Goal: Task Accomplishment & Management: Manage account settings

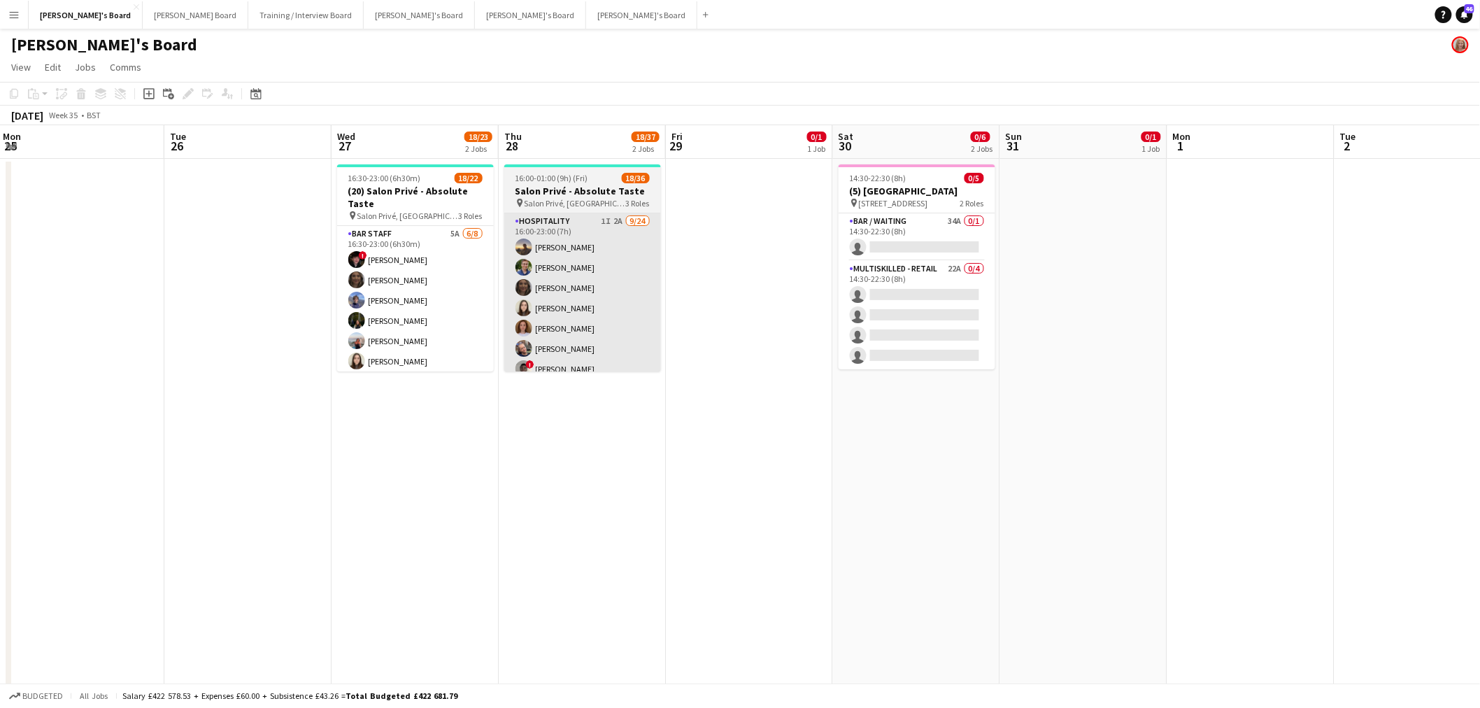
scroll to position [0, 337]
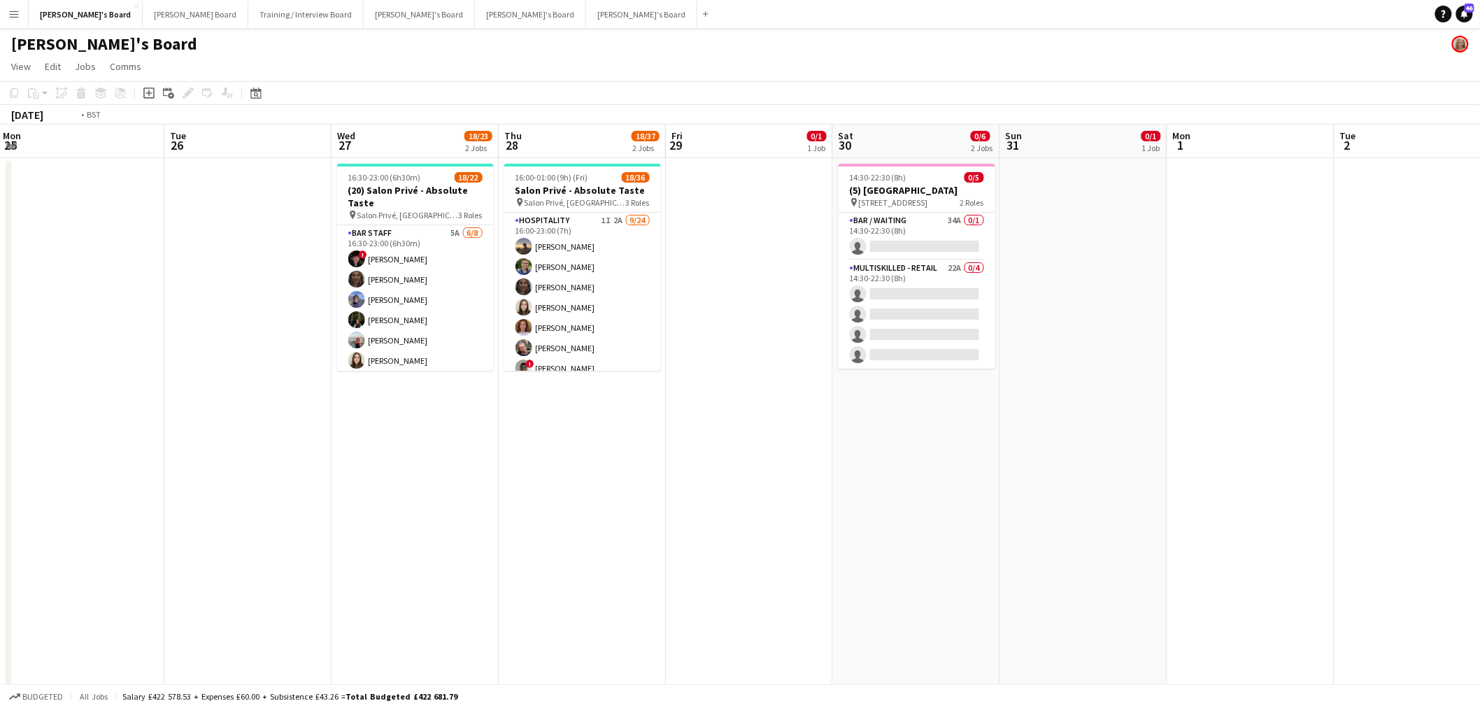
drag, startPoint x: 130, startPoint y: 361, endPoint x: 546, endPoint y: 334, distance: 417.1
click at [982, 323] on app-calendar-viewport "Sat 23 8/8 3 Jobs Sun 24 1/1 1 Job Mon 25 Tue 26 Wed 27 18/23 2 Jobs Thu 28 18/…" at bounding box center [740, 625] width 1480 height 1000
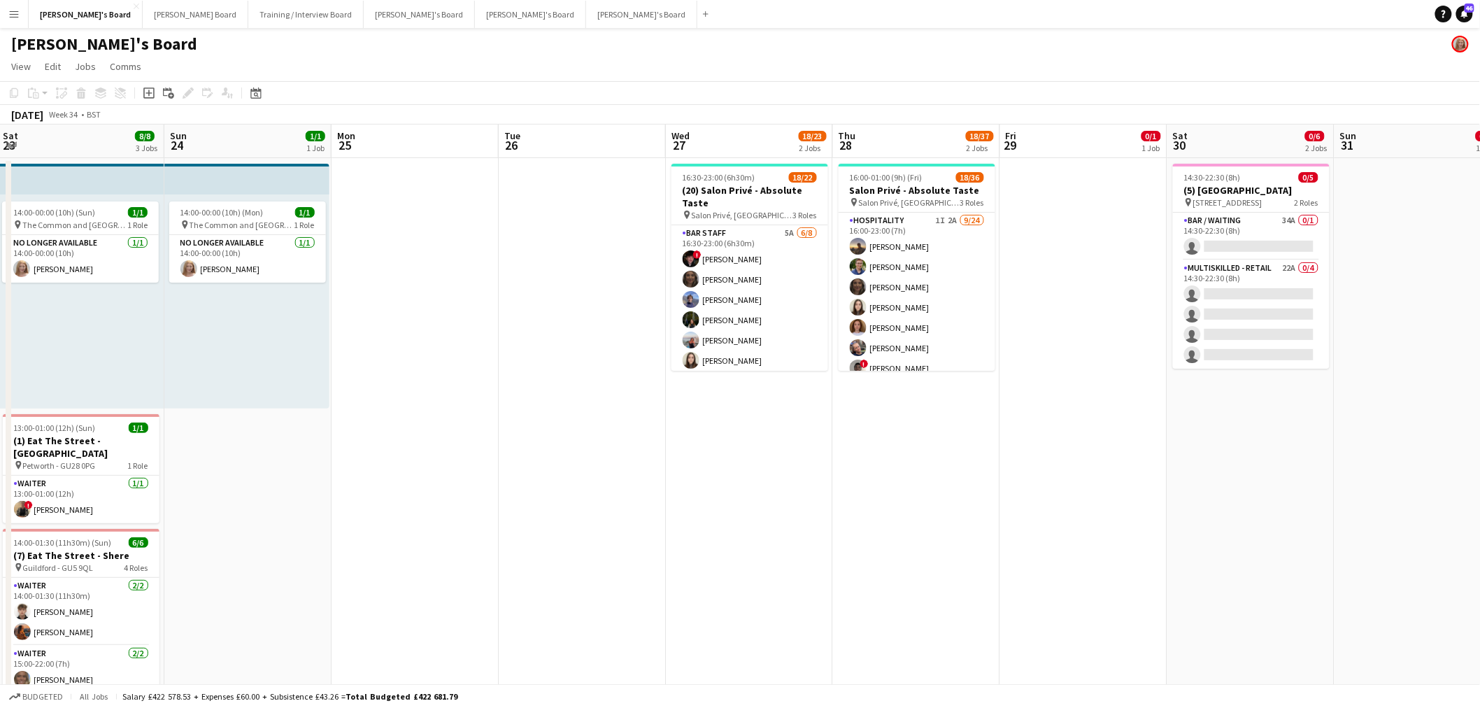
drag, startPoint x: 546, startPoint y: 334, endPoint x: 714, endPoint y: 334, distance: 167.2
click at [714, 334] on app-calendar-viewport "Thu 21 Fri 22 1/1 1 Job Sat 23 8/8 3 Jobs Sun 24 1/1 1 Job Mon 25 Tue 26 Wed 27…" at bounding box center [740, 625] width 1480 height 1000
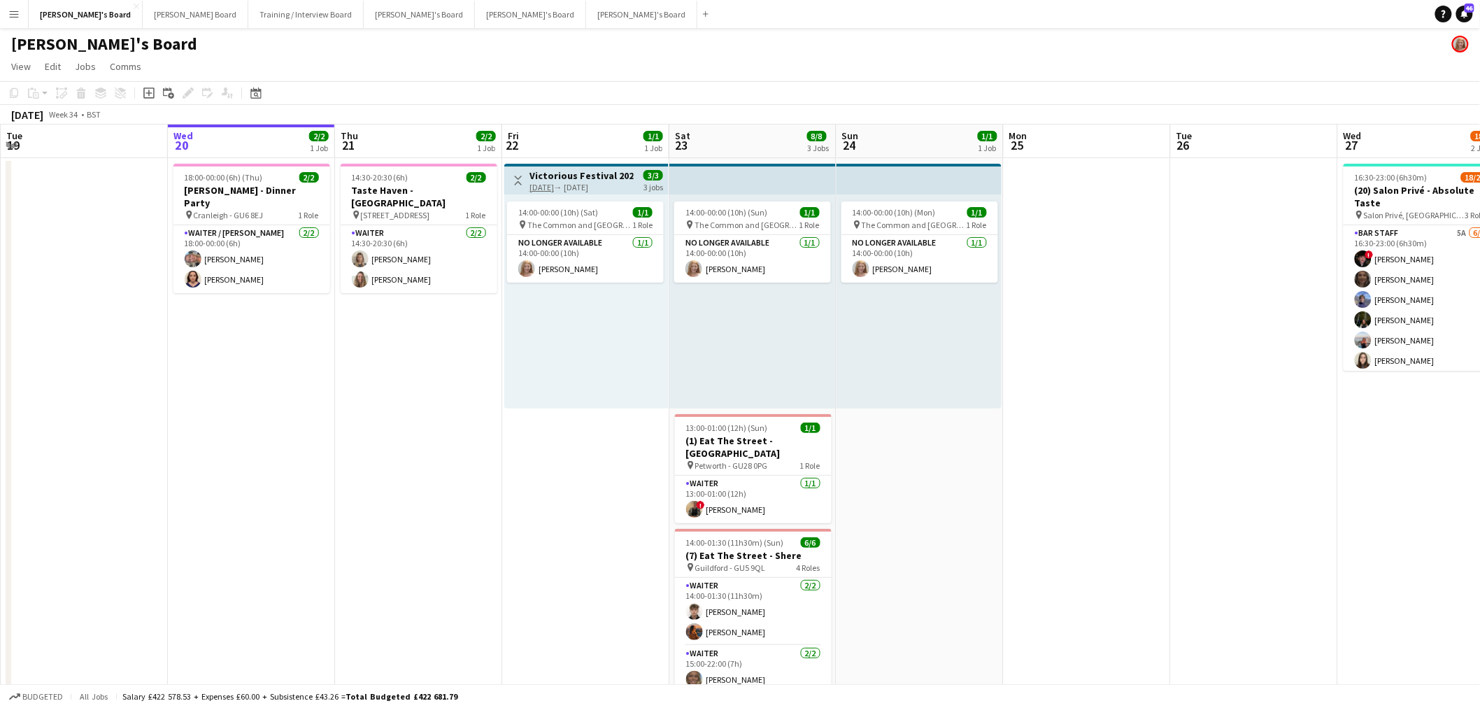
scroll to position [0, 380]
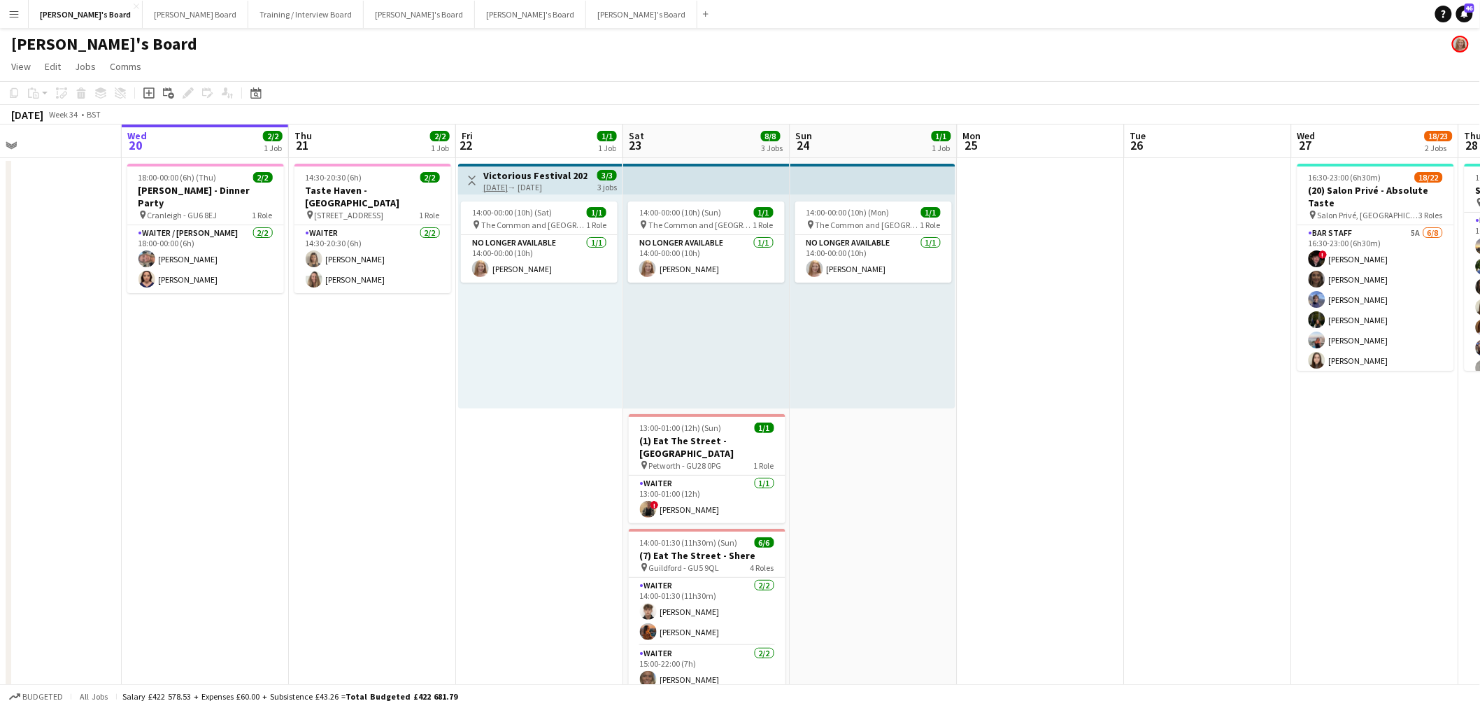
drag, startPoint x: 388, startPoint y: 296, endPoint x: 677, endPoint y: 312, distance: 288.7
click at [677, 312] on app-calendar-viewport "Sun 17 Mon 18 Tue 19 Wed 20 2/2 1 Job Thu 21 2/2 1 Job Fri 22 1/1 1 Job Sat 23 …" at bounding box center [740, 625] width 1480 height 1000
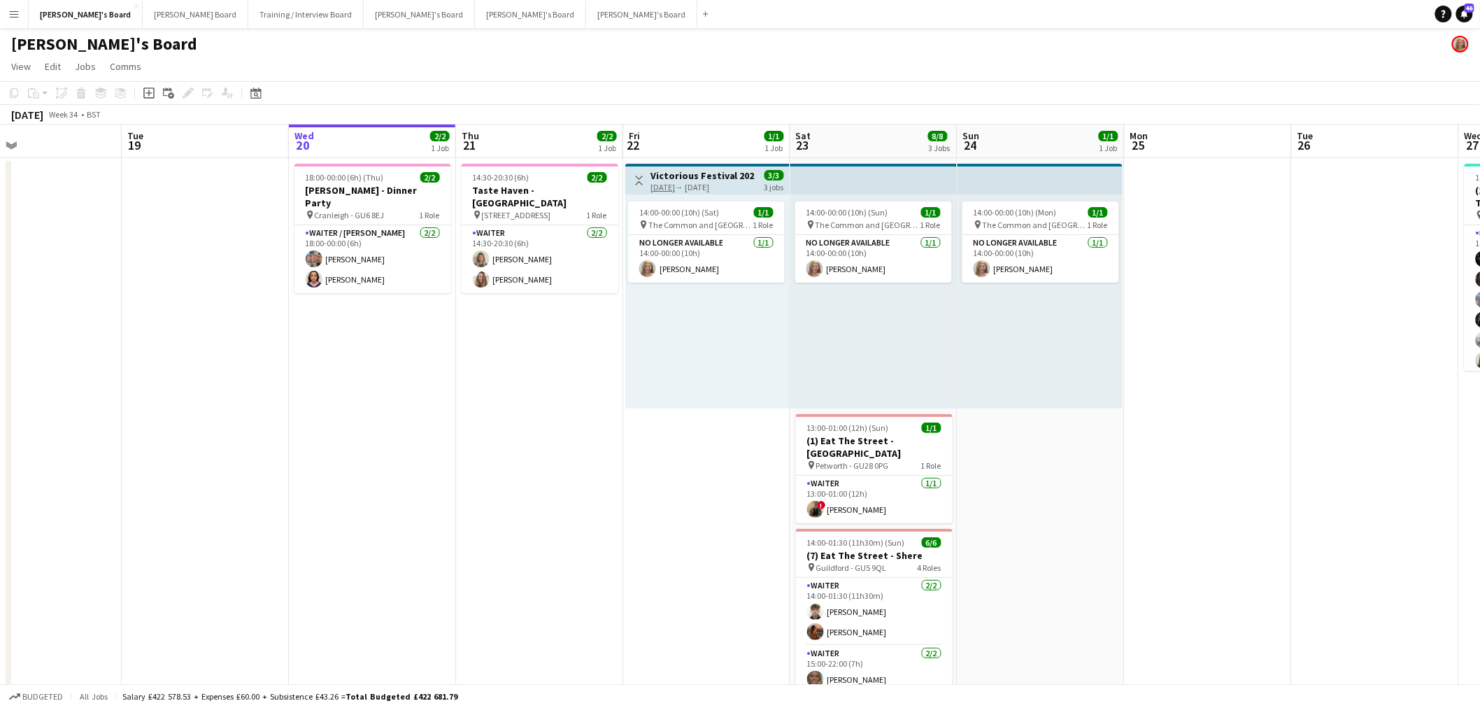
drag, startPoint x: 404, startPoint y: 457, endPoint x: 597, endPoint y: 455, distance: 192.4
click at [597, 427] on app-calendar-viewport "Sat 16 3/3 1 Job Sun 17 Mon 18 Tue 19 Wed 20 2/2 1 Job Thu 21 2/2 1 Job Fri 22 …" at bounding box center [740, 625] width 1480 height 1000
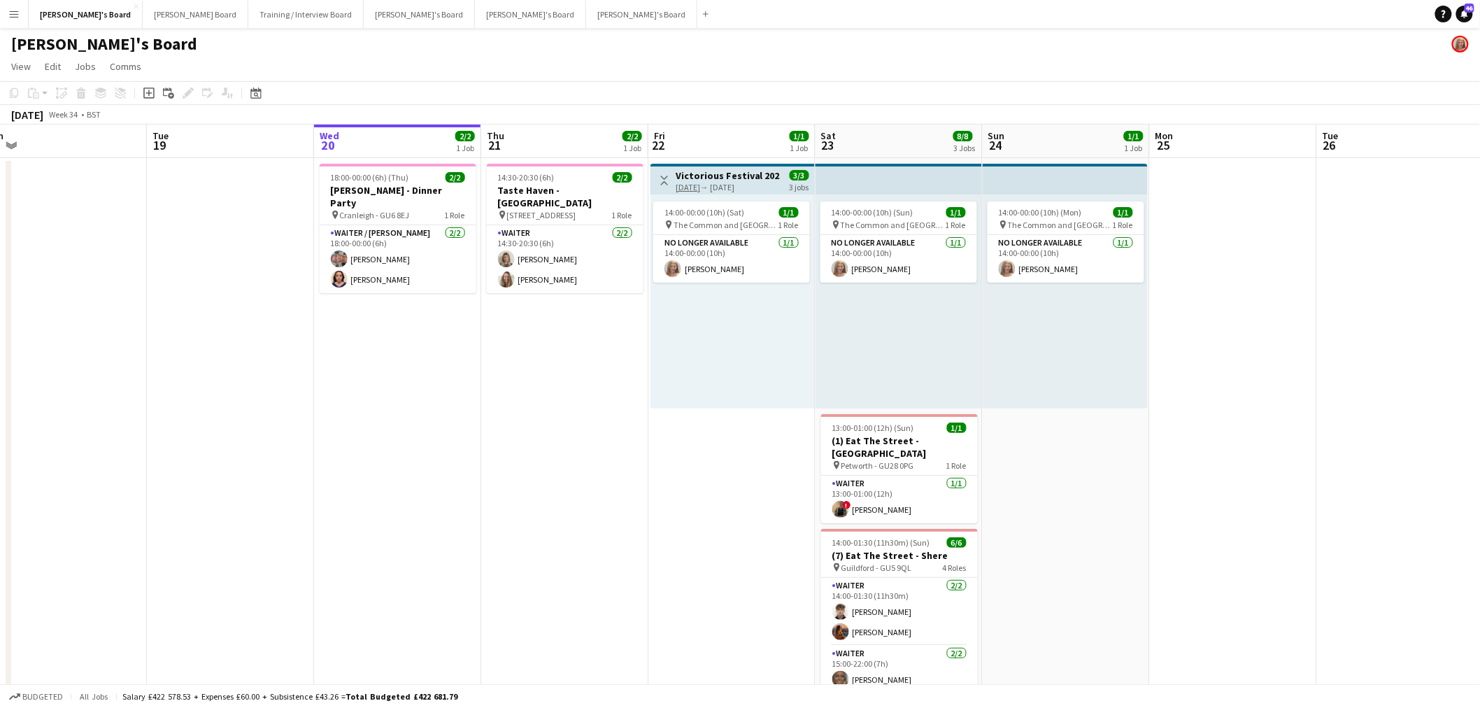
drag, startPoint x: 723, startPoint y: 457, endPoint x: 1013, endPoint y: 452, distance: 290.4
click at [499, 427] on app-calendar-viewport "Sat 16 3/3 1 Job Sun 17 Mon 18 Tue 19 Wed 20 2/2 1 Job Thu 21 2/2 1 Job Fri 22 …" at bounding box center [740, 625] width 1480 height 1000
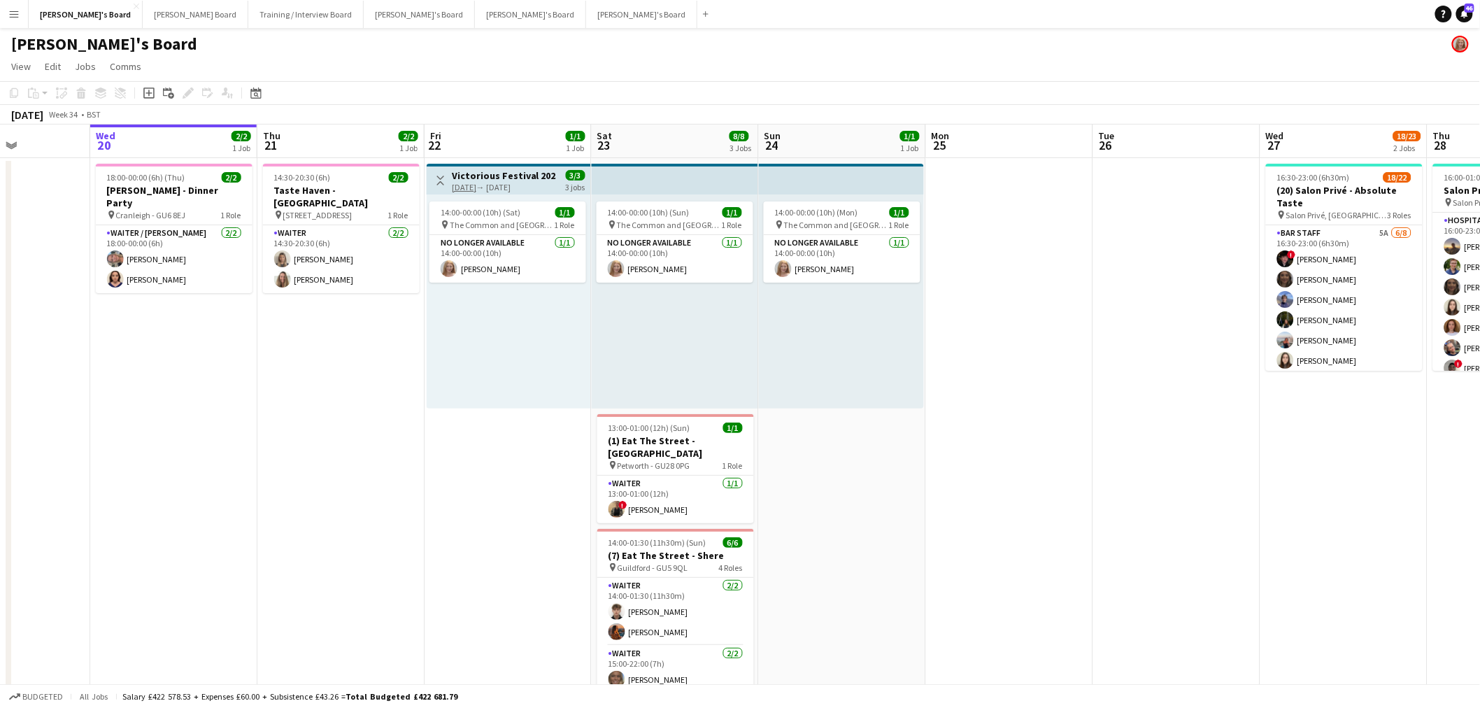
drag, startPoint x: 998, startPoint y: 458, endPoint x: 542, endPoint y: 504, distance: 459.1
click at [530, 427] on app-calendar-viewport "Sat 16 3/3 1 Job Sun 17 Mon 18 Tue 19 Wed 20 2/2 1 Job Thu 21 2/2 1 Job Fri 22 …" at bounding box center [740, 625] width 1480 height 1000
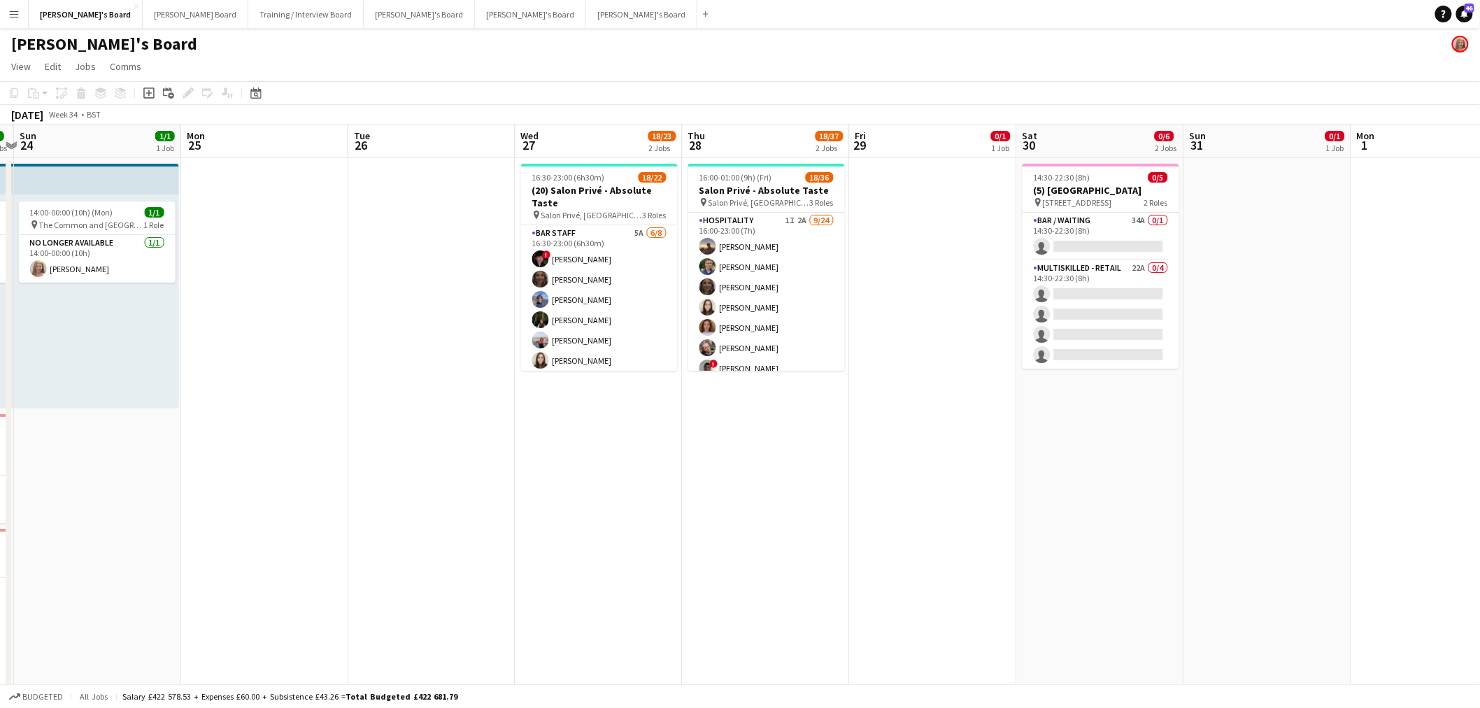
drag, startPoint x: 785, startPoint y: 399, endPoint x: 532, endPoint y: 432, distance: 254.8
click at [532, 427] on app-calendar-viewport "Wed 20 2/2 1 Job Thu 21 2/2 1 Job Fri 22 1/1 1 Job Sat 23 8/8 3 Jobs Sun 24 1/1…" at bounding box center [740, 625] width 1480 height 1000
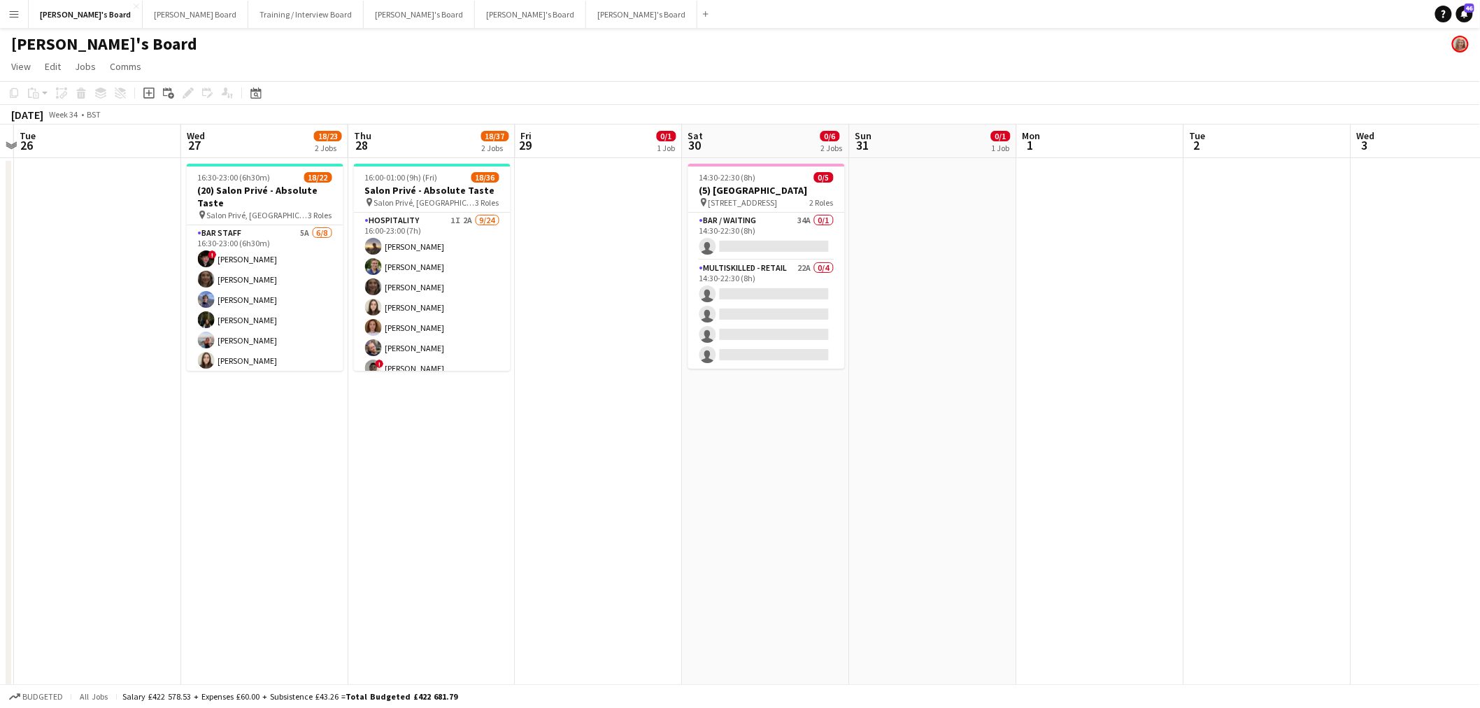
scroll to position [0, 451]
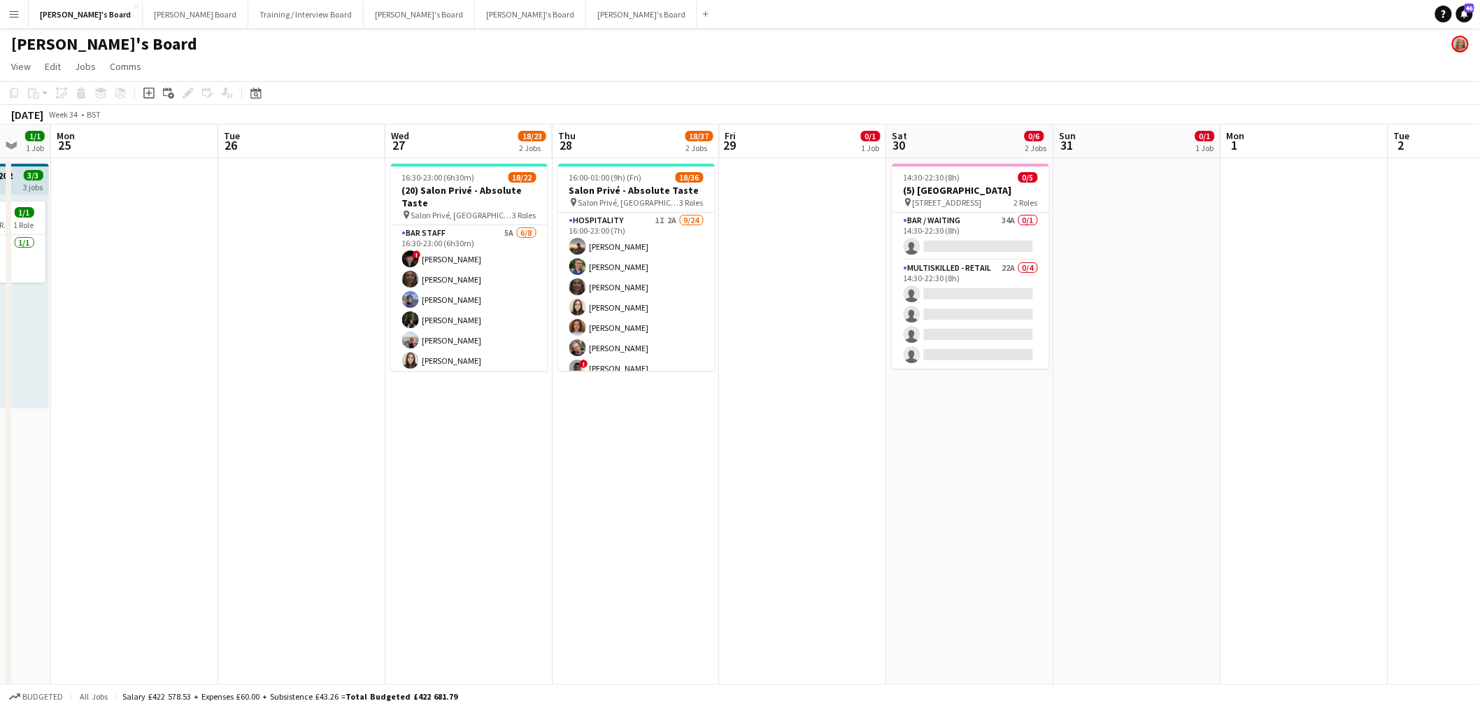
click at [460, 309] on app-card-role "BAR STAFF 5A 6/8 16:30-23:00 (6h30m) ! Ryan Filkins shona irvine Douglas Lansle…" at bounding box center [469, 320] width 157 height 190
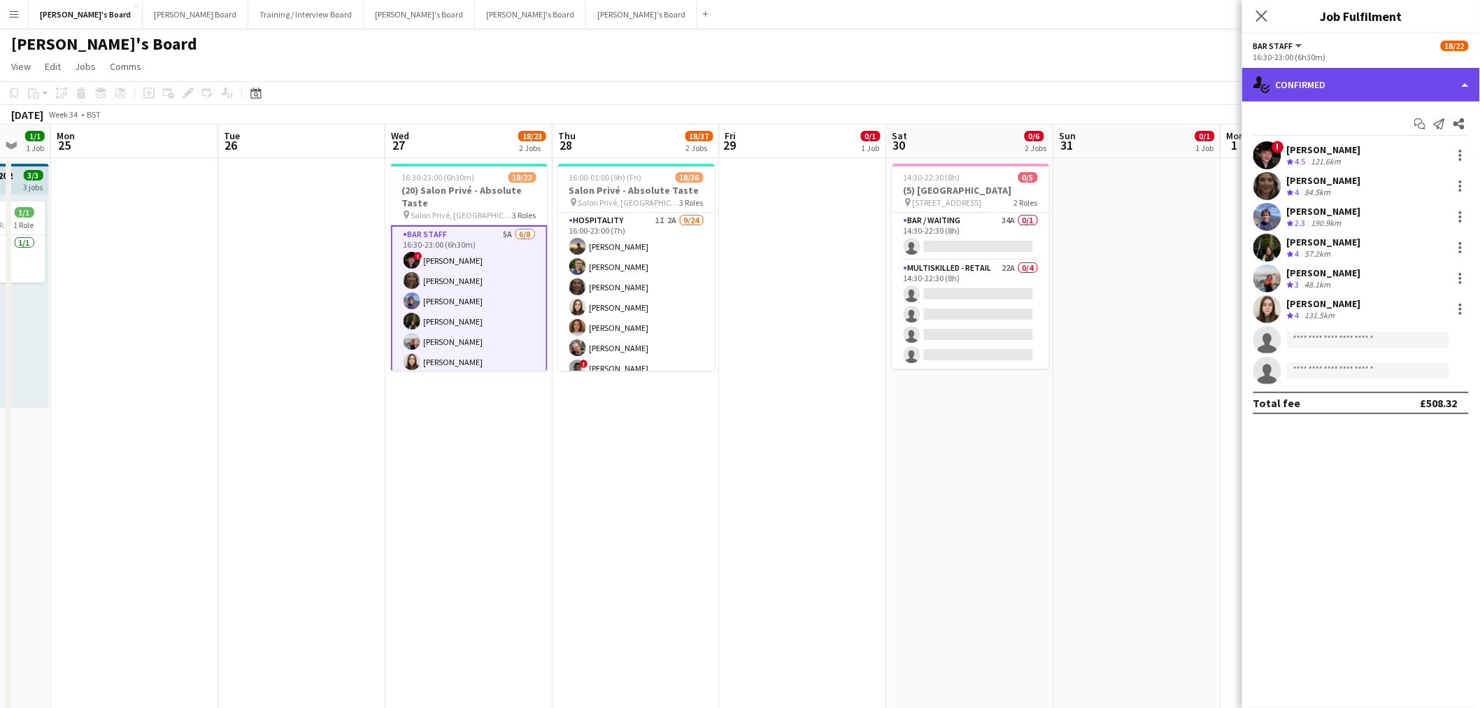
click at [982, 81] on div "single-neutral-actions-check-2 Confirmed" at bounding box center [1362, 85] width 238 height 34
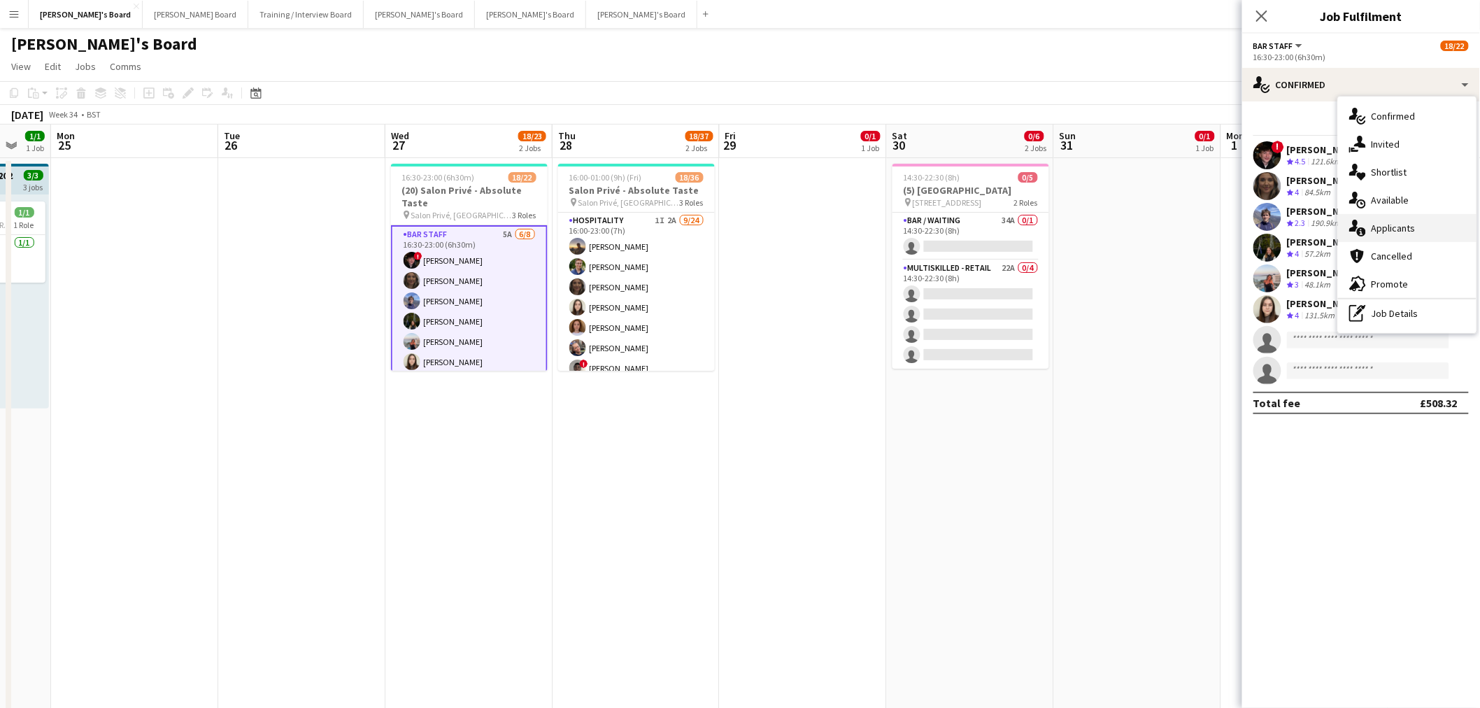
click at [982, 227] on div "single-neutral-actions-information Applicants" at bounding box center [1407, 228] width 139 height 28
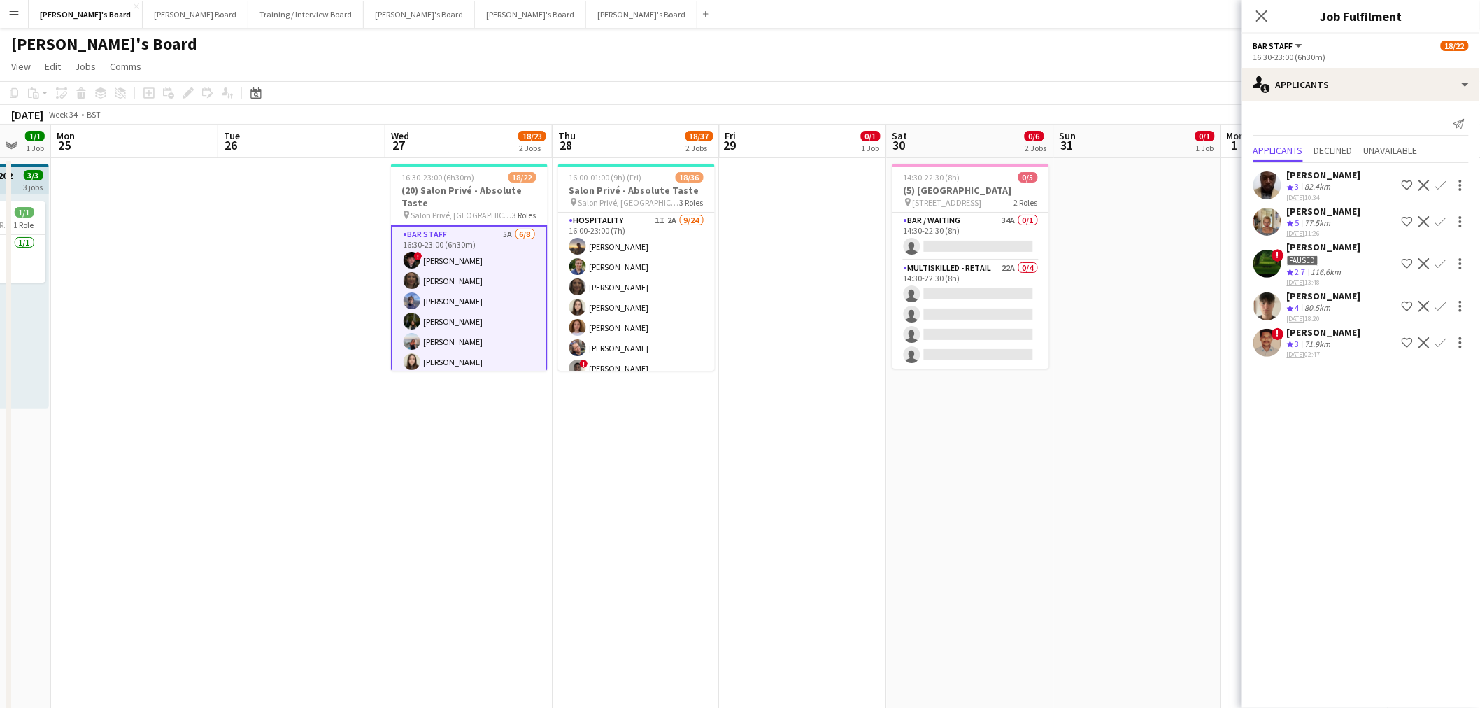
click at [982, 313] on div "80.5km" at bounding box center [1318, 308] width 31 height 12
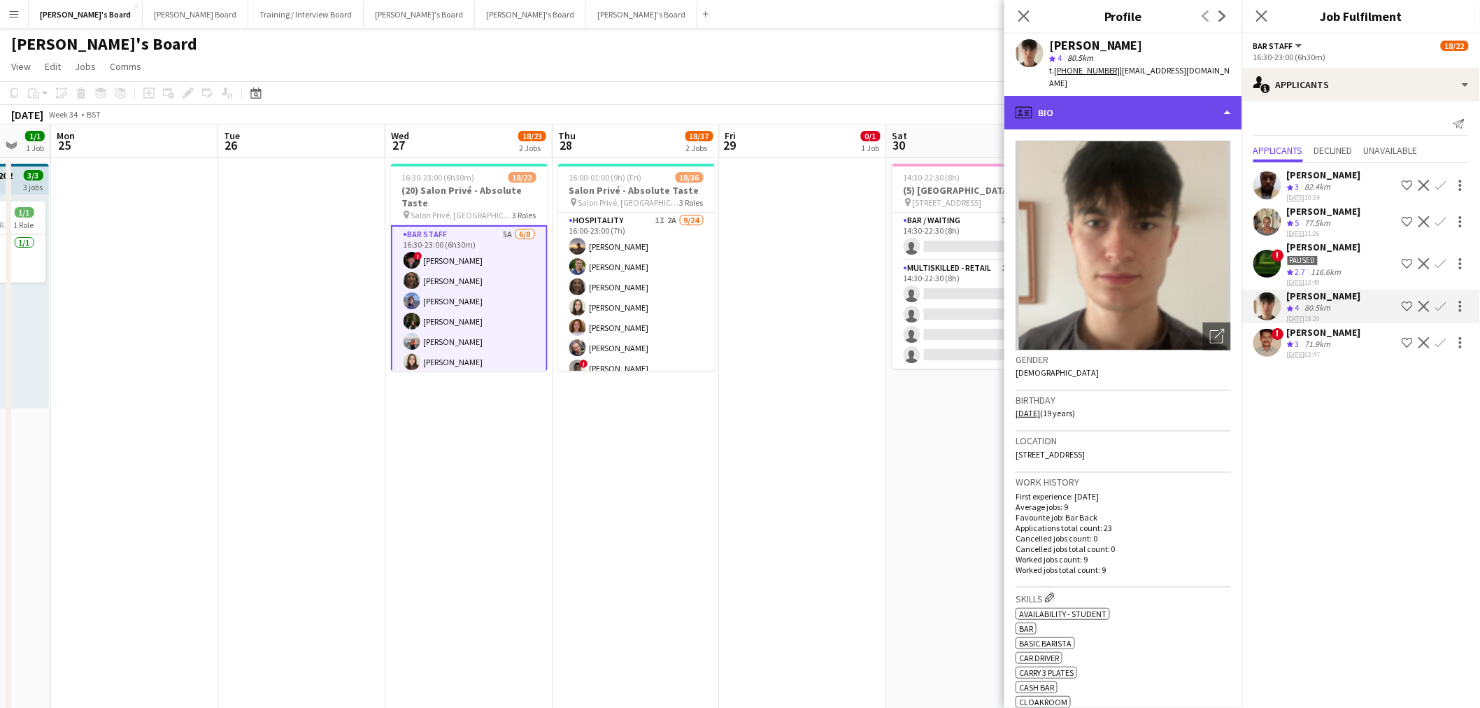
click at [982, 105] on div "profile Bio" at bounding box center [1124, 113] width 238 height 34
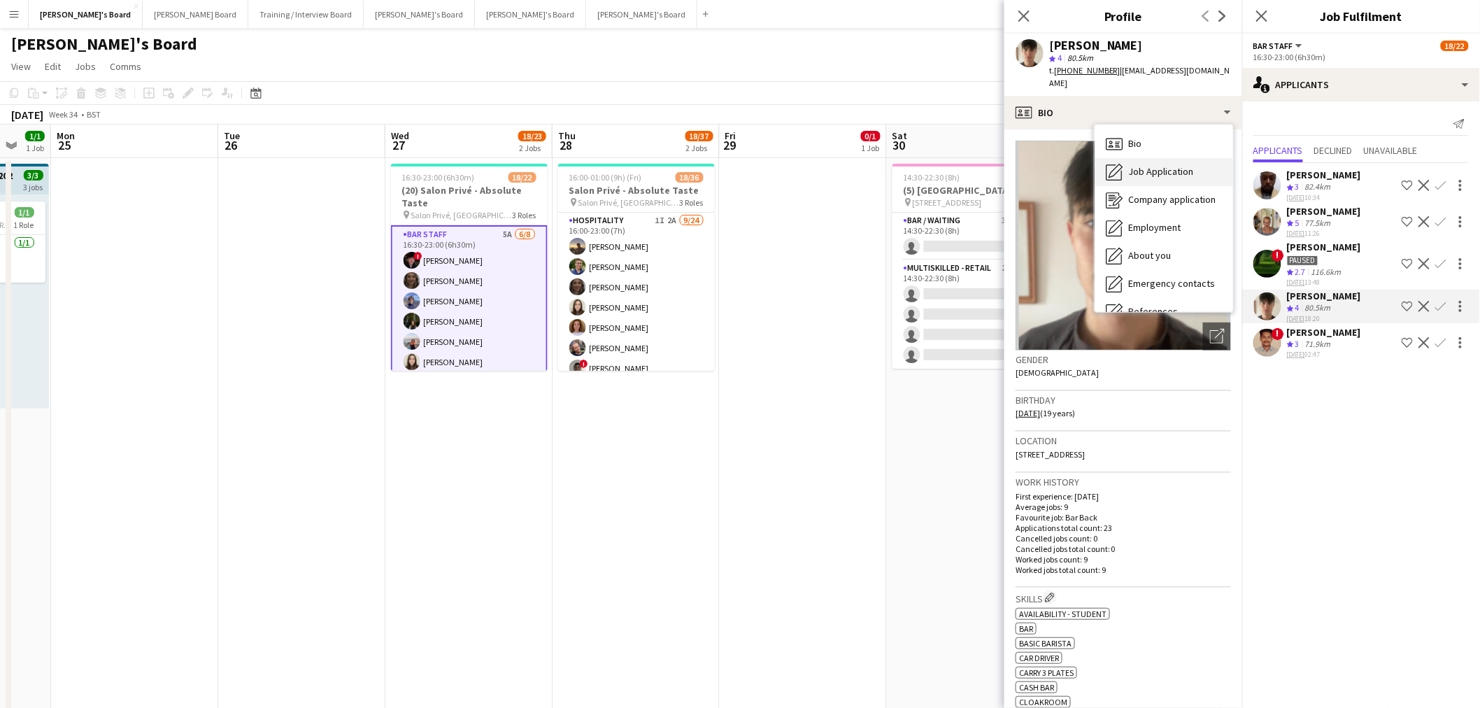
click at [982, 160] on div "Job Application Job Application" at bounding box center [1164, 172] width 139 height 28
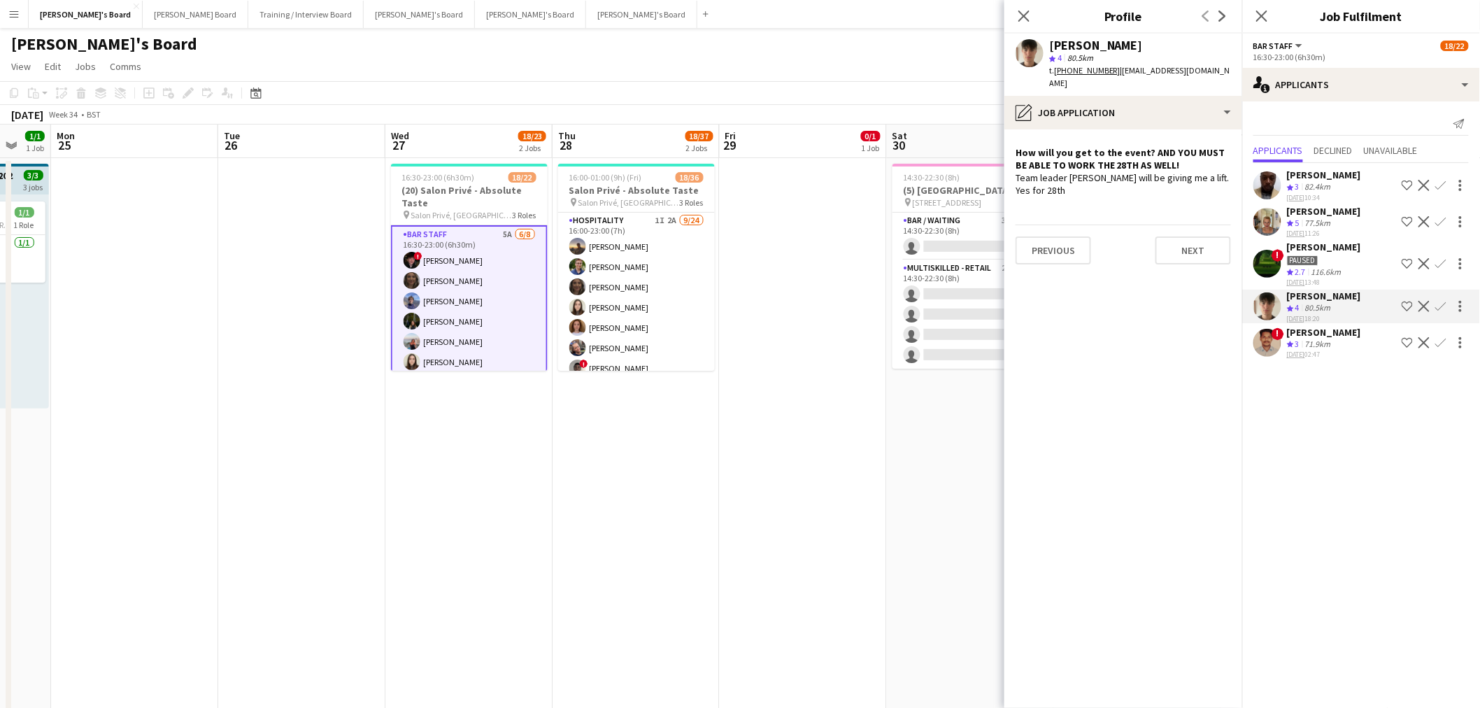
click at [982, 36] on div "Dominic Cummins star 4 80.5km t. +447926308222 | domshomeemail@yahoo.com" at bounding box center [1124, 65] width 238 height 62
click at [982, 52] on div "star 4 80.5km" at bounding box center [1140, 58] width 182 height 13
click at [982, 43] on div "Dominic Cummins" at bounding box center [1096, 45] width 94 height 13
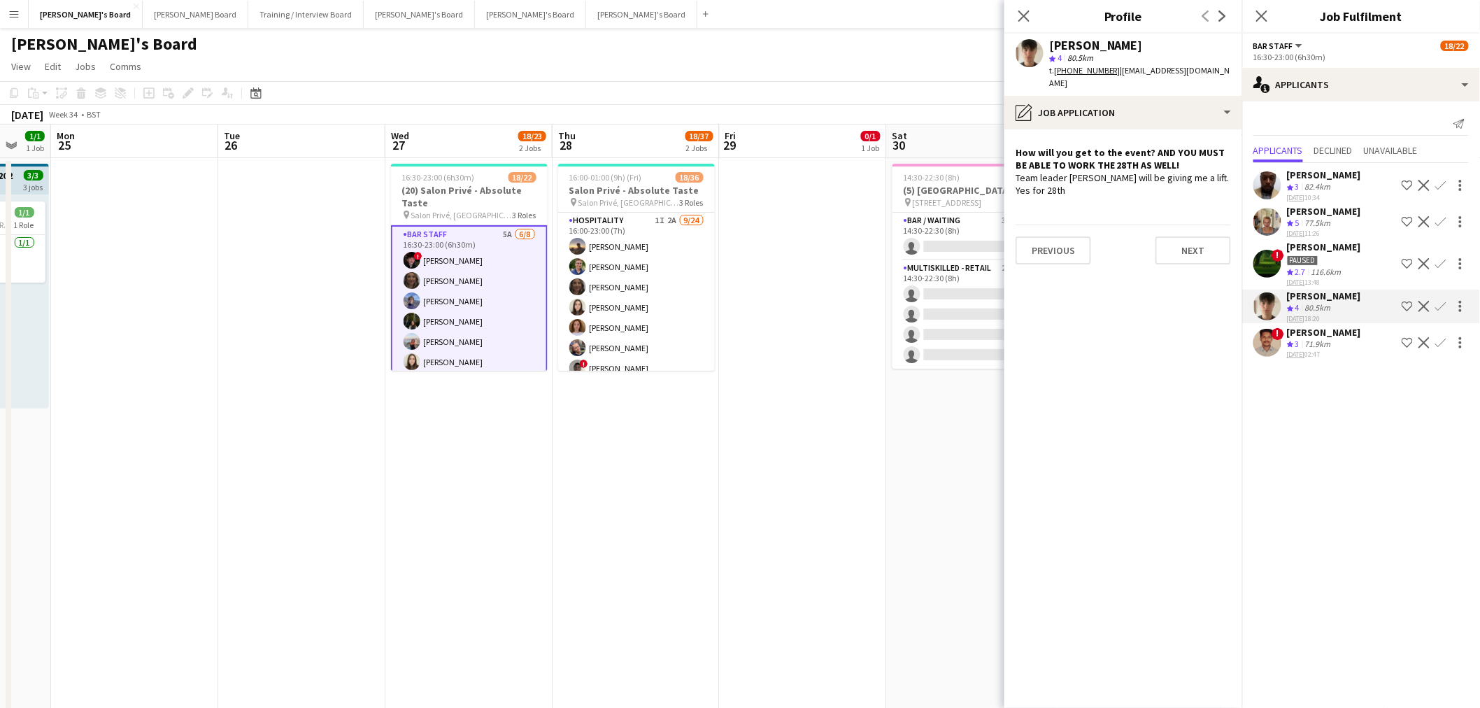
click at [982, 43] on div "Dominic Cummins" at bounding box center [1096, 45] width 94 height 13
copy div "Dominic Cummins"
click at [982, 312] on app-icon "Confirm" at bounding box center [1441, 306] width 11 height 11
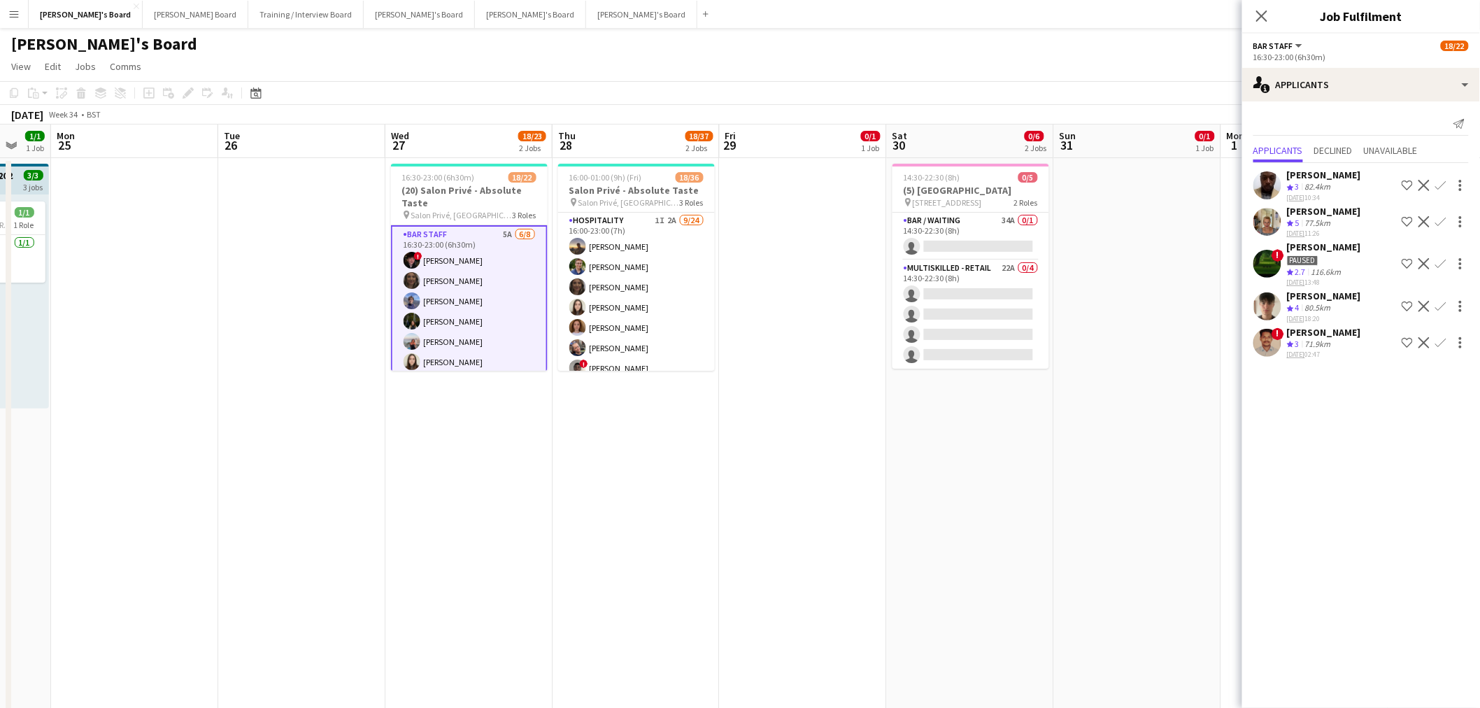
click at [982, 312] on app-icon "Confirm" at bounding box center [1441, 306] width 11 height 11
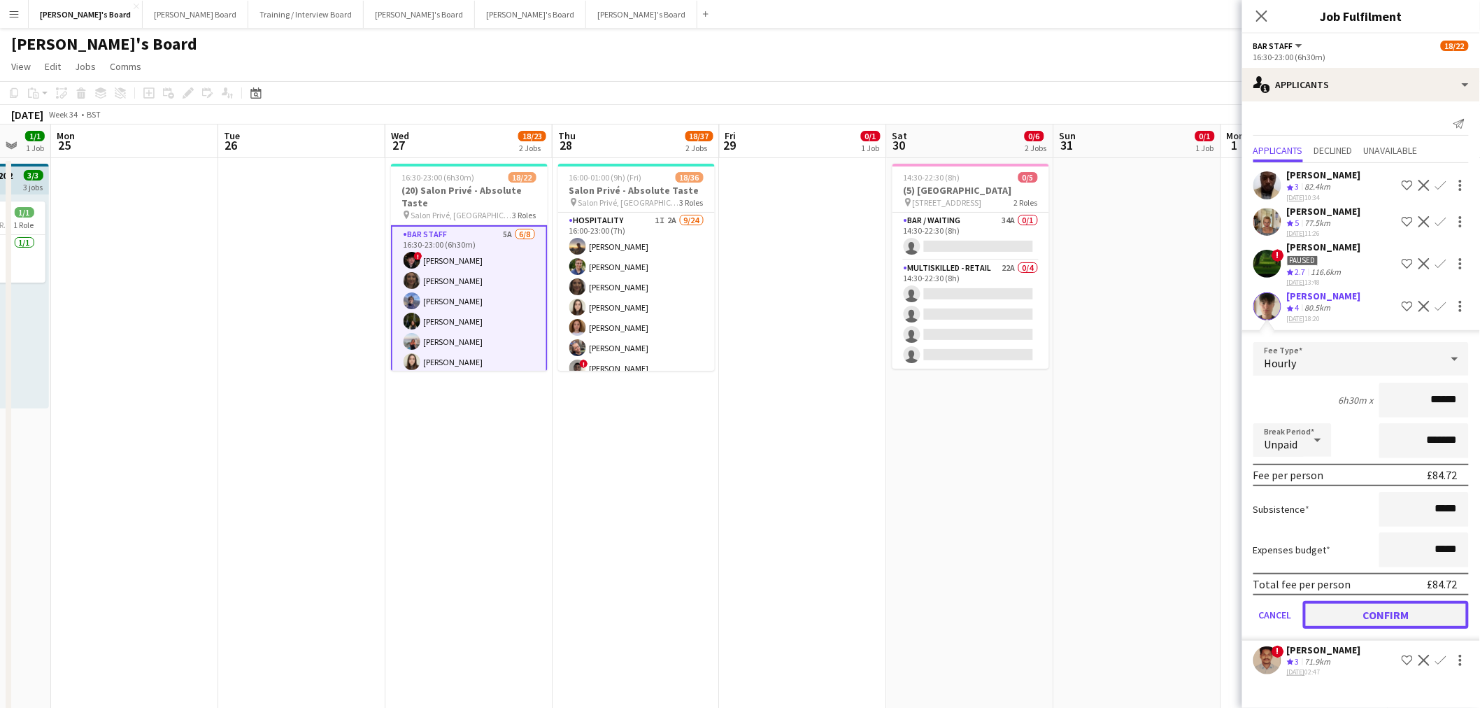
click at [982, 427] on button "Confirm" at bounding box center [1386, 615] width 166 height 28
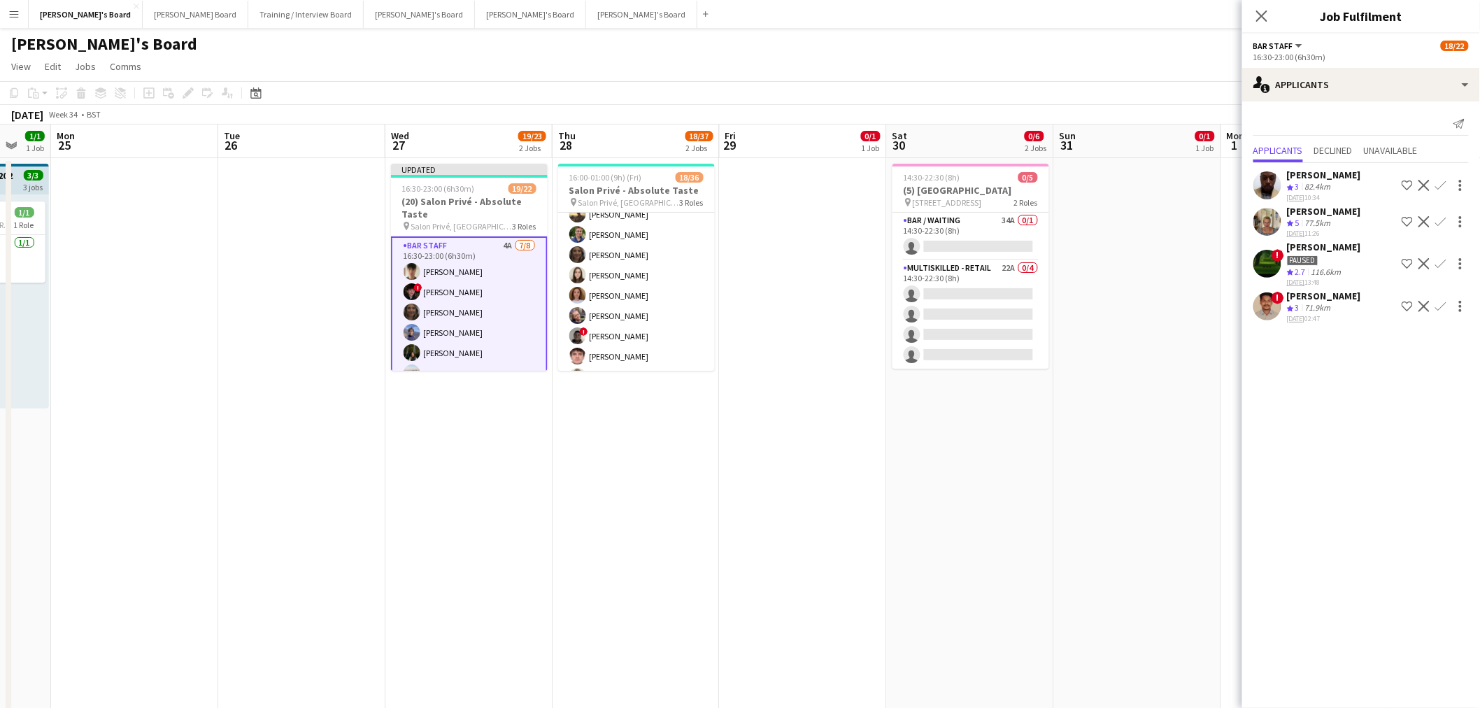
click at [631, 306] on app-card-role "Hospitality 1I 2A 9/24 16:00-23:00 (7h) Harry Thomas Joseph Day shona irvine Ha…" at bounding box center [636, 438] width 157 height 514
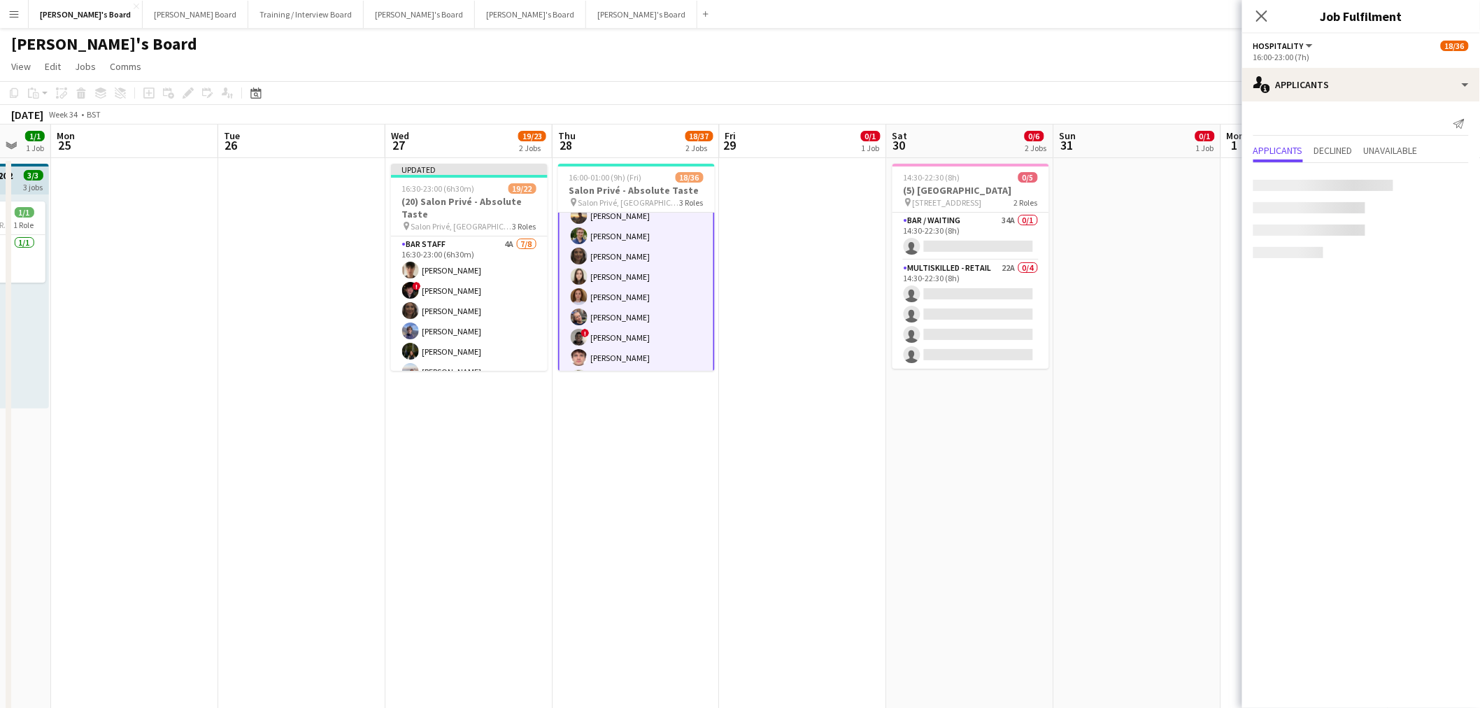
scroll to position [33, 0]
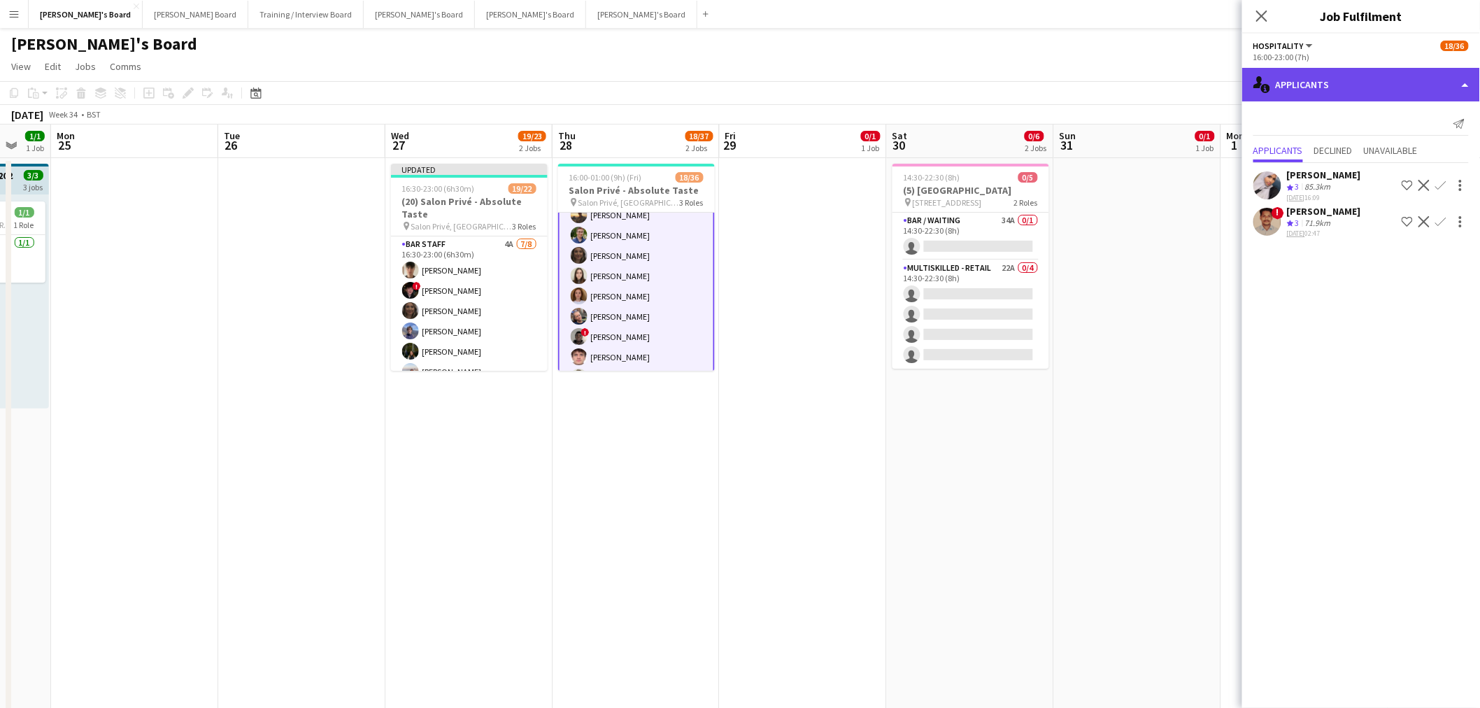
click at [982, 92] on div "single-neutral-actions-information Applicants" at bounding box center [1362, 85] width 238 height 34
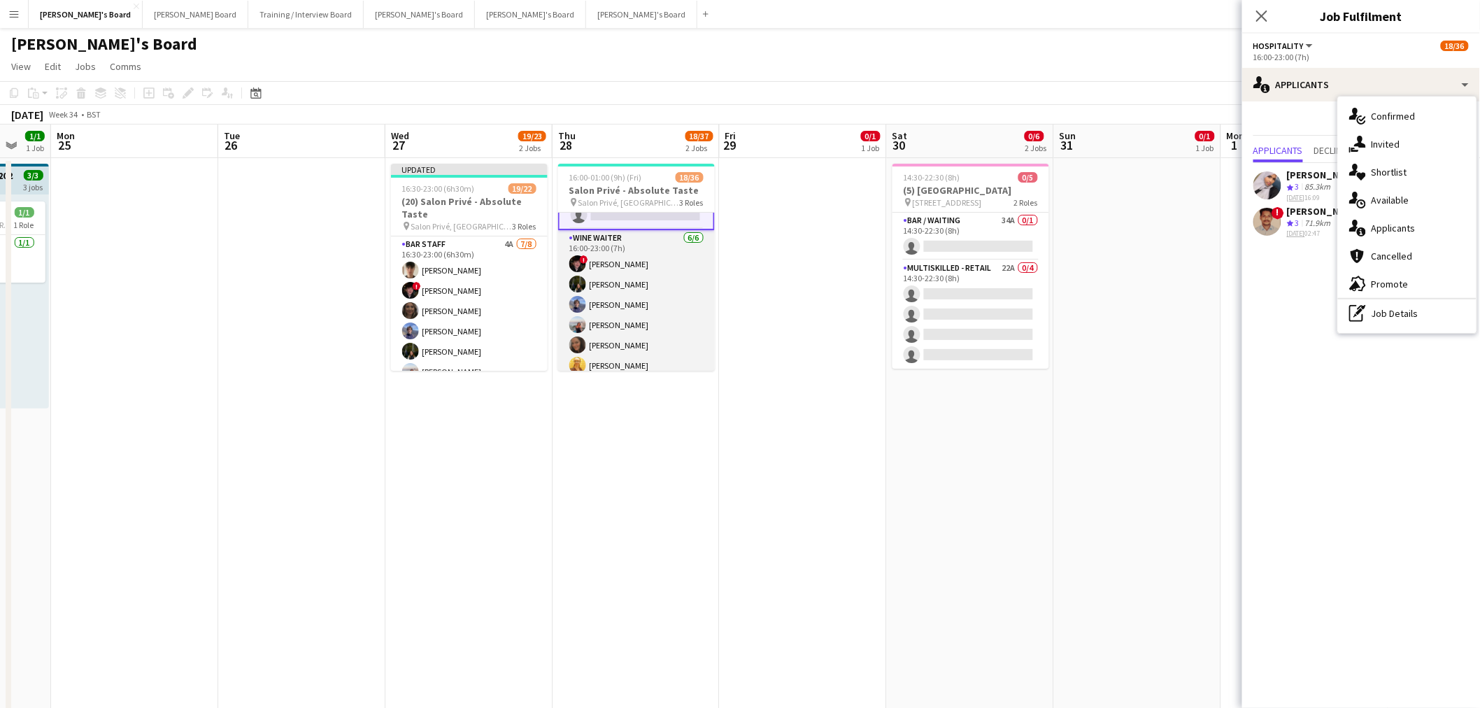
click at [619, 323] on app-card-role "WINE WAITER 6/6 16:00-23:00 (7h) ! Ryan Filkins Jessamie Lindley Douglas Lansle…" at bounding box center [636, 304] width 157 height 149
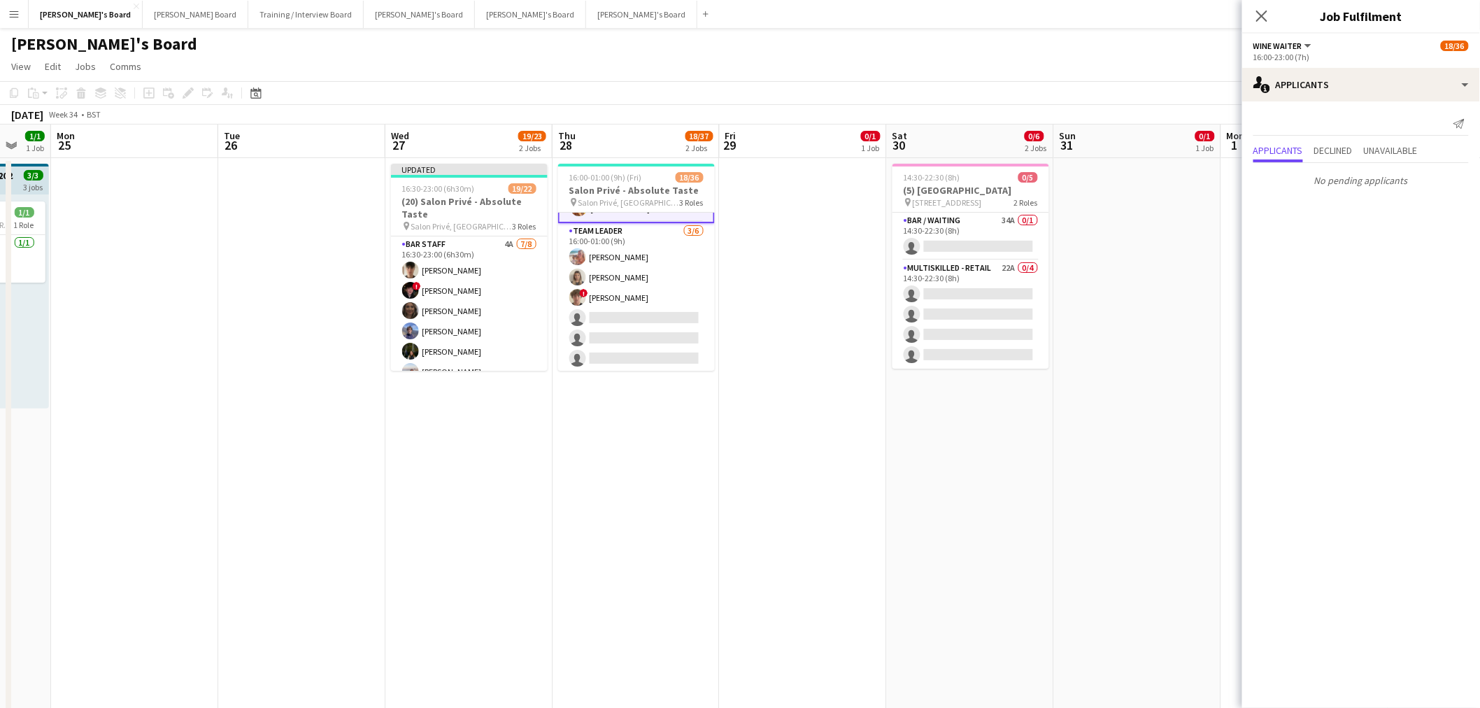
click at [627, 322] on app-card-role "TEAM LEADER 3/6 16:00-01:00 (9h) Freya Lillywhite Mathilde Wilkie ! Jamie Acker…" at bounding box center [636, 297] width 157 height 149
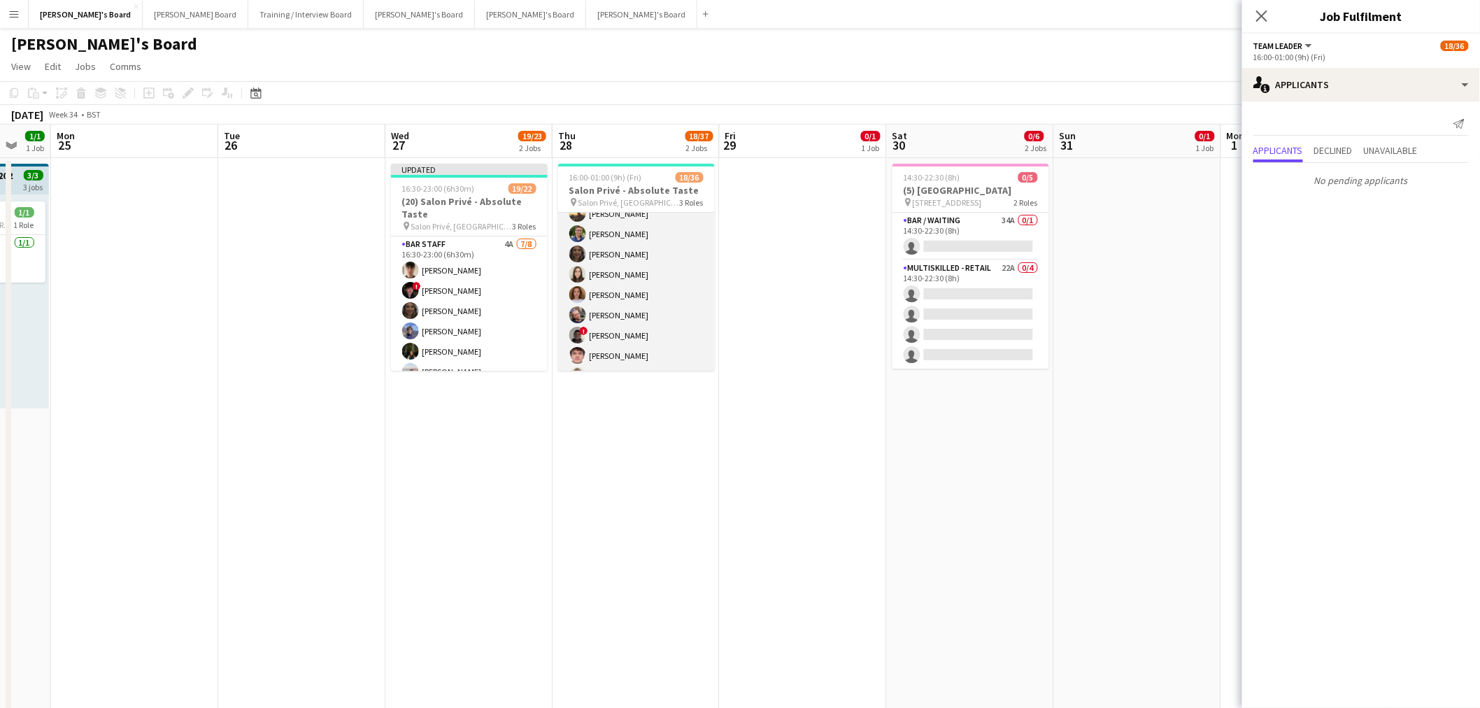
scroll to position [0, 0]
click at [637, 305] on app-card-role "Hospitality 1I 2A 9/24 16:00-23:00 (7h) Harry Thomas Joseph Day shona irvine Ha…" at bounding box center [636, 392] width 157 height 514
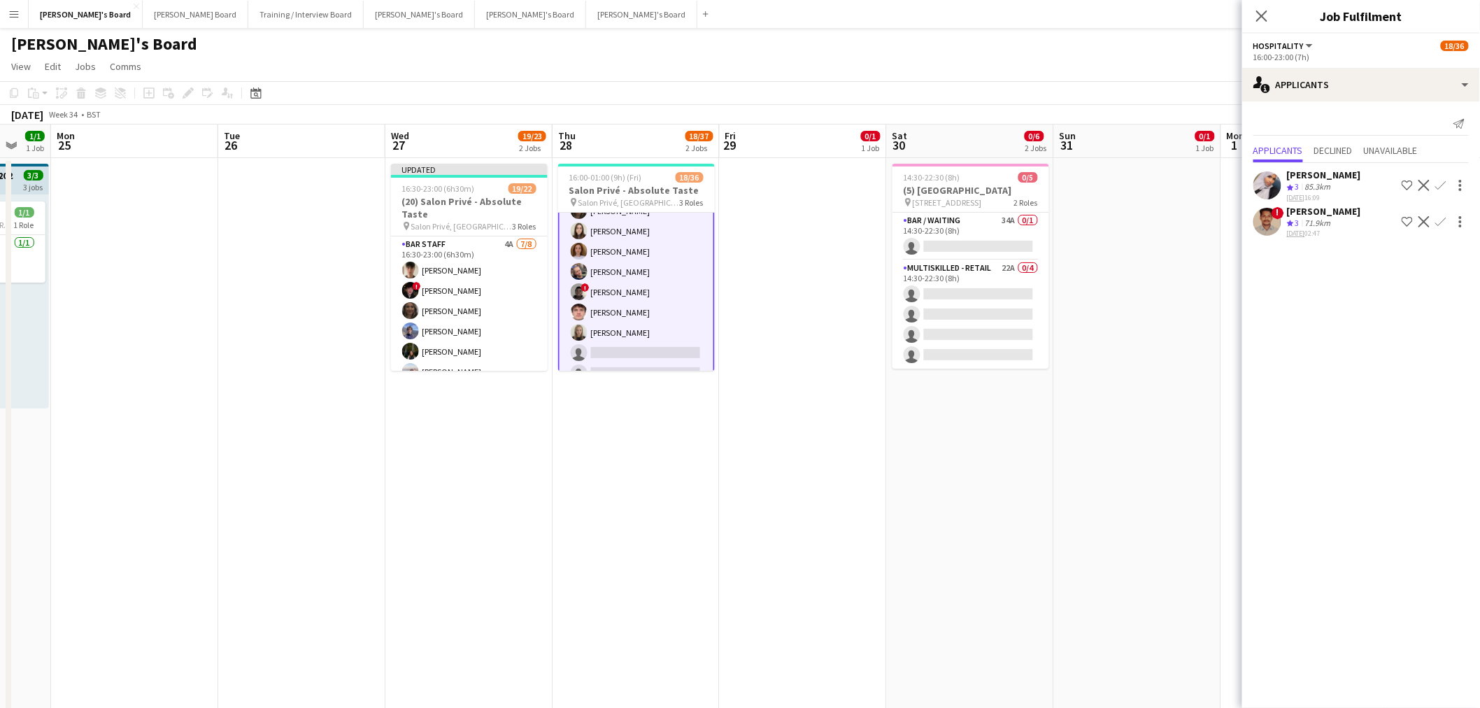
scroll to position [78, 0]
click at [982, 77] on div "single-neutral-actions-information Applicants" at bounding box center [1362, 85] width 238 height 34
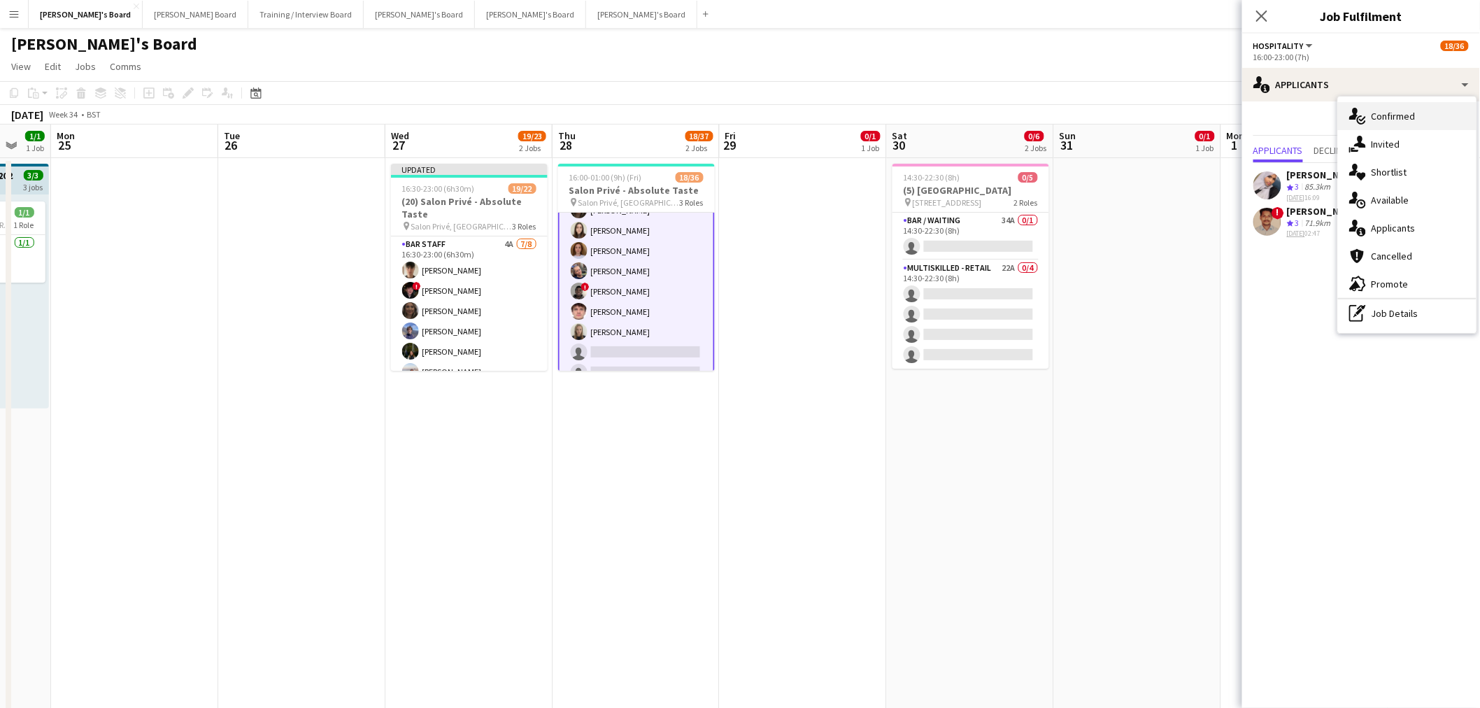
click at [982, 113] on div "single-neutral-actions-check-2 Confirmed" at bounding box center [1407, 116] width 139 height 28
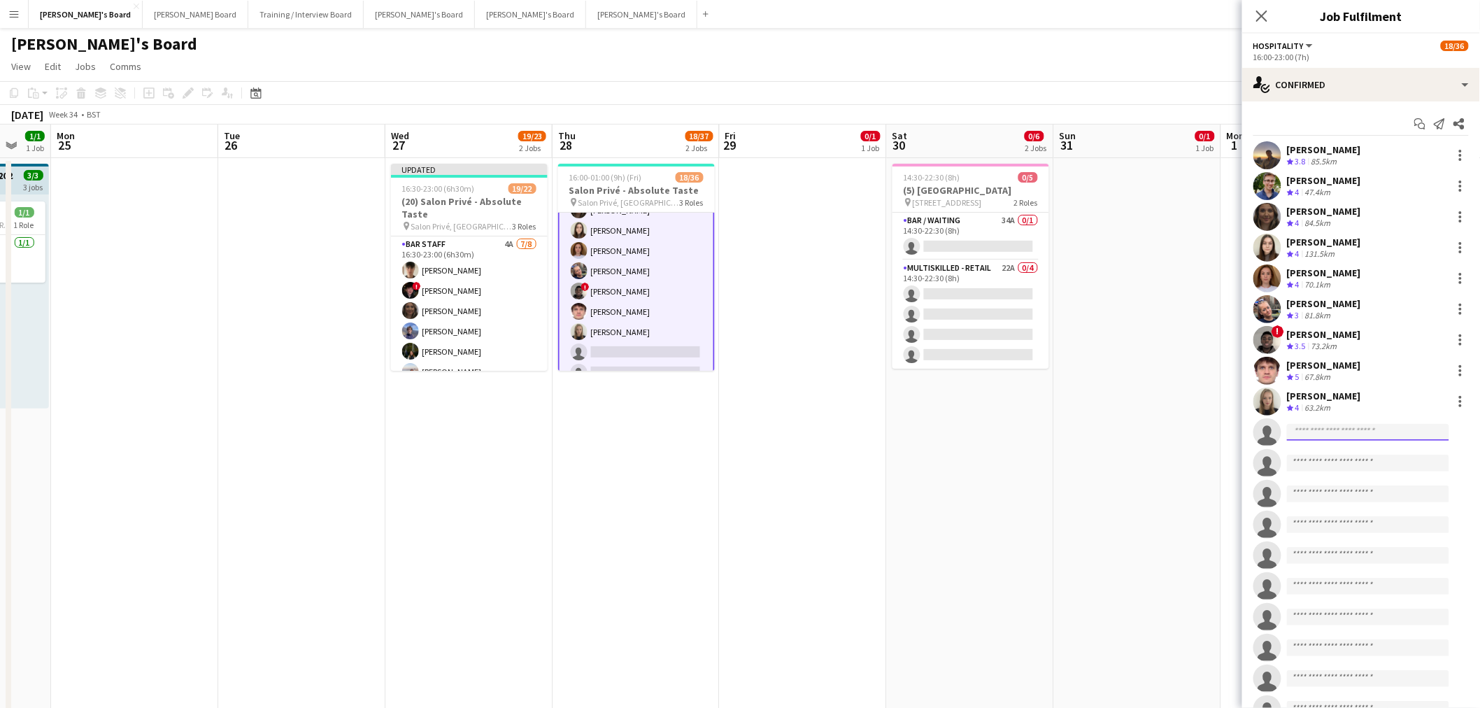
click at [982, 427] on input at bounding box center [1368, 432] width 162 height 17
paste input "**********"
click at [982, 427] on input "**********" at bounding box center [1368, 432] width 162 height 17
type input "**********"
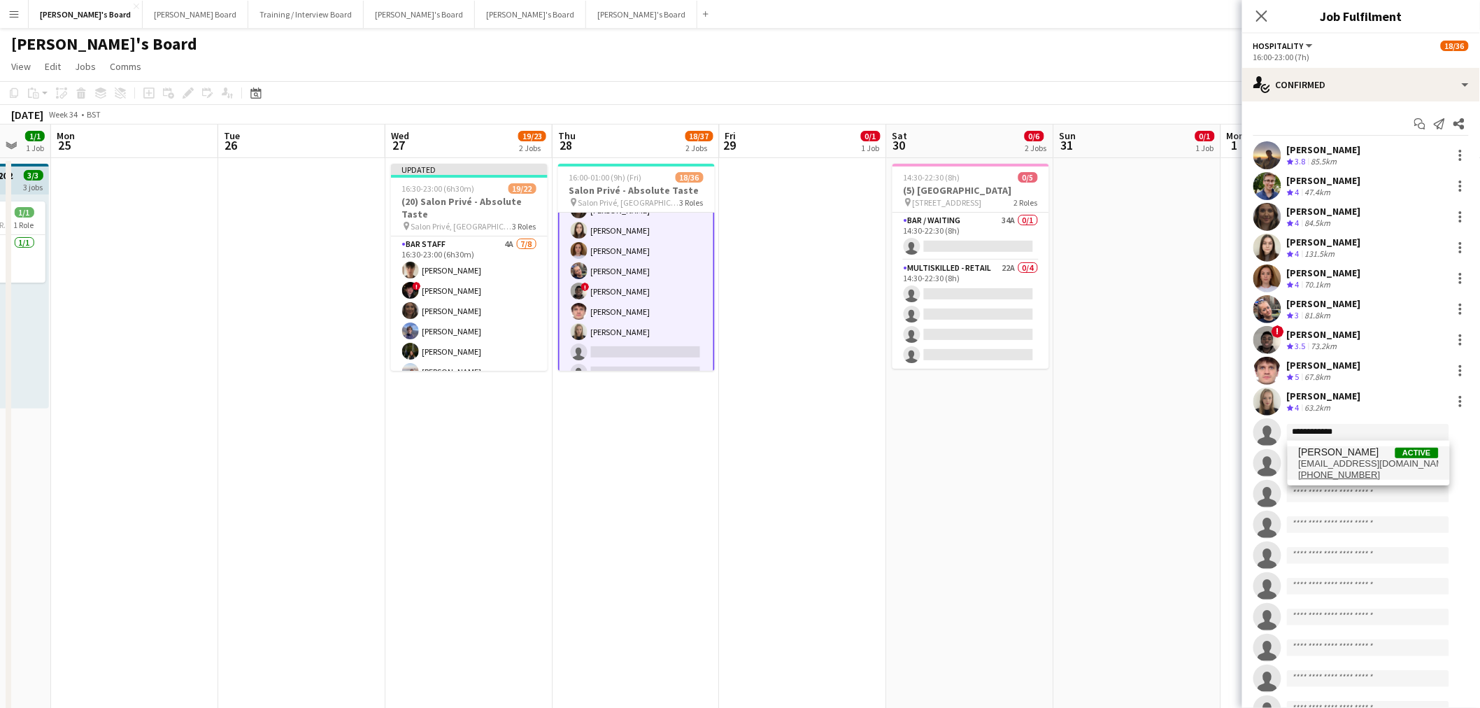
click at [982, 427] on span "domshomeemail@yahoo.com" at bounding box center [1369, 463] width 140 height 11
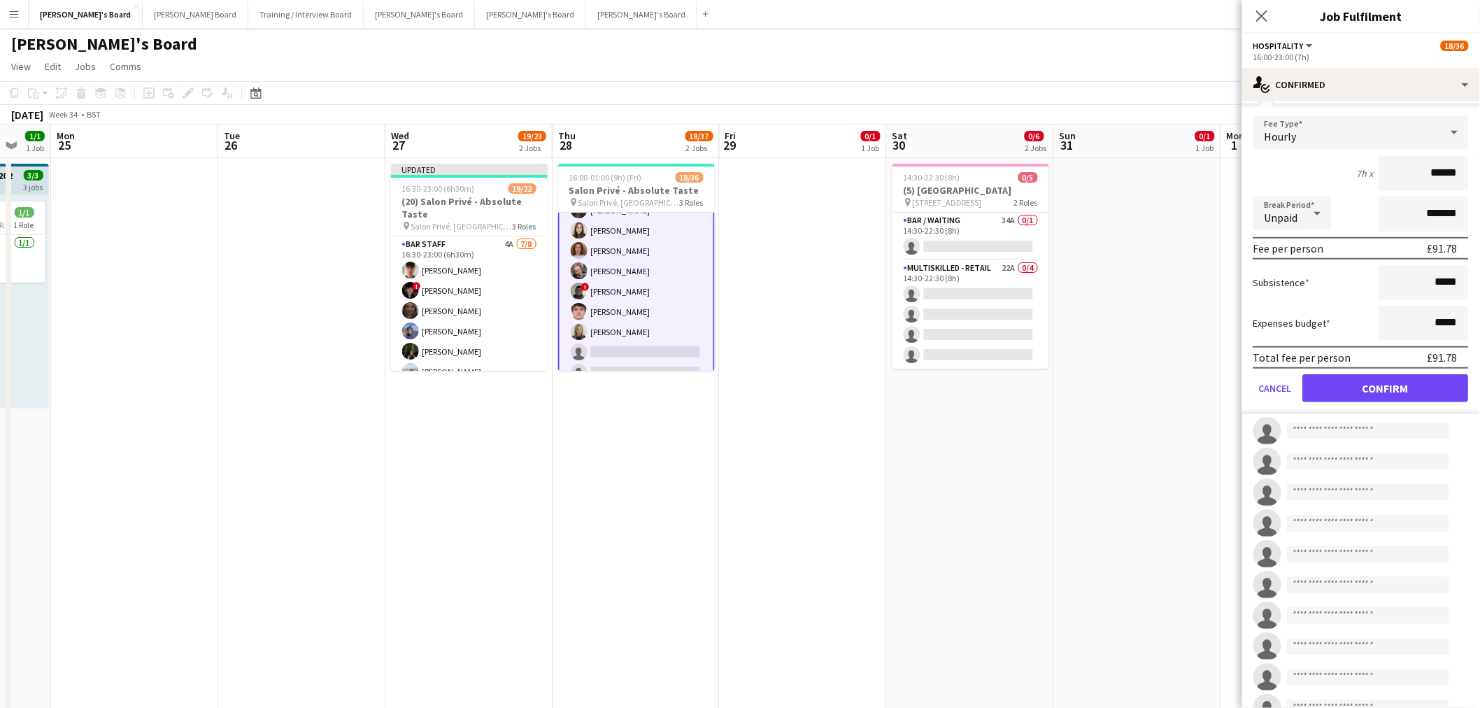
scroll to position [523, 0]
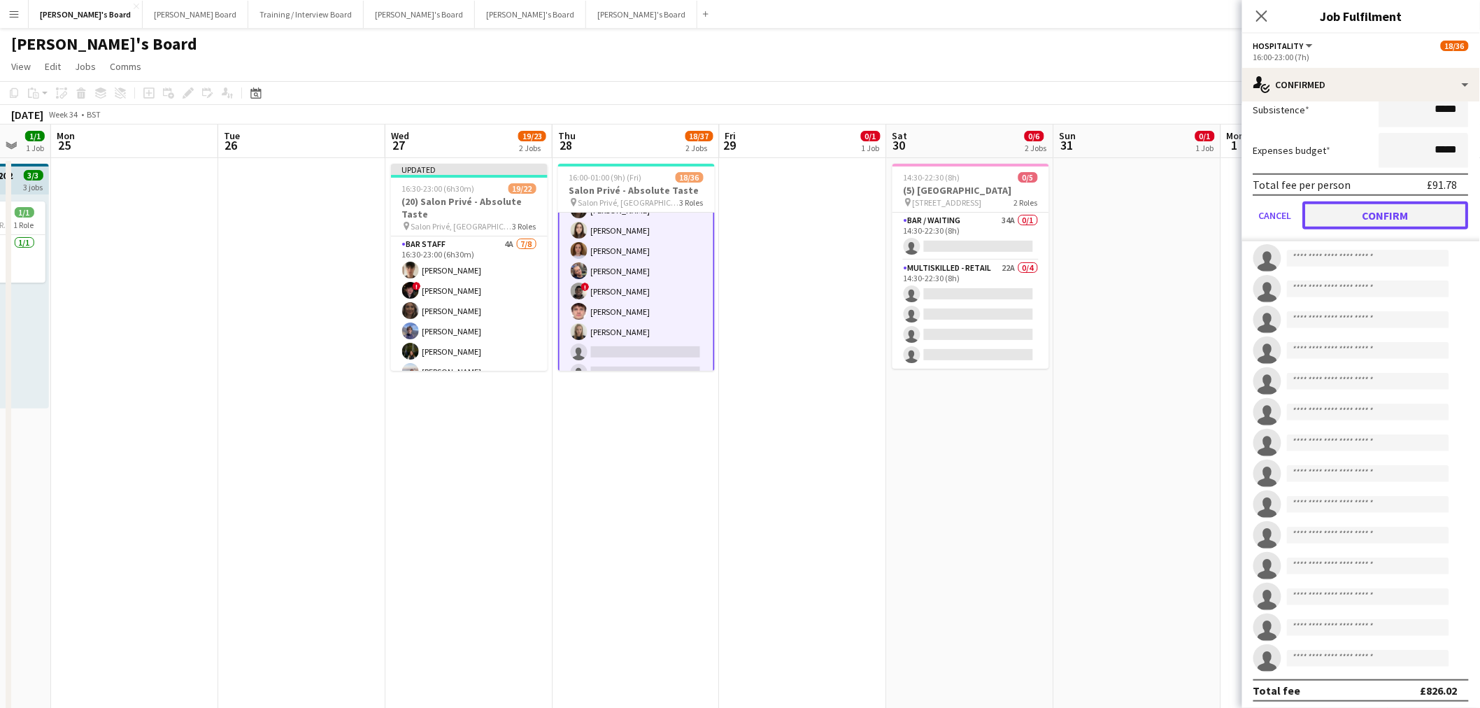
click at [982, 215] on button "Confirm" at bounding box center [1386, 215] width 166 height 28
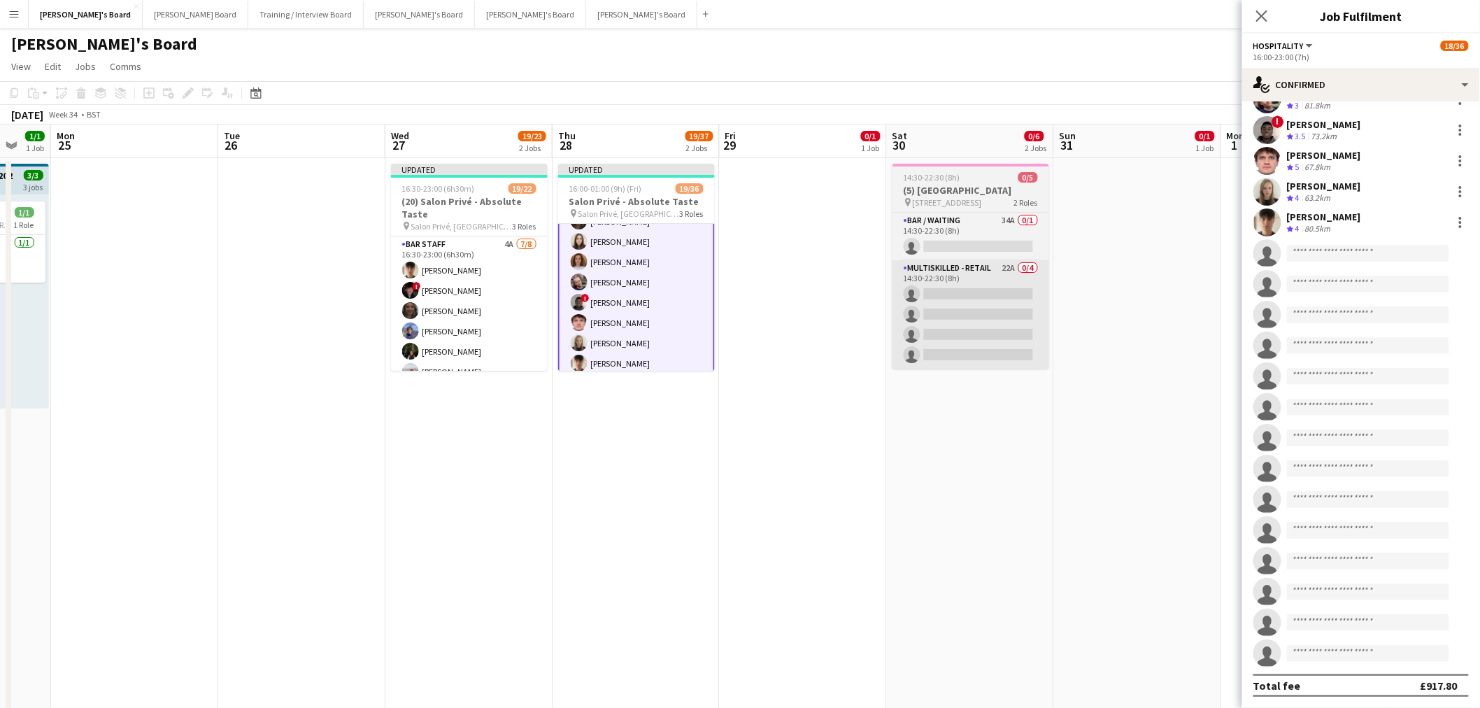
scroll to position [210, 0]
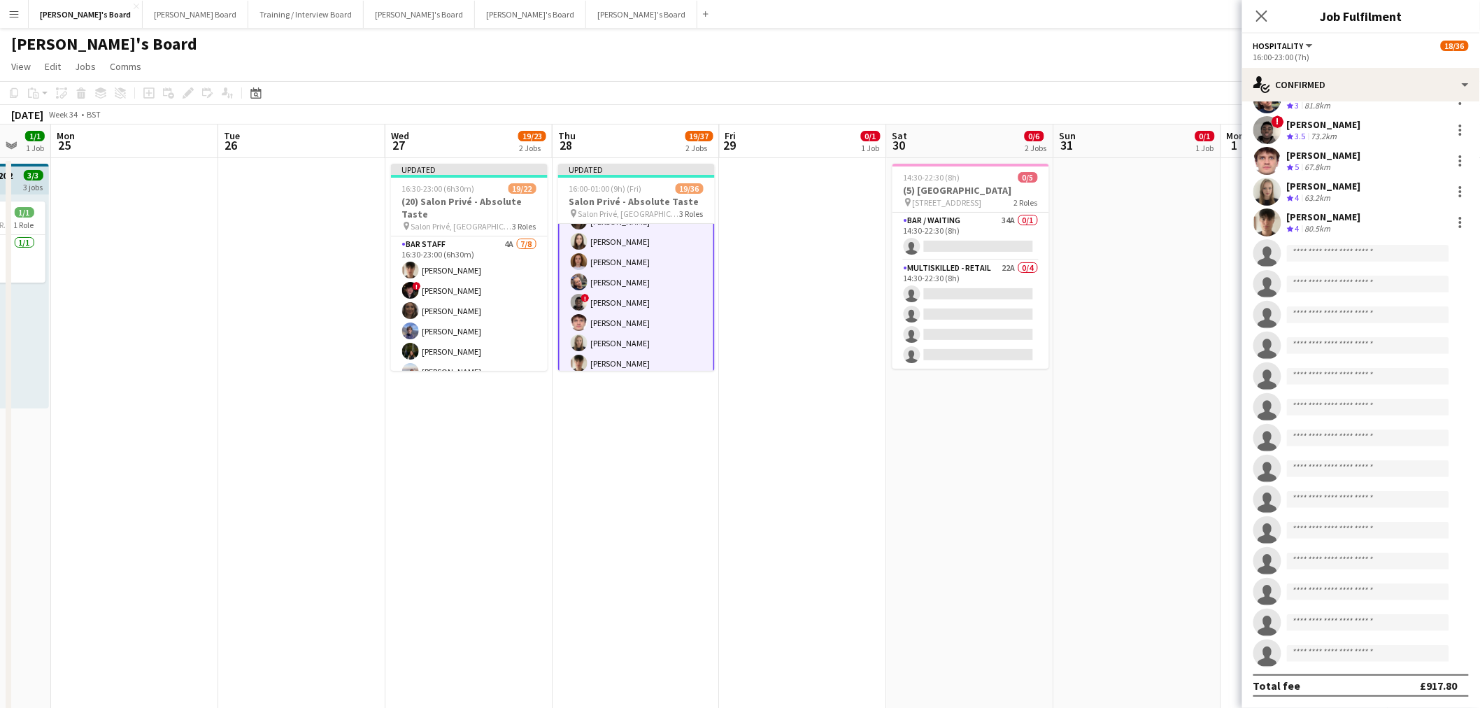
click at [761, 427] on app-date-cell at bounding box center [803, 461] width 167 height 607
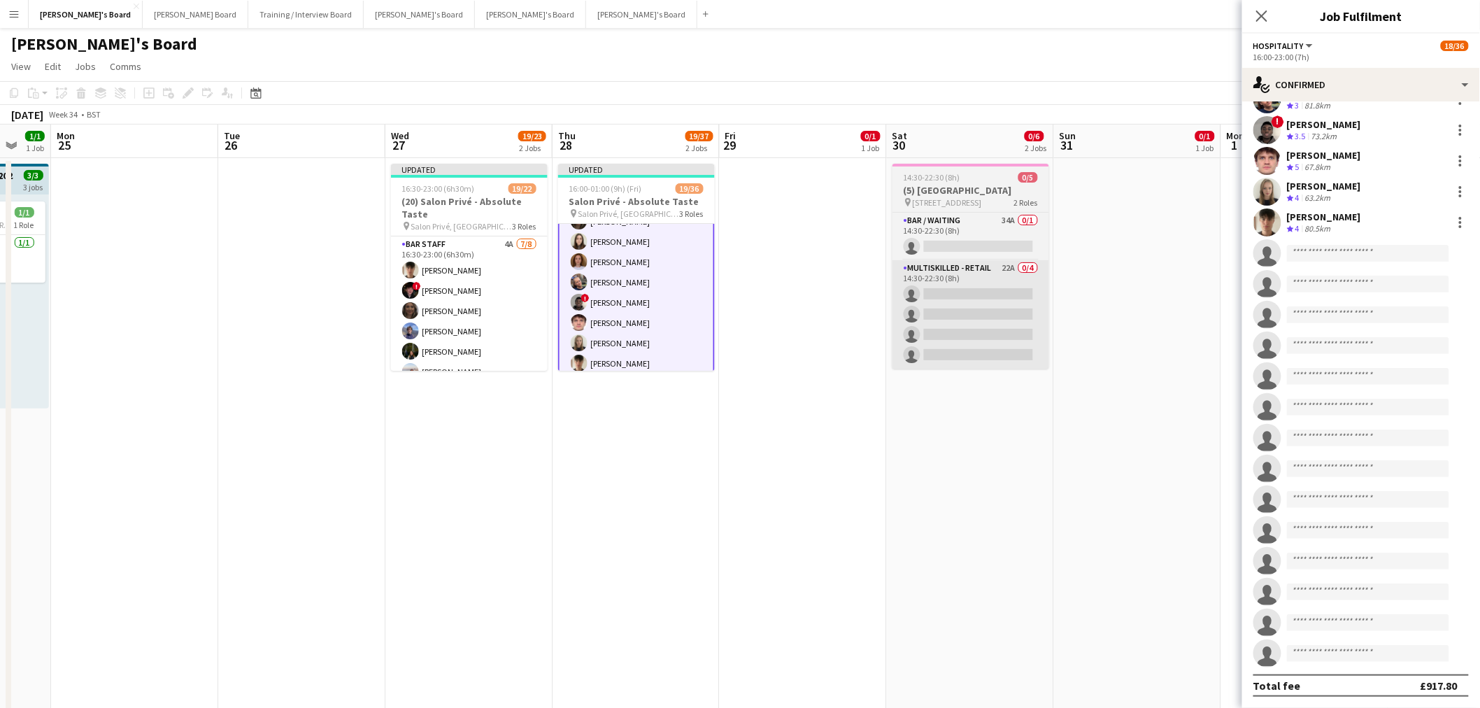
scroll to position [78, 0]
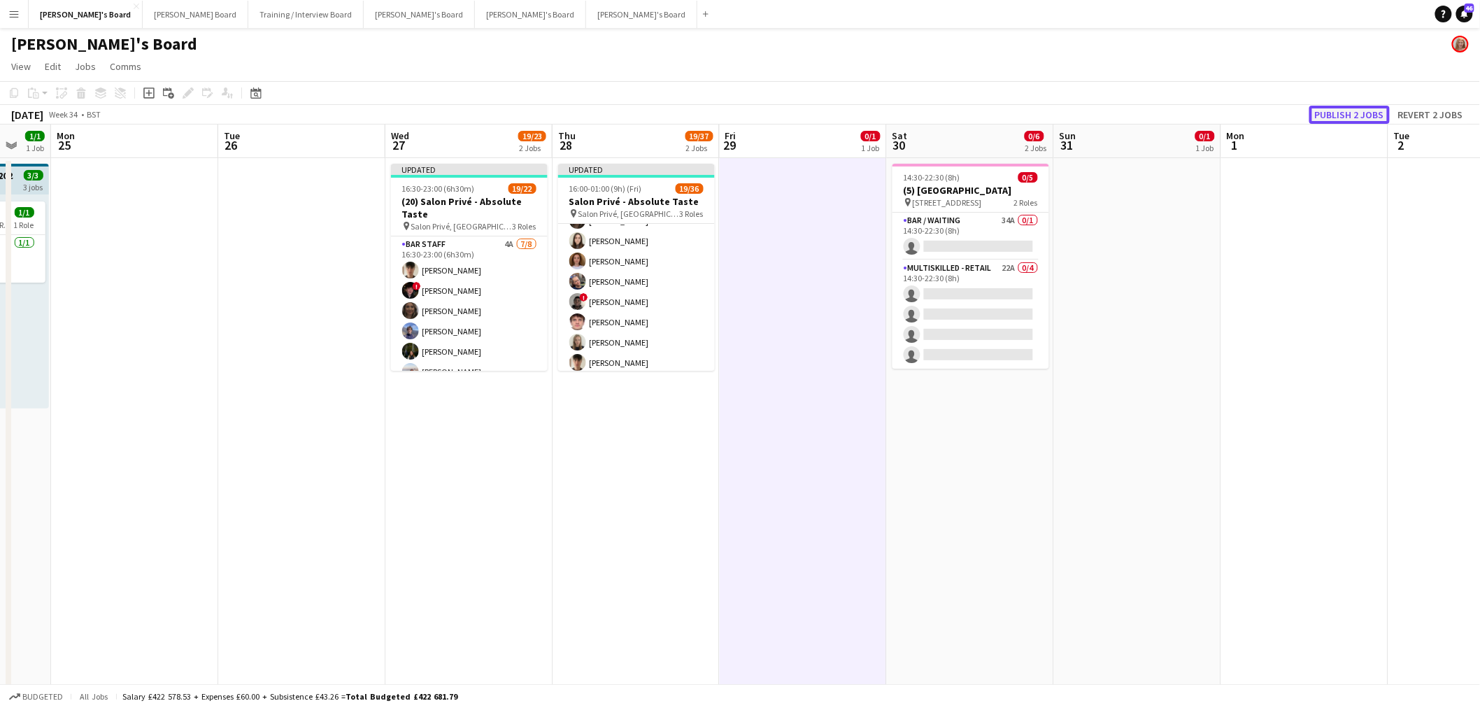
click at [982, 114] on button "Publish 2 jobs" at bounding box center [1350, 115] width 80 height 18
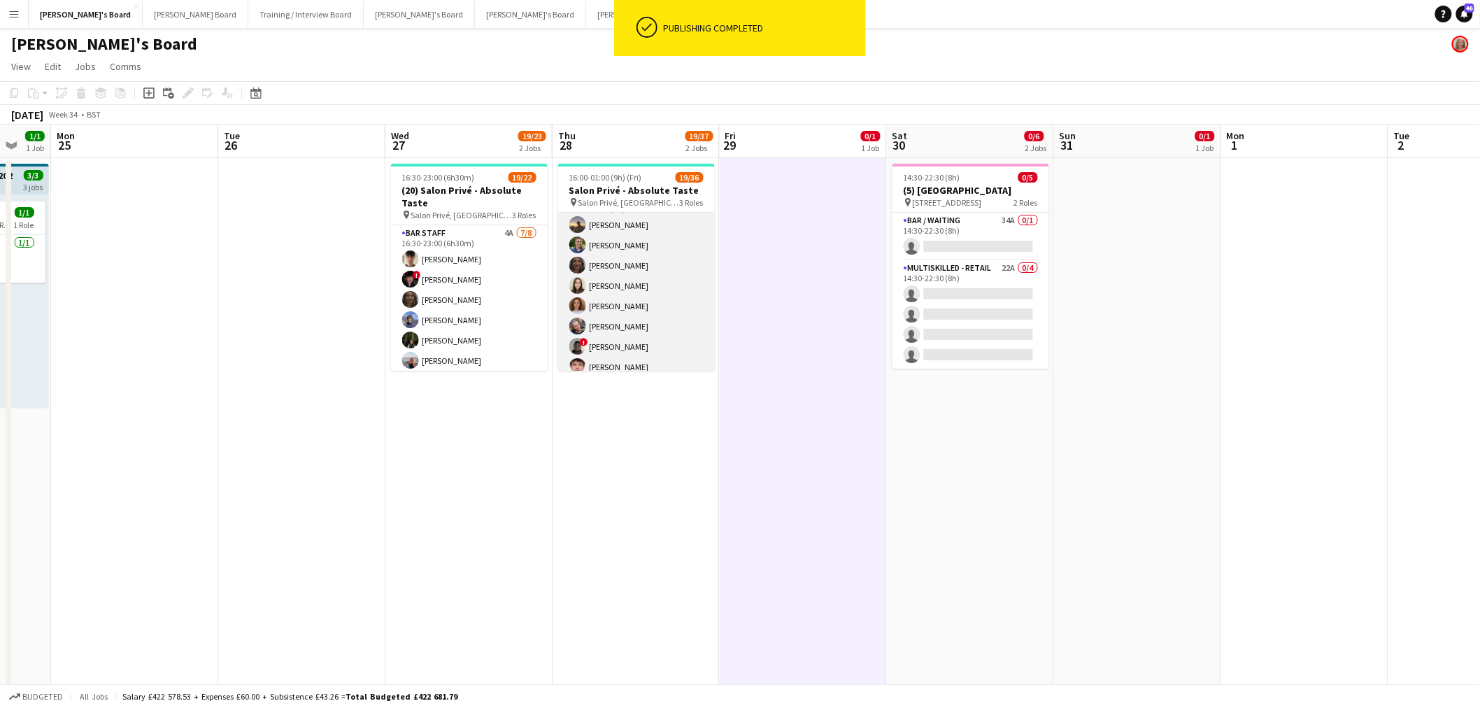
scroll to position [0, 0]
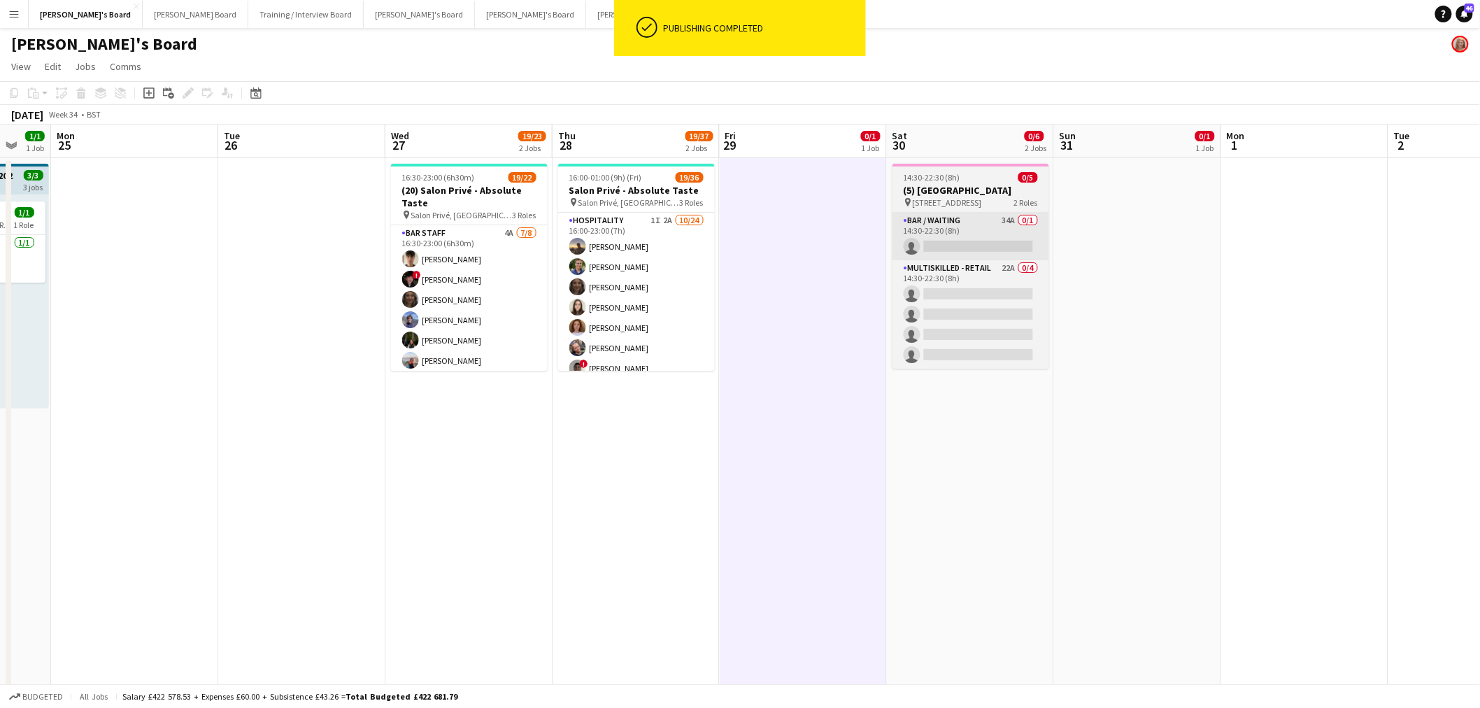
click at [488, 295] on app-card-role "BAR STAFF 4A 7/8 16:30-23:00 (6h30m) Dominic Cummins ! Ryan Filkins shona irvin…" at bounding box center [469, 320] width 157 height 190
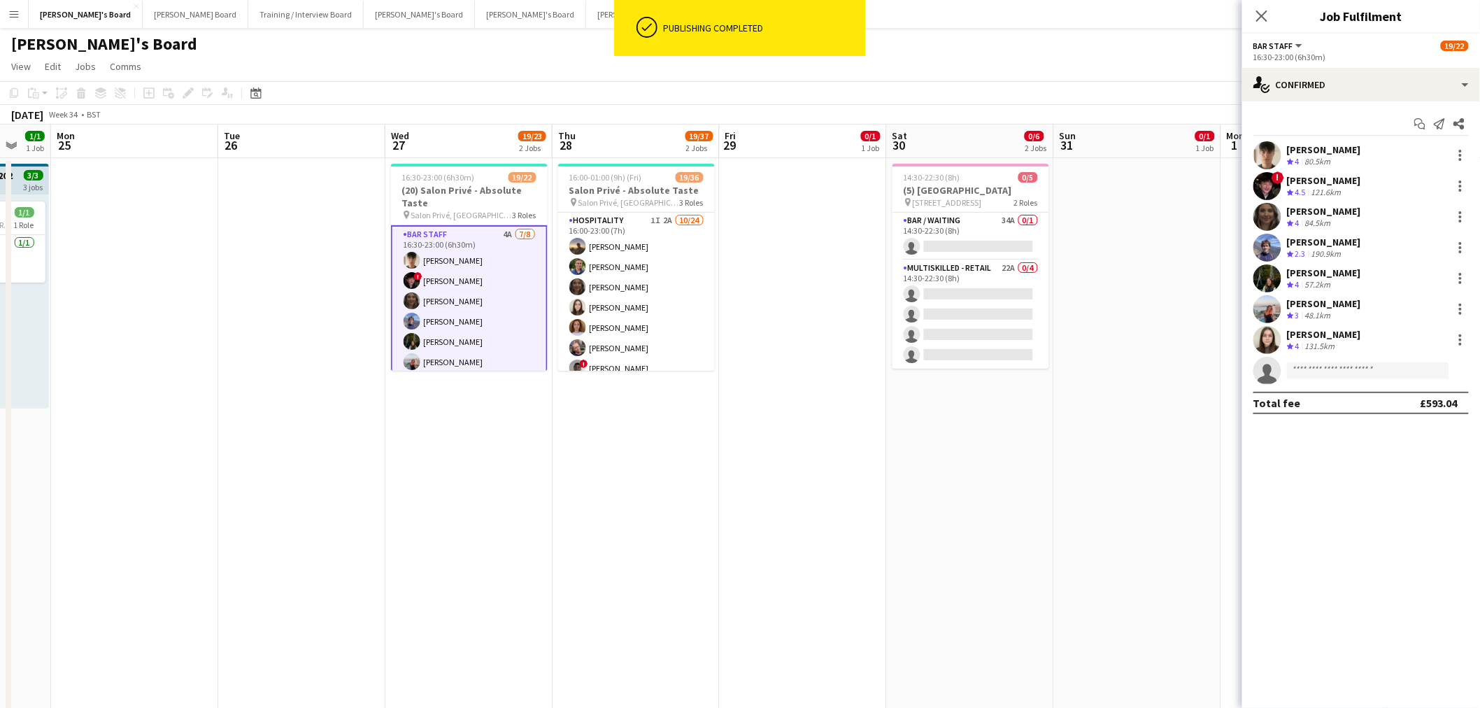
click at [982, 63] on app-options-switcher "BAR STAFF All roles BAR STAFF 19/22 16:30-23:00 (6h30m)" at bounding box center [1362, 51] width 238 height 34
click at [982, 72] on div "single-neutral-actions-check-2 Confirmed" at bounding box center [1362, 85] width 238 height 34
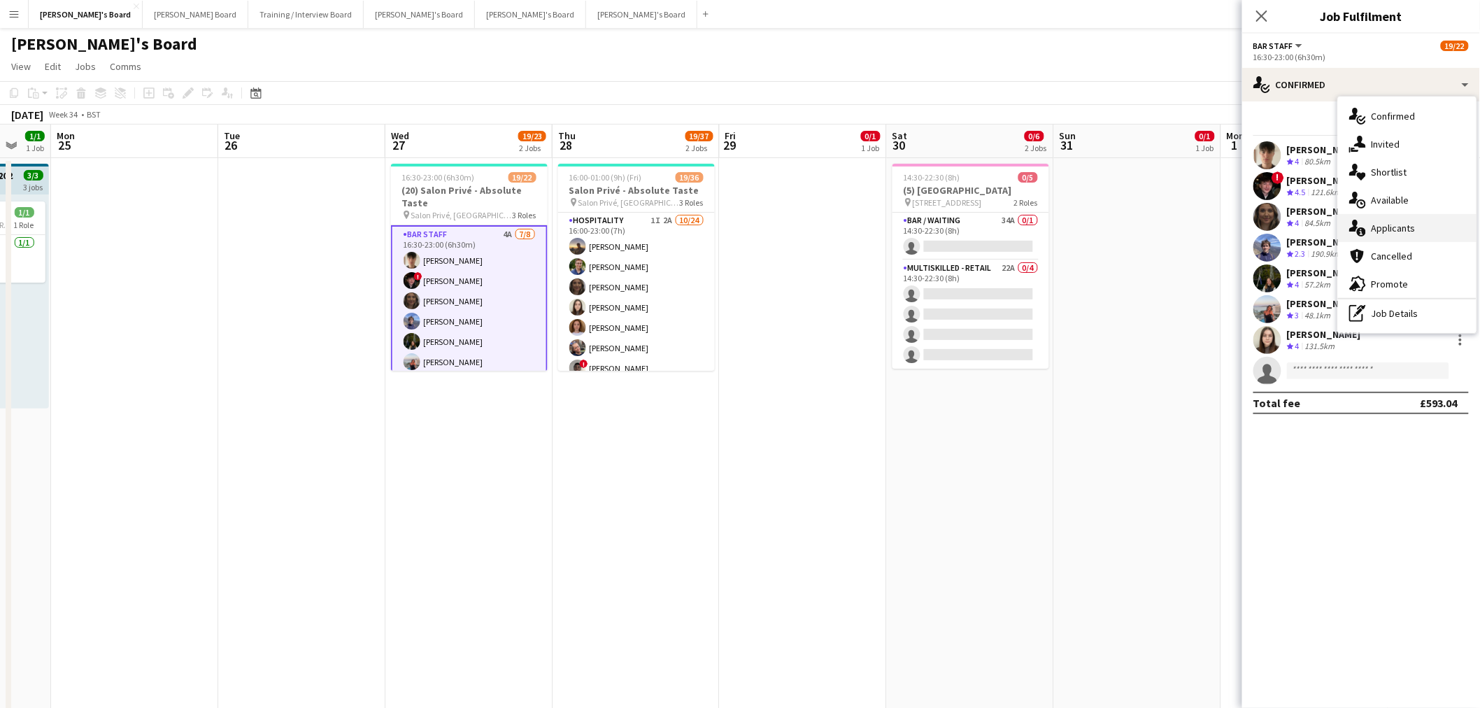
click at [982, 232] on div "single-neutral-actions-information Applicants" at bounding box center [1407, 228] width 139 height 28
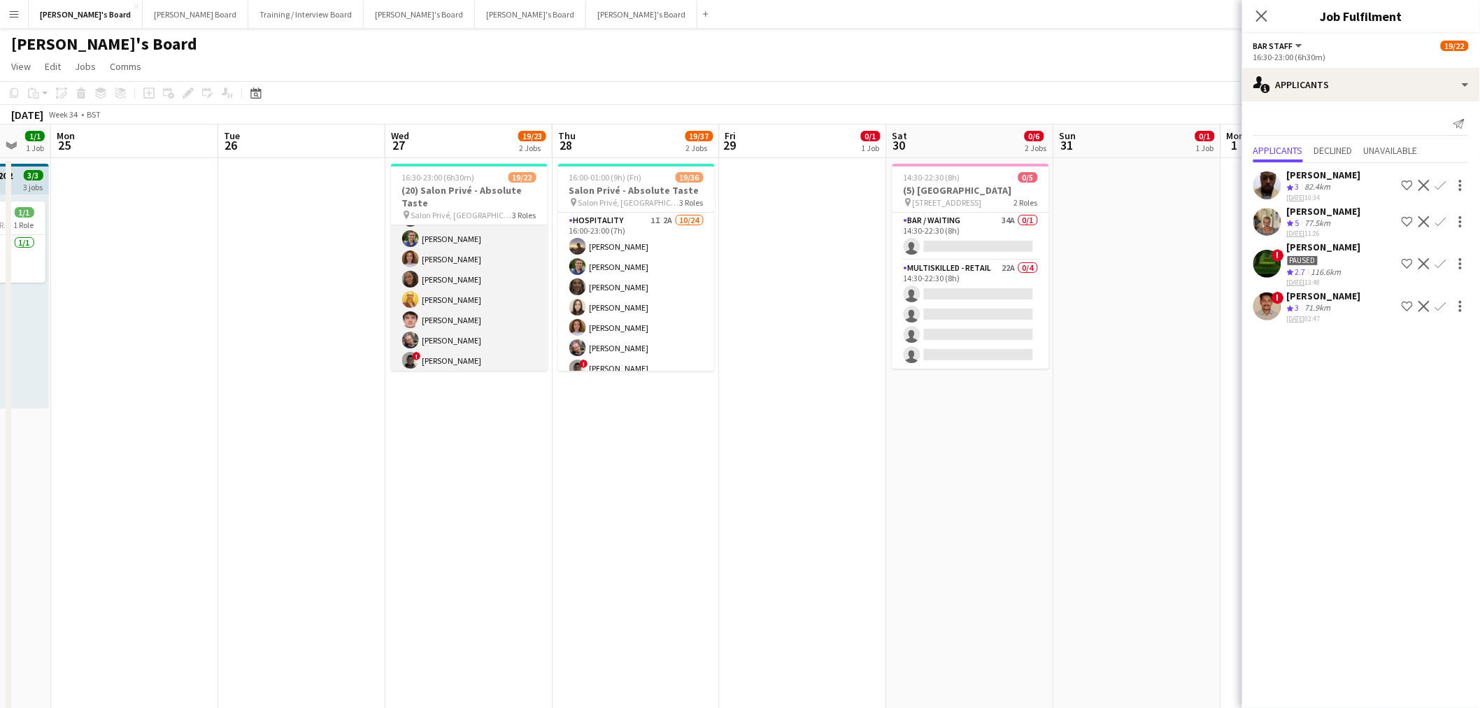
click at [481, 276] on app-card-role "Hospitality 5A 9/10 16:30-23:00 (6h30m) Harry Thomas Joseph Day Sophie Briscoe …" at bounding box center [469, 300] width 157 height 230
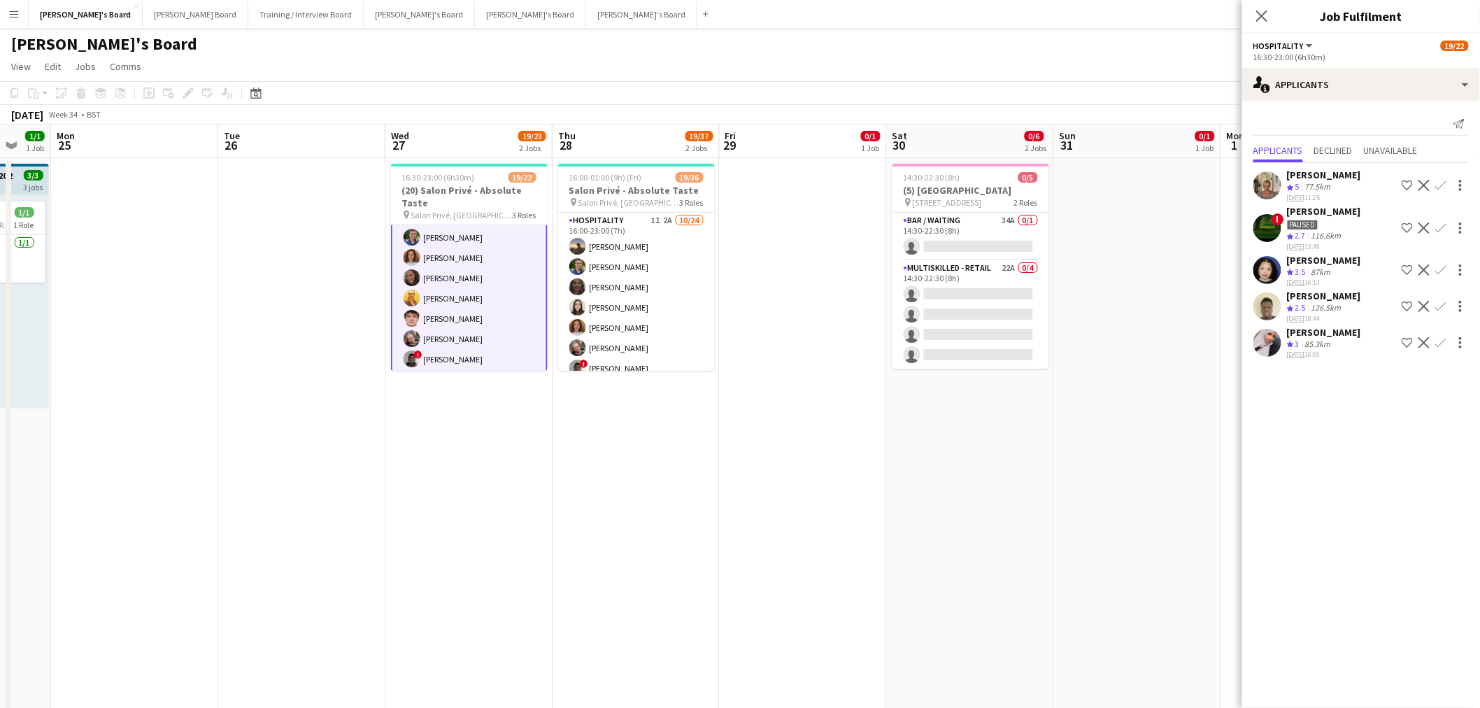
scroll to position [232, 0]
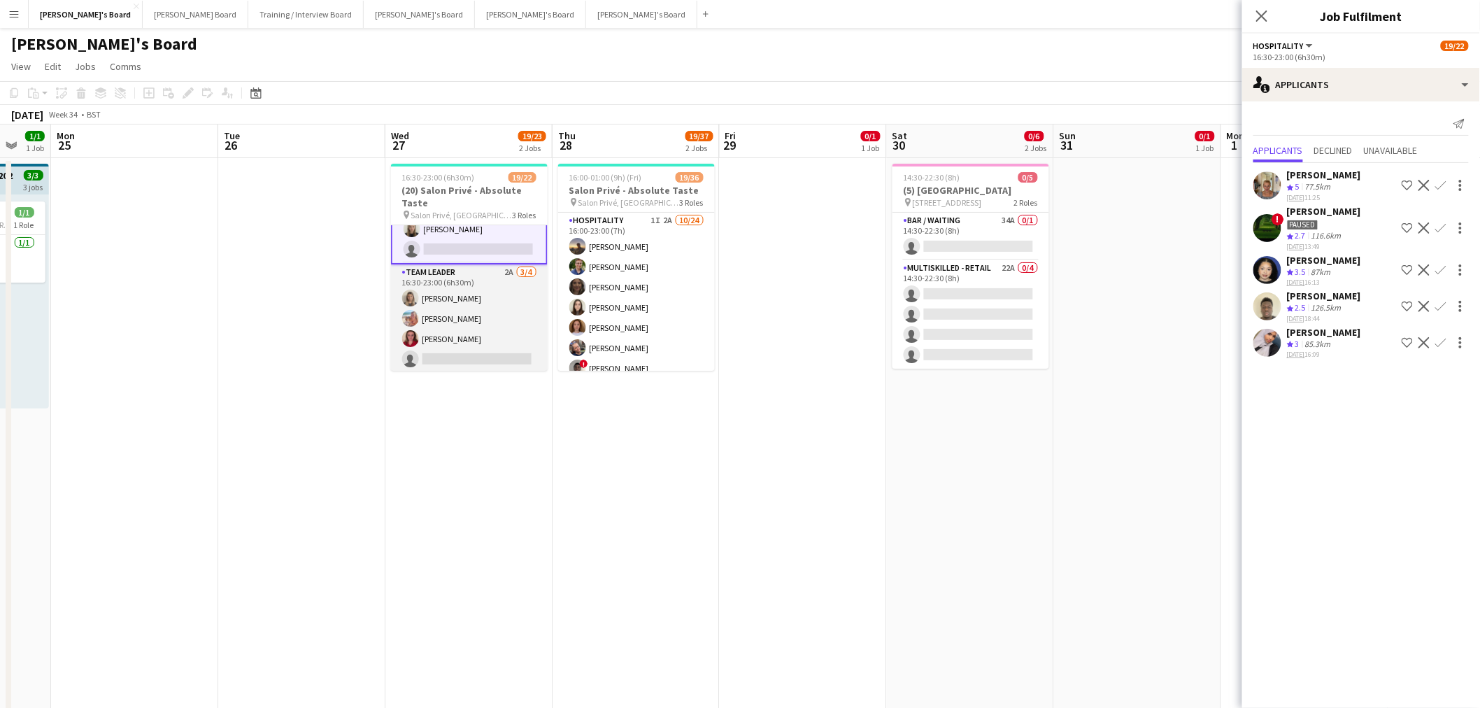
click at [469, 290] on app-card-role "TEAM LEADER 2A 3/4 16:30-23:00 (6h30m) Mathilde Wilkie Freya Lillywhite Charlot…" at bounding box center [469, 318] width 157 height 108
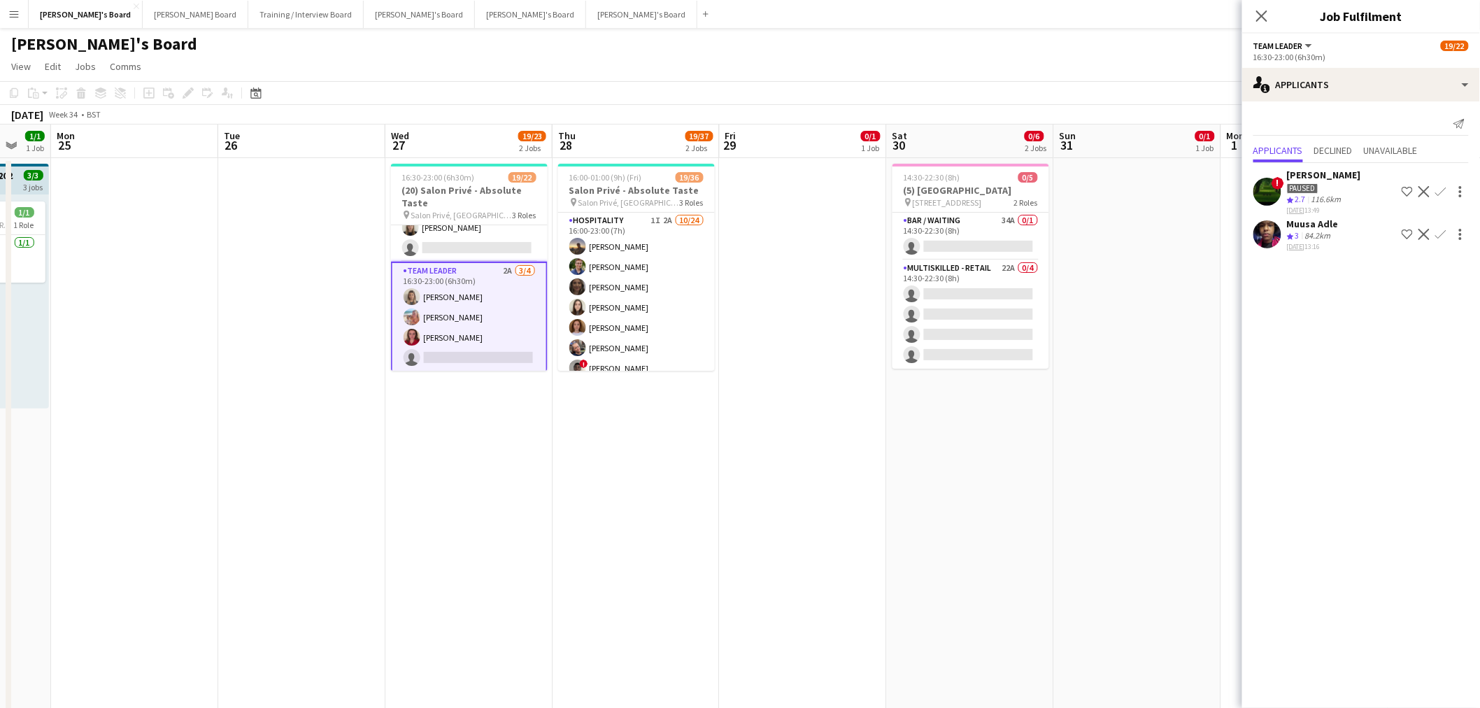
scroll to position [383, 0]
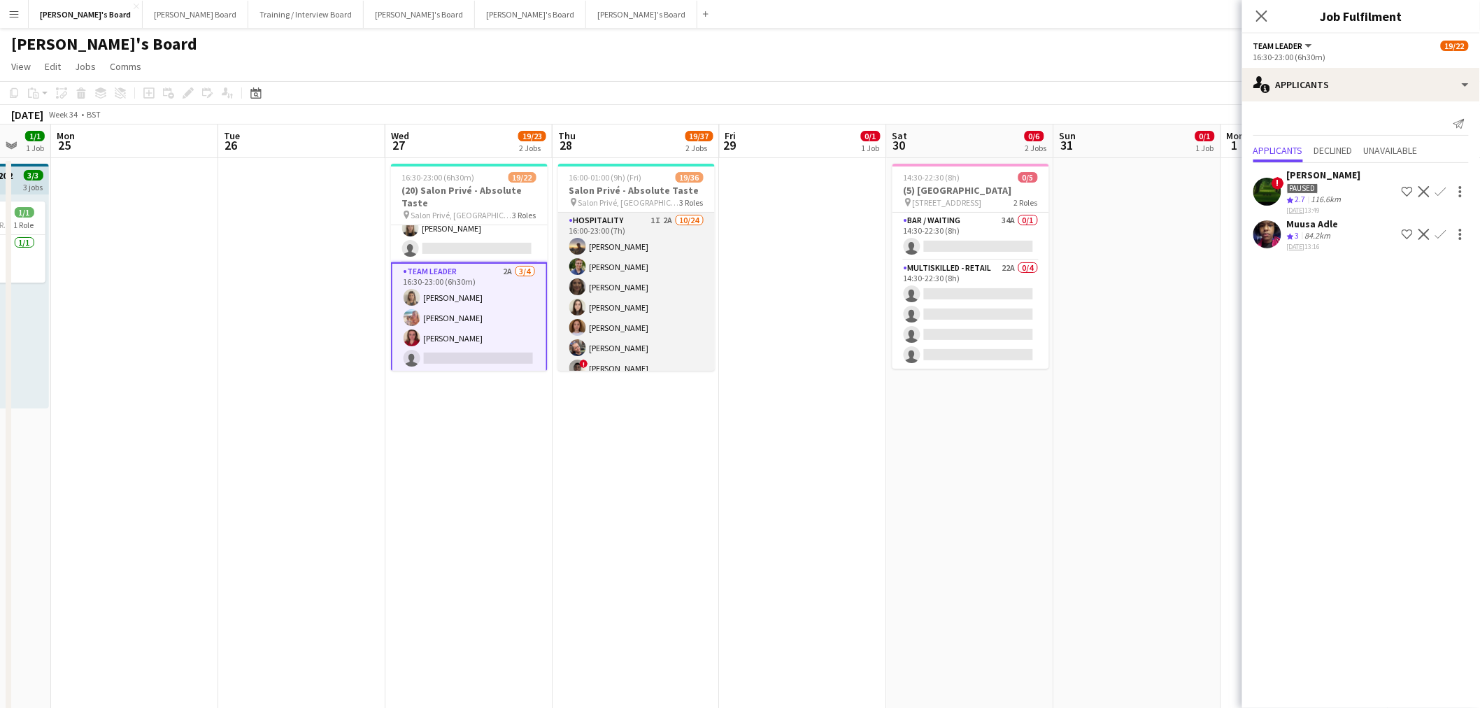
click at [613, 275] on app-card-role "Hospitality 1I 2A 10/24 16:00-23:00 (7h) Harry Thomas Joseph Day shona irvine H…" at bounding box center [636, 470] width 157 height 514
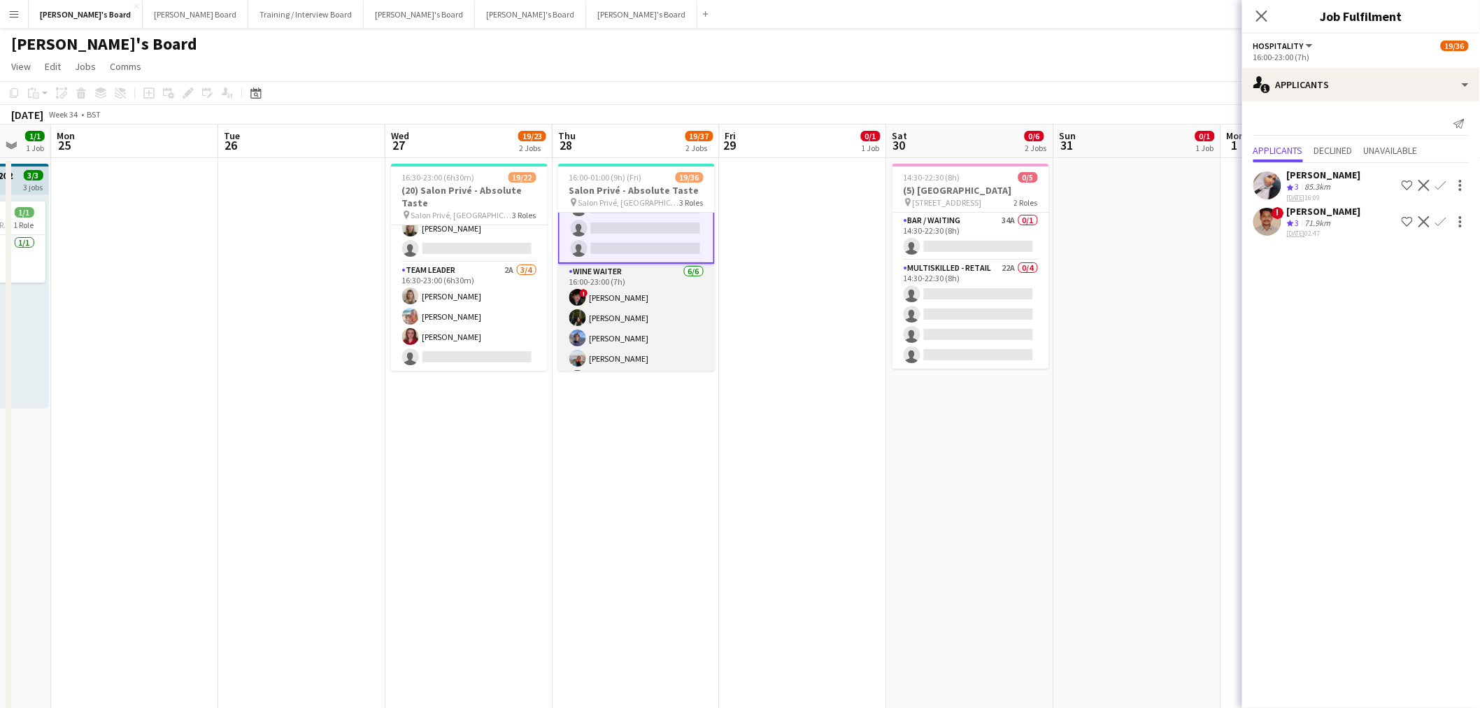
click at [614, 309] on app-card-role "WINE WAITER 6/6 16:00-23:00 (7h) ! Ryan Filkins Jessamie Lindley Douglas Lansle…" at bounding box center [636, 338] width 157 height 149
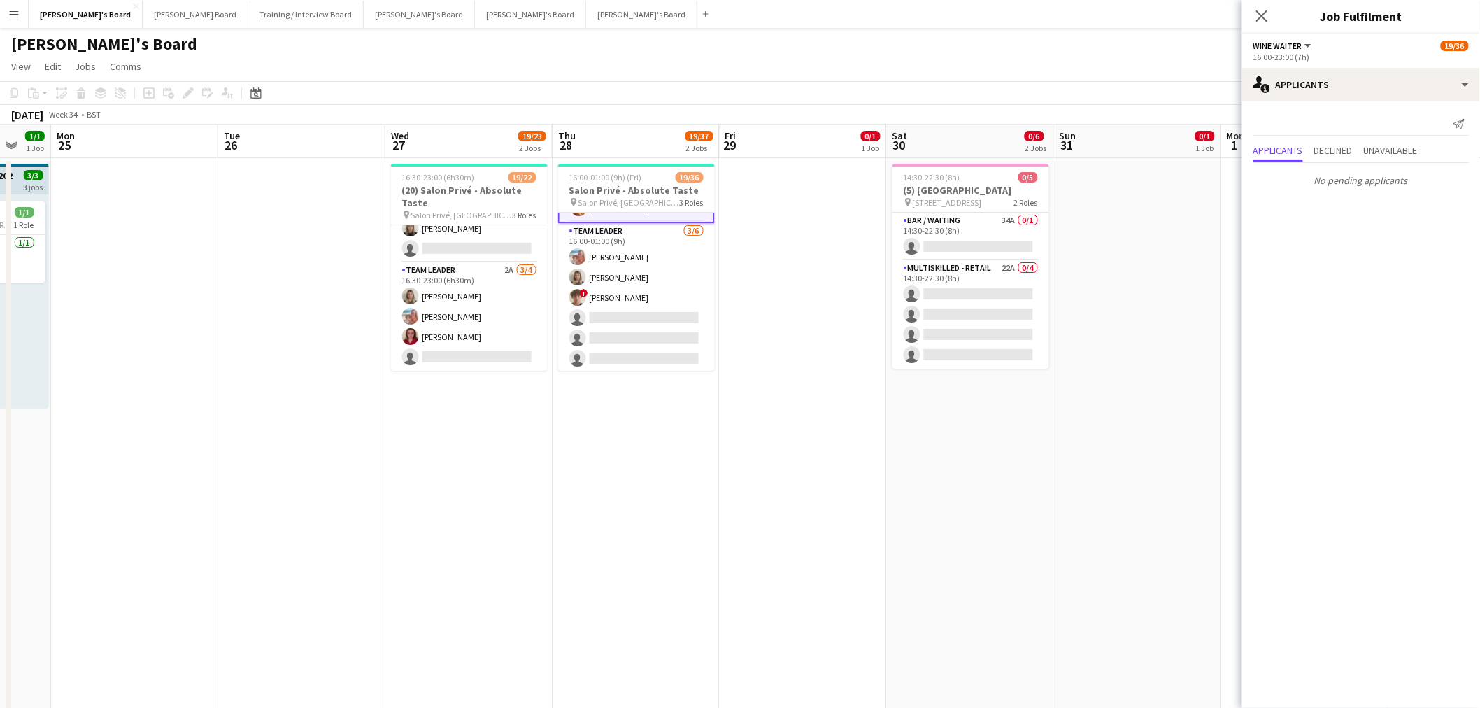
click at [616, 308] on app-card-role "TEAM LEADER 3/6 16:00-01:00 (9h) Freya Lillywhite Mathilde Wilkie ! Jamie Acker…" at bounding box center [636, 297] width 157 height 149
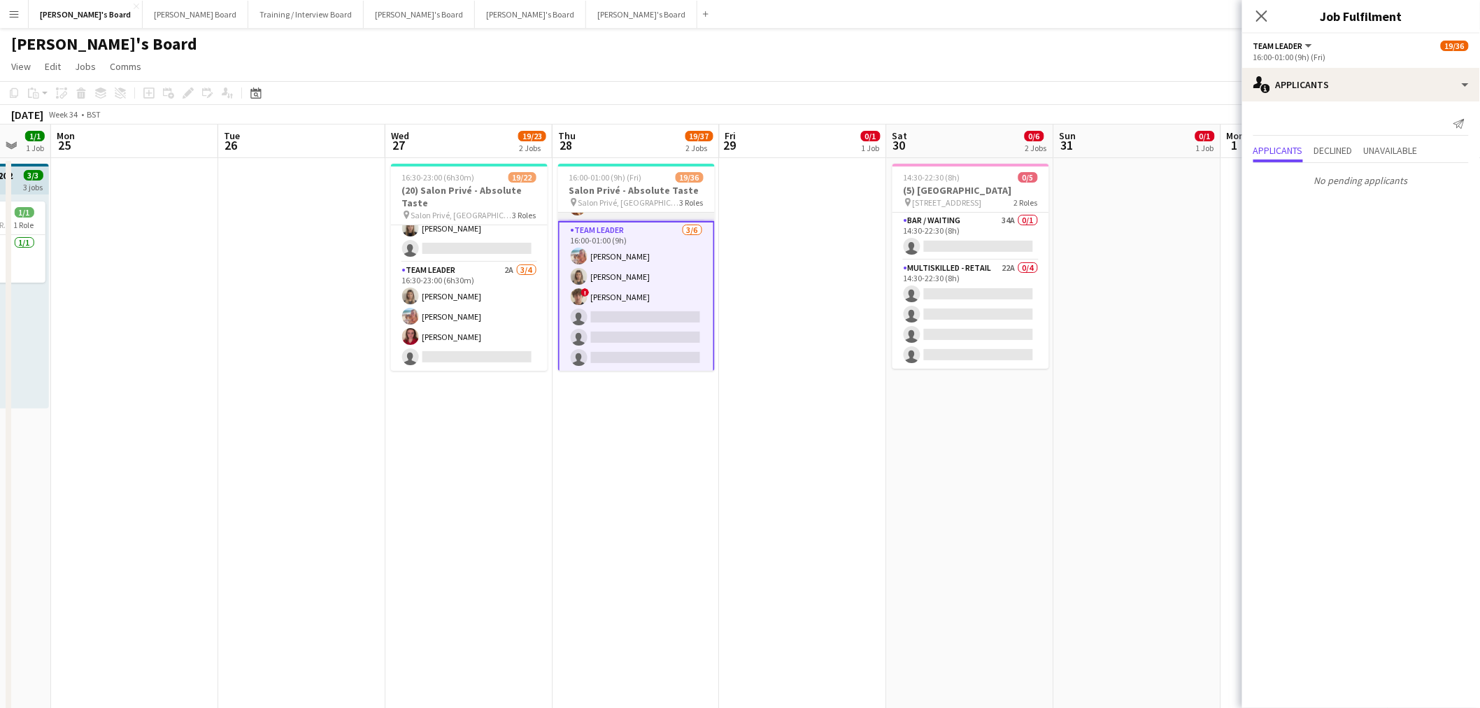
scroll to position [656, 0]
click at [504, 427] on app-date-cell "16:30-23:00 (6h30m) 19/22 (20) Salon Privé - Absolute Taste pin Salon Privé, Bl…" at bounding box center [469, 461] width 167 height 607
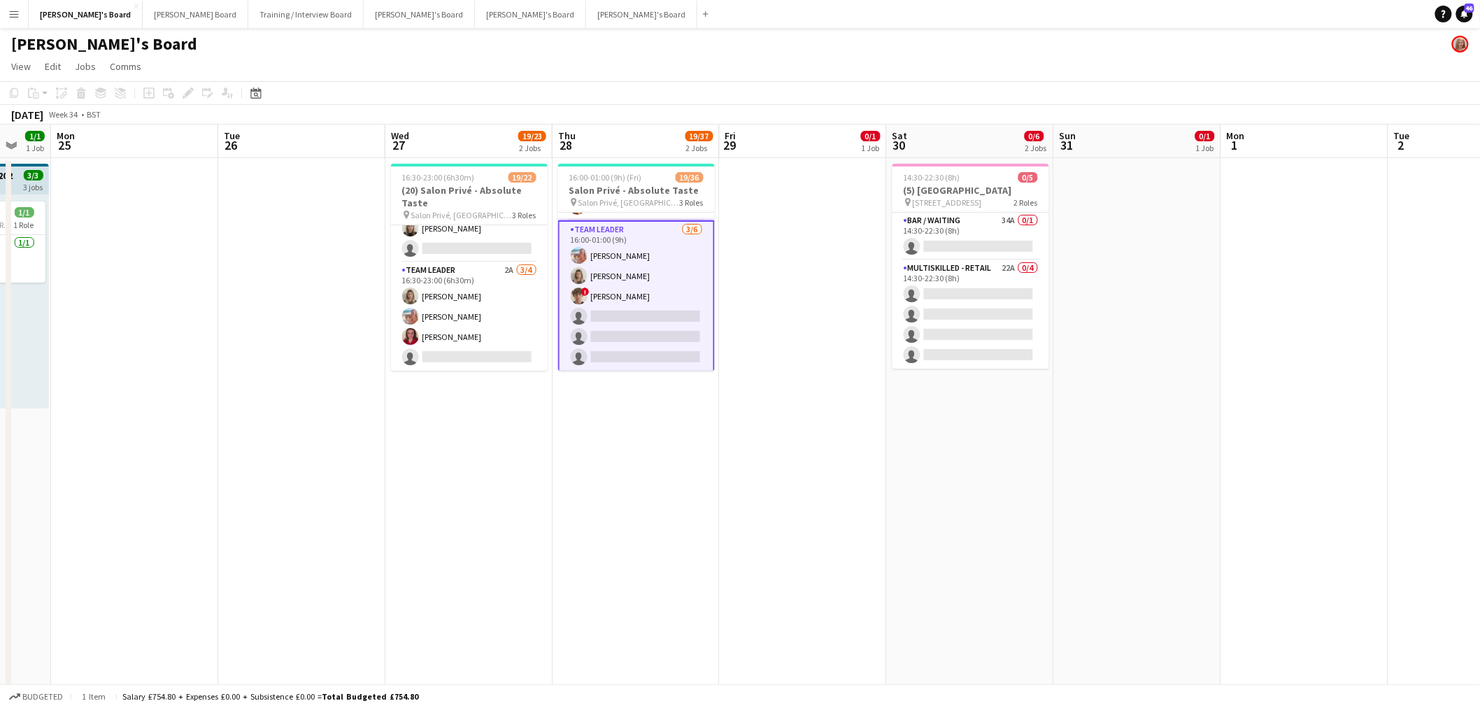
drag, startPoint x: 504, startPoint y: 453, endPoint x: 514, endPoint y: 439, distance: 16.5
click at [504, 427] on app-date-cell "16:30-23:00 (6h30m) 19/22 (20) Salon Privé - Absolute Taste pin Salon Privé, Bl…" at bounding box center [469, 461] width 167 height 607
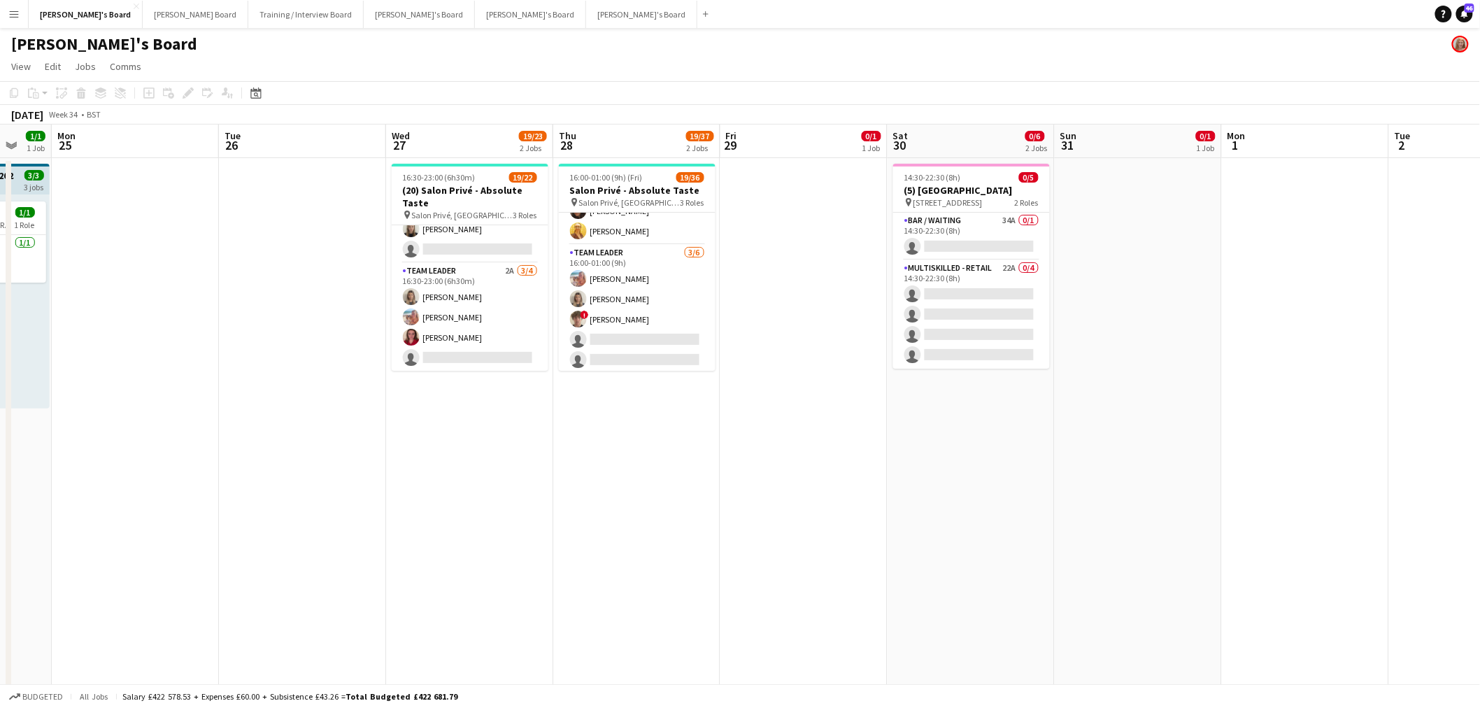
scroll to position [654, 0]
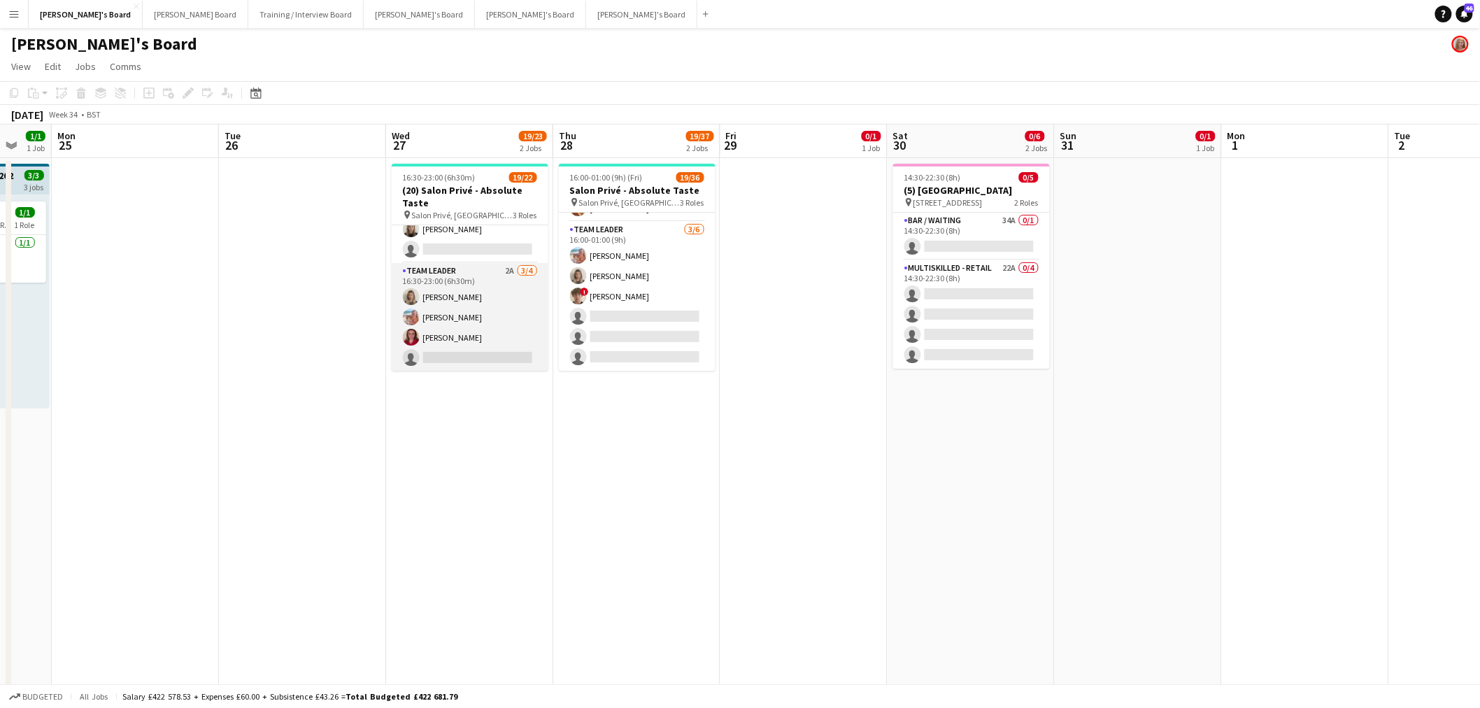
click at [509, 303] on app-card-role "TEAM LEADER 2A 3/4 16:30-23:00 (6h30m) Mathilde Wilkie Freya Lillywhite Charlot…" at bounding box center [470, 317] width 157 height 108
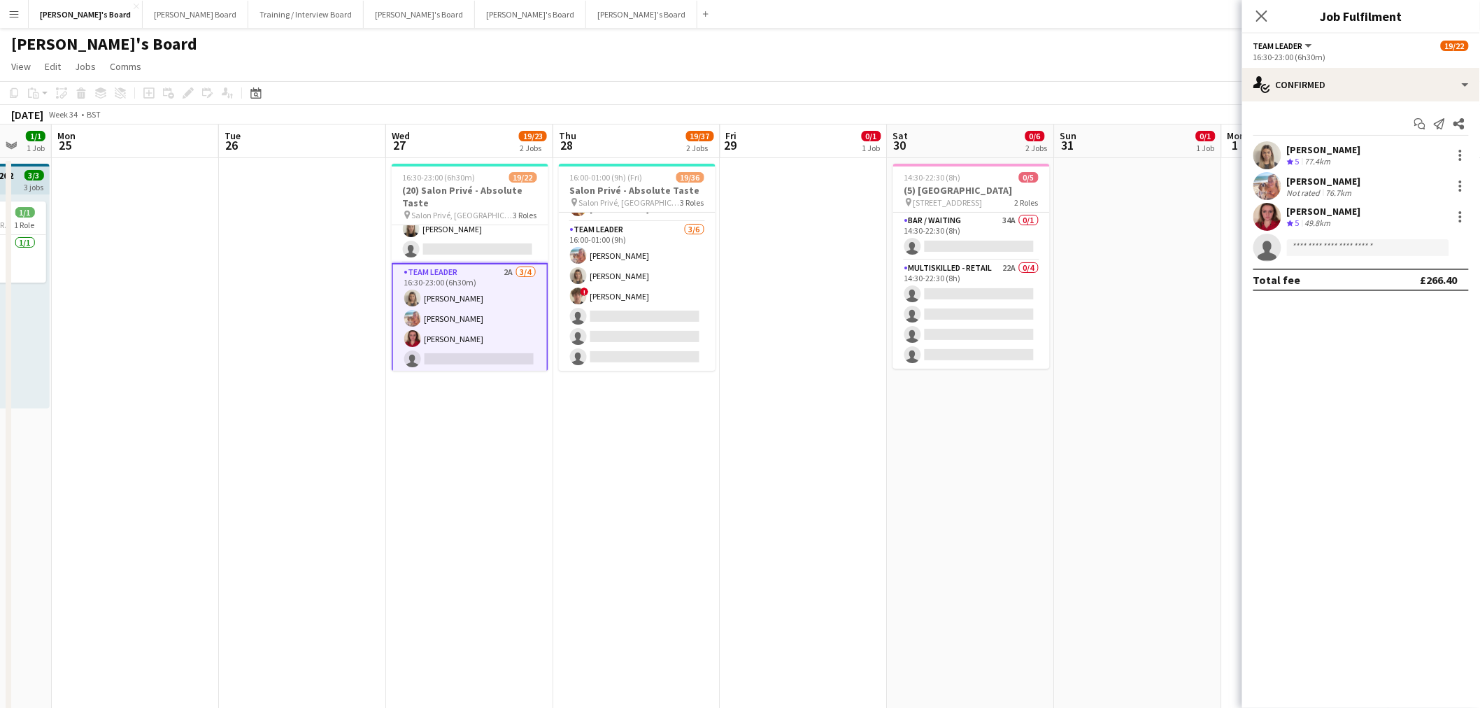
click at [982, 219] on div "Crew rating 5 49.8km" at bounding box center [1324, 224] width 74 height 12
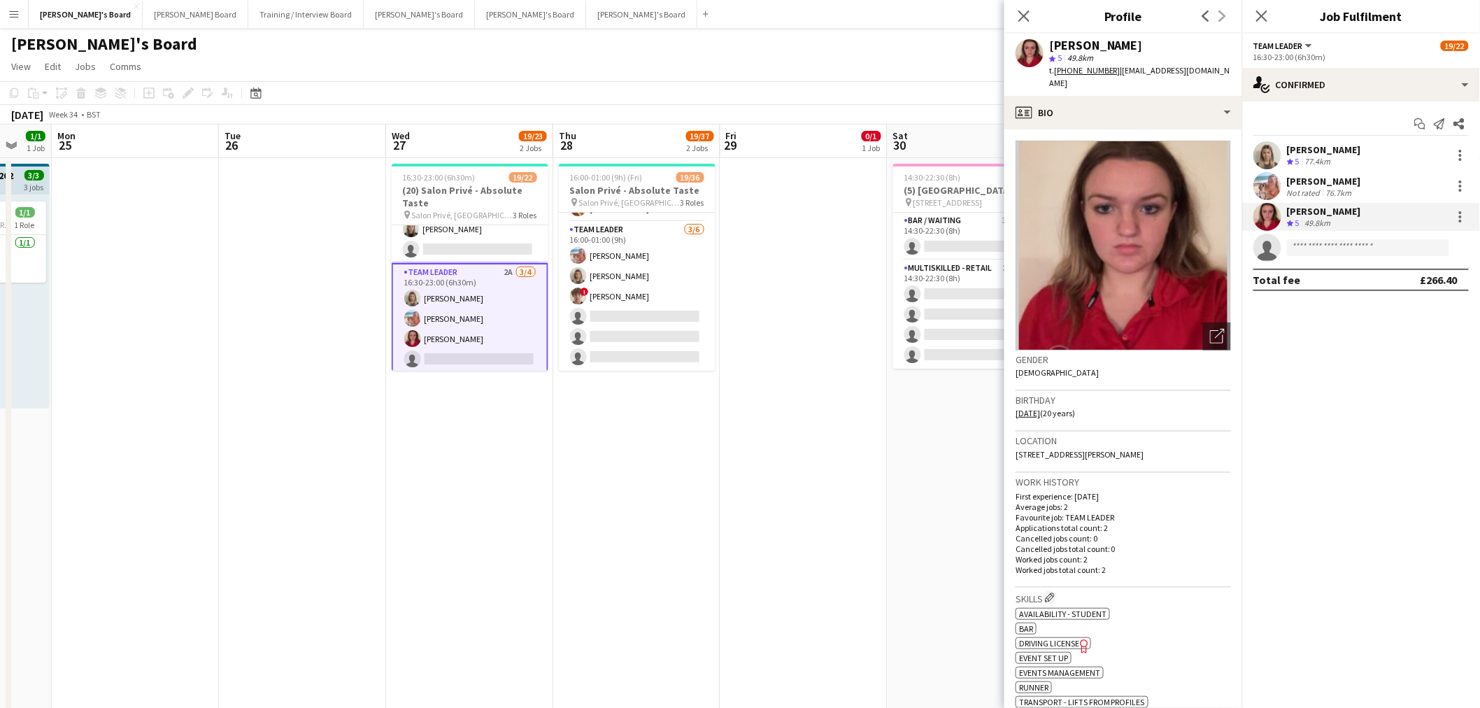
drag, startPoint x: 158, startPoint y: 238, endPoint x: 206, endPoint y: 288, distance: 69.8
click at [472, 276] on app-calendar-viewport "Fri 22 1/1 1 Job Sat 23 8/8 3 Jobs Sun 24 1/1 1 Job Mon 25 Tue 26 Wed 27 19/23 …" at bounding box center [740, 625] width 1480 height 1000
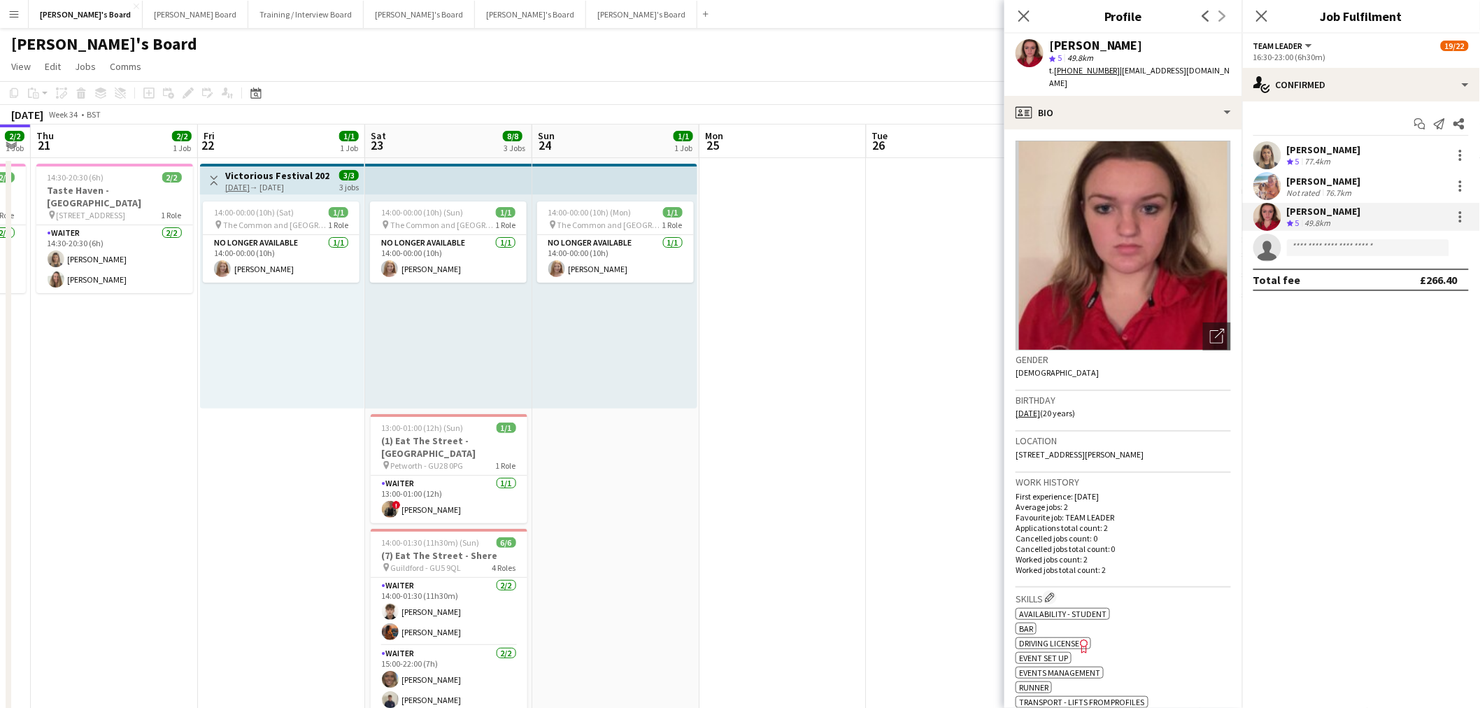
click at [501, 343] on app-calendar-viewport "Tue 19 Wed 20 2/2 1 Job Thu 21 2/2 1 Job Fri 22 1/1 1 Job Sat 23 8/8 3 Jobs Sun…" at bounding box center [740, 625] width 1480 height 1000
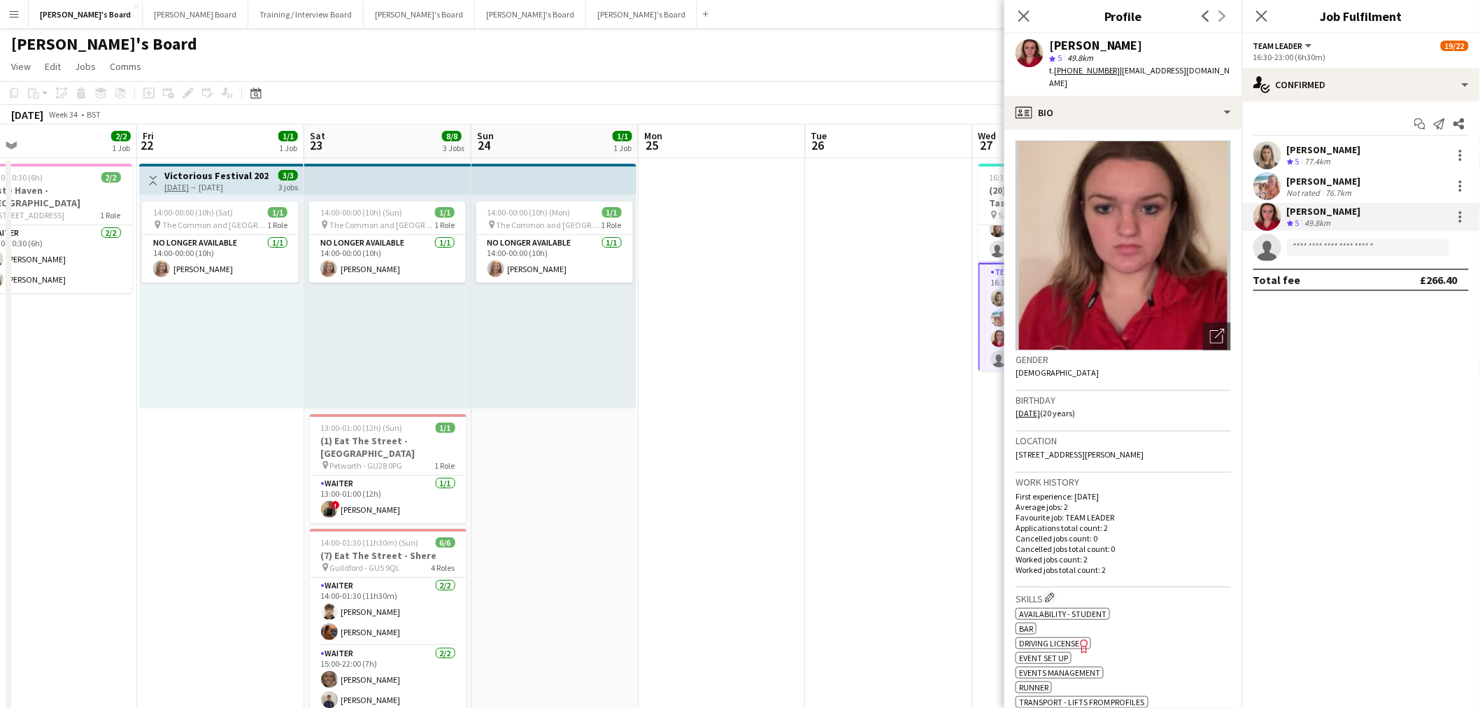
drag, startPoint x: 380, startPoint y: 360, endPoint x: 472, endPoint y: 382, distance: 94.3
click at [472, 382] on app-calendar-viewport "Tue 19 Wed 20 2/2 1 Job Thu 21 2/2 1 Job Fri 22 1/1 1 Job Sat 23 8/8 3 Jobs Sun…" at bounding box center [740, 625] width 1480 height 1000
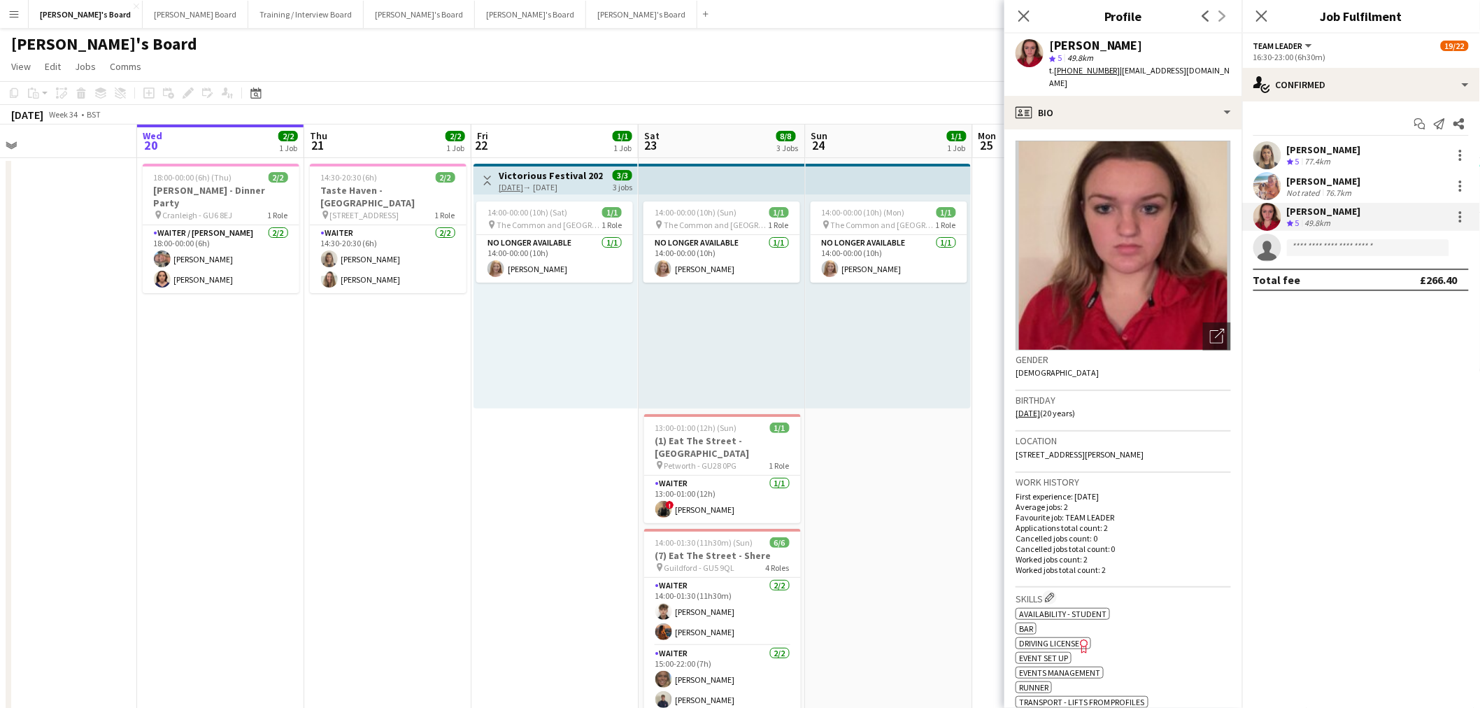
scroll to position [0, 365]
drag, startPoint x: 918, startPoint y: 520, endPoint x: 372, endPoint y: 467, distance: 548.9
click at [126, 427] on app-calendar-viewport "Sun 17 Mon 18 Tue 19 Wed 20 2/2 1 Job Thu 21 2/2 1 Job Fri 22 1/1 1 Job Sat 23 …" at bounding box center [740, 625] width 1480 height 1000
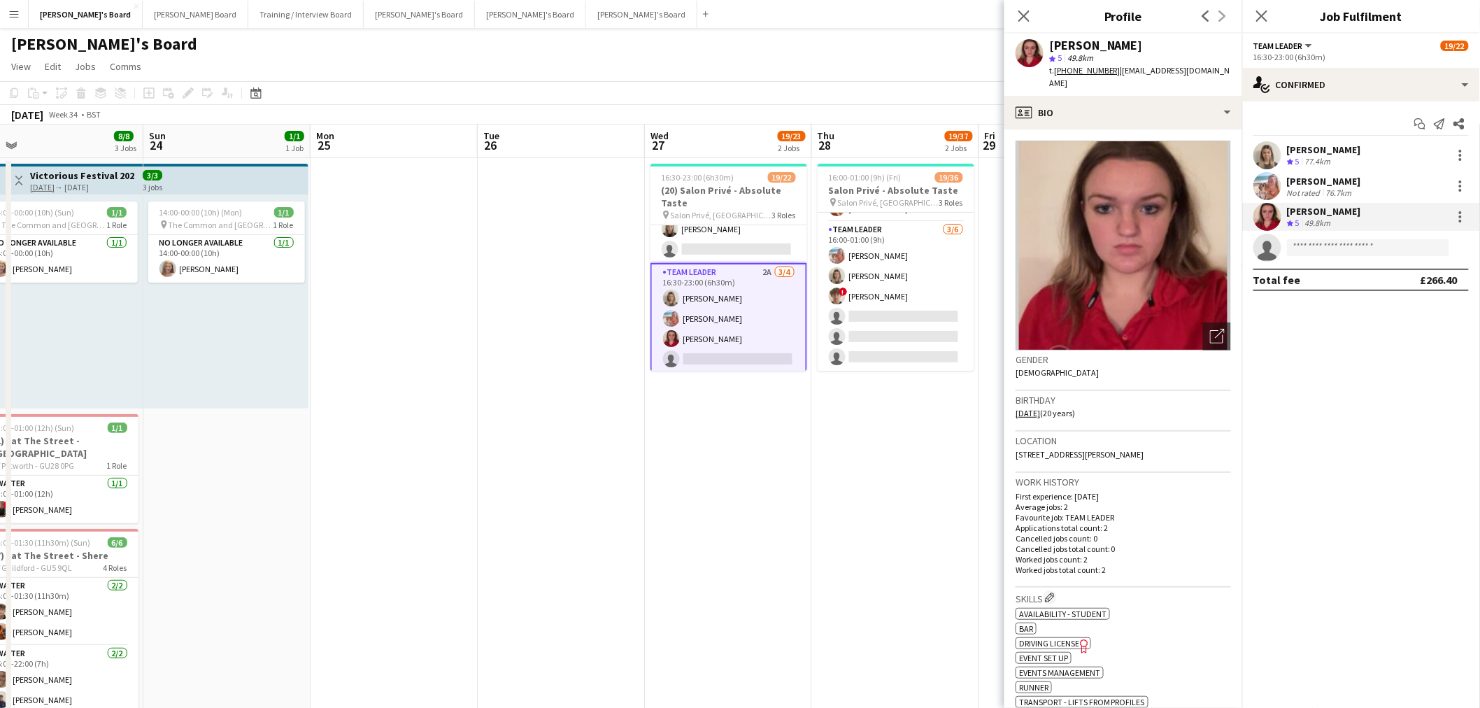
scroll to position [0, 553]
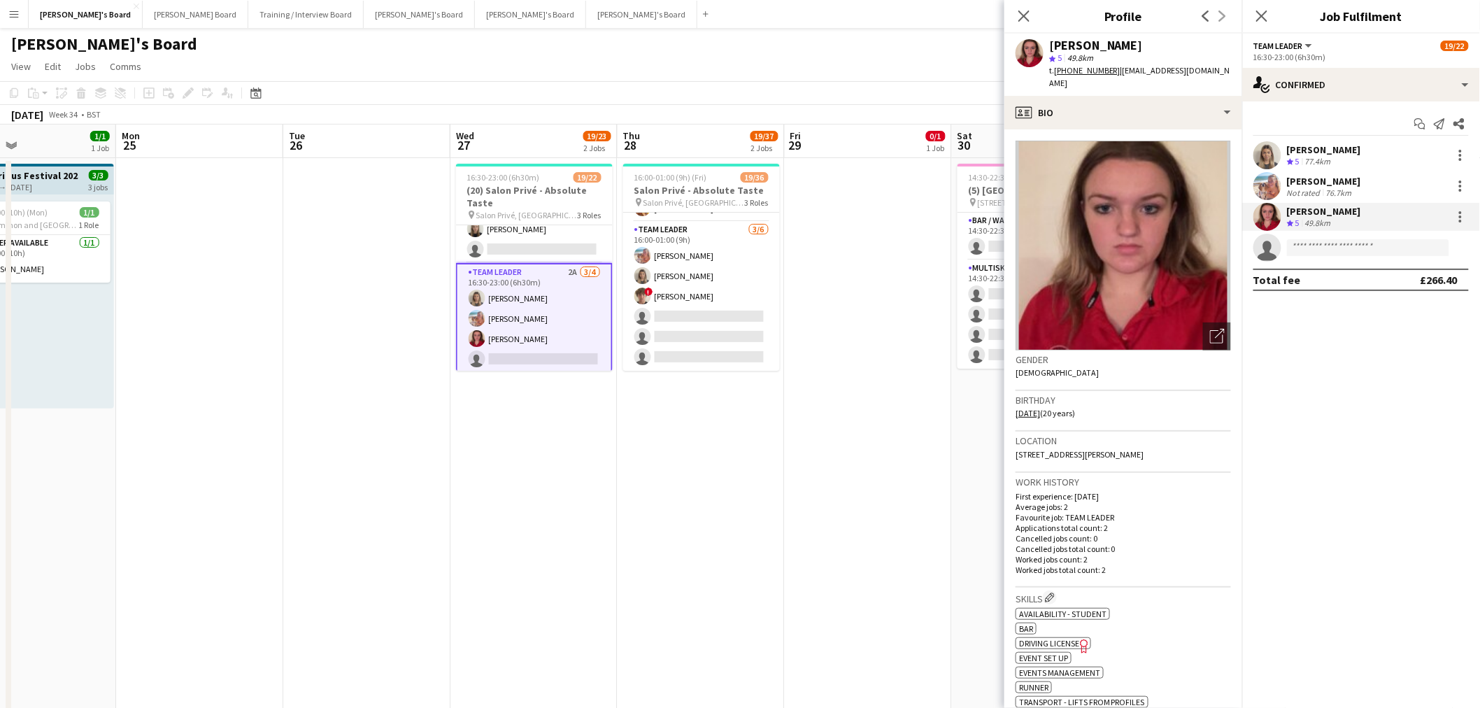
drag, startPoint x: 737, startPoint y: 483, endPoint x: 543, endPoint y: 484, distance: 194.5
click at [543, 427] on app-calendar-viewport "Thu 21 2/2 1 Job Fri 22 1/1 1 Job Sat 23 8/8 3 Jobs Sun 24 1/1 1 Job Mon 25 Tue…" at bounding box center [740, 625] width 1480 height 1000
click at [600, 427] on app-date-cell "16:30-23:00 (6h30m) 19/22 (20) Salon Privé - Absolute Taste pin Salon Privé, Bl…" at bounding box center [534, 461] width 167 height 607
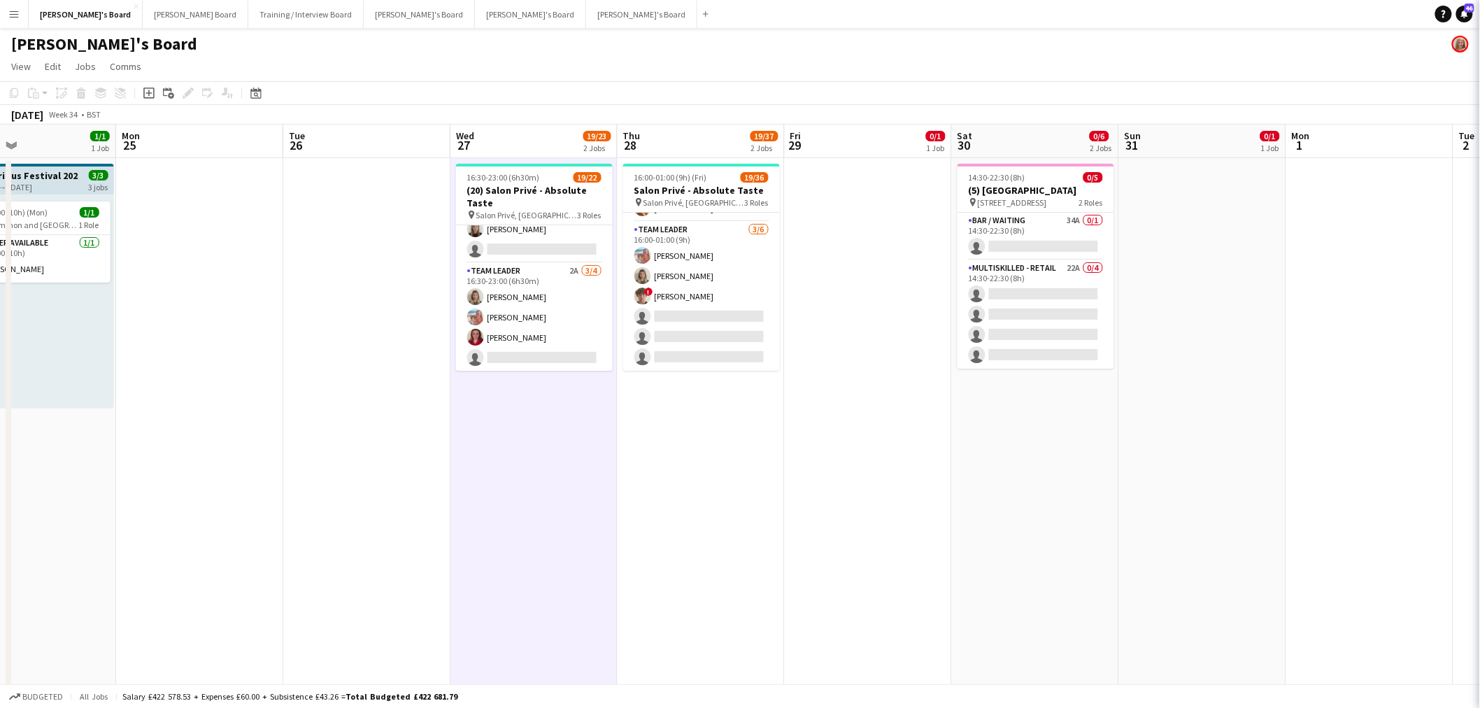
click at [707, 427] on app-date-cell "16:00-01:00 (9h) (Fri) 19/36 Salon Privé - Absolute Taste pin Salon Privé, Blen…" at bounding box center [701, 461] width 167 height 607
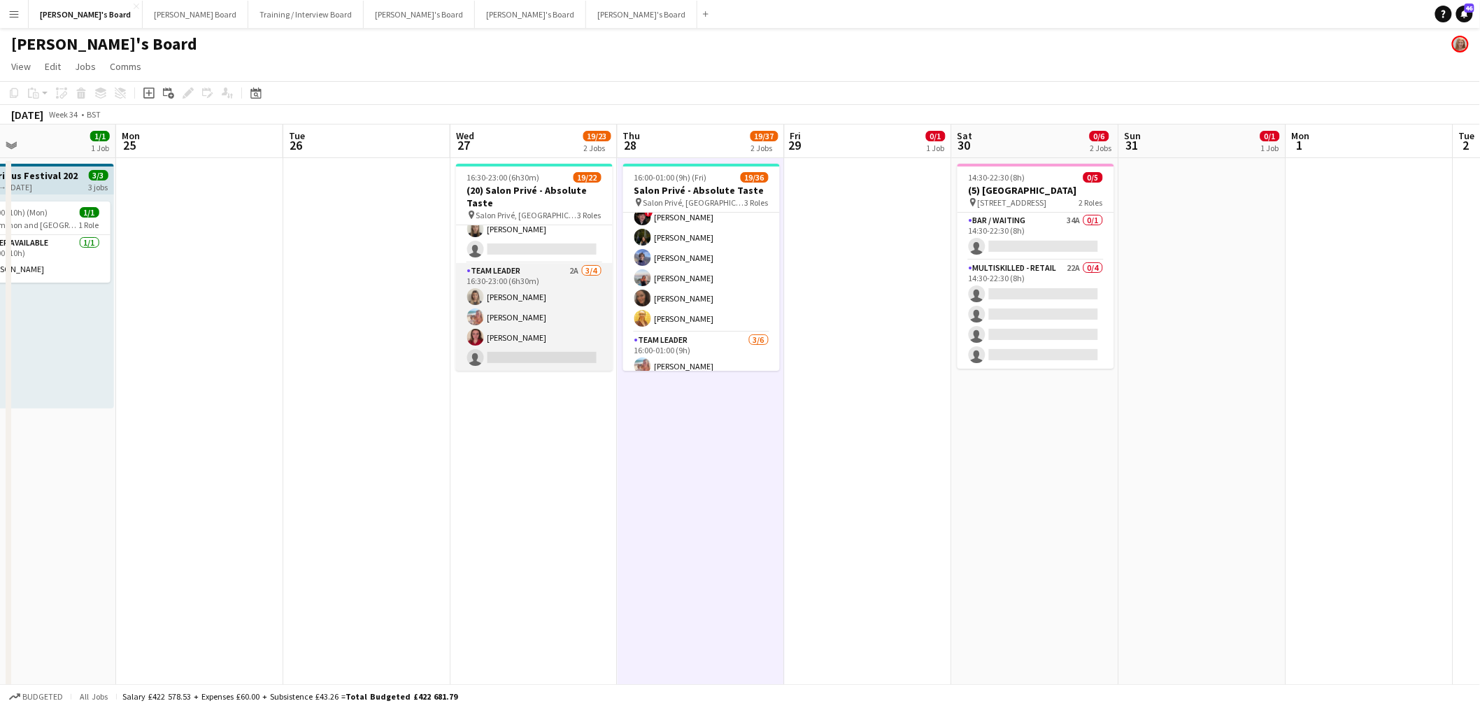
scroll to position [0, 0]
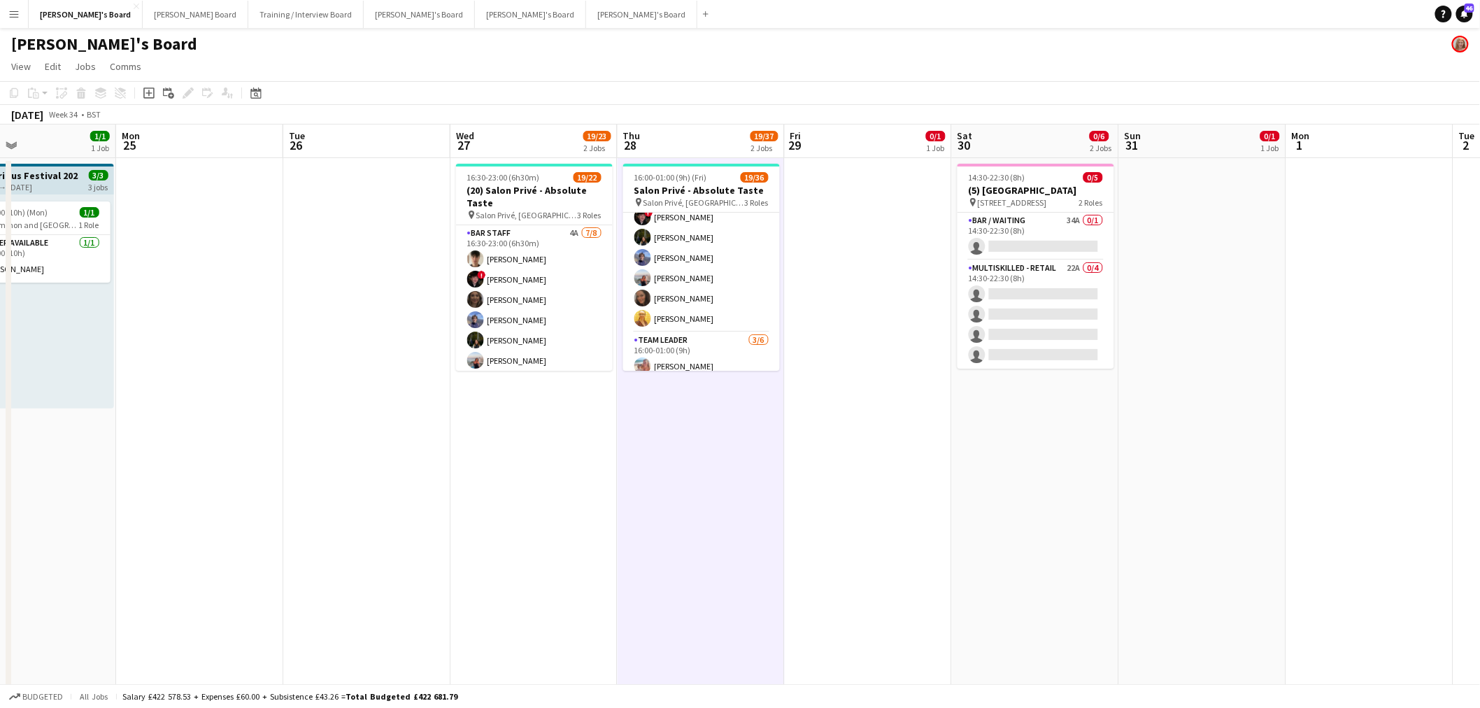
click at [627, 299] on app-calendar-viewport "Thu 21 2/2 1 Job Fri 22 1/1 1 Job Sat 23 8/8 3 Jobs Sun 24 1/1 1 Job Mon 25 Tue…" at bounding box center [740, 625] width 1480 height 1000
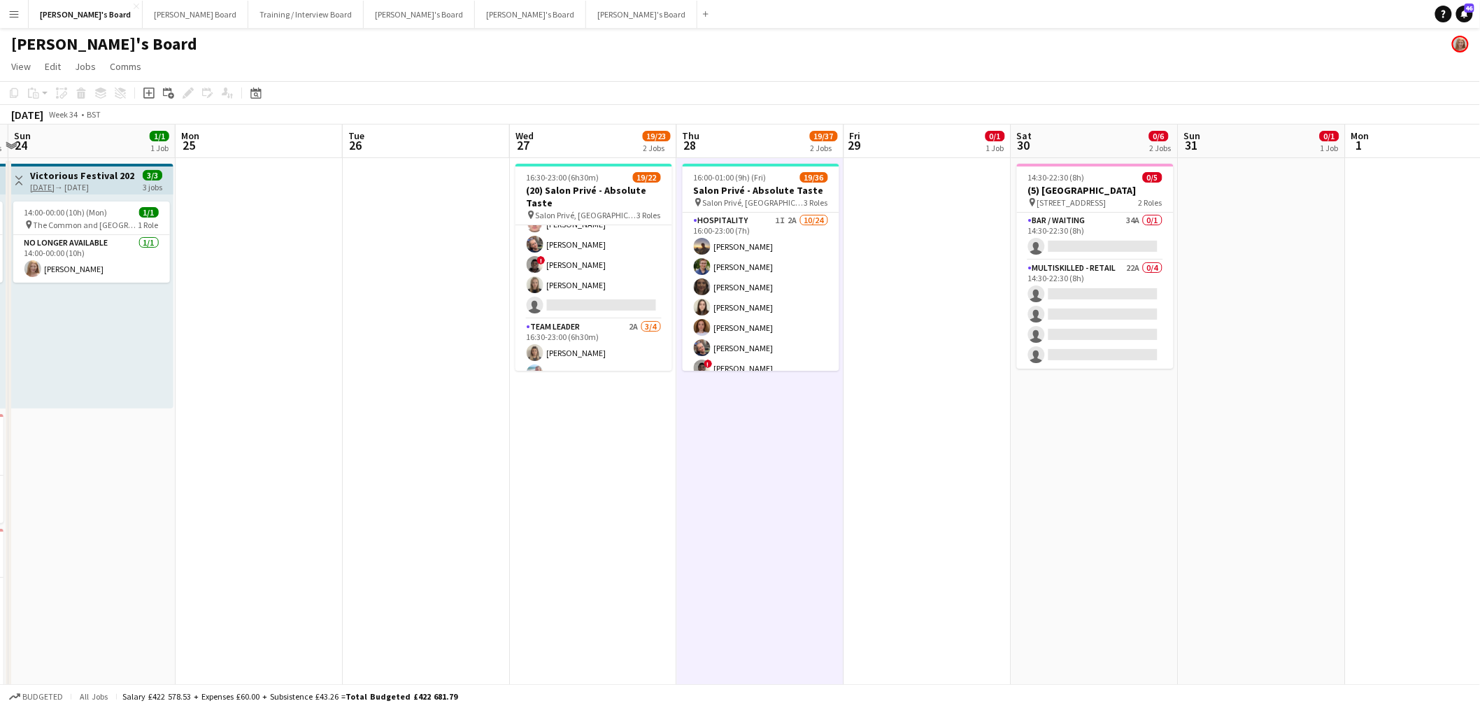
scroll to position [382, 0]
click at [604, 309] on app-card-role "TEAM LEADER 2A 3/4 16:30-23:00 (6h30m) Mathilde Wilkie Freya Lillywhite Charlot…" at bounding box center [594, 317] width 157 height 108
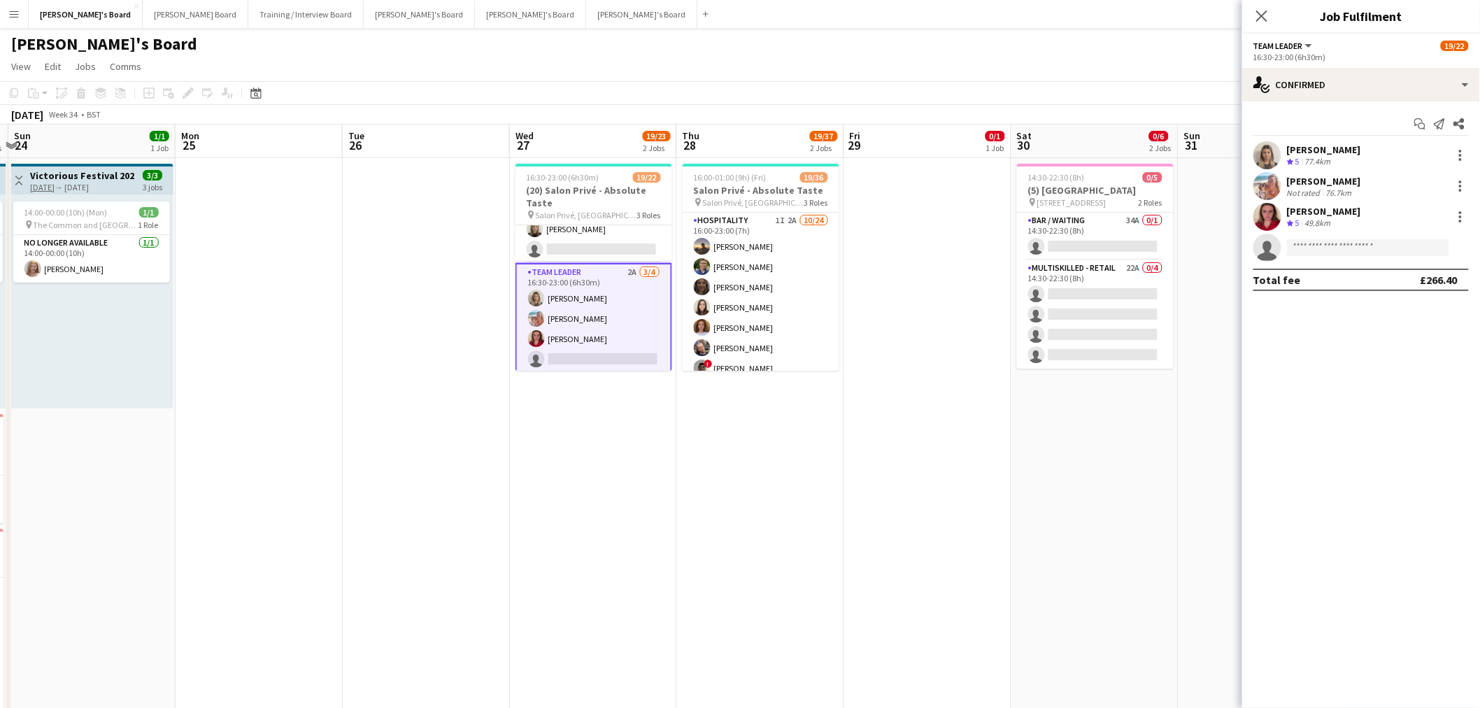
click at [982, 215] on div "Charlotte Wellington" at bounding box center [1324, 211] width 74 height 13
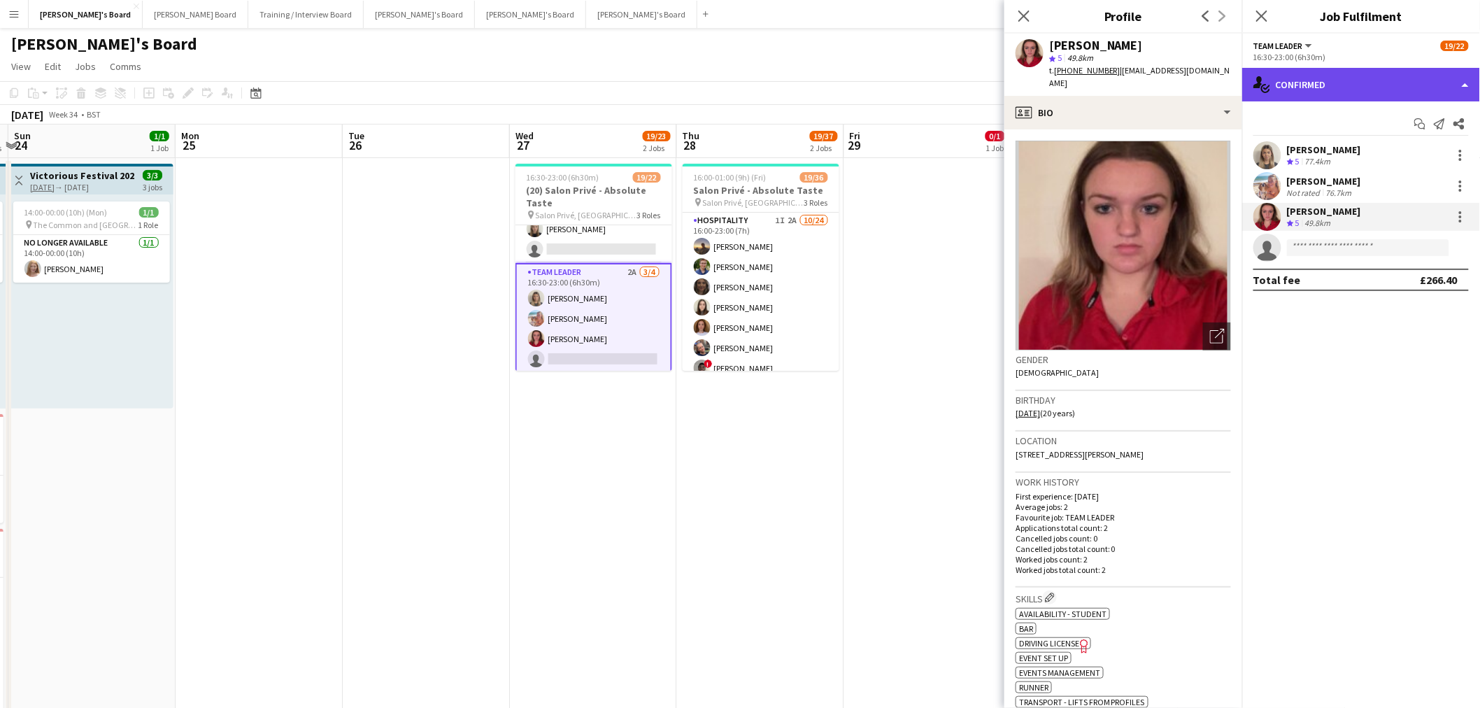
click at [982, 94] on div "single-neutral-actions-check-2 Confirmed" at bounding box center [1362, 85] width 238 height 34
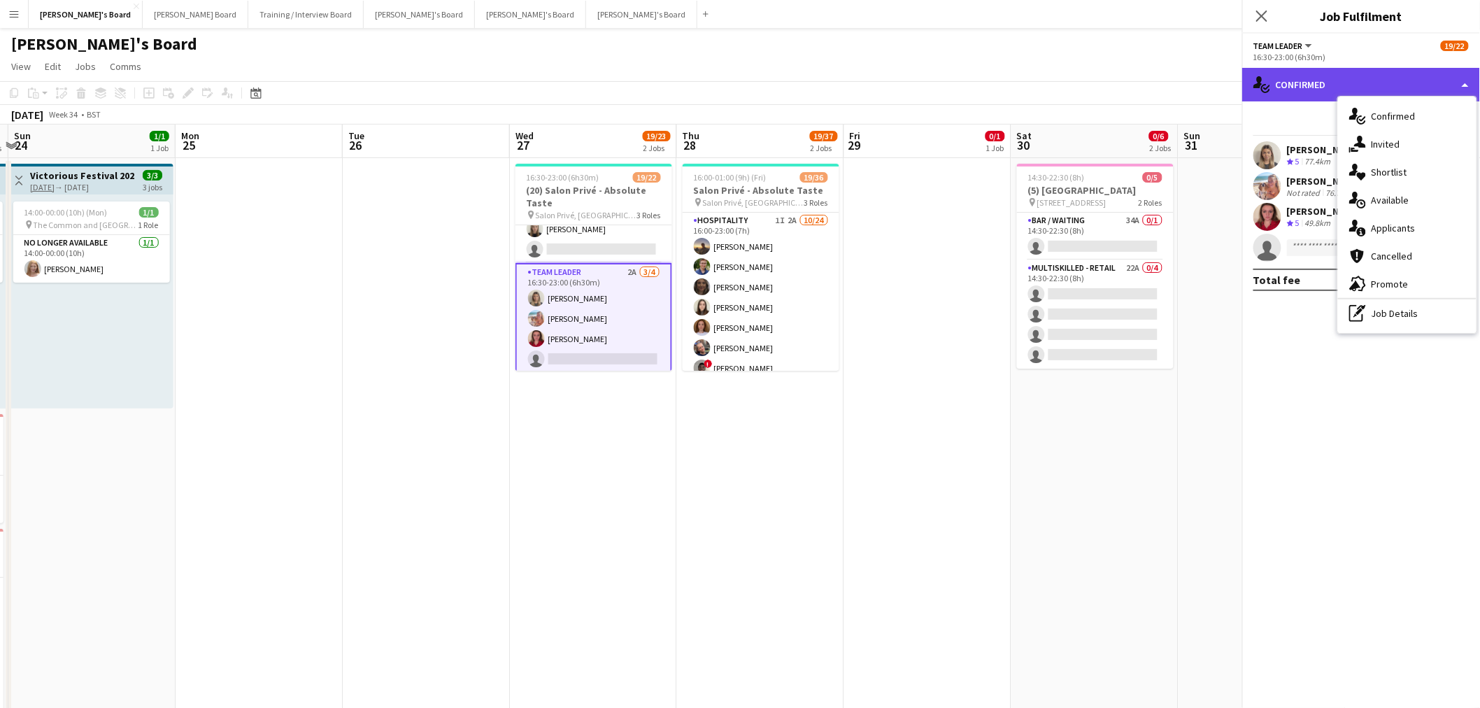
click at [982, 84] on div "single-neutral-actions-check-2 Confirmed" at bounding box center [1362, 85] width 238 height 34
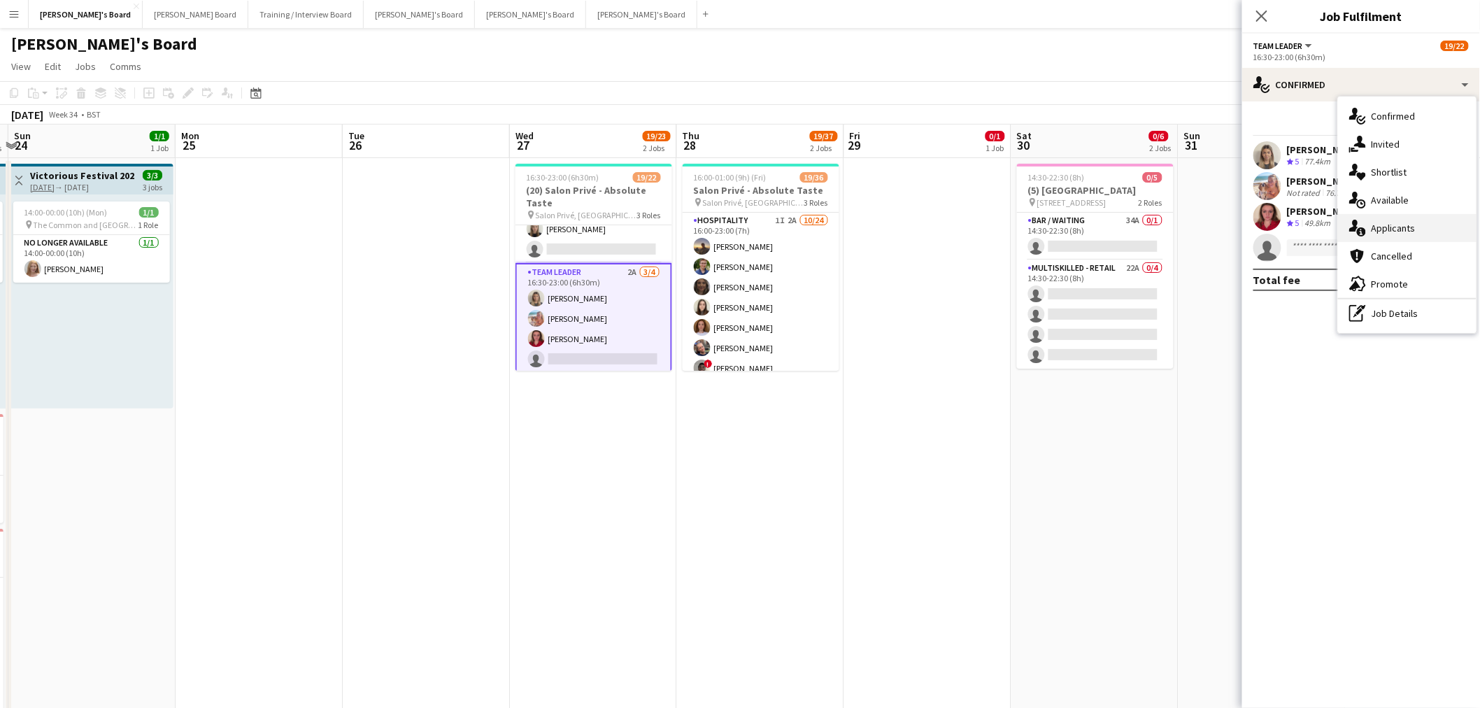
click at [982, 231] on div "single-neutral-actions-information Applicants" at bounding box center [1407, 228] width 139 height 28
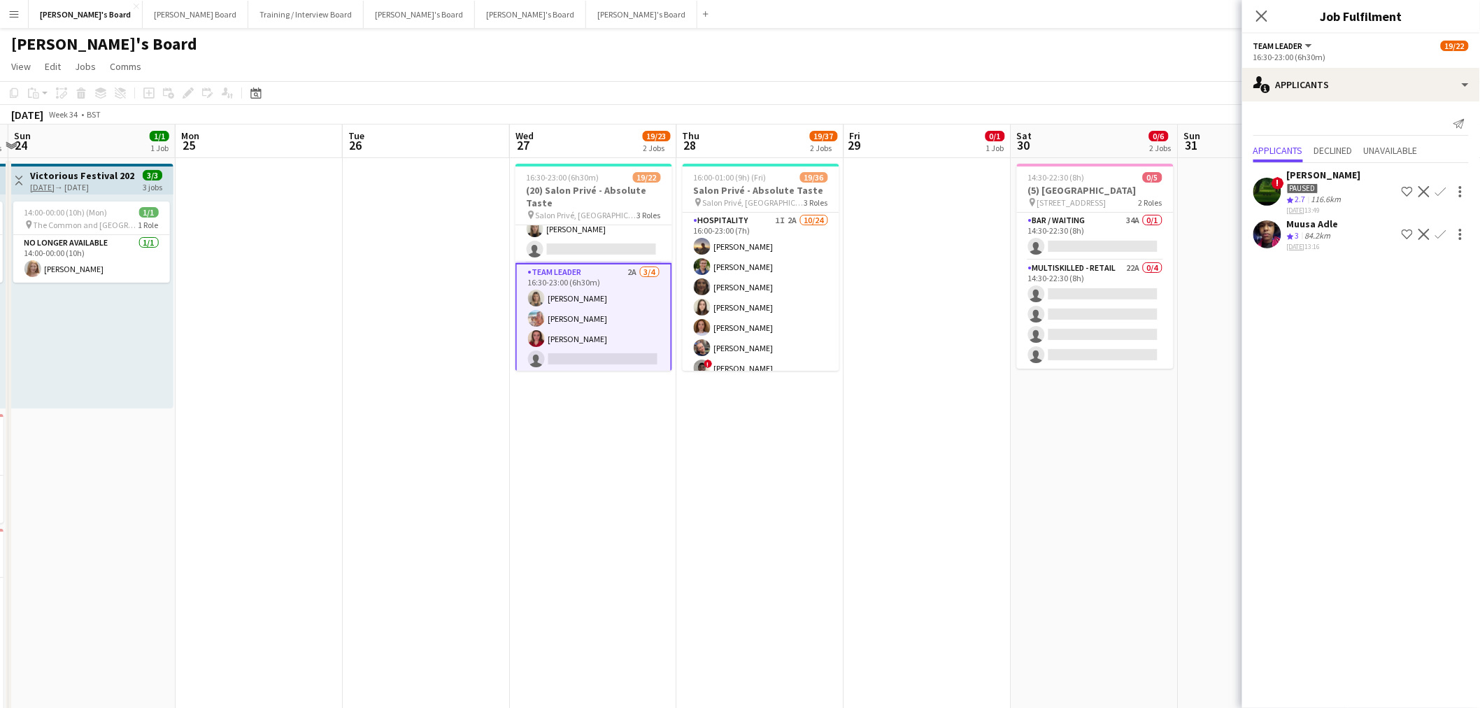
scroll to position [383, 0]
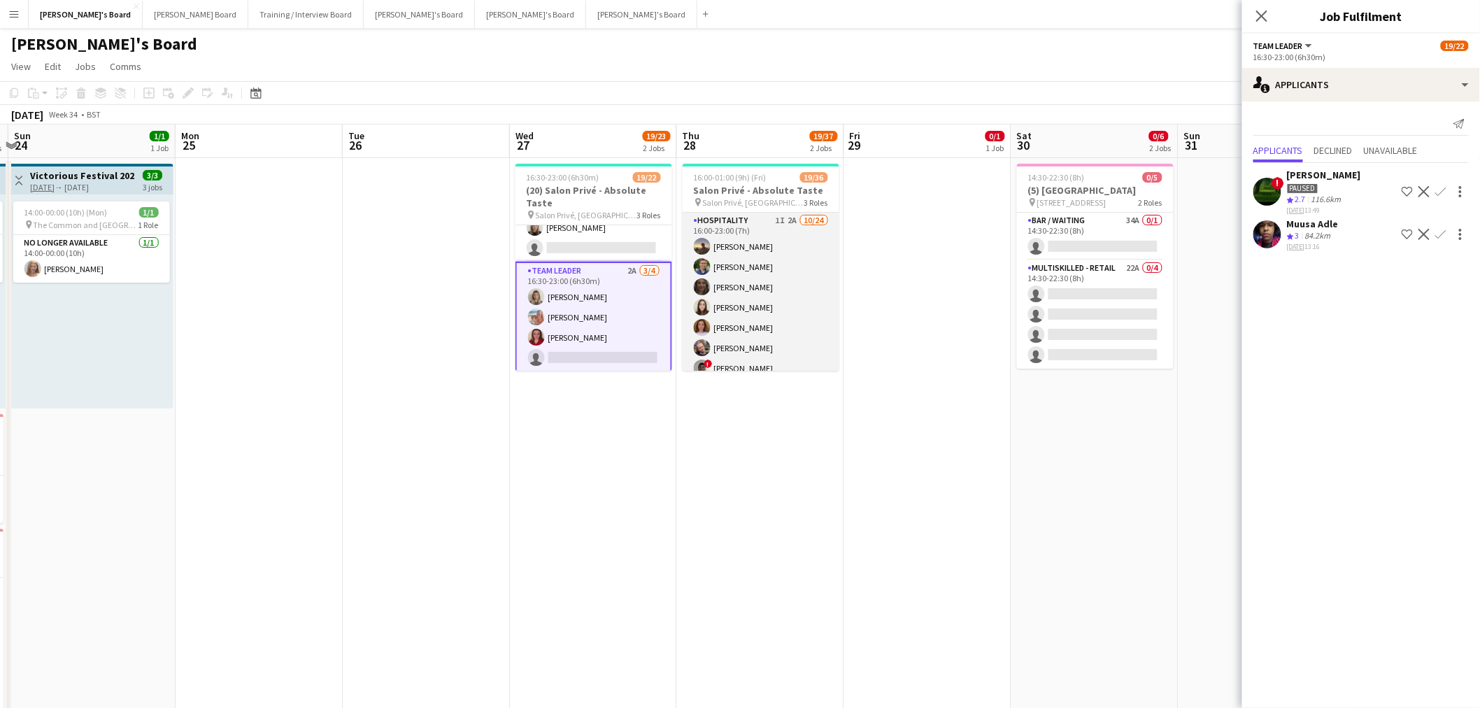
click at [742, 313] on app-card-role "Hospitality 1I 2A 10/24 16:00-23:00 (7h) Harry Thomas Joseph Day shona irvine H…" at bounding box center [761, 470] width 157 height 514
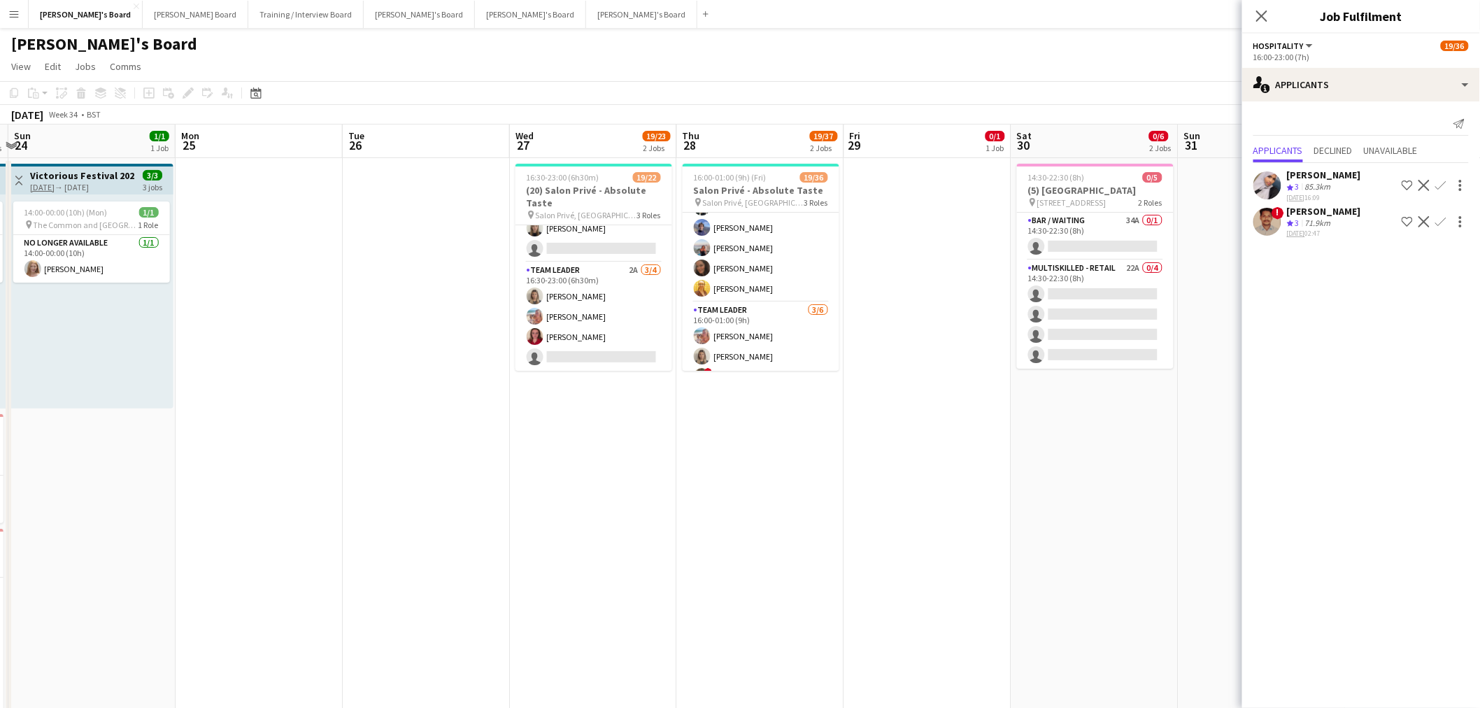
scroll to position [578, 0]
click at [768, 273] on app-card-role "WINE WAITER 6/6 16:00-23:00 (7h) ! Ryan Filkins Jessamie Lindley Douglas Lansle…" at bounding box center [761, 226] width 157 height 149
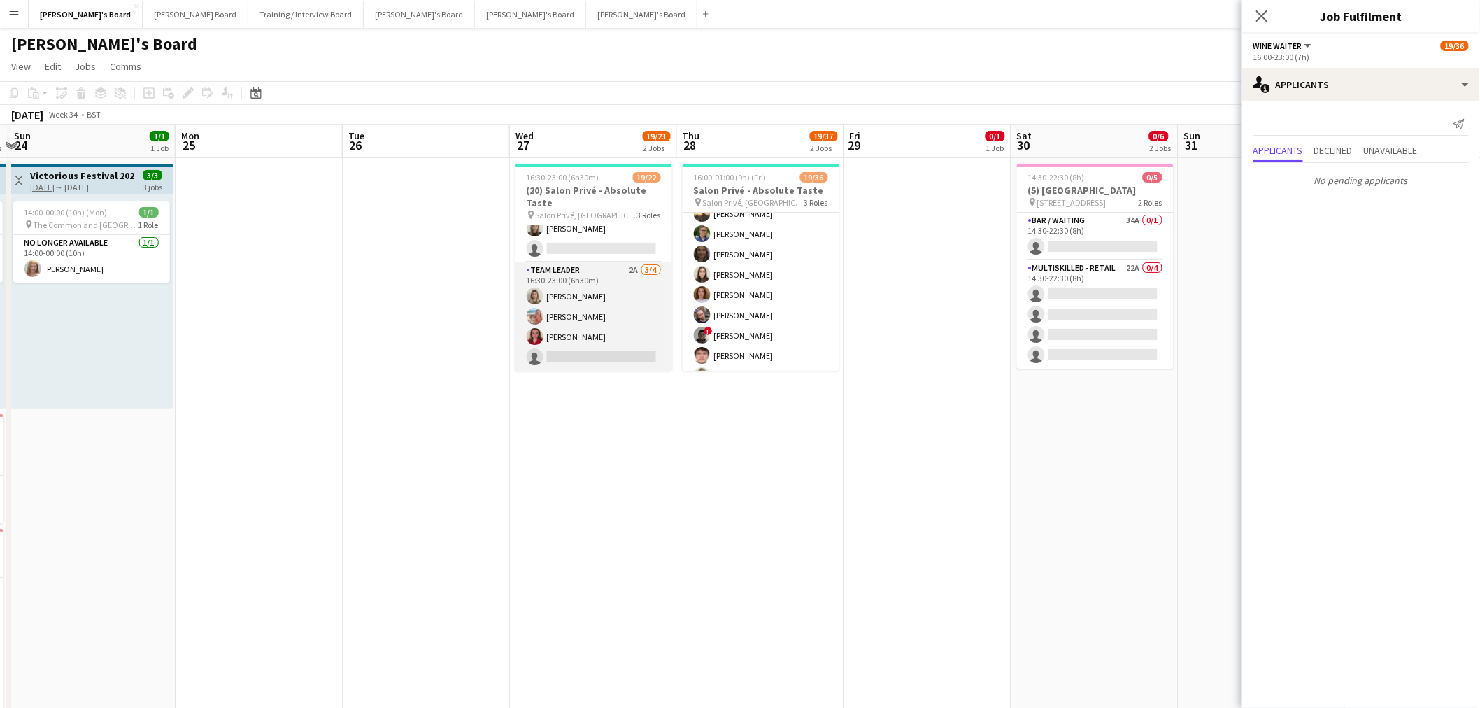
scroll to position [0, 0]
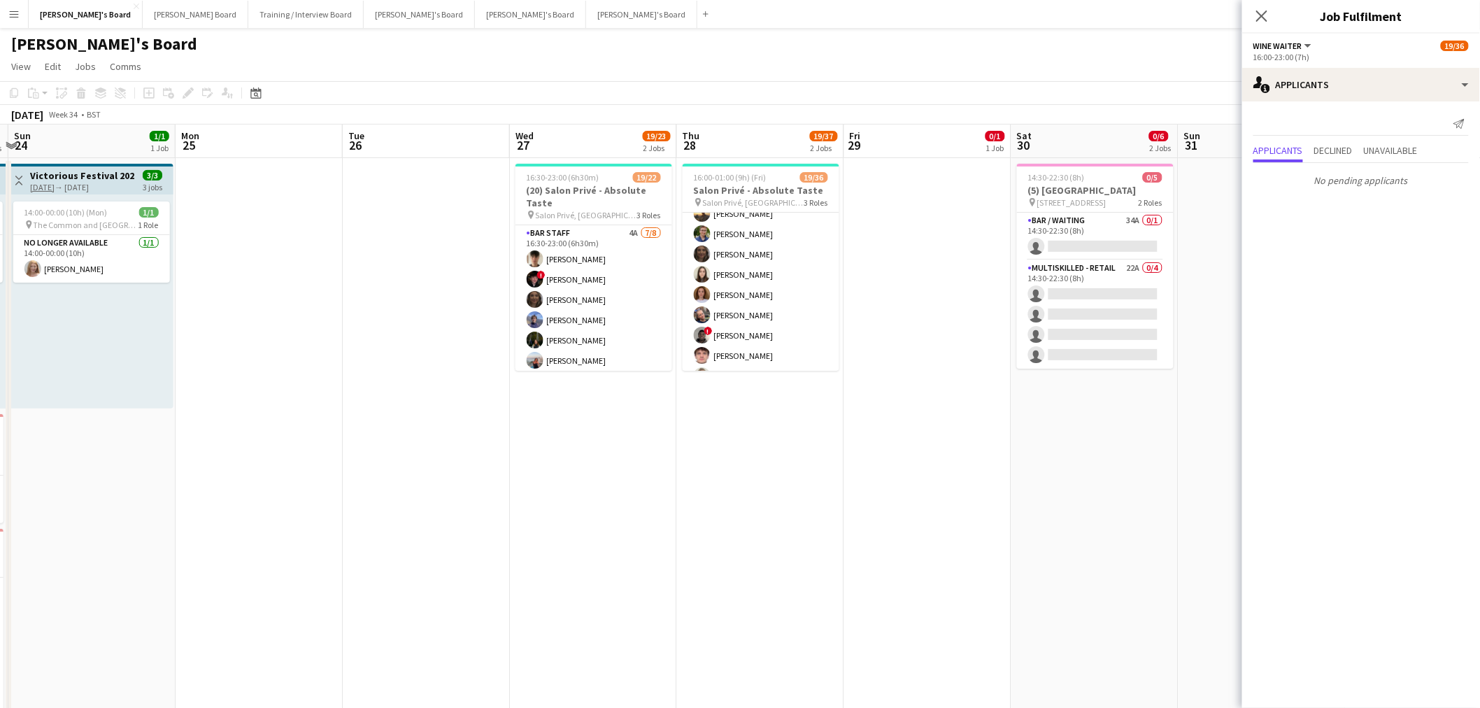
click at [605, 427] on app-date-cell "16:30-23:00 (6h30m) 19/22 (20) Salon Privé - Absolute Taste pin Salon Privé, Bl…" at bounding box center [593, 461] width 167 height 607
drag, startPoint x: 605, startPoint y: 493, endPoint x: 1136, endPoint y: 9, distance: 718.1
click at [605, 427] on app-date-cell "16:30-23:00 (6h30m) 19/22 (20) Salon Privé - Absolute Taste pin Salon Privé, Bl…" at bounding box center [593, 461] width 167 height 607
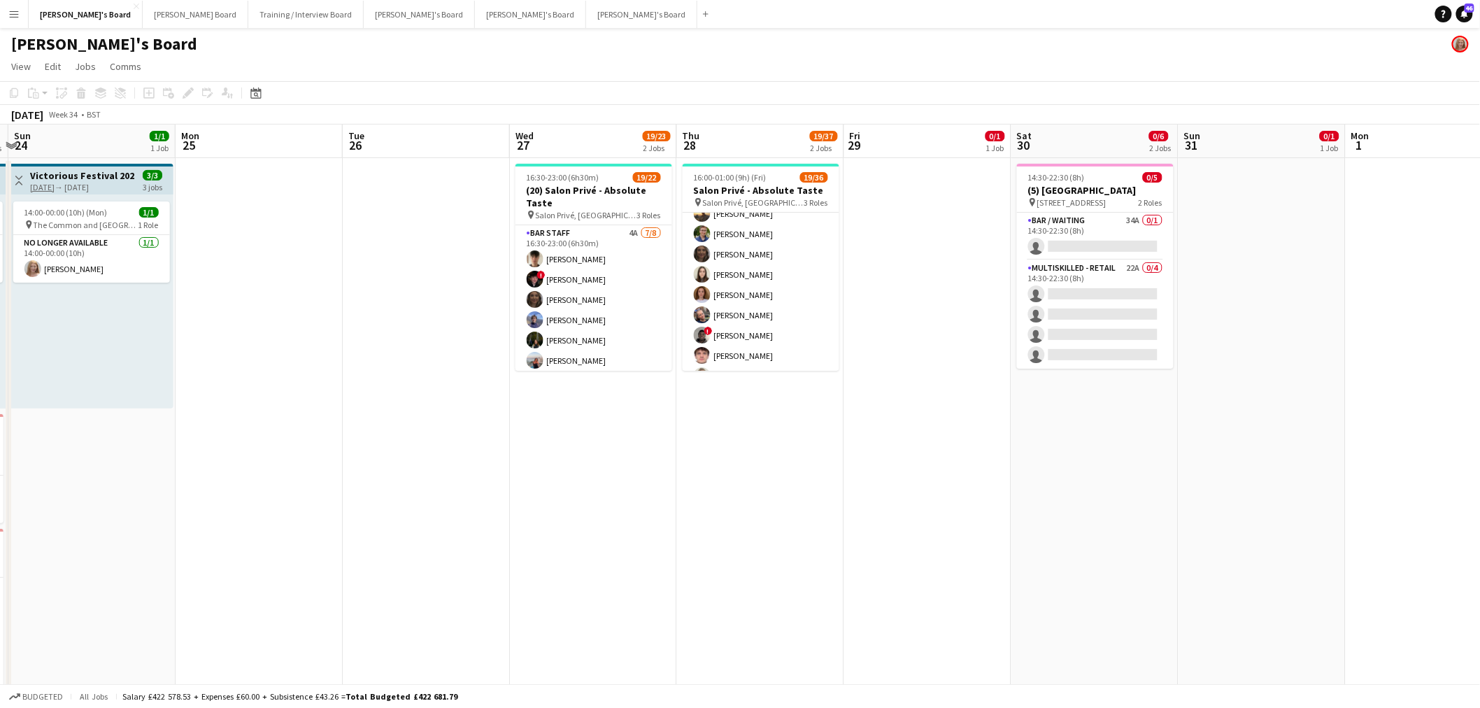
scroll to position [382, 0]
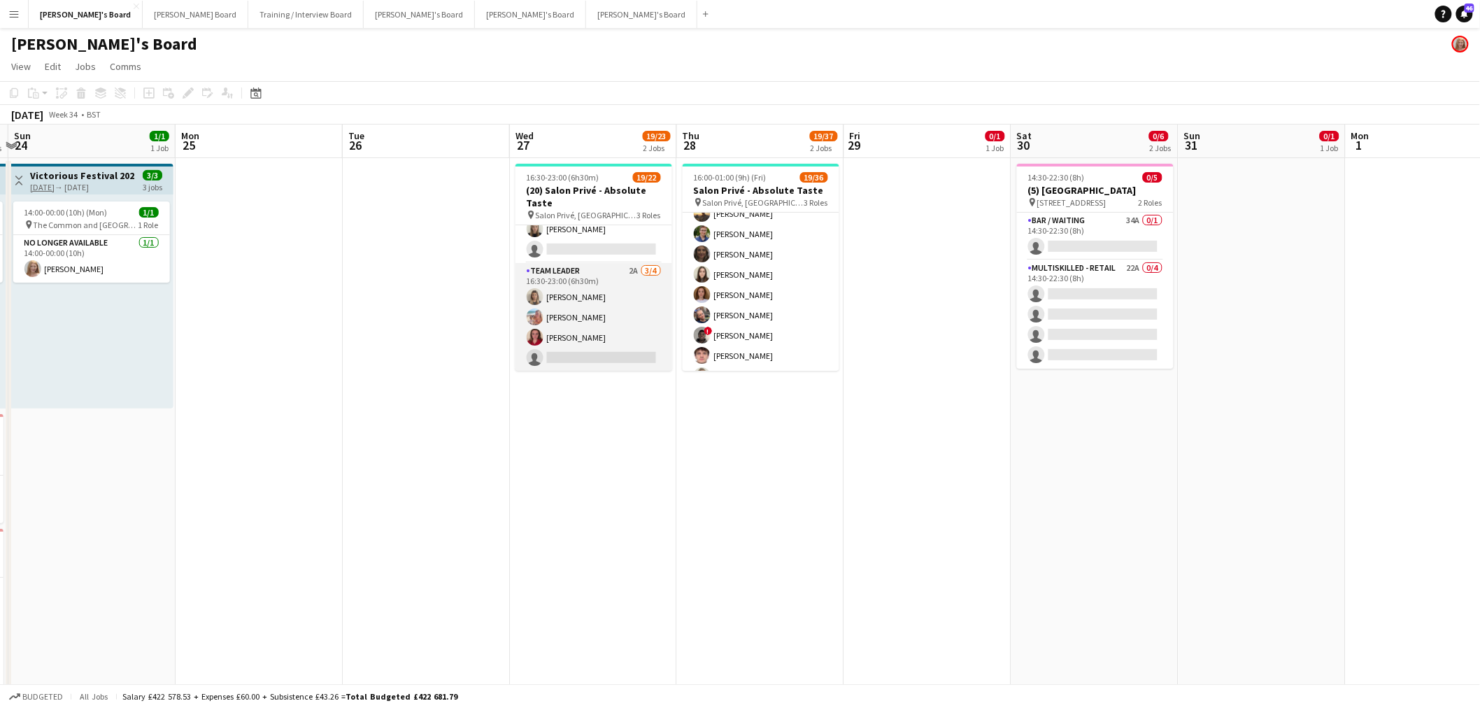
click at [556, 299] on app-card-role "TEAM LEADER 2A 3/4 16:30-23:00 (6h30m) Mathilde Wilkie Freya Lillywhite Charlot…" at bounding box center [594, 317] width 157 height 108
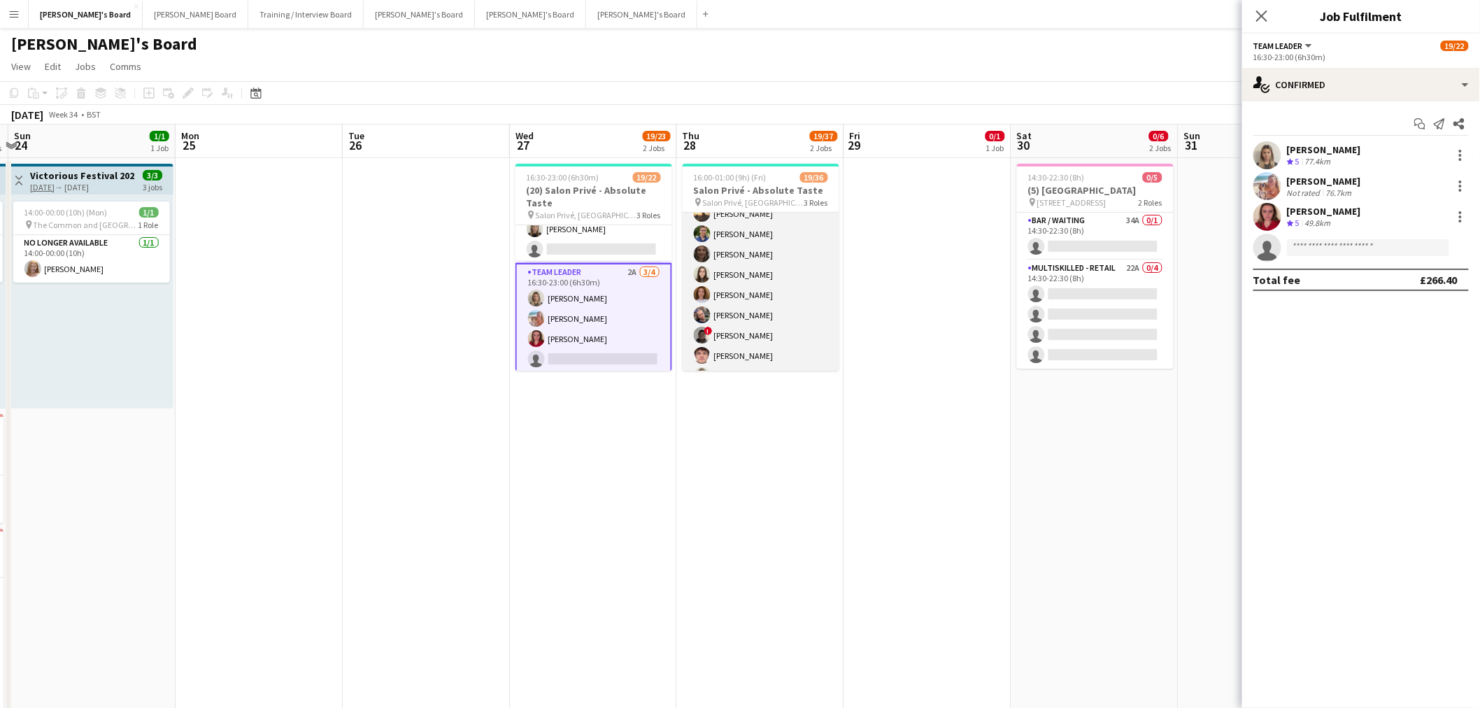
scroll to position [654, 0]
click at [758, 250] on app-card-role "TEAM LEADER 3/6 16:00-01:00 (9h) Freya Lillywhite Mathilde Wilkie ! Jamie Acker…" at bounding box center [761, 296] width 157 height 149
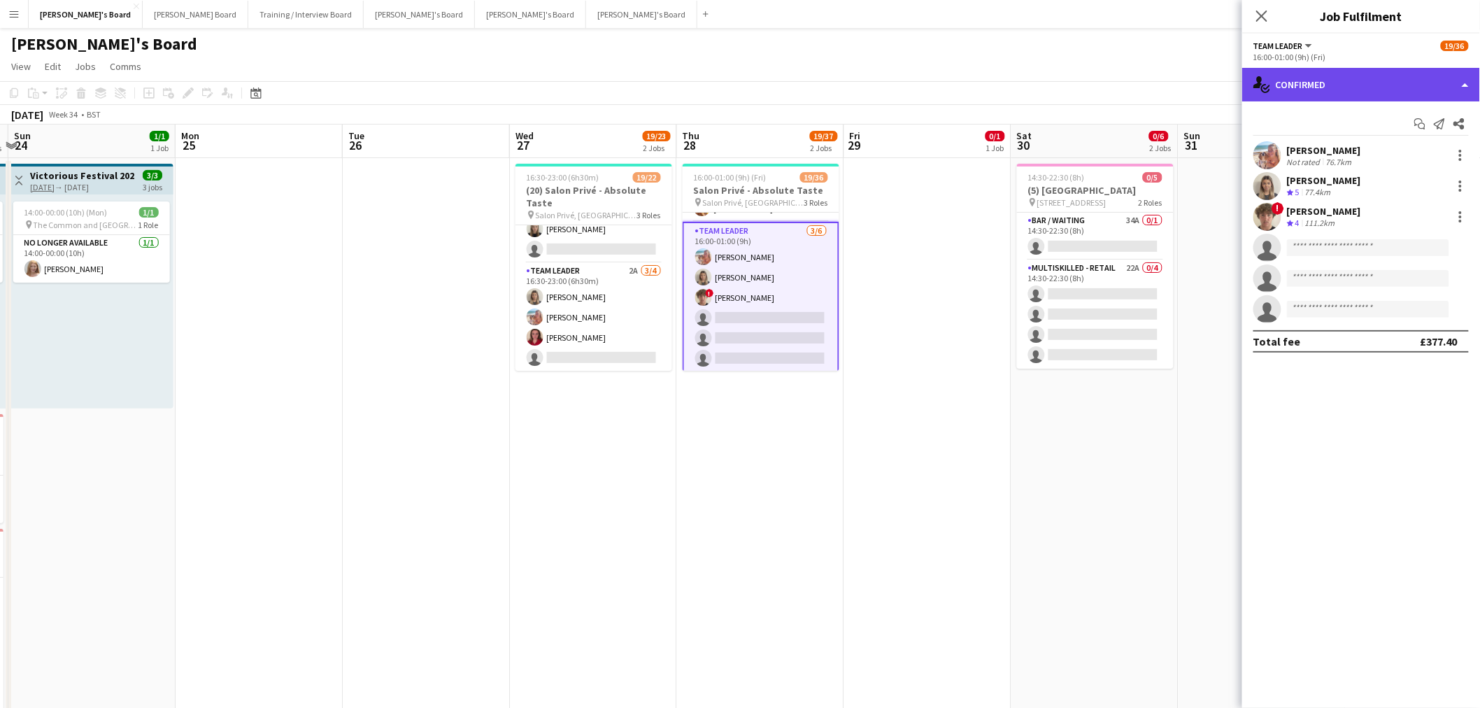
click at [982, 87] on div "single-neutral-actions-check-2 Confirmed" at bounding box center [1362, 85] width 238 height 34
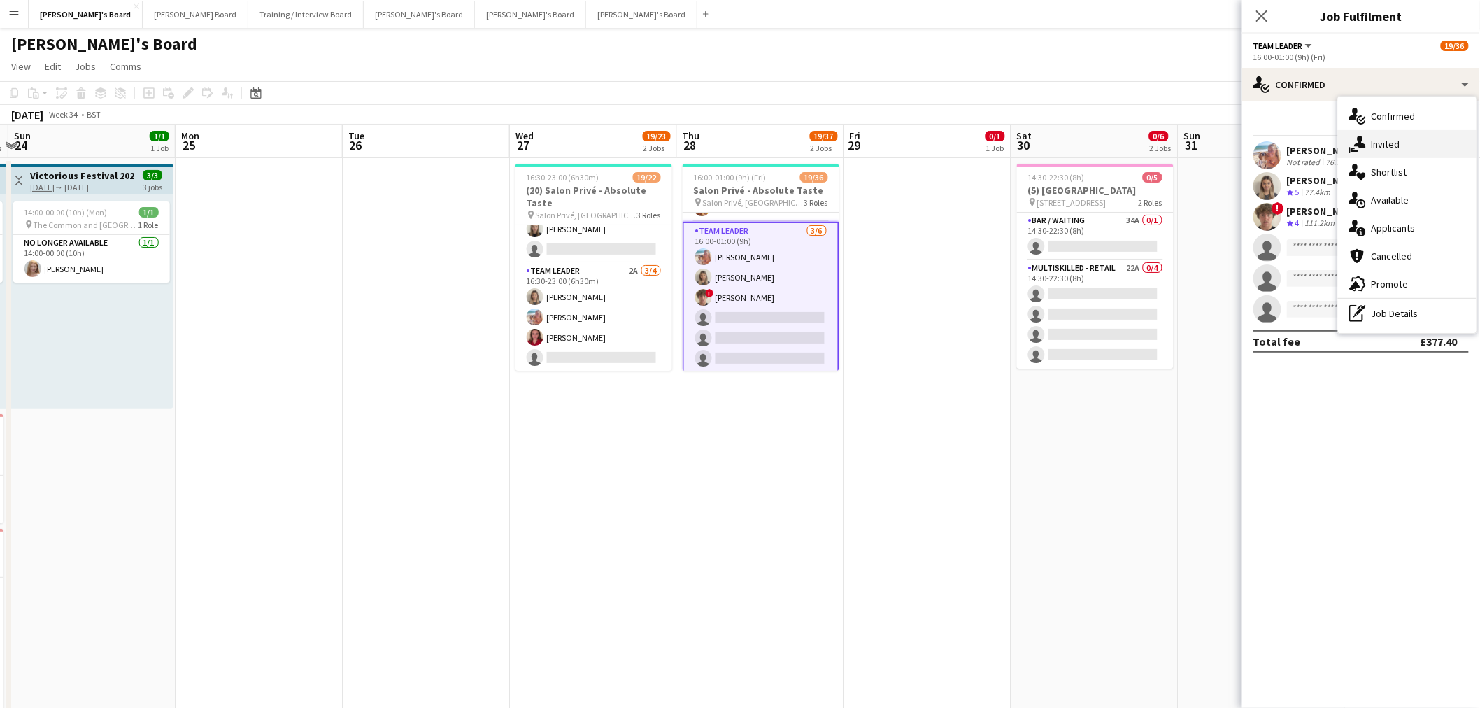
click at [982, 150] on div "single-neutral-actions-share-1 Invited" at bounding box center [1407, 144] width 139 height 28
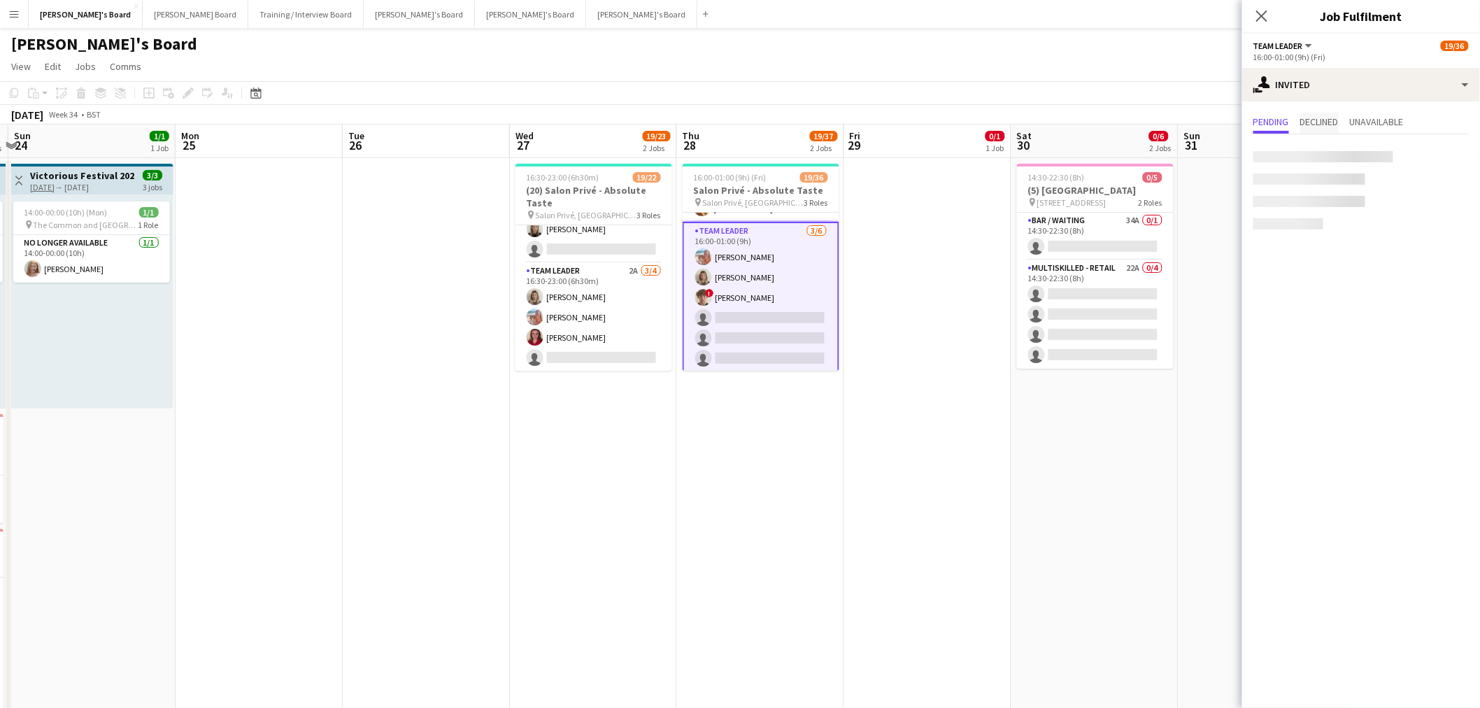
click at [982, 122] on span "Declined" at bounding box center [1320, 122] width 38 height 10
click at [982, 119] on span "Unavailable" at bounding box center [1377, 122] width 54 height 10
click at [982, 117] on span "Pending" at bounding box center [1272, 122] width 36 height 10
click at [665, 427] on app-date-cell "16:30-23:00 (6h30m) 19/22 (20) Salon Privé - Absolute Taste pin Salon Privé, Bl…" at bounding box center [593, 461] width 167 height 607
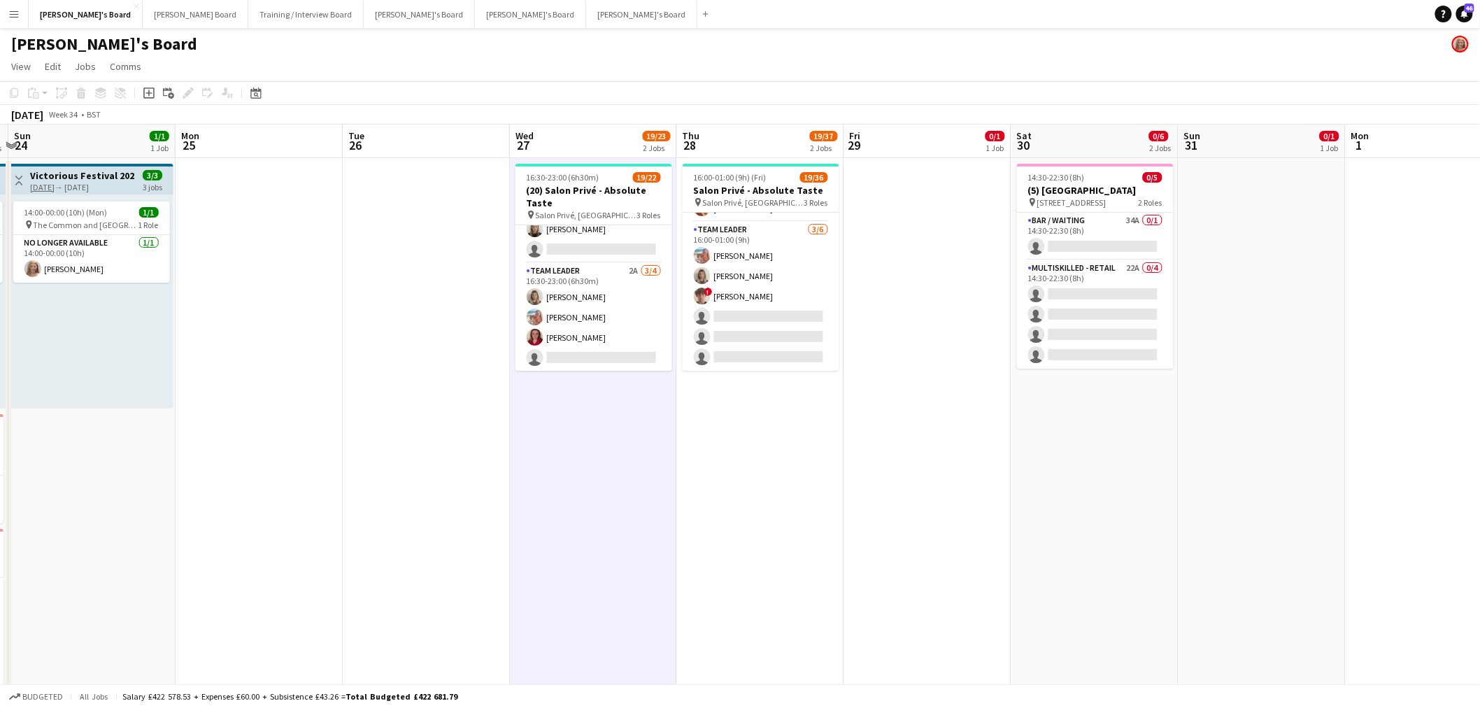
click at [665, 427] on app-date-cell "16:30-23:00 (6h30m) 19/22 (20) Salon Privé - Absolute Taste pin Salon Privé, Bl…" at bounding box center [593, 461] width 167 height 607
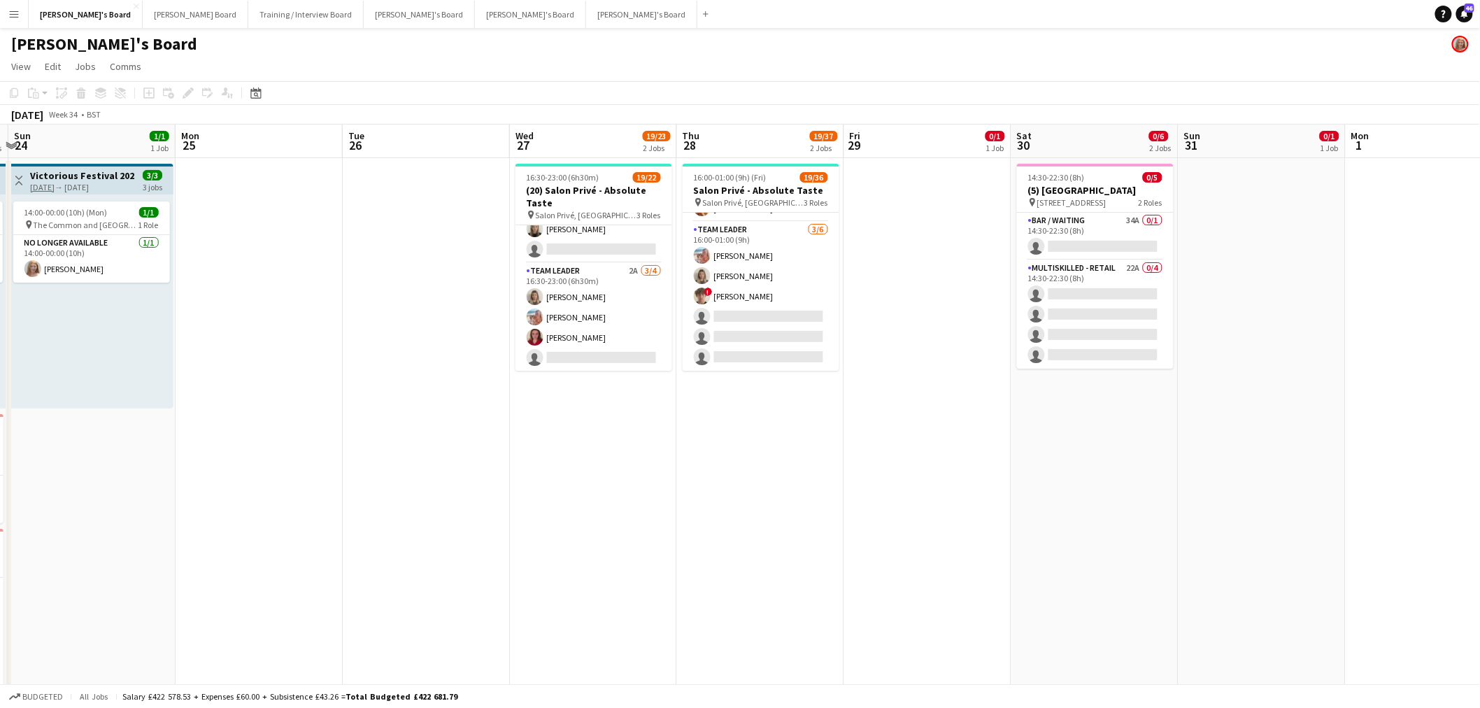
click at [926, 427] on app-calendar-viewport "Thu 21 2/2 1 Job Fri 22 1/1 1 Job Sat 23 8/8 3 Jobs Sun 24 1/1 1 Job Mon 25 Tue…" at bounding box center [740, 625] width 1480 height 1000
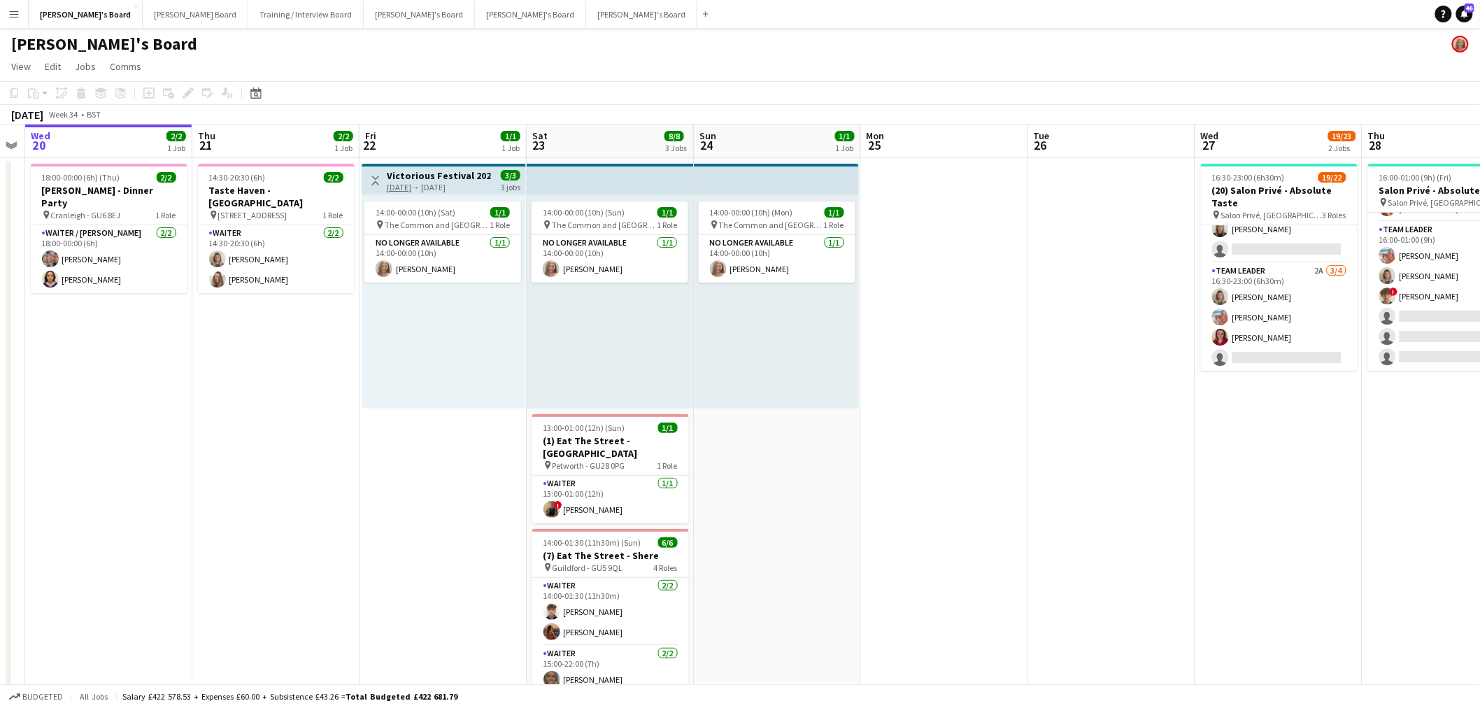
scroll to position [0, 309]
drag, startPoint x: 404, startPoint y: 390, endPoint x: 684, endPoint y: 385, distance: 279.9
click at [684, 385] on app-calendar-viewport "Mon 18 Tue 19 Wed 20 2/2 1 Job Thu 21 2/2 1 Job Fri 22 1/1 1 Job Sat 23 8/8 3 J…" at bounding box center [740, 625] width 1480 height 1000
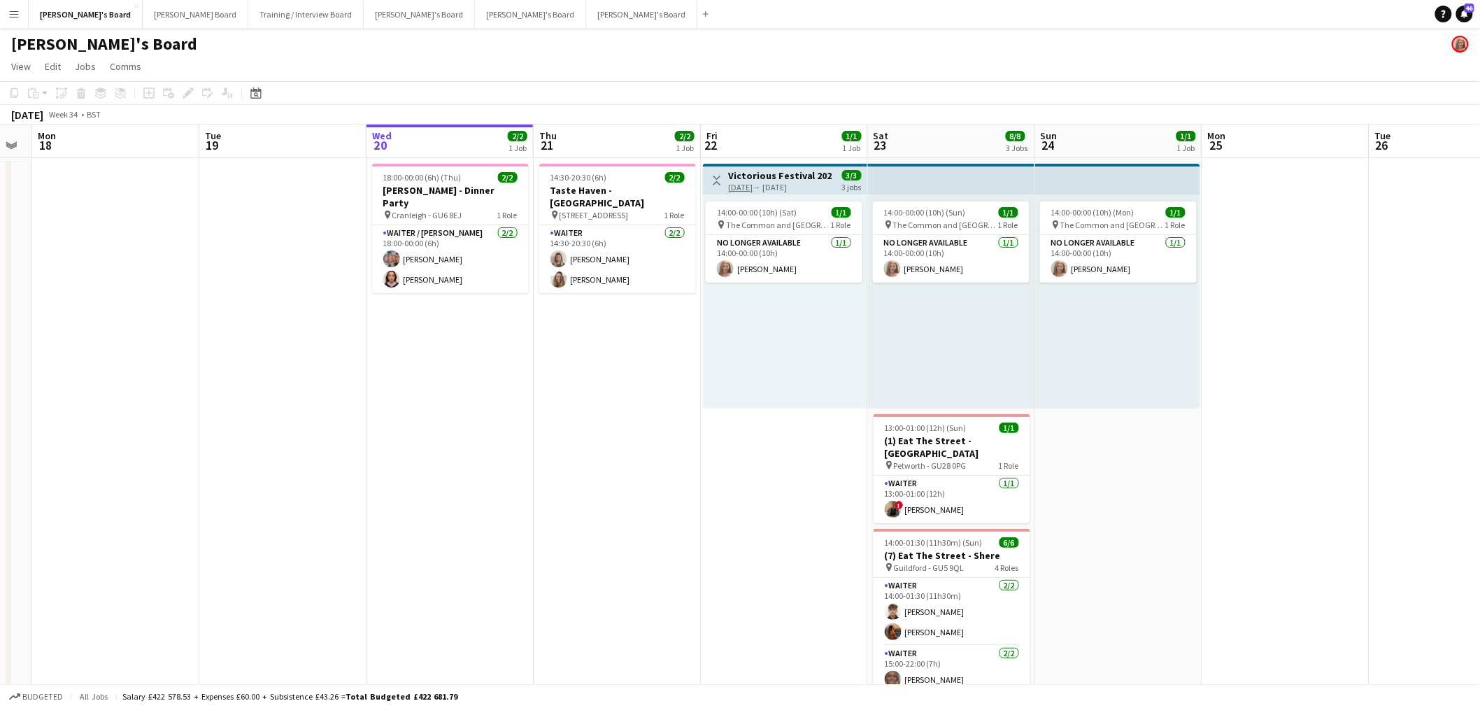
drag, startPoint x: 611, startPoint y: 396, endPoint x: 707, endPoint y: 388, distance: 96.9
click at [707, 388] on app-calendar-viewport "Sat 16 3/3 1 Job Sun 17 Mon 18 Tue 19 Wed 20 2/2 1 Job Thu 21 2/2 1 Job Fri 22 …" at bounding box center [740, 625] width 1480 height 1000
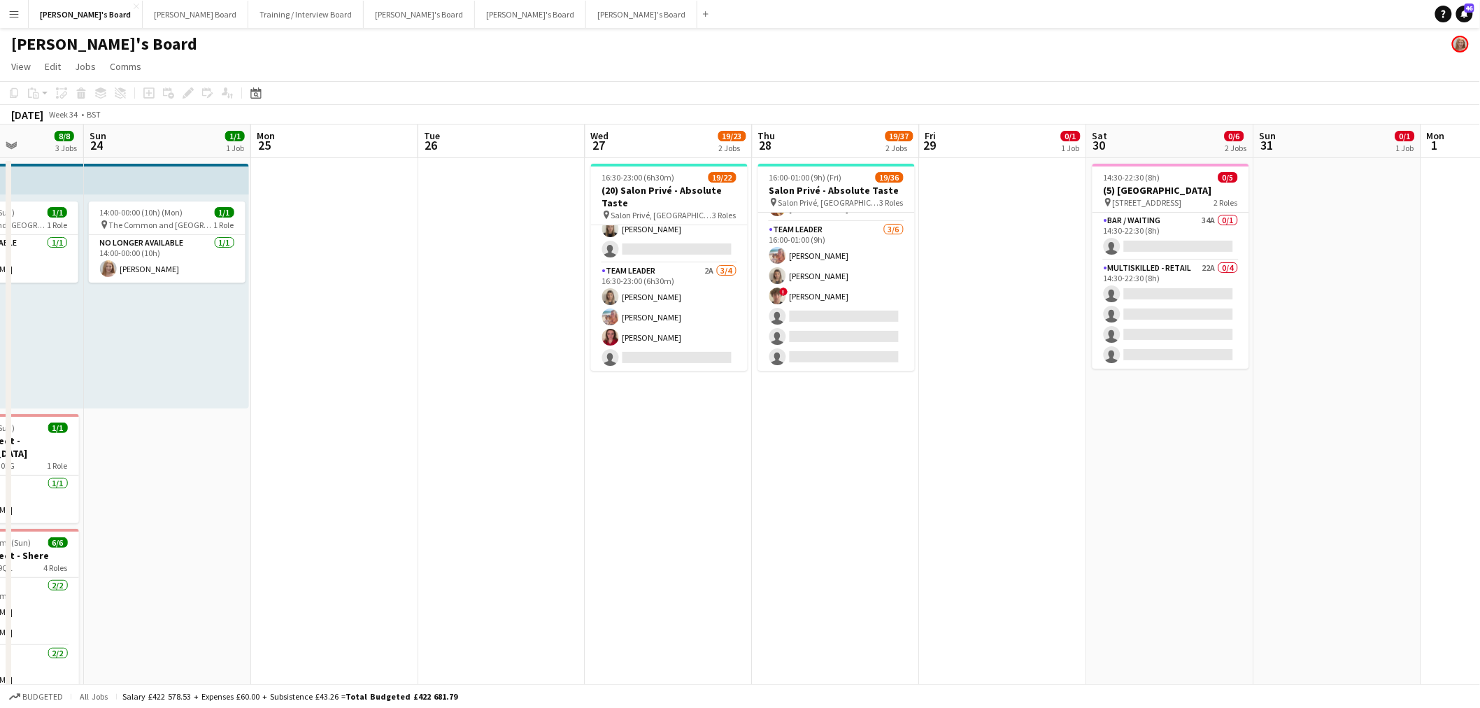
scroll to position [0, 526]
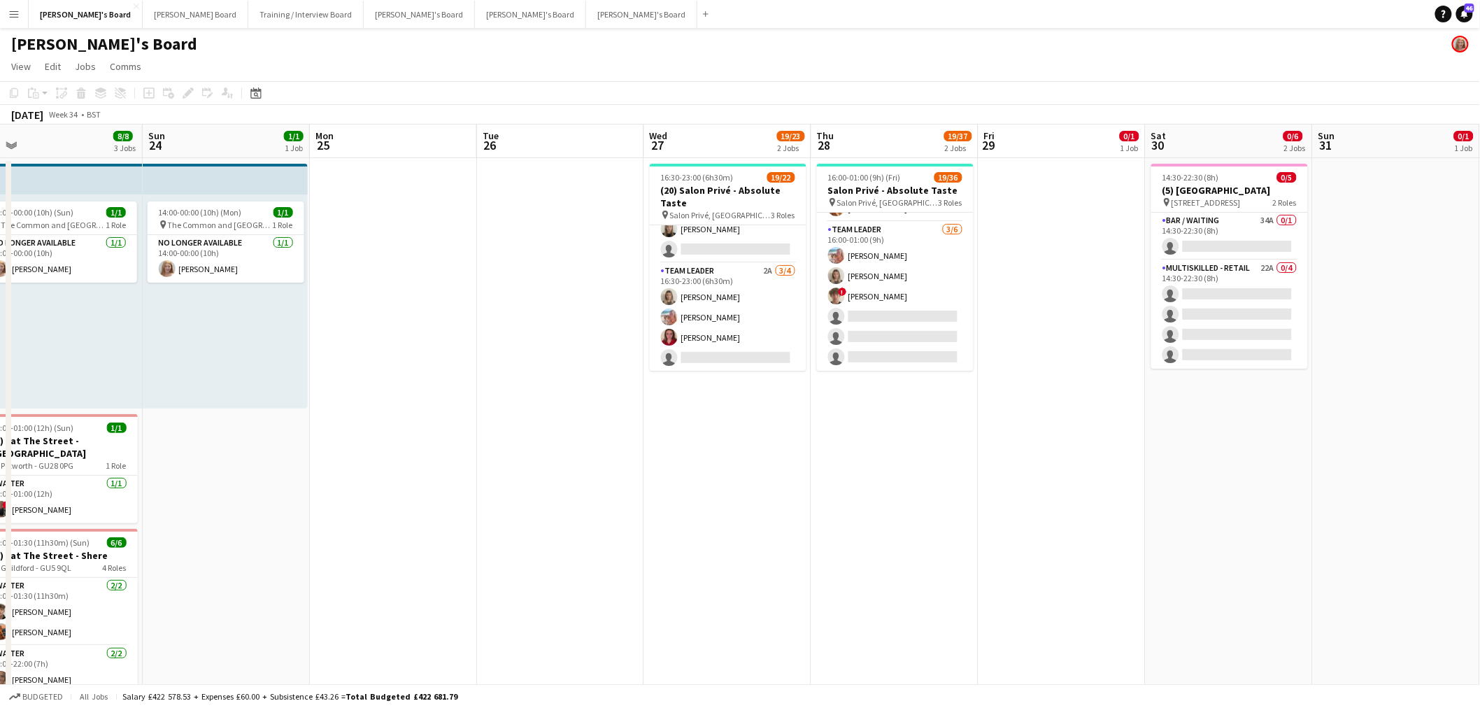
drag, startPoint x: 1208, startPoint y: 383, endPoint x: 316, endPoint y: 450, distance: 895.2
click at [316, 427] on app-calendar-viewport "Wed 20 2/2 1 Job Thu 21 2/2 1 Job Fri 22 1/1 1 Job Sat 23 8/8 3 Jobs Sun 24 1/1…" at bounding box center [740, 625] width 1480 height 1000
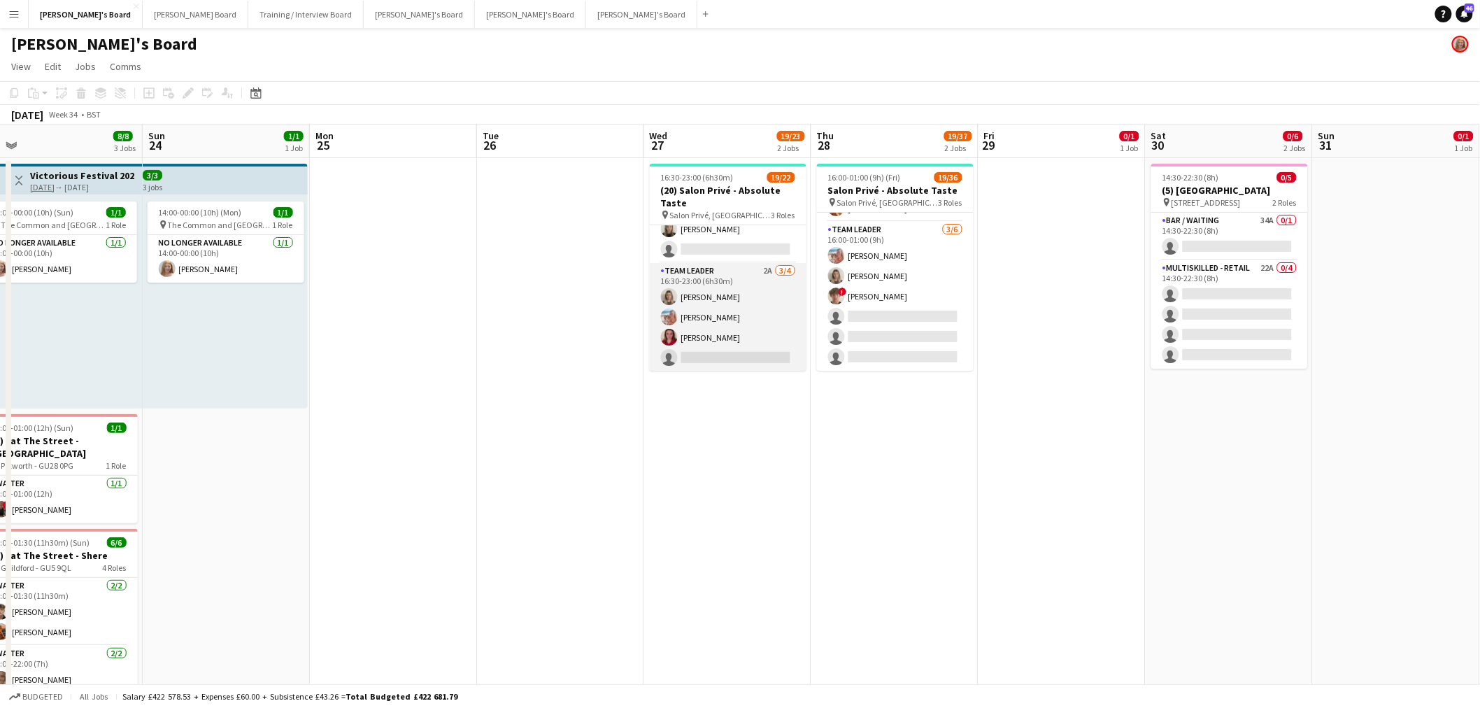
click at [707, 310] on app-card-role "TEAM LEADER 2A 3/4 16:30-23:00 (6h30m) Mathilde Wilkie Freya Lillywhite Charlot…" at bounding box center [728, 317] width 157 height 108
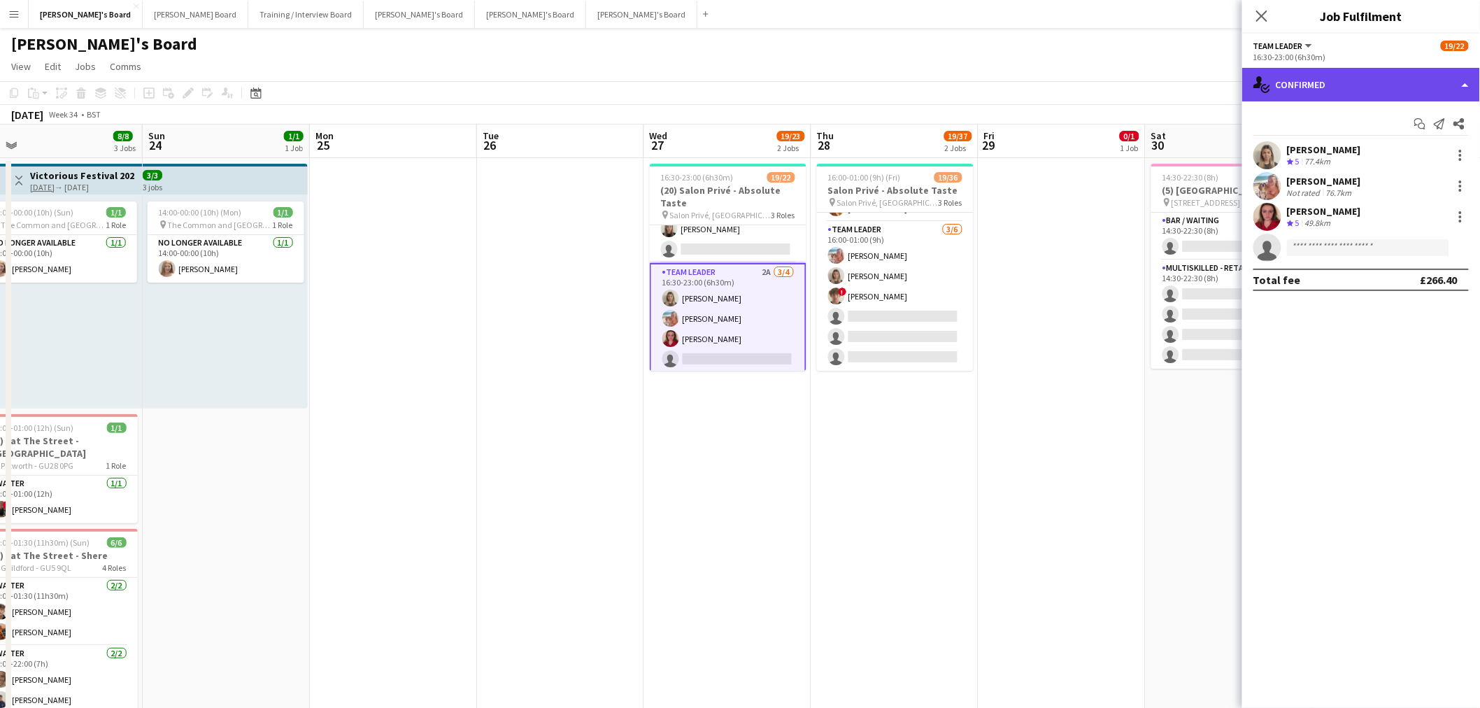
click at [982, 84] on div "single-neutral-actions-check-2 Confirmed" at bounding box center [1362, 85] width 238 height 34
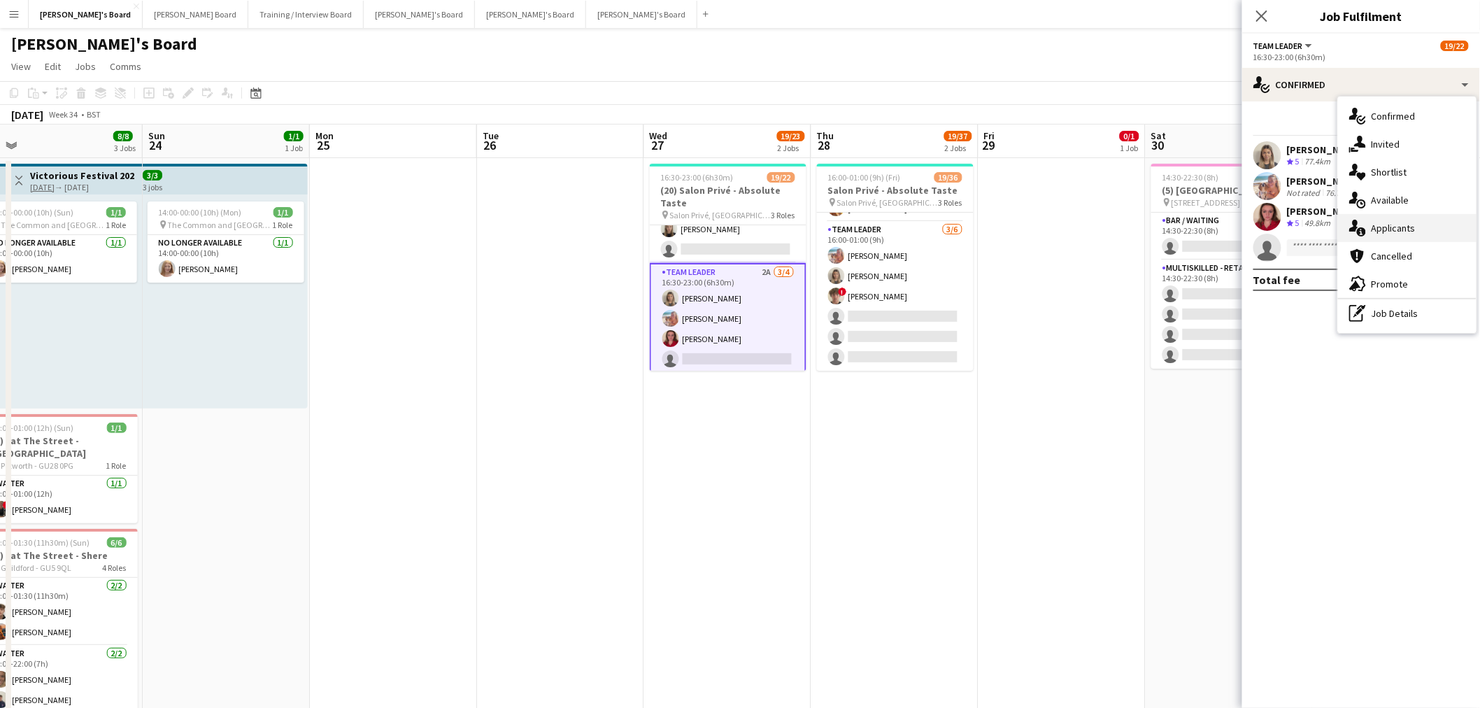
click at [982, 239] on div "single-neutral-actions-information Applicants" at bounding box center [1407, 228] width 139 height 28
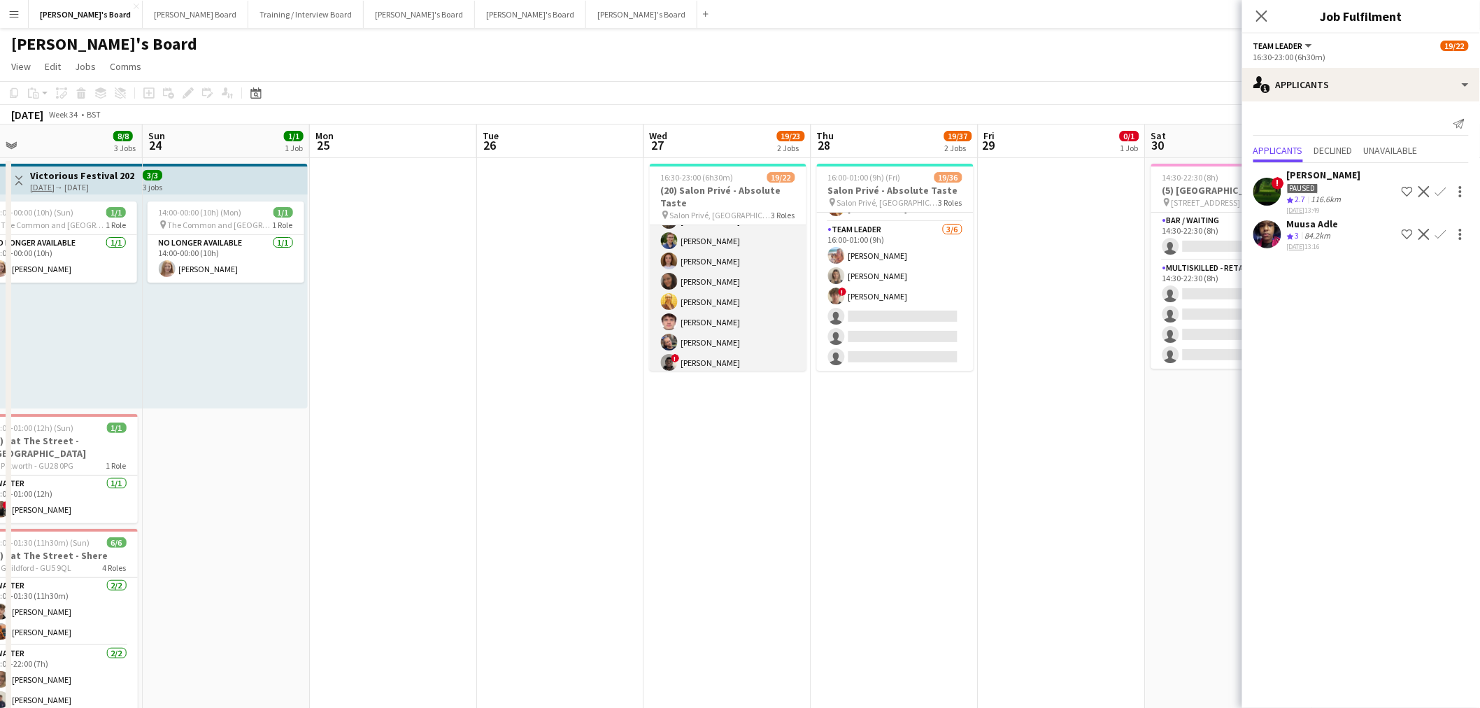
click at [735, 283] on app-card-role "Hospitality 5A 9/10 16:30-23:00 (6h30m) Harry Thomas Joseph Day Sophie Briscoe …" at bounding box center [728, 302] width 157 height 230
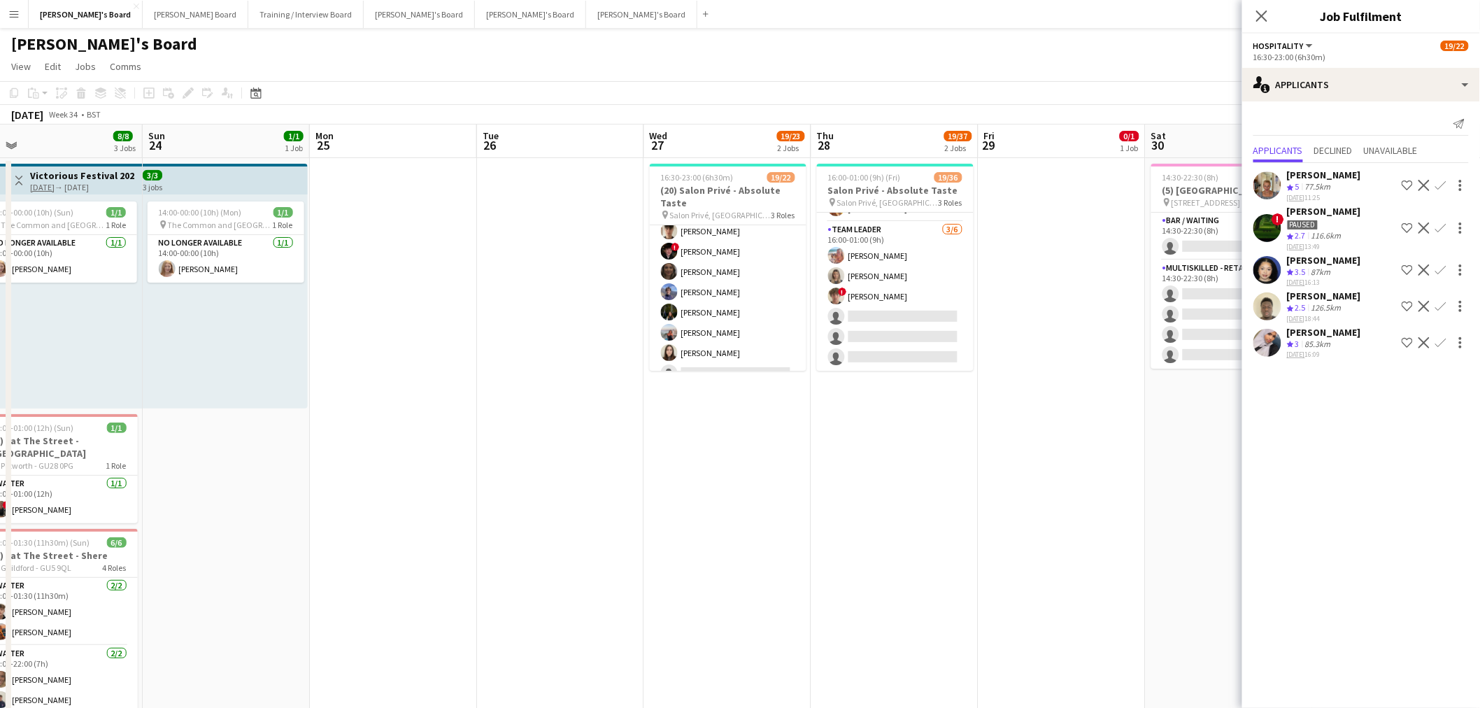
scroll to position [0, 0]
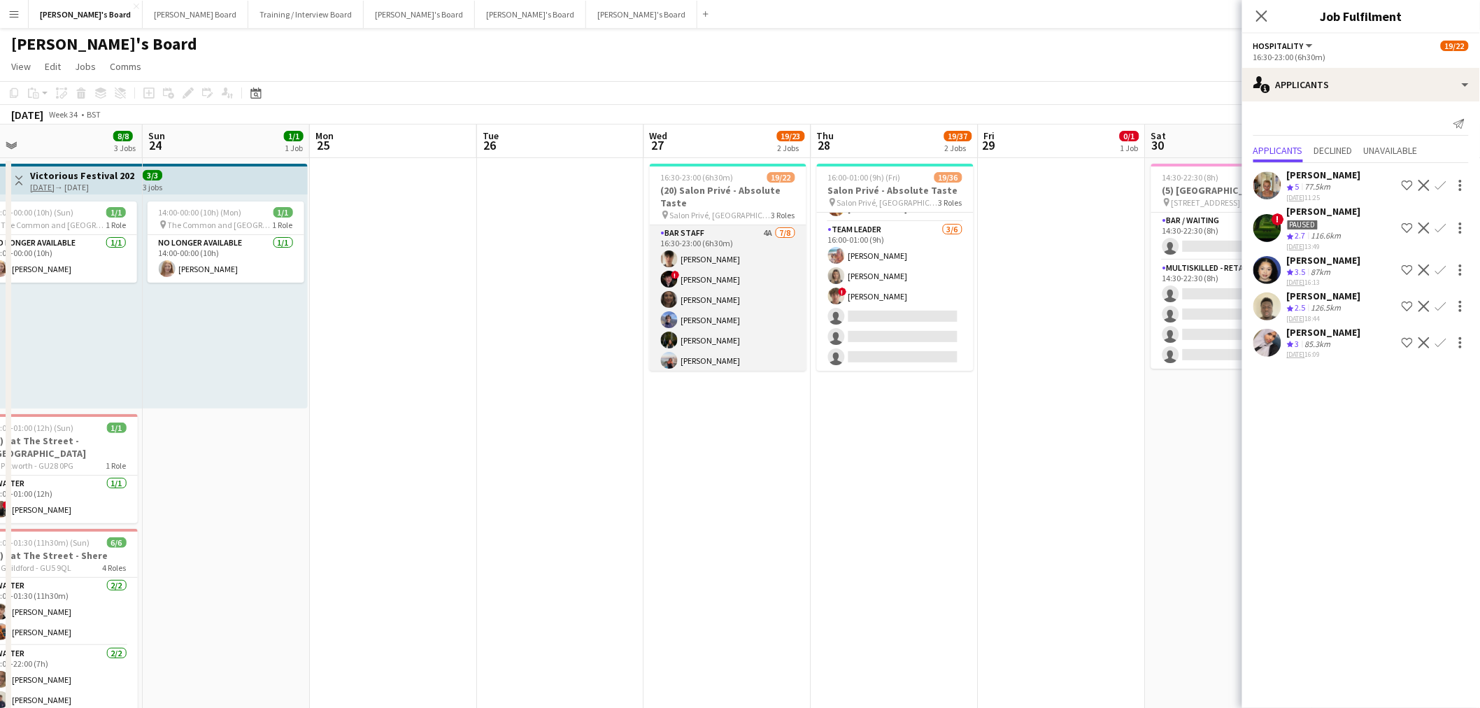
click at [729, 287] on app-card-role "BAR STAFF 4A 7/8 16:30-23:00 (6h30m) Dominic Cummins ! Ryan Filkins shona irvin…" at bounding box center [728, 320] width 157 height 190
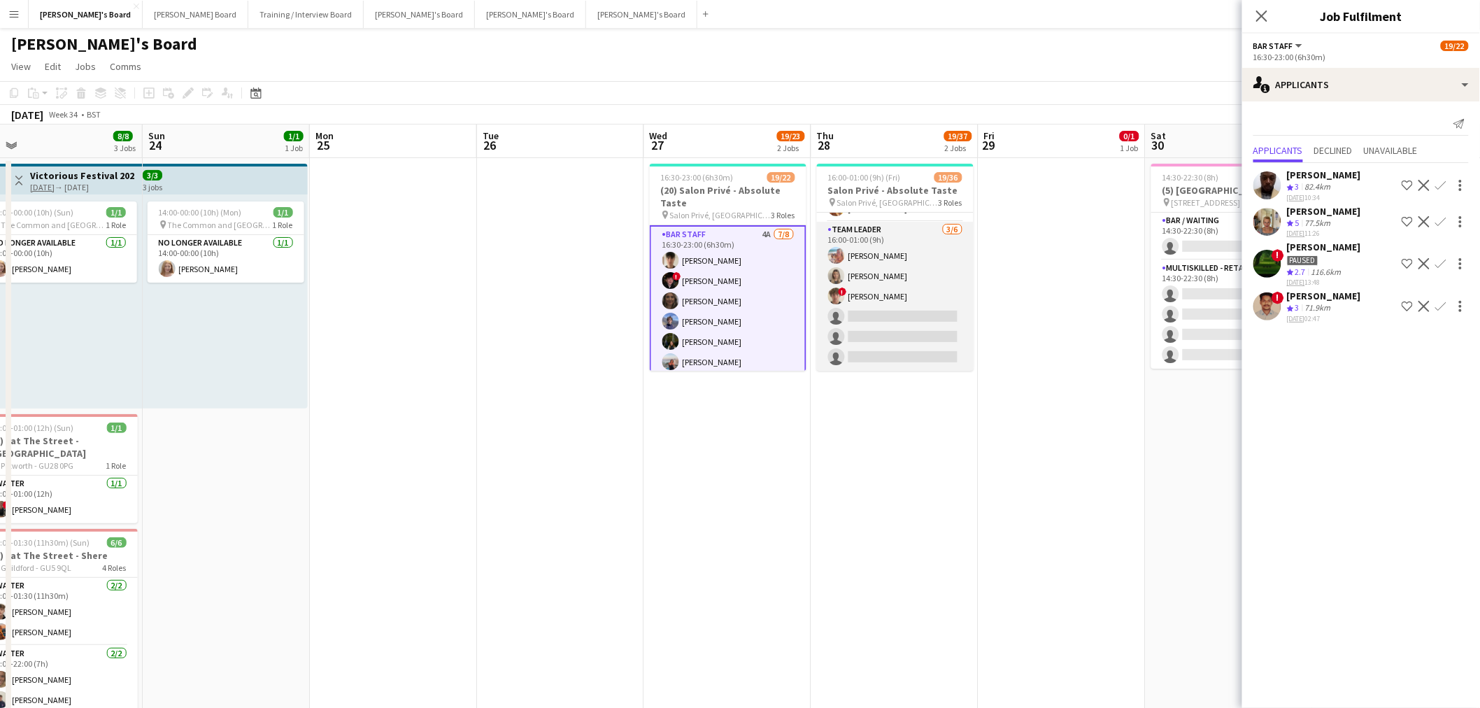
click at [896, 311] on app-card-role "TEAM LEADER 3/6 16:00-01:00 (9h) Freya Lillywhite Mathilde Wilkie ! Jamie Acker…" at bounding box center [895, 296] width 157 height 149
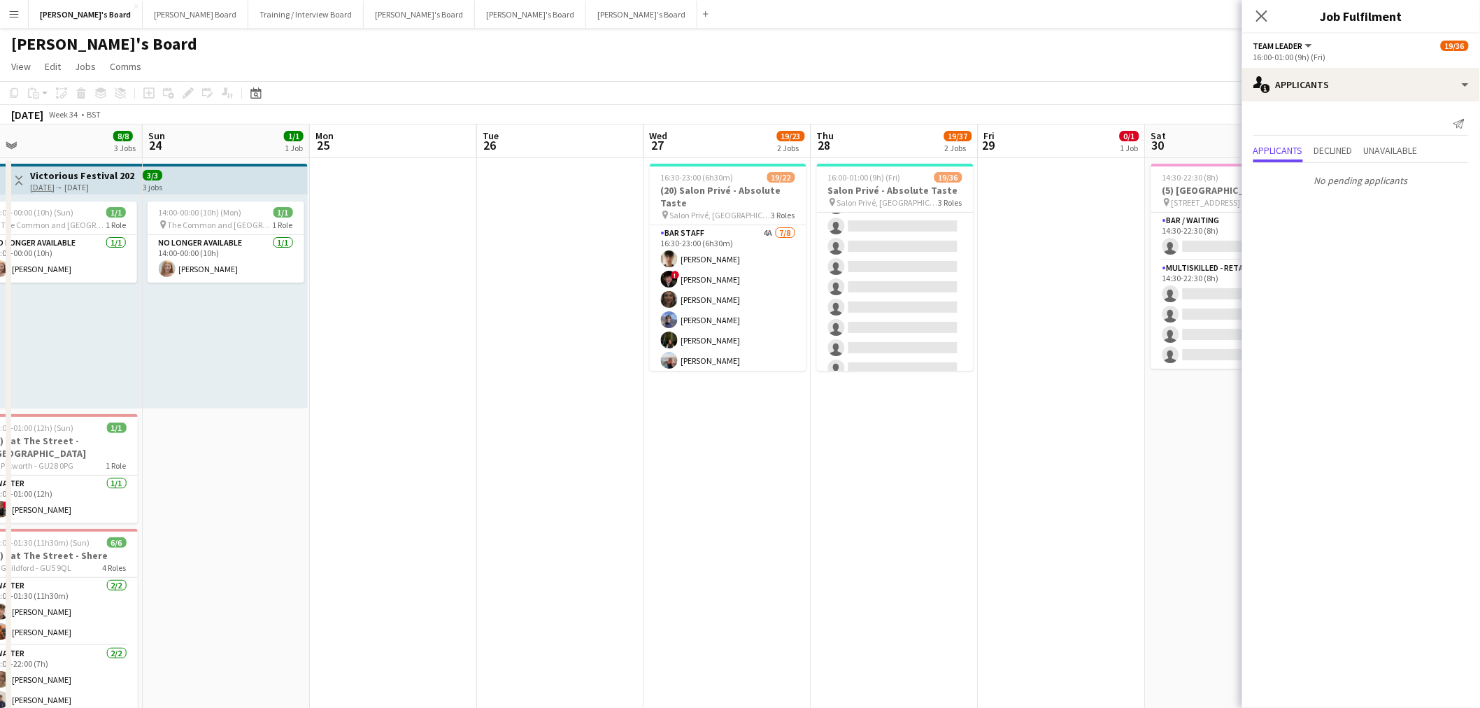
click at [893, 299] on app-card-role "Hospitality 1I 2A 10/24 16:00-23:00 (7h) Harry Thomas Joseph Day shona irvine H…" at bounding box center [895, 125] width 157 height 514
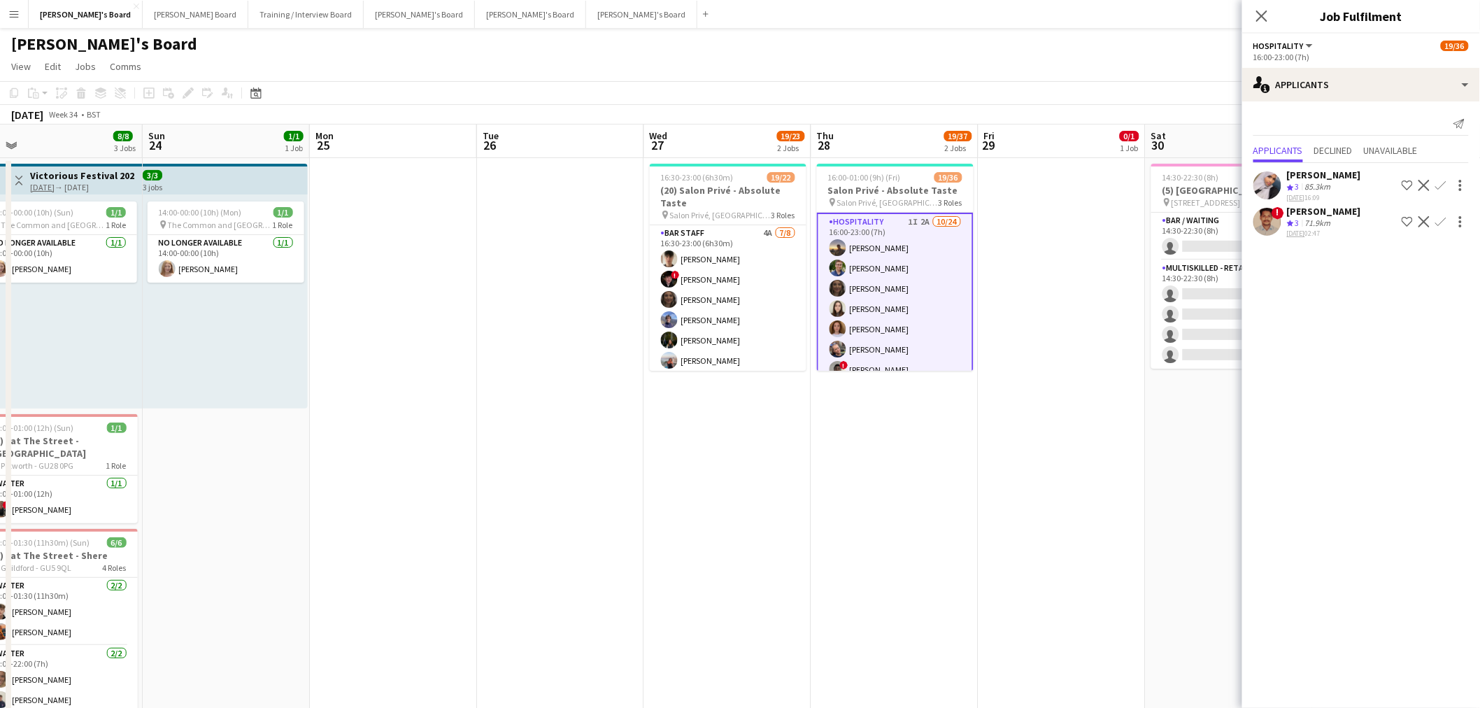
click at [982, 228] on app-date-cell at bounding box center [1062, 461] width 167 height 607
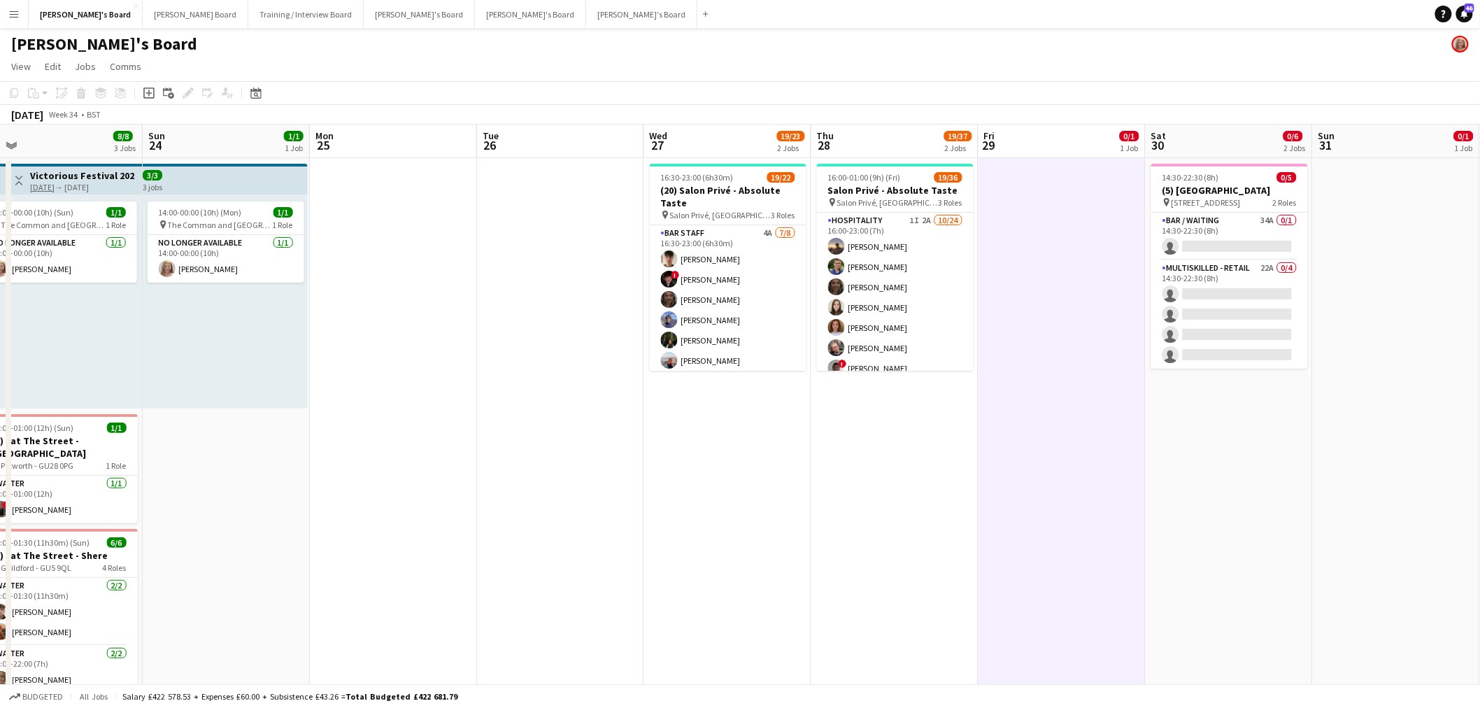
click at [982, 228] on app-date-cell at bounding box center [1062, 461] width 167 height 607
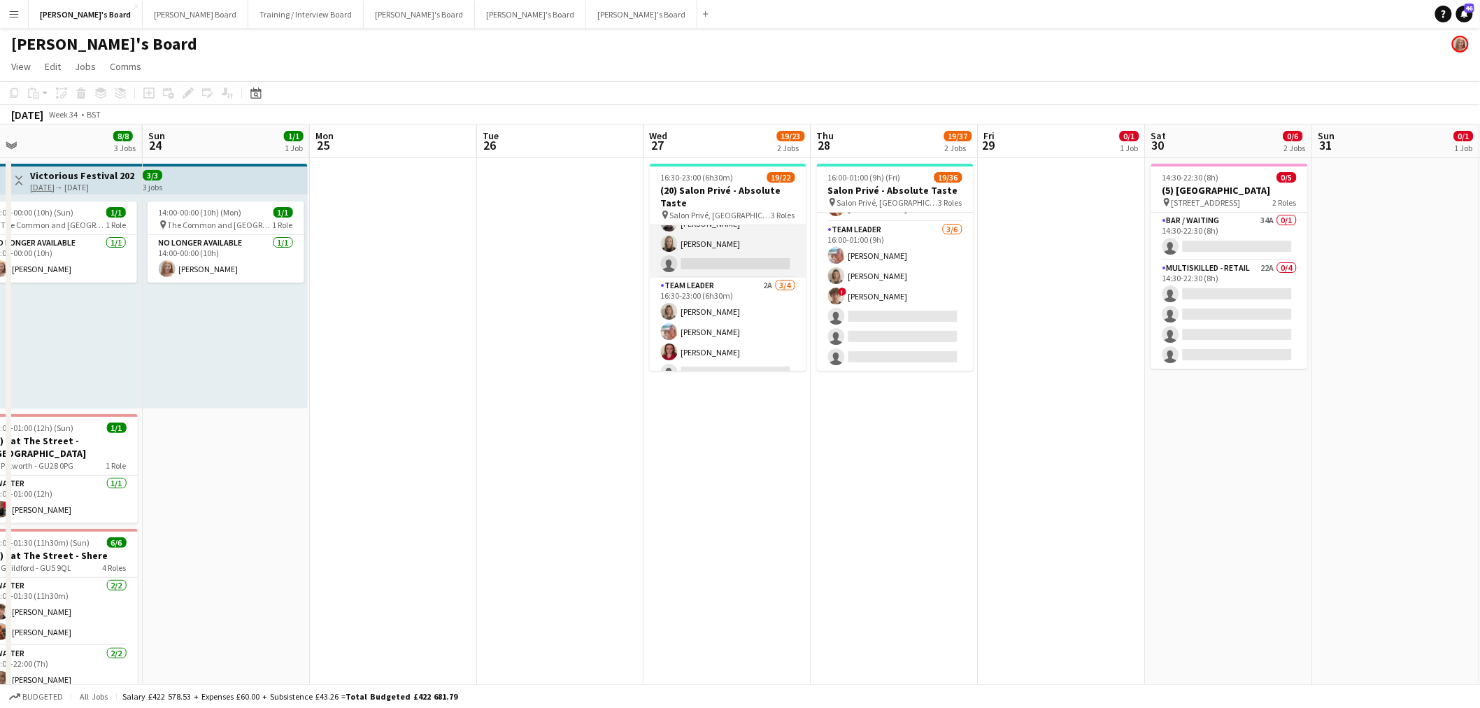
scroll to position [382, 0]
click at [729, 311] on app-card-role "TEAM LEADER 2A 3/4 16:30-23:00 (6h30m) Mathilde Wilkie Freya Lillywhite Charlot…" at bounding box center [728, 317] width 157 height 108
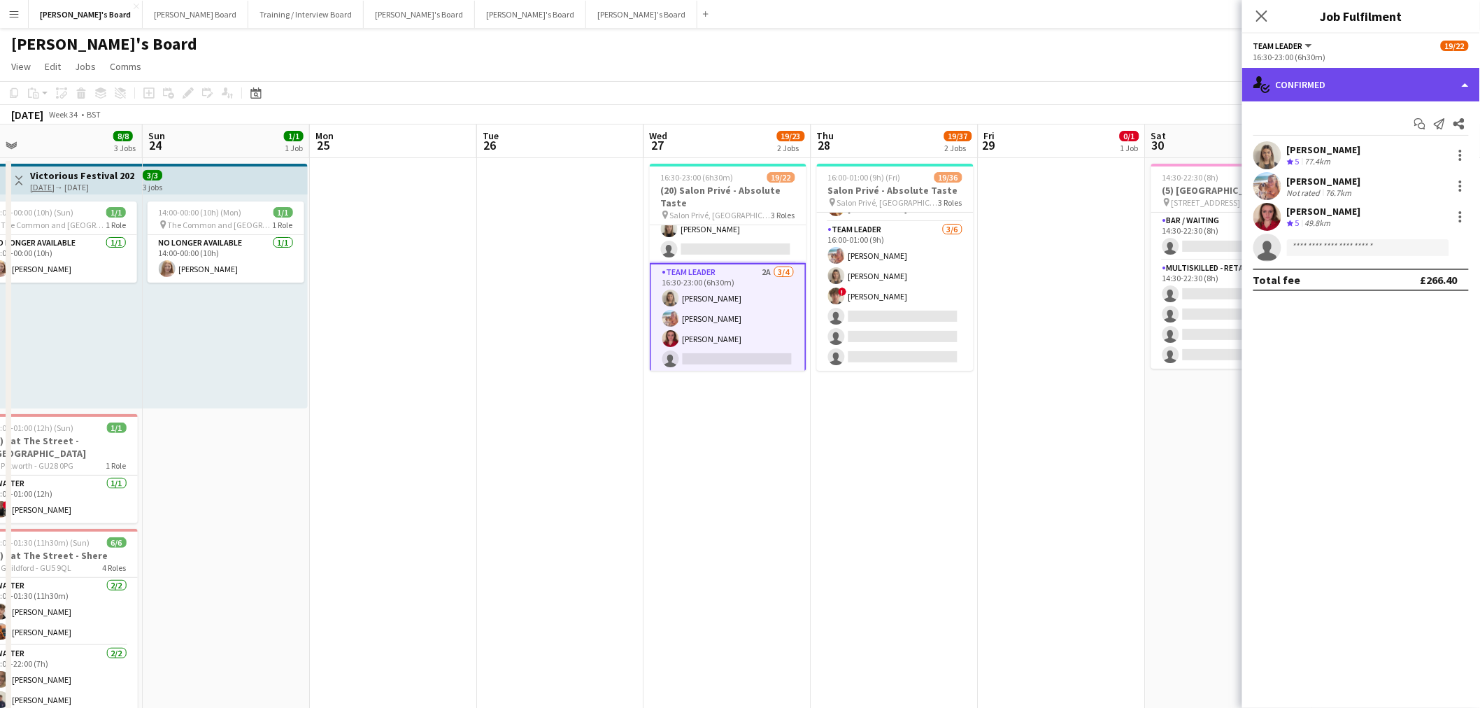
click at [982, 95] on div "single-neutral-actions-check-2 Confirmed" at bounding box center [1362, 85] width 238 height 34
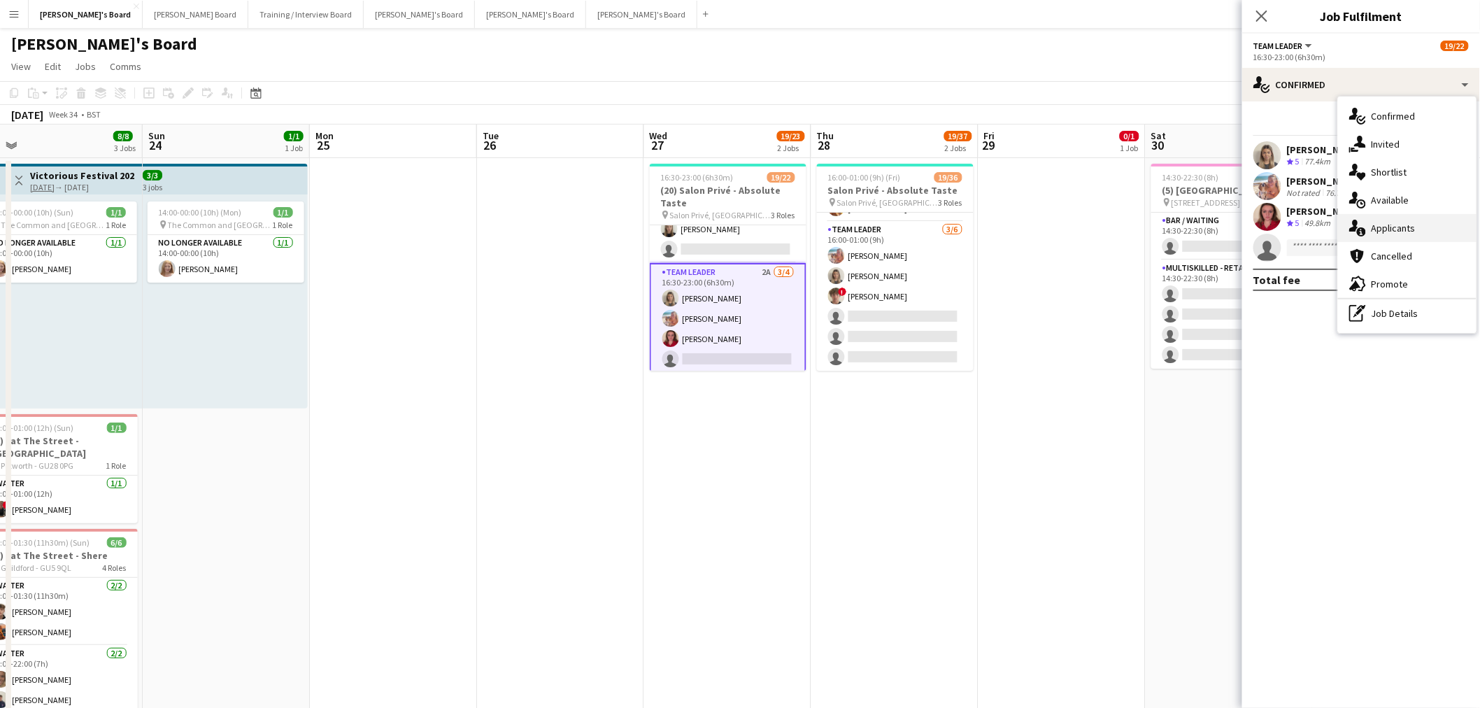
click at [982, 229] on div "single-neutral-actions-information Applicants" at bounding box center [1407, 228] width 139 height 28
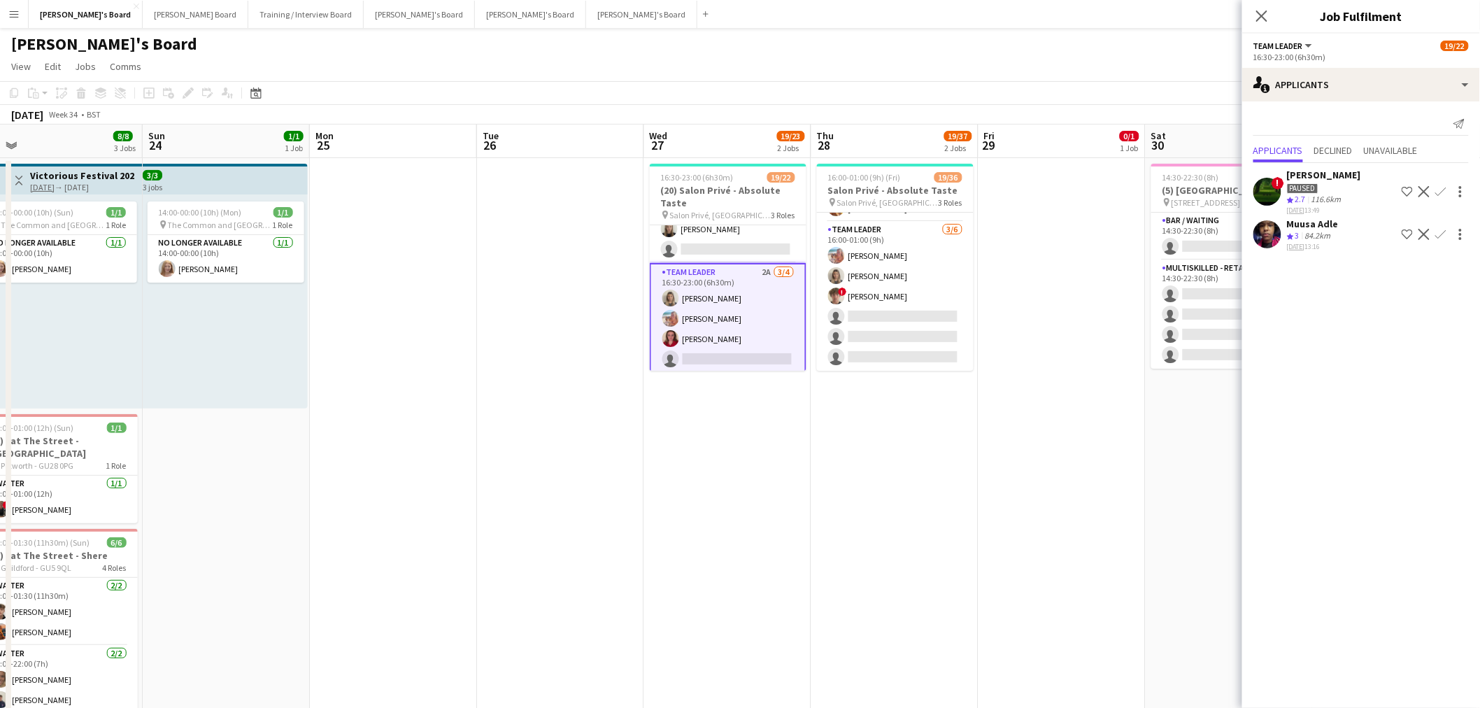
drag, startPoint x: 364, startPoint y: 376, endPoint x: 1004, endPoint y: 397, distance: 640.5
click at [982, 397] on app-calendar-viewport "Wed 20 2/2 1 Job Thu 21 2/2 1 Job Fri 22 1/1 1 Job Sat 23 8/8 3 Jobs Sun 24 1/1…" at bounding box center [740, 625] width 1480 height 1000
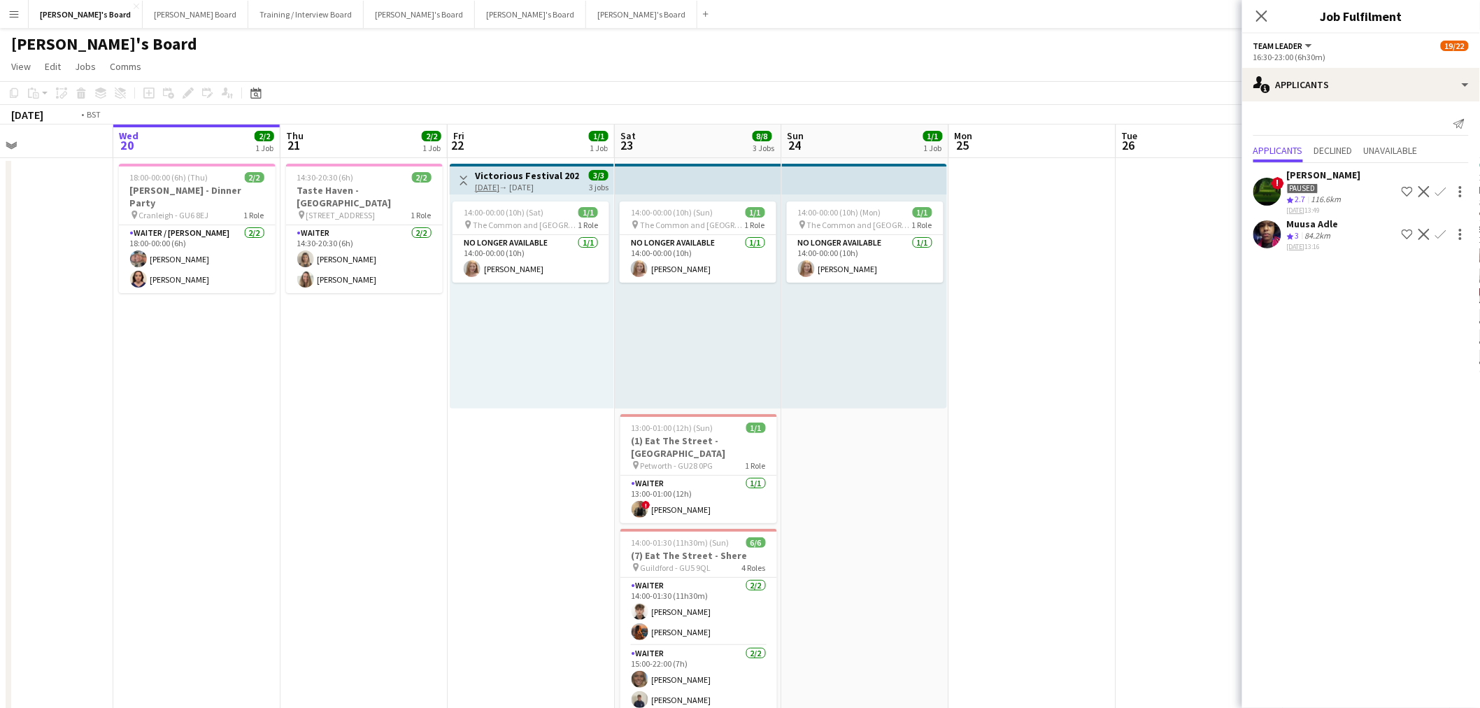
drag, startPoint x: 635, startPoint y: 372, endPoint x: 644, endPoint y: 372, distance: 8.4
click at [644, 372] on app-calendar-viewport "Sun 17 Mon 18 Tue 19 Wed 20 2/2 1 Job Thu 21 2/2 1 Job Fri 22 1/1 1 Job Sat 23 …" at bounding box center [740, 625] width 1480 height 1000
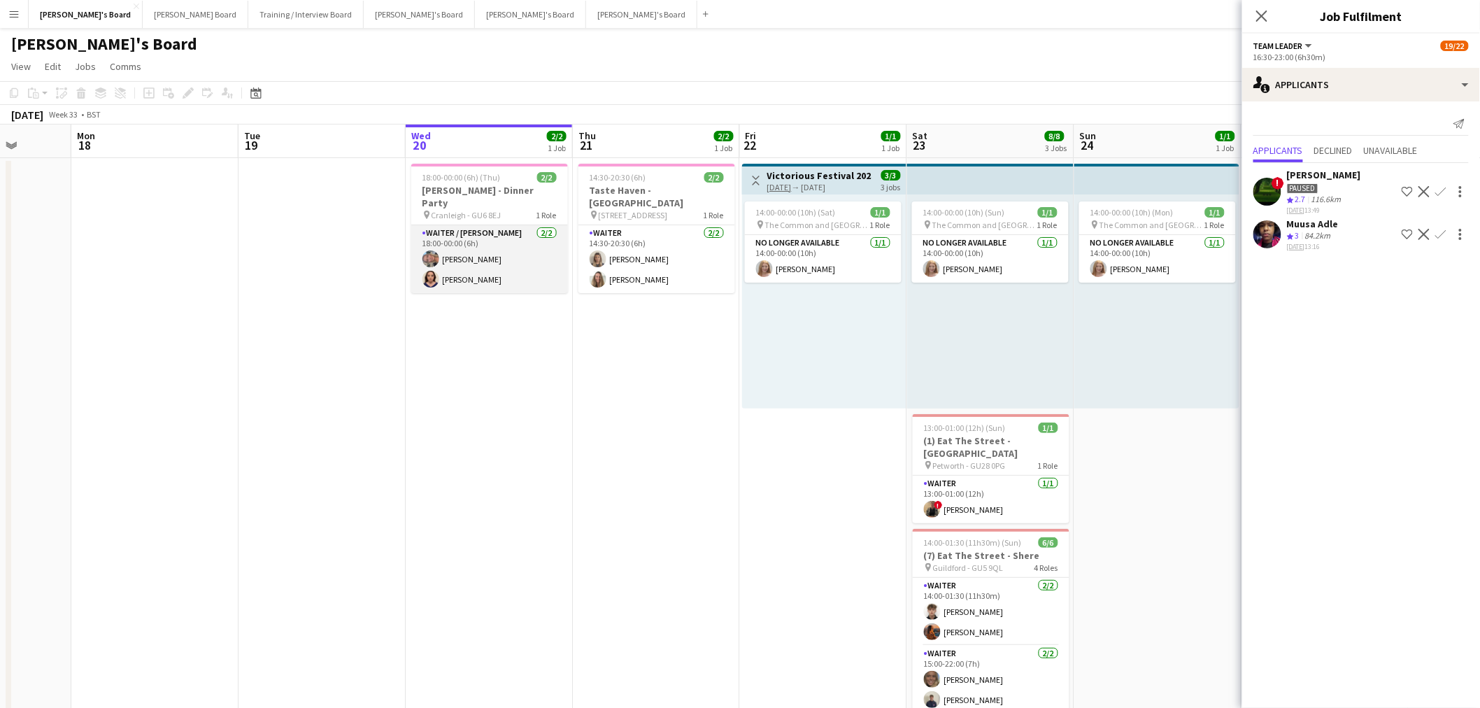
click at [467, 253] on app-card-role "Waiter / Barman 2/2 18:00-00:00 (6h) Elaine Louise Mander Molly Harper" at bounding box center [489, 259] width 157 height 68
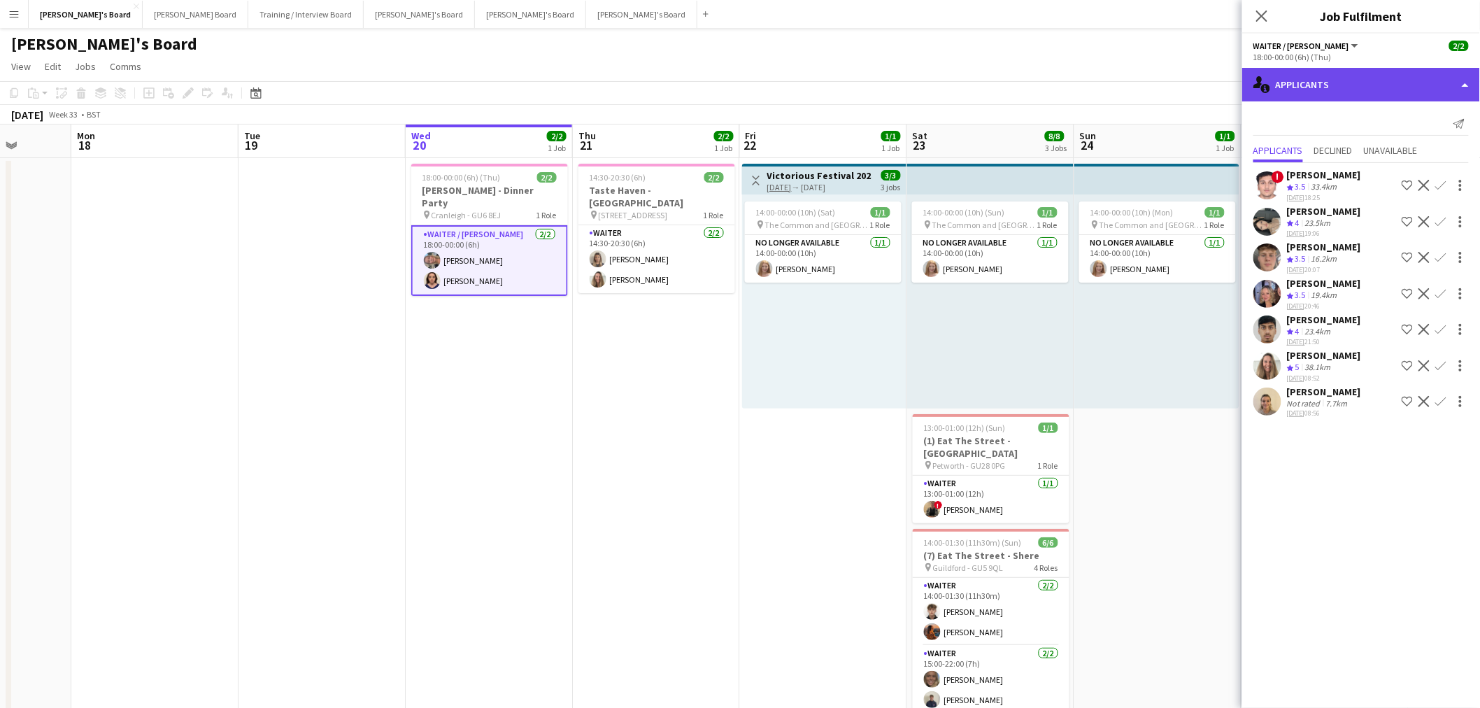
click at [982, 72] on div "single-neutral-actions-information Applicants" at bounding box center [1362, 85] width 238 height 34
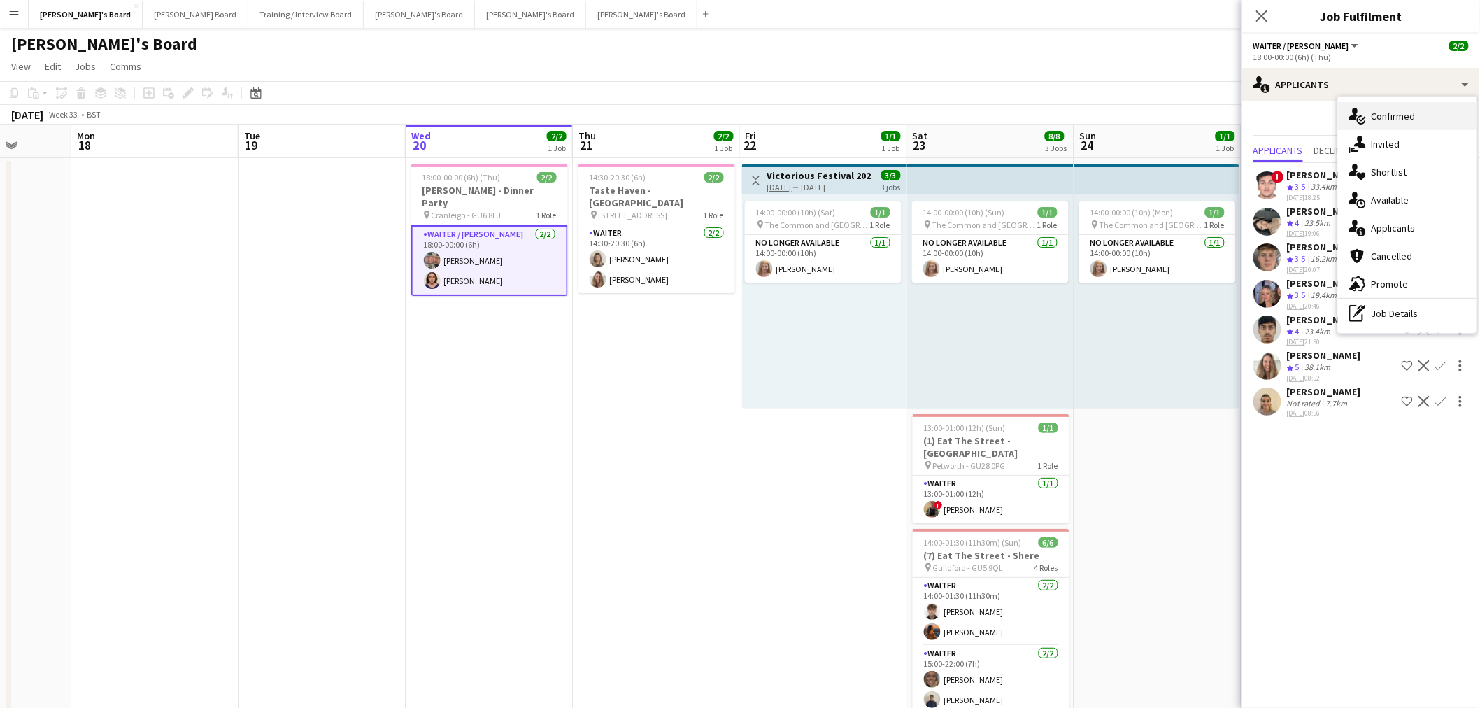
click at [982, 108] on div "single-neutral-actions-check-2 Confirmed" at bounding box center [1407, 116] width 139 height 28
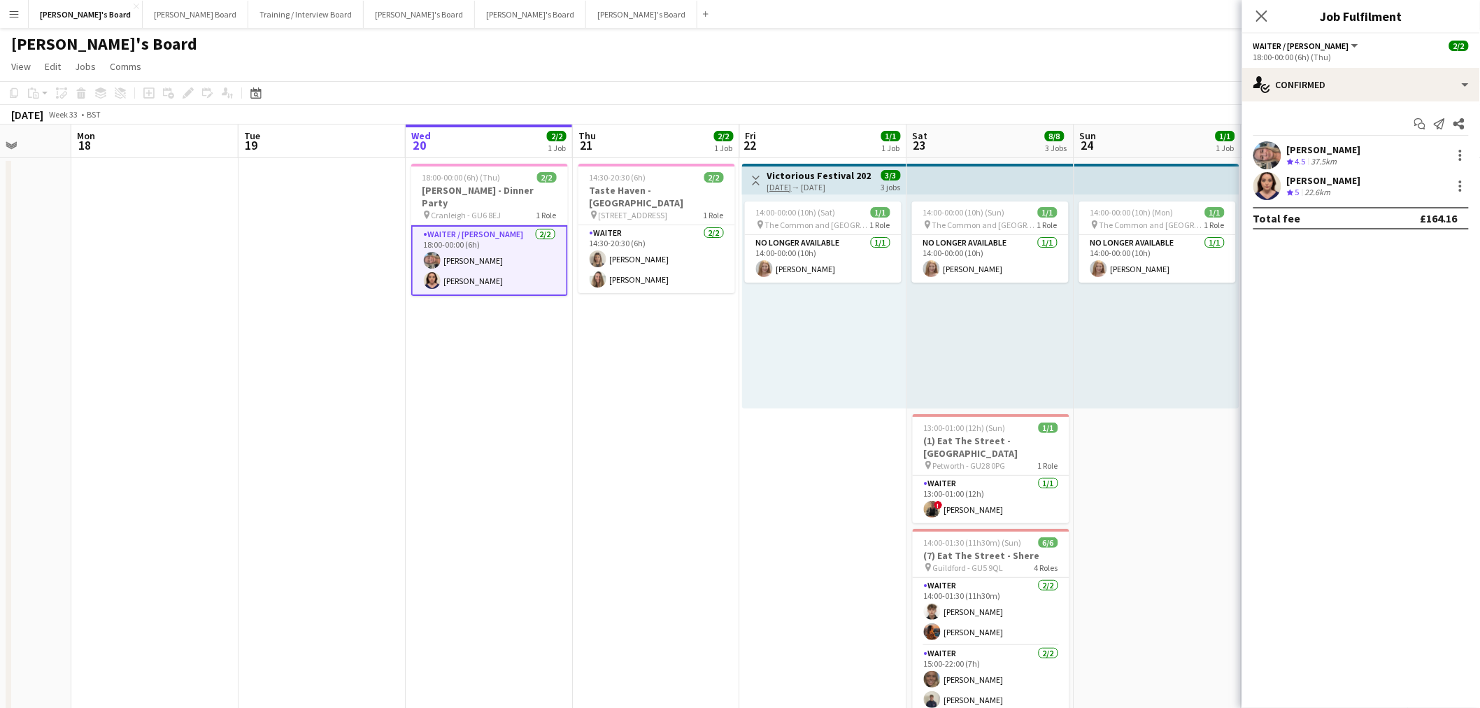
click at [502, 341] on app-date-cell "18:00-00:00 (6h) (Thu) 2/2 William Powell - Dinner Party pin Cranleigh - GU6 8E…" at bounding box center [489, 461] width 167 height 607
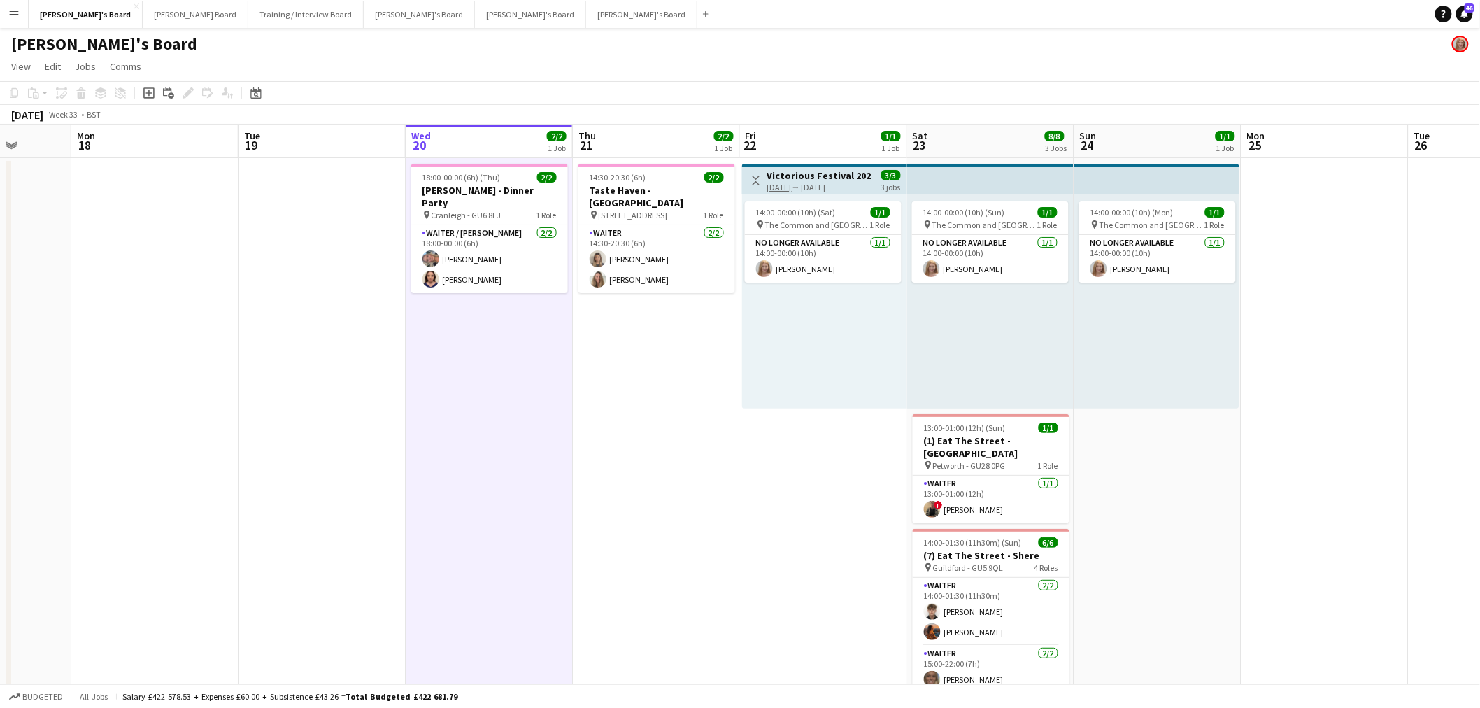
click at [502, 341] on app-date-cell "18:00-00:00 (6h) (Thu) 2/2 William Powell - Dinner Party pin Cranleigh - GU6 8E…" at bounding box center [489, 461] width 167 height 607
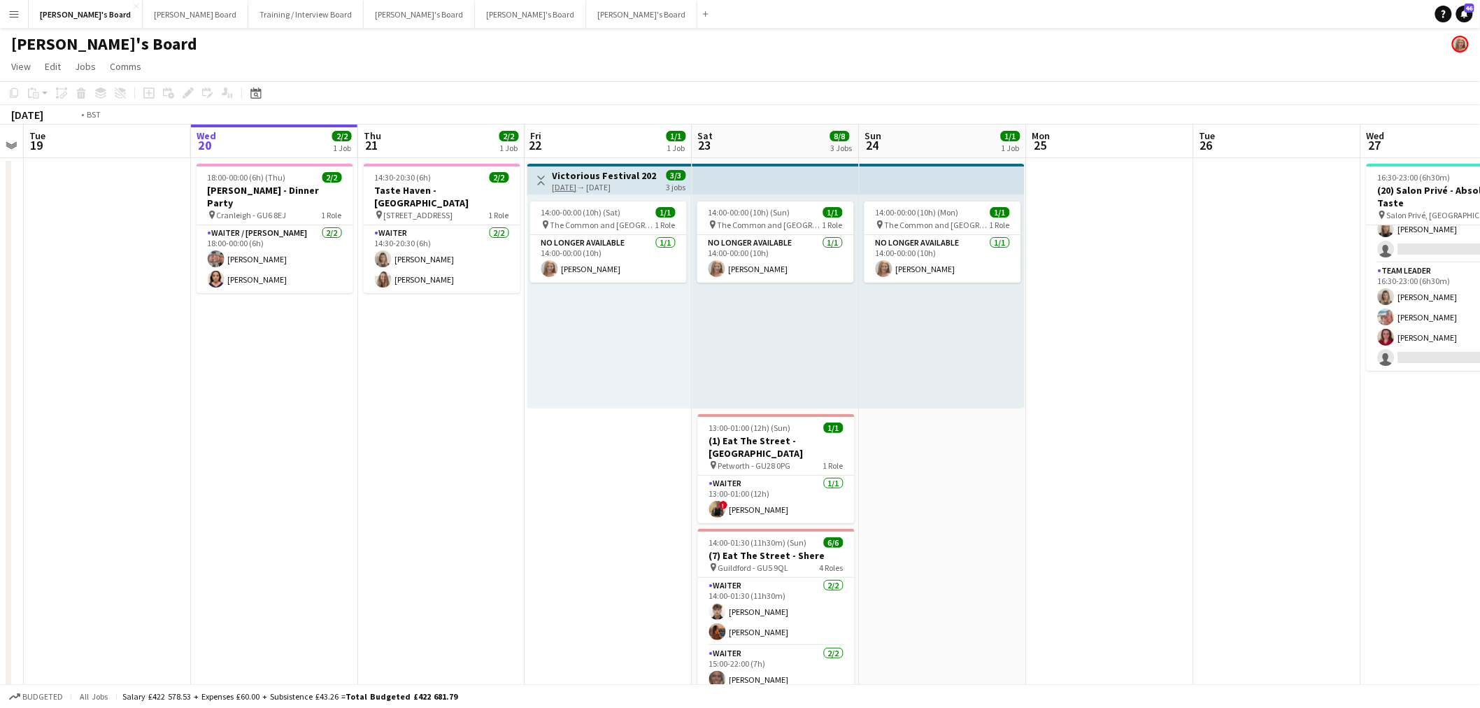
click at [637, 345] on app-calendar-viewport "Fri 15 1/1 1 Job Sat 16 3/3 1 Job Sun 17 Mon 18 Tue 19 Wed 20 2/2 1 Job Thu 21 …" at bounding box center [740, 625] width 1480 height 1000
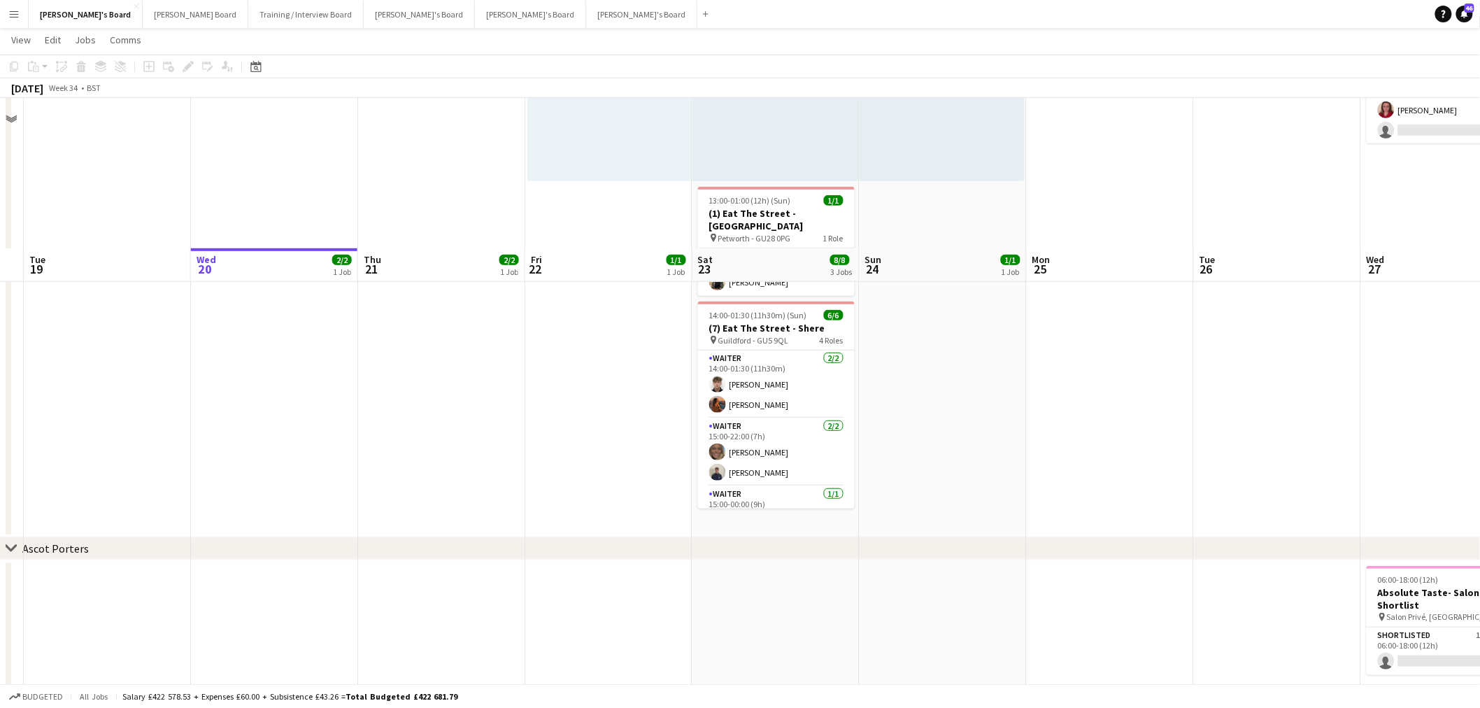
scroll to position [0, 0]
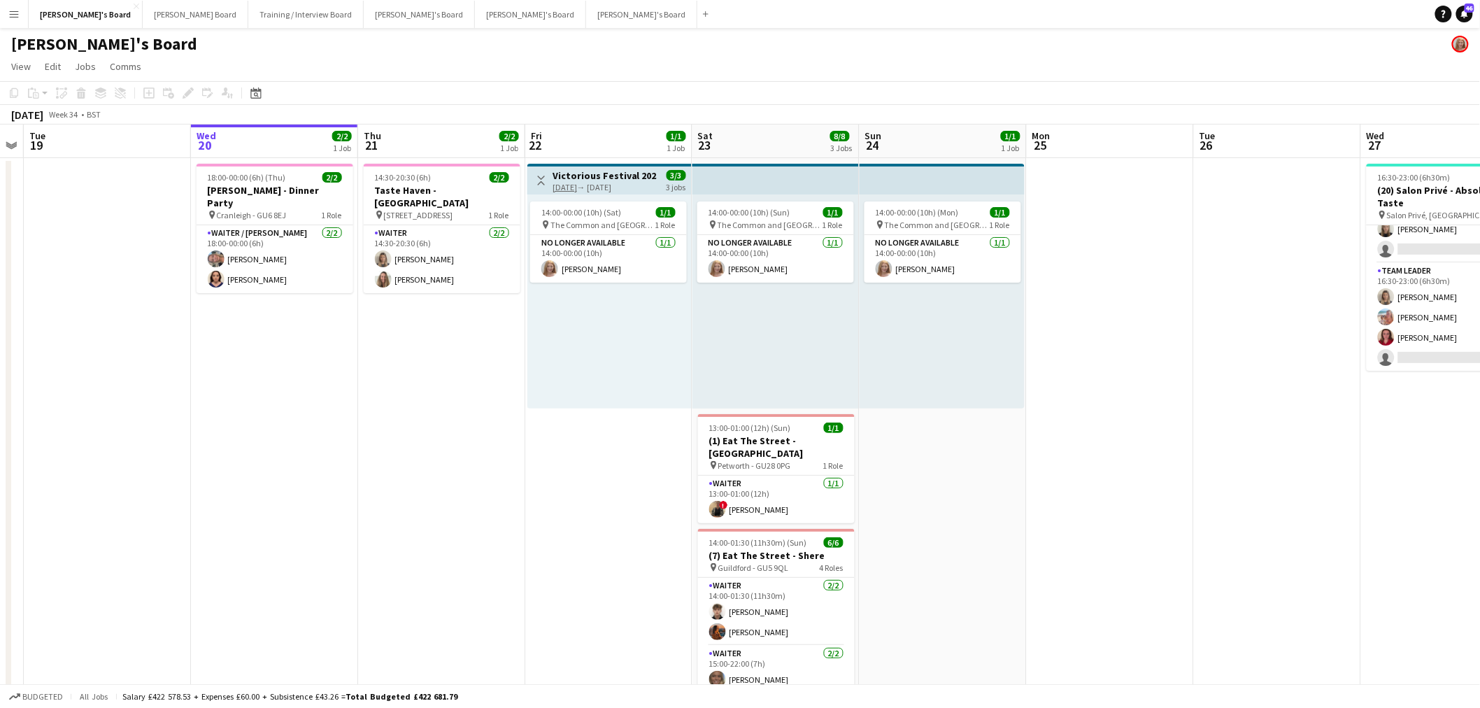
drag, startPoint x: 1316, startPoint y: 367, endPoint x: 495, endPoint y: 364, distance: 820.7
click at [465, 372] on app-calendar-viewport "Sat 16 3/3 1 Job Sun 17 Mon 18 Tue 19 Wed 20 2/2 1 Job Thu 21 2/2 1 Job Fri 22 …" at bounding box center [740, 625] width 1480 height 1000
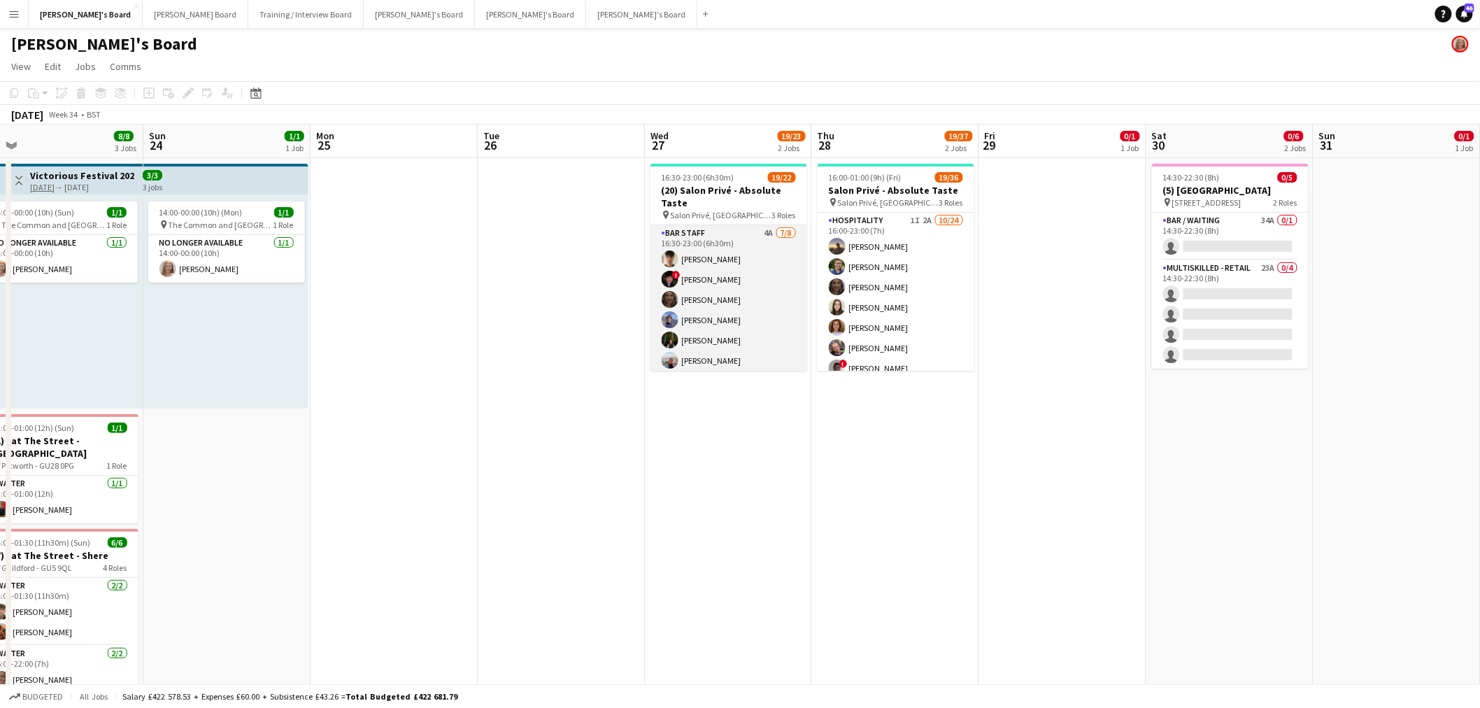
click at [726, 281] on app-card-role "BAR STAFF 4A 7/8 16:30-23:00 (6h30m) Dominic Cummins ! Ryan Filkins shona irvin…" at bounding box center [729, 320] width 157 height 190
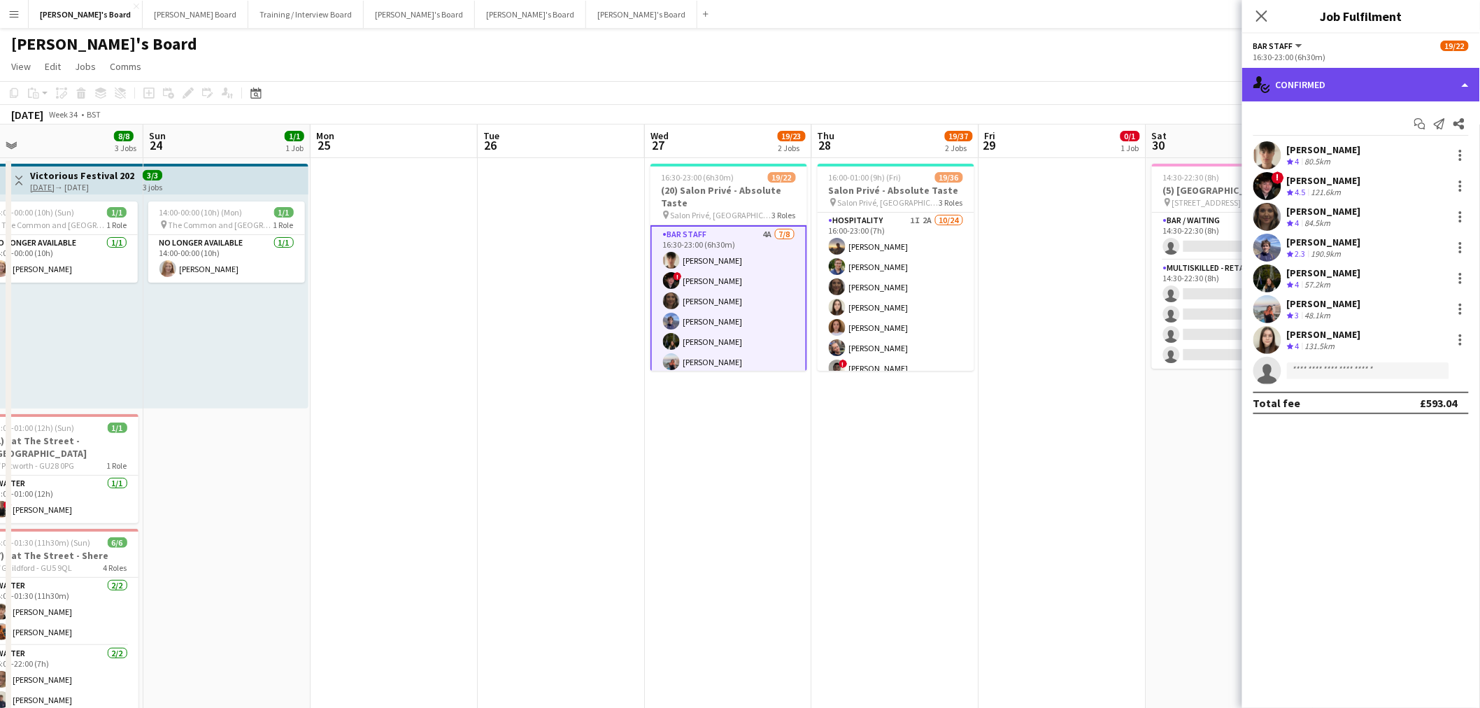
click at [982, 88] on div "single-neutral-actions-check-2 Confirmed" at bounding box center [1362, 85] width 238 height 34
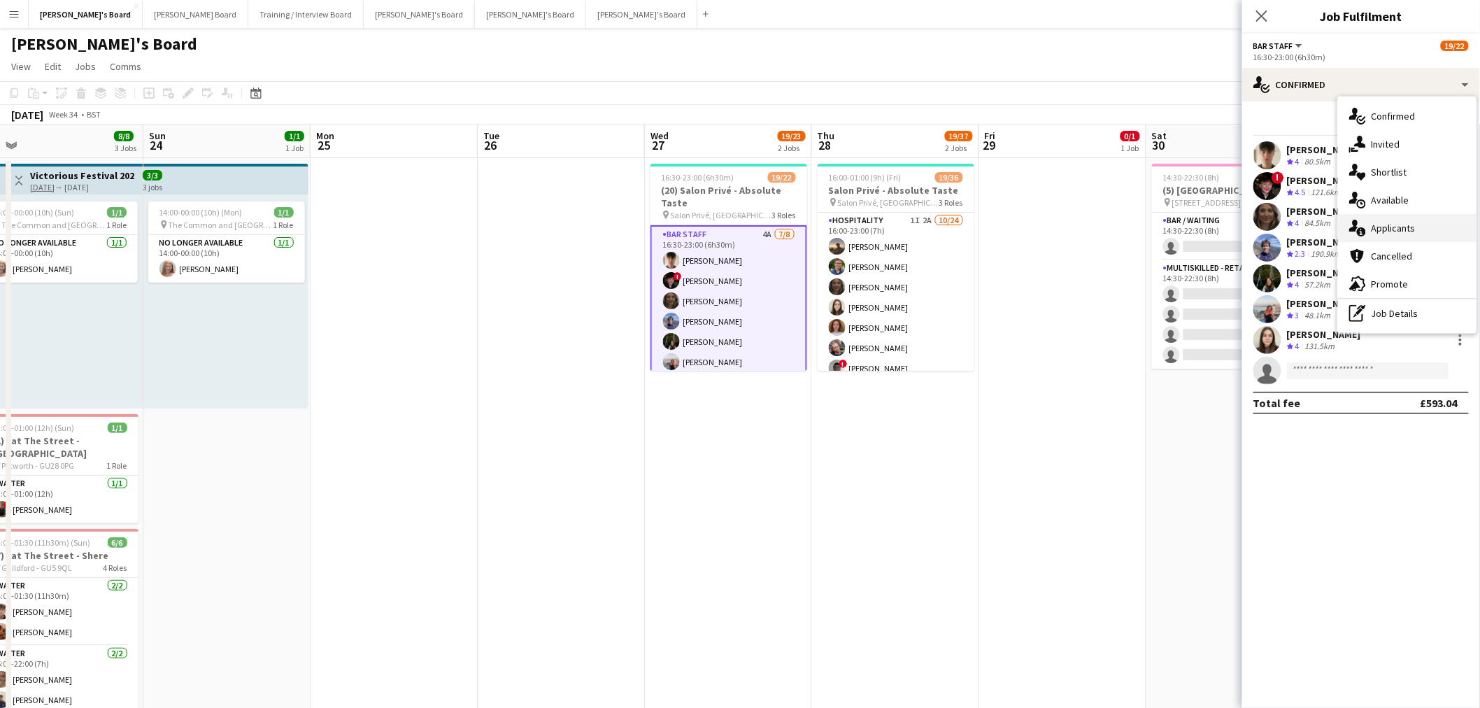
click at [982, 222] on div "single-neutral-actions-information Applicants" at bounding box center [1407, 228] width 139 height 28
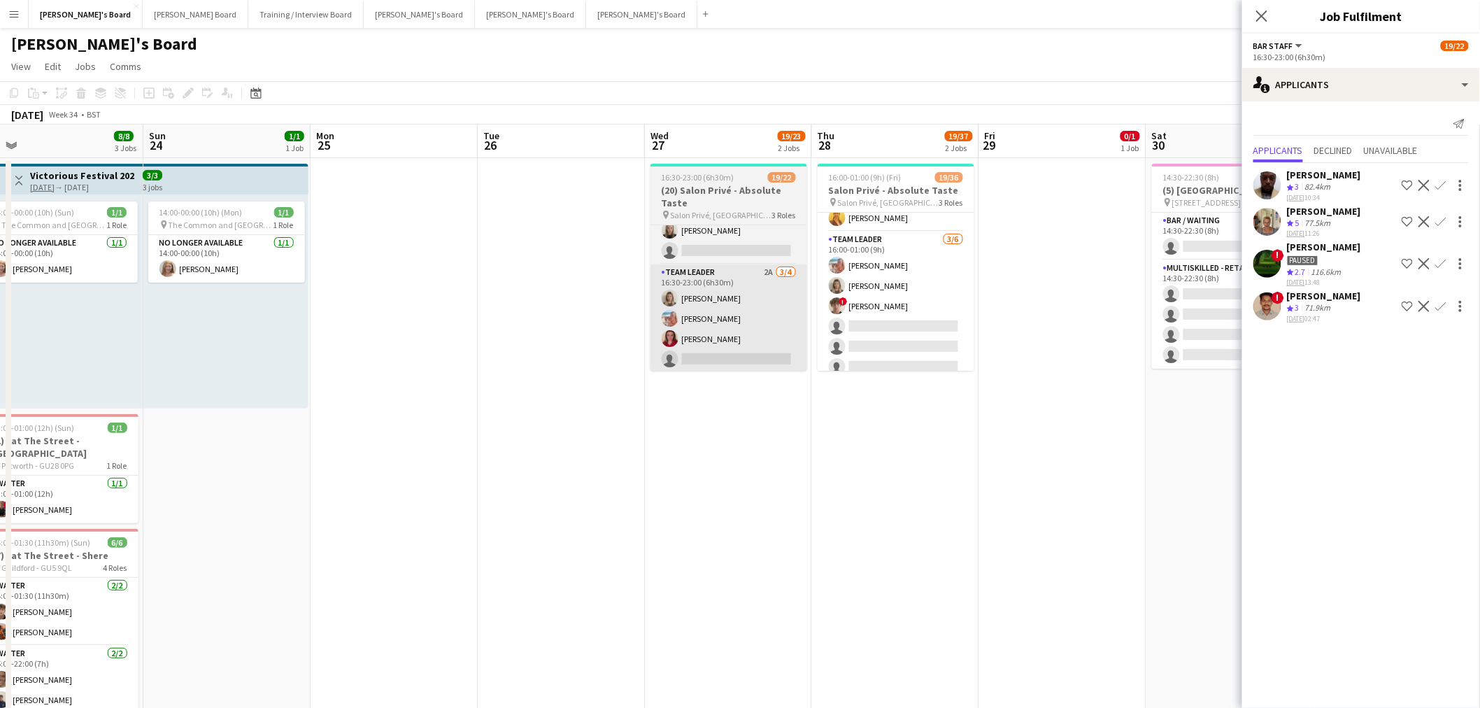
scroll to position [654, 0]
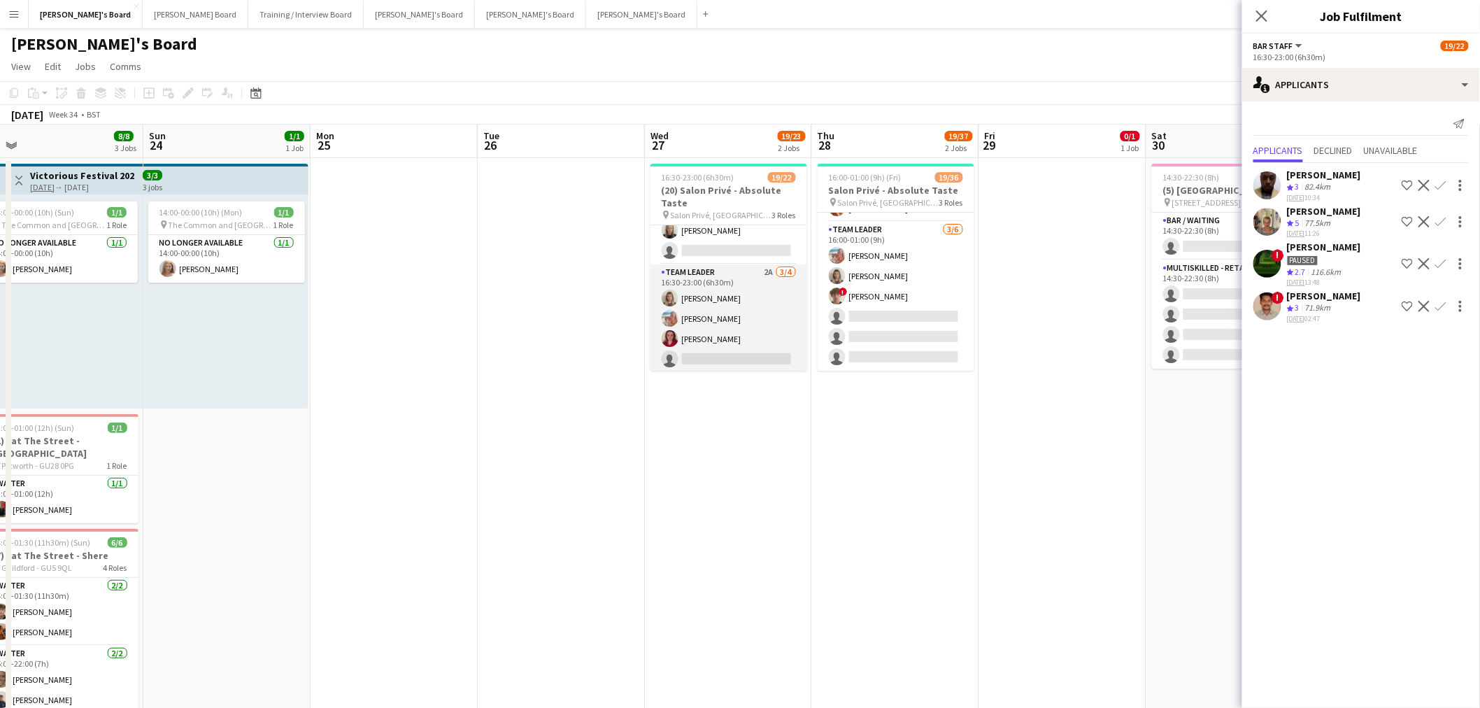
click at [756, 313] on app-card-role "TEAM LEADER 2A 3/4 16:30-23:00 (6h30m) Mathilde Wilkie Freya Lillywhite Charlot…" at bounding box center [729, 318] width 157 height 108
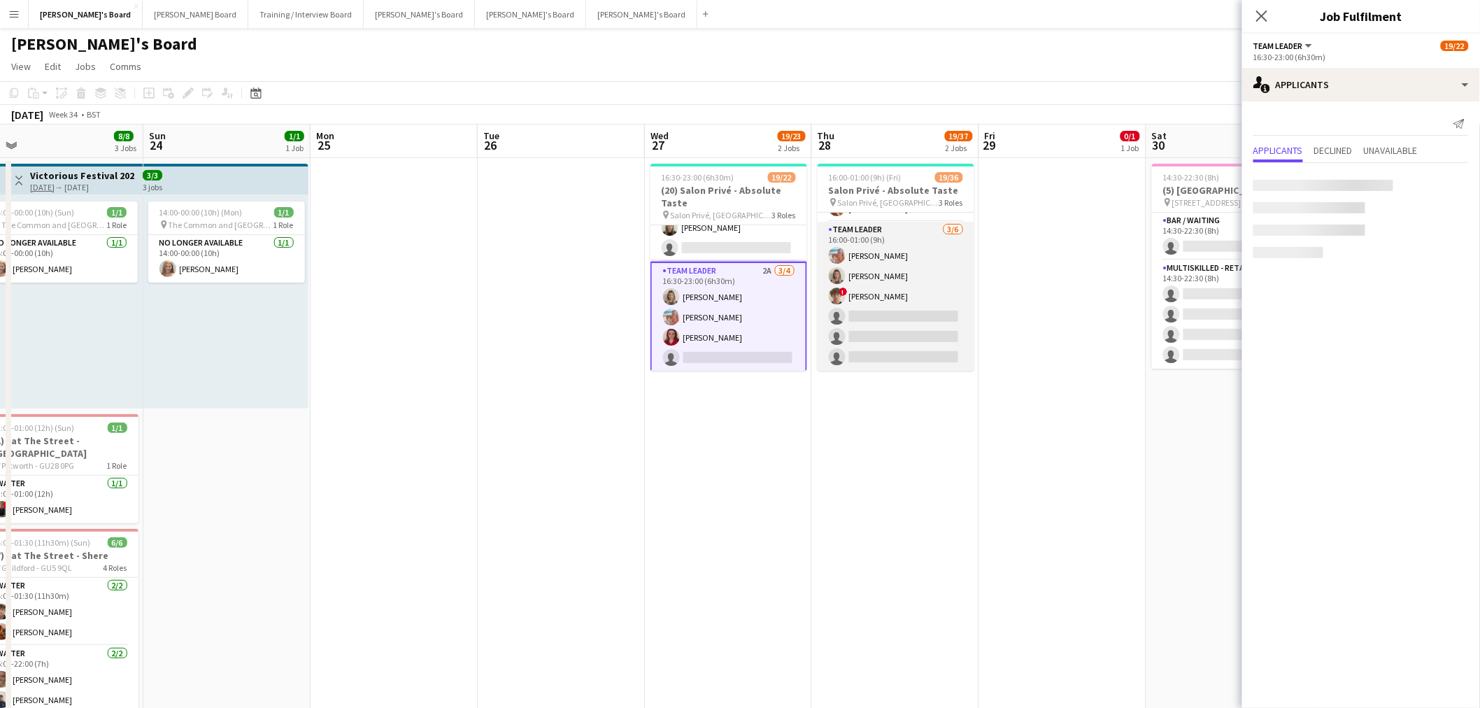
scroll to position [382, 0]
click at [868, 297] on app-card-role "TEAM LEADER 3/6 16:00-01:00 (9h) Freya Lillywhite Mathilde Wilkie ! Jamie Acker…" at bounding box center [896, 296] width 157 height 149
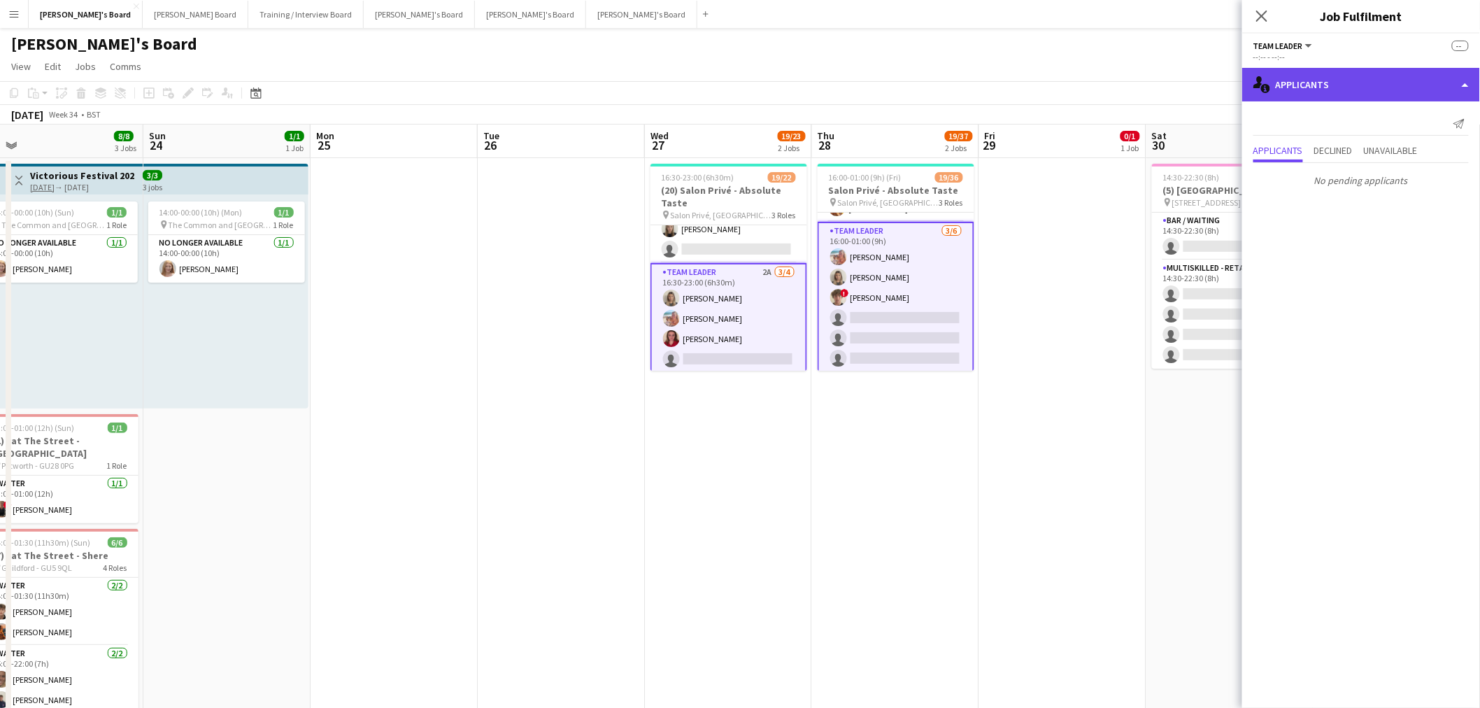
click at [982, 94] on div "single-neutral-actions-information Applicants" at bounding box center [1362, 85] width 238 height 34
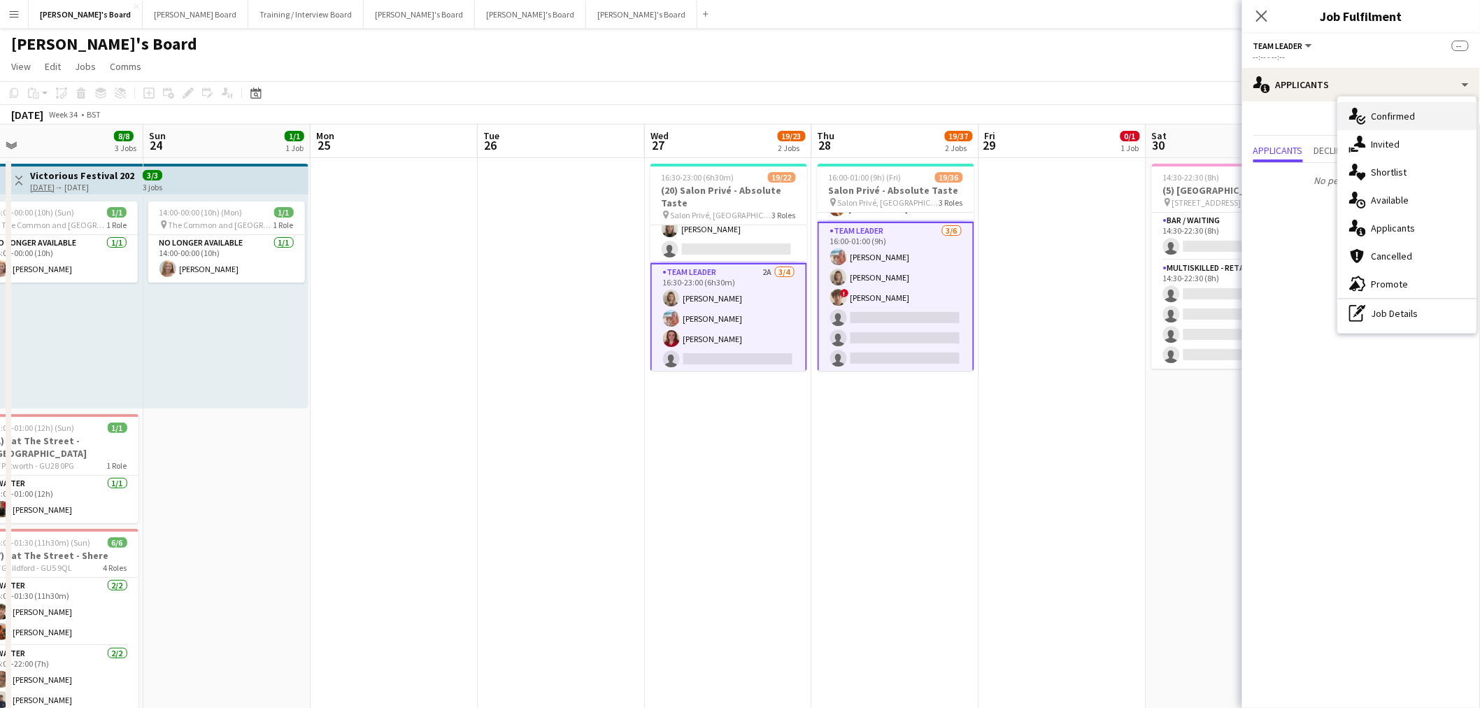
click at [982, 122] on div "single-neutral-actions-check-2 Confirmed" at bounding box center [1407, 116] width 139 height 28
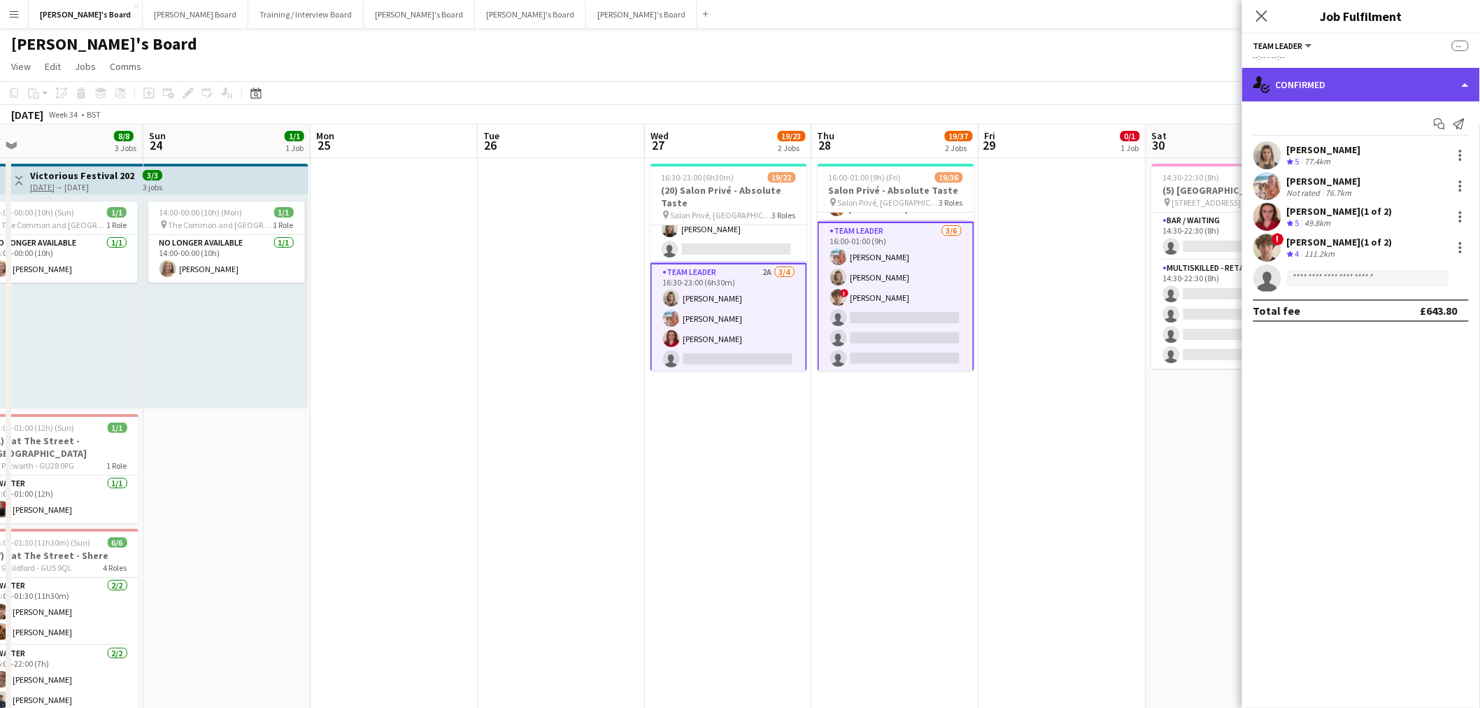
click at [982, 78] on div "single-neutral-actions-check-2 Confirmed" at bounding box center [1362, 85] width 238 height 34
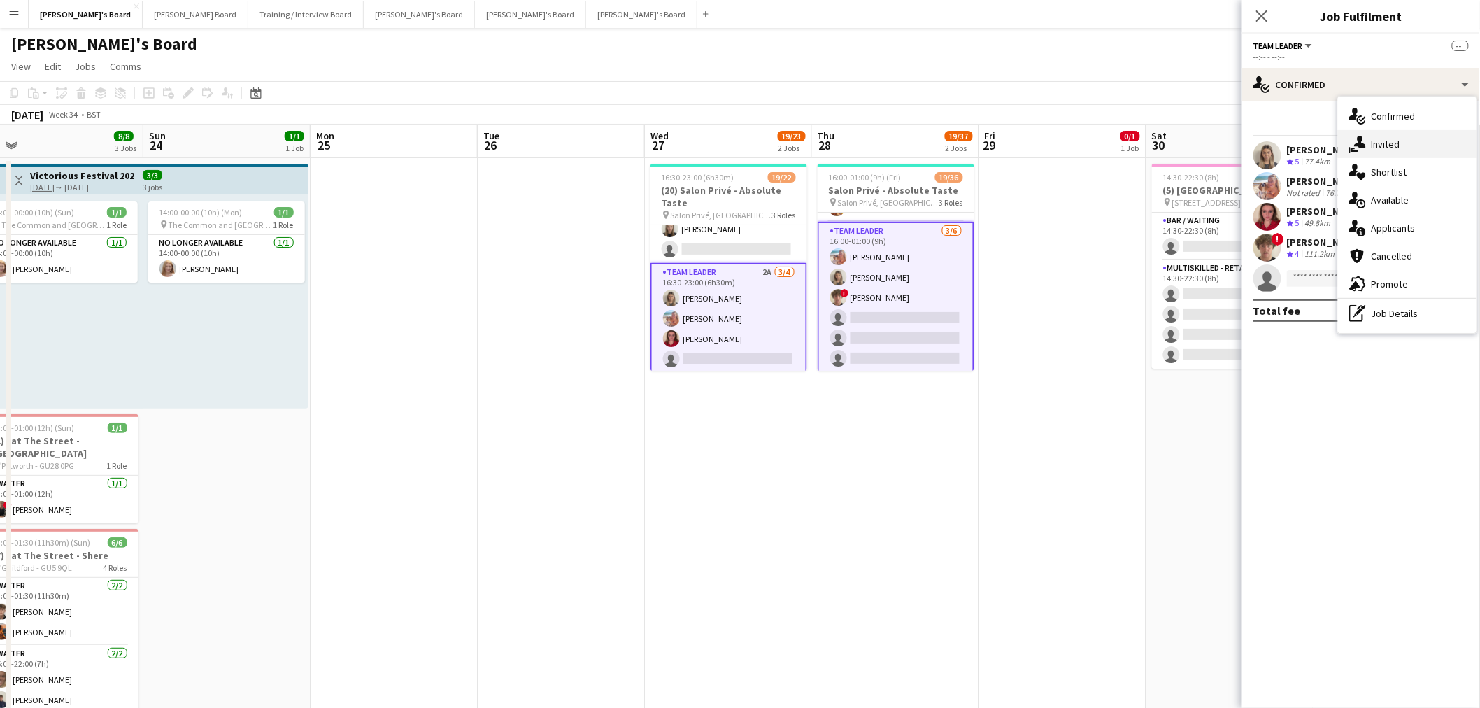
click at [982, 157] on div "single-neutral-actions-share-1 Invited" at bounding box center [1407, 144] width 139 height 28
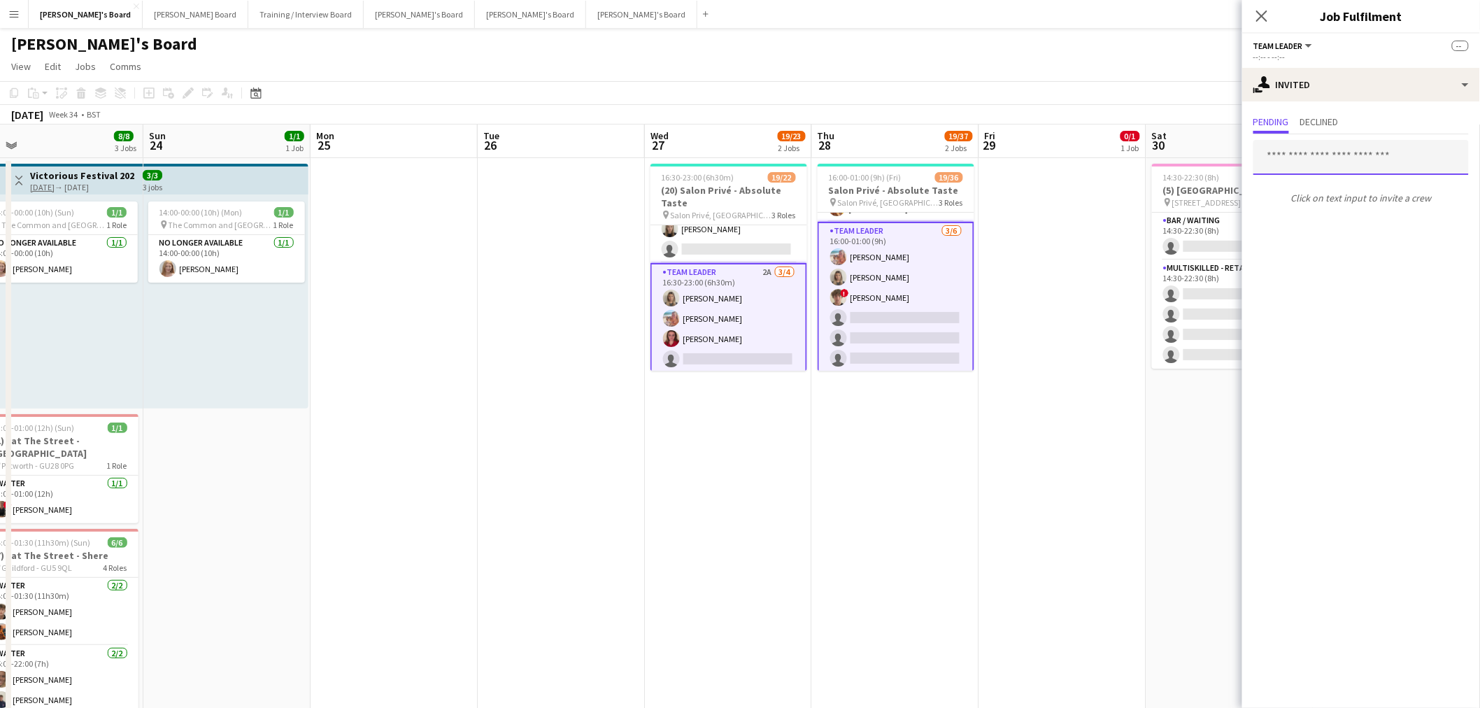
click at [982, 143] on input "text" at bounding box center [1361, 157] width 215 height 35
paste input "**********"
click at [982, 159] on input "**********" at bounding box center [1361, 157] width 215 height 35
click at [982, 162] on input "**********" at bounding box center [1361, 157] width 215 height 35
click at [982, 158] on input "**********" at bounding box center [1361, 157] width 215 height 35
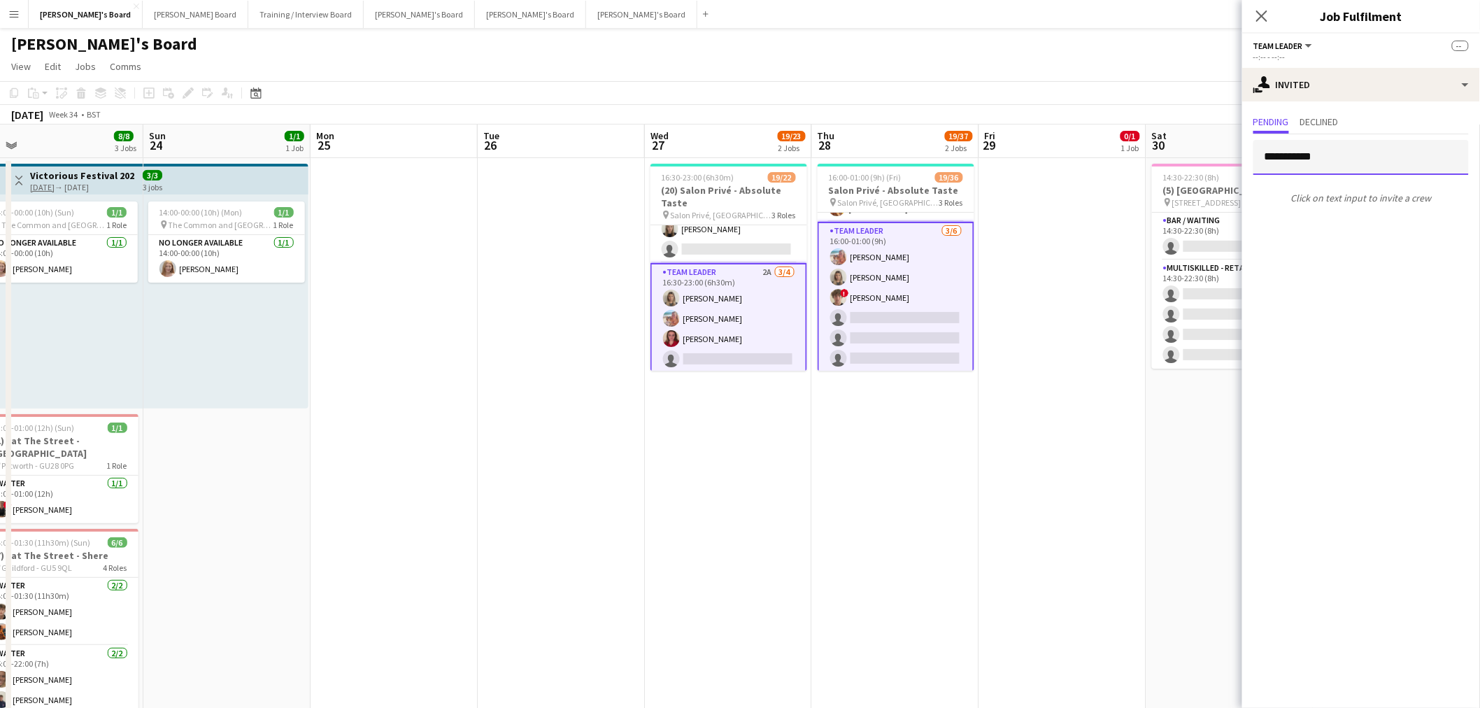
click at [982, 157] on input "**********" at bounding box center [1361, 157] width 215 height 35
type input "*********"
click at [982, 199] on span "hrrywatts@gmail.com" at bounding box center [1362, 202] width 193 height 11
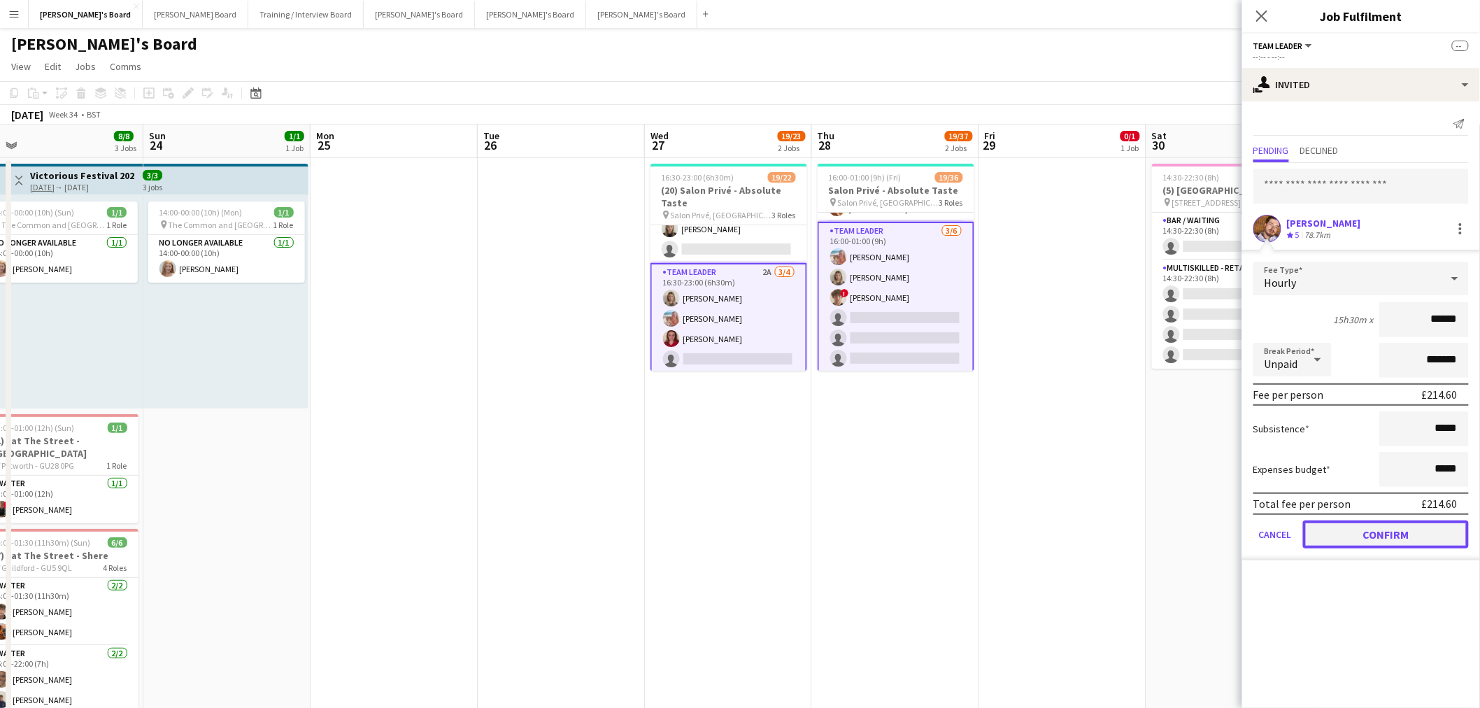
click at [982, 427] on button "Confirm" at bounding box center [1386, 535] width 166 height 28
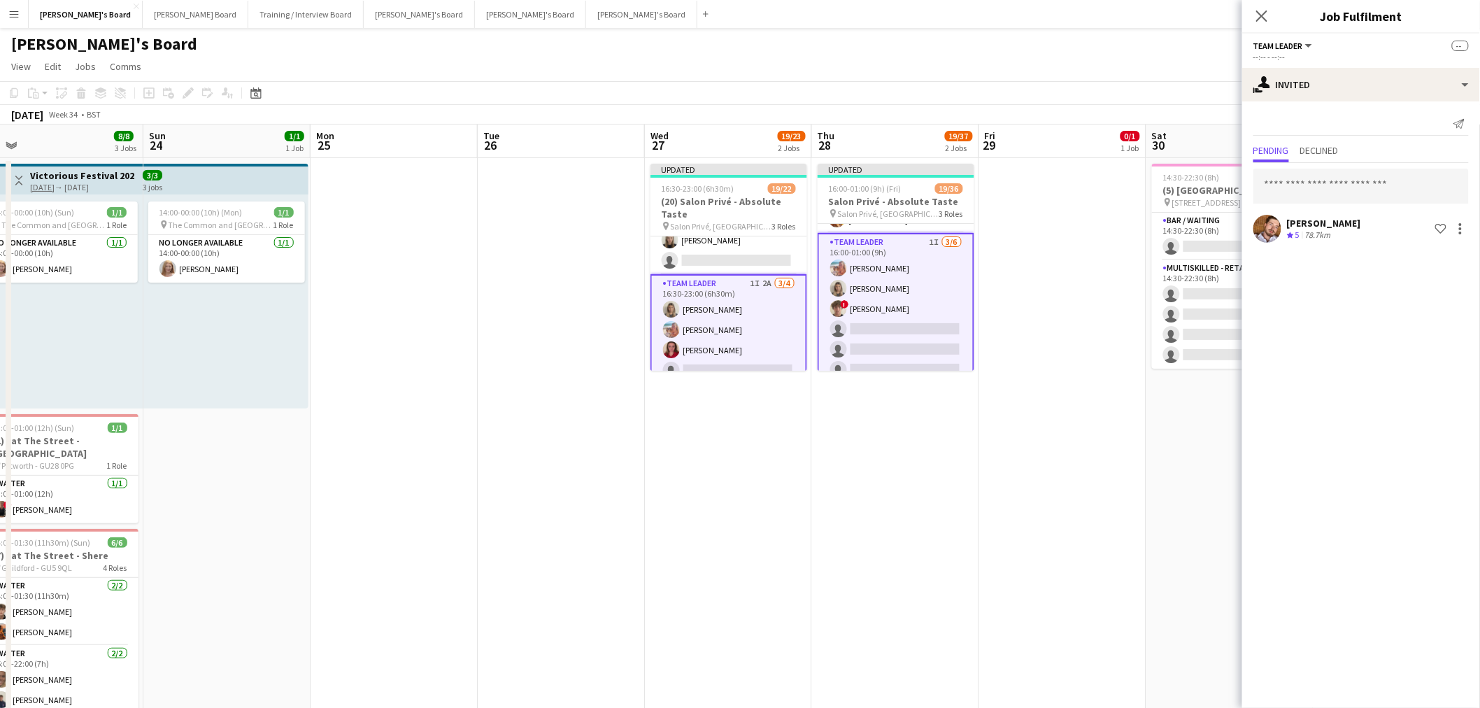
click at [982, 350] on app-date-cell at bounding box center [1063, 461] width 167 height 607
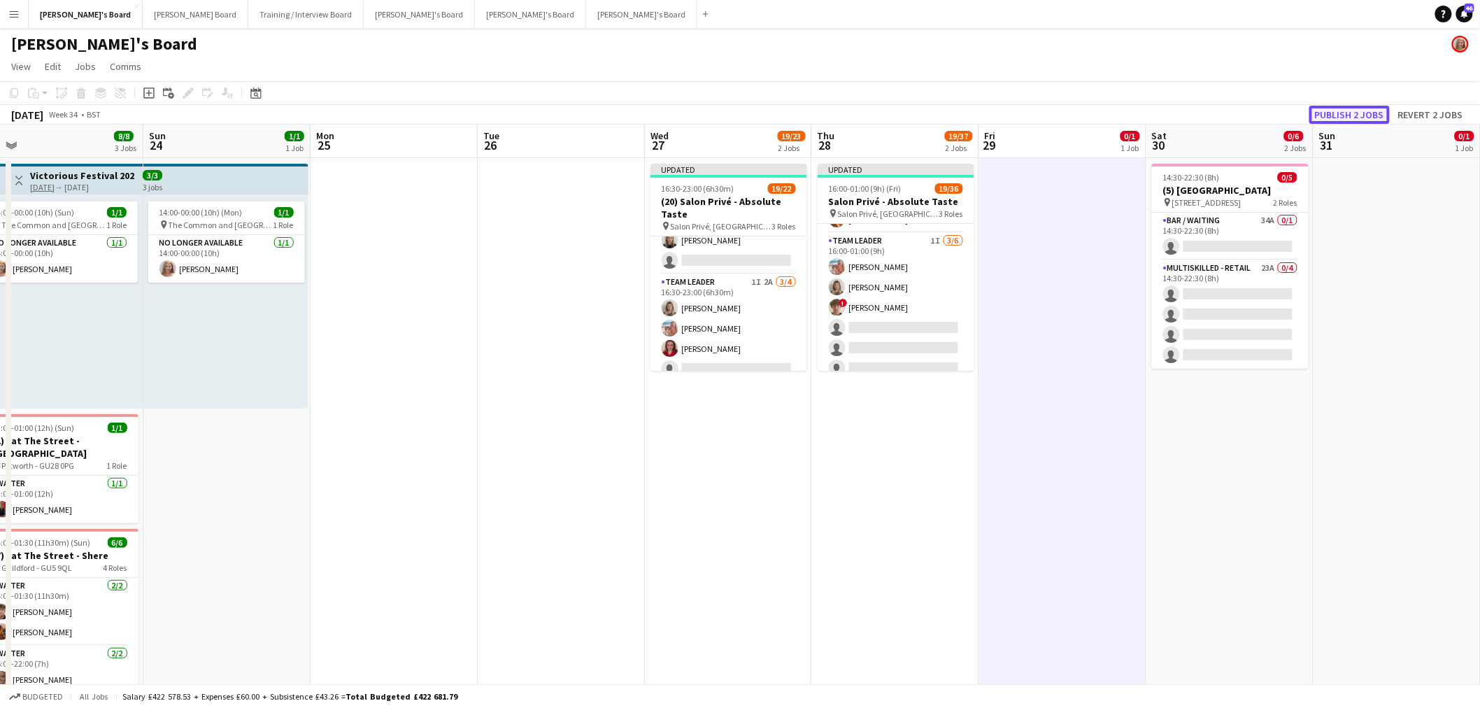
click at [982, 118] on button "Publish 2 jobs" at bounding box center [1350, 115] width 80 height 18
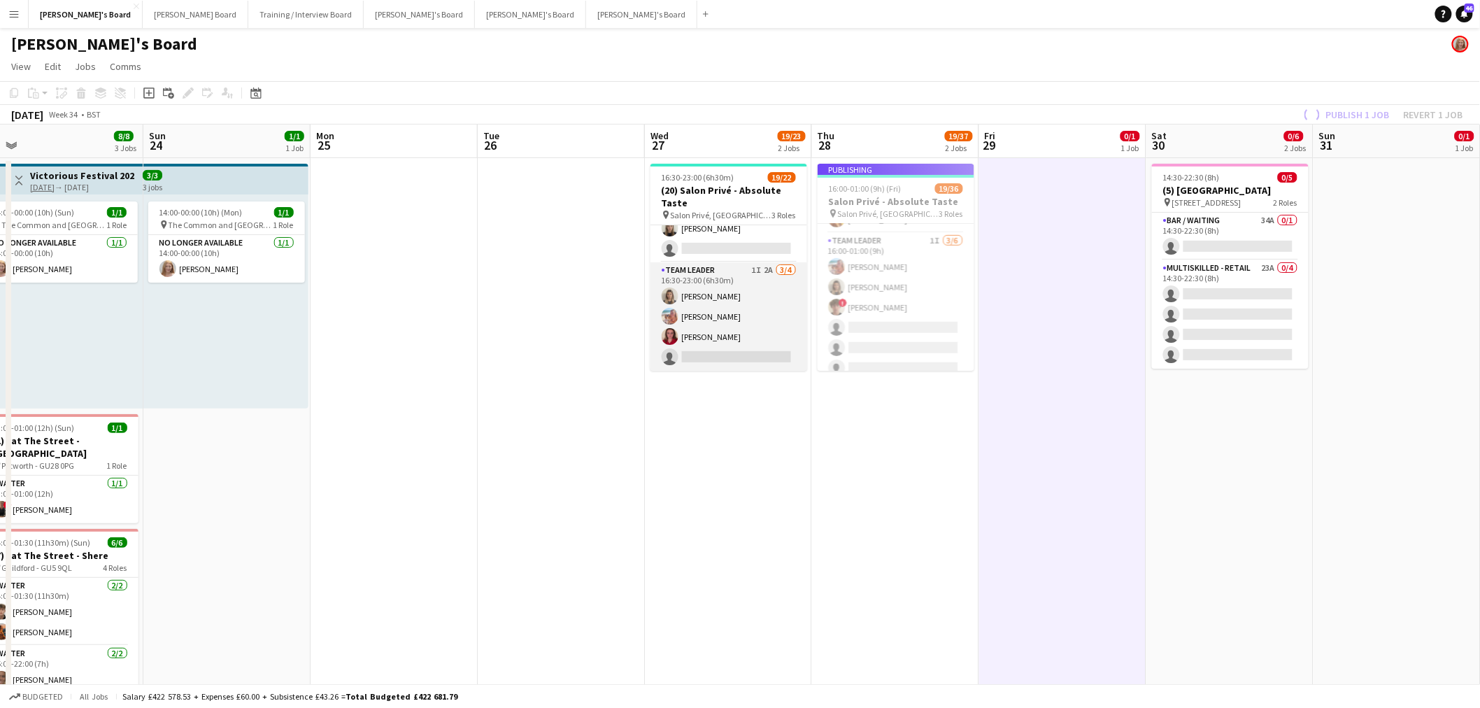
scroll to position [383, 0]
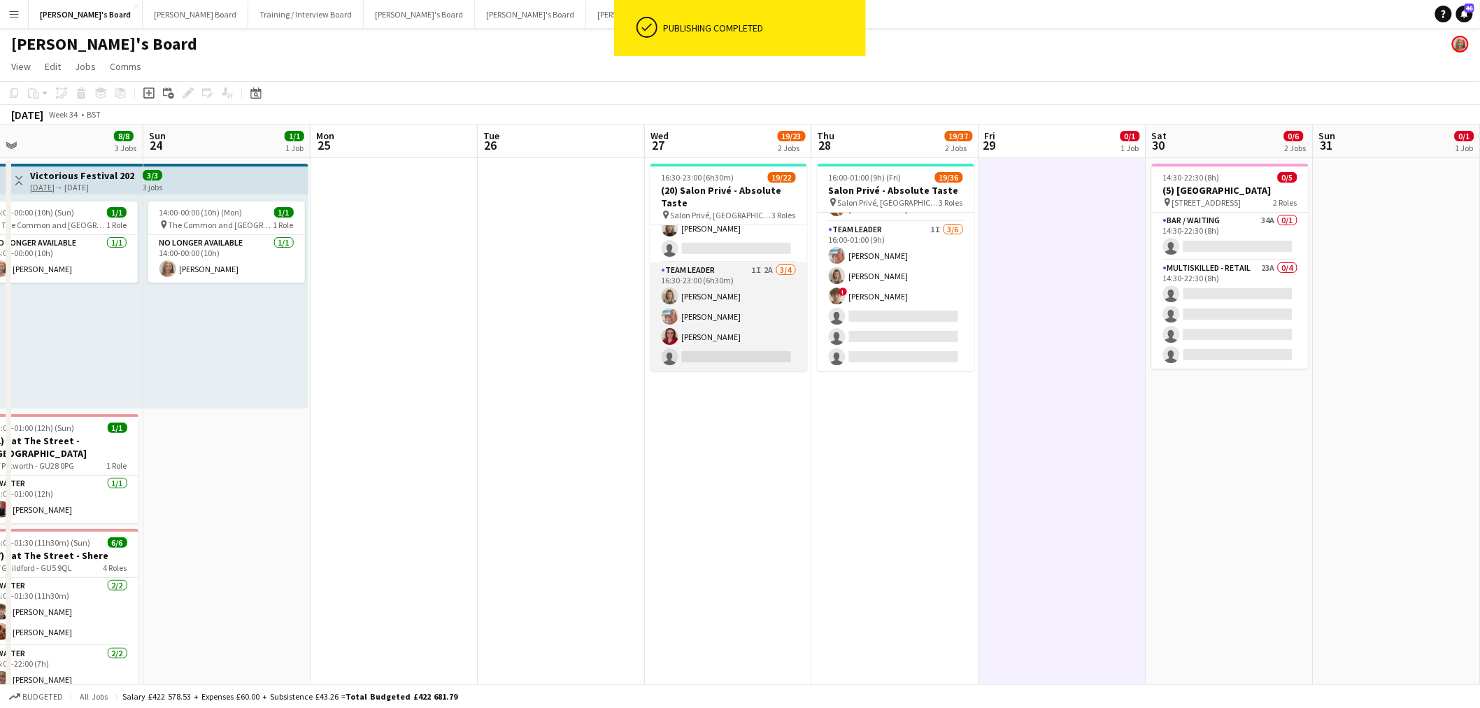
click at [737, 320] on app-card-role "TEAM LEADER 1I 2A 3/4 16:30-23:00 (6h30m) Mathilde Wilkie Freya Lillywhite Char…" at bounding box center [729, 316] width 157 height 108
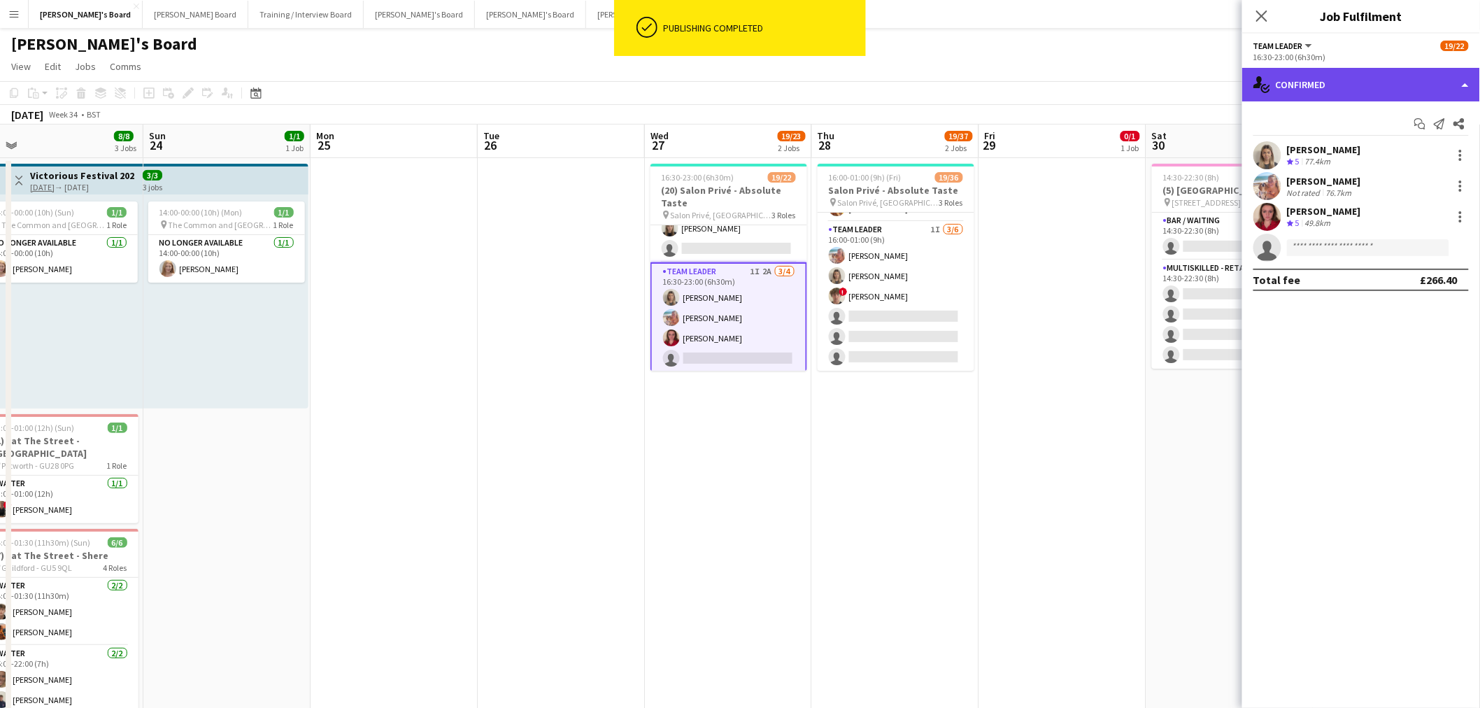
click at [982, 86] on div "single-neutral-actions-check-2 Confirmed" at bounding box center [1362, 85] width 238 height 34
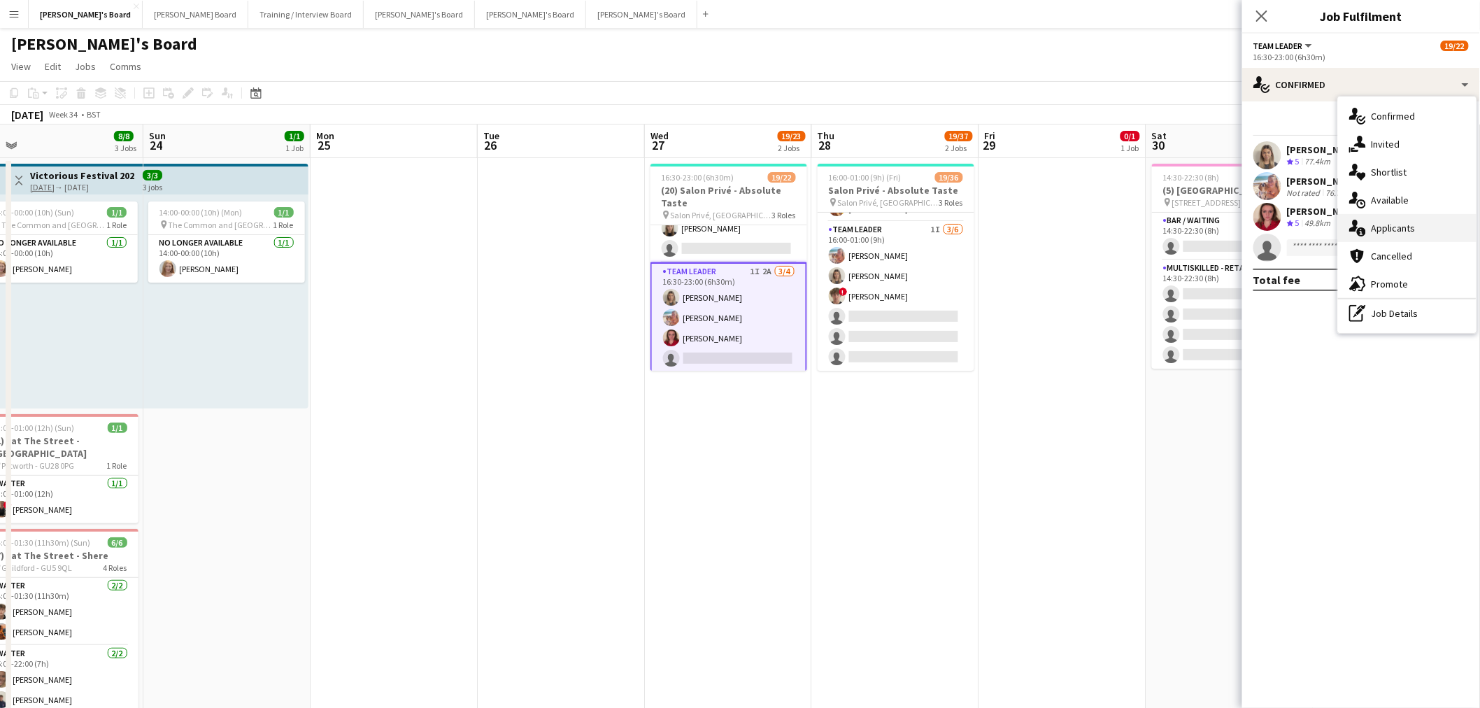
click at [982, 222] on div "single-neutral-actions-information Applicants" at bounding box center [1407, 228] width 139 height 28
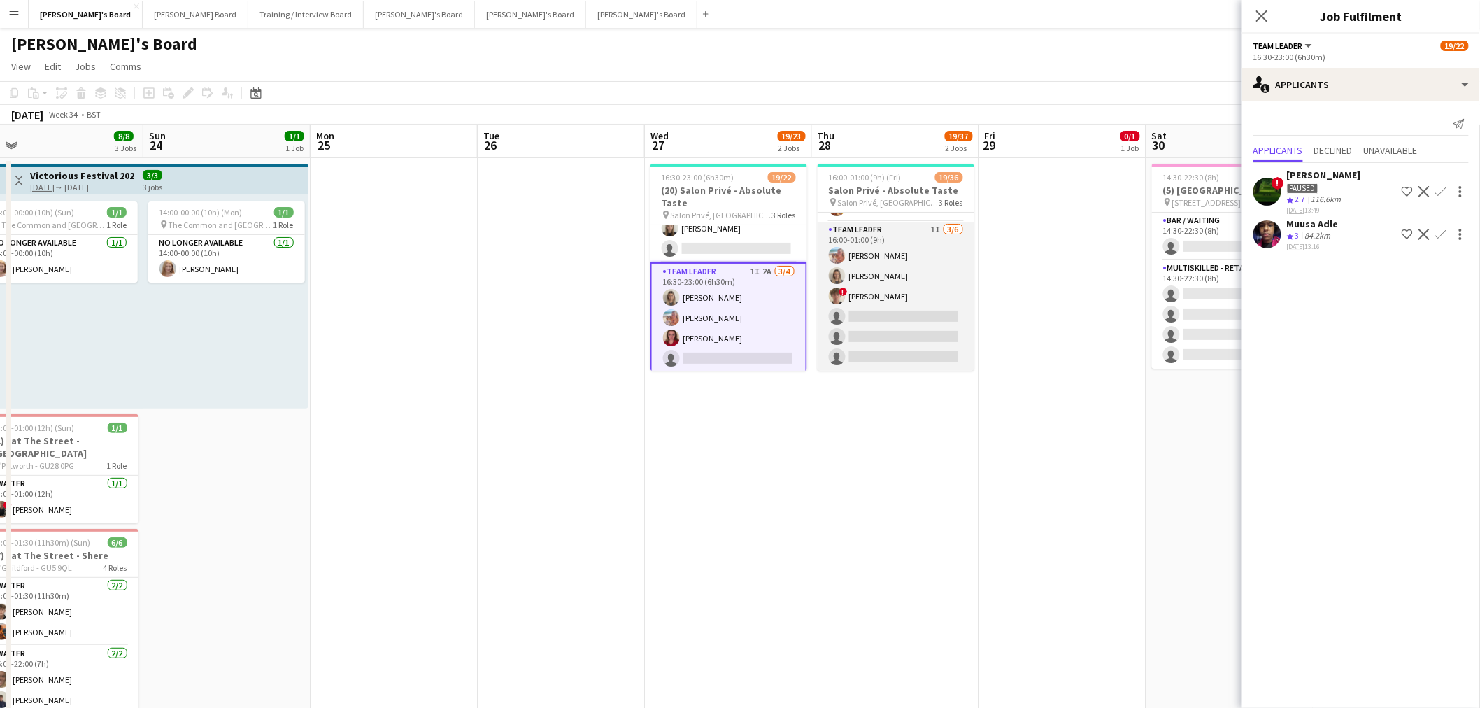
click at [899, 298] on app-card-role "TEAM LEADER 1I 3/6 16:00-01:00 (9h) Freya Lillywhite Mathilde Wilkie ! Jamie Ac…" at bounding box center [896, 296] width 157 height 149
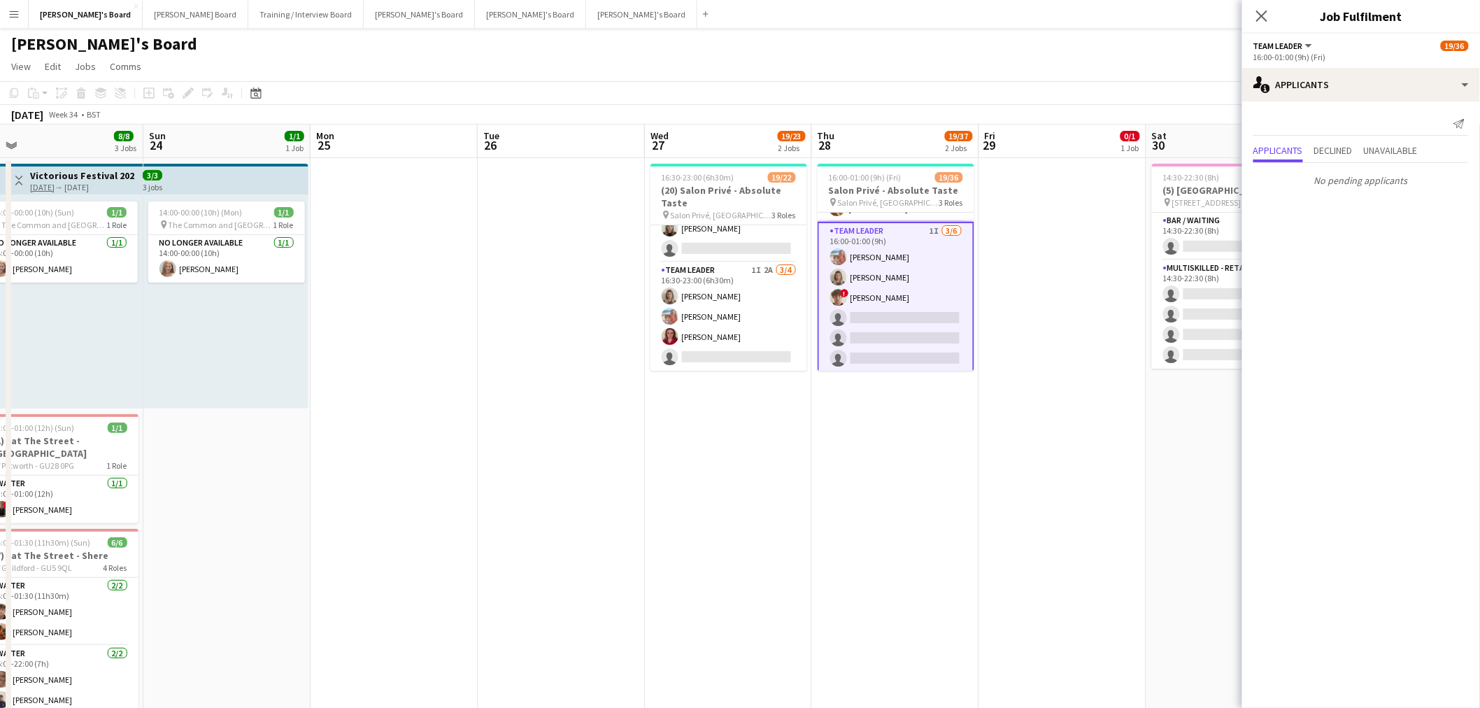
click at [771, 427] on app-date-cell "16:30-23:00 (6h30m) 19/22 (20) Salon Privé - Absolute Taste pin Salon Privé, Bl…" at bounding box center [728, 461] width 167 height 607
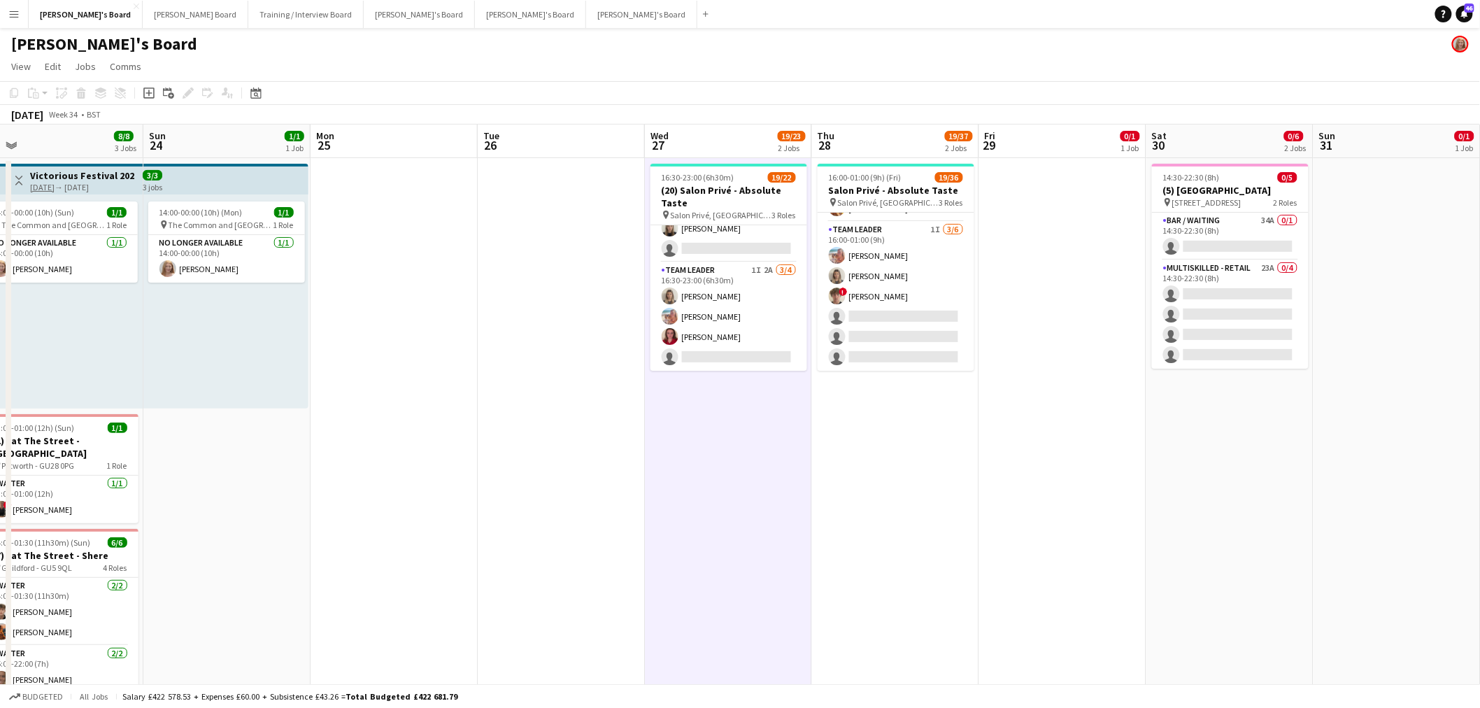
click at [771, 427] on app-date-cell "16:30-23:00 (6h30m) 19/22 (20) Salon Privé - Absolute Taste pin Salon Privé, Bl…" at bounding box center [728, 461] width 167 height 607
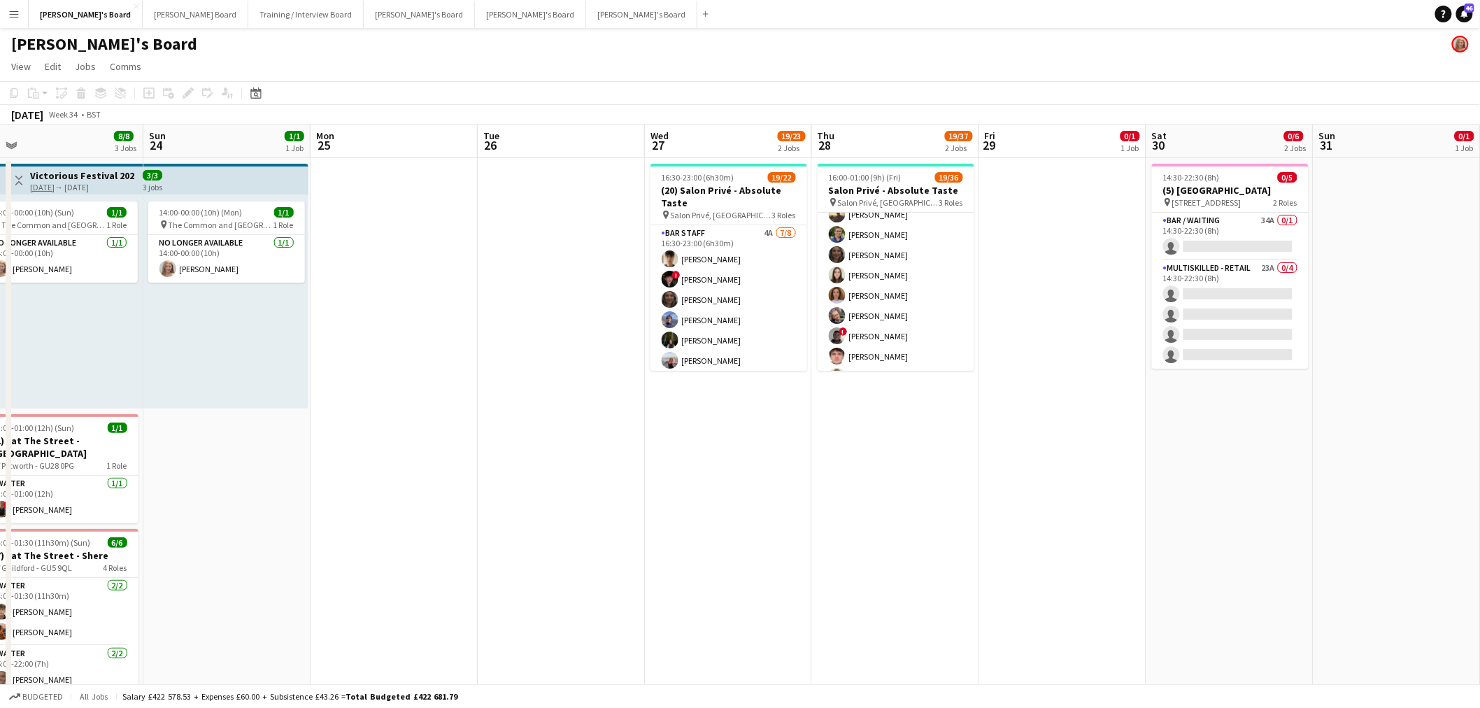
scroll to position [0, 0]
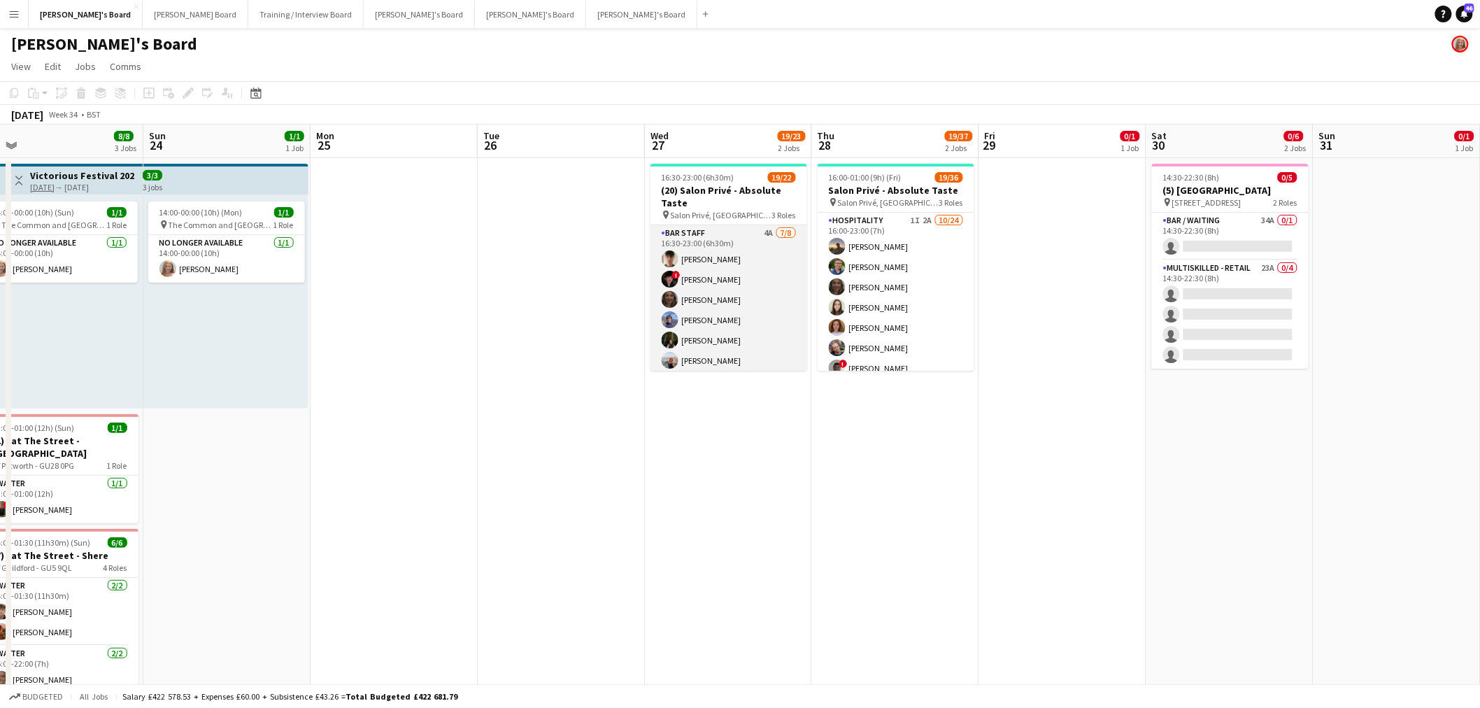
click at [751, 275] on app-card-role "BAR STAFF 4A 7/8 16:30-23:00 (6h30m) Dominic Cummins ! Ryan Filkins shona irvin…" at bounding box center [729, 320] width 157 height 190
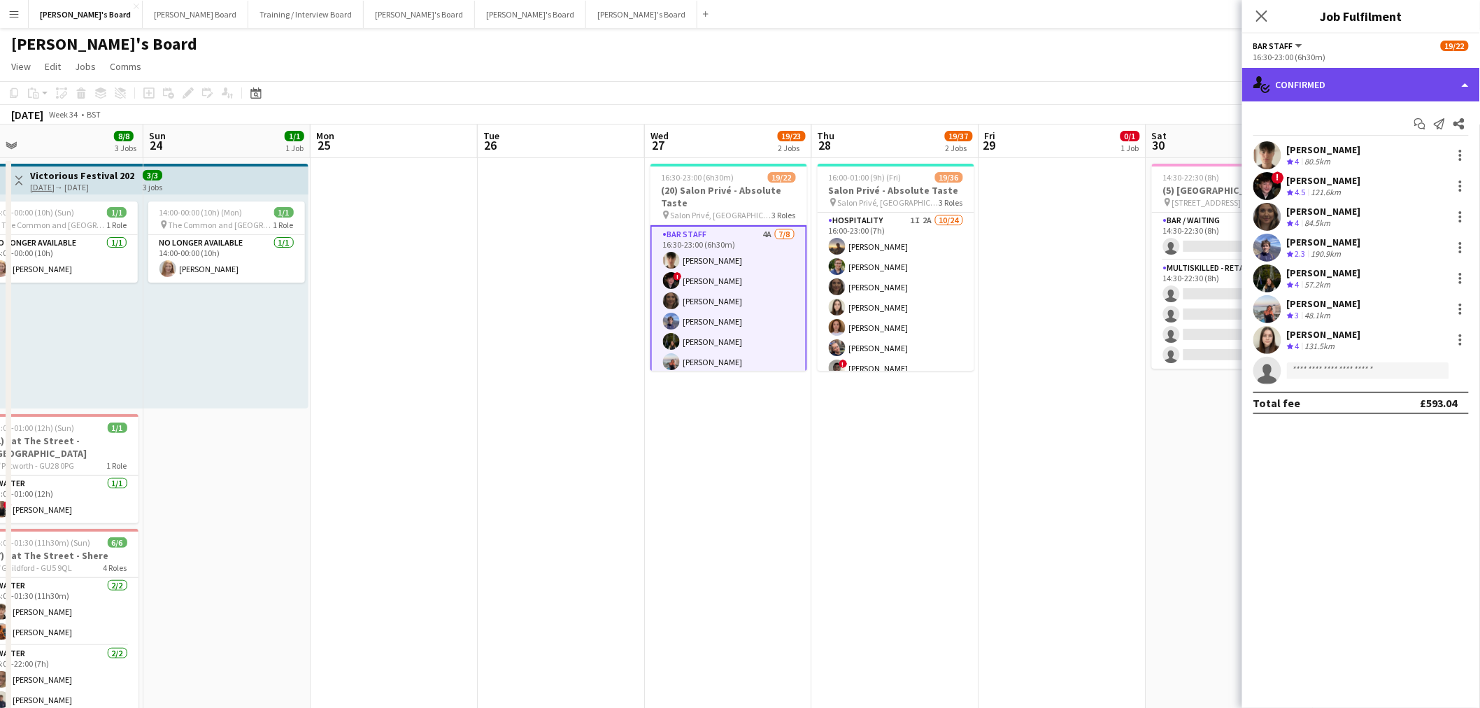
click at [982, 78] on div "single-neutral-actions-check-2 Confirmed" at bounding box center [1362, 85] width 238 height 34
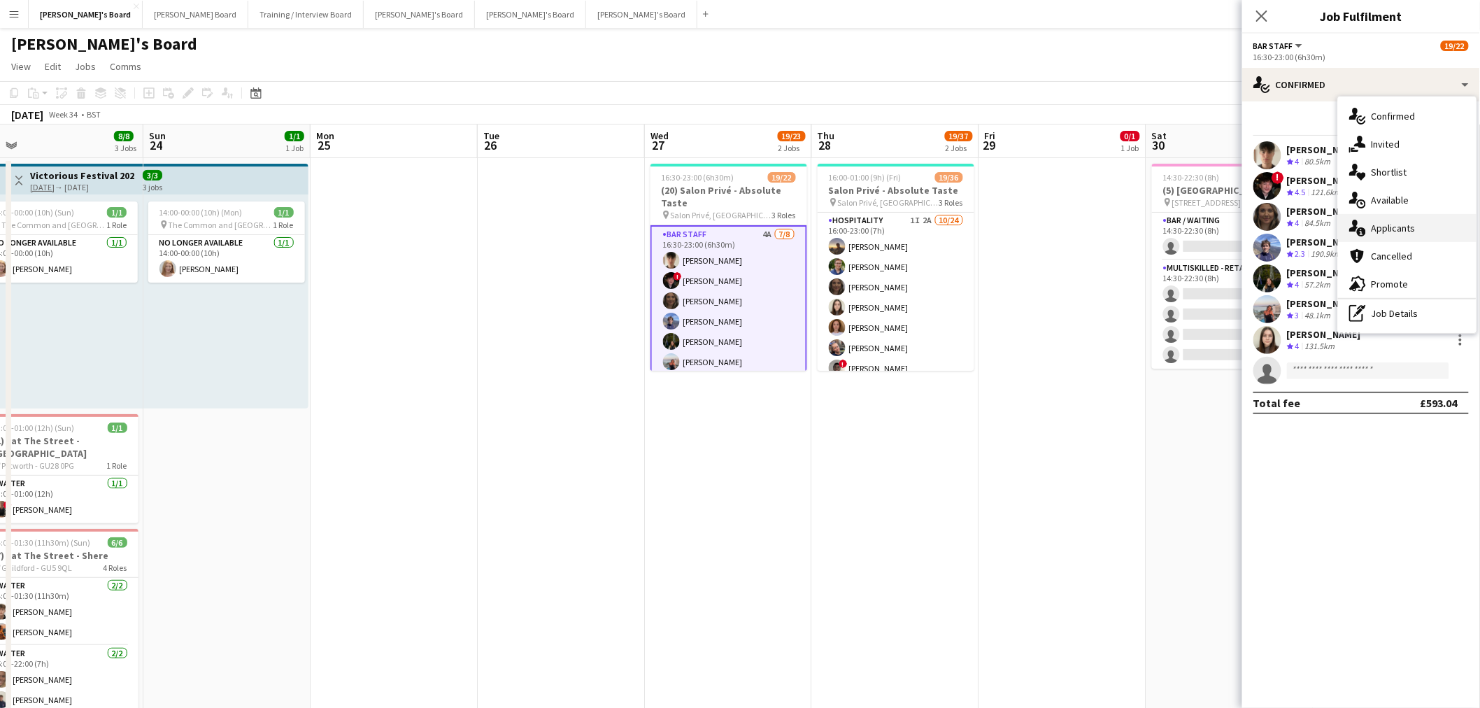
click at [982, 219] on div "single-neutral-actions-information Applicants" at bounding box center [1407, 228] width 139 height 28
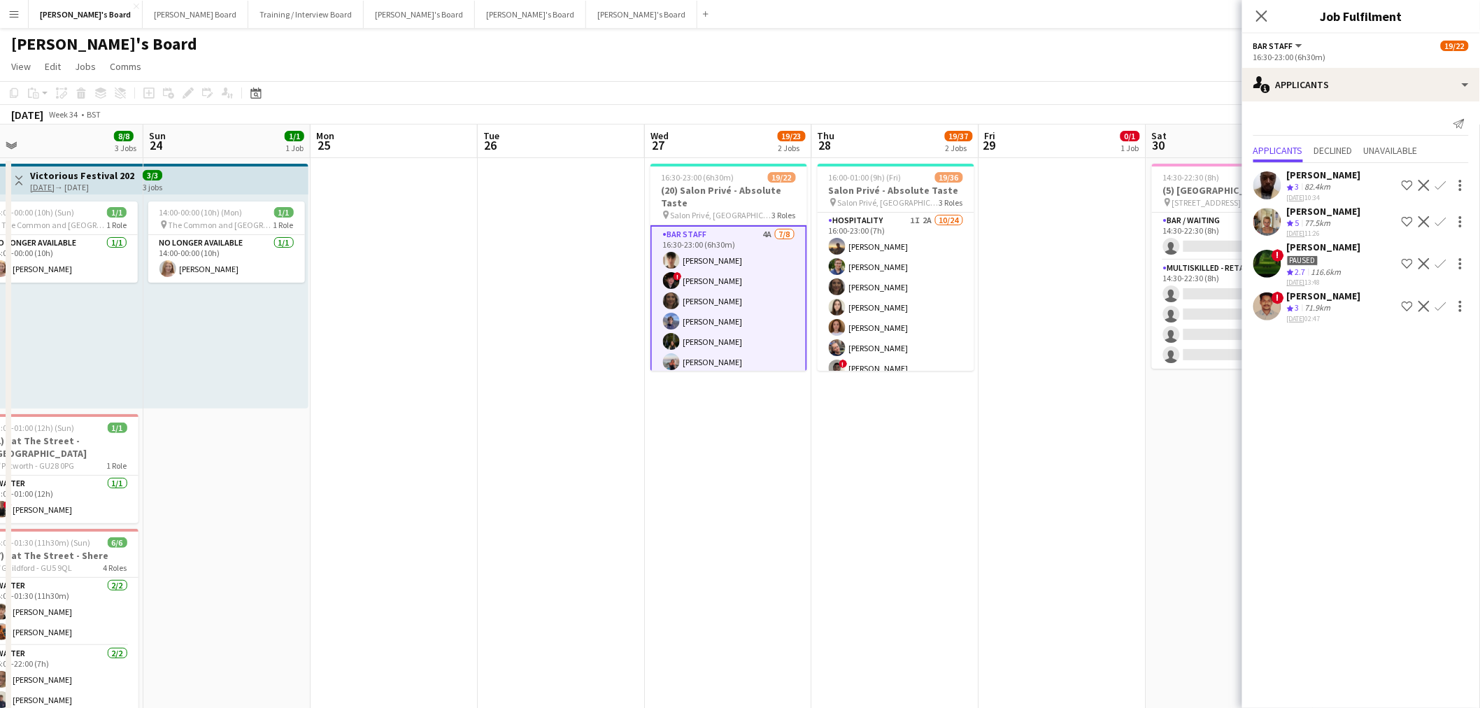
click at [875, 427] on app-date-cell "16:00-01:00 (9h) (Fri) 19/36 Salon Privé - Absolute Taste pin Salon Privé, Blen…" at bounding box center [895, 461] width 167 height 607
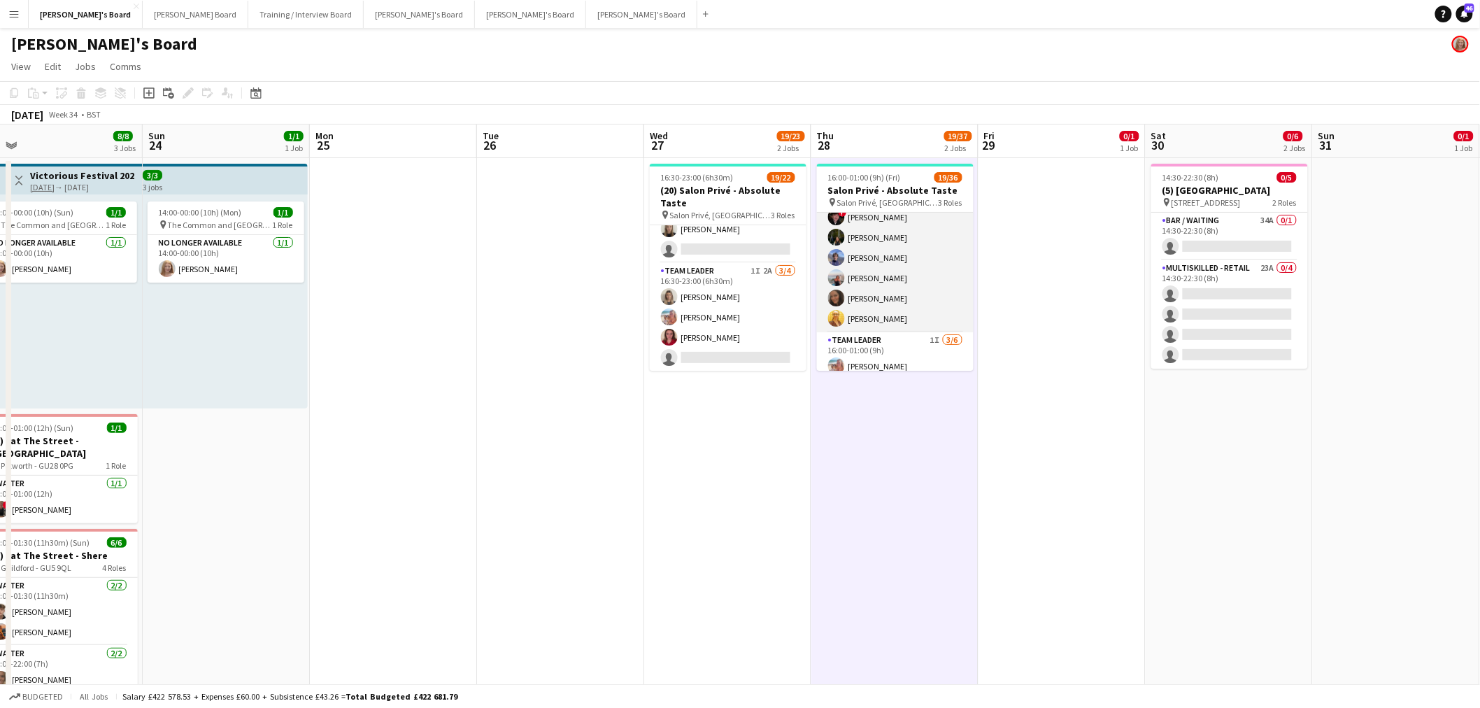
scroll to position [654, 0]
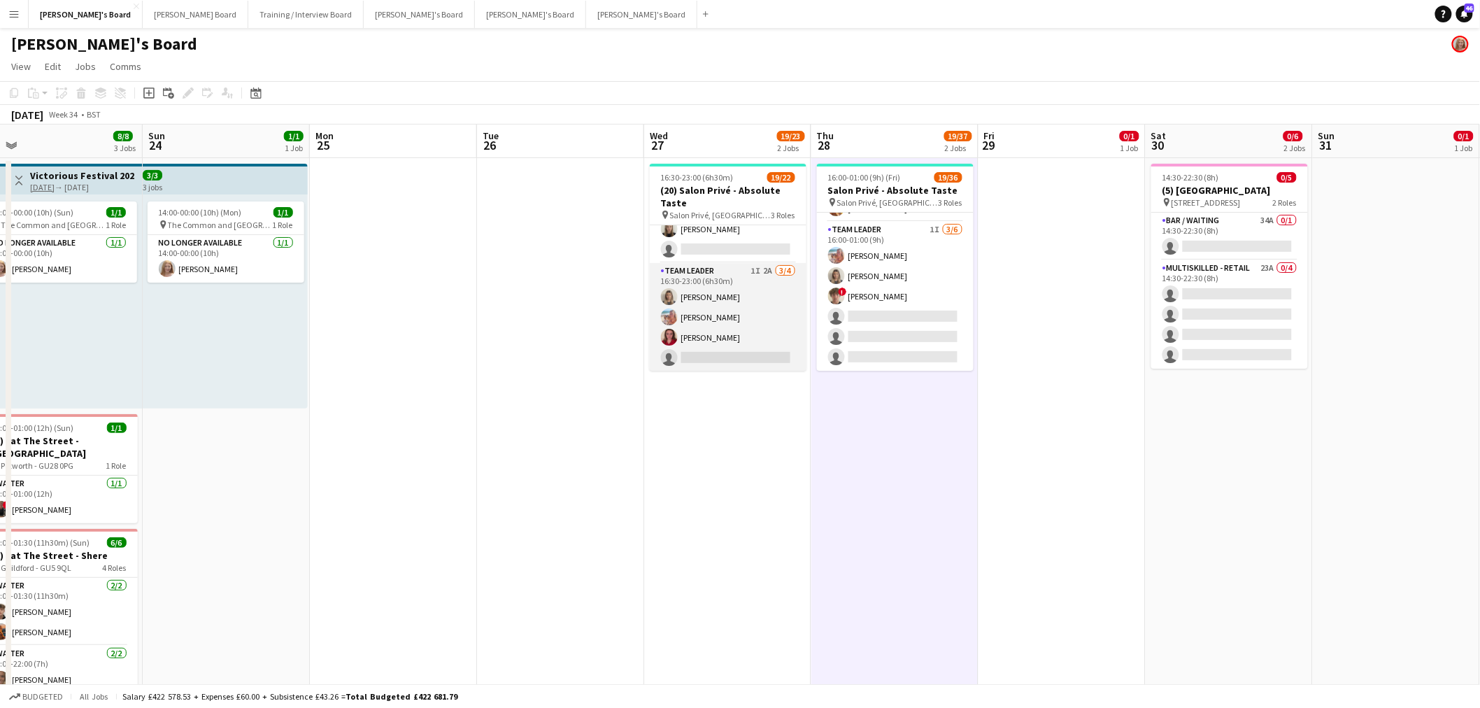
click at [721, 305] on app-card-role "TEAM LEADER 1I 2A 3/4 16:30-23:00 (6h30m) Mathilde Wilkie Freya Lillywhite Char…" at bounding box center [728, 317] width 157 height 108
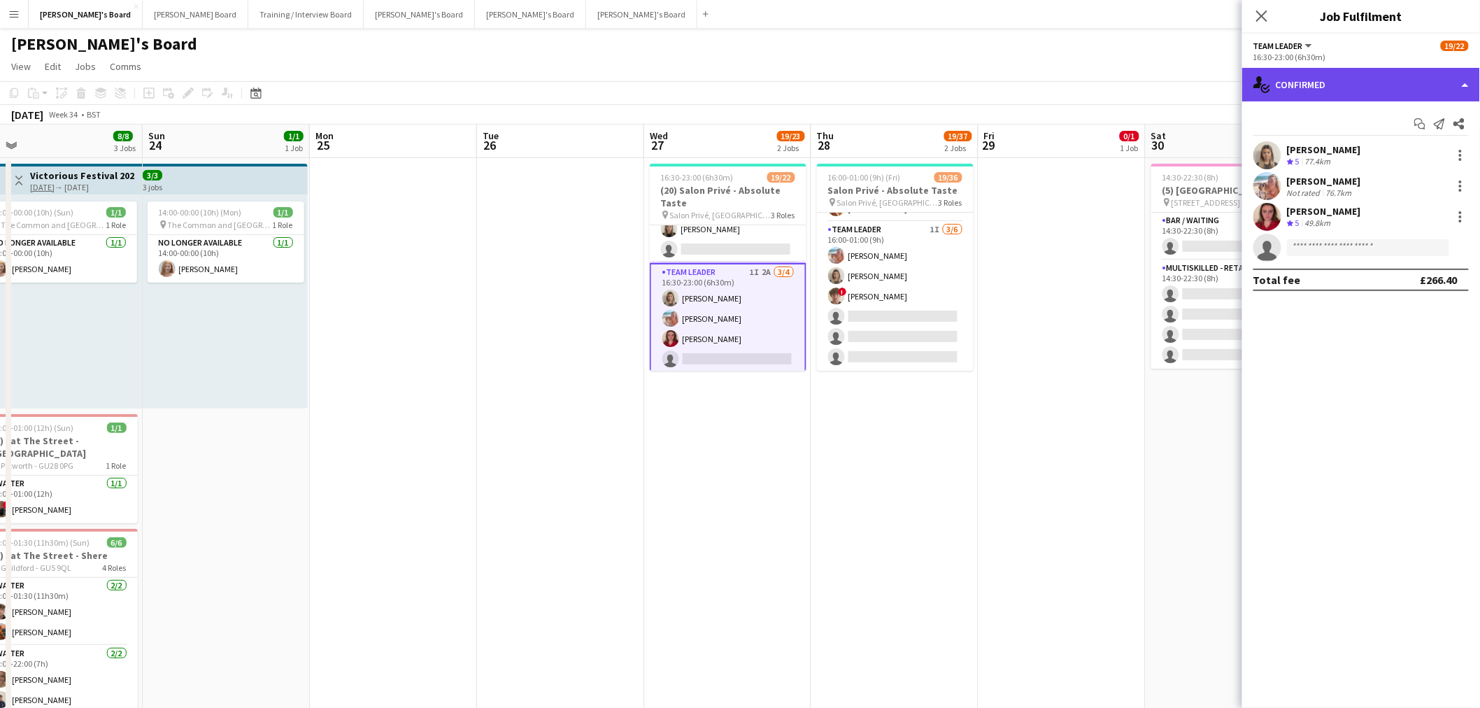
click at [982, 76] on div "single-neutral-actions-check-2 Confirmed" at bounding box center [1362, 85] width 238 height 34
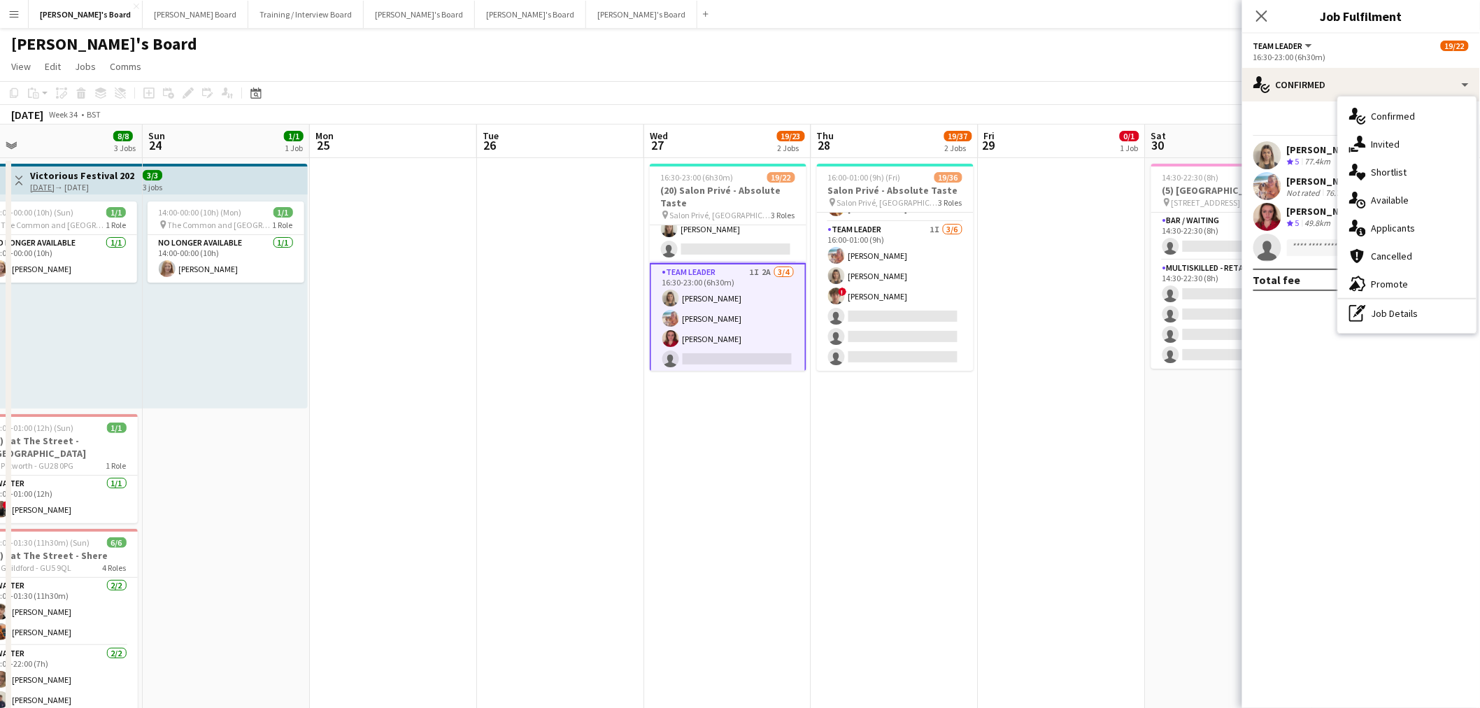
drag, startPoint x: 1408, startPoint y: 221, endPoint x: 1118, endPoint y: 215, distance: 289.7
click at [982, 221] on div "single-neutral-actions-information Applicants" at bounding box center [1407, 228] width 139 height 28
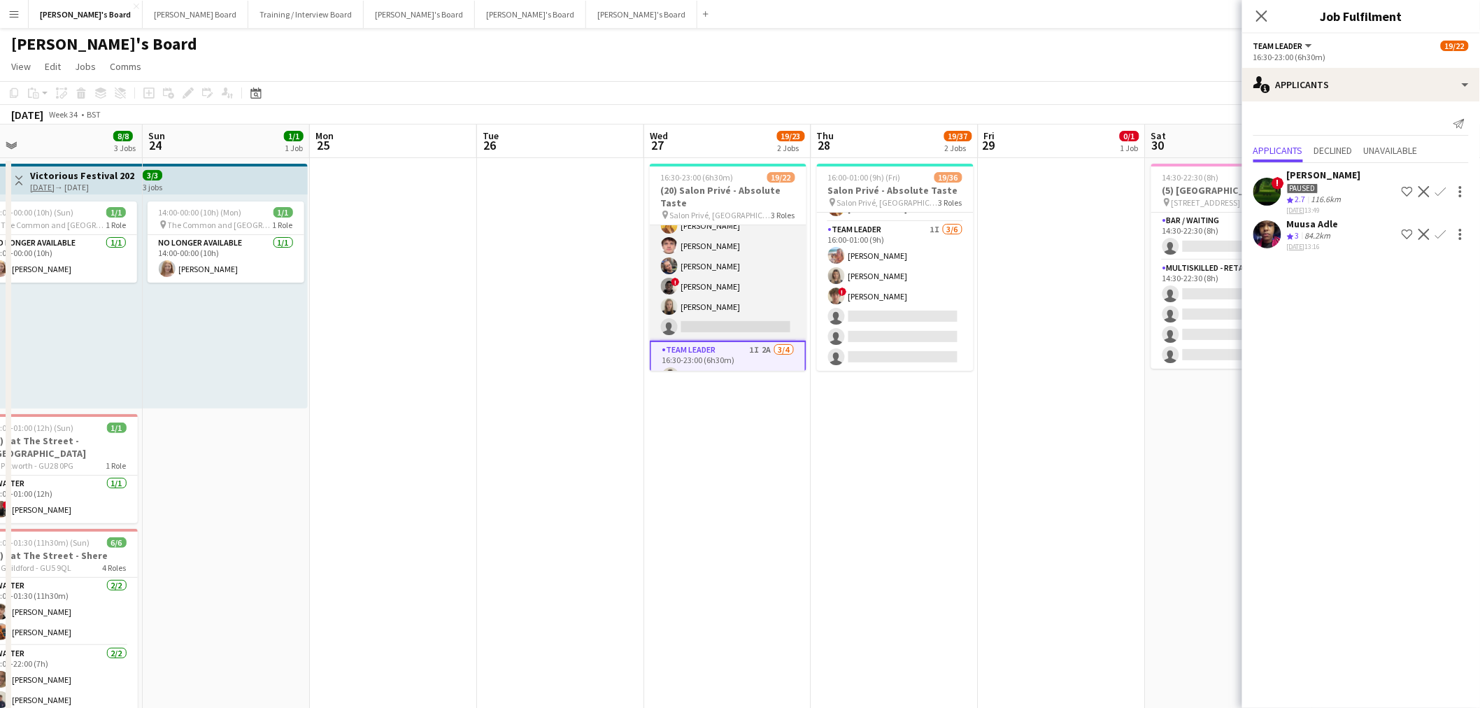
click at [750, 270] on app-card-role "Hospitality 5A 9/10 16:30-23:00 (6h30m) Harry Thomas Joseph Day Sophie Briscoe …" at bounding box center [728, 226] width 157 height 230
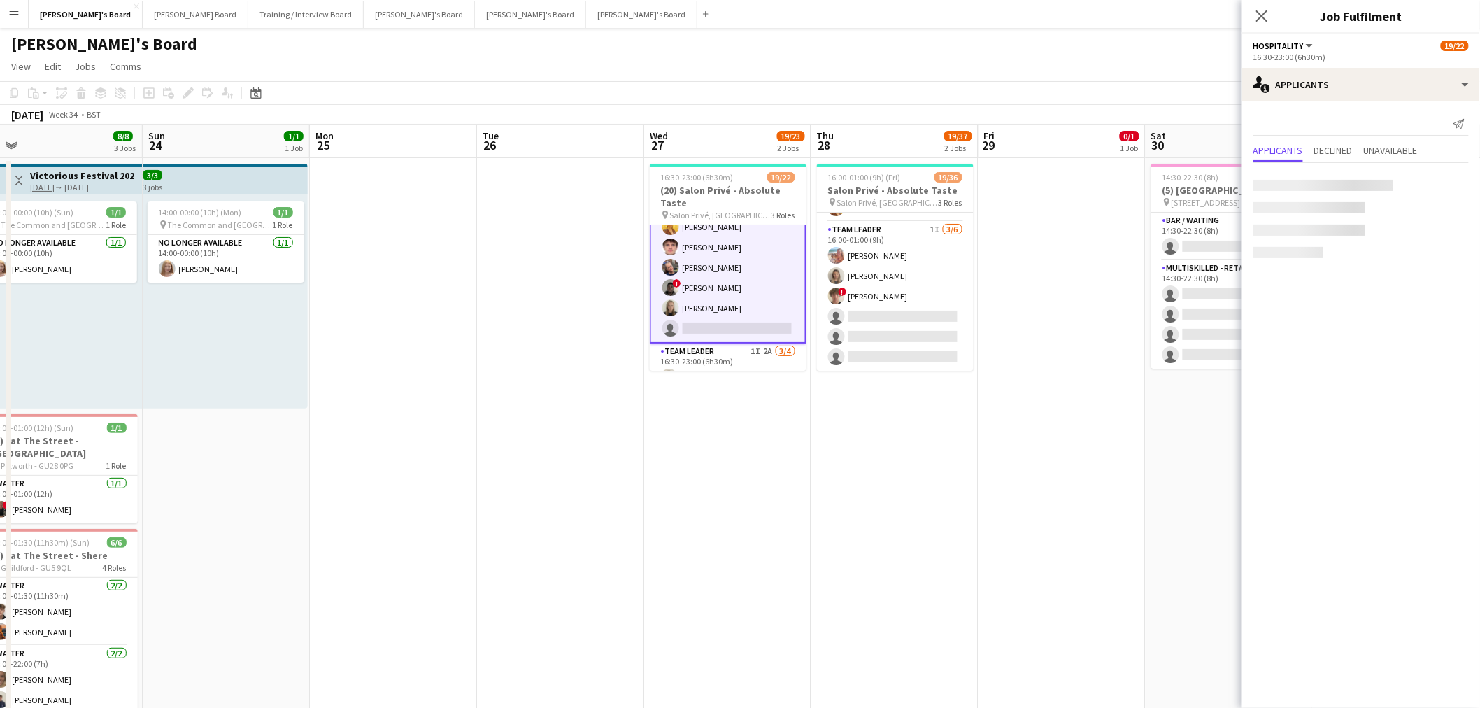
scroll to position [305, 0]
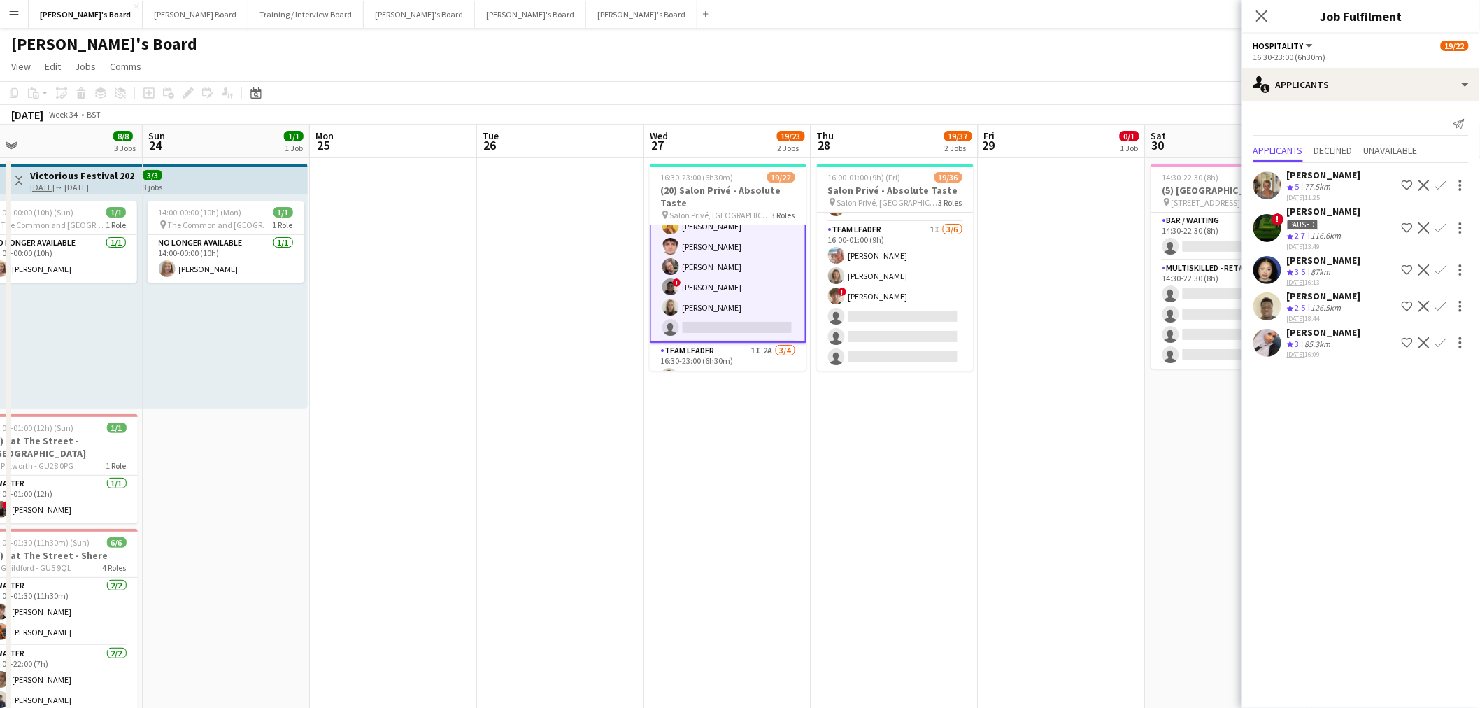
click at [982, 351] on div "Crew rating 3 85.3km" at bounding box center [1324, 345] width 74 height 12
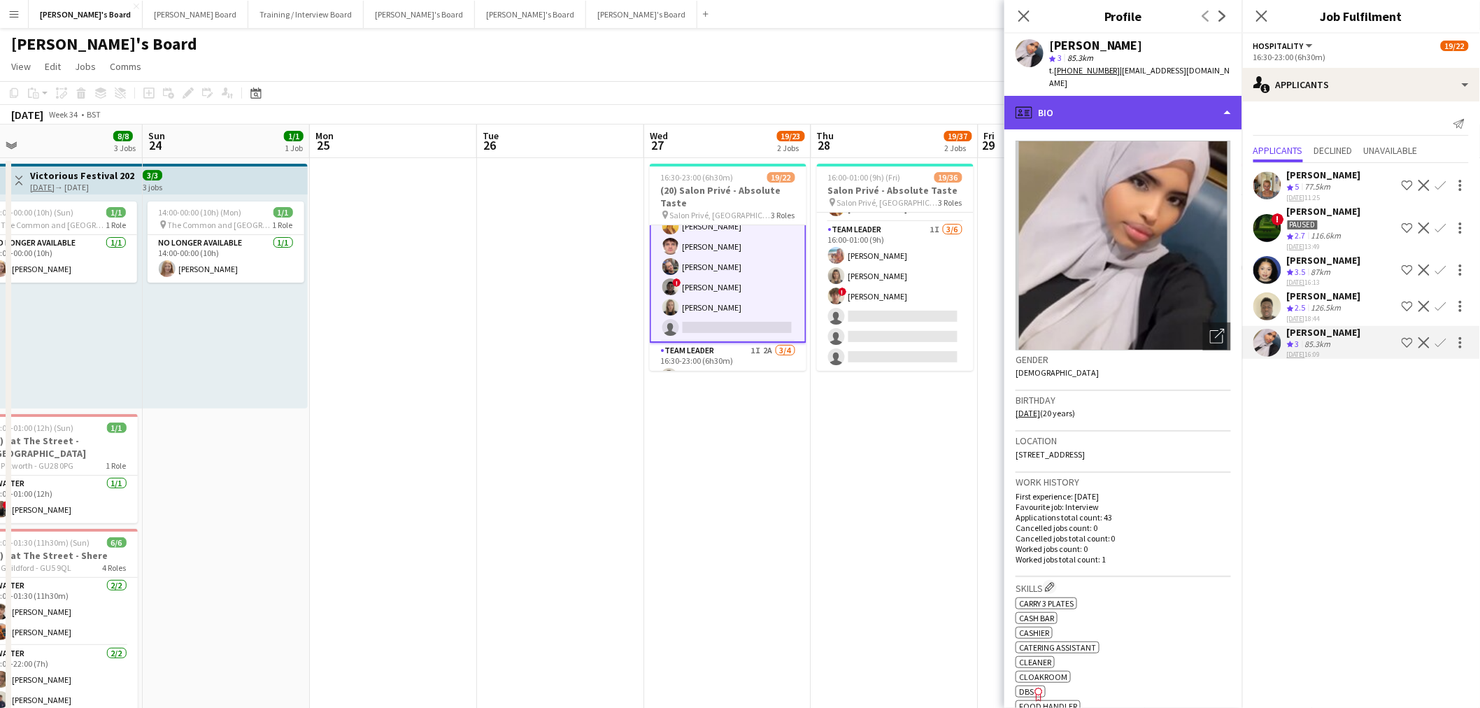
click at [982, 96] on div "profile Bio" at bounding box center [1124, 113] width 238 height 34
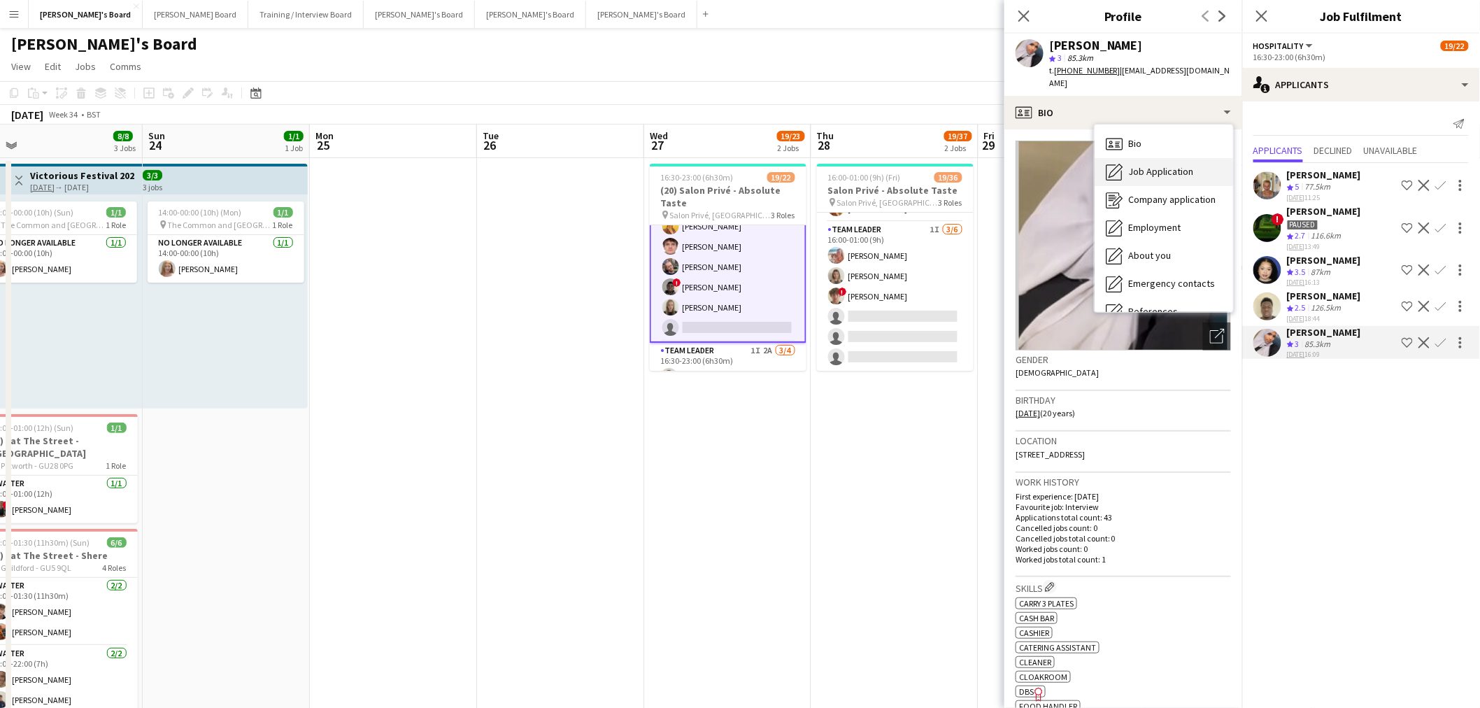
click at [982, 166] on div "Job Application Job Application" at bounding box center [1164, 172] width 139 height 28
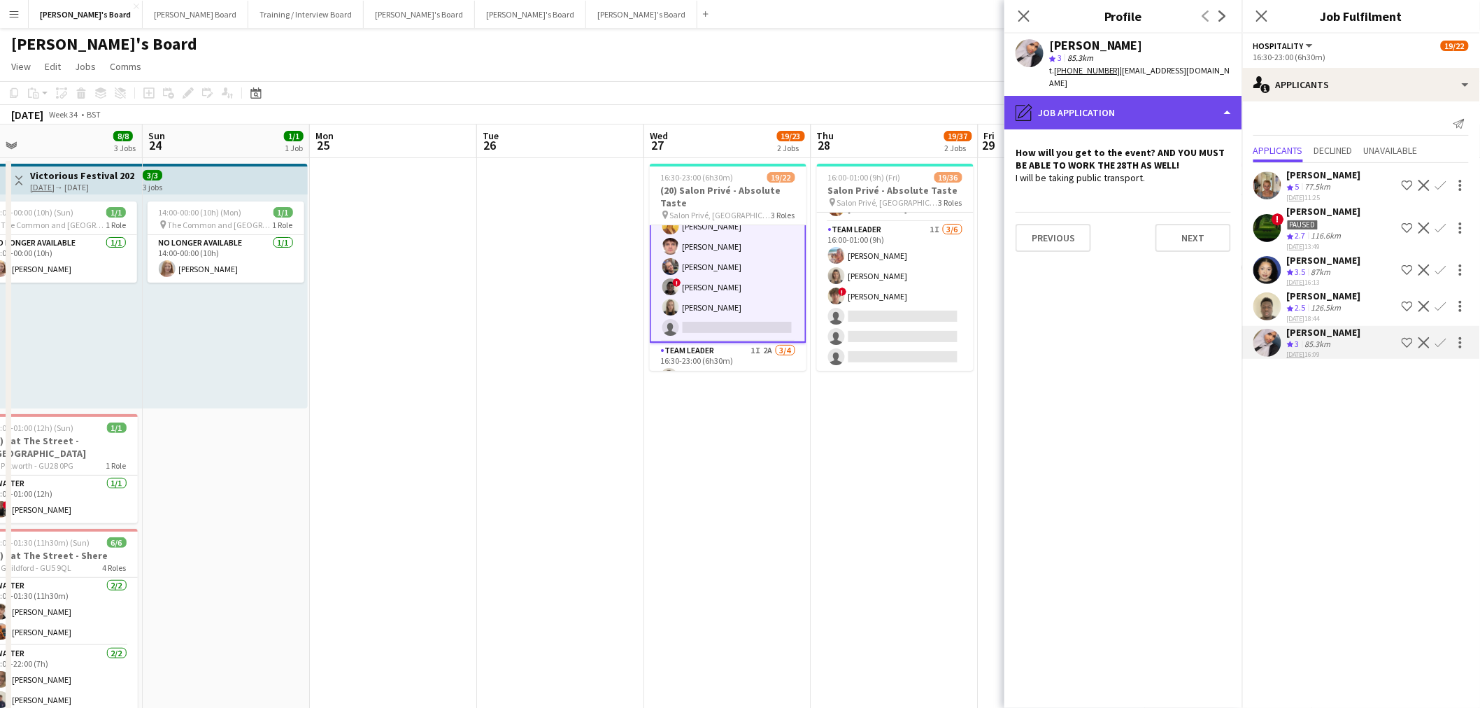
click at [982, 96] on div "pencil4 Job Application" at bounding box center [1124, 113] width 238 height 34
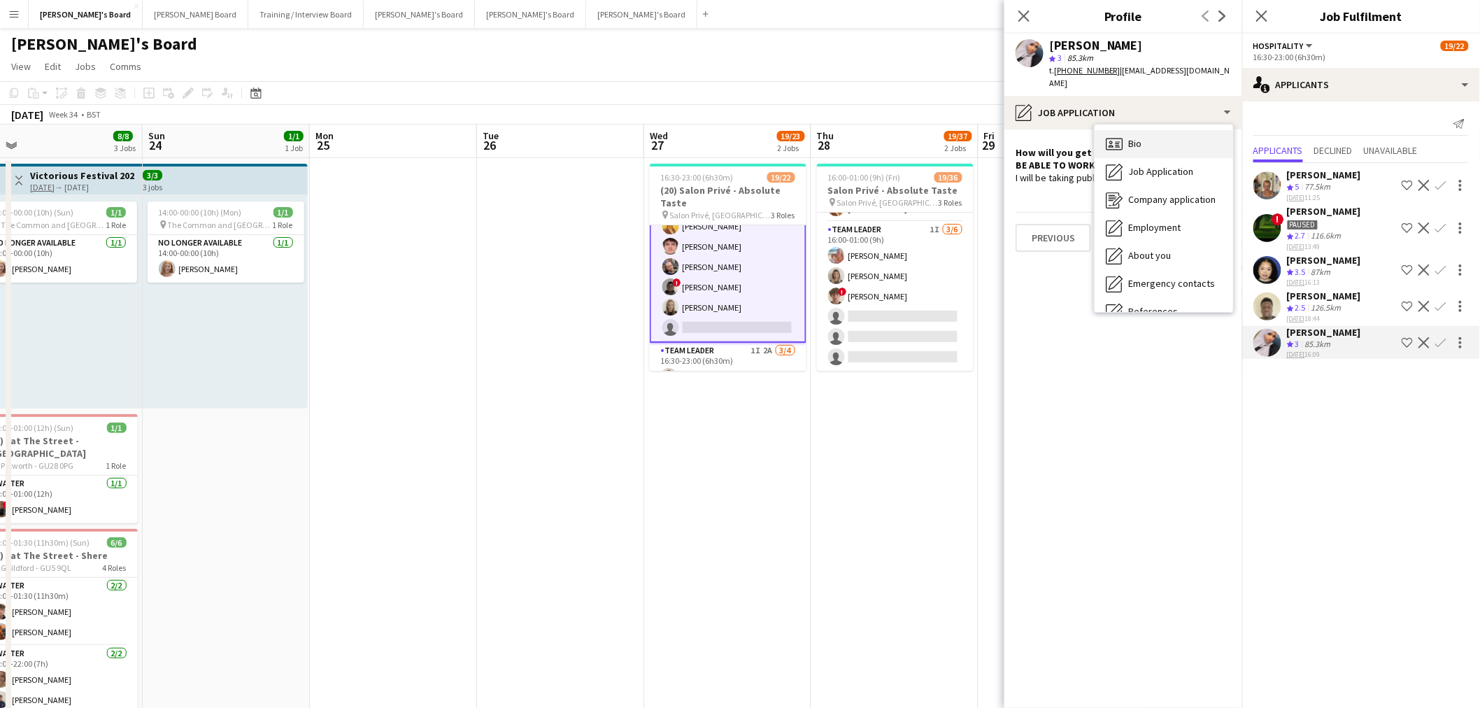
click at [982, 131] on div "Bio Bio" at bounding box center [1164, 144] width 139 height 28
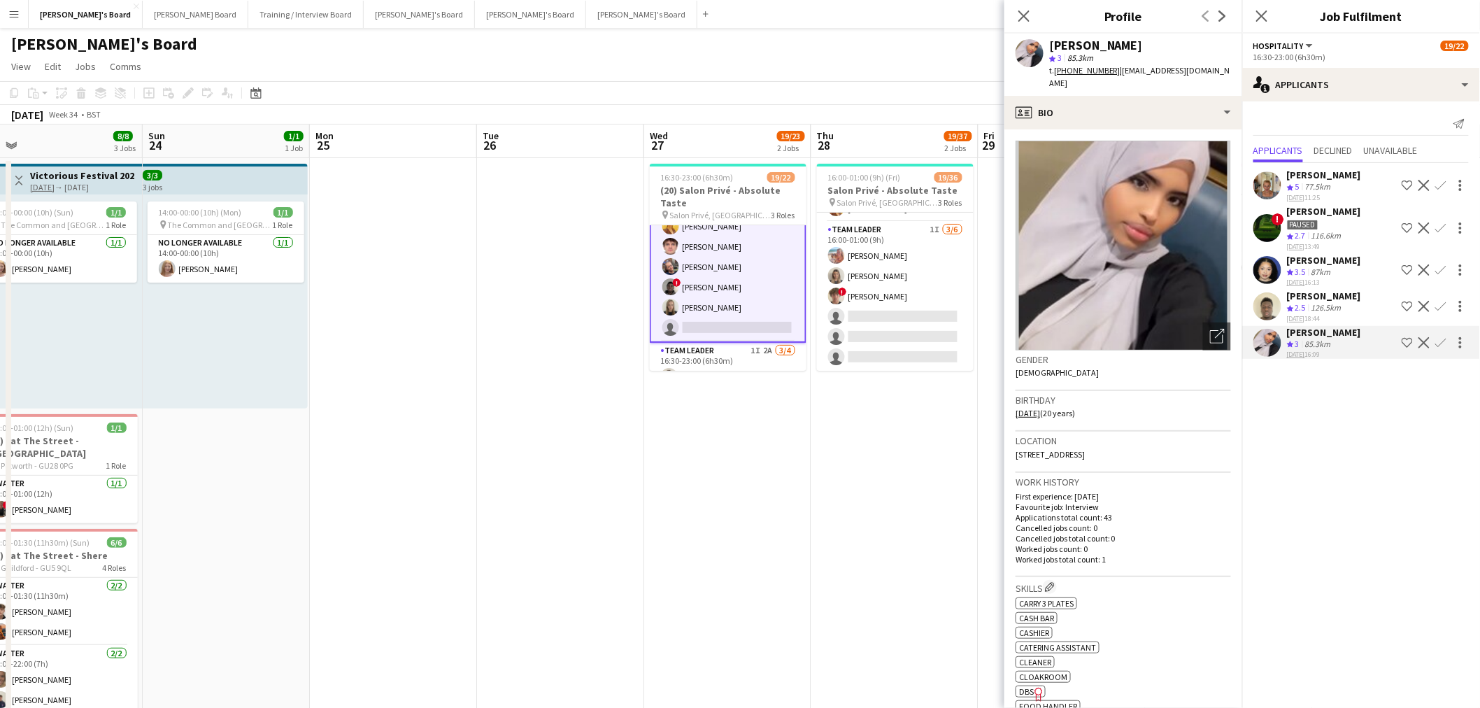
drag, startPoint x: 1324, startPoint y: 271, endPoint x: 406, endPoint y: 290, distance: 918.1
click at [982, 267] on div "Alimat Salami" at bounding box center [1324, 260] width 74 height 13
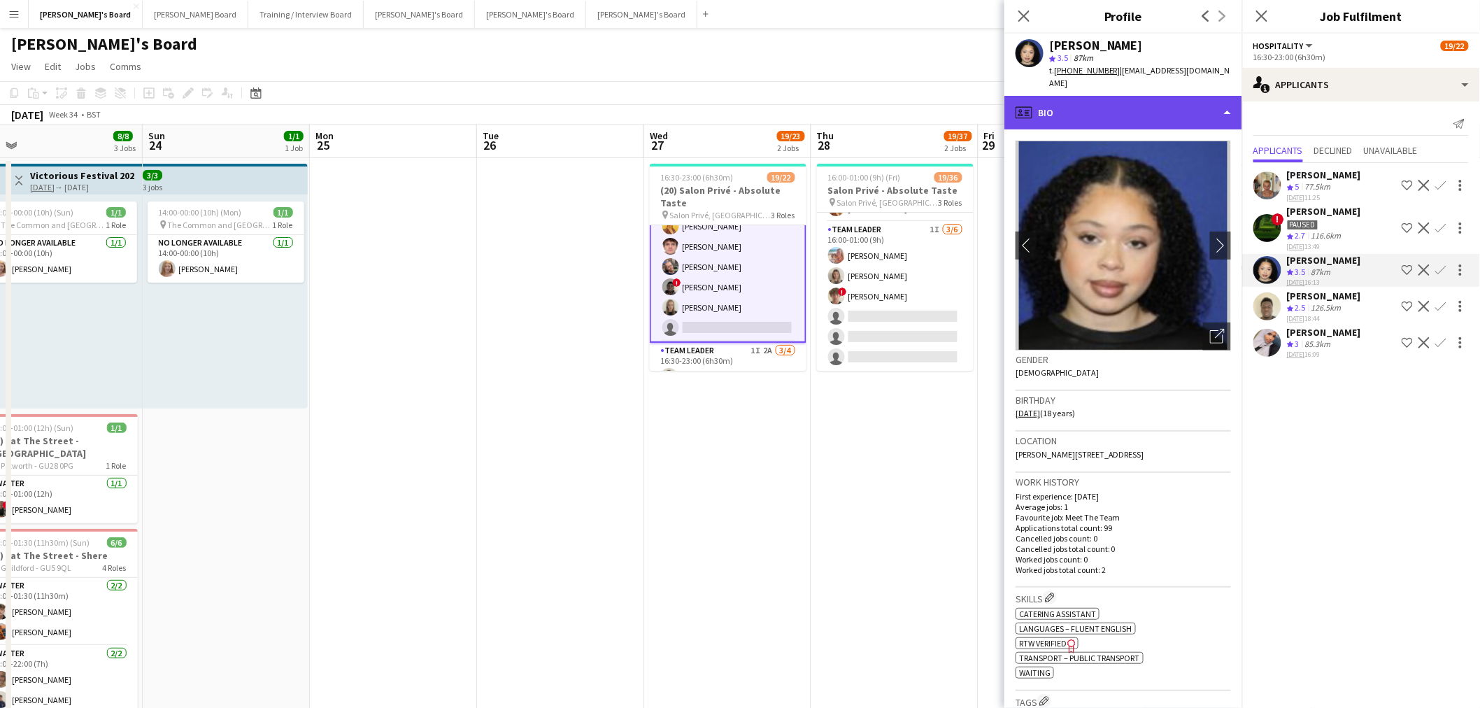
click at [982, 102] on div "profile Bio" at bounding box center [1124, 113] width 238 height 34
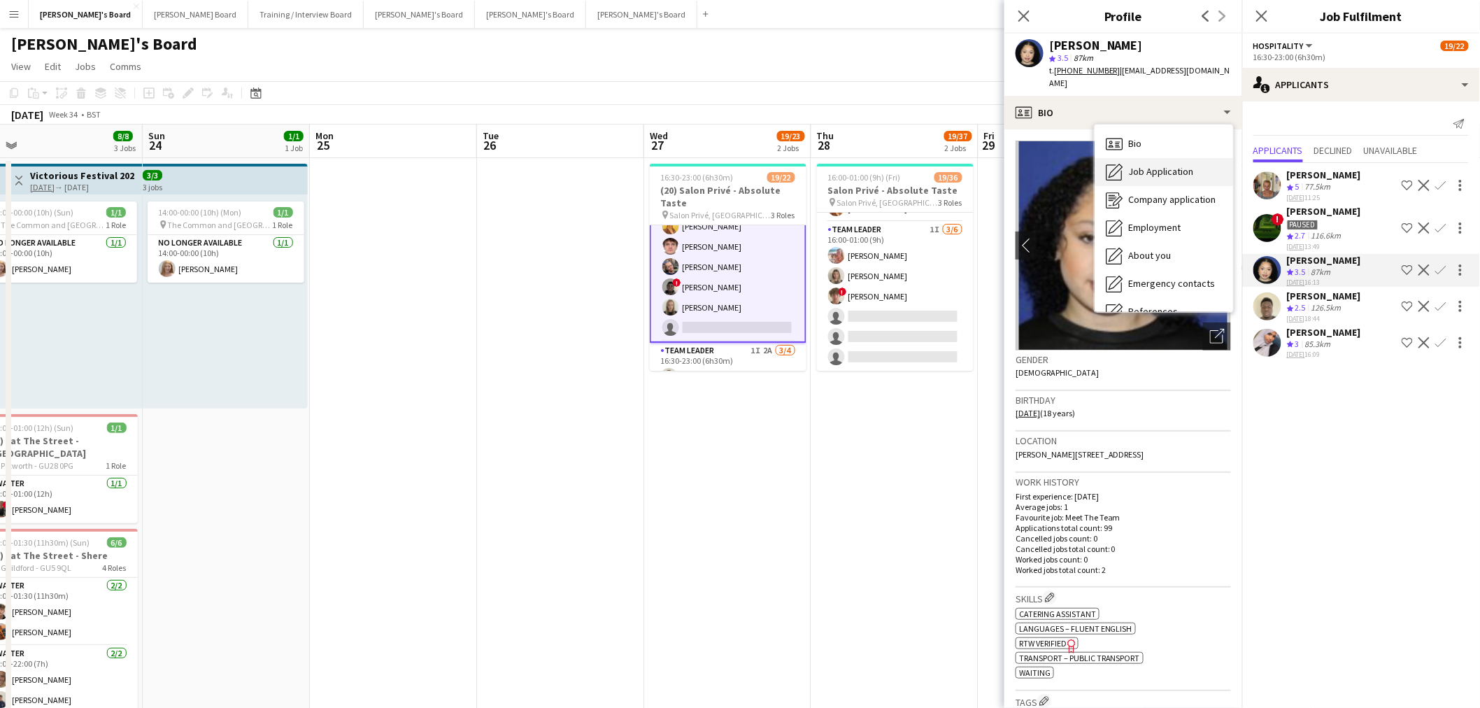
click at [982, 165] on span "Job Application" at bounding box center [1161, 171] width 65 height 13
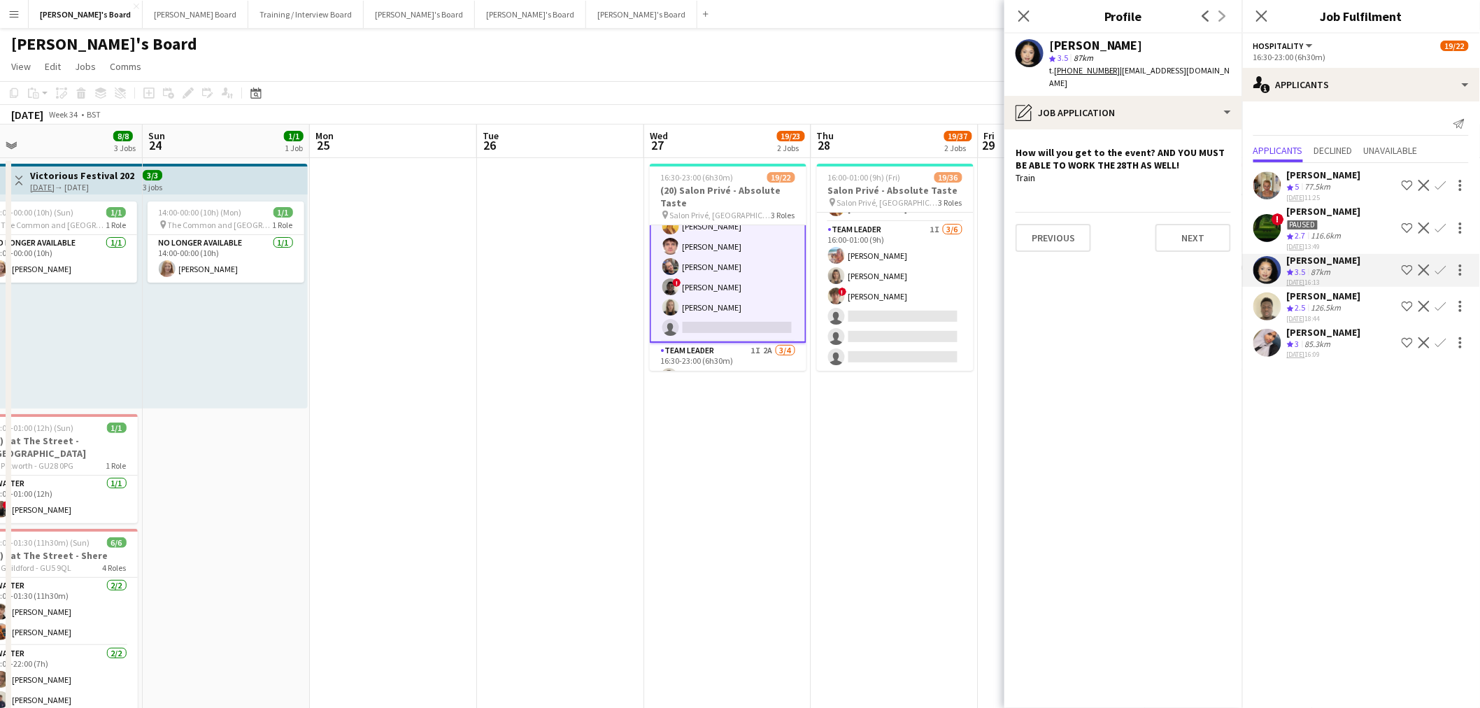
click at [702, 427] on app-calendar-viewport "Thu 21 2/2 1 Job Fri 22 1/1 1 Job Sat 23 8/8 3 Jobs Sun 24 1/1 1 Job Mon 25 Tue…" at bounding box center [740, 625] width 1480 height 1000
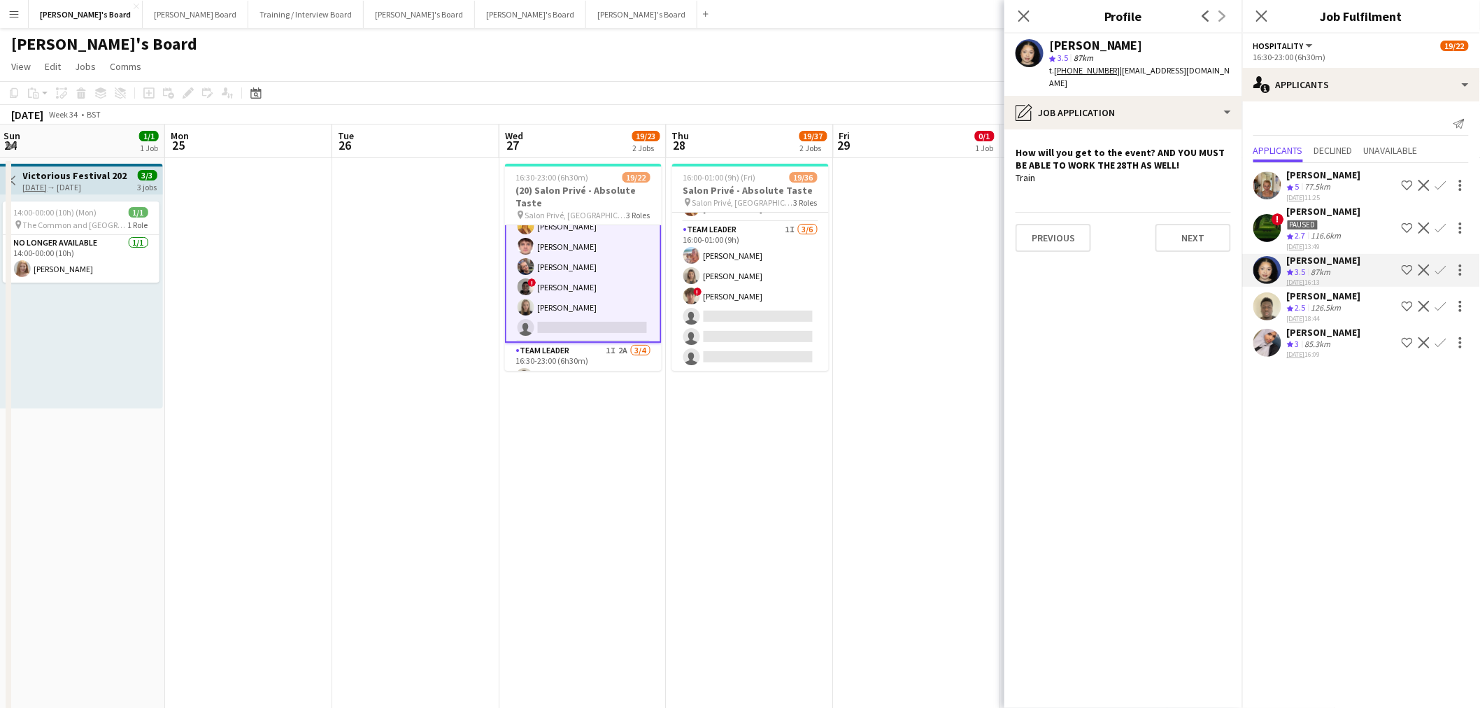
scroll to position [0, 0]
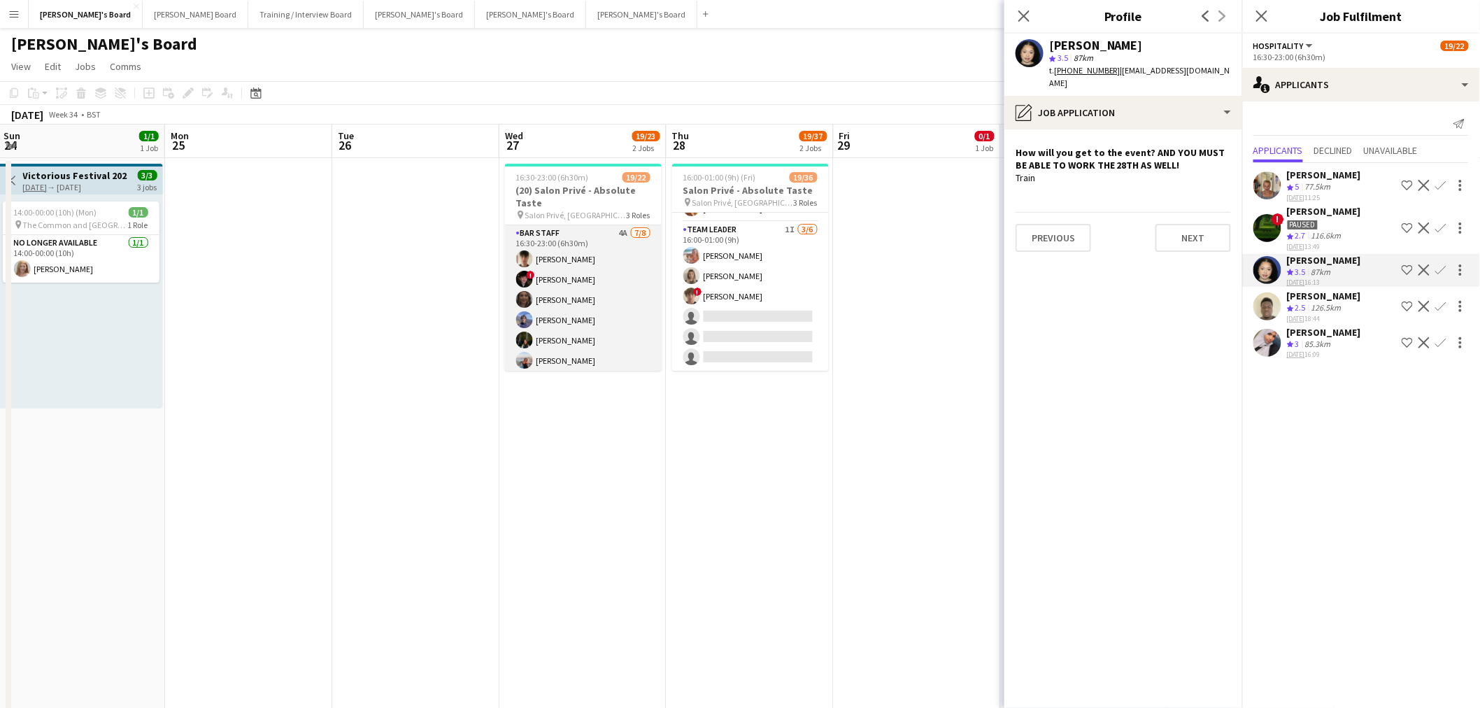
click at [591, 281] on app-card-role "BAR STAFF 4A 7/8 16:30-23:00 (6h30m) Dominic Cummins ! Ryan Filkins shona irvin…" at bounding box center [583, 320] width 157 height 190
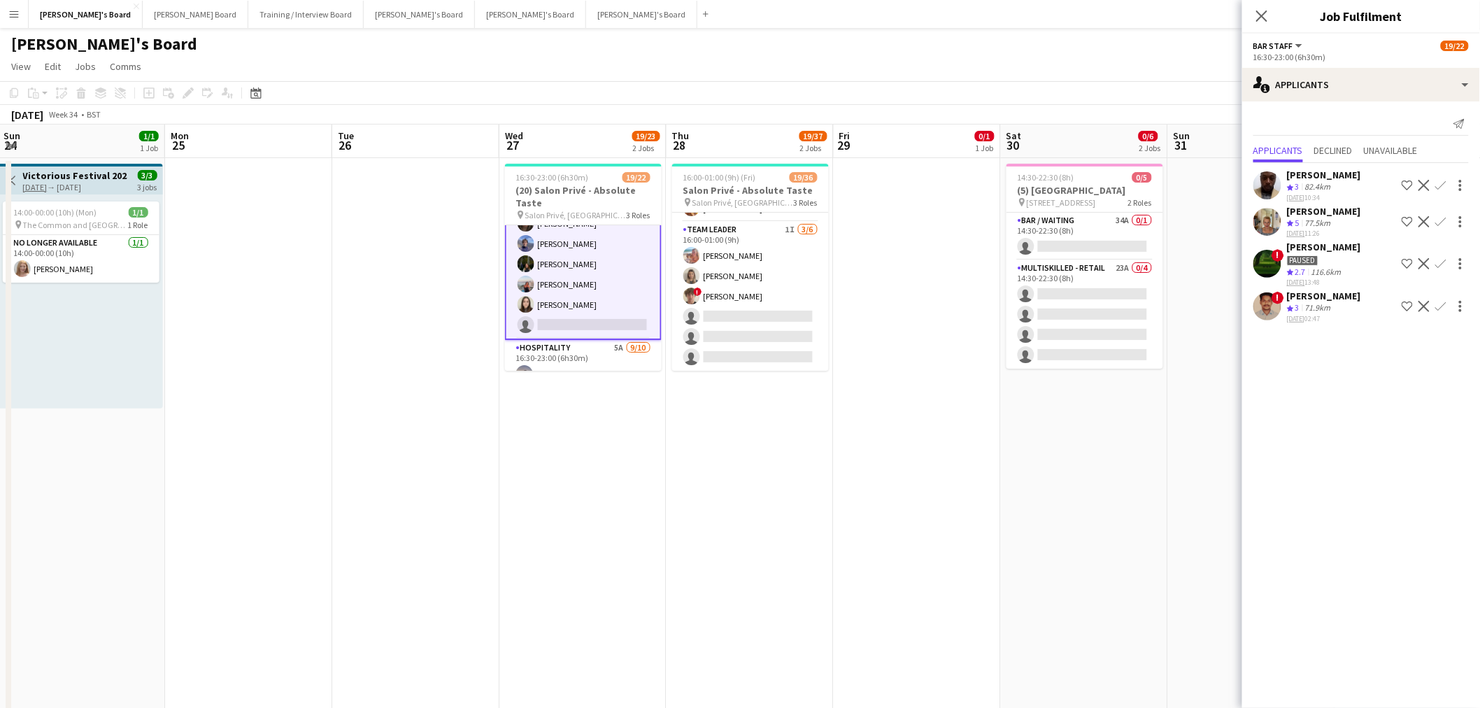
scroll to position [155, 0]
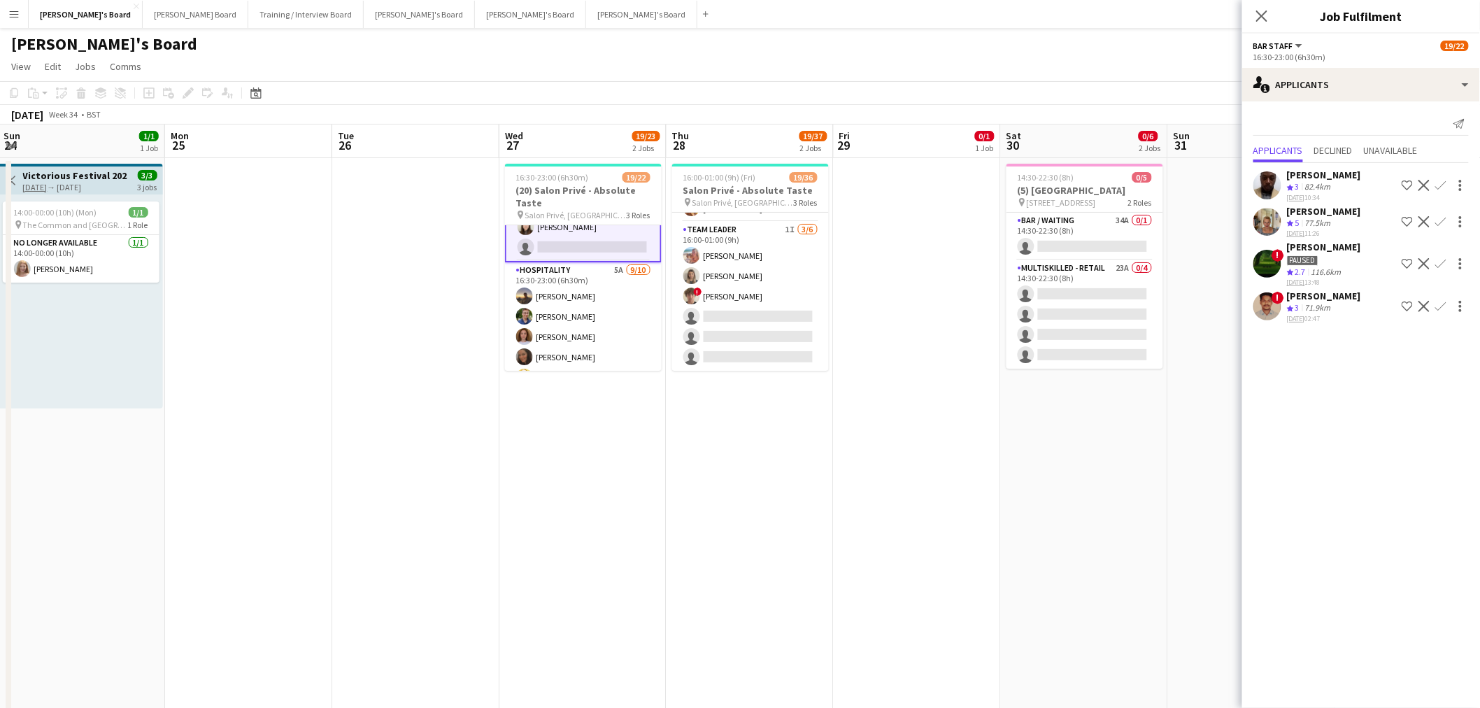
click at [982, 312] on icon "Crew rating" at bounding box center [1290, 308] width 7 height 7
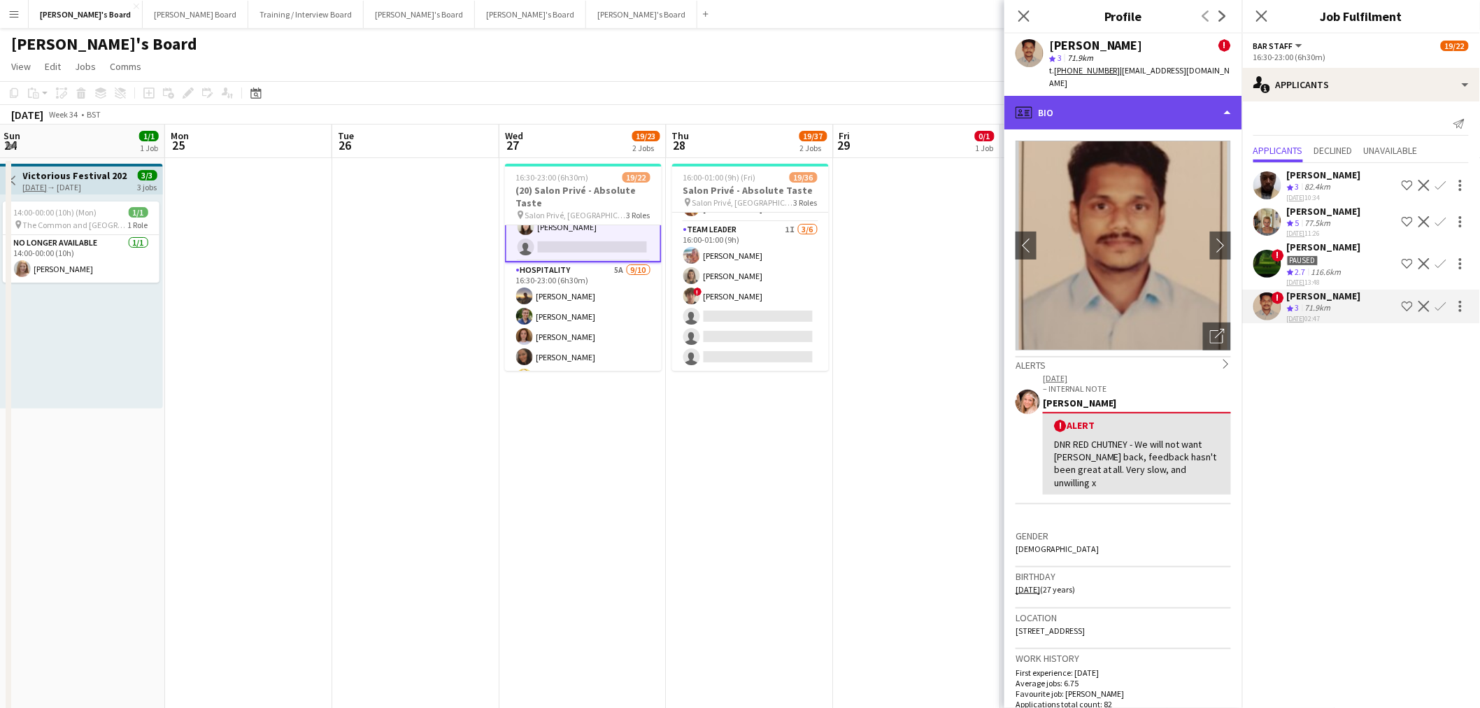
click at [982, 109] on div "profile Bio" at bounding box center [1124, 113] width 238 height 34
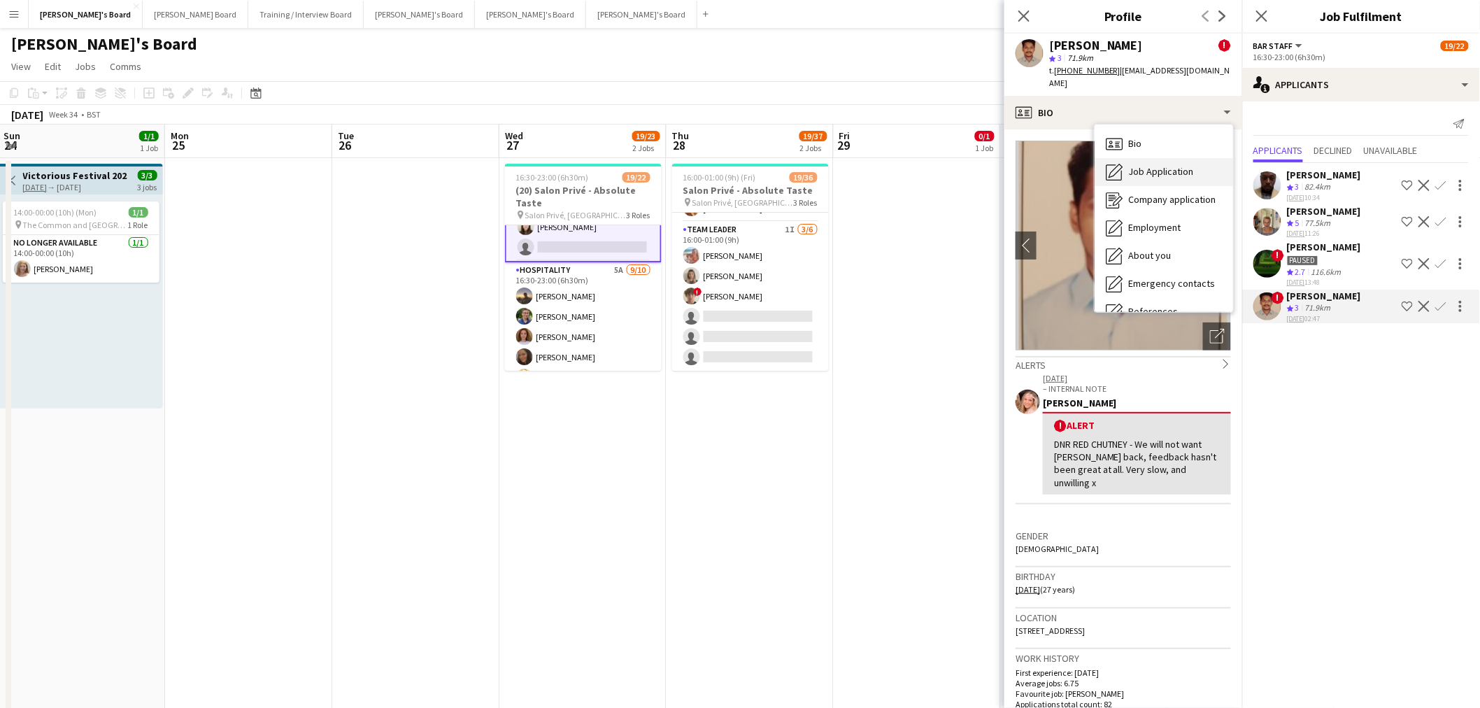
click at [982, 158] on div "Job Application Job Application" at bounding box center [1164, 172] width 139 height 28
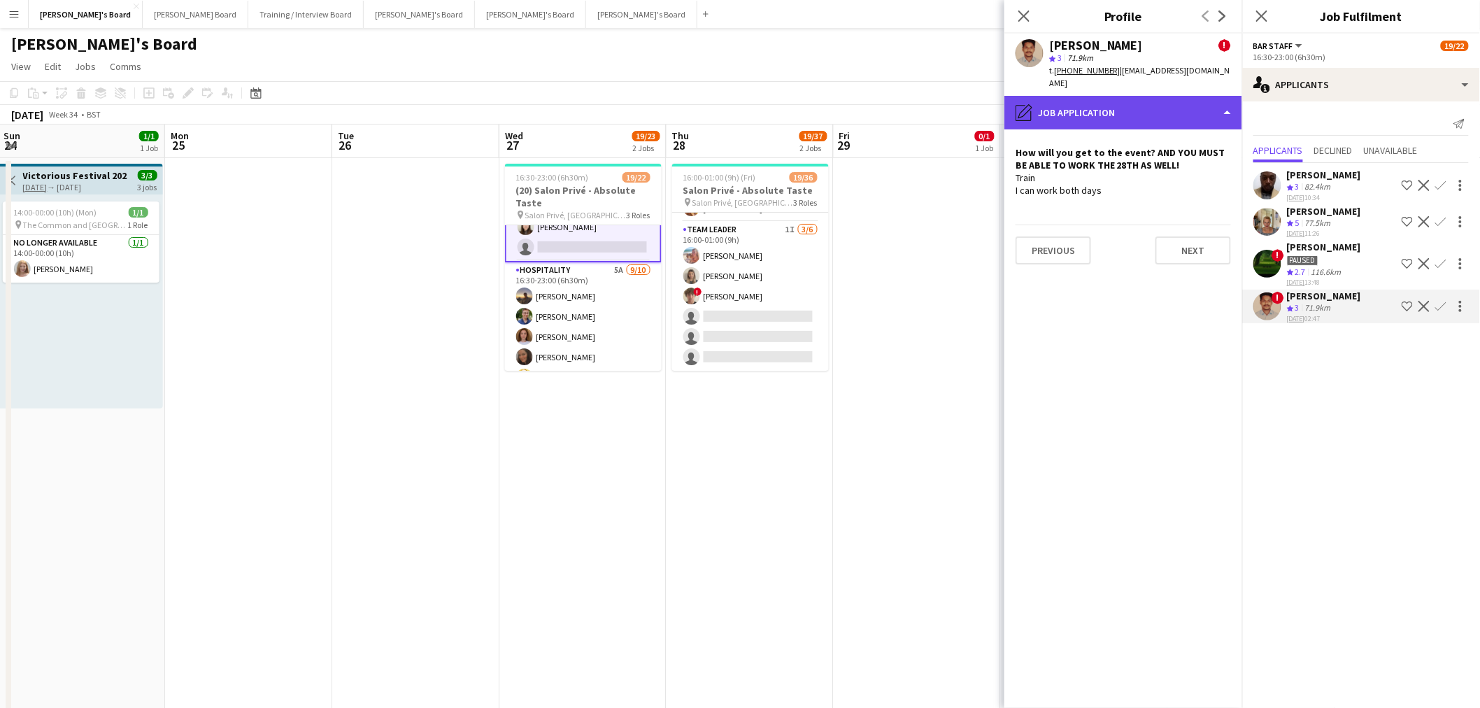
click at [982, 106] on div "pencil4 Job Application" at bounding box center [1124, 113] width 238 height 34
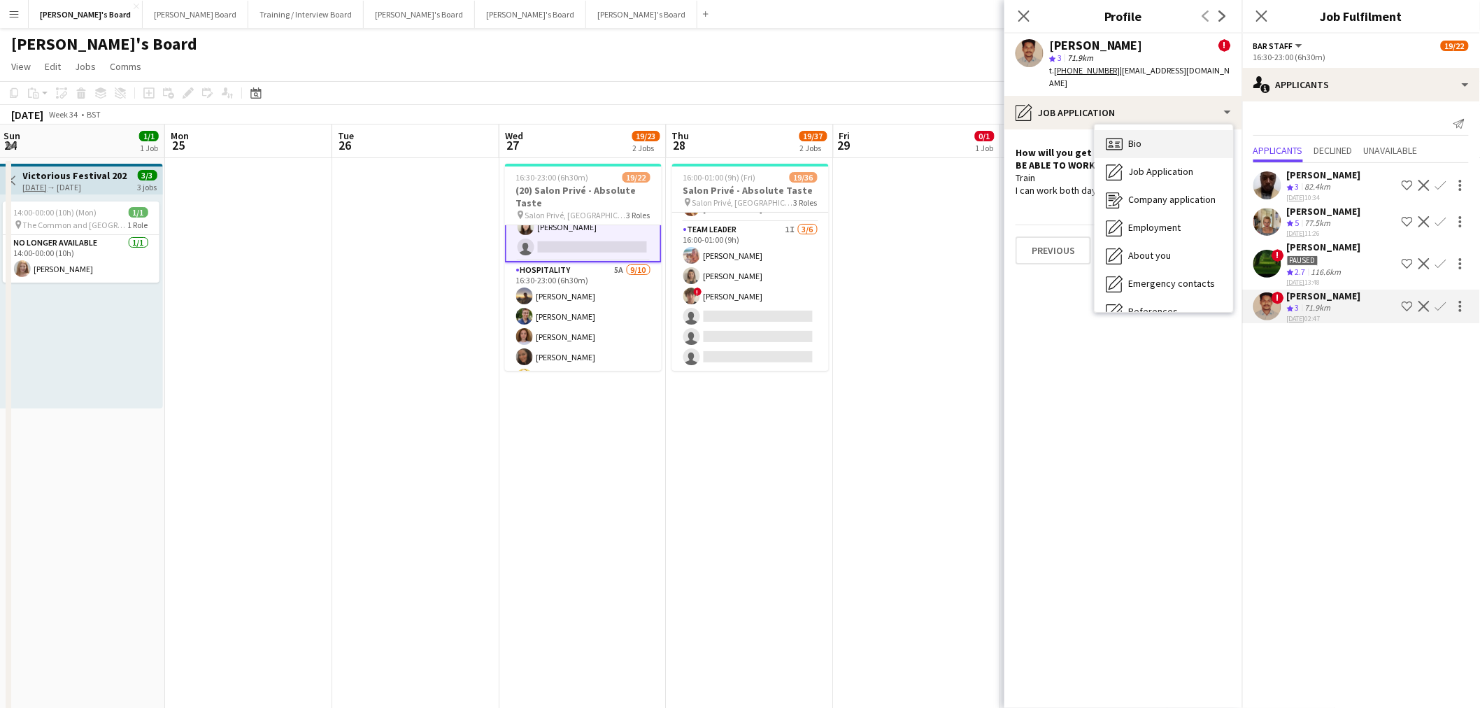
click at [982, 134] on div "Bio Bio" at bounding box center [1164, 144] width 139 height 28
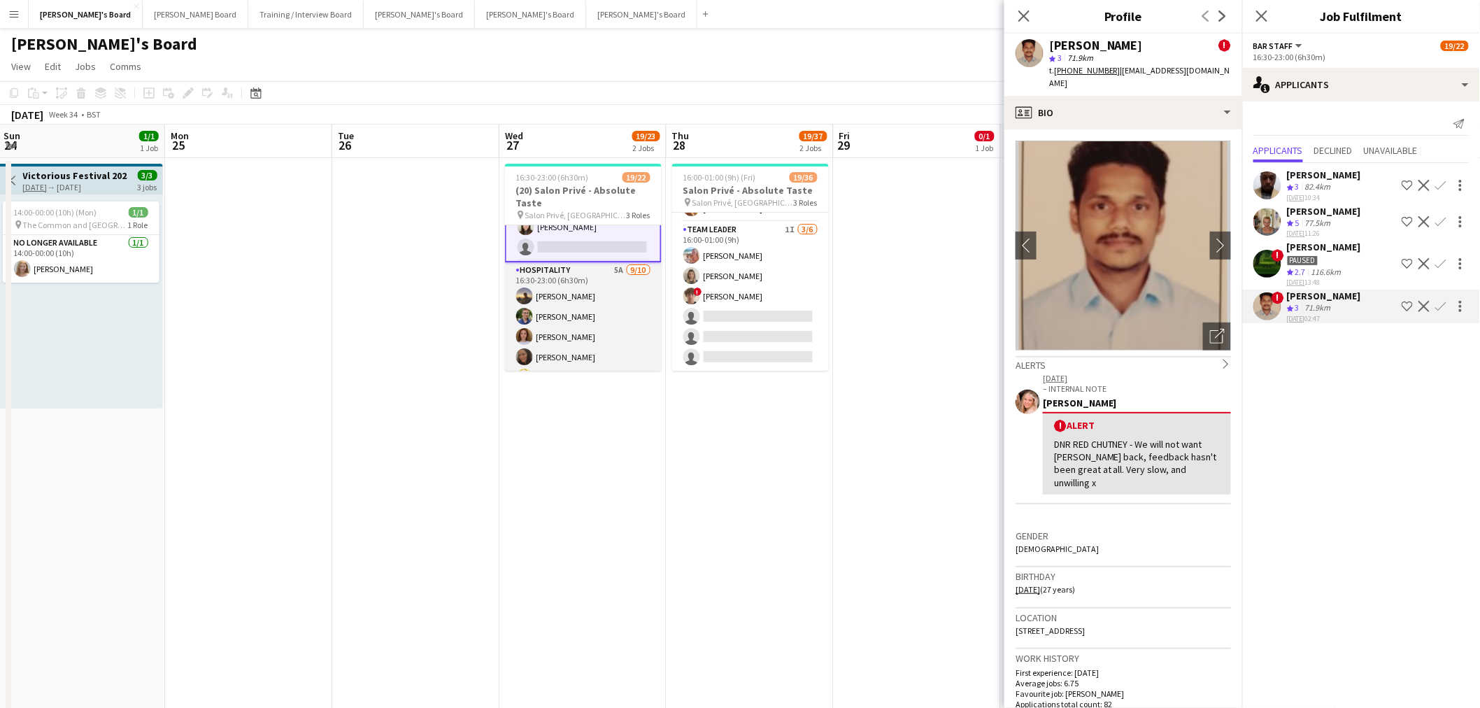
click at [572, 309] on app-card-role "Hospitality 5A 9/10 16:30-23:00 (6h30m) Harry Thomas Joseph Day Sophie Briscoe …" at bounding box center [583, 377] width 157 height 230
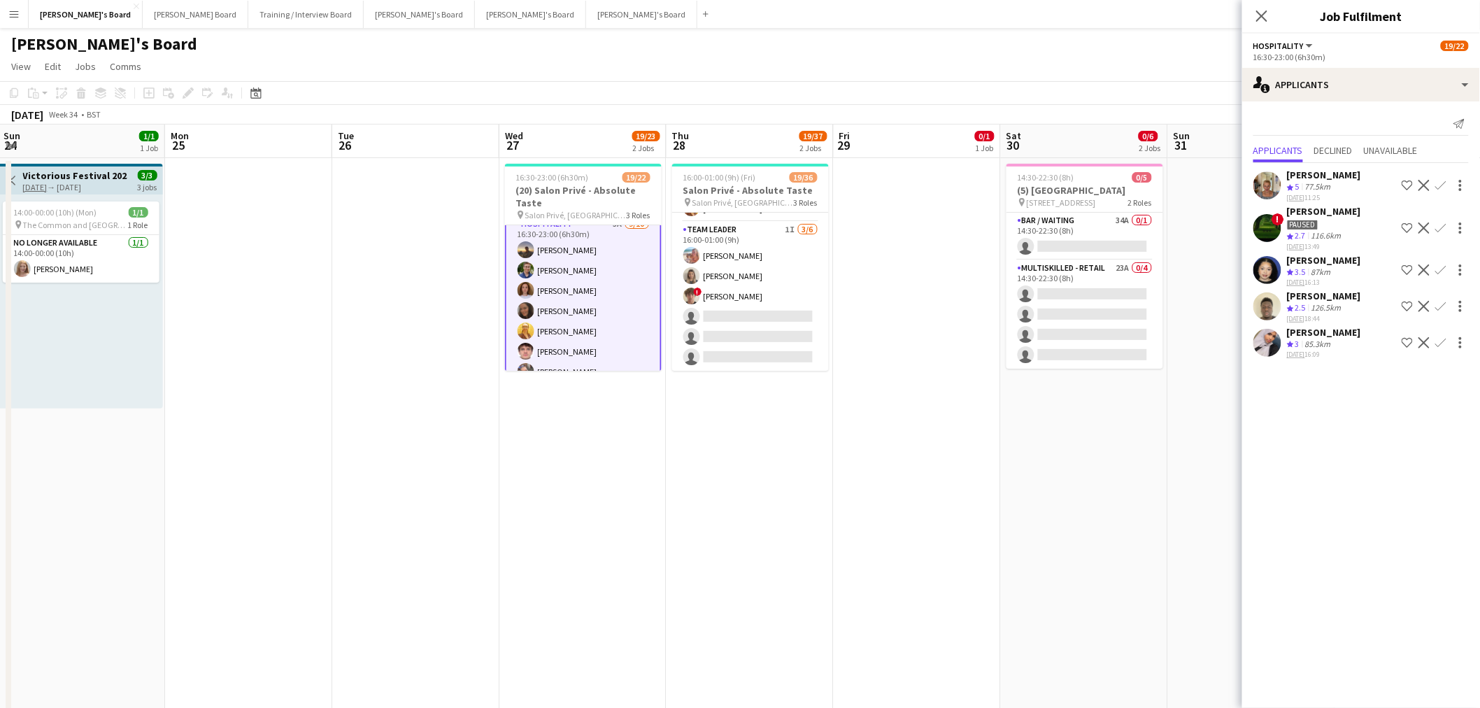
scroll to position [383, 0]
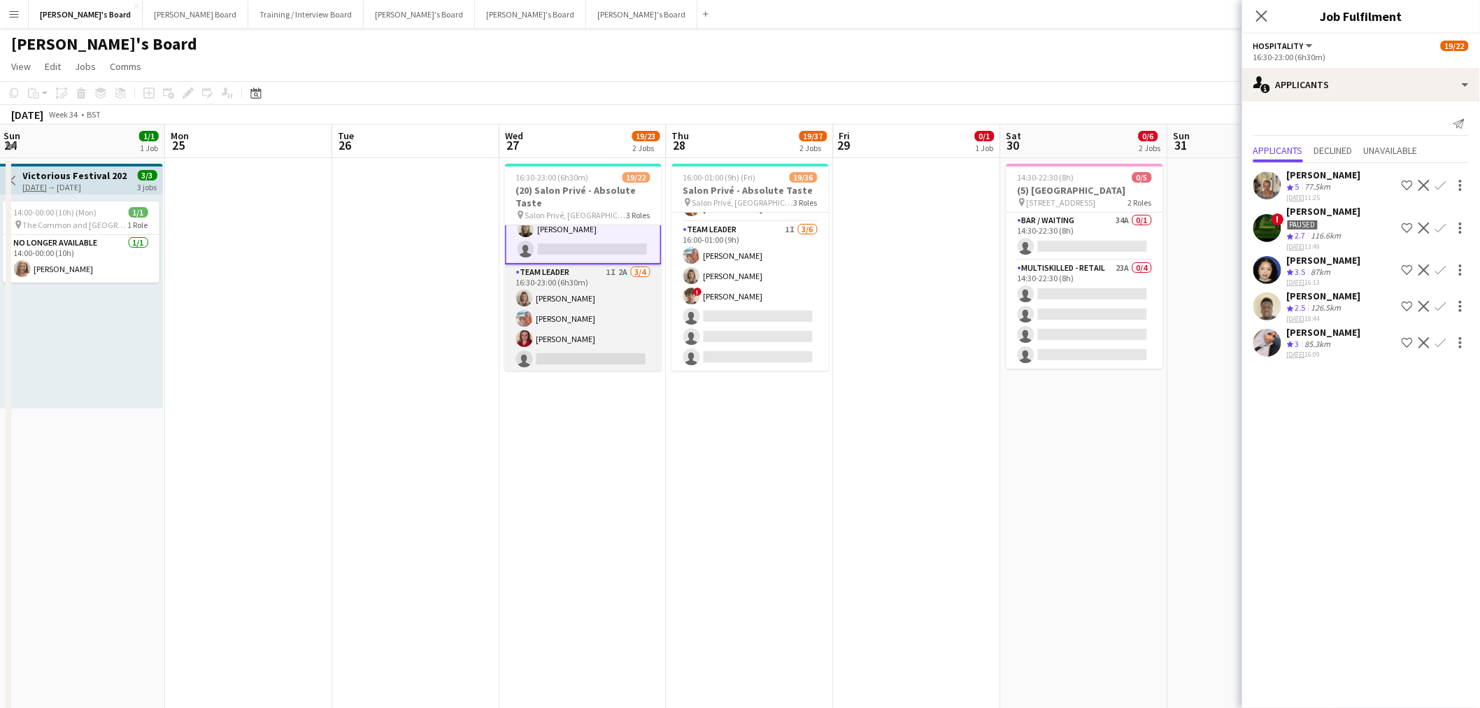
click at [623, 285] on app-card-role "TEAM LEADER 1I 2A 3/4 16:30-23:00 (6h30m) Mathilde Wilkie Freya Lillywhite Char…" at bounding box center [583, 318] width 157 height 108
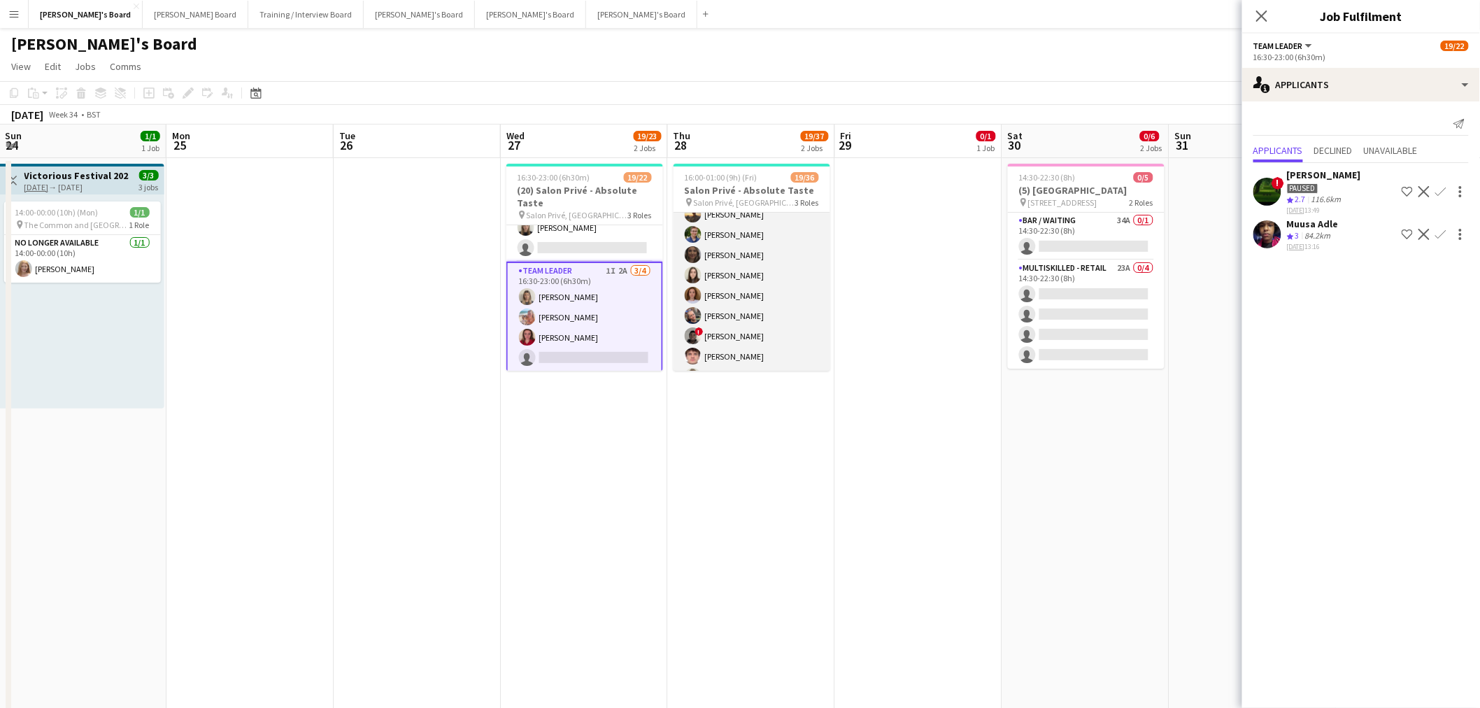
scroll to position [0, 0]
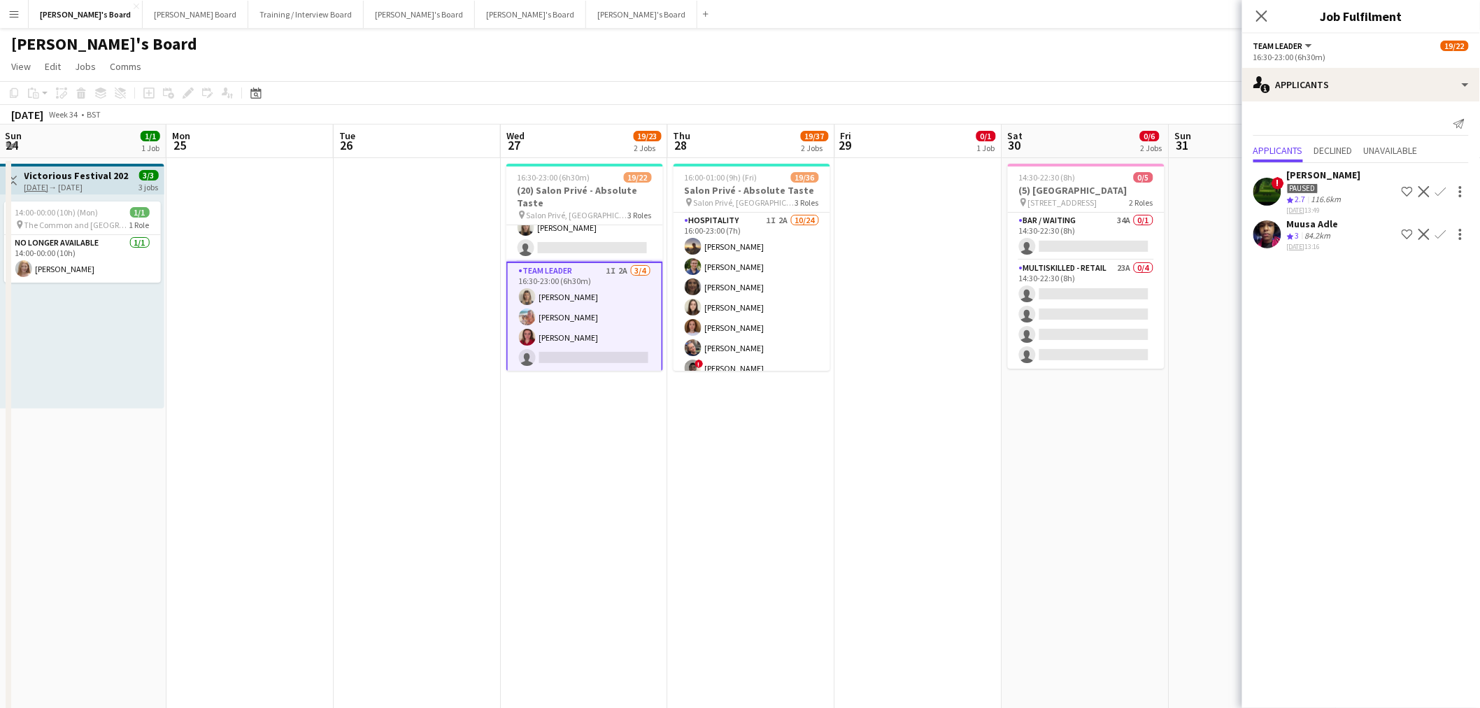
click at [696, 427] on app-date-cell "16:00-01:00 (9h) (Fri) 19/36 Salon Privé - Absolute Taste pin Salon Privé, Blen…" at bounding box center [751, 461] width 167 height 607
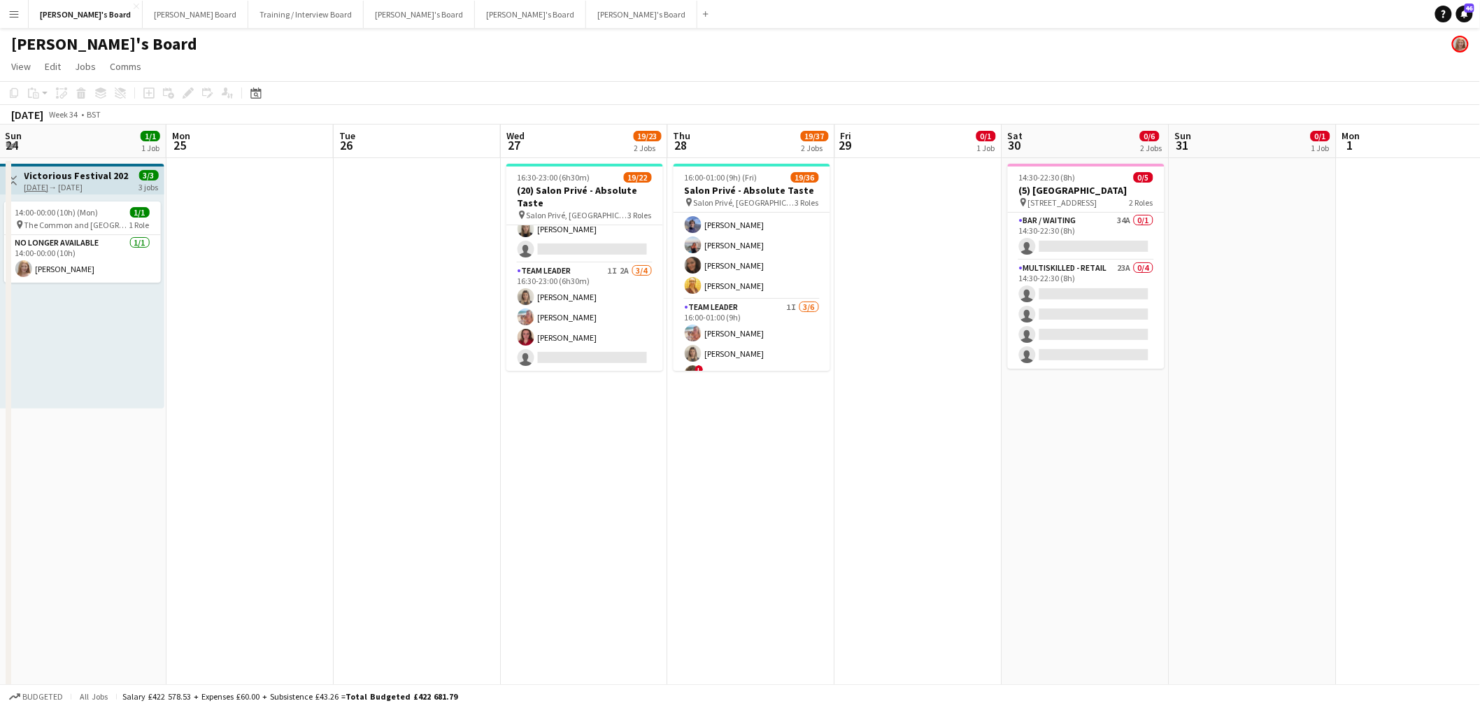
scroll to position [621, 0]
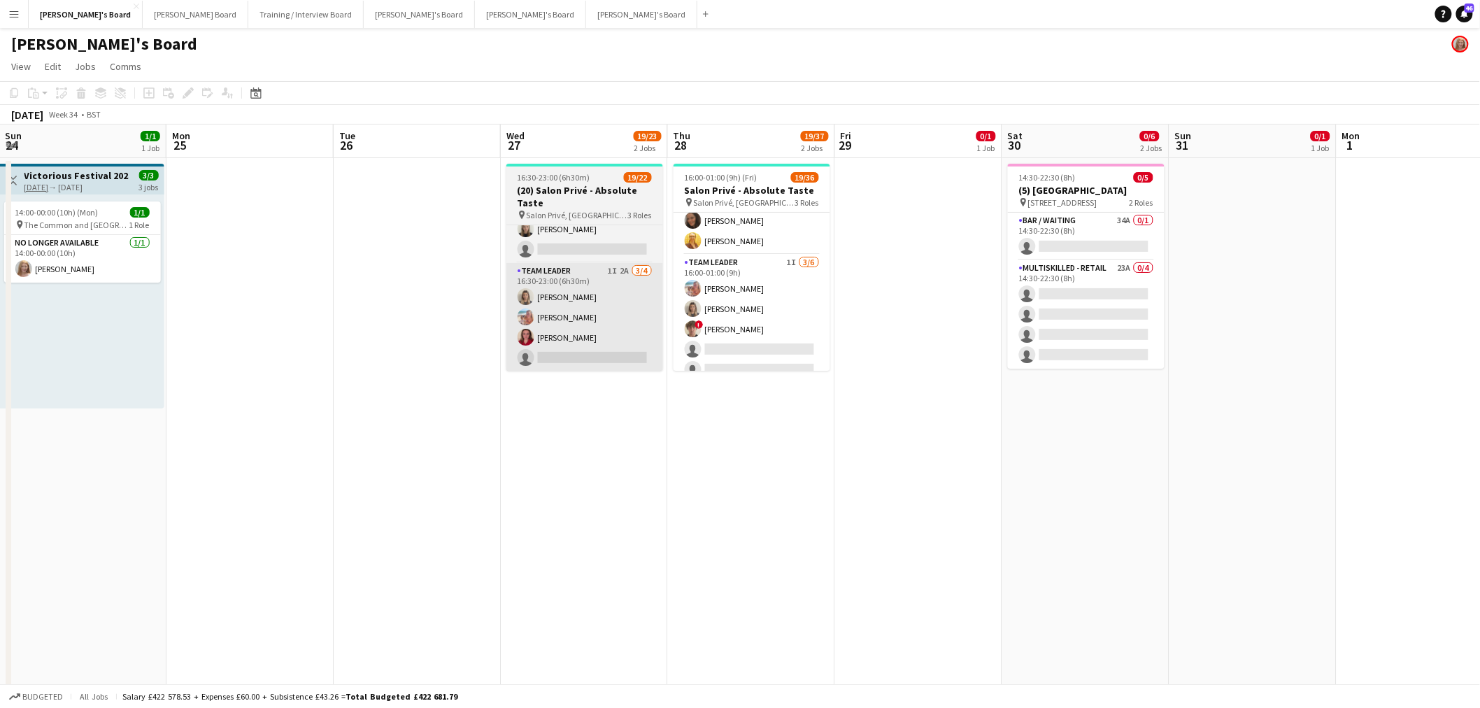
click at [644, 303] on app-card-role "TEAM LEADER 1I 2A 3/4 16:30-23:00 (6h30m) Mathilde Wilkie Freya Lillywhite Char…" at bounding box center [585, 317] width 157 height 108
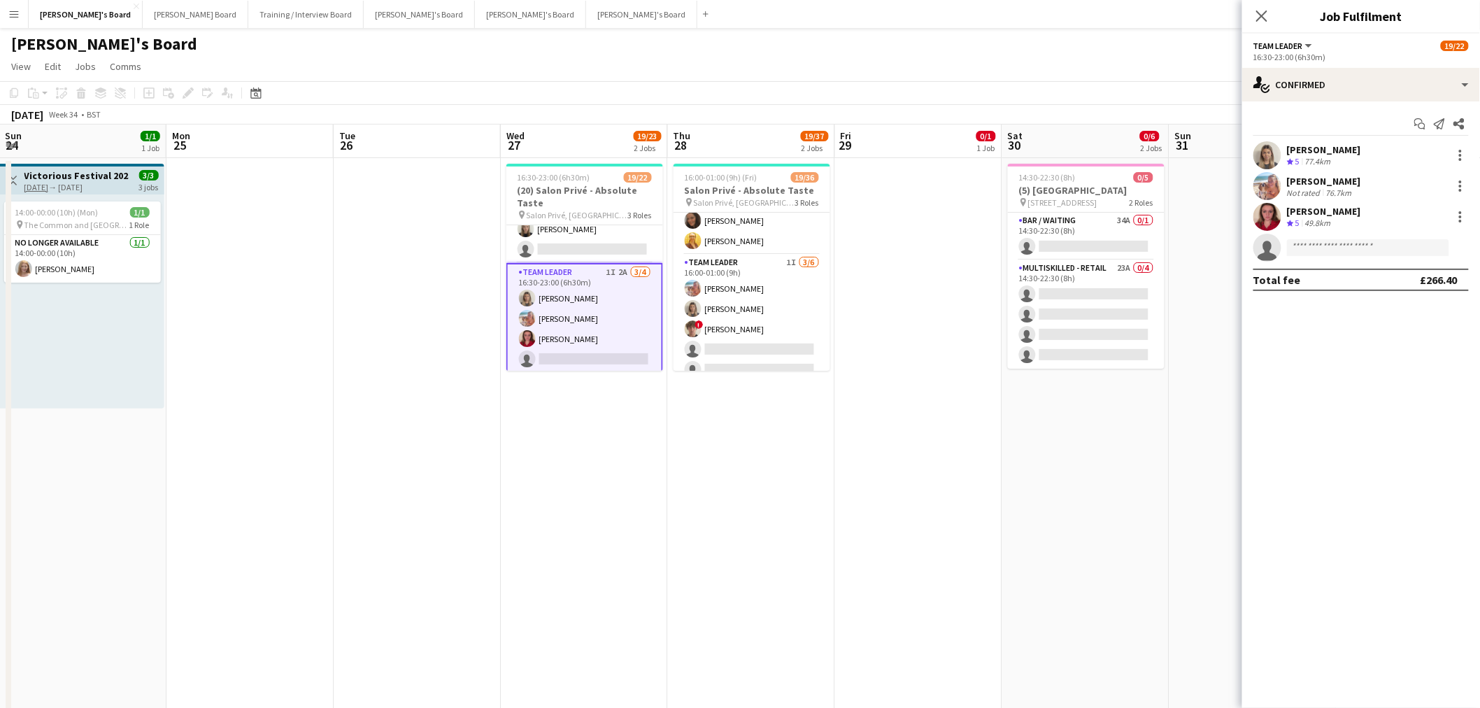
click at [982, 66] on app-options-switcher "TEAM LEADER All roles TEAM LEADER 19/22 16:30-23:00 (6h30m)" at bounding box center [1362, 51] width 238 height 34
click at [982, 78] on div "single-neutral-actions-check-2 Confirmed" at bounding box center [1362, 85] width 238 height 34
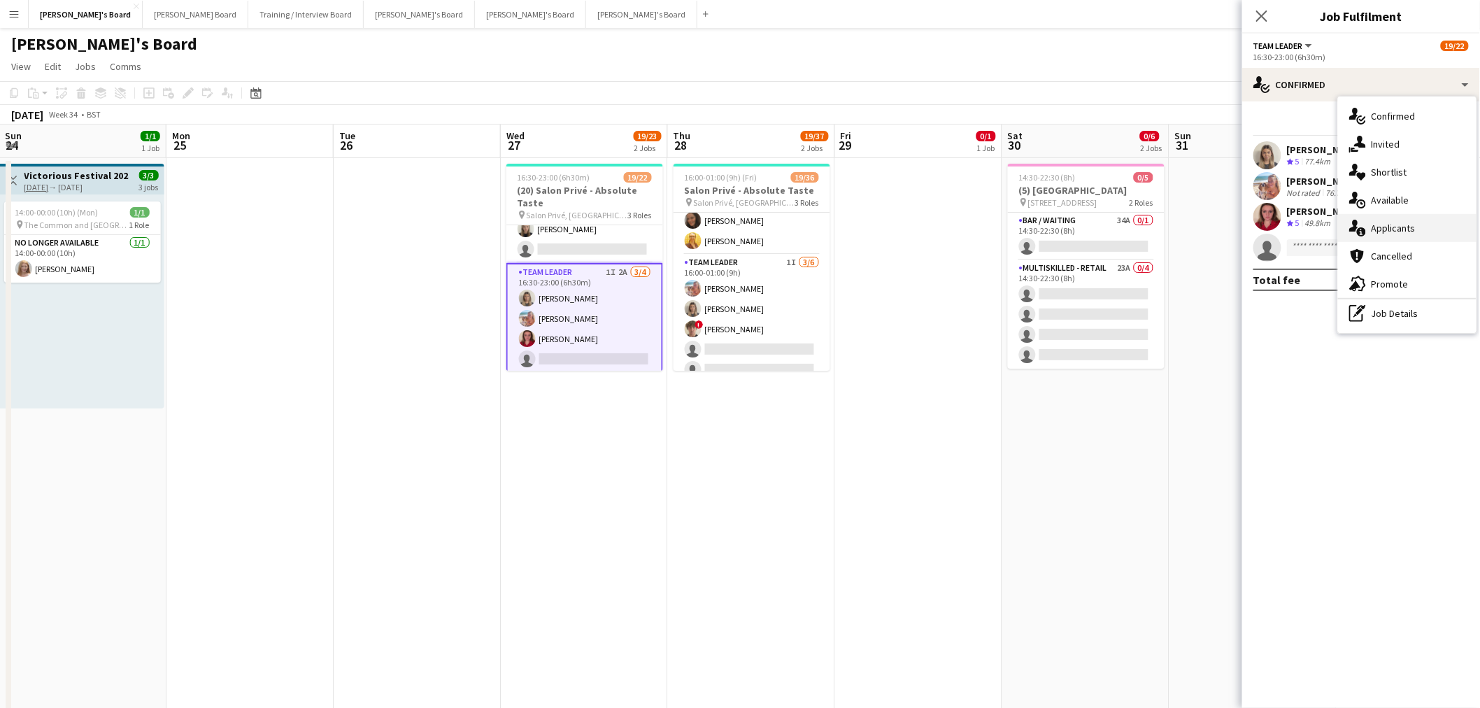
click at [982, 228] on icon at bounding box center [1354, 226] width 9 height 12
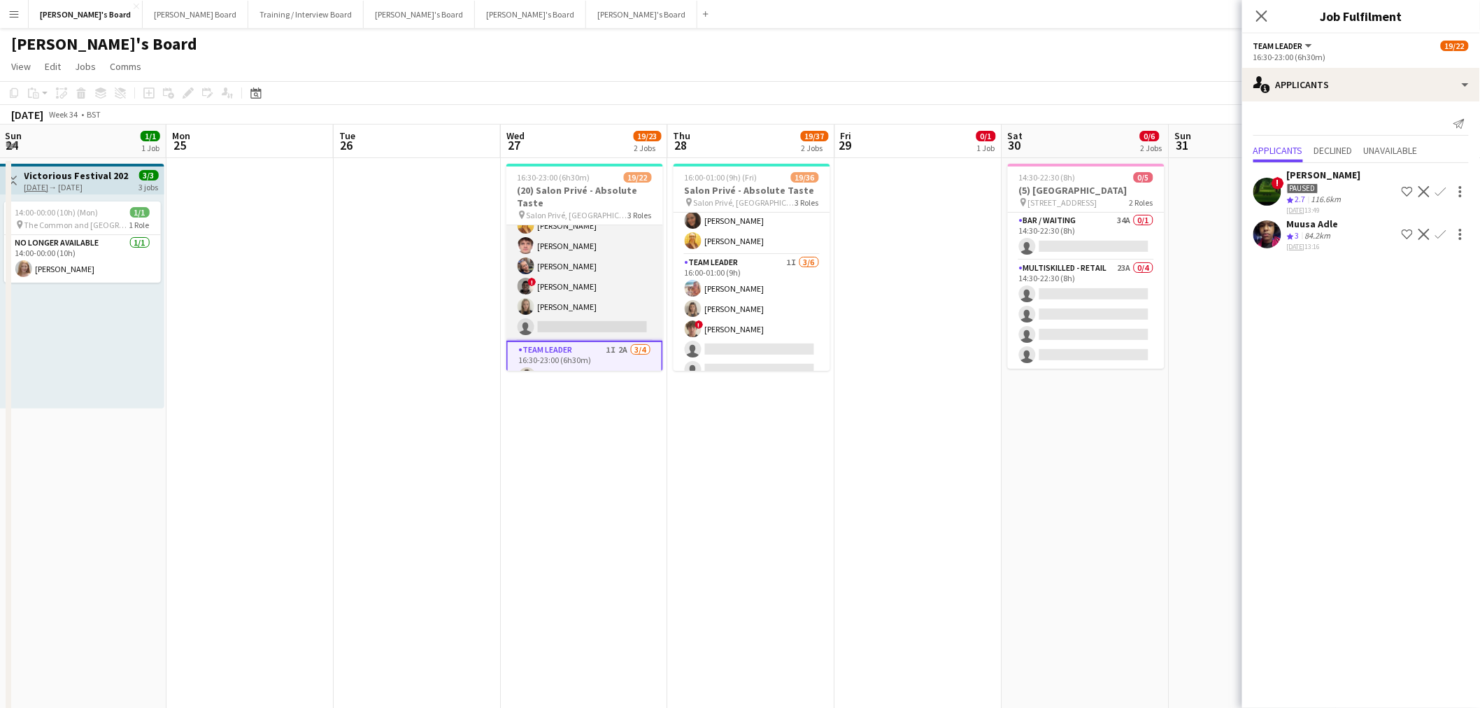
click at [612, 295] on app-card-role "Hospitality 5A 9/10 16:30-23:00 (6h30m) Harry Thomas Joseph Day Sophie Briscoe …" at bounding box center [585, 226] width 157 height 230
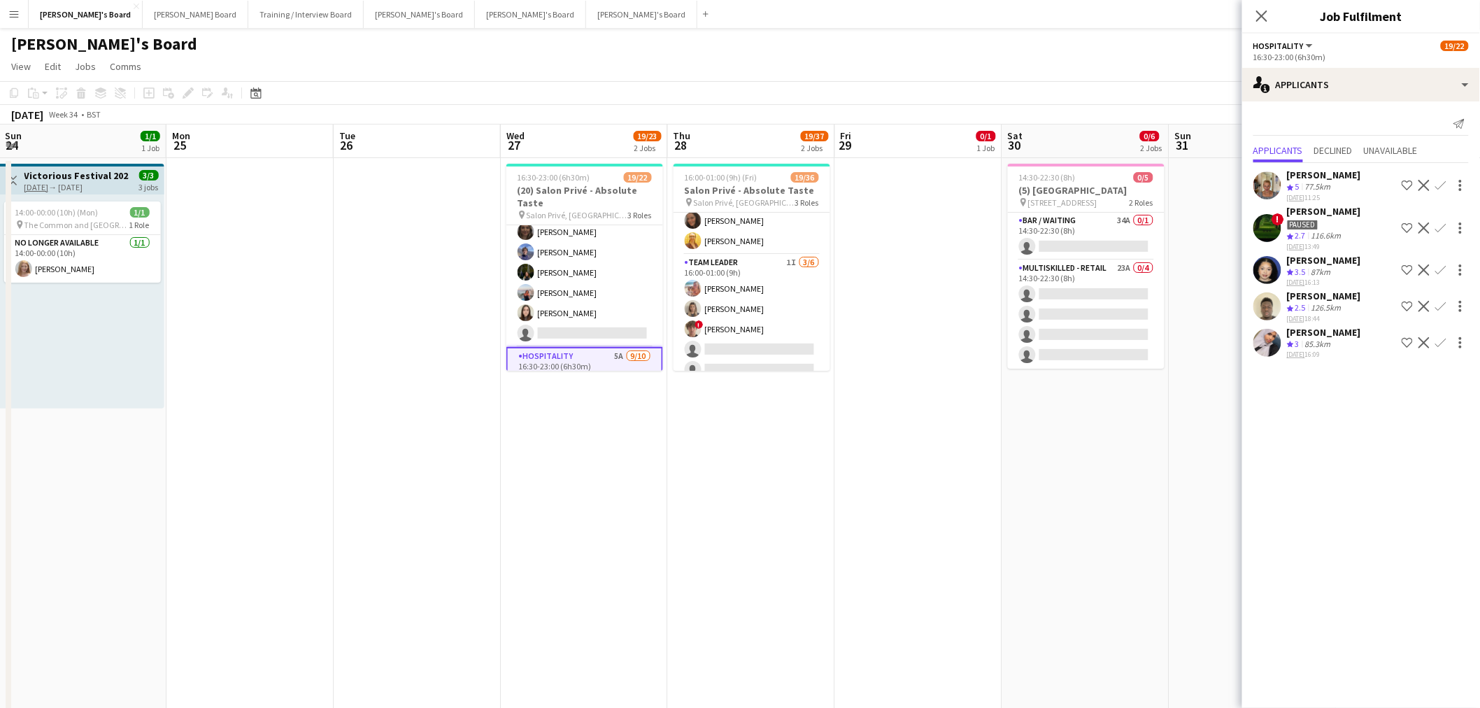
scroll to position [0, 0]
click at [612, 295] on app-card-role "BAR STAFF 4A 7/8 16:30-23:00 (6h30m) Dominic Cummins ! Ryan Filkins shona irvin…" at bounding box center [585, 320] width 157 height 190
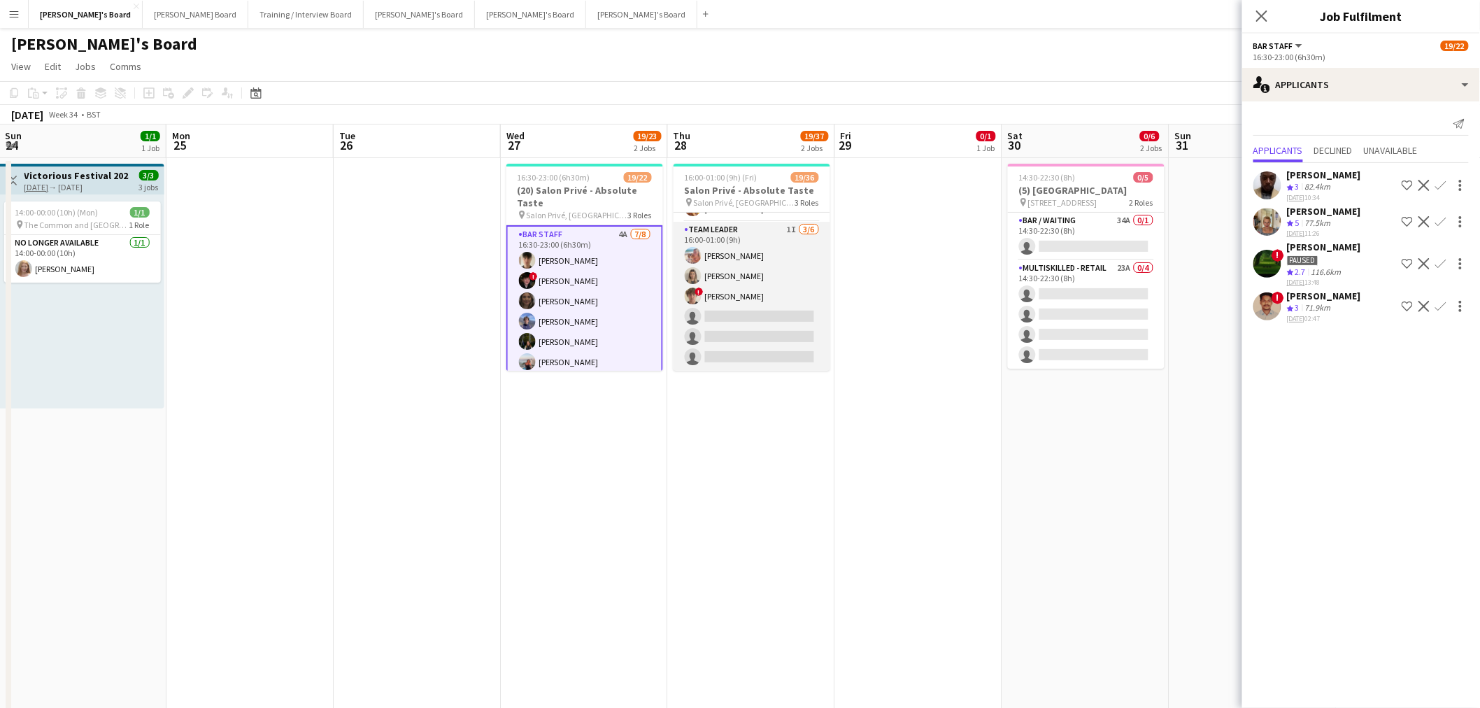
click at [773, 306] on app-card-role "TEAM LEADER 1I 3/6 16:00-01:00 (9h) Freya Lillywhite Mathilde Wilkie ! Jamie Ac…" at bounding box center [752, 296] width 157 height 149
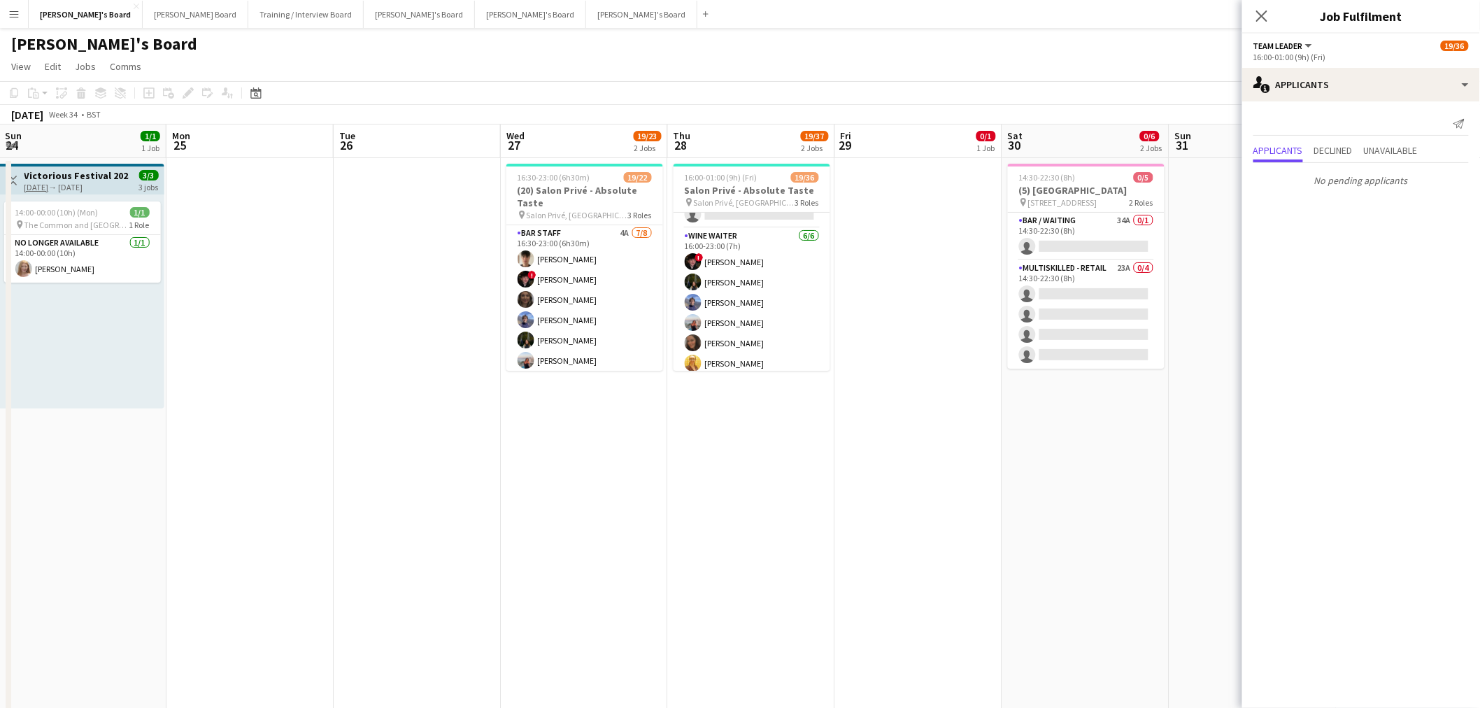
click at [773, 306] on app-card-role "WINE WAITER 6/6 16:00-23:00 (7h) ! Ryan Filkins Jessamie Lindley Douglas Lansle…" at bounding box center [752, 302] width 157 height 149
click at [773, 306] on app-card-role "Hospitality 1I 2A 10/24 16:00-23:00 (7h) Harry Thomas Joseph Day shona irvine H…" at bounding box center [752, 204] width 157 height 514
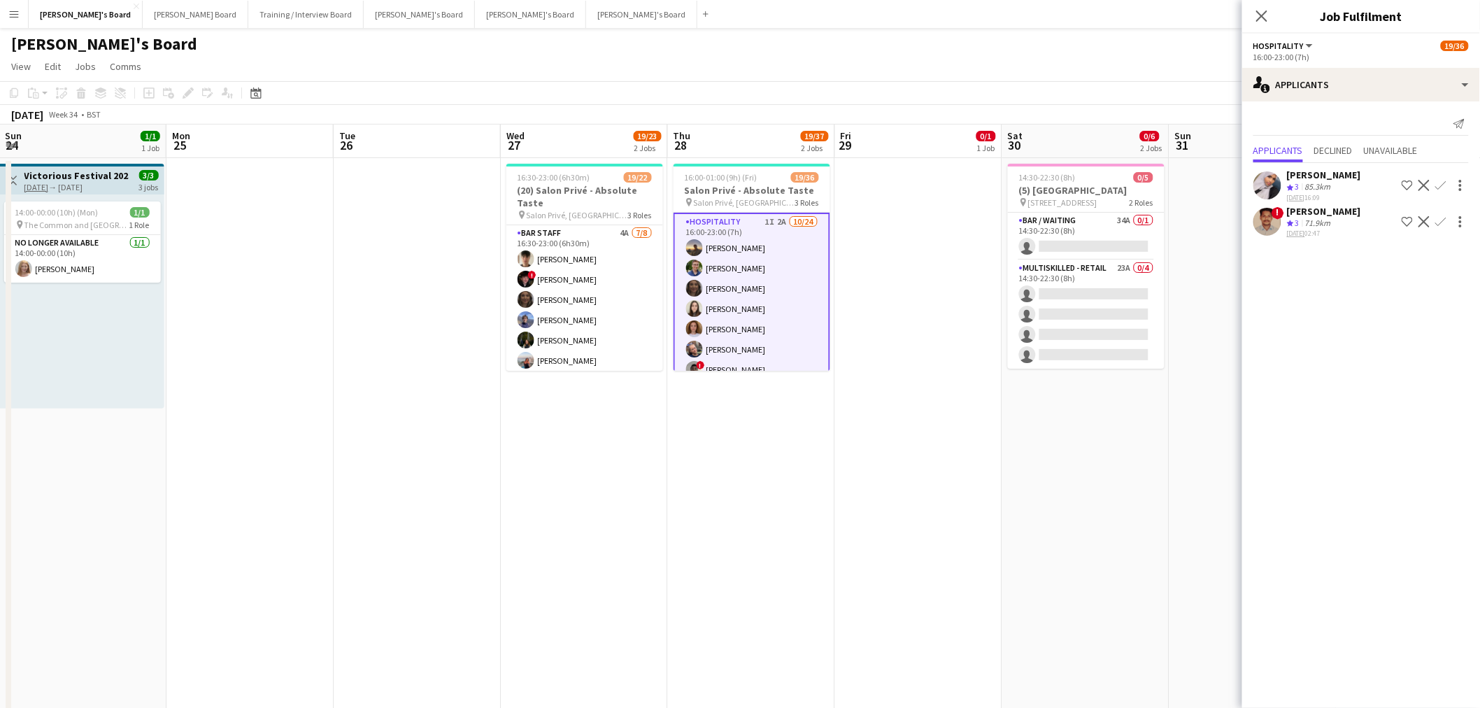
click at [862, 276] on app-date-cell at bounding box center [918, 461] width 167 height 607
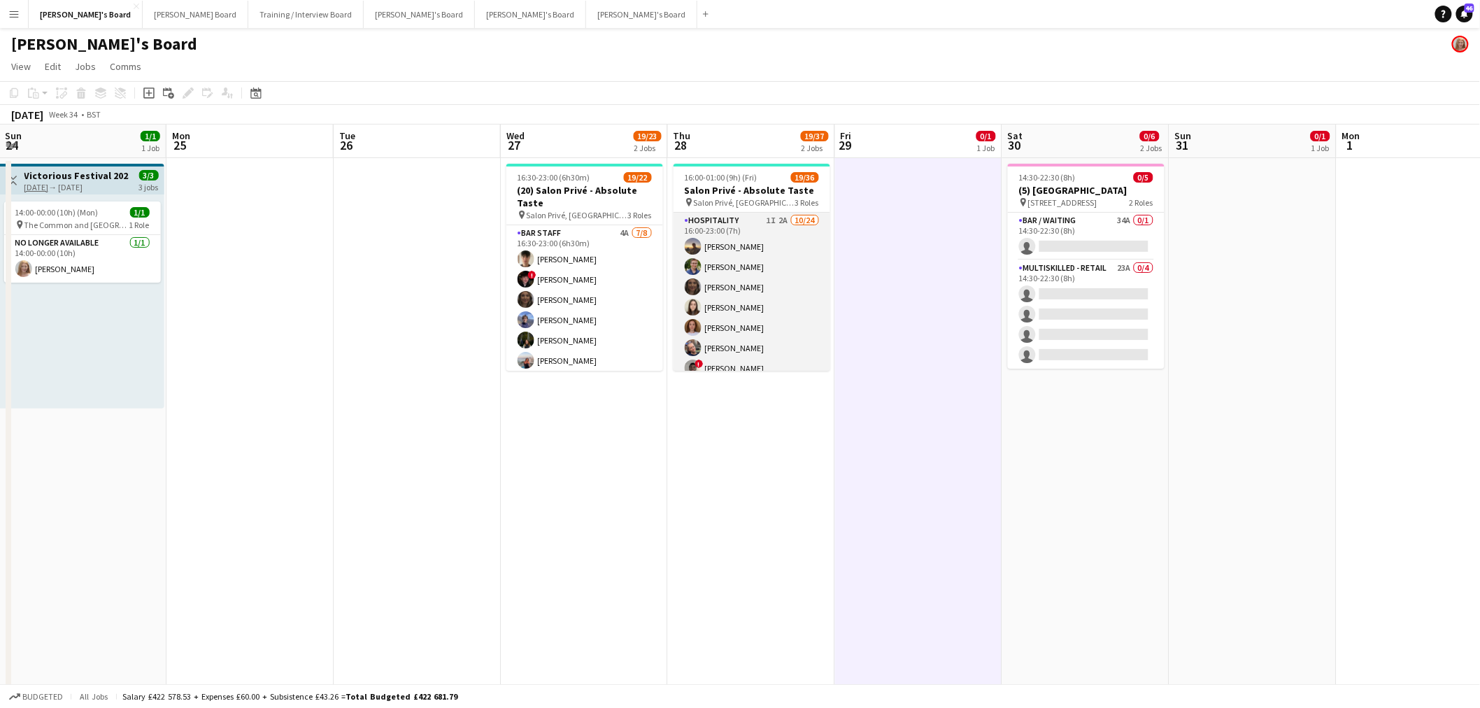
click at [765, 263] on app-card-role "Hospitality 1I 2A 10/24 16:00-23:00 (7h) Harry Thomas Joseph Day shona irvine H…" at bounding box center [752, 470] width 157 height 514
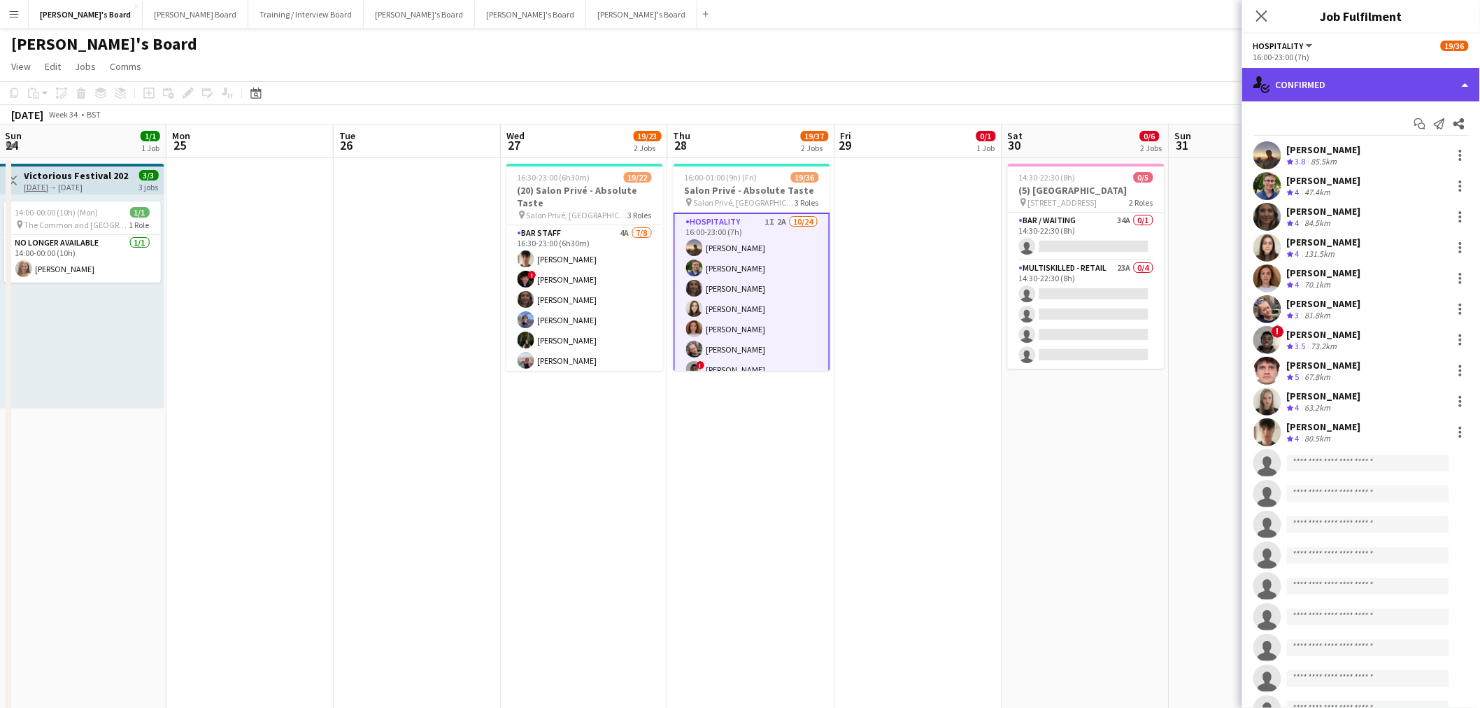
click at [982, 79] on div "single-neutral-actions-check-2 Confirmed" at bounding box center [1362, 85] width 238 height 34
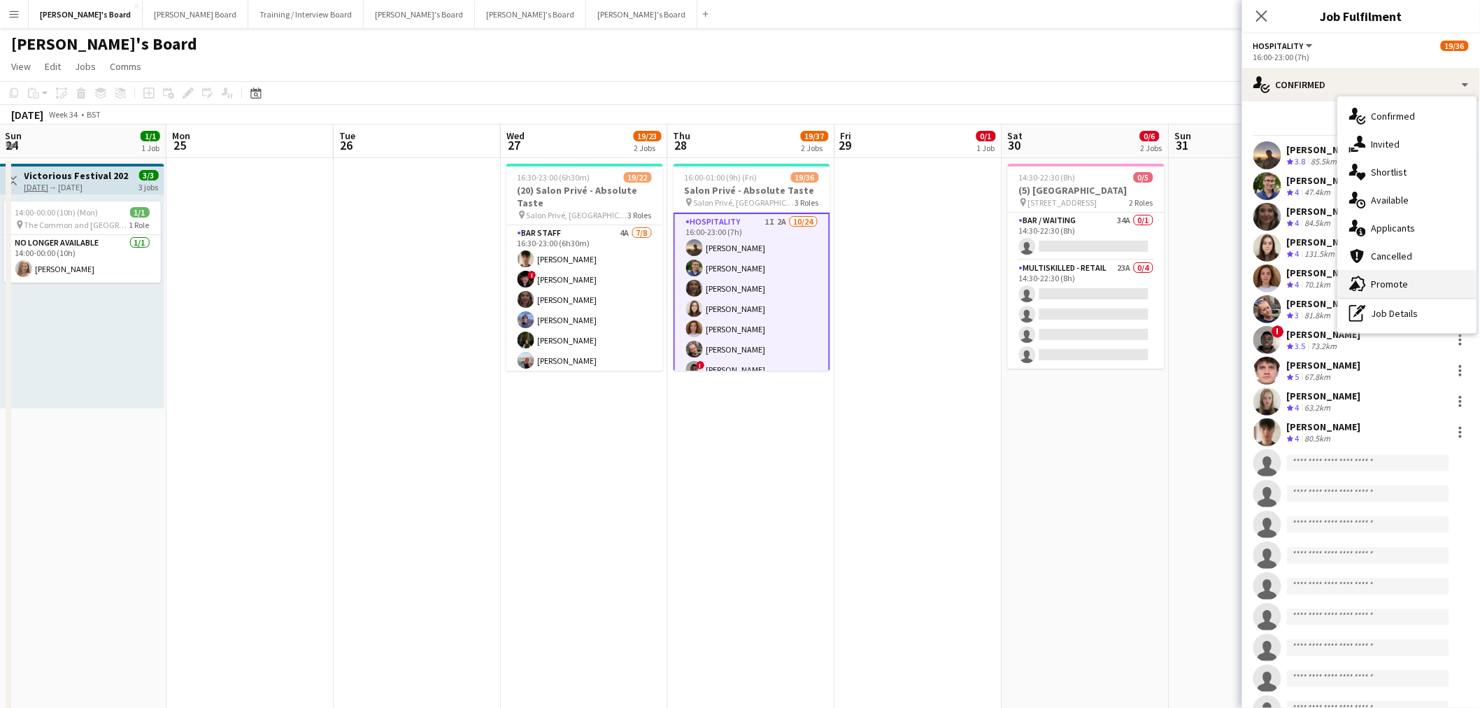
click at [982, 276] on icon "advertising-megaphone" at bounding box center [1358, 284] width 17 height 17
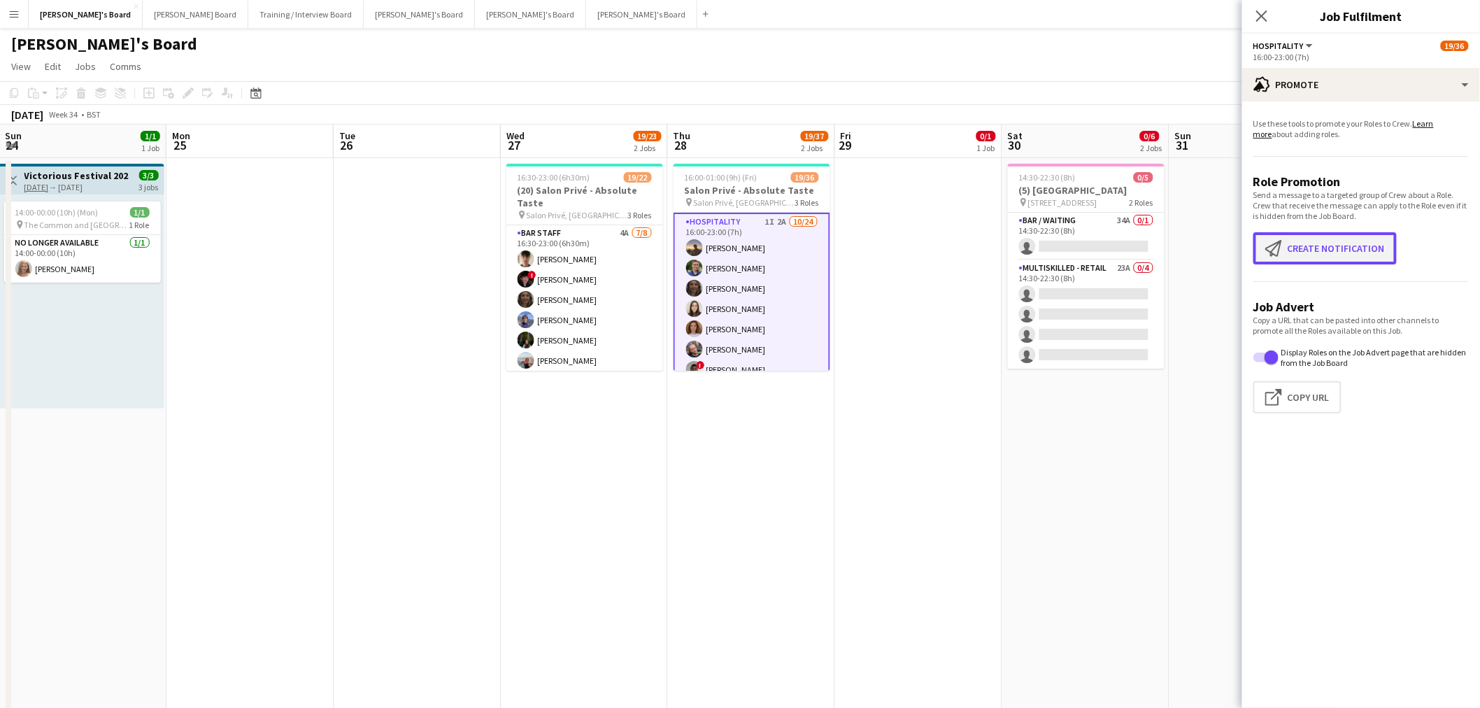
click at [982, 241] on button "Create notification Create notification" at bounding box center [1325, 248] width 143 height 32
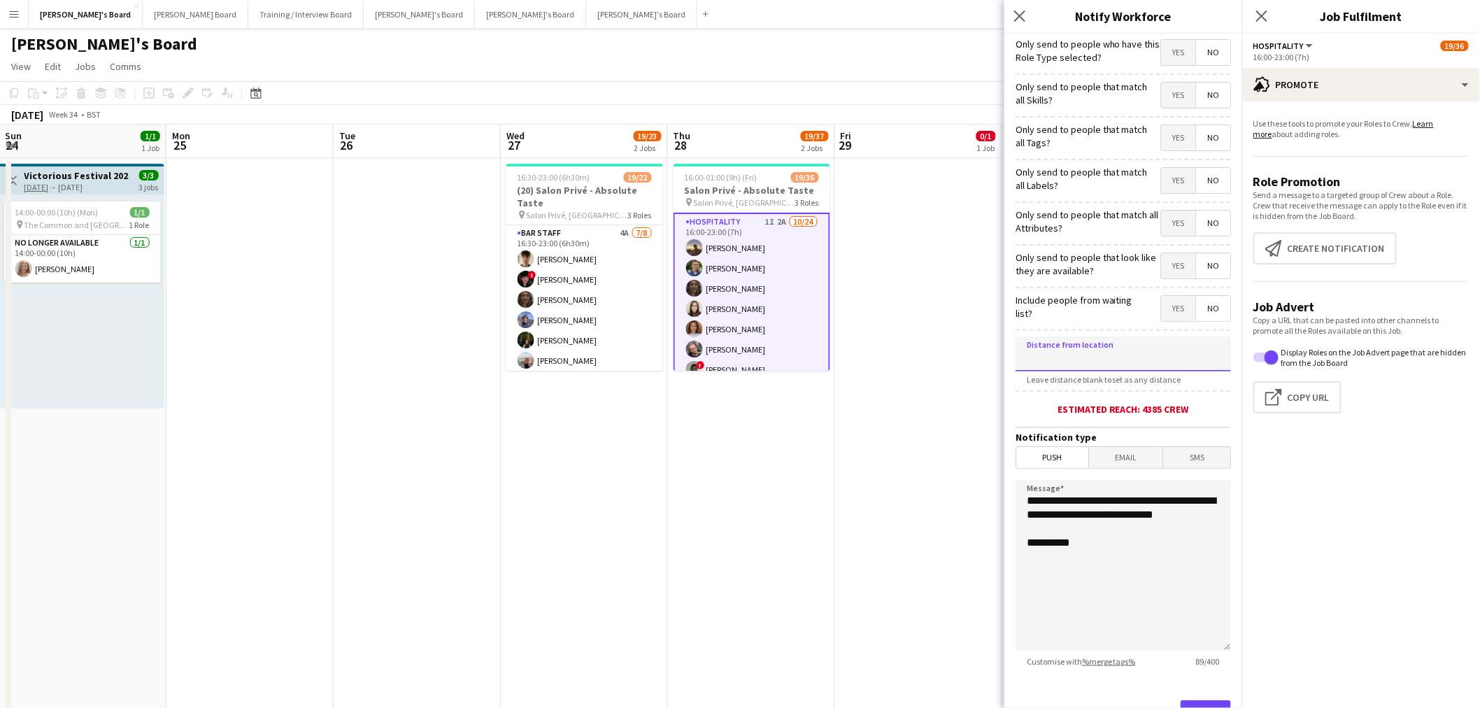
click at [982, 353] on input at bounding box center [1123, 354] width 215 height 35
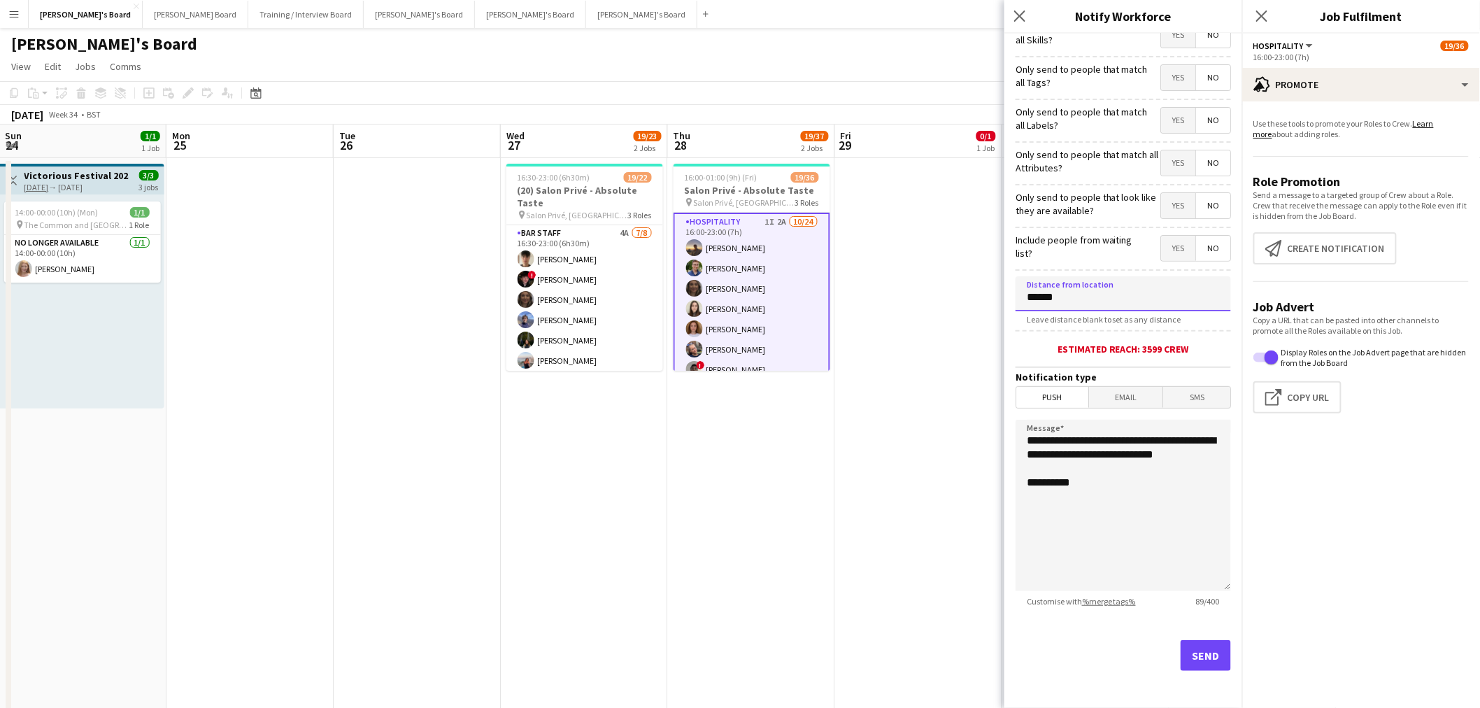
type input "******"
click at [982, 427] on button "Send" at bounding box center [1206, 655] width 50 height 31
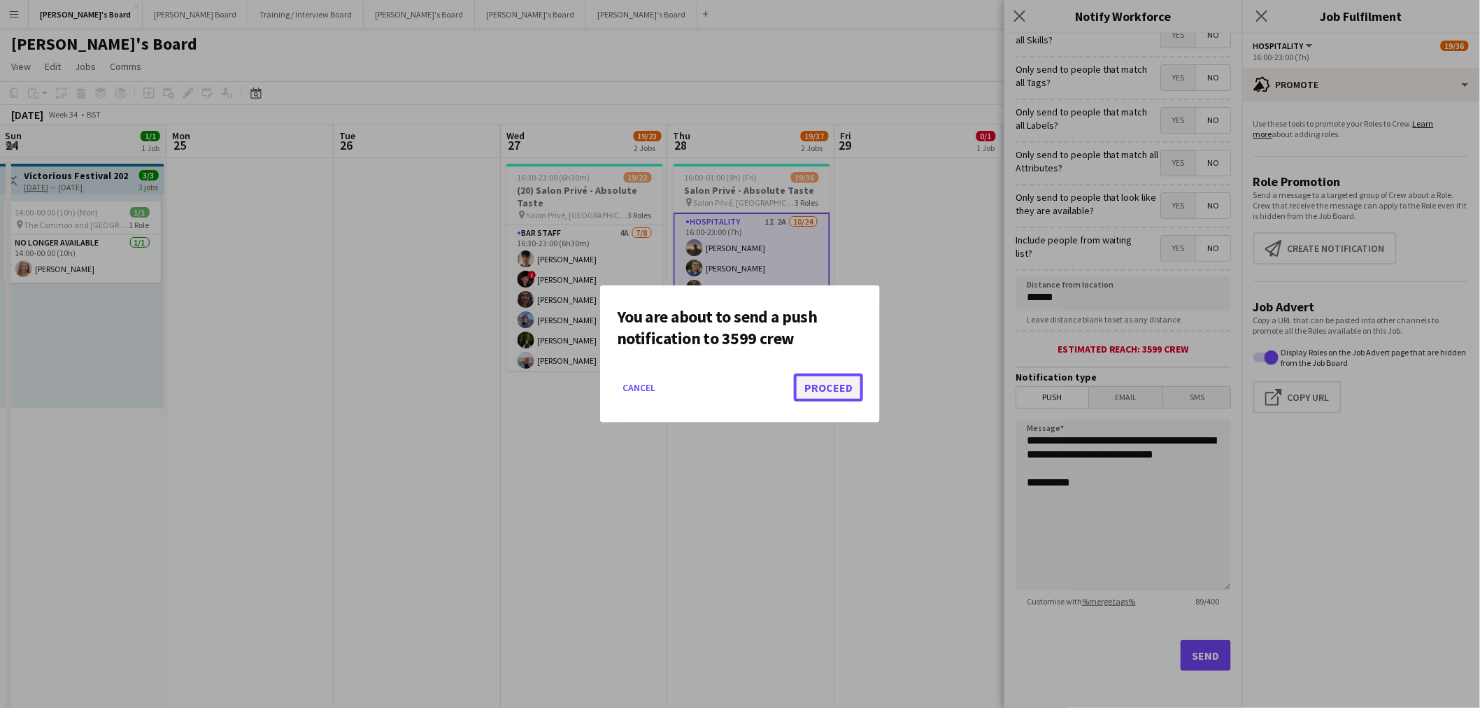
click at [836, 388] on button "Proceed" at bounding box center [828, 388] width 69 height 28
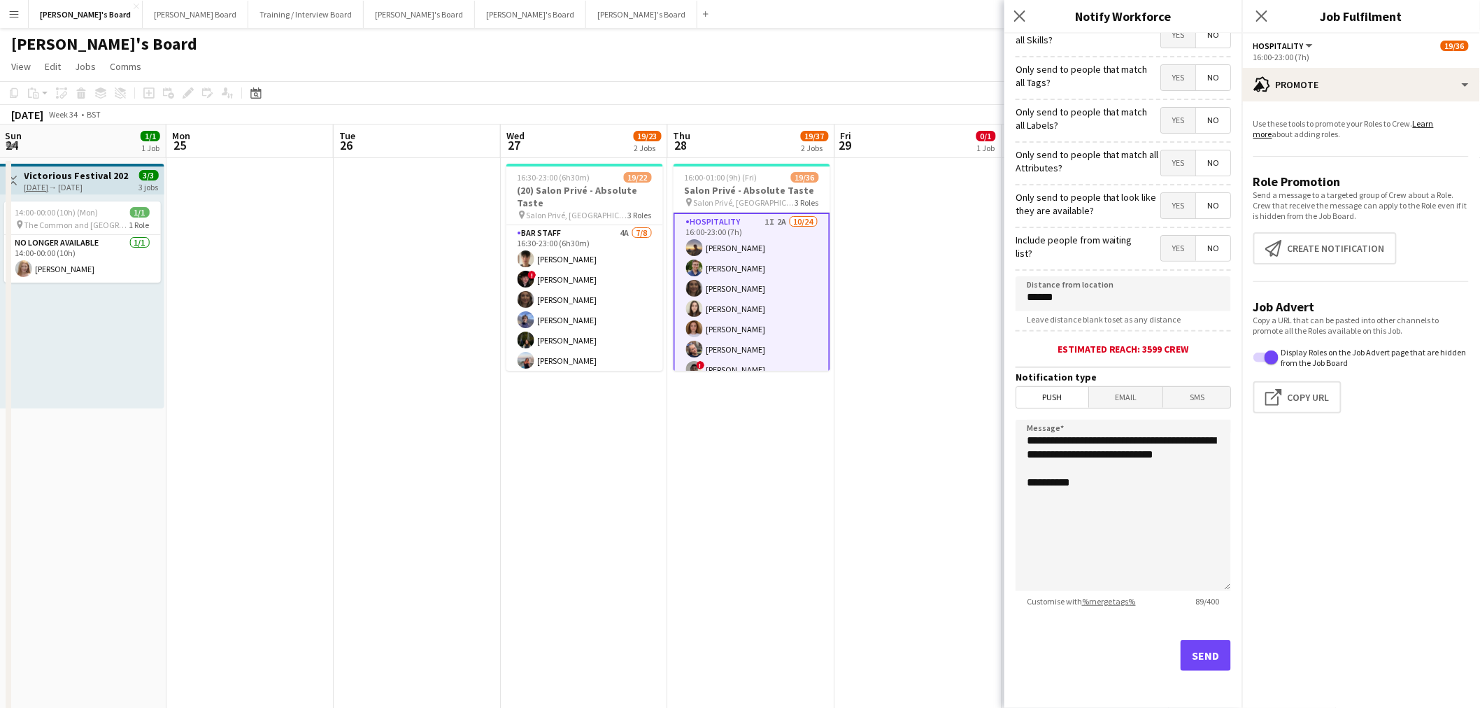
click at [903, 327] on app-date-cell at bounding box center [918, 461] width 167 height 607
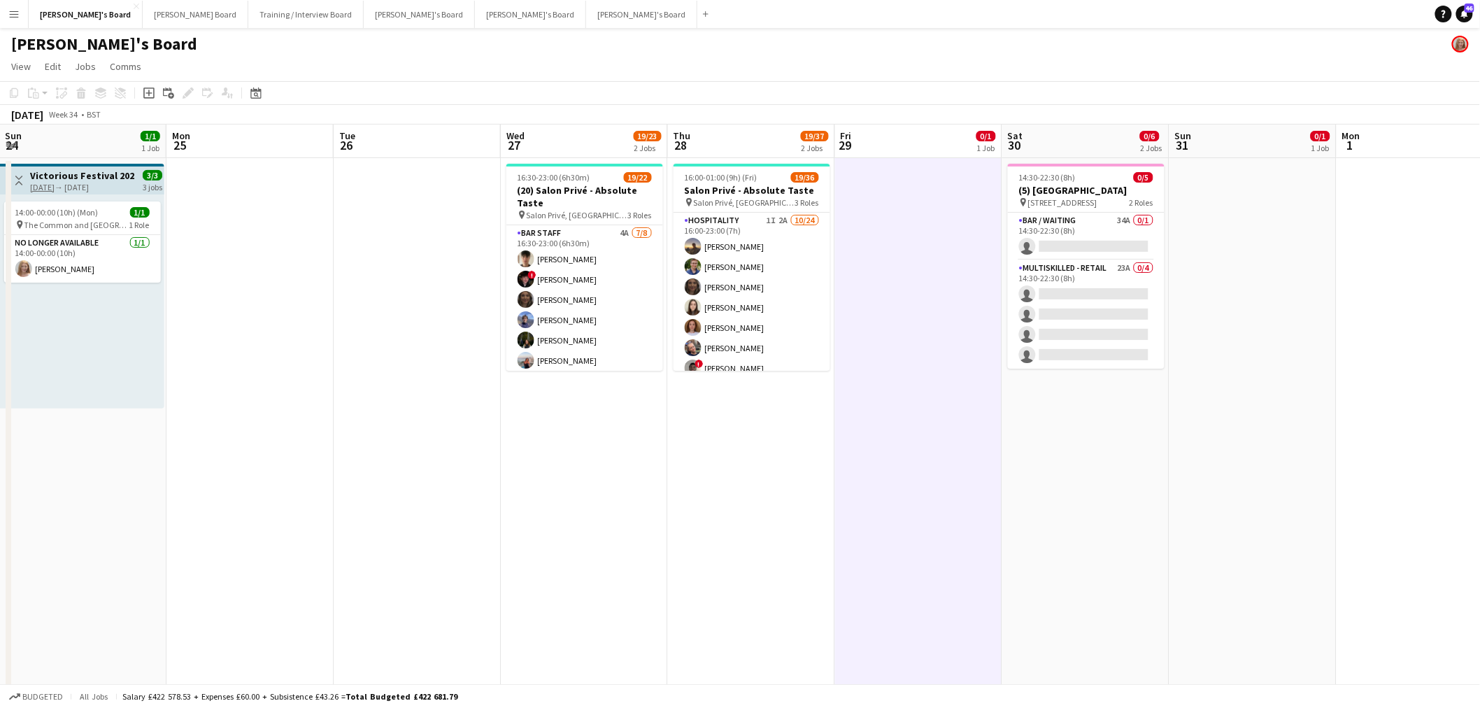
drag, startPoint x: 483, startPoint y: 425, endPoint x: 814, endPoint y: 439, distance: 331.2
click at [814, 427] on app-calendar-viewport "Thu 21 2/2 1 Job Fri 22 1/1 1 Job Sat 23 8/8 3 Jobs Sun 24 1/1 1 Job Mon 25 Tue…" at bounding box center [740, 625] width 1480 height 1000
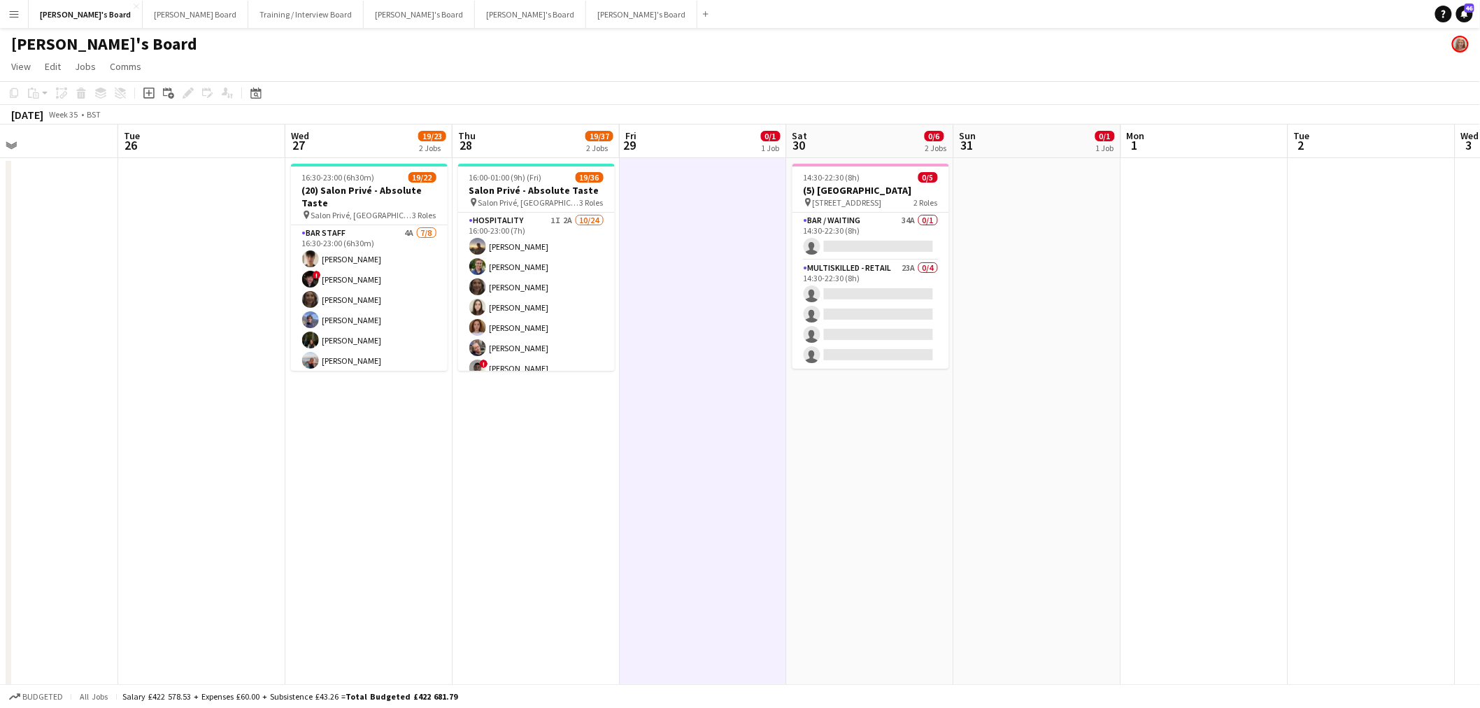
drag, startPoint x: 554, startPoint y: 427, endPoint x: 241, endPoint y: 444, distance: 313.2
click at [221, 427] on app-calendar-viewport "Sat 23 8/8 3 Jobs Sun 24 1/1 1 Job Mon 25 Tue 26 Wed 27 19/23 2 Jobs Thu 28 19/…" at bounding box center [740, 625] width 1480 height 1000
drag, startPoint x: 399, startPoint y: 381, endPoint x: 516, endPoint y: 409, distance: 120.1
click at [606, 415] on app-calendar-viewport "Sat 23 8/8 3 Jobs Sun 24 1/1 1 Job Mon 25 Tue 26 Wed 27 19/23 2 Jobs Thu 28 19/…" at bounding box center [740, 625] width 1480 height 1000
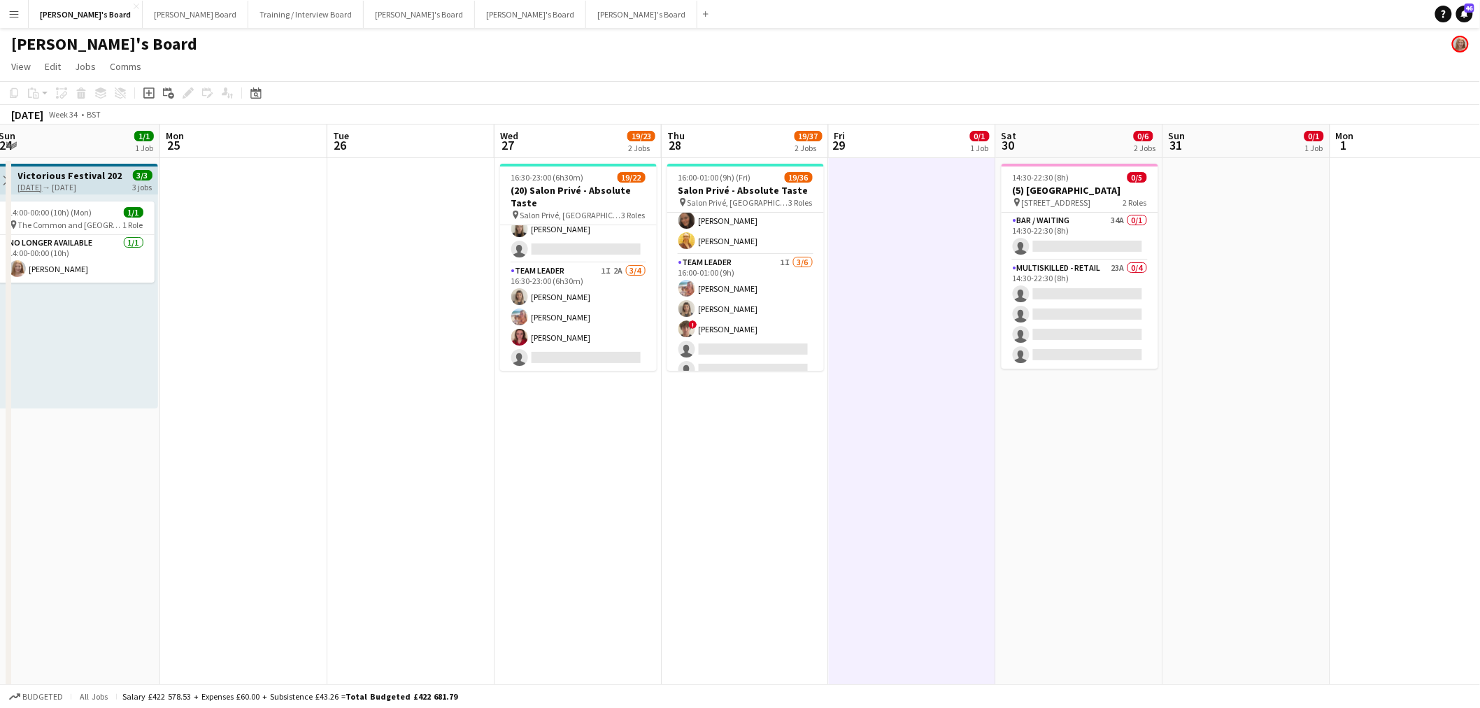
scroll to position [654, 0]
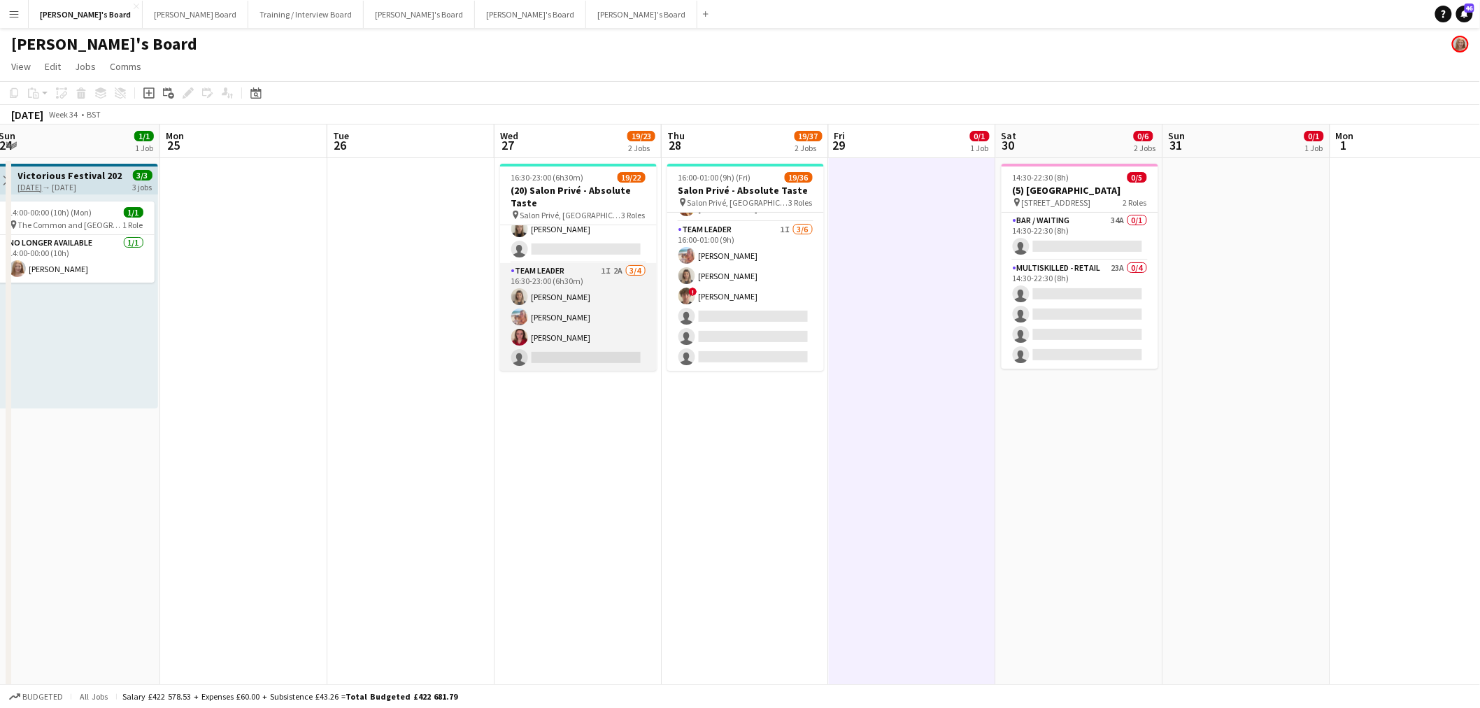
click at [582, 303] on app-card-role "TEAM LEADER 1I 2A 3/4 16:30-23:00 (6h30m) Mathilde Wilkie Freya Lillywhite Char…" at bounding box center [578, 317] width 157 height 108
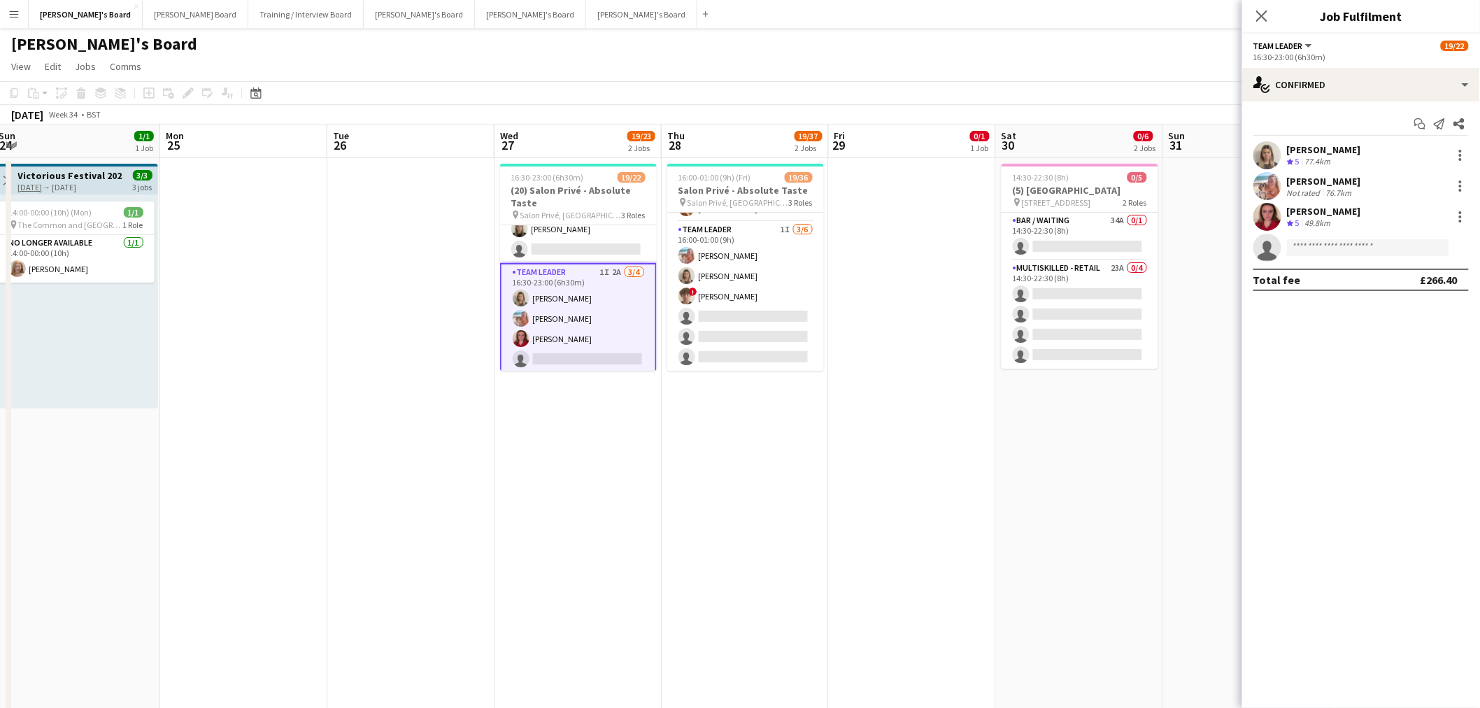
click at [982, 115] on div "Start chat Send notification Share" at bounding box center [1361, 124] width 215 height 23
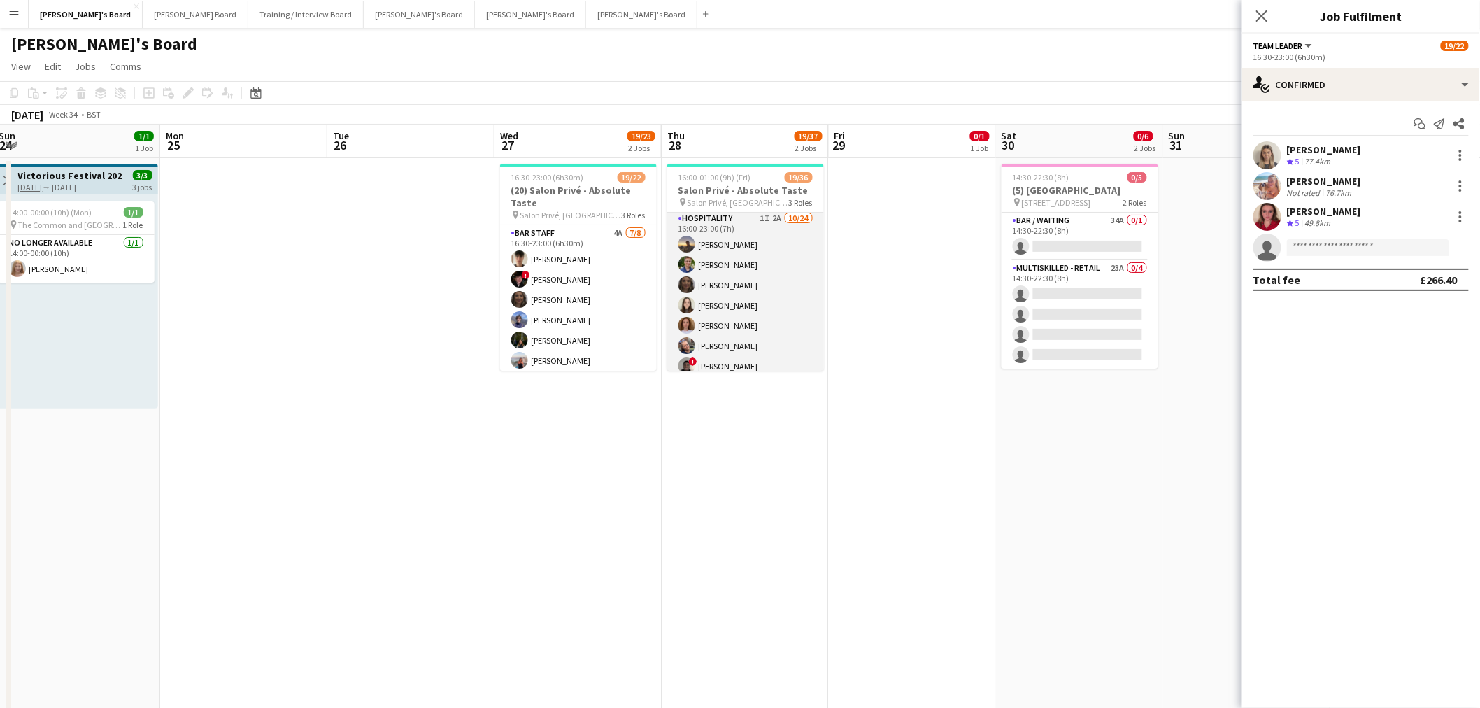
scroll to position [0, 0]
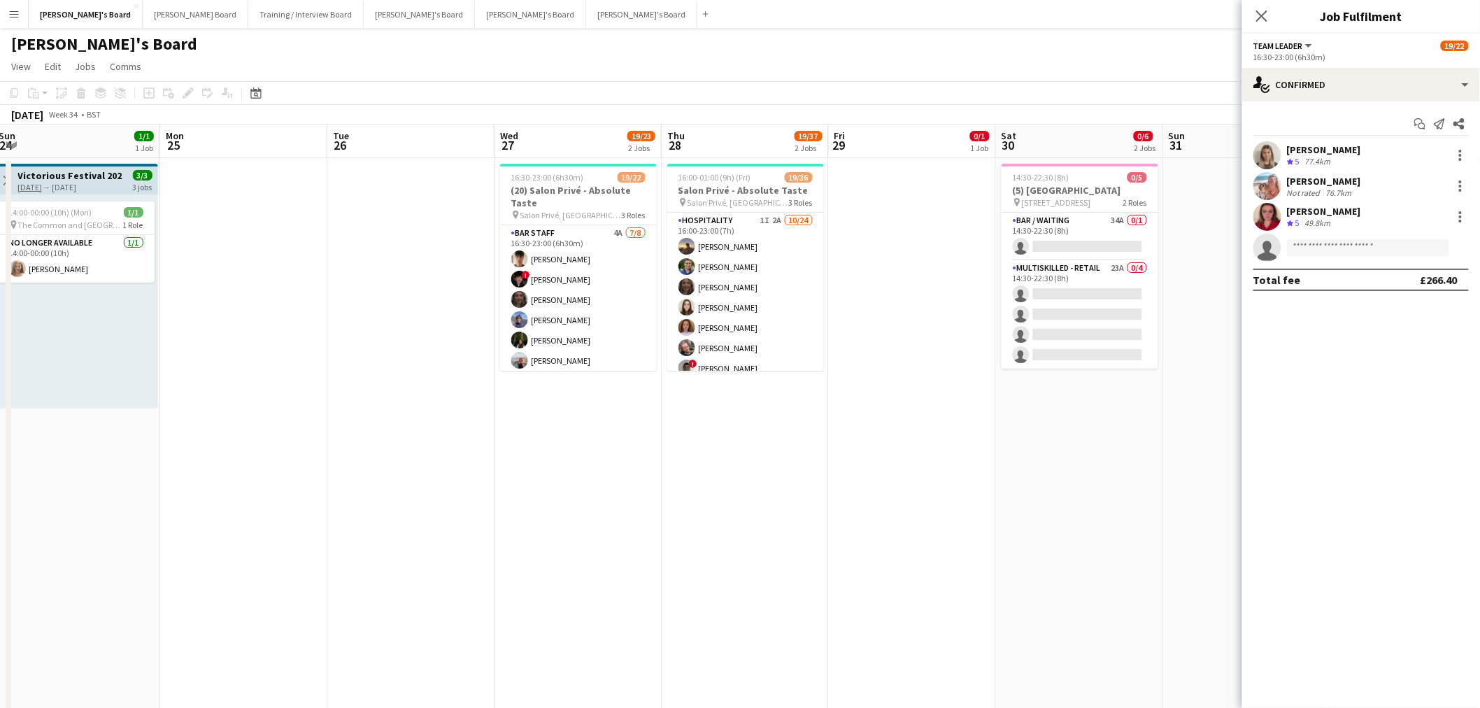
click at [887, 274] on app-date-cell at bounding box center [912, 461] width 167 height 607
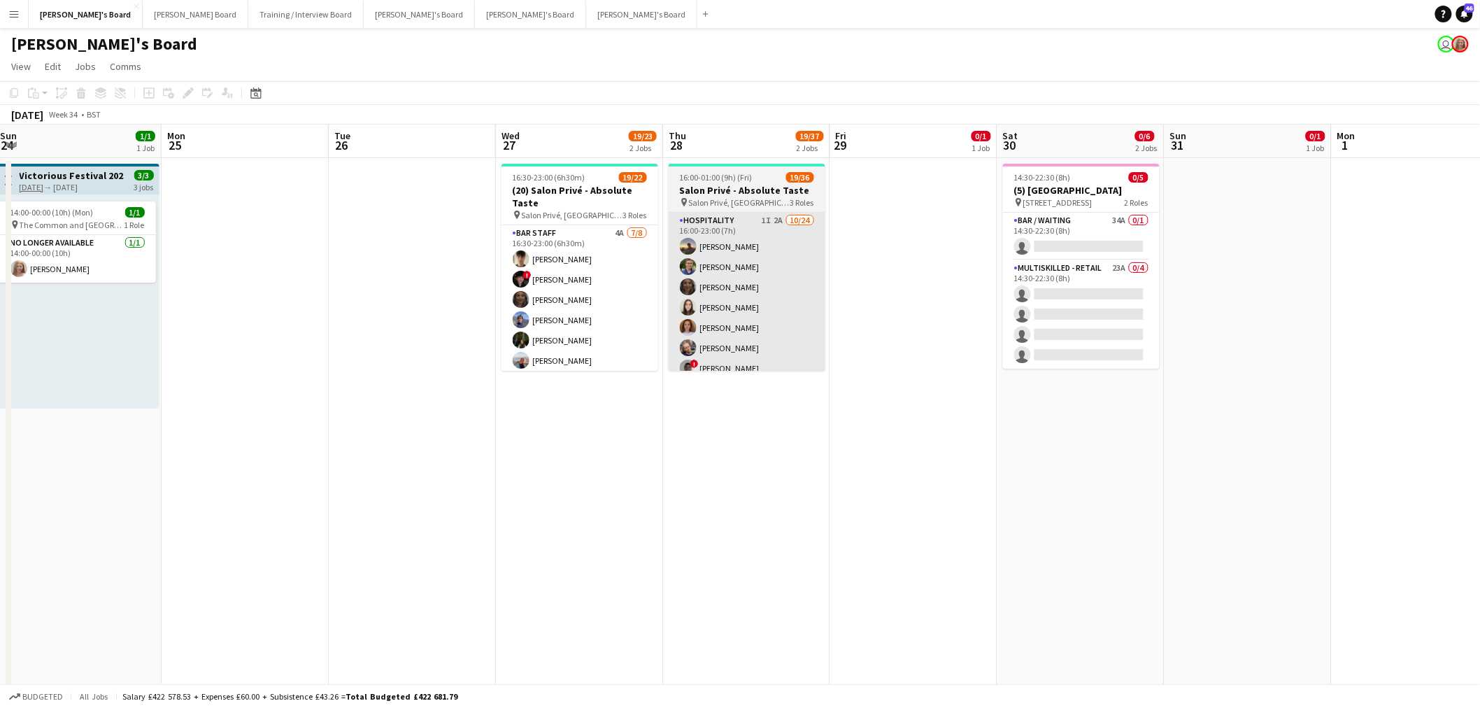
drag, startPoint x: 810, startPoint y: 239, endPoint x: 807, endPoint y: 213, distance: 26.0
click at [814, 199] on app-job-card "16:00-01:00 (9h) (Fri) 19/36 Salon Privé - Absolute Taste pin Salon Privé, Blen…" at bounding box center [747, 267] width 157 height 207
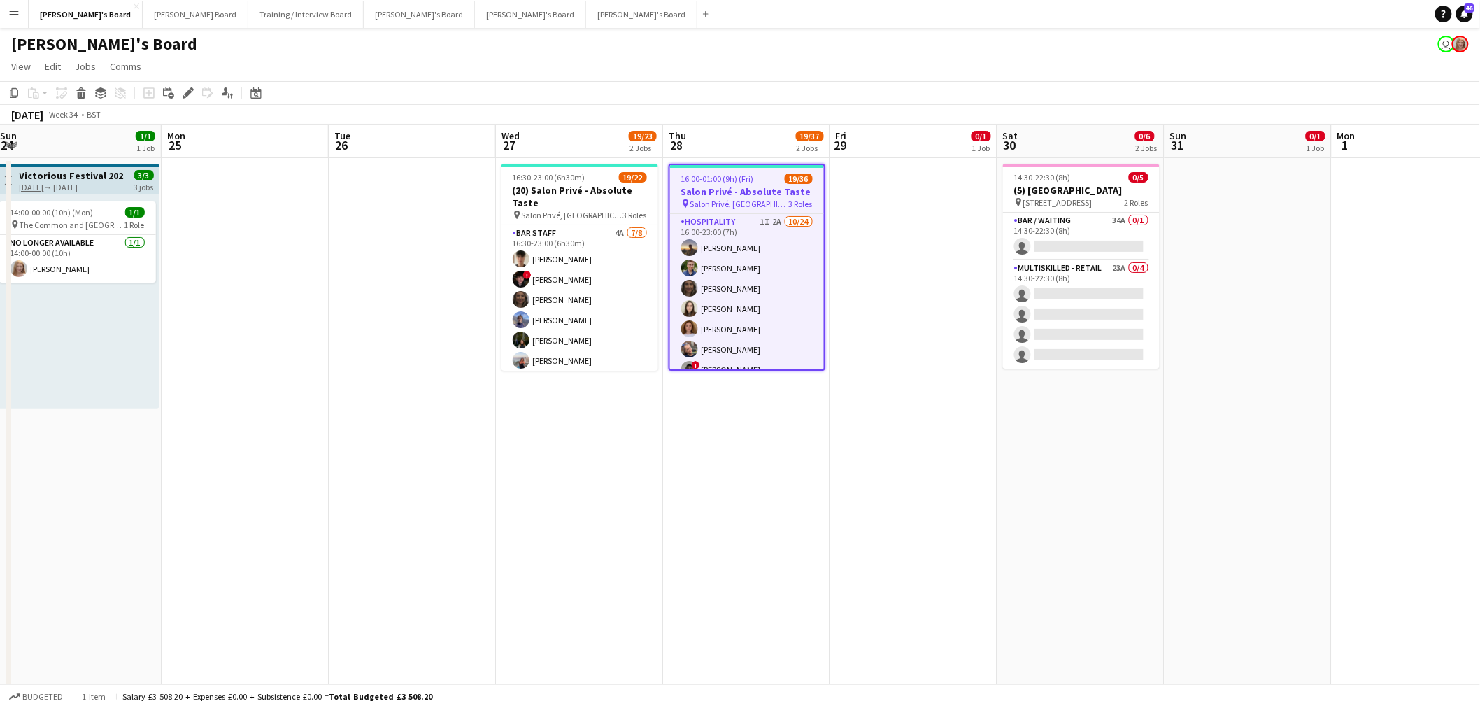
scroll to position [0, 339]
click at [735, 427] on app-date-cell "16:00-01:00 (9h) (Fri) 19/36 Salon Privé - Absolute Taste pin Salon Privé, Blen…" at bounding box center [748, 461] width 167 height 607
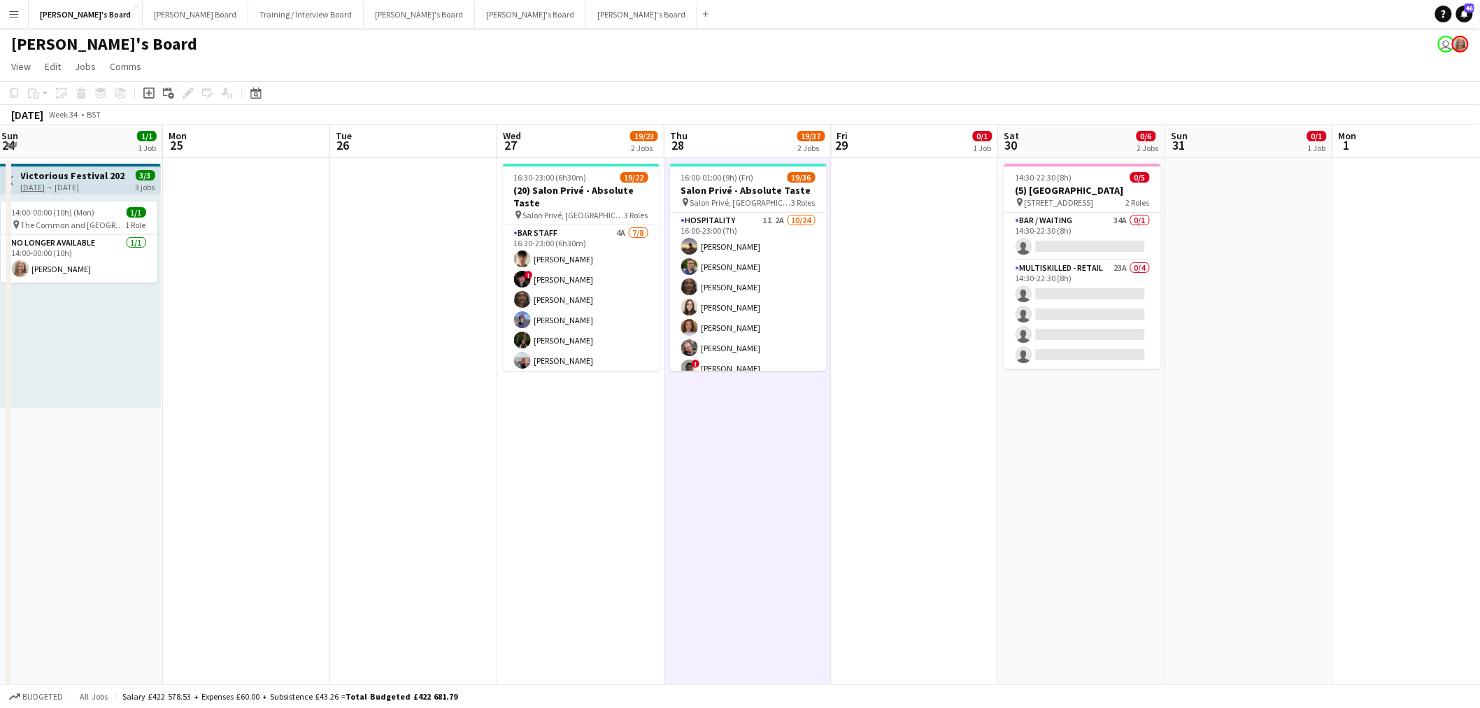
click at [735, 427] on app-date-cell "16:00-01:00 (9h) (Fri) 19/36 Salon Privé - Absolute Taste pin Salon Privé, Blen…" at bounding box center [748, 461] width 167 height 607
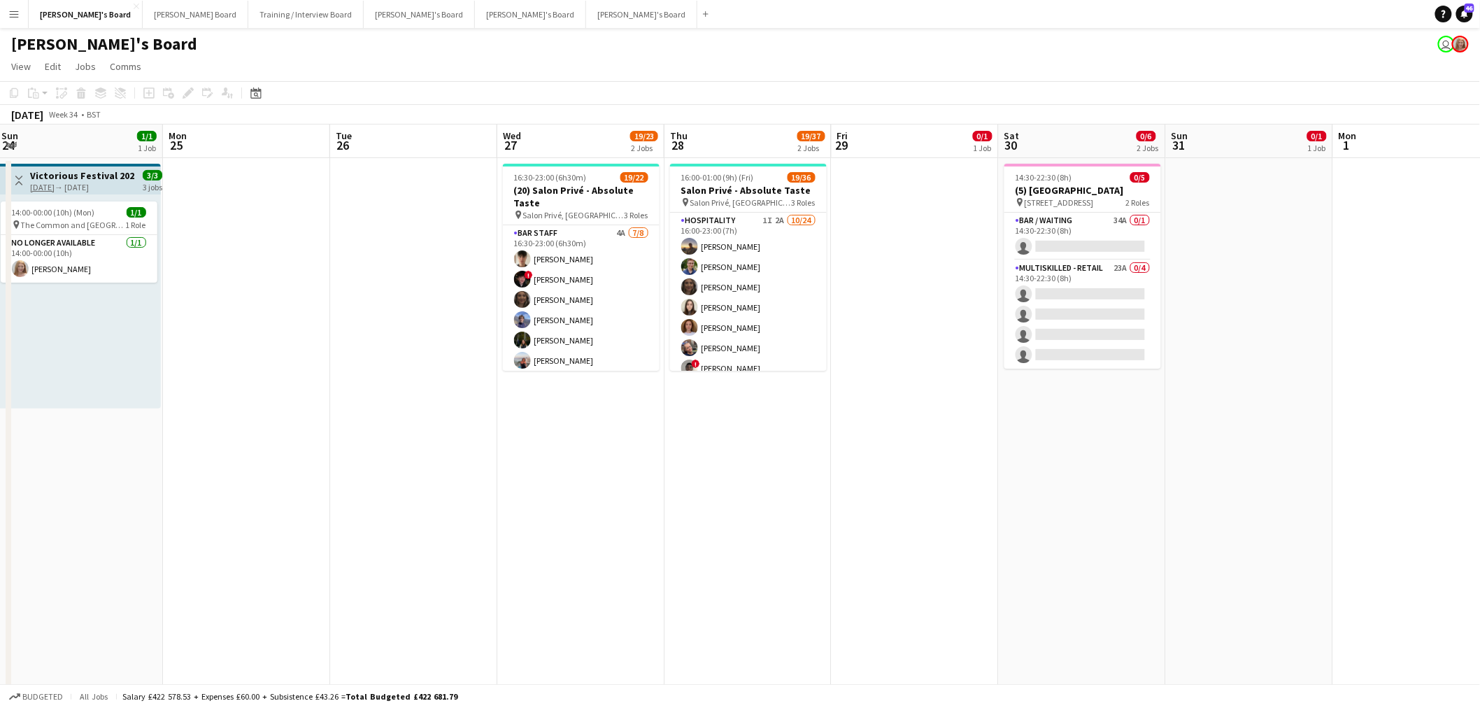
scroll to position [0, 367]
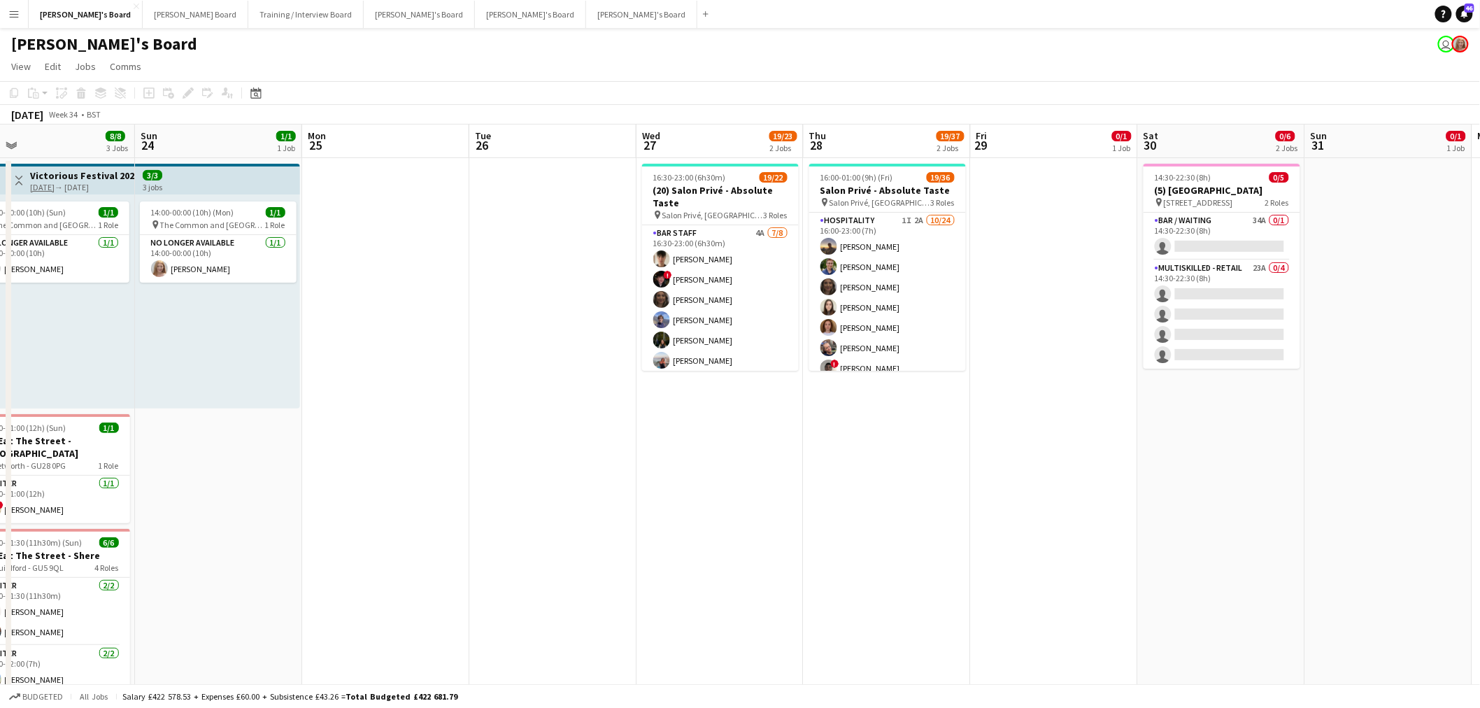
drag, startPoint x: 688, startPoint y: 462, endPoint x: 739, endPoint y: 463, distance: 50.4
click at [739, 427] on app-calendar-viewport "Thu 21 2/2 1 Job Fri 22 1/1 1 Job Sat 23 8/8 3 Jobs Sun 24 1/1 1 Job Mon 25 Tue…" at bounding box center [740, 625] width 1480 height 1000
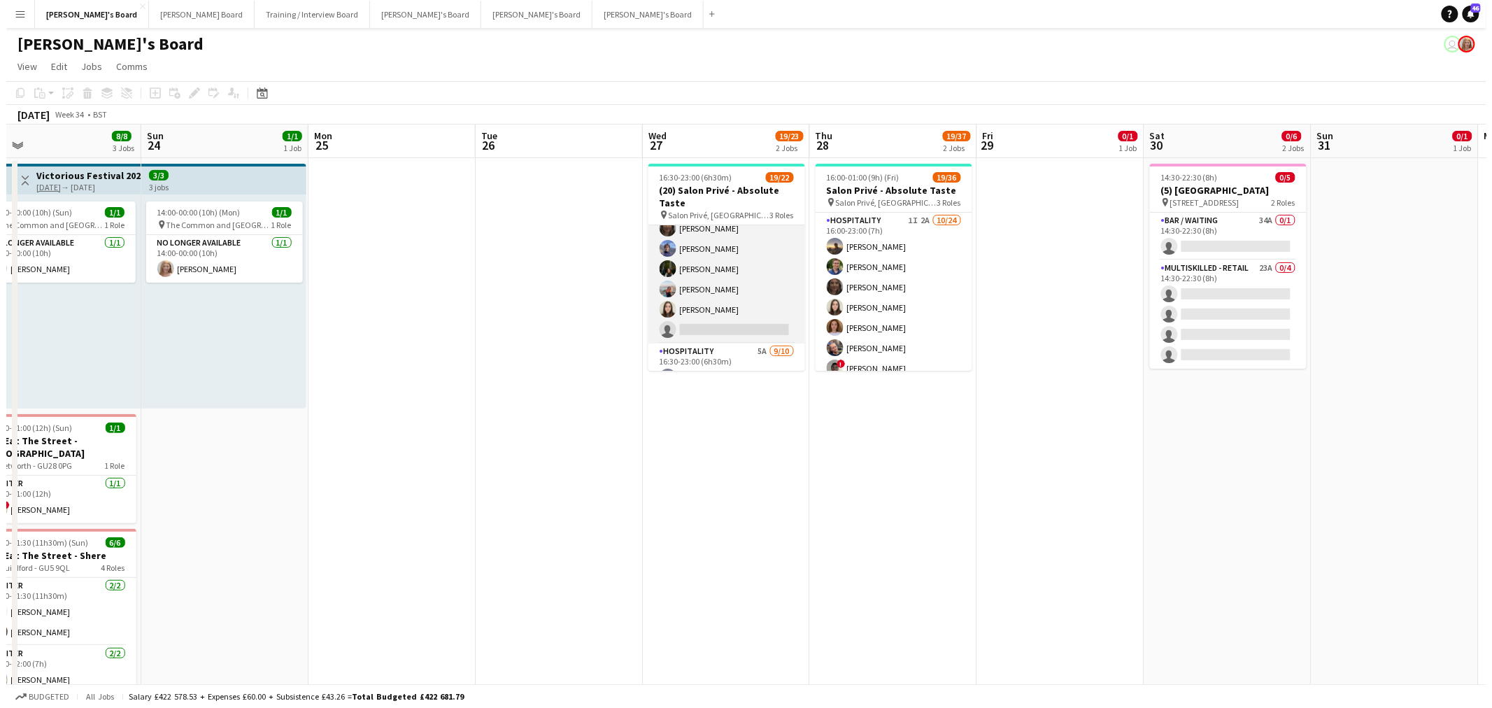
scroll to position [0, 0]
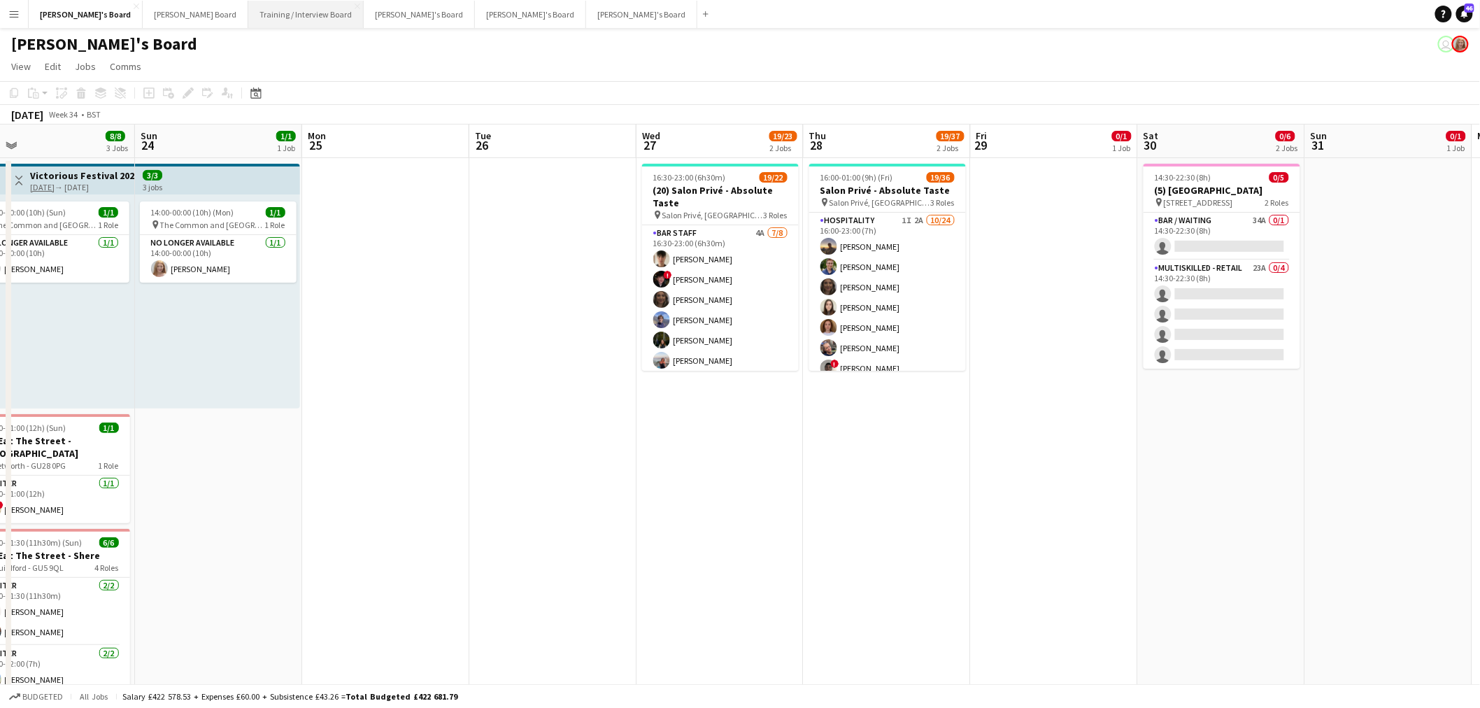
click at [248, 19] on button "Training / Interview Board Close" at bounding box center [305, 14] width 115 height 27
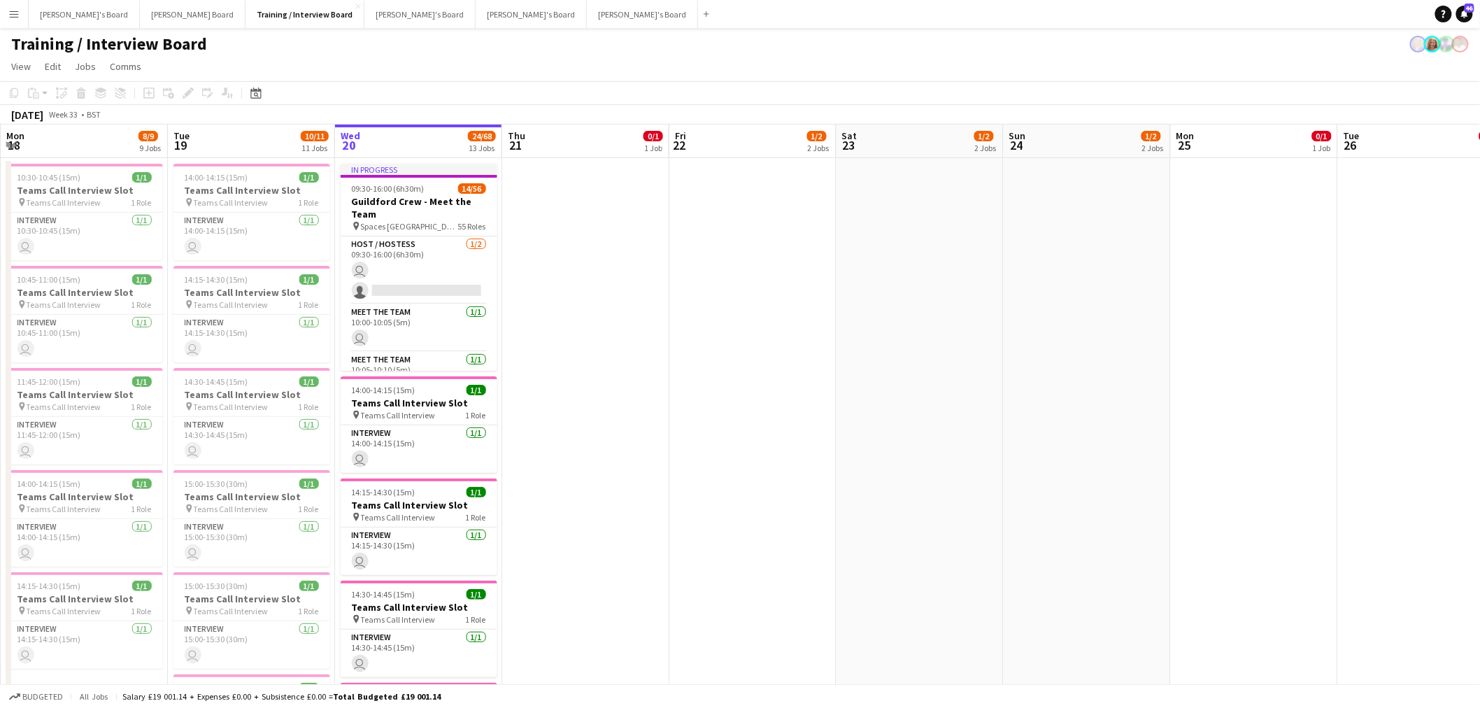
scroll to position [0, 319]
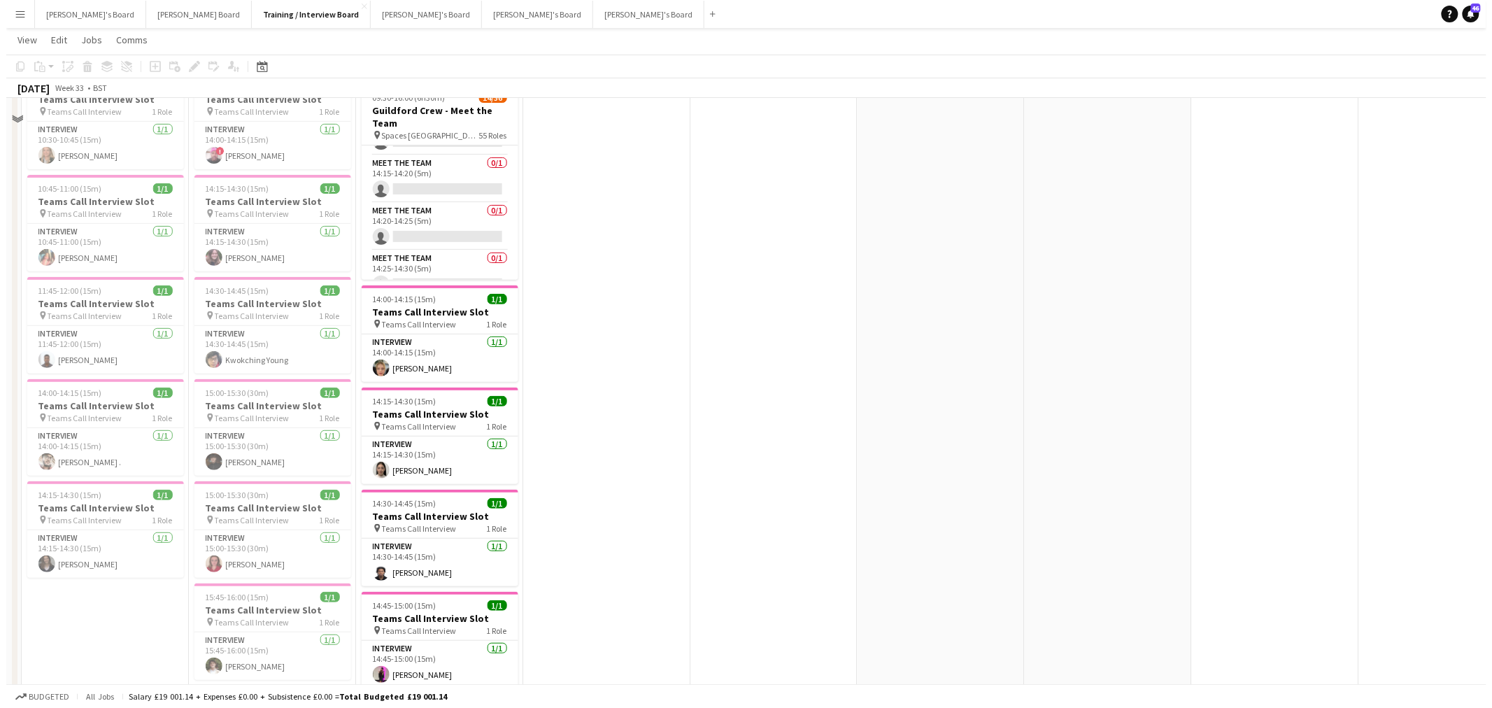
scroll to position [0, 0]
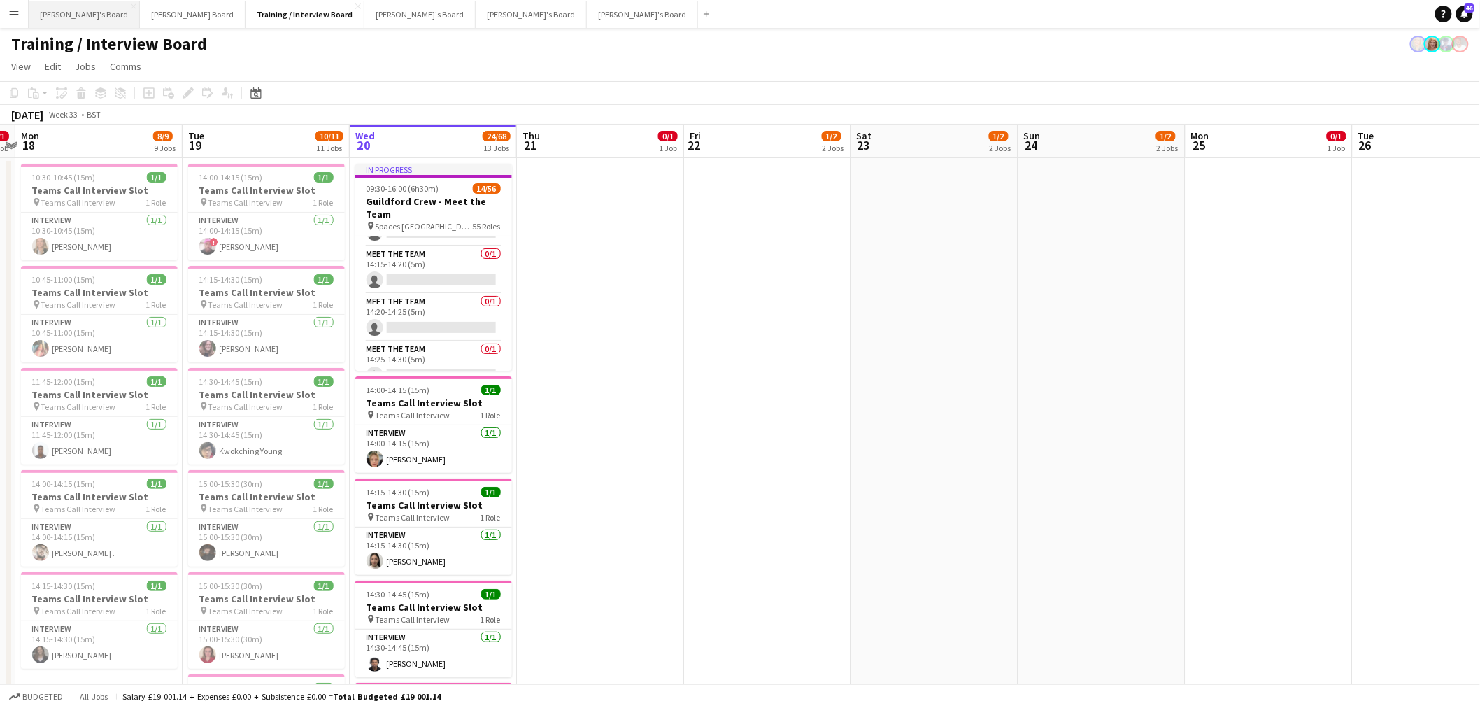
click at [39, 6] on button "Caitlin's Board Close" at bounding box center [84, 14] width 111 height 27
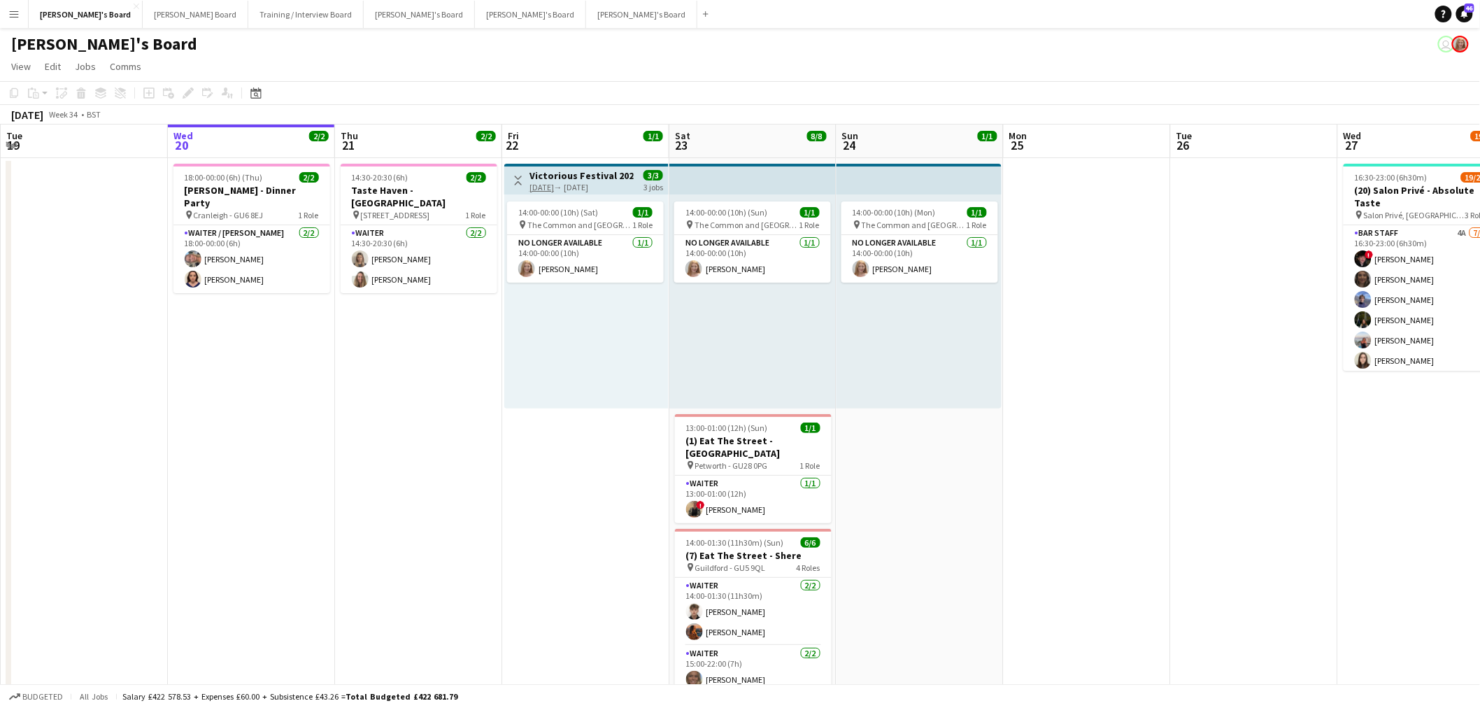
scroll to position [0, 493]
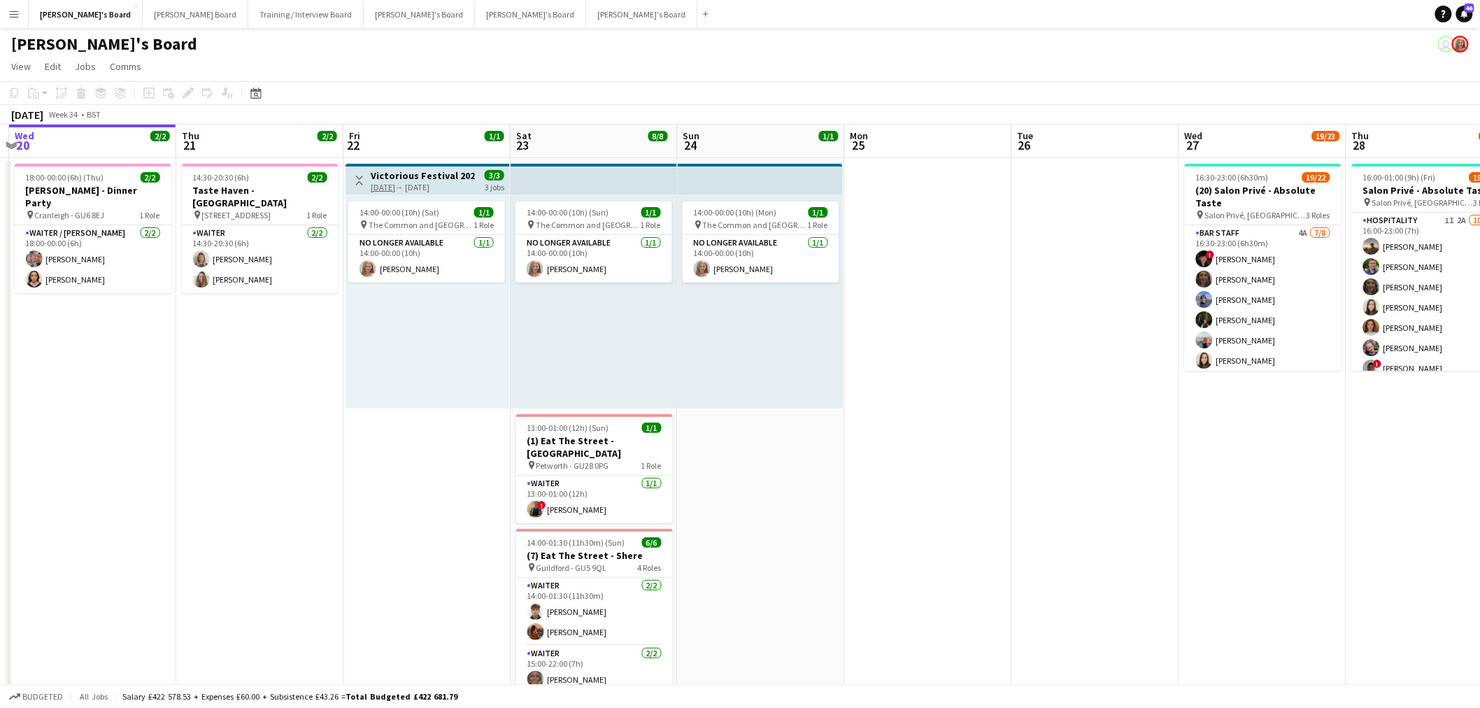
drag, startPoint x: 1103, startPoint y: 418, endPoint x: 945, endPoint y: 427, distance: 159.0
click at [945, 427] on app-calendar-viewport "Sun 17 Mon 18 Tue 19 Wed 20 2/2 1 Job Thu 21 2/2 1 Job Fri 22 1/1 1 Job Sat 23 …" at bounding box center [740, 625] width 1480 height 1000
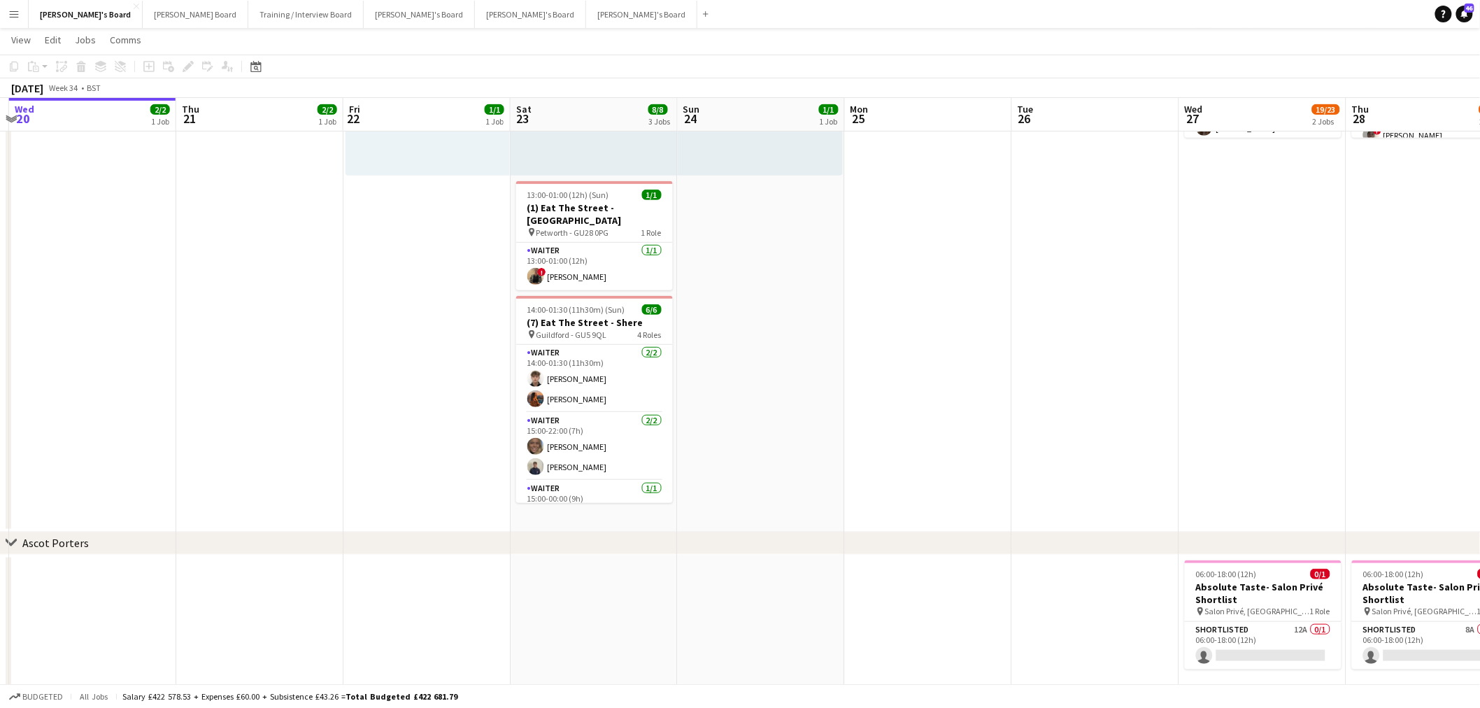
scroll to position [233, 0]
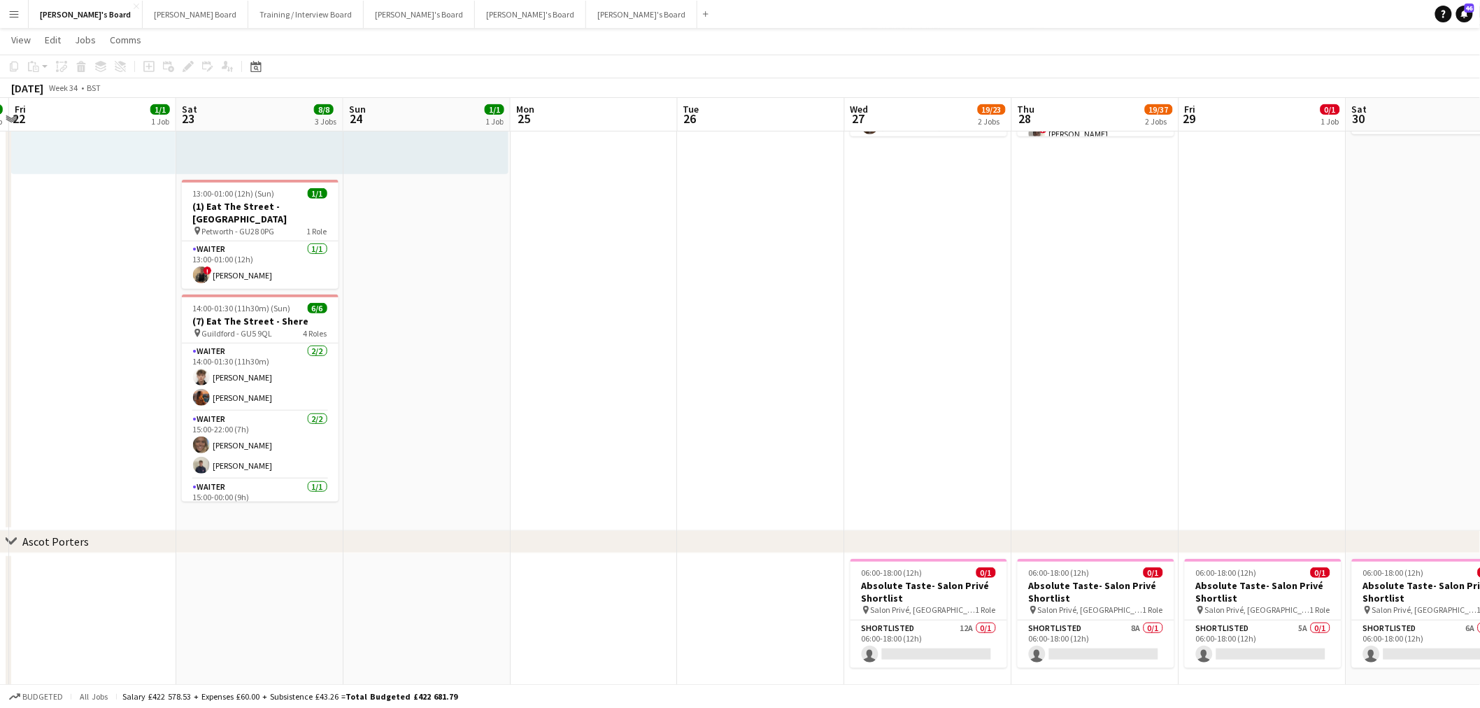
drag, startPoint x: 823, startPoint y: 423, endPoint x: 908, endPoint y: 390, distance: 91.1
click at [500, 427] on app-calendar-viewport "Tue 19 Wed 20 2/2 1 Job Thu 21 2/2 1 Job Fri 22 1/1 1 Job Sat 23 8/8 3 Jobs Sun…" at bounding box center [740, 356] width 1480 height 1068
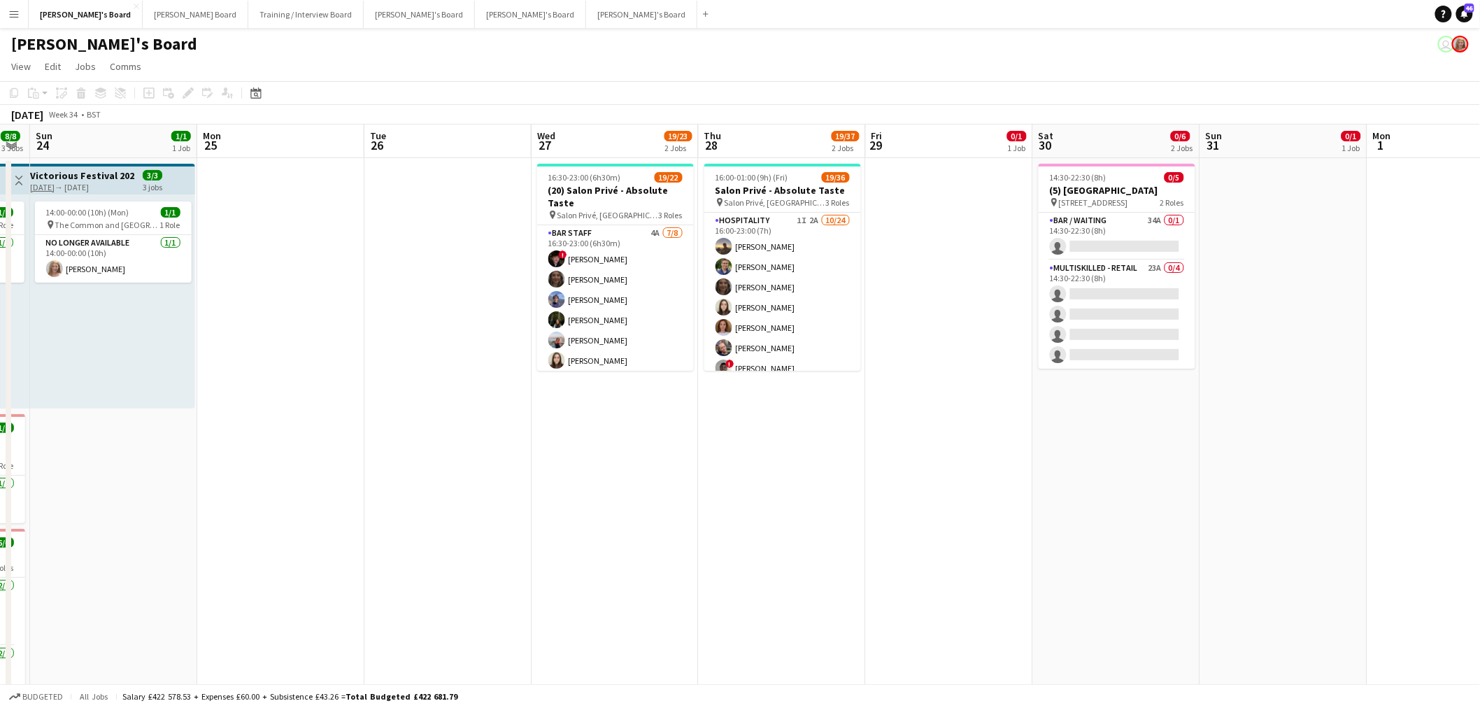
scroll to position [0, 495]
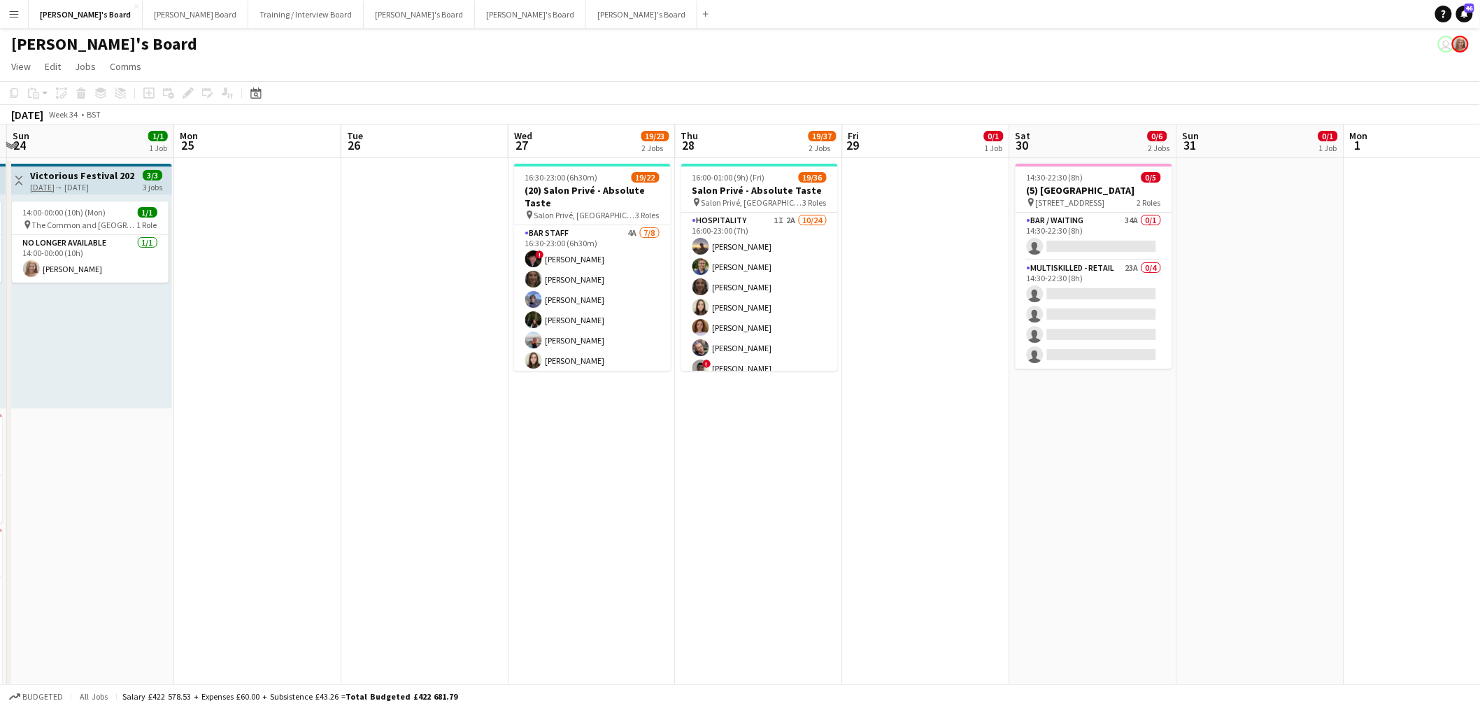
drag, startPoint x: 1087, startPoint y: 387, endPoint x: 886, endPoint y: 410, distance: 201.4
click at [886, 410] on app-calendar-viewport "Thu 21 2/2 1 Job Fri 22 1/1 1 Job Sat 23 8/8 3 Jobs Sun 24 1/1 1 Job Mon 25 Tue…" at bounding box center [740, 625] width 1480 height 1000
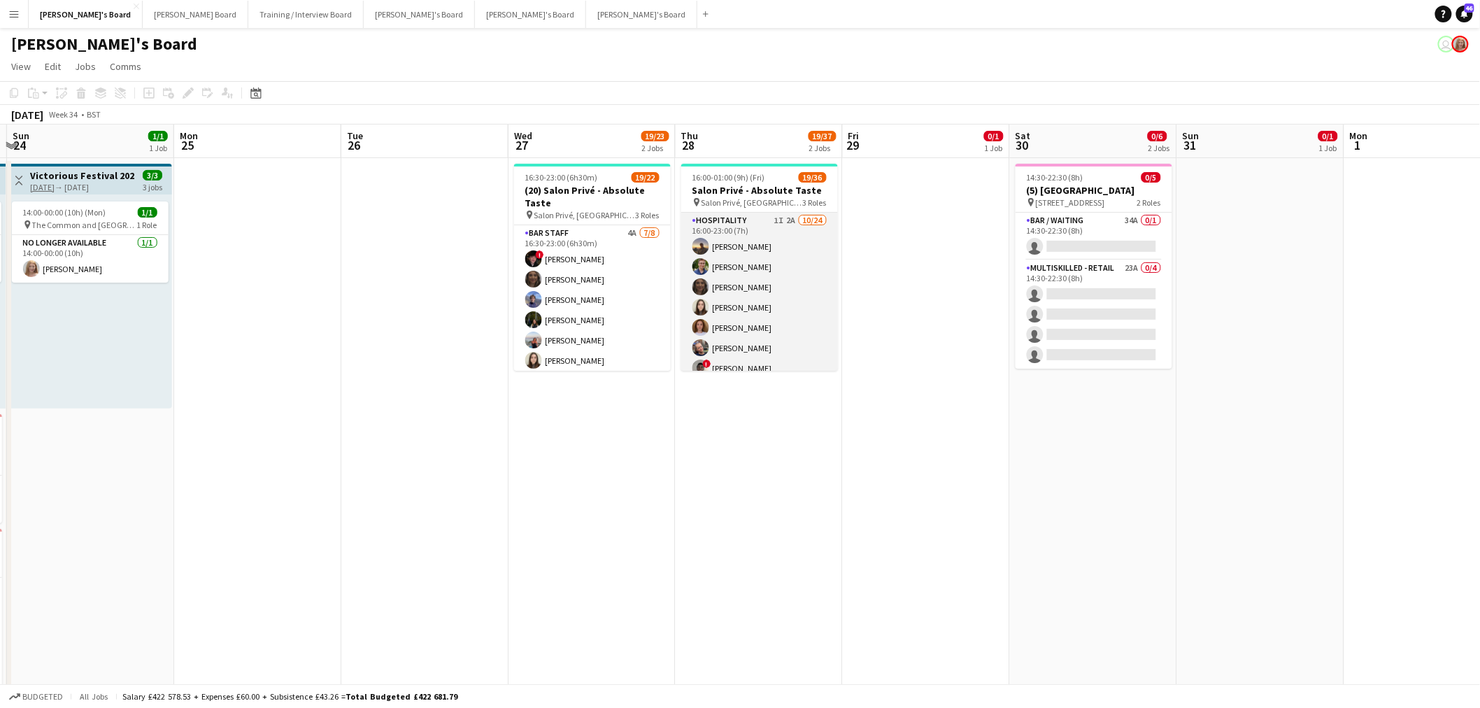
click at [789, 276] on app-card-role "Hospitality 1I 2A 10/24 16:00-23:00 (7h) Harry Thomas Joseph Day shona irvine H…" at bounding box center [759, 470] width 157 height 514
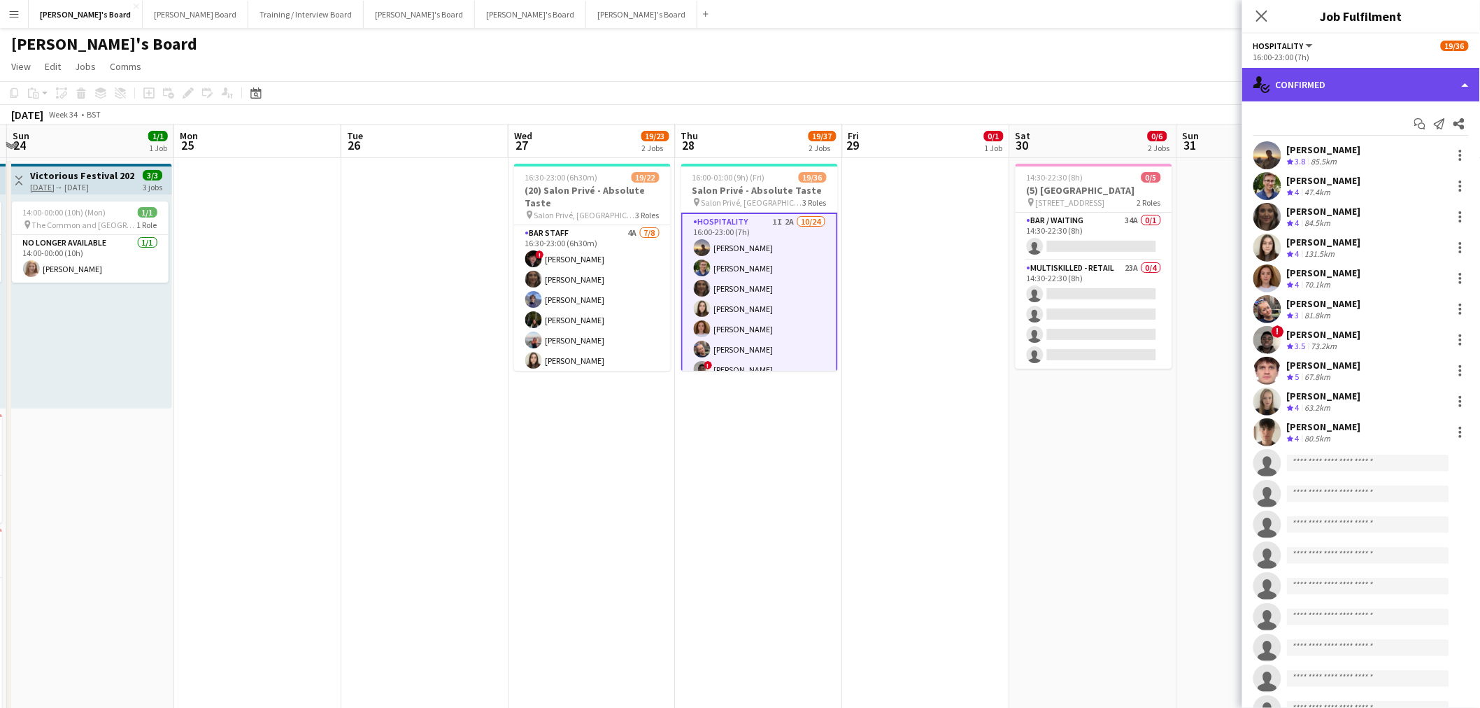
click at [982, 78] on div "single-neutral-actions-check-2 Confirmed" at bounding box center [1362, 85] width 238 height 34
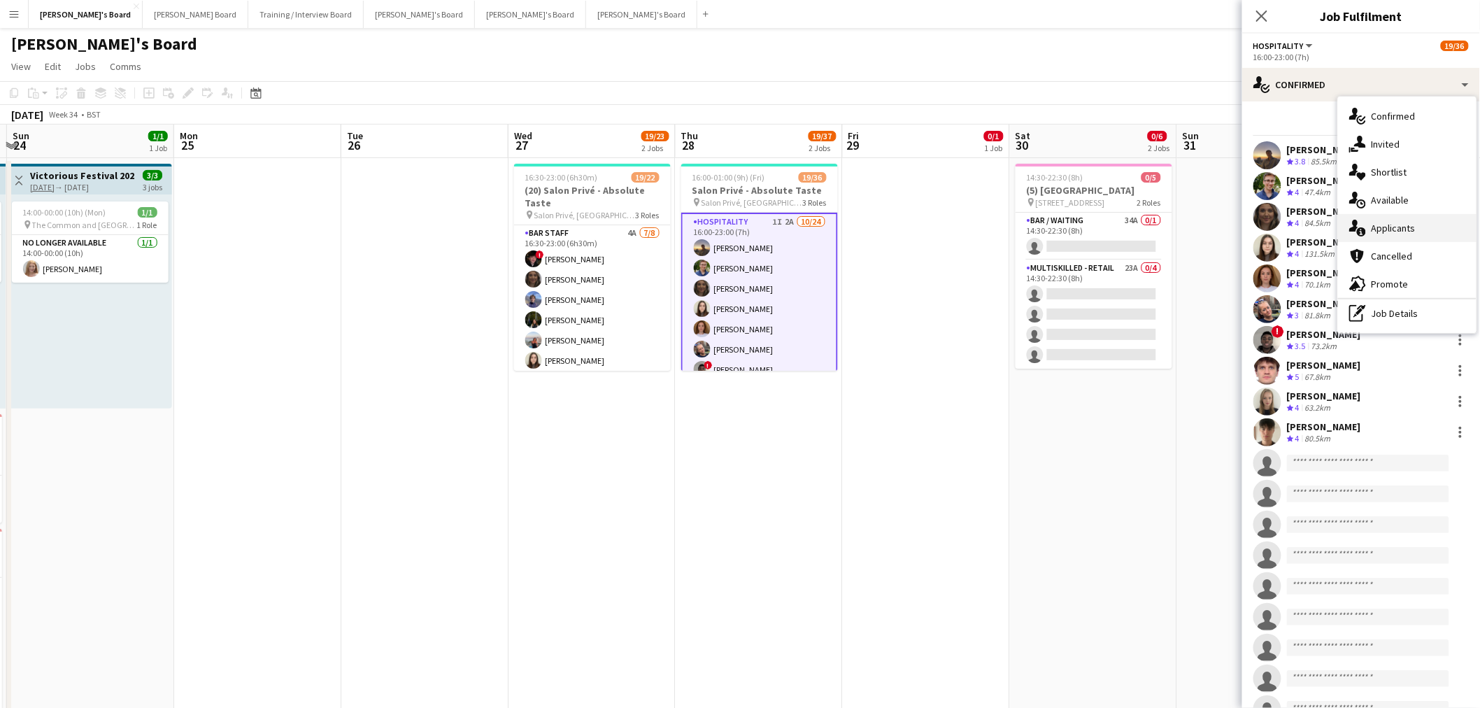
click at [982, 233] on div "single-neutral-actions-information Applicants" at bounding box center [1407, 228] width 139 height 28
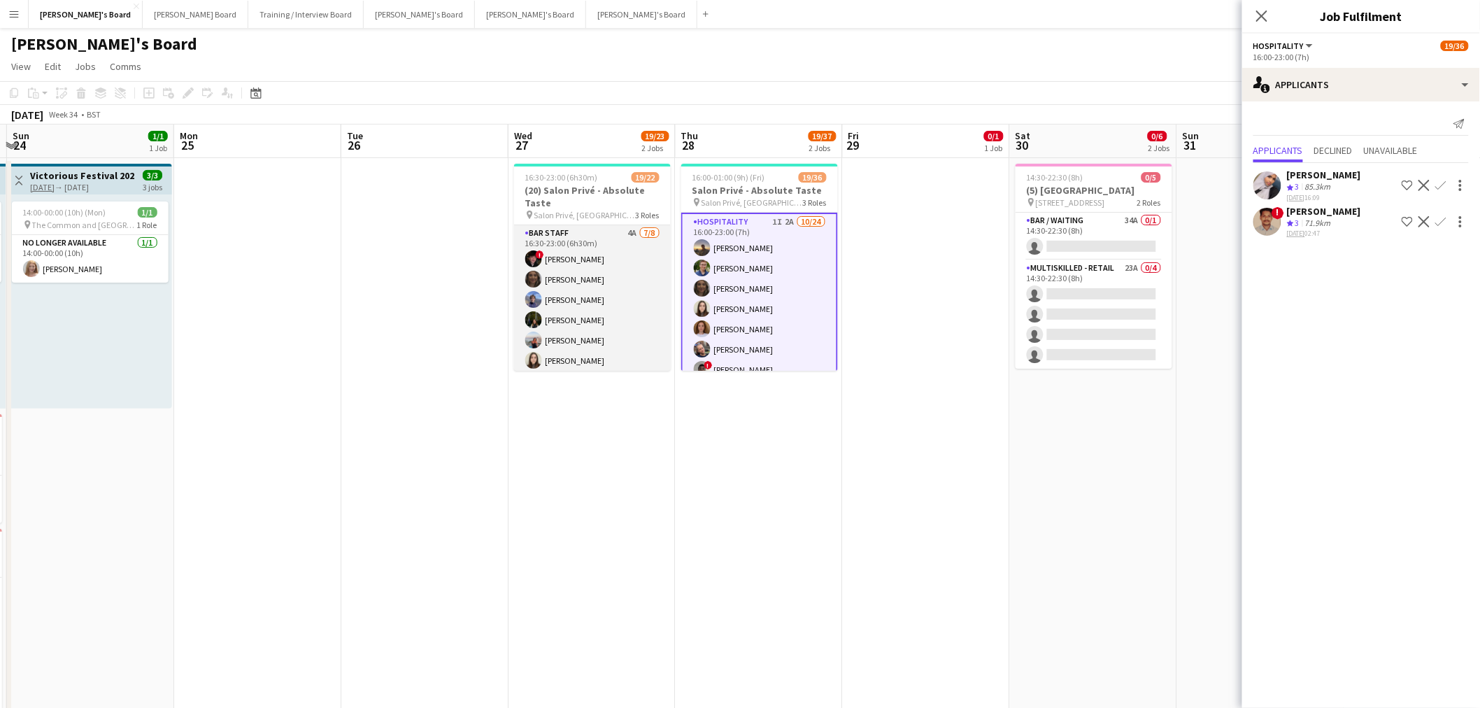
click at [642, 270] on app-card-role "BAR STAFF 4A 7/8 16:30-23:00 (6h30m) ! Ryan Filkins shona irvine Douglas Lansle…" at bounding box center [592, 320] width 157 height 190
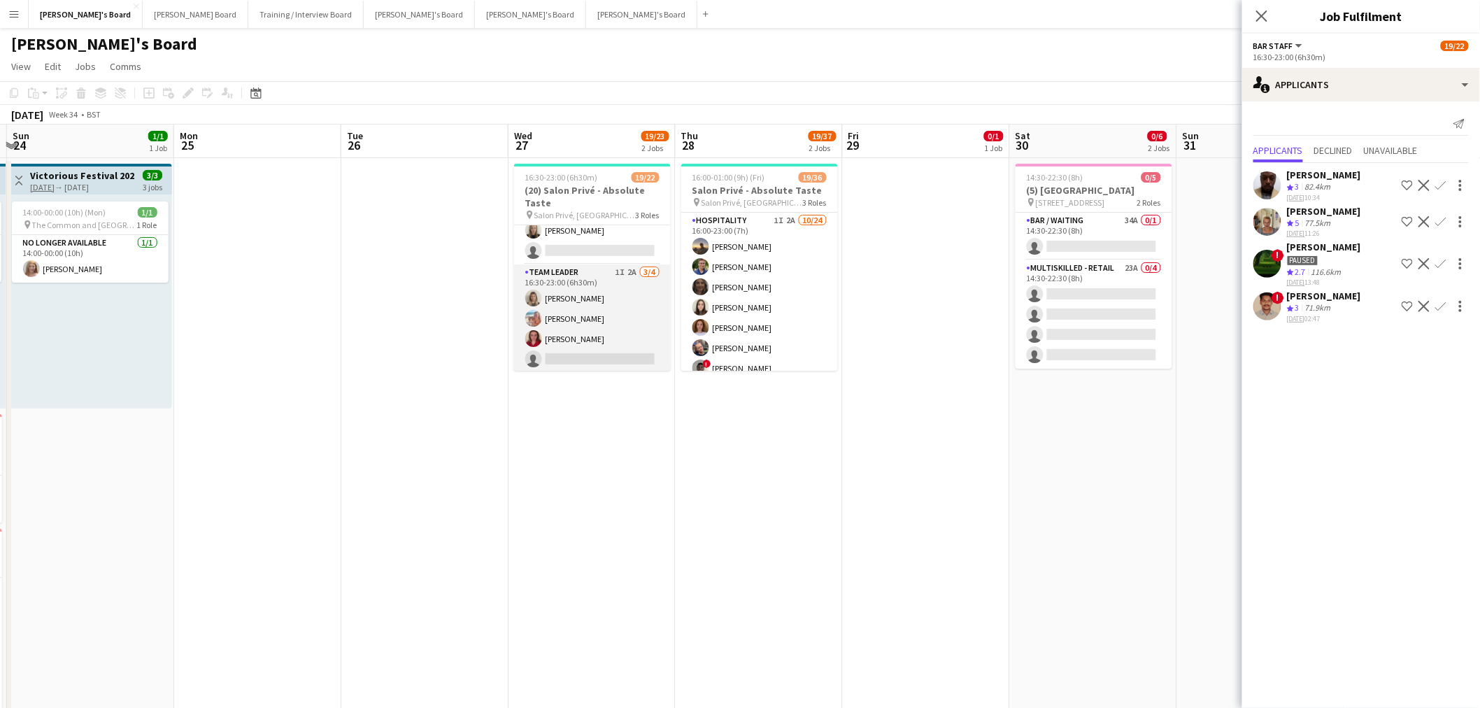
click at [621, 299] on app-card-role "TEAM LEADER 1I 2A 3/4 16:30-23:00 (6h30m) Mathilde Wilkie Freya Lillywhite Char…" at bounding box center [592, 318] width 157 height 108
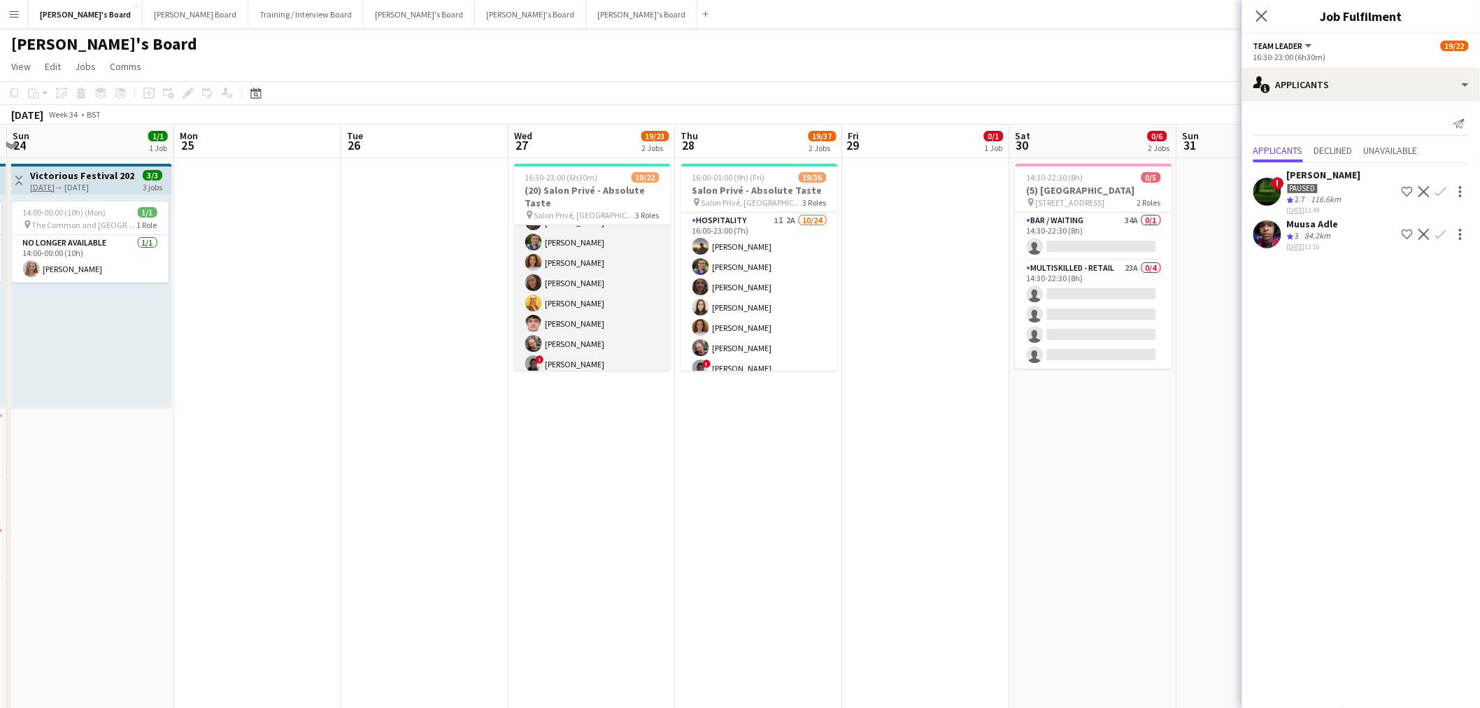
click at [618, 297] on app-card-role "Hospitality 5A 9/10 16:30-23:00 (6h30m) Harry Thomas Joseph Day Sophie Briscoe …" at bounding box center [592, 303] width 157 height 230
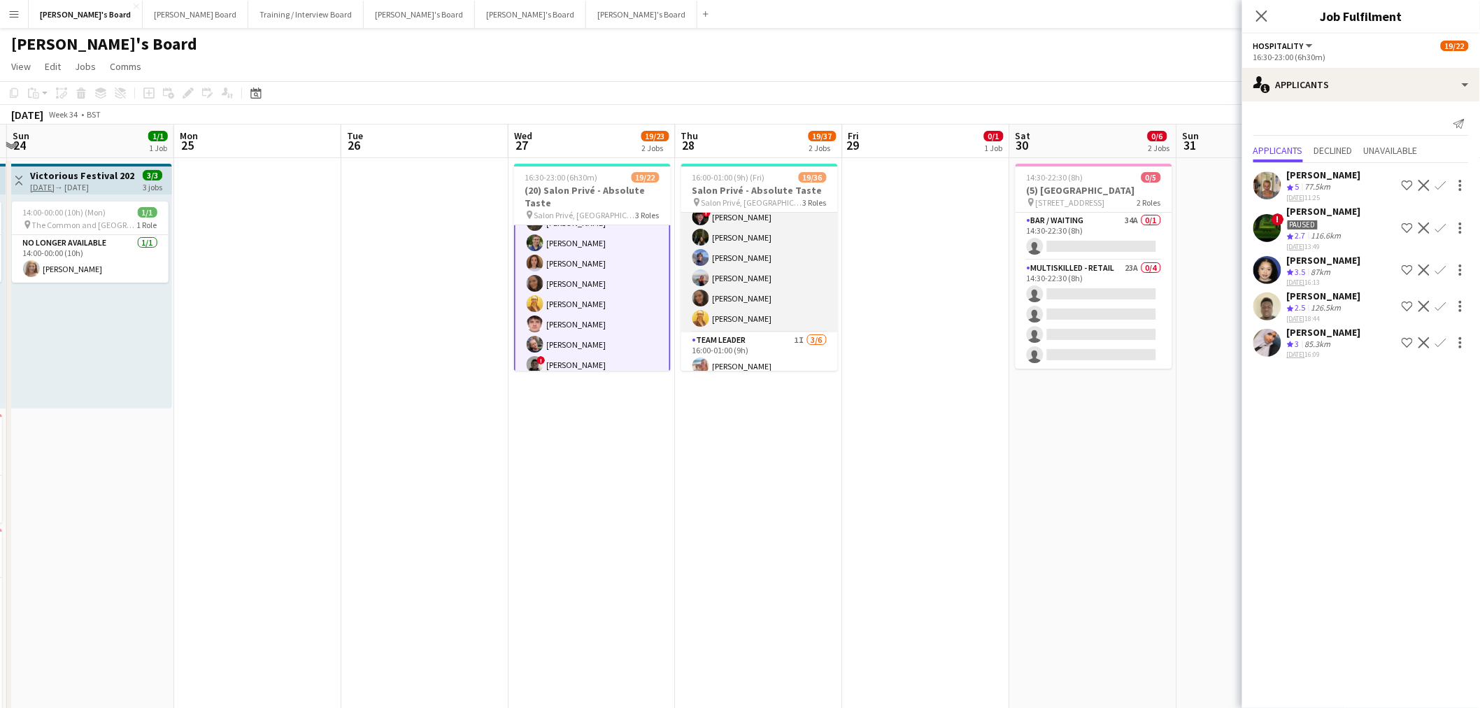
scroll to position [654, 0]
click at [770, 334] on app-card-role "TEAM LEADER 1I 3/6 16:00-01:00 (9h) Freya Lillywhite Mathilde Wilkie ! Jamie Ac…" at bounding box center [759, 296] width 157 height 149
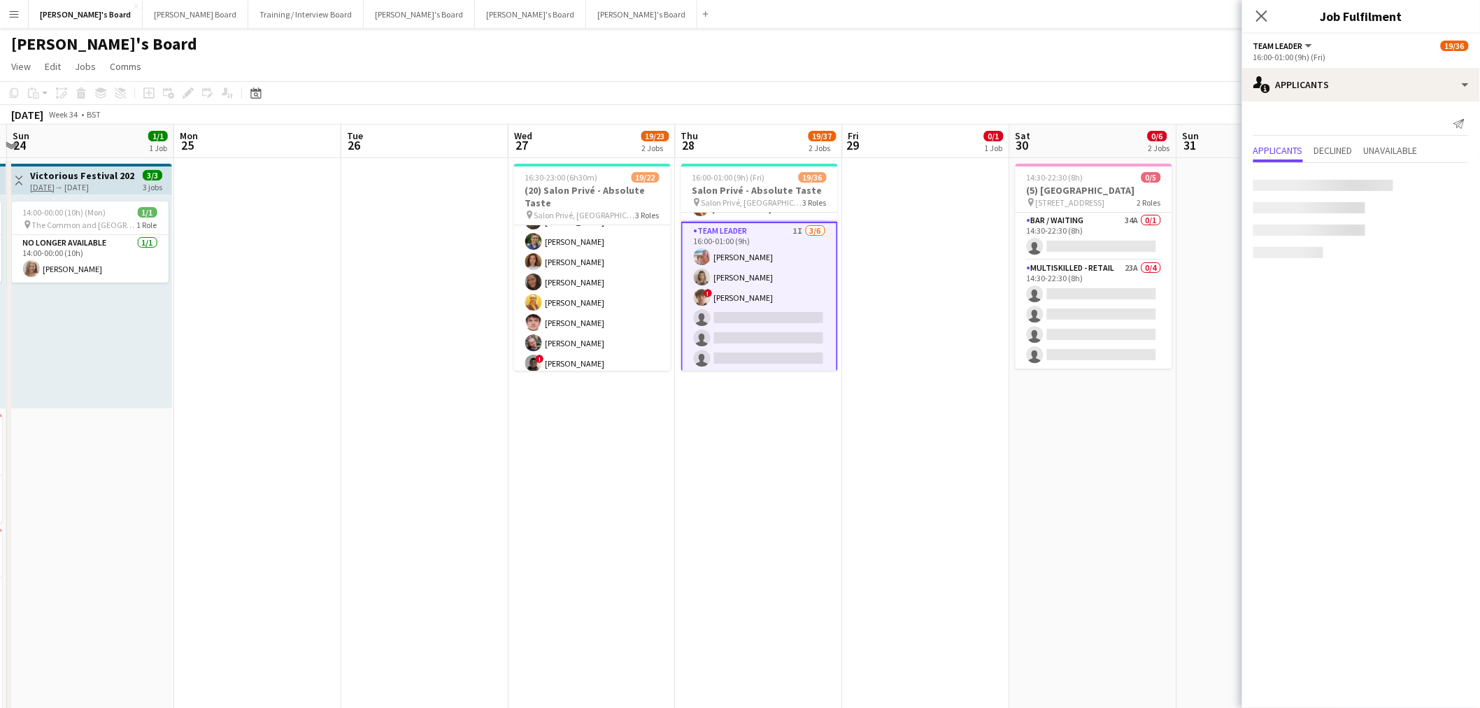
scroll to position [227, 0]
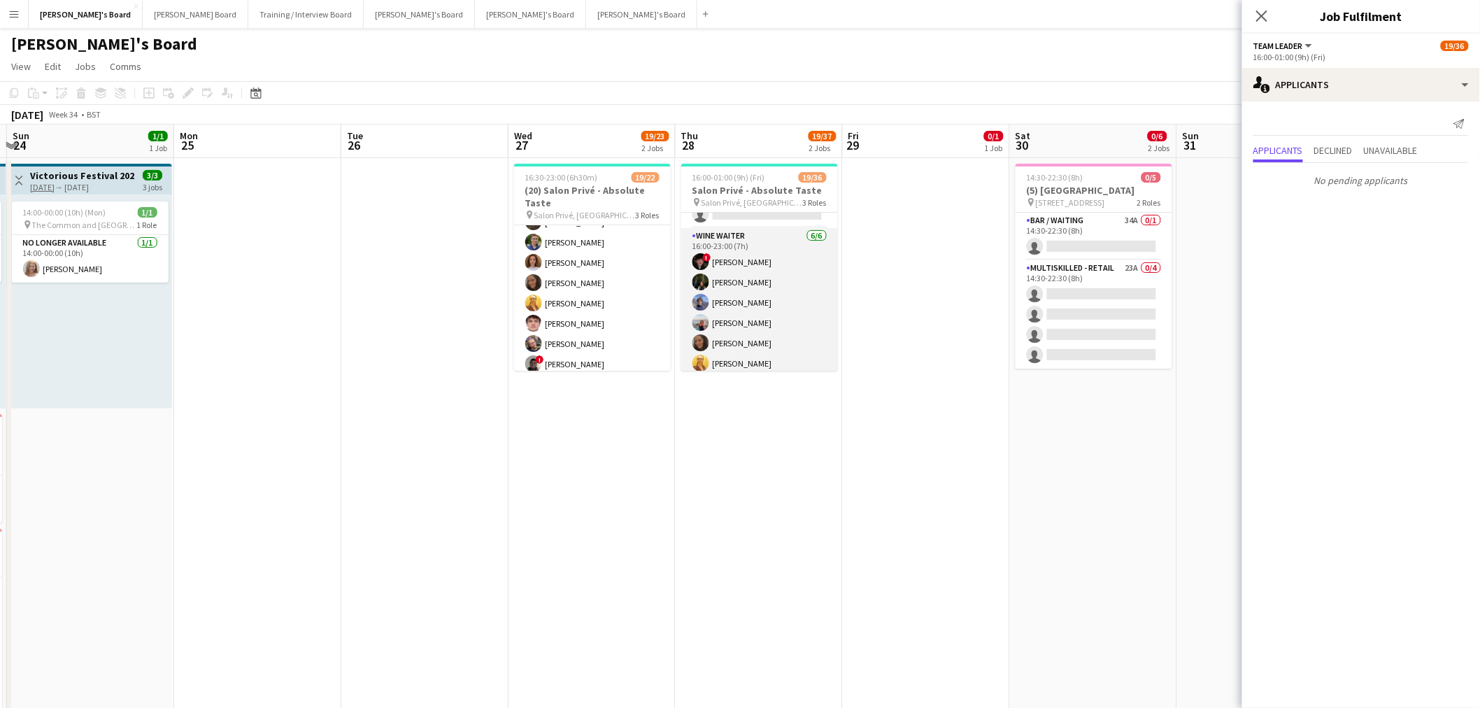
click at [771, 302] on app-card-role "WINE WAITER 6/6 16:00-23:00 (7h) ! Ryan Filkins Jessamie Lindley Douglas Lansle…" at bounding box center [759, 302] width 157 height 149
click at [772, 302] on app-card-role "Hospitality 1I 2A 10/24 16:00-23:00 (7h) Harry Thomas Joseph Day shona irvine H…" at bounding box center [759, 126] width 157 height 514
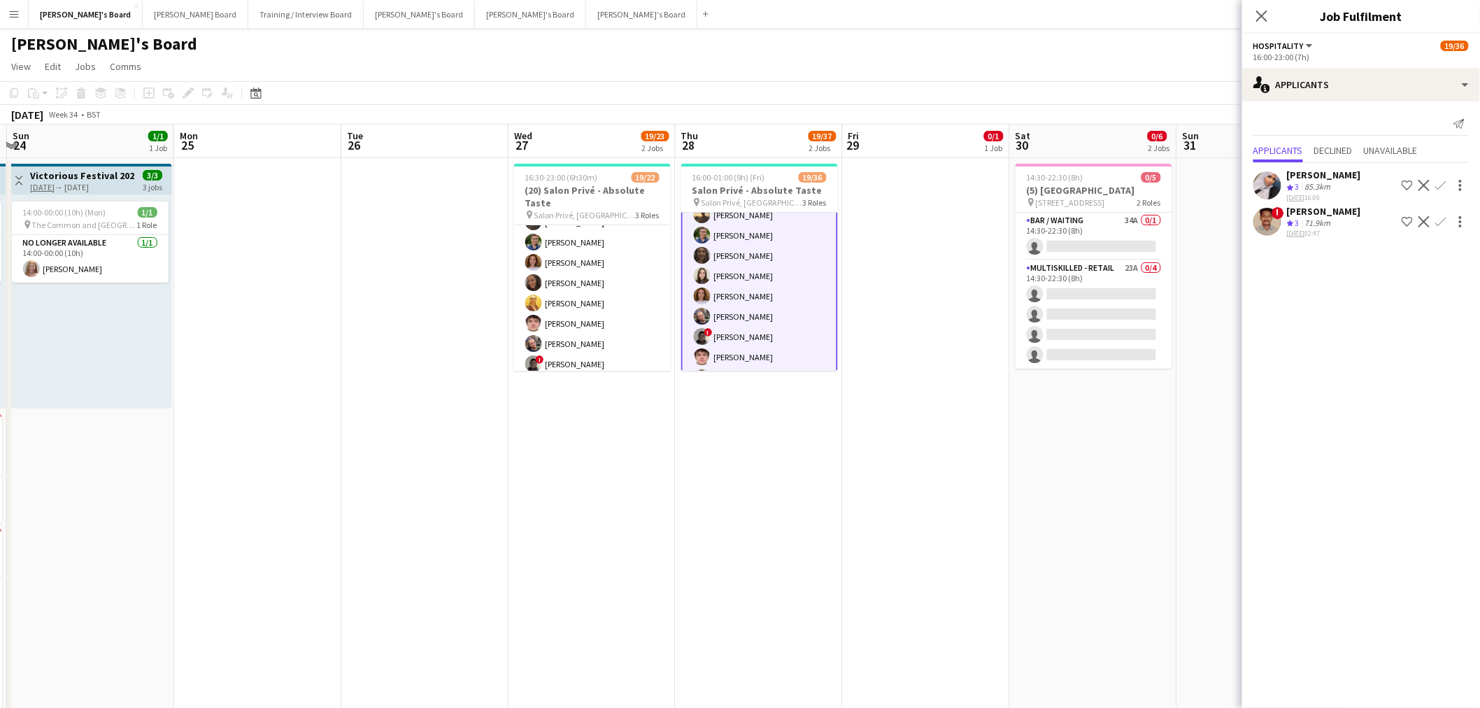
click at [772, 302] on app-card-role "Hospitality 1I 2A 10/24 16:00-23:00 (7h) Harry Thomas Joseph Day shona irvine H…" at bounding box center [759, 438] width 157 height 517
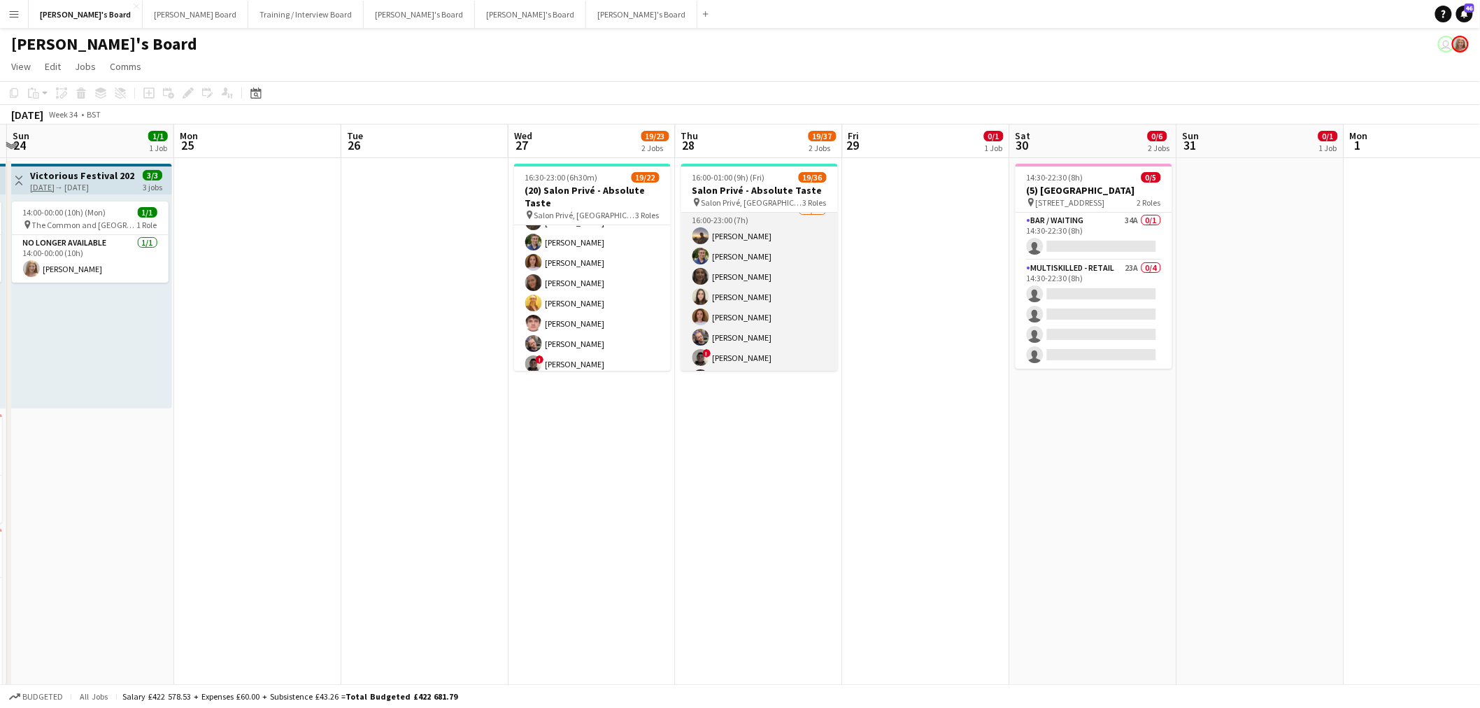
scroll to position [0, 0]
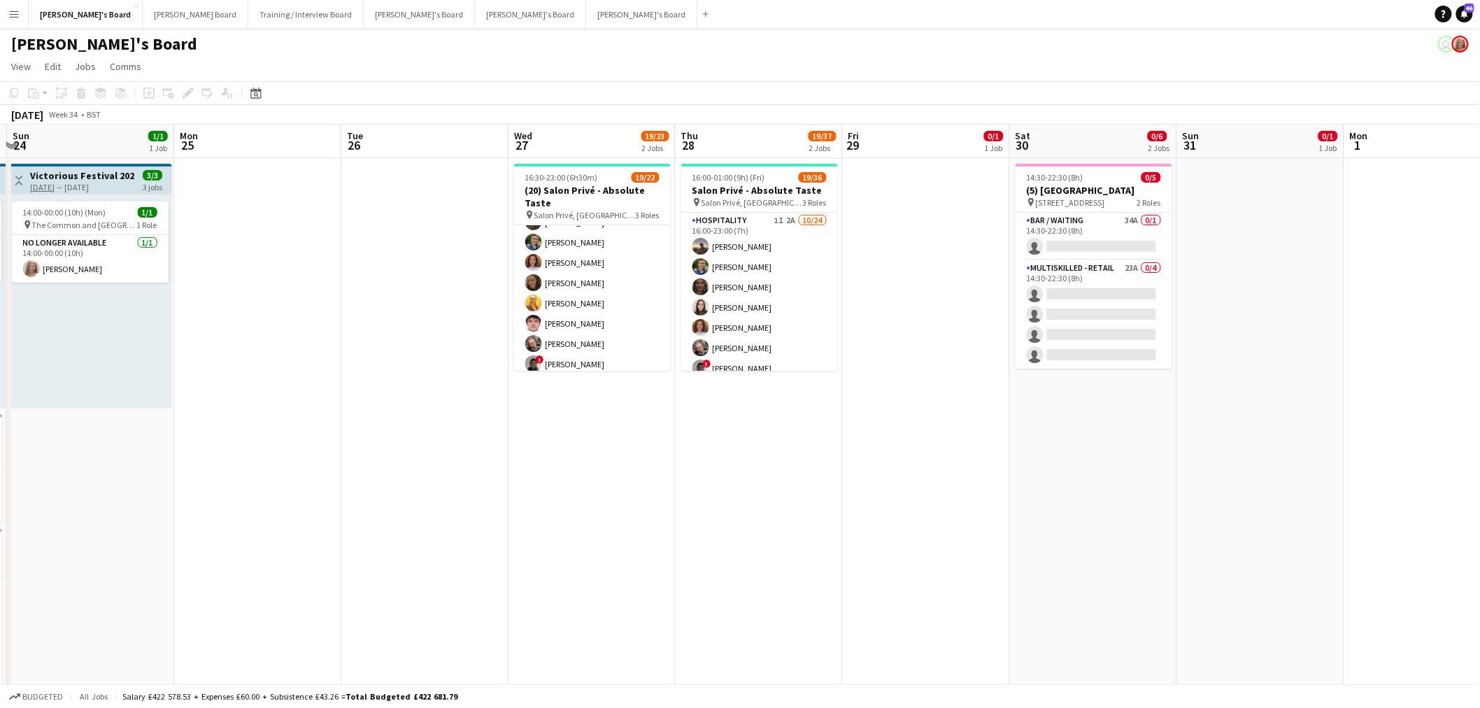
click at [759, 427] on app-date-cell "16:00-01:00 (9h) (Fri) 19/36 Salon Privé - Absolute Taste pin Salon Privé, Blen…" at bounding box center [759, 461] width 167 height 607
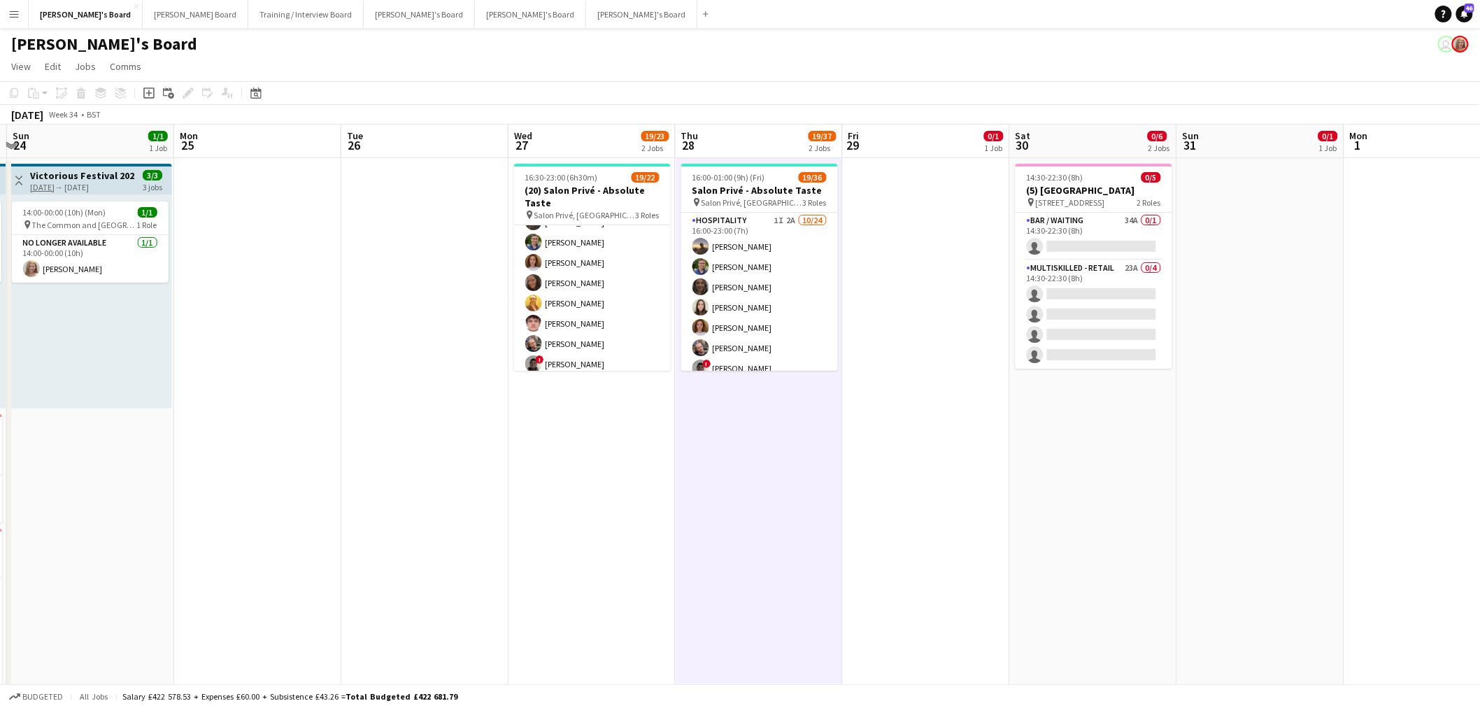
click at [759, 427] on app-date-cell "16:00-01:00 (9h) (Fri) 19/36 Salon Privé - Absolute Taste pin Salon Privé, Blen…" at bounding box center [759, 461] width 167 height 607
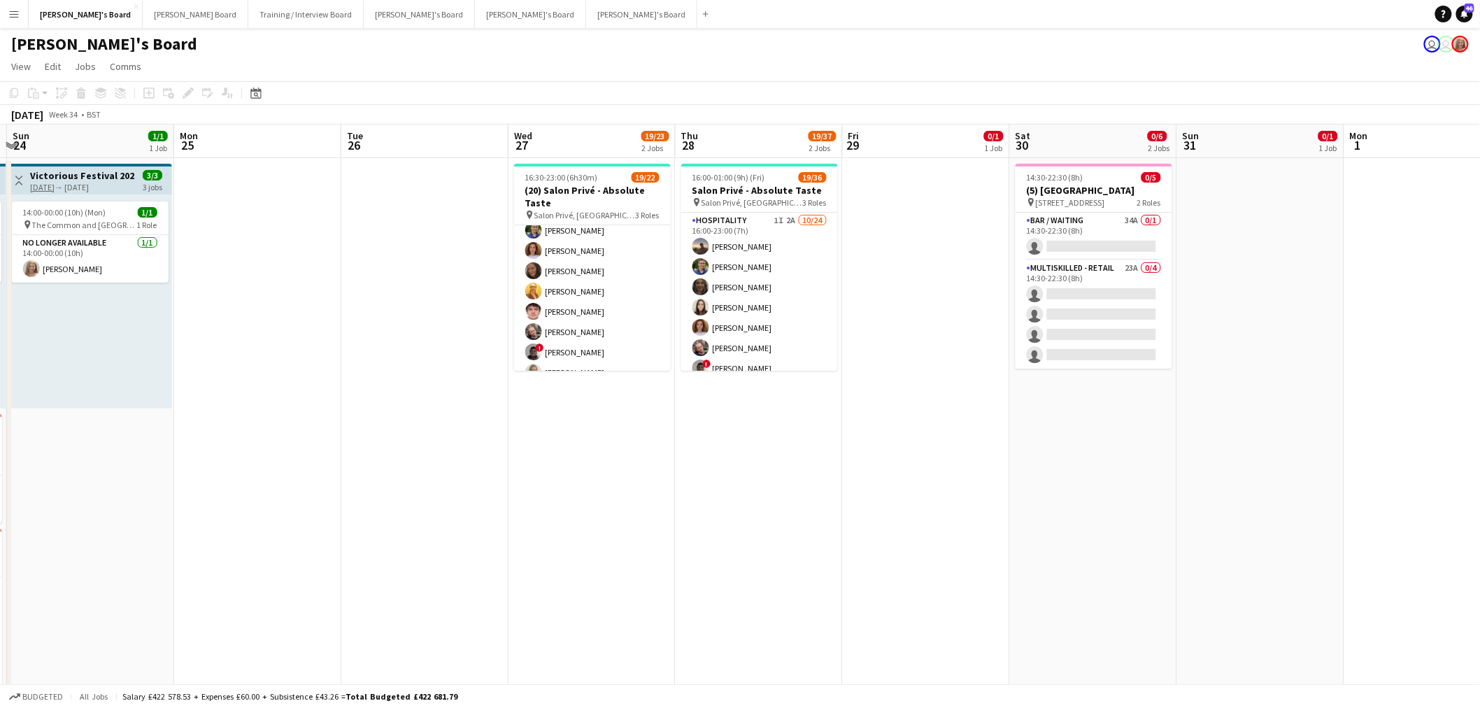
scroll to position [382, 0]
click at [577, 353] on app-card-role "TEAM LEADER 1I 2A 3/4 16:30-23:00 (6h30m) Mathilde Wilkie Freya Lillywhite Char…" at bounding box center [592, 317] width 157 height 108
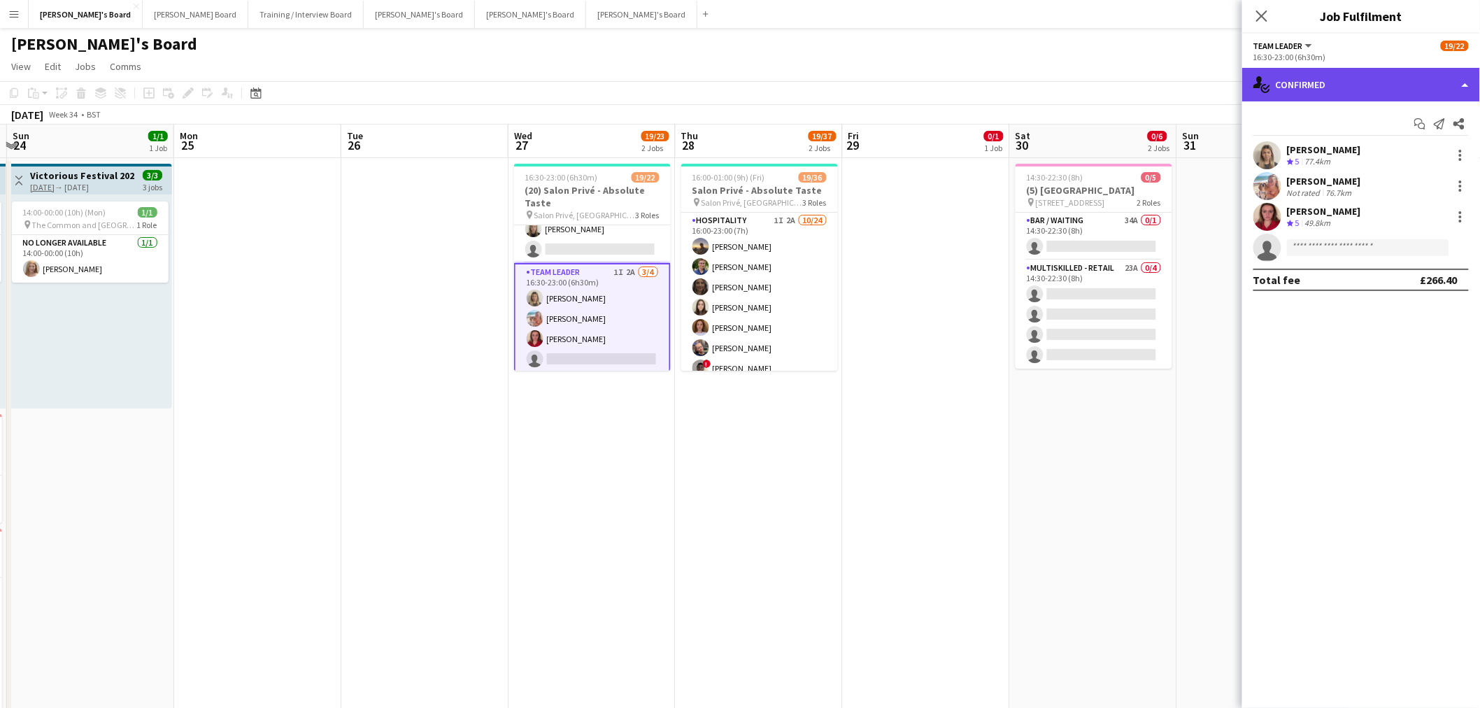
click at [982, 82] on div "single-neutral-actions-check-2 Confirmed" at bounding box center [1362, 85] width 238 height 34
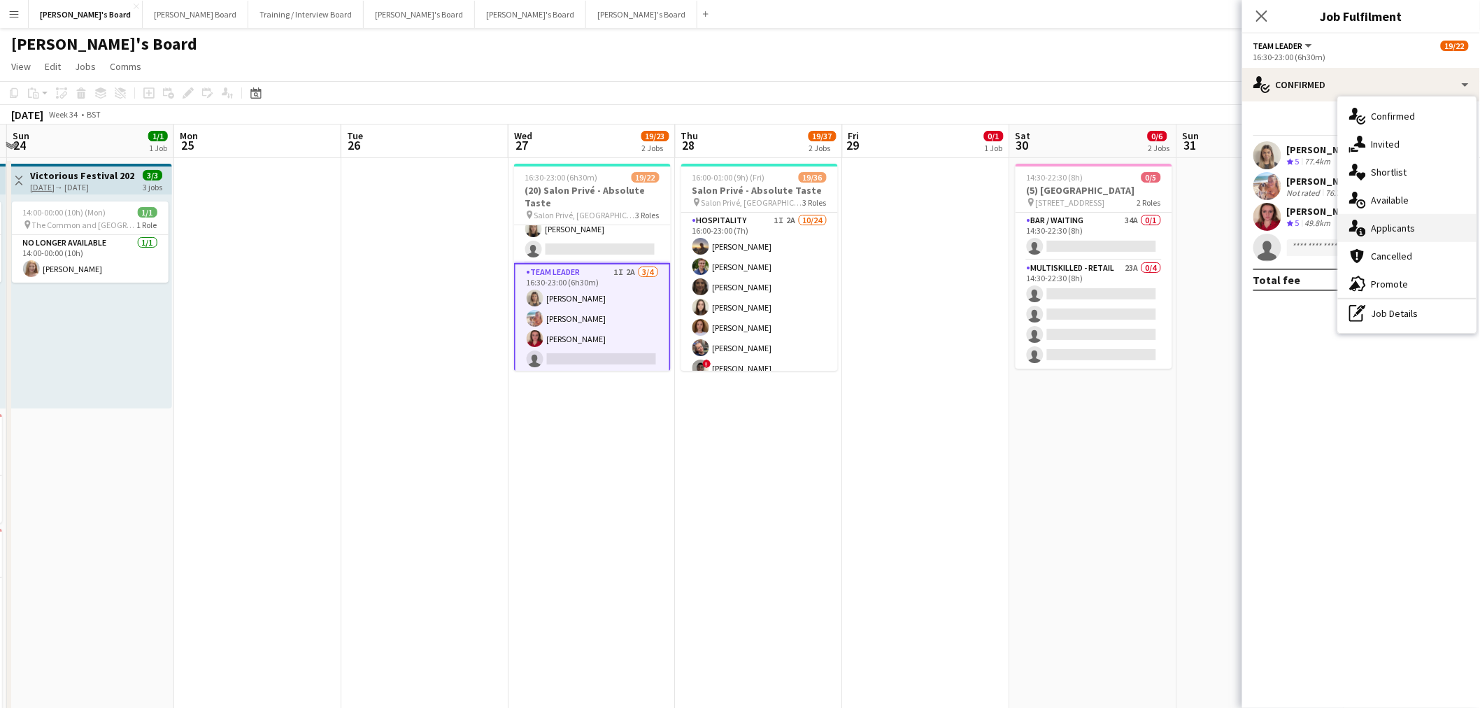
click at [982, 231] on div "single-neutral-actions-information Applicants" at bounding box center [1407, 228] width 139 height 28
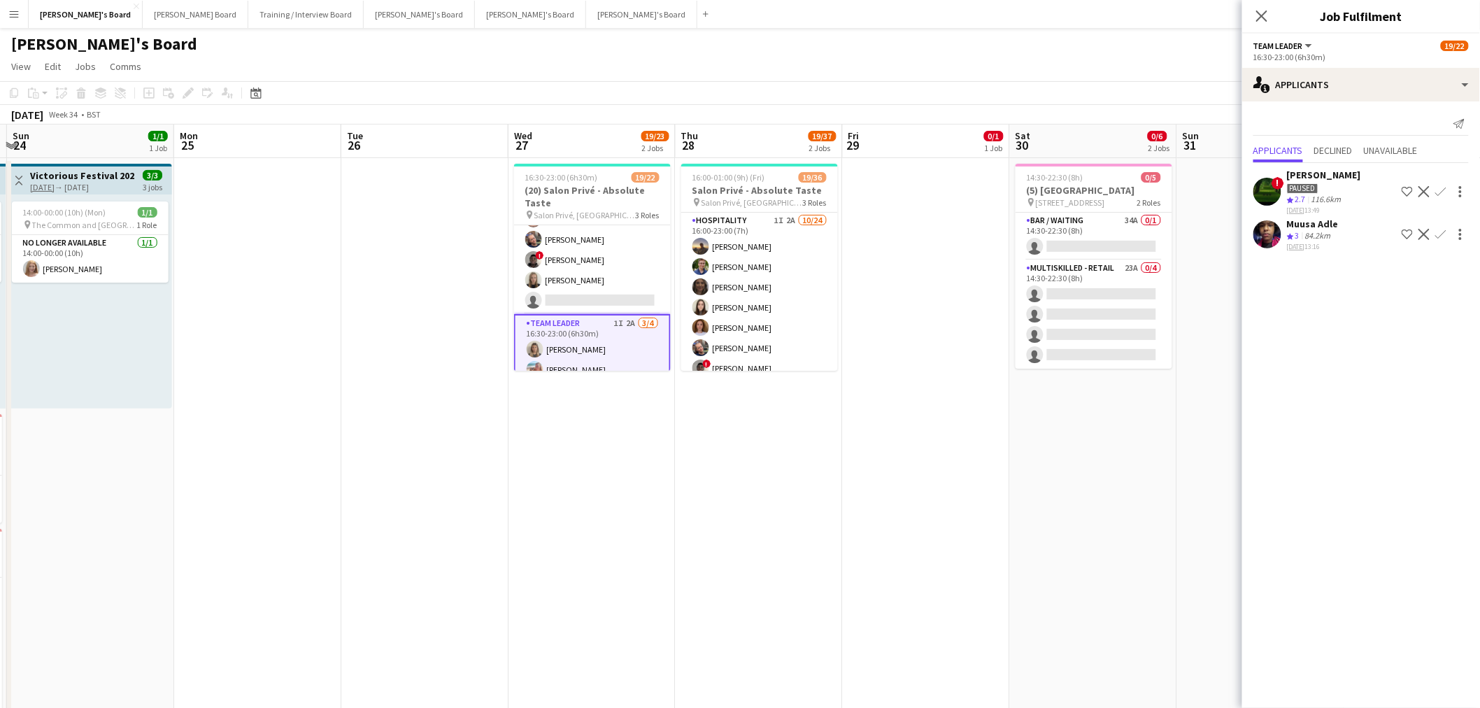
scroll to position [304, 0]
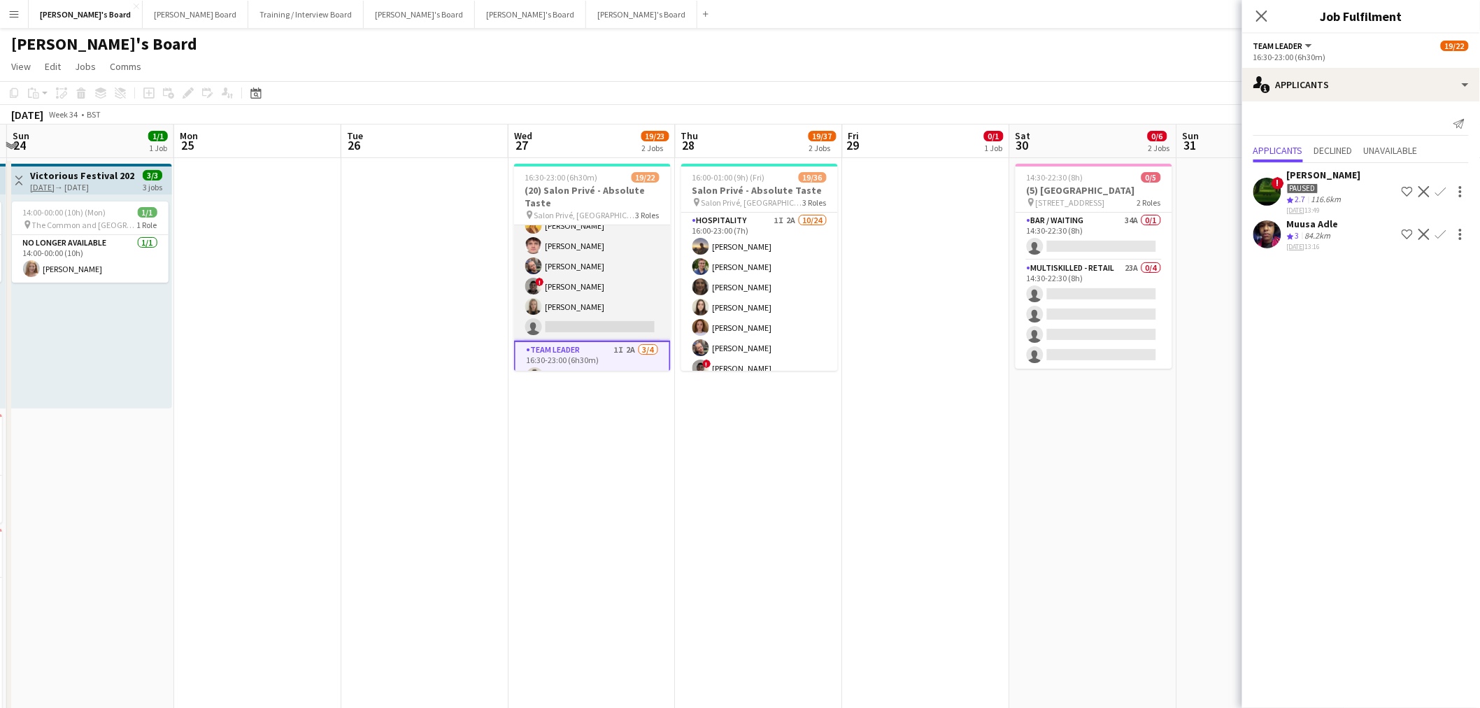
click at [605, 290] on app-card-role "Hospitality 5A 9/10 16:30-23:00 (6h30m) Harry Thomas Joseph Day Sophie Briscoe …" at bounding box center [592, 226] width 157 height 230
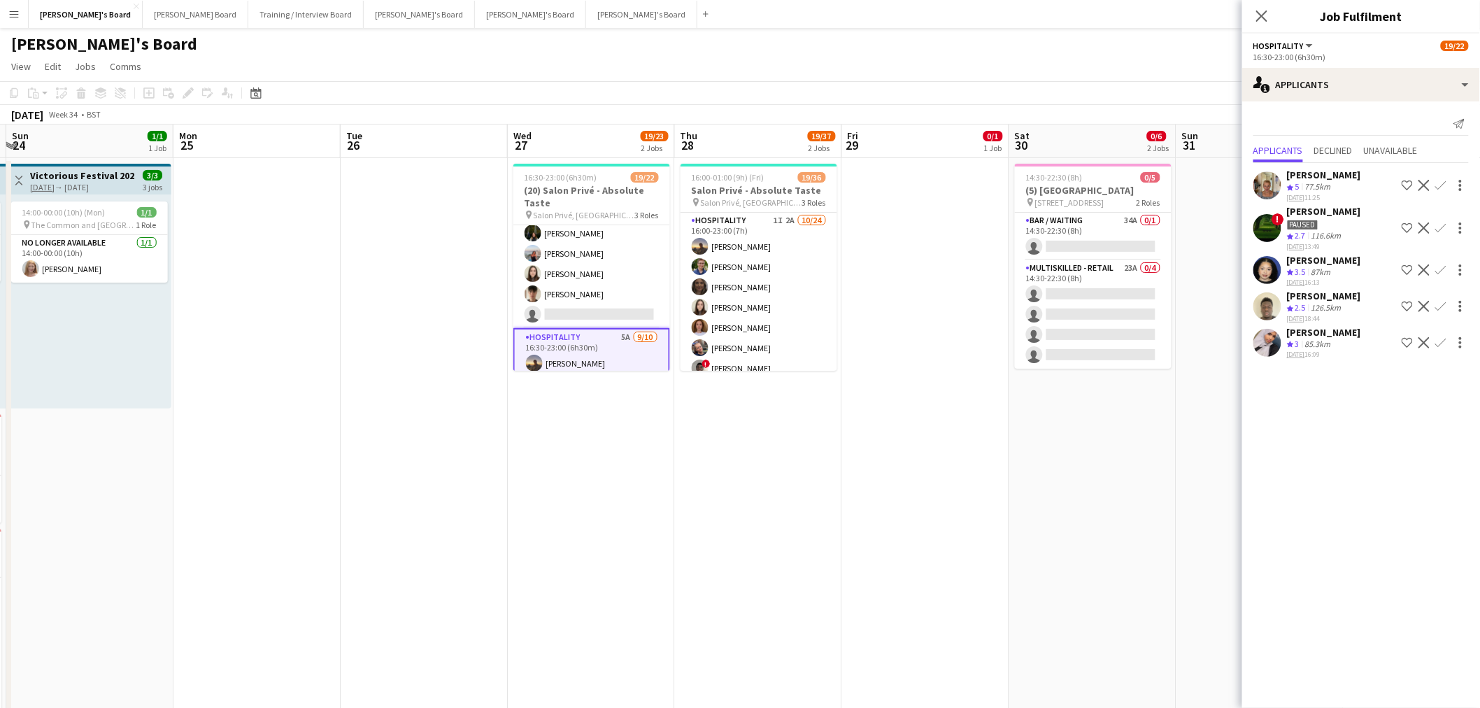
scroll to position [0, 0]
click at [605, 290] on app-card-role "BAR STAFF 4A 7/8 16:30-23:00 (6h30m) ! Ryan Filkins shona irvine Douglas Lansle…" at bounding box center [592, 320] width 157 height 190
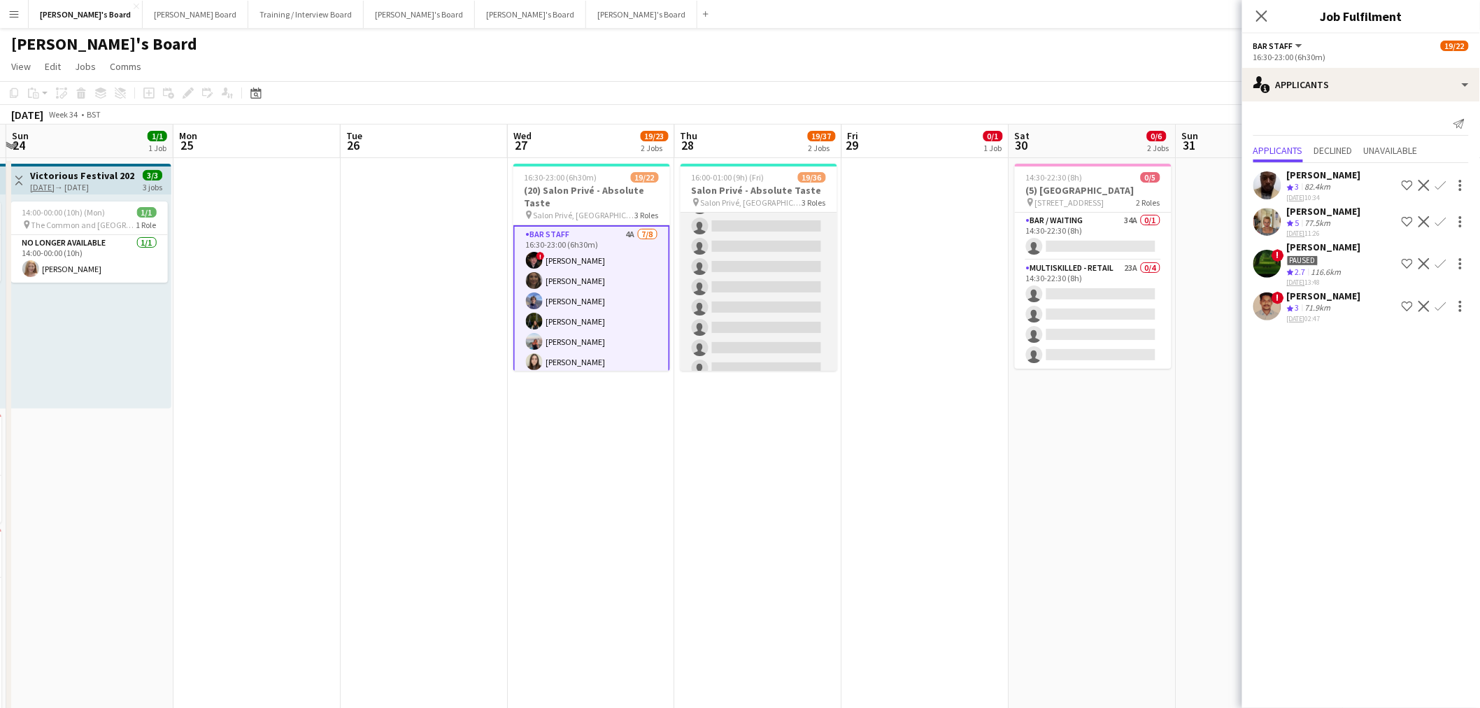
scroll to position [621, 0]
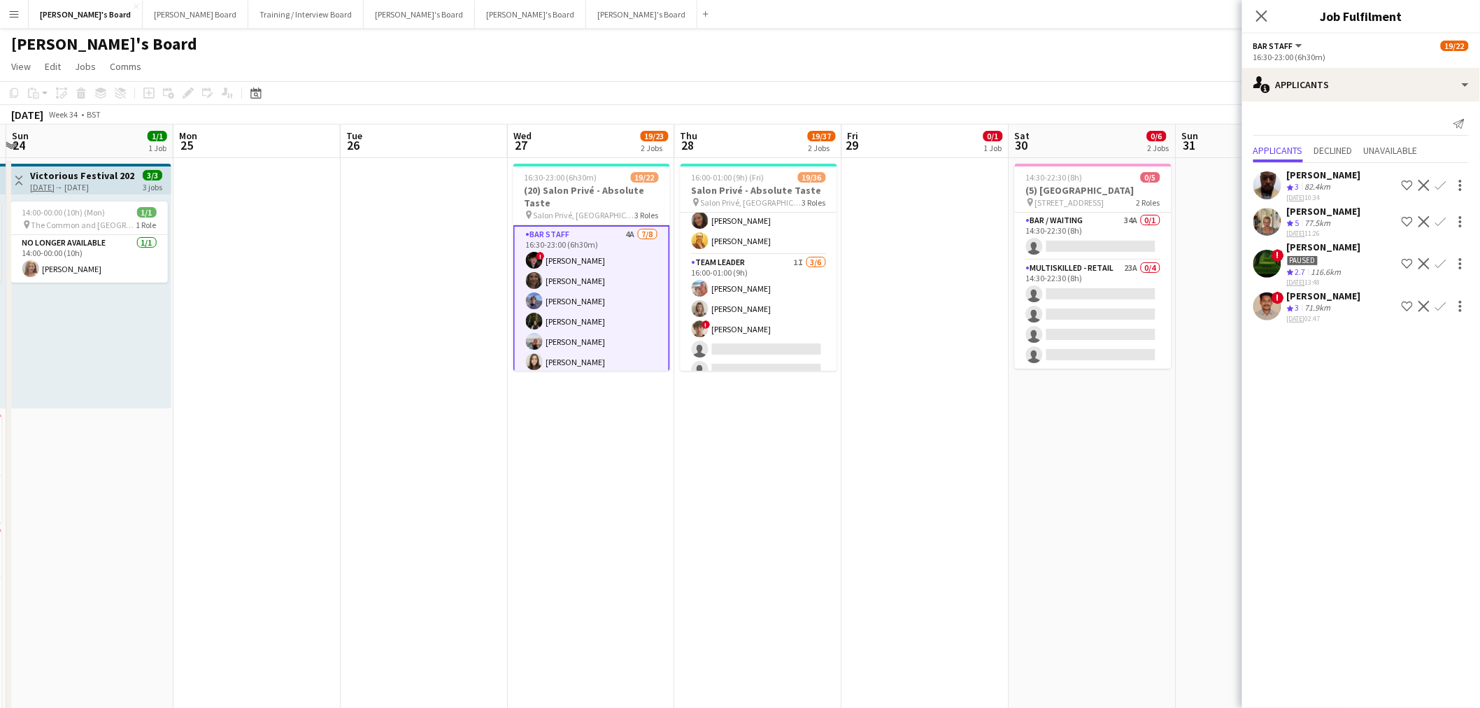
click at [620, 427] on app-date-cell "16:30-23:00 (6h30m) 19/22 (20) Salon Privé - Absolute Taste pin Salon Privé, Bl…" at bounding box center [591, 461] width 167 height 607
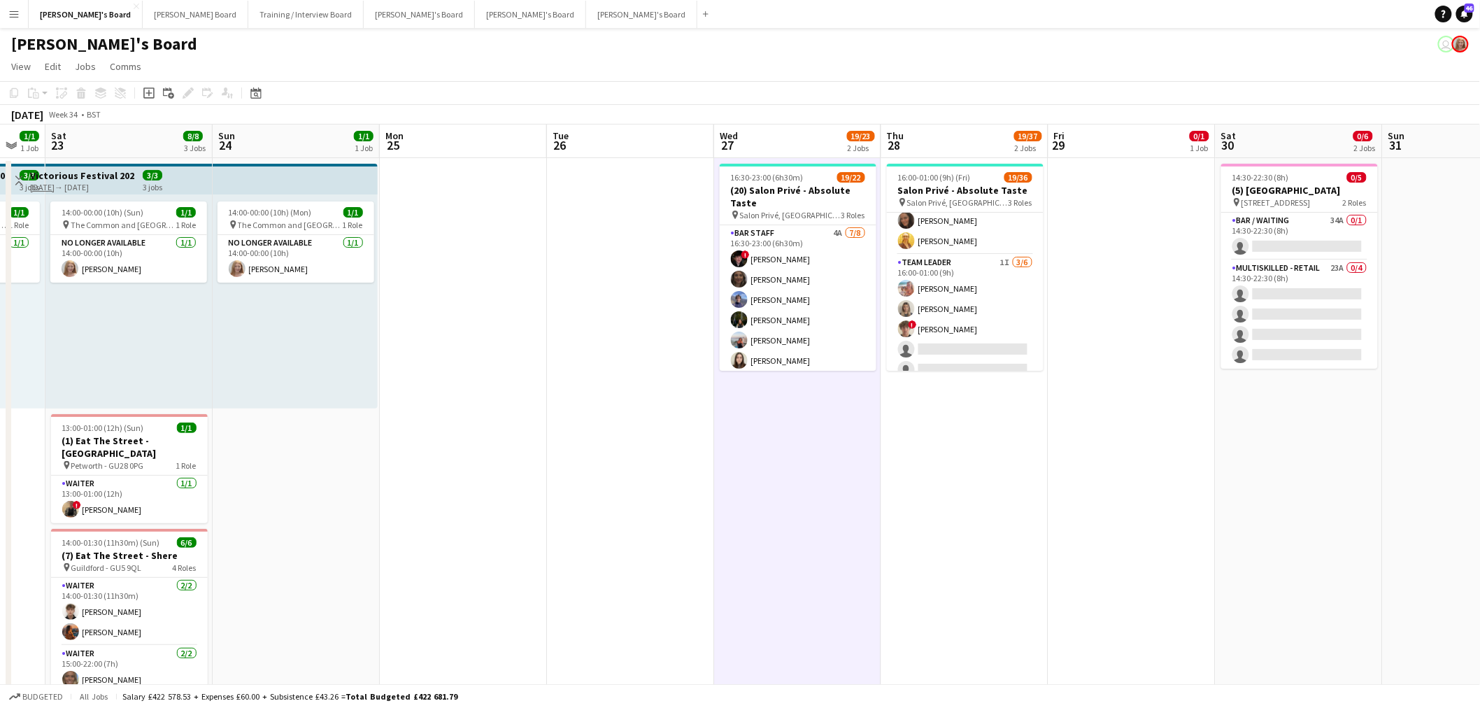
scroll to position [0, 546]
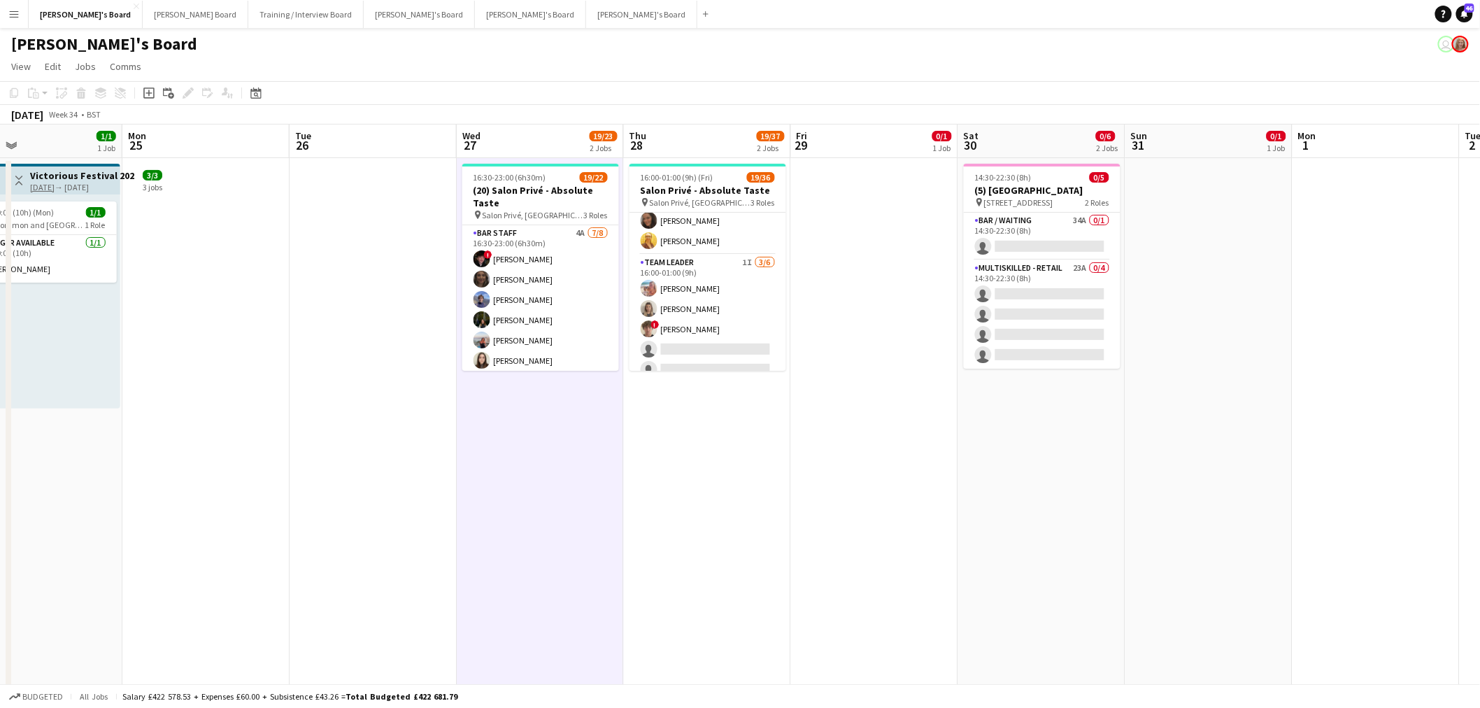
drag, startPoint x: 660, startPoint y: 388, endPoint x: 403, endPoint y: 388, distance: 257.5
click at [403, 388] on app-calendar-viewport "Thu 21 2/2 1 Job Fri 22 1/1 1 Job Sat 23 8/8 3 Jobs Sun 24 1/1 1 Job Mon 25 Tue…" at bounding box center [740, 625] width 1480 height 1000
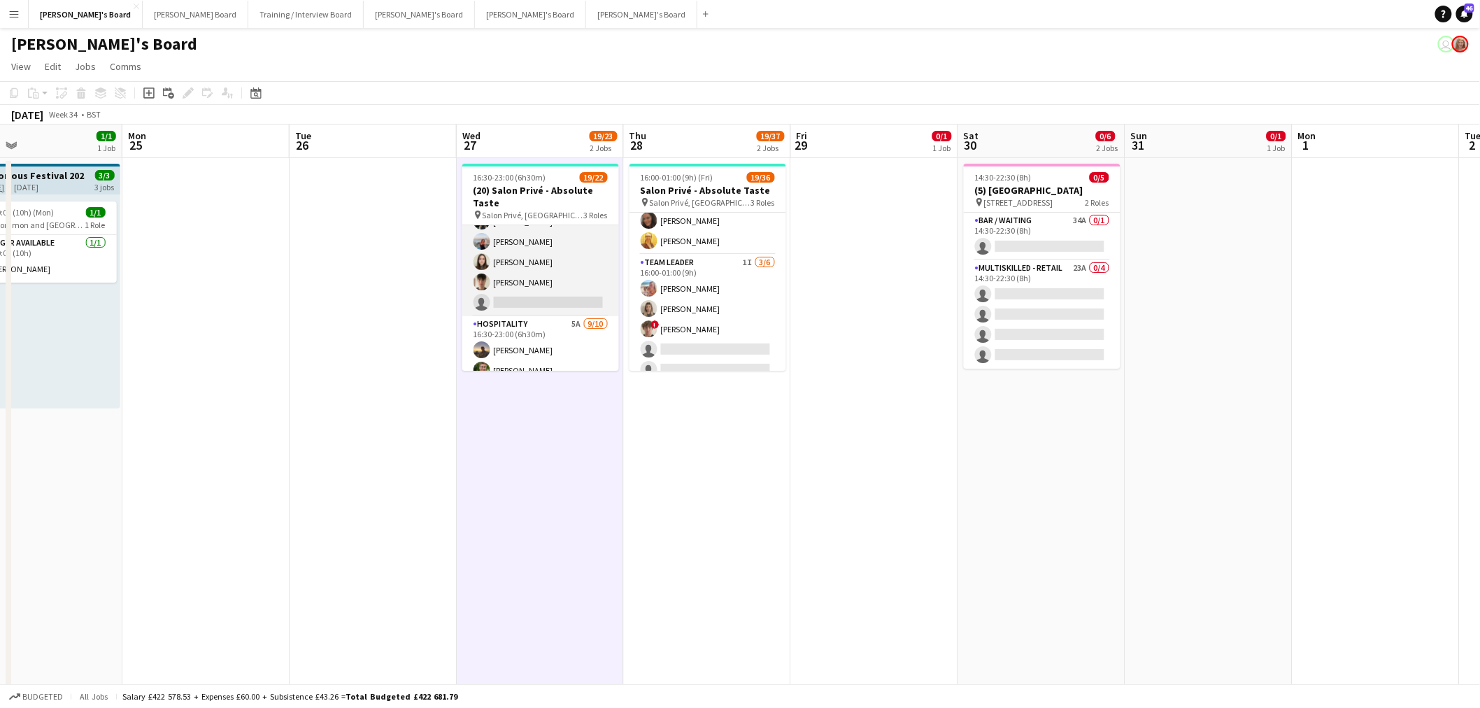
scroll to position [155, 0]
click at [529, 287] on app-card-role "Hospitality 5A 9/10 16:30-23:00 (6h30m) Harry Thomas Joseph Day Sophie Briscoe …" at bounding box center [540, 375] width 157 height 230
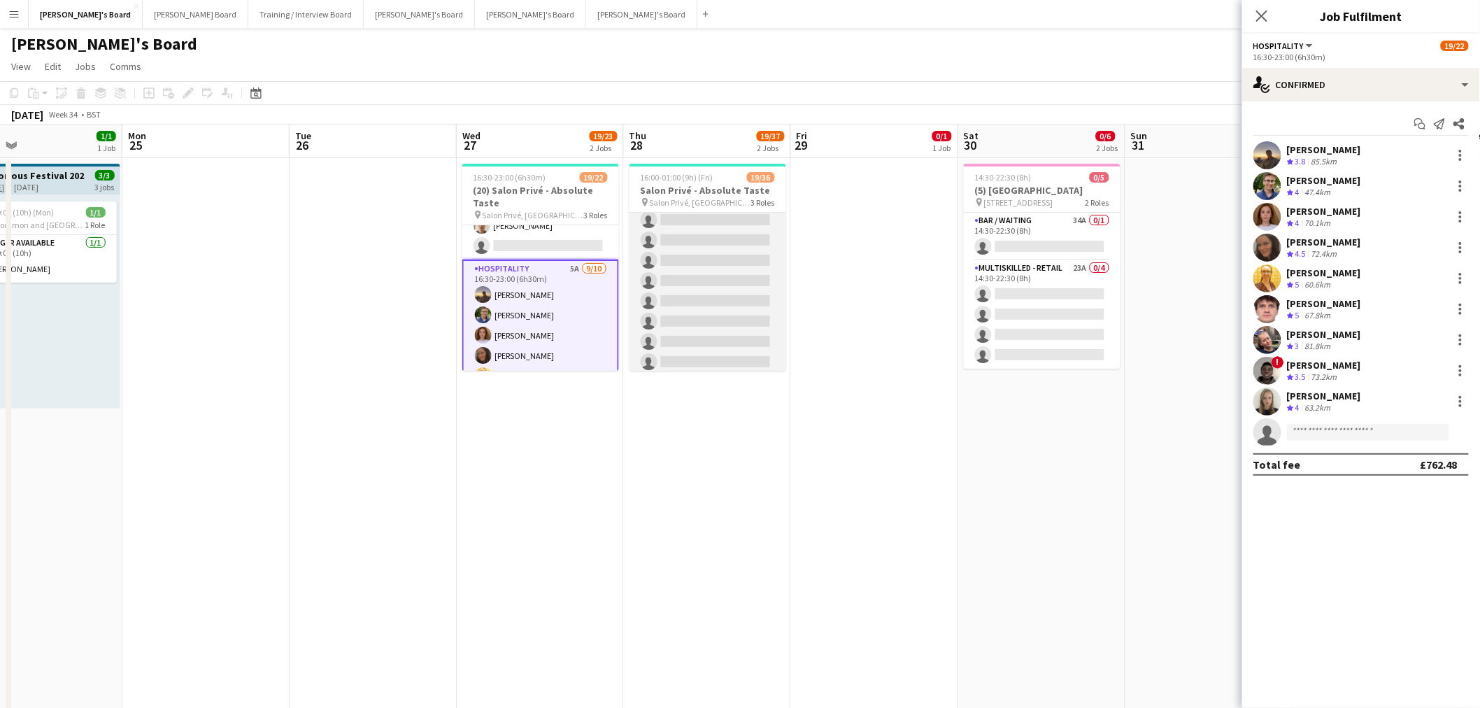
scroll to position [0, 0]
click at [714, 282] on app-card-role "Hospitality 1I 2A 10/24 16:00-23:00 (7h) Harry Thomas Joseph Day shona irvine H…" at bounding box center [708, 392] width 157 height 514
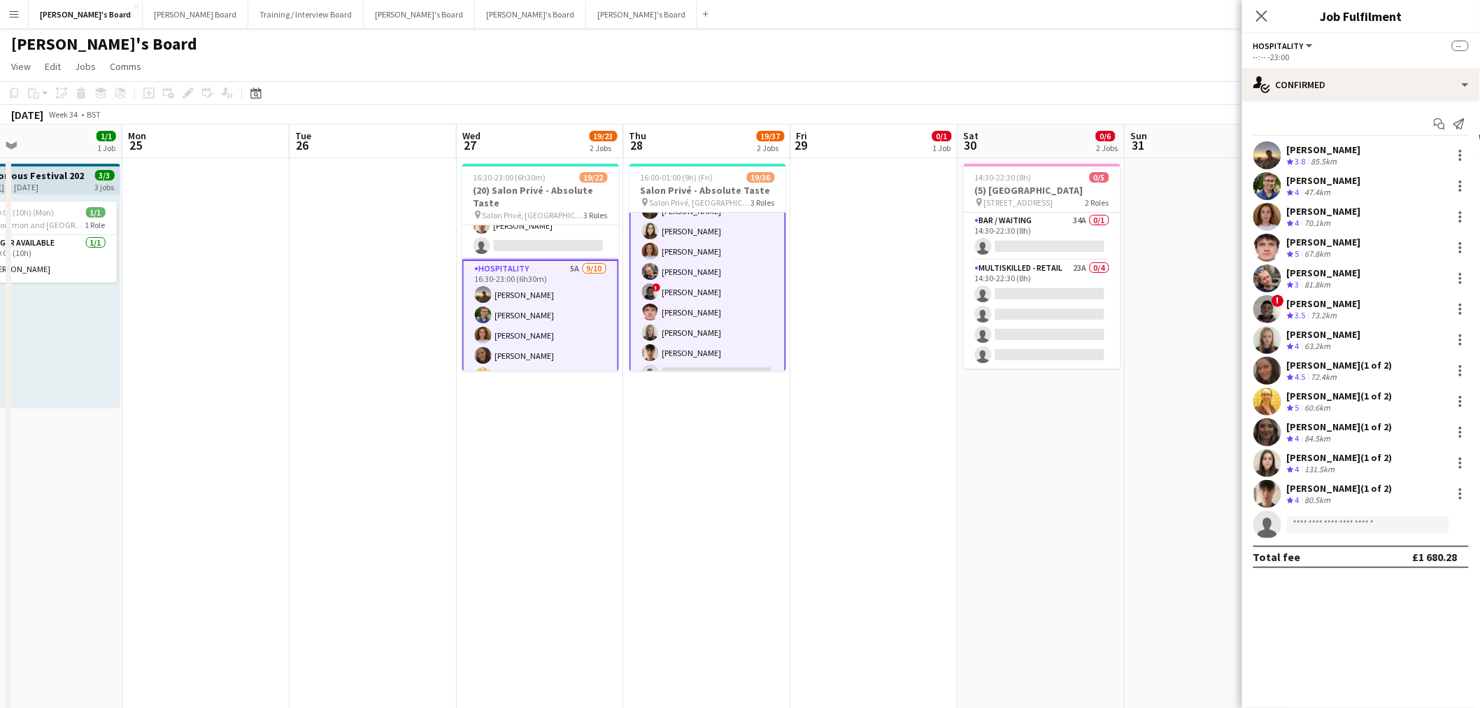
scroll to position [78, 0]
click at [982, 427] on input at bounding box center [1368, 524] width 162 height 17
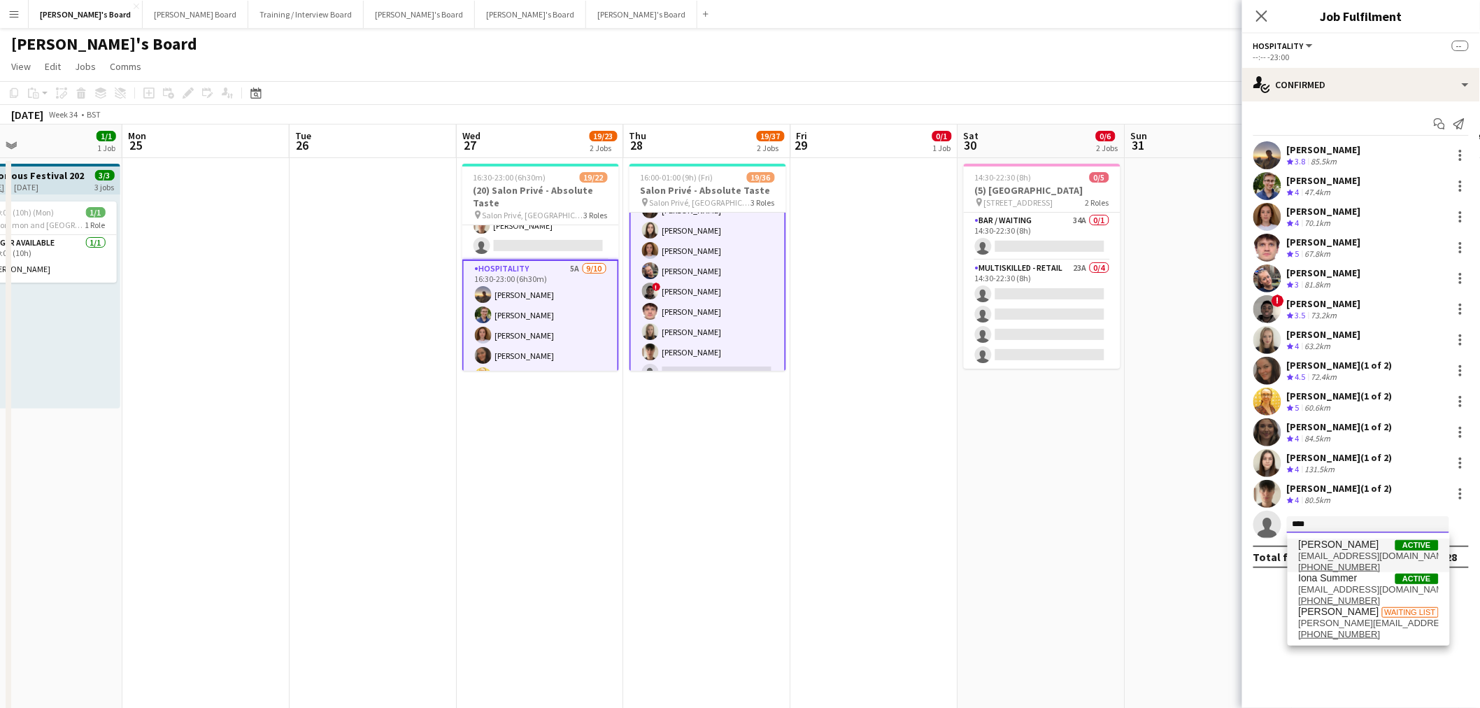
type input "****"
click at [982, 427] on span "ionagladstone@icloud.com" at bounding box center [1369, 556] width 140 height 11
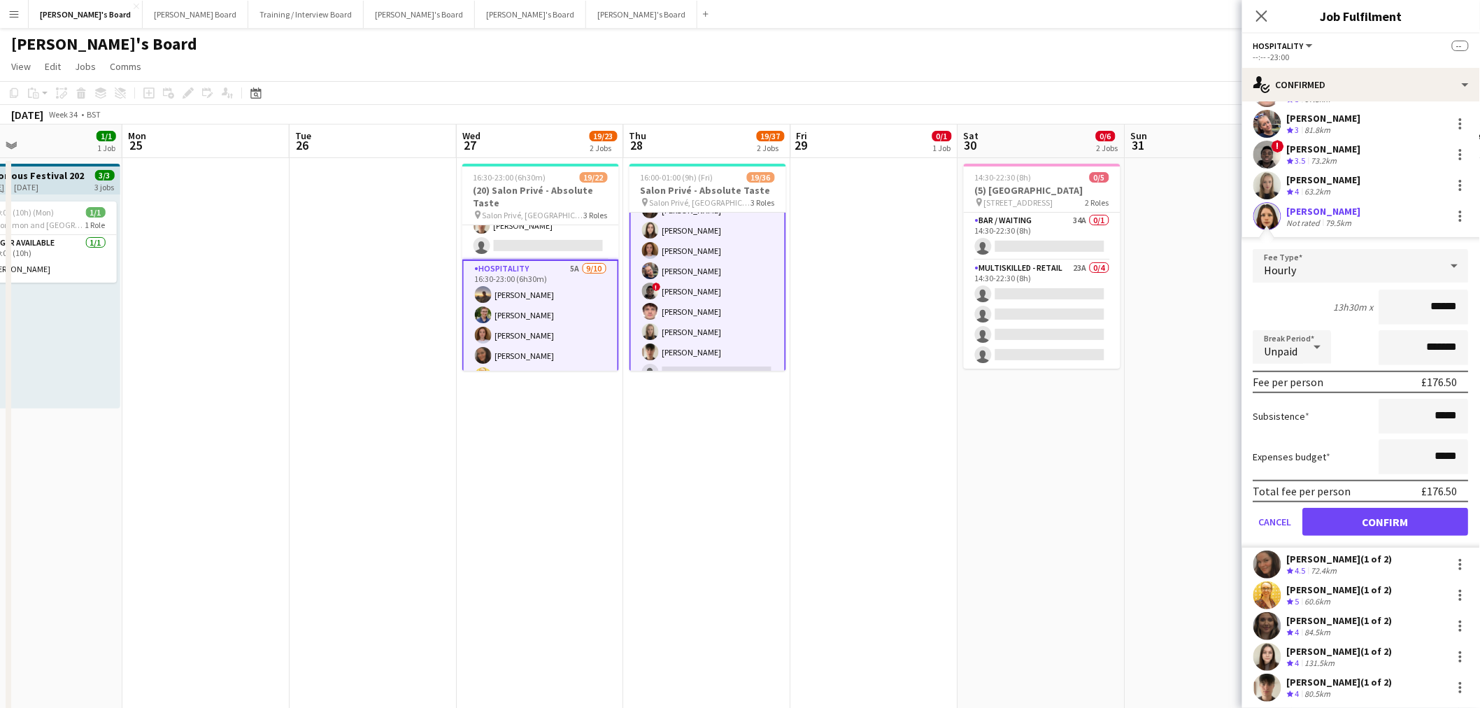
scroll to position [155, 0]
click at [982, 427] on button "Confirm" at bounding box center [1386, 521] width 166 height 28
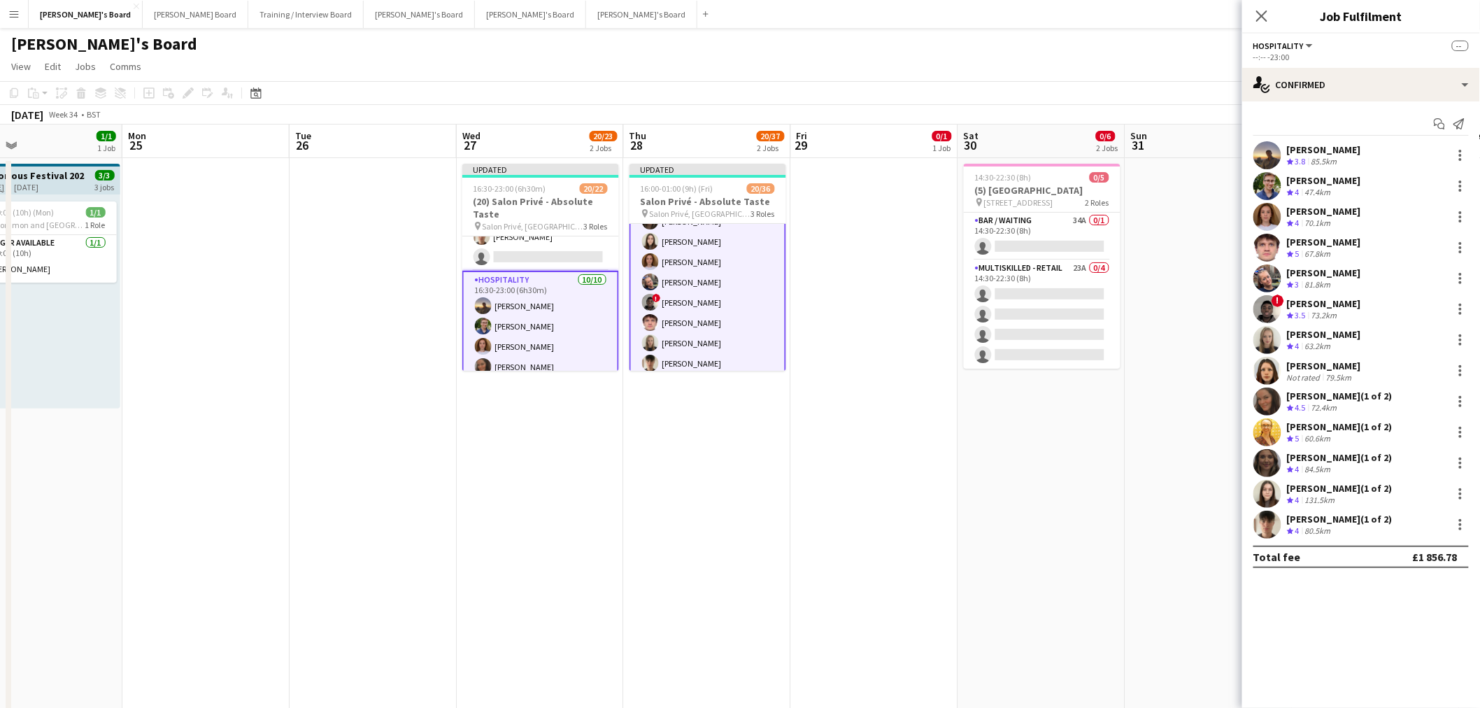
scroll to position [0, 0]
click at [918, 427] on app-date-cell at bounding box center [874, 461] width 167 height 607
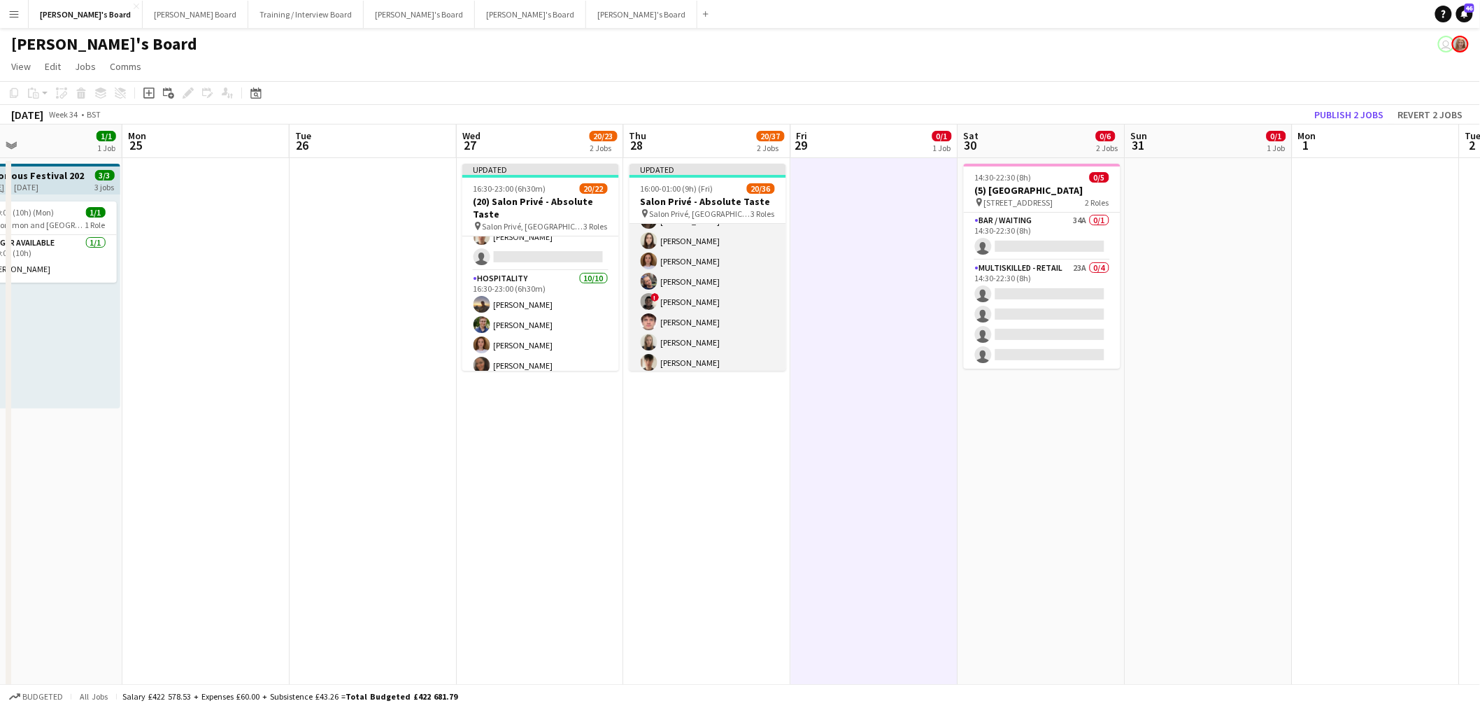
scroll to position [155, 0]
click at [703, 290] on app-card-role "Hospitality 1I 2A 11/24 16:00-23:00 (7h) Harry Thomas Joseph Day shona irvine H…" at bounding box center [708, 326] width 157 height 514
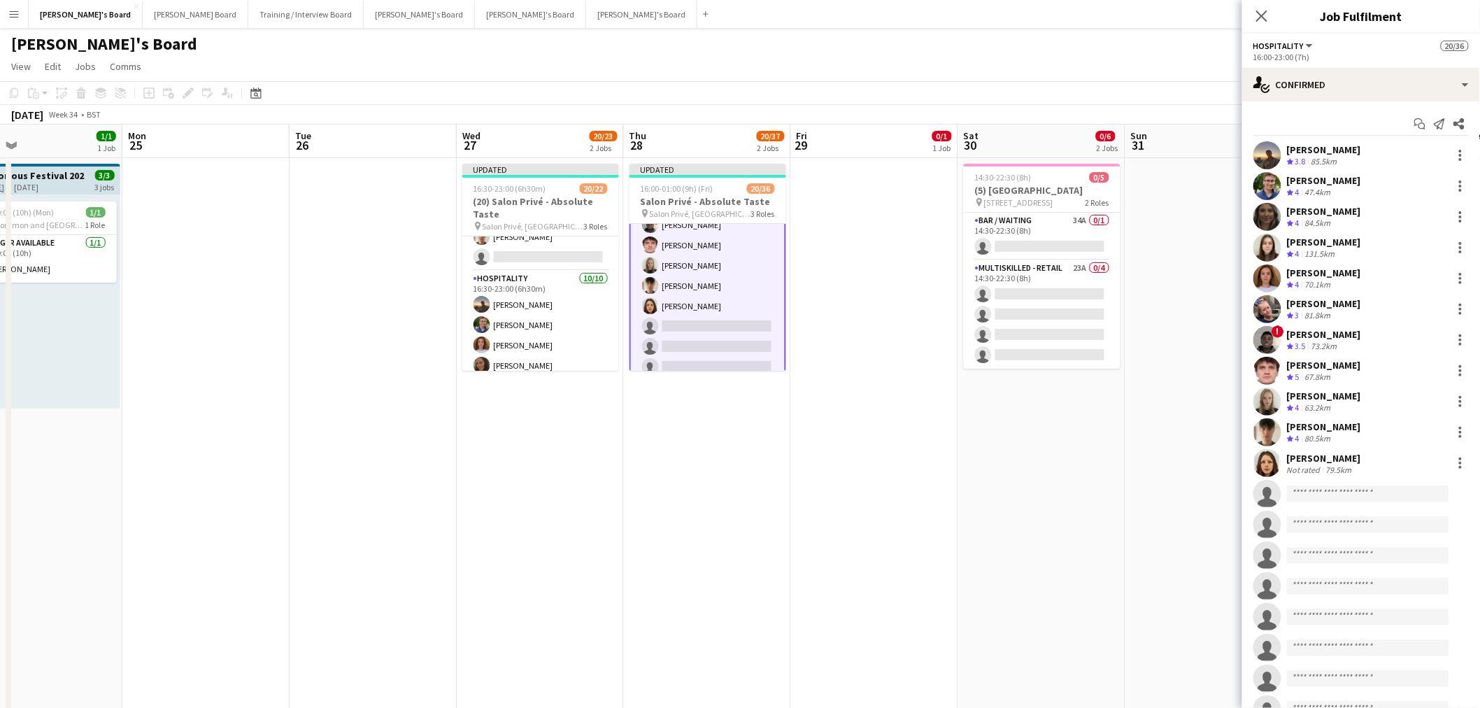
click at [982, 186] on app-date-cell at bounding box center [1209, 461] width 167 height 607
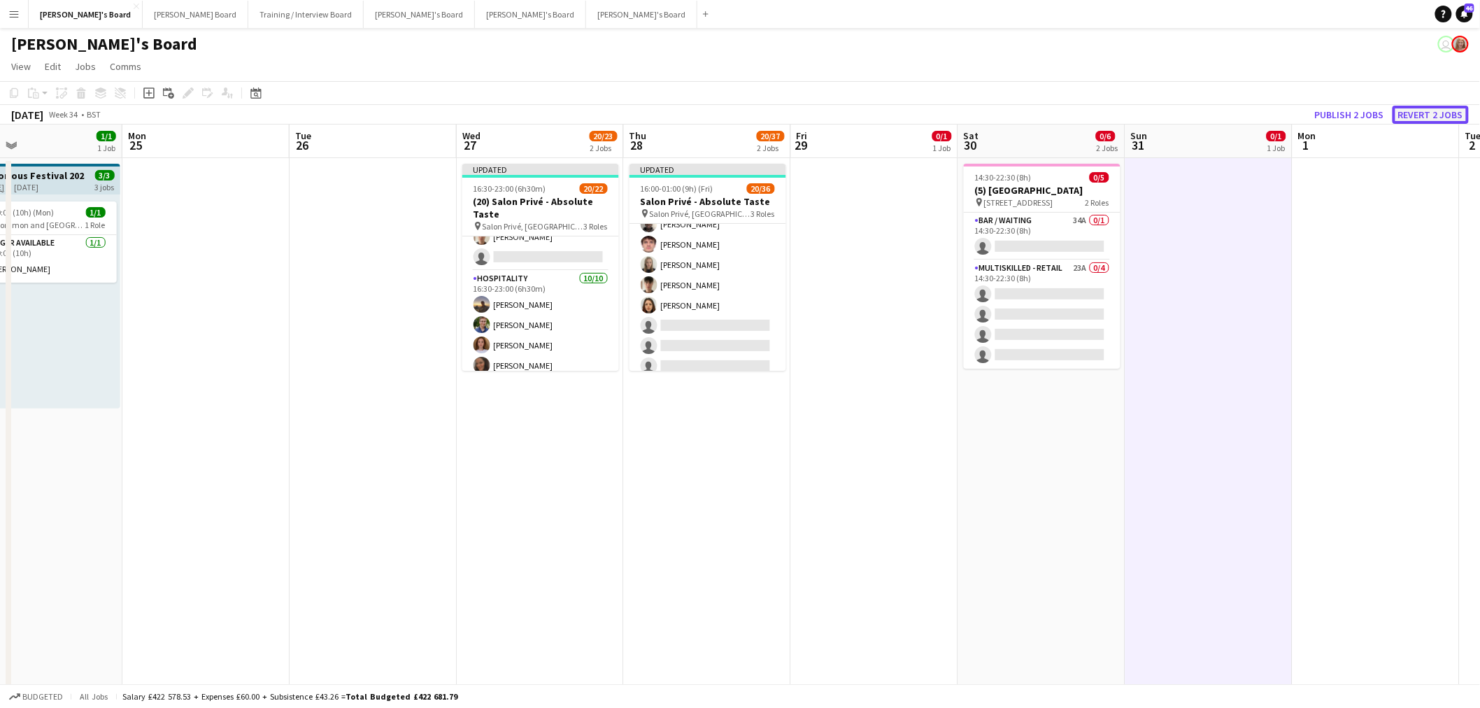
click at [982, 117] on button "Revert 2 jobs" at bounding box center [1431, 115] width 76 height 18
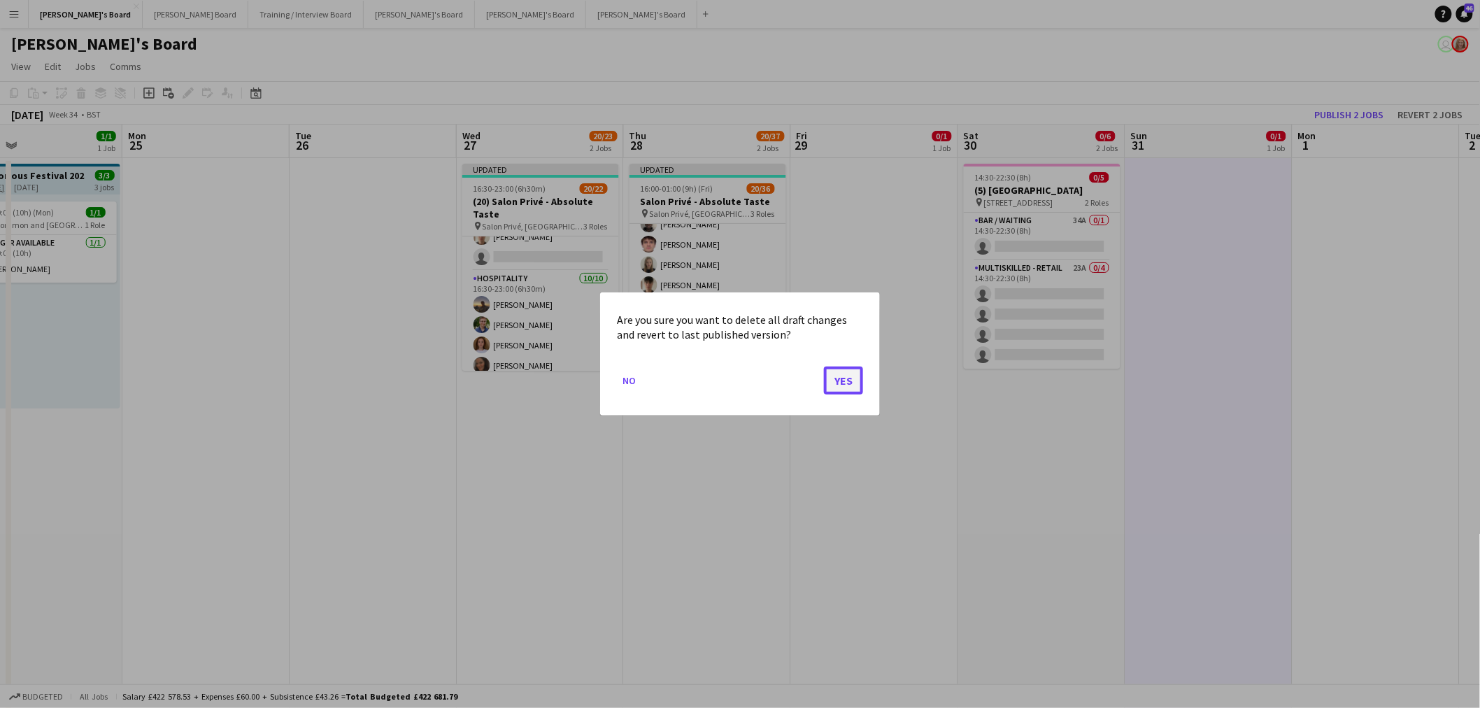
click at [847, 380] on button "Yes" at bounding box center [843, 381] width 39 height 28
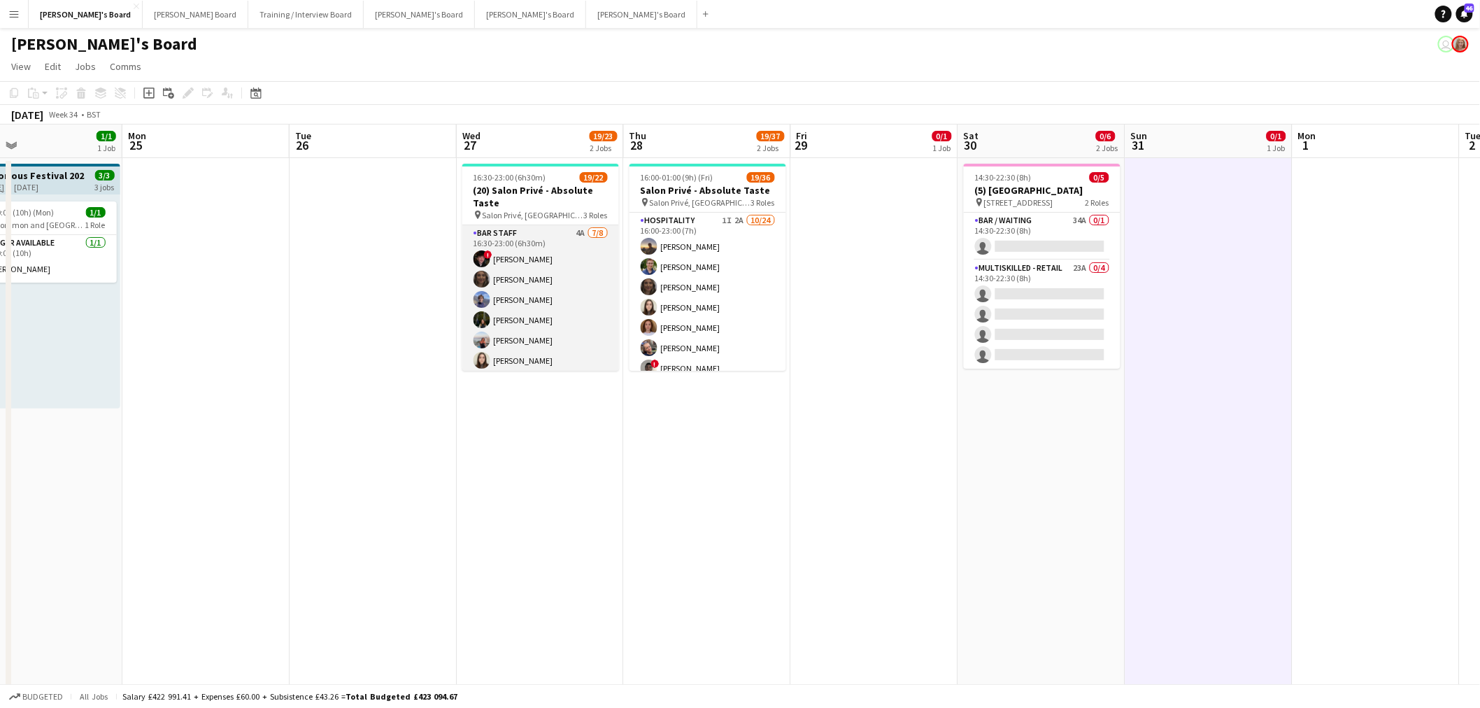
click at [549, 302] on app-card-role "BAR STAFF 4A 7/8 16:30-23:00 (6h30m) ! Ryan Filkins shona irvine Douglas Lansle…" at bounding box center [540, 320] width 157 height 190
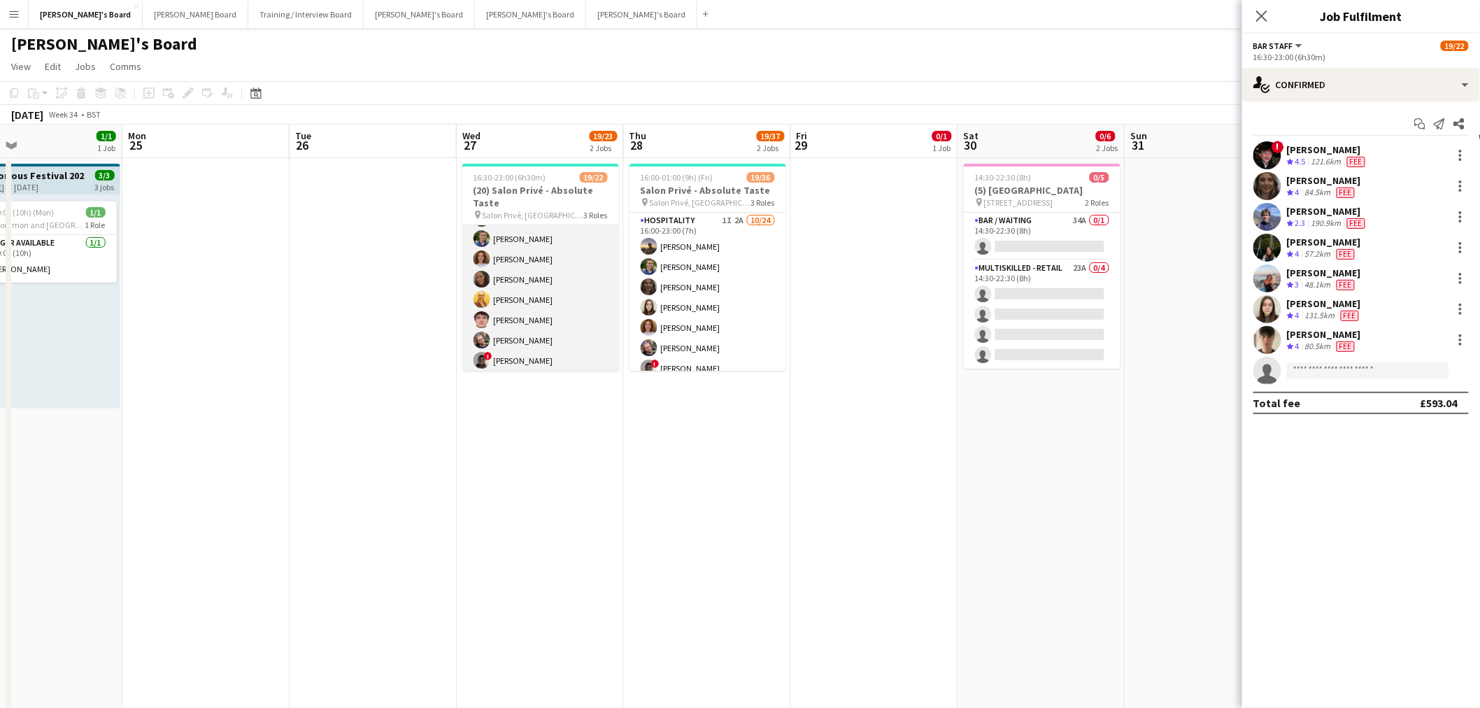
click at [548, 302] on app-card-role "Hospitality 5A 9/10 16:30-23:00 (6h30m) Harry Thomas Joseph Day Sophie Briscoe …" at bounding box center [540, 300] width 157 height 230
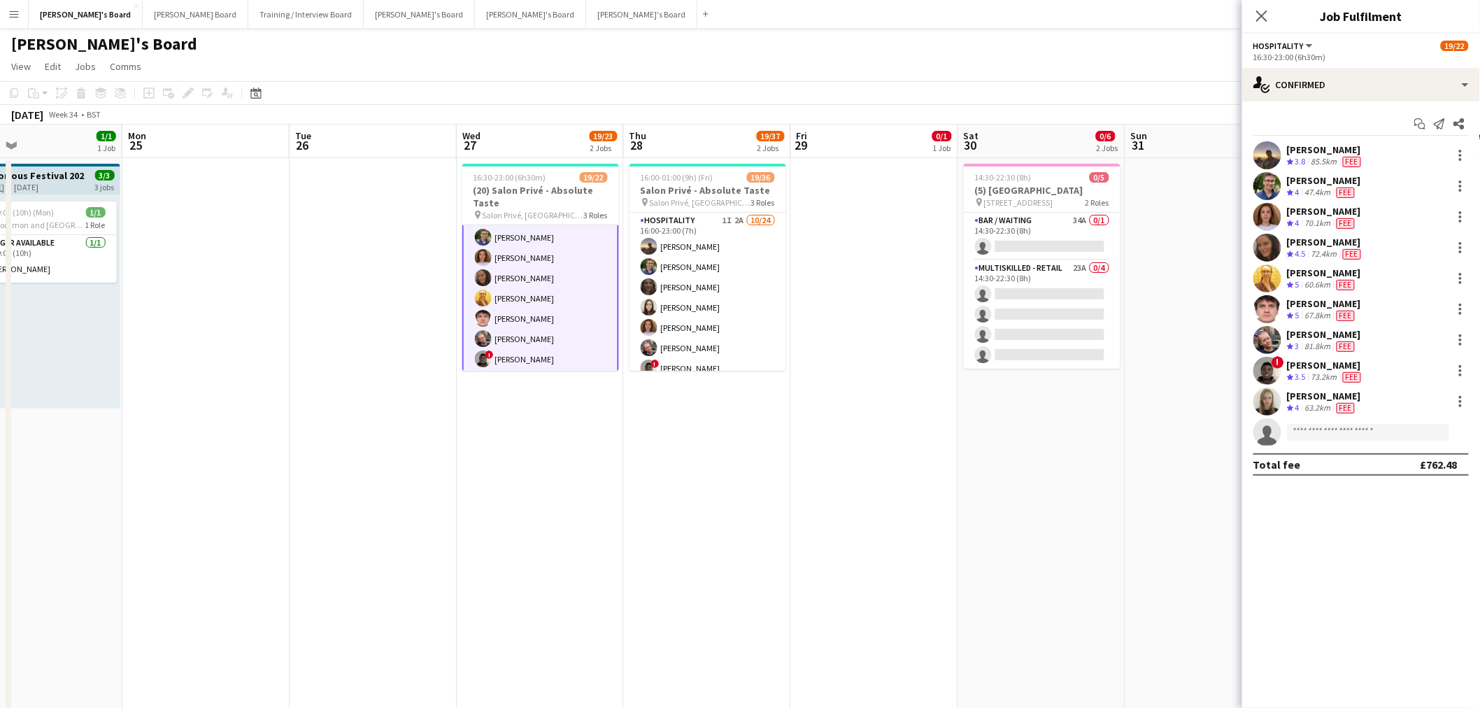
scroll to position [232, 0]
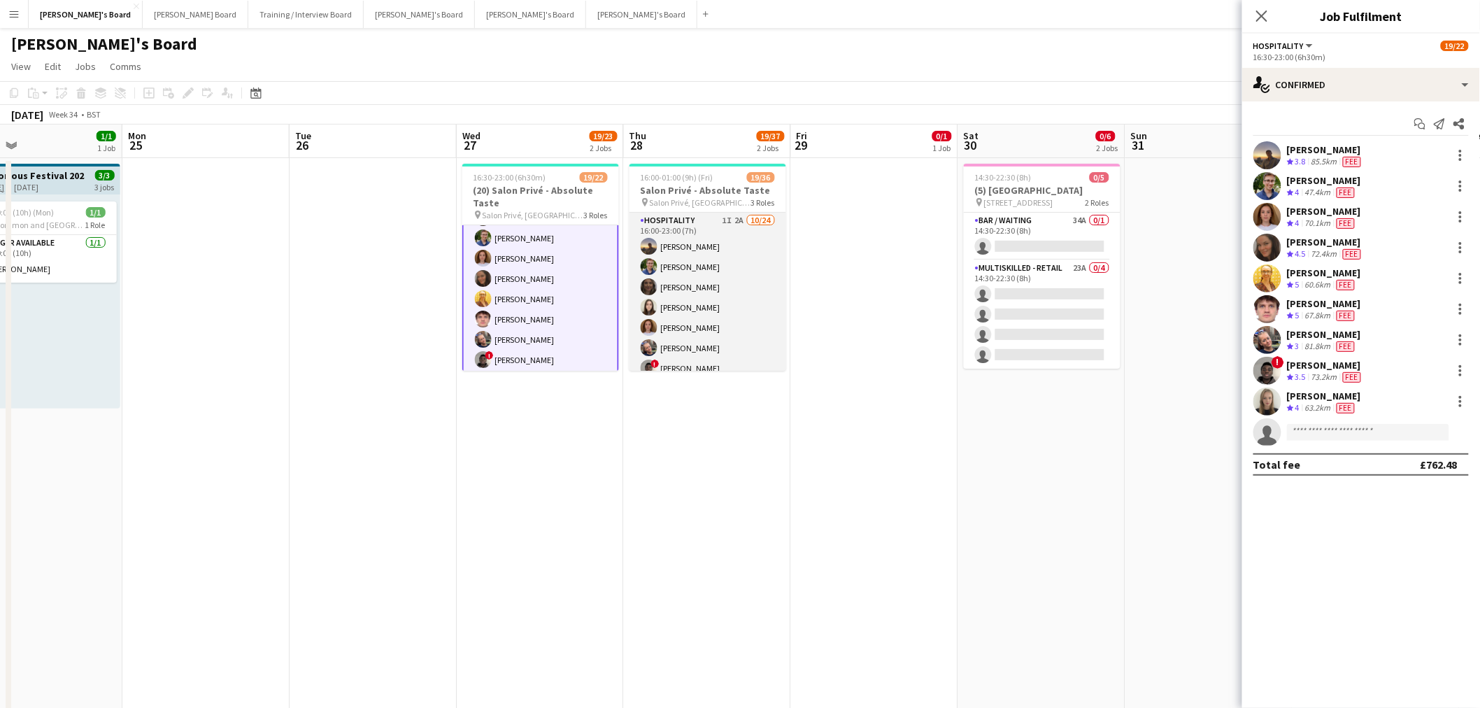
click at [695, 262] on app-card-role "Hospitality 1I 2A 10/24 16:00-23:00 (7h) Harry Thomas Joseph Day shona irvine H…" at bounding box center [708, 470] width 157 height 514
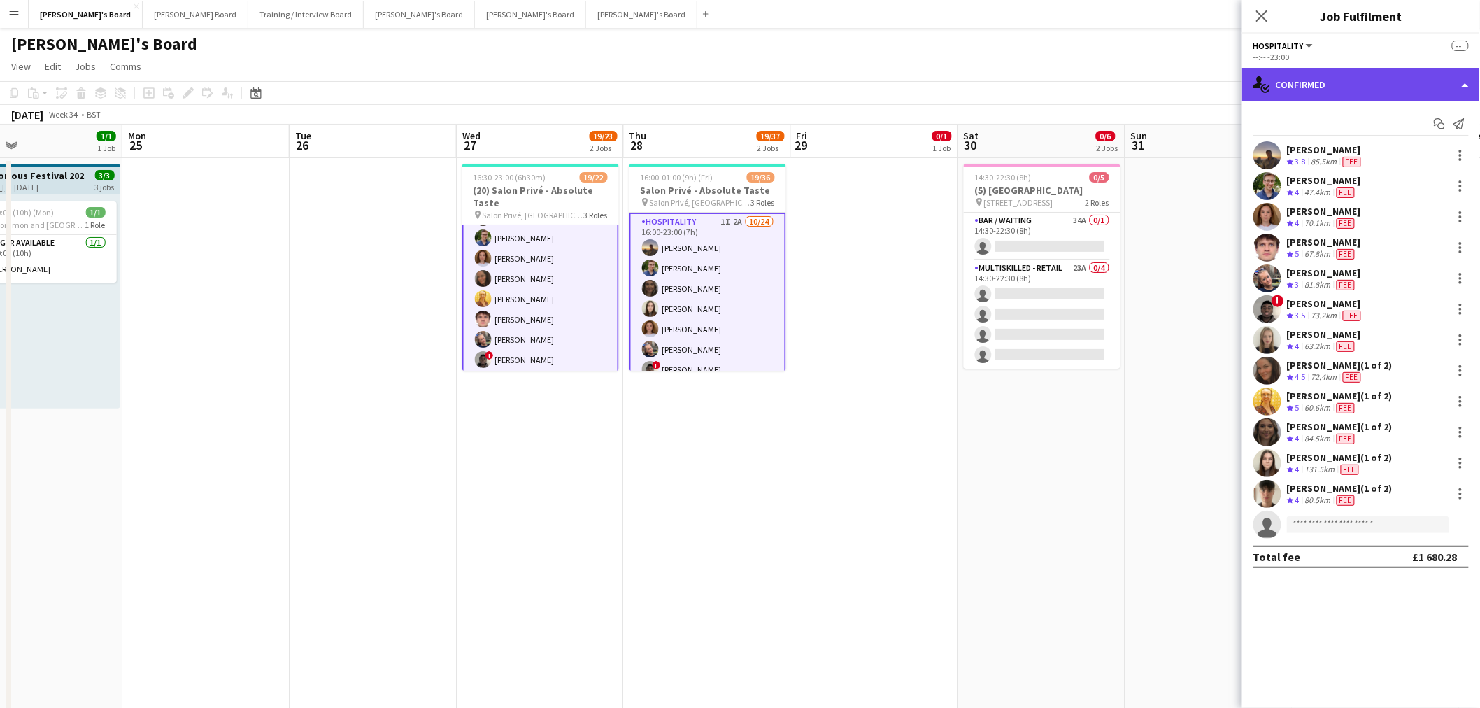
click at [982, 81] on div "single-neutral-actions-check-2 Confirmed" at bounding box center [1362, 85] width 238 height 34
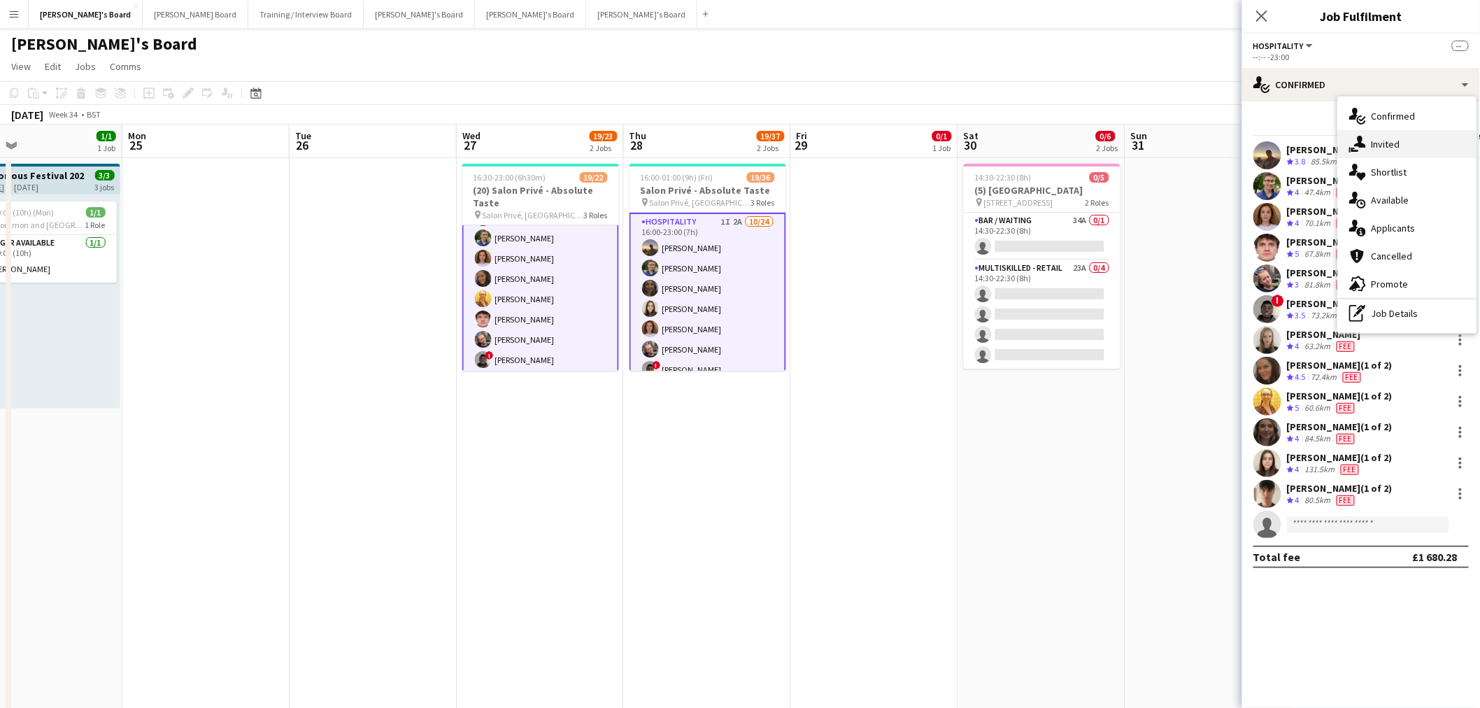
click at [982, 148] on div "single-neutral-actions-share-1 Invited" at bounding box center [1407, 144] width 139 height 28
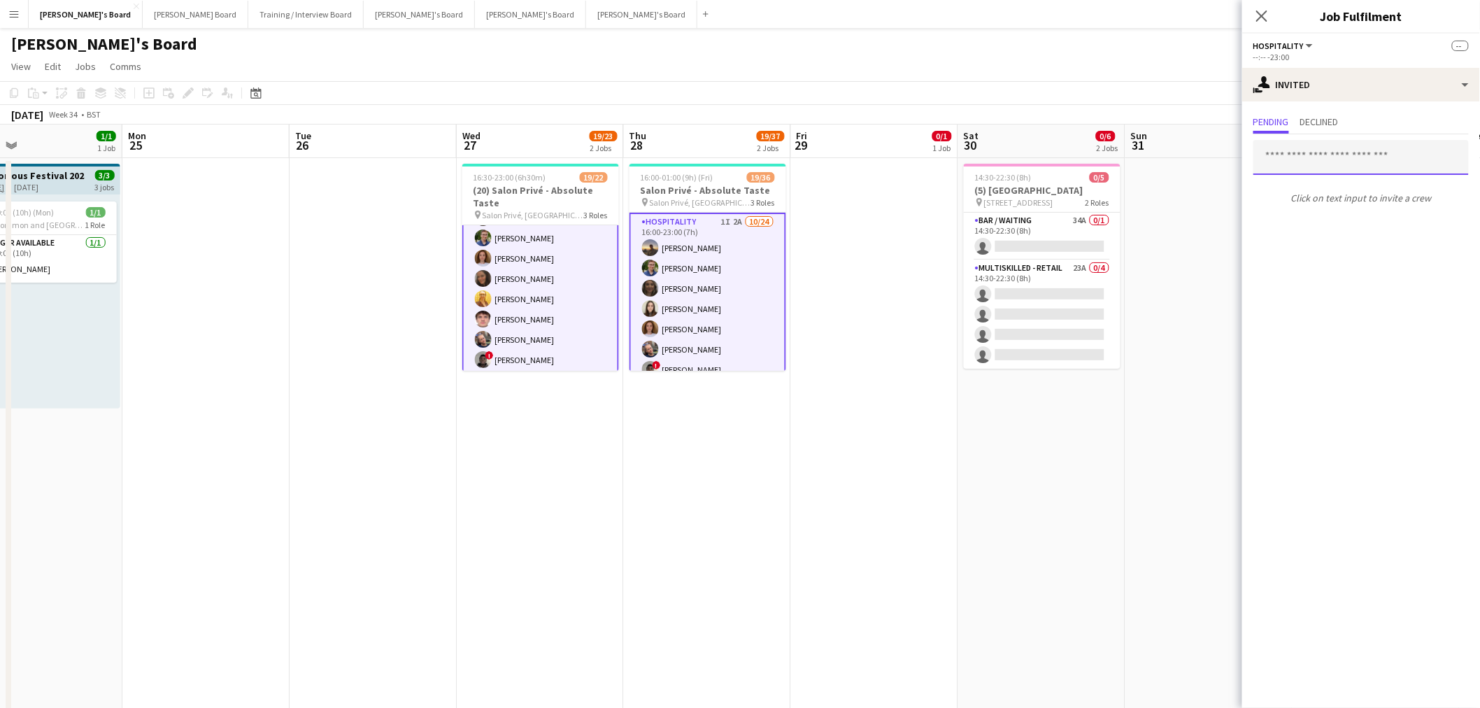
click at [982, 162] on input "text" at bounding box center [1361, 157] width 215 height 35
type input "********"
click at [982, 195] on span "Iona Gladstone" at bounding box center [1306, 191] width 80 height 12
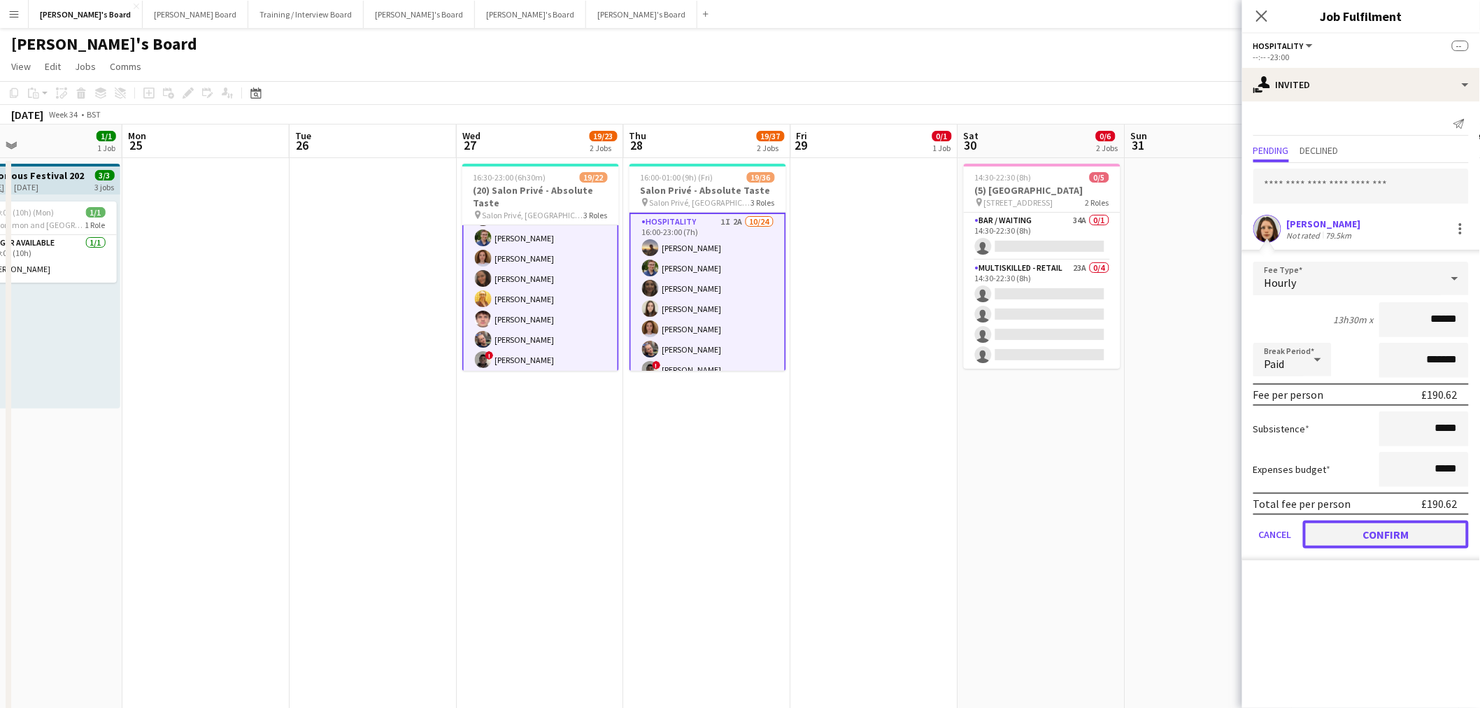
click at [982, 427] on button "Confirm" at bounding box center [1386, 535] width 166 height 28
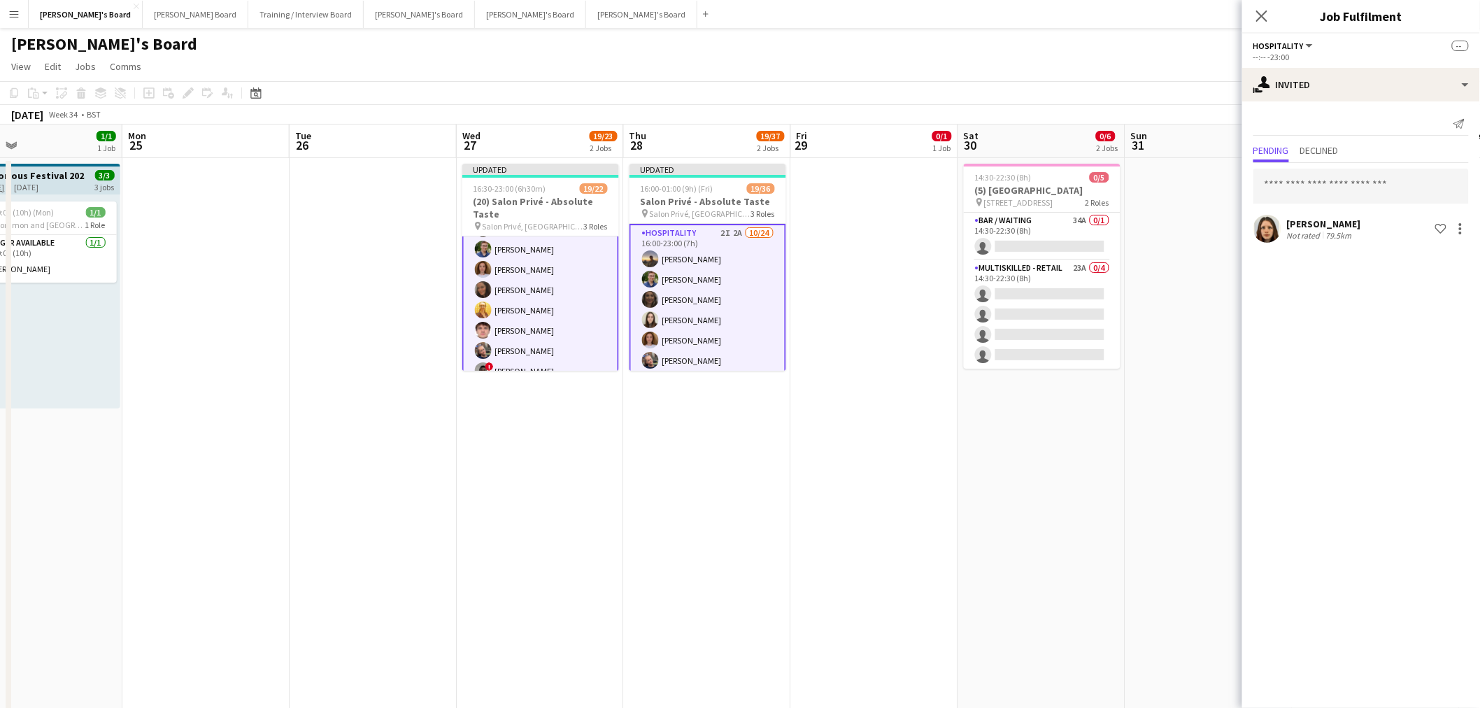
click at [805, 355] on app-date-cell at bounding box center [874, 461] width 167 height 607
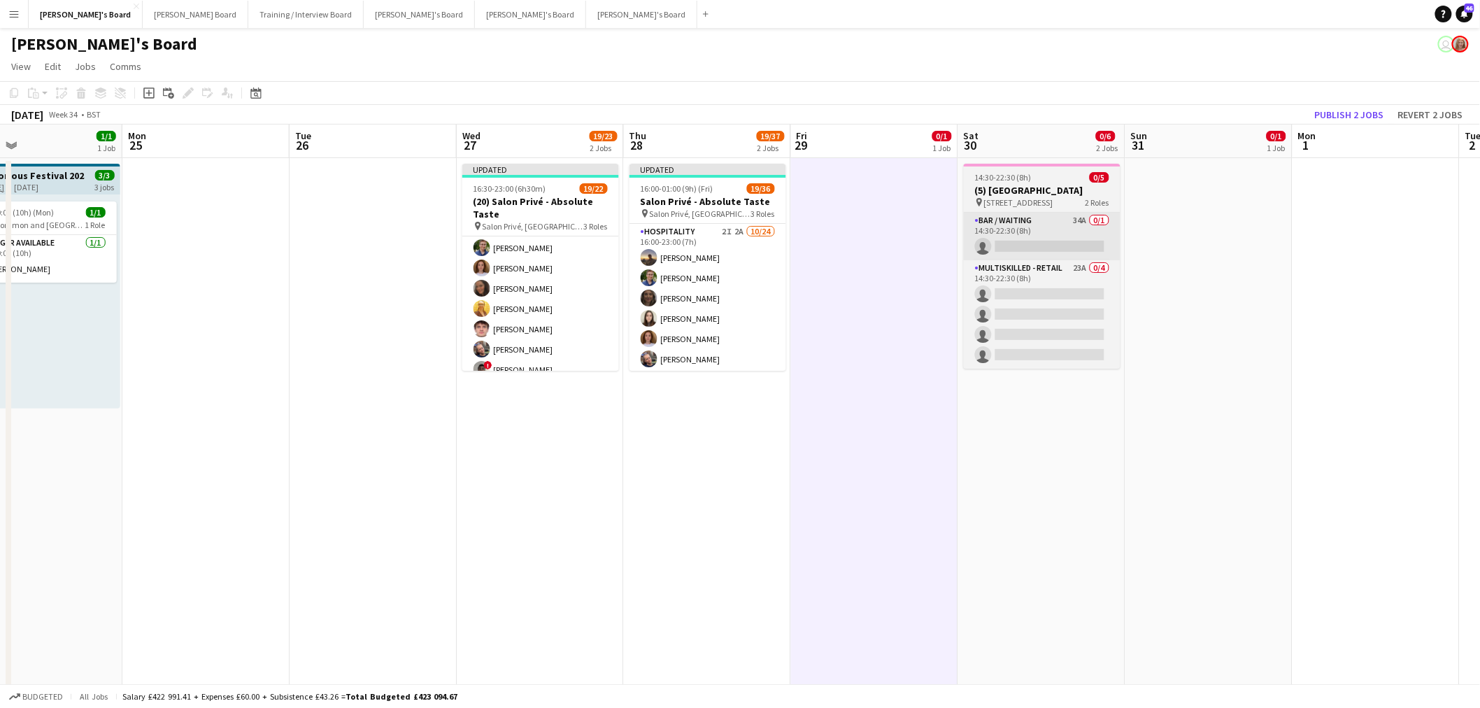
scroll to position [232, 0]
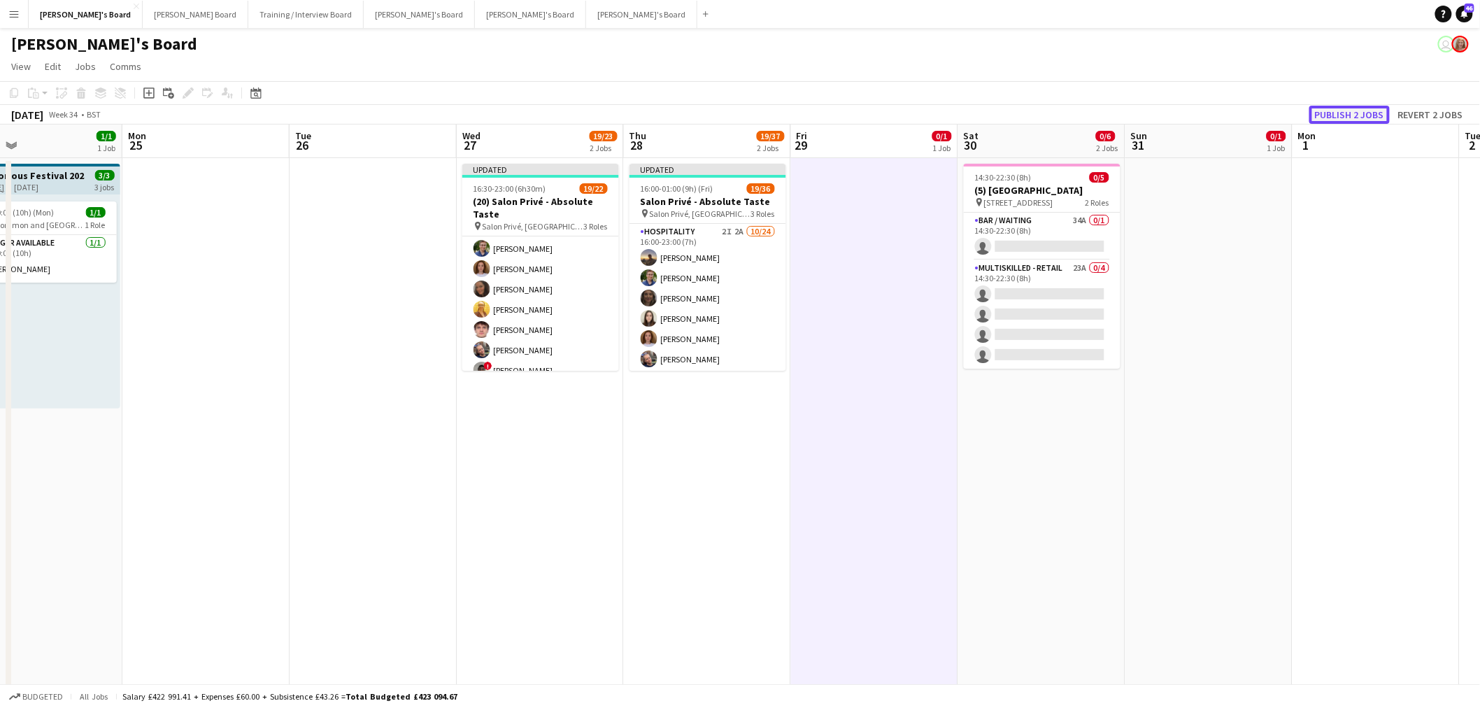
click at [982, 107] on button "Publish 2 jobs" at bounding box center [1350, 115] width 80 height 18
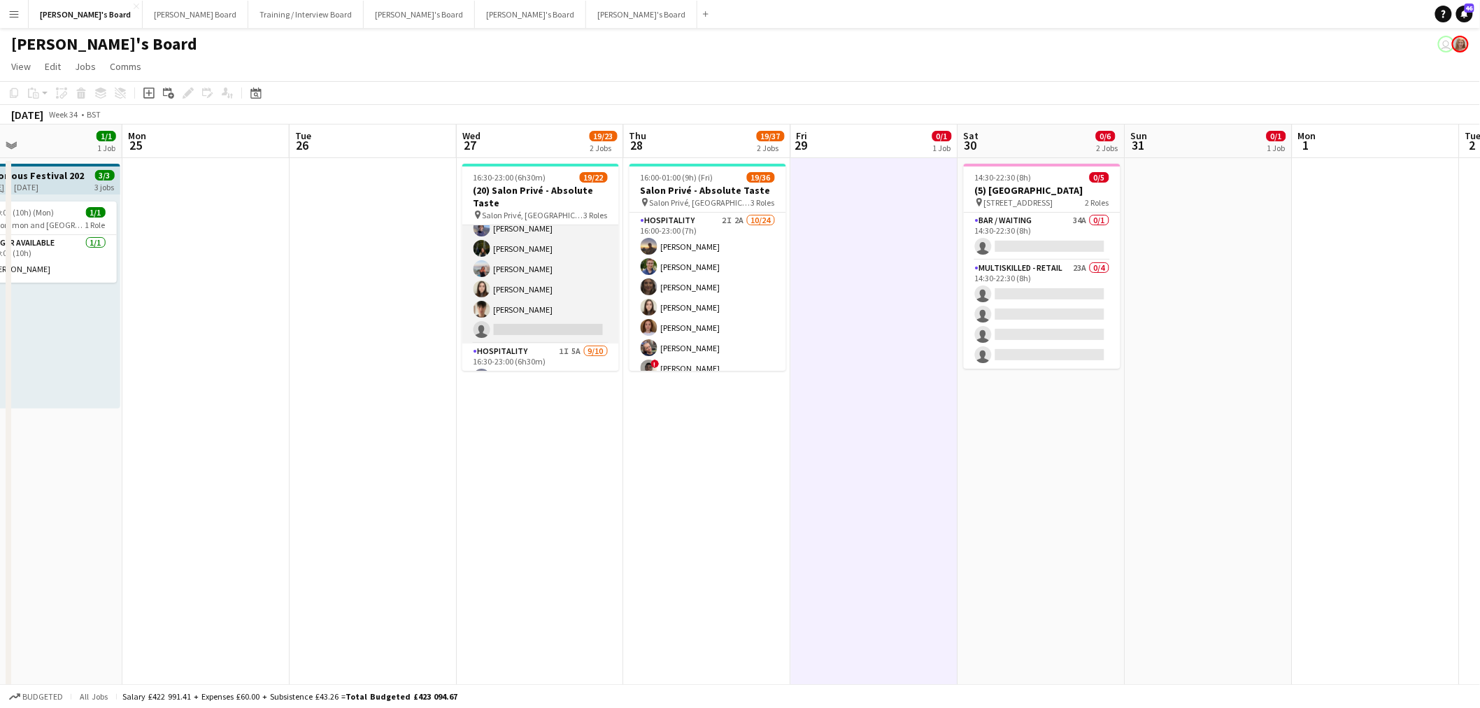
scroll to position [0, 0]
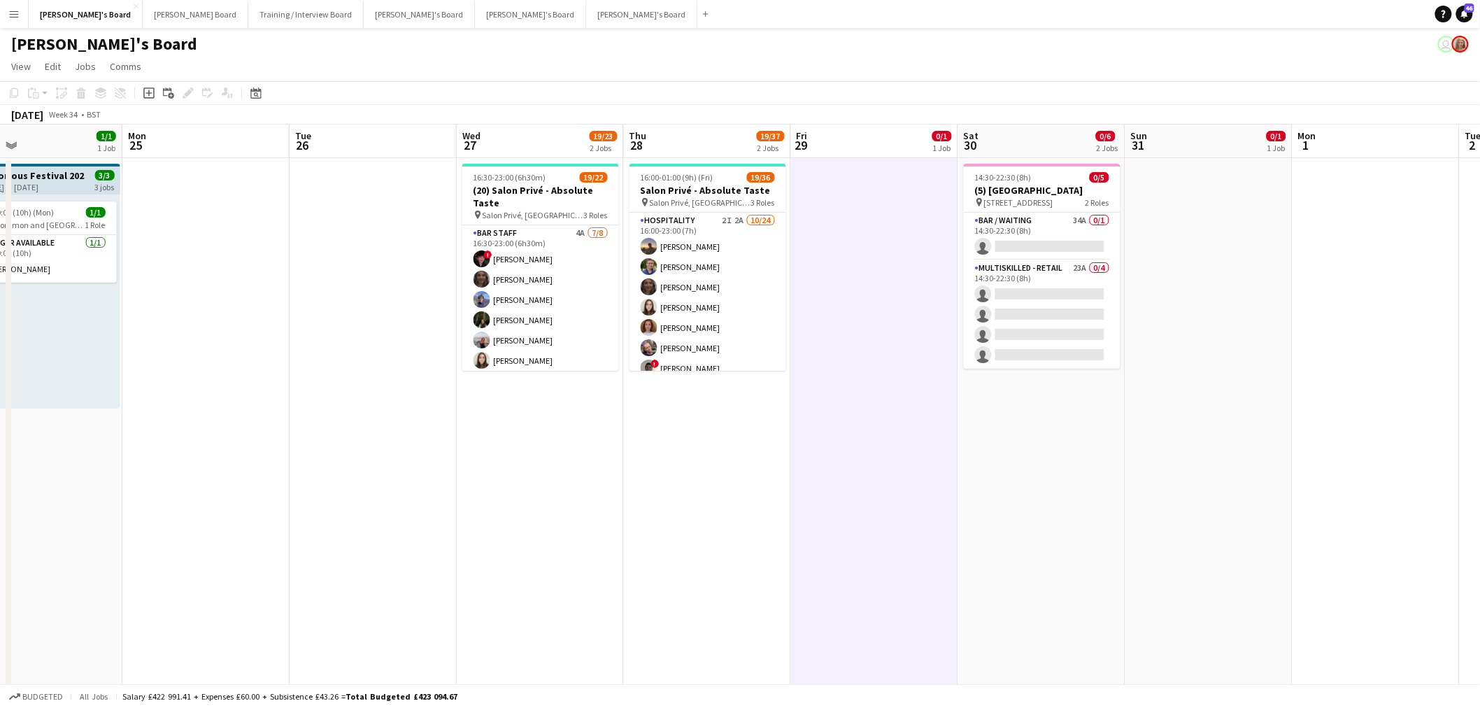
drag, startPoint x: 548, startPoint y: 274, endPoint x: 1492, endPoint y: 3, distance: 981.9
click at [549, 274] on app-card-role "BAR STAFF 4A 7/8 16:30-23:00 (6h30m) ! Ryan Filkins shona irvine Douglas Lansle…" at bounding box center [540, 320] width 157 height 190
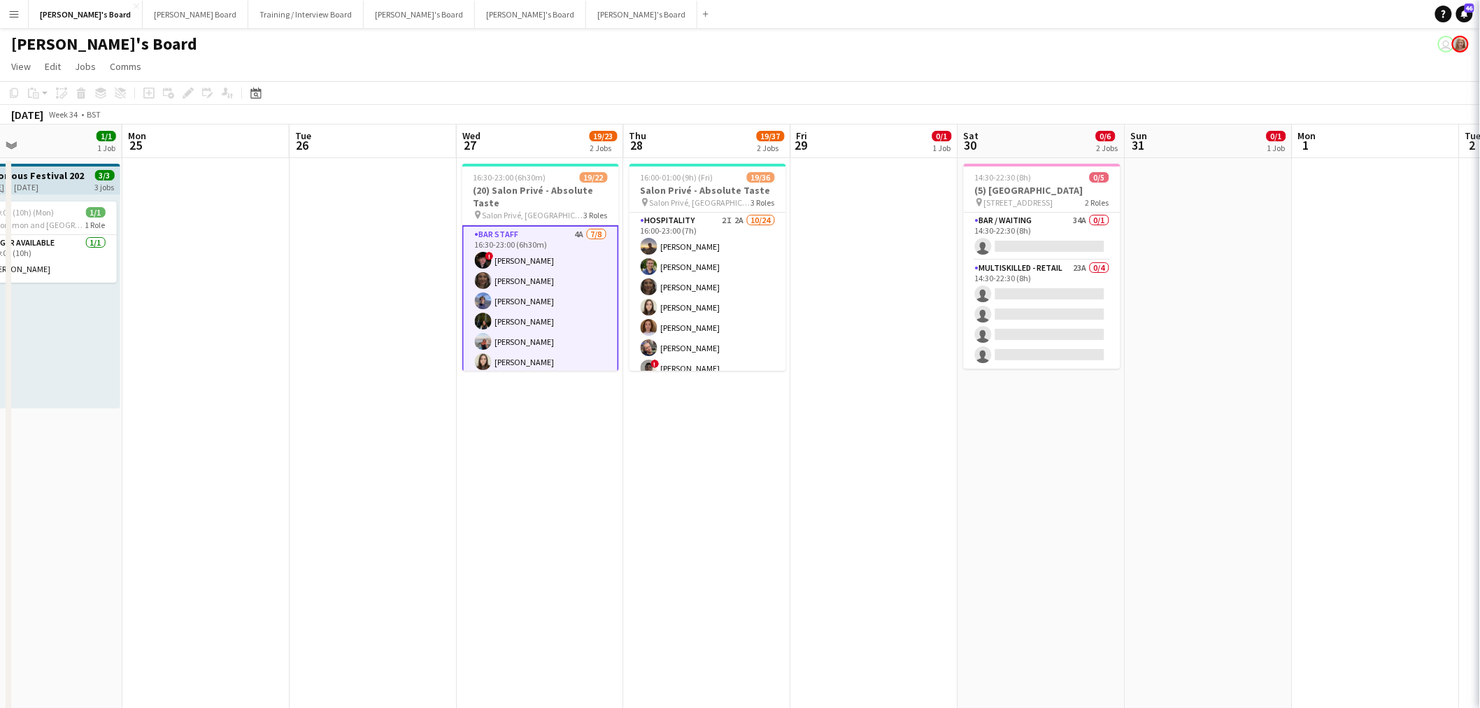
scroll to position [0, 544]
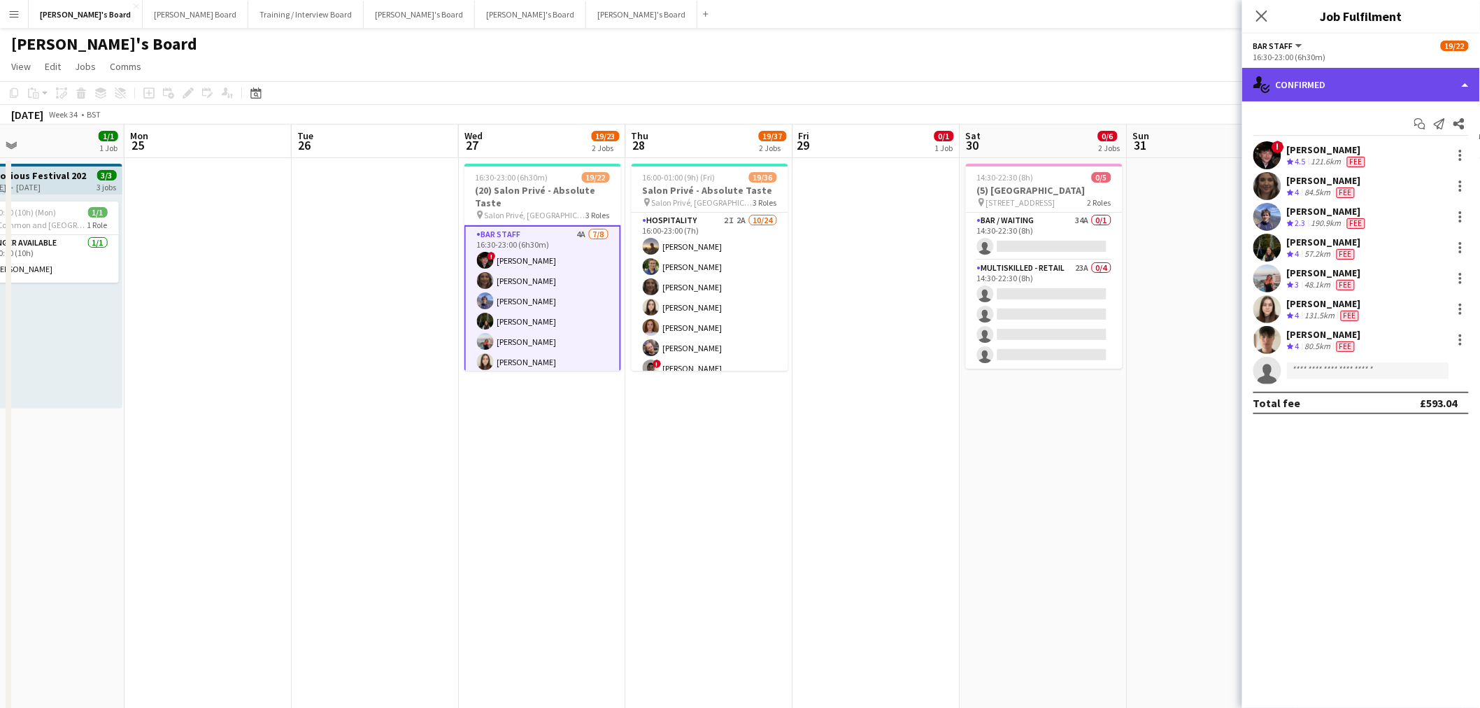
click at [982, 81] on div "single-neutral-actions-check-2 Confirmed" at bounding box center [1362, 85] width 238 height 34
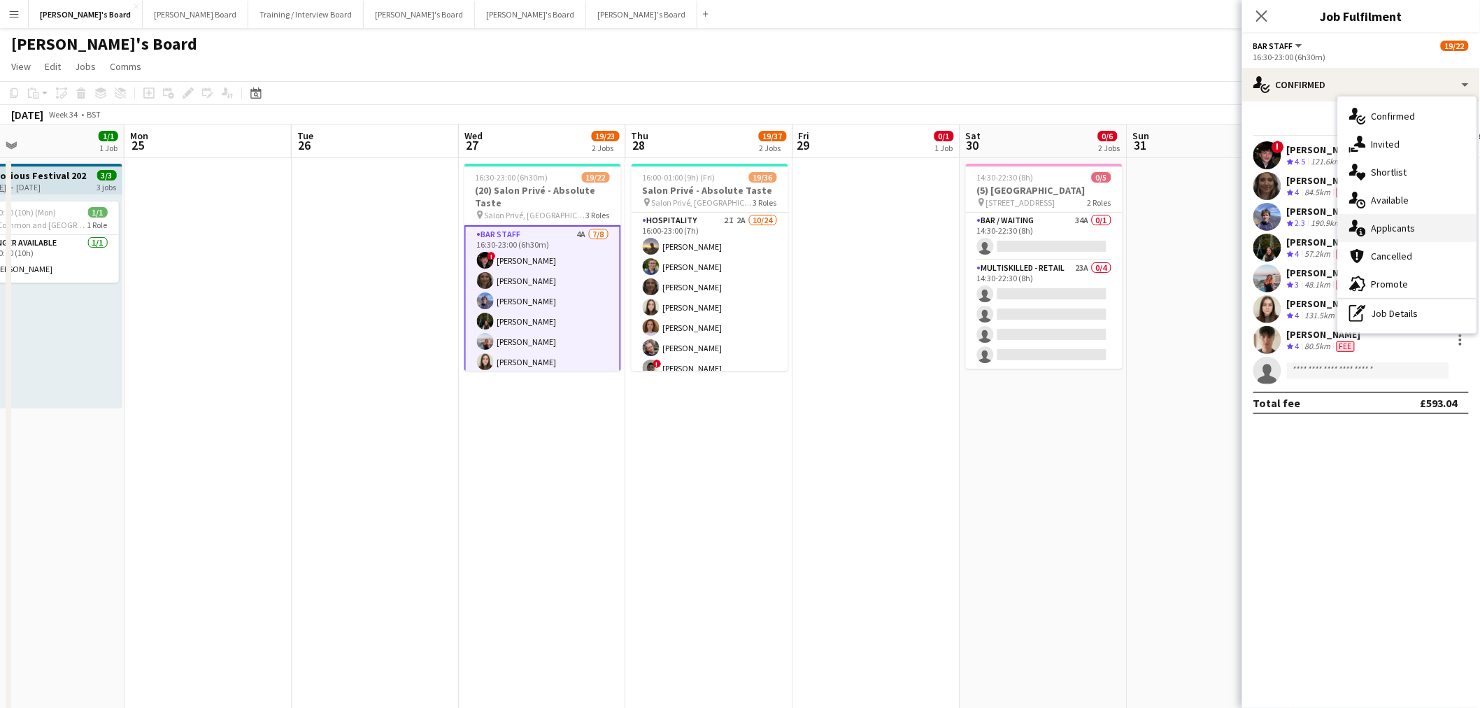
click at [982, 235] on div "single-neutral-actions-information Applicants" at bounding box center [1407, 228] width 139 height 28
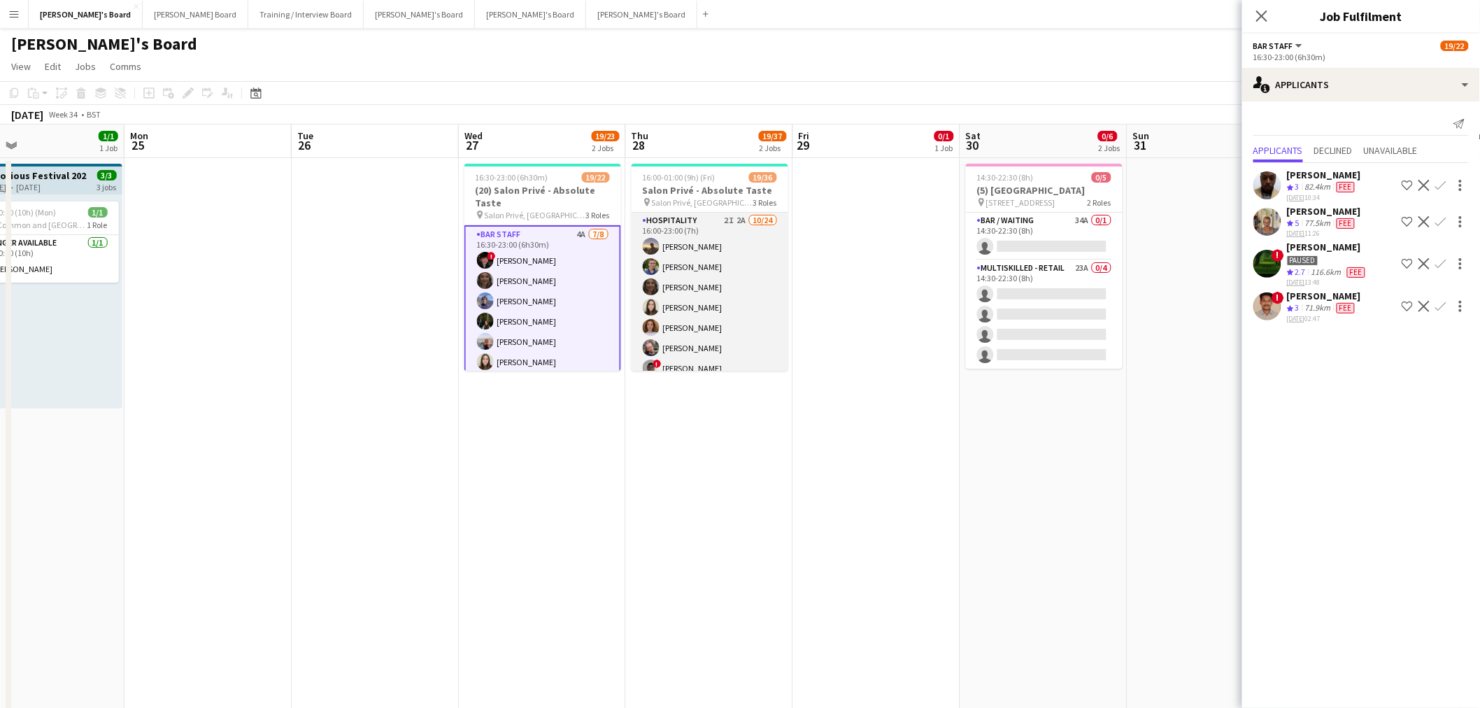
click at [683, 278] on app-card-role "Hospitality 2I 2A 10/24 16:00-23:00 (7h) Harry Thomas Joseph Day shona irvine H…" at bounding box center [710, 470] width 157 height 514
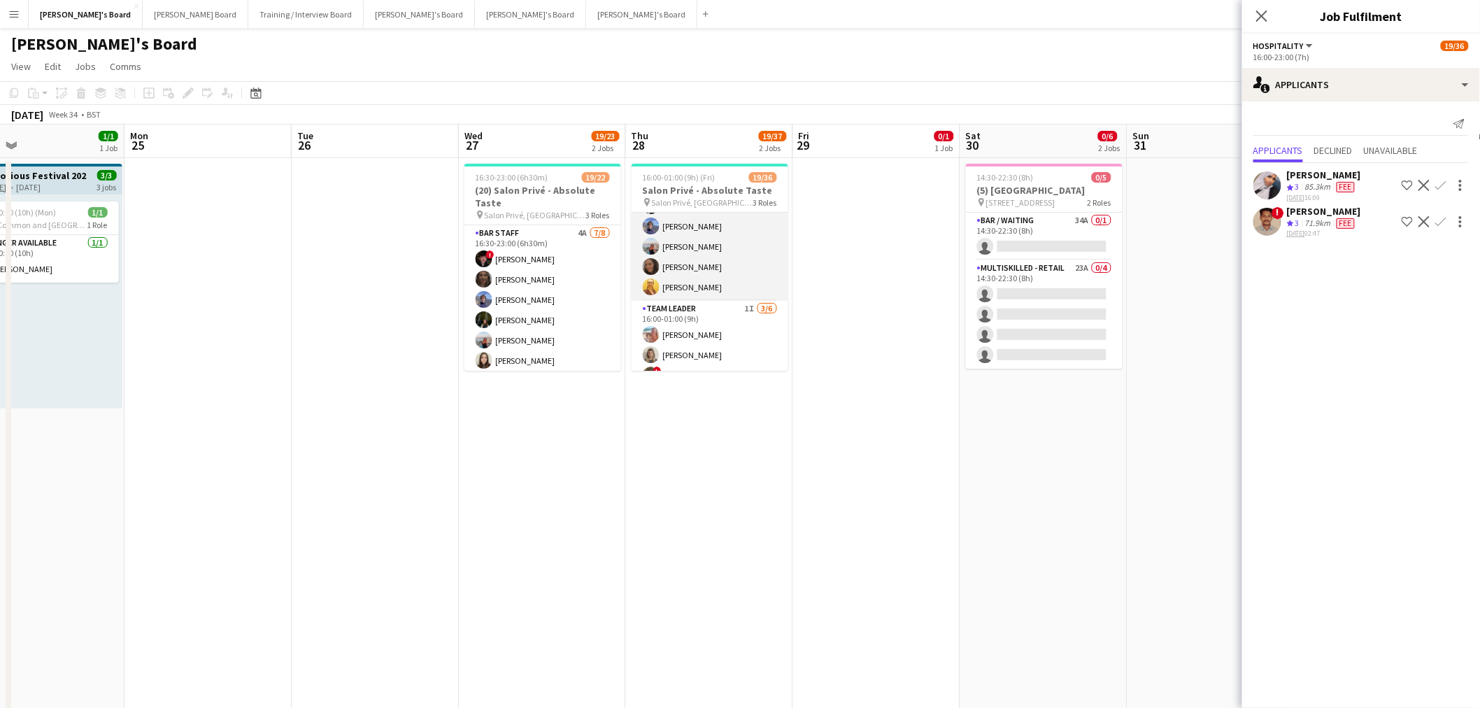
click at [698, 268] on app-card-role "WINE WAITER 6/6 16:00-23:00 (7h) ! Ryan Filkins Jessamie Lindley Douglas Lansle…" at bounding box center [710, 226] width 157 height 149
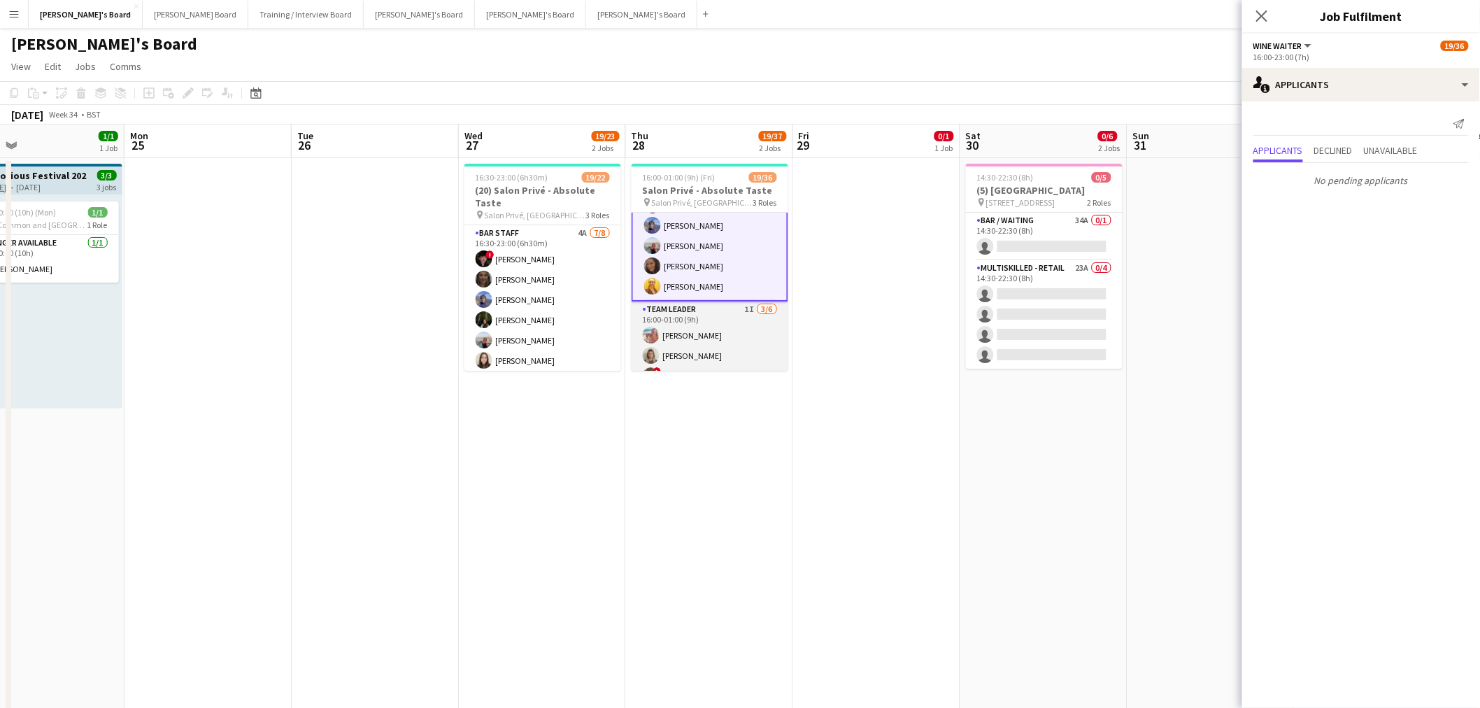
click at [698, 334] on app-card-role "TEAM LEADER 1I 3/6 16:00-01:00 (9h) Freya Lillywhite Mathilde Wilkie ! Jamie Ac…" at bounding box center [710, 376] width 157 height 149
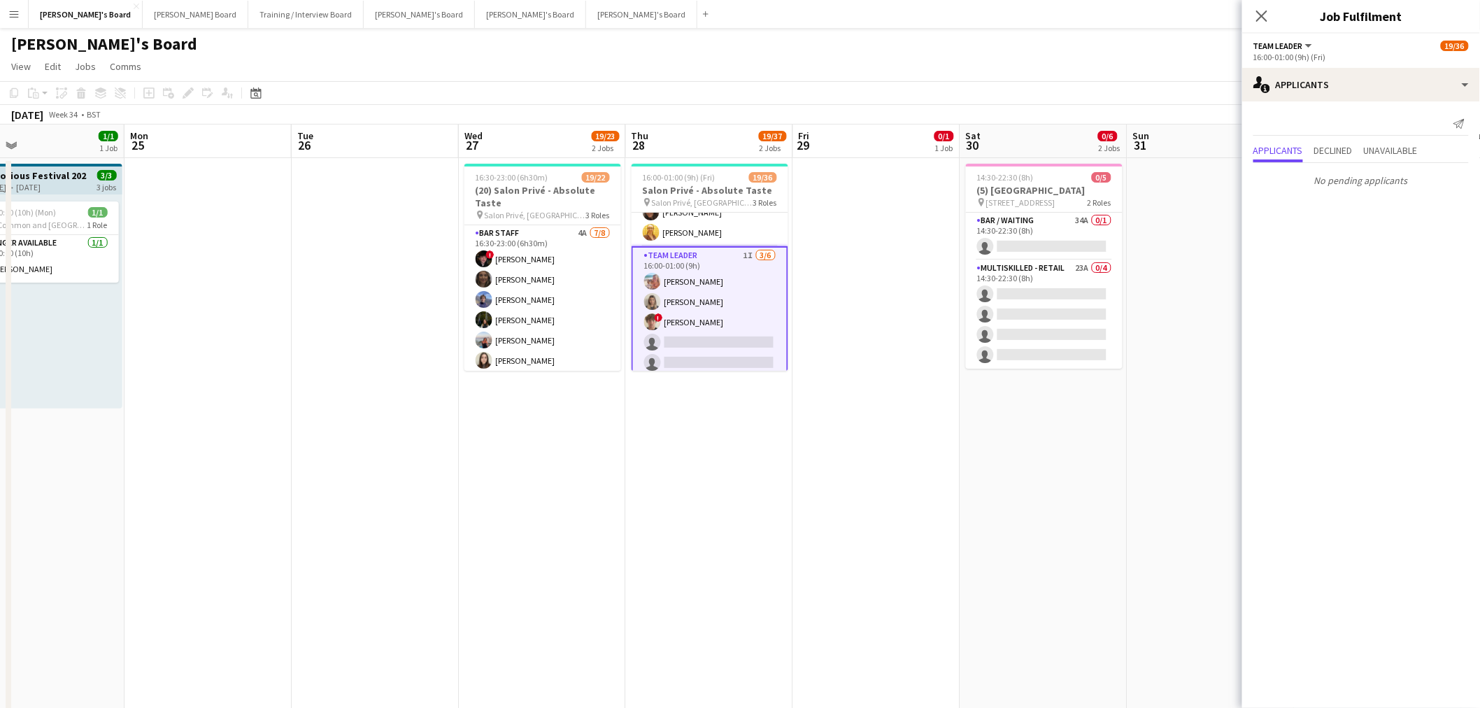
scroll to position [654, 0]
click at [856, 427] on app-date-cell at bounding box center [876, 461] width 167 height 607
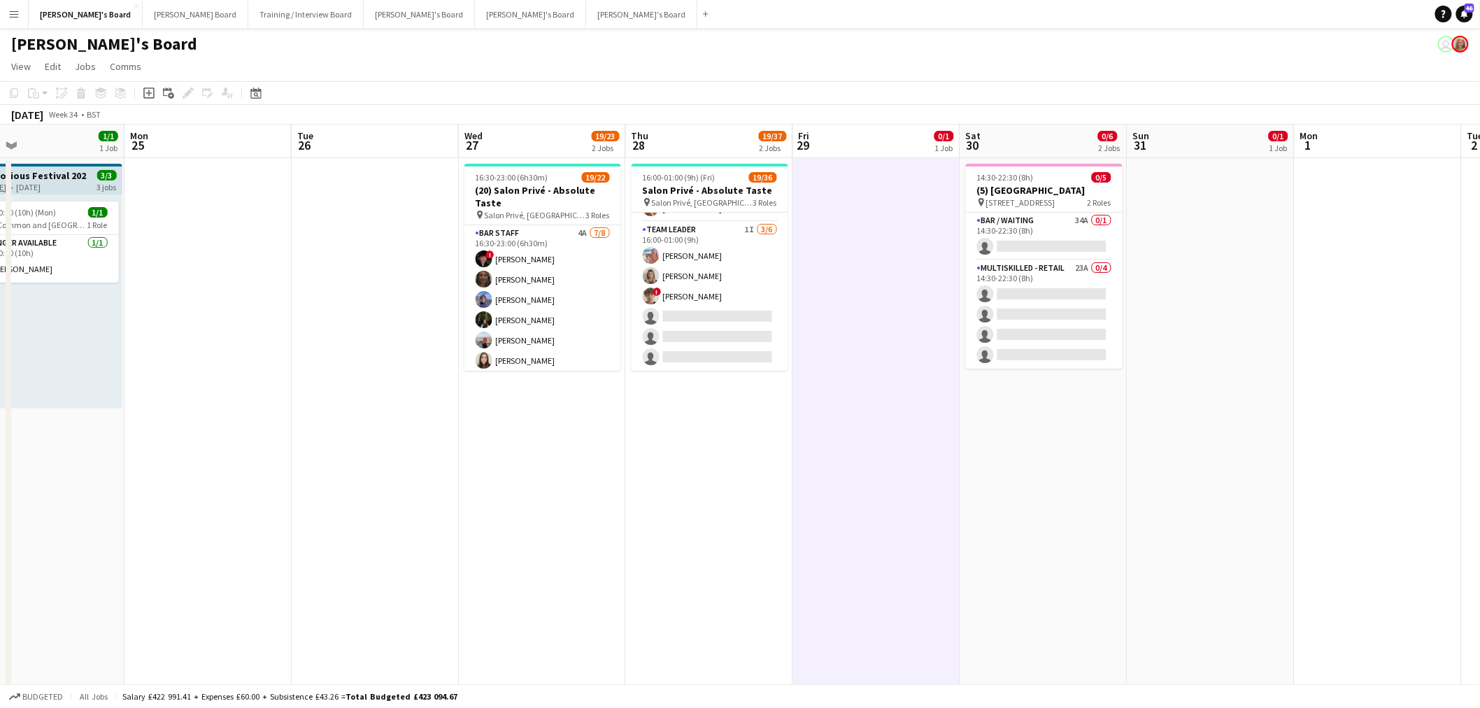
click at [856, 427] on app-date-cell at bounding box center [876, 461] width 167 height 607
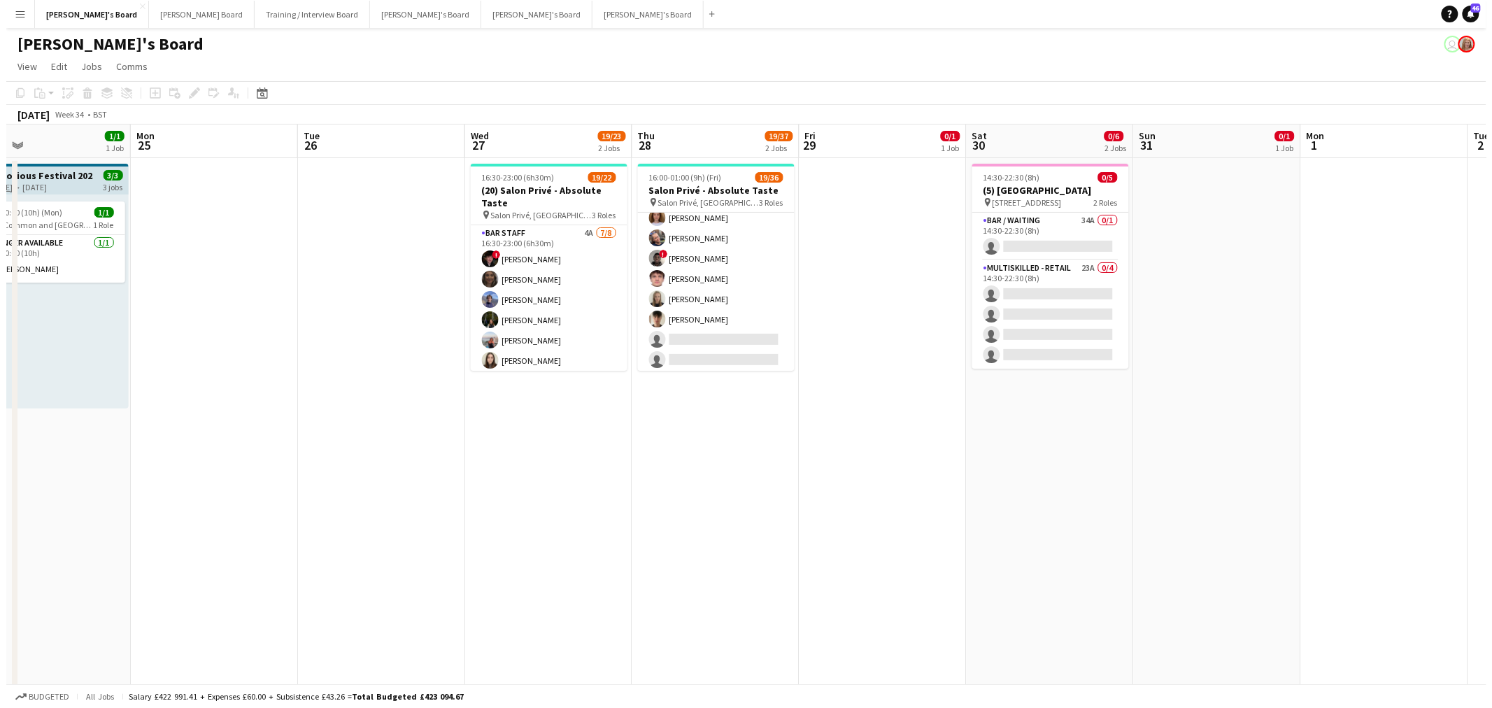
scroll to position [0, 0]
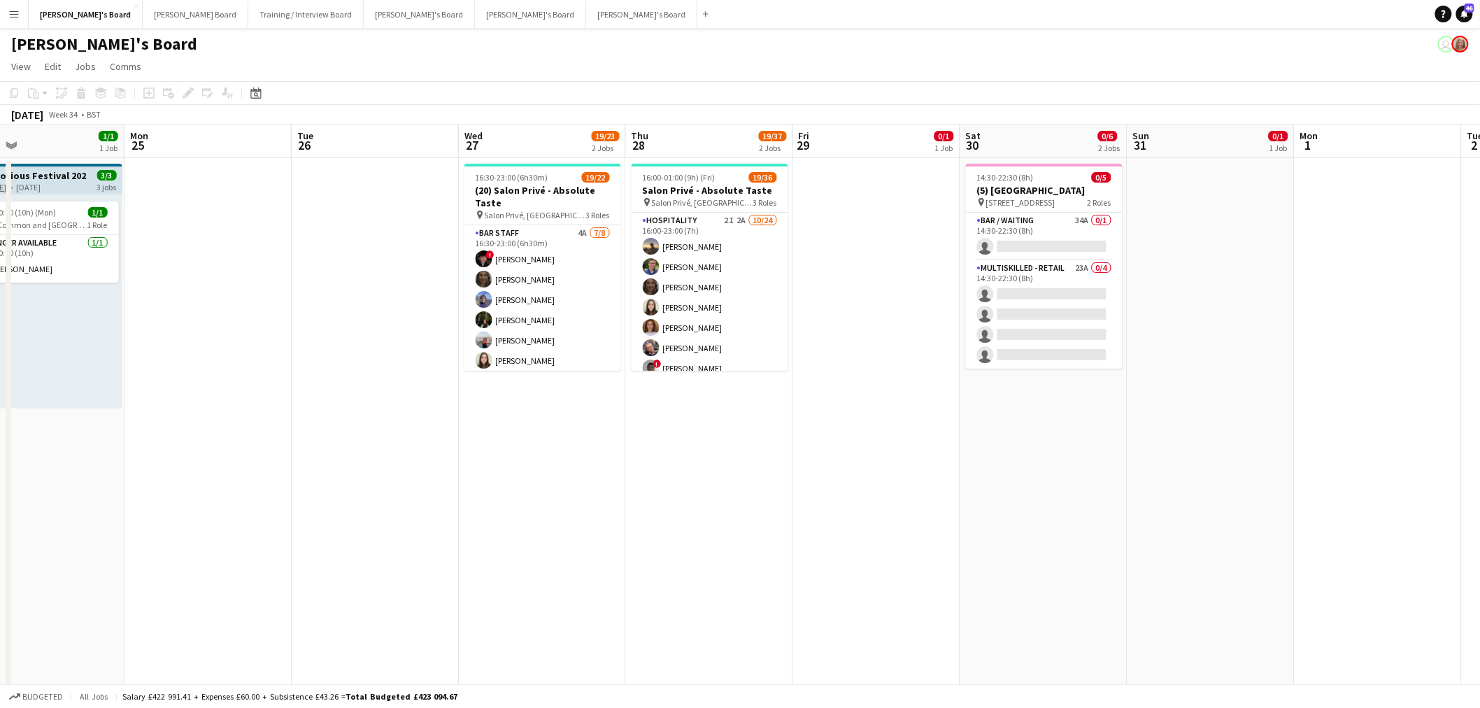
click at [757, 302] on app-card-role "Hospitality 2I 2A 10/24 16:00-23:00 (7h) Harry Thomas Joseph Day shona irvine H…" at bounding box center [710, 470] width 157 height 514
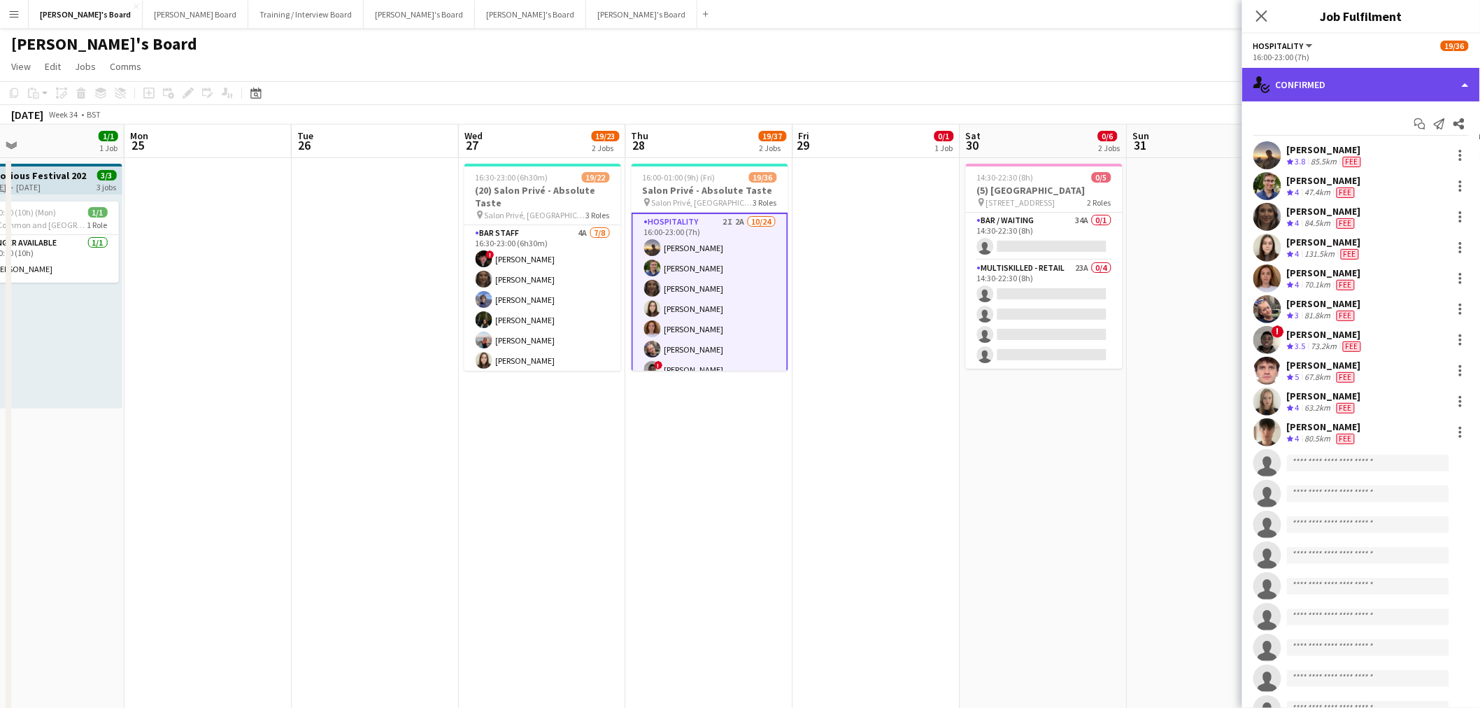
click at [982, 95] on div "single-neutral-actions-check-2 Confirmed" at bounding box center [1362, 85] width 238 height 34
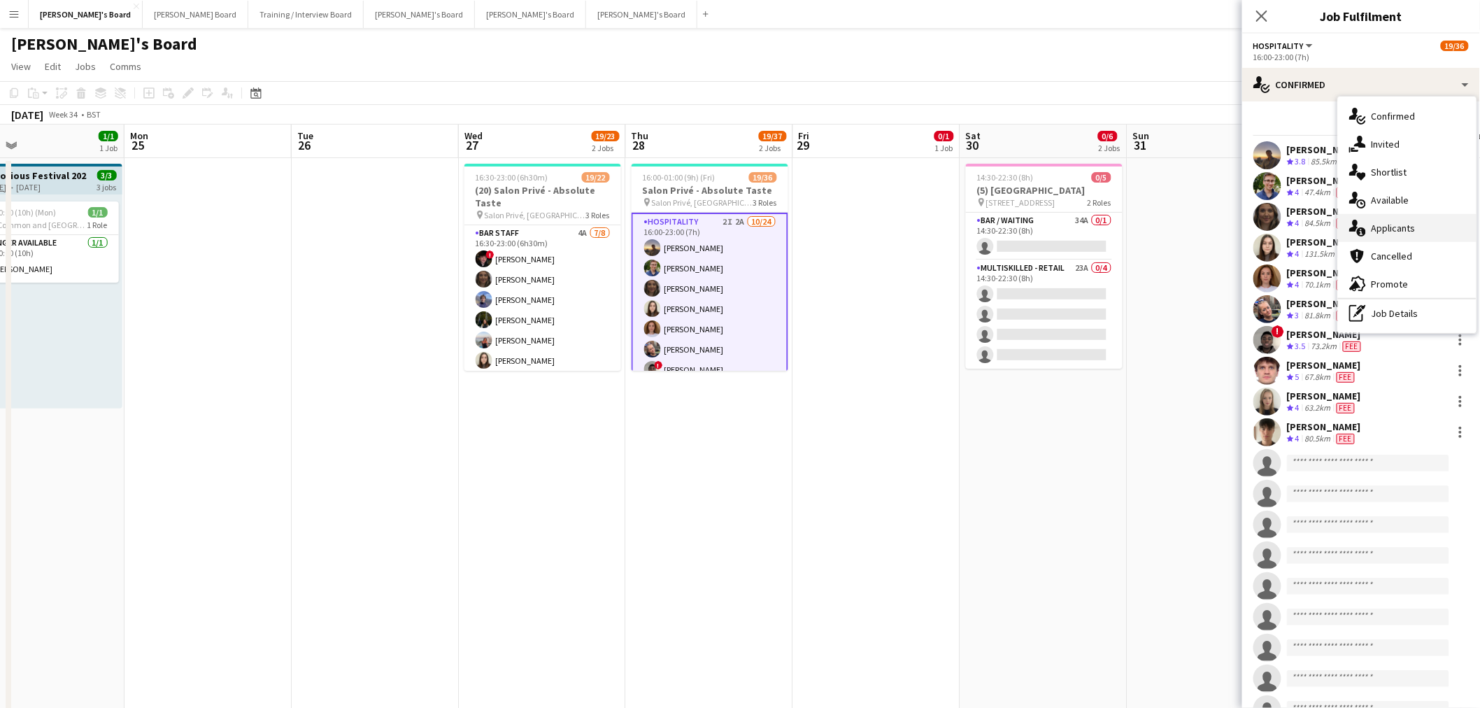
click at [982, 229] on div "single-neutral-actions-information Applicants" at bounding box center [1407, 228] width 139 height 28
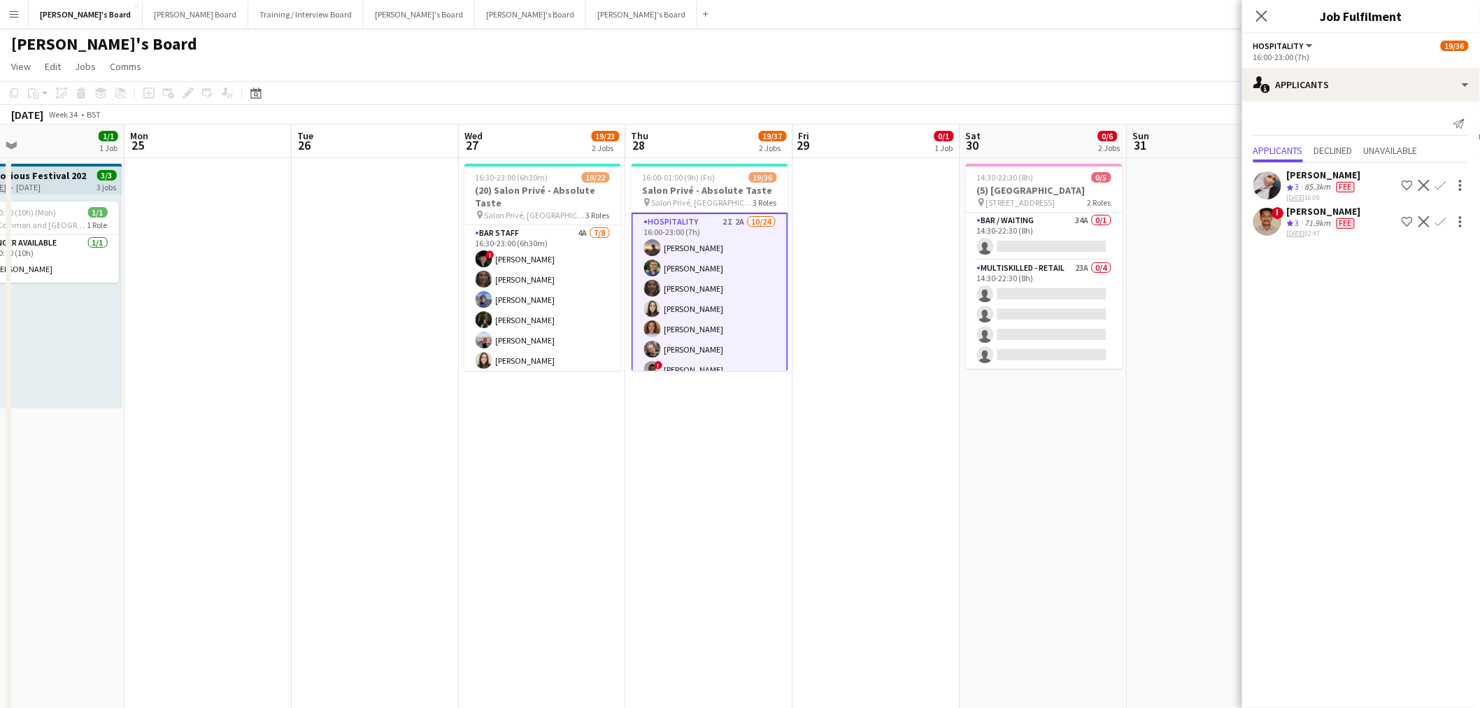
click at [882, 241] on app-date-cell at bounding box center [876, 461] width 167 height 607
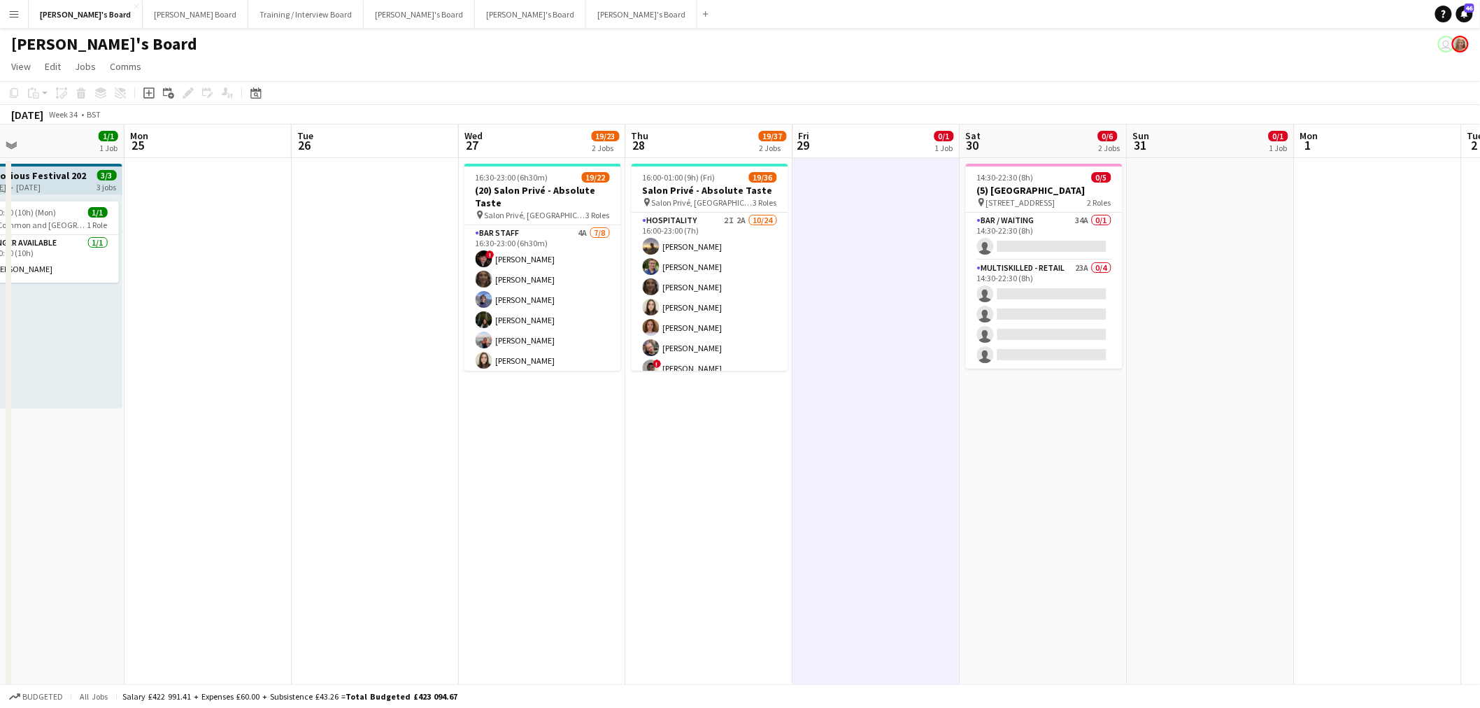
click at [882, 241] on app-date-cell at bounding box center [876, 461] width 167 height 607
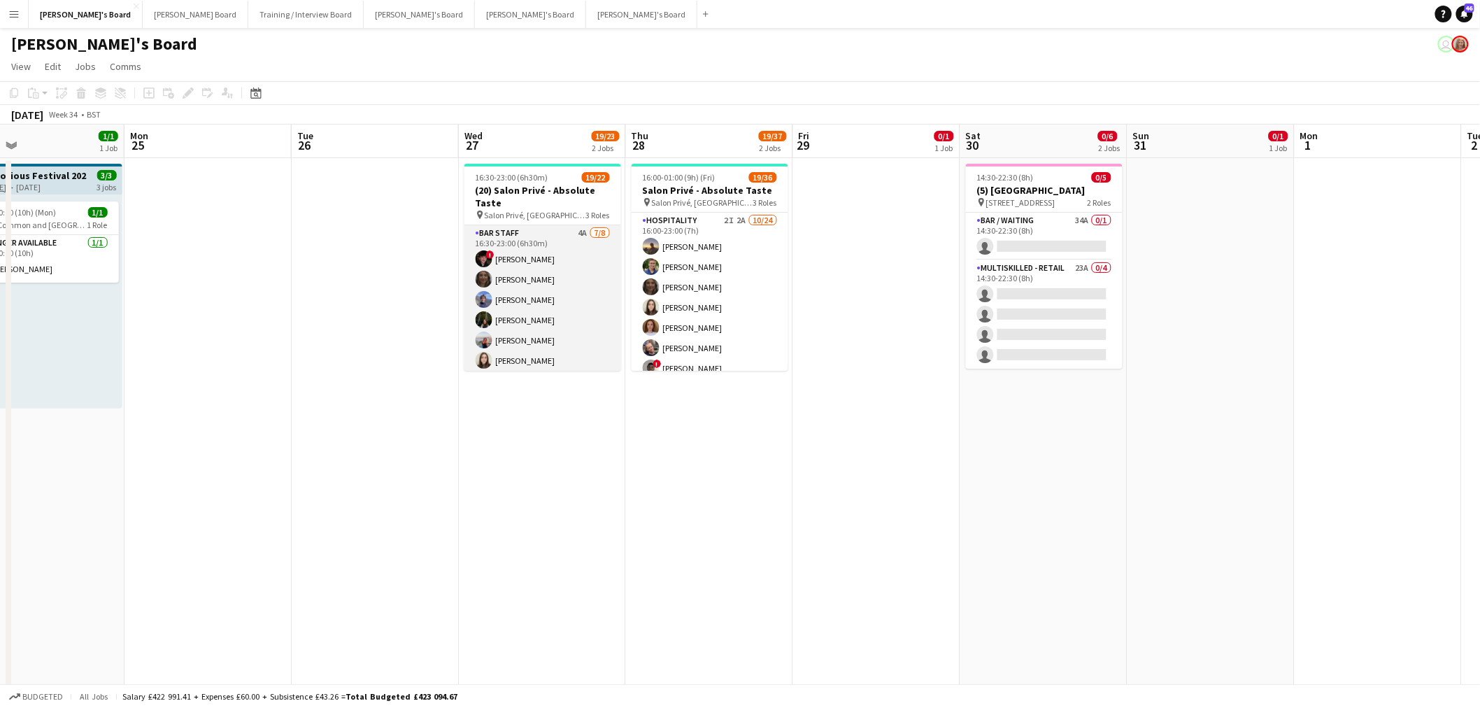
click at [562, 302] on app-card-role "BAR STAFF 4A 7/8 16:30-23:00 (6h30m) ! Ryan Filkins shona irvine Douglas Lansle…" at bounding box center [543, 320] width 157 height 190
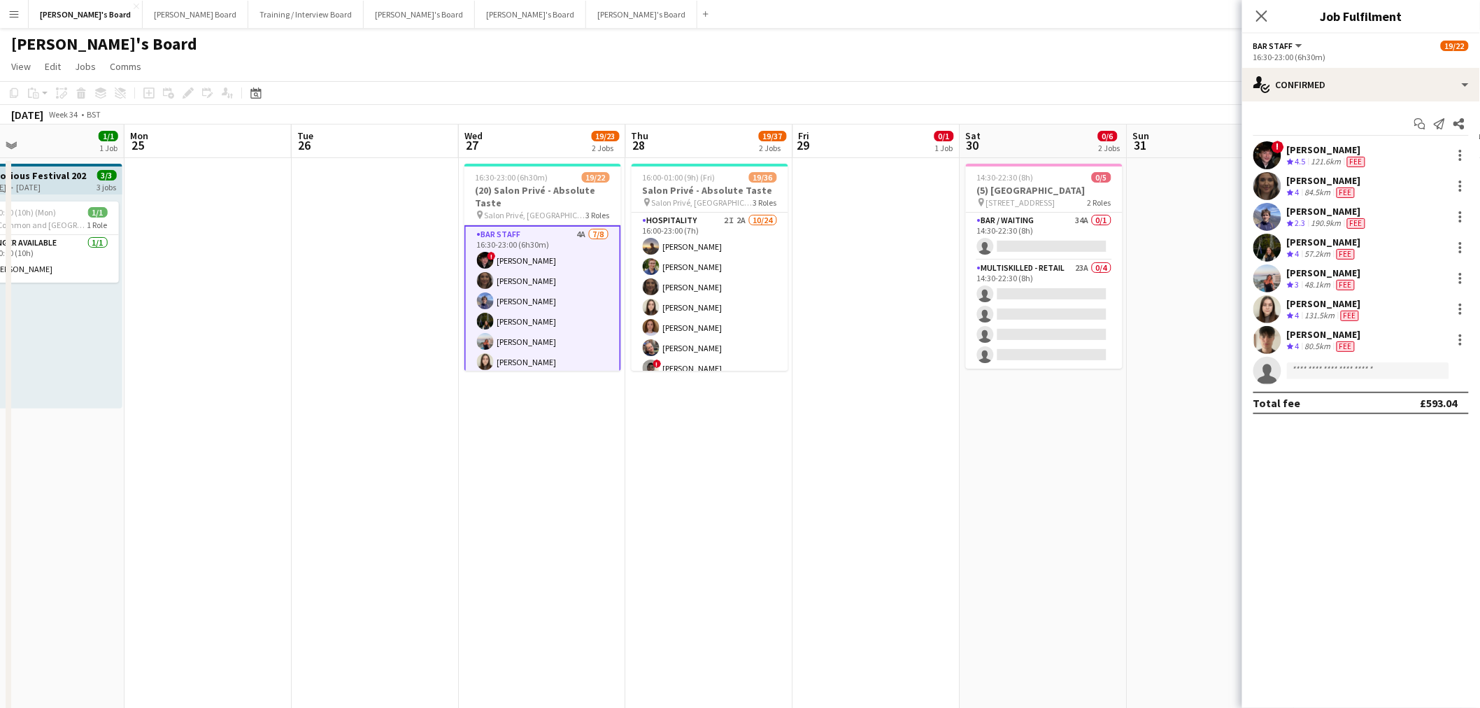
click at [912, 297] on app-date-cell at bounding box center [876, 461] width 167 height 607
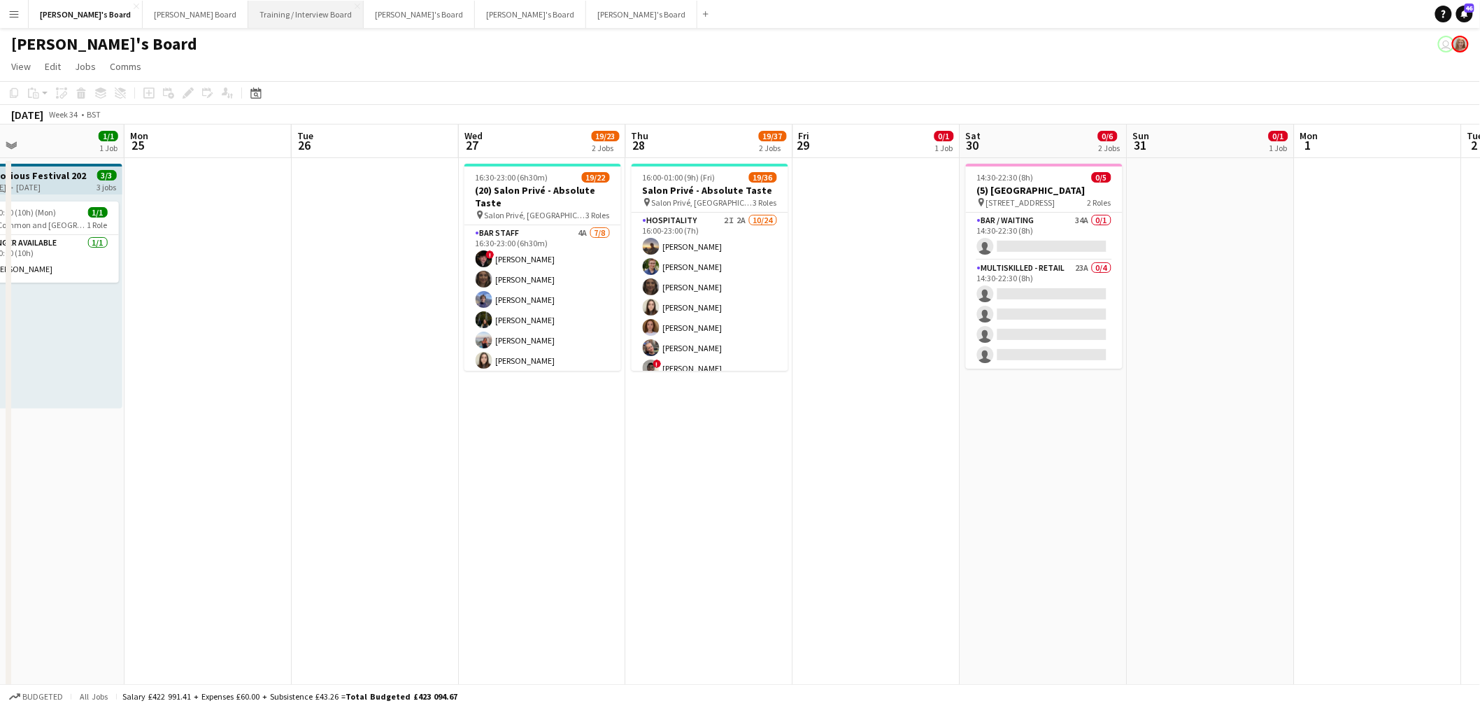
click at [248, 16] on button "Training / Interview Board Close" at bounding box center [305, 14] width 115 height 27
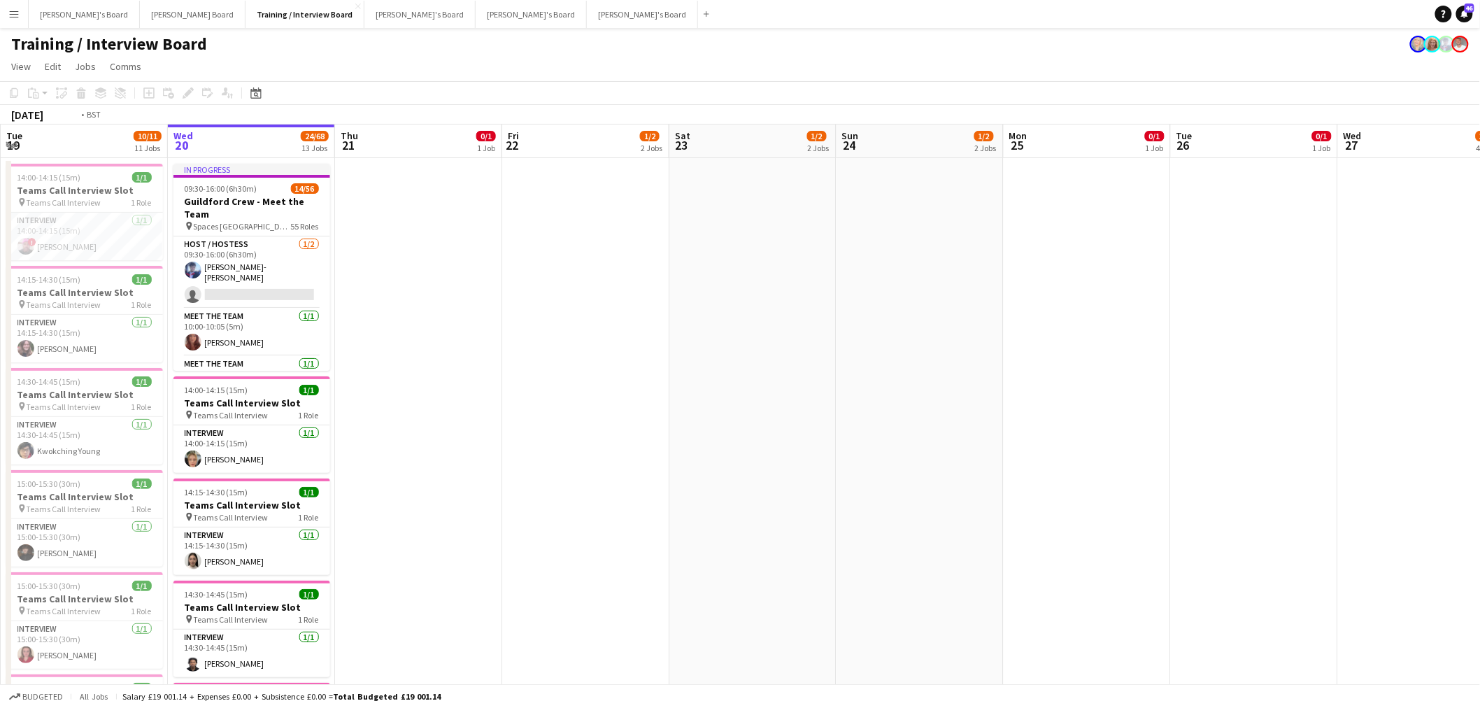
scroll to position [0, 329]
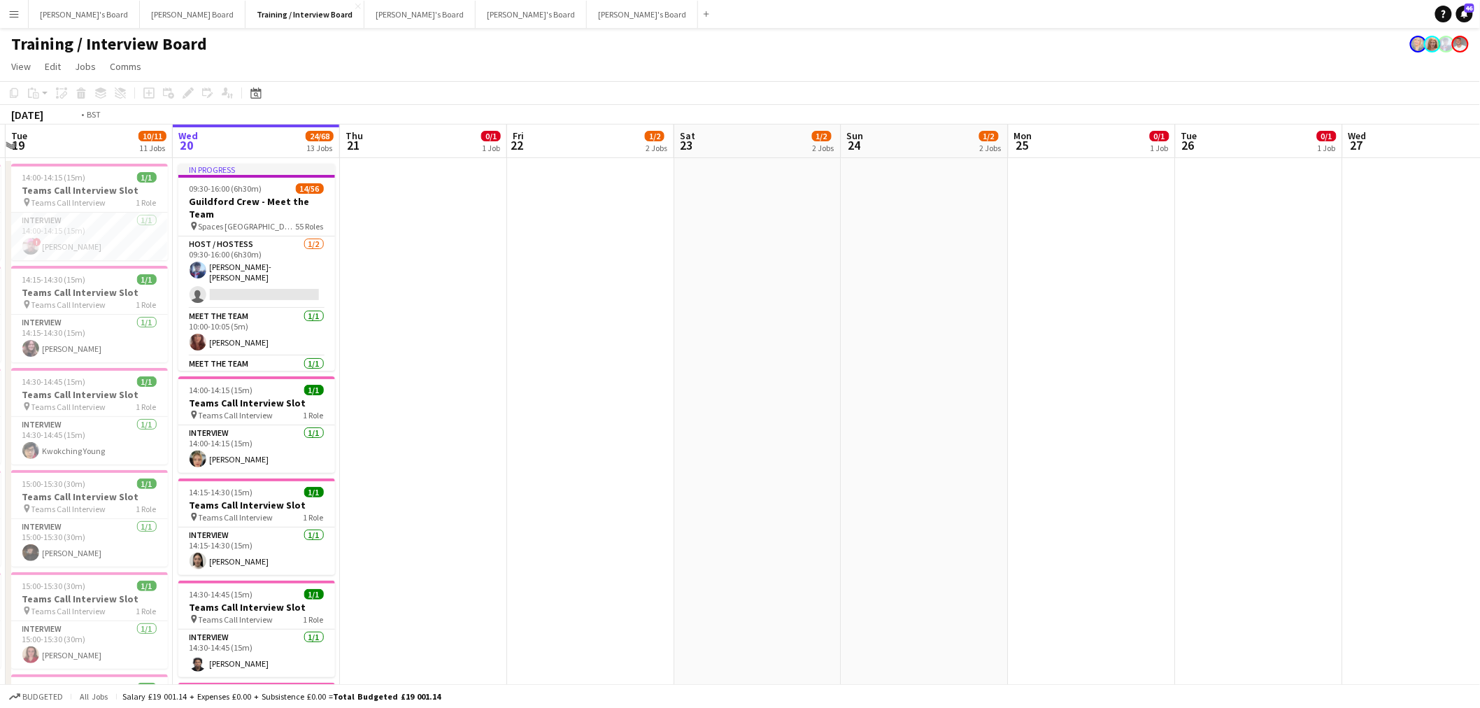
drag, startPoint x: 632, startPoint y: 458, endPoint x: 931, endPoint y: 467, distance: 298.9
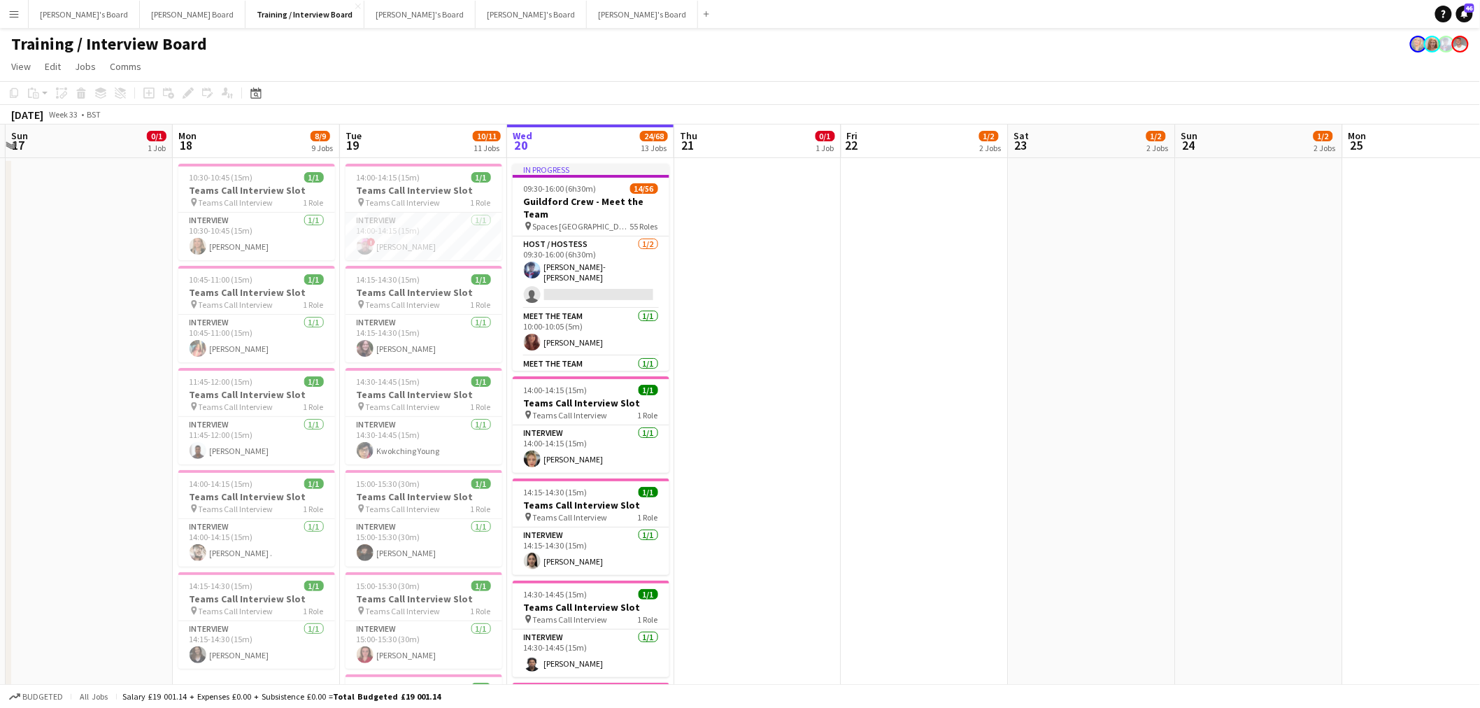
scroll to position [544, 0]
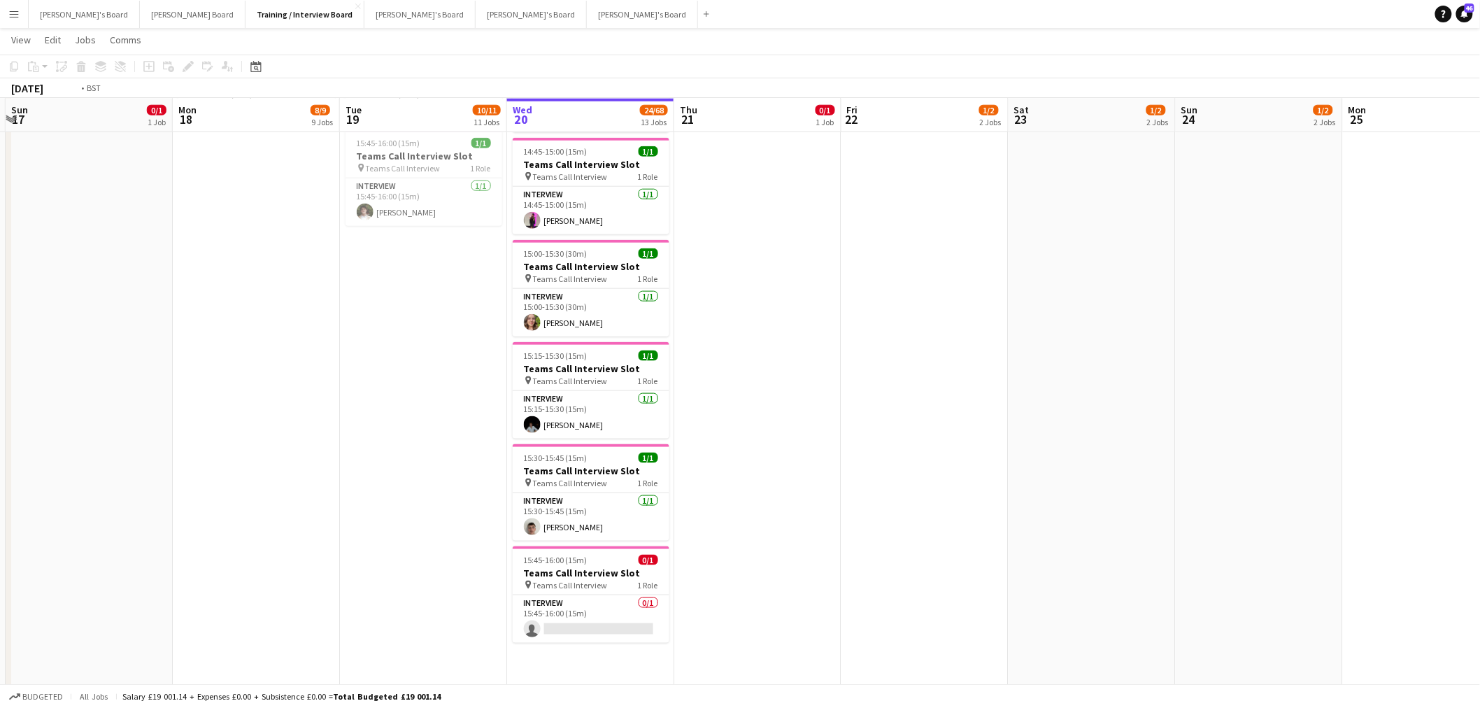
drag, startPoint x: 1044, startPoint y: 430, endPoint x: 374, endPoint y: 431, distance: 670.3
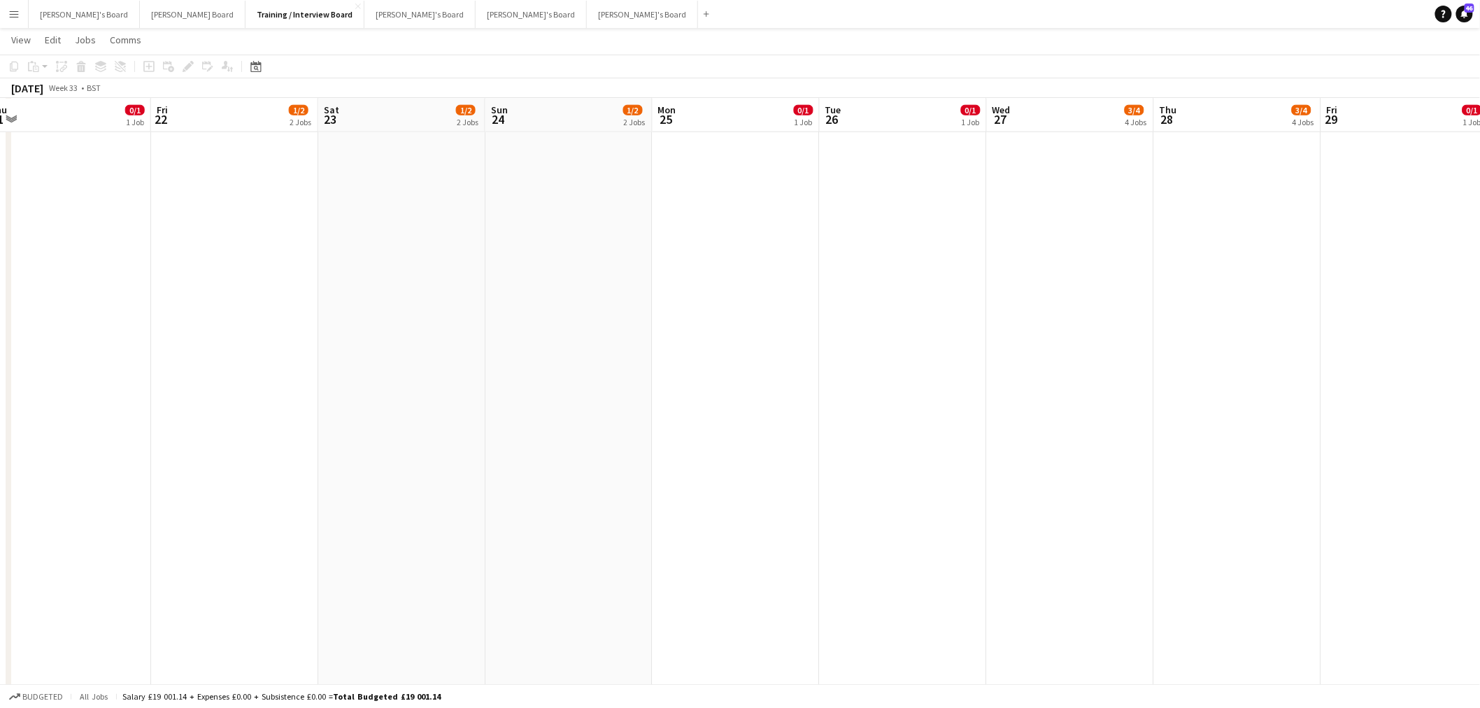
drag, startPoint x: 646, startPoint y: 397, endPoint x: 523, endPoint y: 397, distance: 123.1
drag, startPoint x: 942, startPoint y: 406, endPoint x: 736, endPoint y: 434, distance: 207.6
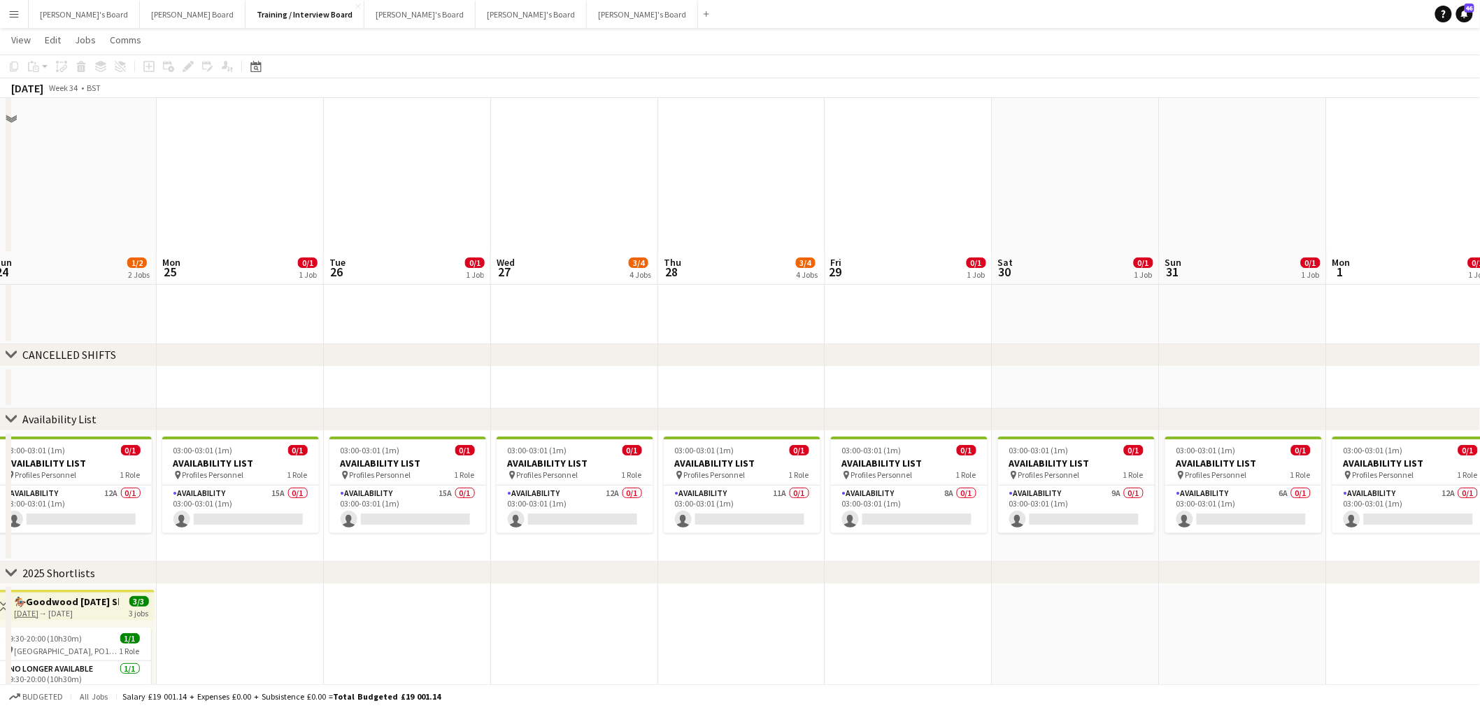
scroll to position [2228, 0]
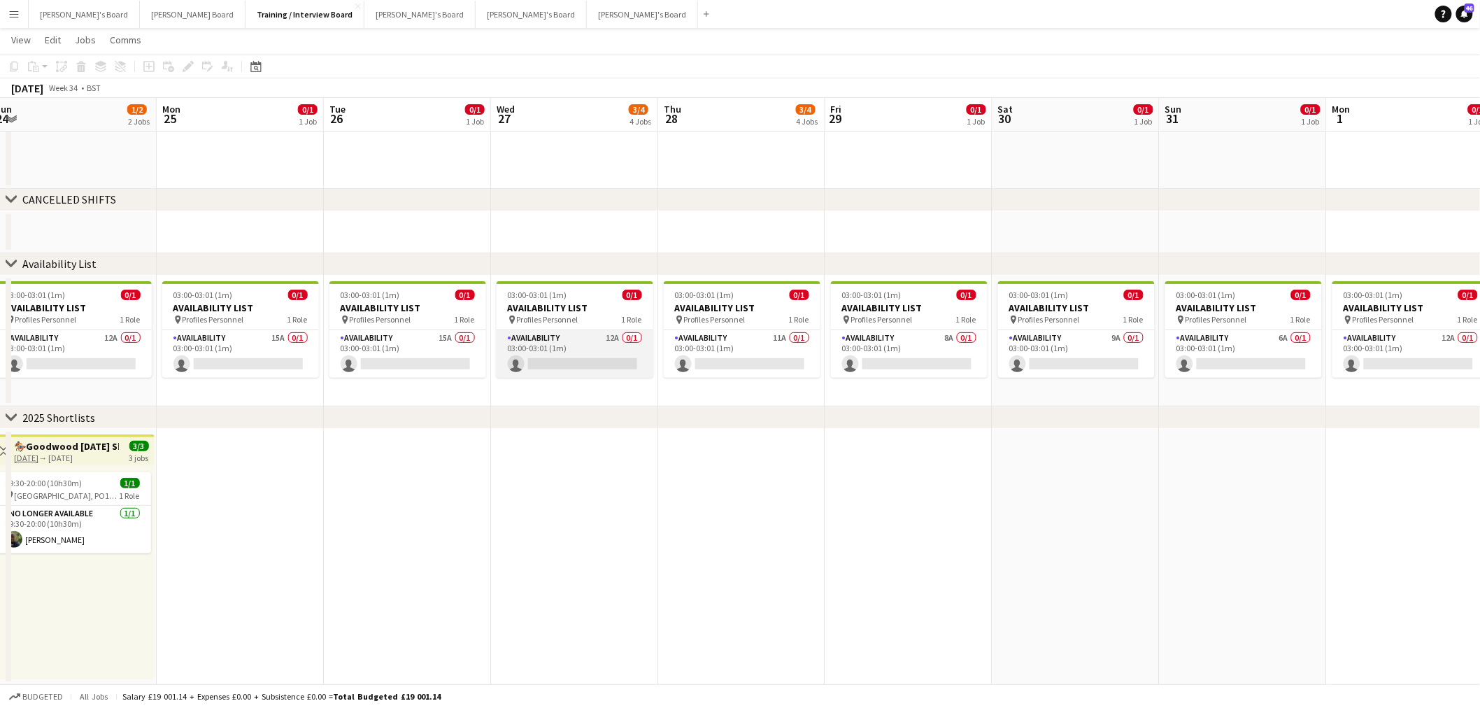
click at [586, 332] on app-card-role "Availability 12A 0/1 03:00-03:01 (1m) single-neutral-actions" at bounding box center [575, 354] width 157 height 48
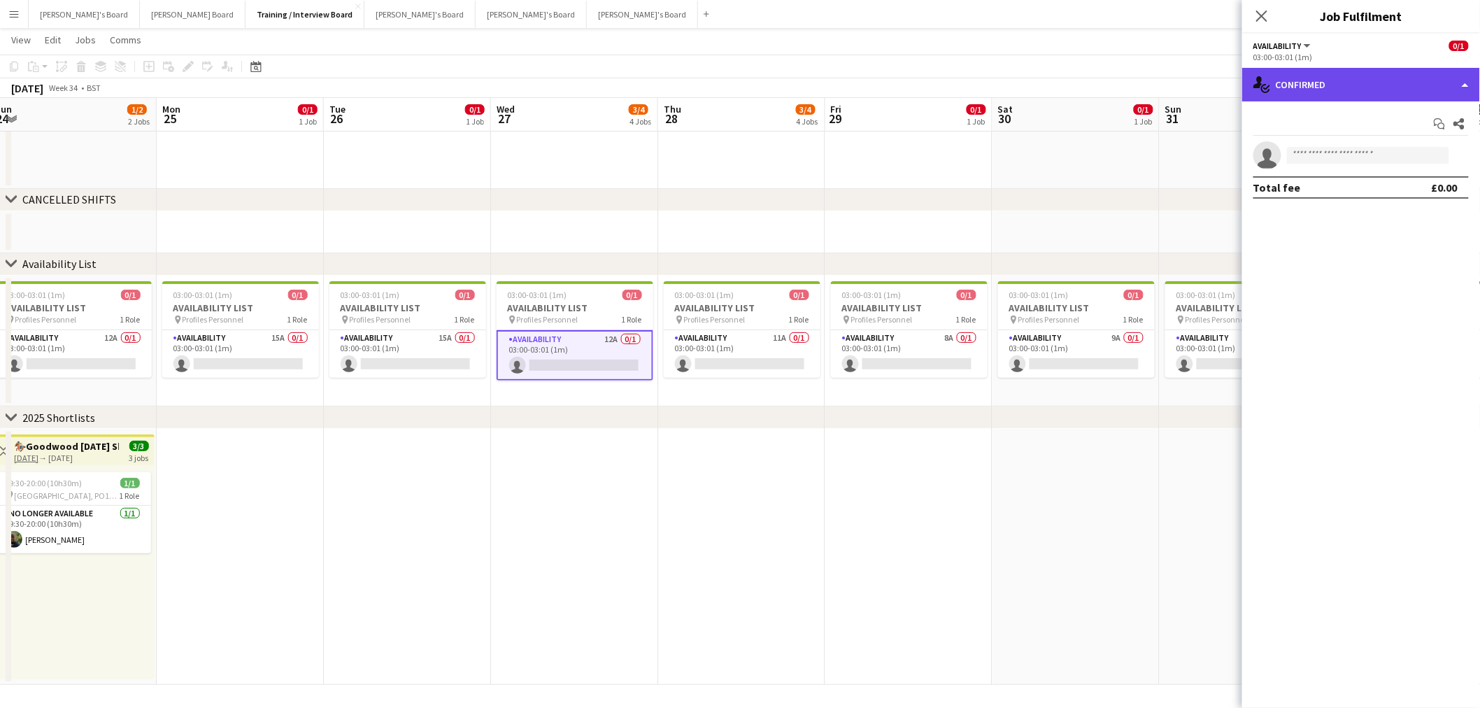
click at [982, 86] on div "single-neutral-actions-check-2 Confirmed" at bounding box center [1362, 85] width 238 height 34
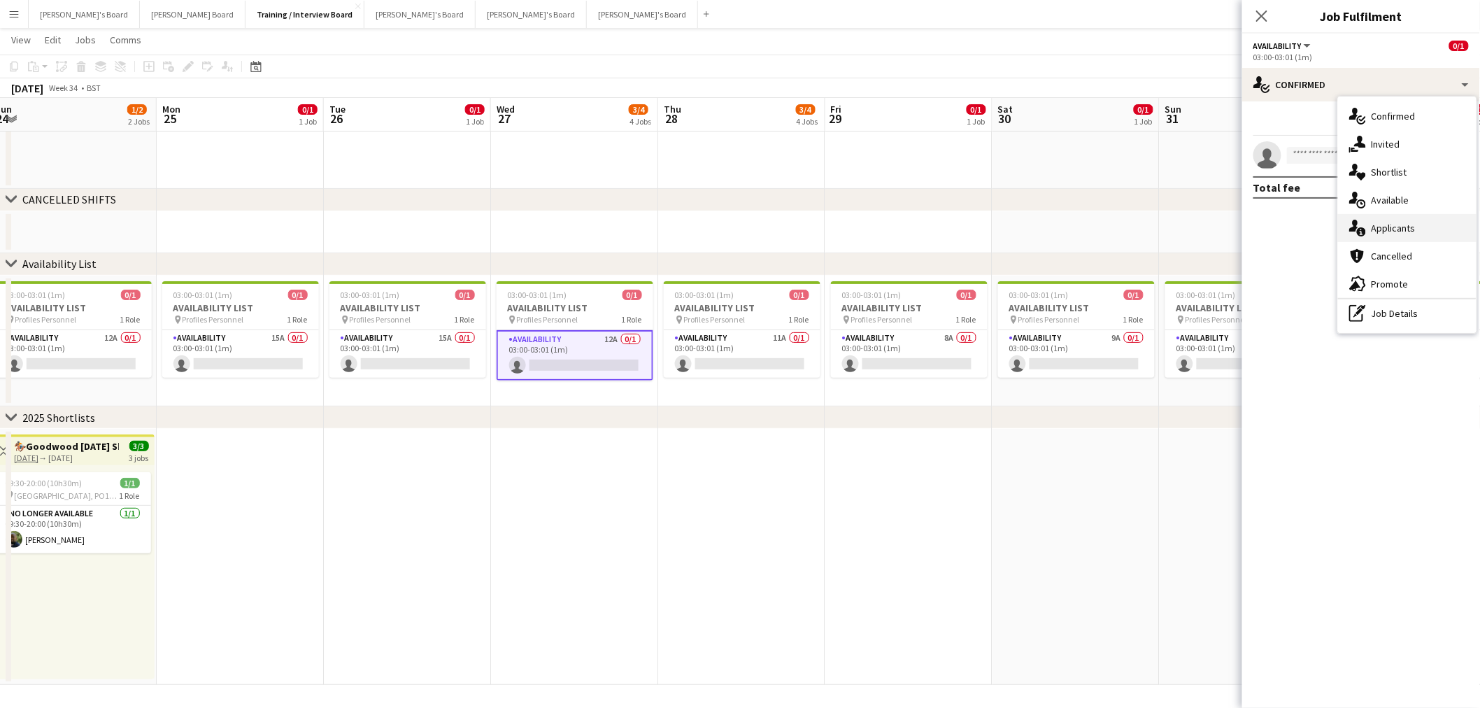
click at [982, 218] on div "single-neutral-actions-information Applicants" at bounding box center [1407, 228] width 139 height 28
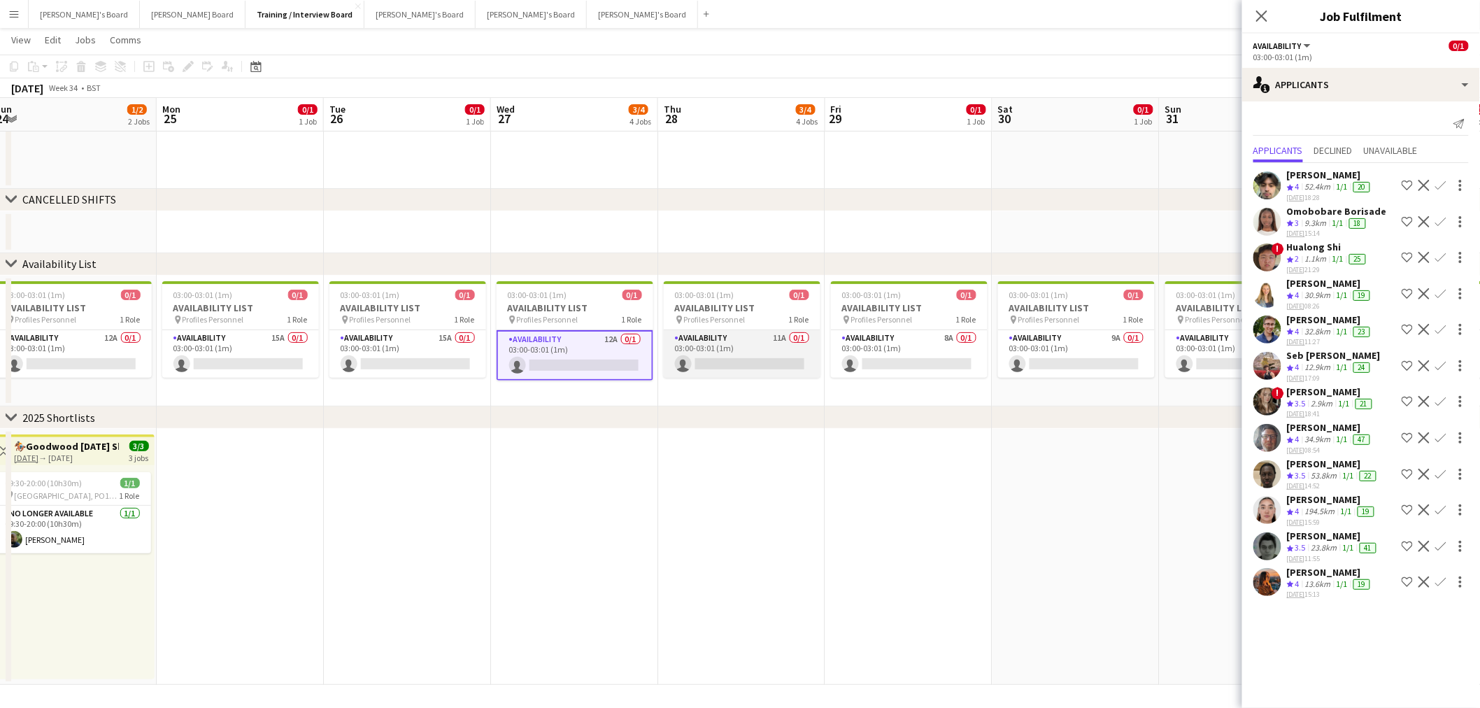
click at [779, 346] on app-card-role "Availability 11A 0/1 03:00-03:01 (1m) single-neutral-actions" at bounding box center [742, 354] width 157 height 48
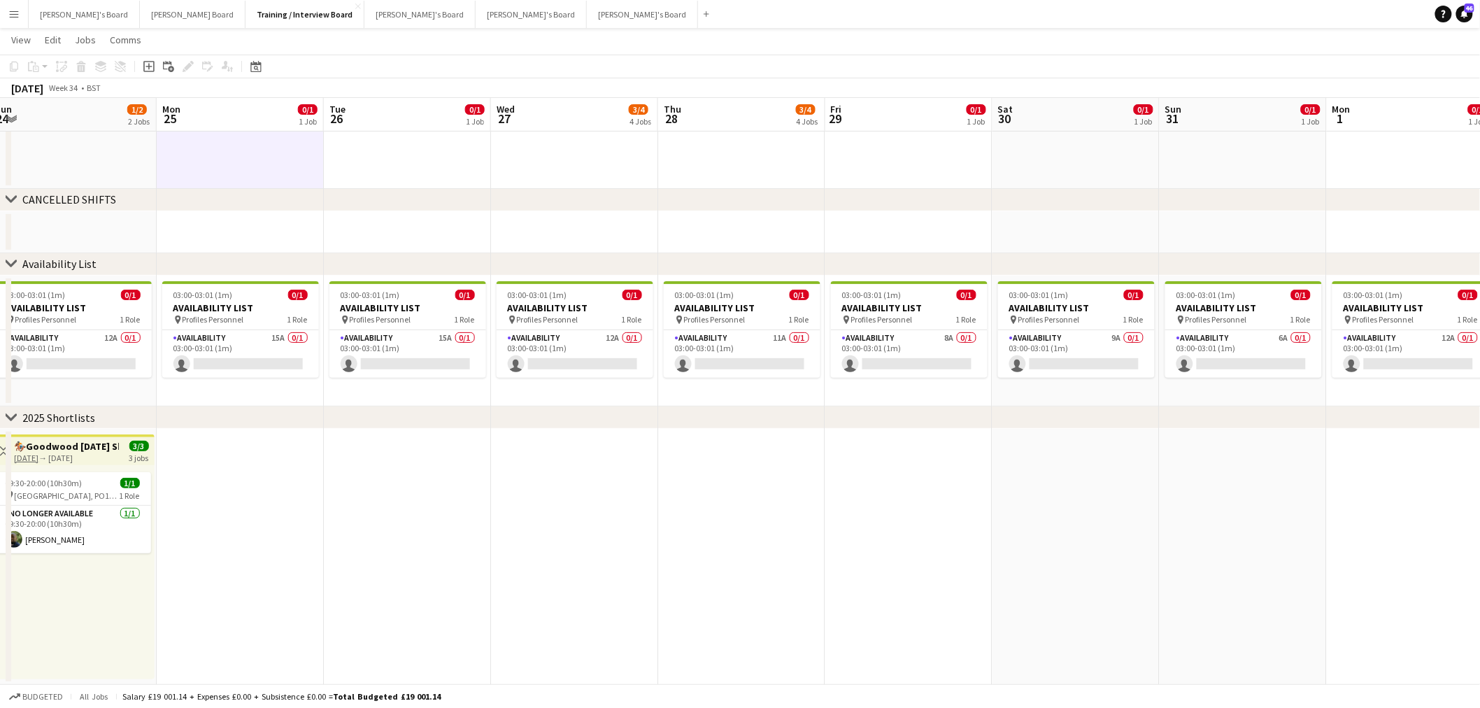
click at [52, 15] on button "Caitlin's Board Close" at bounding box center [84, 14] width 111 height 27
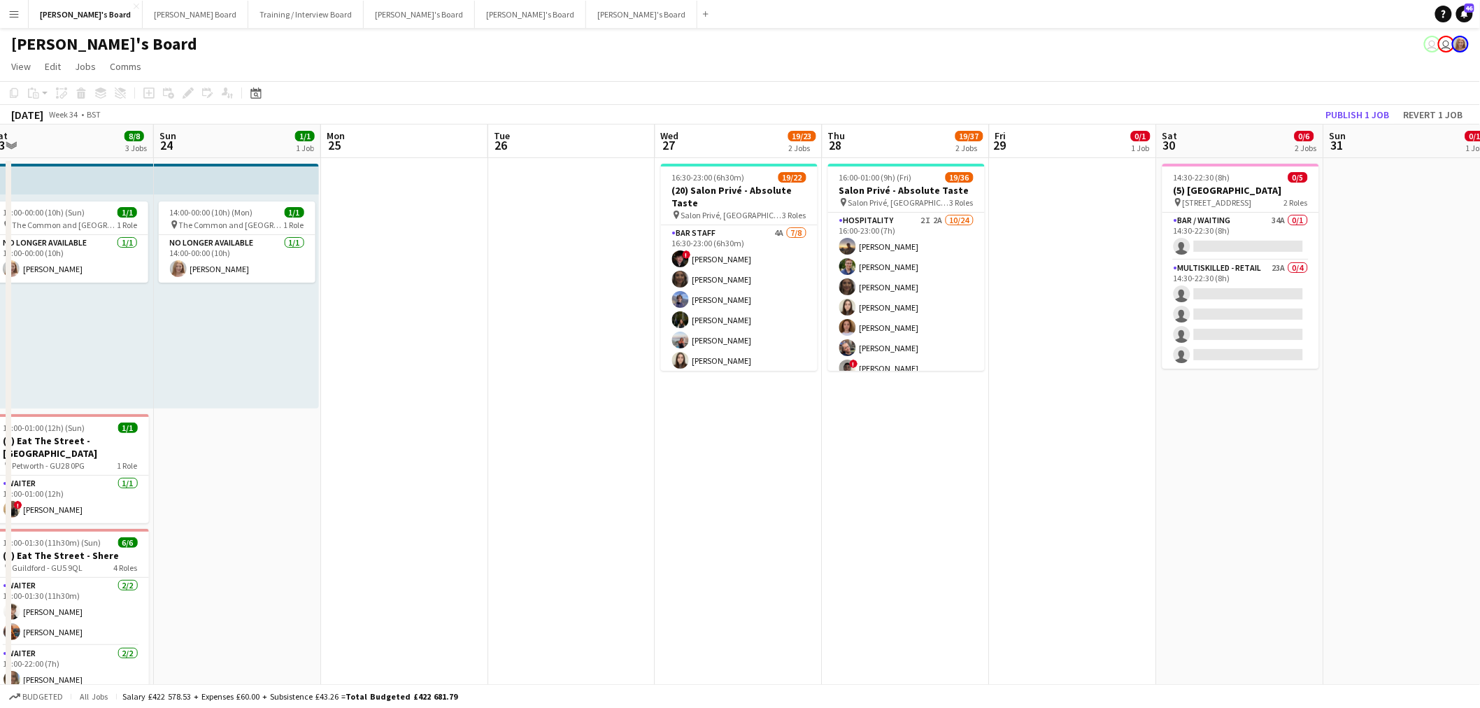
scroll to position [0, 535]
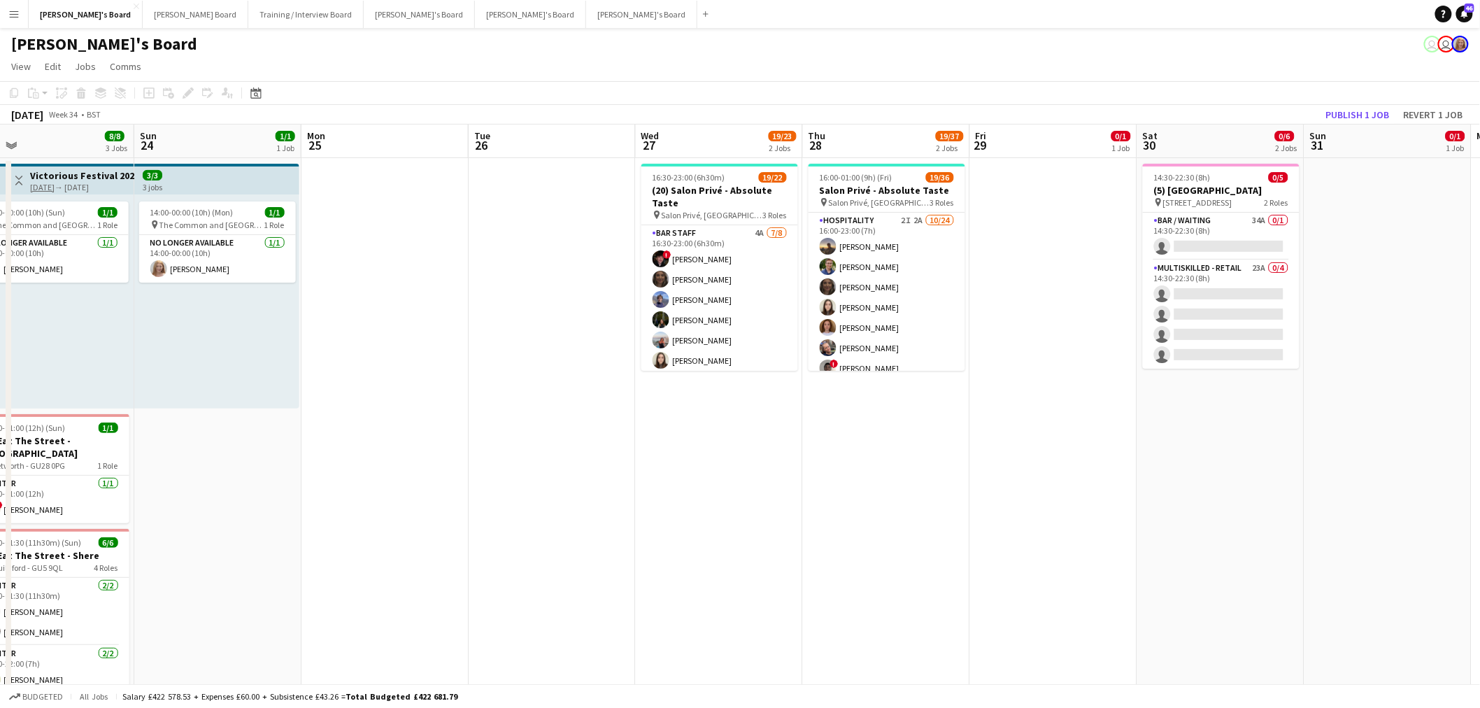
drag, startPoint x: 1283, startPoint y: 280, endPoint x: 581, endPoint y: 313, distance: 703.2
click at [581, 313] on app-calendar-viewport "Wed 20 2/2 1 Job Thu 21 2/2 1 Job Fri 22 1/1 1 Job Sat 23 8/8 3 Jobs Sun 24 1/1…" at bounding box center [740, 625] width 1480 height 1000
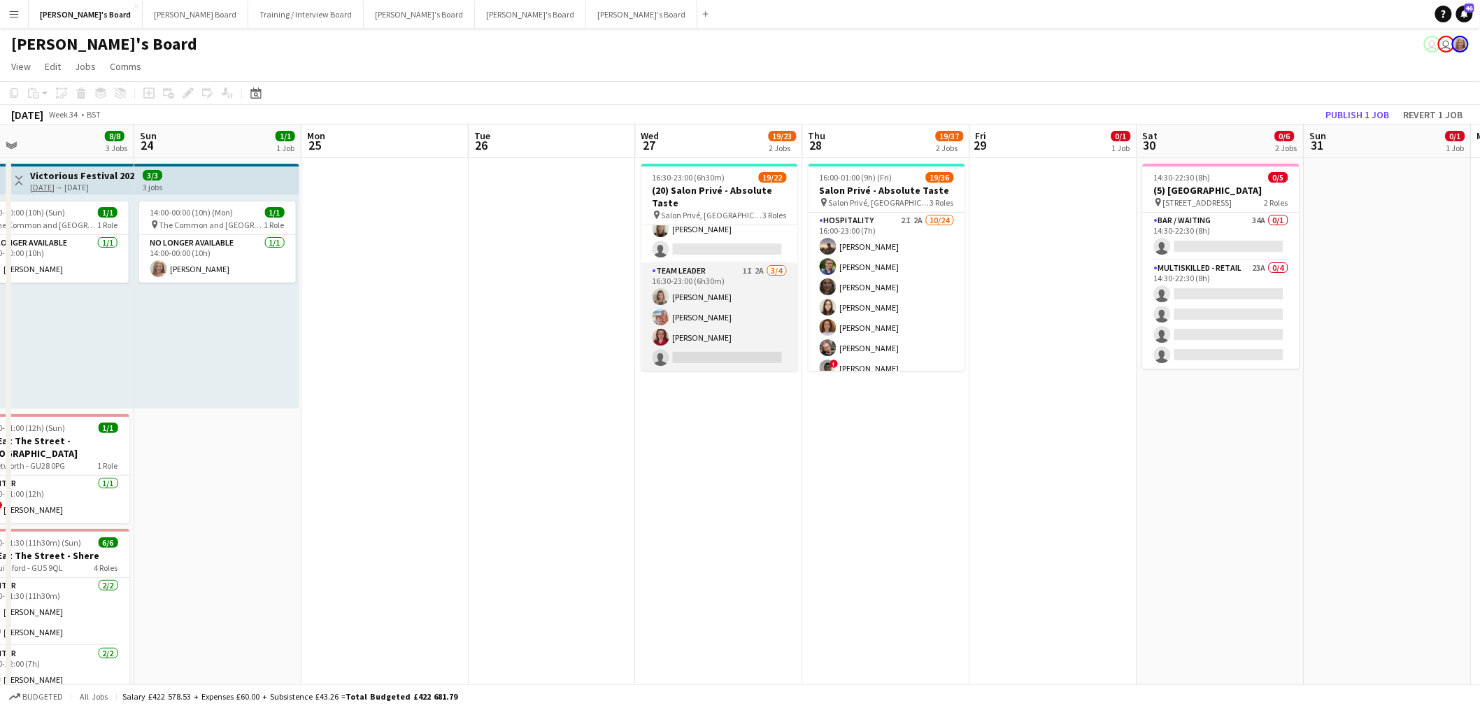
click at [765, 310] on app-card-role "TEAM LEADER 1I 2A 3/4 16:30-23:00 (6h30m) Mathilde Wilkie Freya Lillywhite Char…" at bounding box center [720, 317] width 157 height 108
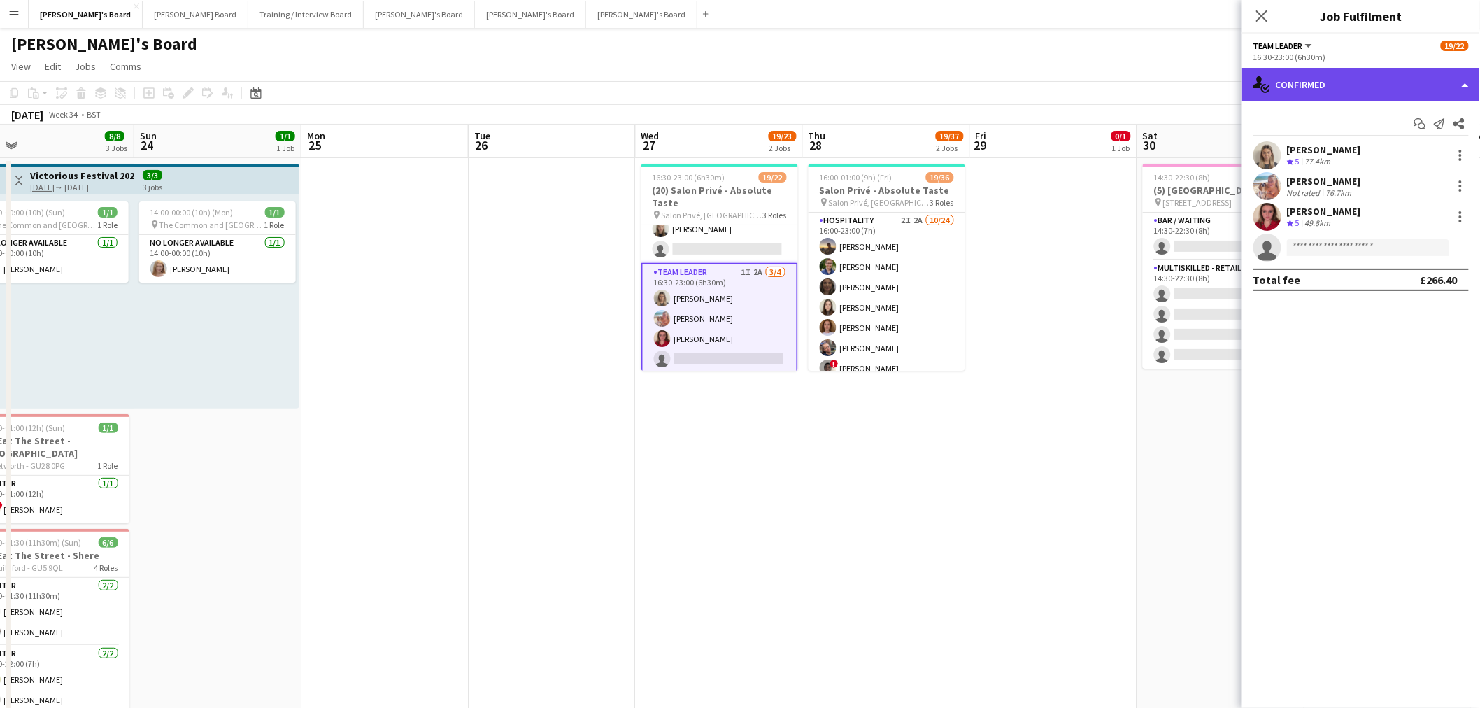
click at [982, 68] on div "single-neutral-actions-check-2 Confirmed" at bounding box center [1362, 85] width 238 height 34
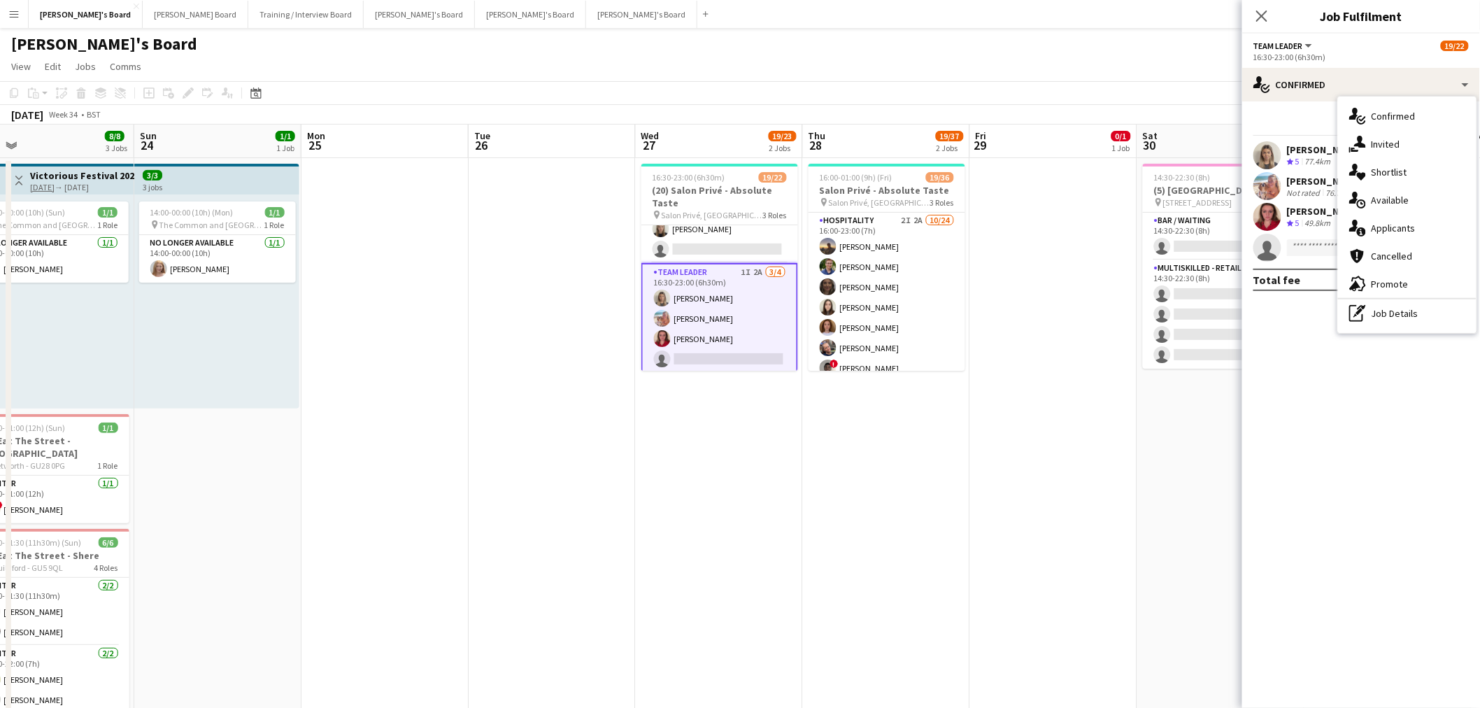
click at [982, 218] on div "single-neutral-actions-information Applicants" at bounding box center [1407, 228] width 139 height 28
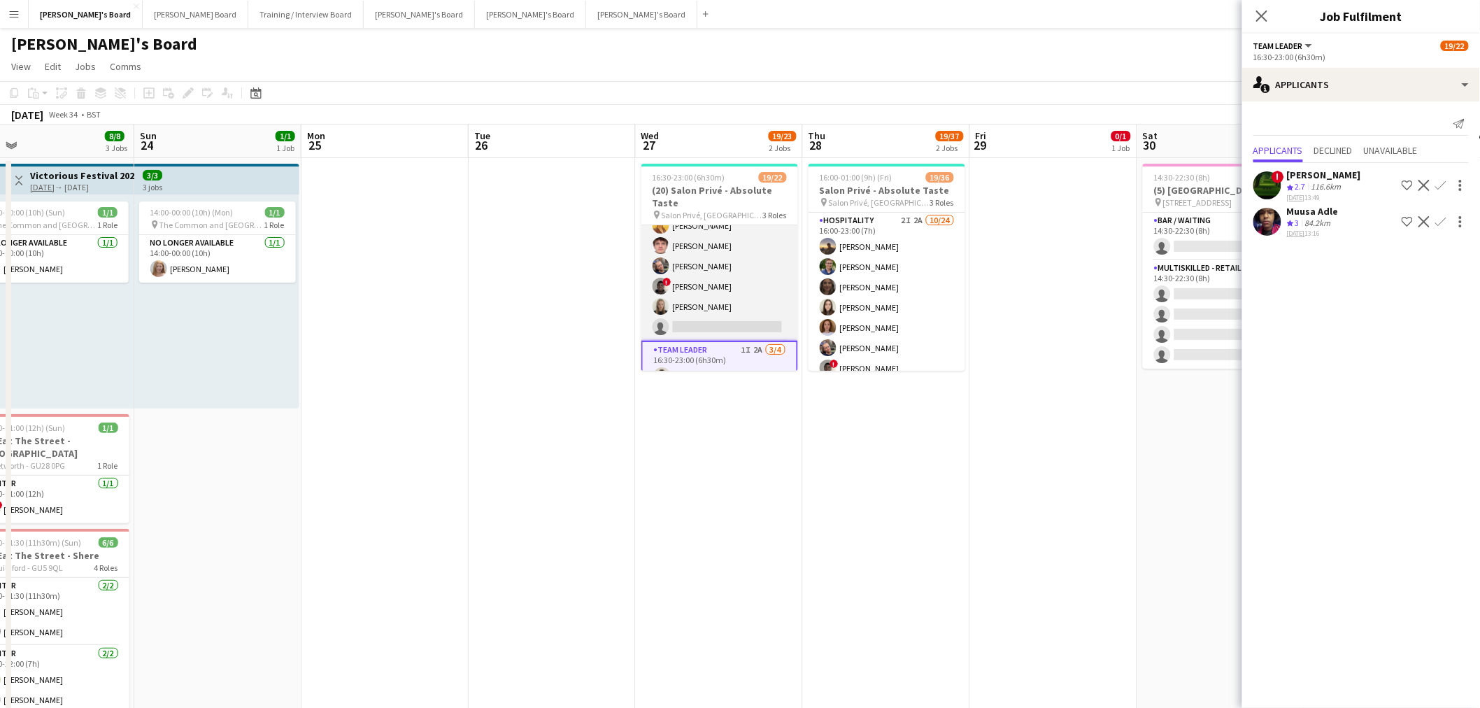
click at [718, 288] on app-card-role "Hospitality 1I 5A 9/10 16:30-23:00 (6h30m) Harry Thomas Joseph Day Sophie Brisc…" at bounding box center [720, 226] width 157 height 230
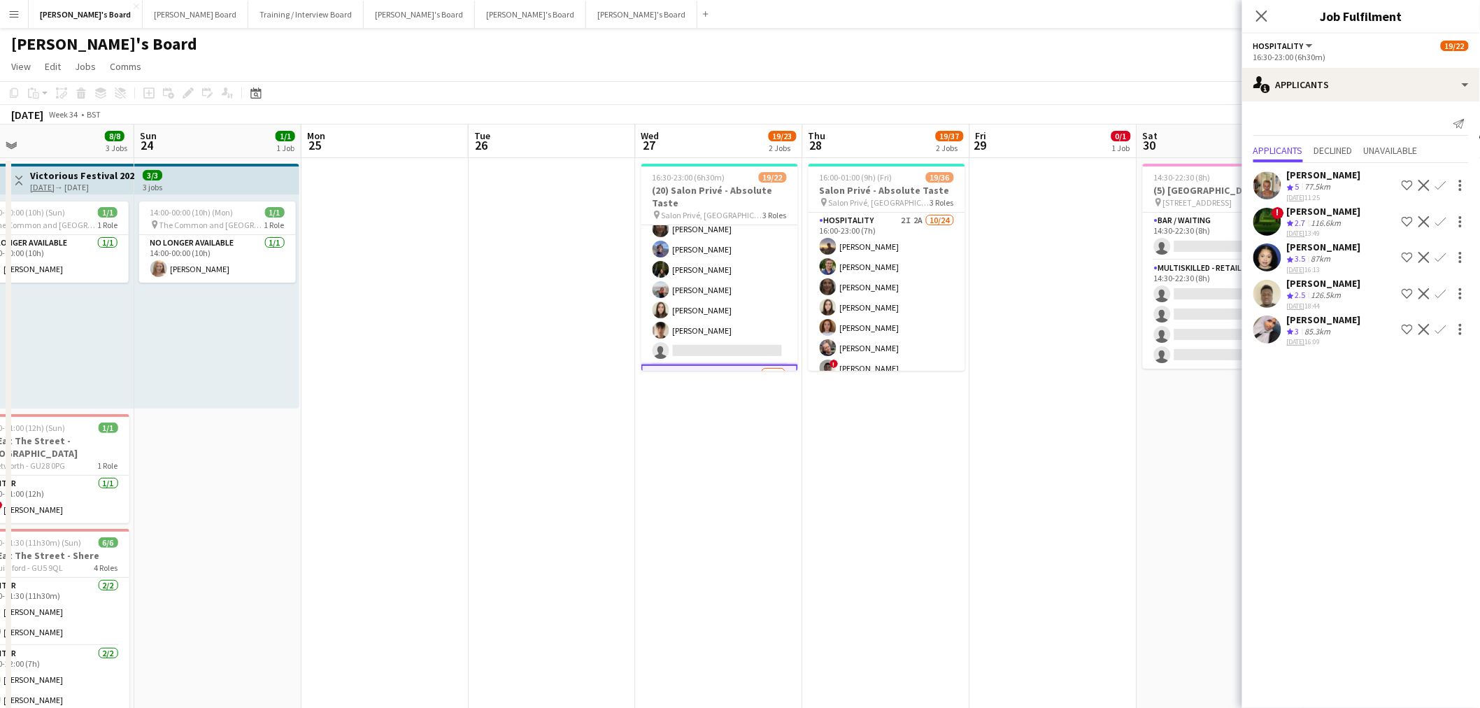
scroll to position [0, 0]
click at [718, 288] on app-card-role "BAR STAFF 4A 7/8 16:30-23:00 (6h30m) ! Ryan Filkins shona irvine Douglas Lansle…" at bounding box center [720, 320] width 157 height 190
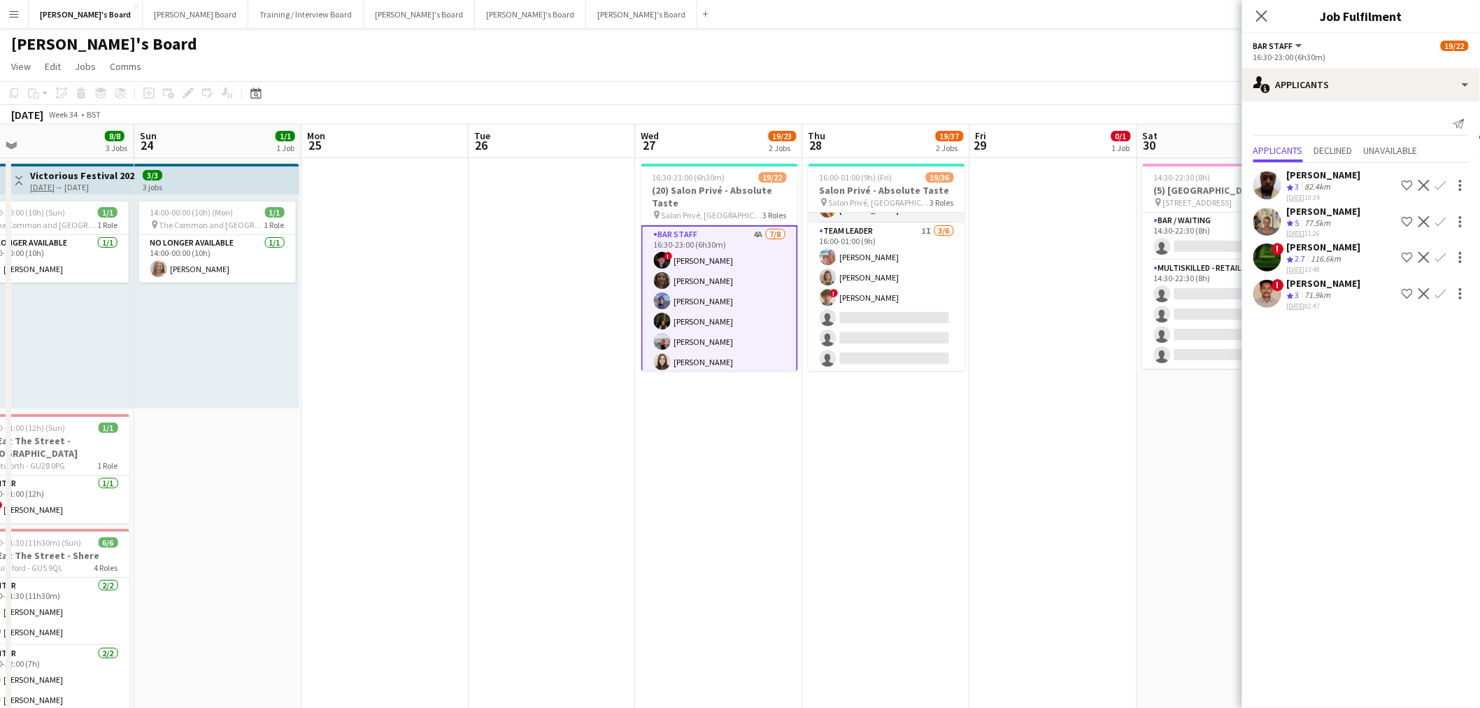
scroll to position [654, 0]
click at [883, 306] on app-card-role "TEAM LEADER 1I 3/6 16:00-01:00 (9h) Freya Lillywhite Mathilde Wilkie ! Jamie Ac…" at bounding box center [887, 296] width 157 height 149
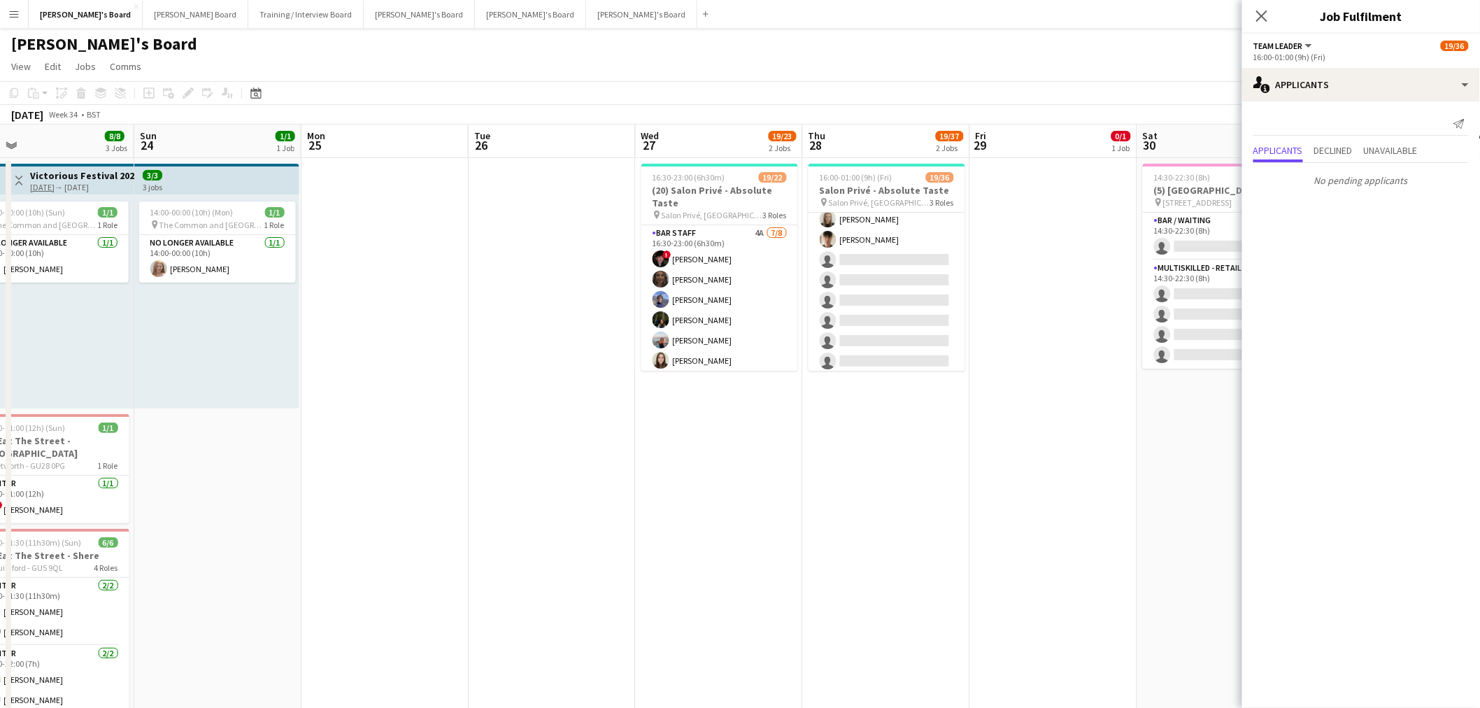
click at [883, 306] on app-card-role "Hospitality 2I 2A 10/24 16:00-23:00 (7h) Harry Thomas Joseph Day shona irvine H…" at bounding box center [887, 280] width 157 height 514
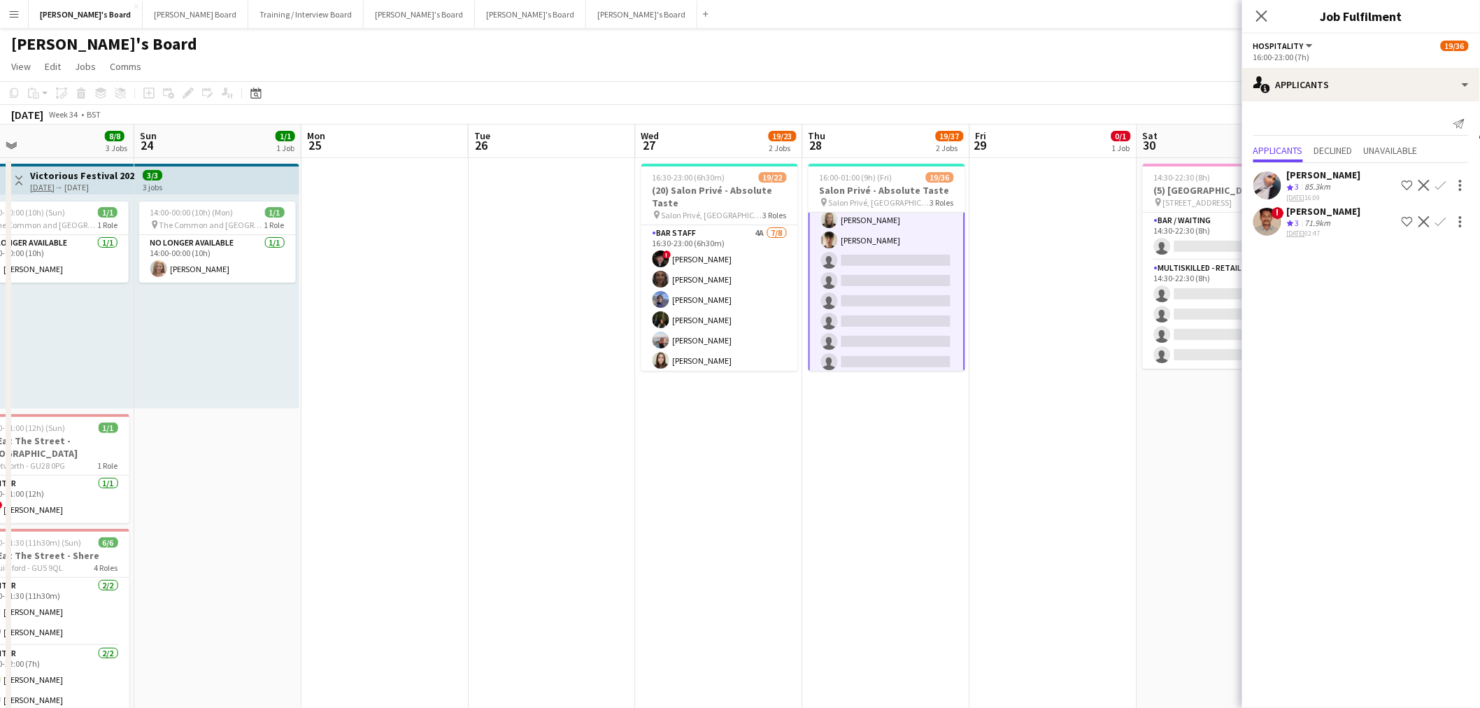
scroll to position [0, 0]
click at [946, 427] on app-date-cell "16:00-01:00 (9h) (Fri) 19/36 Salon Privé - Absolute Taste pin Salon Privé, Blen…" at bounding box center [886, 461] width 167 height 607
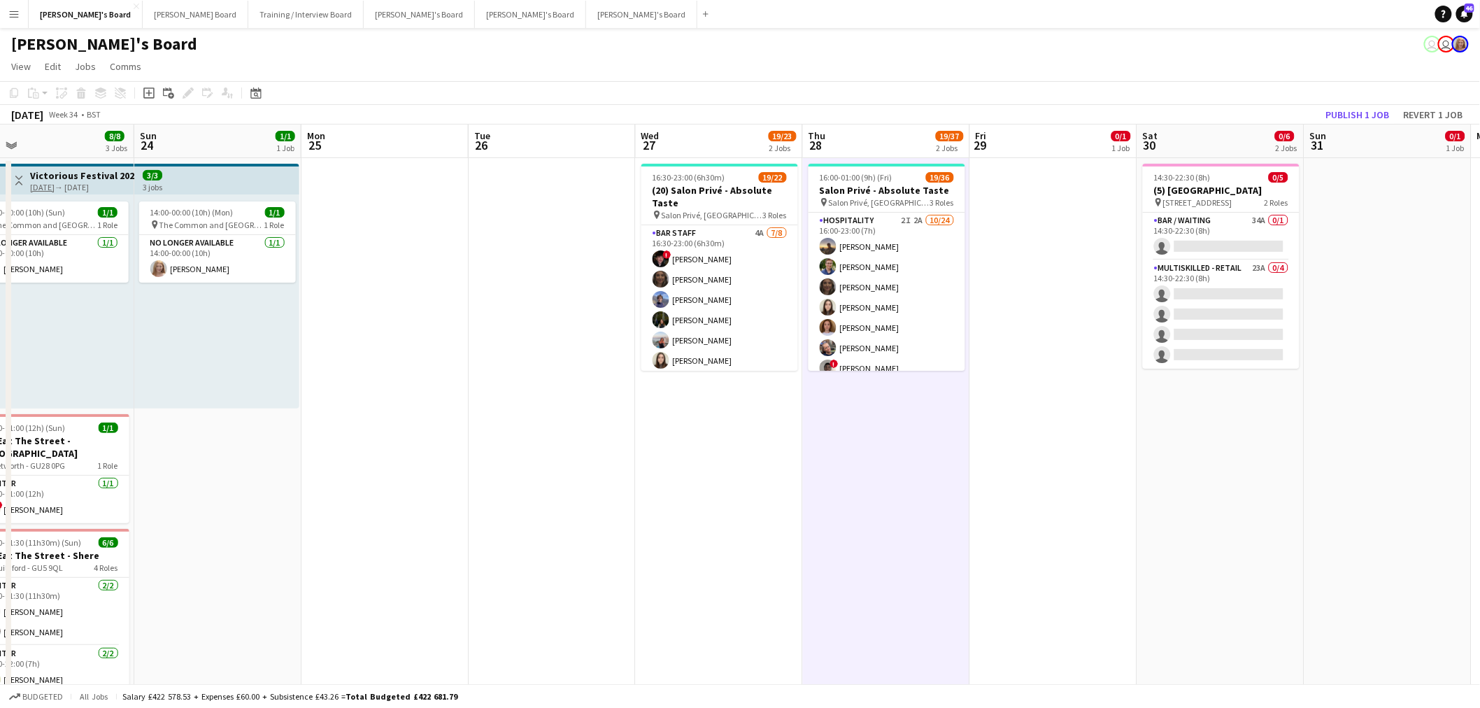
click at [914, 427] on app-date-cell "16:00-01:00 (9h) (Fri) 19/36 Salon Privé - Absolute Taste pin Salon Privé, Blen…" at bounding box center [886, 461] width 167 height 607
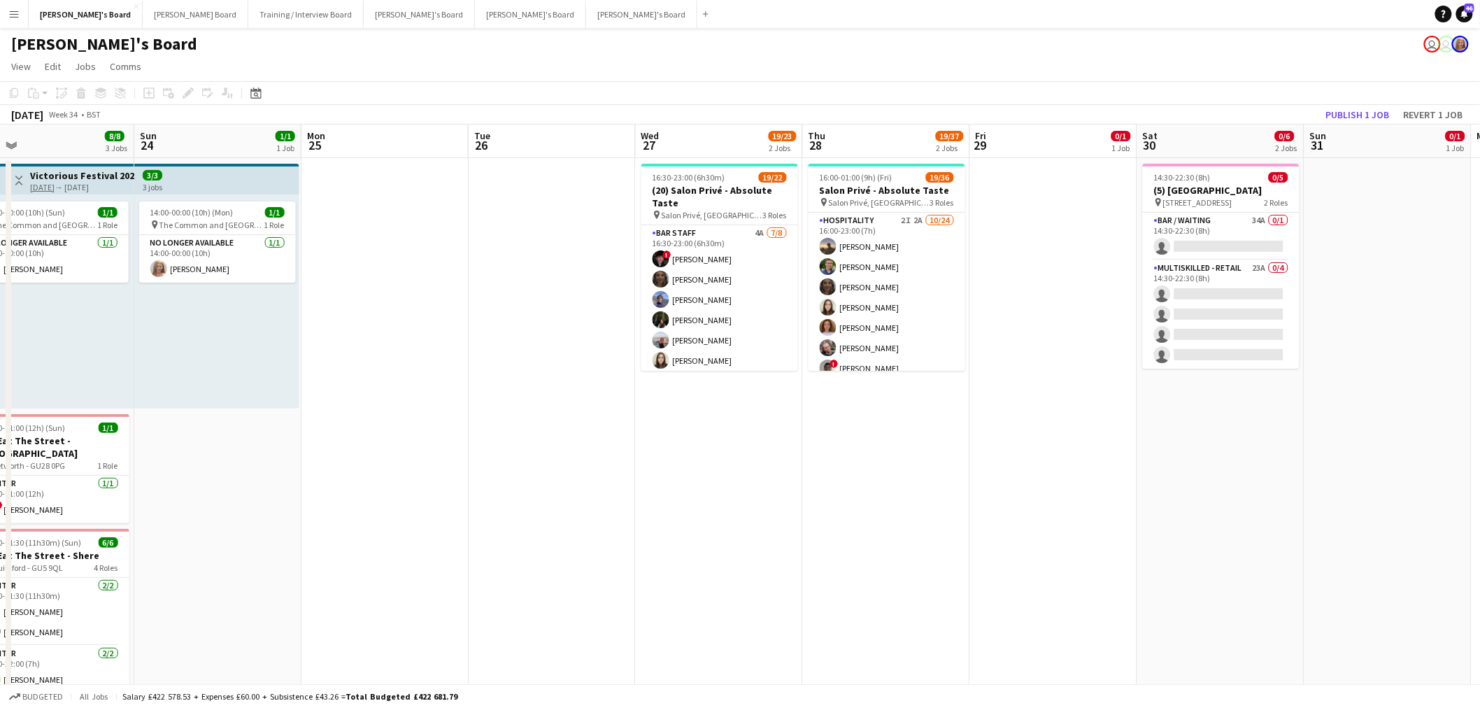
drag, startPoint x: 414, startPoint y: 460, endPoint x: 547, endPoint y: 452, distance: 133.2
click at [826, 427] on app-calendar-viewport "Wed 20 2/2 1 Job Thu 21 2/2 1 Job Fri 22 1/1 1 Job Sat 23 8/8 3 Jobs Sun 24 1/1…" at bounding box center [740, 625] width 1480 height 1000
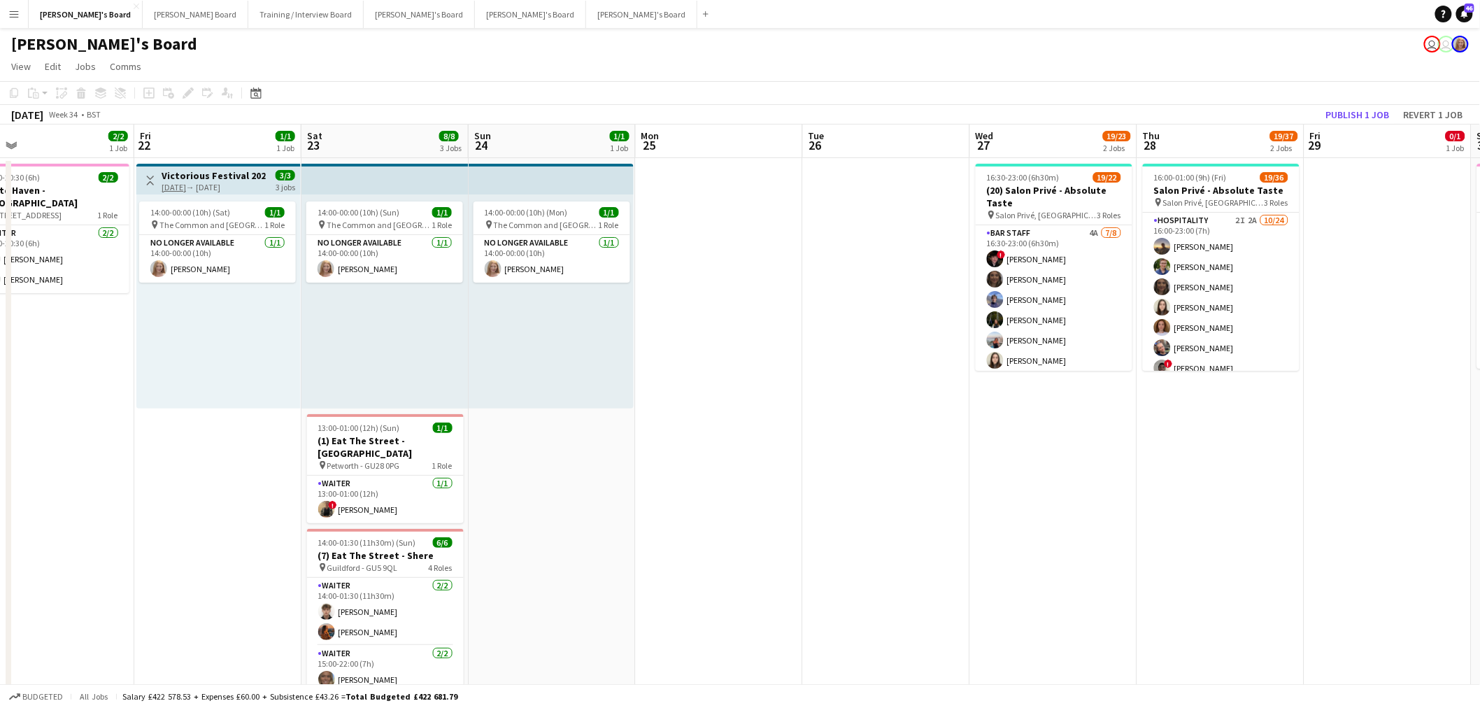
scroll to position [0, 457]
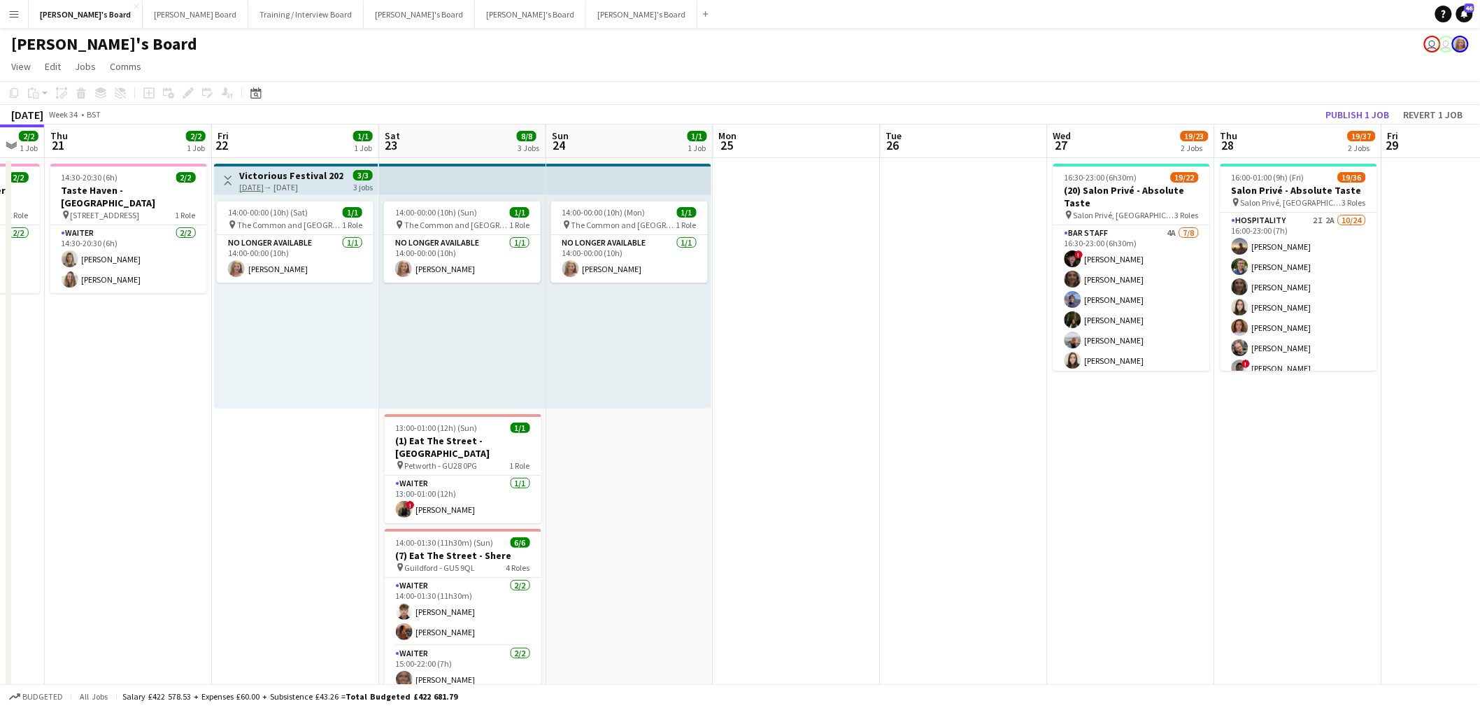
click at [800, 420] on app-calendar-viewport "Mon 18 Tue 19 Wed 20 2/2 1 Job Thu 21 2/2 1 Job Fri 22 1/1 1 Job Sat 23 8/8 3 J…" at bounding box center [740, 625] width 1480 height 1000
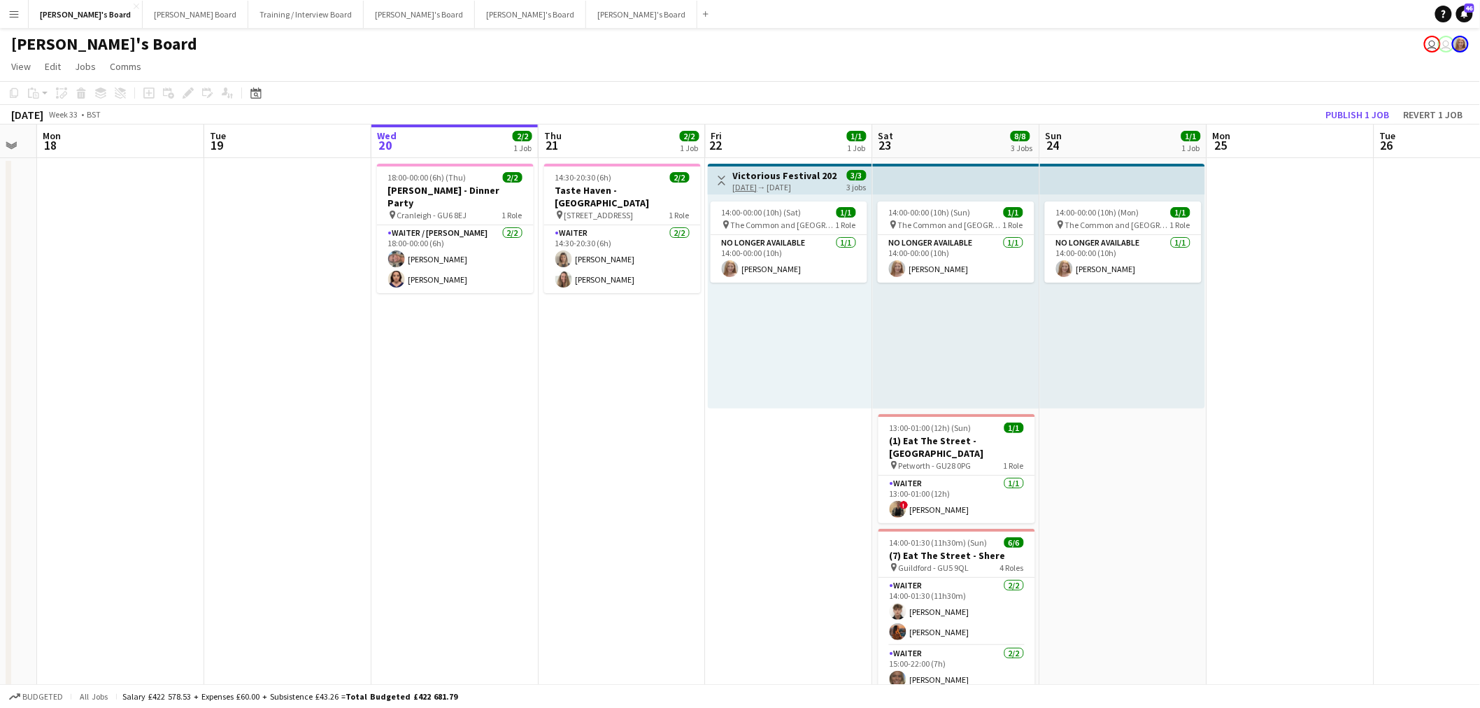
drag, startPoint x: 877, startPoint y: 425, endPoint x: 822, endPoint y: 422, distance: 55.4
click at [914, 422] on app-calendar-viewport "Fri 15 Sat 16 Sun 17 Mon 18 Tue 19 Wed 20 2/2 1 Job Thu 21 2/2 1 Job Fri 22 1/1…" at bounding box center [740, 625] width 1480 height 1000
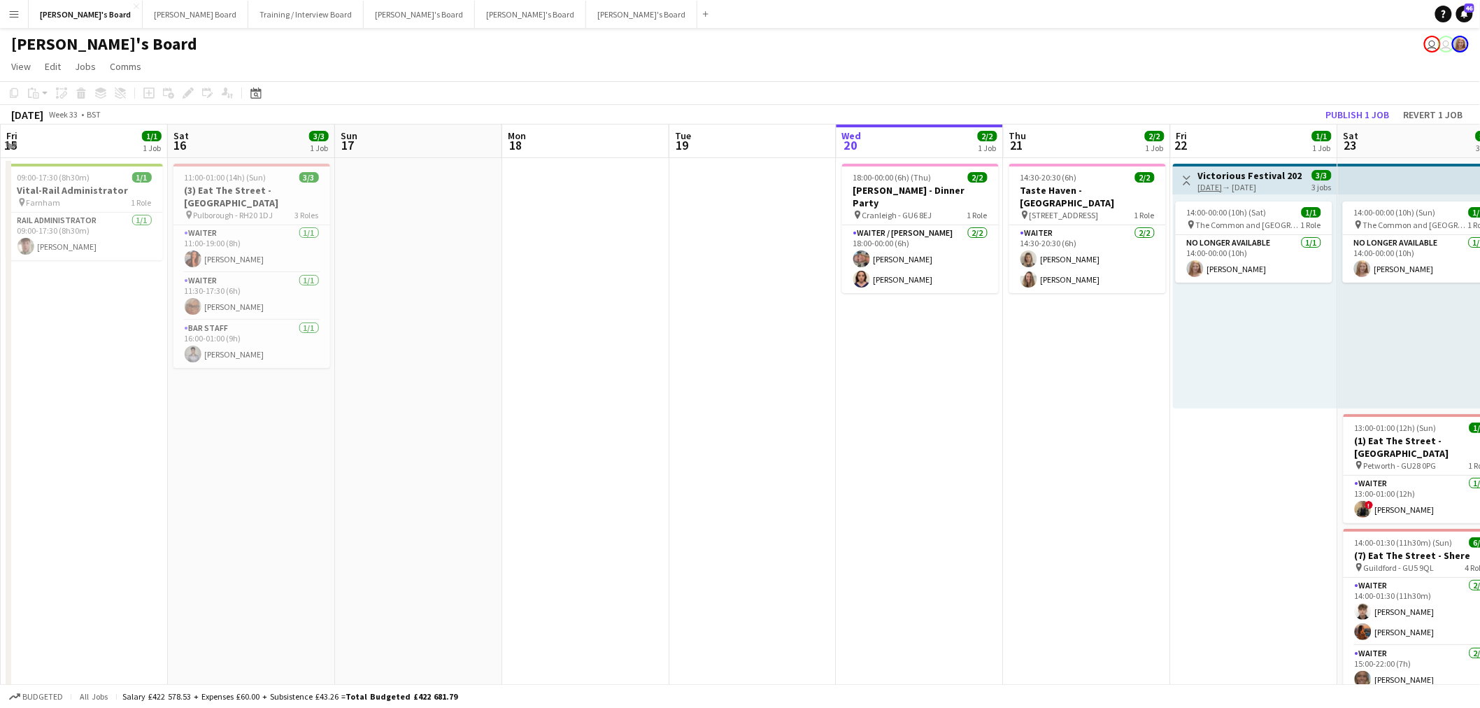
drag, startPoint x: 729, startPoint y: 435, endPoint x: 728, endPoint y: 416, distance: 18.9
click at [982, 427] on app-calendar-viewport "Wed 13 Thu 14 Fri 15 1/1 1 Job Sat 16 3/3 1 Job Sun 17 Mon 18 Tue 19 Wed 20 2/2…" at bounding box center [740, 625] width 1480 height 1000
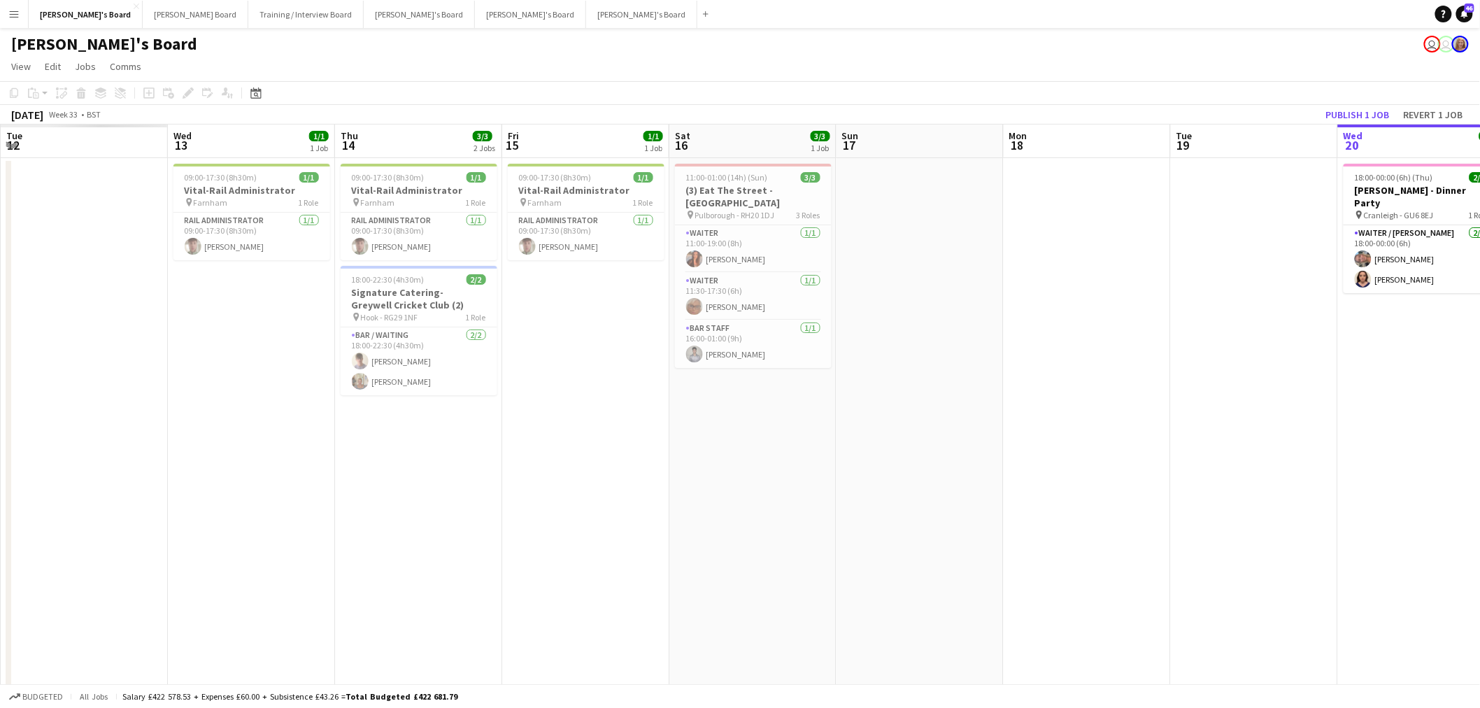
drag, startPoint x: 703, startPoint y: 430, endPoint x: 697, endPoint y: 423, distance: 8.9
click at [982, 427] on app-calendar-viewport "Sun 10 Mon 11 Tue 12 Wed 13 1/1 1 Job Thu 14 3/3 2 Jobs Fri 15 1/1 1 Job Sat 16…" at bounding box center [740, 625] width 1480 height 1000
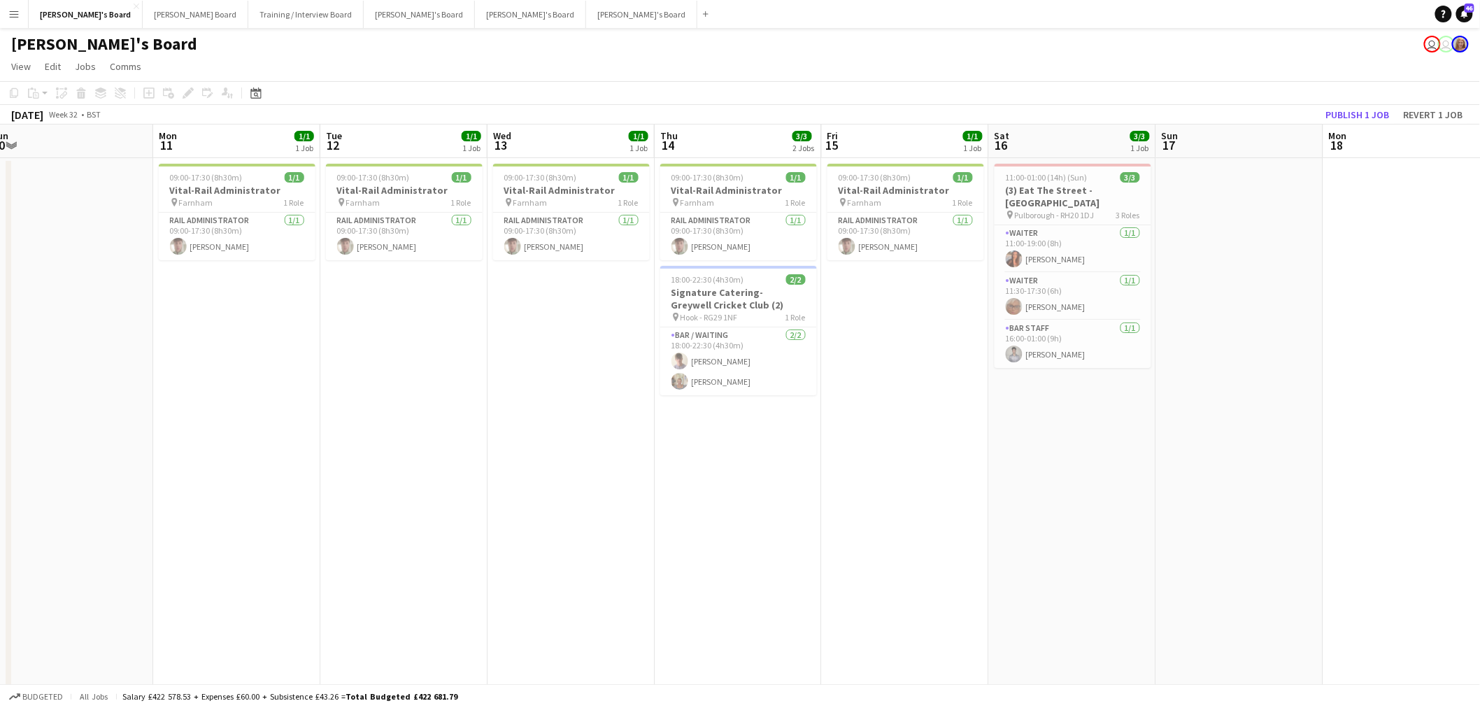
click at [982, 427] on app-calendar-viewport "Fri 8 Sat 9 Sun 10 Mon 11 1/1 1 Job Tue 12 1/1 1 Job Wed 13 1/1 1 Job Thu 14 3/…" at bounding box center [740, 625] width 1480 height 1000
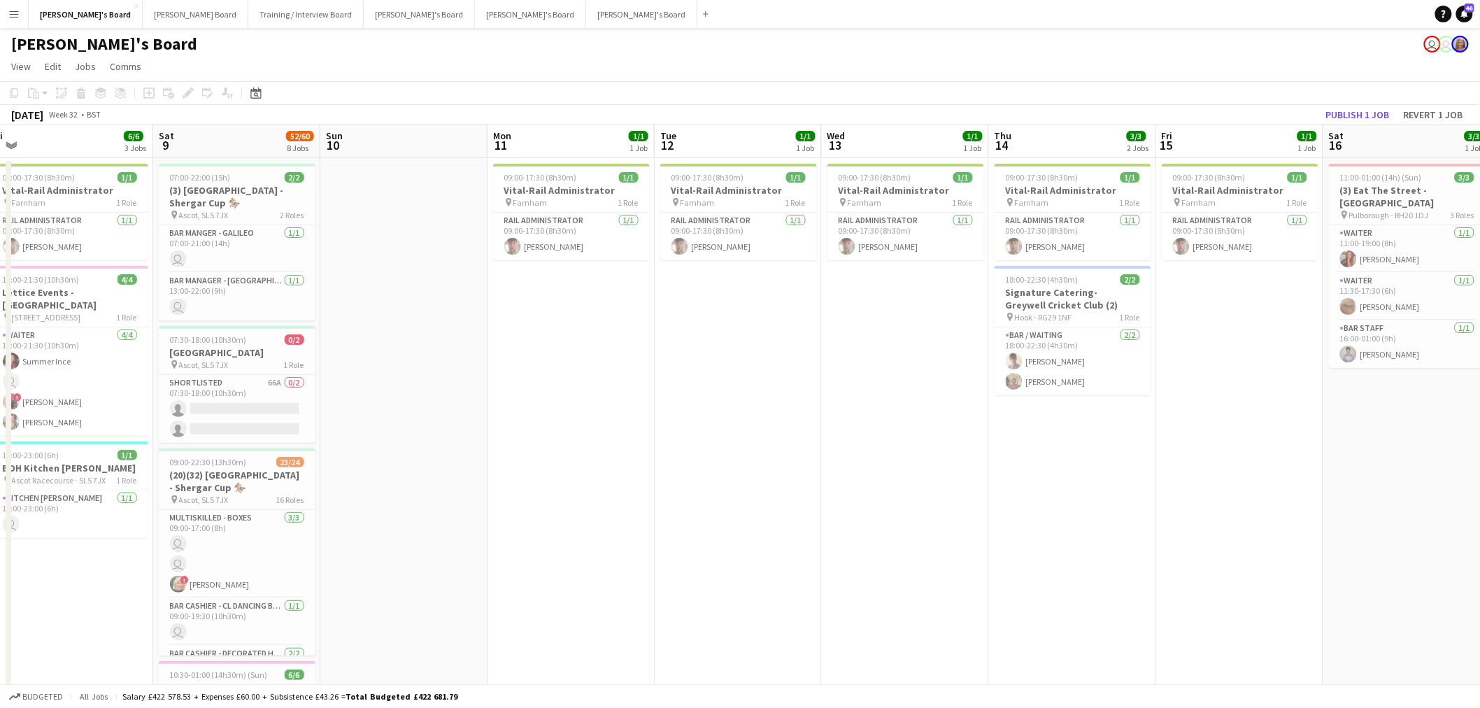
scroll to position [0, 0]
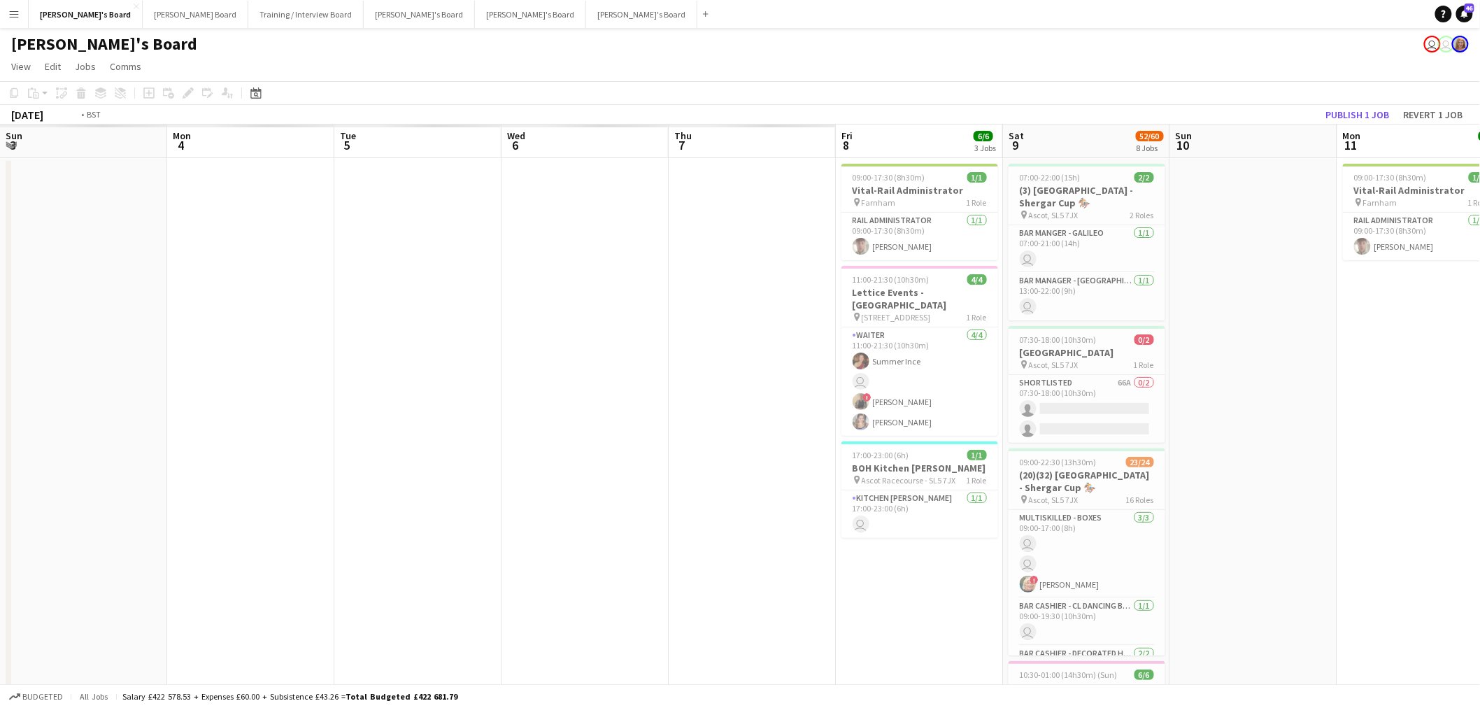
drag, startPoint x: 1096, startPoint y: 442, endPoint x: 870, endPoint y: 430, distance: 227.0
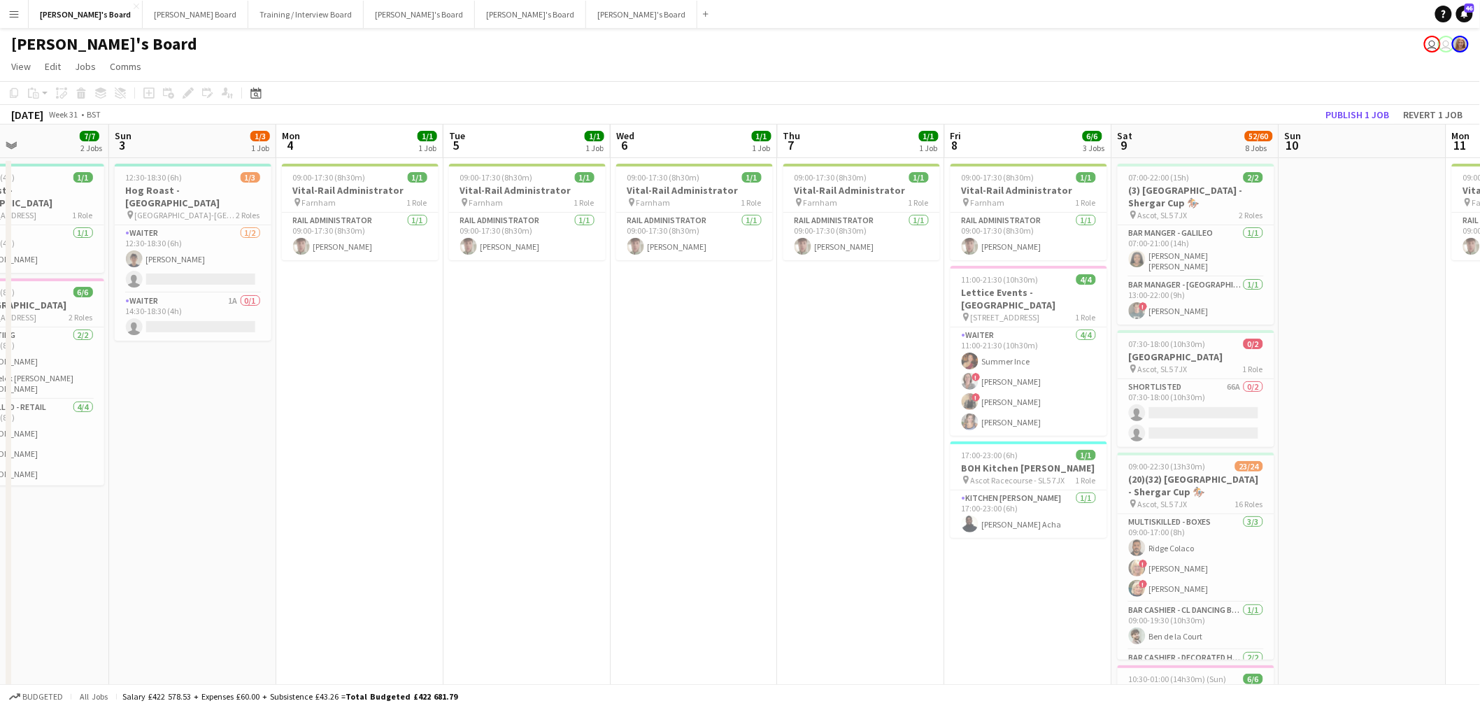
drag, startPoint x: 681, startPoint y: 357, endPoint x: 1038, endPoint y: 390, distance: 359.0
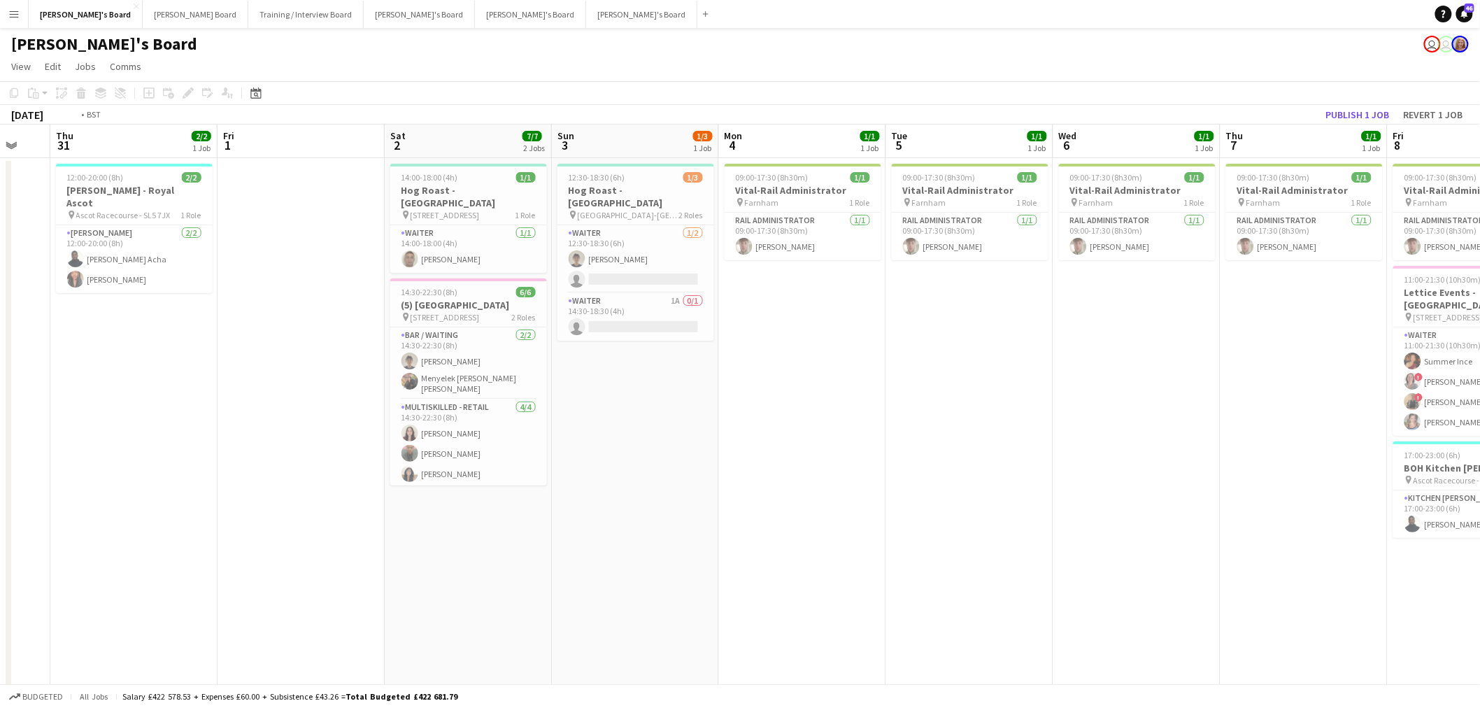
drag, startPoint x: 577, startPoint y: 439, endPoint x: 840, endPoint y: 498, distance: 269.7
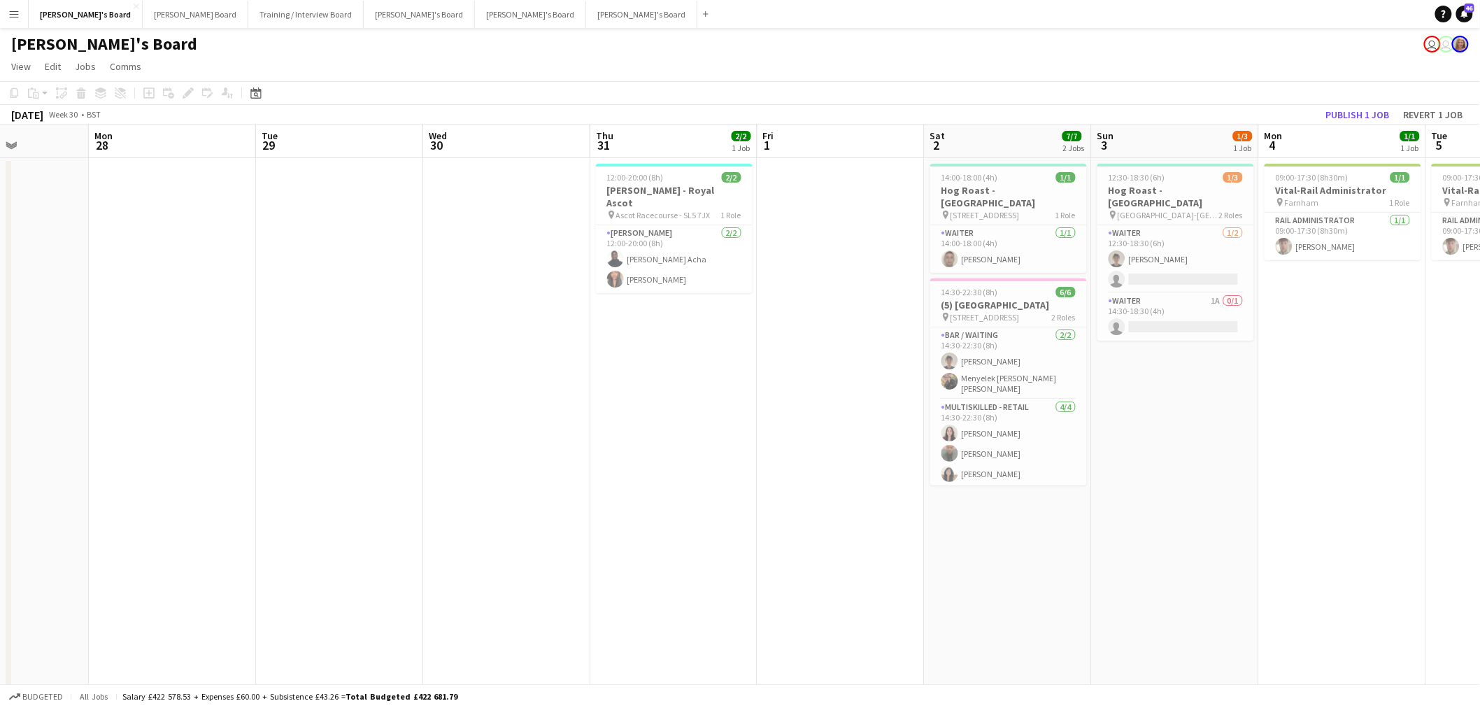
drag, startPoint x: 514, startPoint y: 512, endPoint x: 1112, endPoint y: 490, distance: 599.3
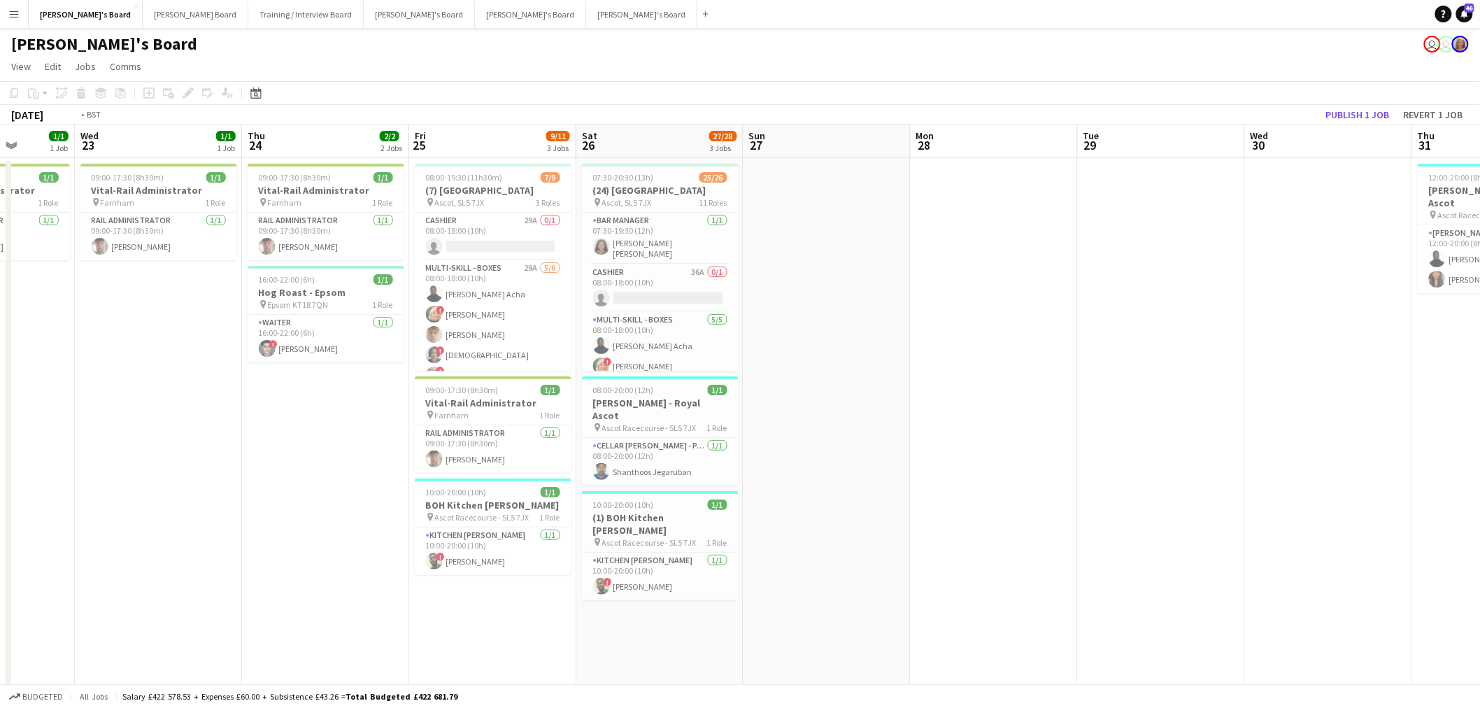
drag, startPoint x: 980, startPoint y: 484, endPoint x: 942, endPoint y: 467, distance: 41.6
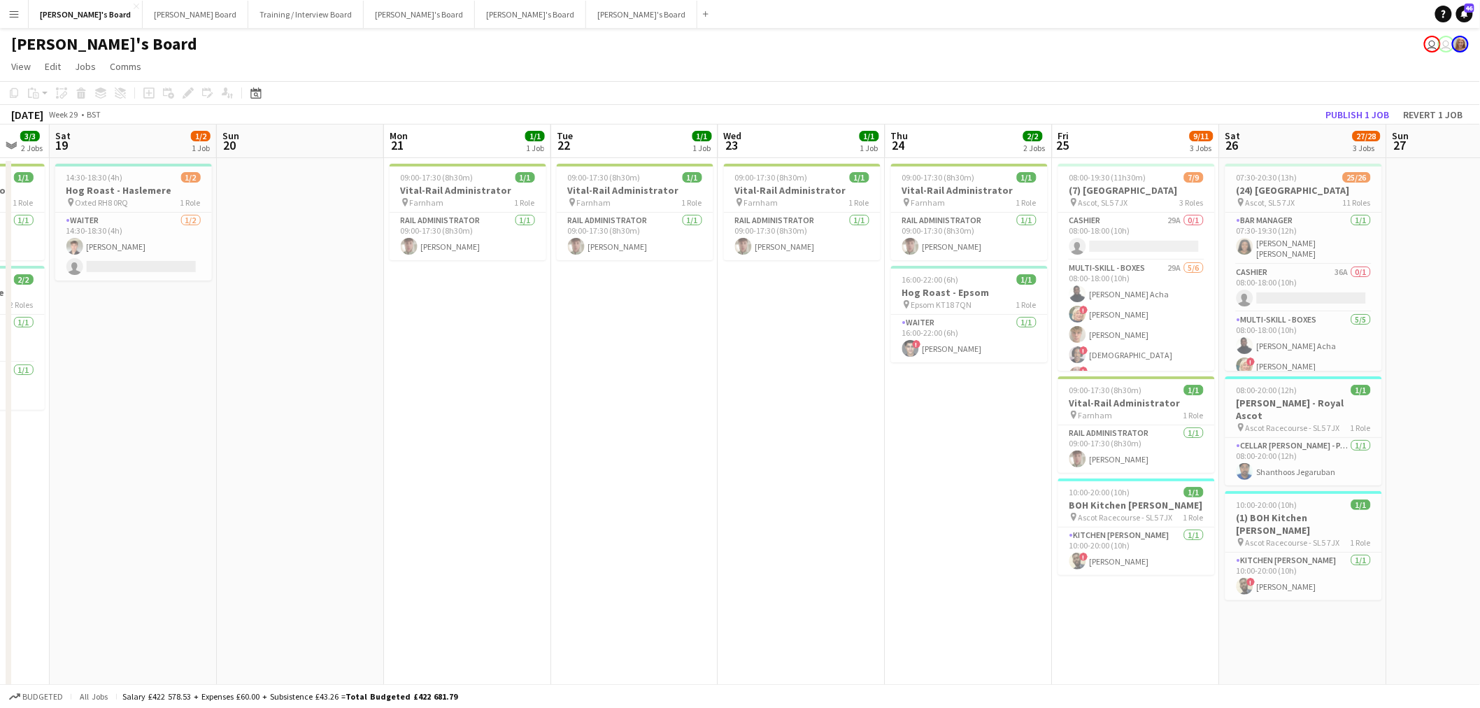
drag, startPoint x: 994, startPoint y: 500, endPoint x: 1144, endPoint y: 467, distance: 153.3
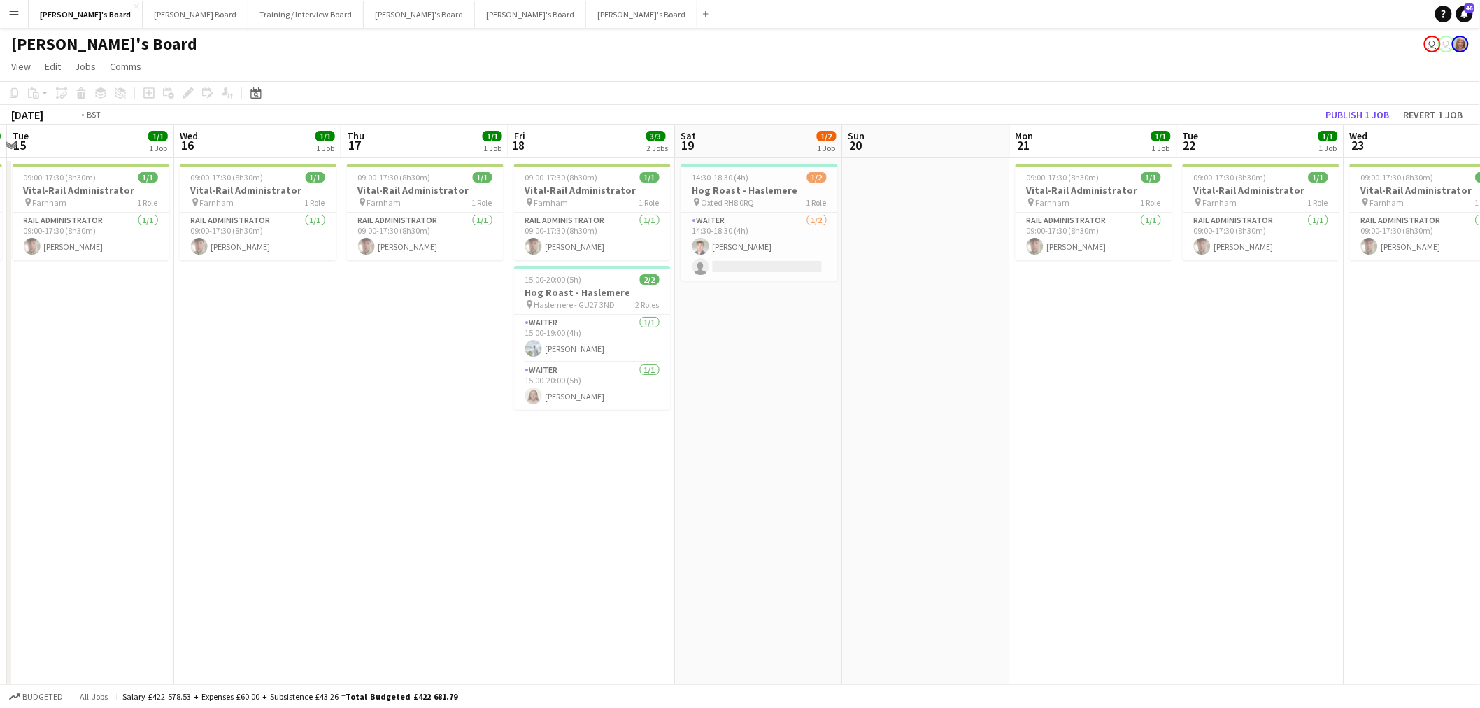
drag, startPoint x: 1248, startPoint y: 471, endPoint x: 1415, endPoint y: 406, distance: 178.5
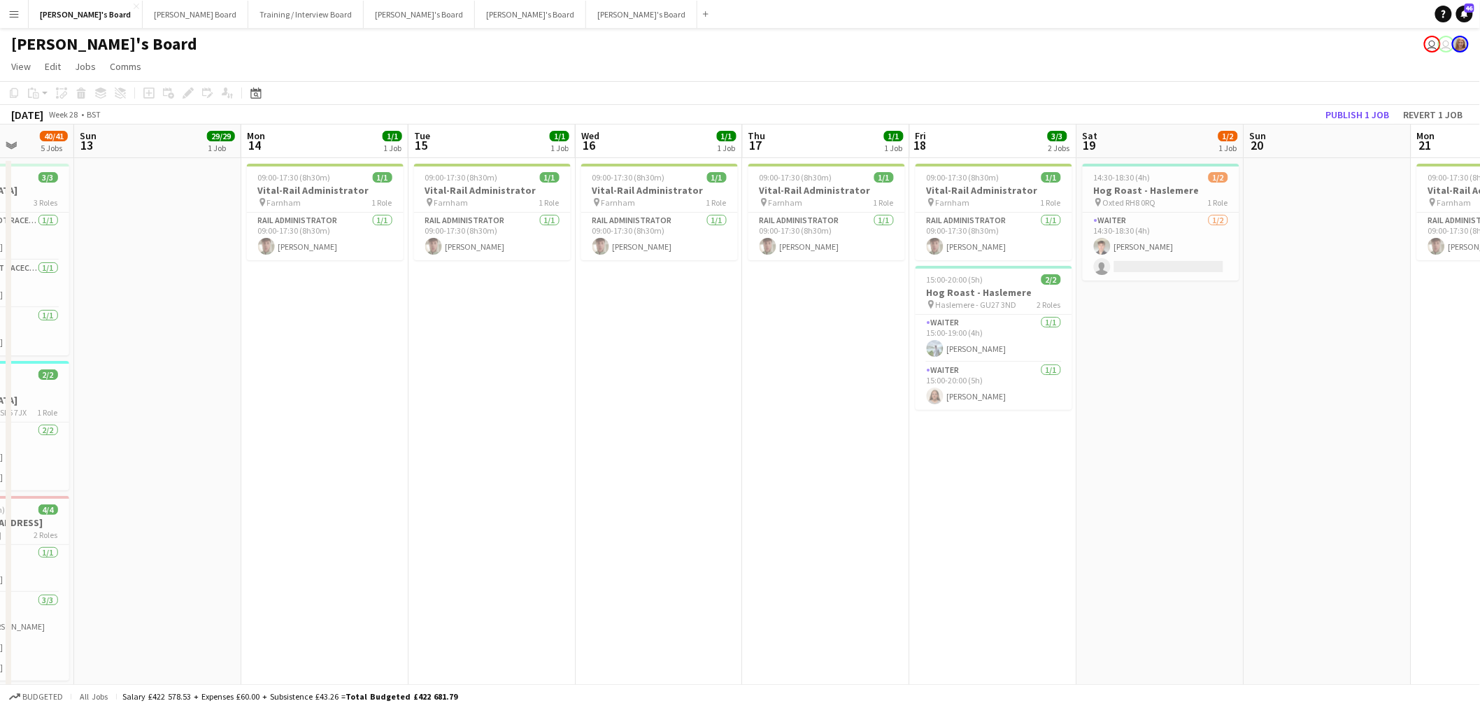
drag, startPoint x: 1492, startPoint y: 423, endPoint x: 1321, endPoint y: 390, distance: 173.7
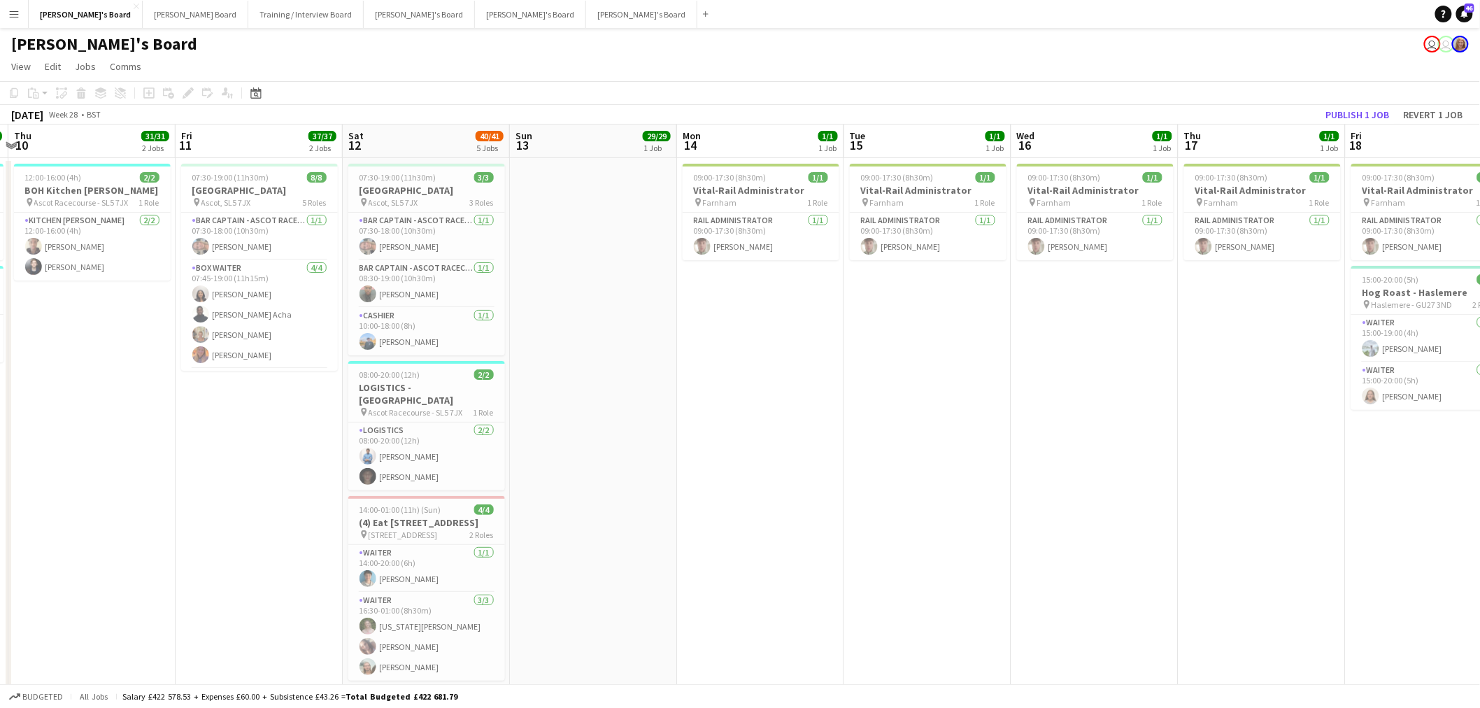
drag, startPoint x: 565, startPoint y: 439, endPoint x: 1082, endPoint y: 413, distance: 518.4
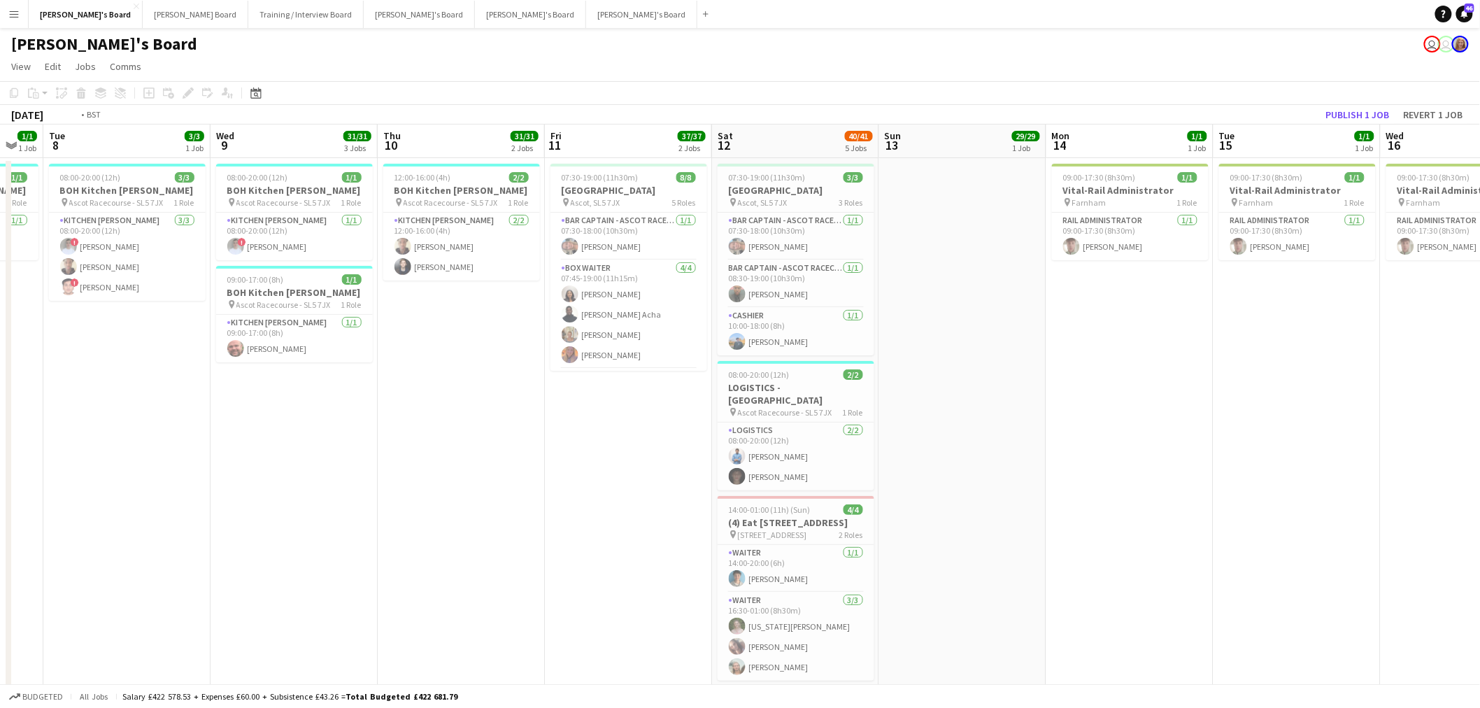
drag, startPoint x: 558, startPoint y: 399, endPoint x: 956, endPoint y: 386, distance: 399.0
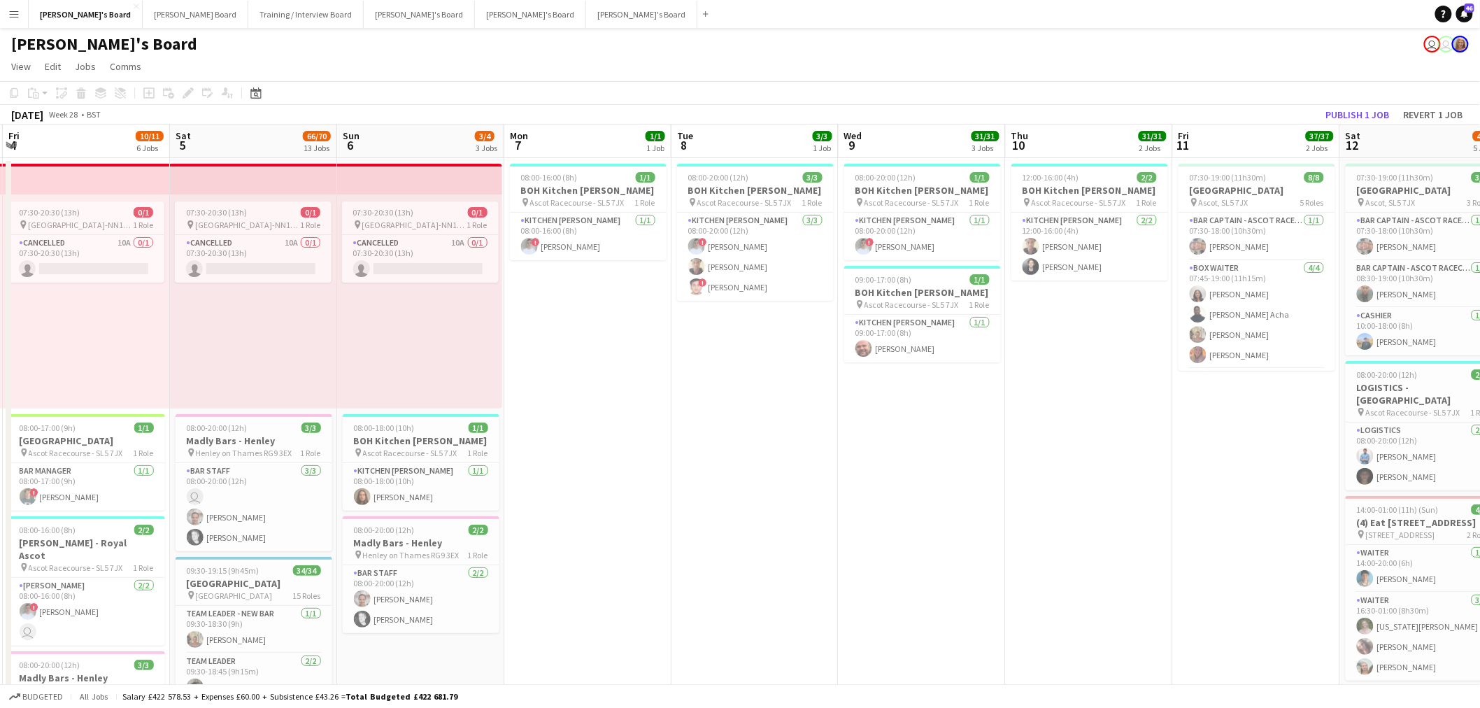
drag, startPoint x: 582, startPoint y: 399, endPoint x: 1271, endPoint y: 382, distance: 689.4
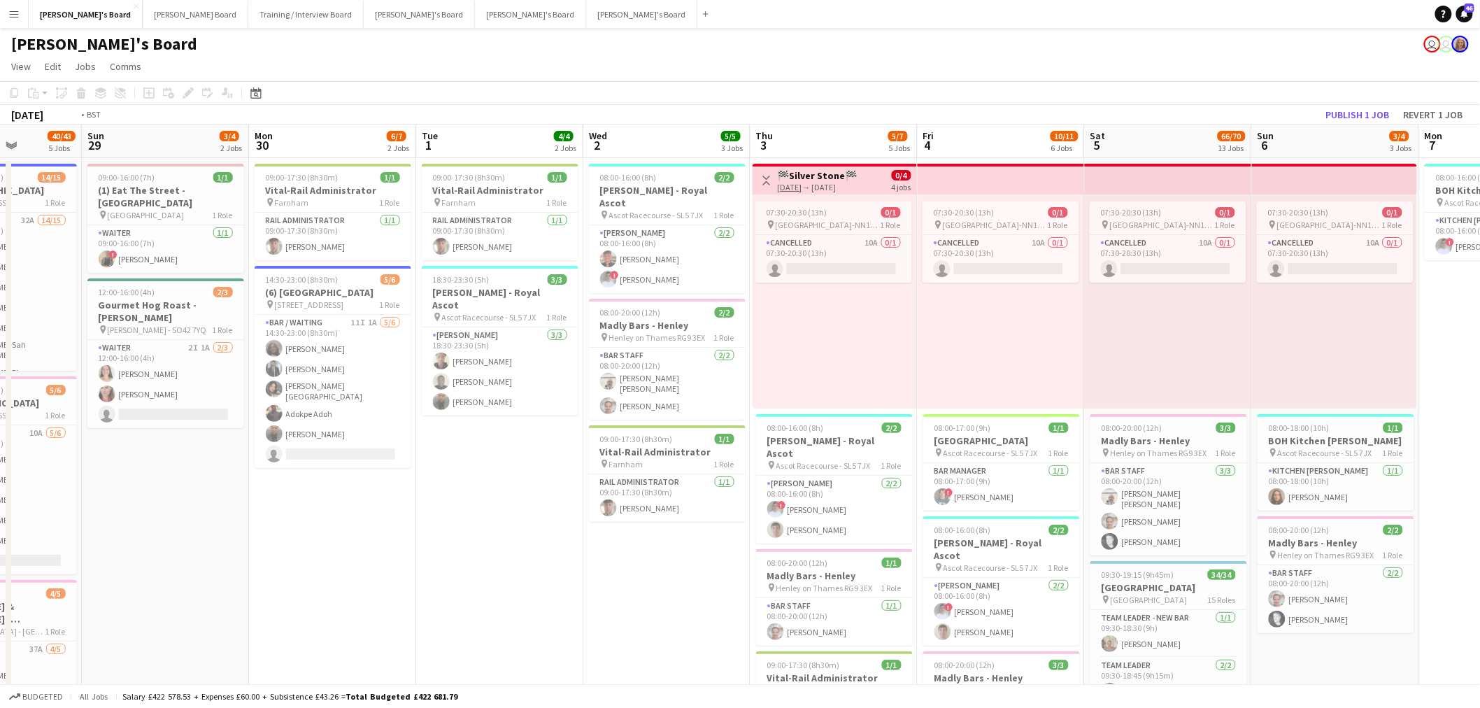
drag, startPoint x: 198, startPoint y: 423, endPoint x: 256, endPoint y: 397, distance: 63.9
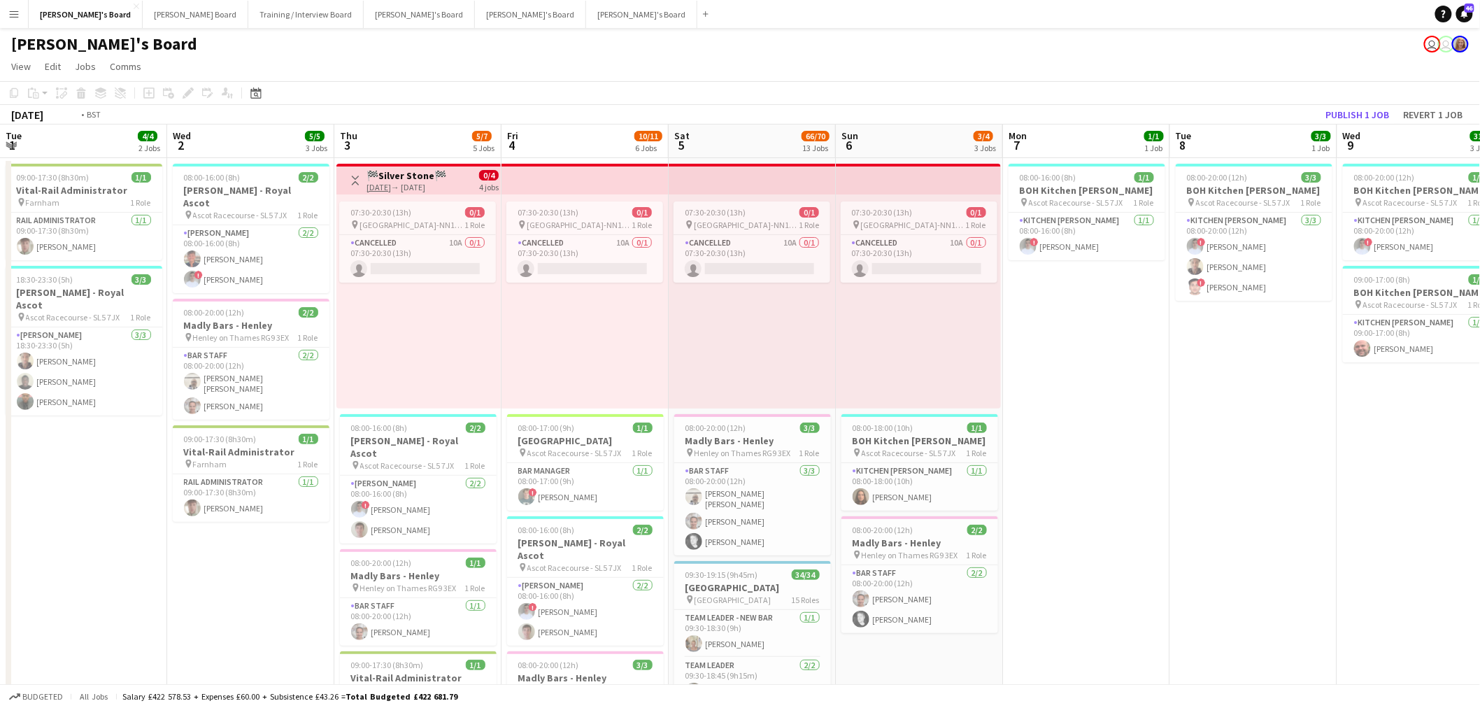
drag, startPoint x: 500, startPoint y: 365, endPoint x: 638, endPoint y: 390, distance: 140.7
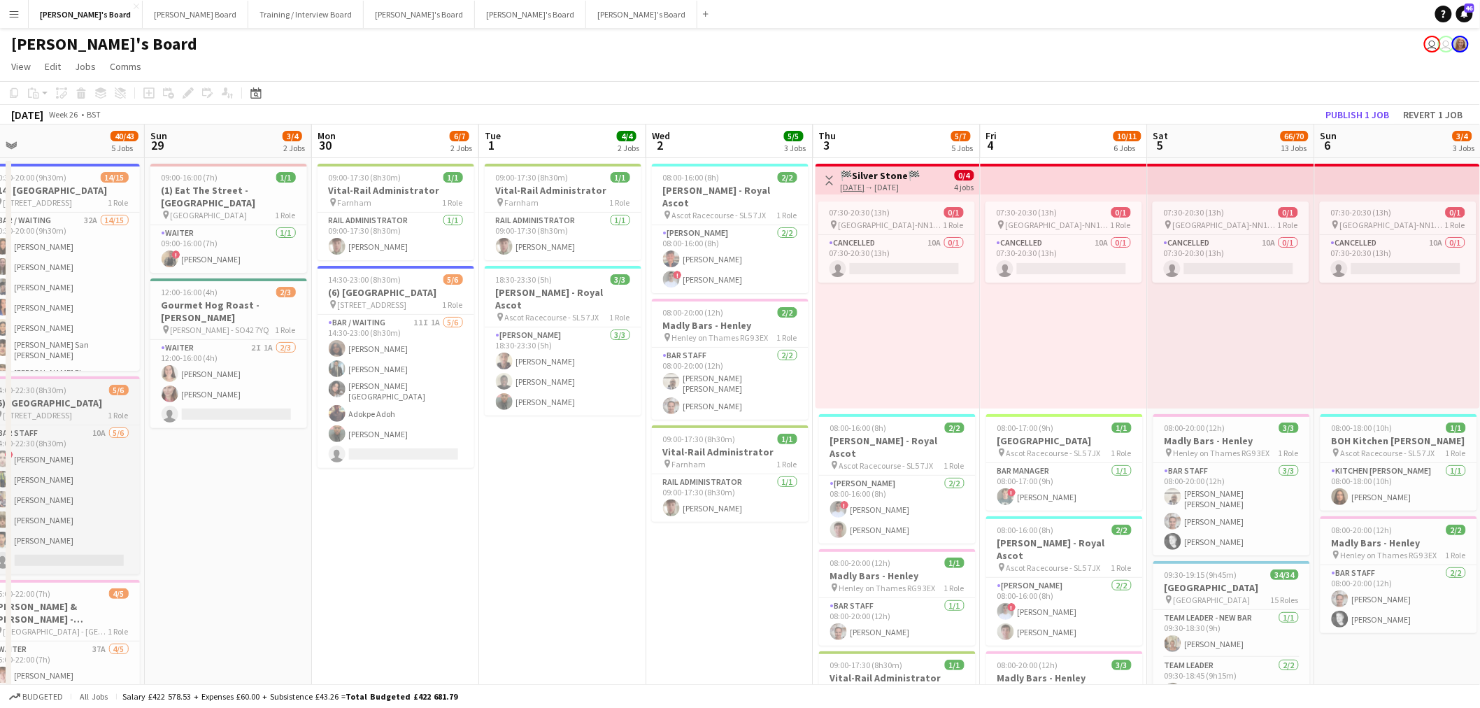
drag, startPoint x: 789, startPoint y: 429, endPoint x: 693, endPoint y: 418, distance: 97.1
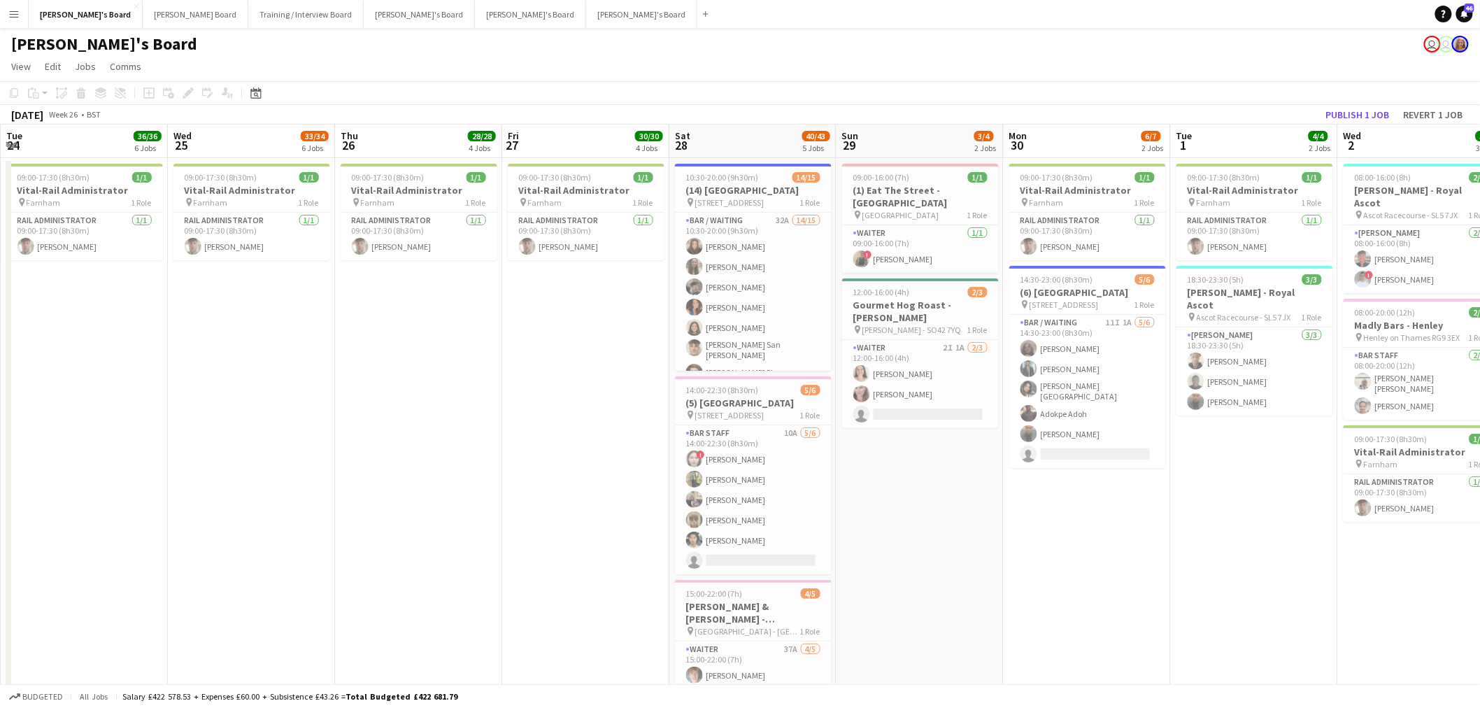
drag, startPoint x: 693, startPoint y: 418, endPoint x: 691, endPoint y: 435, distance: 16.8
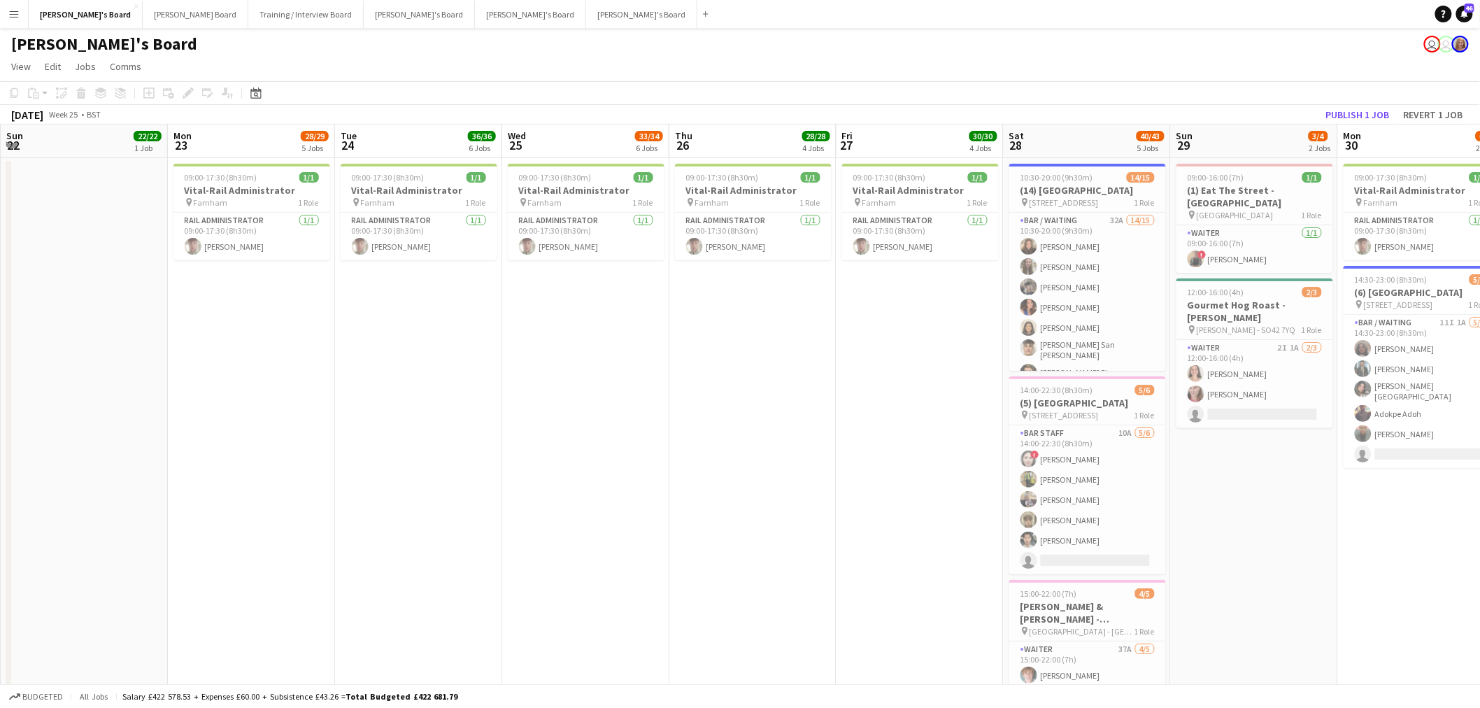
drag, startPoint x: 759, startPoint y: 437, endPoint x: 964, endPoint y: 431, distance: 205.1
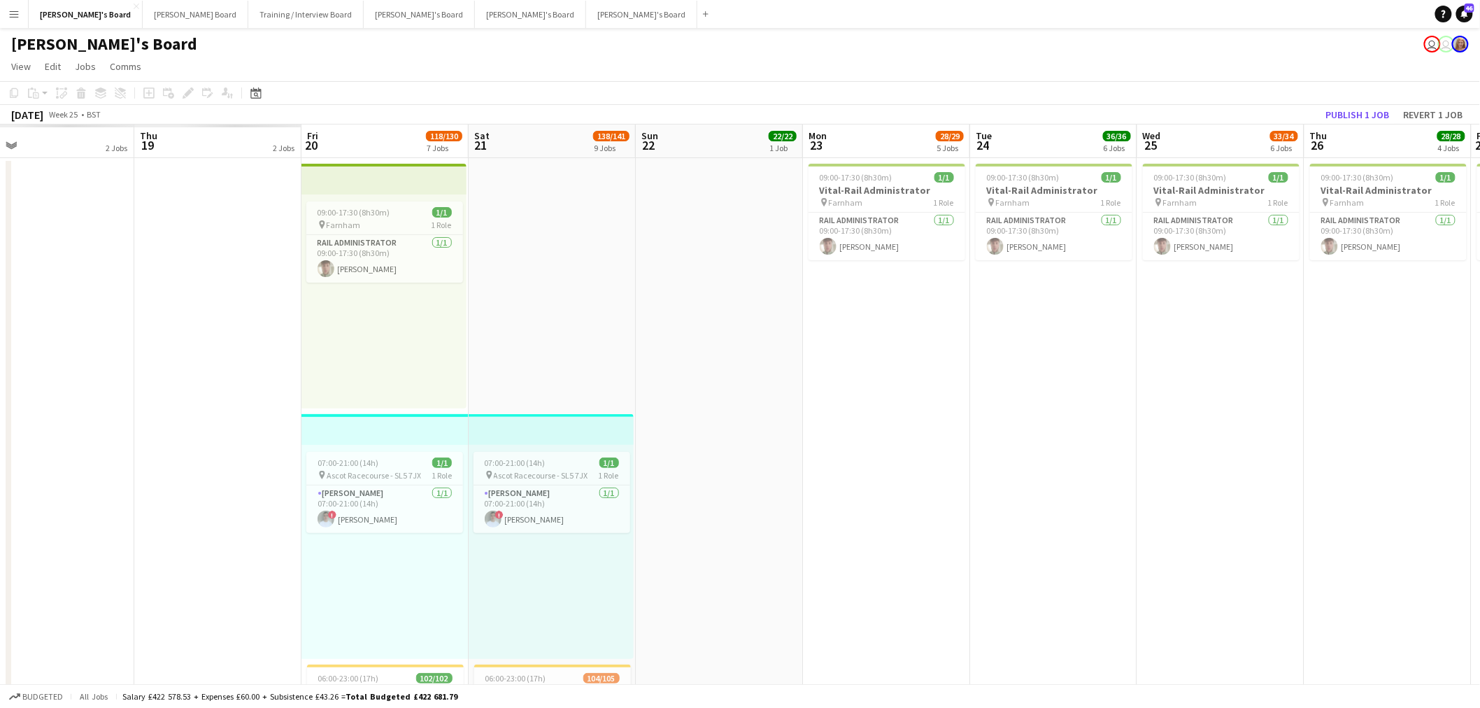
drag, startPoint x: 512, startPoint y: 448, endPoint x: 667, endPoint y: 431, distance: 156.3
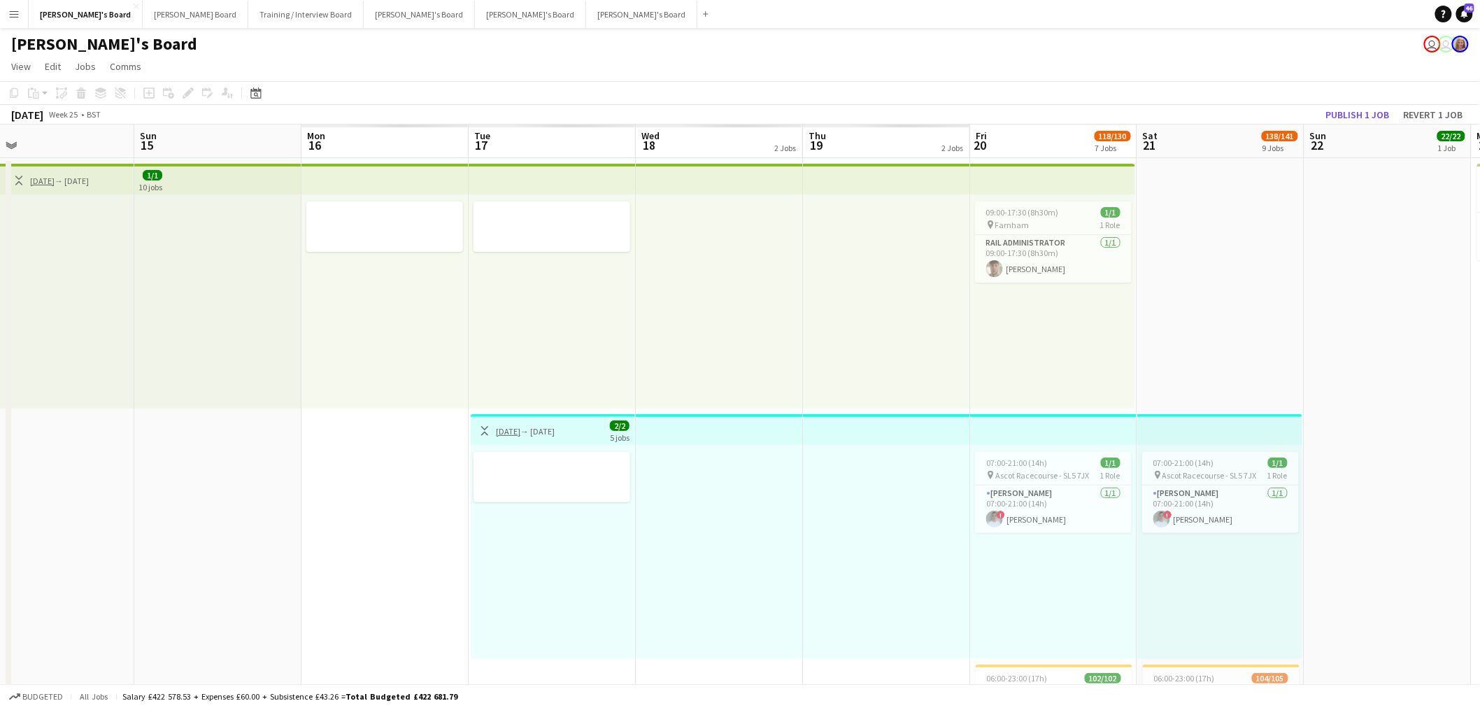
scroll to position [0, 350]
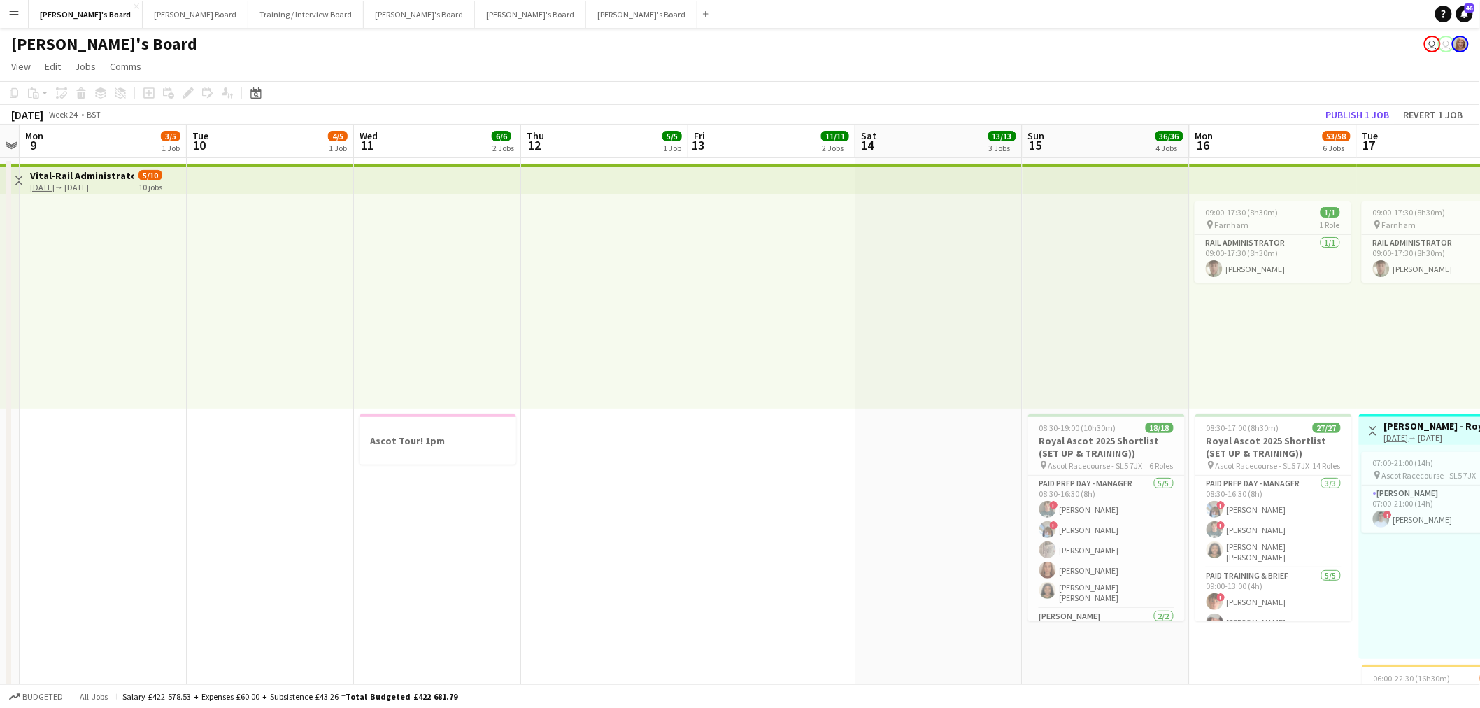
scroll to position [0, 421]
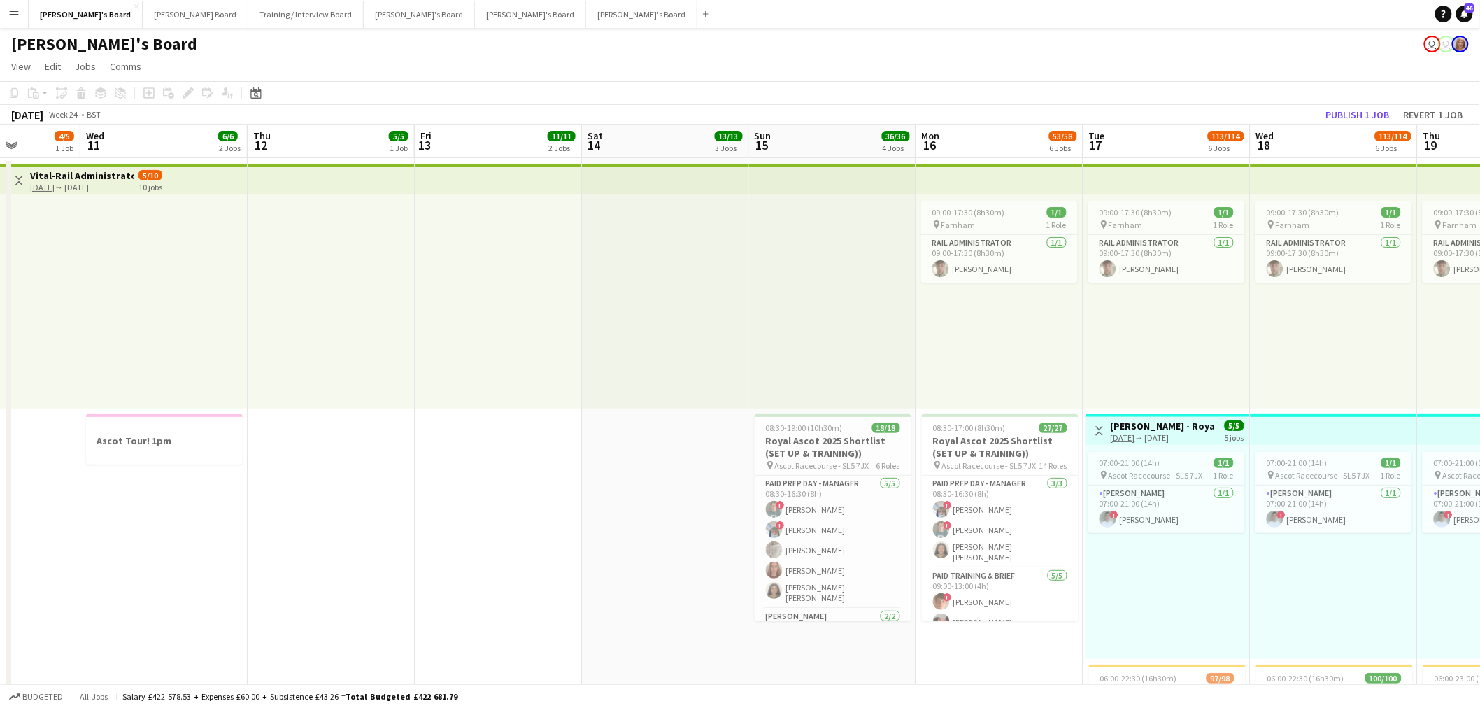
drag, startPoint x: 982, startPoint y: 437, endPoint x: 1489, endPoint y: 460, distance: 507.0
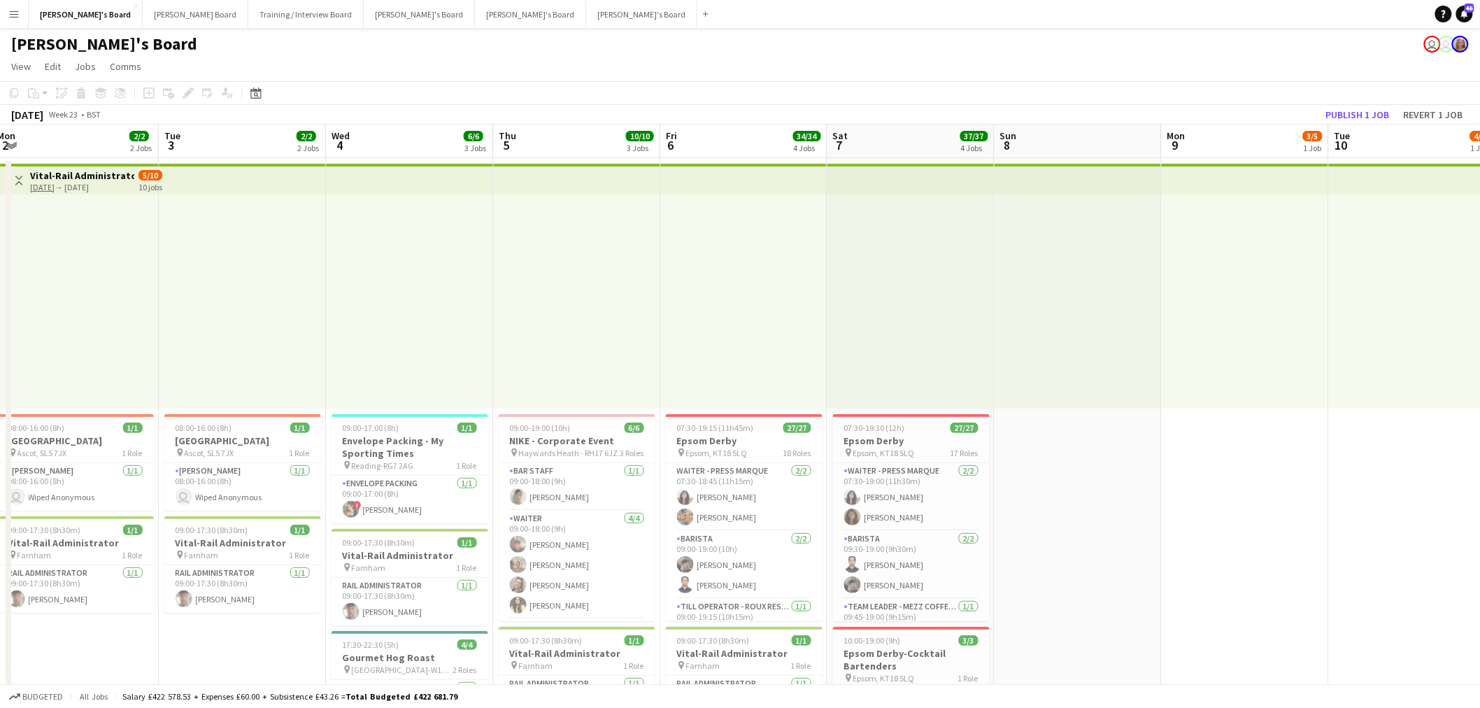
drag, startPoint x: 393, startPoint y: 465, endPoint x: 5, endPoint y: 493, distance: 388.6
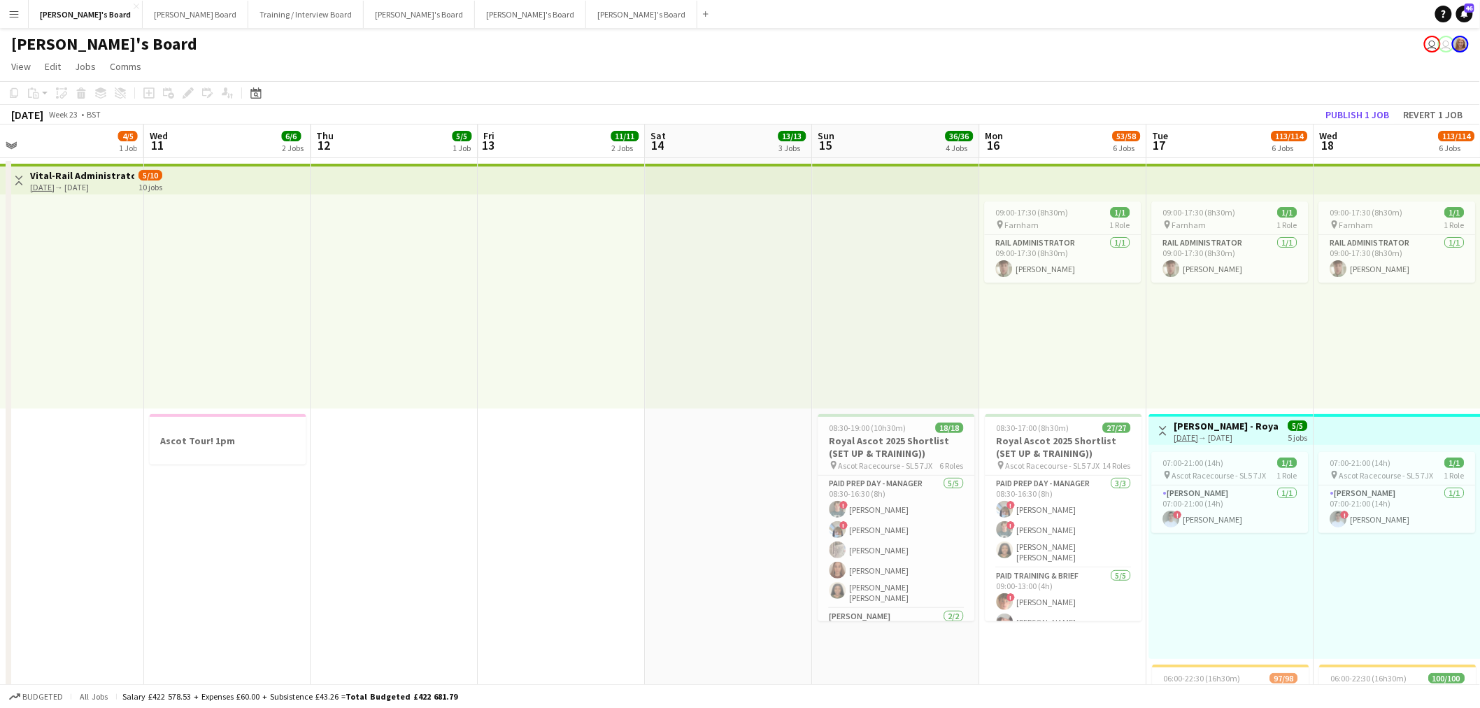
drag, startPoint x: 5, startPoint y: 493, endPoint x: 784, endPoint y: 448, distance: 780.0
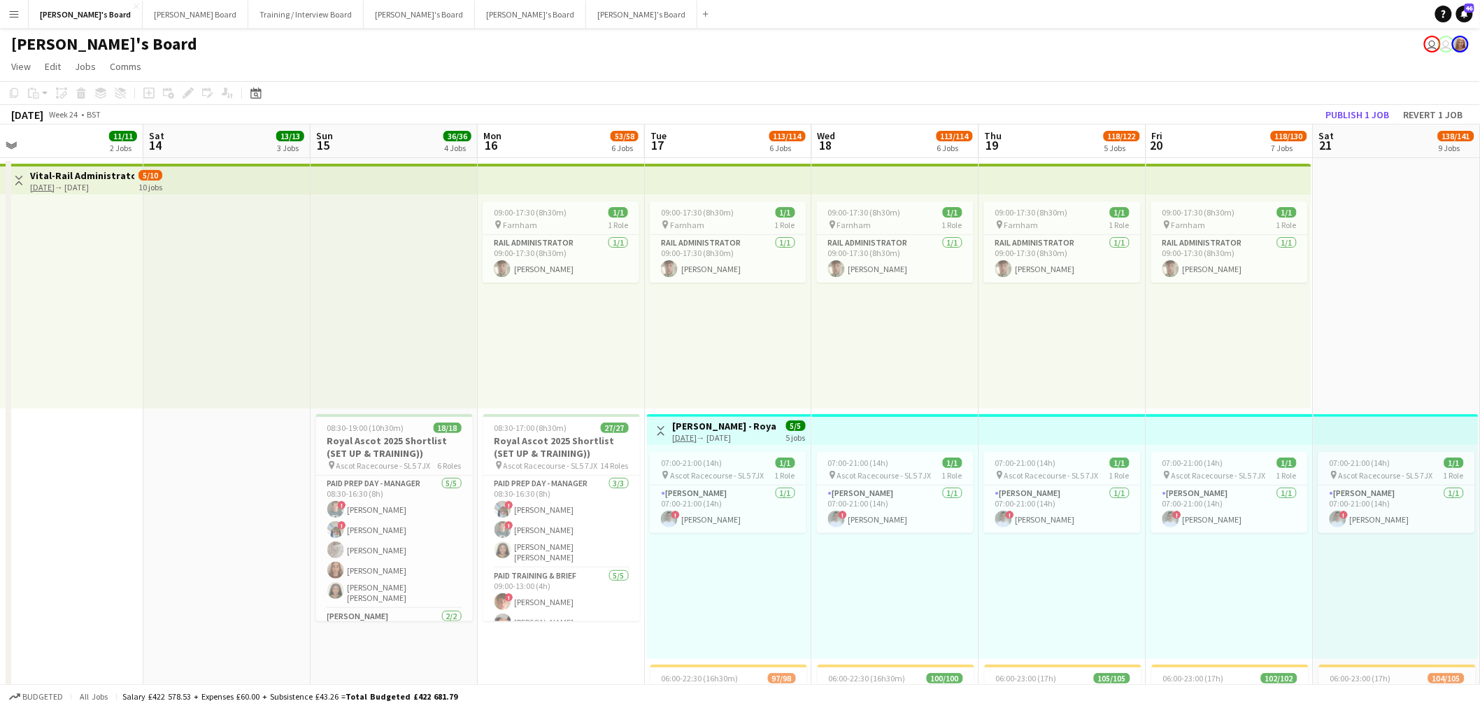
scroll to position [0, 495]
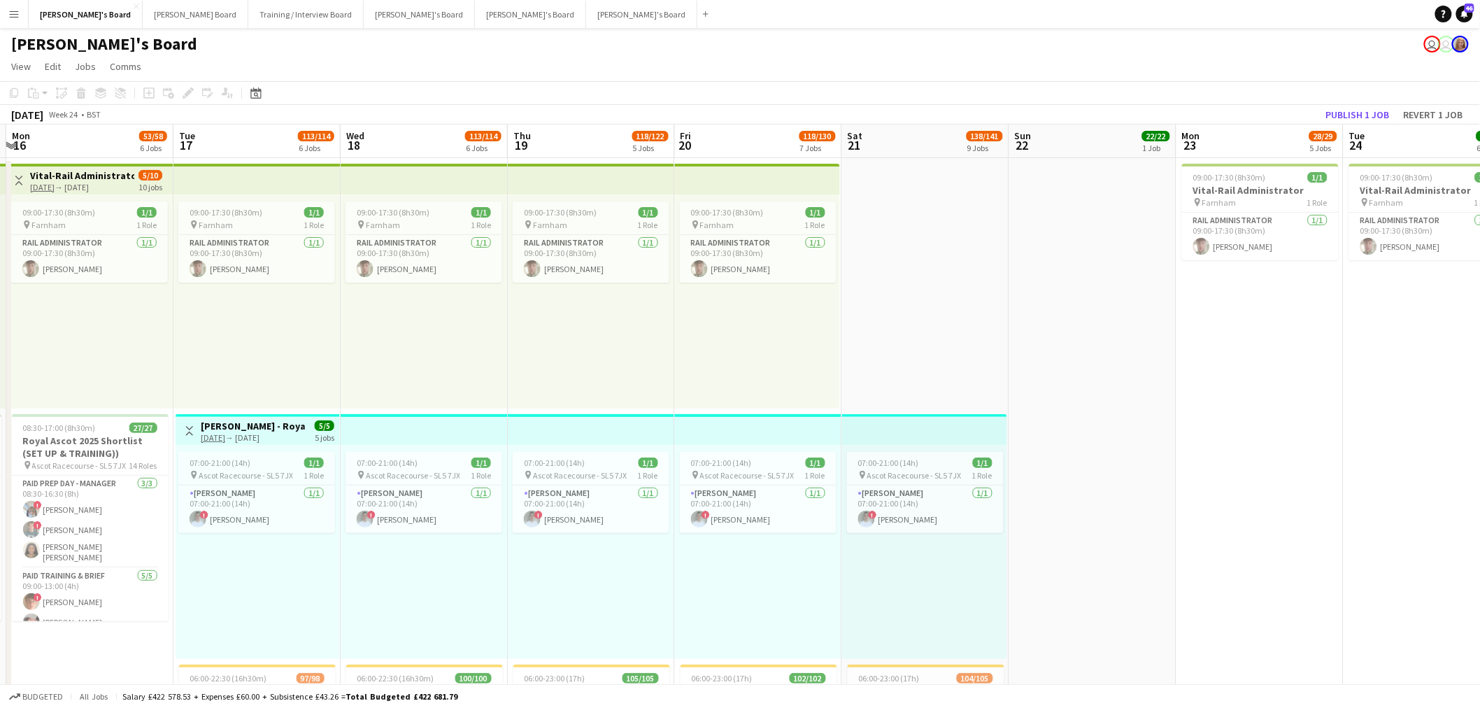
drag, startPoint x: 563, startPoint y: 464, endPoint x: 299, endPoint y: 462, distance: 263.8
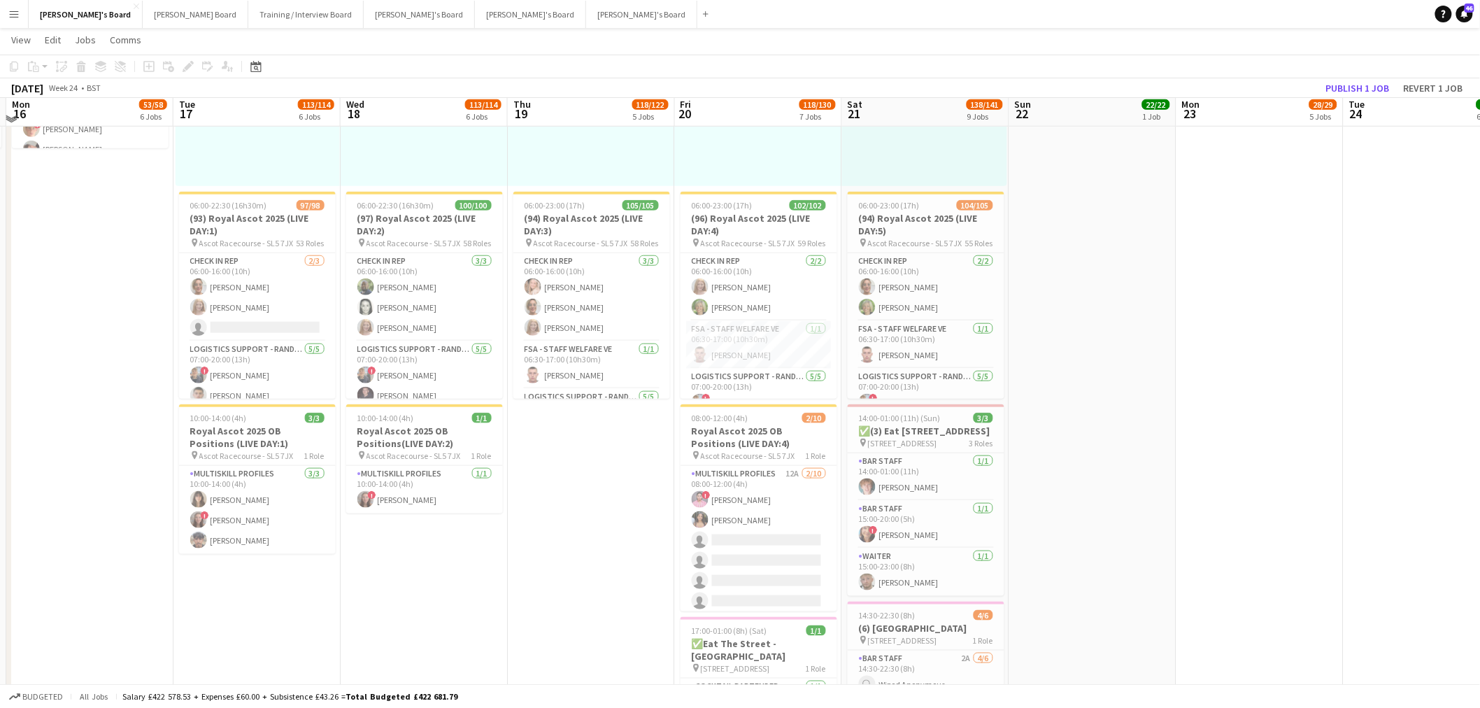
scroll to position [621, 0]
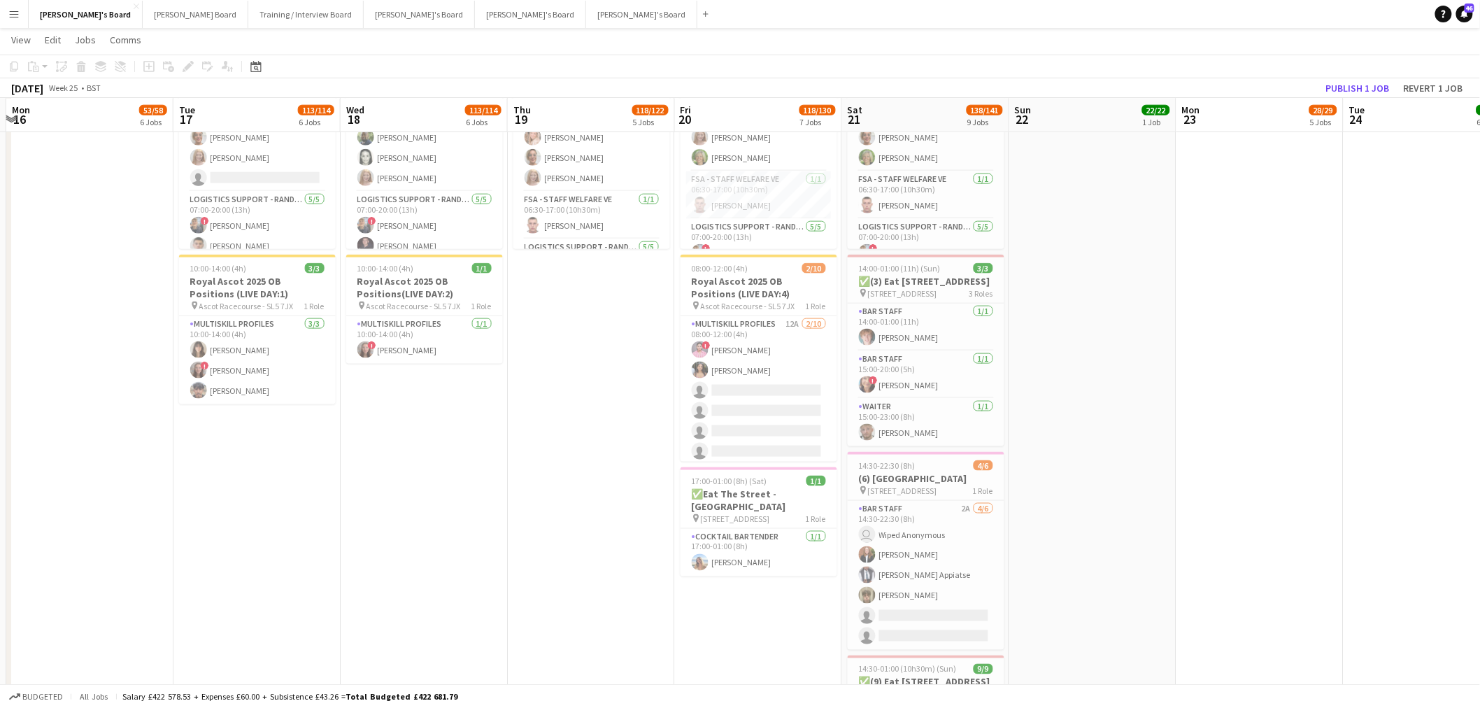
drag, startPoint x: 516, startPoint y: 490, endPoint x: 1092, endPoint y: 485, distance: 576.5
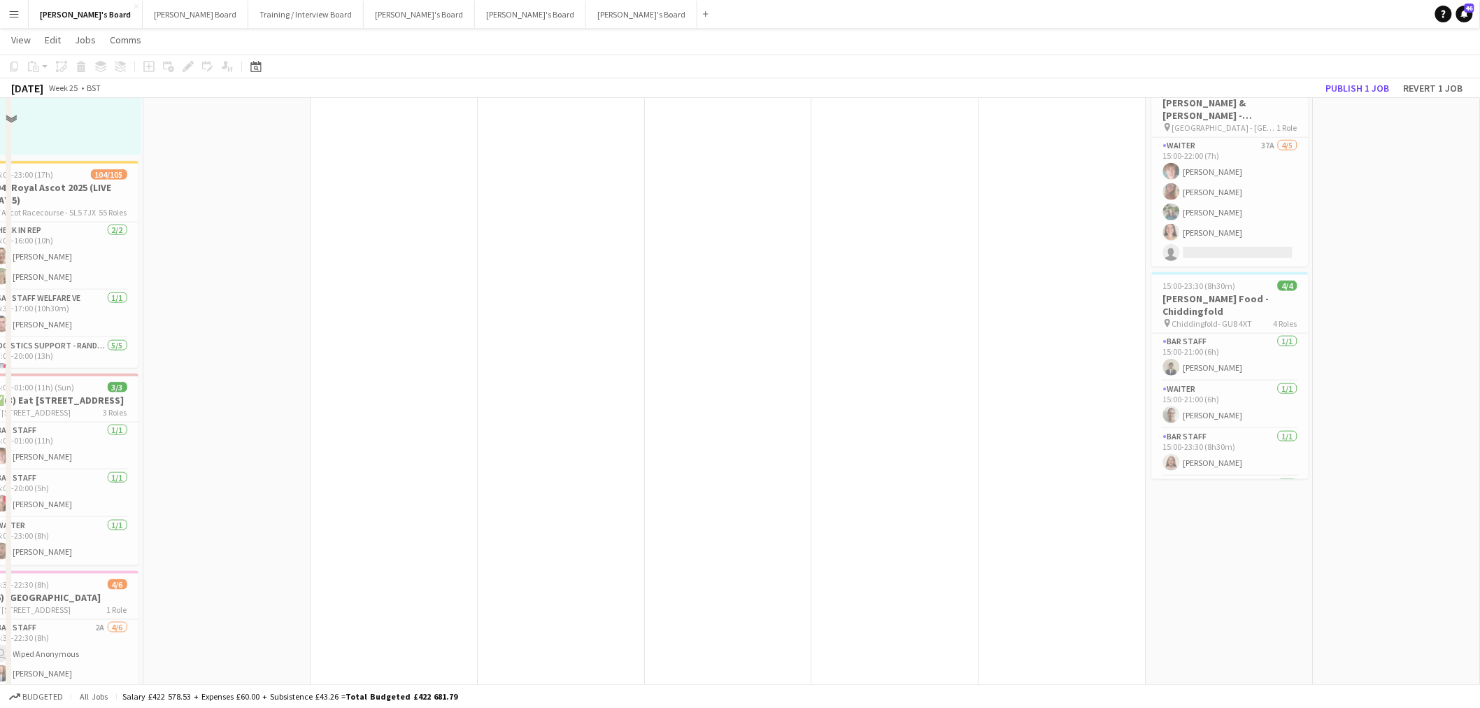
scroll to position [388, 0]
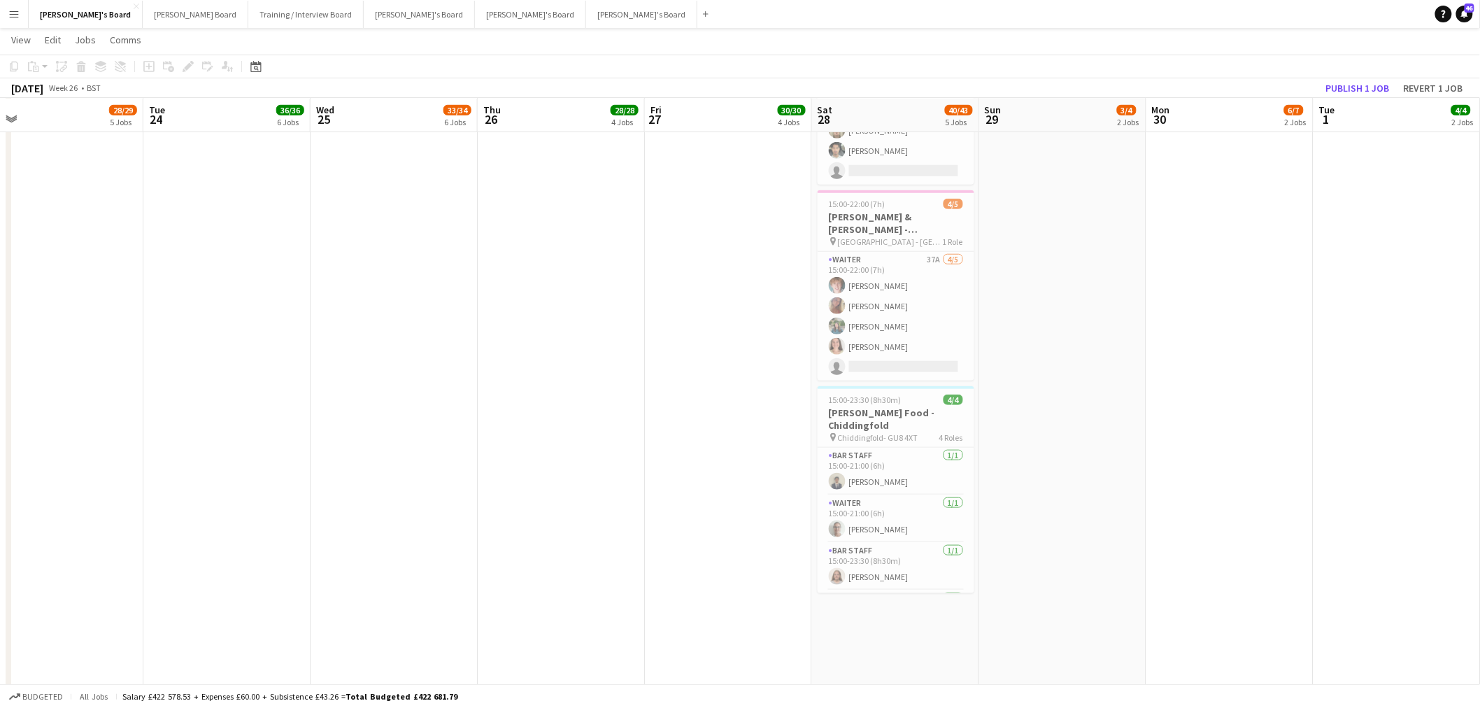
drag, startPoint x: 1068, startPoint y: 493, endPoint x: 828, endPoint y: 514, distance: 241.6
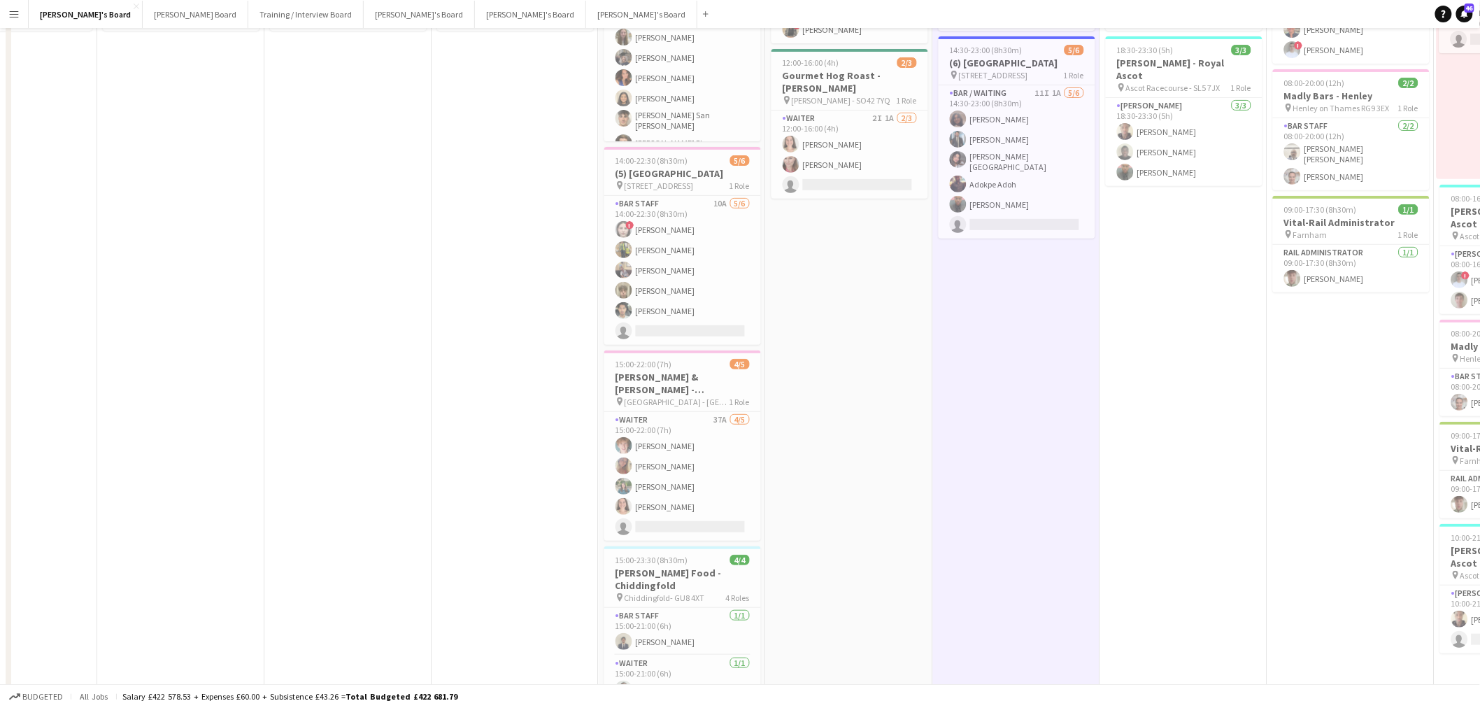
scroll to position [0, 0]
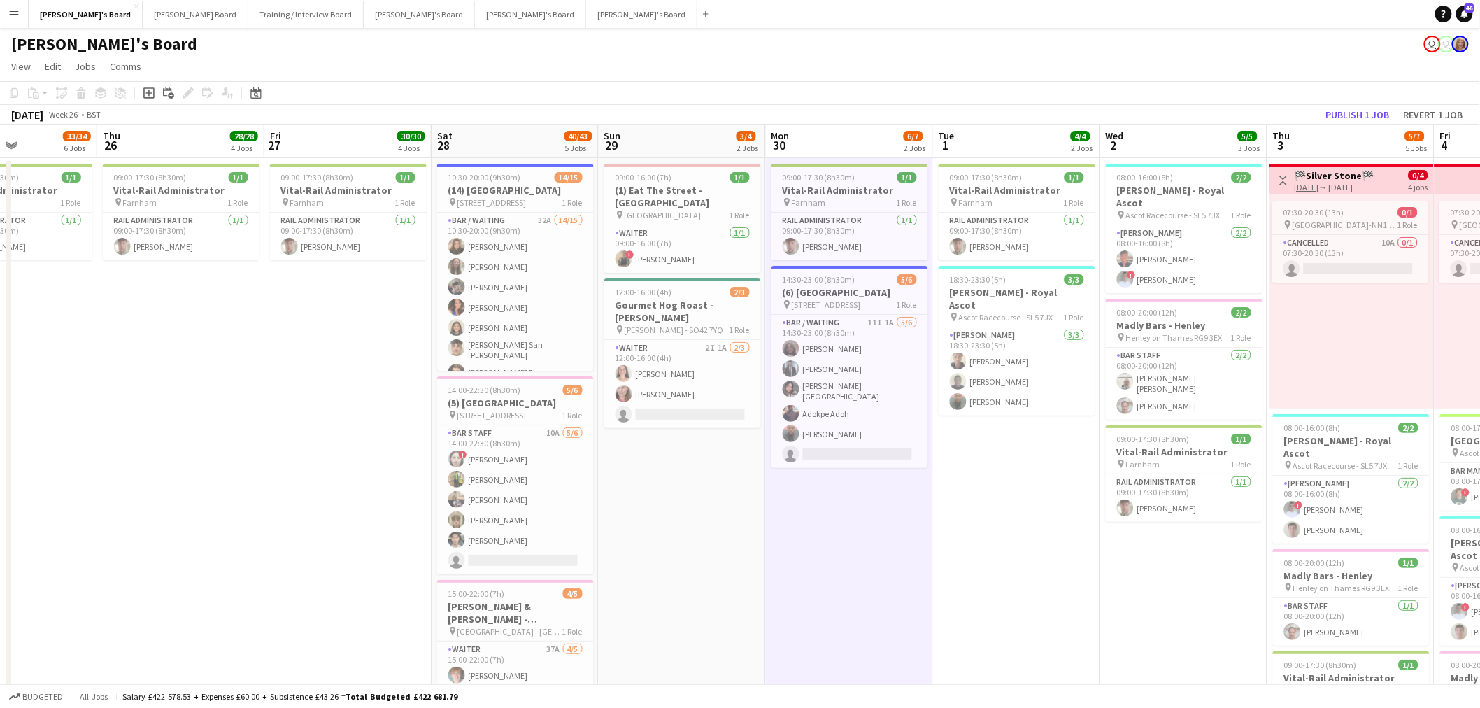
drag, startPoint x: 603, startPoint y: 523, endPoint x: 521, endPoint y: 529, distance: 82.8
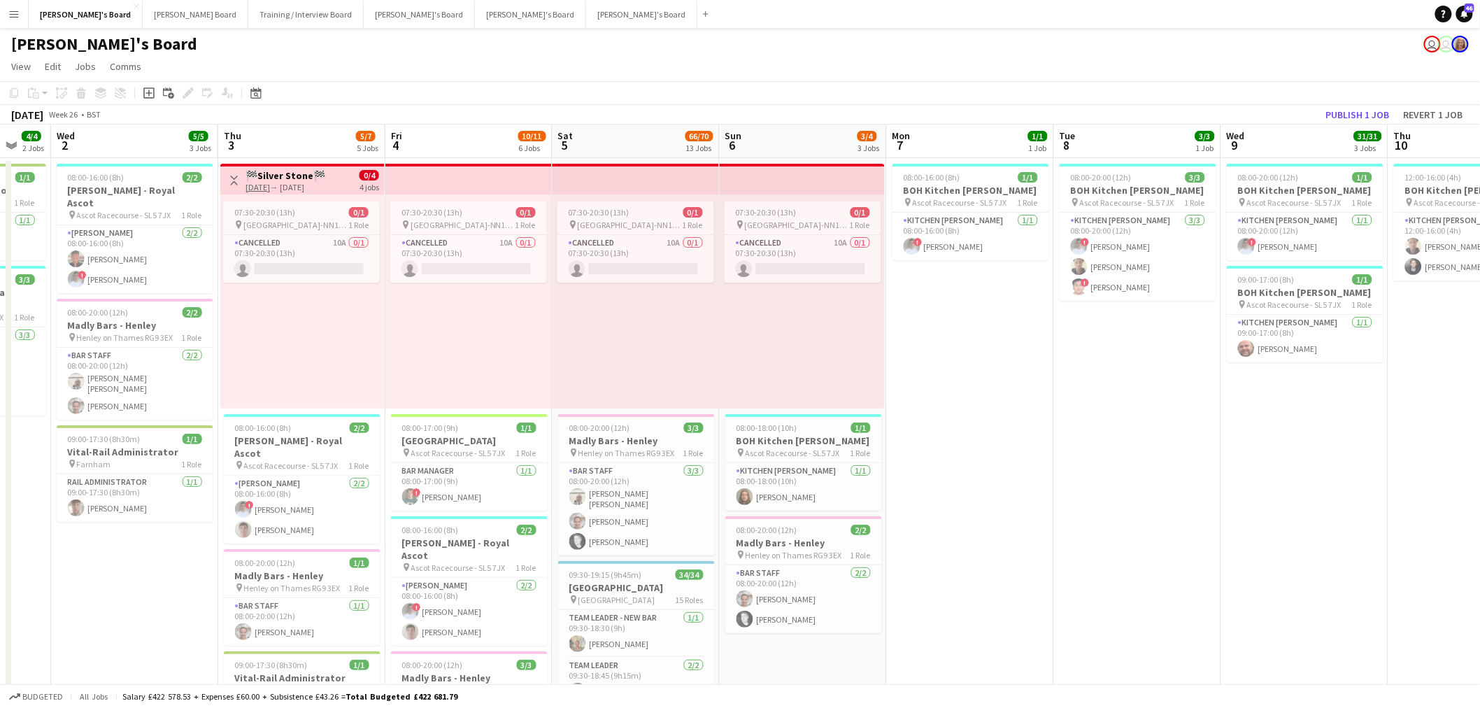
drag, startPoint x: 1184, startPoint y: 479, endPoint x: 375, endPoint y: 529, distance: 811.1
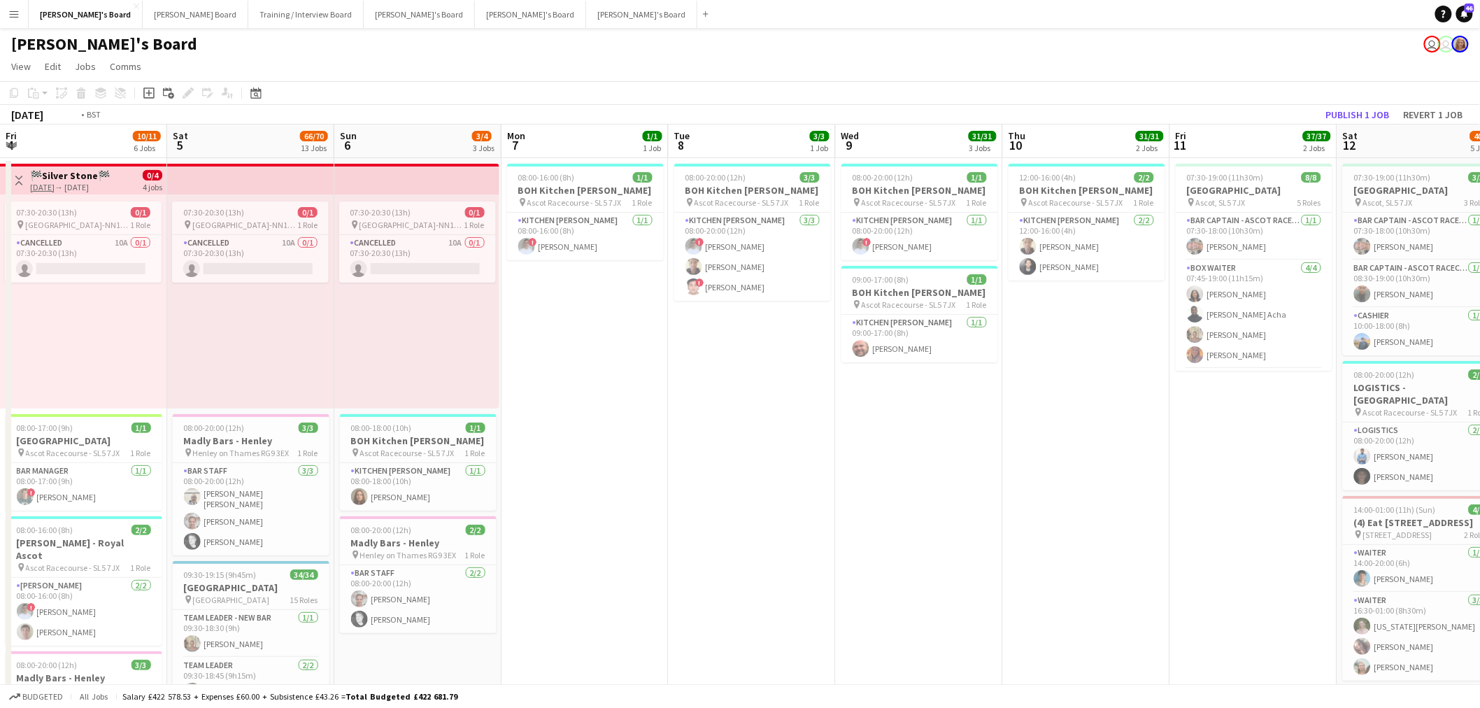
drag, startPoint x: 443, startPoint y: 522, endPoint x: 399, endPoint y: 523, distance: 44.1
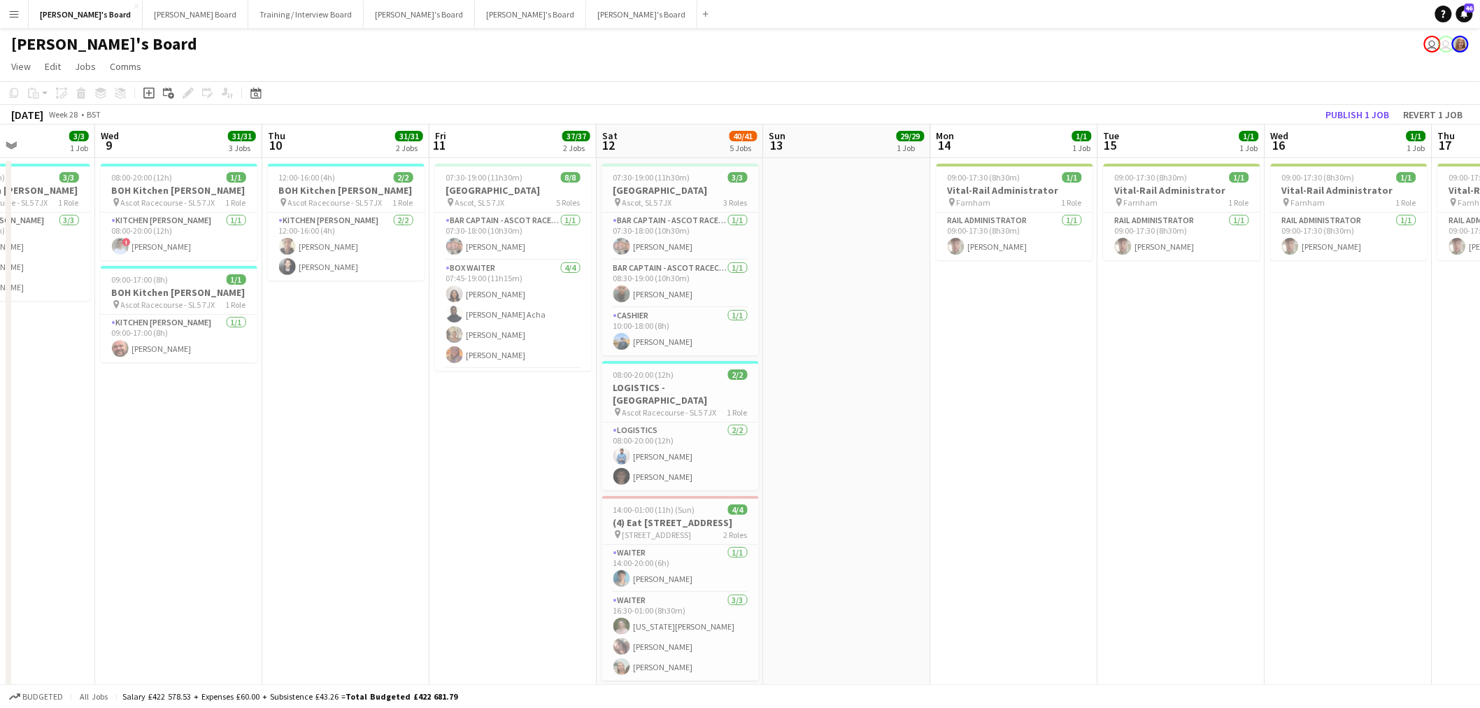
drag
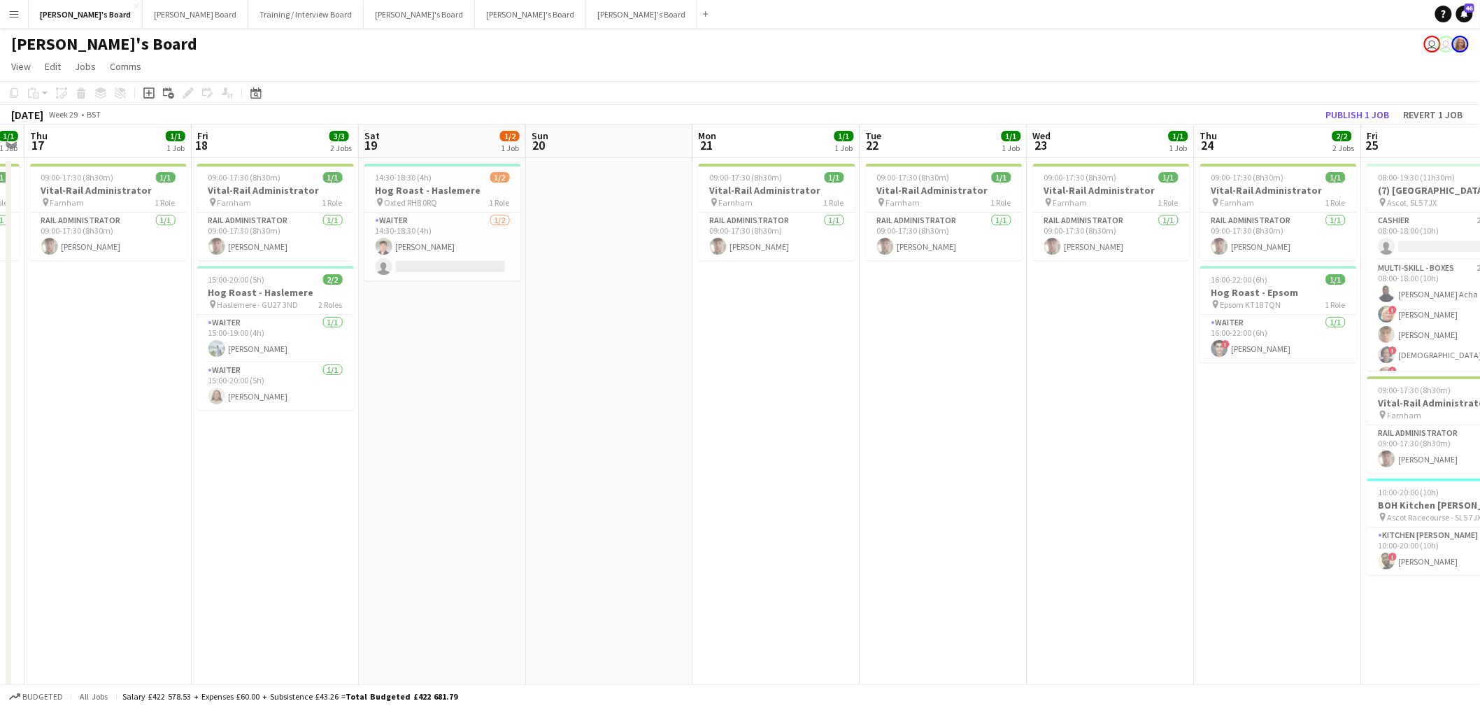
scroll to position [0, 442]
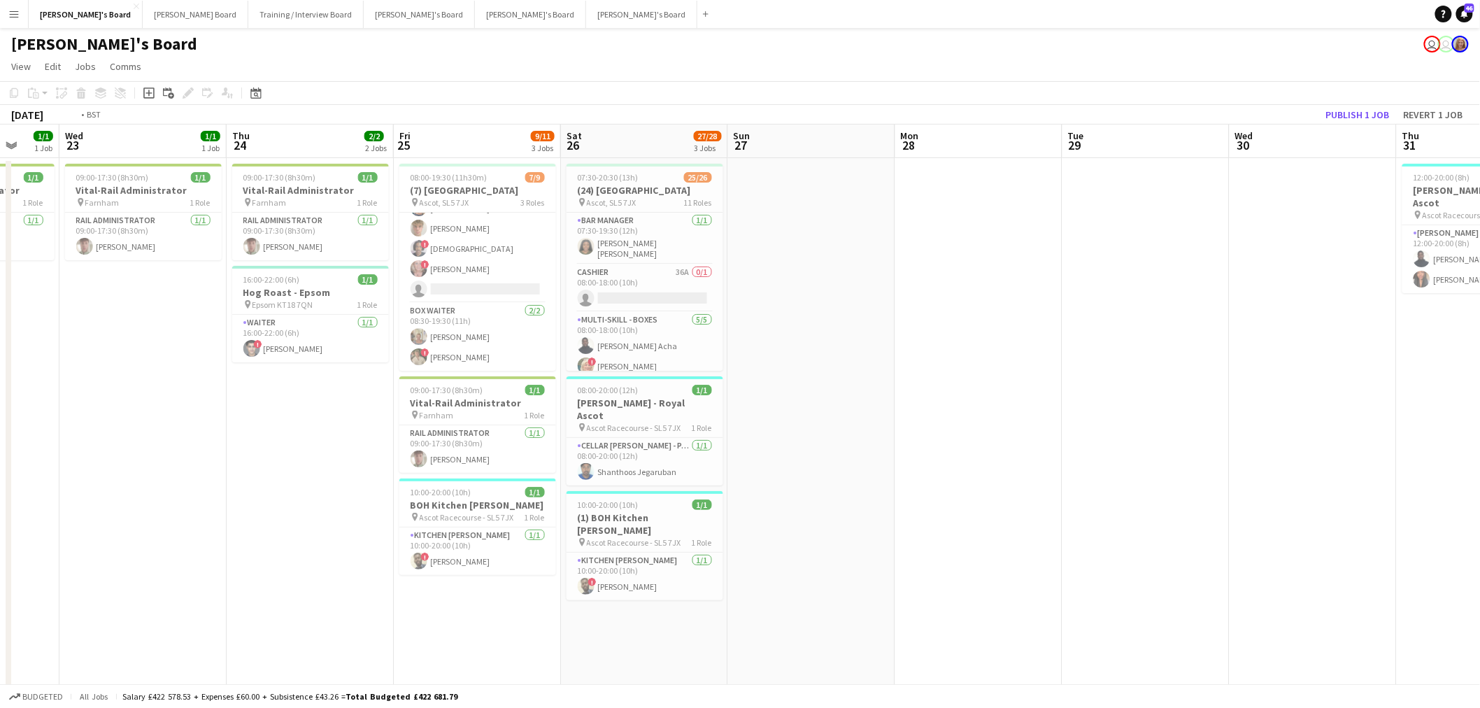
scroll to position [0, 290]
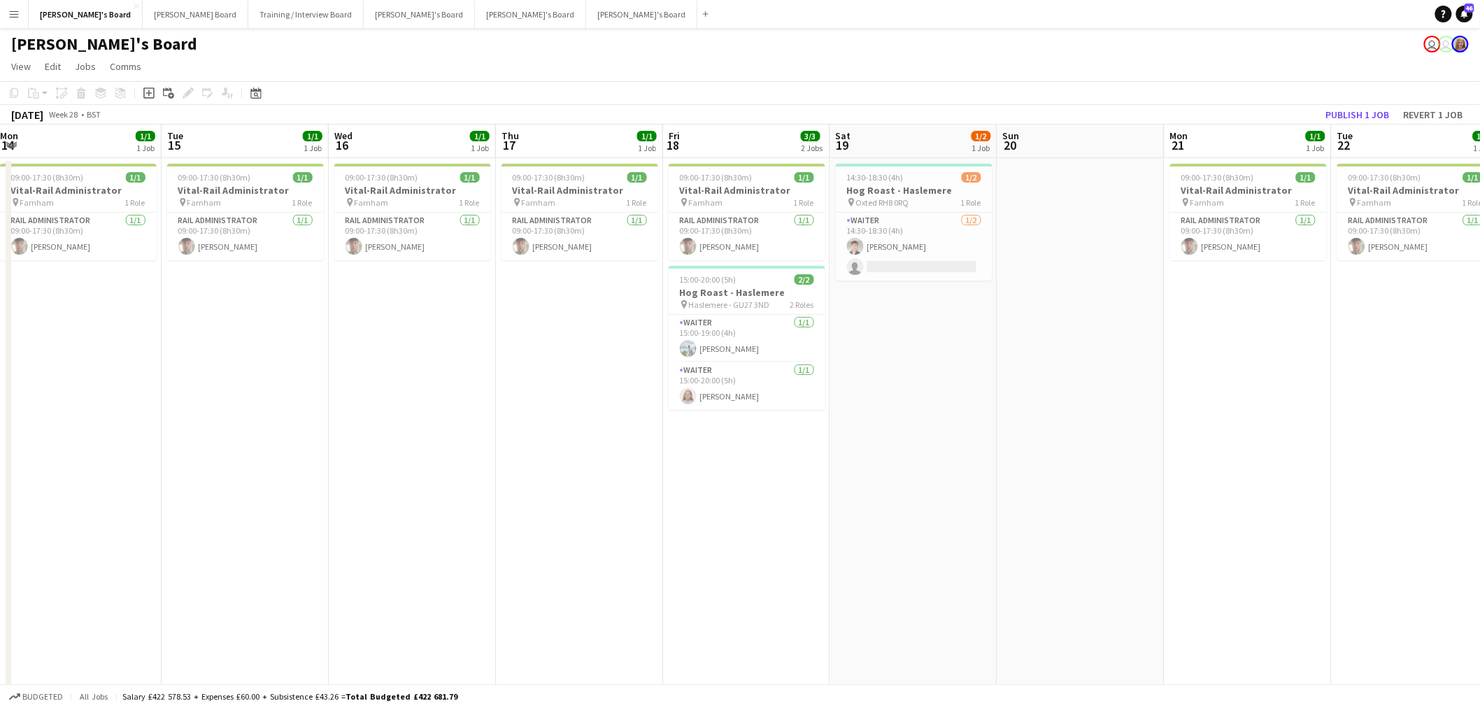
scroll to position [0, 366]
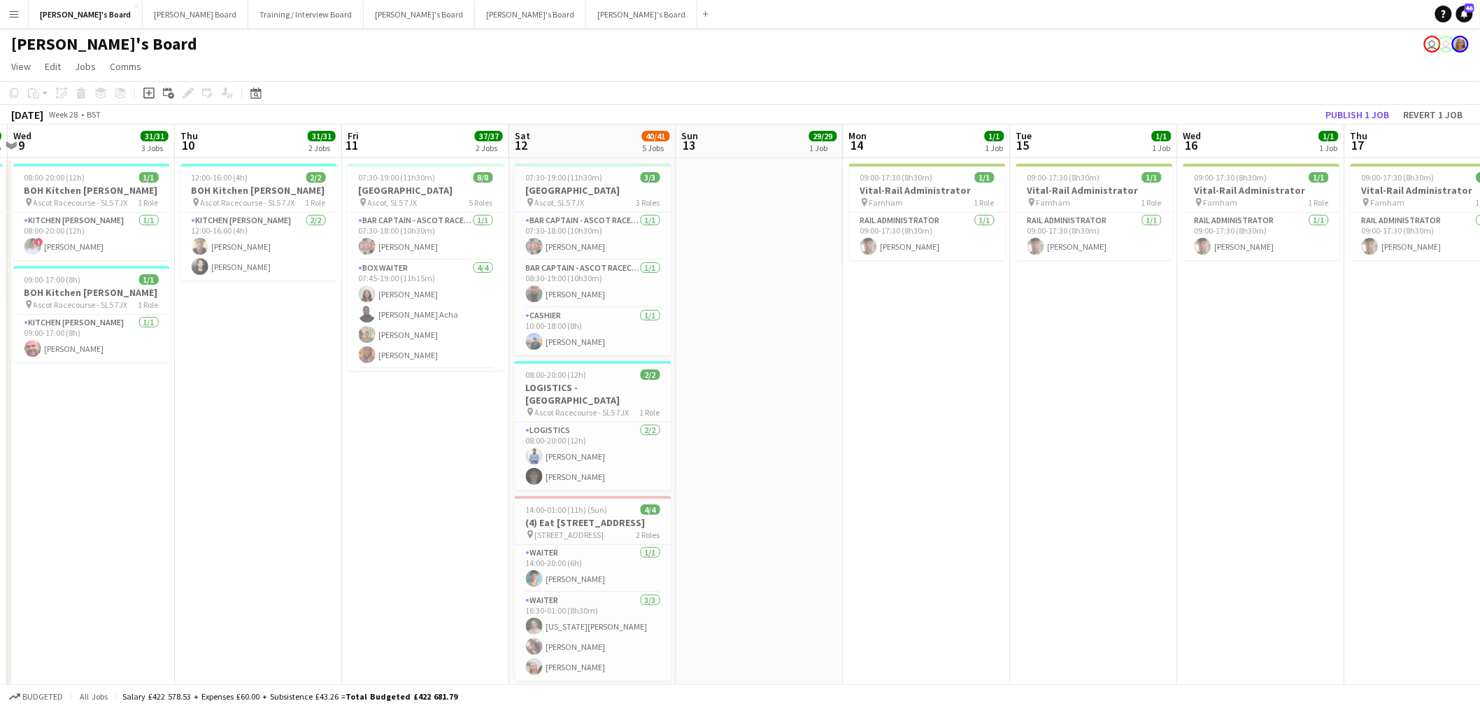
scroll to position [0, 413]
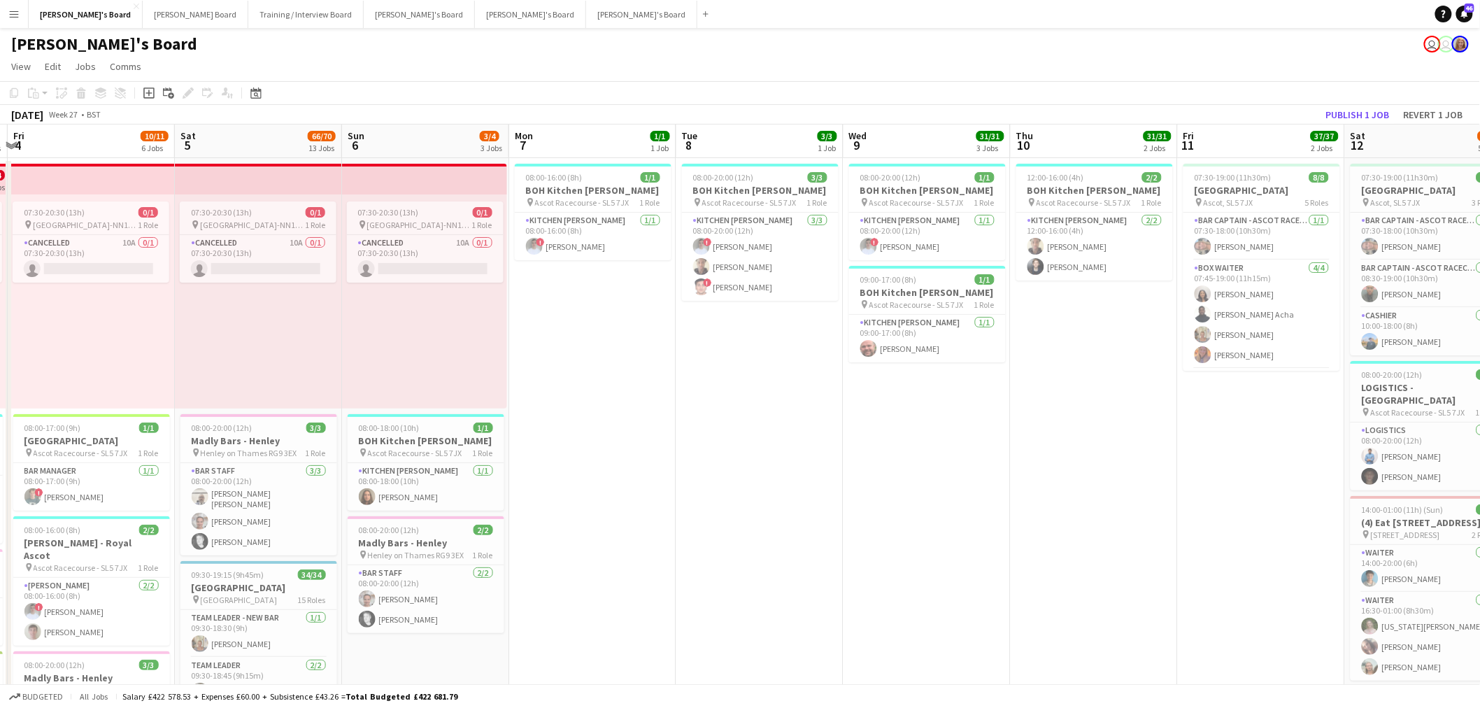
drag, startPoint x: 1244, startPoint y: 339, endPoint x: 988, endPoint y: 351, distance: 256.4
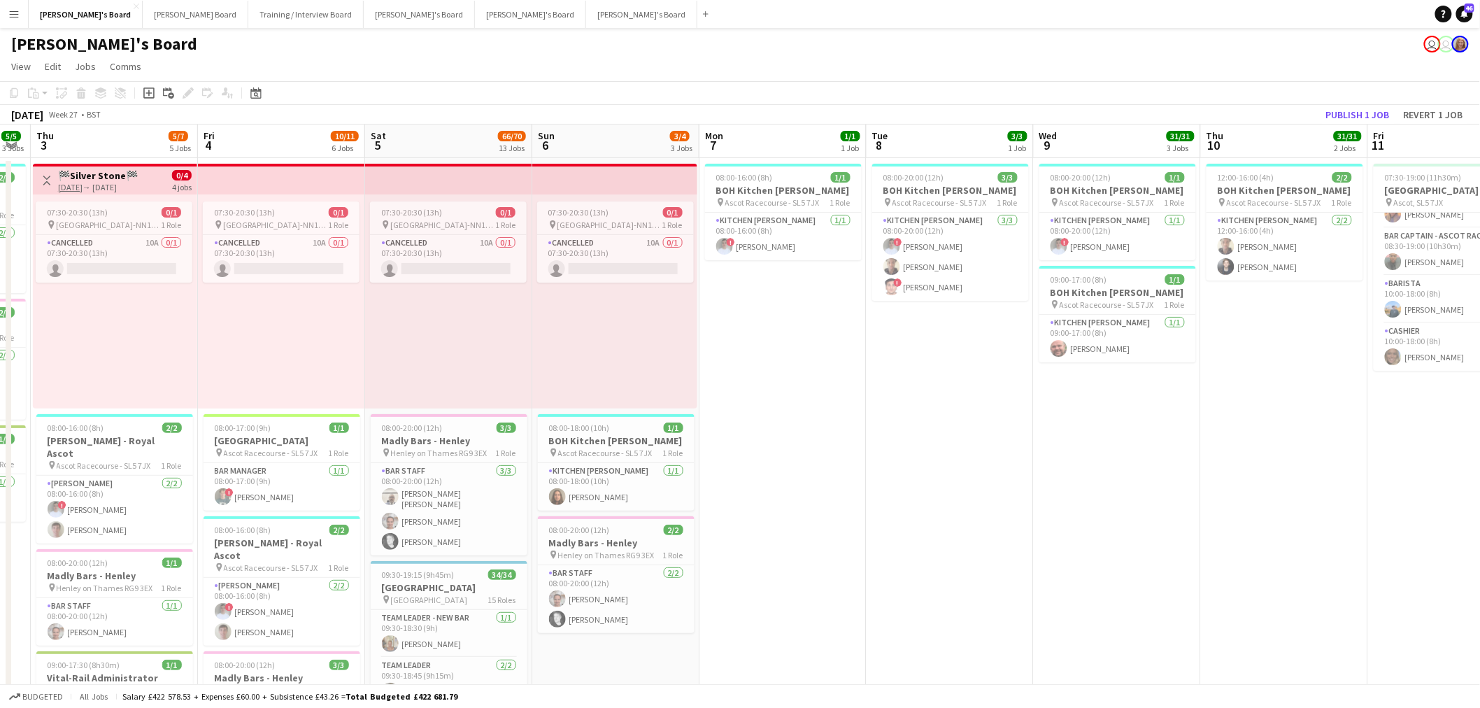
drag, startPoint x: 844, startPoint y: 474, endPoint x: 950, endPoint y: 479, distance: 106.4
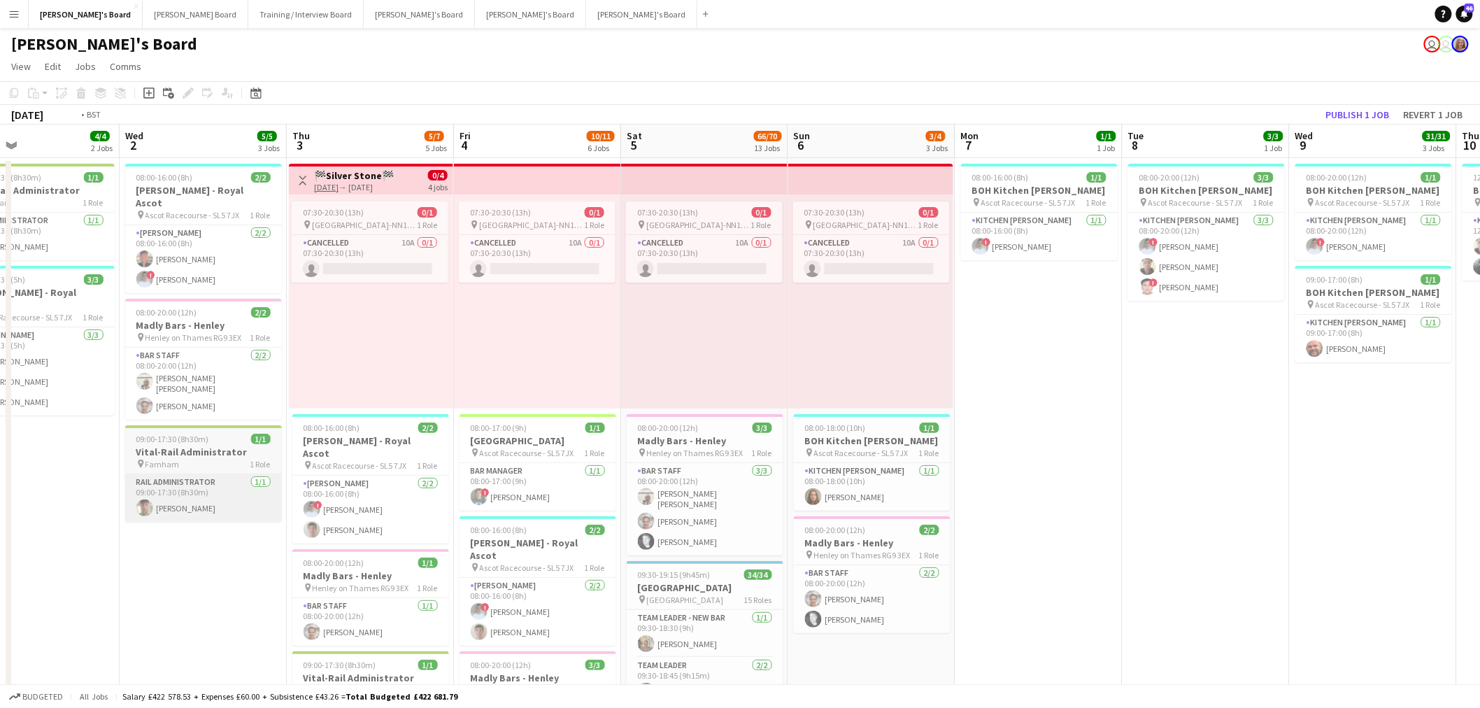
drag, startPoint x: 268, startPoint y: 437, endPoint x: 523, endPoint y: 457, distance: 256.2
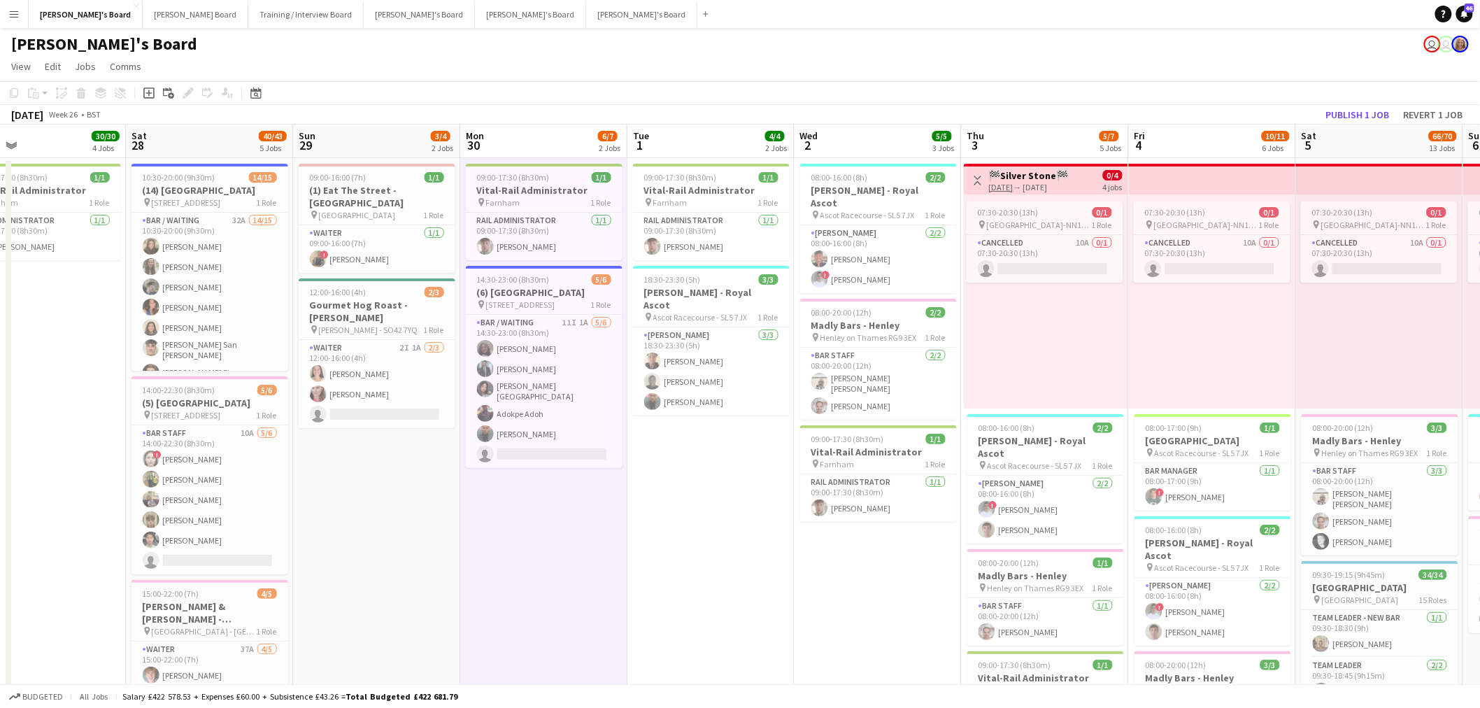
drag, startPoint x: 304, startPoint y: 435, endPoint x: 297, endPoint y: 441, distance: 9.4
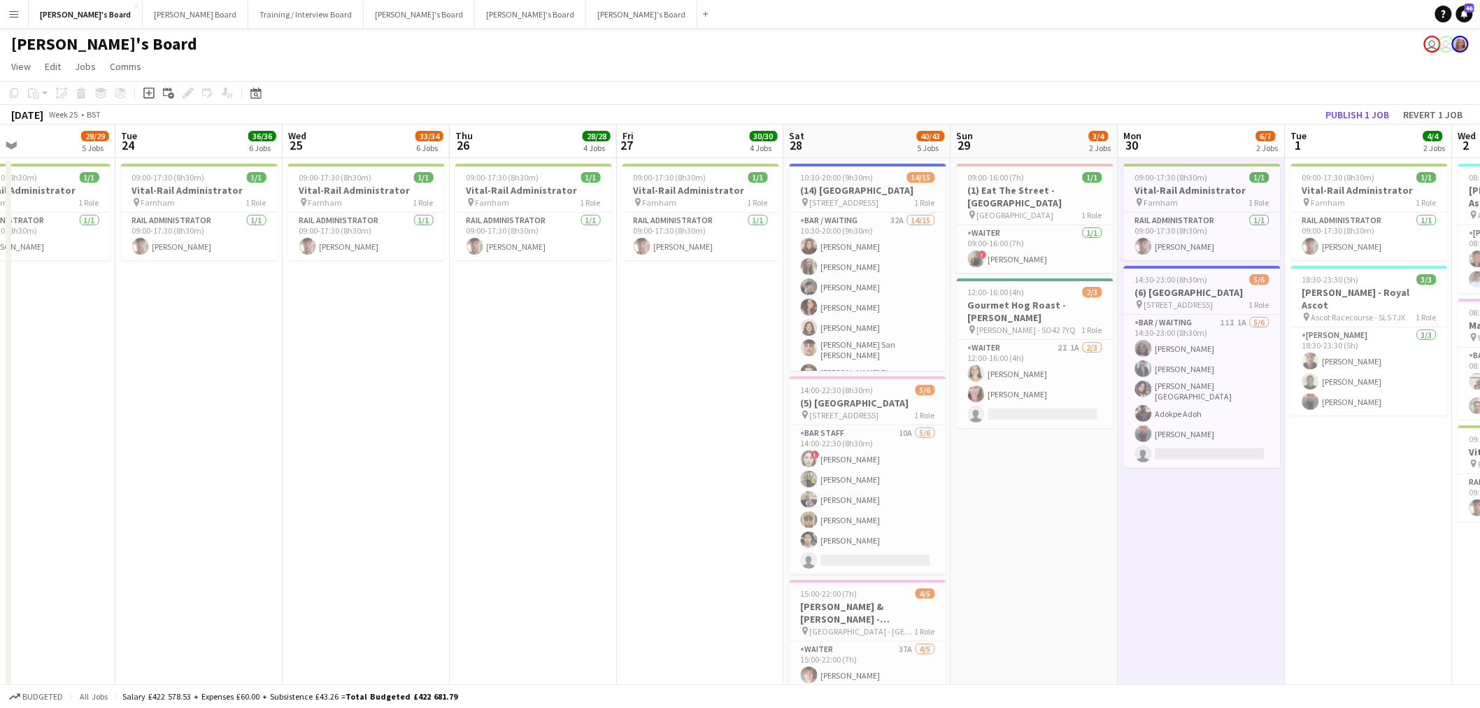
drag, startPoint x: 449, startPoint y: 455, endPoint x: 460, endPoint y: 438, distance: 20.8
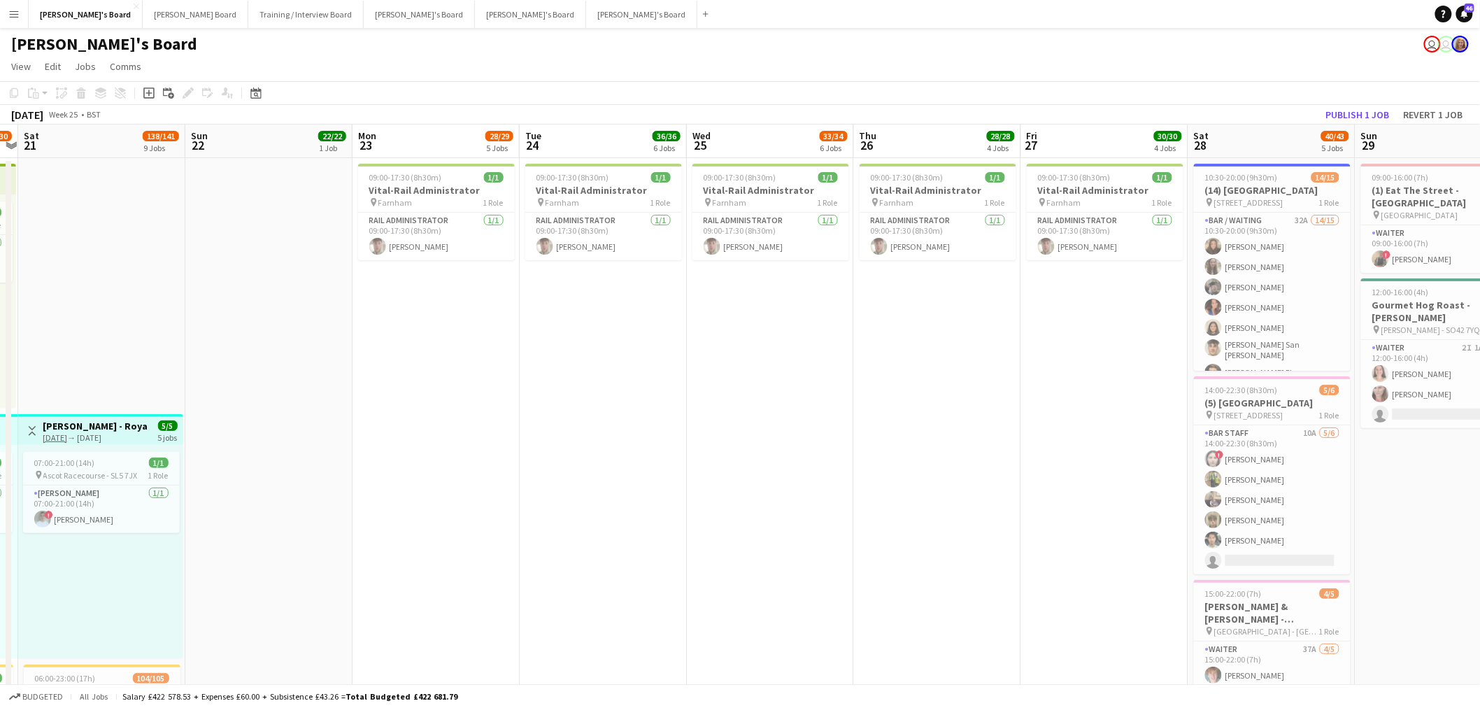
drag, startPoint x: 43, startPoint y: 395, endPoint x: 234, endPoint y: 455, distance: 200.3
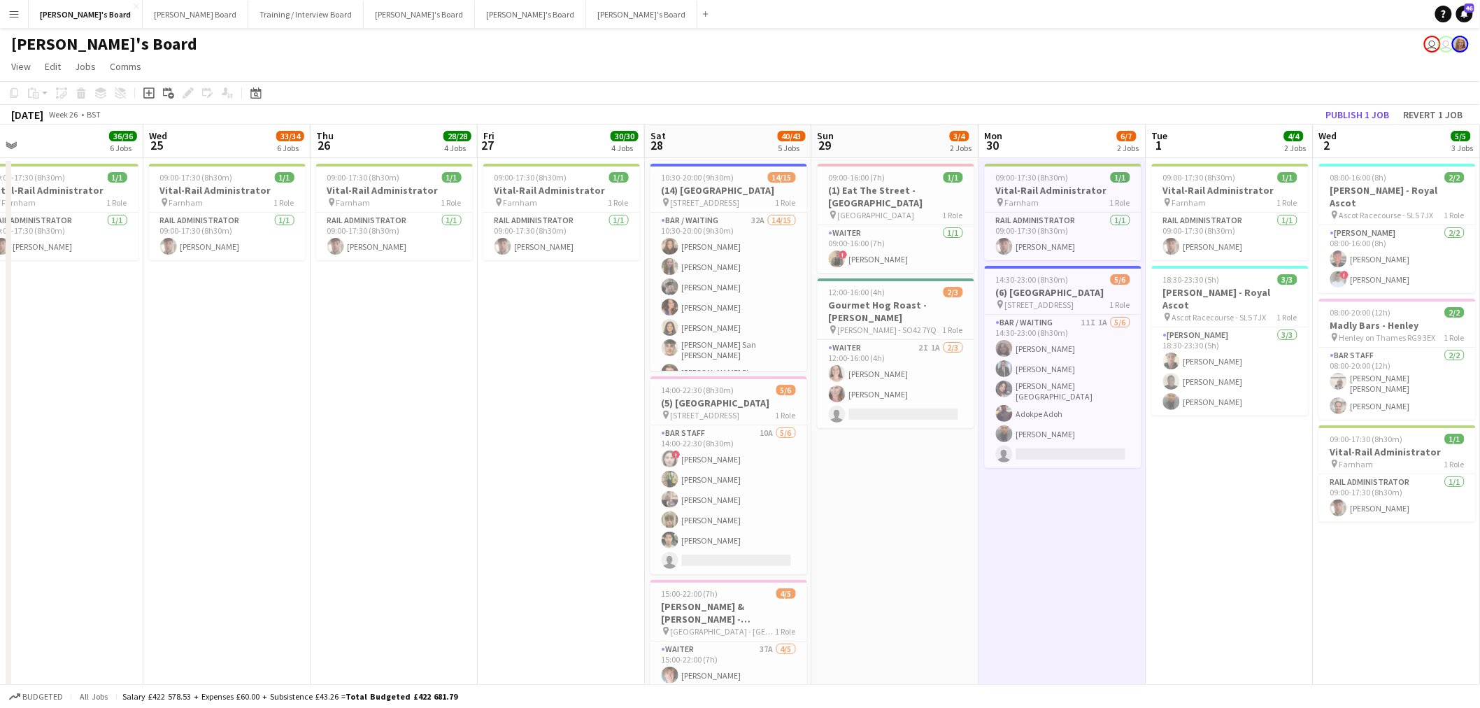
drag, startPoint x: 234, startPoint y: 455, endPoint x: 807, endPoint y: 452, distance: 573.0
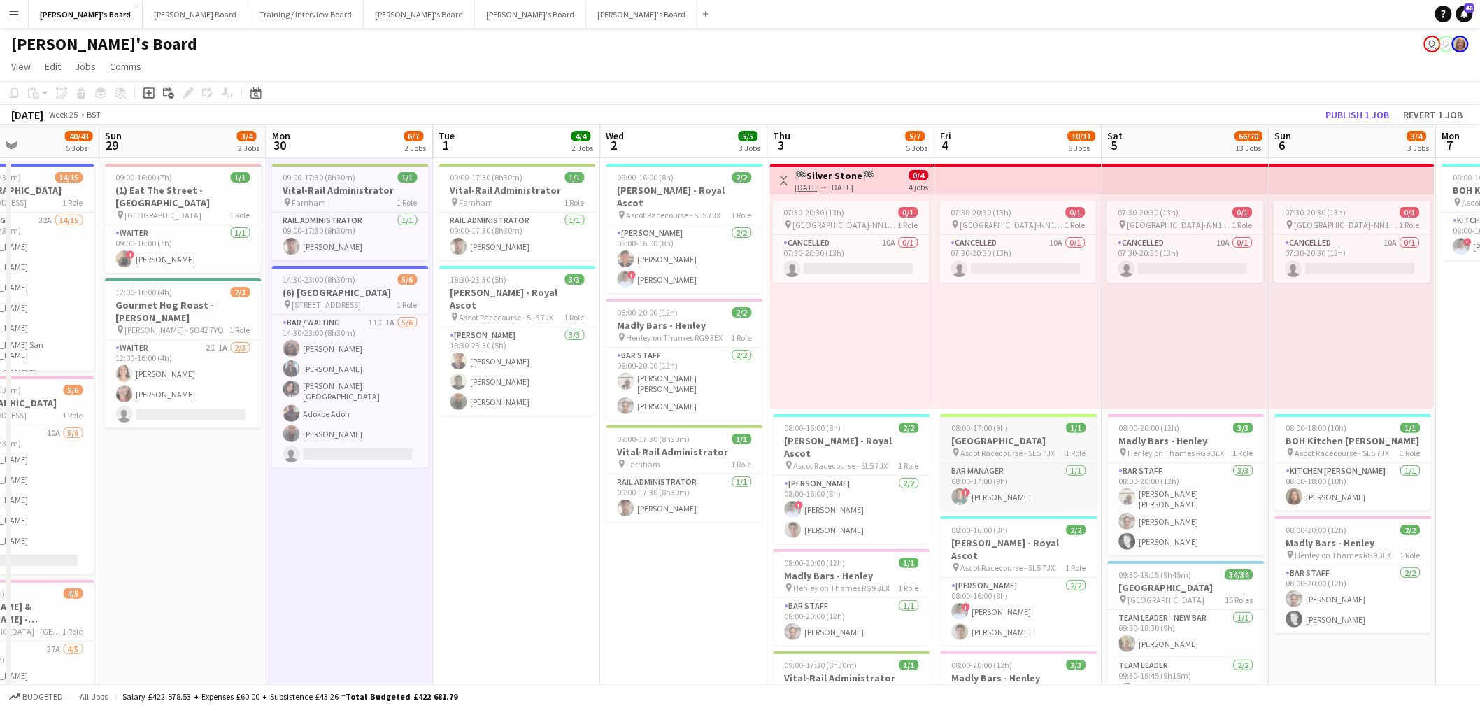
drag, startPoint x: 218, startPoint y: 456, endPoint x: 1088, endPoint y: 434, distance: 870.6
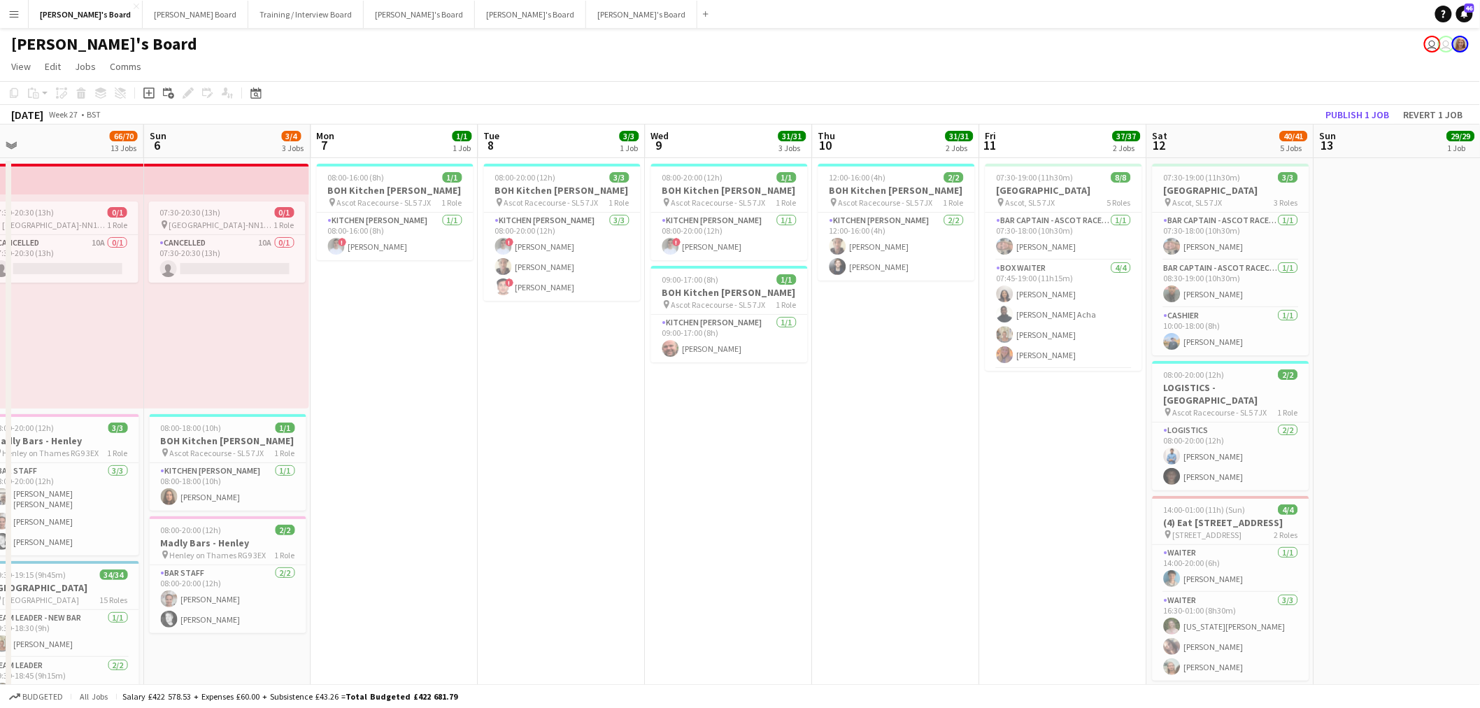
drag, startPoint x: 220, startPoint y: 425, endPoint x: 849, endPoint y: 399, distance: 630.2
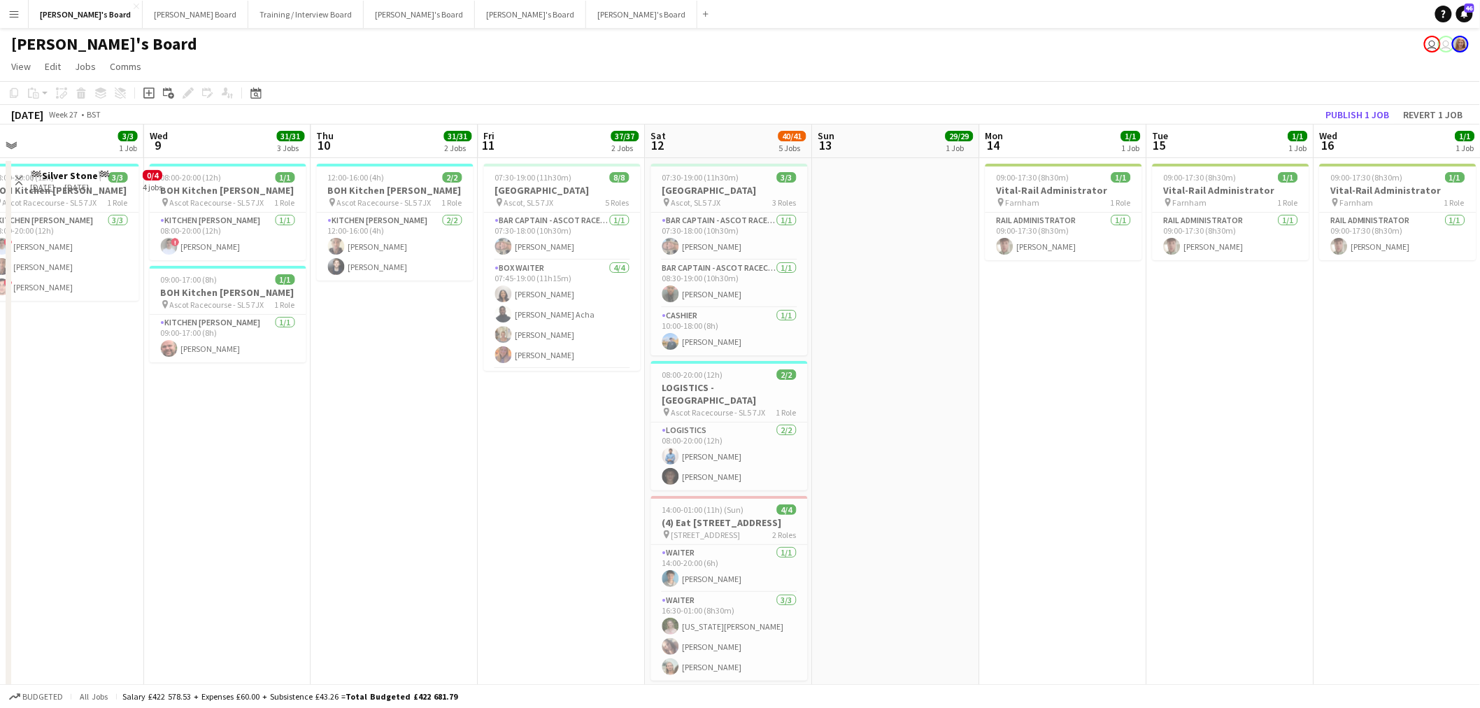
drag, startPoint x: 840, startPoint y: 399, endPoint x: 488, endPoint y: 396, distance: 351.9
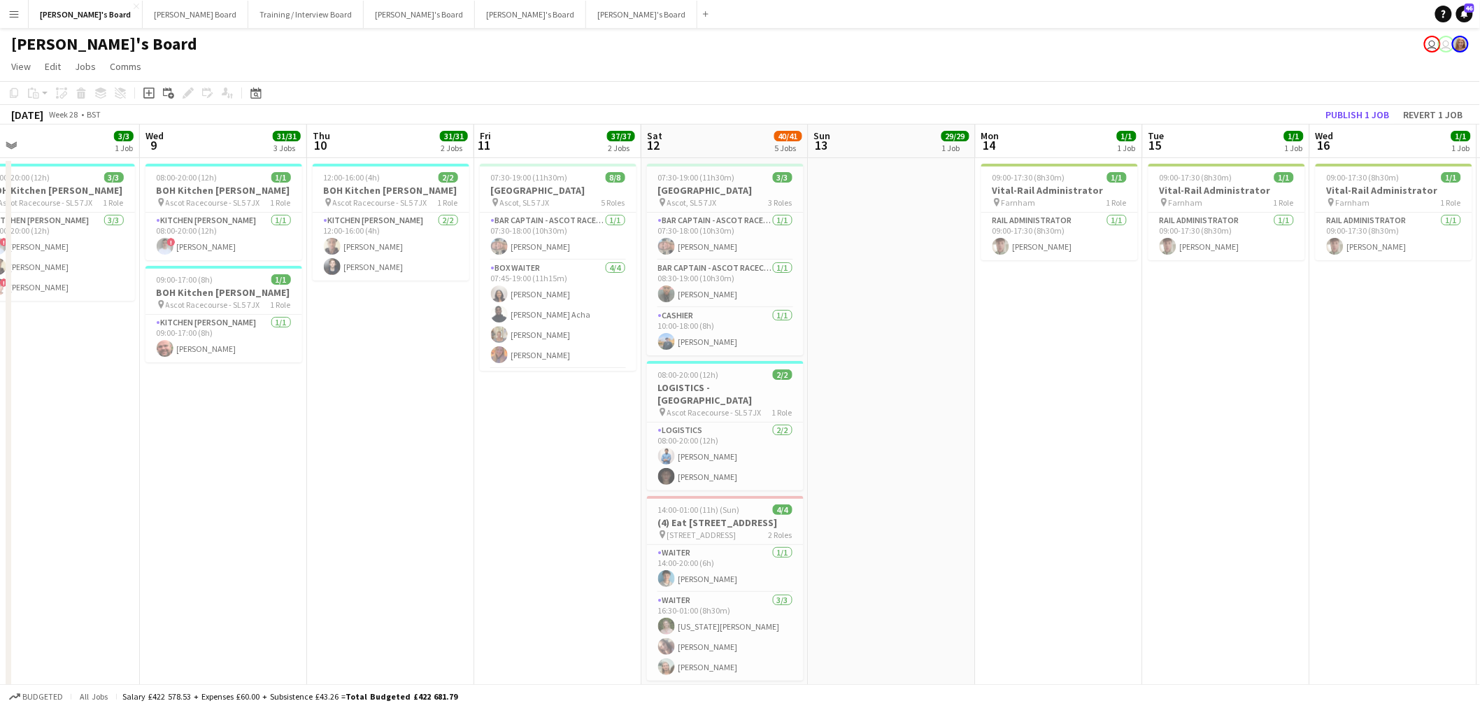
drag, startPoint x: 267, startPoint y: 397, endPoint x: 686, endPoint y: 392, distance: 419.8
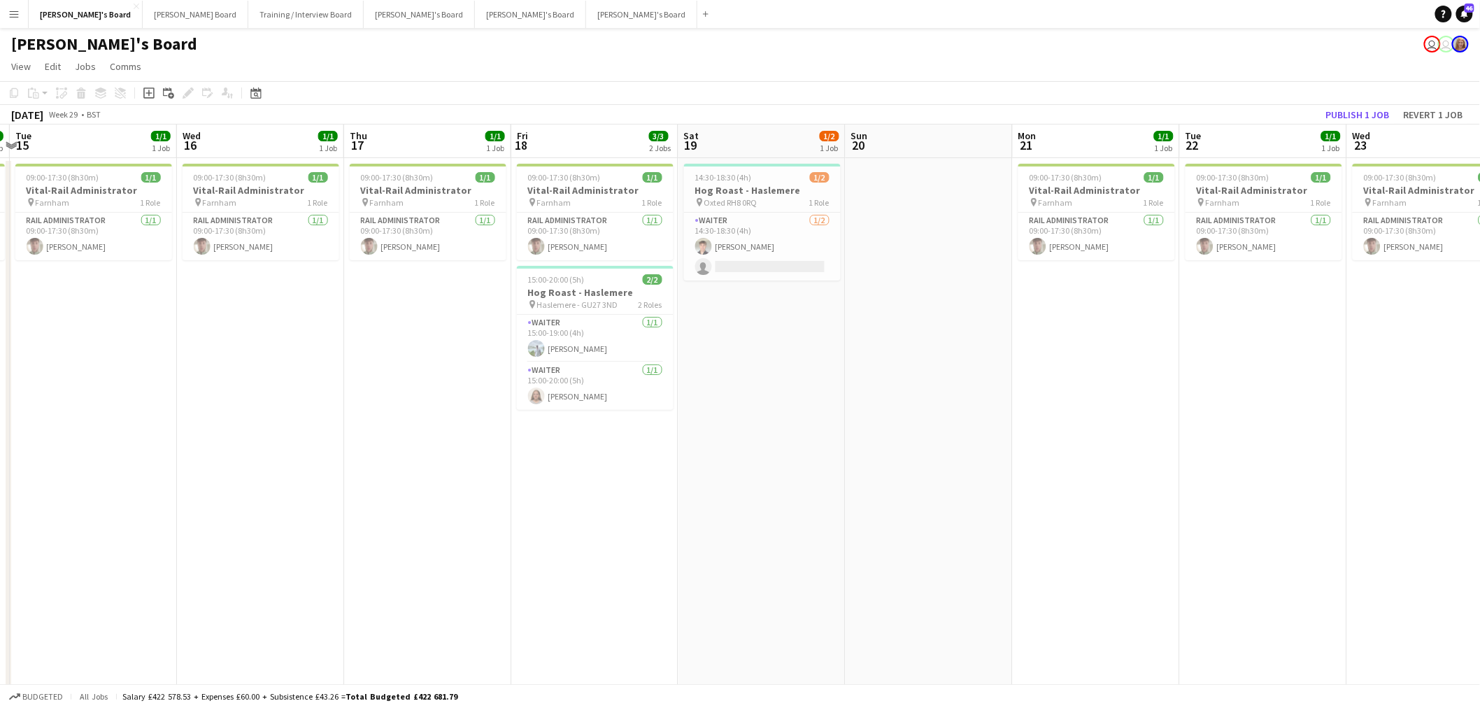
drag, startPoint x: 396, startPoint y: 396, endPoint x: 907, endPoint y: 376, distance: 511.1
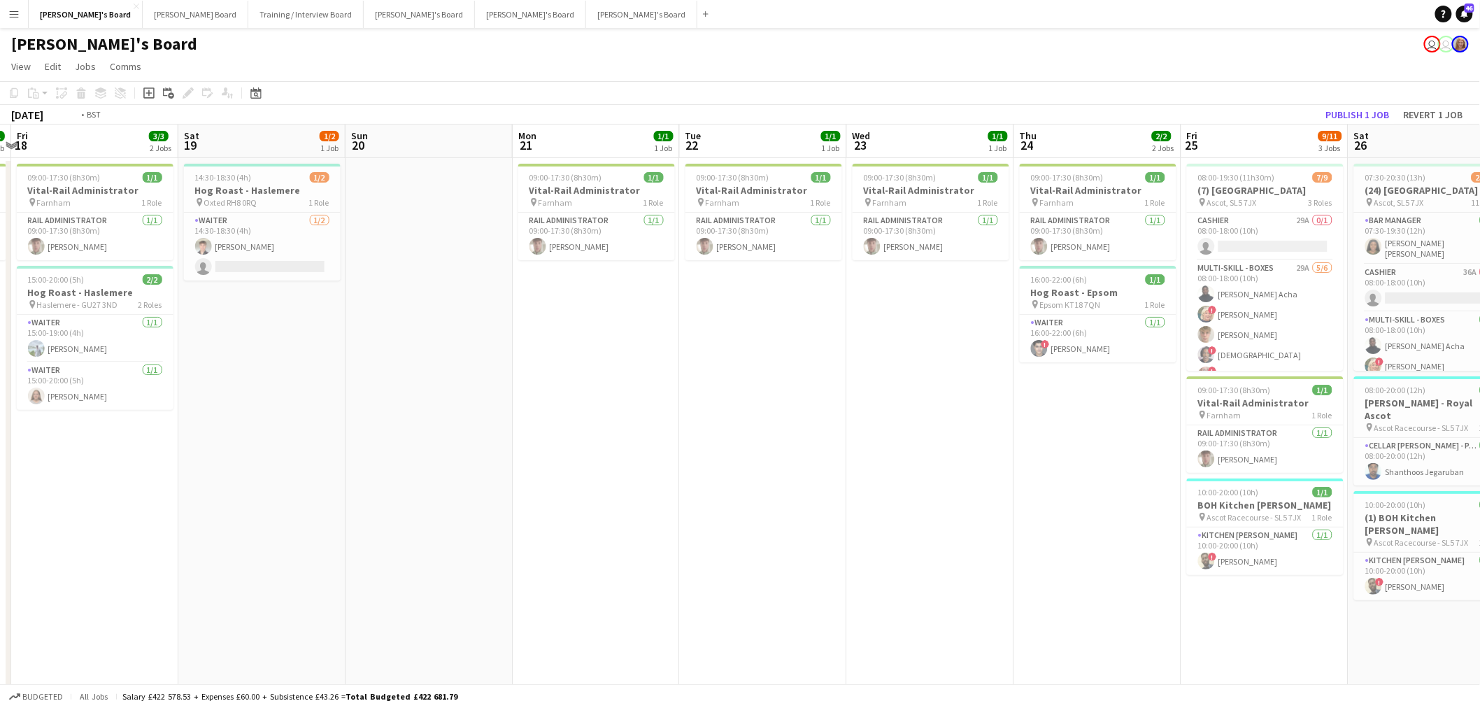
drag, startPoint x: 493, startPoint y: 379, endPoint x: 626, endPoint y: 380, distance: 132.9
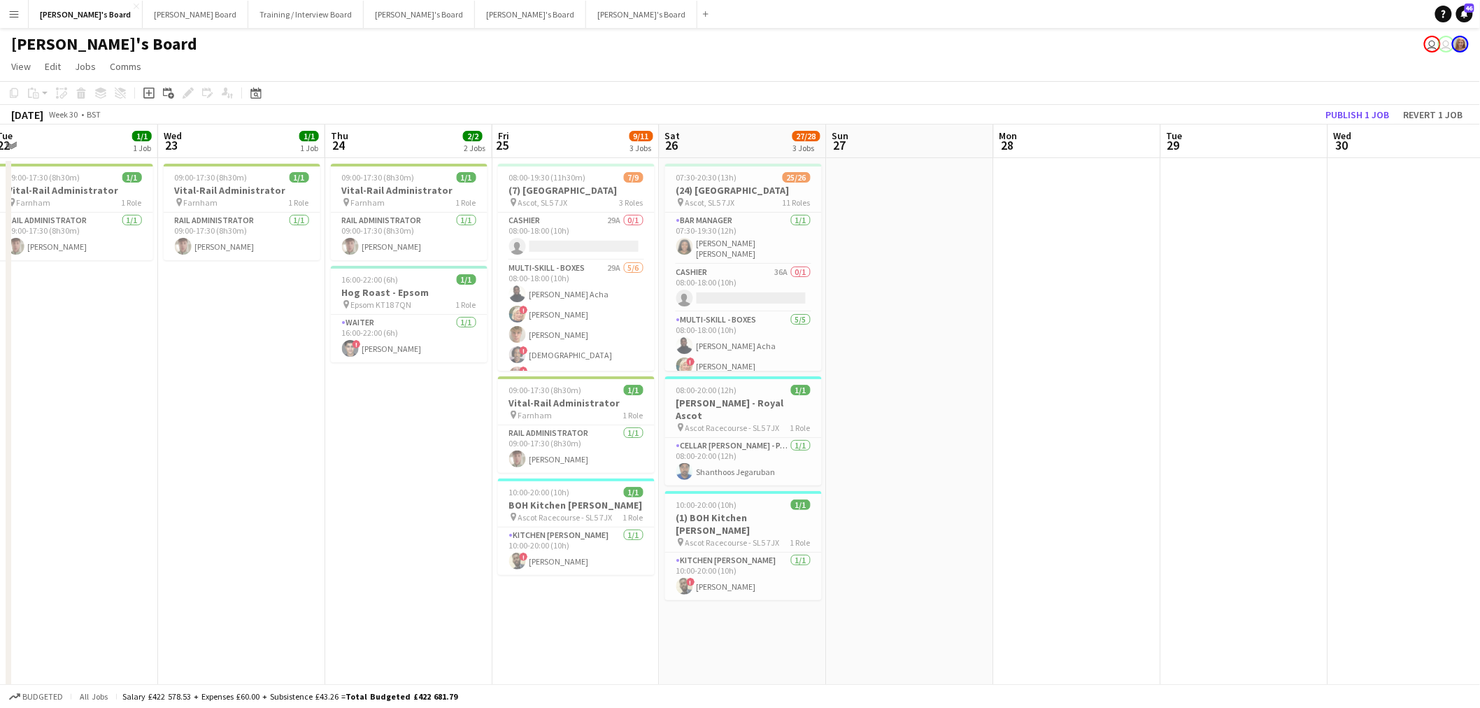
drag, startPoint x: 318, startPoint y: 383, endPoint x: 334, endPoint y: 383, distance: 16.1
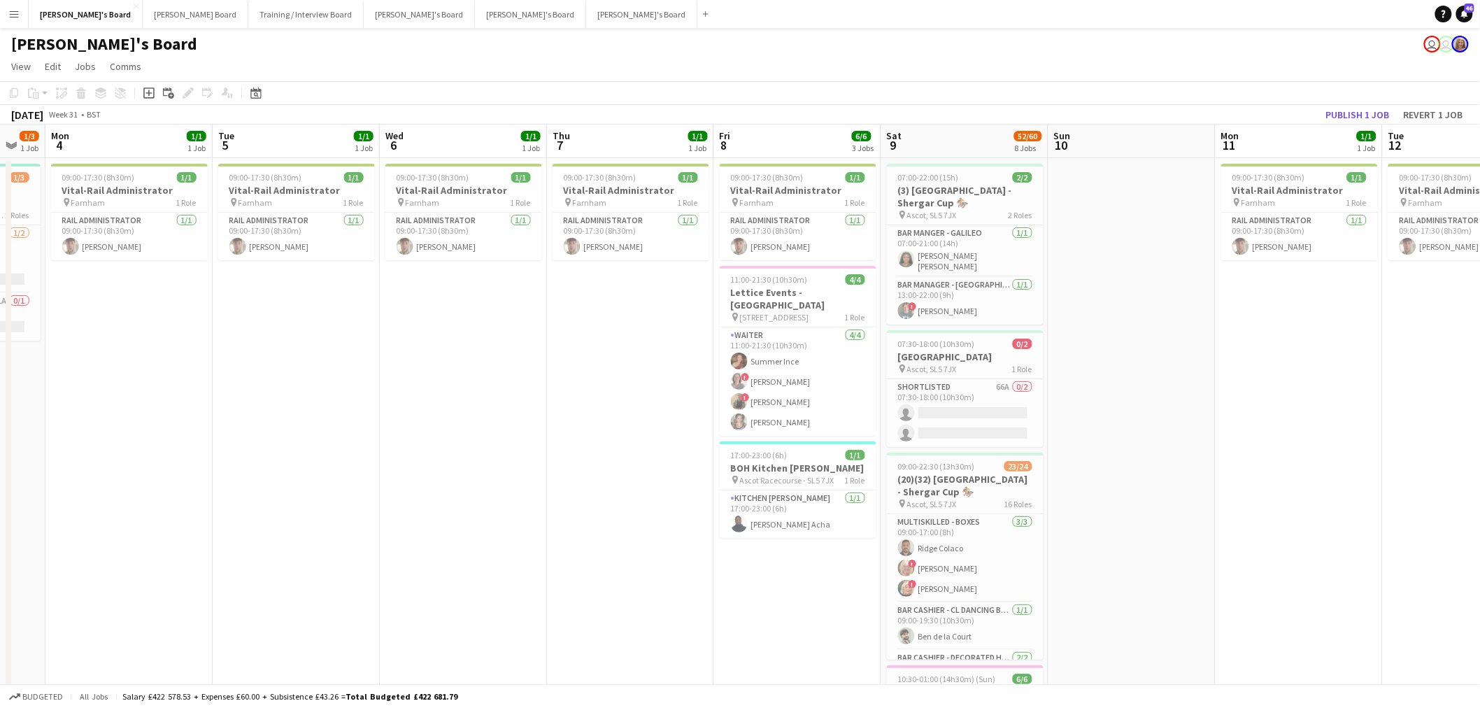
drag, startPoint x: 530, startPoint y: 404, endPoint x: 985, endPoint y: 421, distance: 455.8
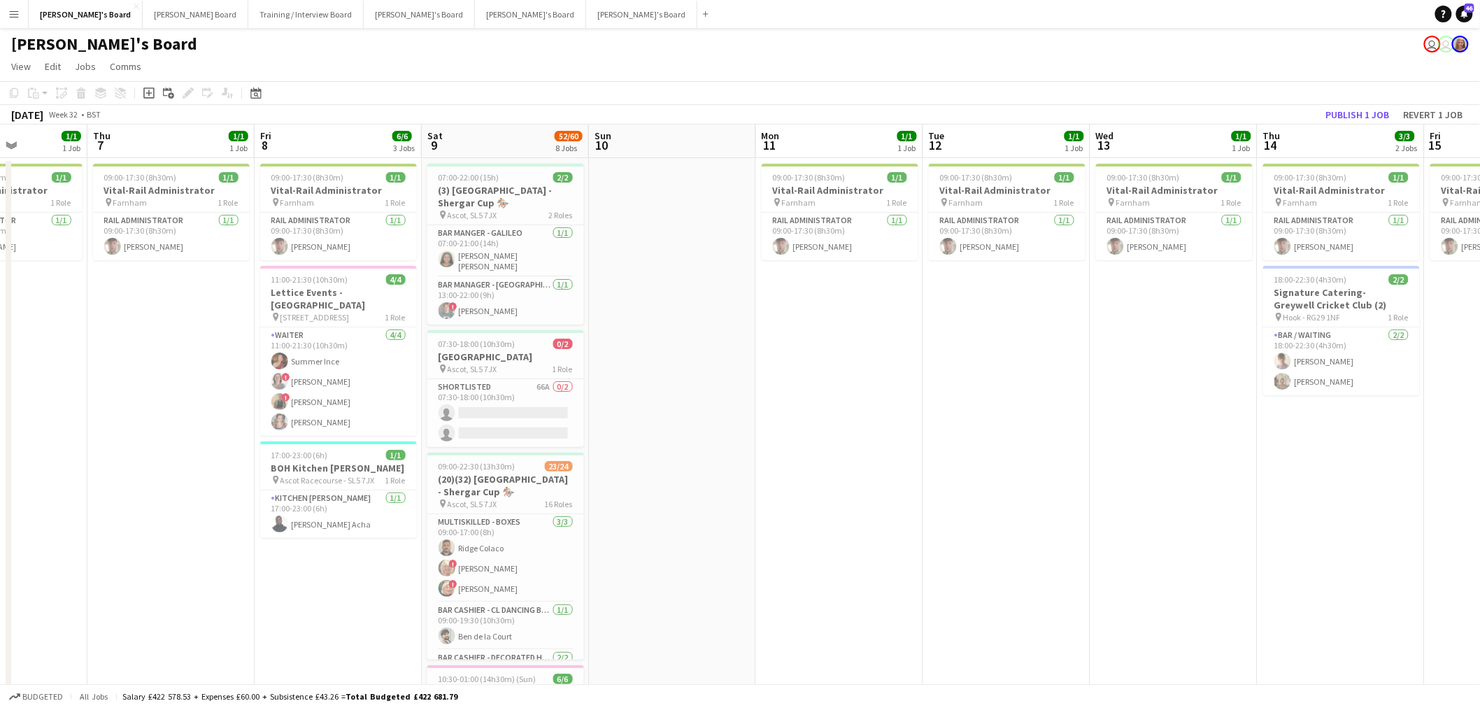
drag, startPoint x: 684, startPoint y: 422, endPoint x: 660, endPoint y: 425, distance: 24.0
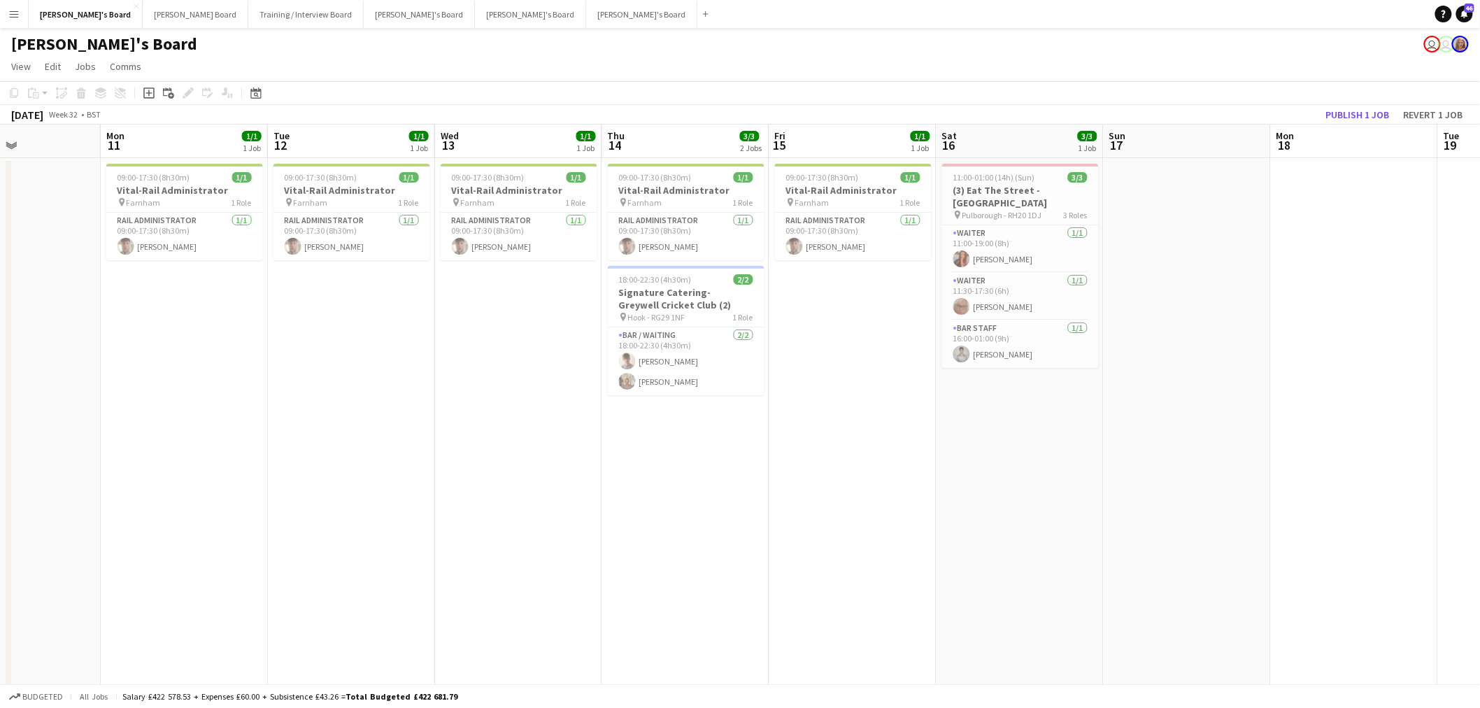
drag, startPoint x: 656, startPoint y: 395, endPoint x: 757, endPoint y: 388, distance: 101.0
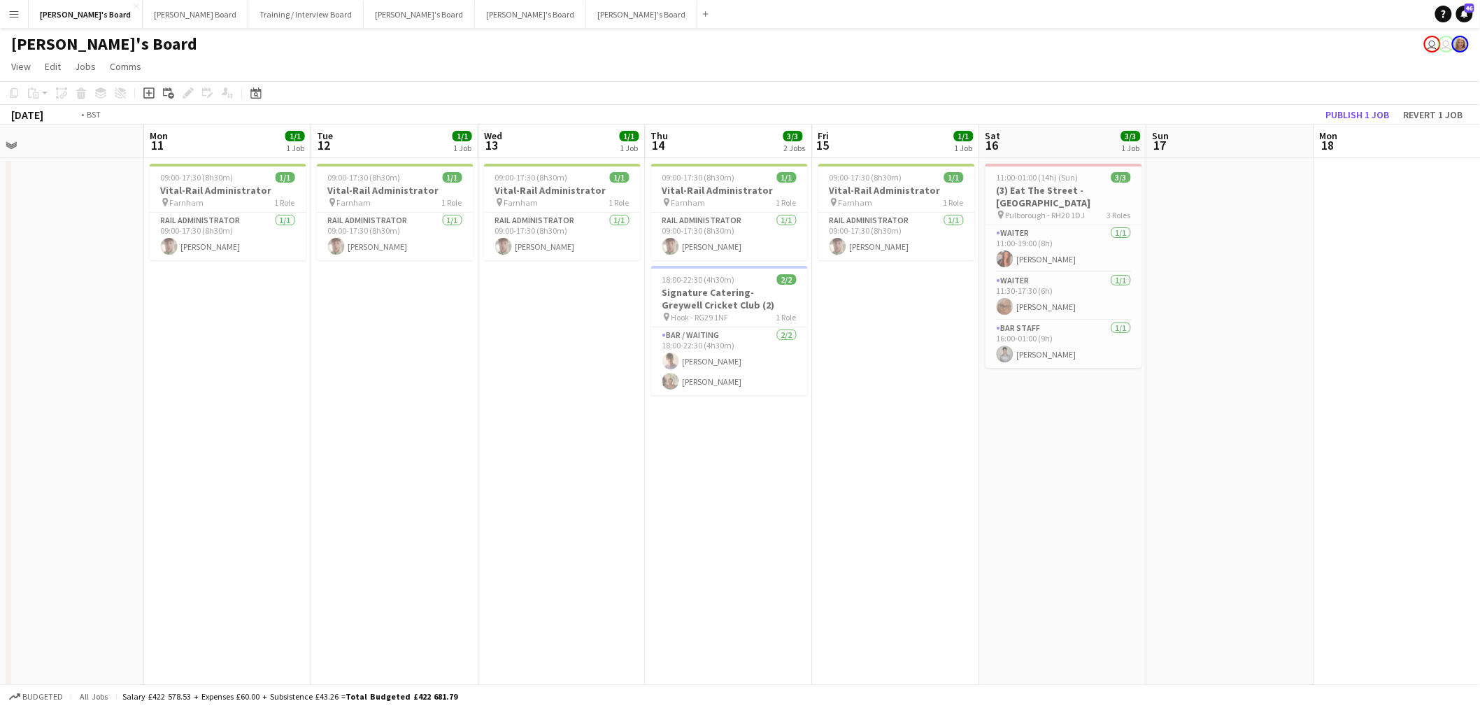
drag, startPoint x: 634, startPoint y: 395, endPoint x: 642, endPoint y: 395, distance: 7.7
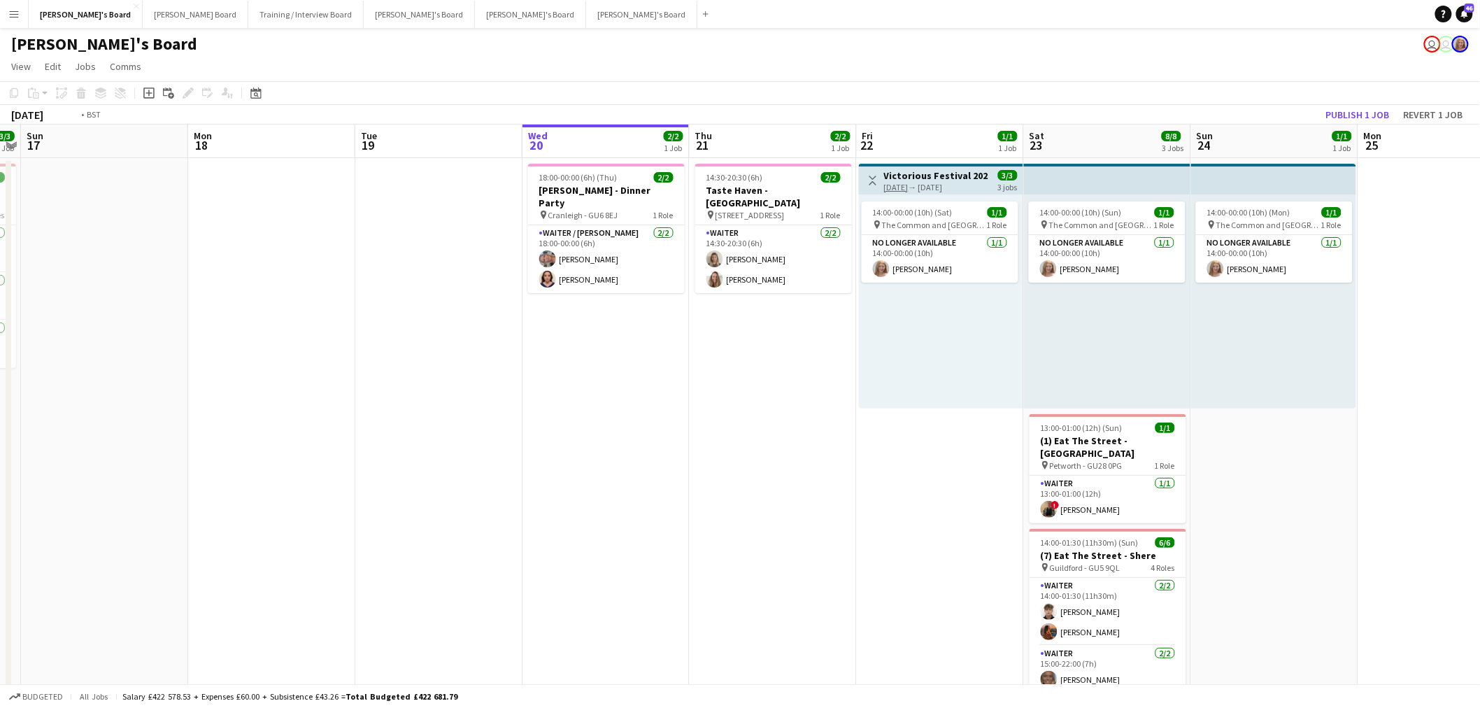
drag, startPoint x: 299, startPoint y: 379, endPoint x: 826, endPoint y: 347, distance: 527.8
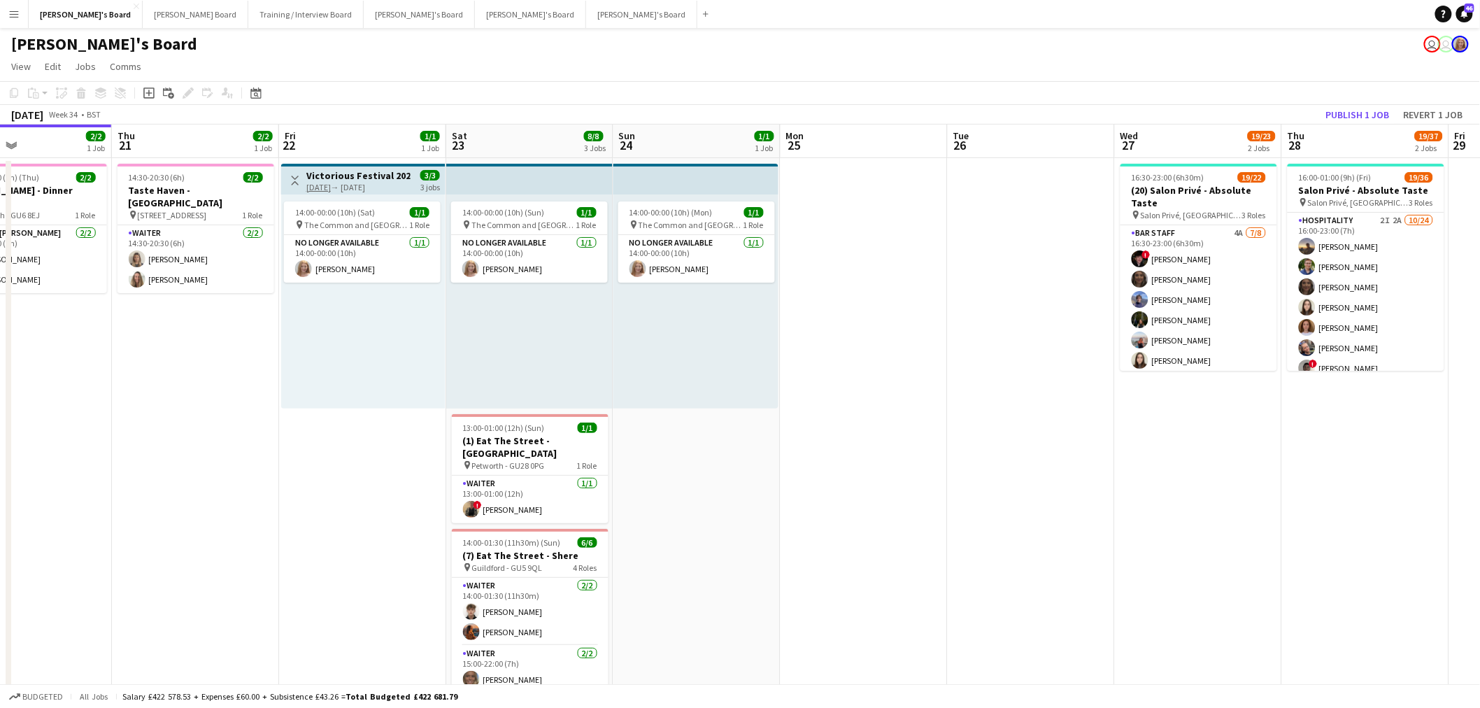
drag, startPoint x: 1173, startPoint y: 416, endPoint x: 662, endPoint y: 448, distance: 512.5
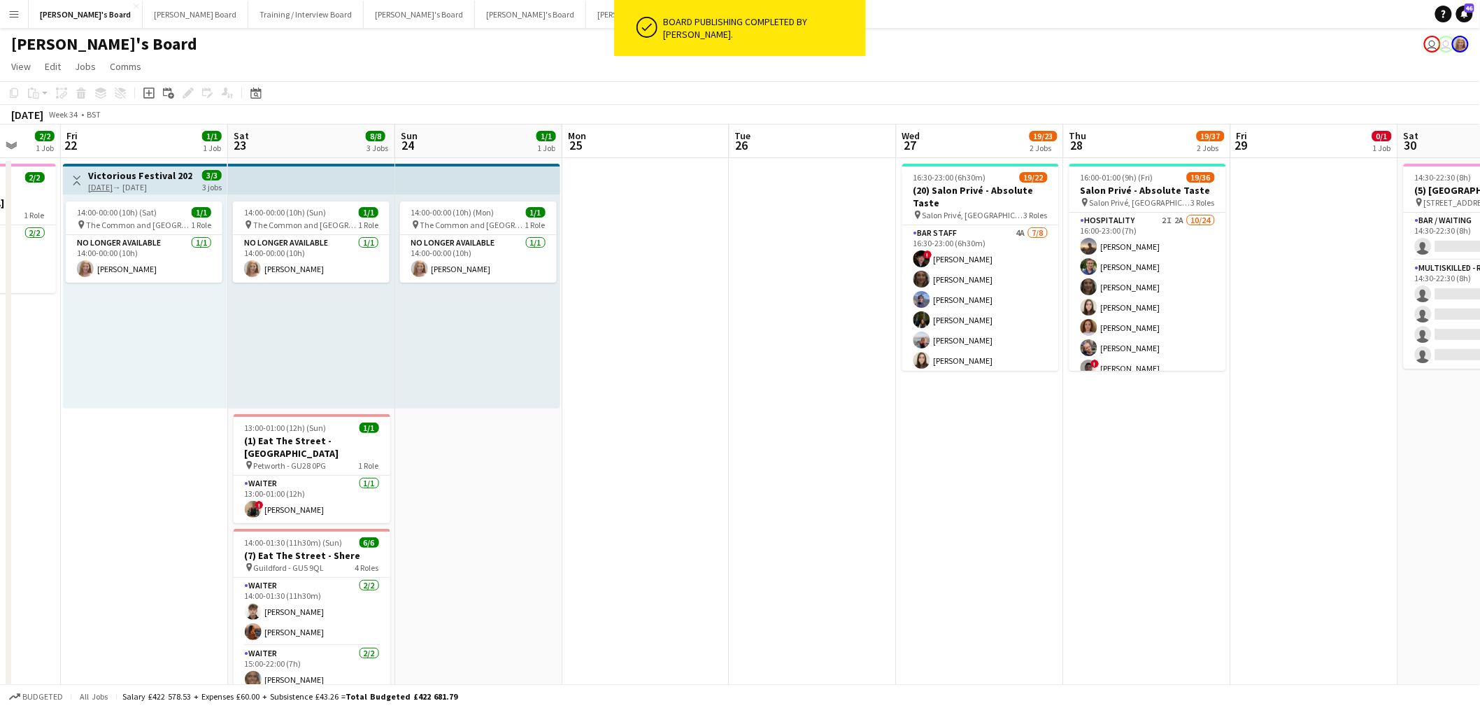
scroll to position [0, 481]
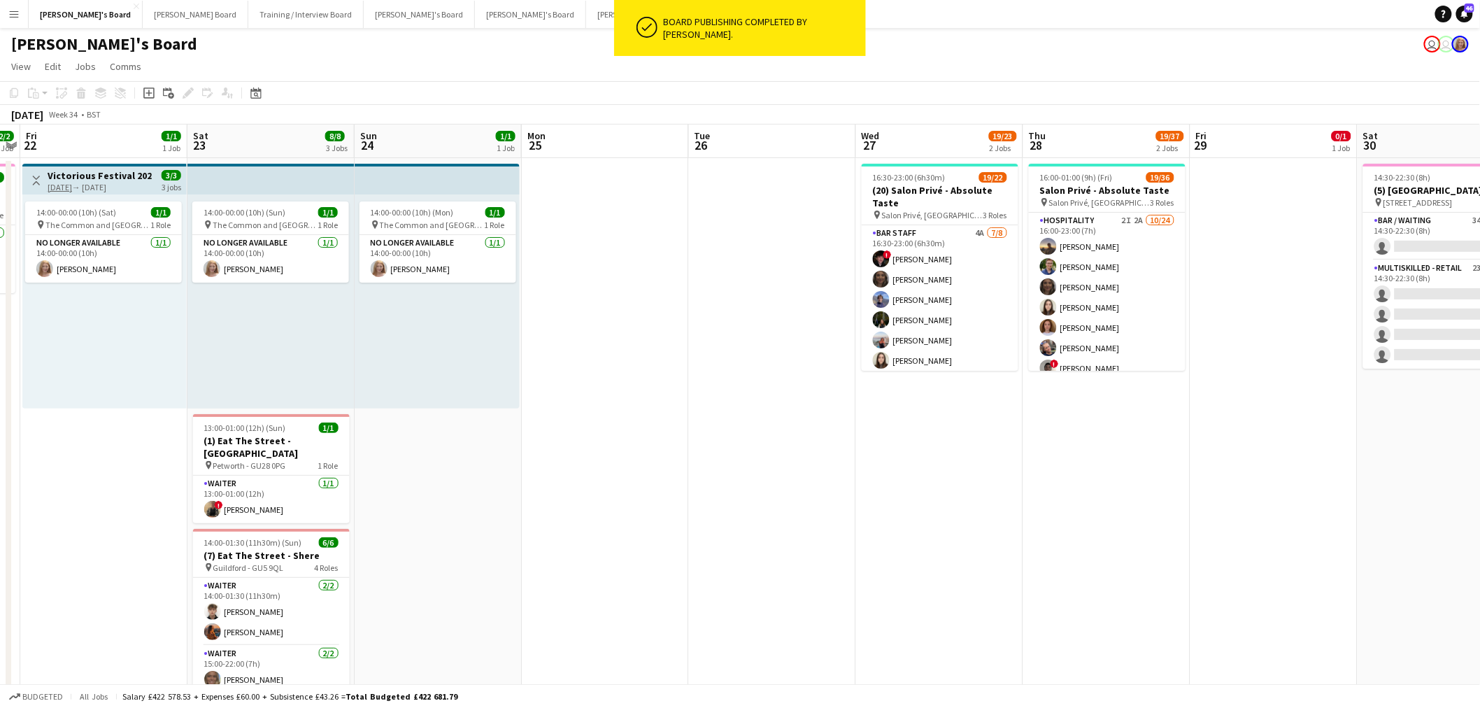
drag, startPoint x: 318, startPoint y: 395, endPoint x: 611, endPoint y: 369, distance: 294.3
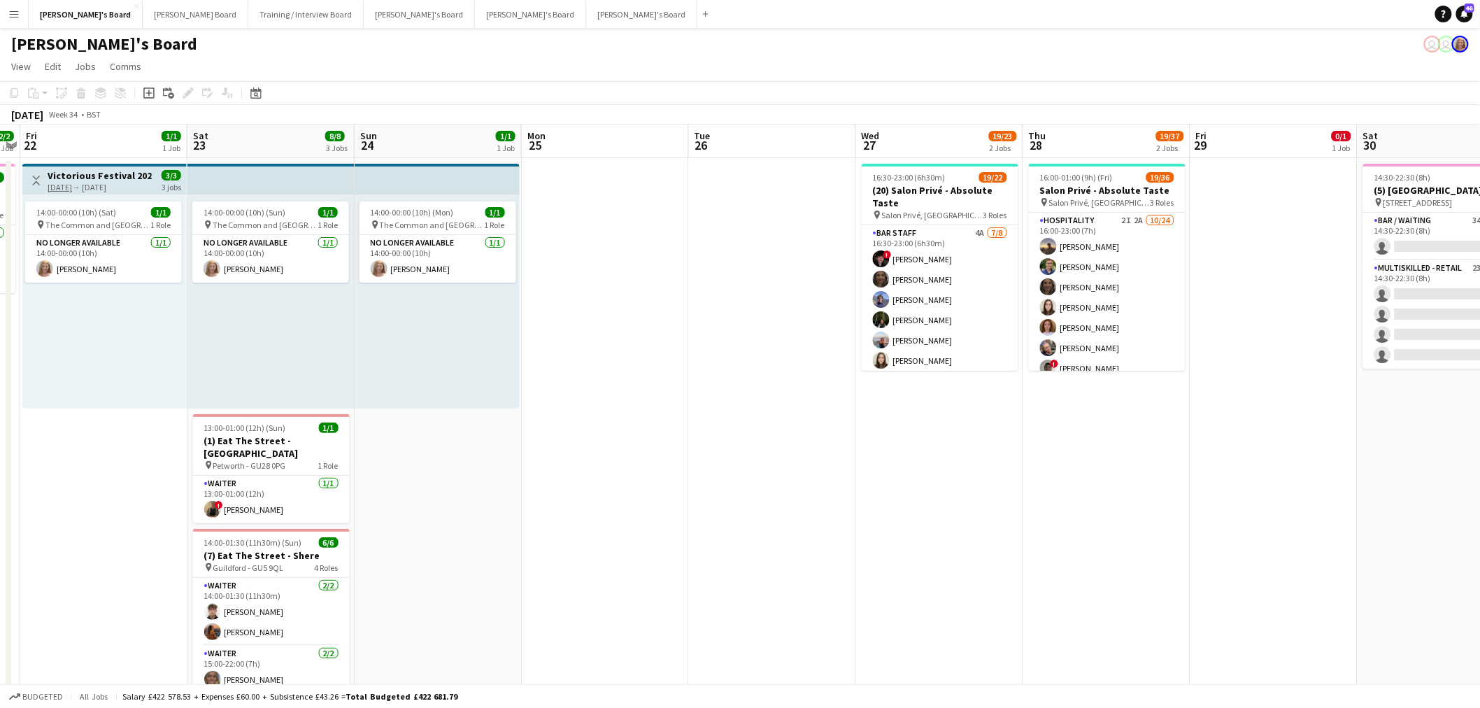
drag, startPoint x: 493, startPoint y: 372, endPoint x: 922, endPoint y: 437, distance: 434.5
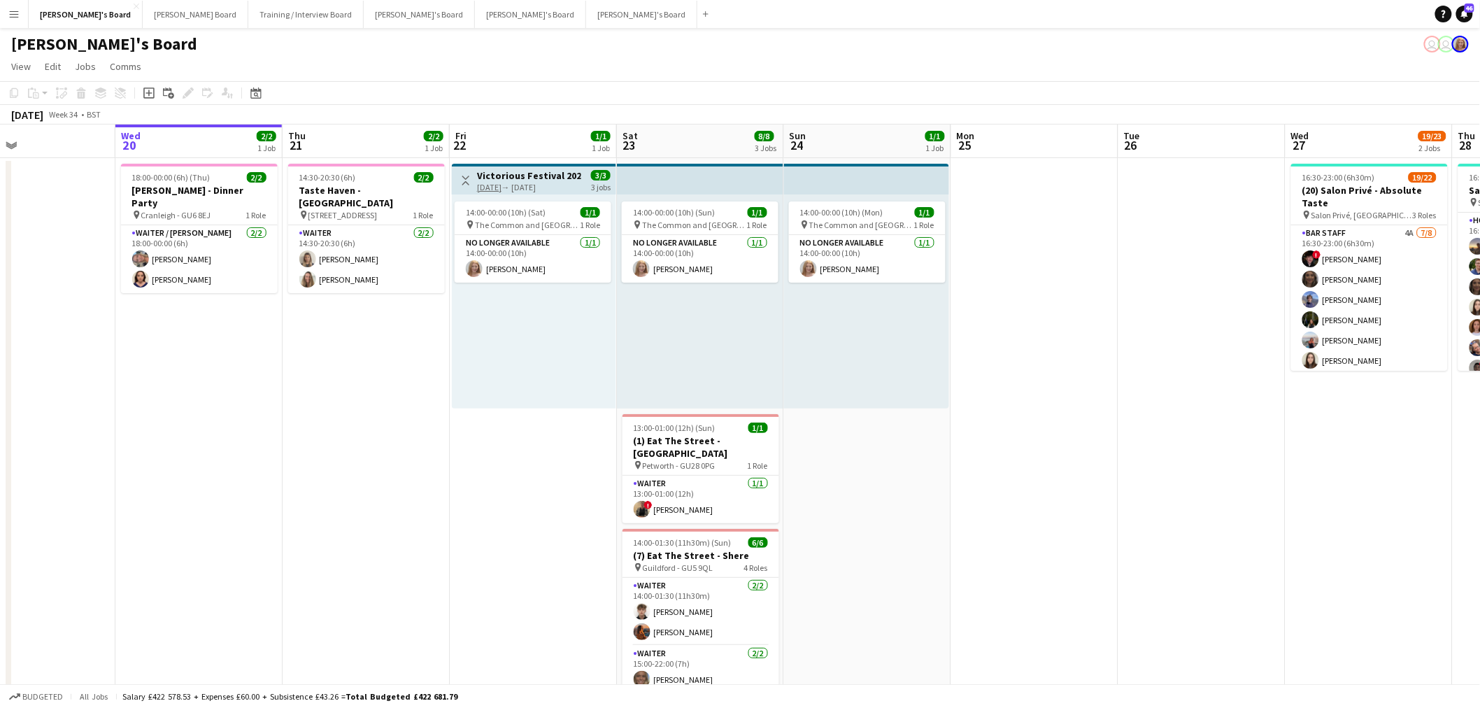
drag, startPoint x: 1100, startPoint y: 320, endPoint x: 690, endPoint y: 387, distance: 415.3
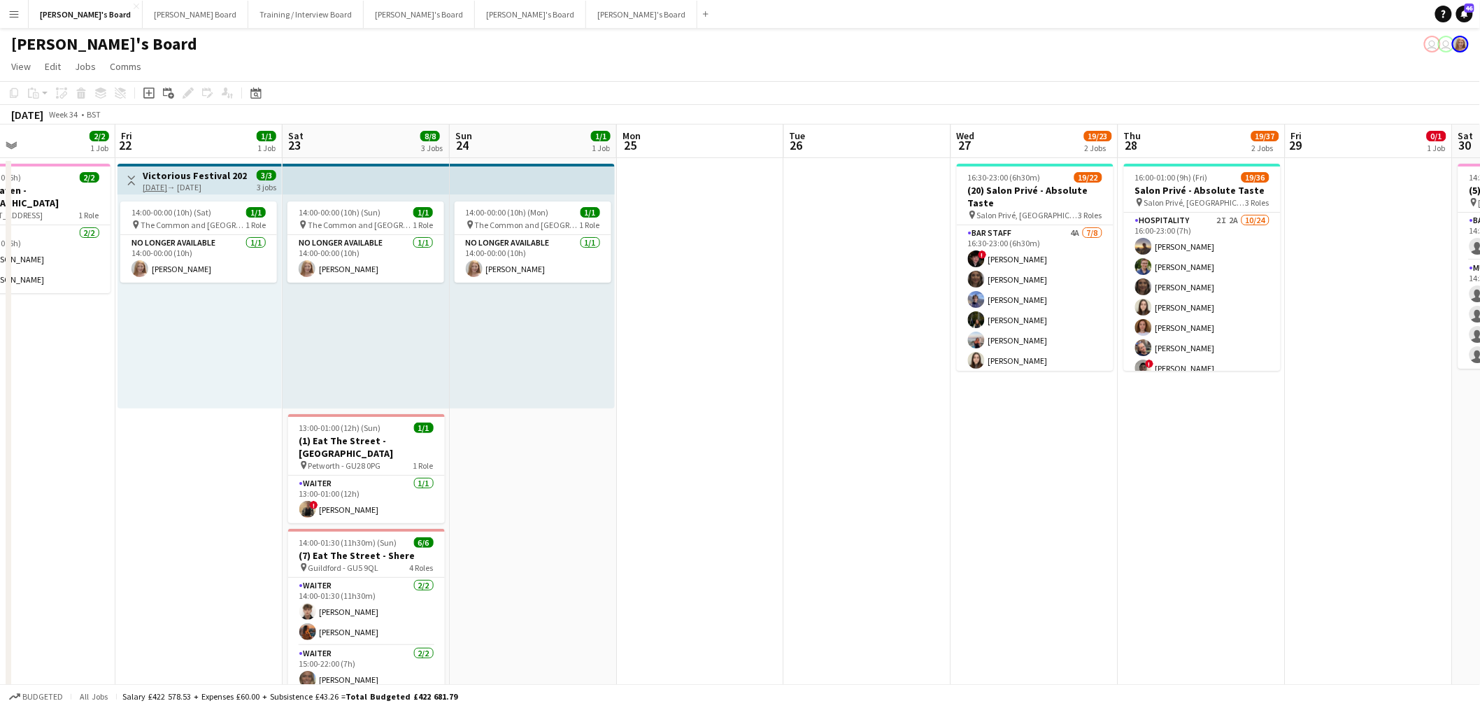
scroll to position [0, 459]
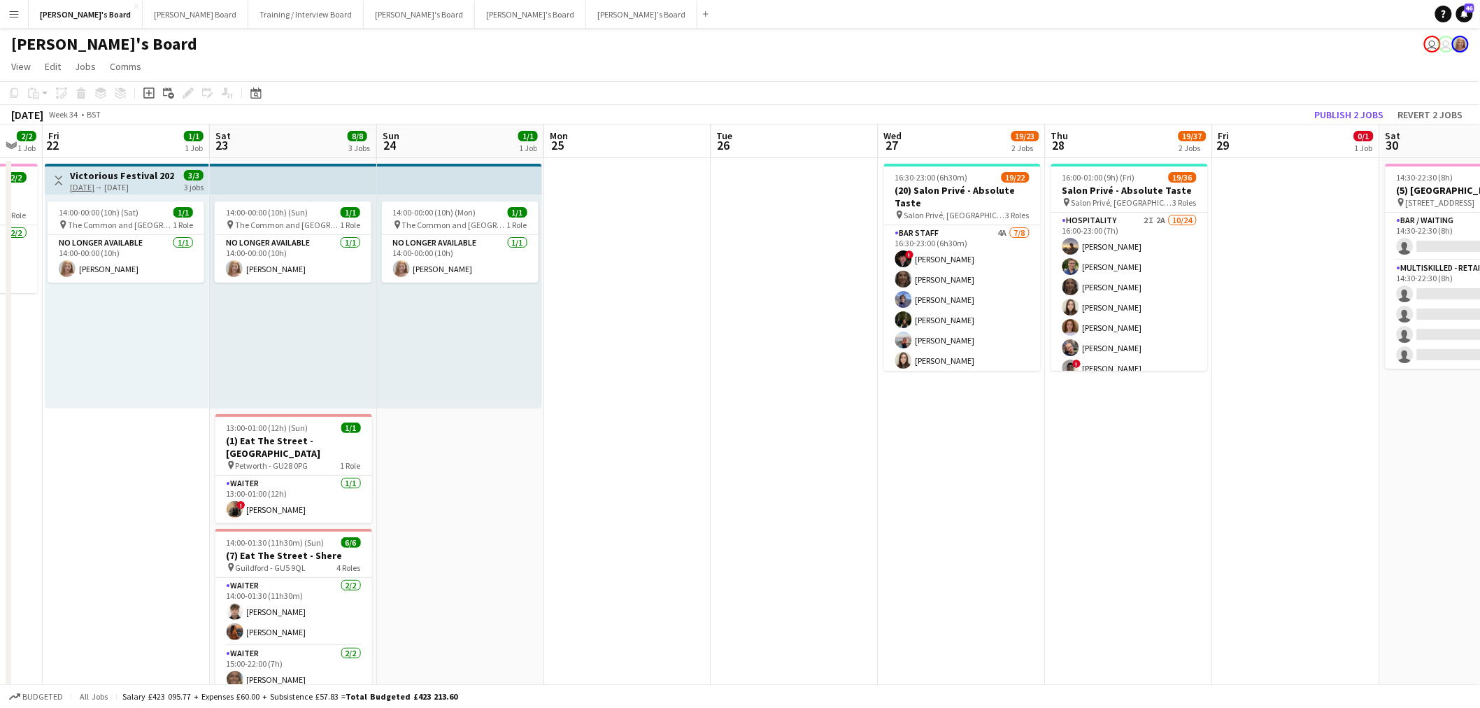
drag, startPoint x: 693, startPoint y: 273, endPoint x: 8, endPoint y: 493, distance: 720.2
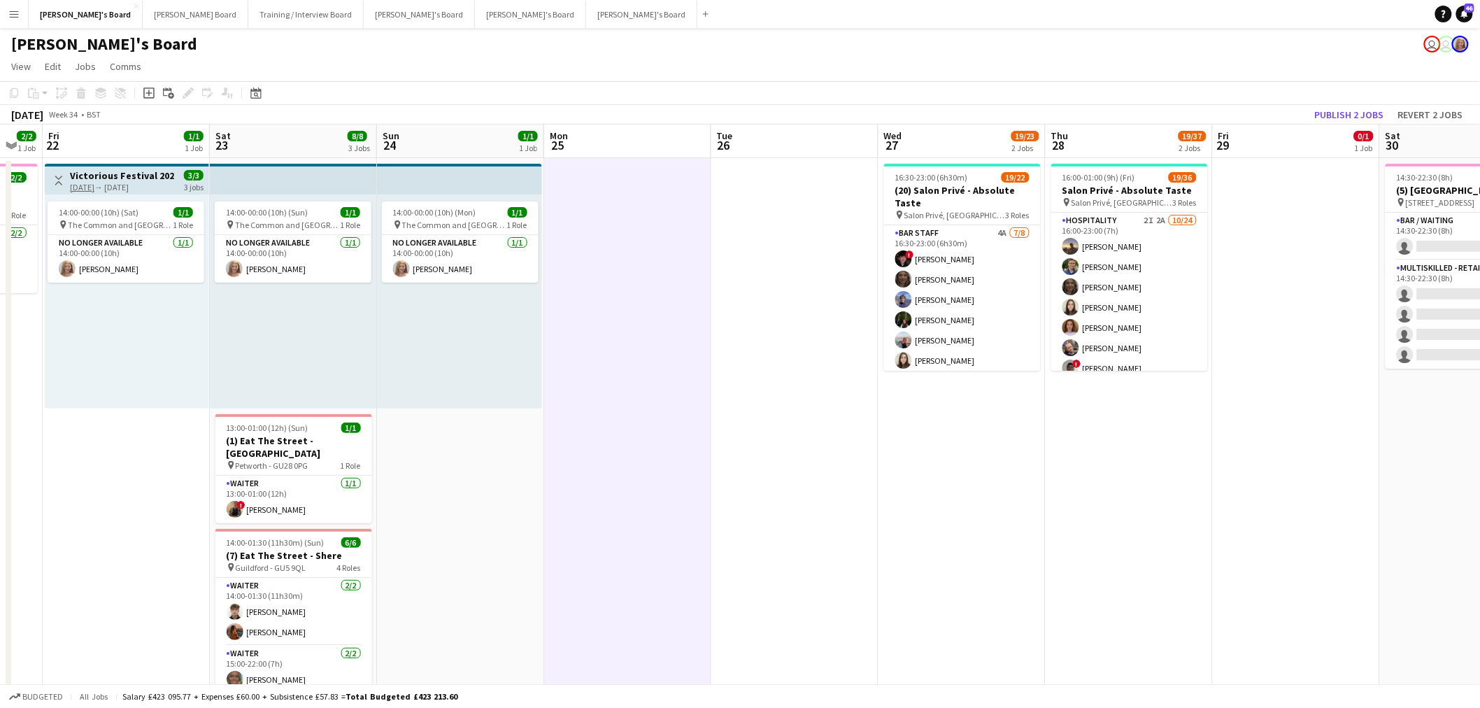
scroll to position [0, 462]
drag, startPoint x: 611, startPoint y: 348, endPoint x: 751, endPoint y: 346, distance: 139.9
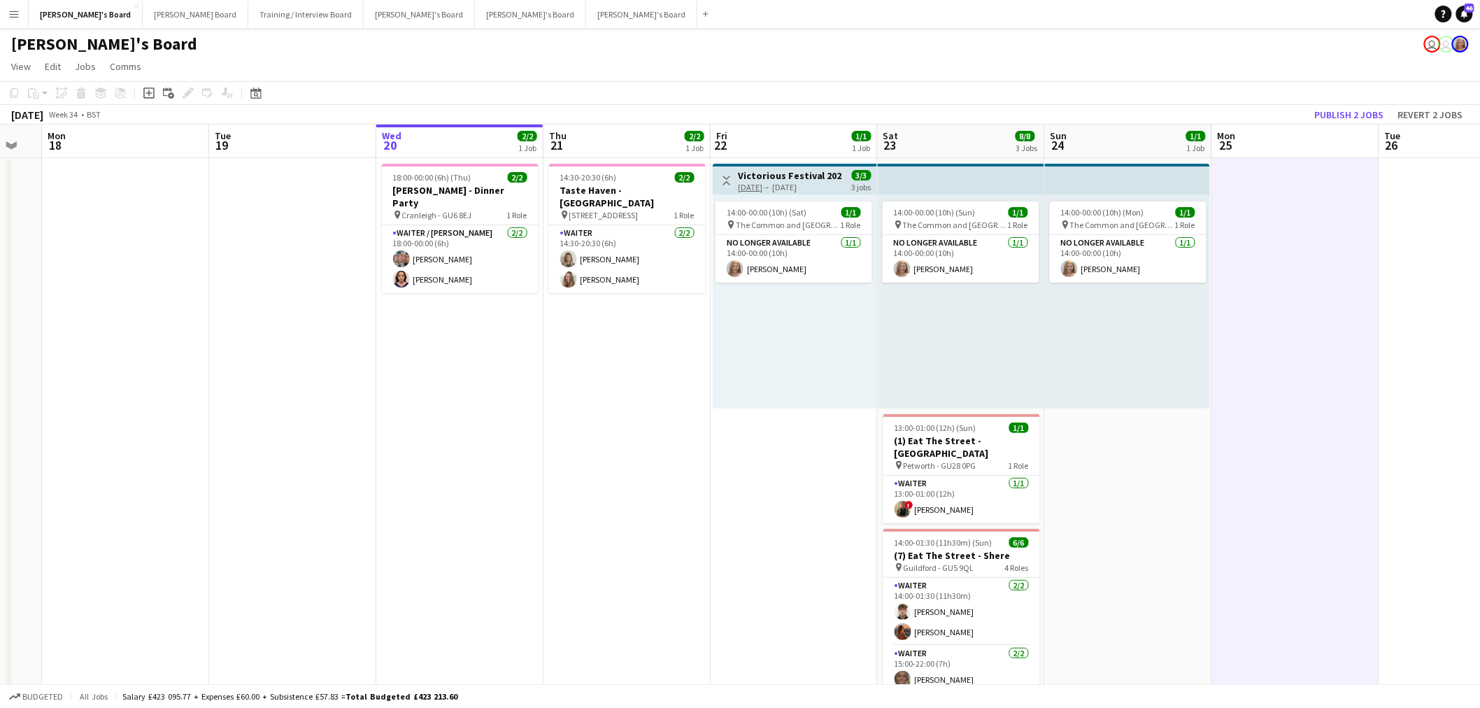
drag, startPoint x: 586, startPoint y: 360, endPoint x: 516, endPoint y: 386, distance: 74.4
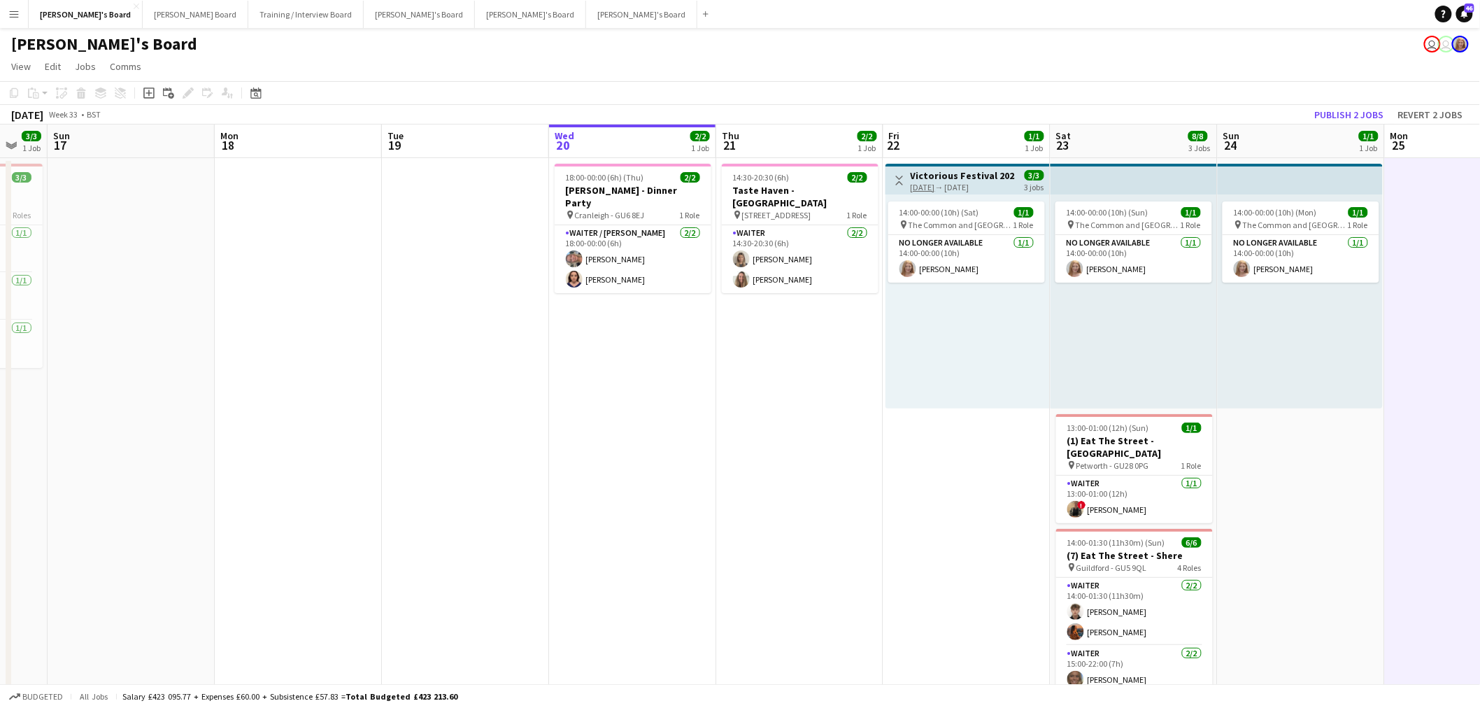
drag, startPoint x: 842, startPoint y: 395, endPoint x: 484, endPoint y: 401, distance: 358.3
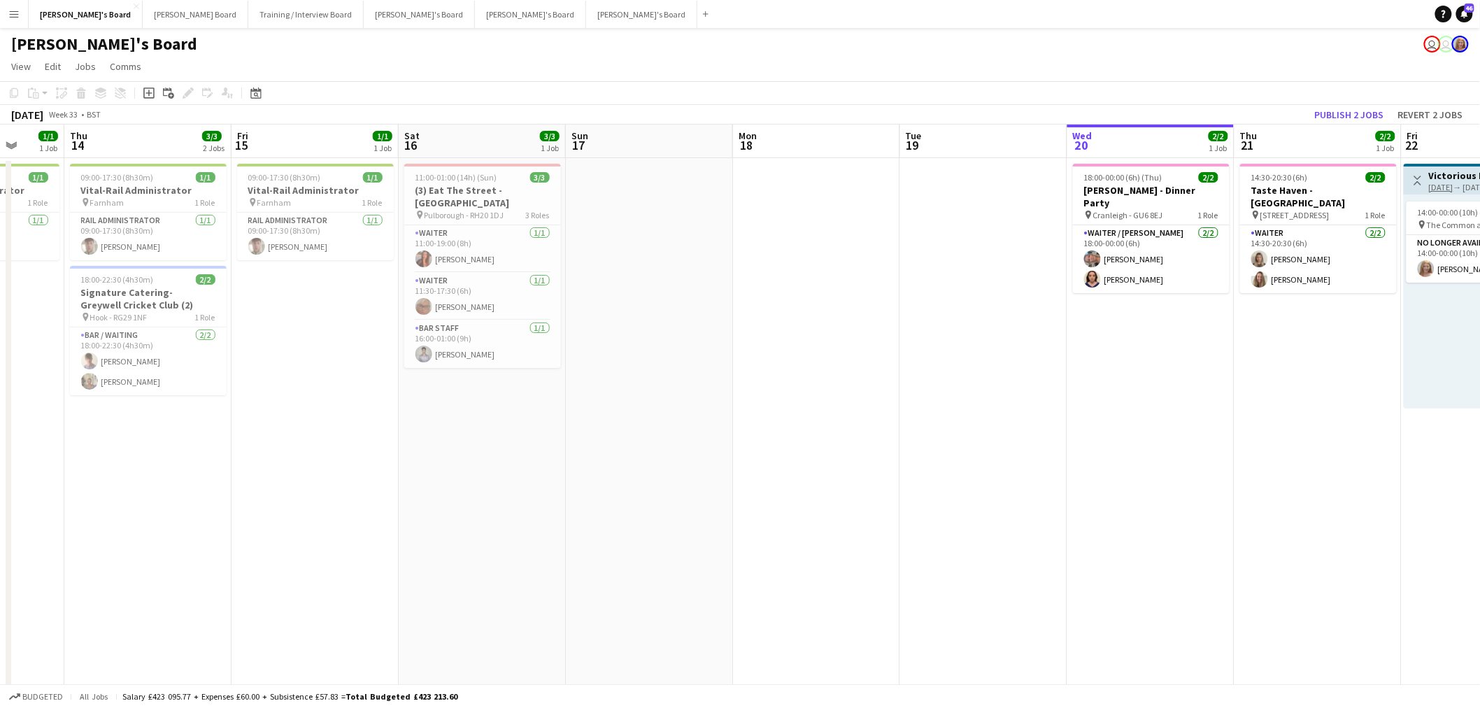
drag, startPoint x: 672, startPoint y: 411, endPoint x: 824, endPoint y: 392, distance: 153.0
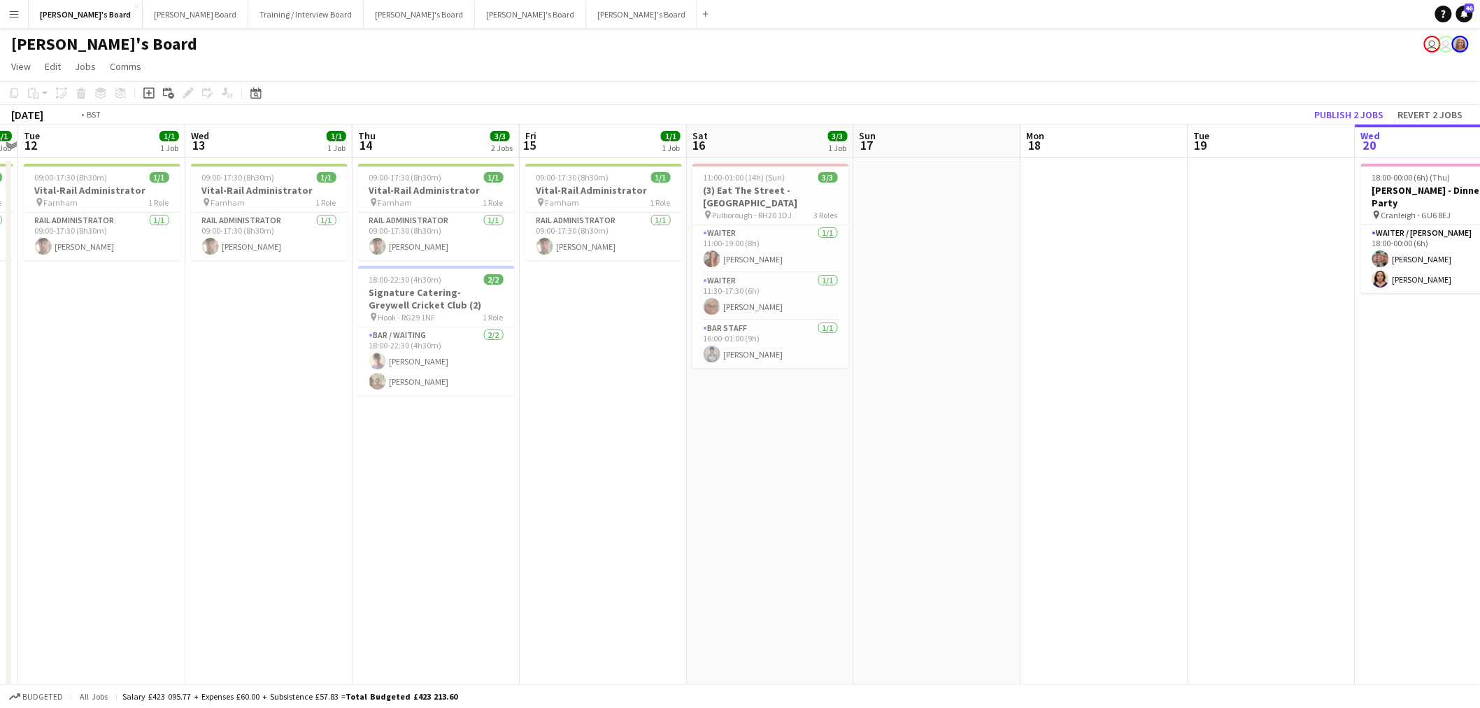
drag, startPoint x: 628, startPoint y: 434, endPoint x: 575, endPoint y: 430, distance: 53.4
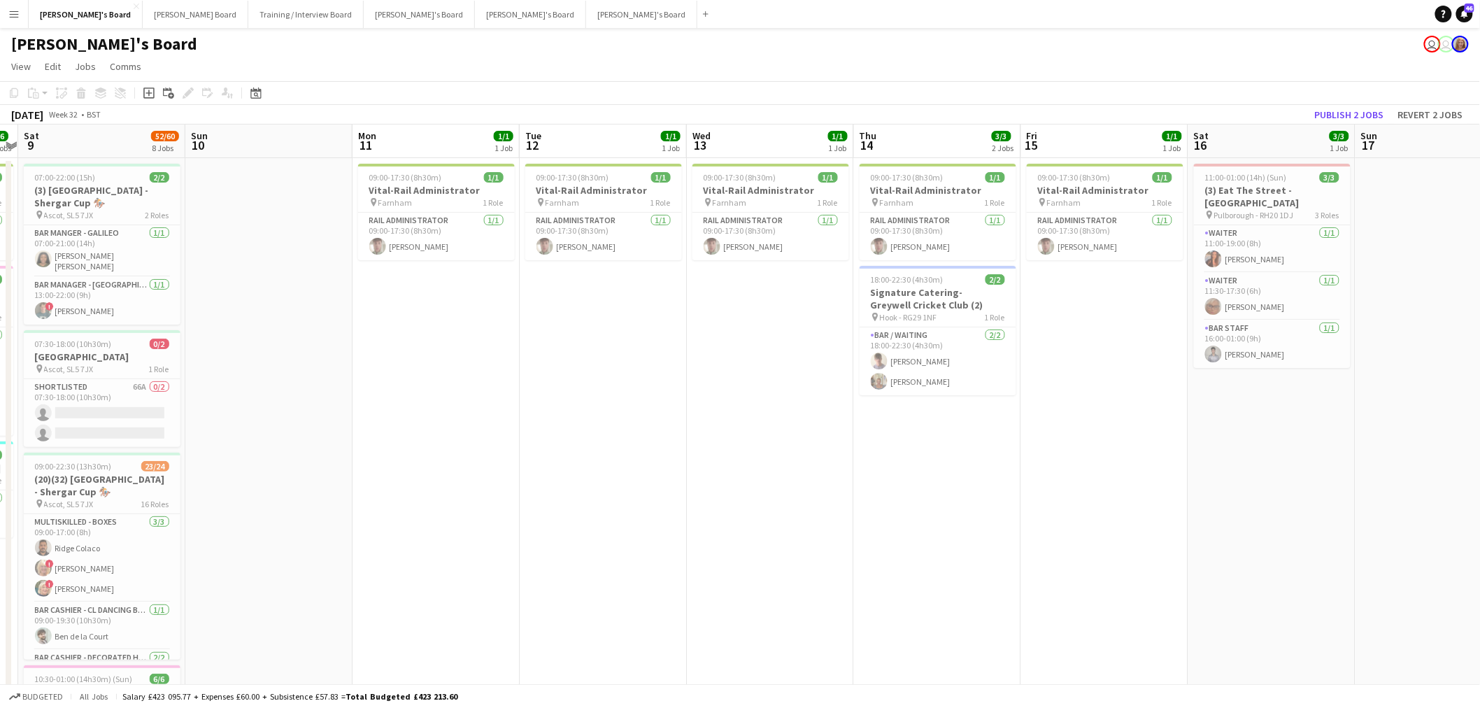
drag, startPoint x: 646, startPoint y: 437, endPoint x: 719, endPoint y: 430, distance: 73.9
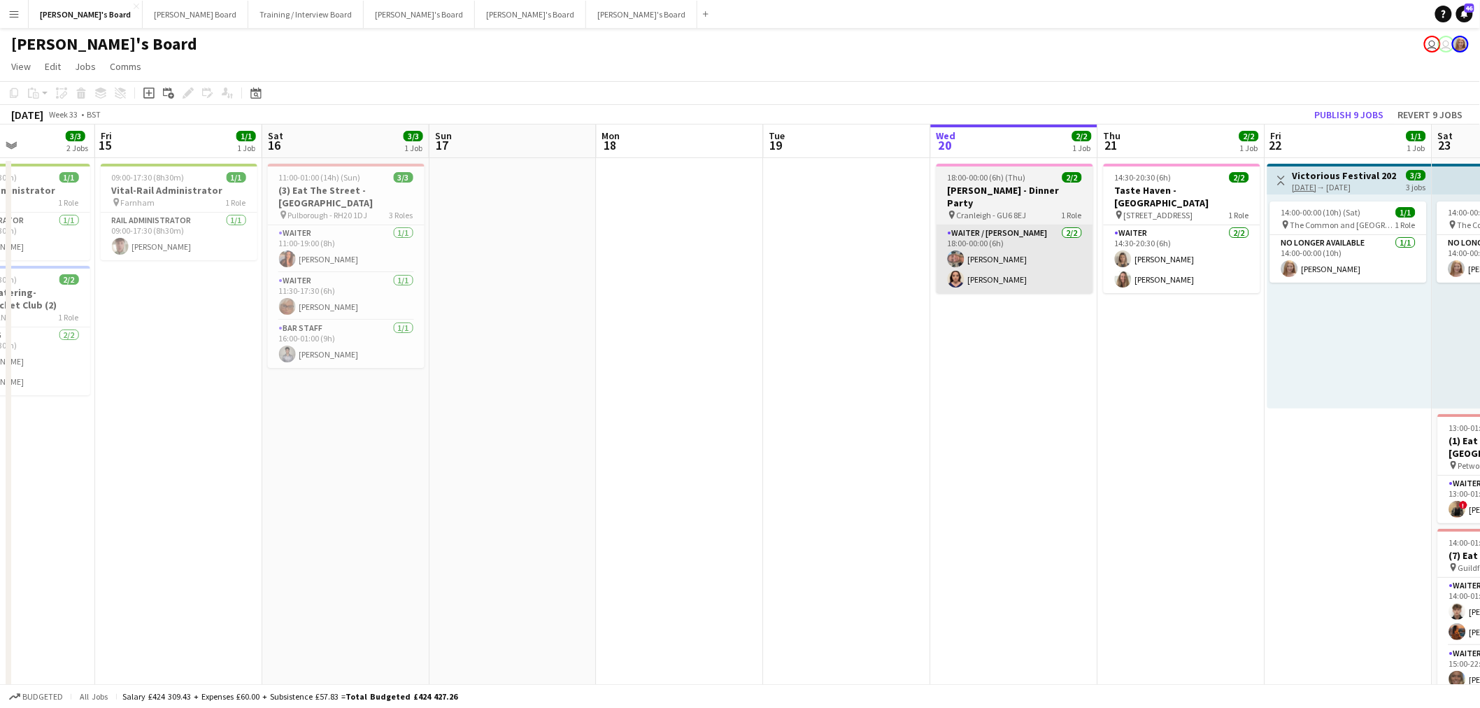
drag, startPoint x: 1120, startPoint y: 232, endPoint x: 1172, endPoint y: 267, distance: 62.5
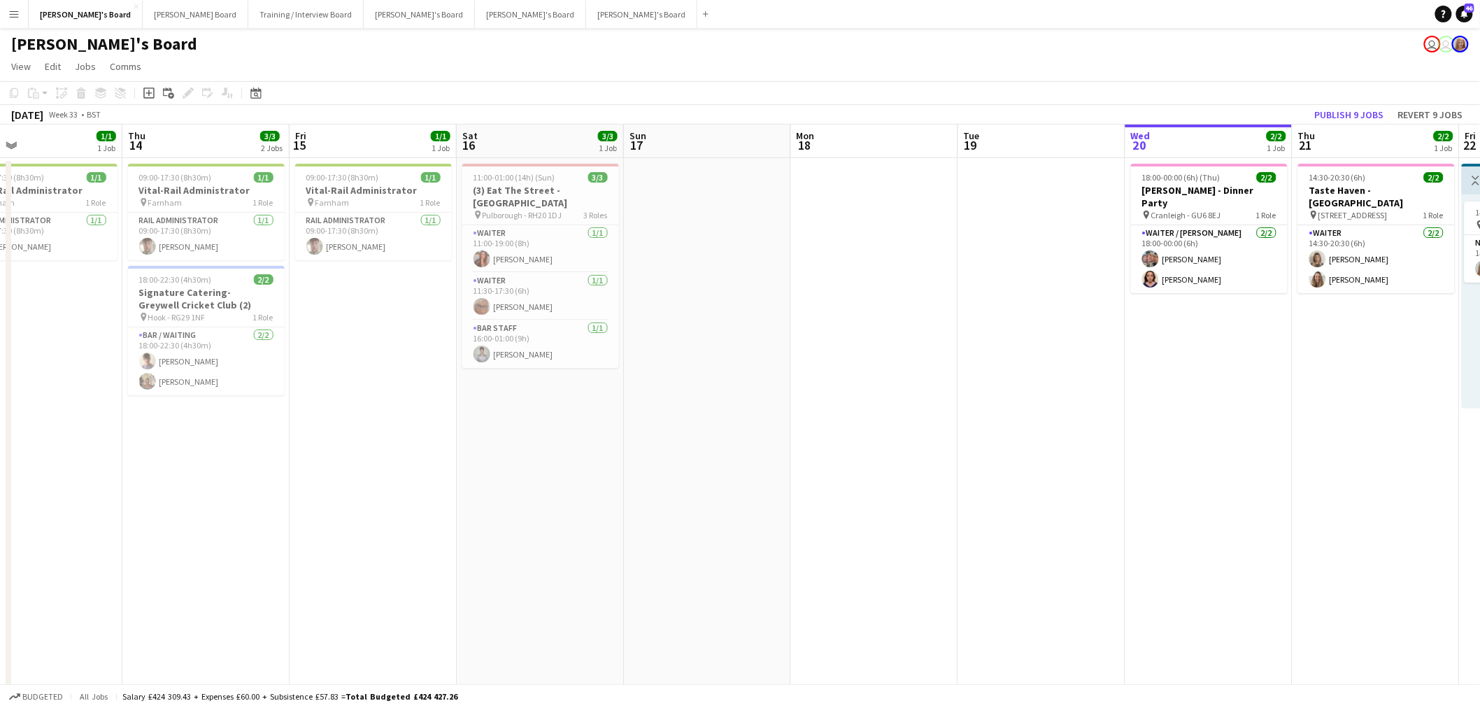
drag, startPoint x: 823, startPoint y: 302, endPoint x: 481, endPoint y: 330, distance: 344.0
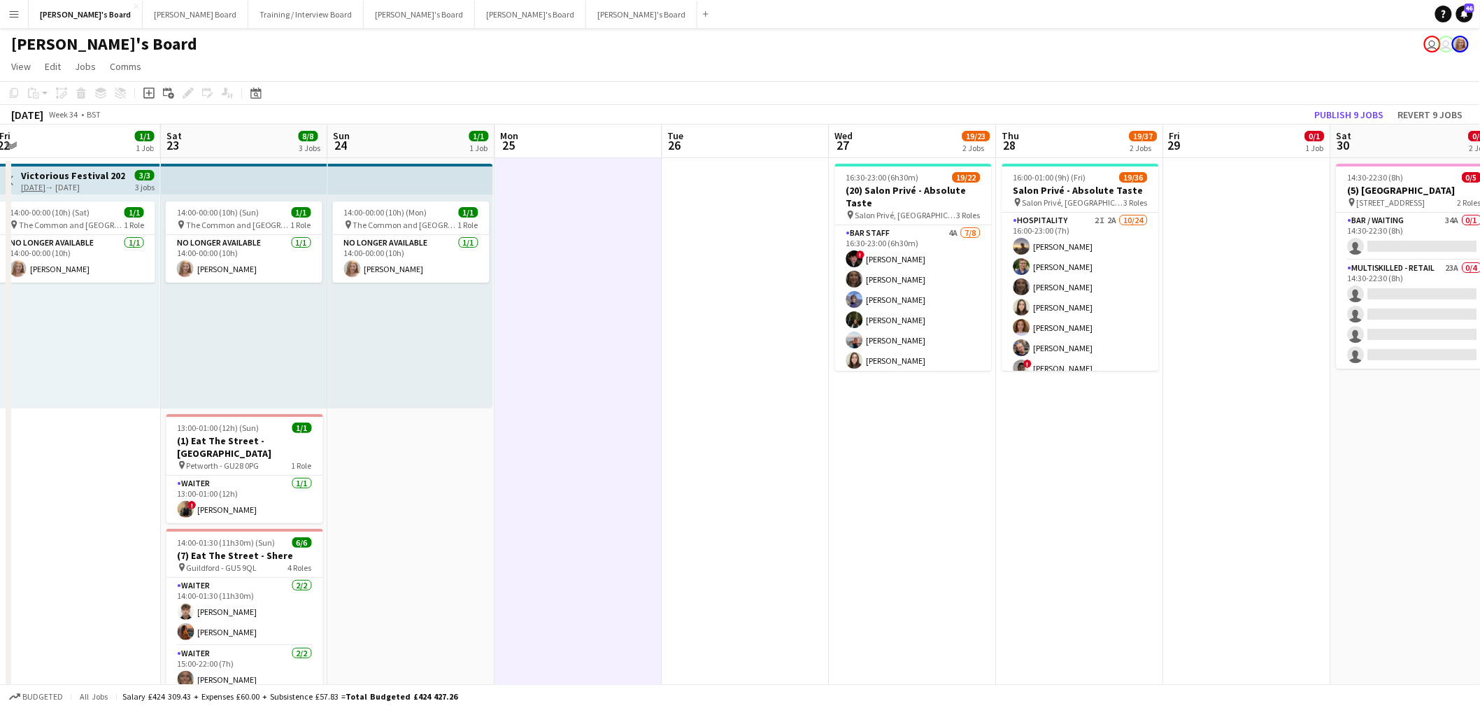
drag, startPoint x: 532, startPoint y: 435, endPoint x: 494, endPoint y: 424, distance: 40.1
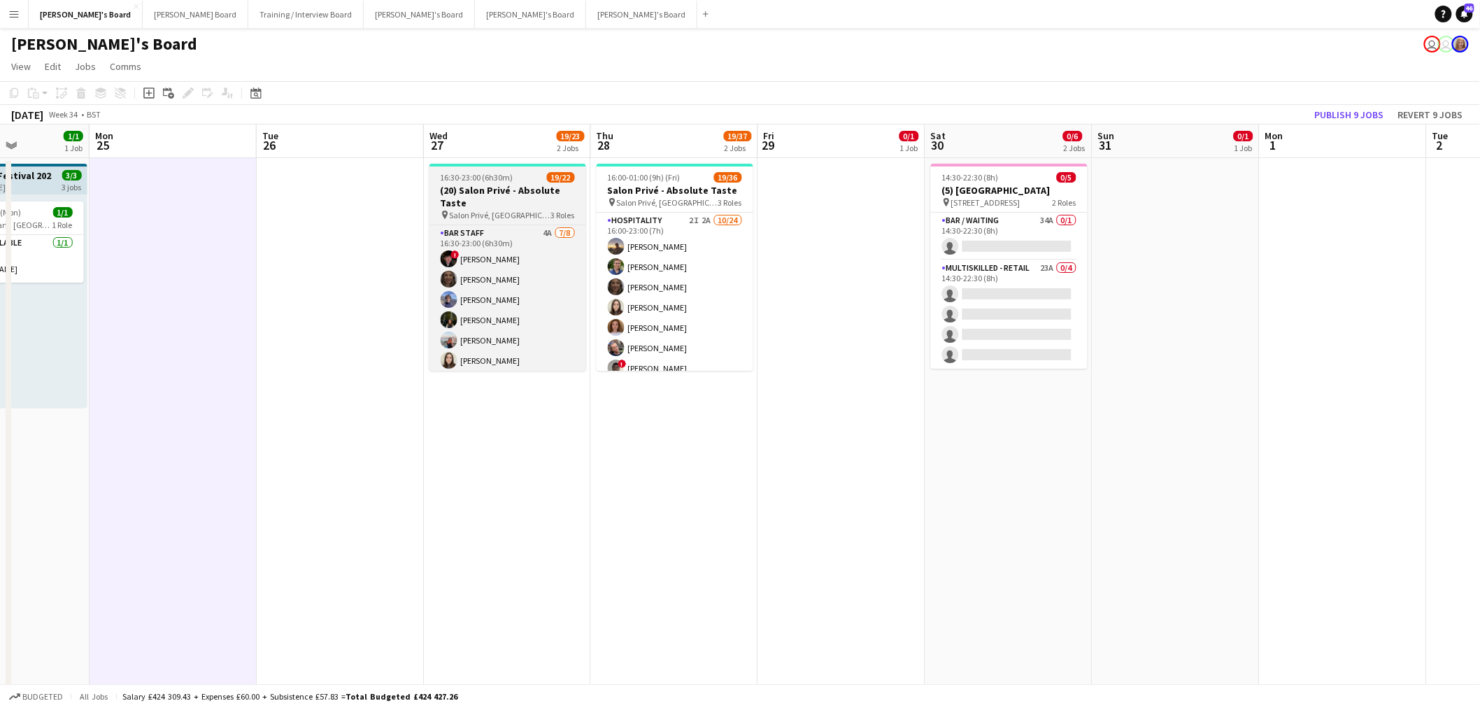
click at [530, 185] on h3 "(20) Salon Privé - Absolute Taste" at bounding box center [508, 196] width 157 height 25
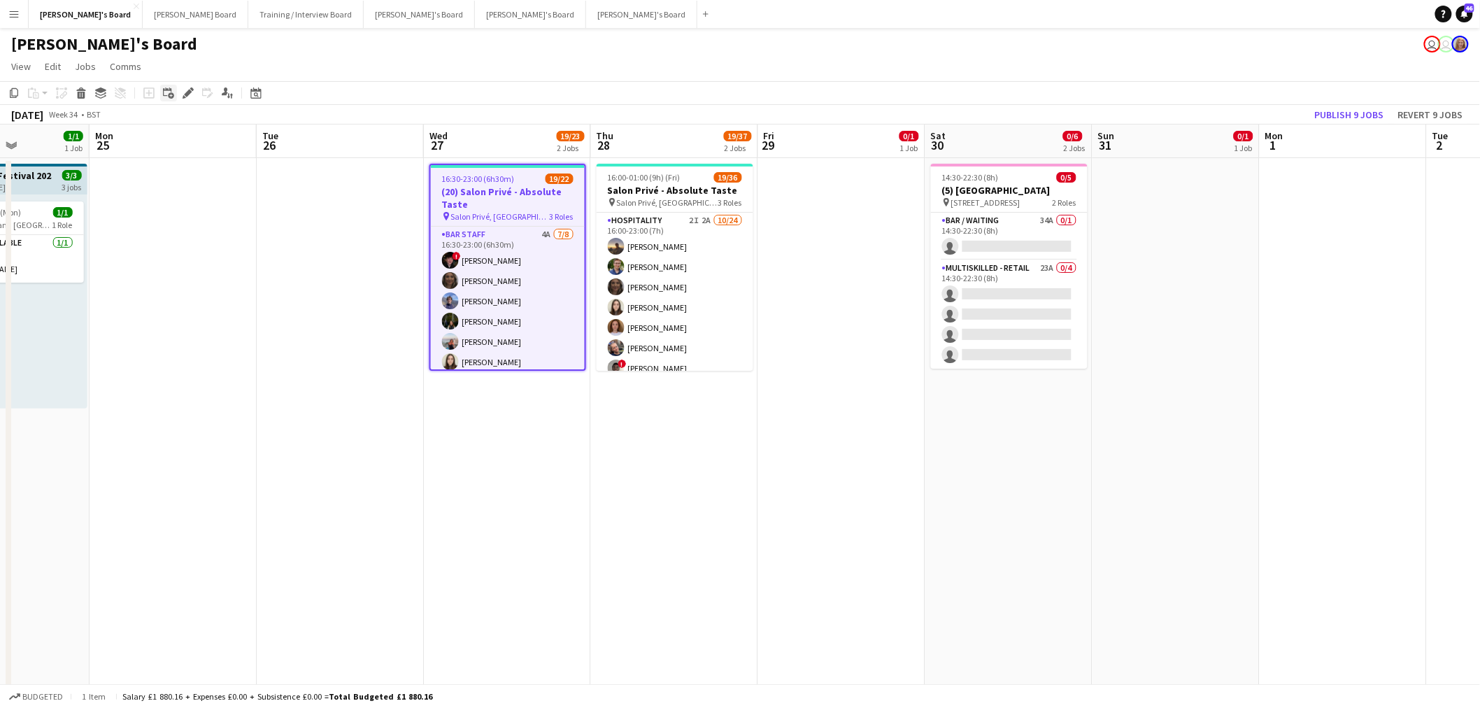
click at [175, 95] on div "Add linked Job" at bounding box center [168, 93] width 17 height 17
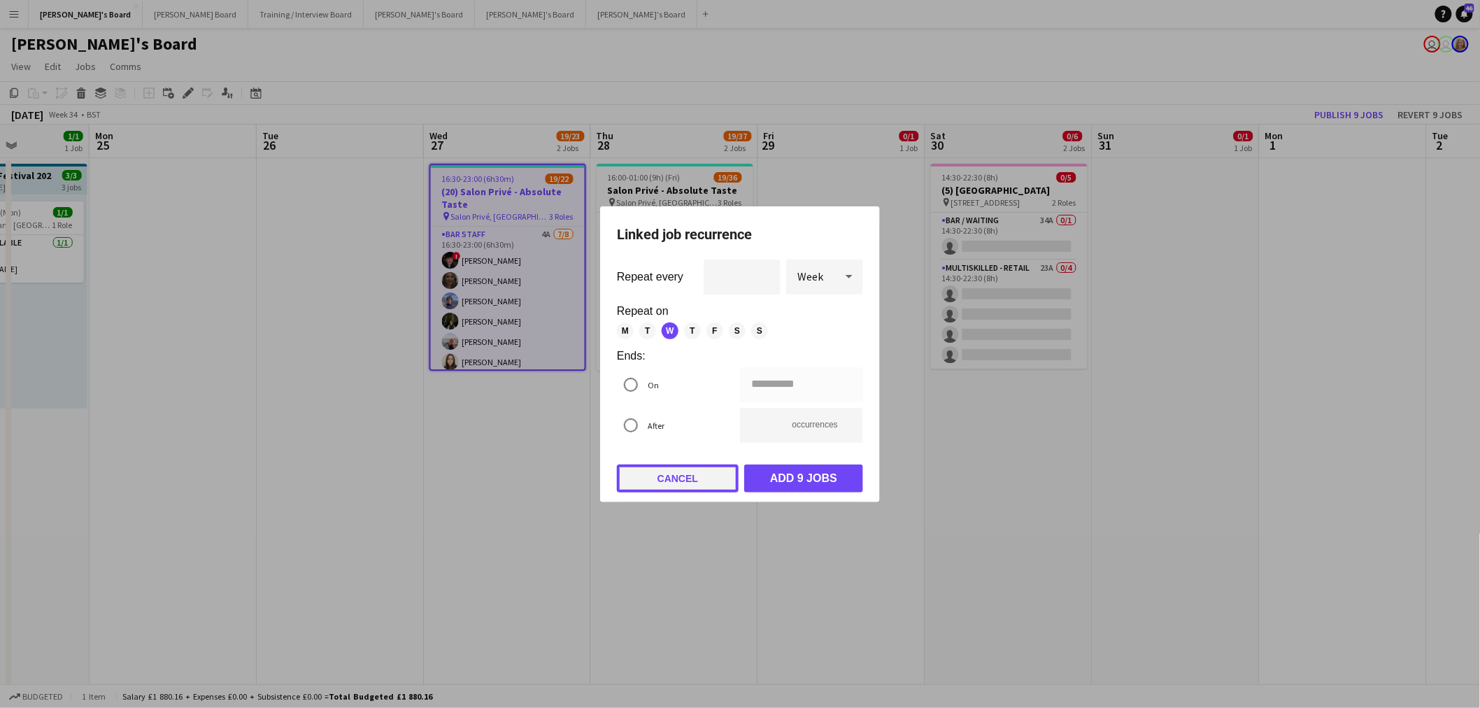
click at [674, 427] on button "Cancel" at bounding box center [678, 479] width 122 height 28
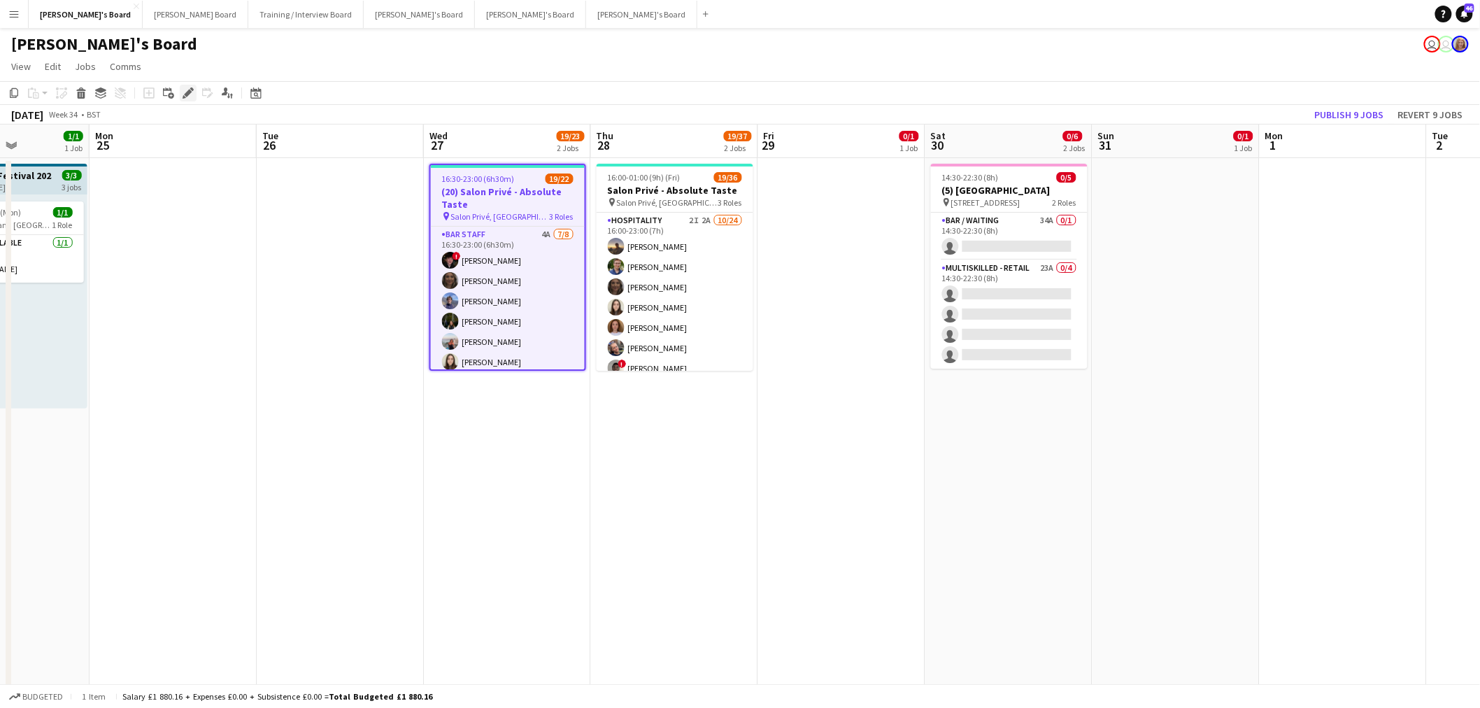
click at [186, 88] on icon "Edit" at bounding box center [188, 92] width 11 height 11
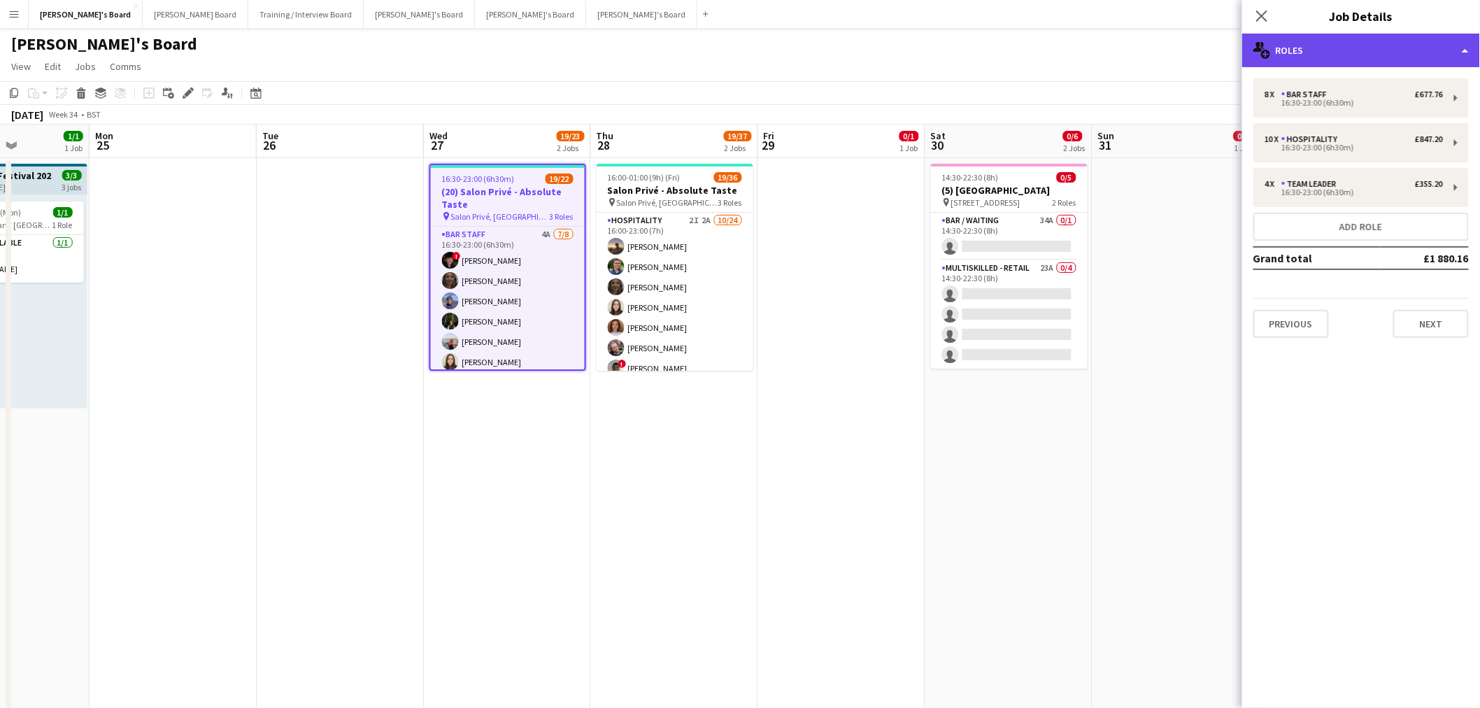
click at [982, 41] on div "multiple-users-add Roles" at bounding box center [1362, 51] width 238 height 34
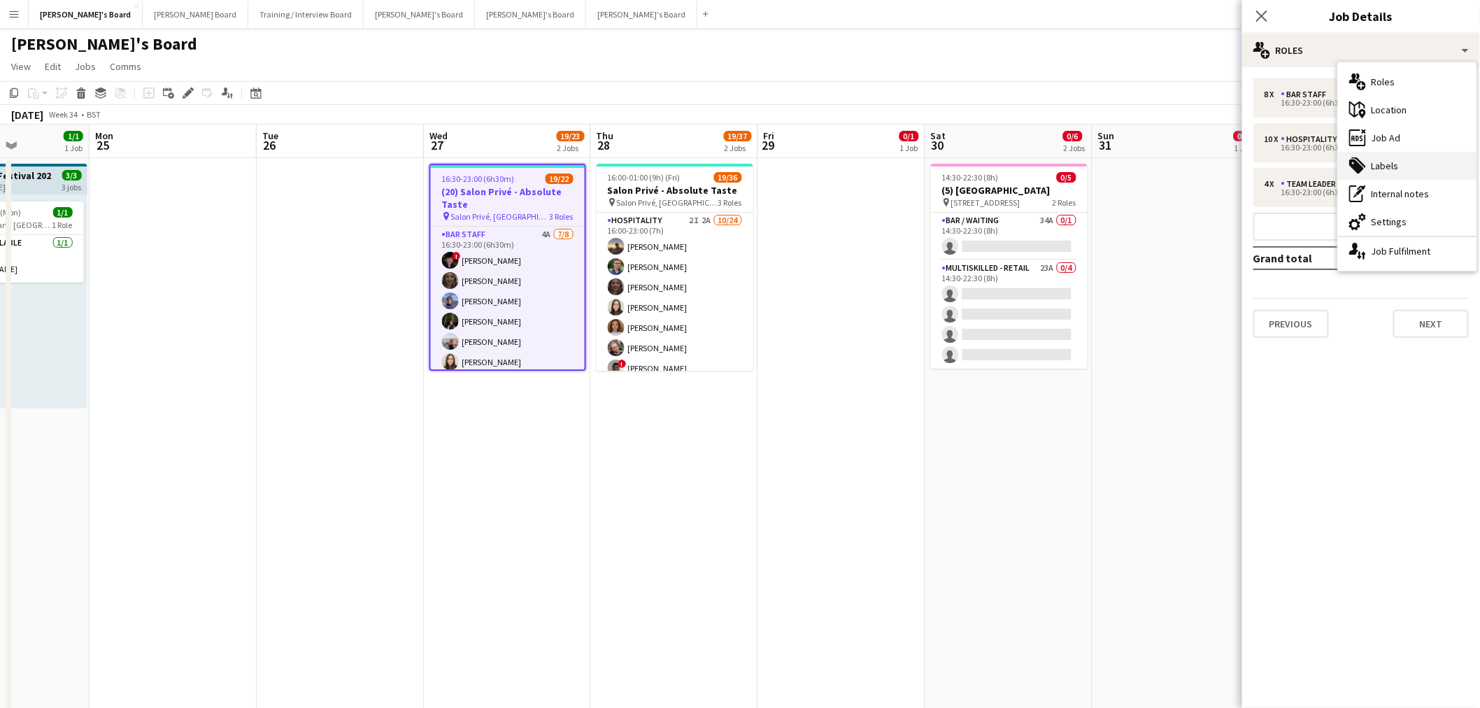
click at [982, 162] on div "tags-double Labels" at bounding box center [1407, 166] width 139 height 28
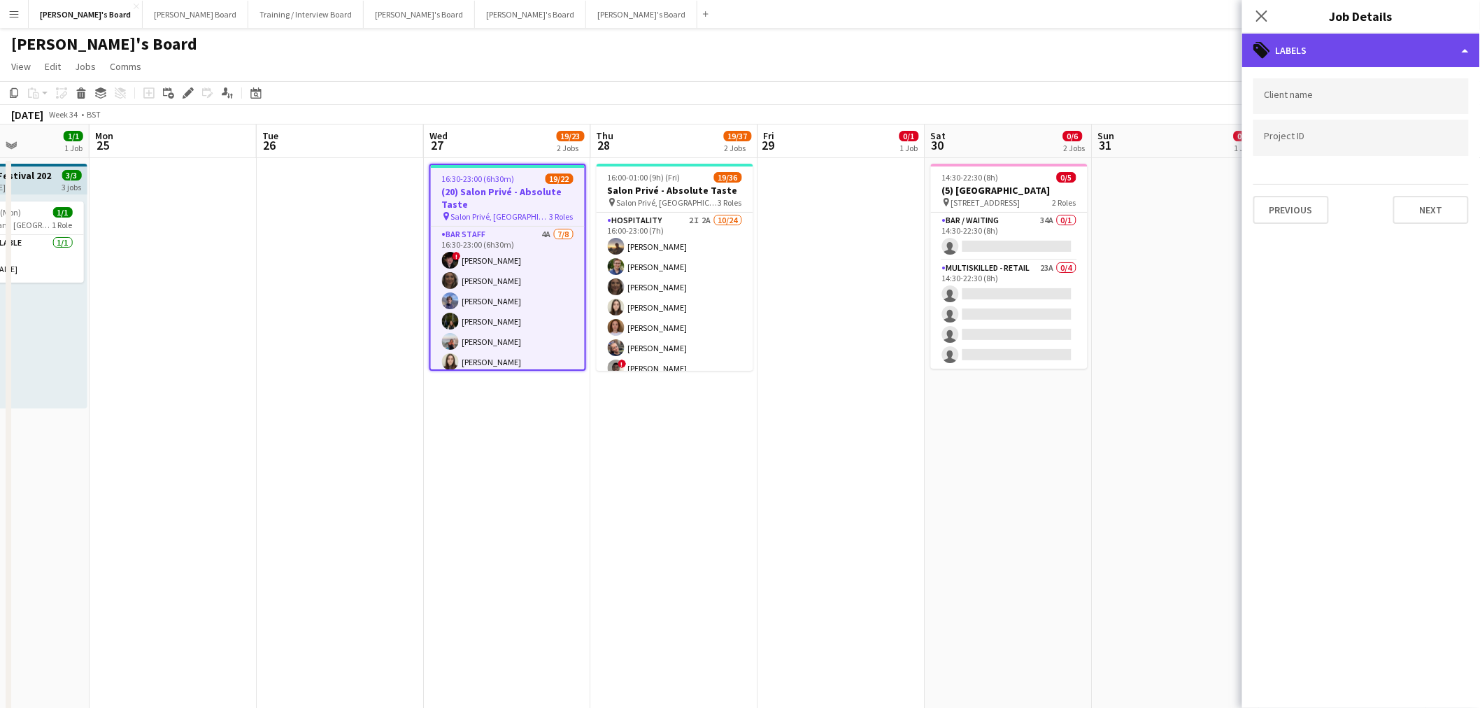
click at [982, 42] on div "tags-double Labels" at bounding box center [1362, 51] width 238 height 34
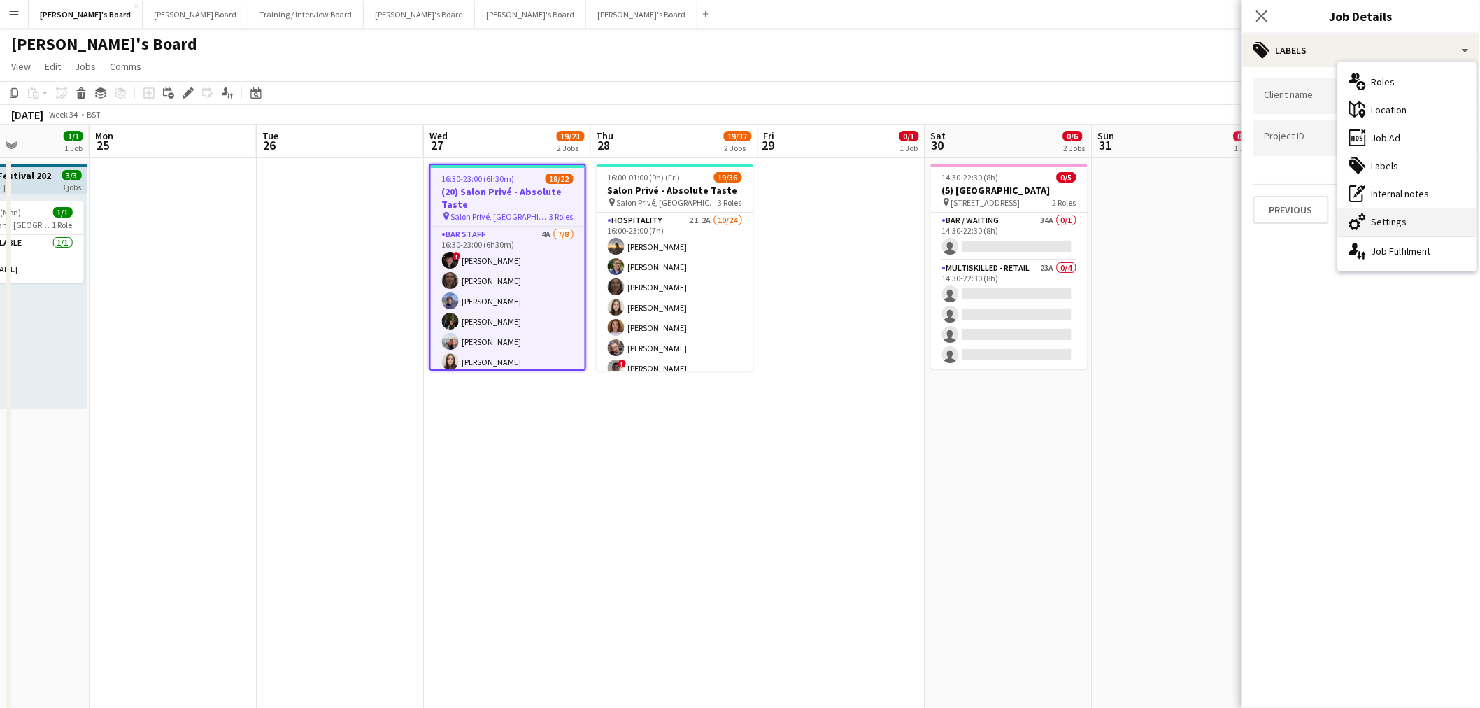
click at [982, 226] on div "cog-double-3 Settings" at bounding box center [1407, 222] width 139 height 28
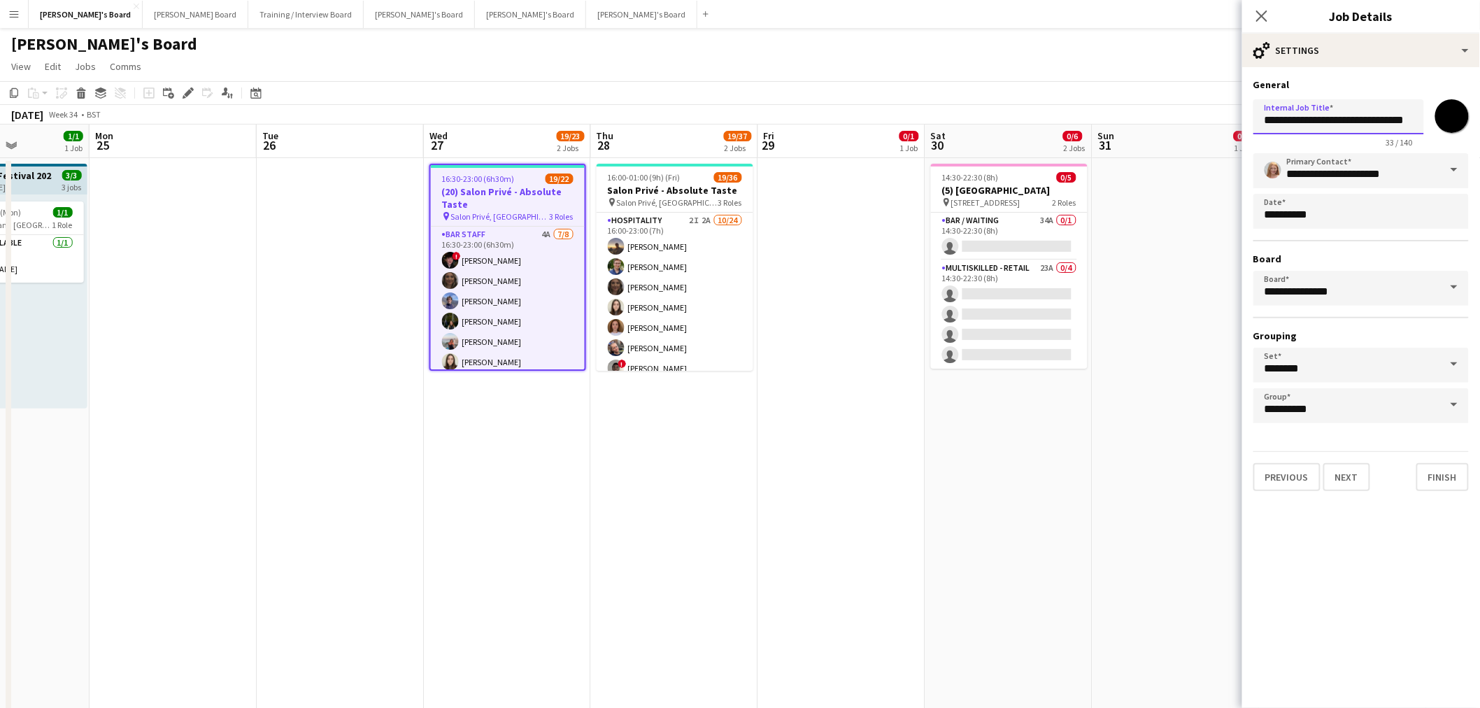
drag, startPoint x: 1338, startPoint y: 120, endPoint x: 1288, endPoint y: 114, distance: 50.8
click at [982, 114] on input "**********" at bounding box center [1339, 116] width 171 height 35
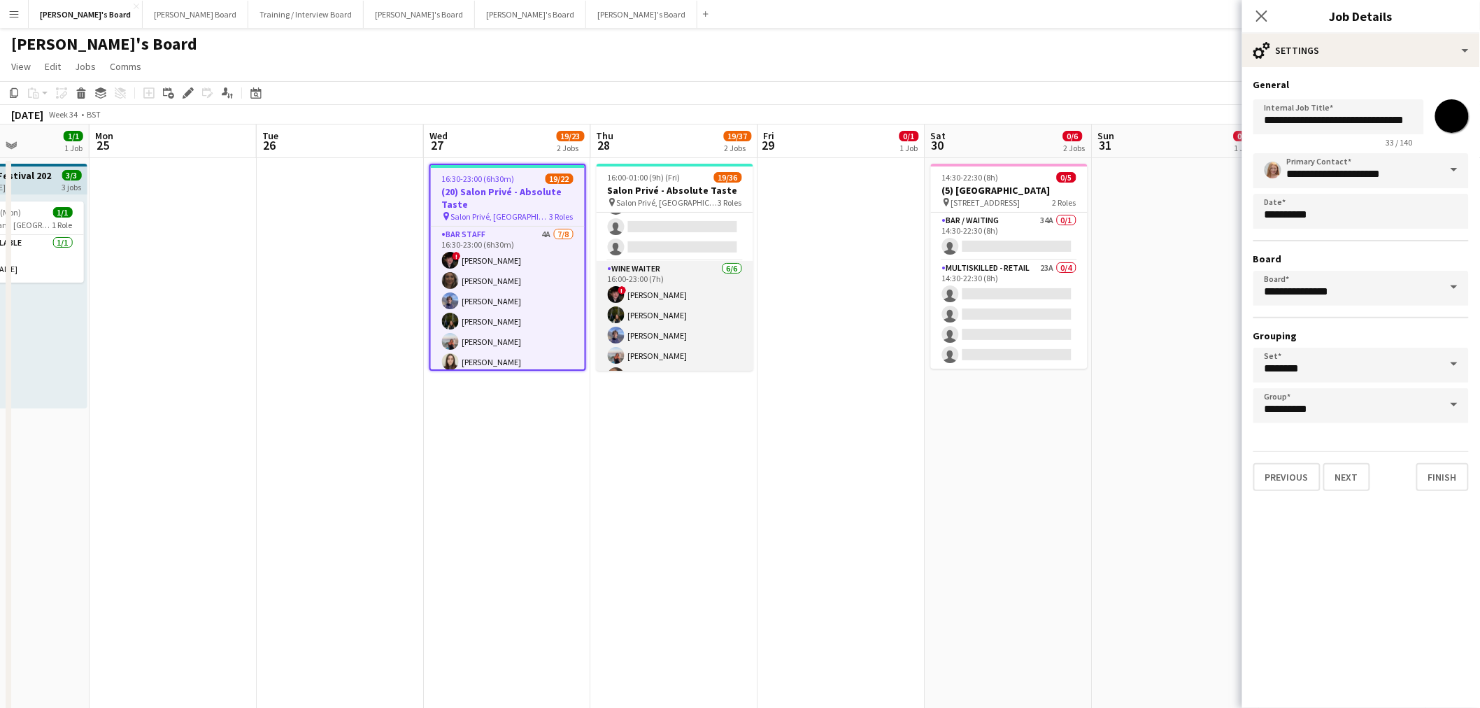
scroll to position [654, 0]
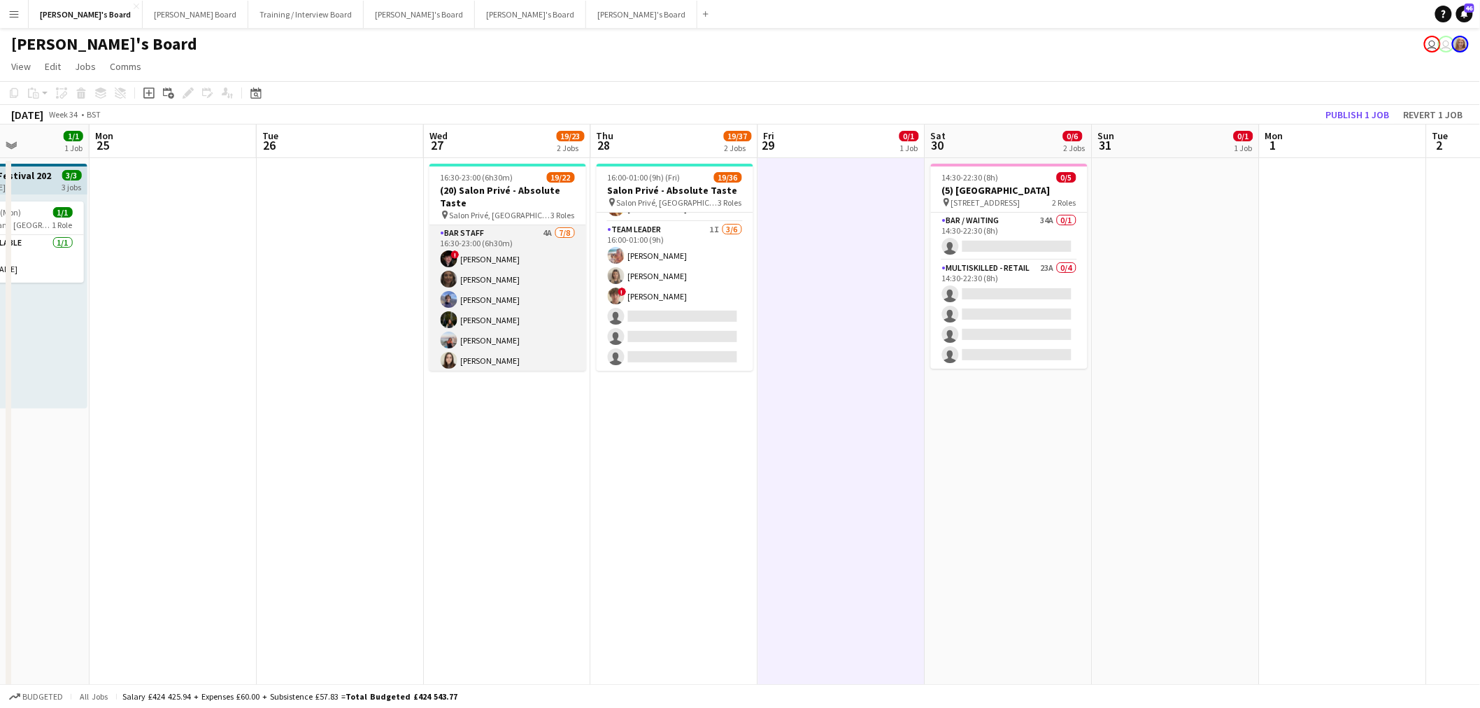
scroll to position [382, 0]
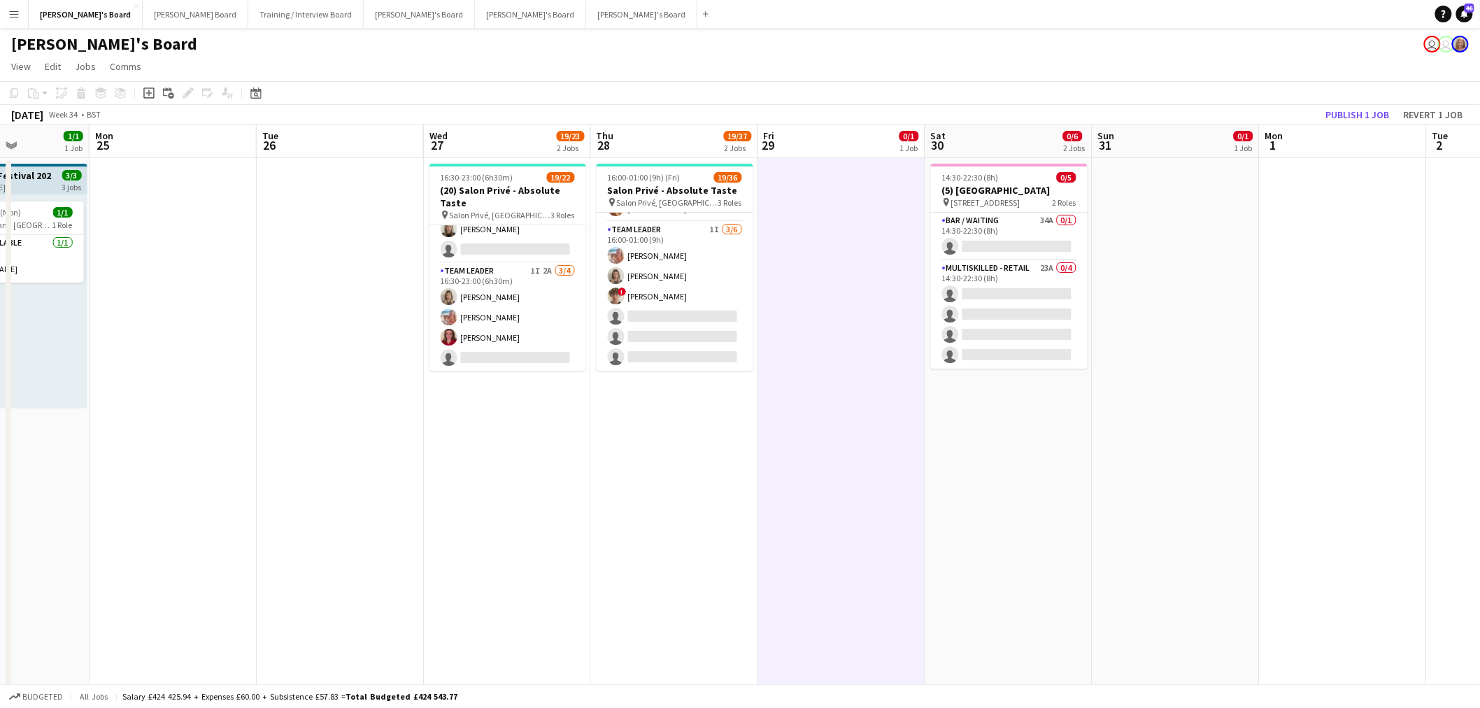
click at [504, 309] on app-card-role "TEAM LEADER 1I 2A 3/4 16:30-23:00 (6h30m) Mathilde Wilkie Freya Lillywhite Char…" at bounding box center [508, 317] width 157 height 108
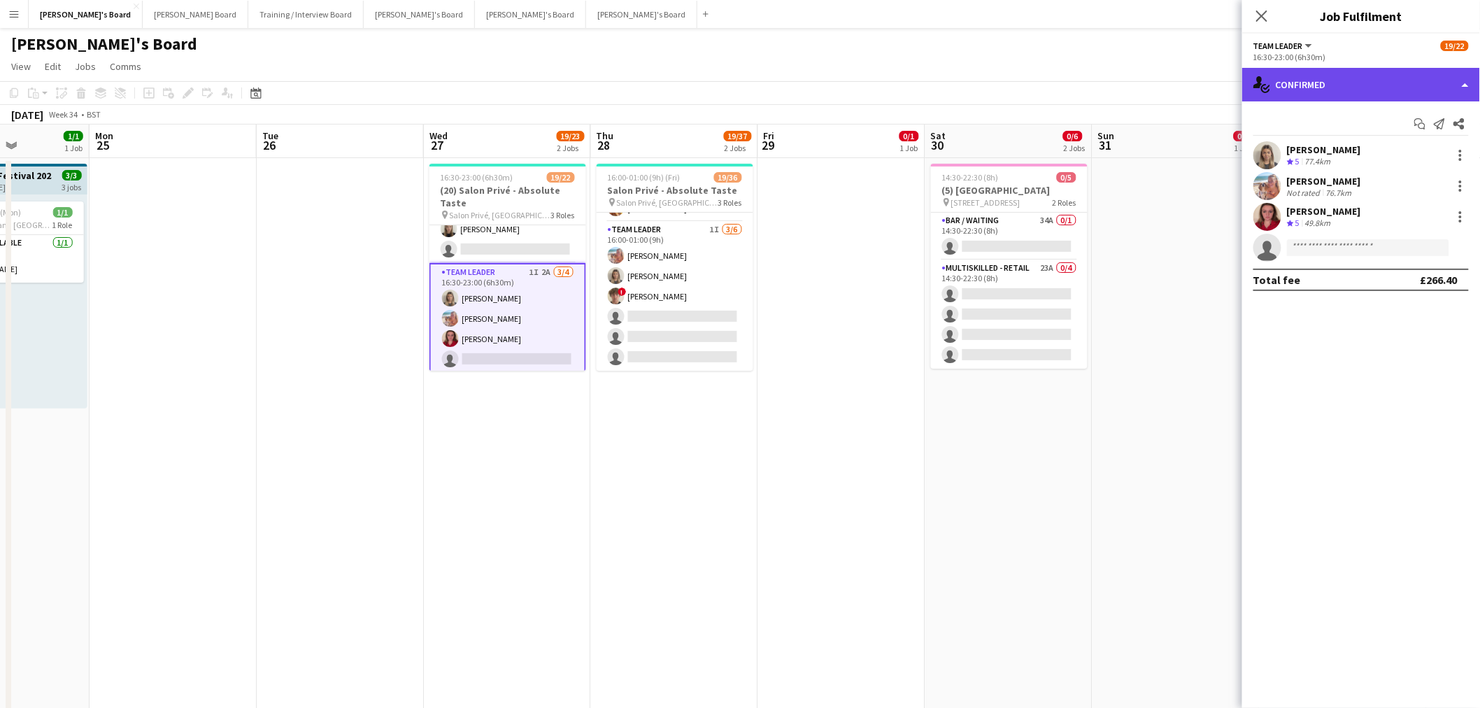
click at [982, 94] on div "single-neutral-actions-check-2 Confirmed" at bounding box center [1362, 85] width 238 height 34
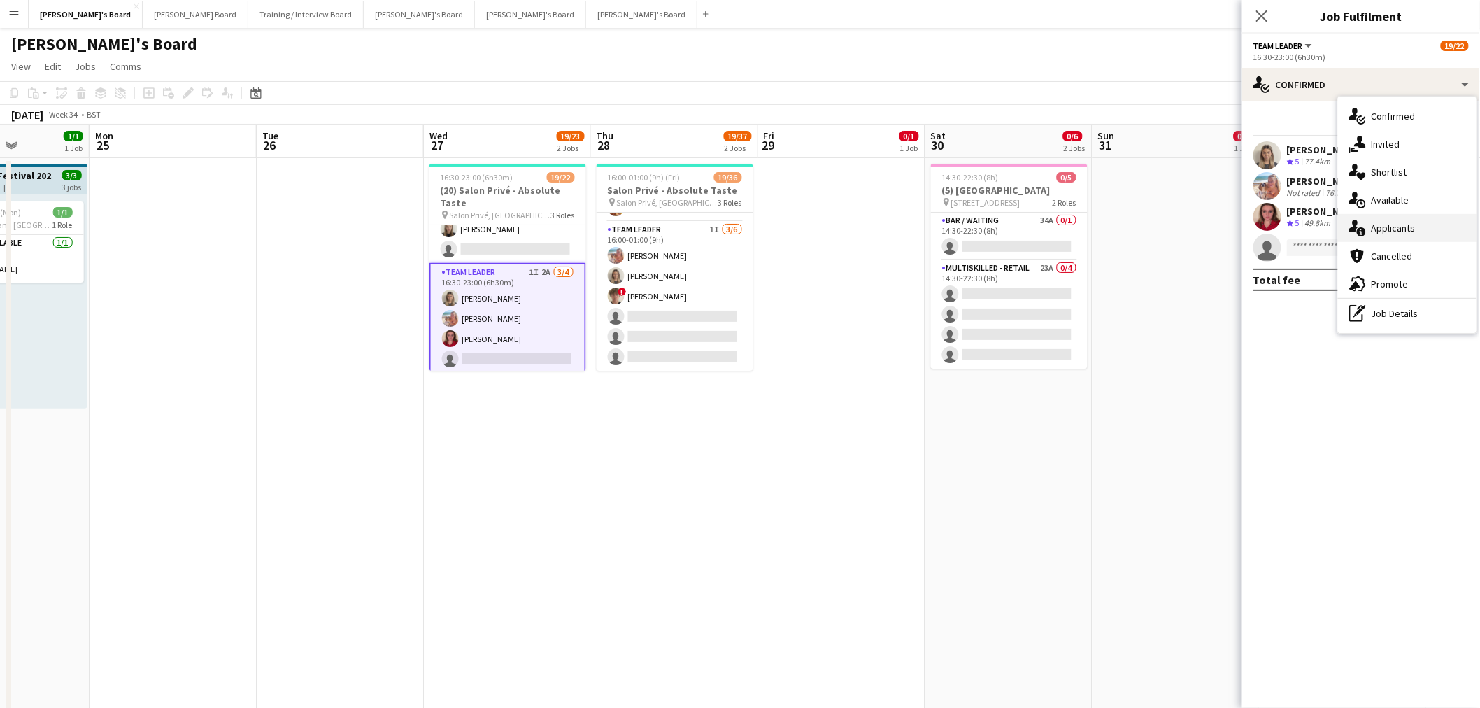
click at [982, 231] on div "single-neutral-actions-information Applicants" at bounding box center [1407, 228] width 139 height 28
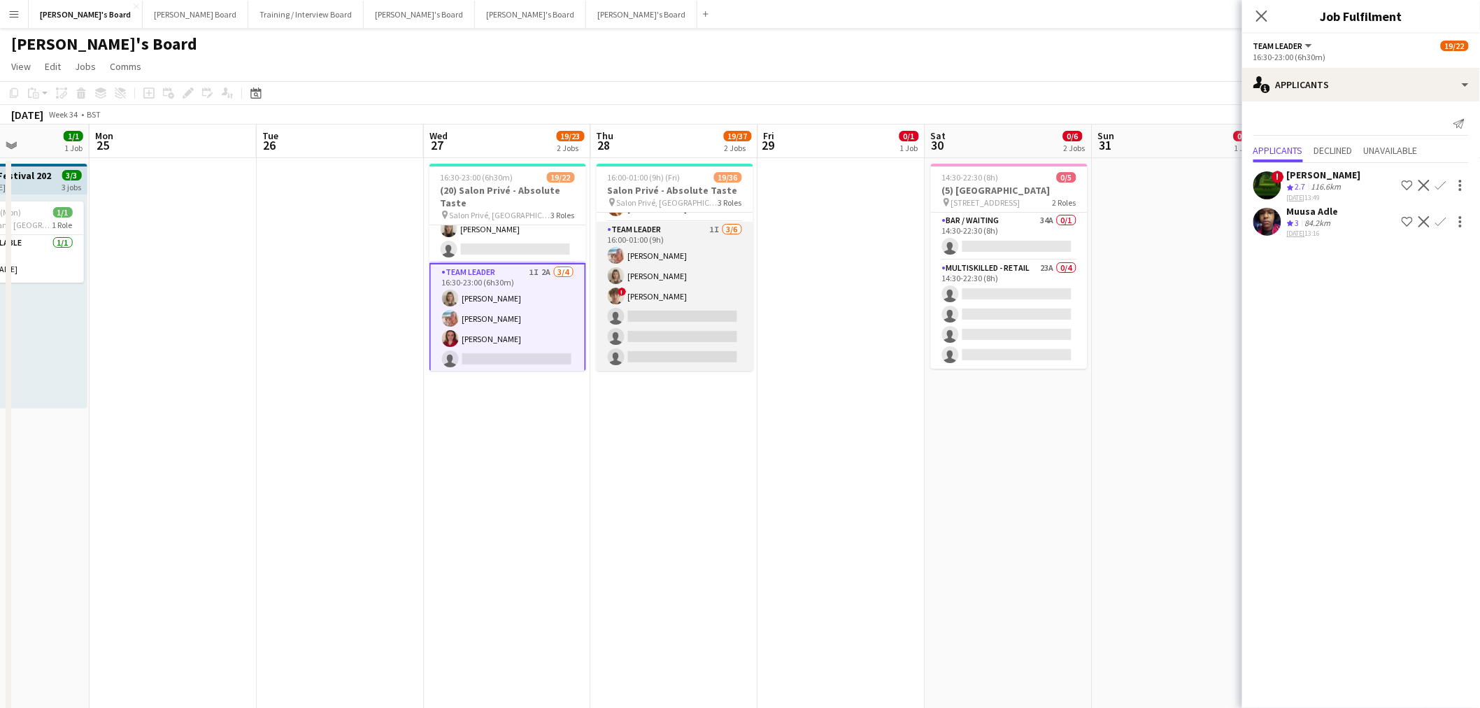
click at [681, 334] on app-card-role "TEAM LEADER 1I 3/6 16:00-01:00 (9h) Freya Lillywhite Mathilde Wilkie ! Jamie Ac…" at bounding box center [675, 296] width 157 height 149
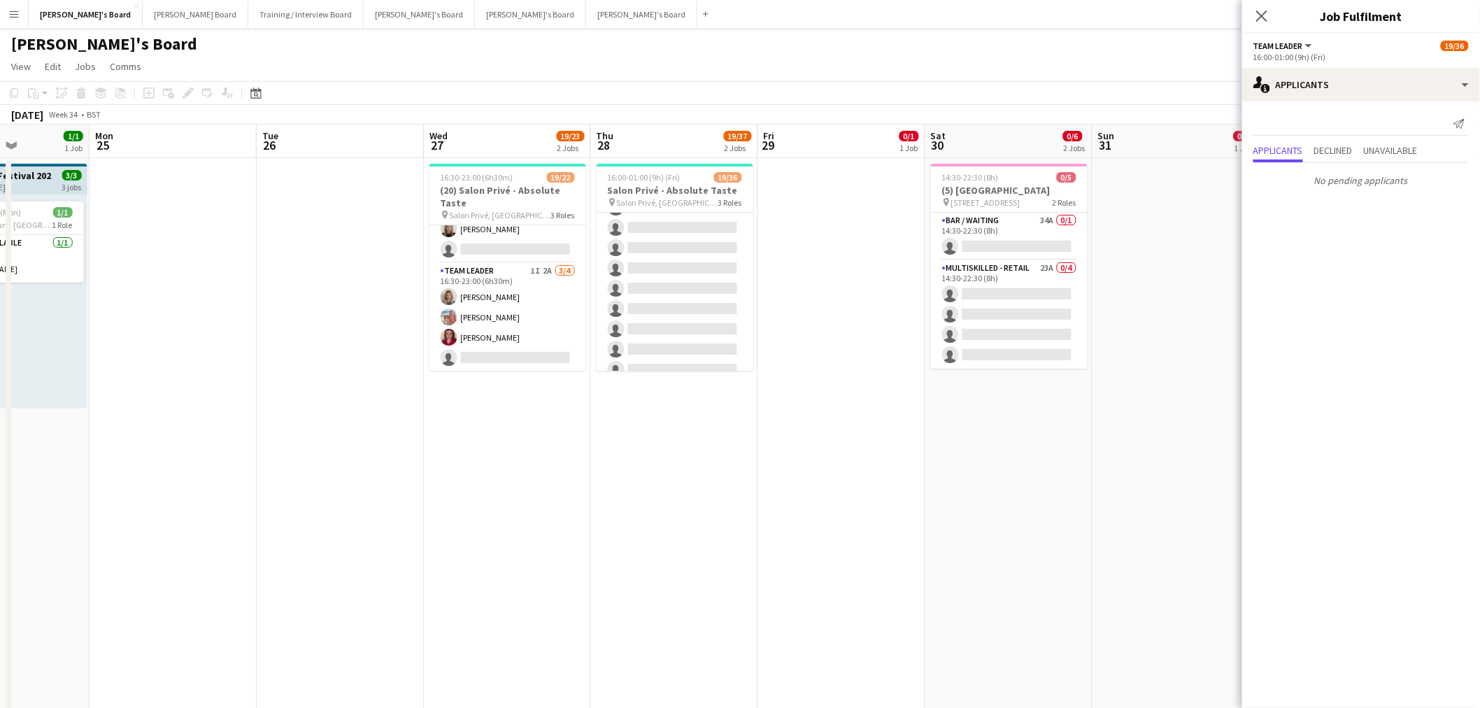
click at [655, 295] on app-card-role "Hospitality 2I 2A 10/24 16:00-23:00 (7h) Harry Thomas Joseph Day shona irvine H…" at bounding box center [675, 126] width 157 height 514
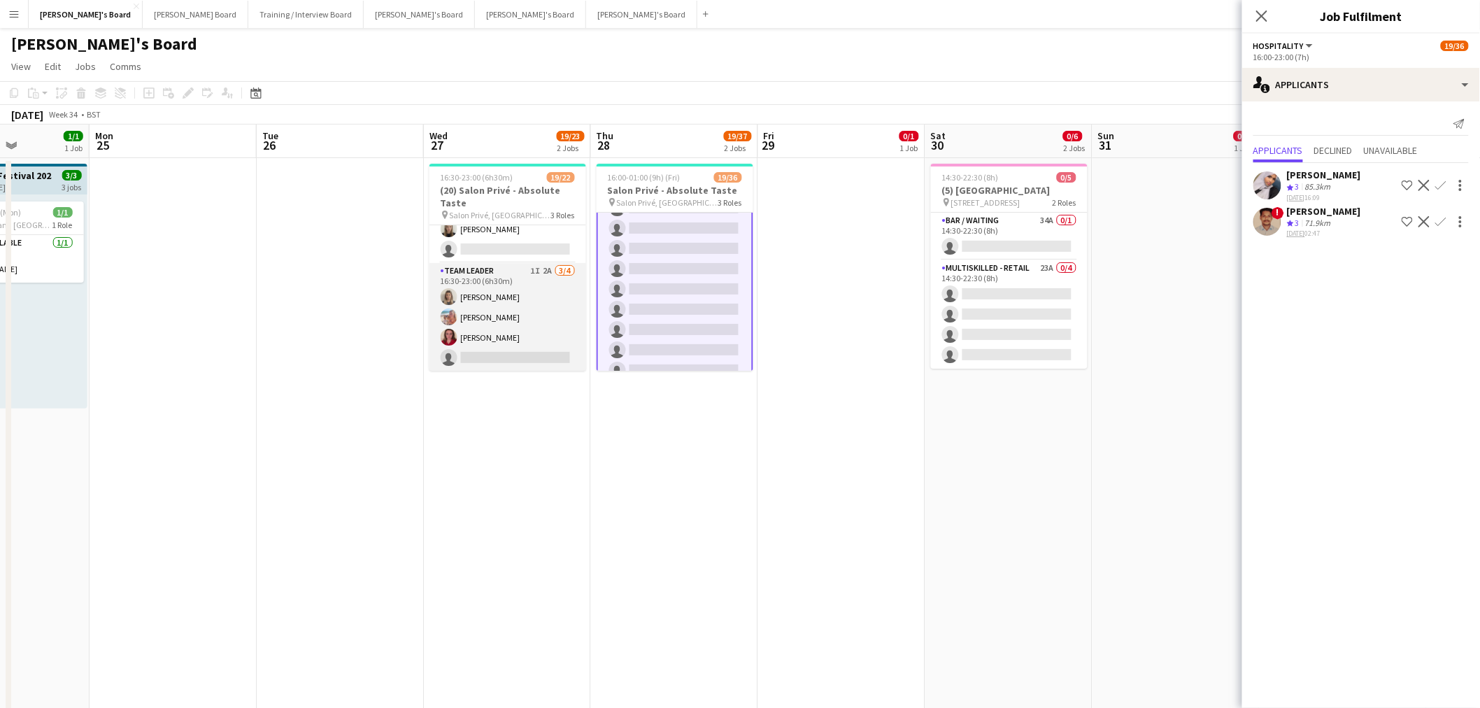
click at [466, 302] on app-card-role "TEAM LEADER 1I 2A 3/4 16:30-23:00 (6h30m) Mathilde Wilkie Freya Lillywhite Char…" at bounding box center [508, 317] width 157 height 108
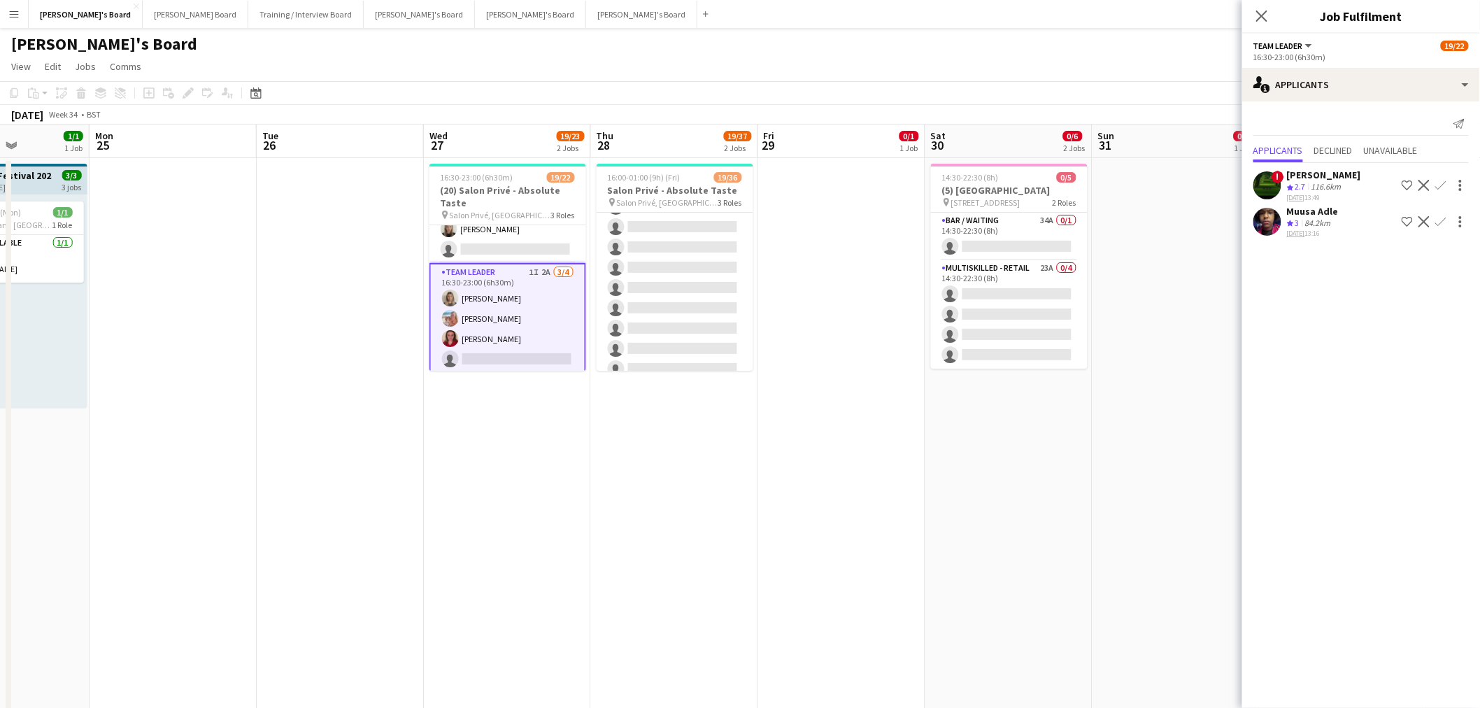
scroll to position [344, 0]
click at [982, 213] on div "Muusa Adle Crew rating 3 84.2km 19-08-2025 13:16 Shortlist crew Decline Confirm" at bounding box center [1362, 222] width 238 height 34
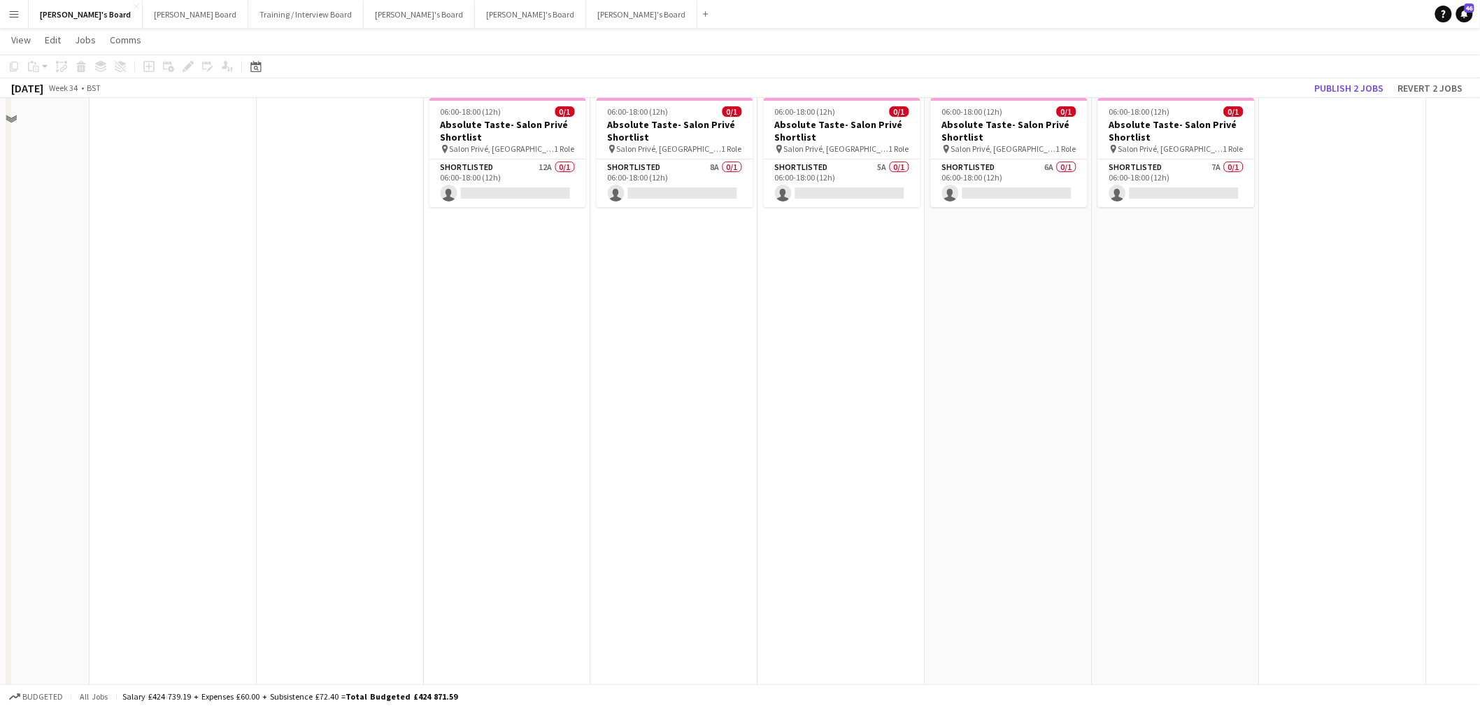
scroll to position [2177, 0]
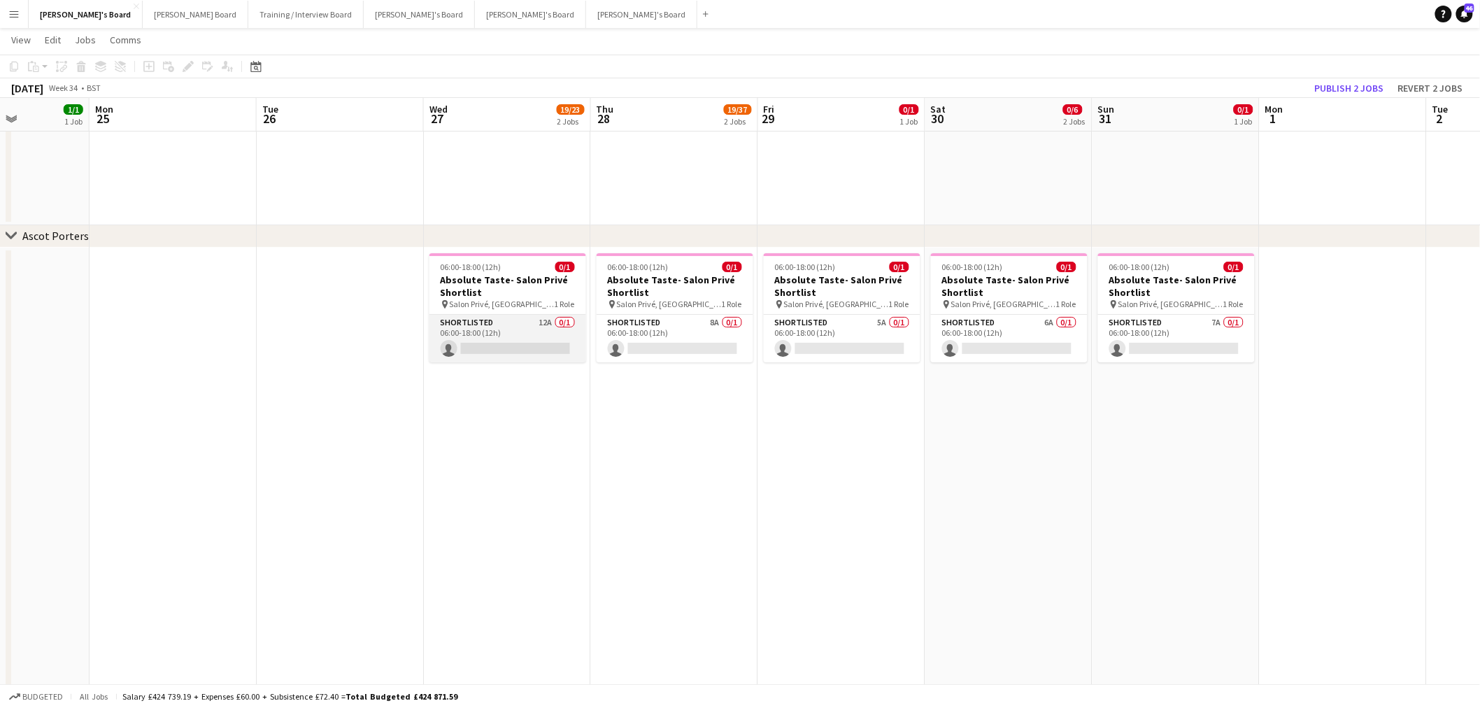
click at [549, 339] on app-card-role "Shortlisted 12A 0/1 06:00-18:00 (12h) single-neutral-actions" at bounding box center [508, 339] width 157 height 48
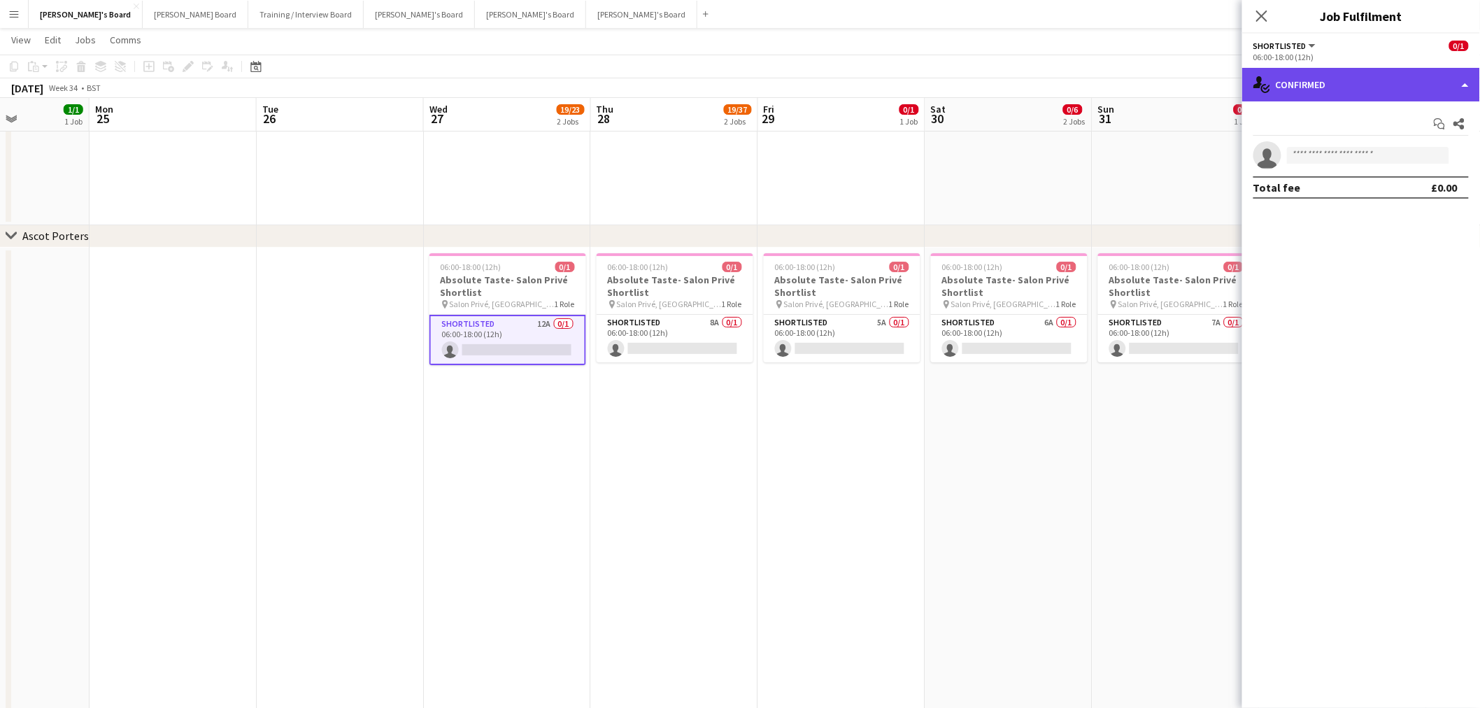
click at [982, 68] on div "single-neutral-actions-check-2 Confirmed" at bounding box center [1362, 85] width 238 height 34
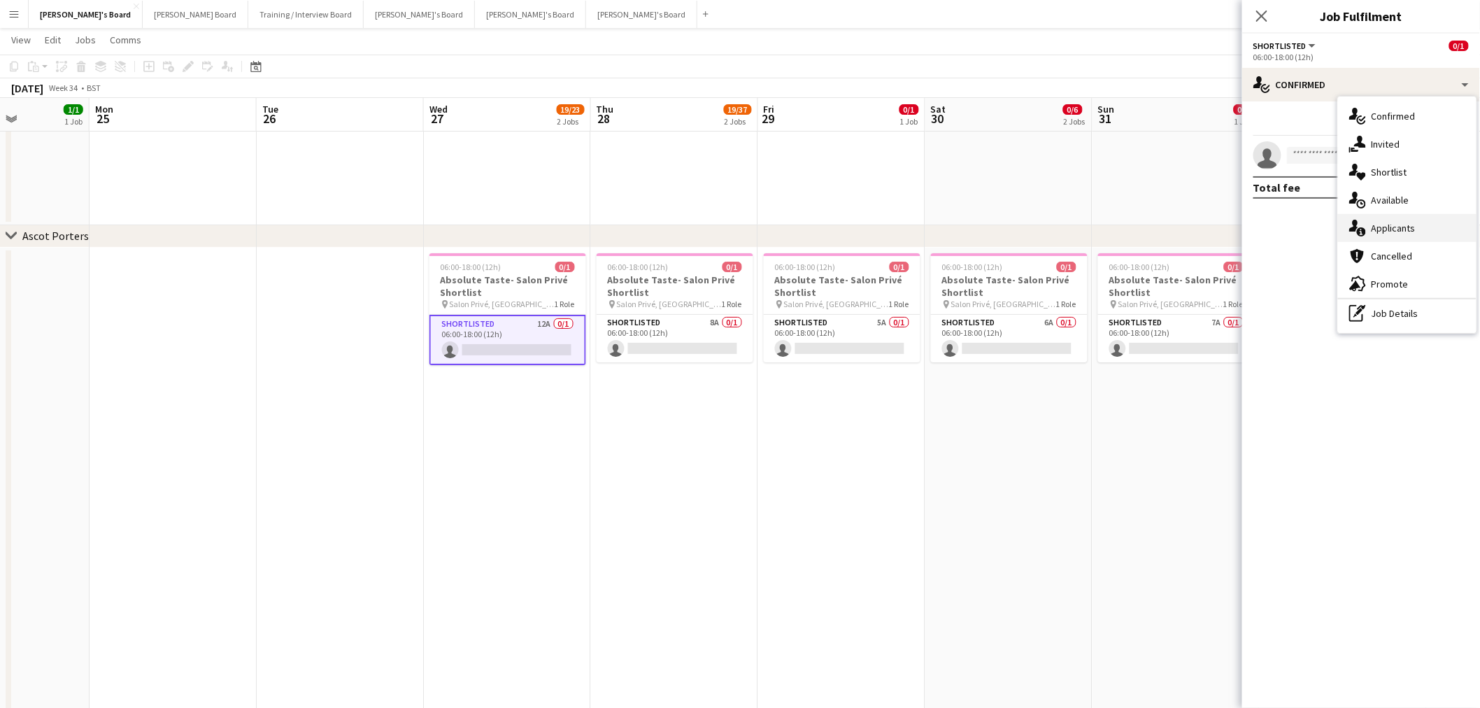
click at [982, 232] on div "single-neutral-actions-information Applicants" at bounding box center [1407, 228] width 139 height 28
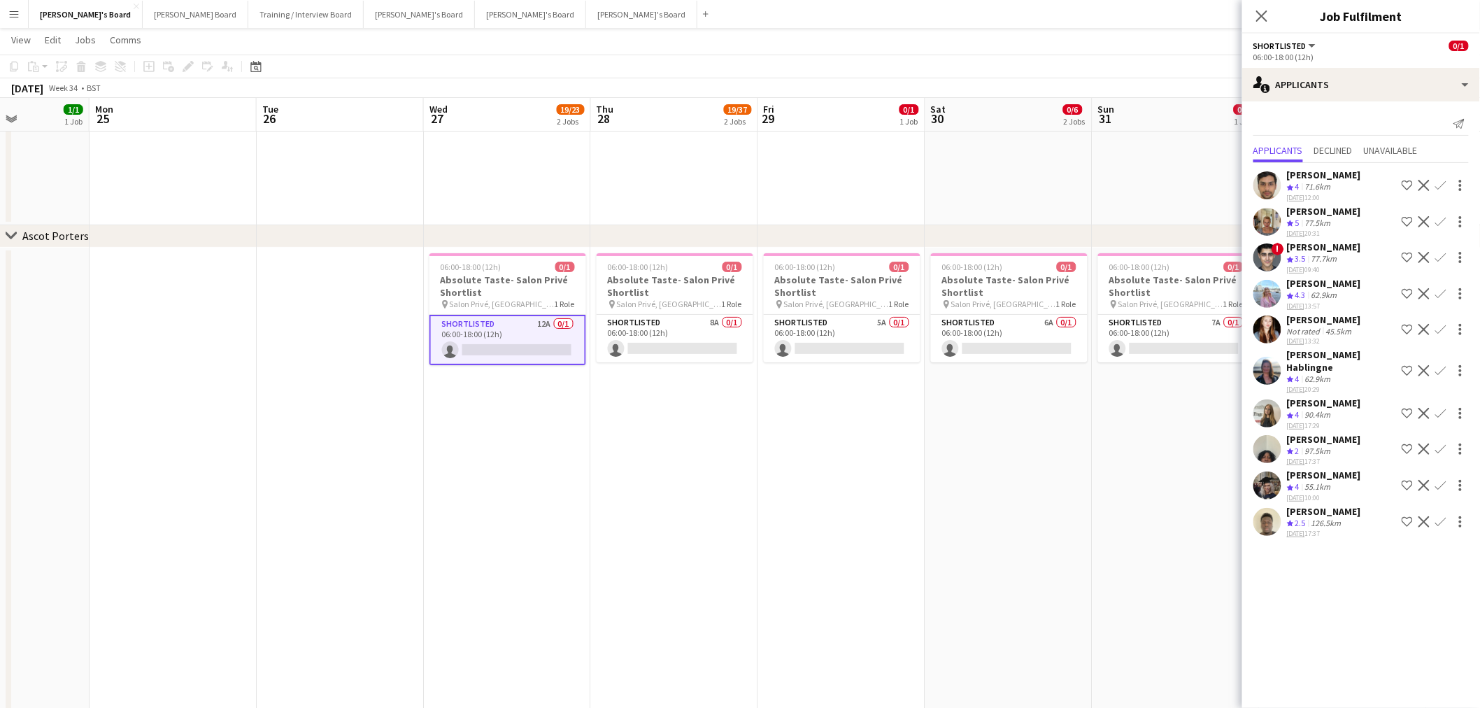
click at [982, 290] on div "Lara Habling" at bounding box center [1324, 283] width 74 height 13
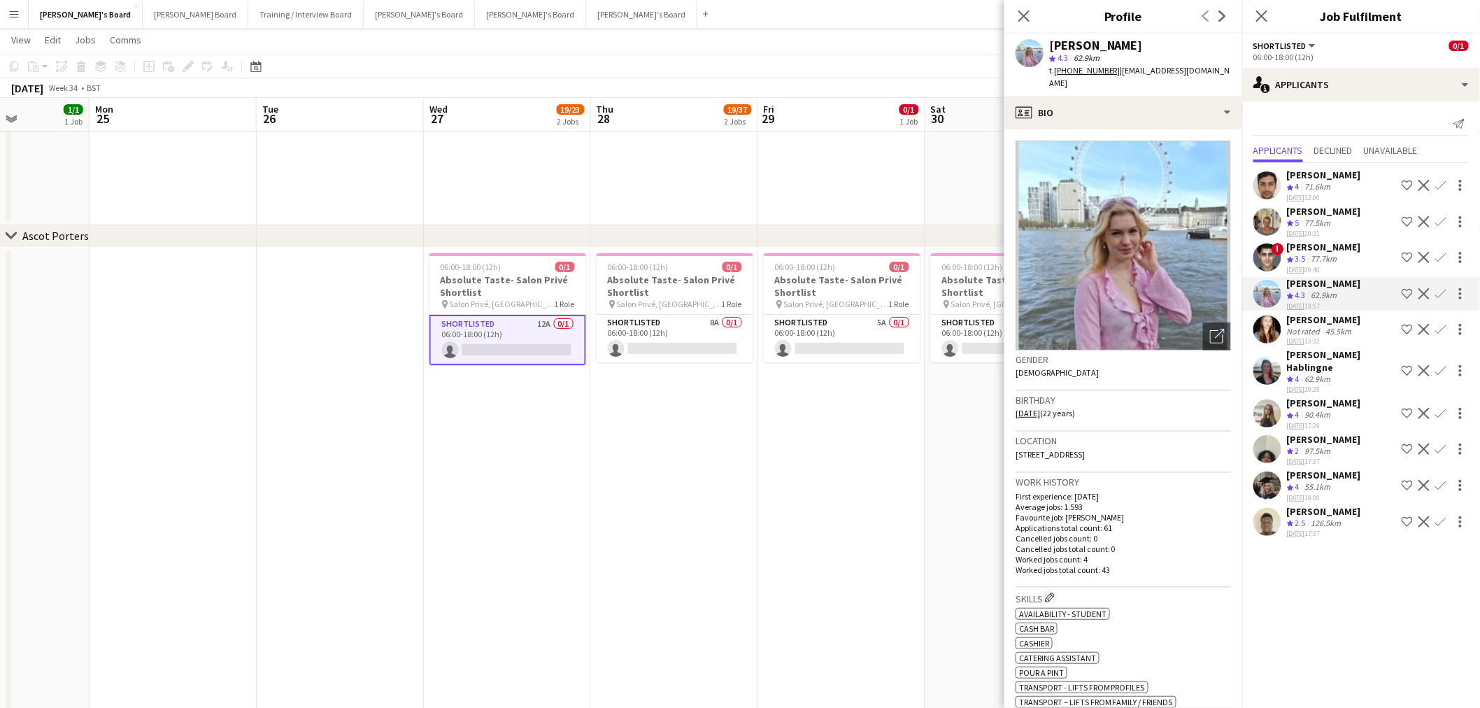
click at [588, 427] on app-date-cell "06:00-18:00 (12h) 0/1 Absolute Taste- Salon Privé Shortlist pin Salon Privé, Bl…" at bounding box center [507, 631] width 167 height 766
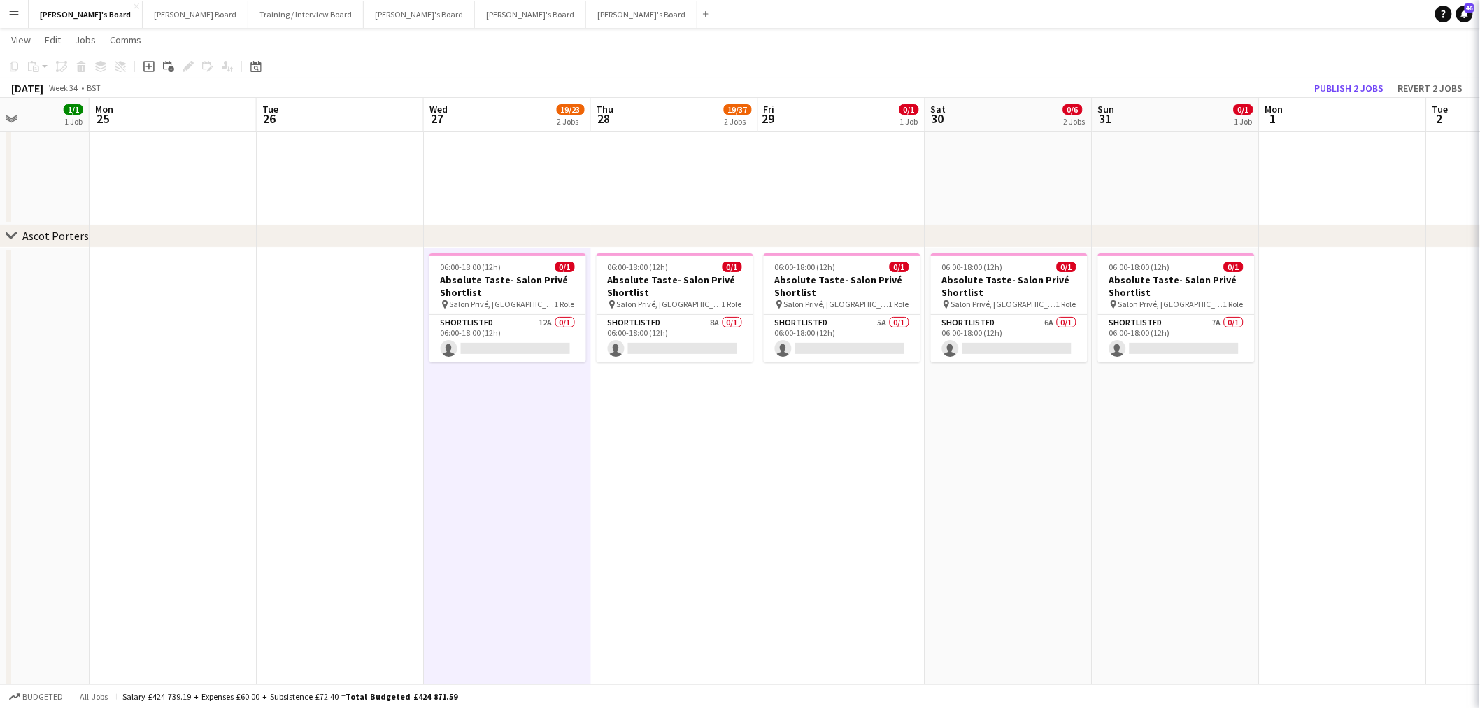
click at [586, 427] on app-date-cell "06:00-18:00 (12h) 0/1 Absolute Taste- Salon Privé Shortlist pin Salon Privé, Bl…" at bounding box center [507, 631] width 167 height 766
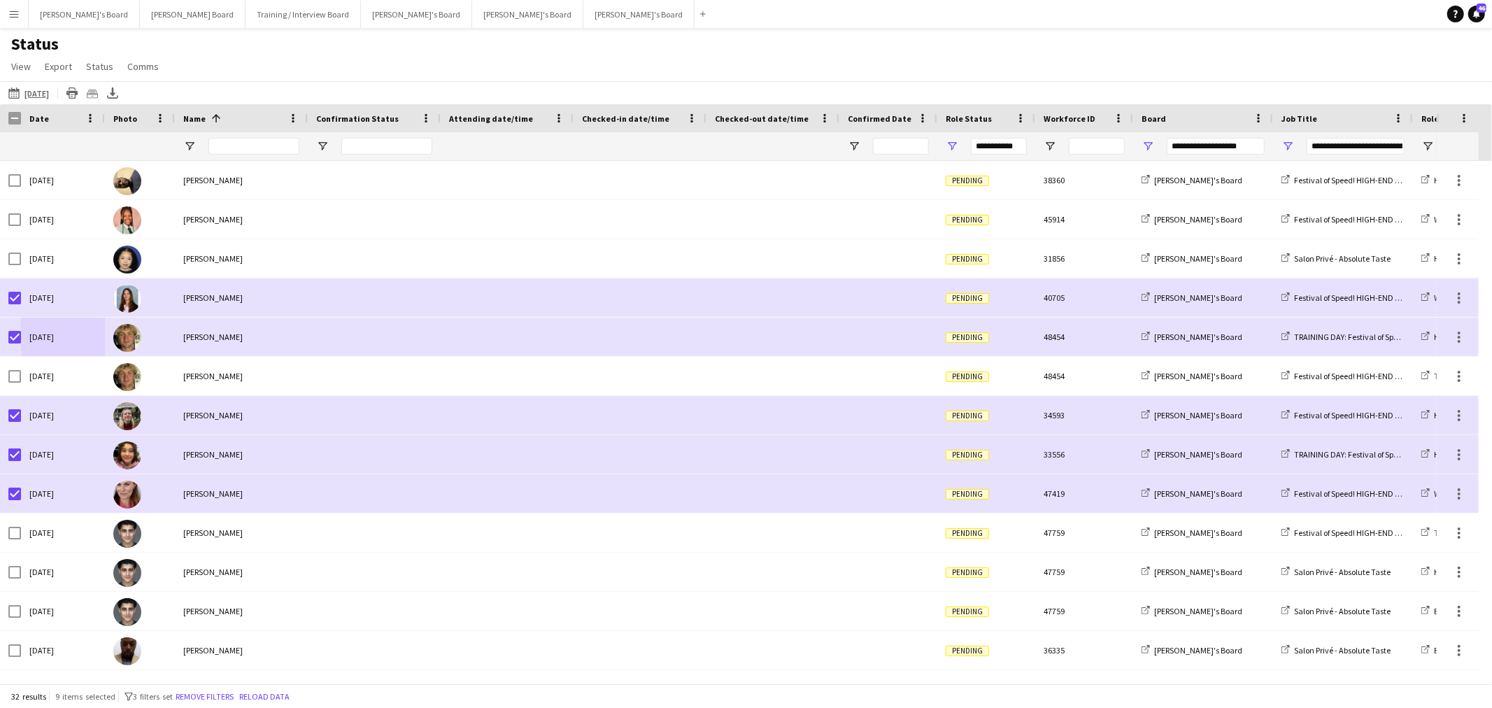
click at [22, 117] on div "Date" at bounding box center [63, 118] width 84 height 28
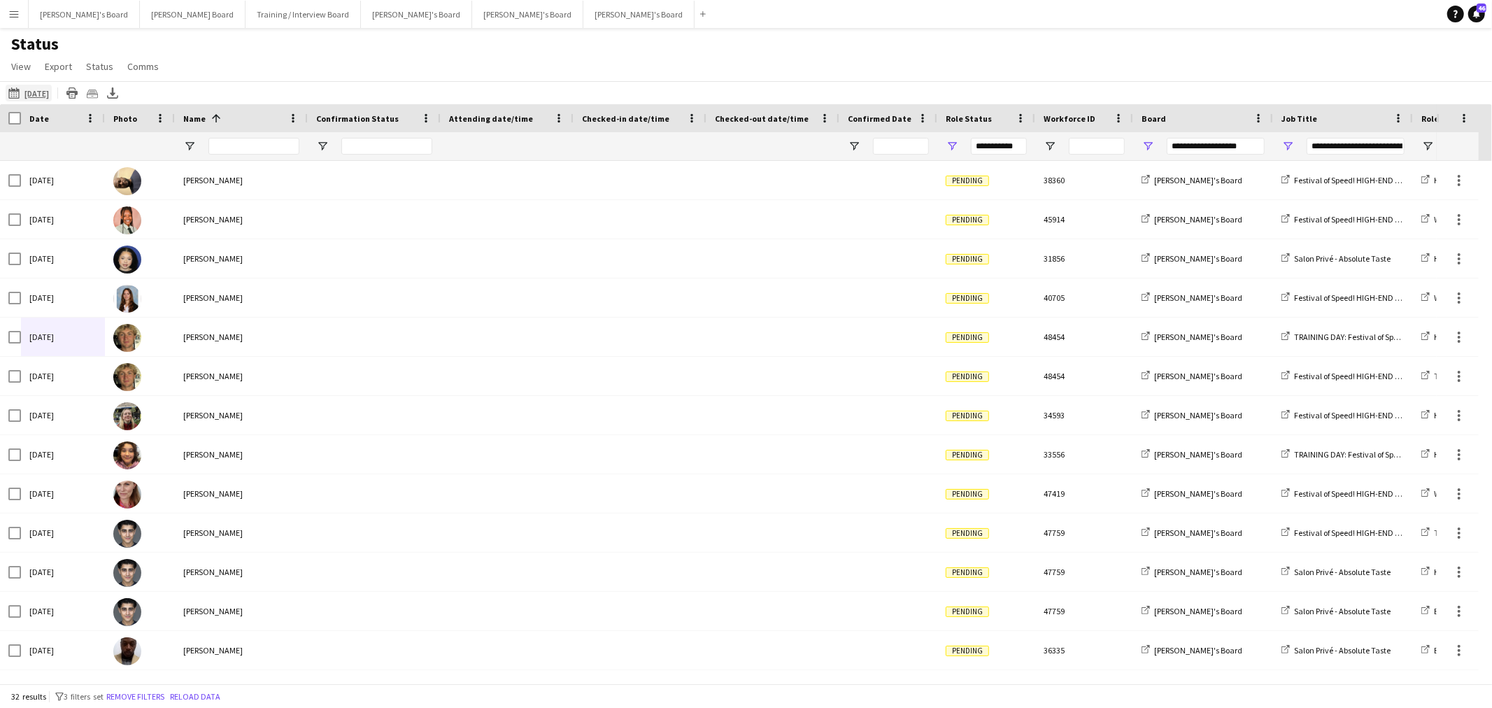
click at [16, 90] on app-icon "[DATE]" at bounding box center [16, 92] width 16 height 11
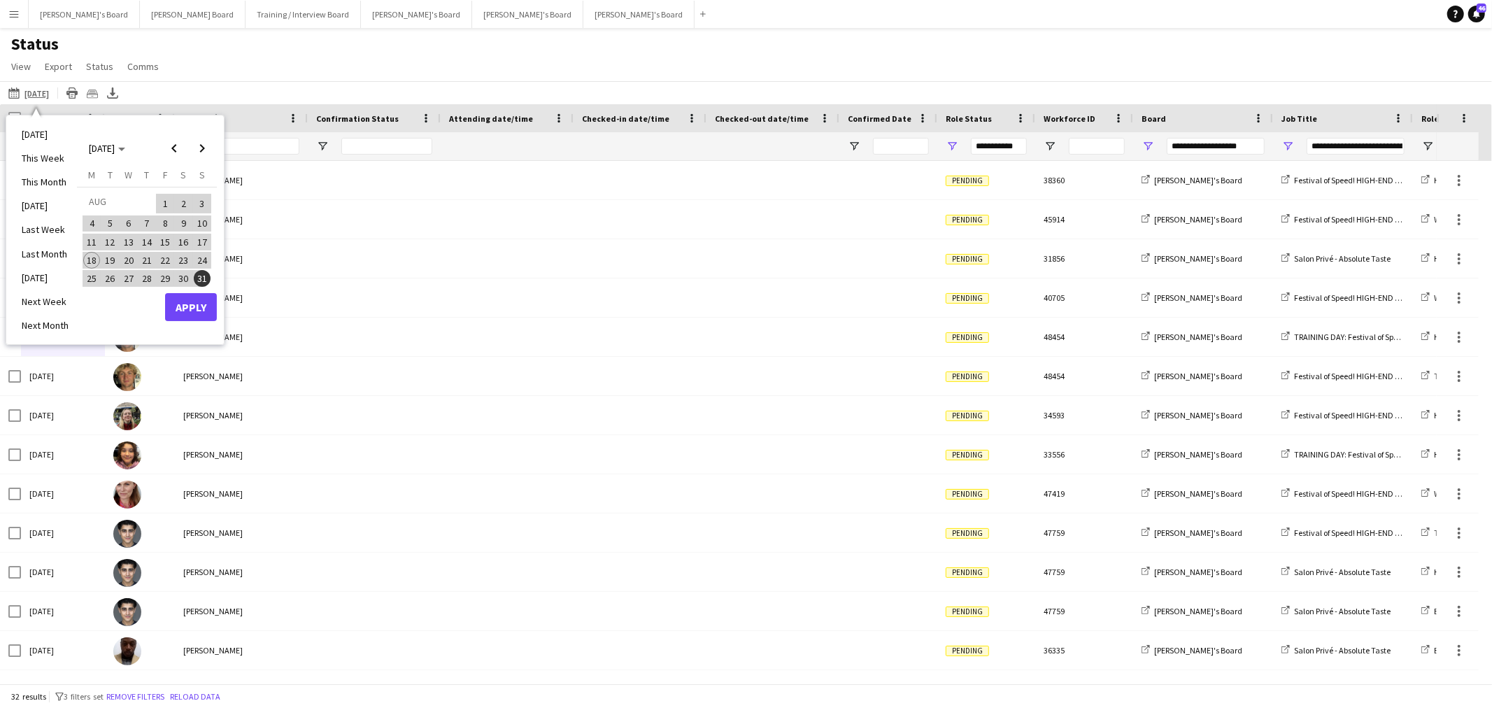
click at [108, 260] on span "19" at bounding box center [110, 260] width 17 height 17
click at [130, 255] on span "20" at bounding box center [128, 260] width 17 height 17
click at [149, 256] on span "21" at bounding box center [147, 260] width 17 height 17
click at [198, 311] on button "Apply" at bounding box center [191, 307] width 52 height 28
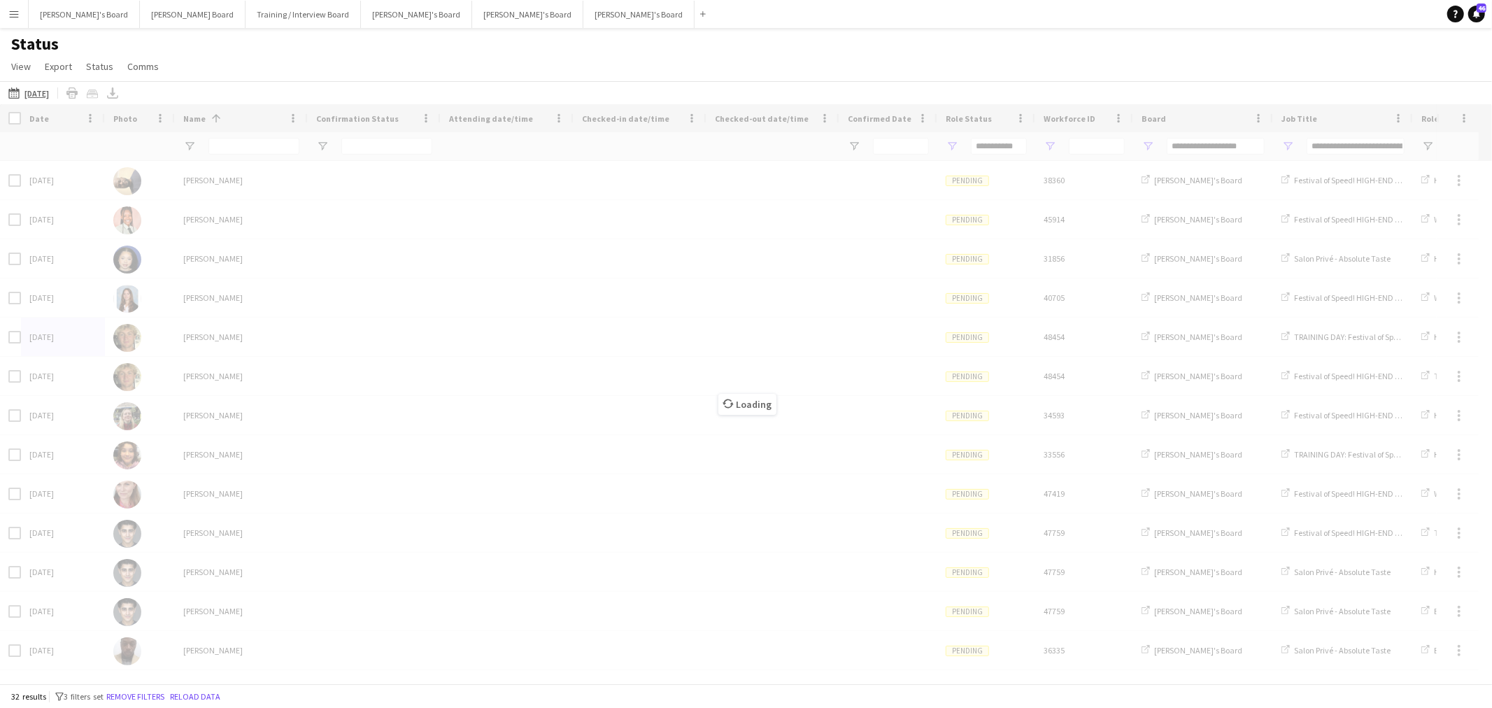
type input "***"
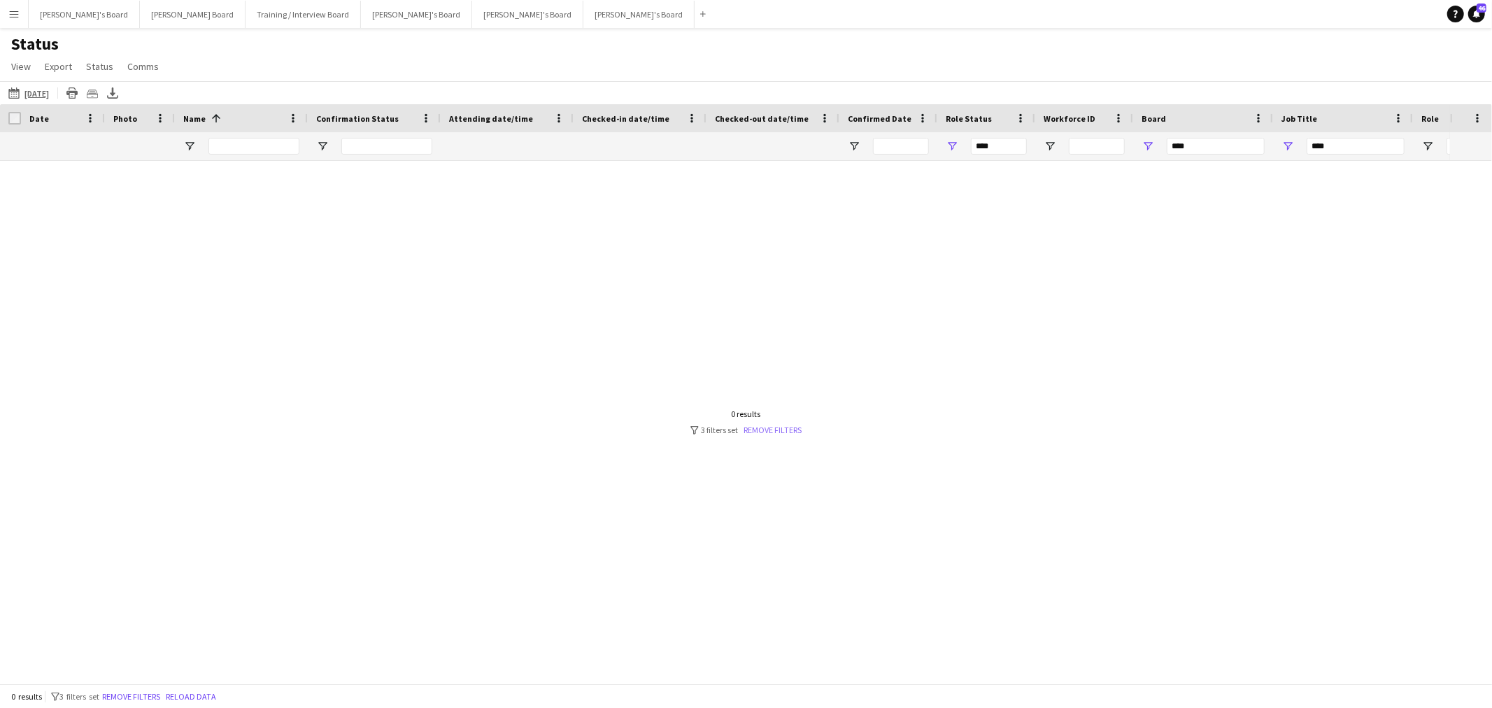
click at [763, 425] on link "Remove filters" at bounding box center [773, 430] width 58 height 10
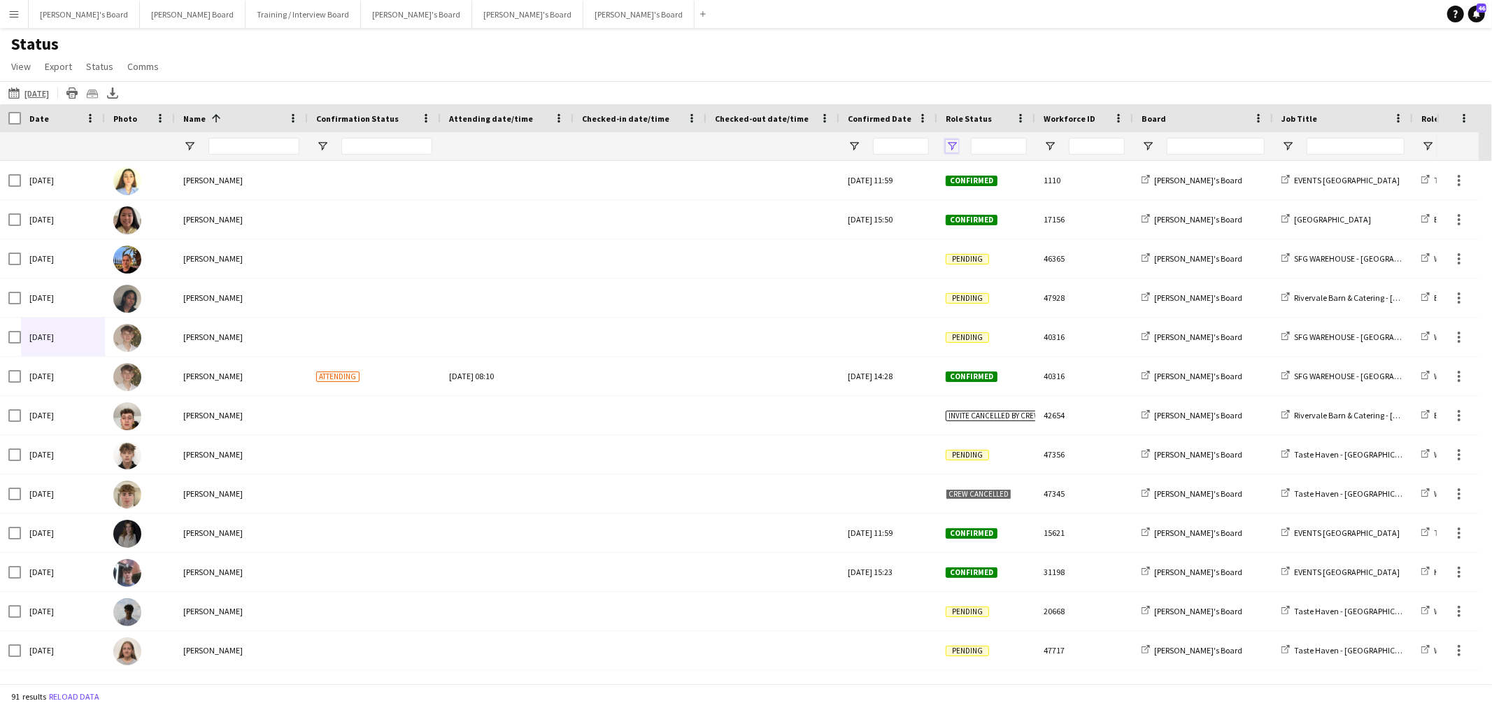
click at [950, 144] on span "Open Filter Menu" at bounding box center [952, 146] width 13 height 13
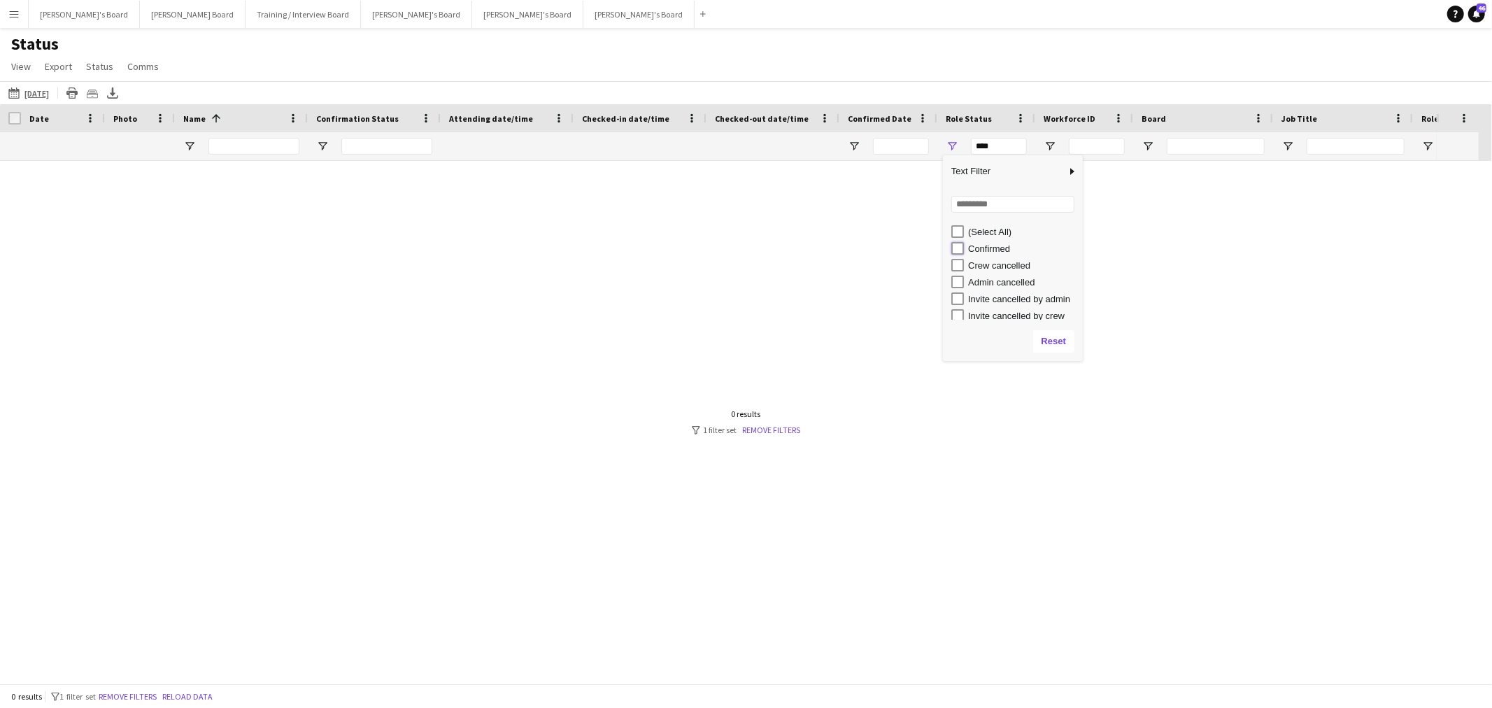
type input "**********"
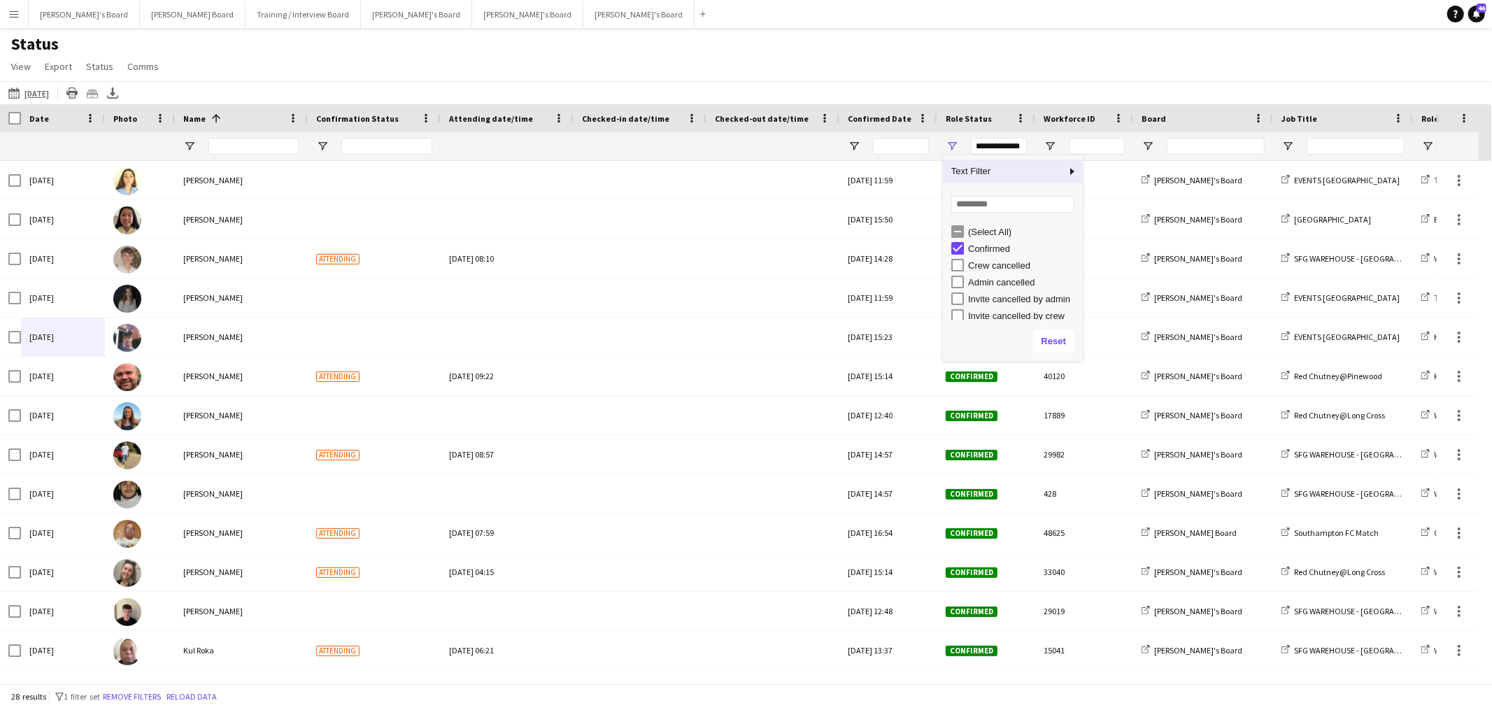
click at [967, 57] on div "Status View Views Default view Airshow Accreditation Airshow Check In Attending…" at bounding box center [746, 58] width 1492 height 48
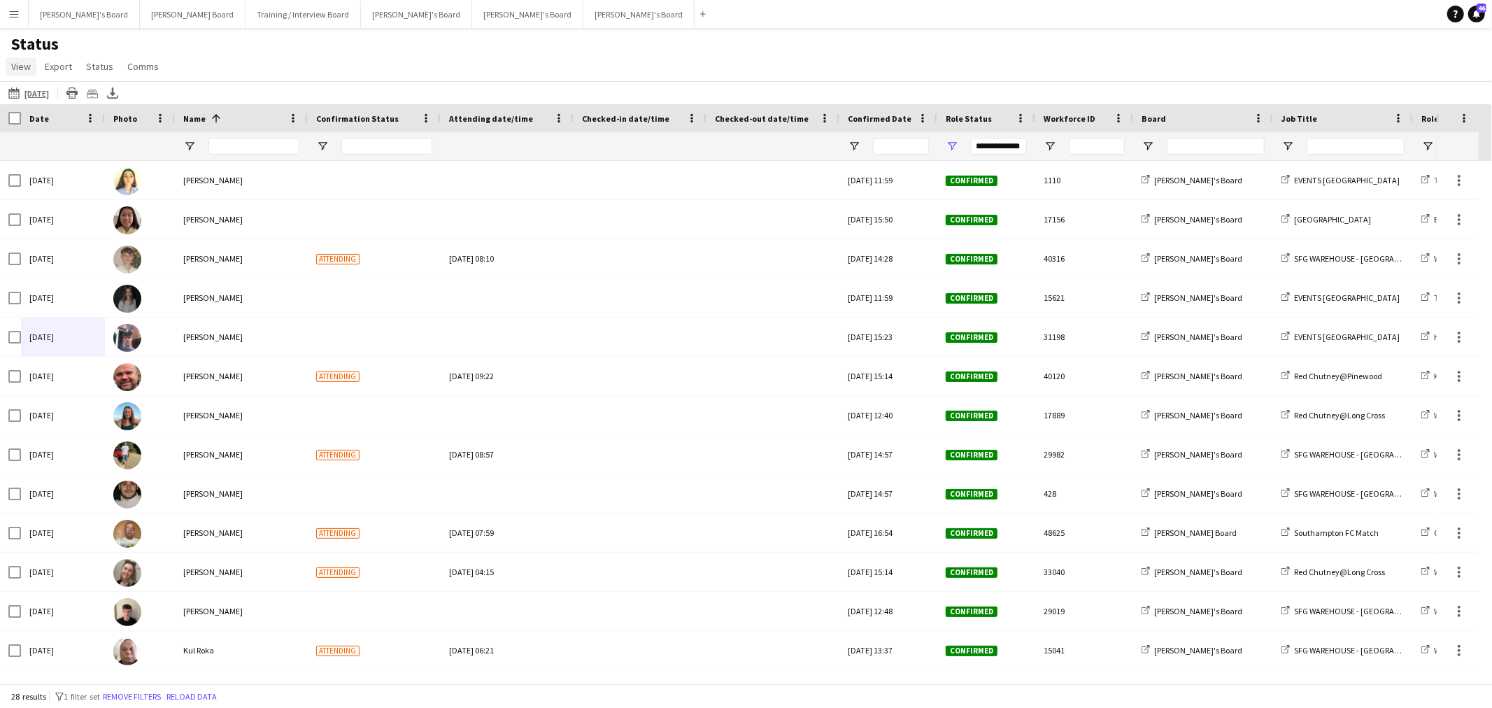
click at [13, 69] on span "View" at bounding box center [21, 66] width 20 height 13
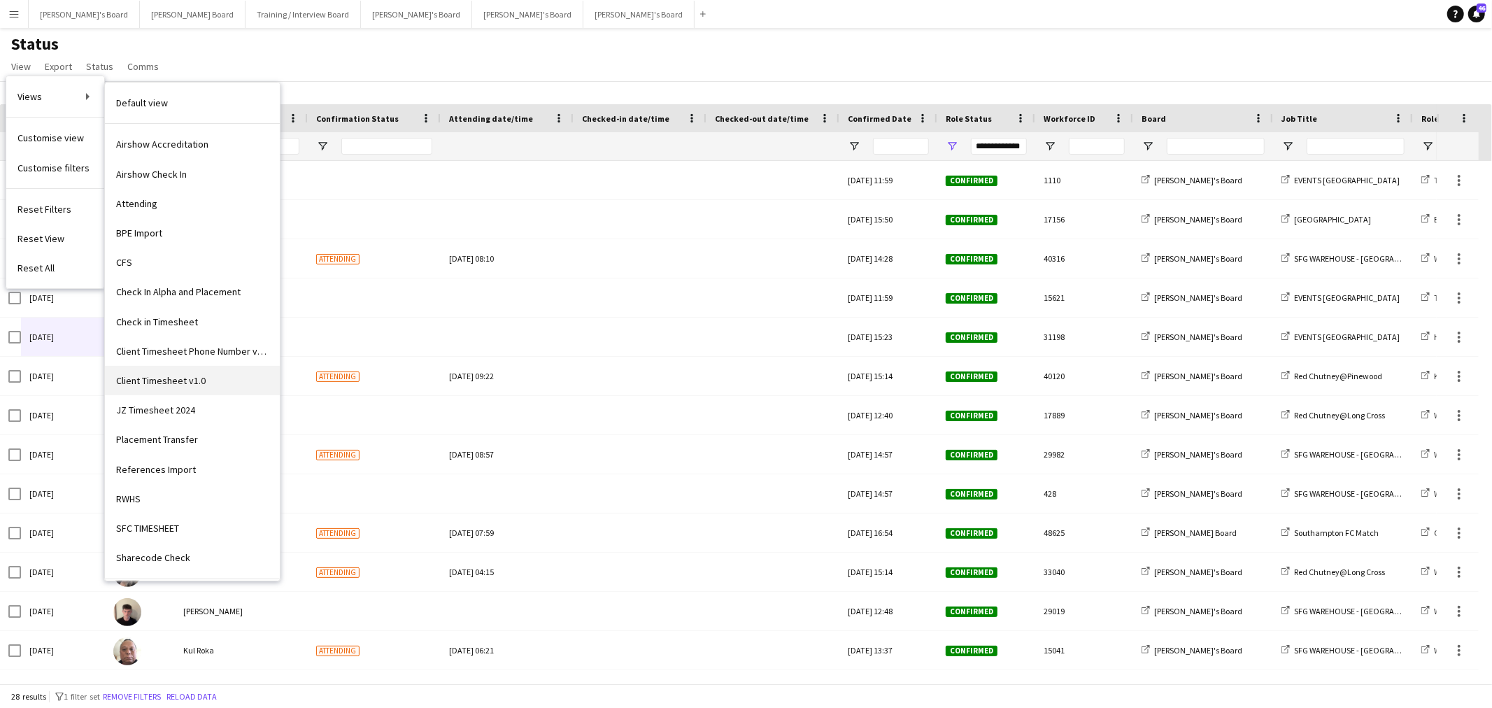
click at [182, 387] on span "Client Timesheet v1.0" at bounding box center [161, 380] width 90 height 13
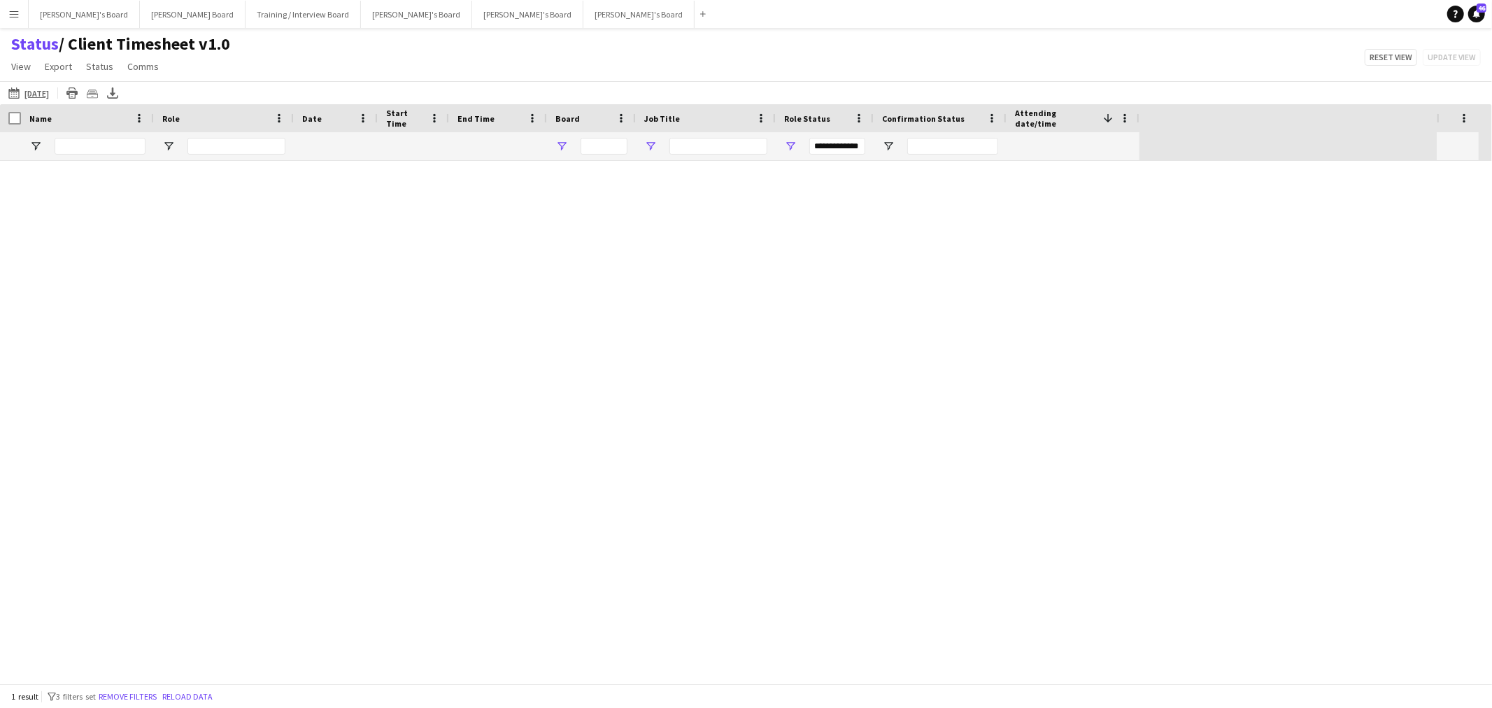
type input "**********"
click at [128, 693] on button "Remove filters" at bounding box center [128, 696] width 64 height 15
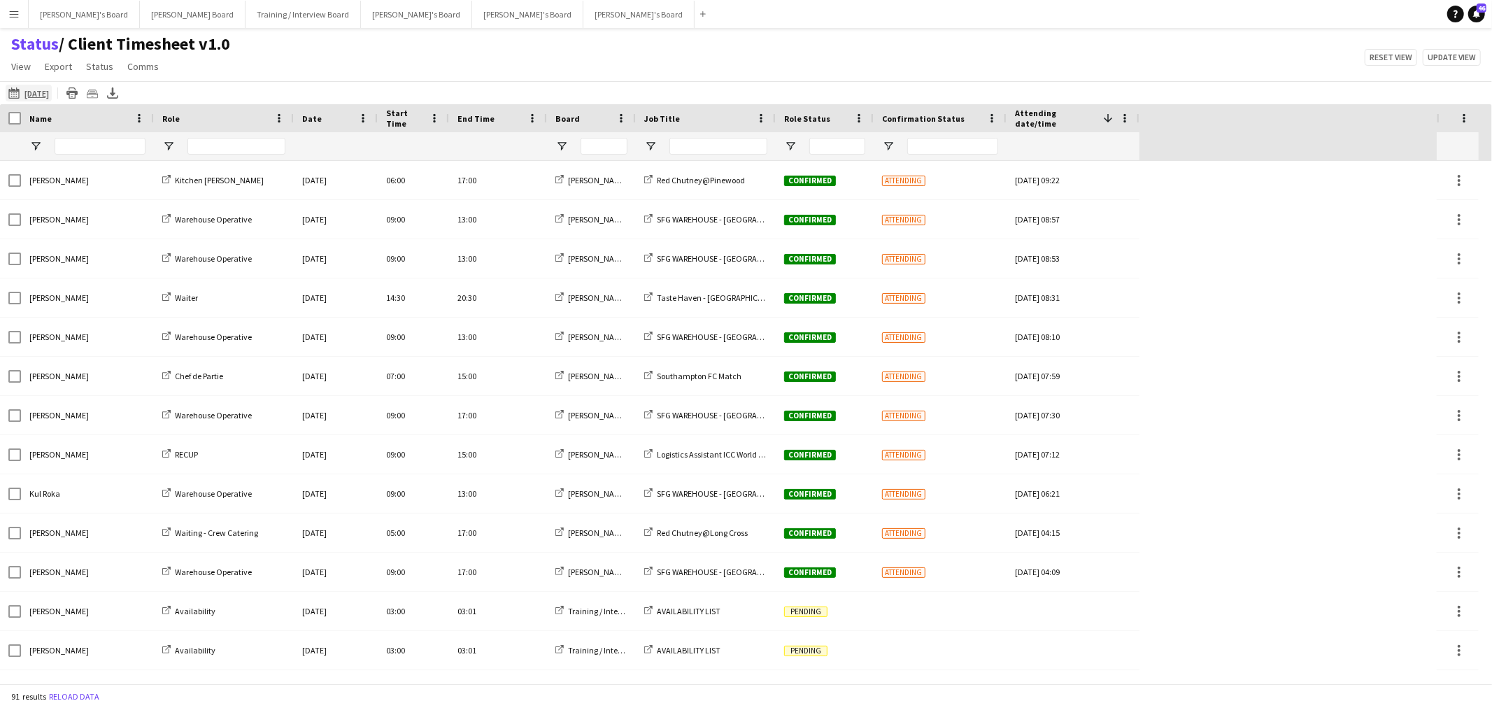
click at [14, 92] on app-icon "[DATE]" at bounding box center [16, 92] width 16 height 11
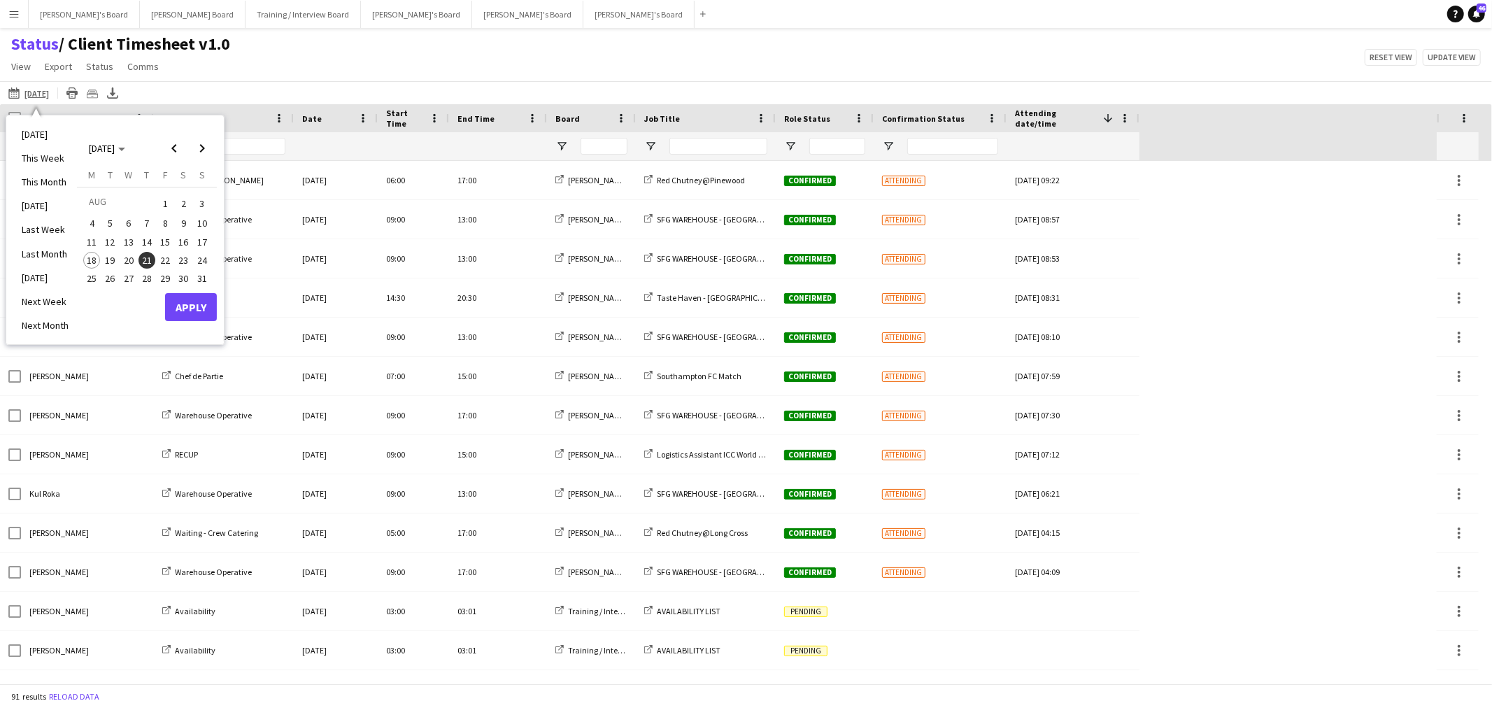
click at [273, 86] on div "09-07-2025 09-07-2025 Today This Week This Month Yesterday Last Week Last Month…" at bounding box center [746, 92] width 1492 height 23
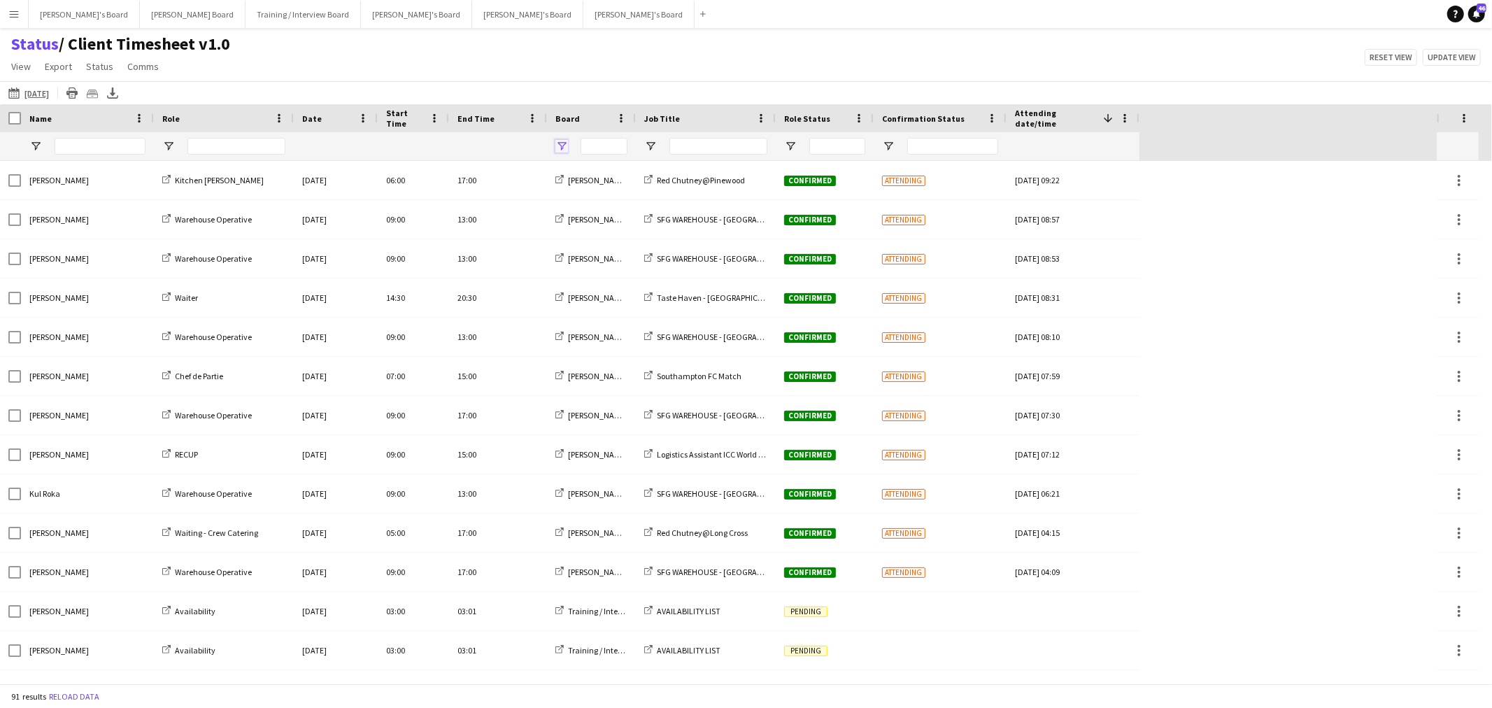
click at [556, 140] on span "Open Filter Menu" at bounding box center [562, 146] width 13 height 13
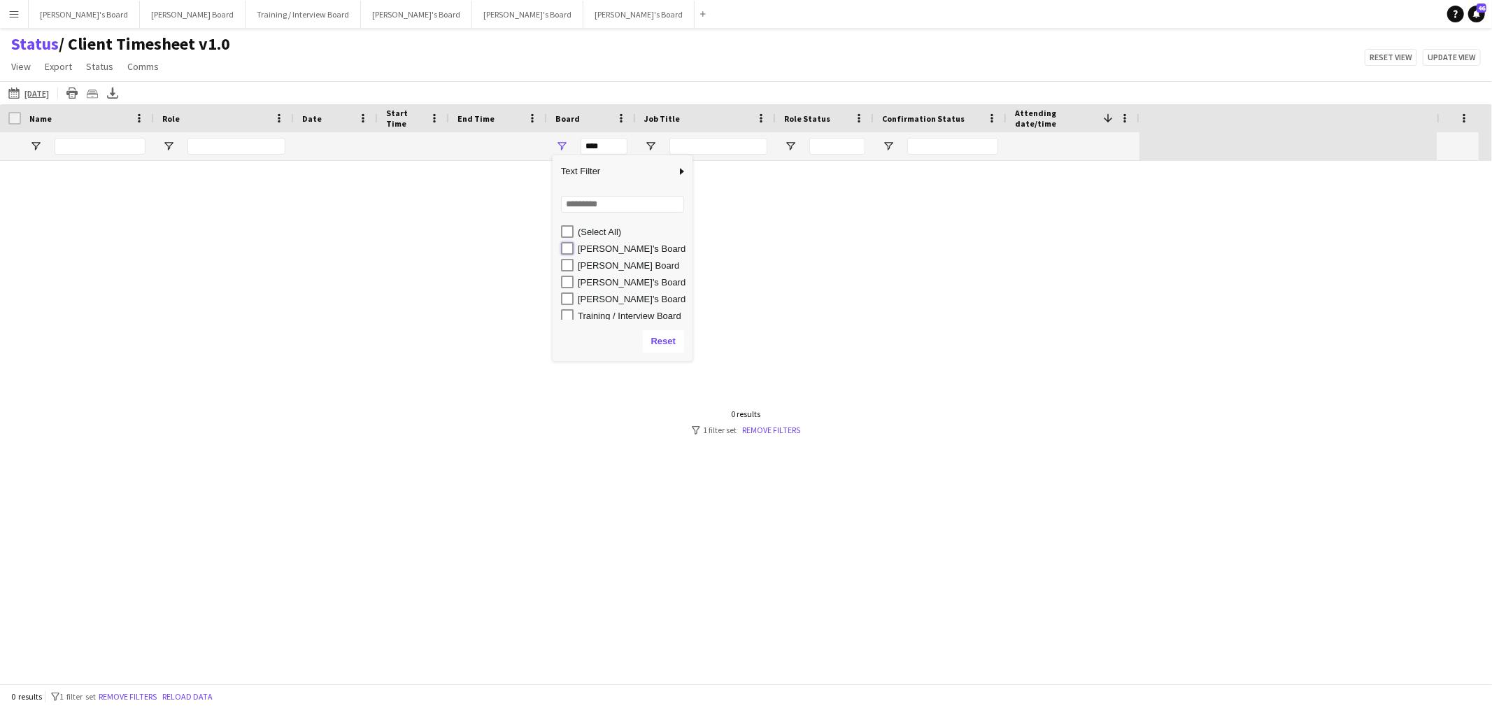
type input "**********"
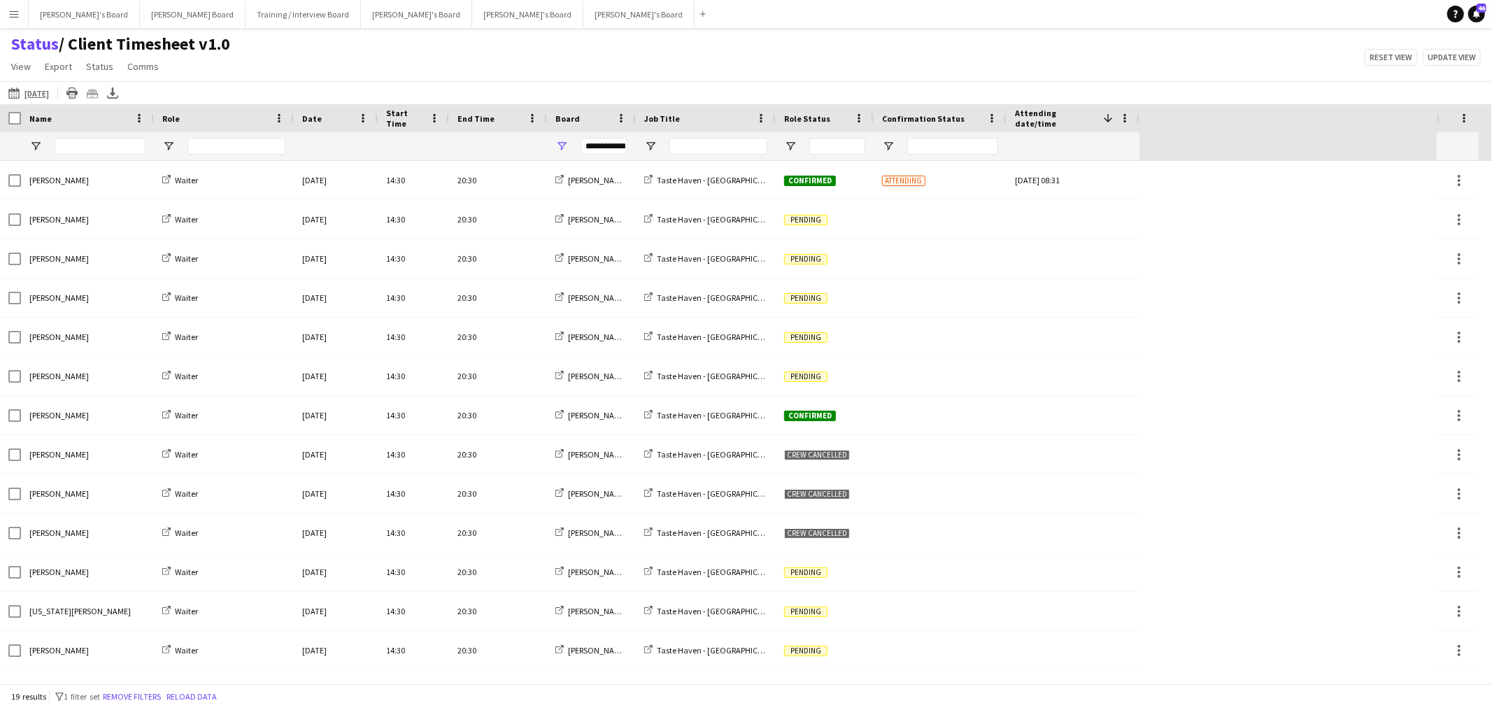
click at [598, 81] on div "09-07-2025 09-07-2025 Today This Week This Month Yesterday Last Week Last Month…" at bounding box center [746, 92] width 1492 height 23
click at [784, 142] on span "Open Filter Menu" at bounding box center [790, 146] width 13 height 13
type input "***"
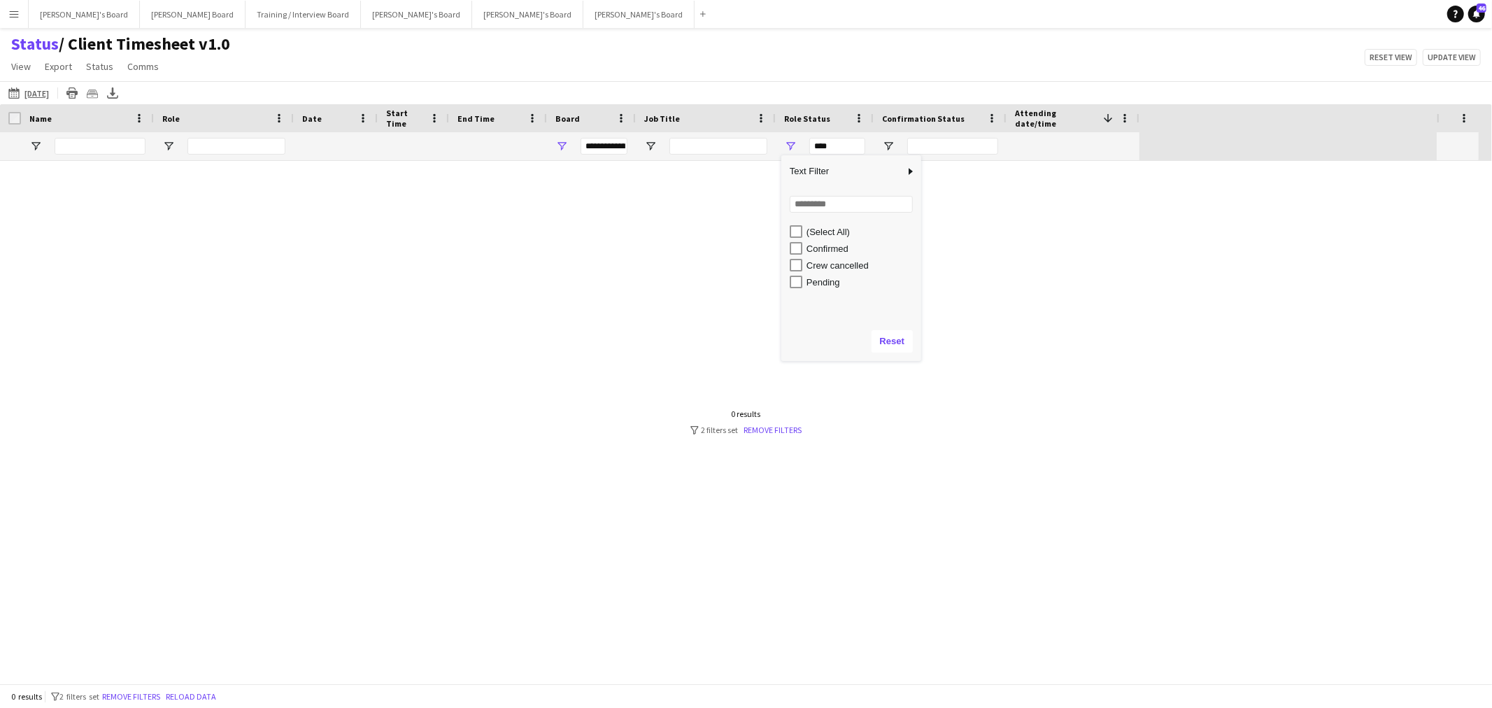
type input "***"
type input "**********"
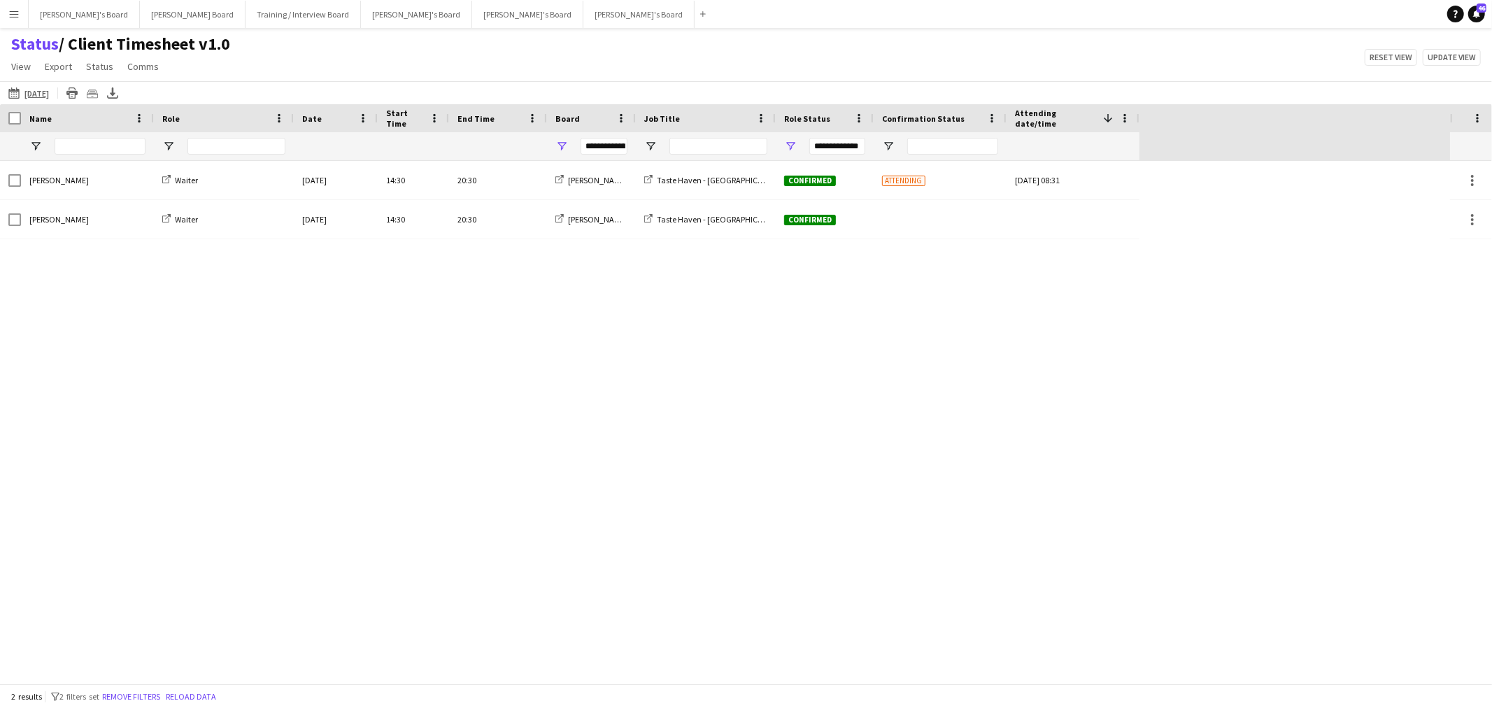
click at [760, 62] on div "Status / Client Timesheet v1.0 View Views Default view Airshow Accreditation Ai…" at bounding box center [746, 58] width 1492 height 48
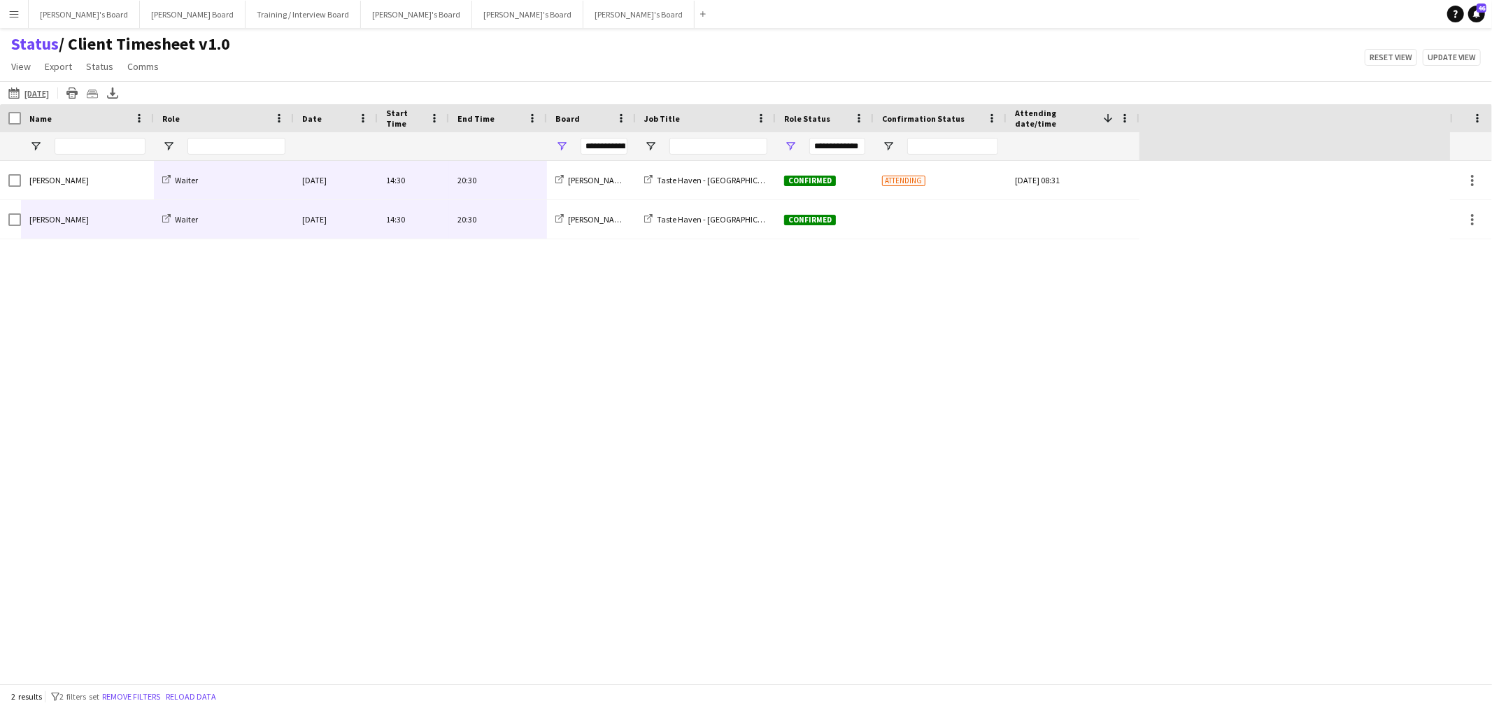
drag, startPoint x: 43, startPoint y: 180, endPoint x: 467, endPoint y: 218, distance: 425.7
click at [467, 218] on div "Penny Medhurst Waiter Thu, 21 Aug 2025 14:30 20:30 Caitlin's Board Taste Haven …" at bounding box center [570, 200] width 1140 height 78
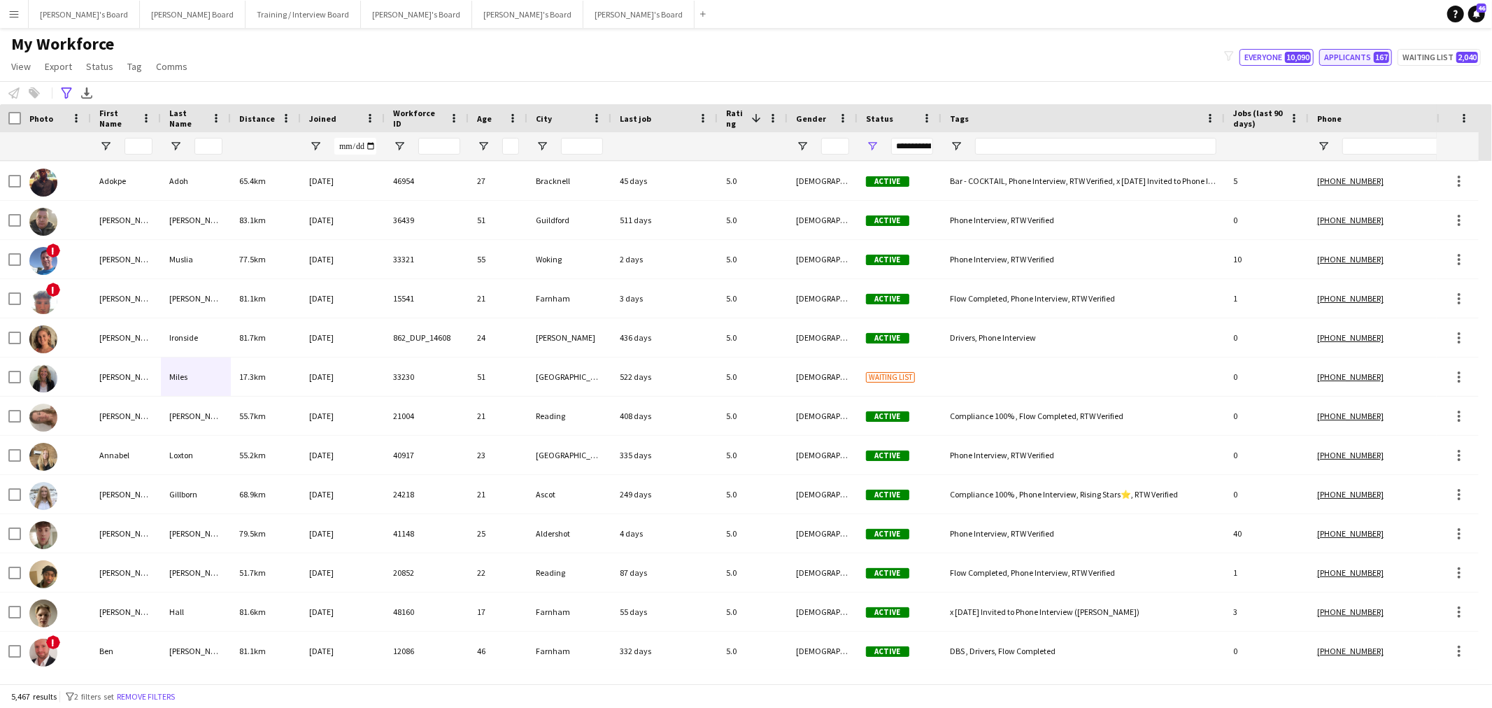
scroll to position [78, 0]
click at [1366, 57] on button "Applicants 167" at bounding box center [1356, 57] width 73 height 17
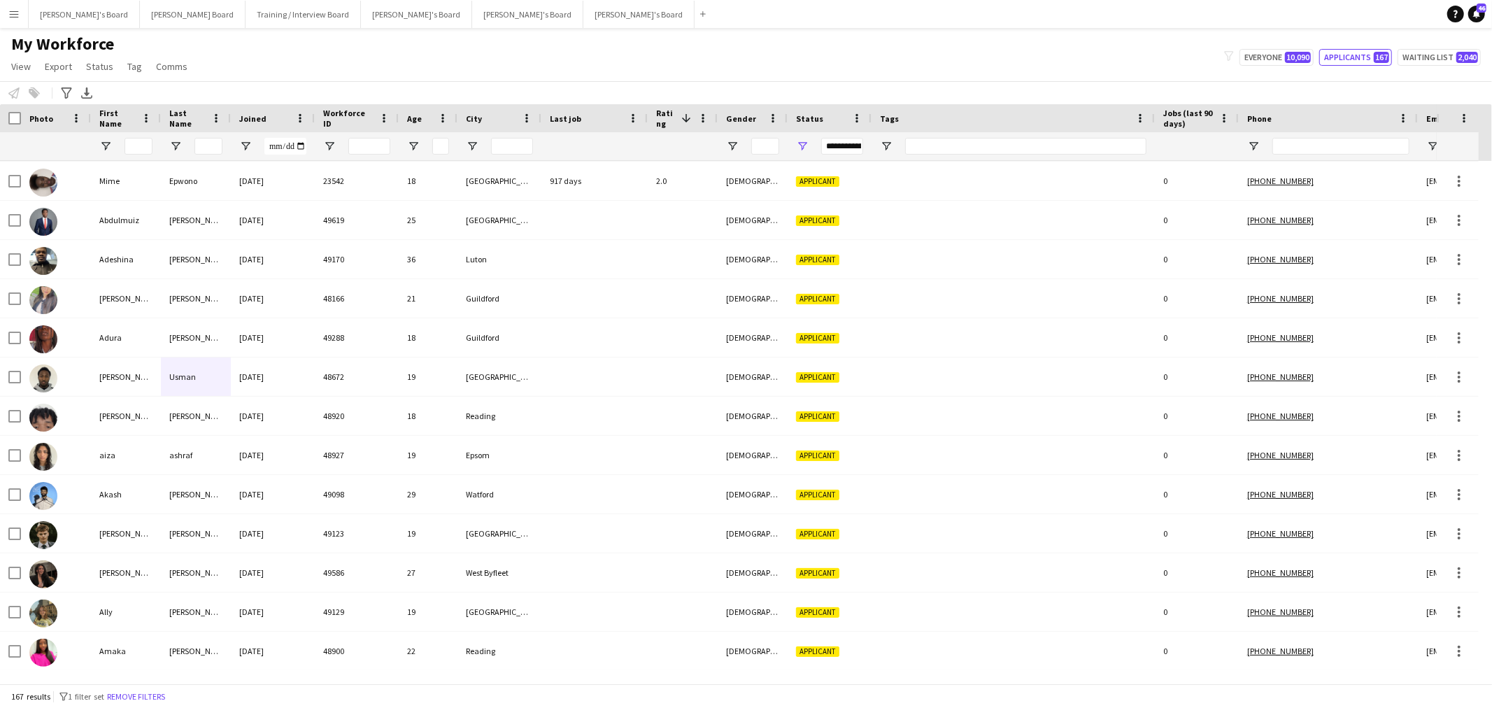
click at [921, 64] on div "My Workforce View Views Default view Compliance RTW Checks MANCHESTER Search UN…" at bounding box center [746, 58] width 1492 height 48
drag, startPoint x: 1280, startPoint y: 57, endPoint x: 931, endPoint y: 120, distance: 354.6
click at [1280, 57] on button "Everyone 10,090" at bounding box center [1277, 57] width 74 height 17
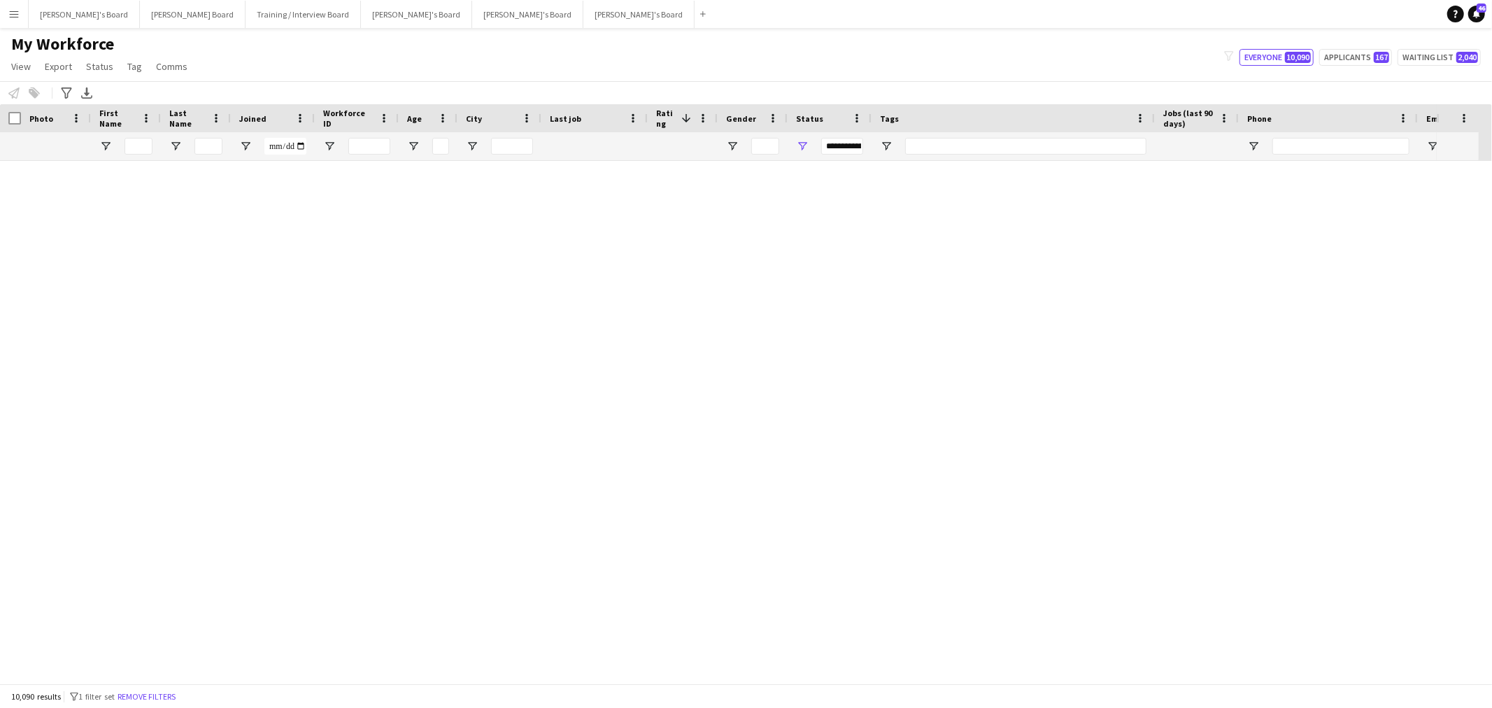
type input "**********"
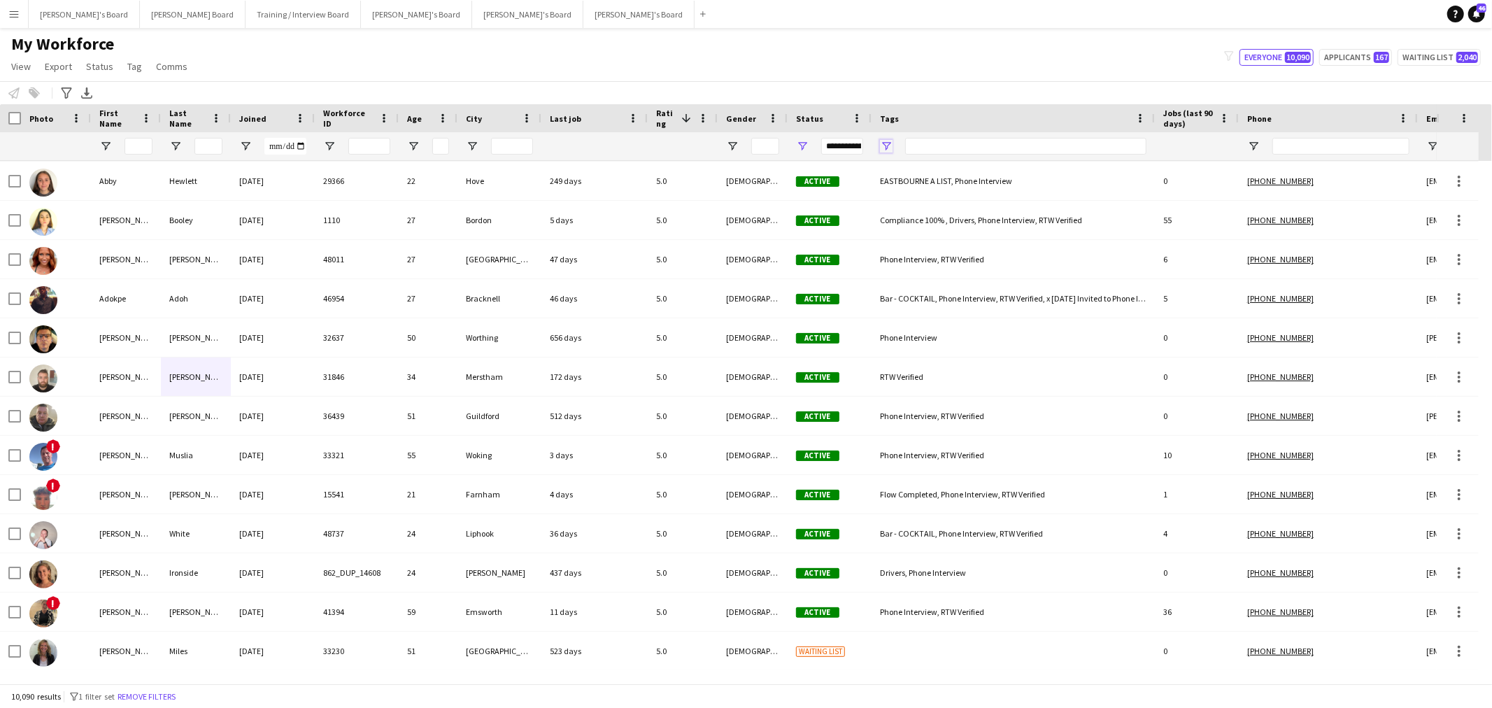
click at [886, 148] on span "Open Filter Menu" at bounding box center [886, 146] width 13 height 13
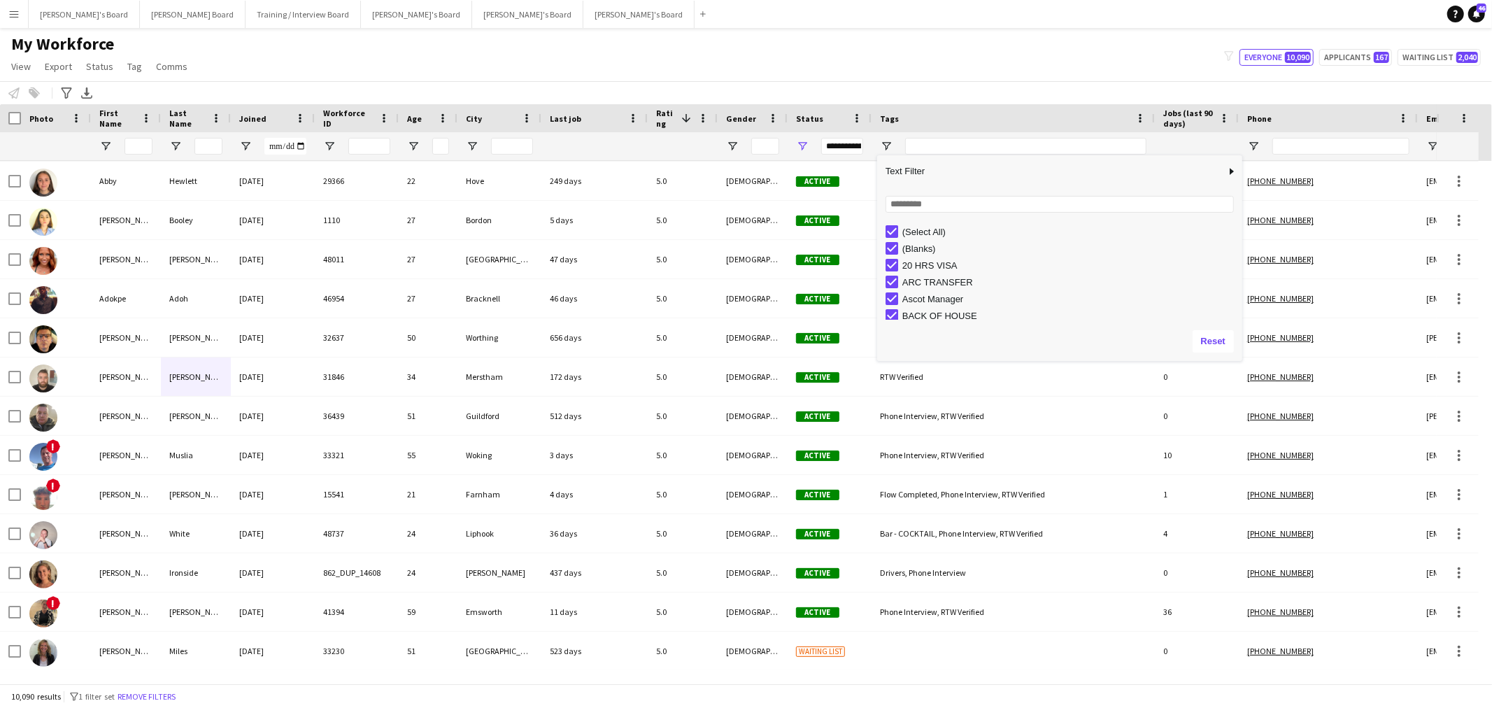
drag, startPoint x: 1013, startPoint y: 231, endPoint x: 1244, endPoint y: 256, distance: 232.3
click at [1243, 256] on div "Column Filter" at bounding box center [1240, 258] width 3 height 199
type input "***"
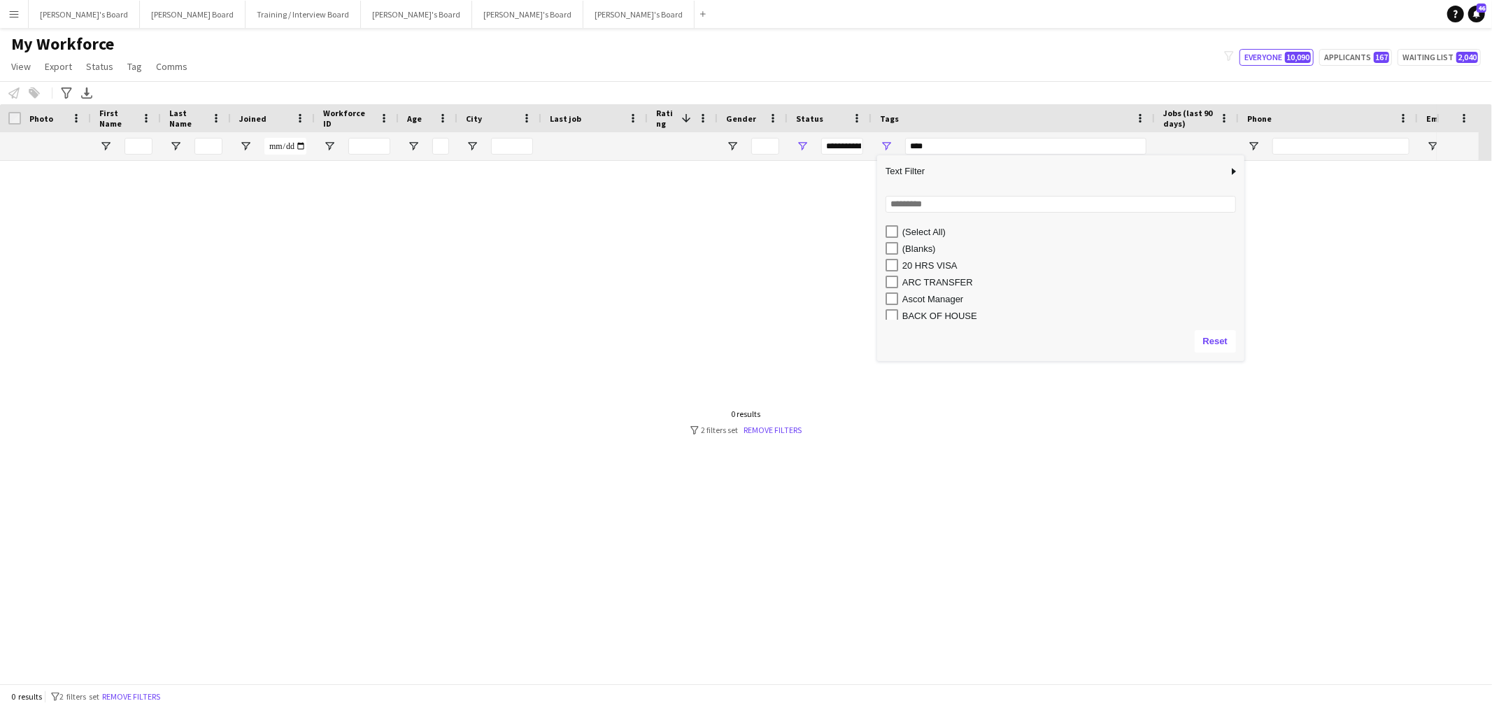
scroll to position [0, 0]
click at [942, 208] on input "Search filter values" at bounding box center [1061, 204] width 351 height 17
type input "****"
drag, startPoint x: 971, startPoint y: 205, endPoint x: 446, endPoint y: 206, distance: 525.4
click at [540, 193] on div "Drag here to set row groups Photo Title Full Name First Name Last Name Workforc…" at bounding box center [746, 393] width 1492 height 579
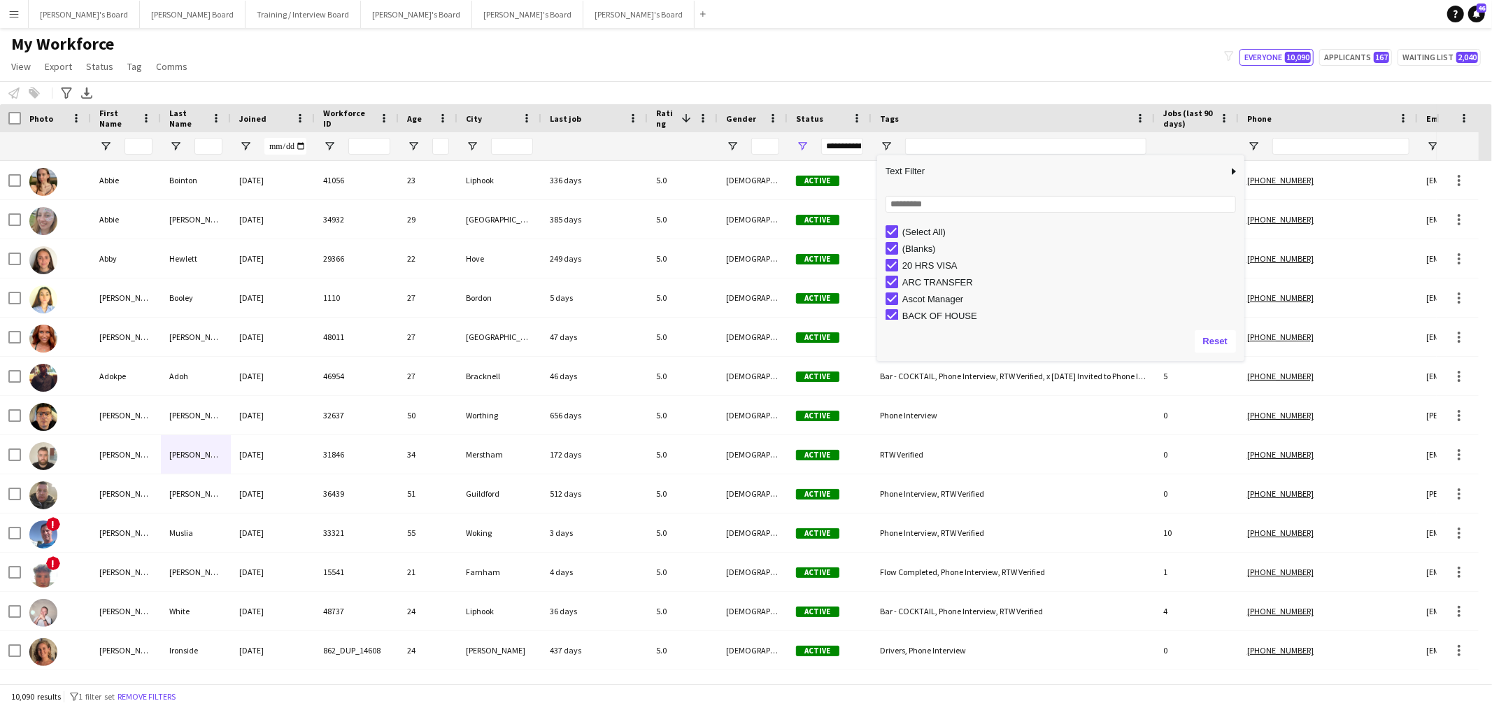
click at [656, 49] on div "My Workforce View Views Default view Compliance RTW Checks MANCHESTER Search UN…" at bounding box center [746, 58] width 1492 height 48
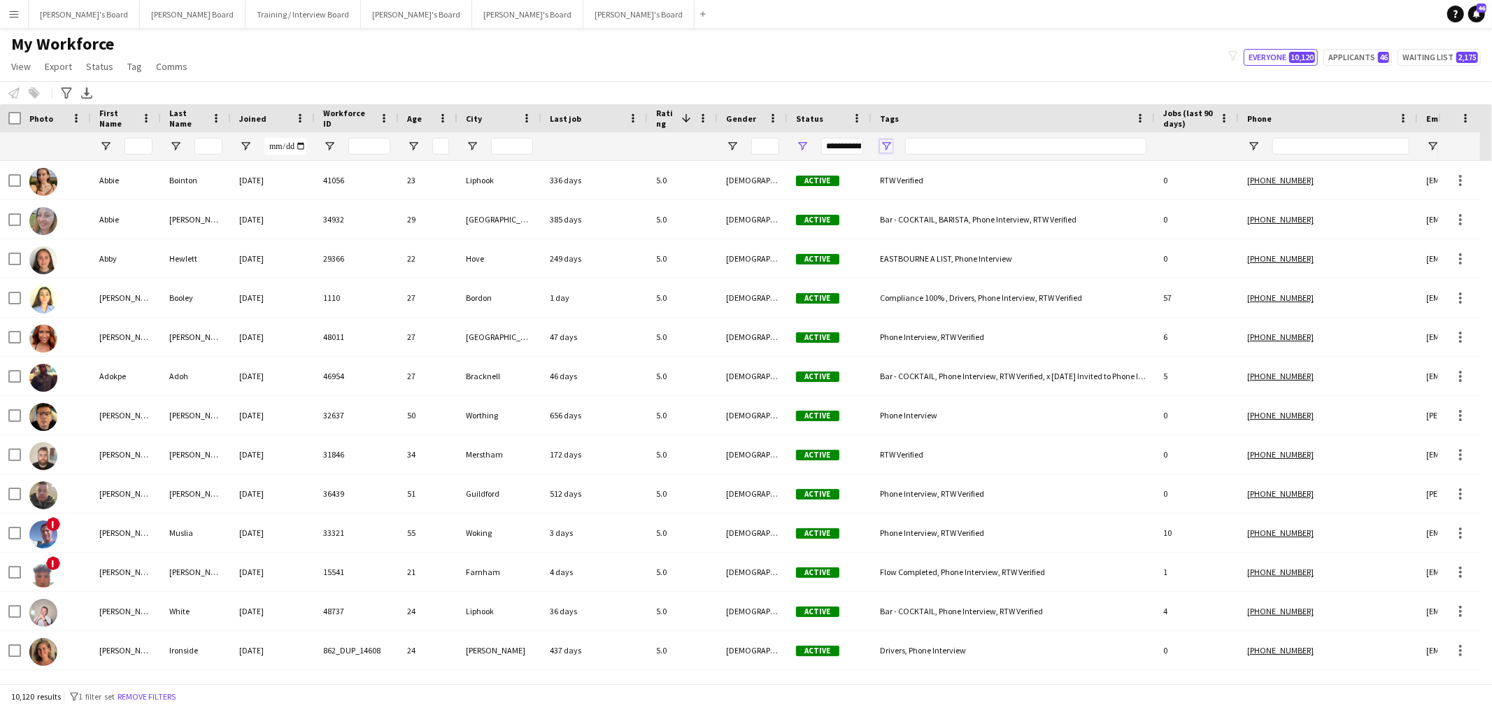
drag, startPoint x: 883, startPoint y: 145, endPoint x: 891, endPoint y: 148, distance: 8.8
click at [884, 145] on span "Open Filter Menu" at bounding box center [886, 146] width 13 height 13
click at [884, 231] on div "(Select All)" at bounding box center [947, 231] width 140 height 17
type input "***"
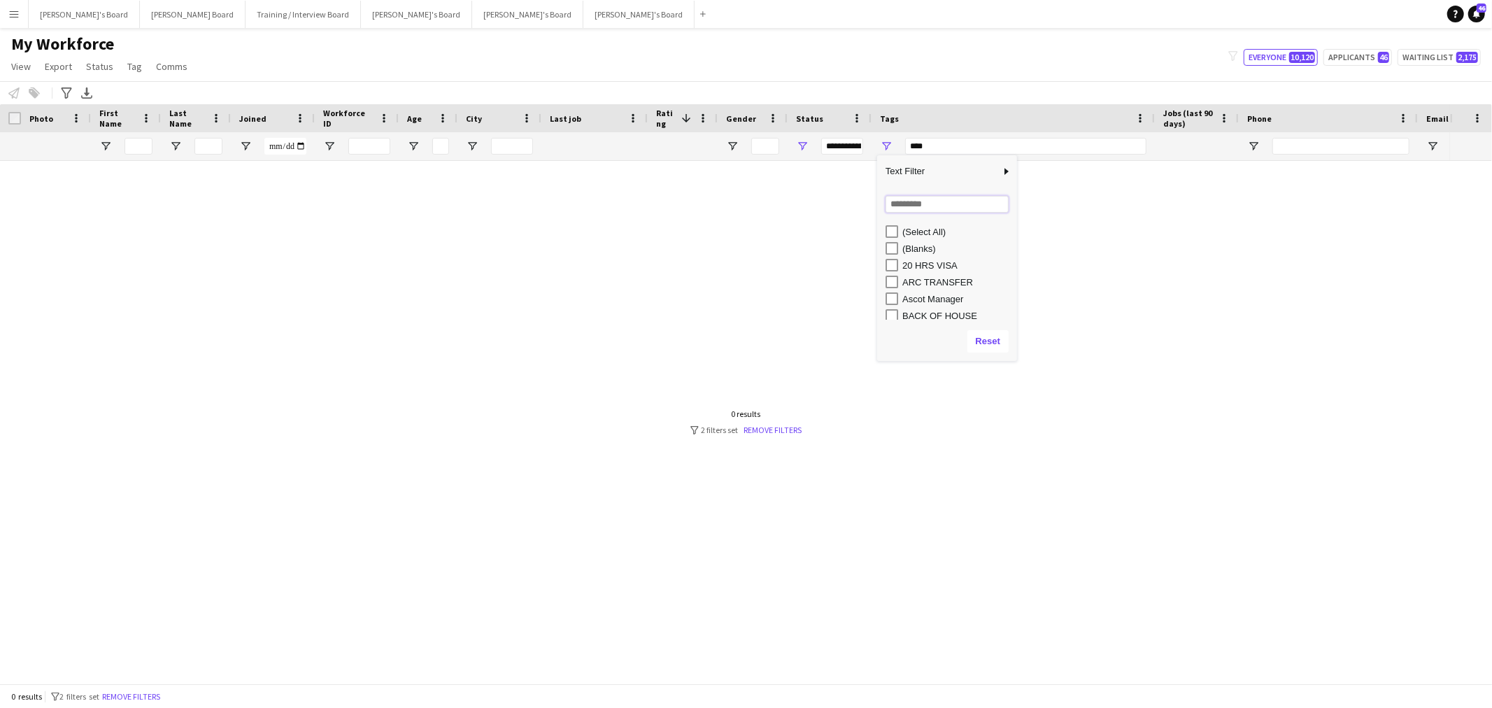
click at [920, 208] on input "Search filter values" at bounding box center [947, 204] width 123 height 17
type input "*******"
drag, startPoint x: 1016, startPoint y: 242, endPoint x: 1157, endPoint y: 241, distance: 141.3
click at [1185, 248] on div "Column Filter" at bounding box center [1183, 258] width 3 height 199
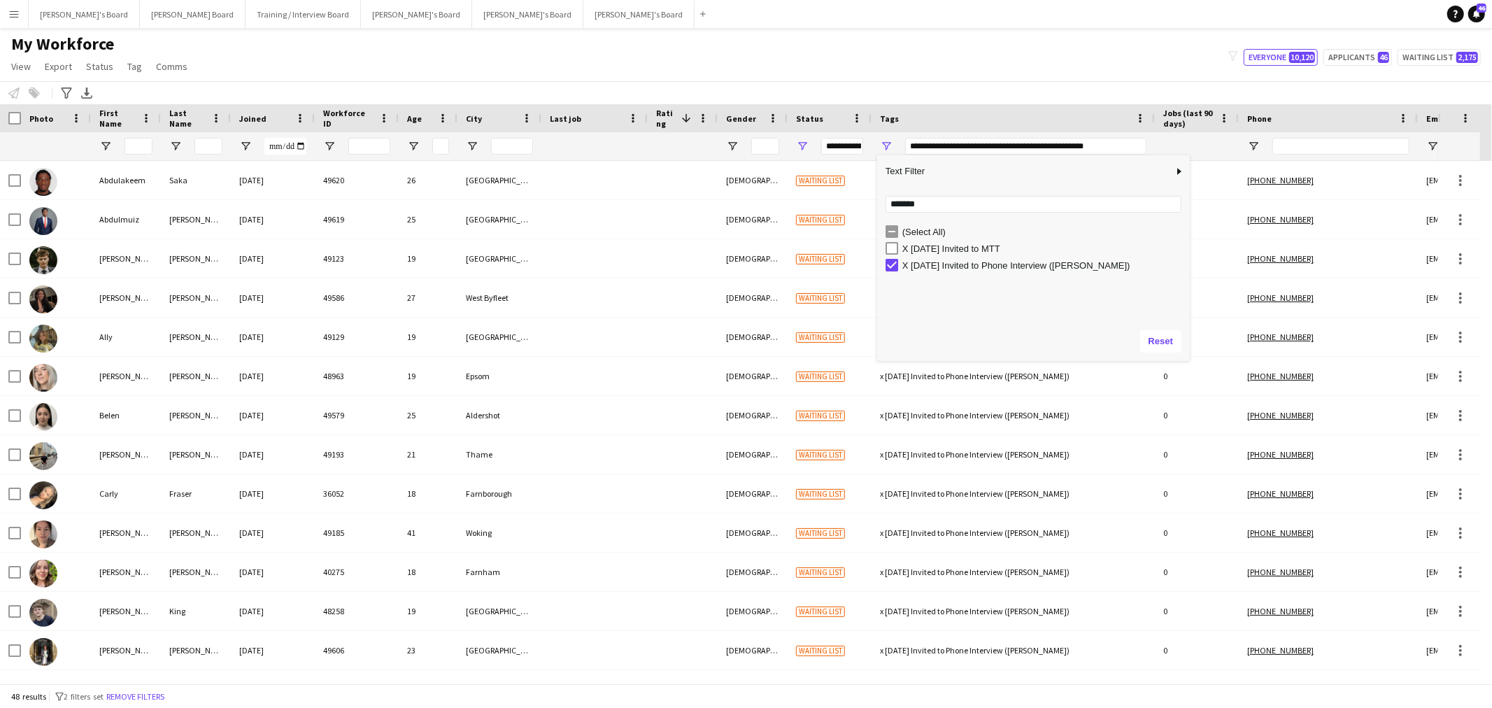
click at [870, 31] on main "My Workforce View Views Default view Compliance RTW Checks MANCHESTER Search UN…" at bounding box center [746, 358] width 1492 height 661
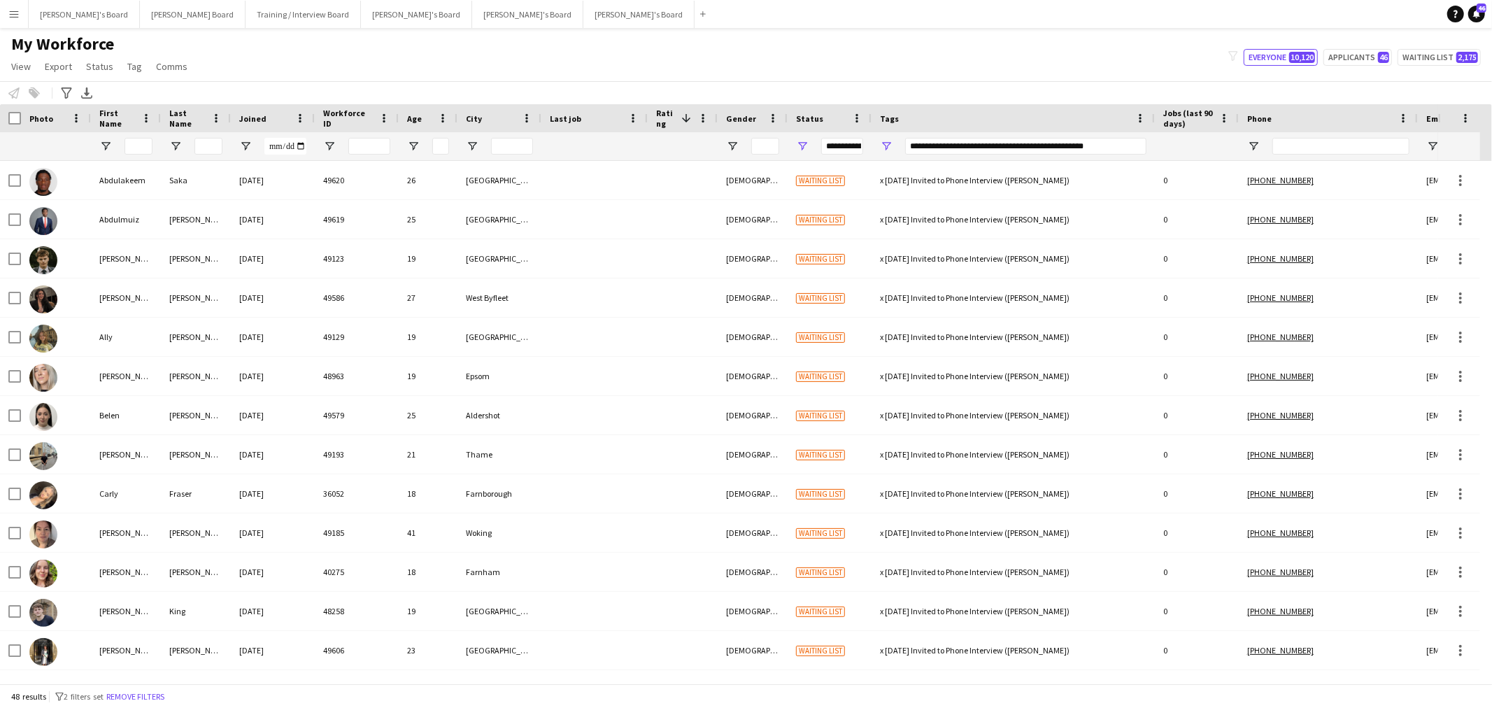
click at [481, 122] on div "City" at bounding box center [491, 118] width 50 height 21
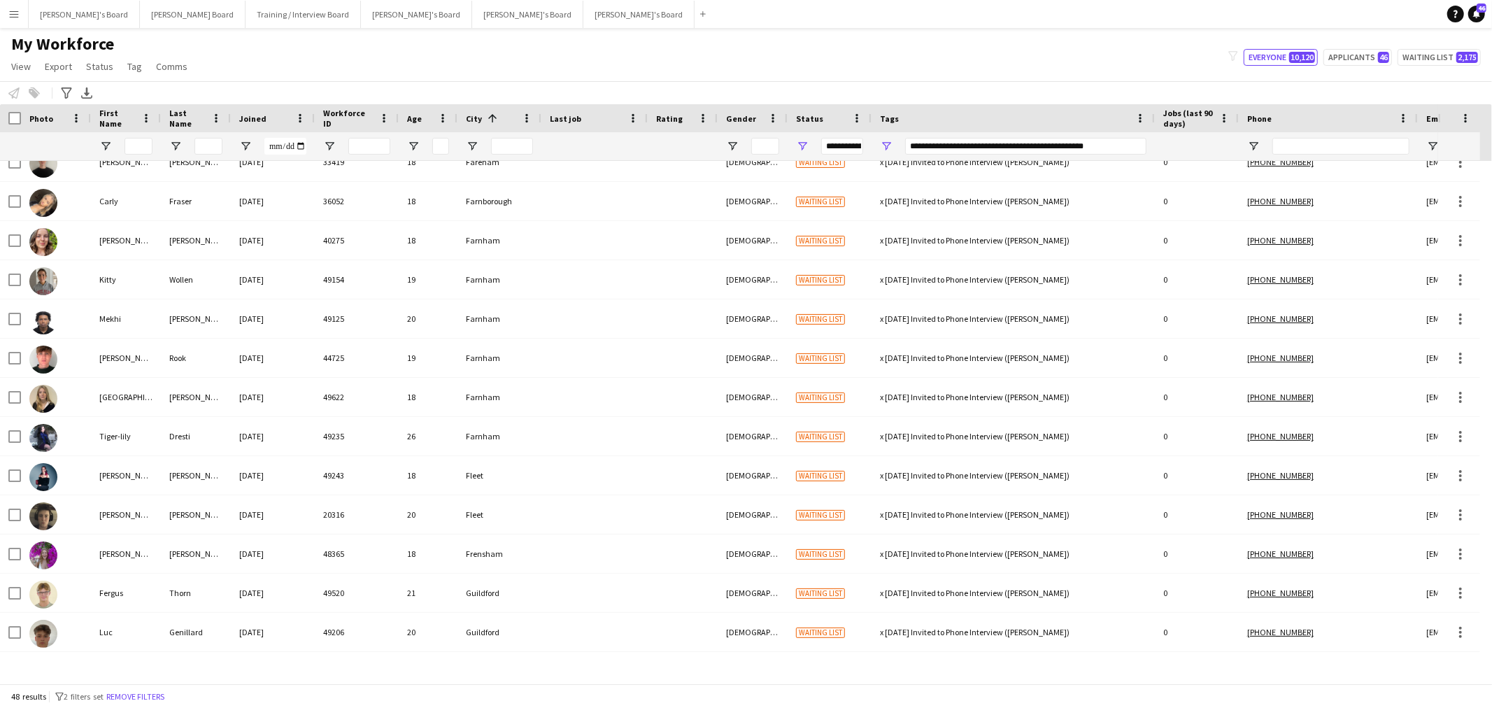
scroll to position [449, 0]
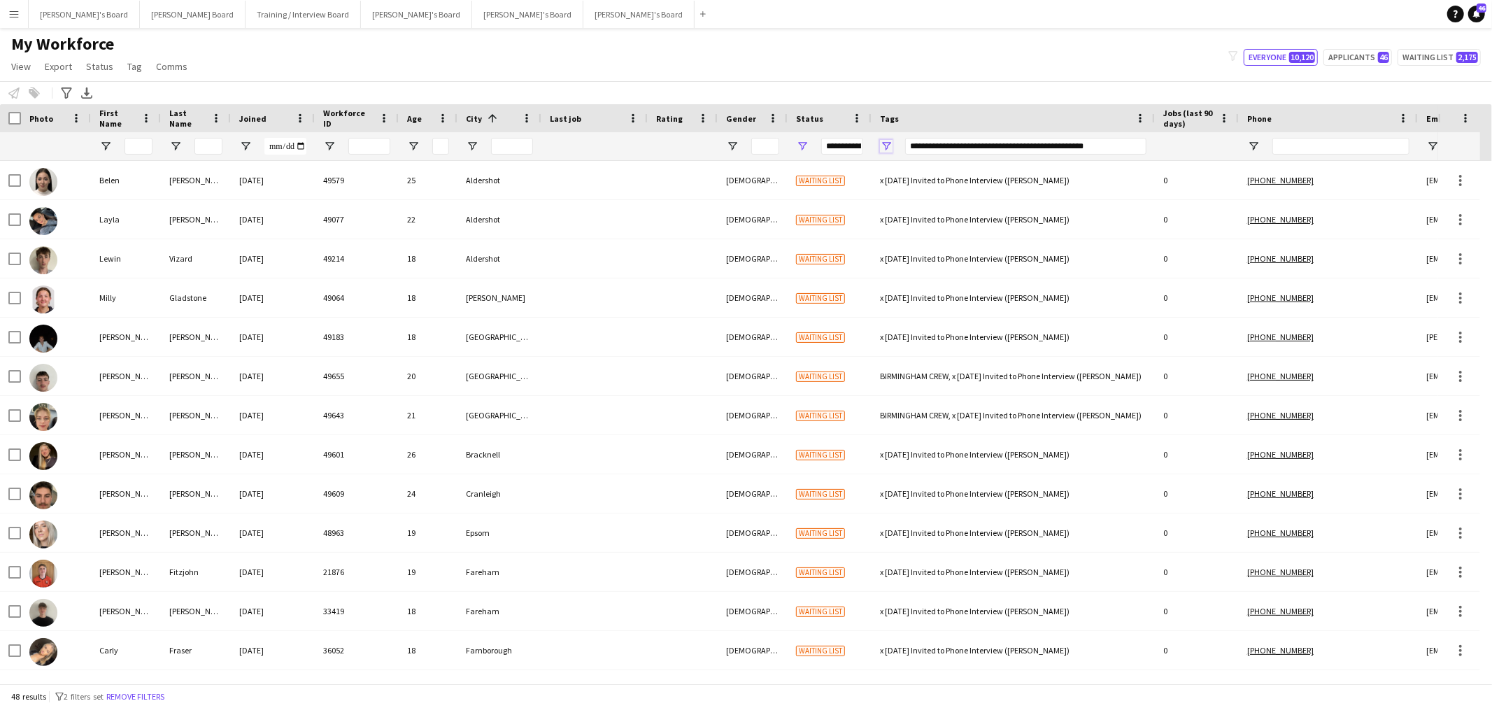
click at [882, 144] on span "Open Filter Menu" at bounding box center [886, 146] width 13 height 13
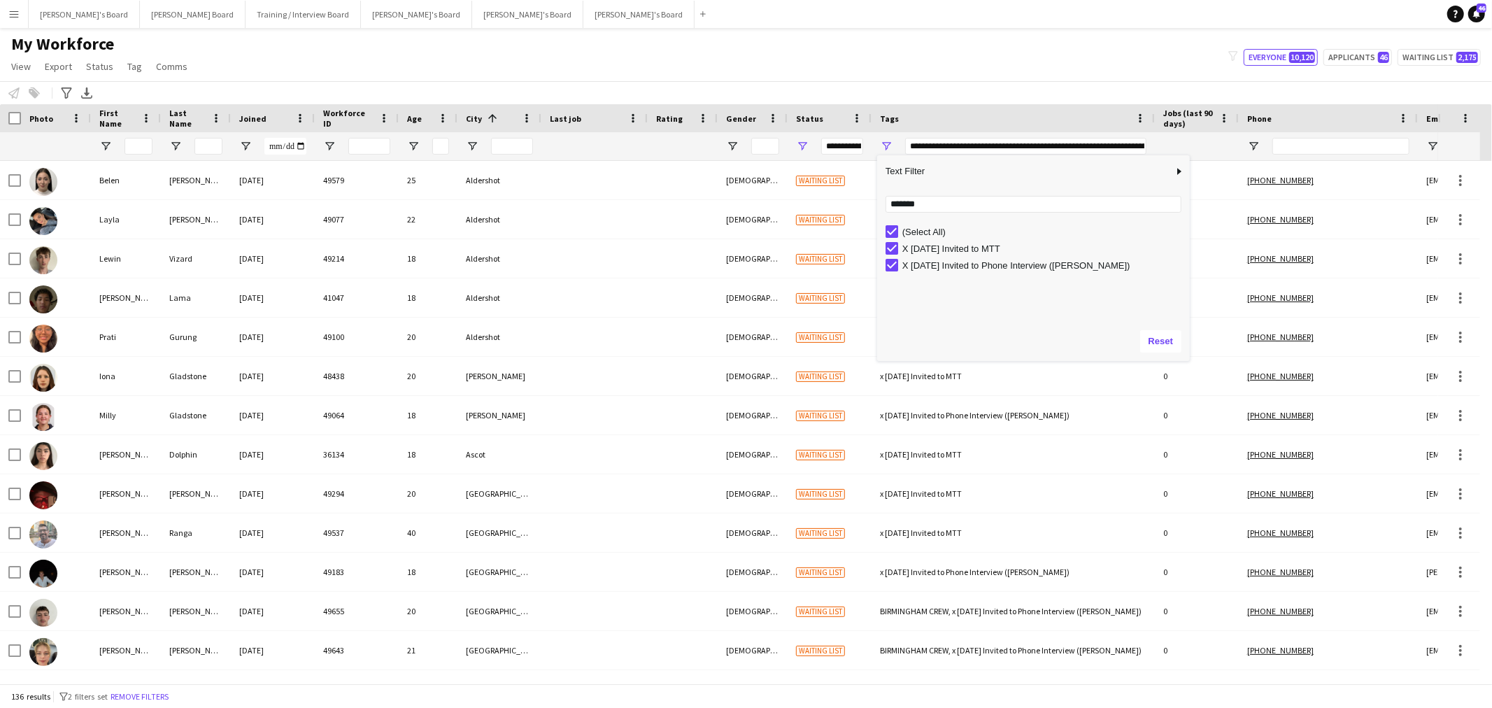
click at [539, 49] on div "My Workforce View Views Default view Compliance RTW Checks MANCHESTER Search UN…" at bounding box center [746, 58] width 1492 height 48
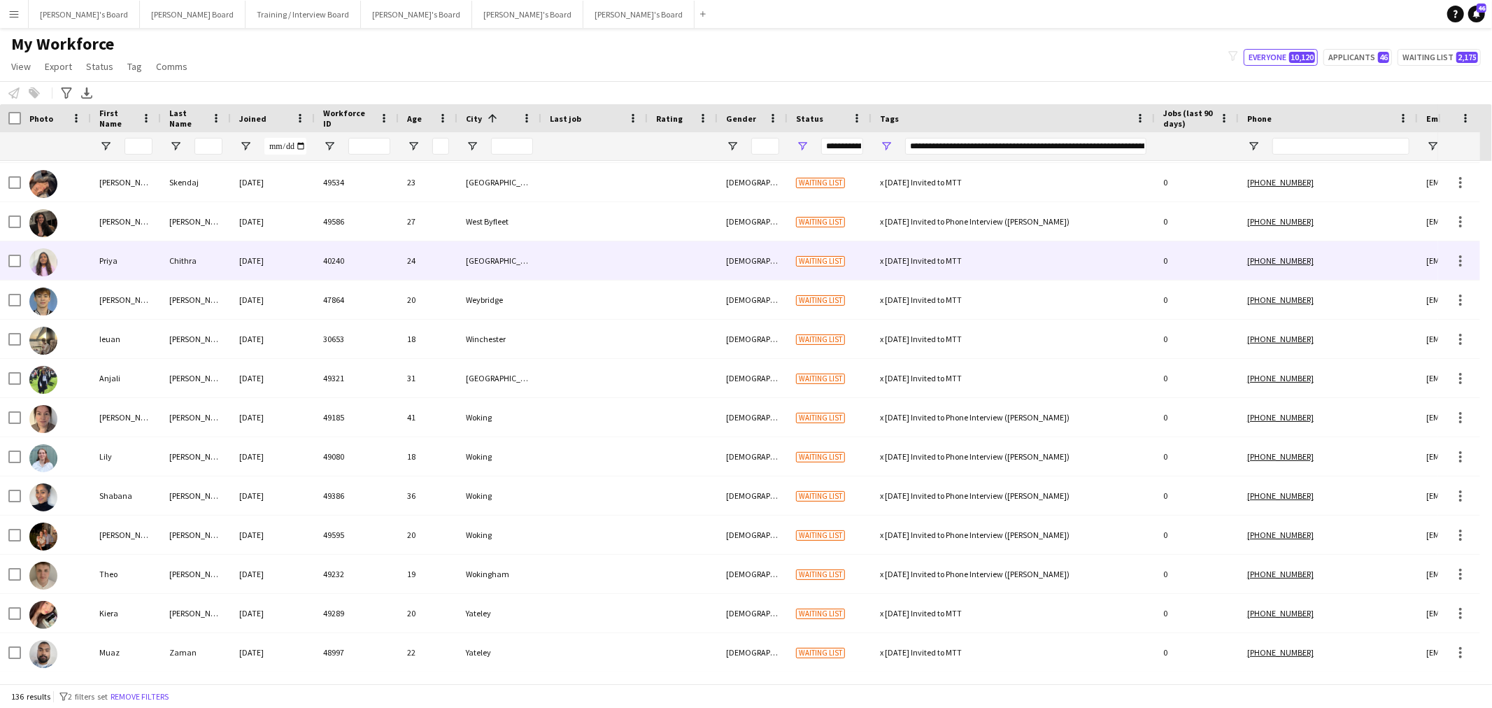
click at [527, 255] on div "West Drayton" at bounding box center [500, 260] width 84 height 38
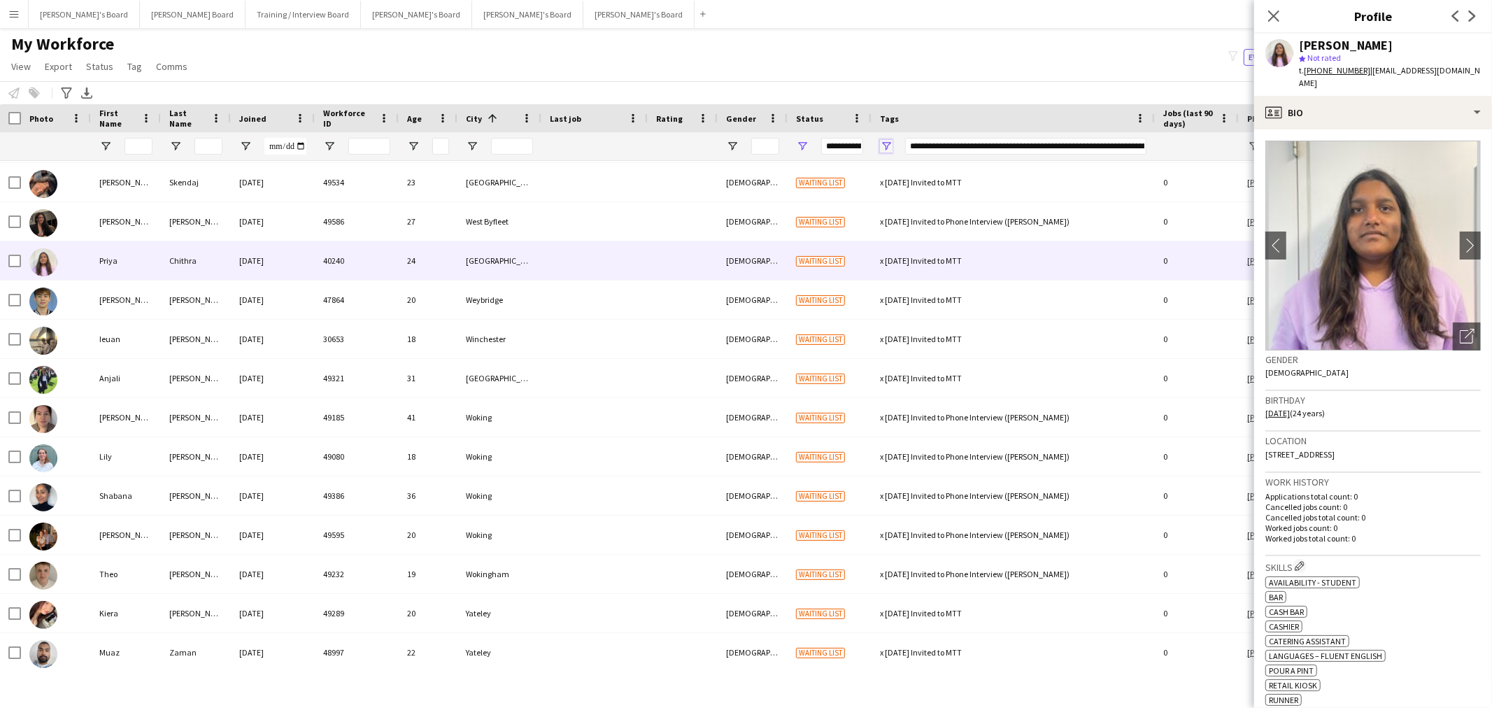
click at [882, 146] on span "Open Filter Menu" at bounding box center [886, 146] width 13 height 13
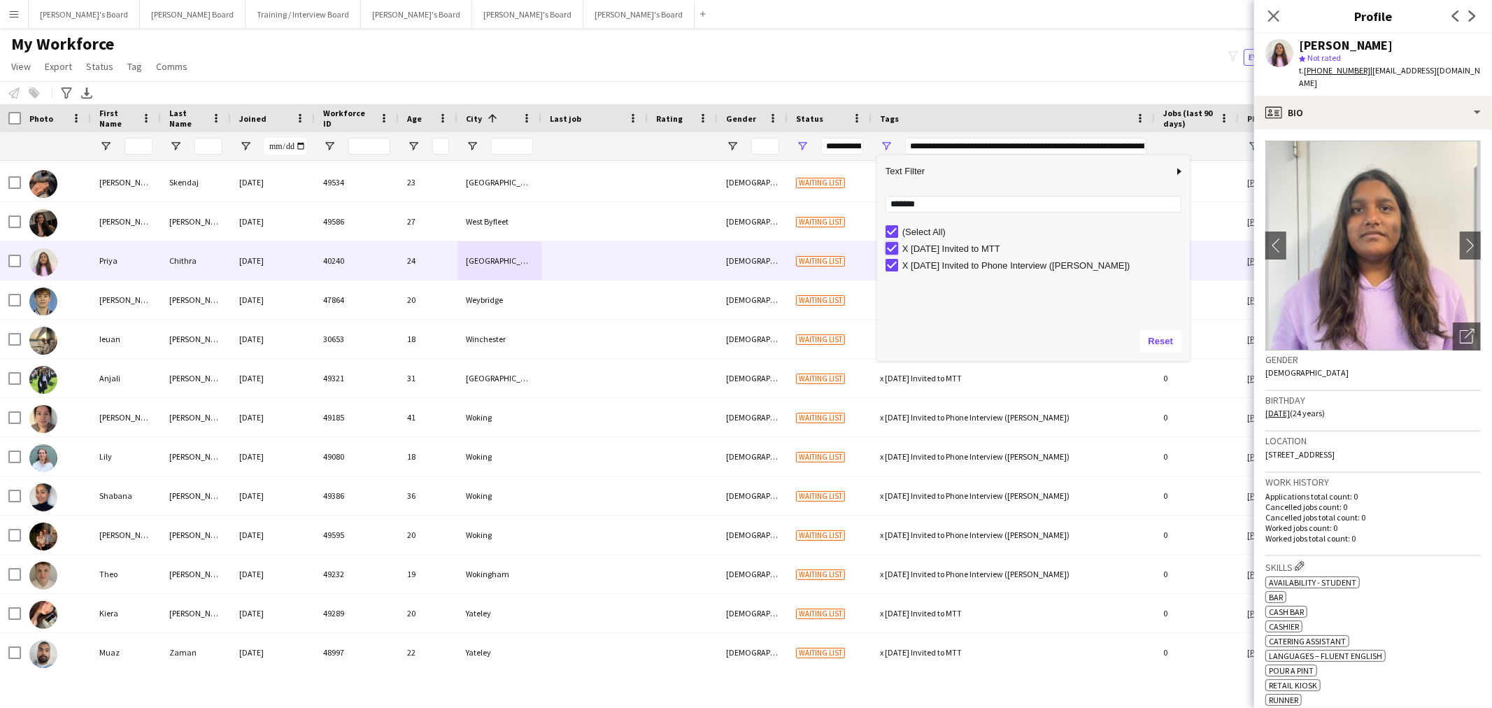
type input "**********"
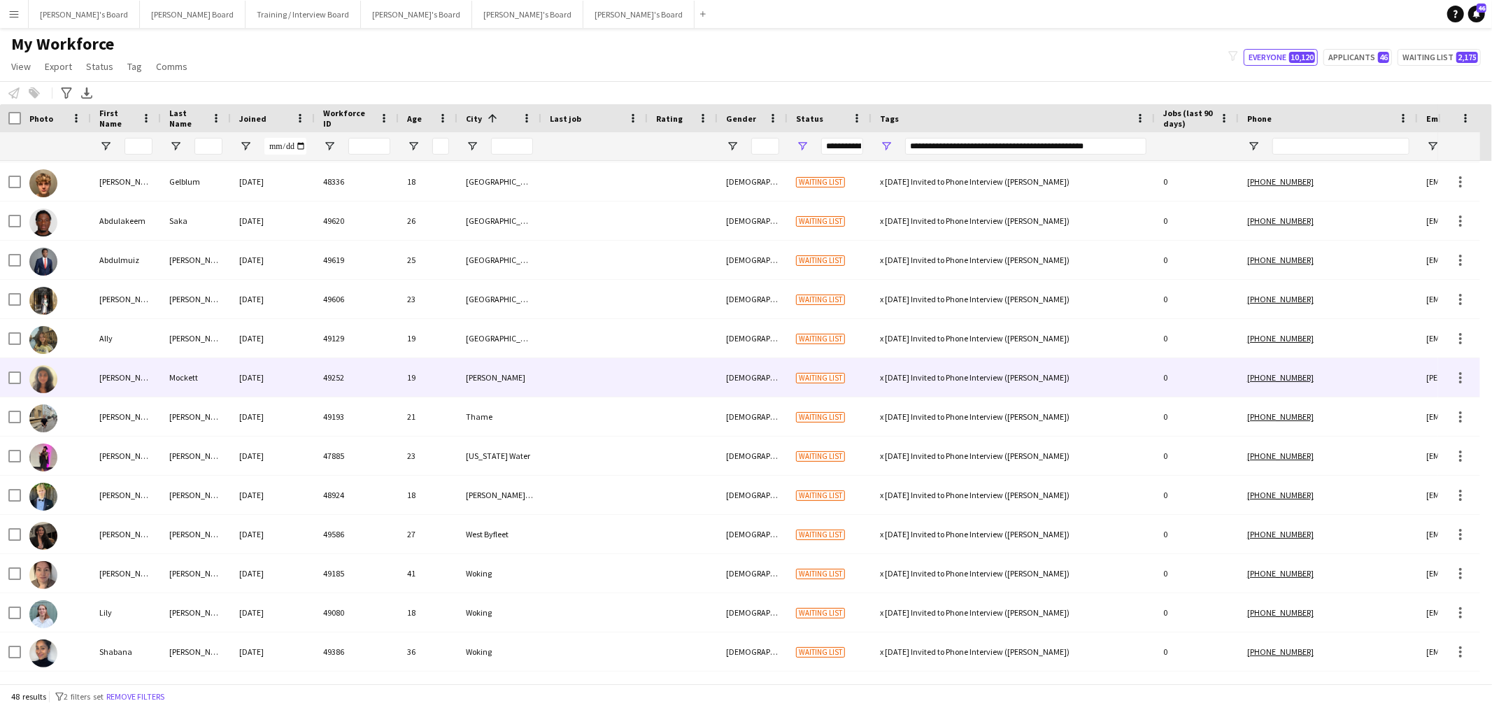
click at [500, 379] on div "Sutton Courtenay" at bounding box center [500, 377] width 84 height 38
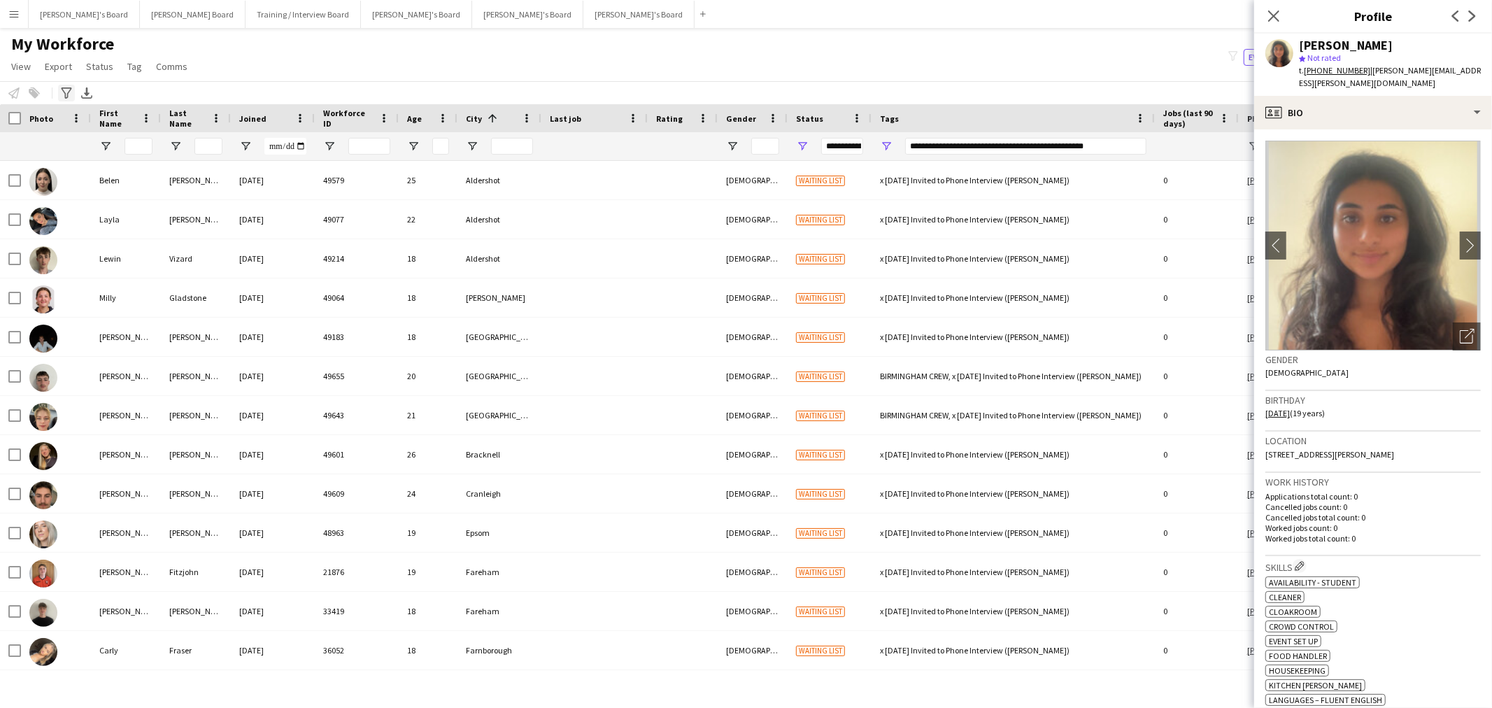
click at [61, 86] on div "Advanced filters" at bounding box center [66, 93] width 17 height 17
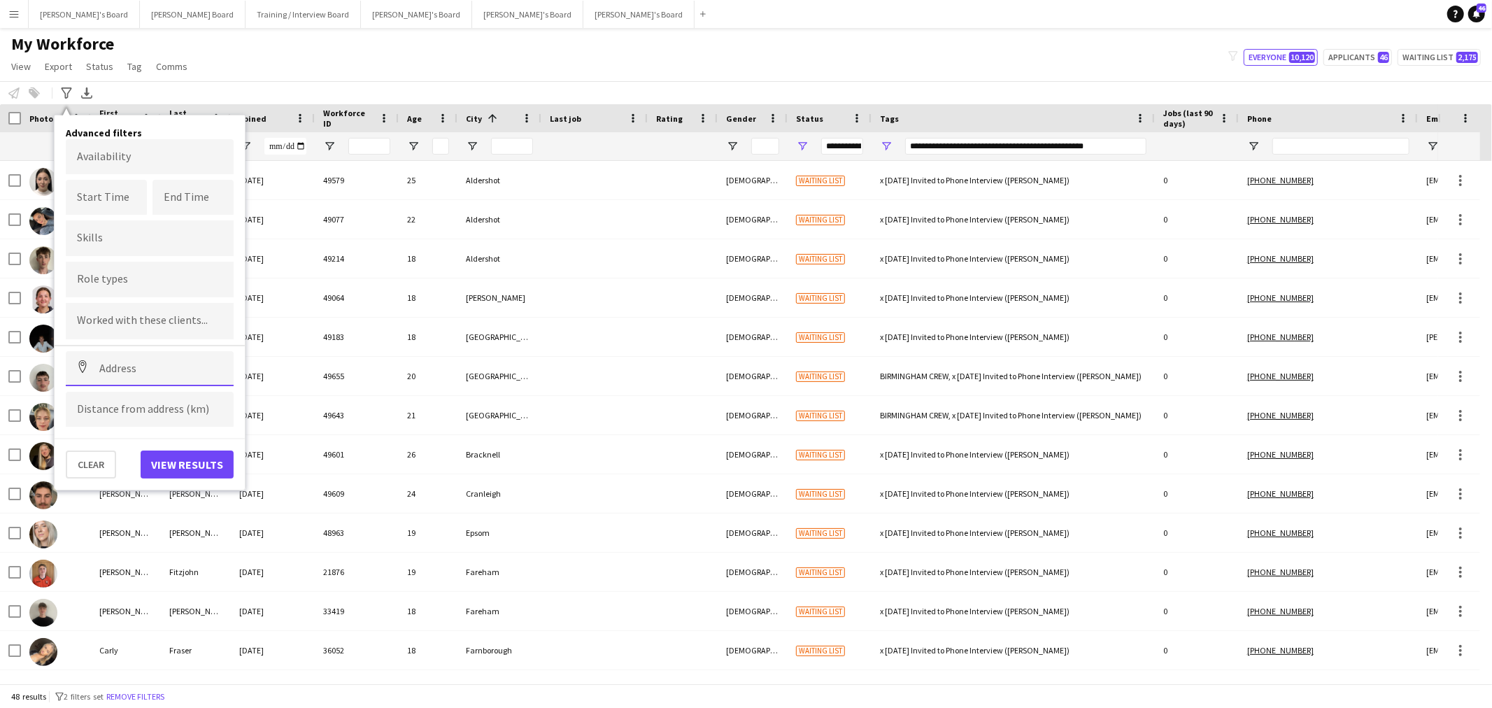
click at [122, 360] on input at bounding box center [150, 368] width 168 height 35
paste input "********"
type input "**********"
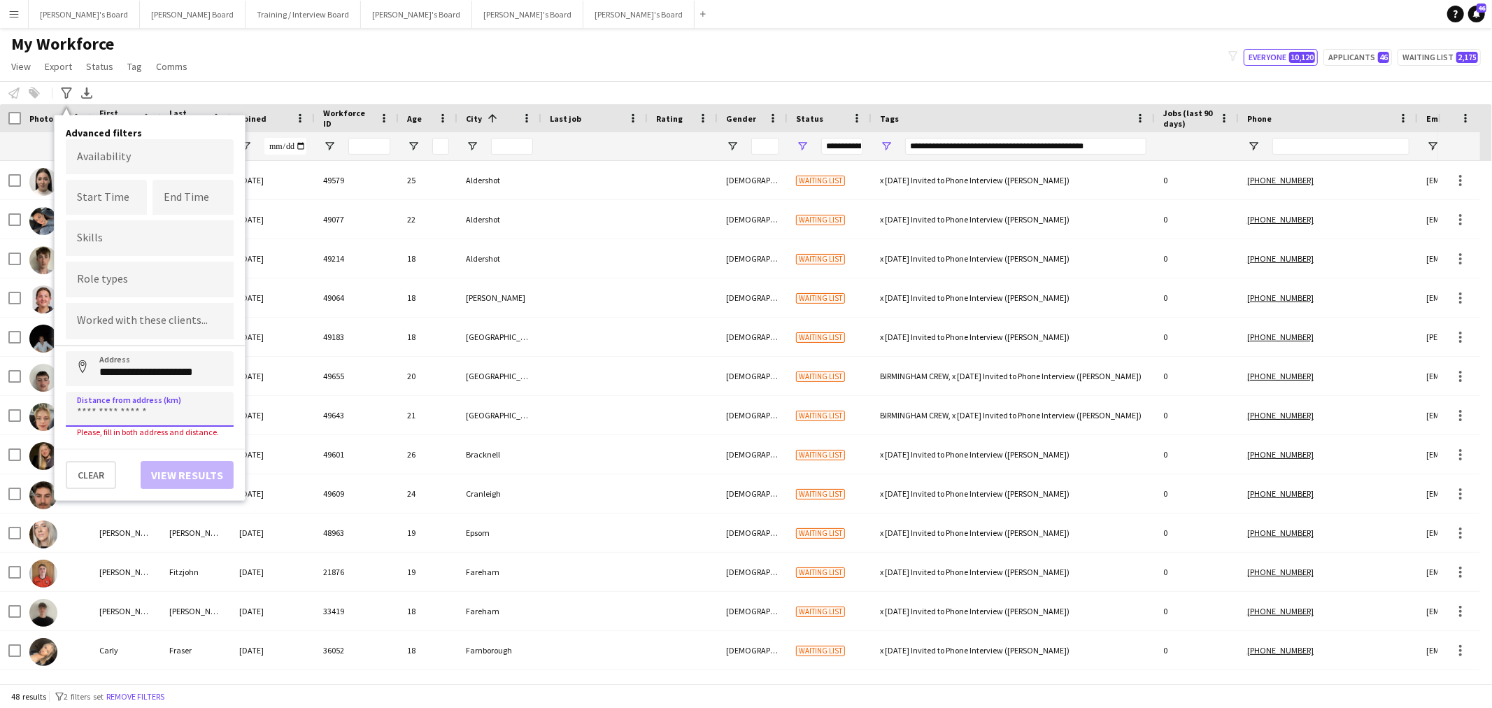
click at [184, 409] on input at bounding box center [150, 409] width 168 height 35
click at [207, 458] on button "View results" at bounding box center [187, 465] width 93 height 28
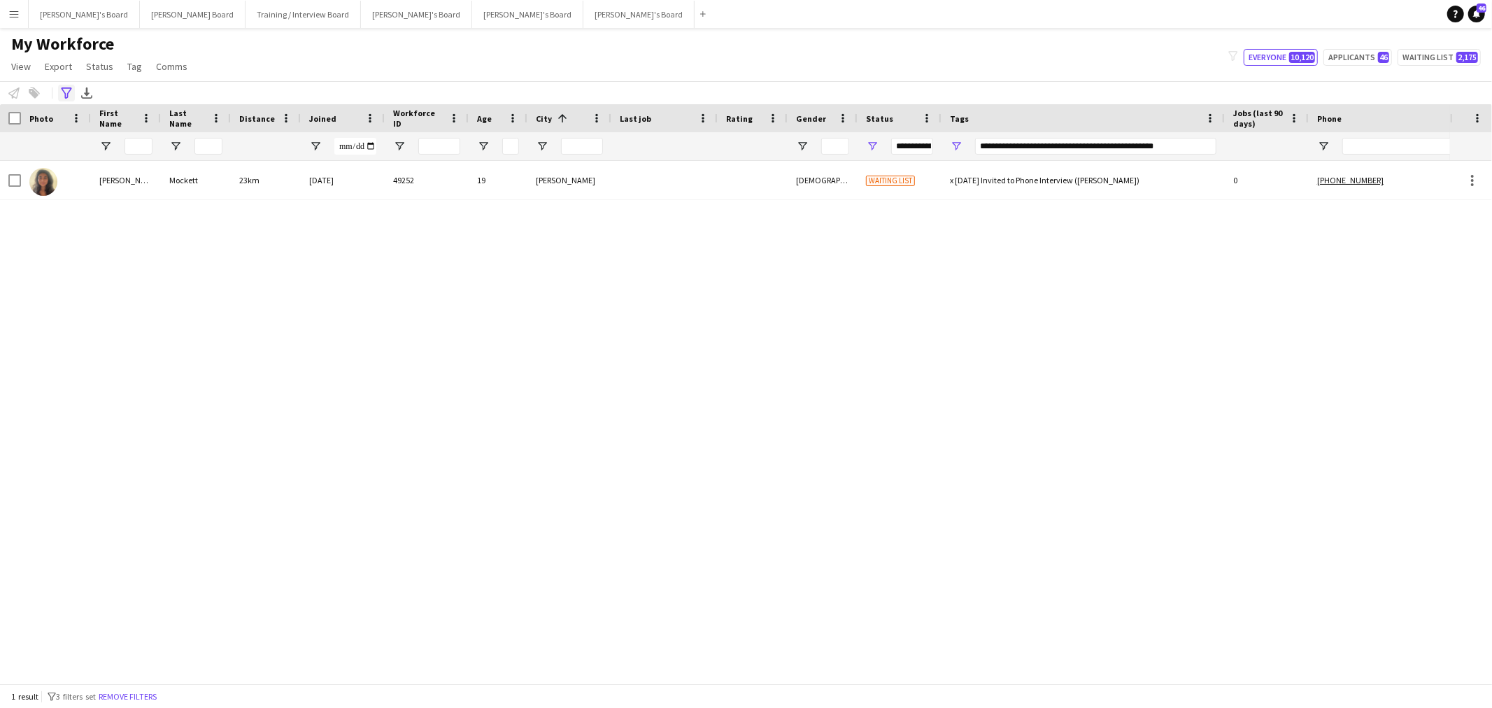
click at [70, 92] on icon "Advanced filters" at bounding box center [66, 92] width 11 height 11
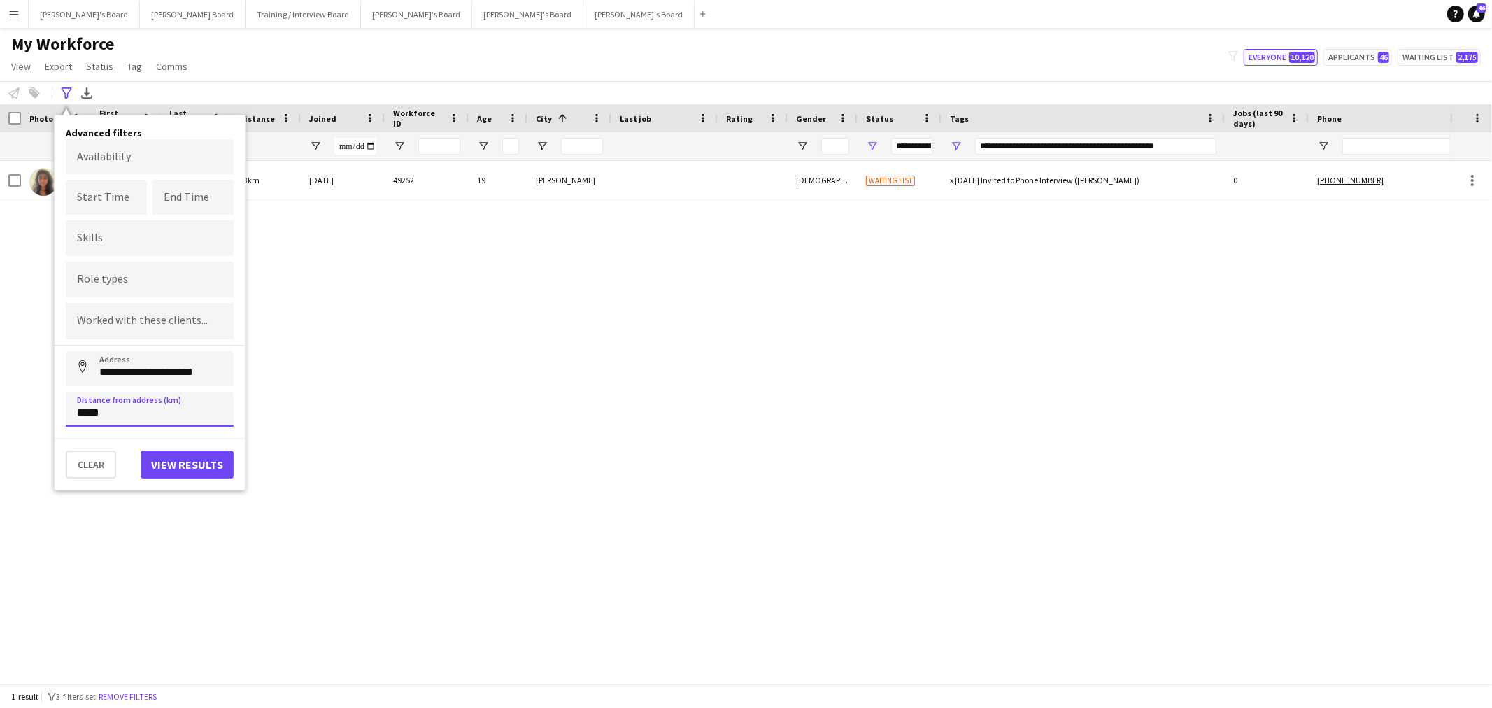
drag, startPoint x: 86, startPoint y: 404, endPoint x: -20, endPoint y: 393, distance: 106.9
click at [0, 393] on html "Menu Boards Boards Boards All jobs Status Workforce Workforce My Workforce Recr…" at bounding box center [746, 354] width 1492 height 708
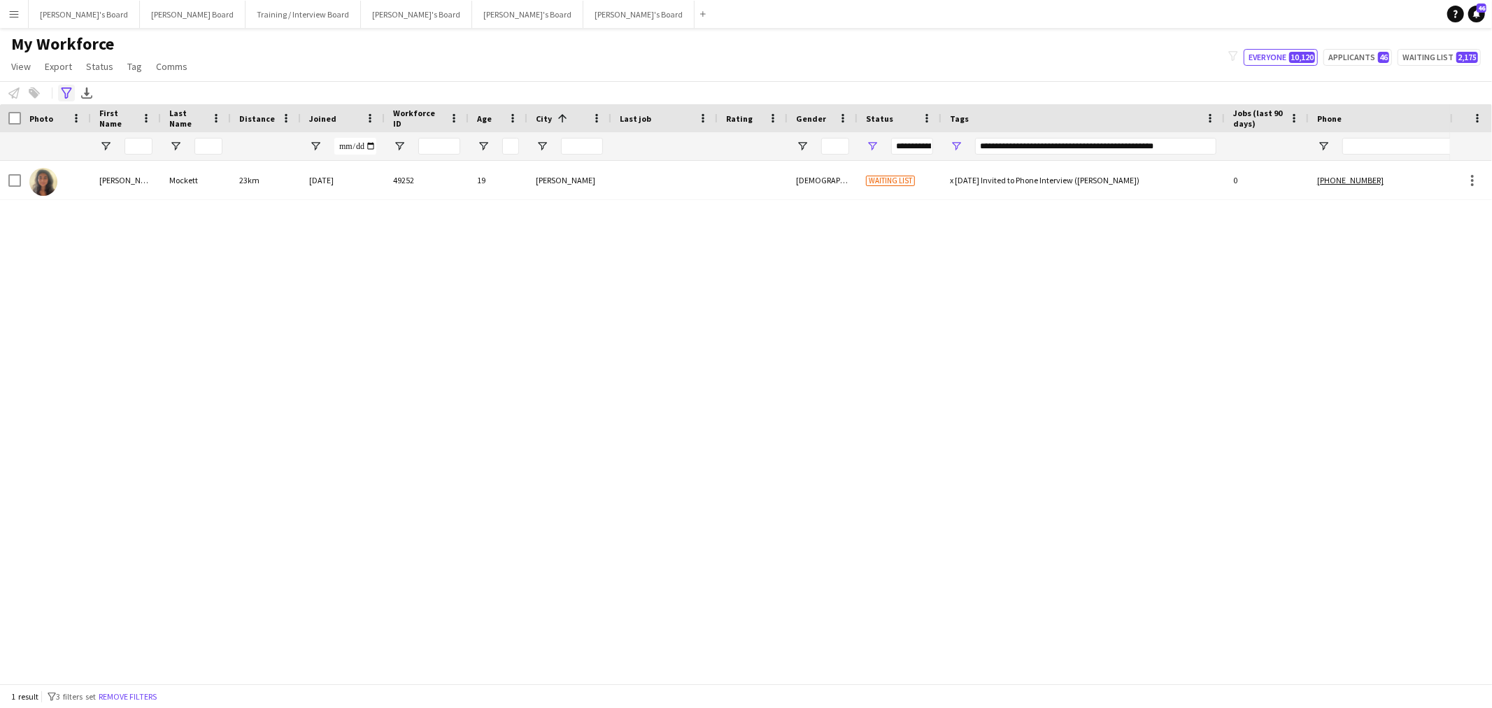
click at [59, 86] on div "Advanced filters" at bounding box center [66, 93] width 17 height 17
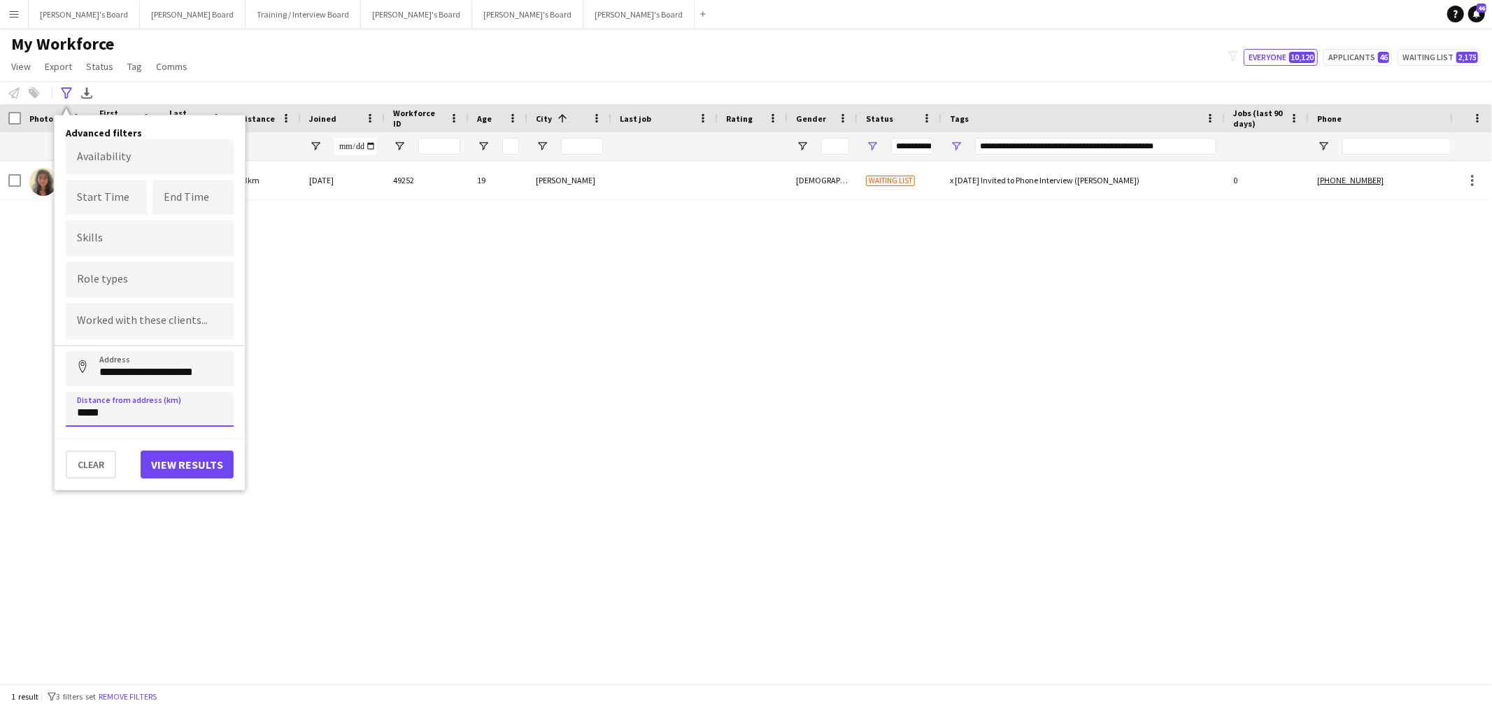
type input "*****"
click at [208, 462] on button "View results" at bounding box center [187, 465] width 93 height 28
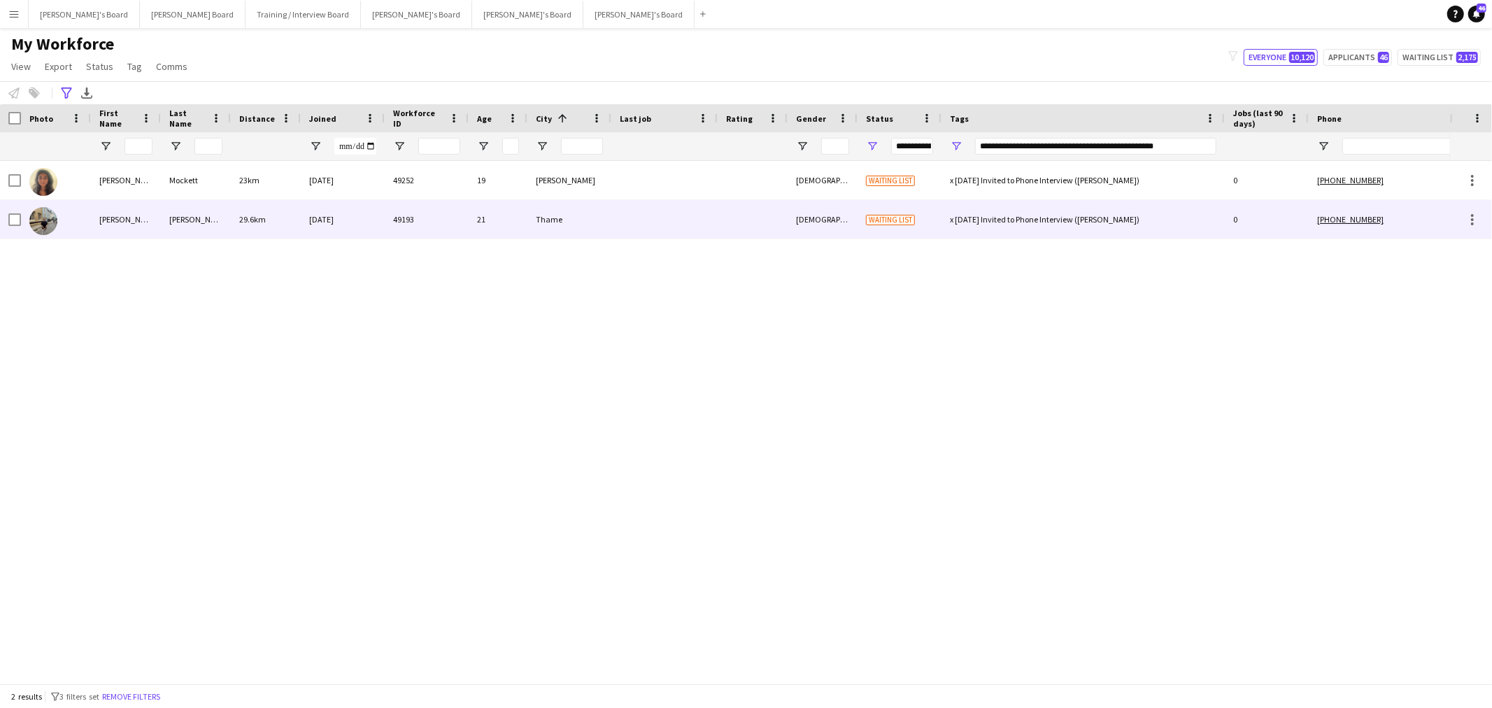
click at [127, 215] on div "Brad" at bounding box center [126, 219] width 70 height 38
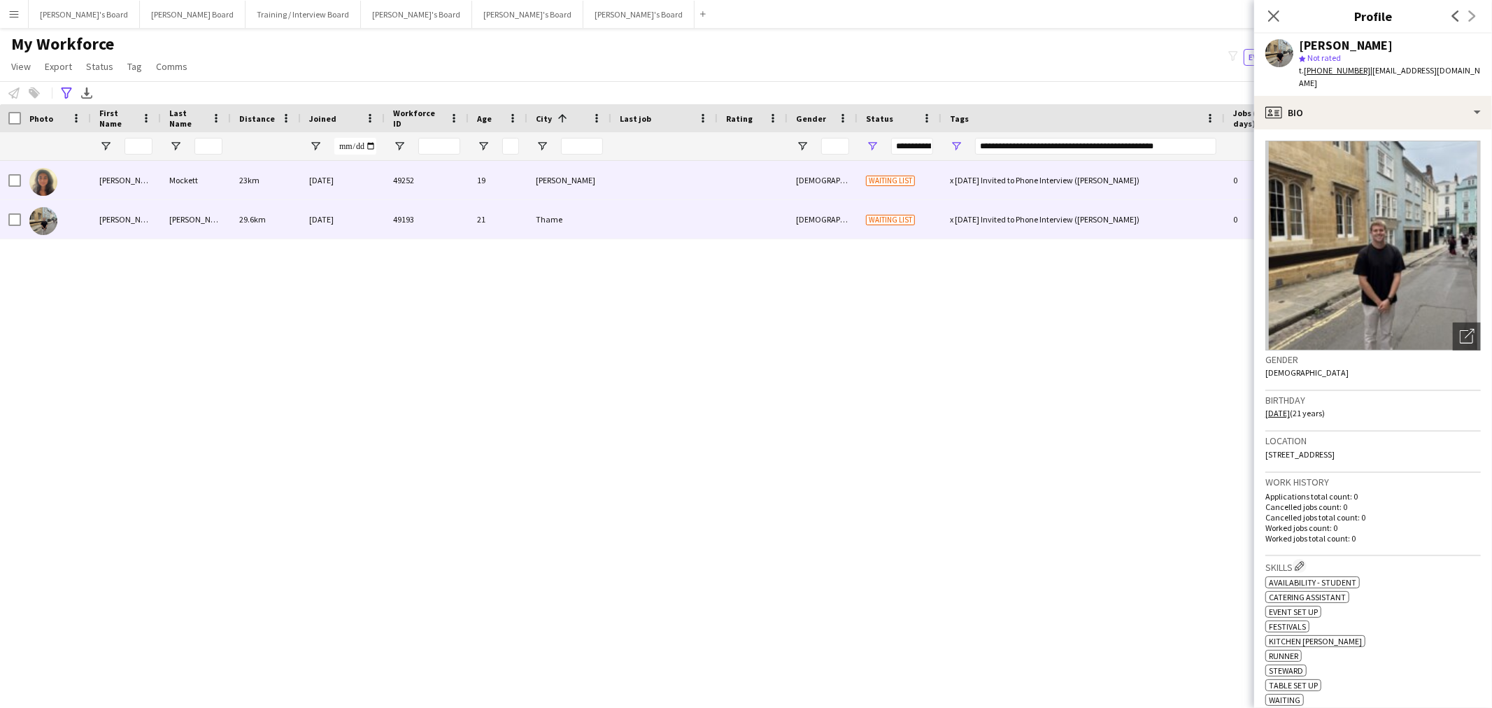
click at [224, 188] on div "Mockett" at bounding box center [196, 180] width 70 height 38
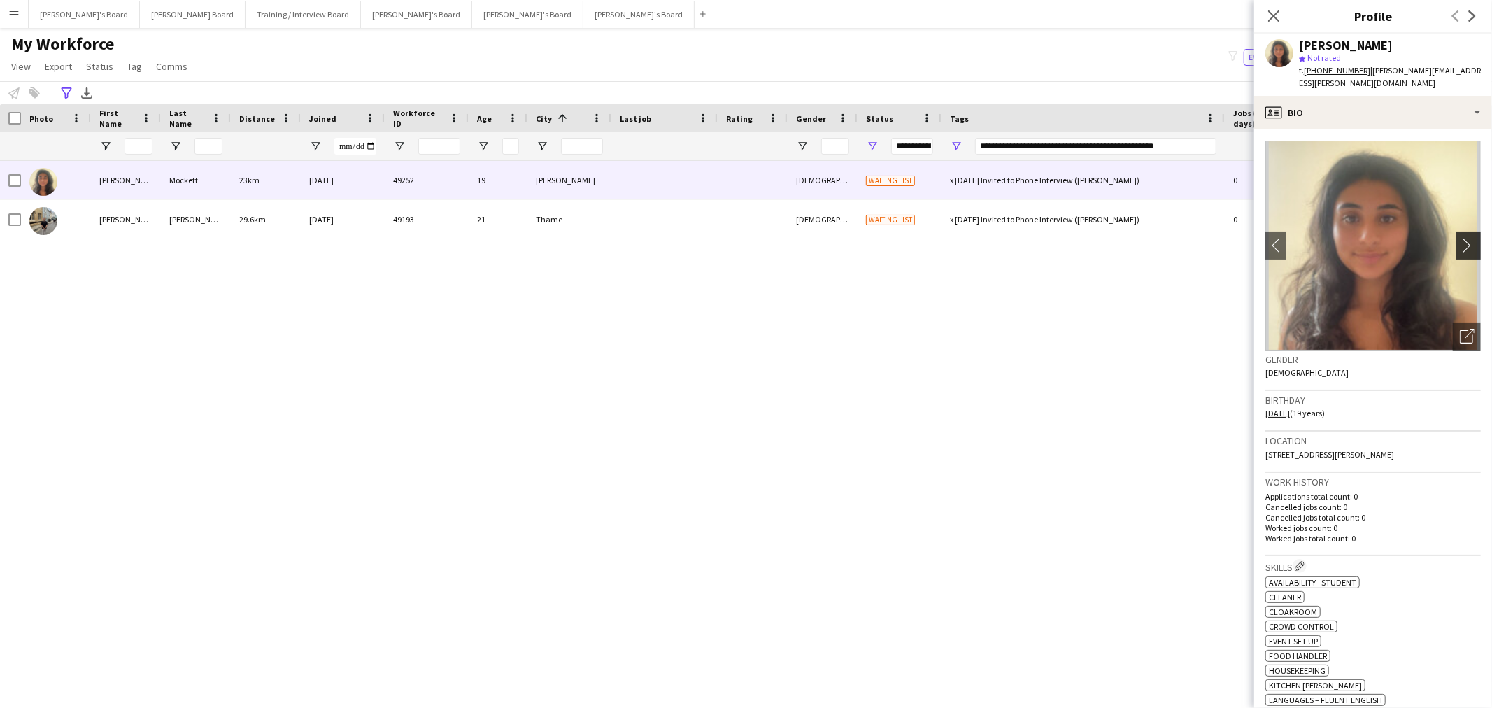
click at [1462, 232] on button "chevron-right" at bounding box center [1471, 246] width 28 height 28
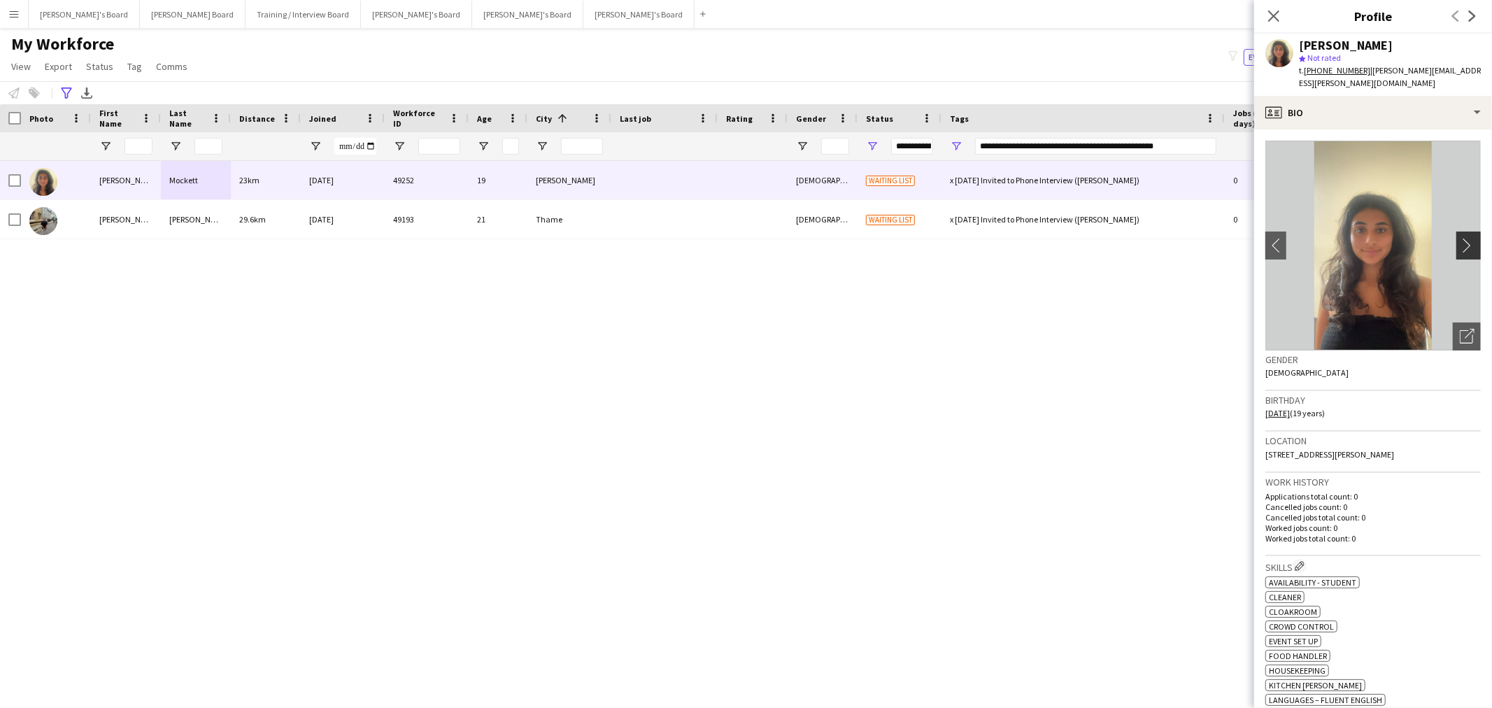
click at [1462, 232] on button "chevron-right" at bounding box center [1471, 246] width 28 height 28
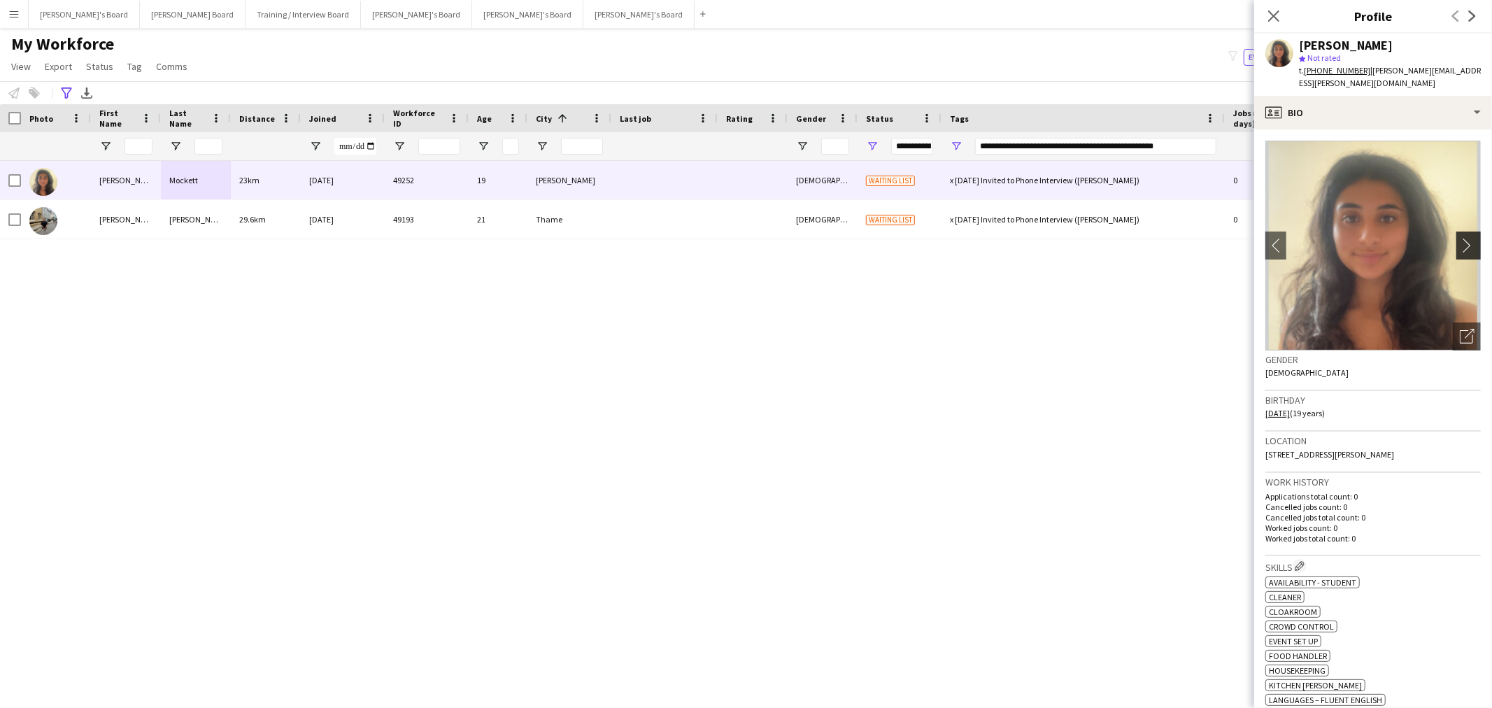
click at [1460, 238] on app-icon "chevron-right" at bounding box center [1471, 245] width 22 height 15
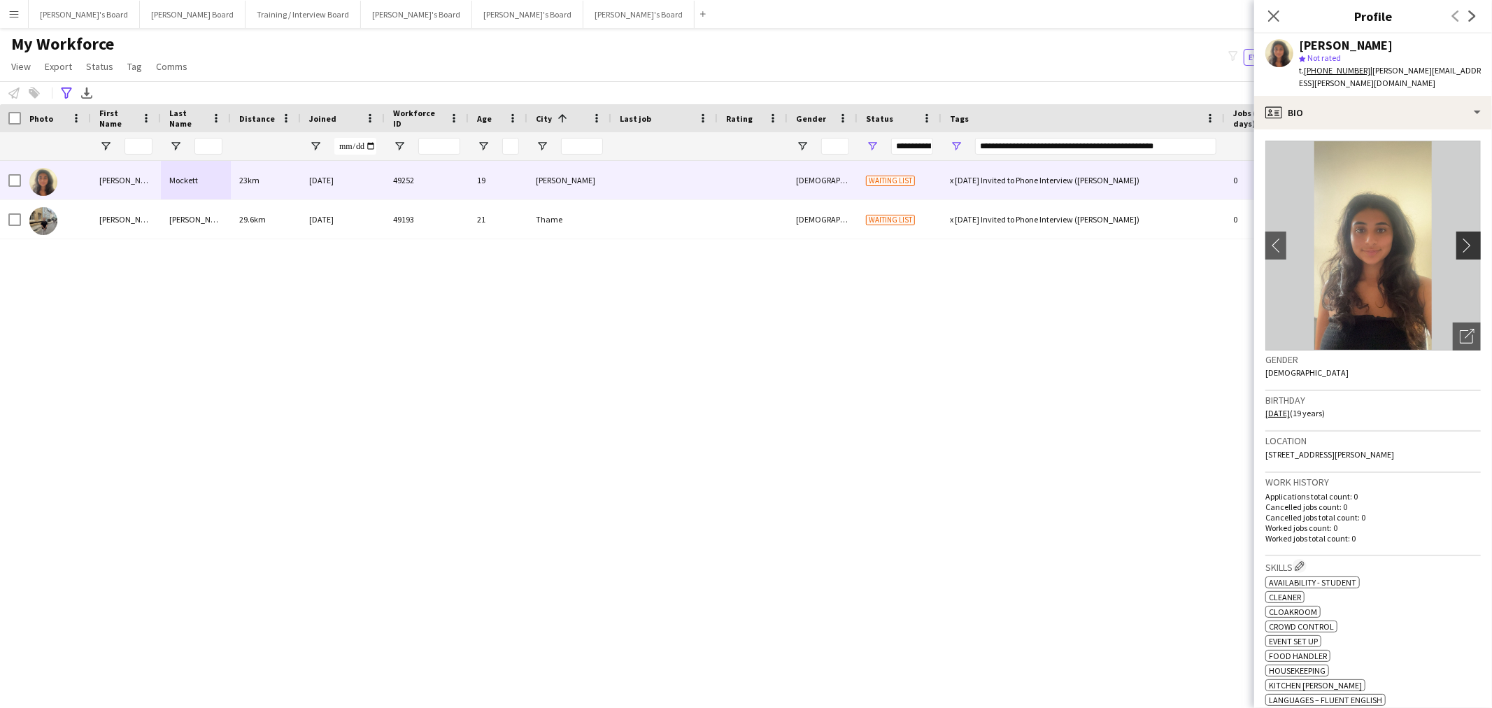
click at [1460, 238] on app-icon "chevron-right" at bounding box center [1471, 245] width 22 height 15
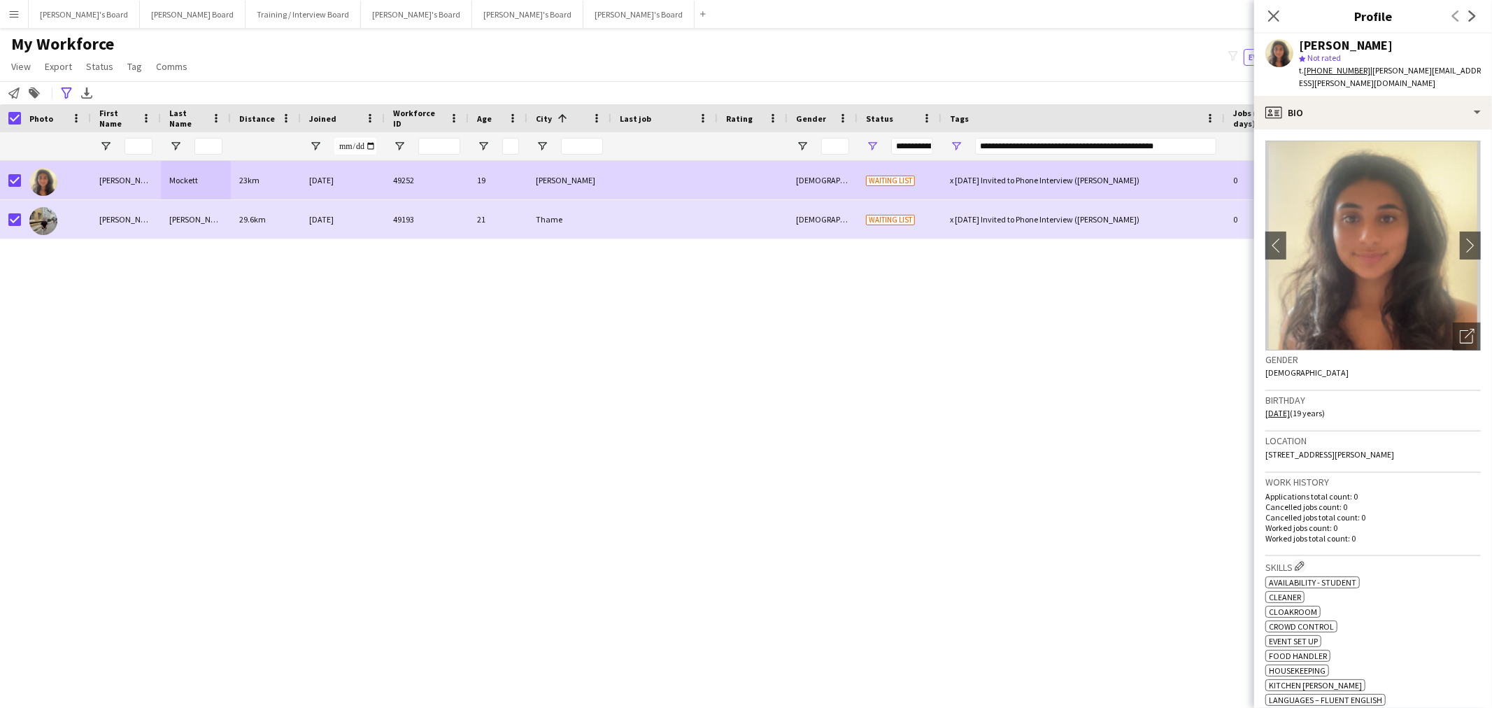
drag, startPoint x: 178, startPoint y: 62, endPoint x: 225, endPoint y: 109, distance: 66.8
click at [178, 62] on span "Comms" at bounding box center [171, 66] width 31 height 13
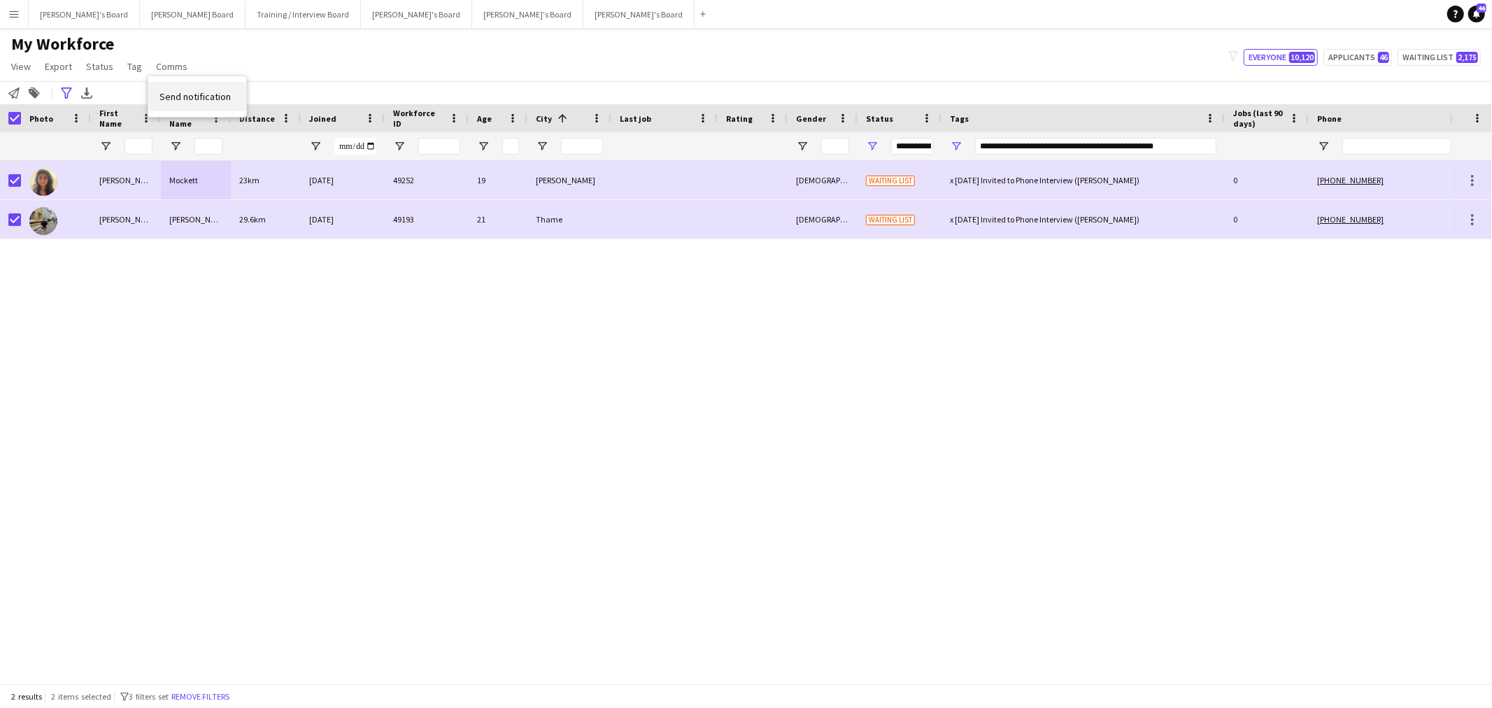
click at [213, 99] on span "Send notification" at bounding box center [195, 96] width 71 height 13
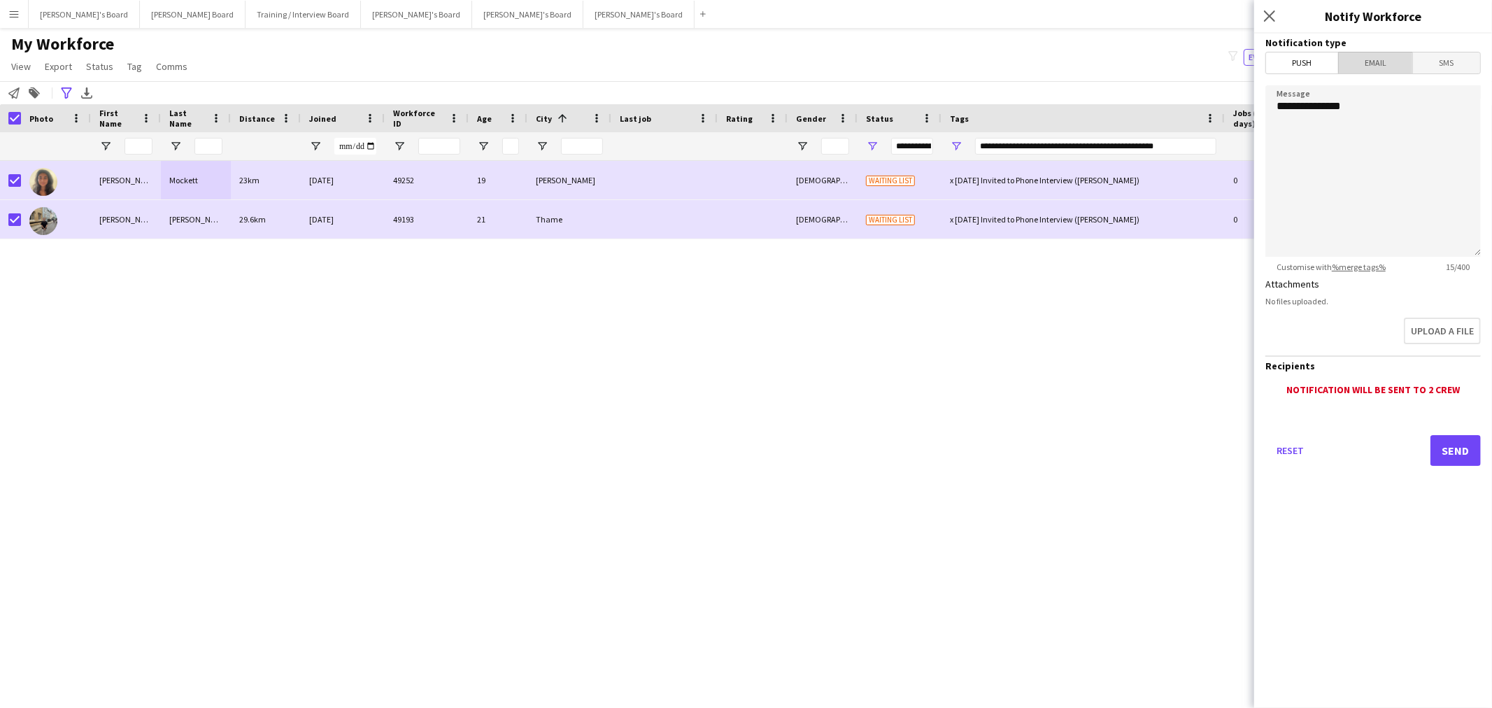
click at [1399, 63] on span "Email" at bounding box center [1376, 62] width 74 height 21
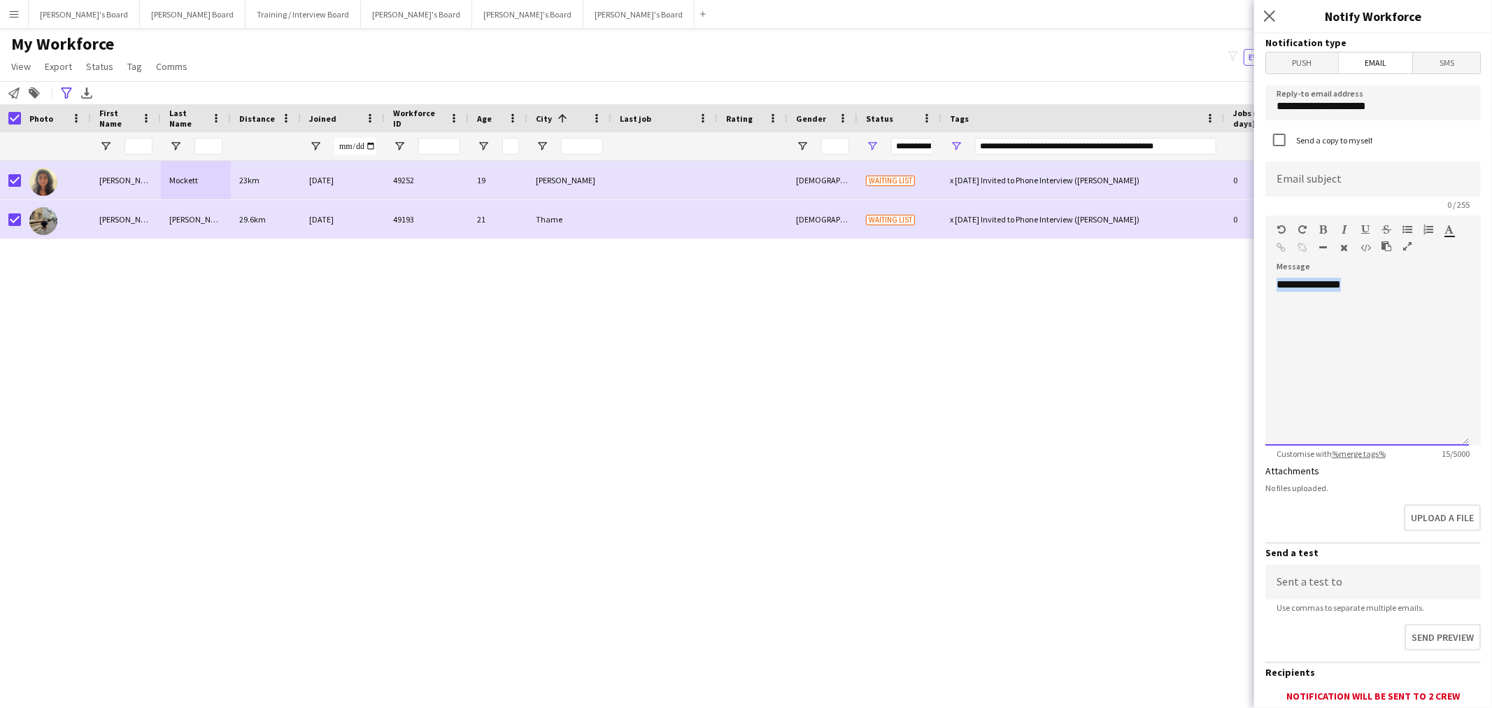
drag, startPoint x: 1273, startPoint y: 280, endPoint x: 795, endPoint y: 284, distance: 477.9
click at [795, 284] on body "Menu Boards Boards Boards All jobs Status Workforce Workforce My Workforce Recr…" at bounding box center [746, 354] width 1492 height 708
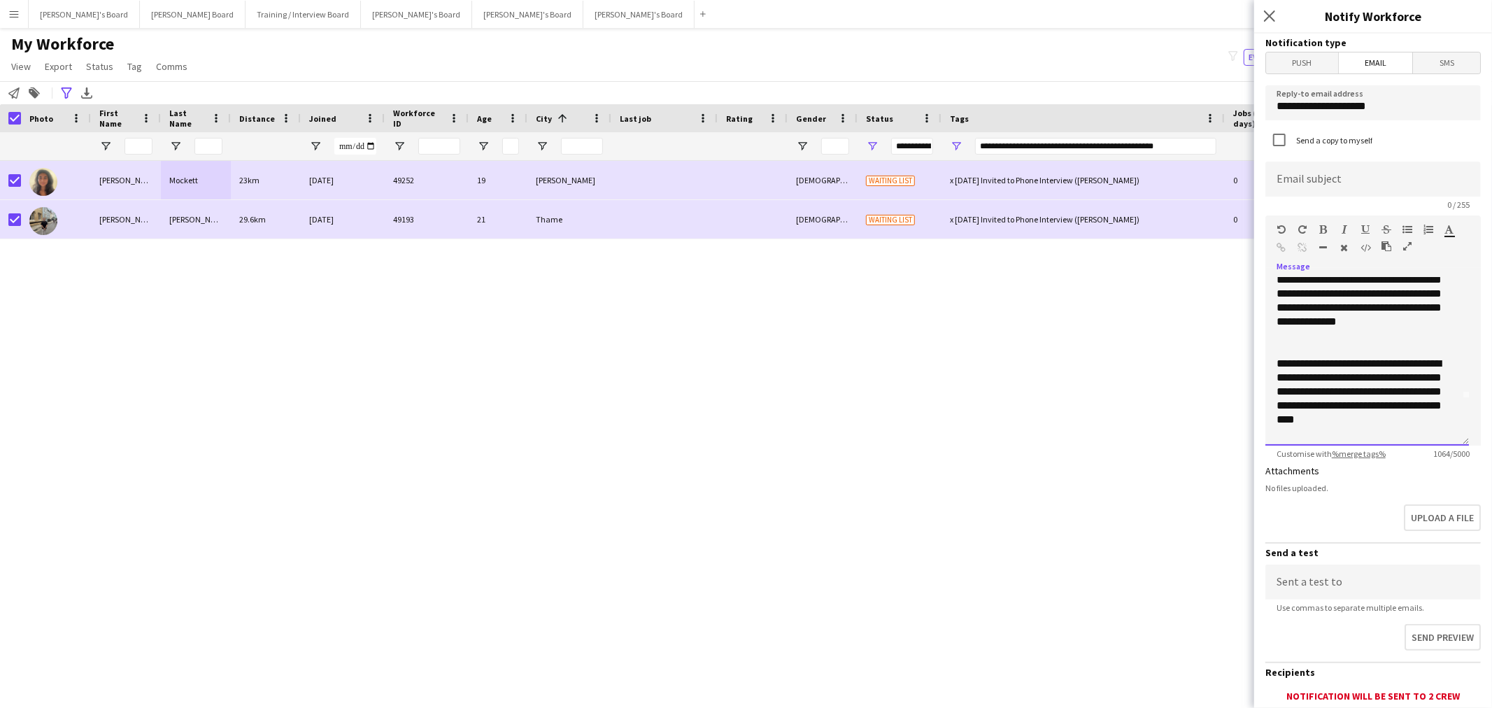
scroll to position [0, 0]
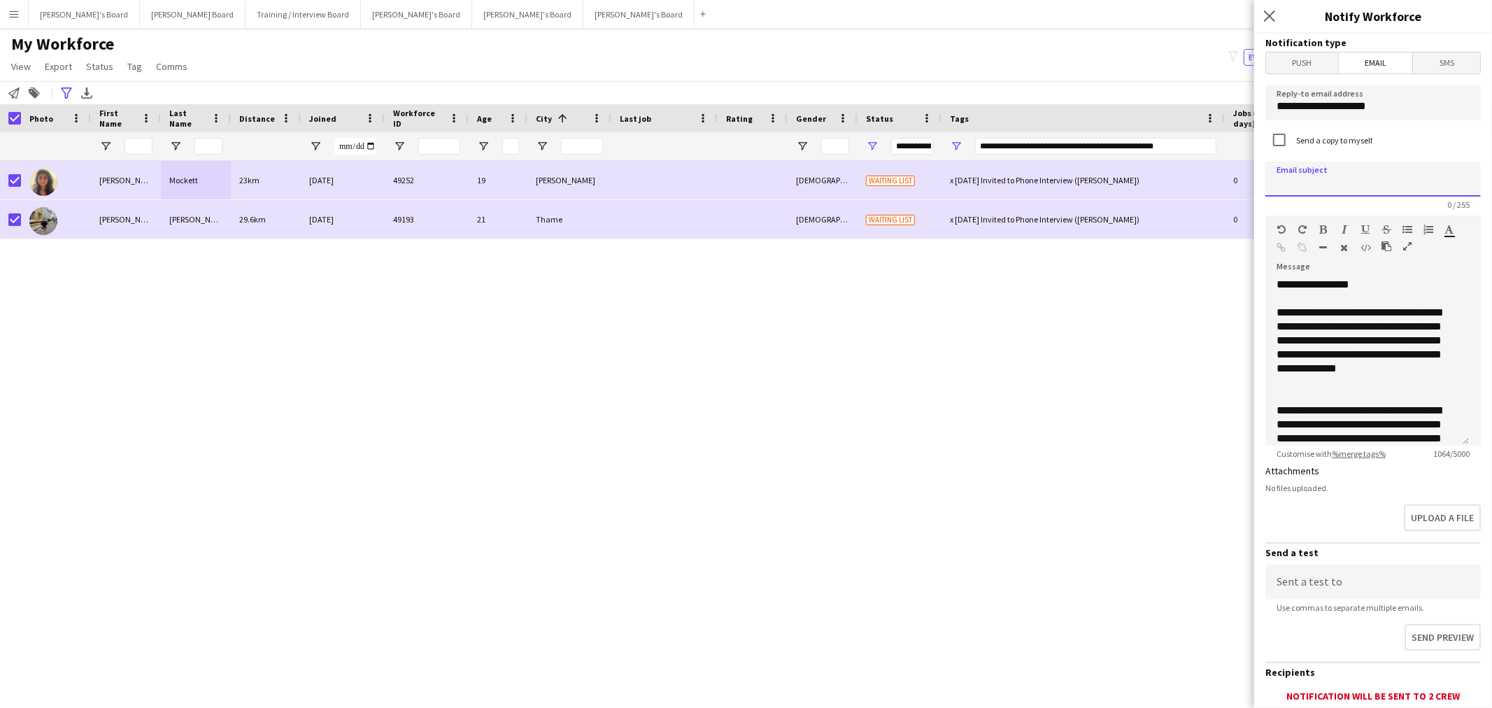
click at [1355, 188] on input at bounding box center [1373, 179] width 215 height 35
click at [1387, 182] on input at bounding box center [1373, 179] width 215 height 35
paste input "**********"
type input "**********"
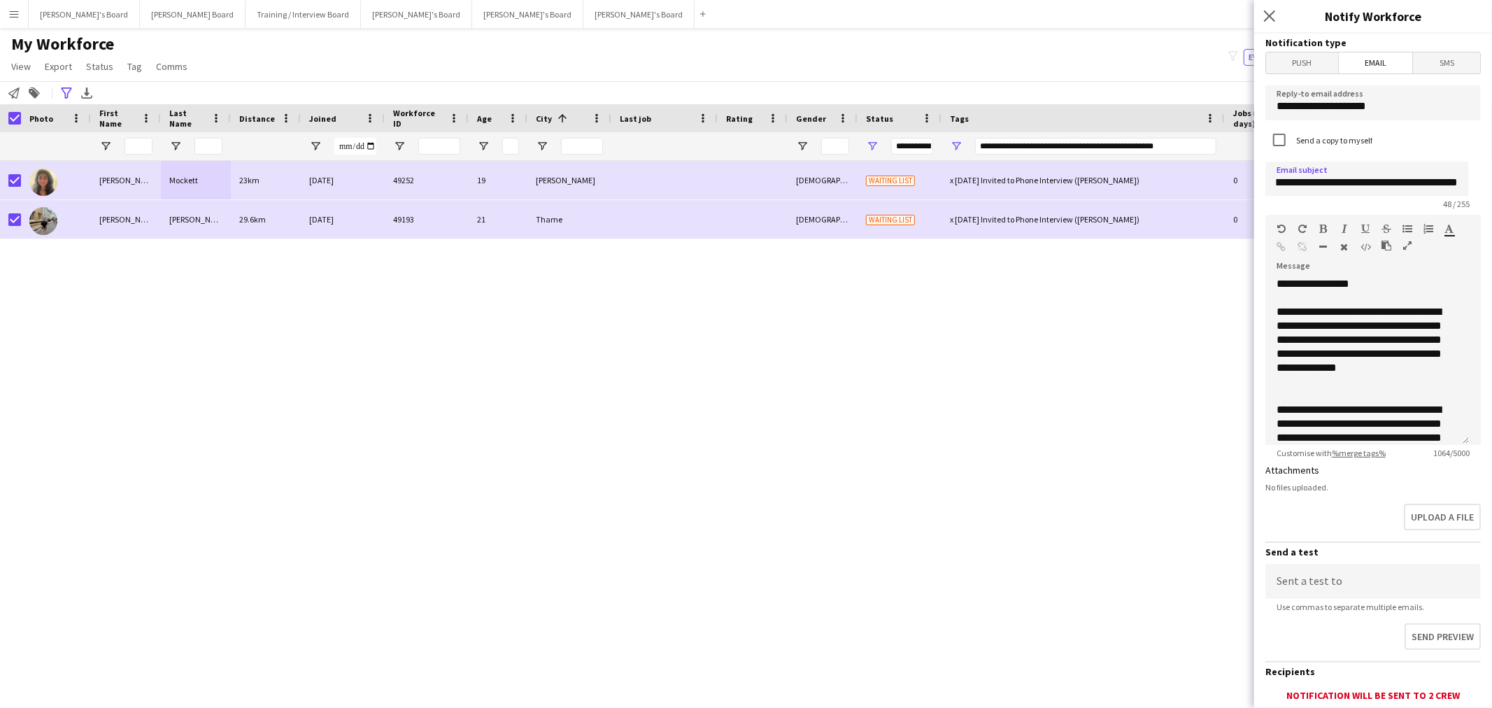
scroll to position [0, 0]
click at [1377, 101] on input "**********" at bounding box center [1373, 102] width 215 height 35
paste input "*********"
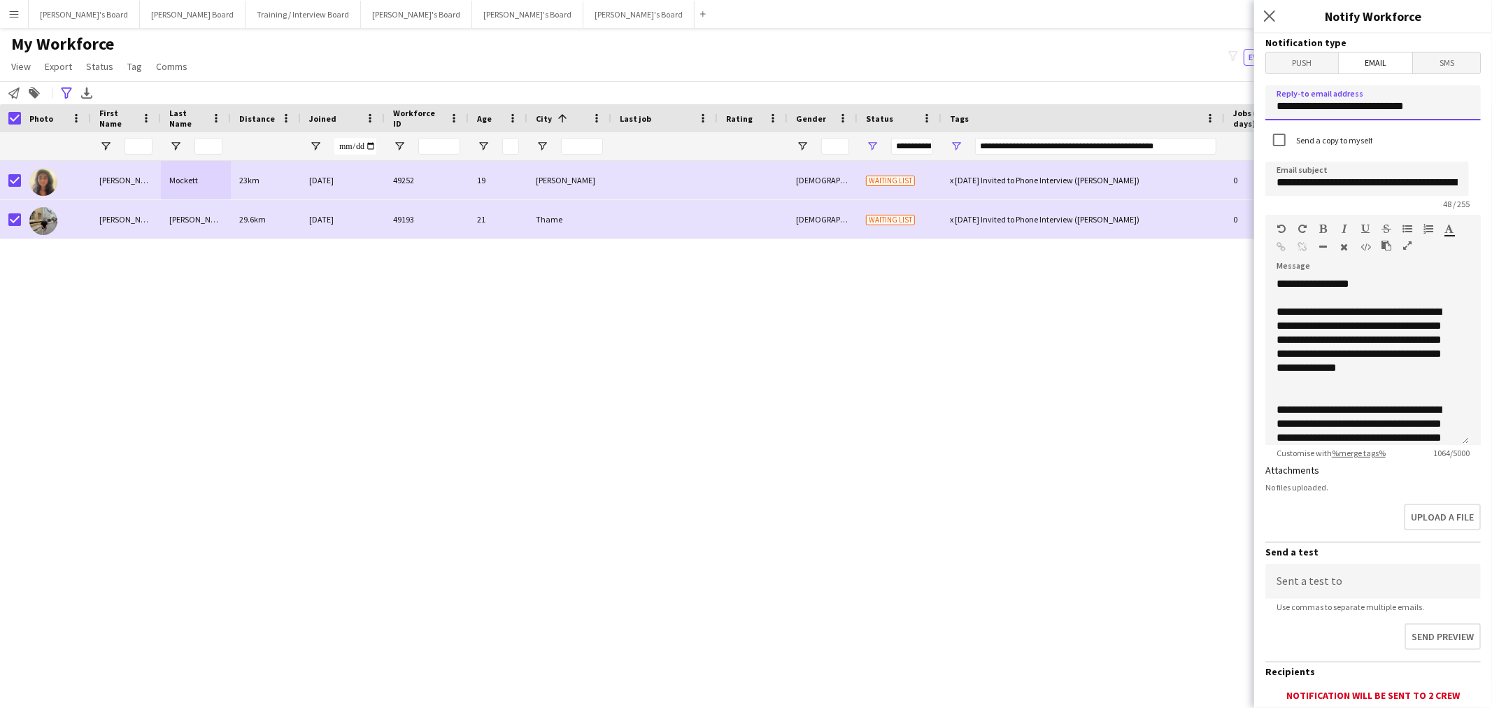
type input "**********"
click at [1310, 574] on input at bounding box center [1373, 581] width 215 height 35
paste input "**********"
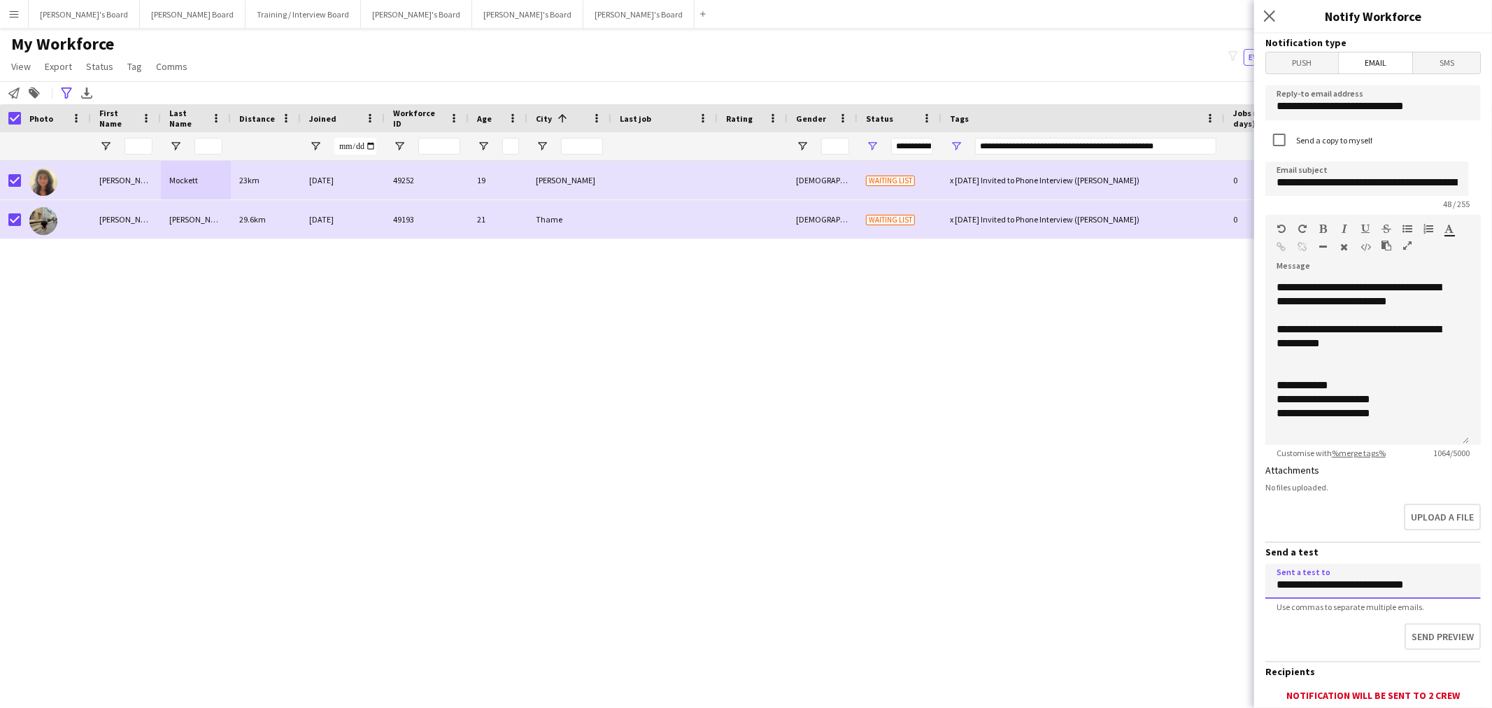
scroll to position [78, 0]
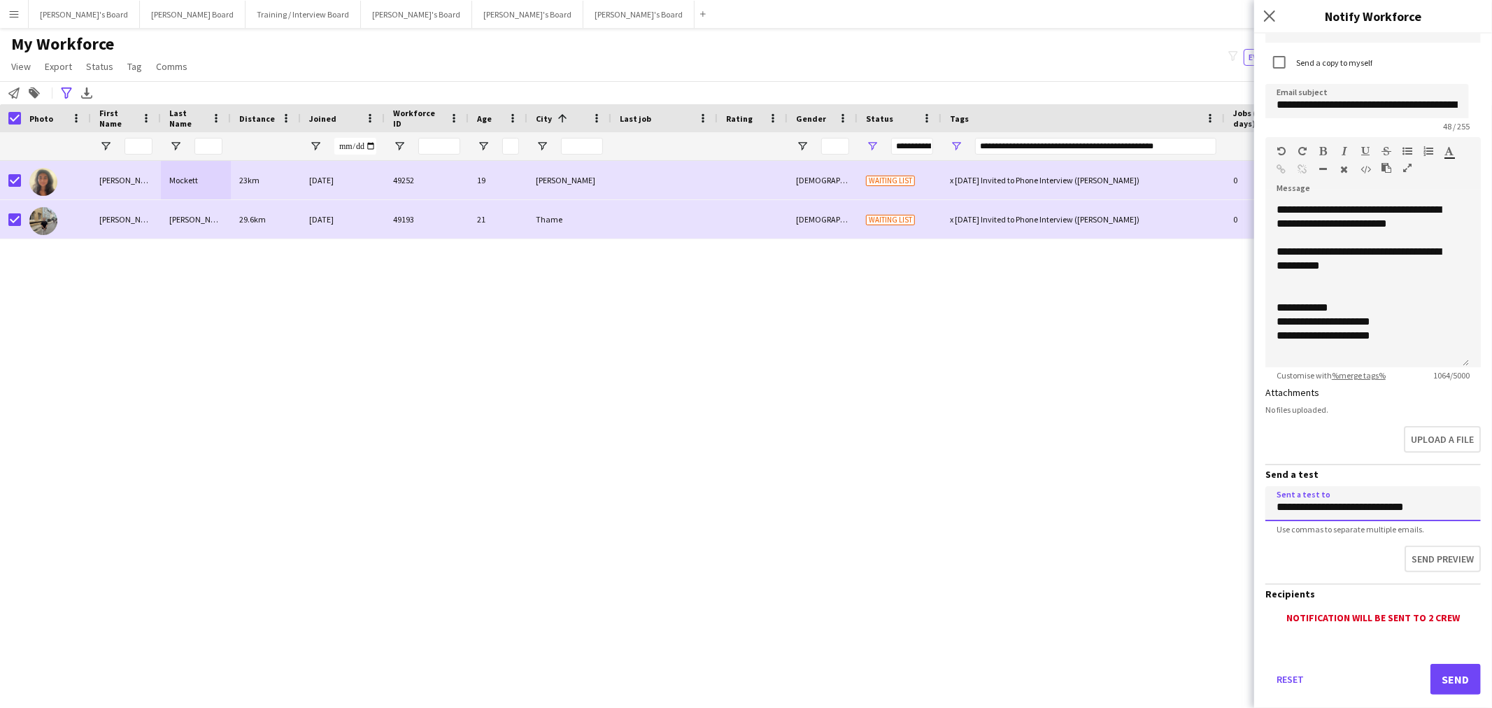
type input "**********"
click at [1450, 688] on button "Send" at bounding box center [1456, 679] width 50 height 31
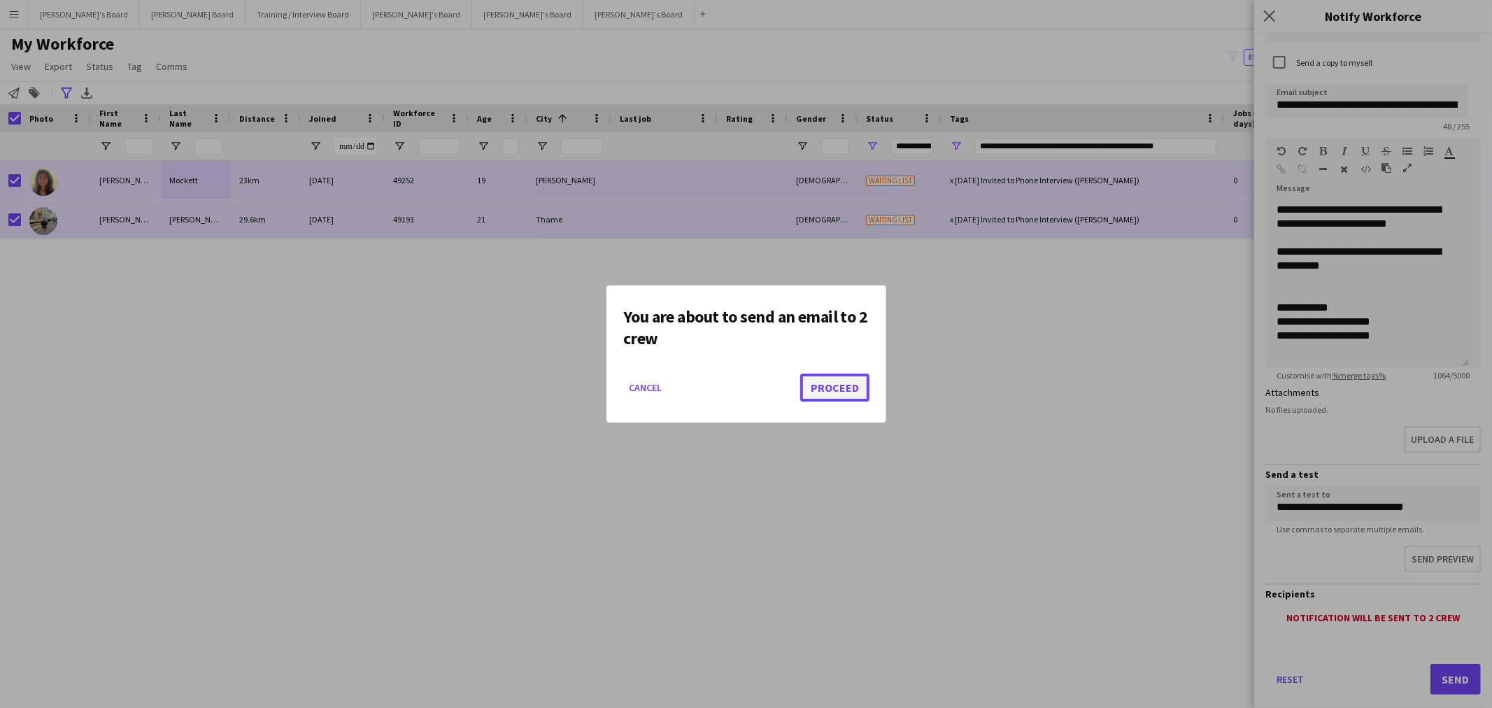
click at [828, 383] on button "Proceed" at bounding box center [834, 388] width 69 height 28
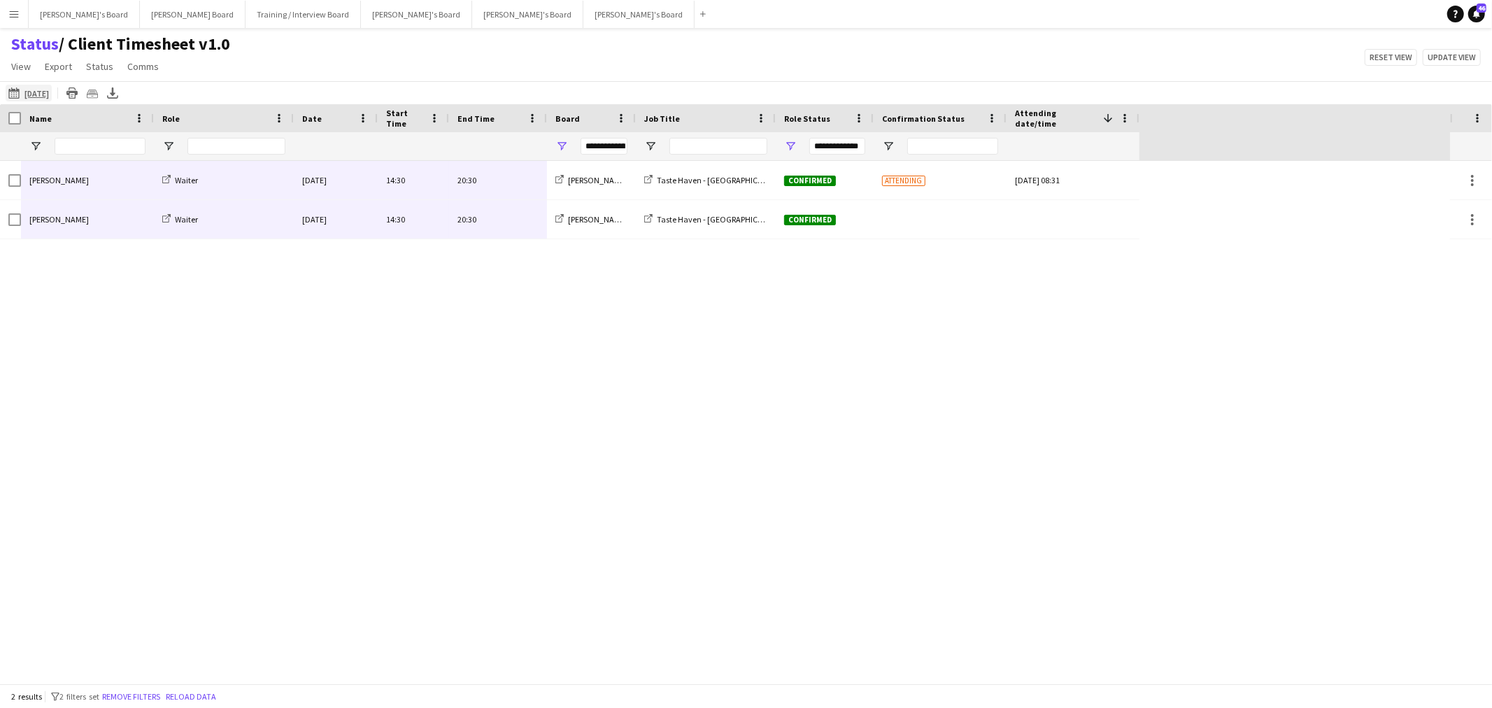
click at [11, 96] on app-icon "[DATE]" at bounding box center [16, 92] width 16 height 11
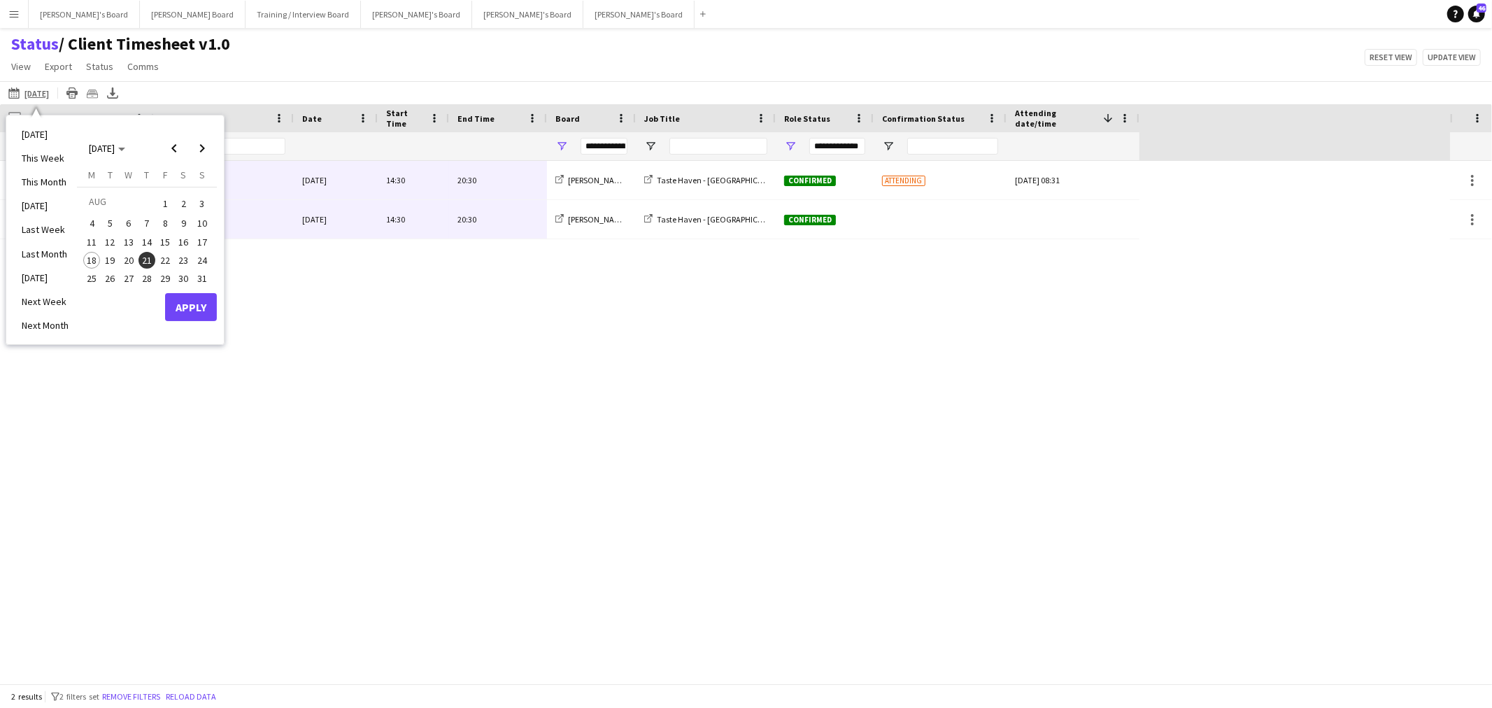
click at [128, 262] on span "20" at bounding box center [128, 260] width 17 height 17
click at [207, 309] on button "Apply" at bounding box center [191, 307] width 52 height 28
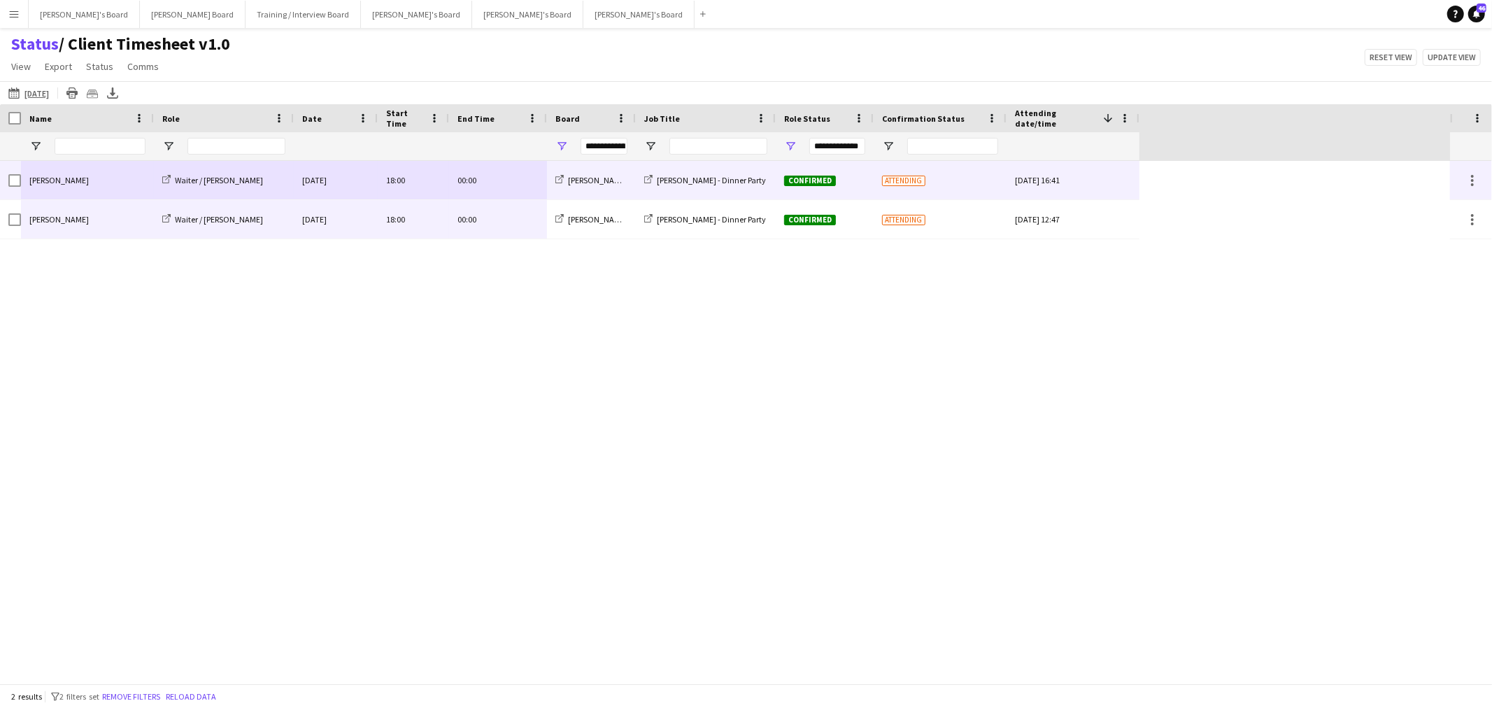
click at [73, 166] on div "[PERSON_NAME]" at bounding box center [87, 180] width 133 height 38
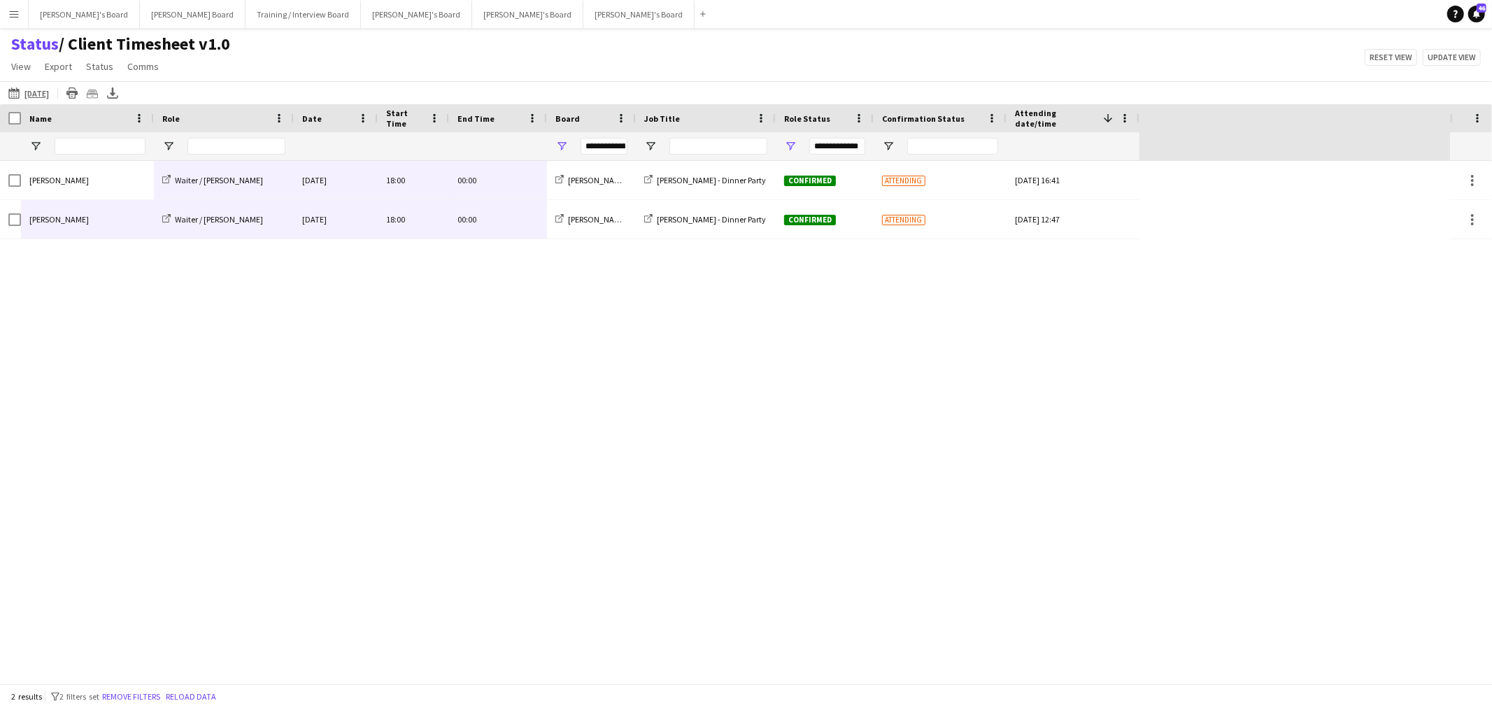
drag, startPoint x: 182, startPoint y: 189, endPoint x: 449, endPoint y: 218, distance: 268.9
click at [449, 218] on div "[PERSON_NAME] Waiter / [PERSON_NAME] [DATE] 18:00 00:00 [PERSON_NAME]'s Board […" at bounding box center [570, 200] width 1140 height 78
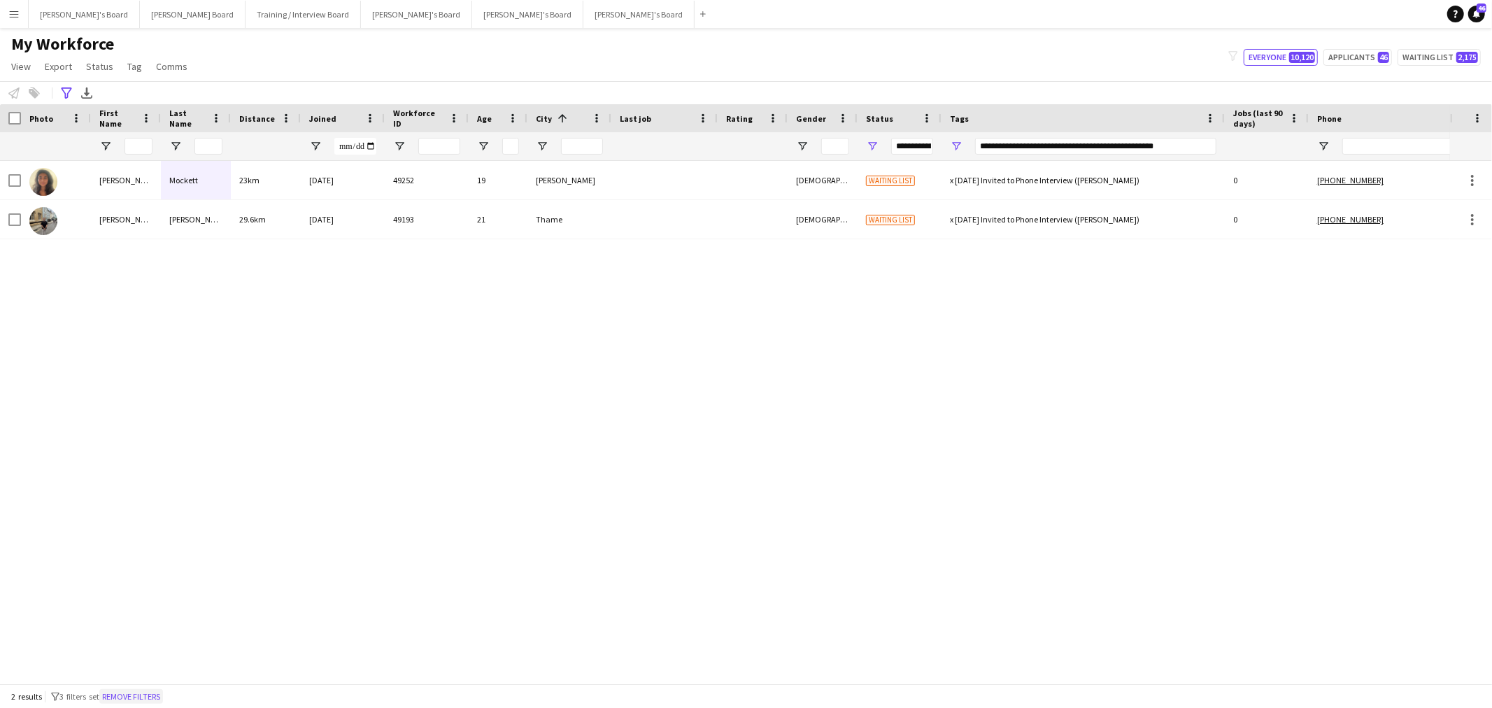
click at [138, 695] on button "Remove filters" at bounding box center [131, 696] width 64 height 15
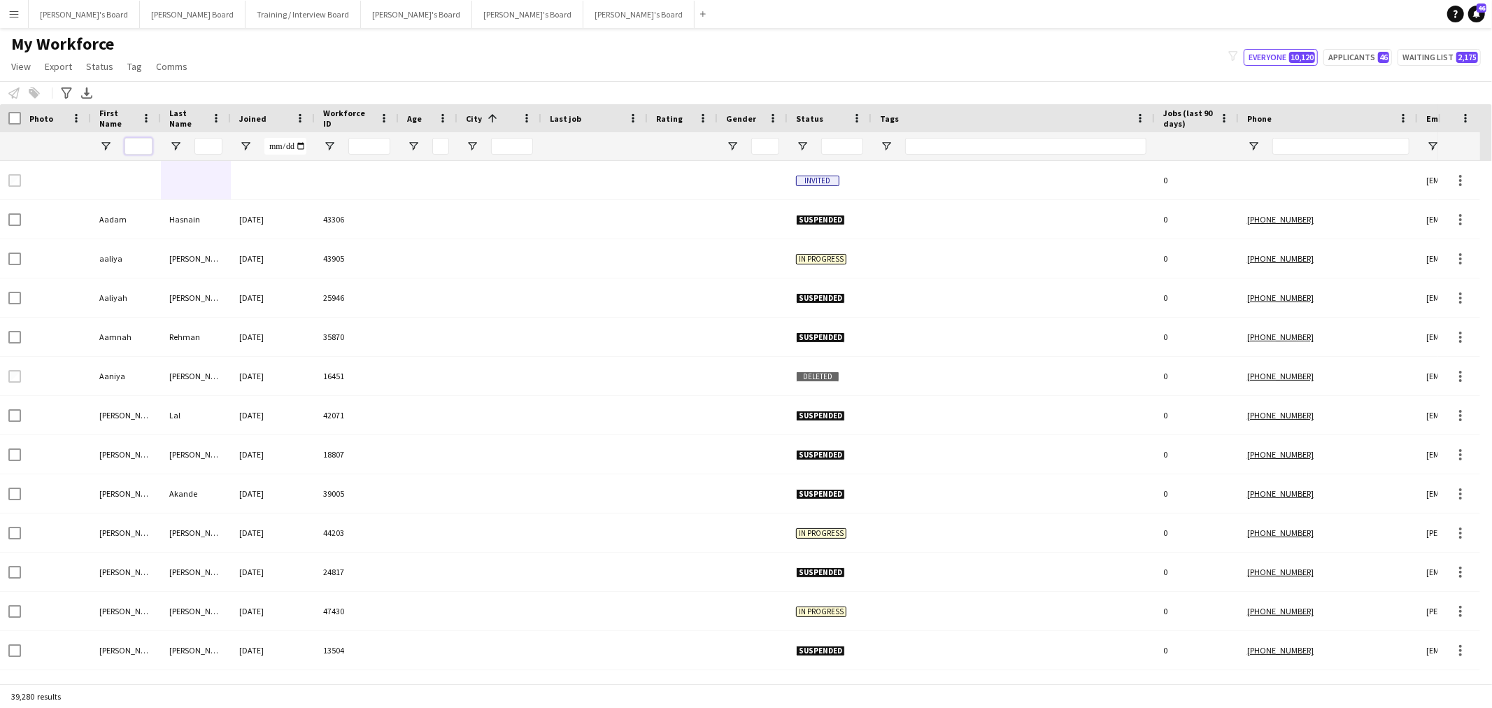
click at [143, 144] on input "First Name Filter Input" at bounding box center [139, 146] width 28 height 17
paste input "**********"
type input "**********"
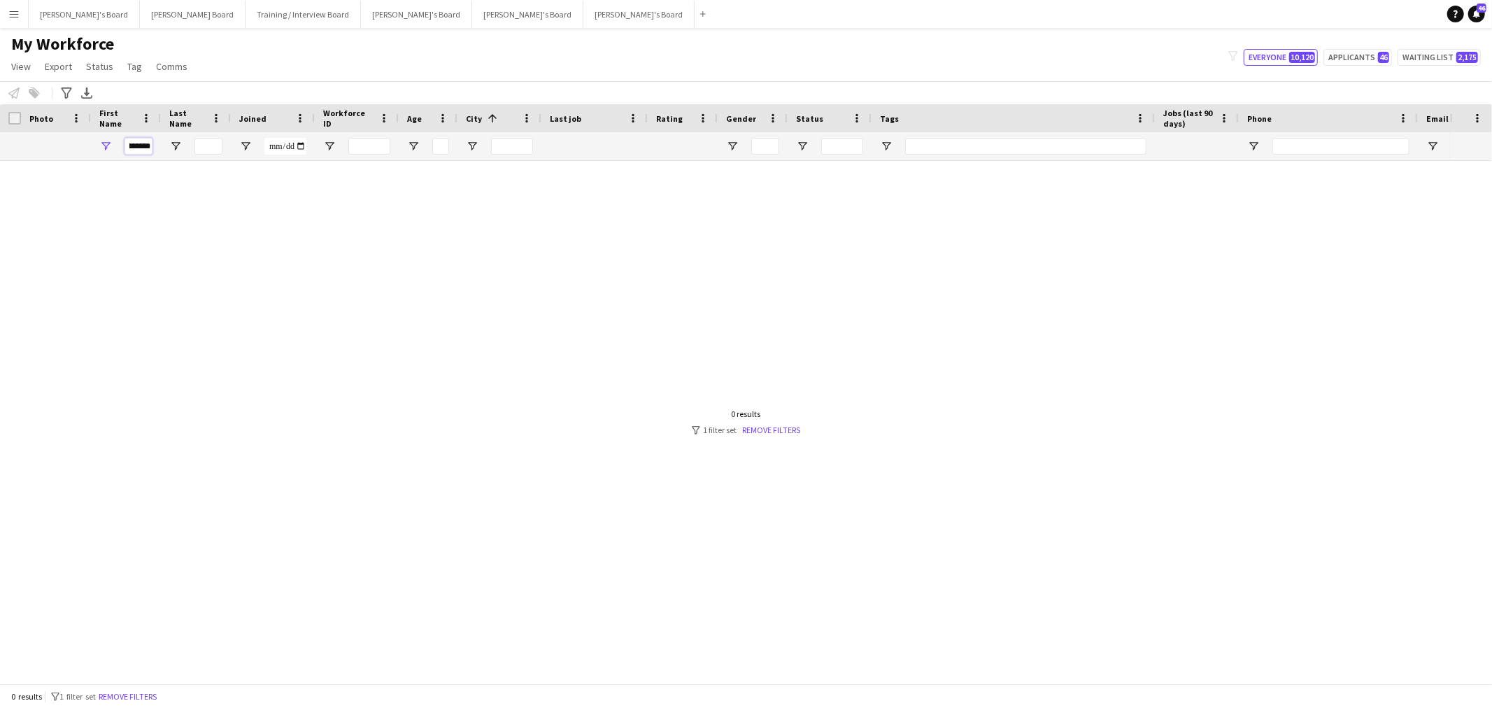
click at [148, 150] on input "**********" at bounding box center [139, 146] width 28 height 17
drag, startPoint x: 150, startPoint y: 145, endPoint x: 121, endPoint y: 155, distance: 30.3
click at [121, 155] on div "**********" at bounding box center [126, 146] width 70 height 28
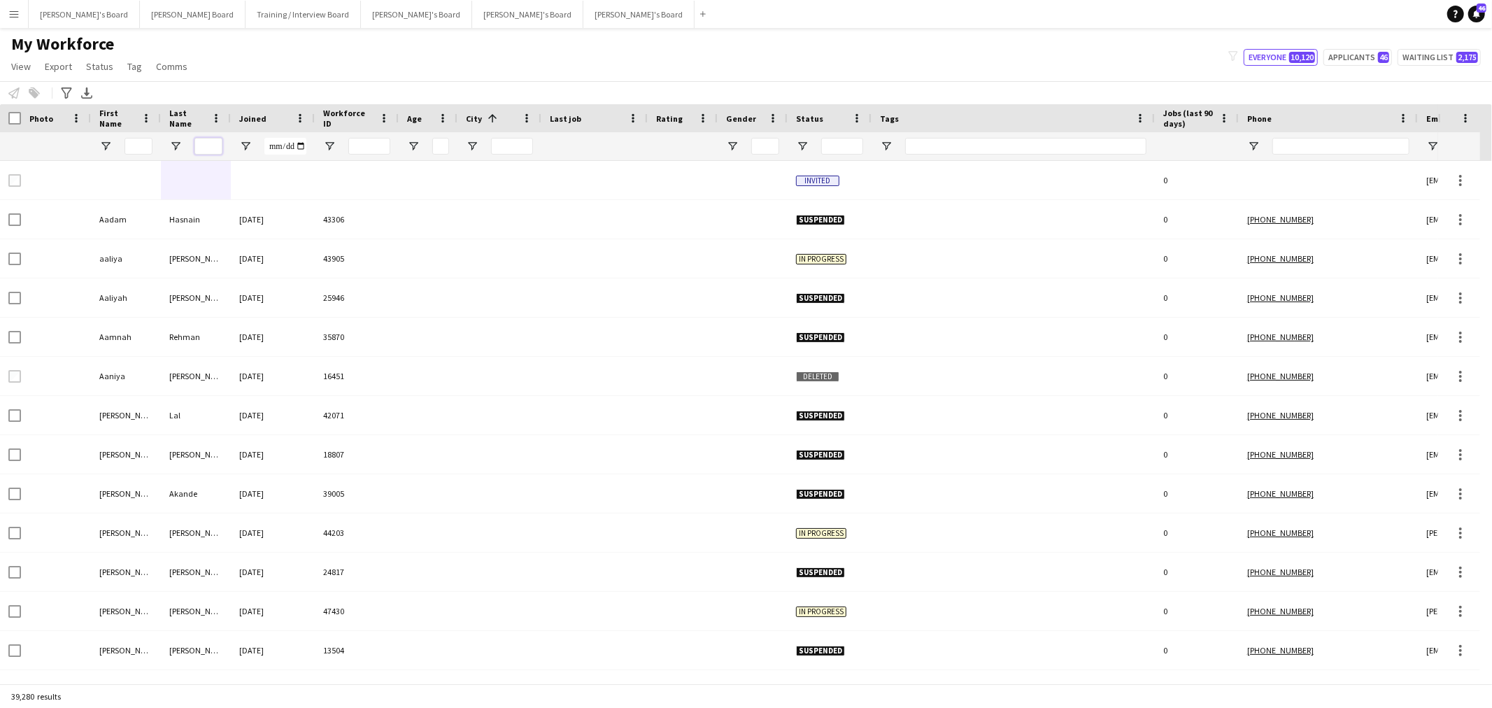
click at [211, 141] on input "Last Name Filter Input" at bounding box center [209, 146] width 28 height 17
paste input "*******"
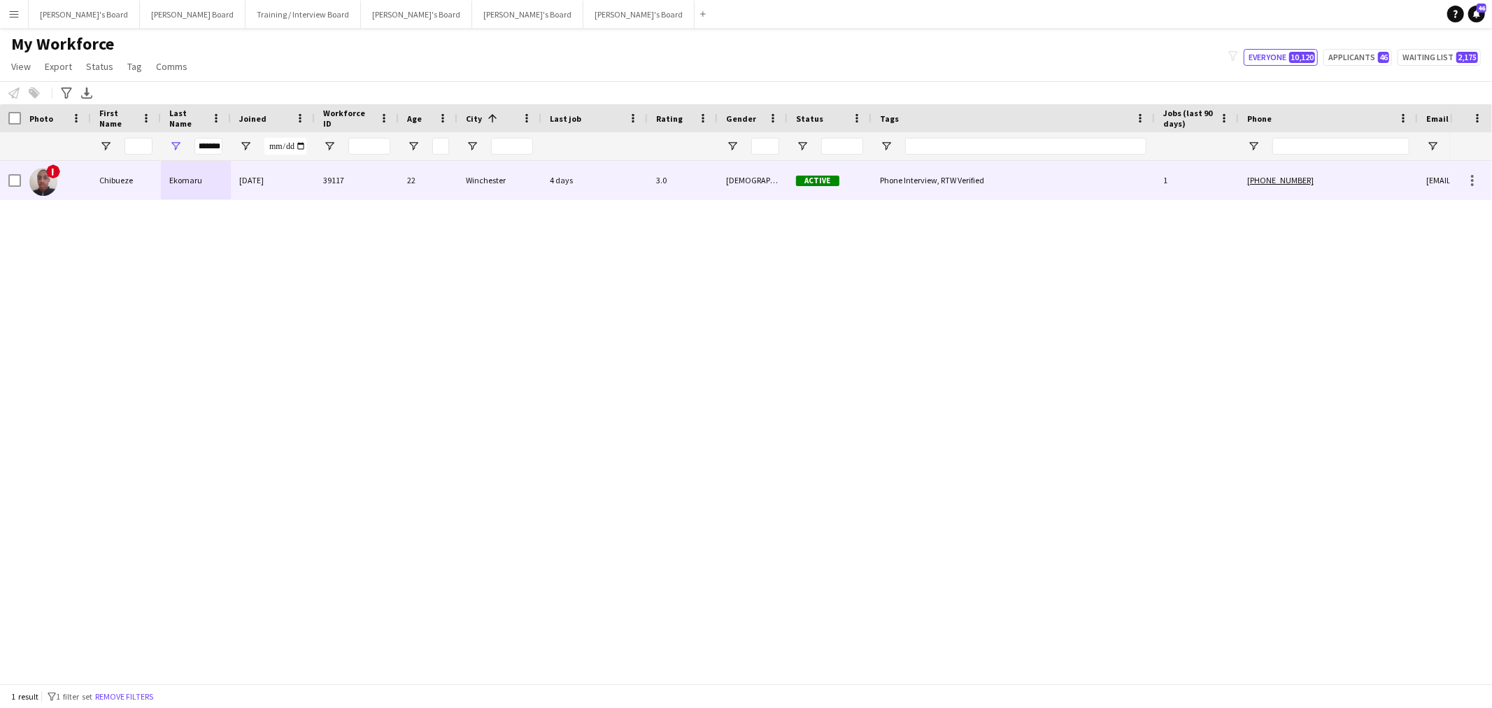
click at [149, 191] on div "Chibueze" at bounding box center [126, 180] width 70 height 38
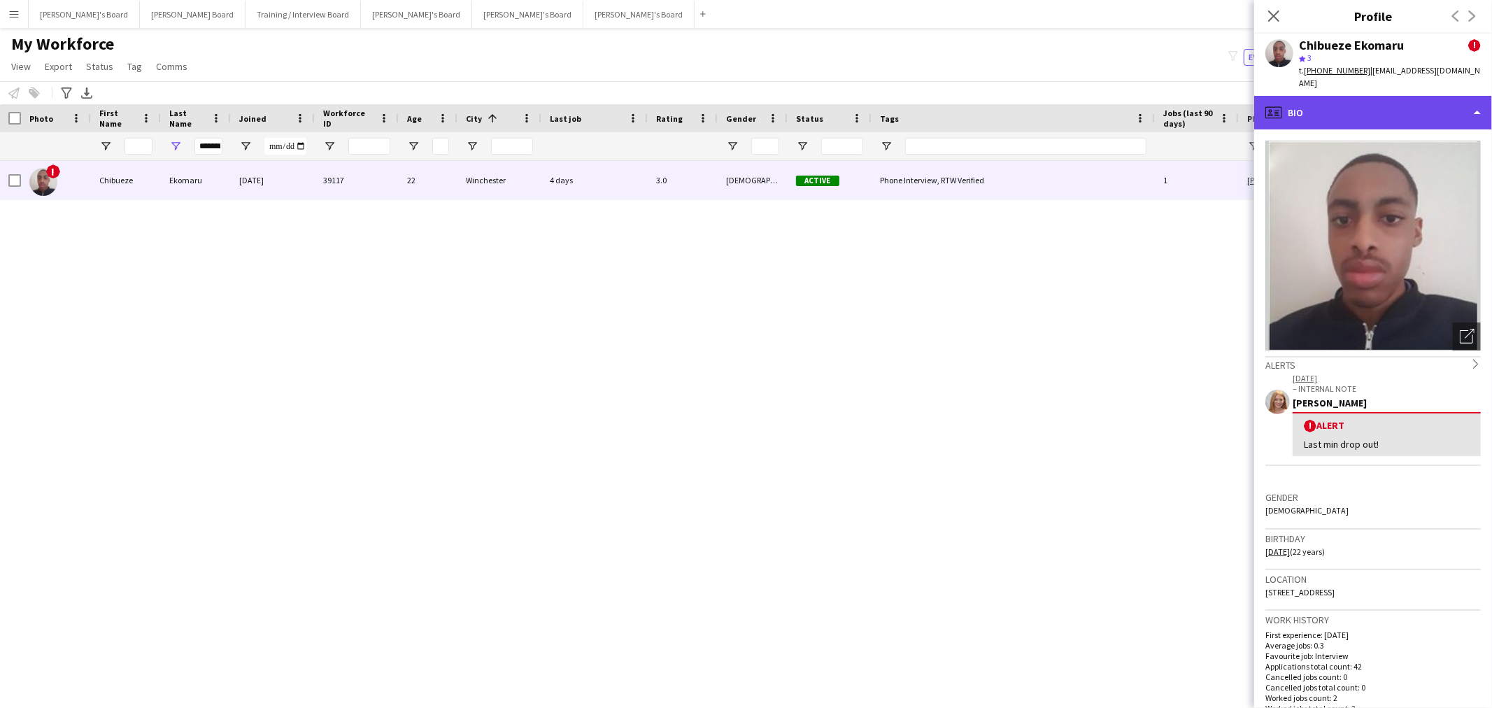
click at [1360, 105] on div "profile Bio" at bounding box center [1373, 113] width 238 height 34
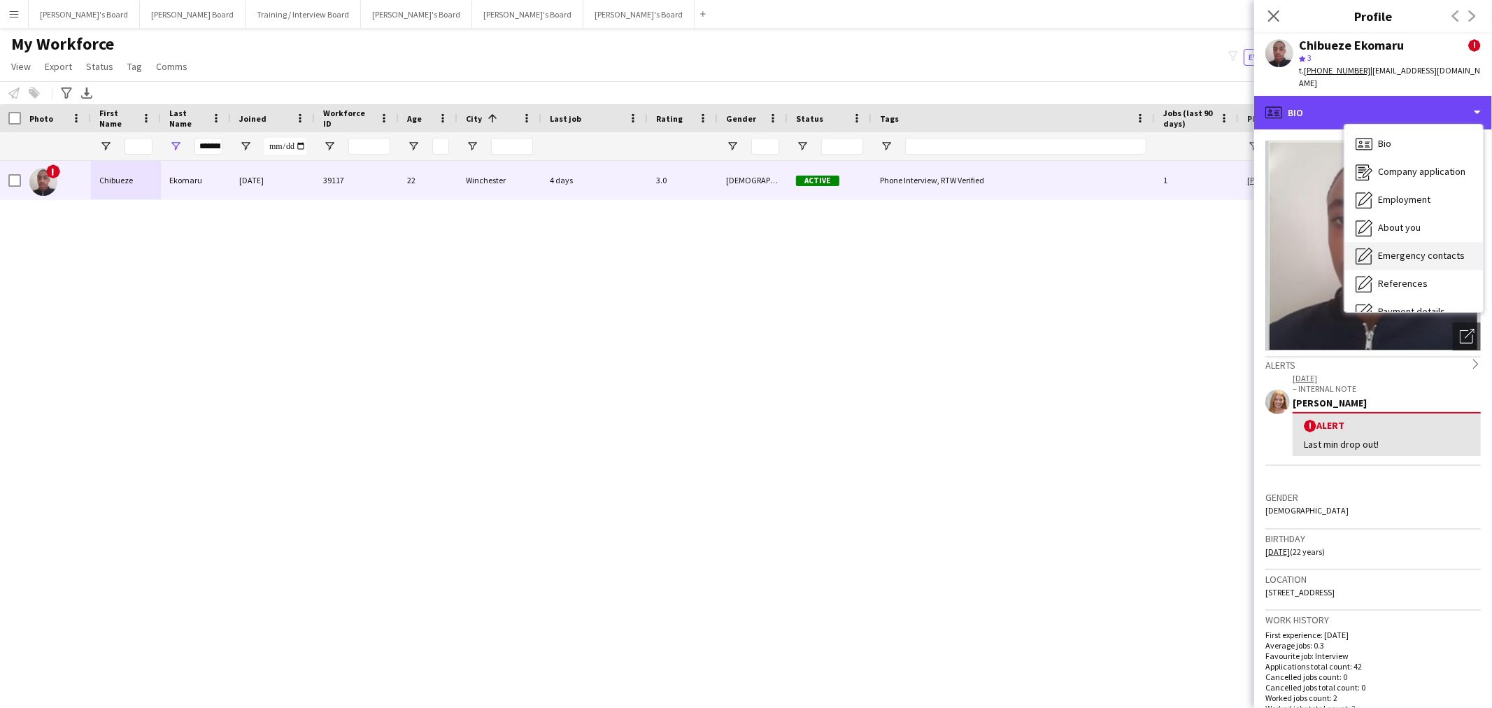
scroll to position [186, 0]
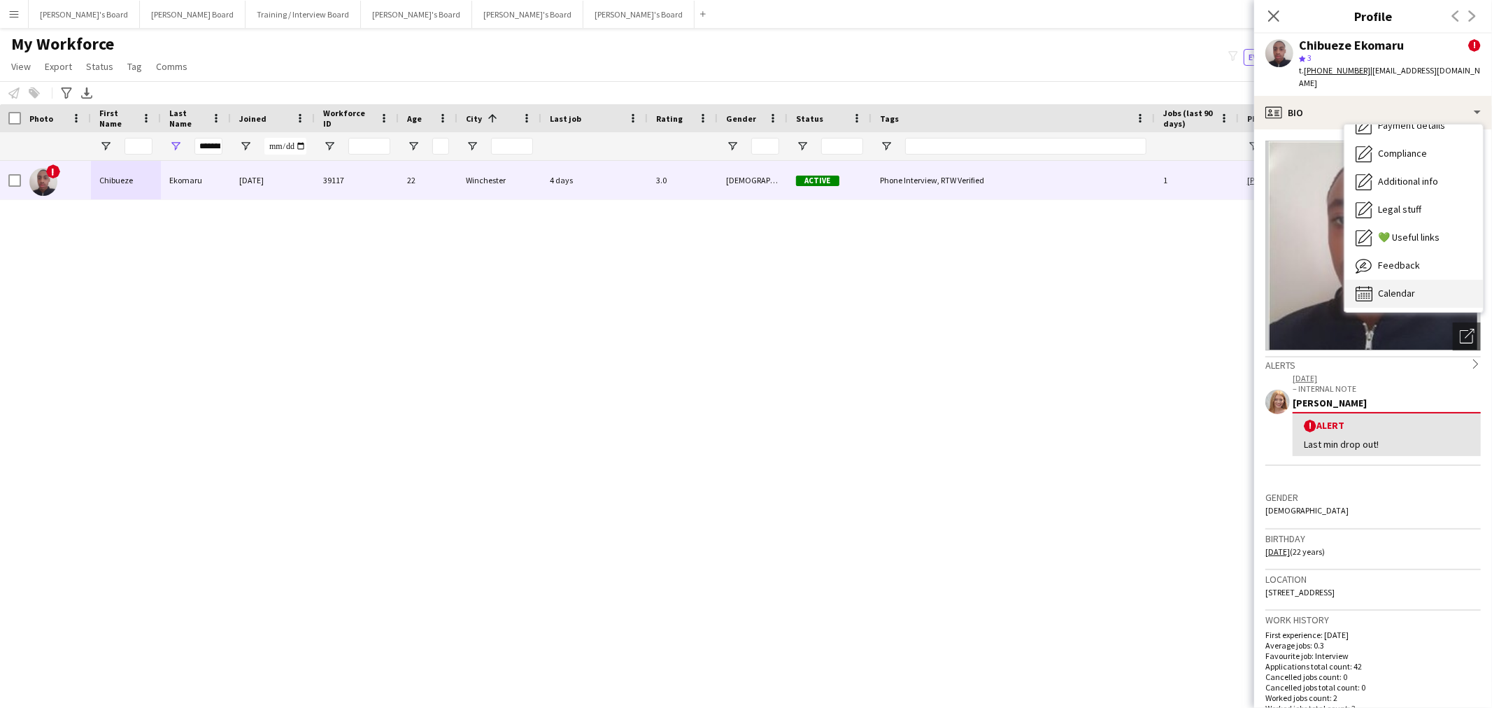
click at [1404, 280] on div "Calendar Calendar" at bounding box center [1414, 294] width 139 height 28
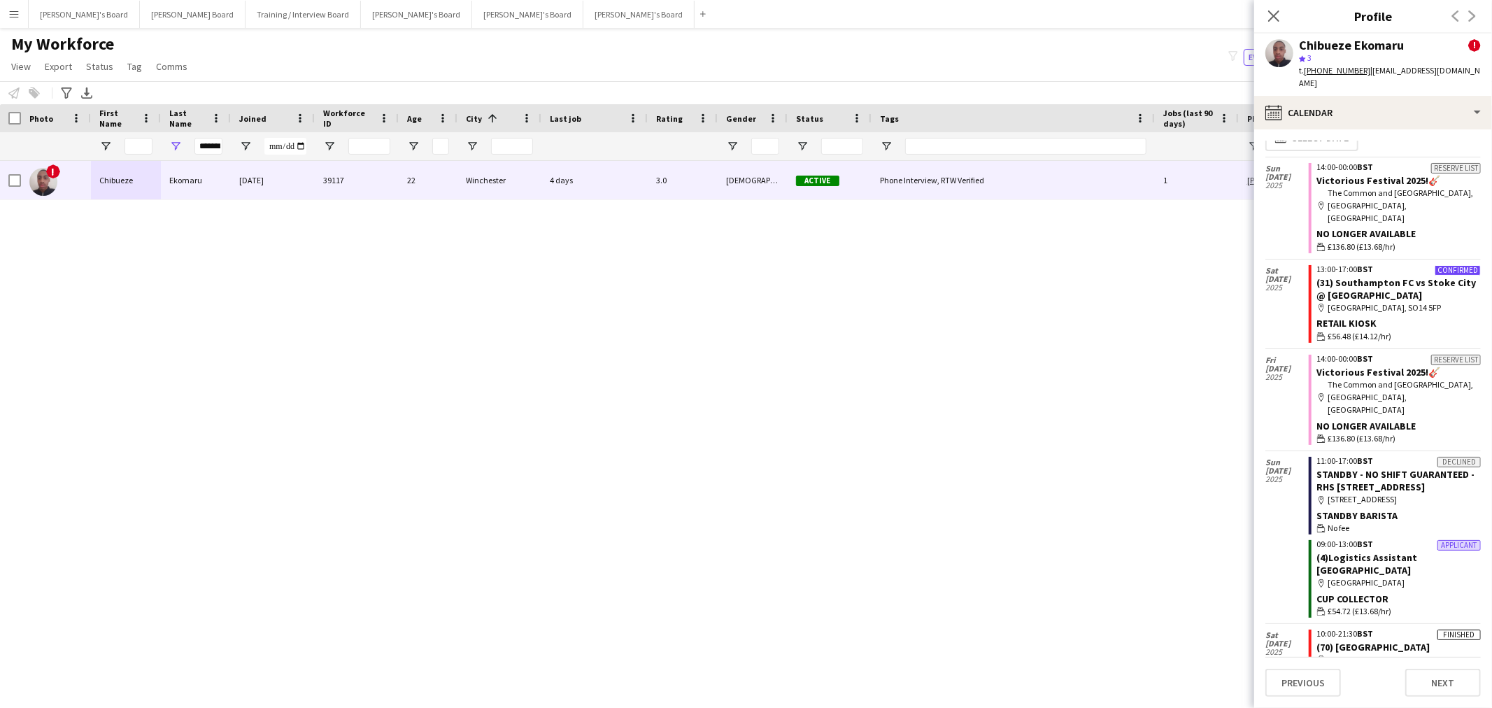
scroll to position [0, 0]
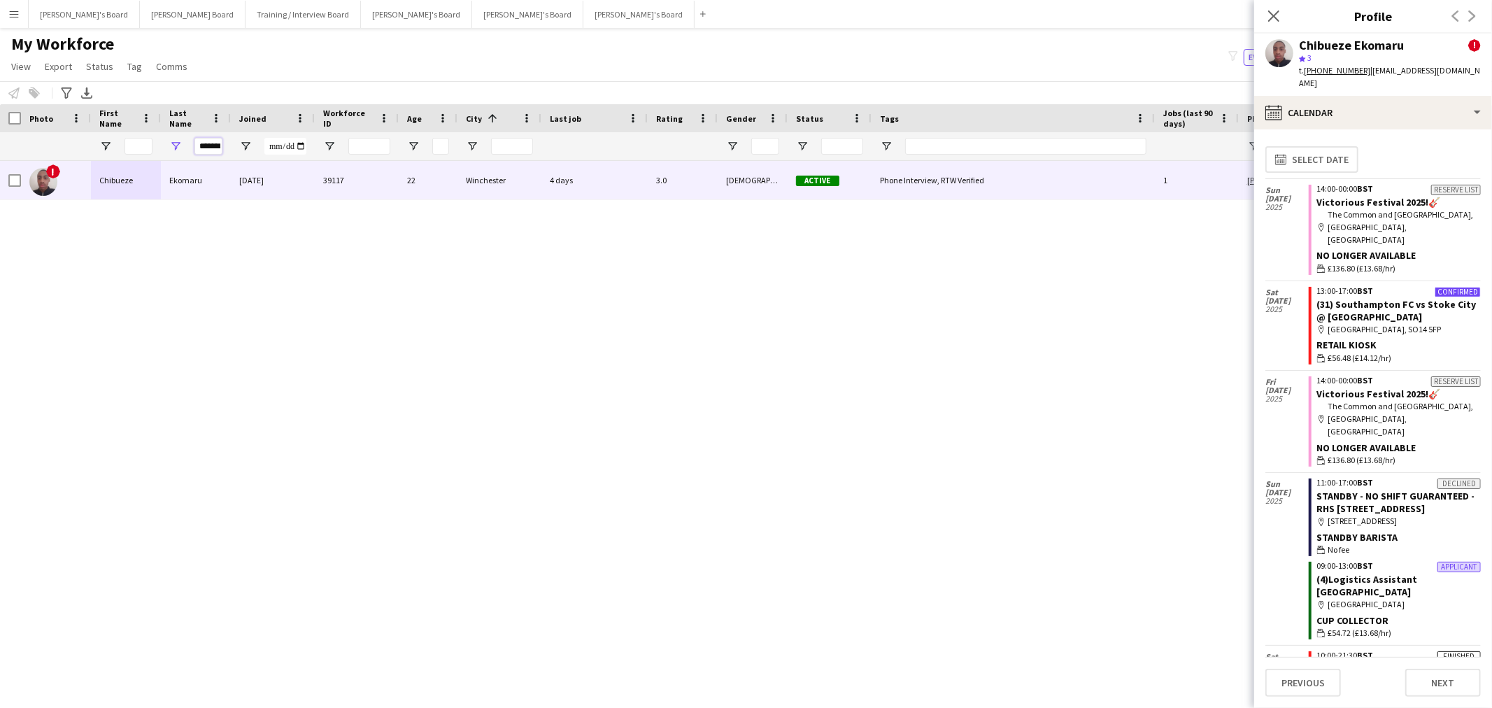
click at [206, 146] on input "*******" at bounding box center [209, 146] width 28 height 17
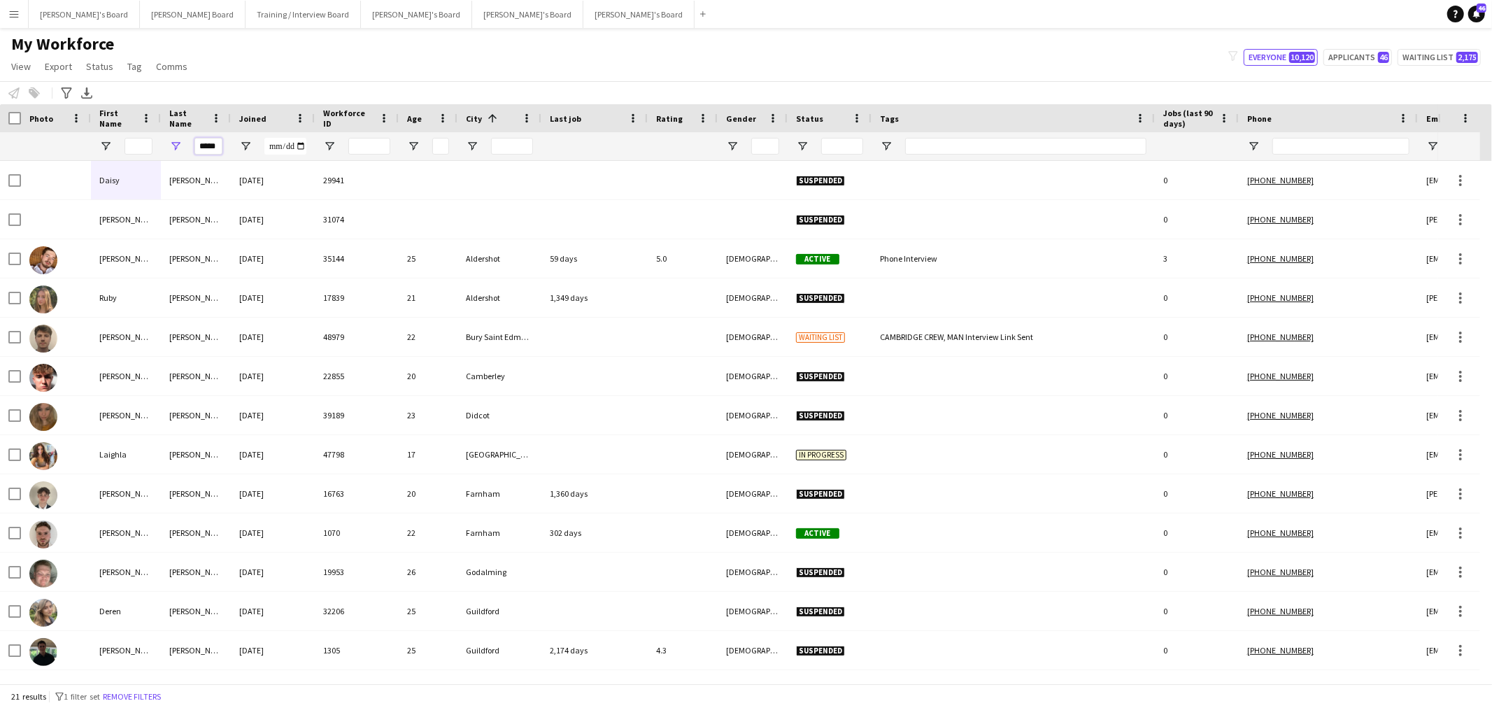
type input "*****"
click at [147, 146] on input "First Name Filter Input" at bounding box center [139, 146] width 28 height 17
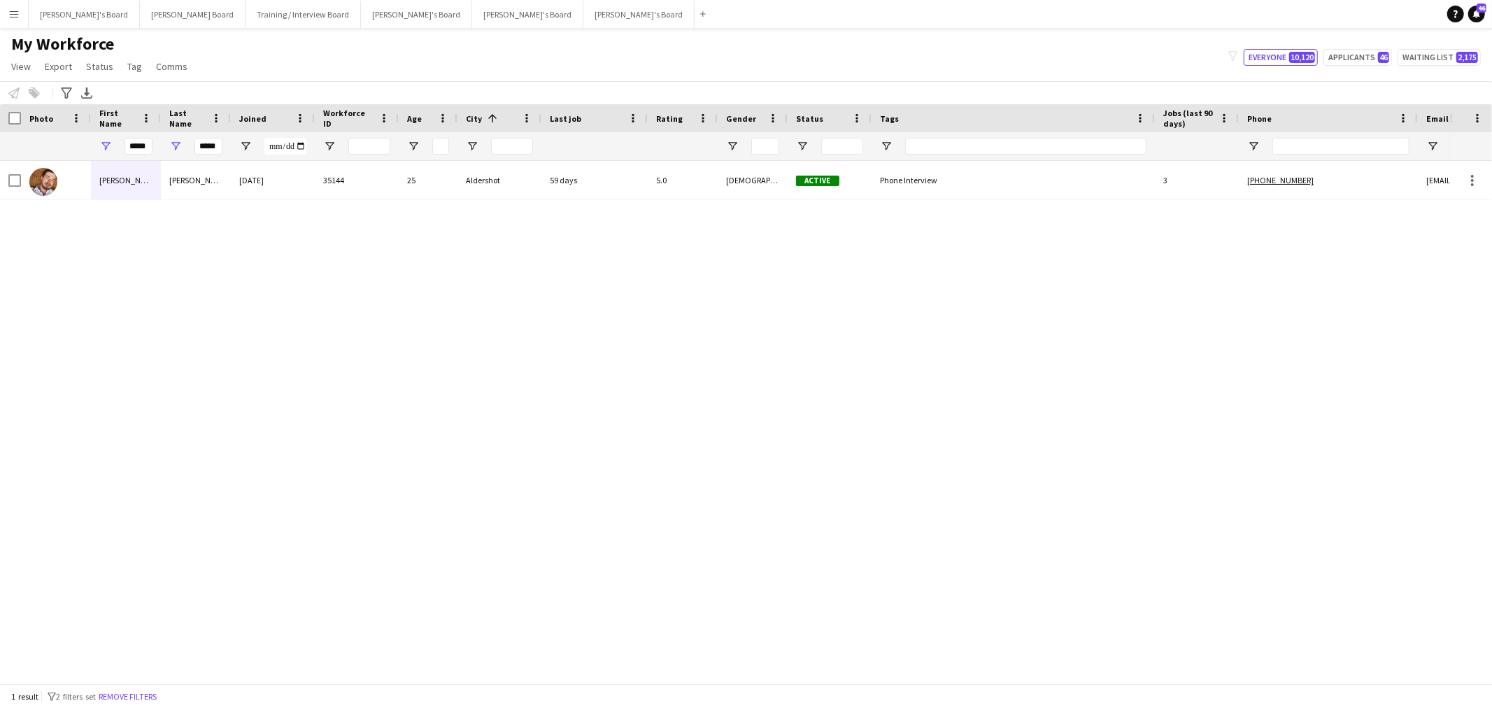
click at [178, 198] on div "[PERSON_NAME]" at bounding box center [196, 180] width 70 height 38
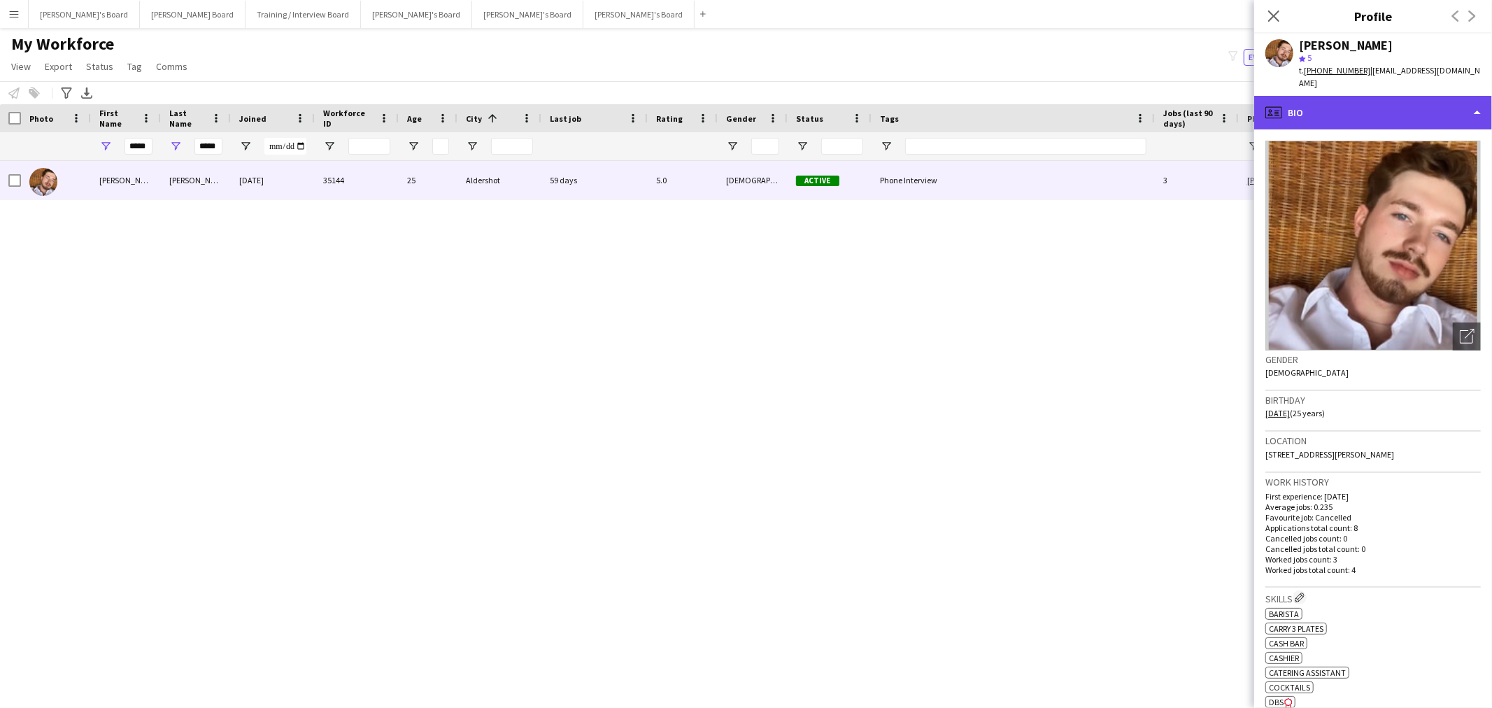
click at [1368, 108] on div "profile Bio" at bounding box center [1373, 113] width 238 height 34
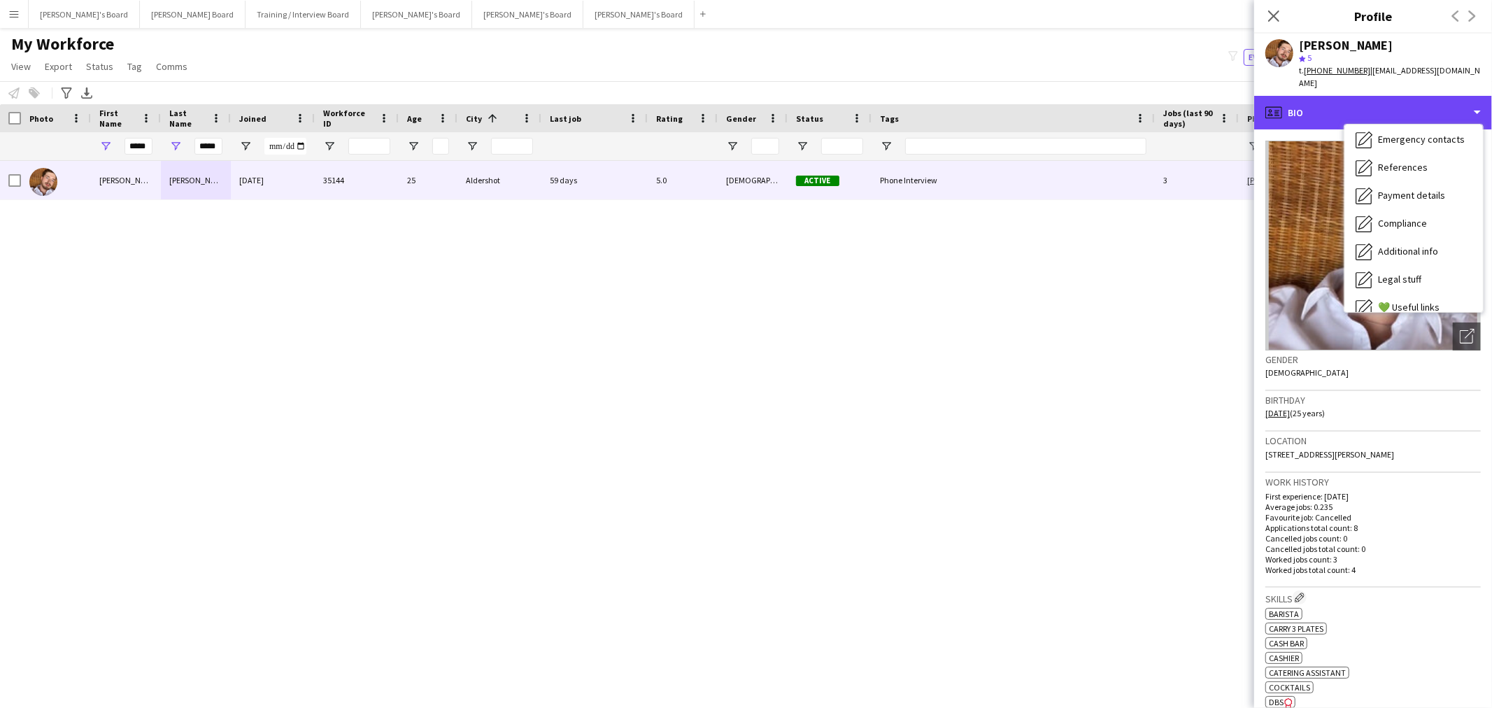
scroll to position [186, 0]
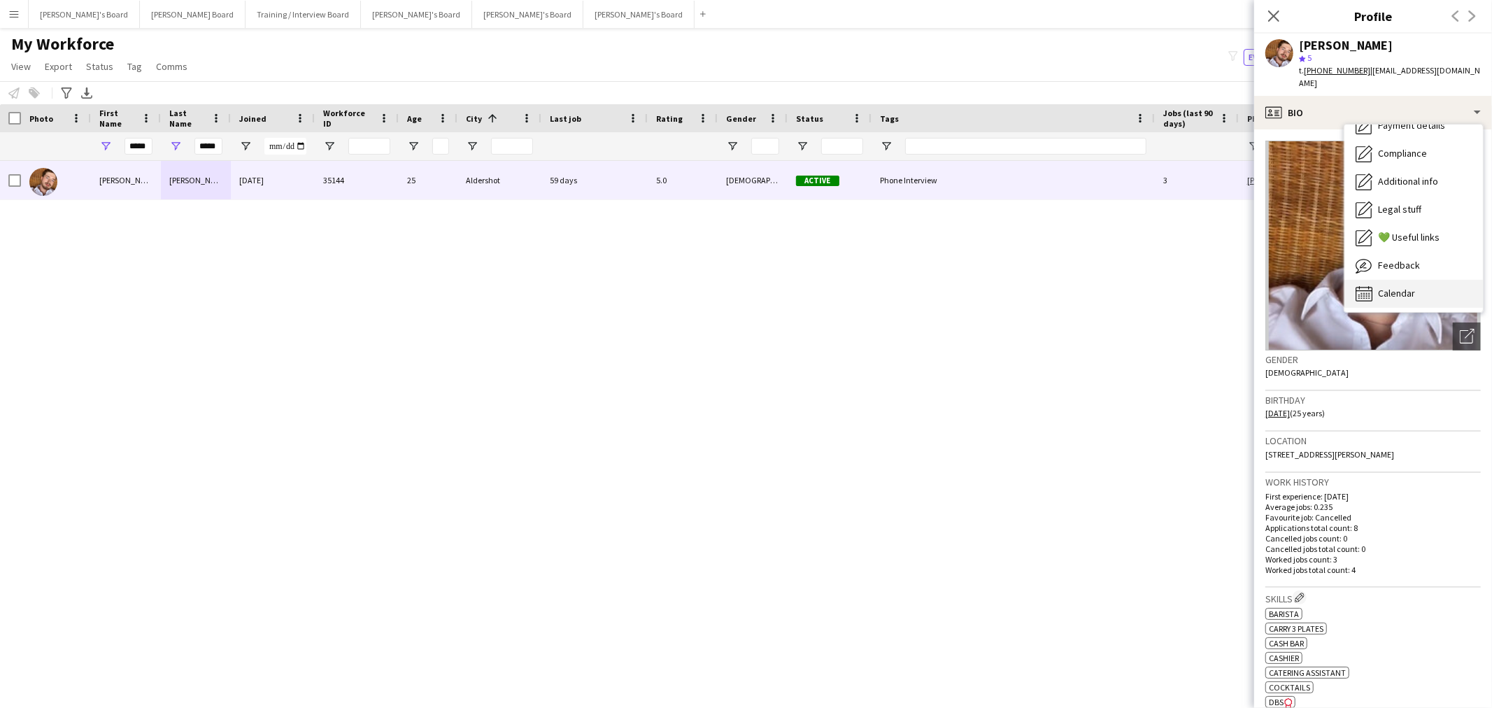
click at [1394, 287] on span "Calendar" at bounding box center [1396, 293] width 37 height 13
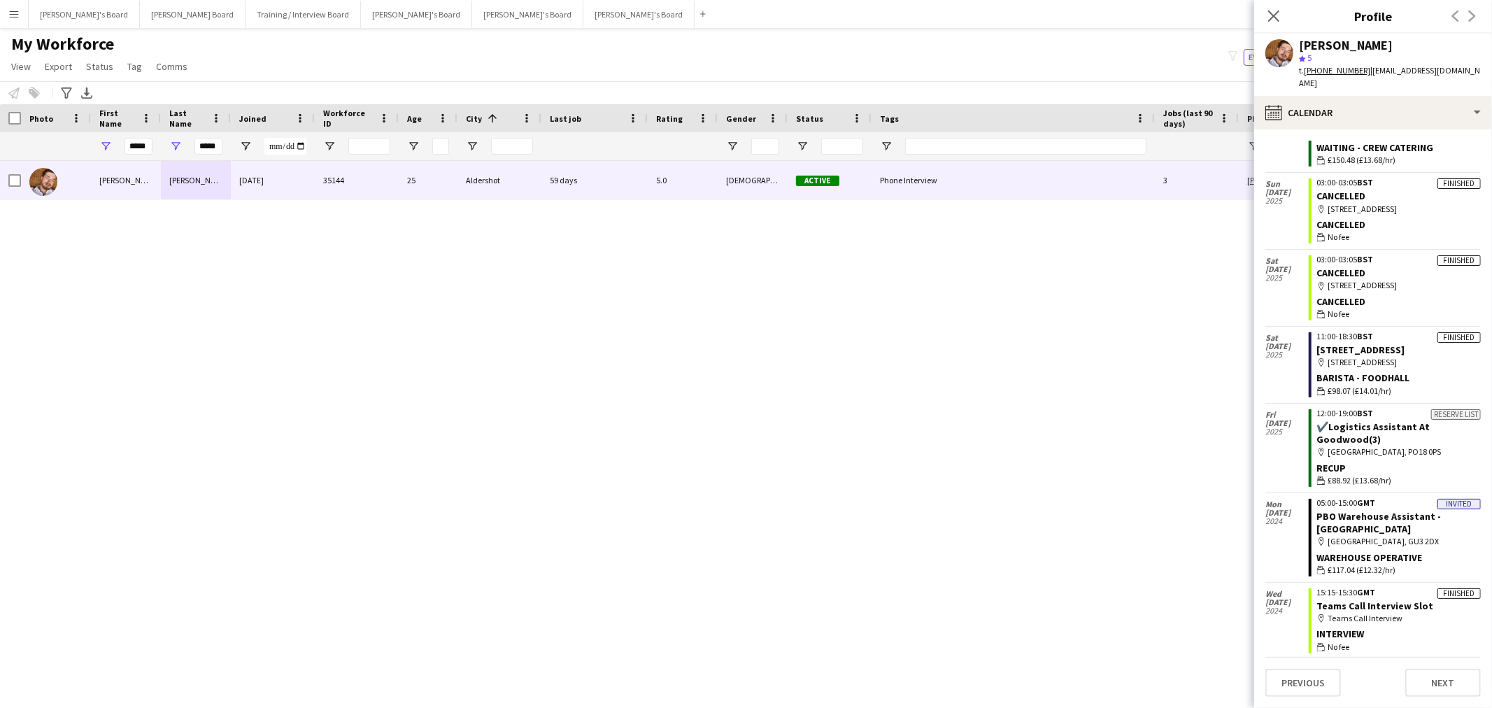
scroll to position [0, 0]
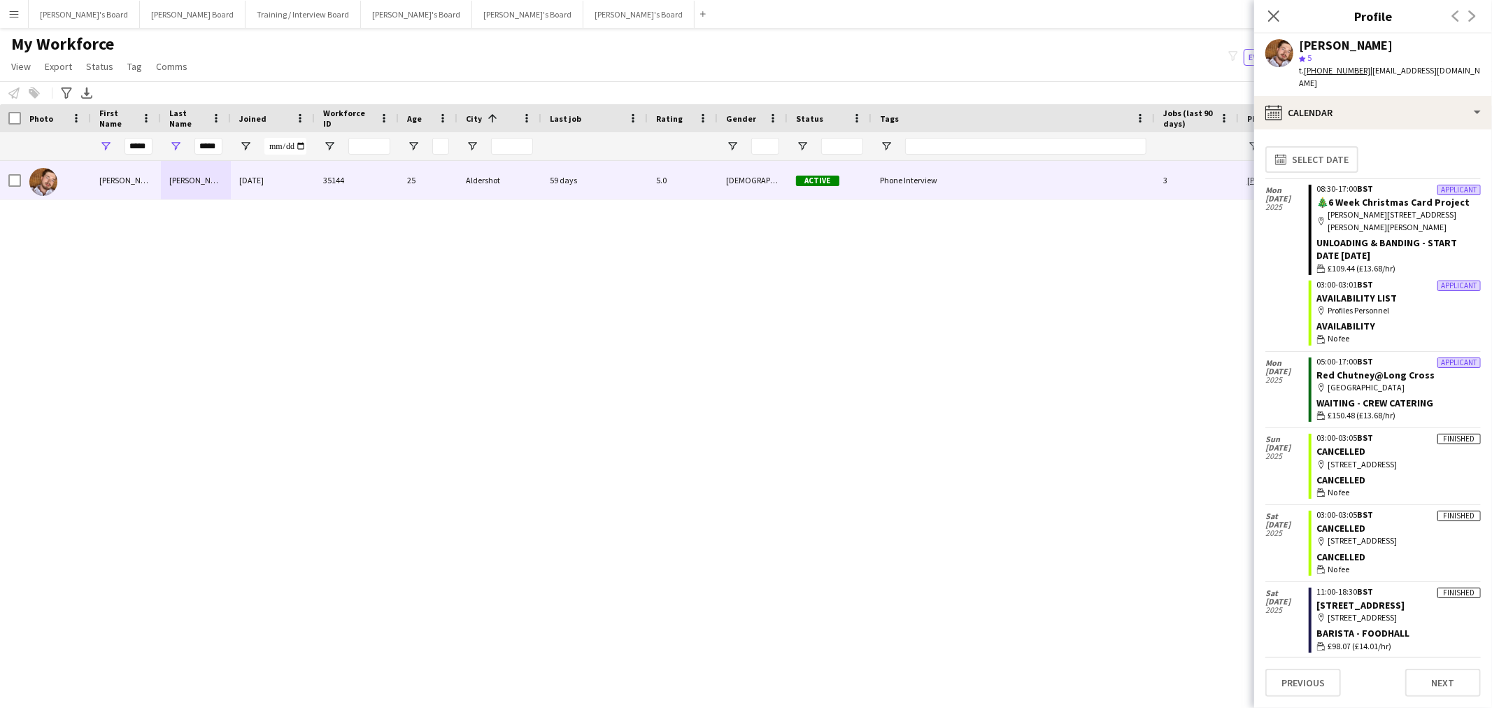
click at [1337, 45] on div "Harry Watts" at bounding box center [1346, 45] width 94 height 13
copy div "Harry Watts"
click at [126, 141] on input "*****" at bounding box center [139, 146] width 28 height 17
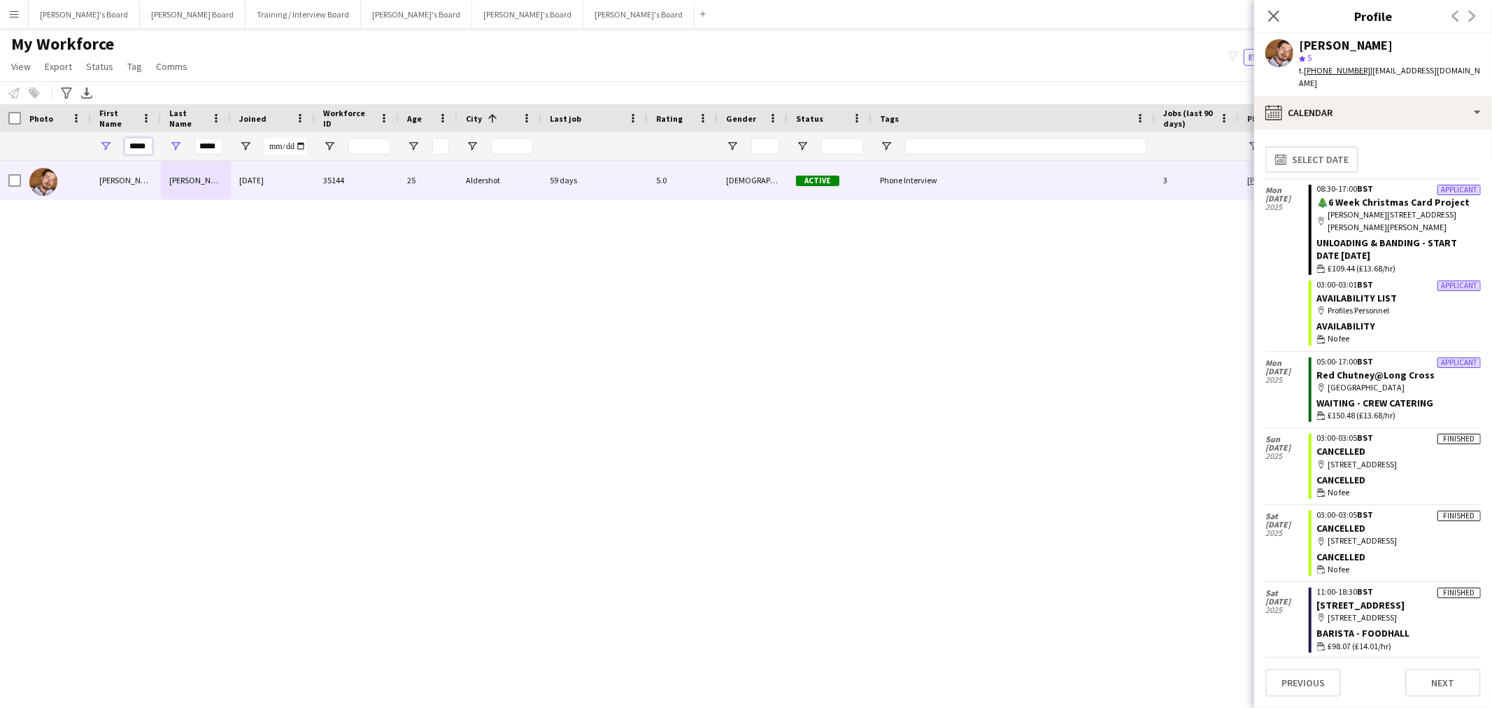
click at [126, 141] on input "*****" at bounding box center [139, 146] width 28 height 17
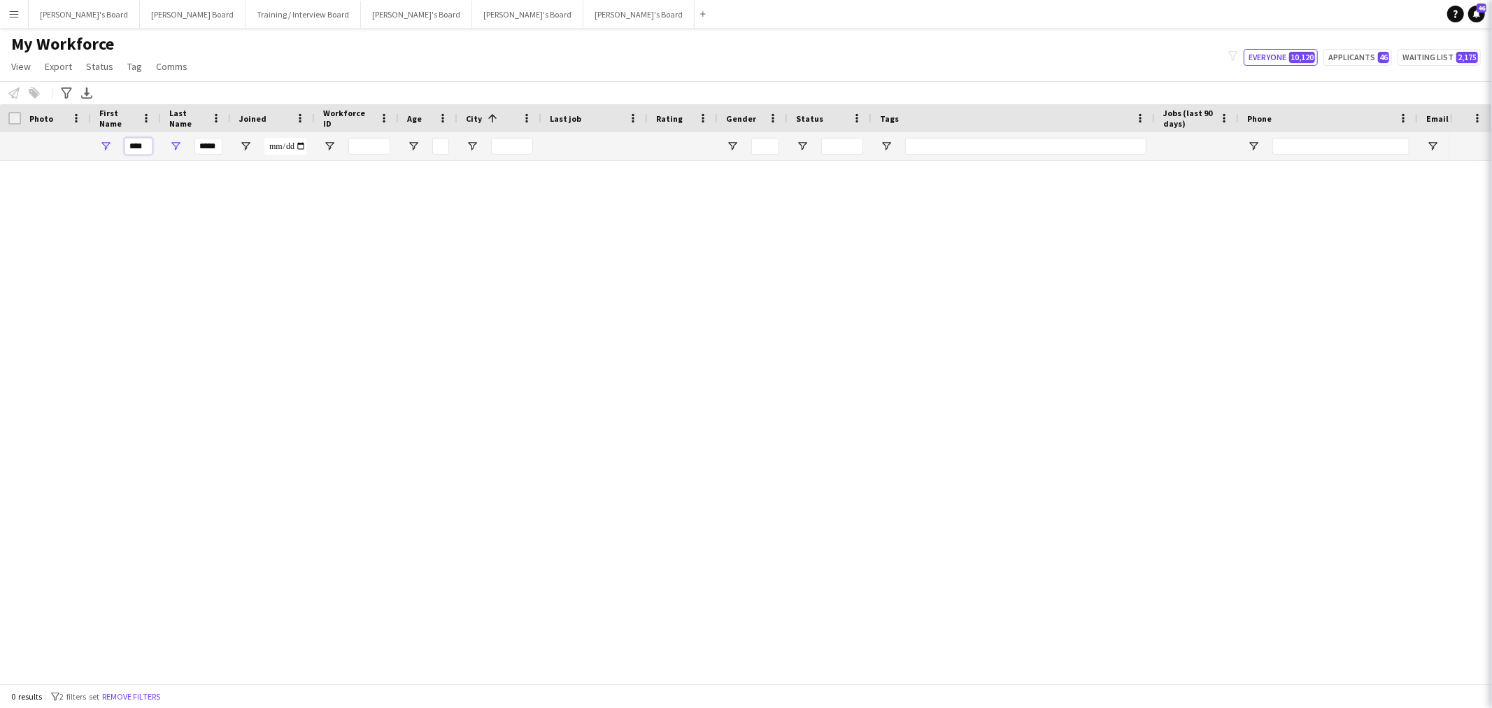
type input "****"
click at [203, 149] on input "*****" at bounding box center [209, 146] width 28 height 17
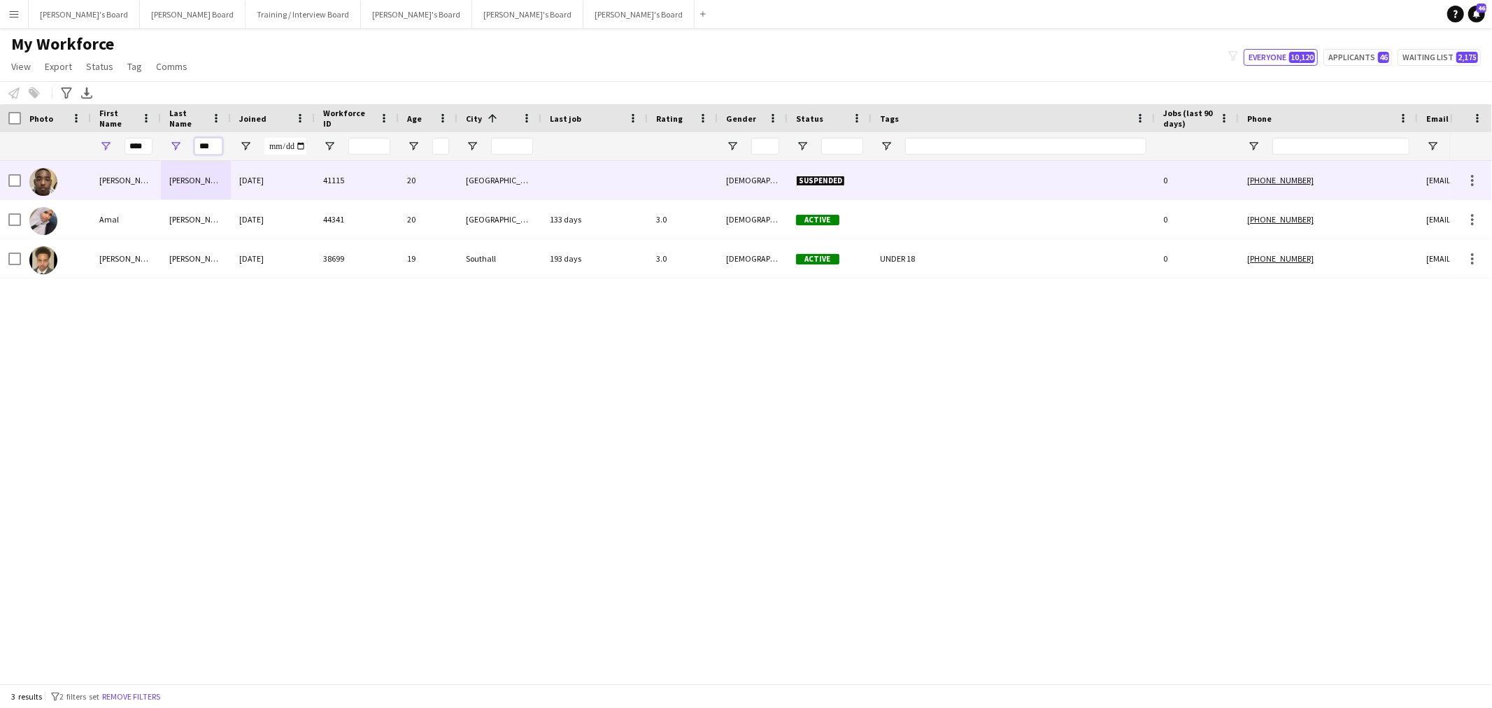
type input "***"
click at [199, 181] on div "Mohamed" at bounding box center [196, 180] width 70 height 38
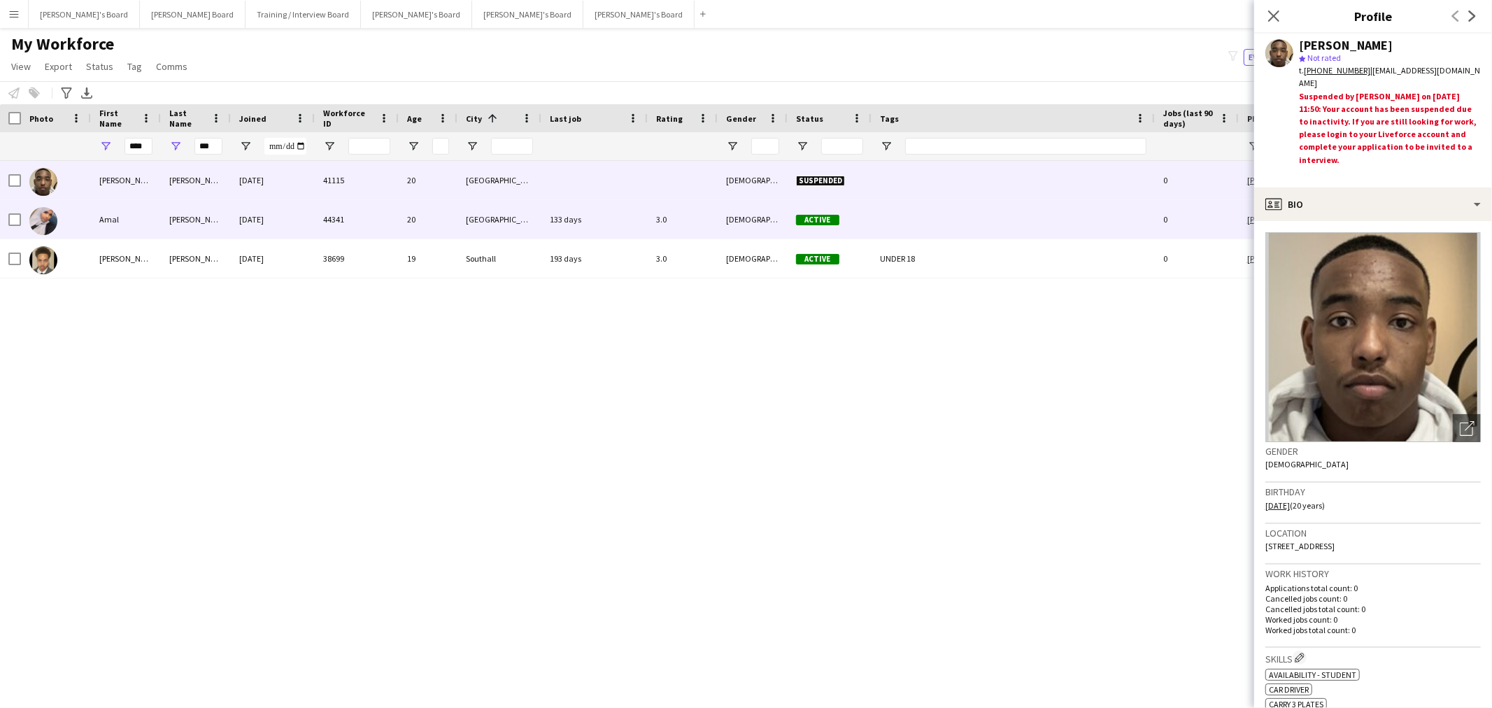
click at [162, 222] on div "Mohamed" at bounding box center [196, 219] width 70 height 38
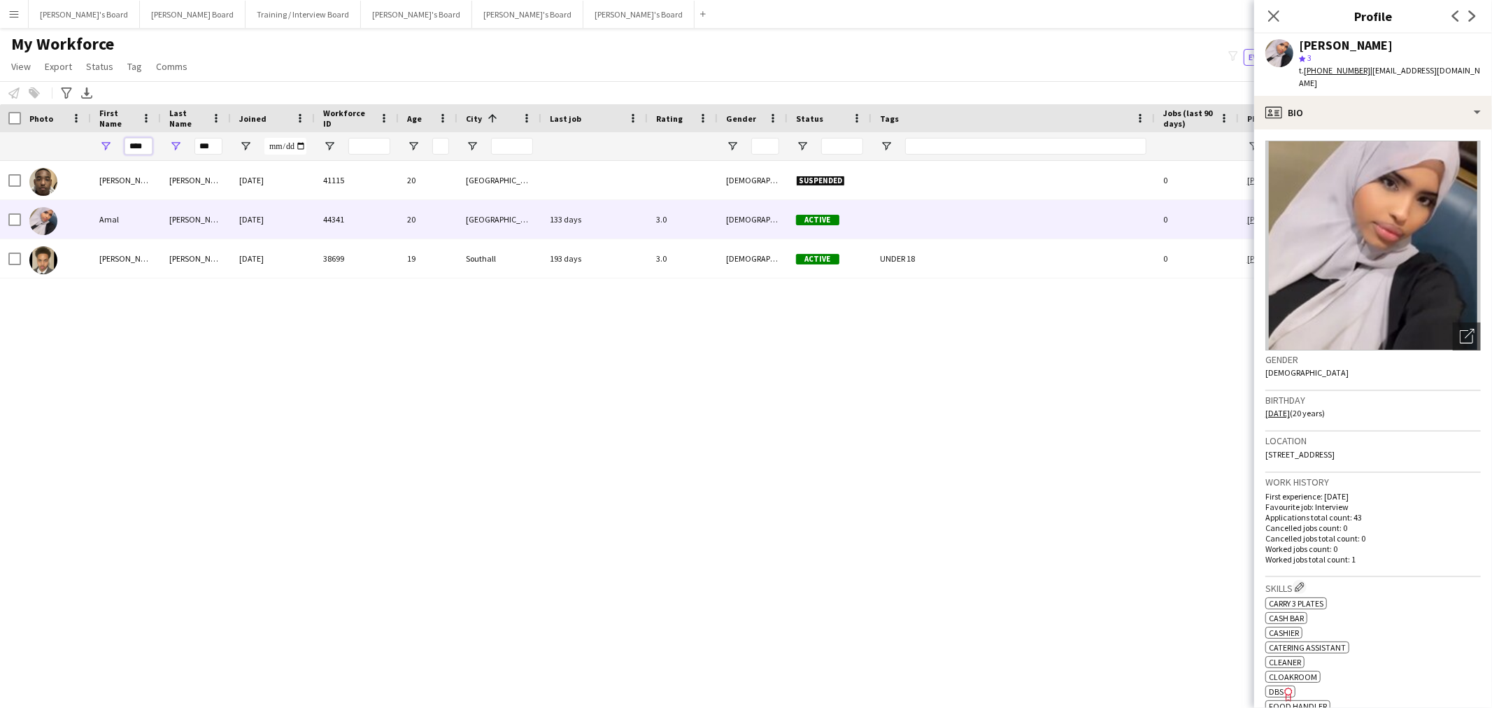
click at [130, 148] on input "****" at bounding box center [139, 146] width 28 height 17
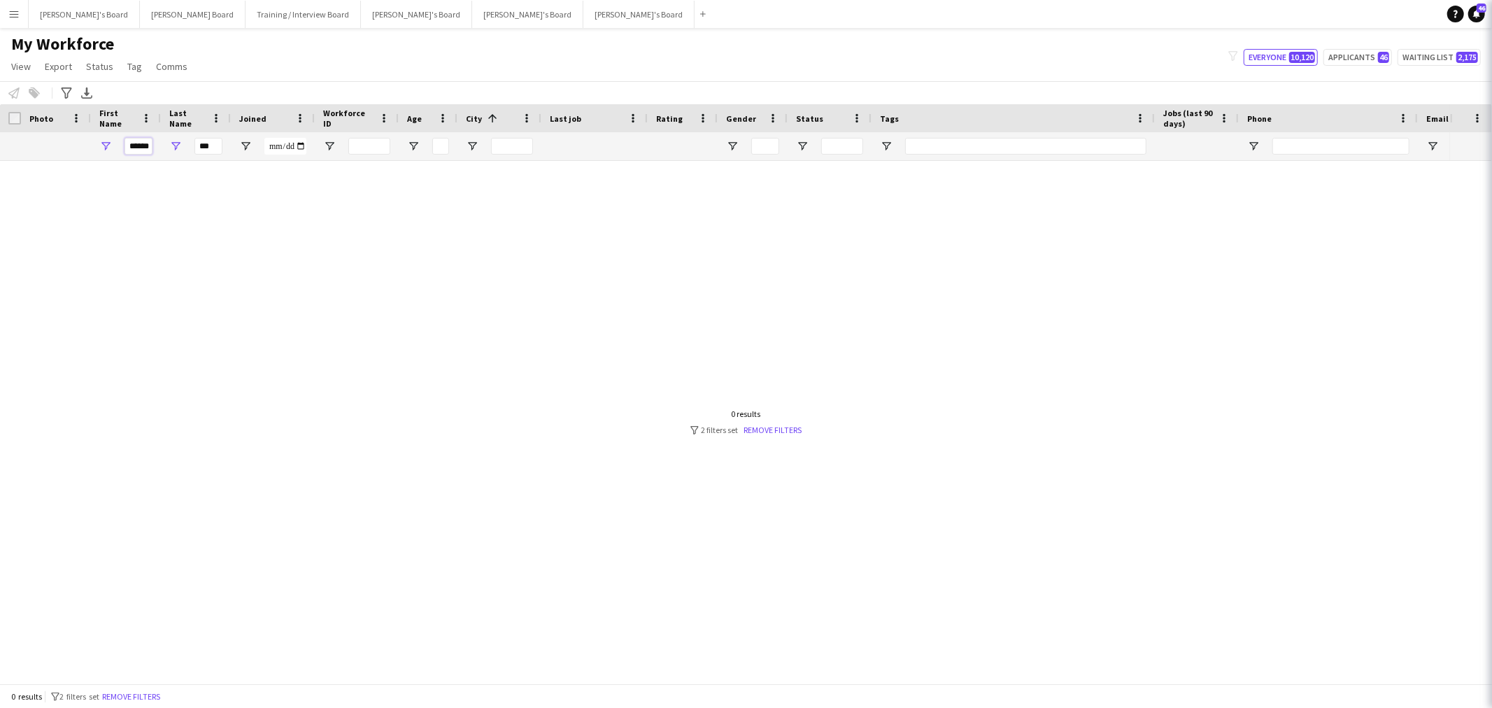
type input "******"
click at [203, 146] on input "***" at bounding box center [209, 146] width 28 height 17
type input "*"
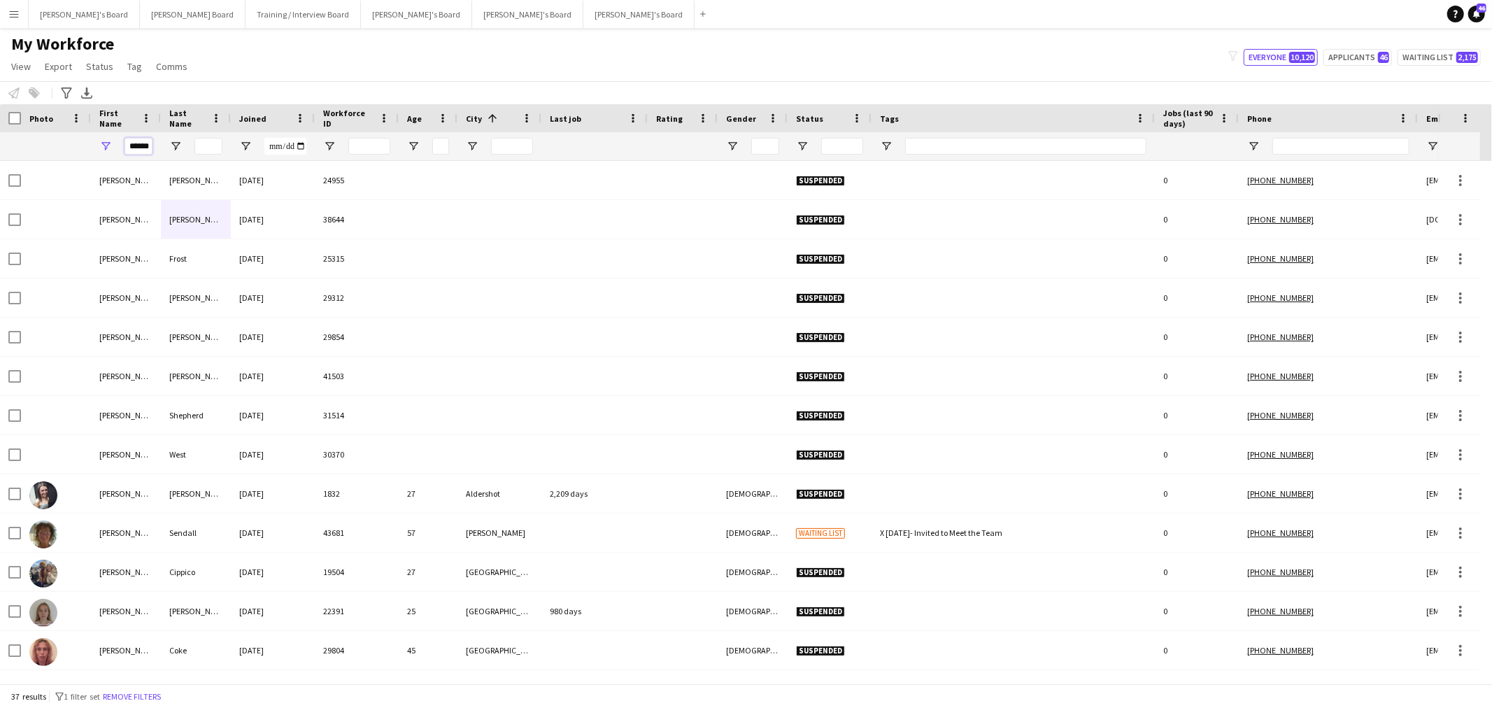
click at [134, 148] on input "******" at bounding box center [139, 146] width 28 height 17
click at [211, 142] on input "Last Name Filter Input" at bounding box center [209, 146] width 28 height 17
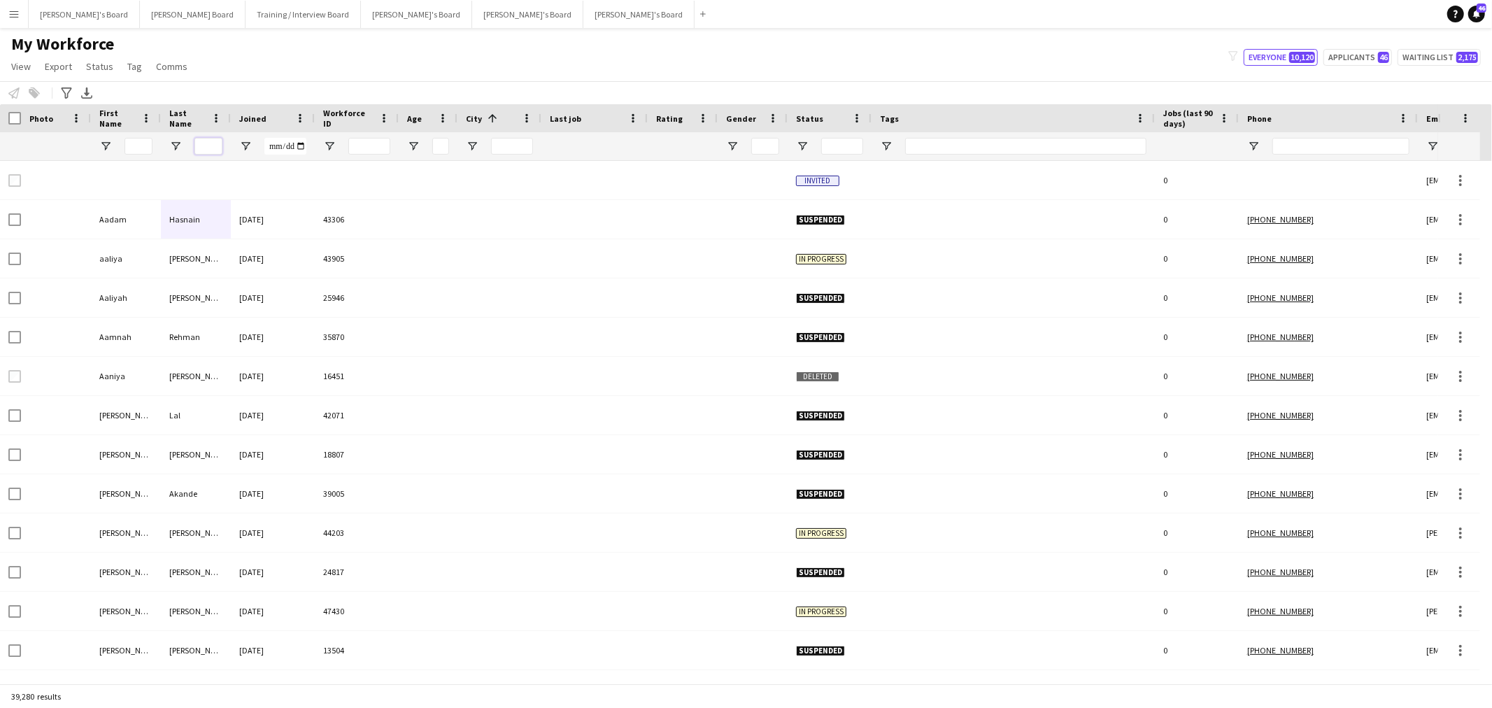
click at [208, 148] on input "Last Name Filter Input" at bounding box center [209, 146] width 28 height 17
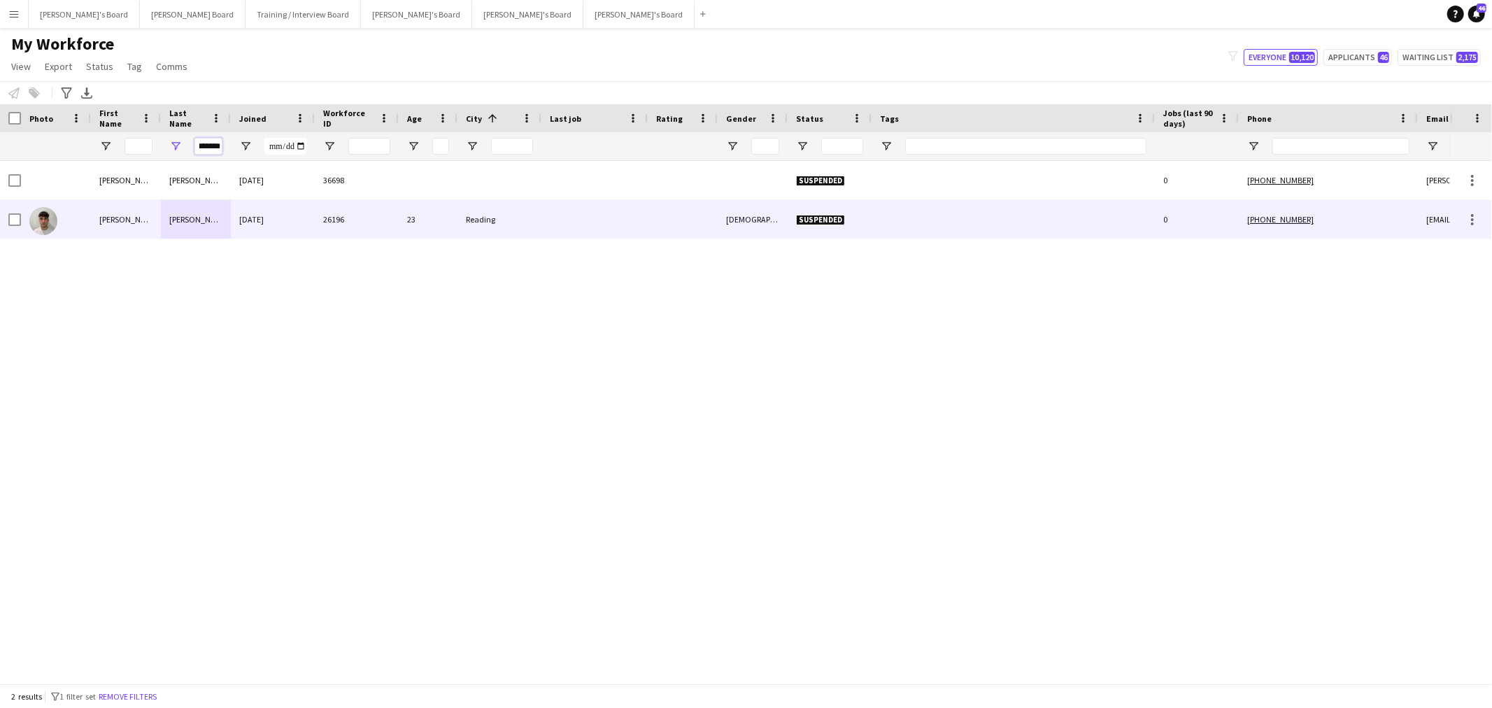
type input "*******"
click at [157, 220] on div "Bradley" at bounding box center [126, 219] width 70 height 38
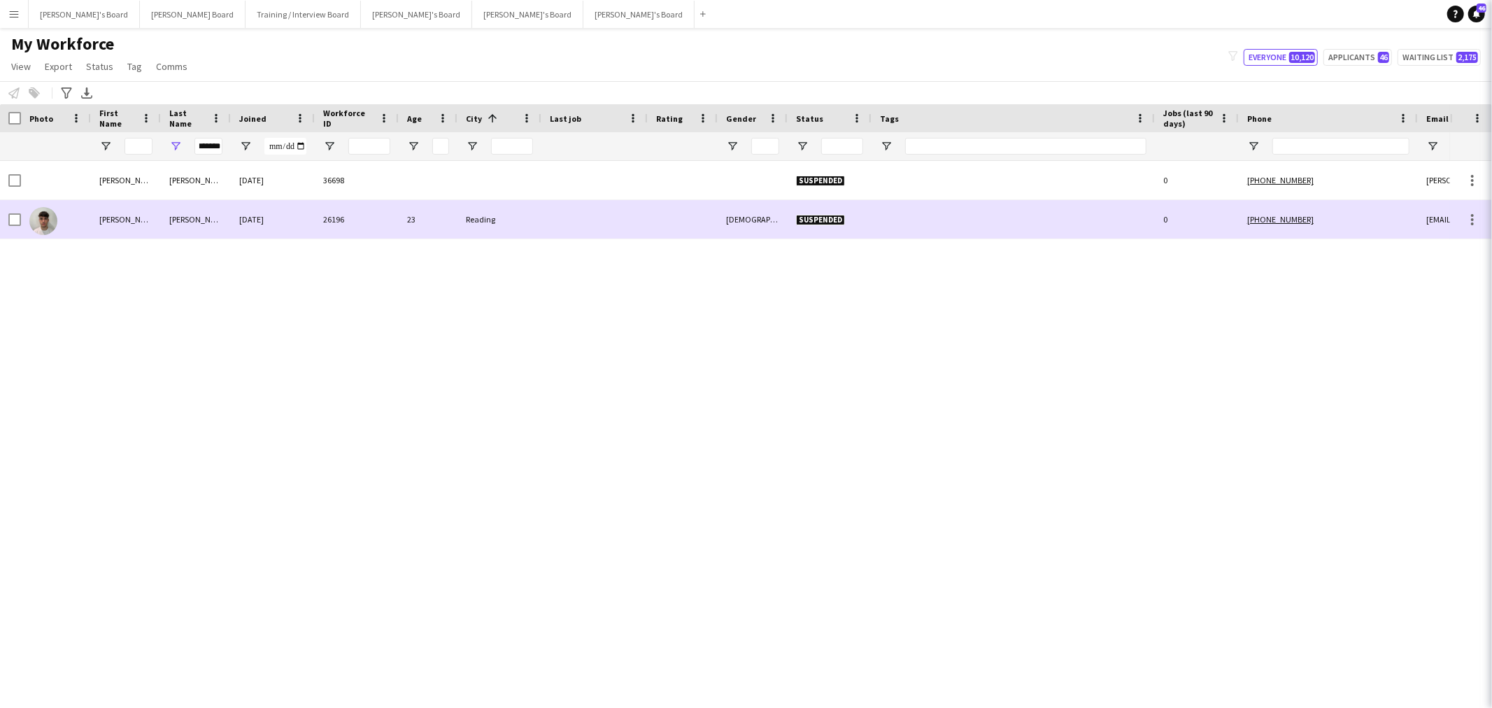
scroll to position [0, 0]
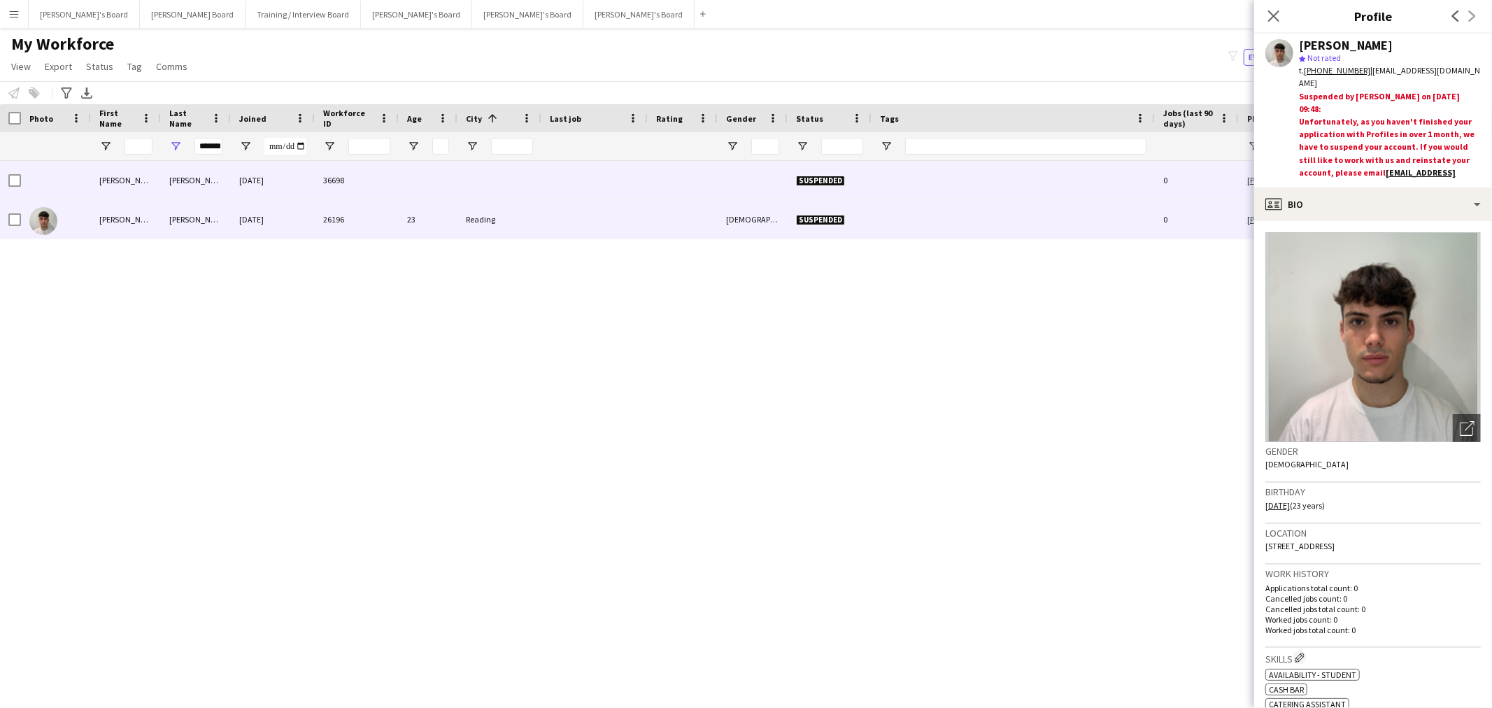
click at [134, 175] on div "Robert" at bounding box center [126, 180] width 70 height 38
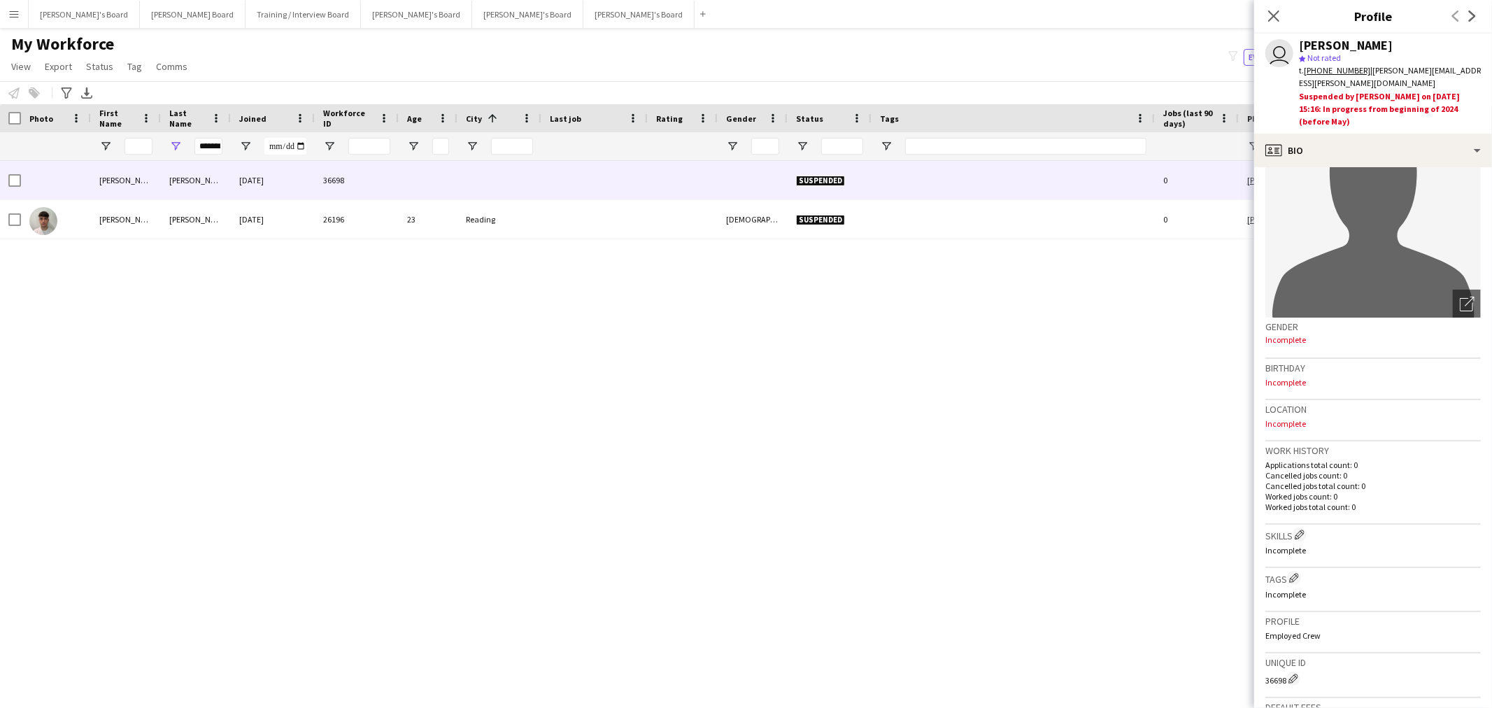
scroll to position [155, 0]
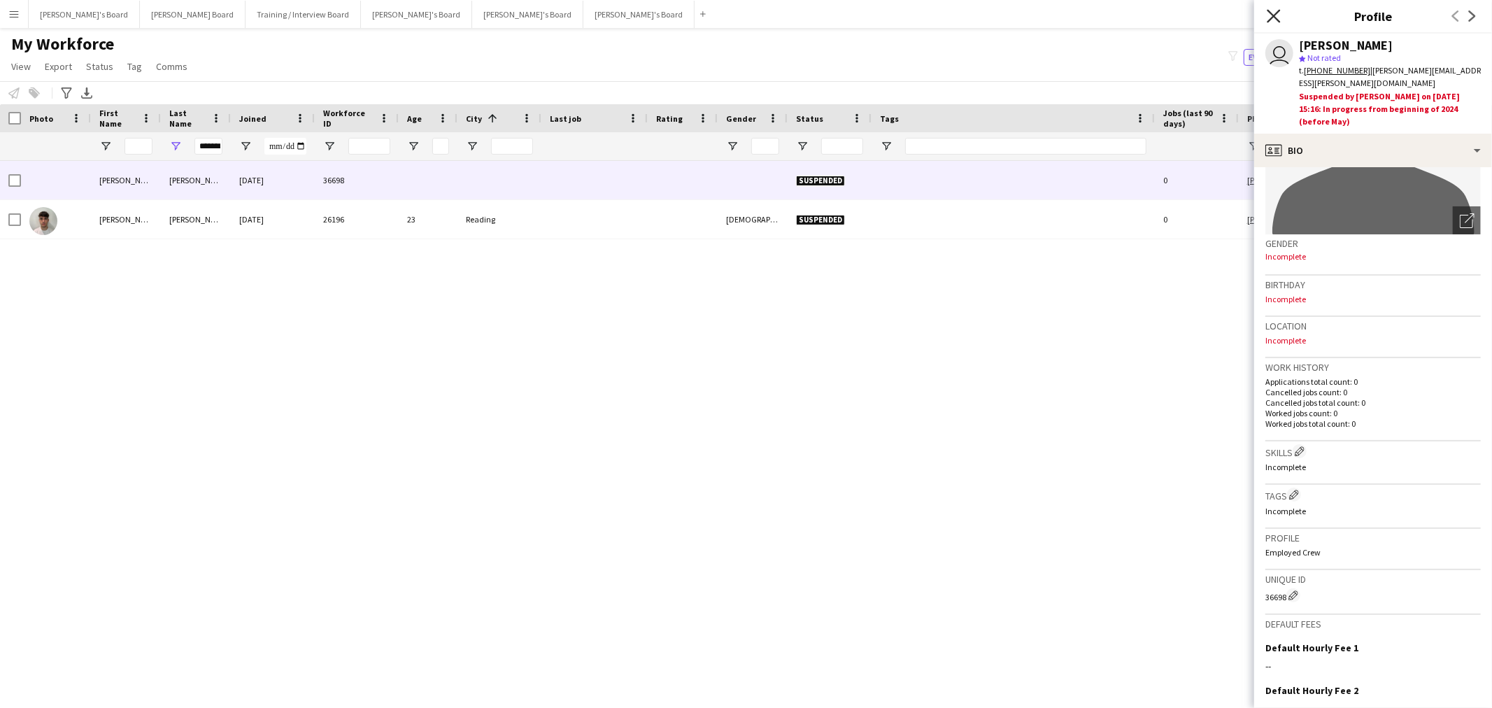
click at [1268, 15] on icon "Close pop-in" at bounding box center [1273, 15] width 13 height 13
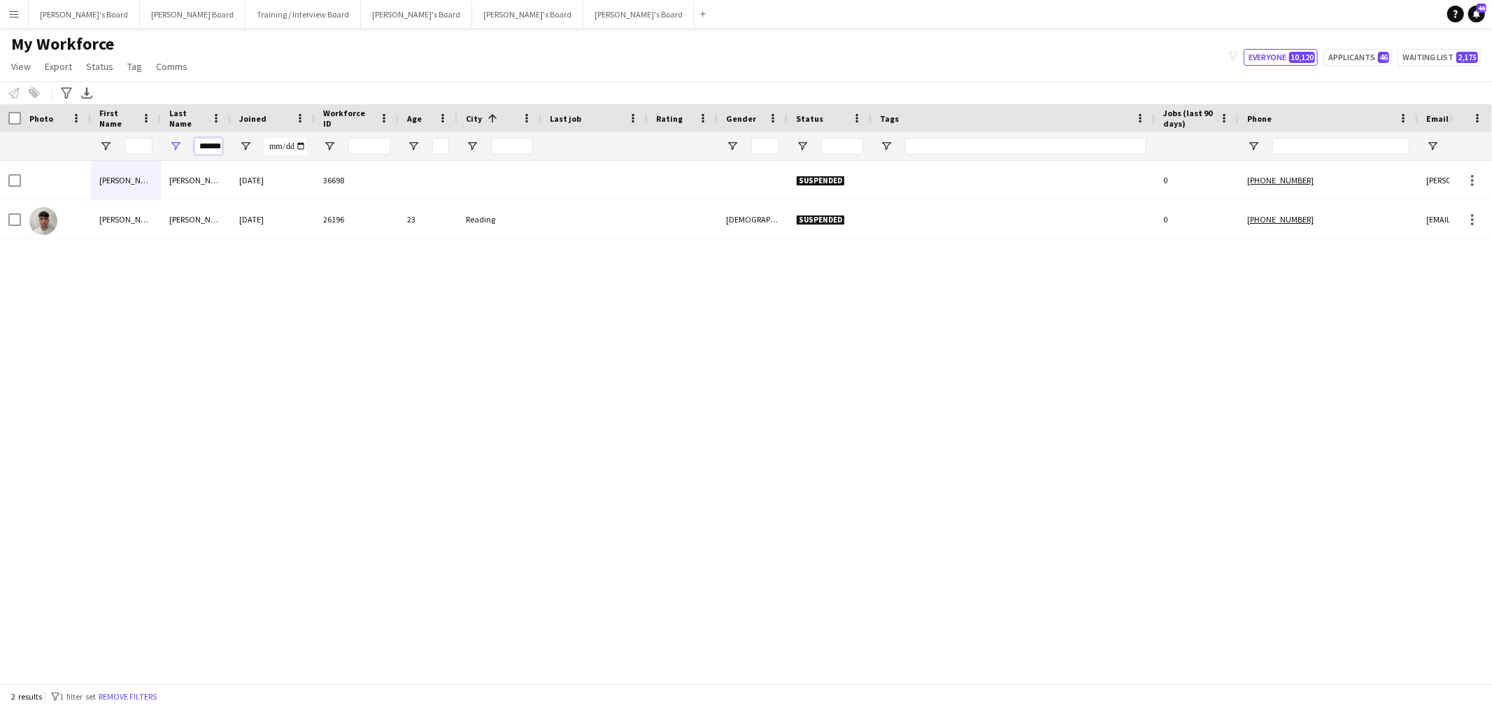
click at [207, 141] on input "*******" at bounding box center [209, 146] width 28 height 17
click at [142, 147] on input "First Name Filter Input" at bounding box center [139, 146] width 28 height 17
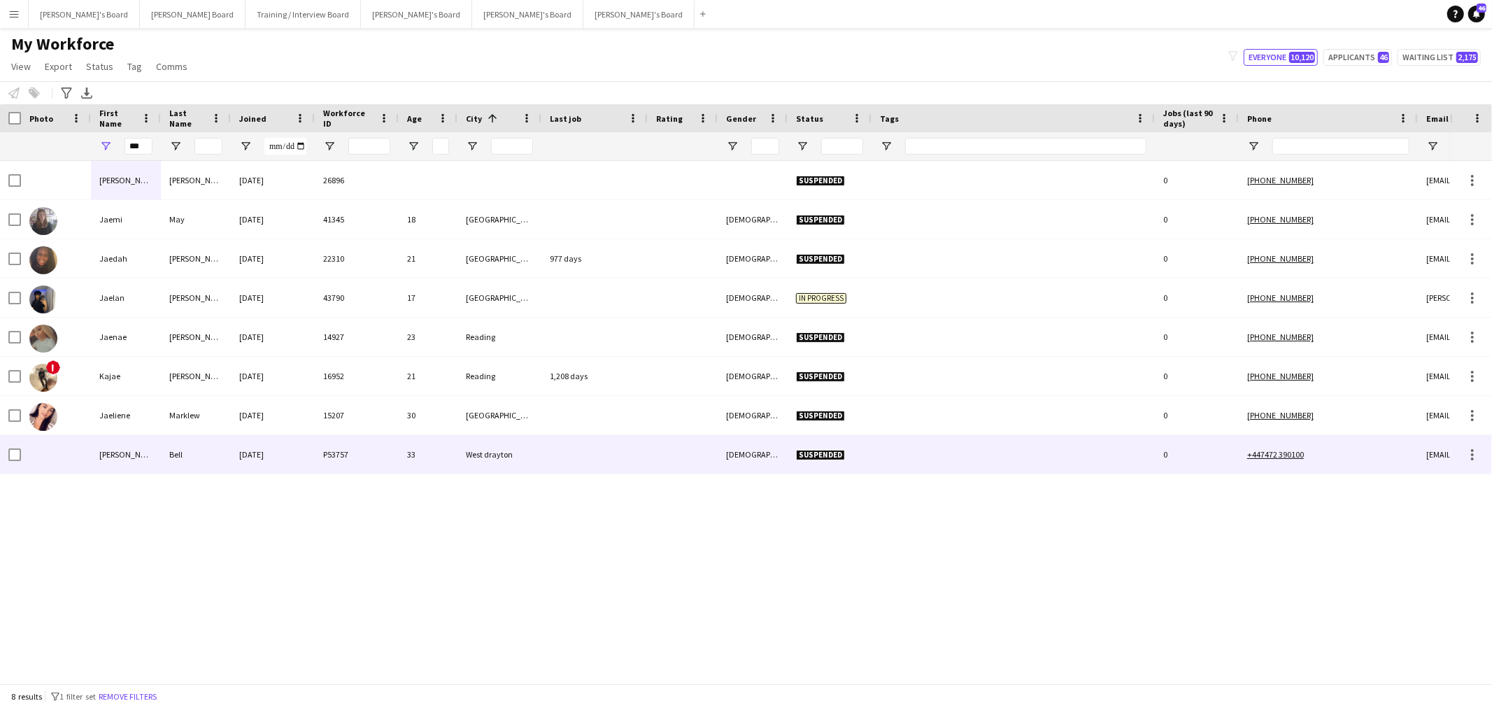
click at [183, 465] on div "Bell" at bounding box center [196, 454] width 70 height 38
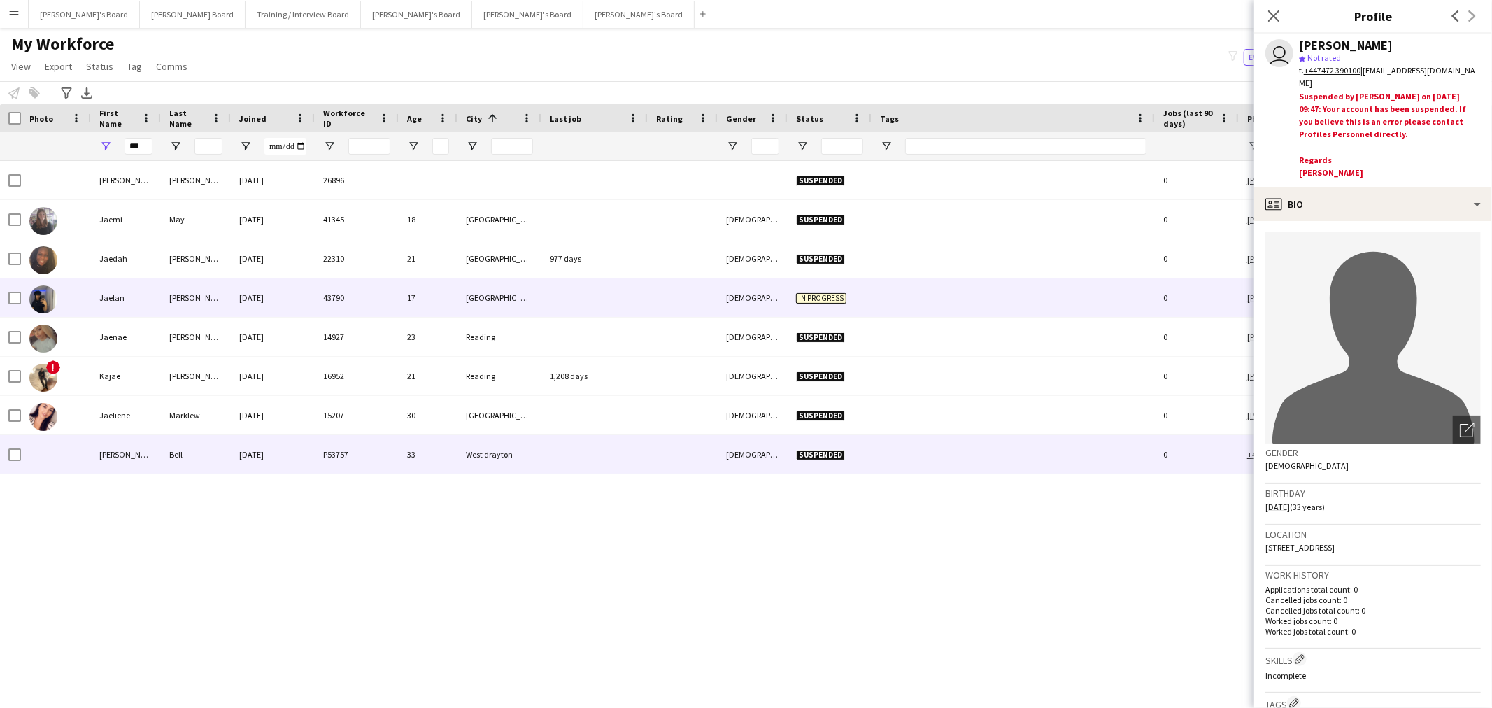
click at [381, 303] on div "43790" at bounding box center [357, 297] width 84 height 38
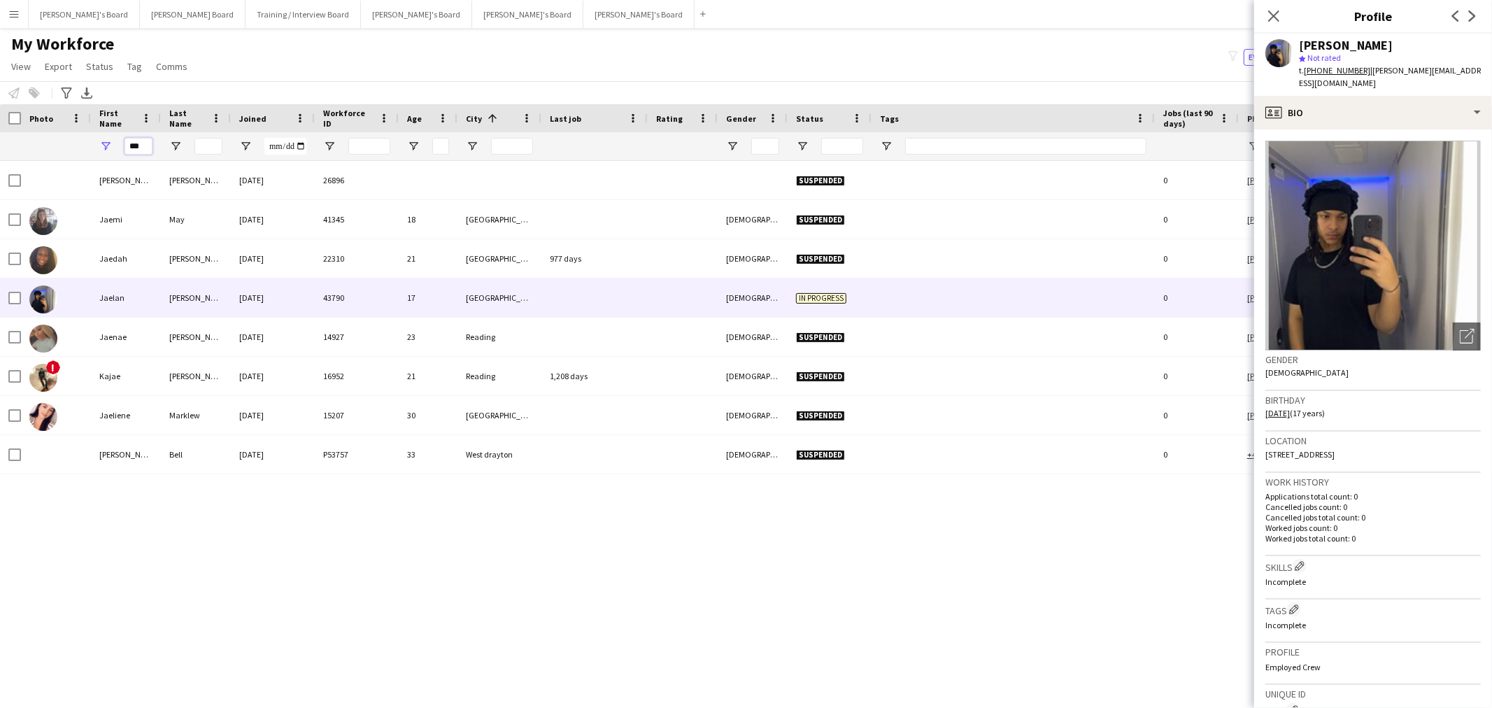
click at [142, 147] on input "***" at bounding box center [139, 146] width 28 height 17
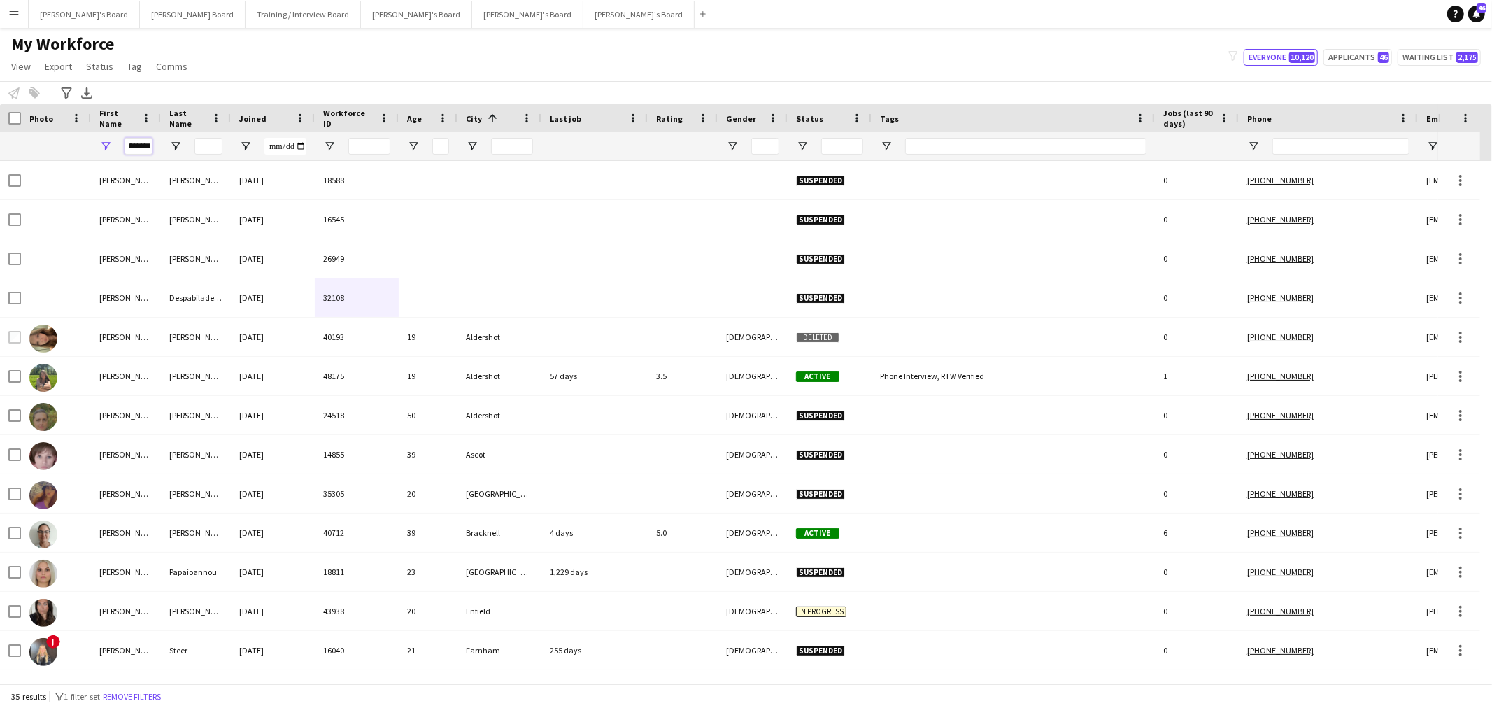
type input "********"
click at [190, 144] on div at bounding box center [196, 146] width 70 height 28
click at [208, 155] on div at bounding box center [209, 146] width 28 height 28
click at [213, 156] on div at bounding box center [209, 146] width 28 height 28
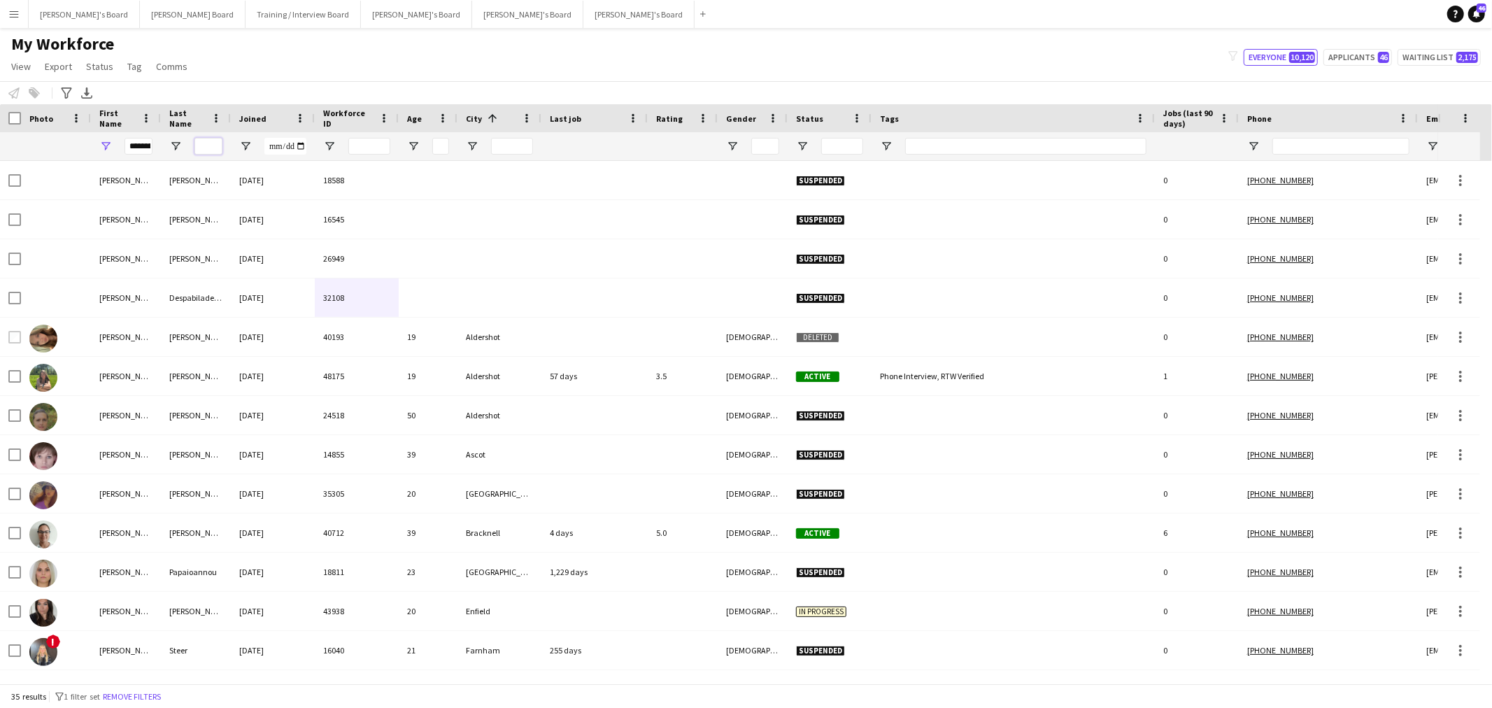
click at [213, 148] on input "Last Name Filter Input" at bounding box center [209, 146] width 28 height 17
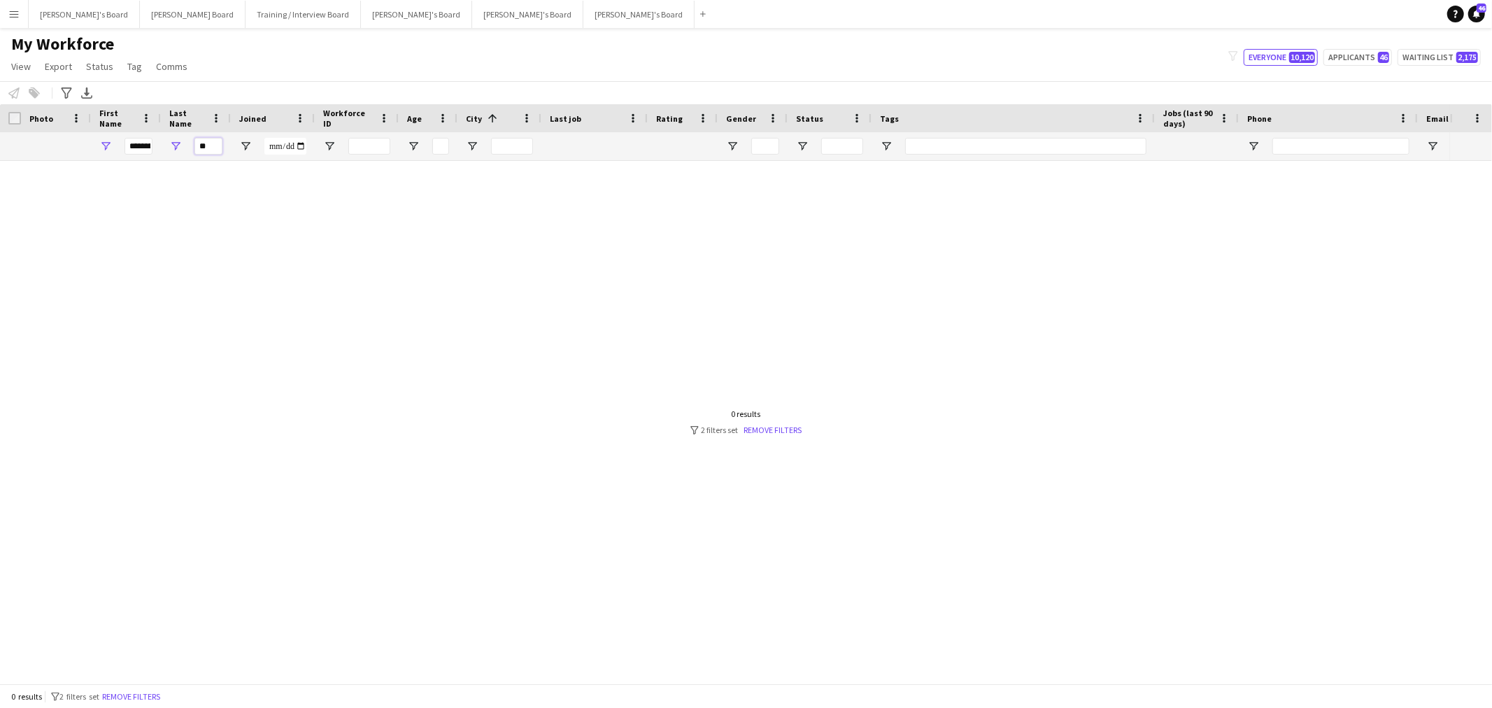
type input "*"
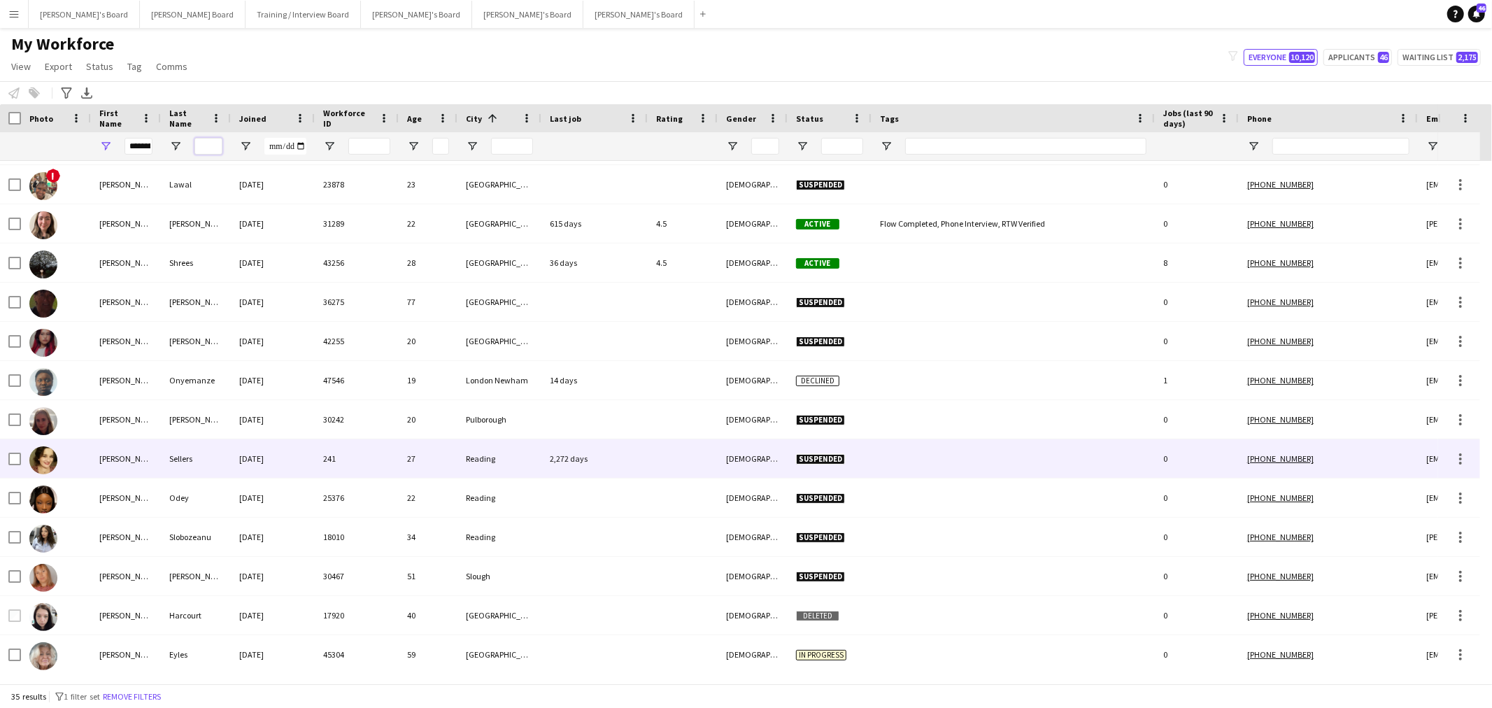
scroll to position [861, 0]
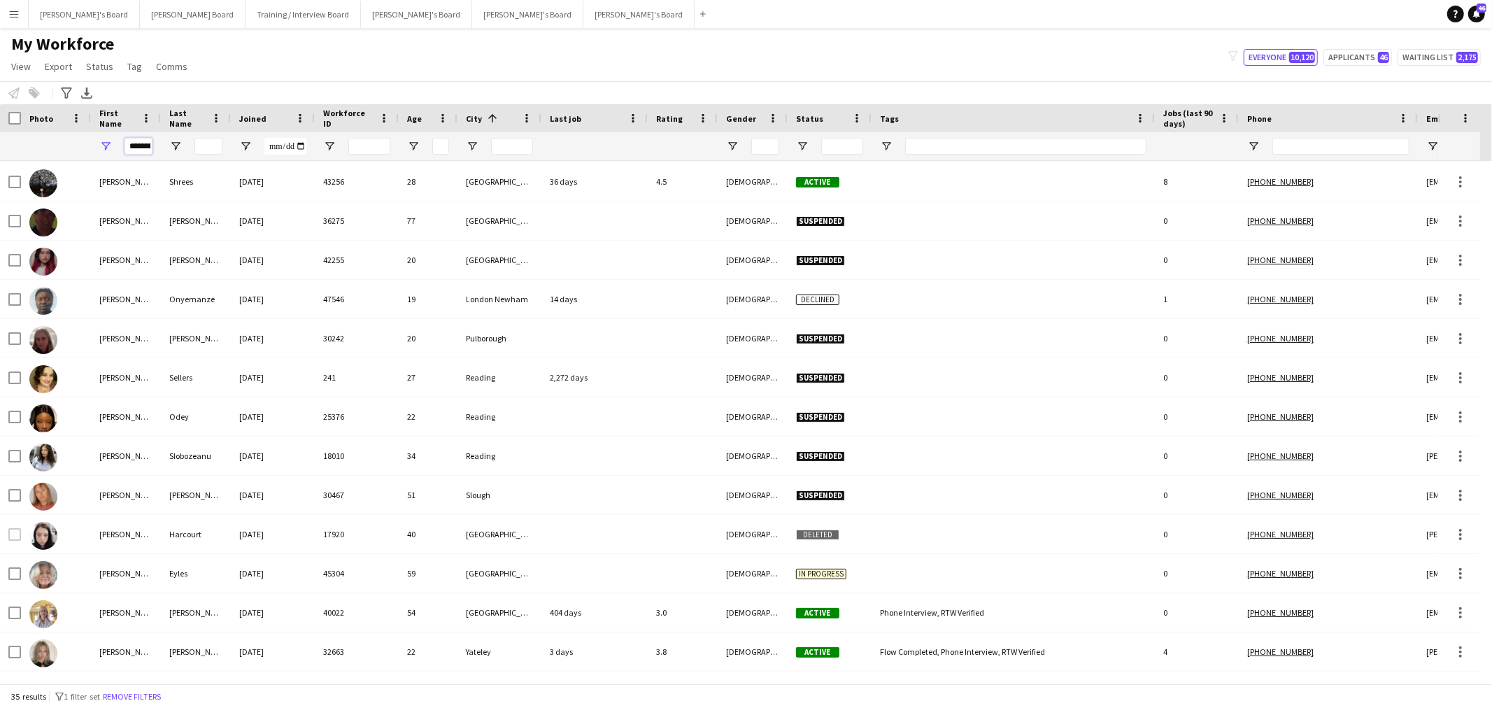
click at [139, 151] on input "********" at bounding box center [139, 146] width 28 height 17
click at [1369, 60] on button "Applicants 46" at bounding box center [1358, 57] width 69 height 17
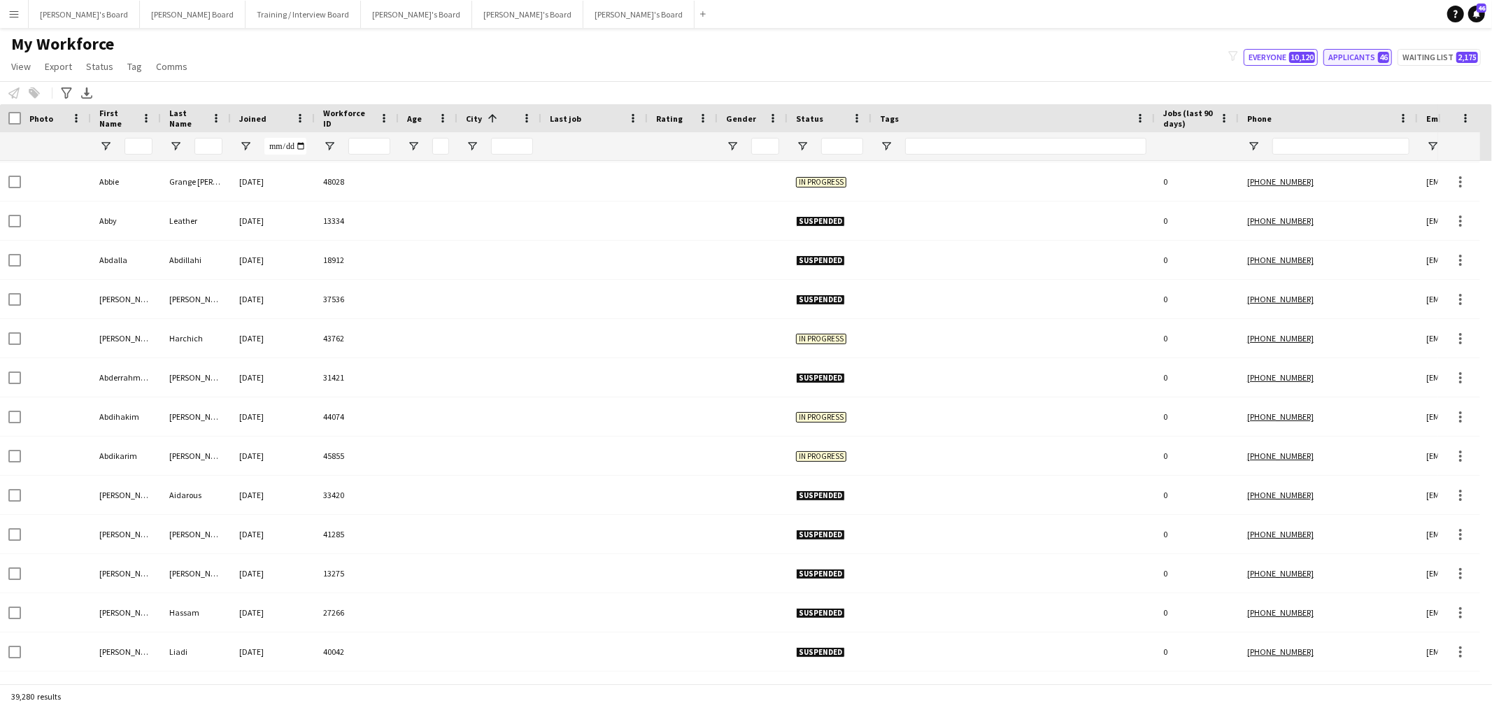
type input "**********"
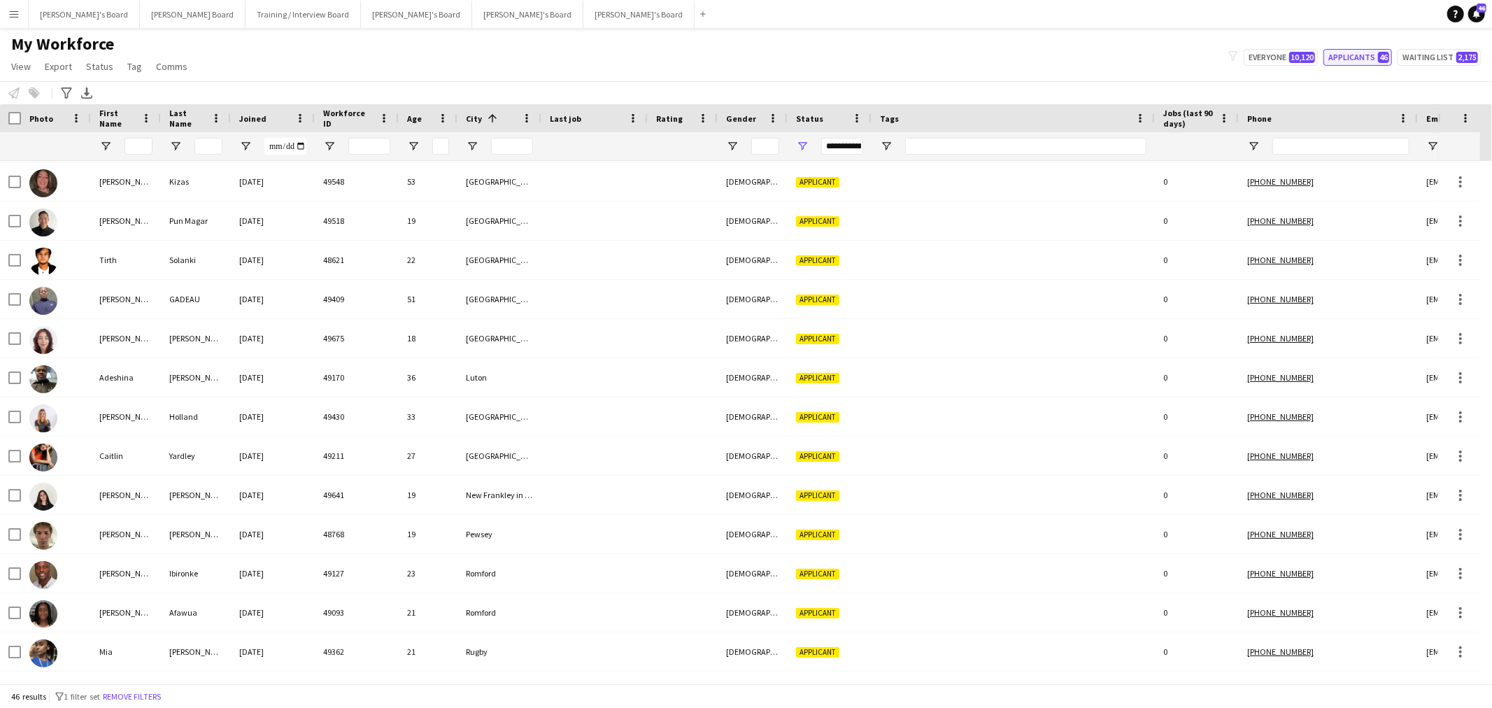
click at [1372, 63] on button "Applicants 46" at bounding box center [1358, 57] width 69 height 17
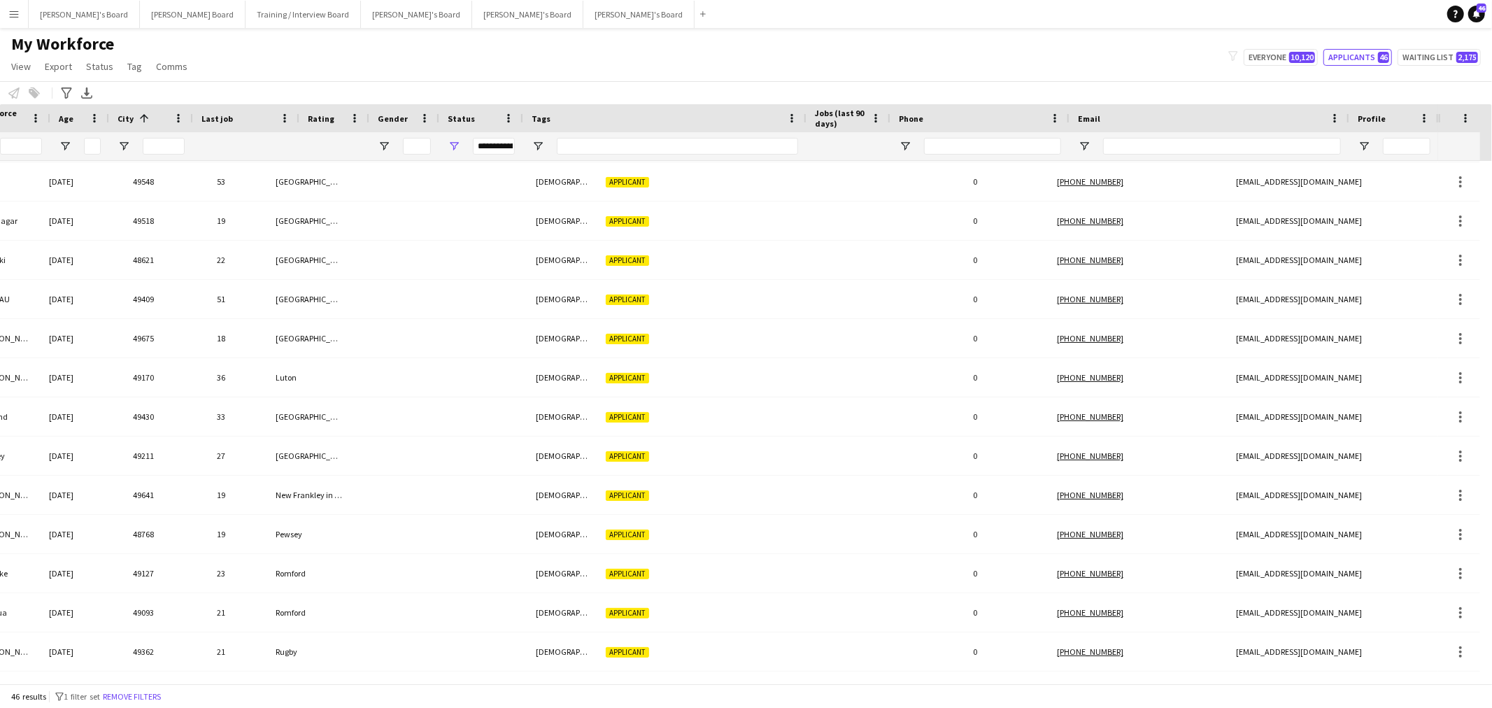
scroll to position [0, 348]
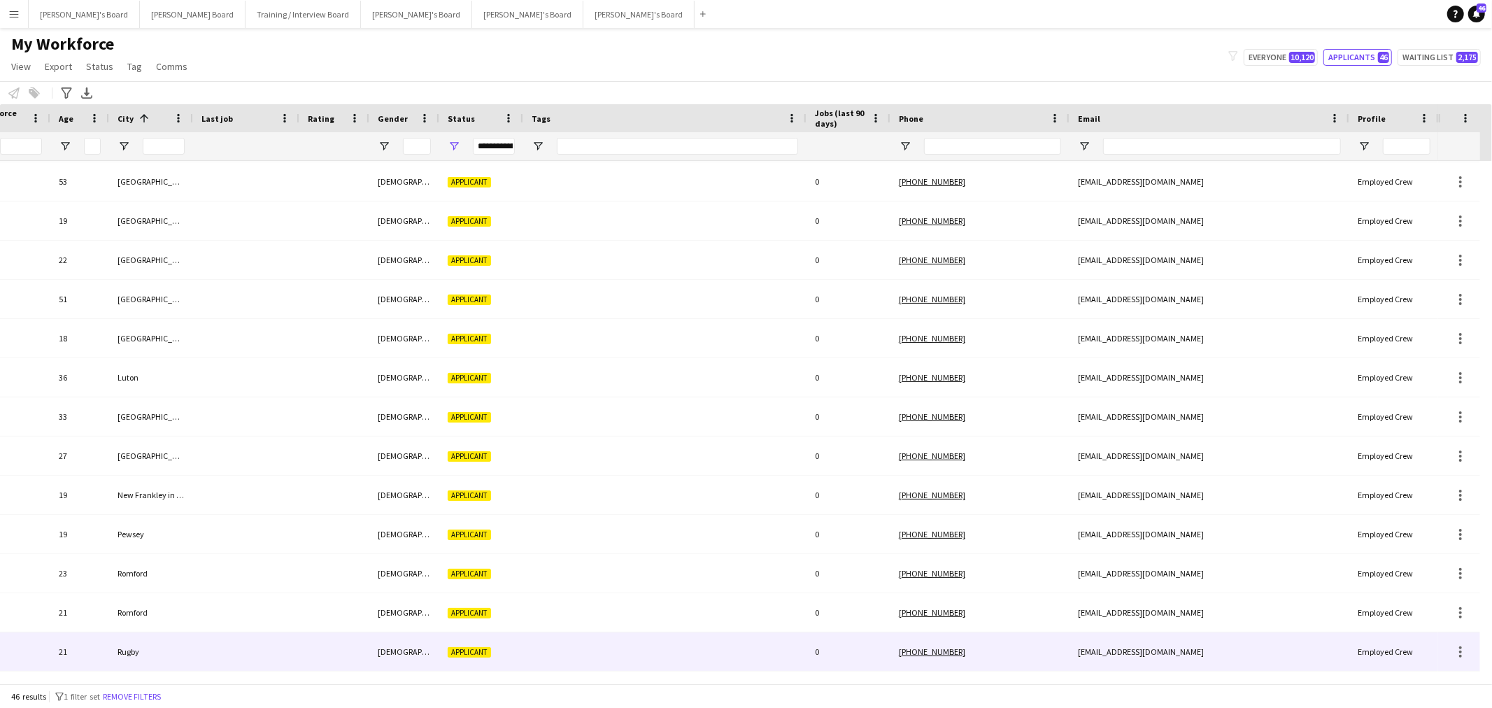
click at [1080, 667] on div "Coggin 18-08-2025 49658 22 Farnborough Female Applicant 0 +447565446707 daisyco…" at bounding box center [546, 201] width 1788 height 1802
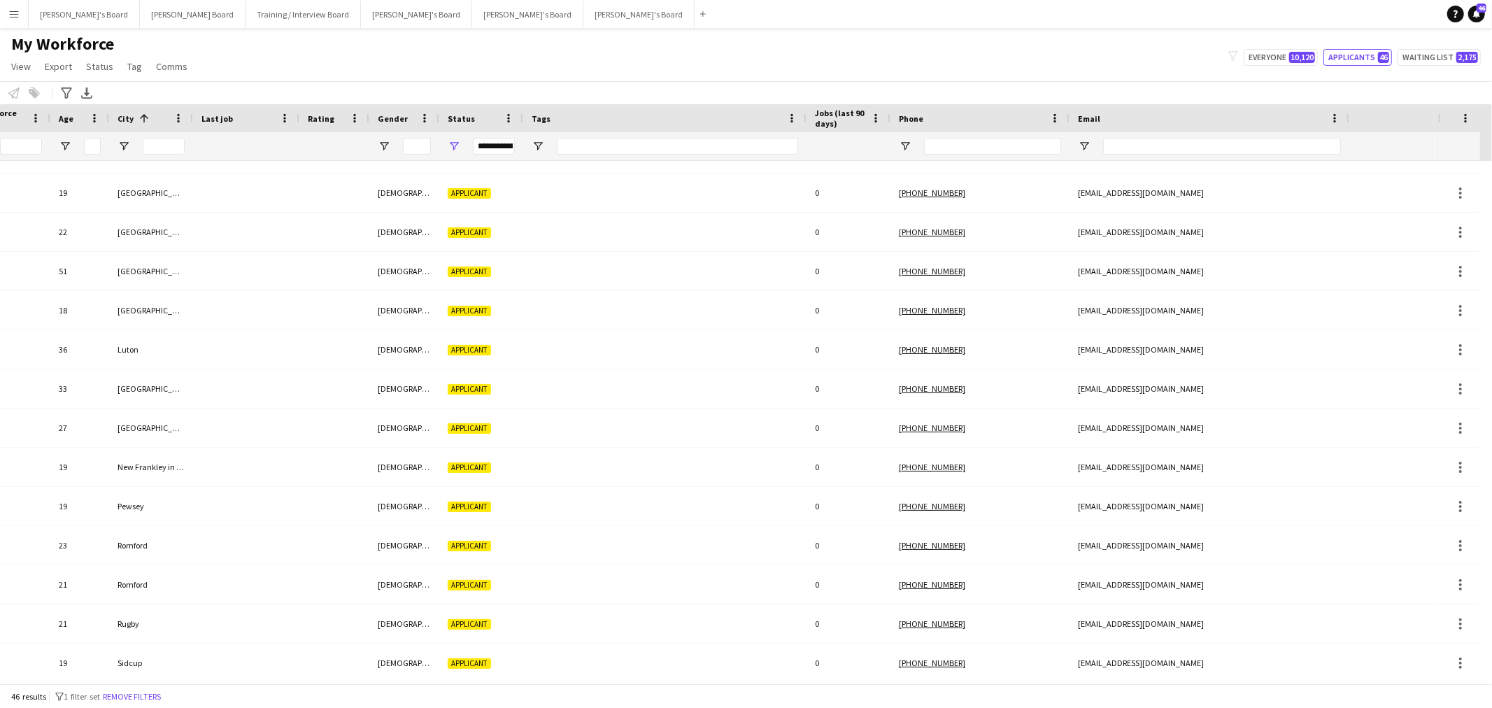
scroll to position [0, 0]
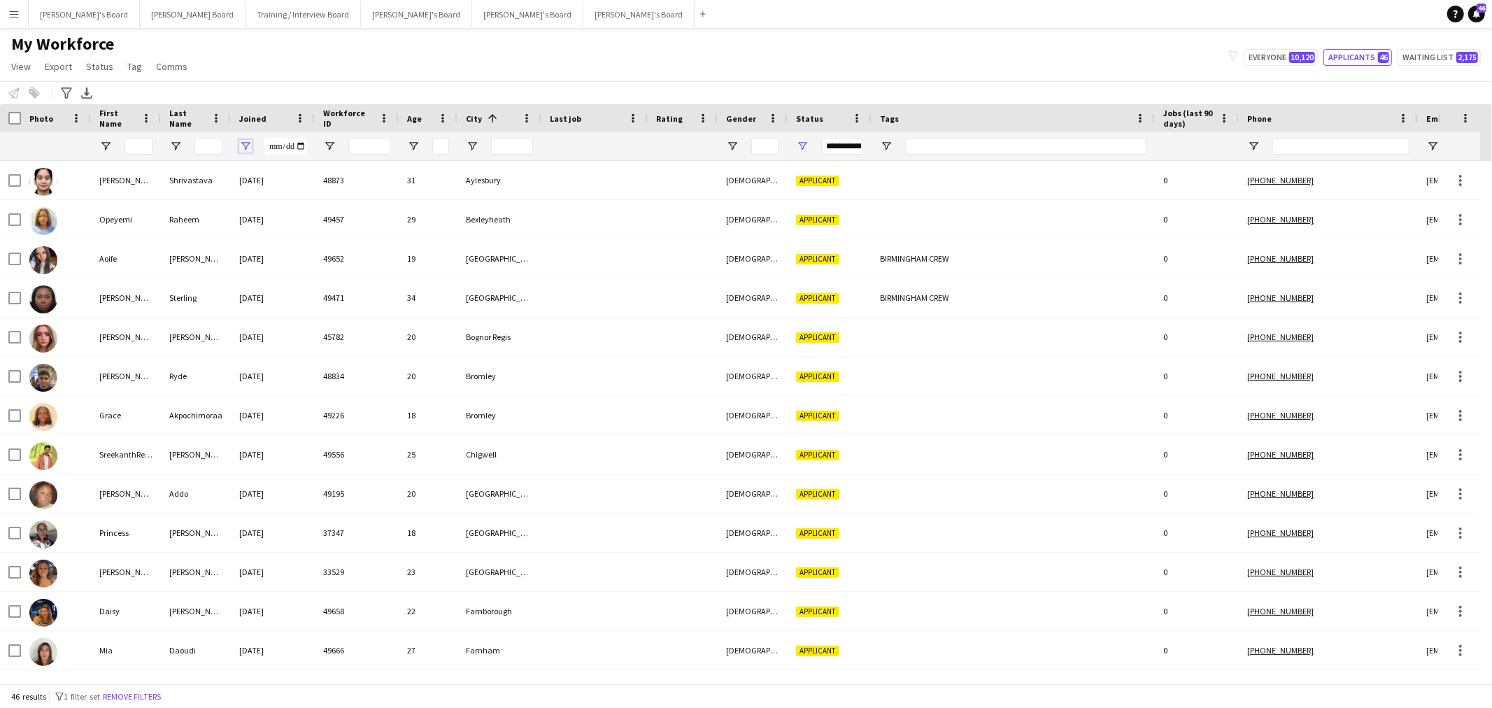
click at [246, 147] on span "Open Filter Menu" at bounding box center [245, 146] width 13 height 13
click at [343, 198] on input "Filter Value" at bounding box center [299, 195] width 108 height 17
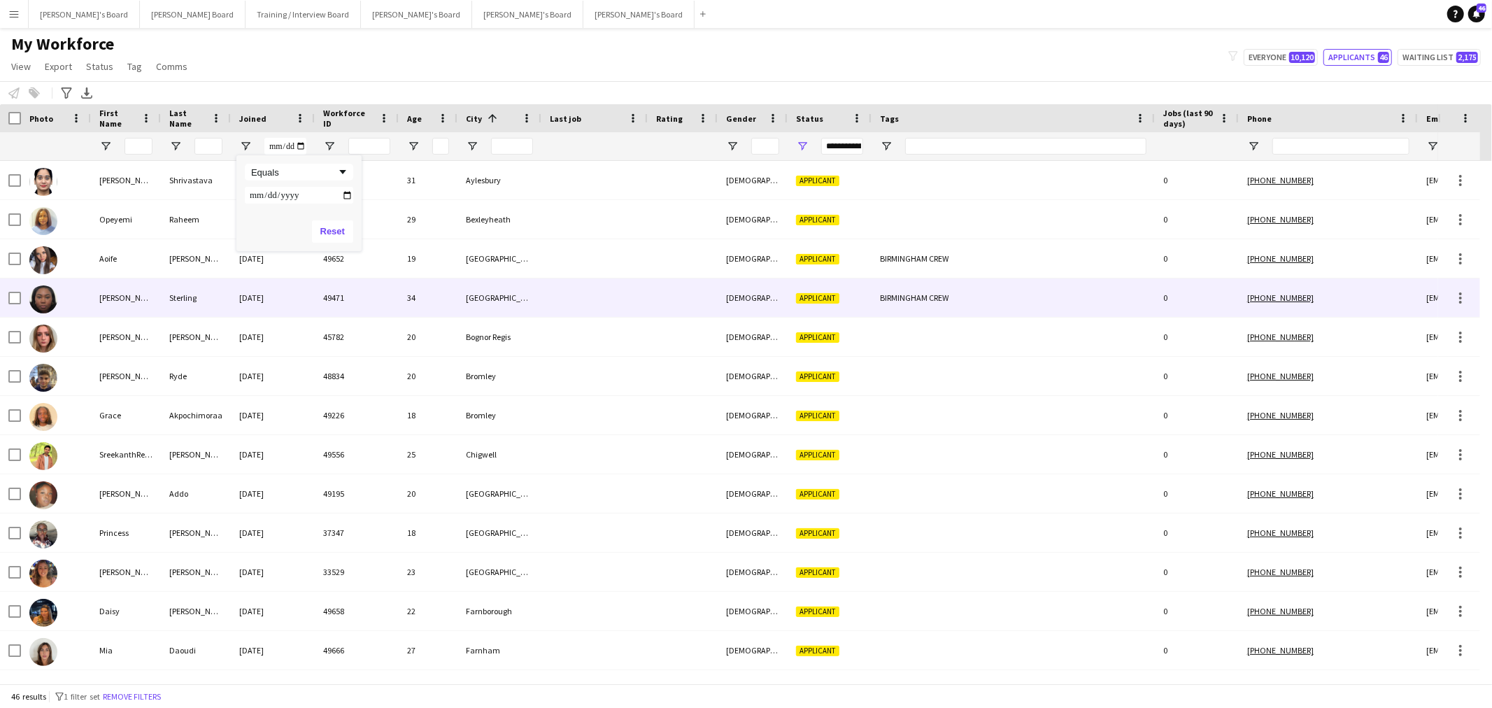
type input "**********"
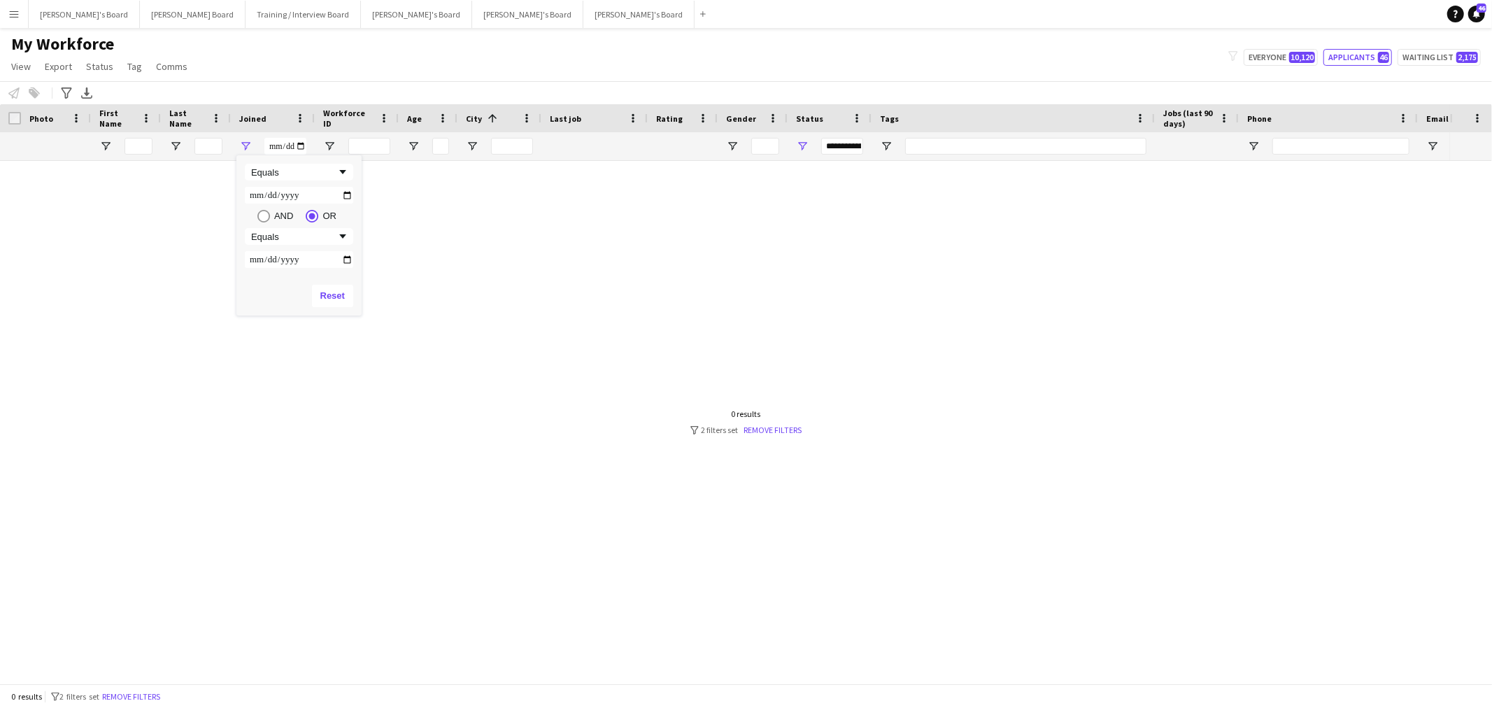
click at [278, 220] on div "AND" at bounding box center [283, 216] width 19 height 10
click at [331, 171] on div "Equals" at bounding box center [293, 172] width 85 height 10
type input "********"
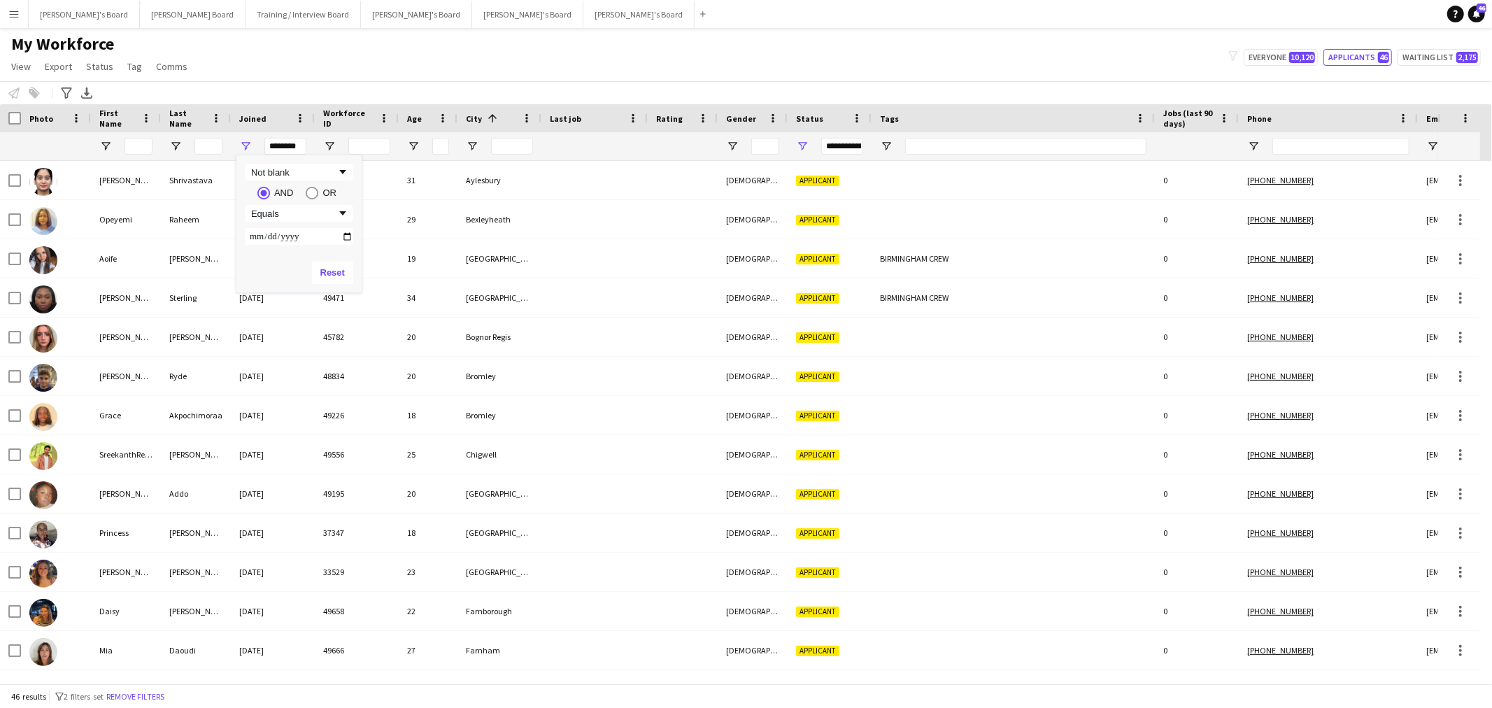
click at [298, 86] on div "Notify workforce Add to tag Select at least one crew to tag him or her. Advance…" at bounding box center [746, 92] width 1492 height 23
click at [268, 114] on div "Joined" at bounding box center [264, 118] width 50 height 21
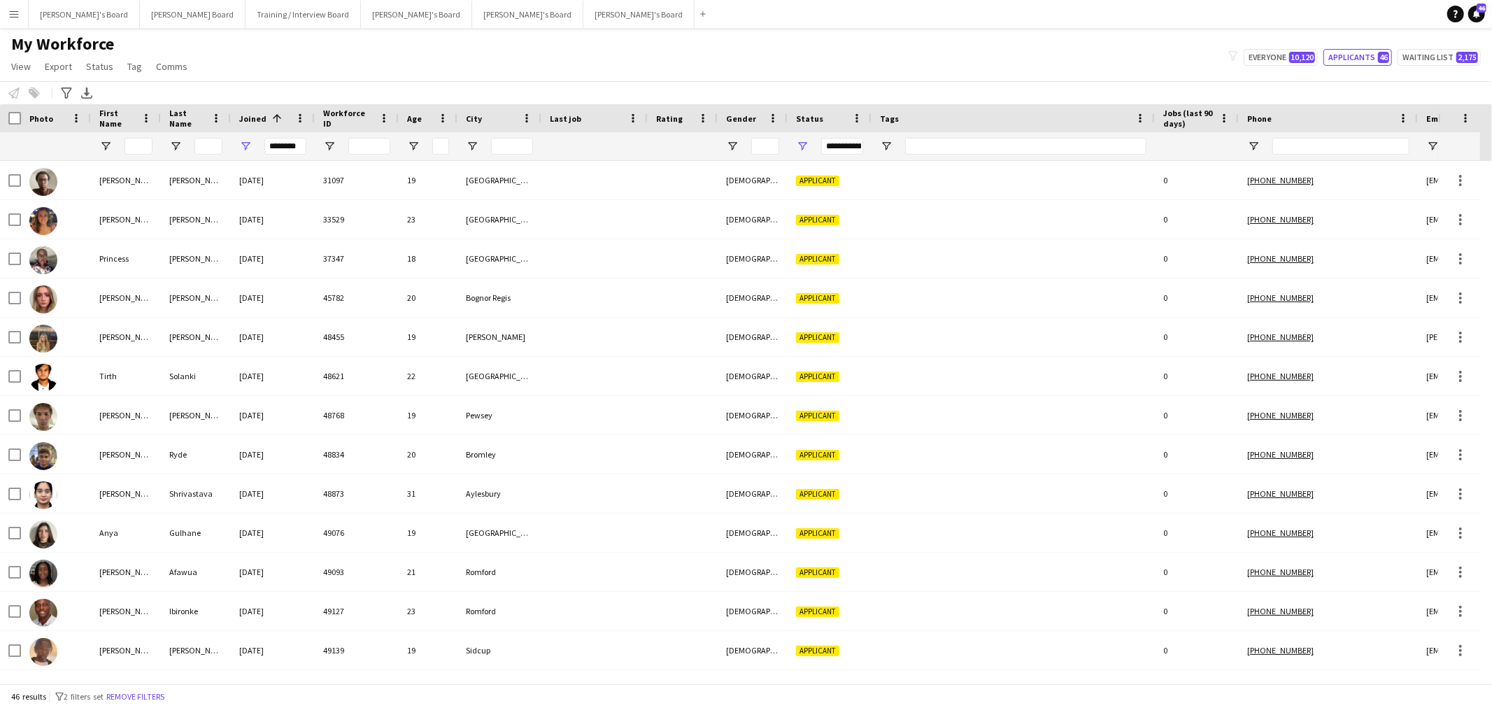
click at [271, 114] on span at bounding box center [277, 118] width 13 height 13
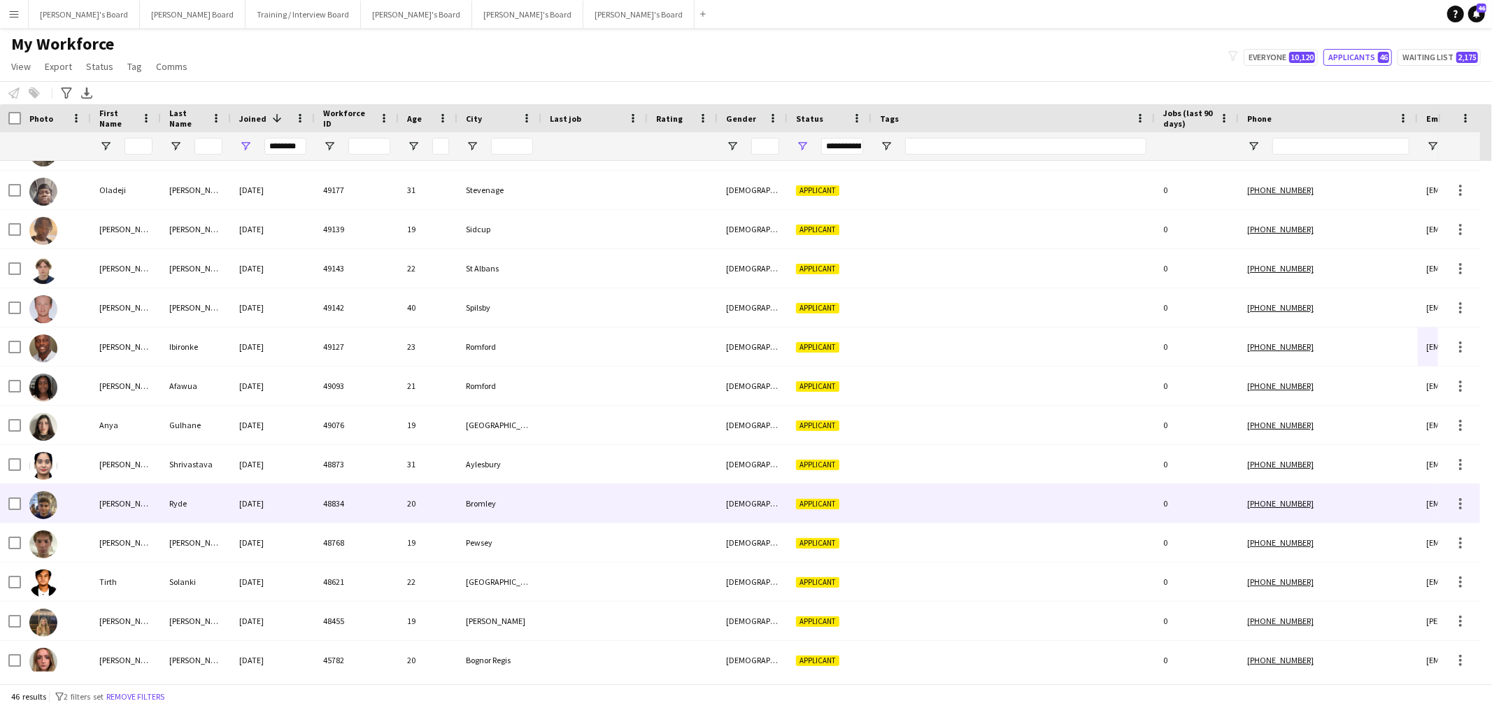
scroll to position [1240, 0]
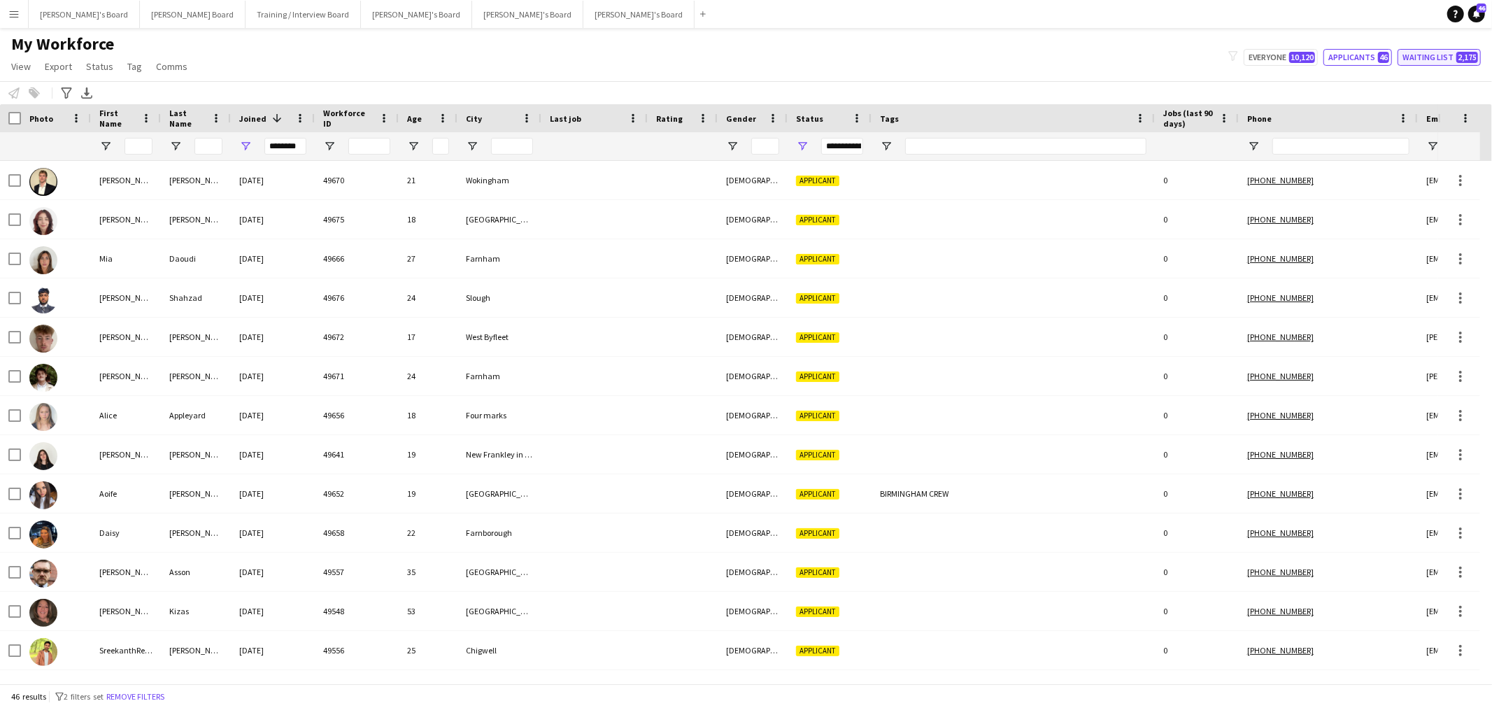
click at [1409, 49] on button "Waiting list 2,175" at bounding box center [1439, 57] width 83 height 17
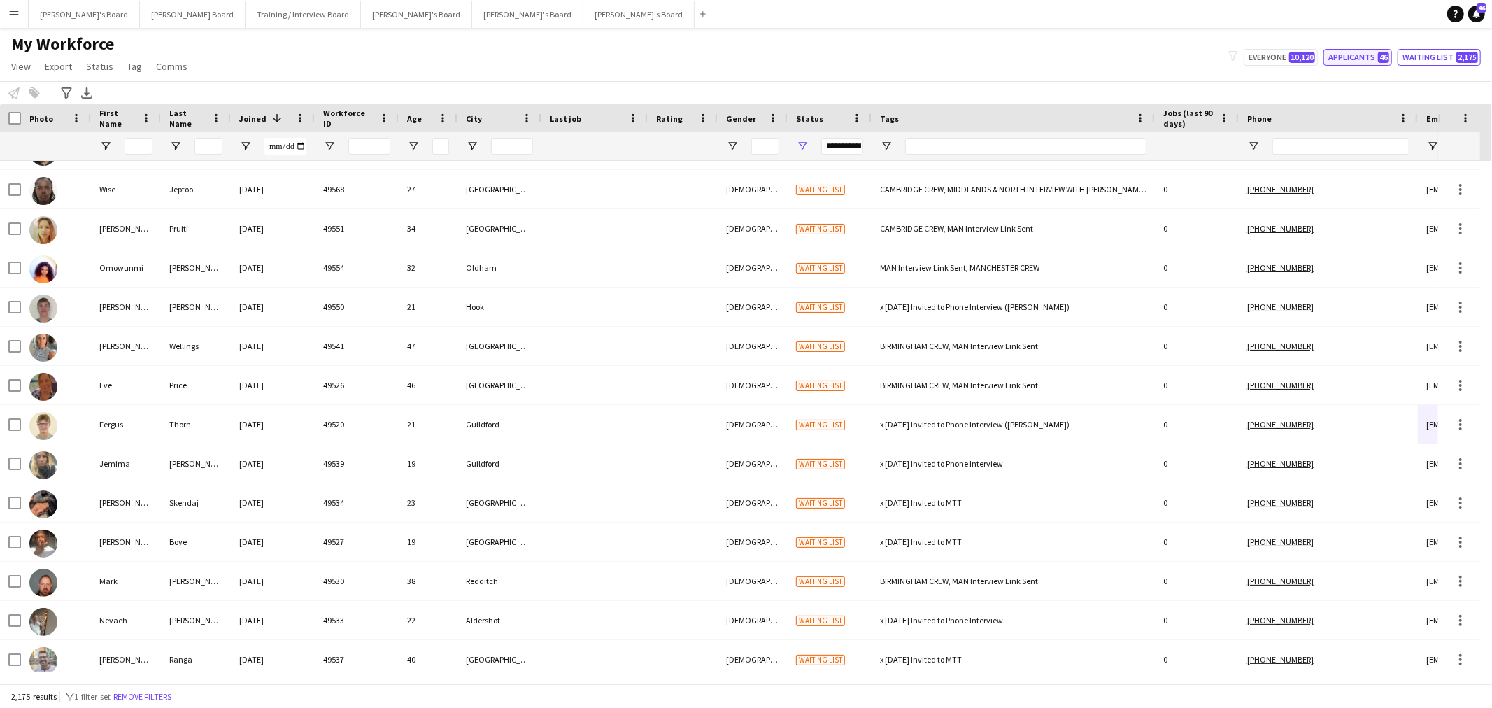
click at [1378, 52] on button "Applicants 46" at bounding box center [1358, 57] width 69 height 17
type input "**********"
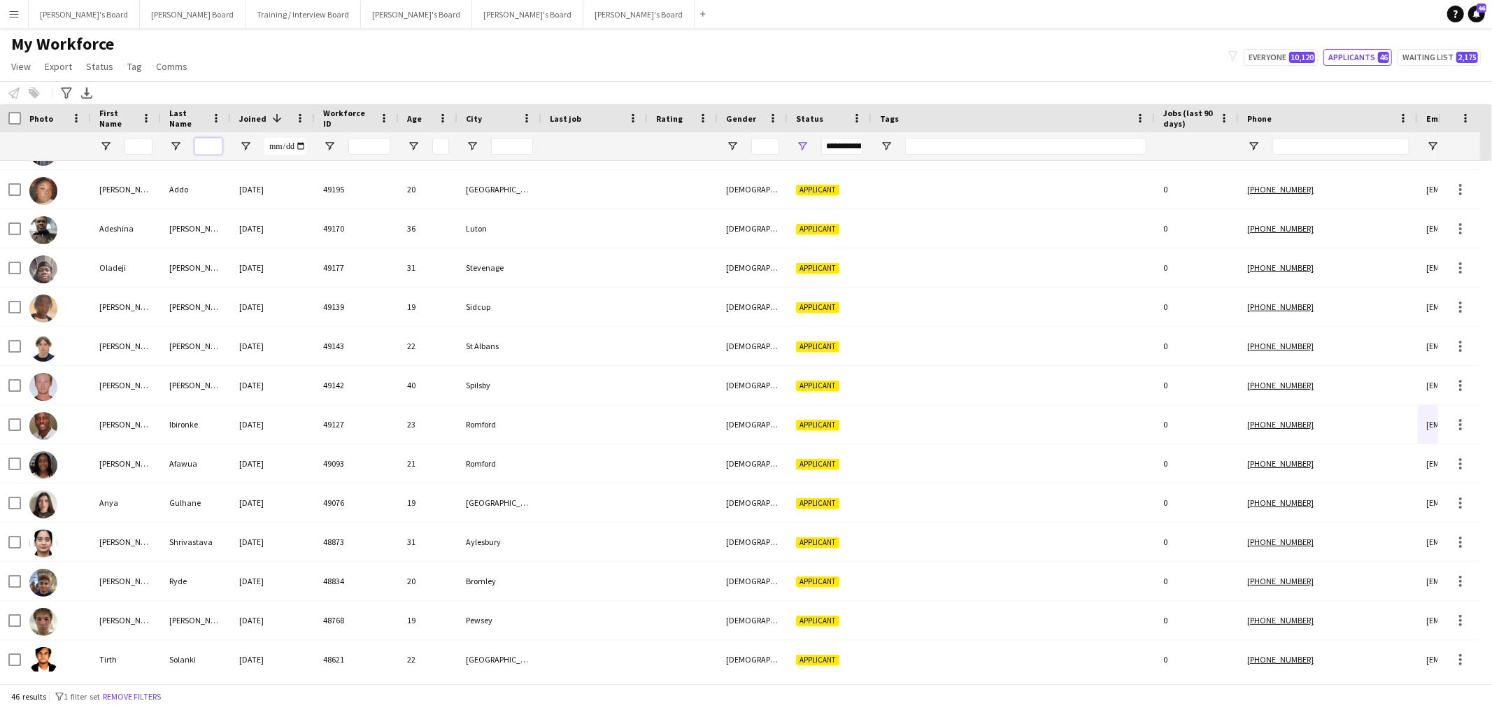
click at [205, 150] on input "Last Name Filter Input" at bounding box center [209, 146] width 28 height 17
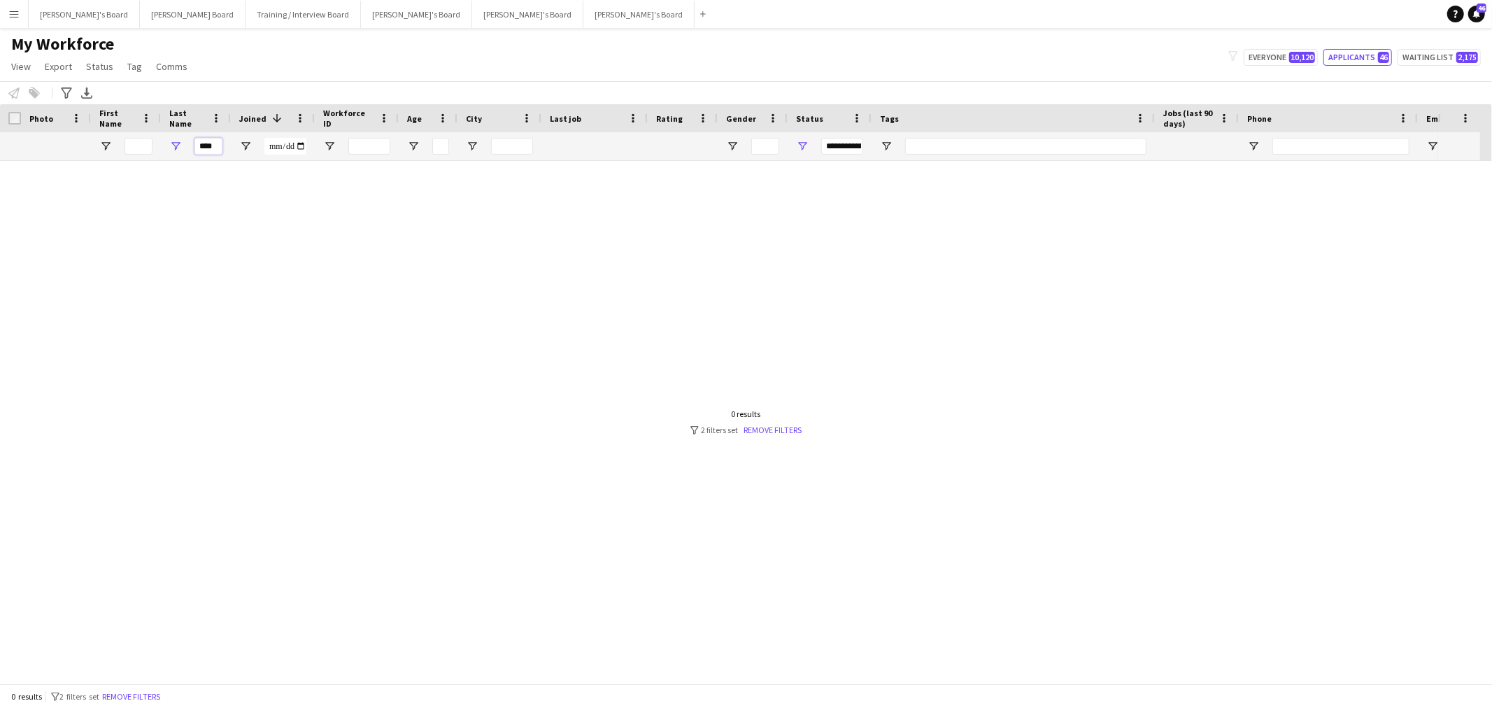
scroll to position [0, 0]
type input "*******"
click at [215, 143] on input "*******" at bounding box center [209, 146] width 28 height 17
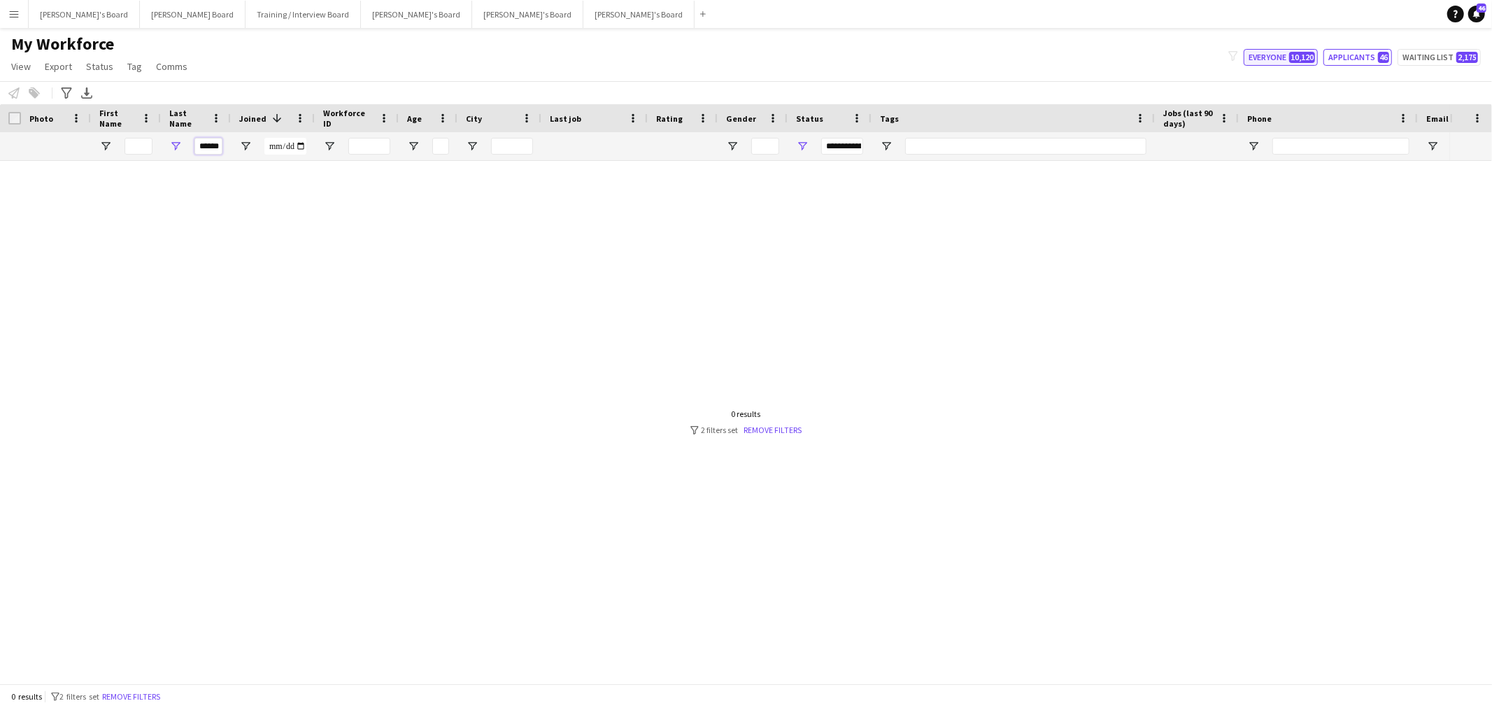
type input "******"
click at [1282, 58] on button "Everyone 10,120" at bounding box center [1281, 57] width 74 height 17
type input "**********"
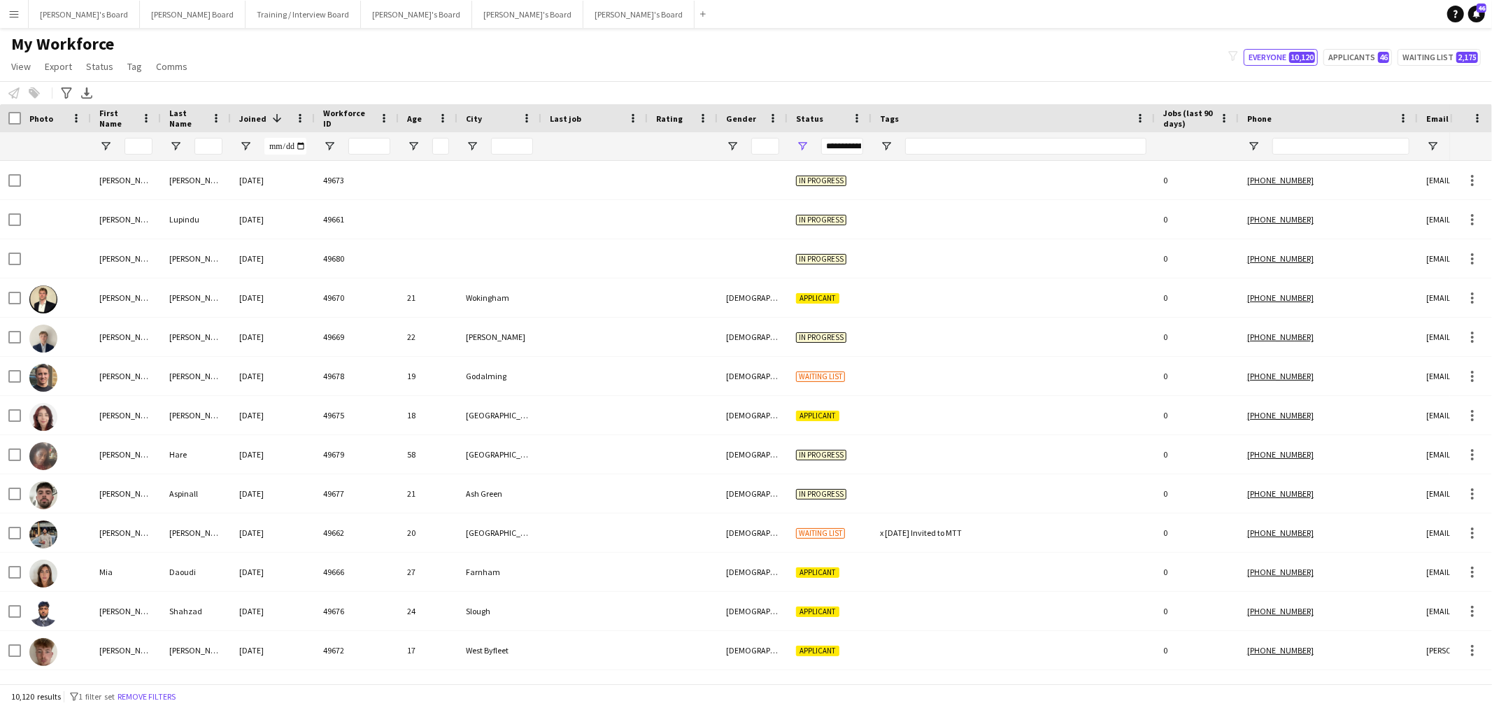
scroll to position [0, 0]
click at [212, 145] on input "Last Name Filter Input" at bounding box center [209, 146] width 28 height 17
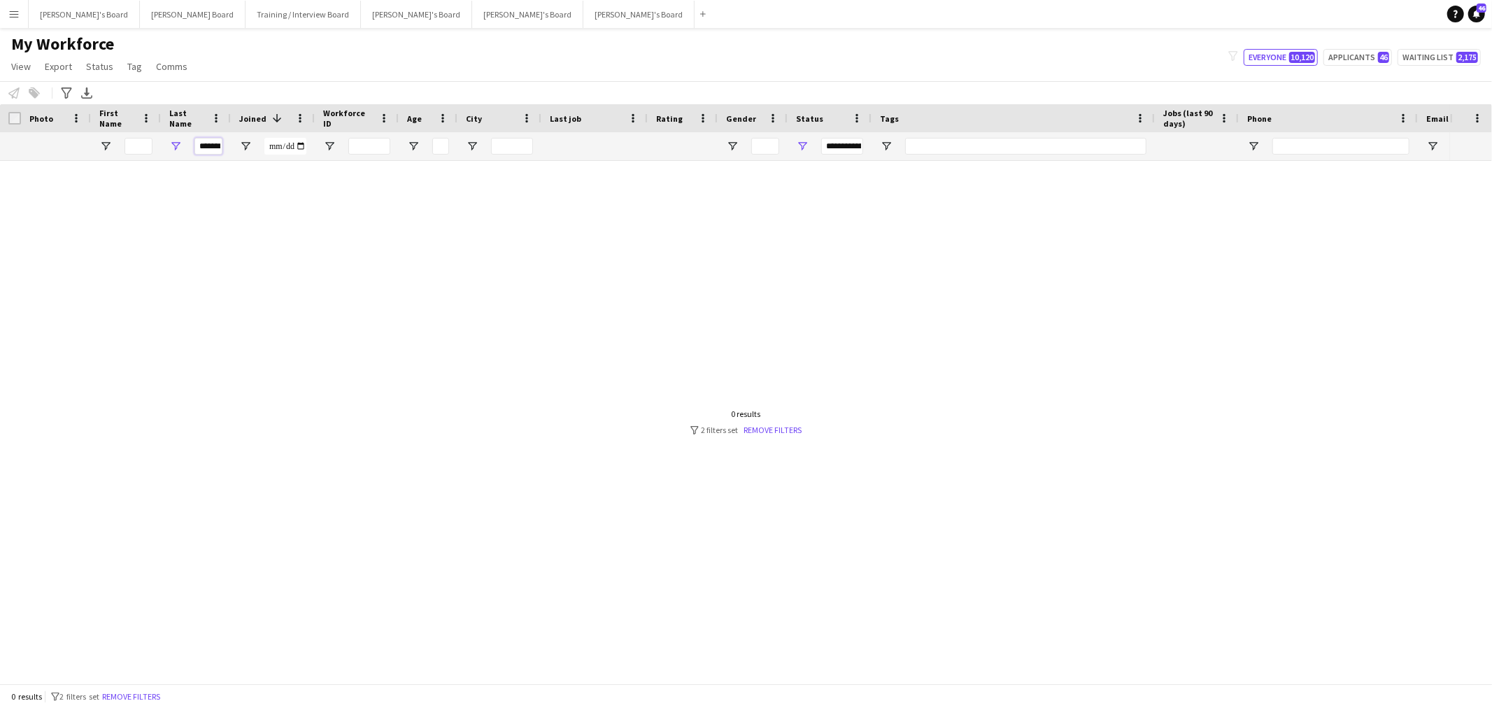
click at [212, 145] on input "*******" at bounding box center [209, 146] width 28 height 17
type input "******"
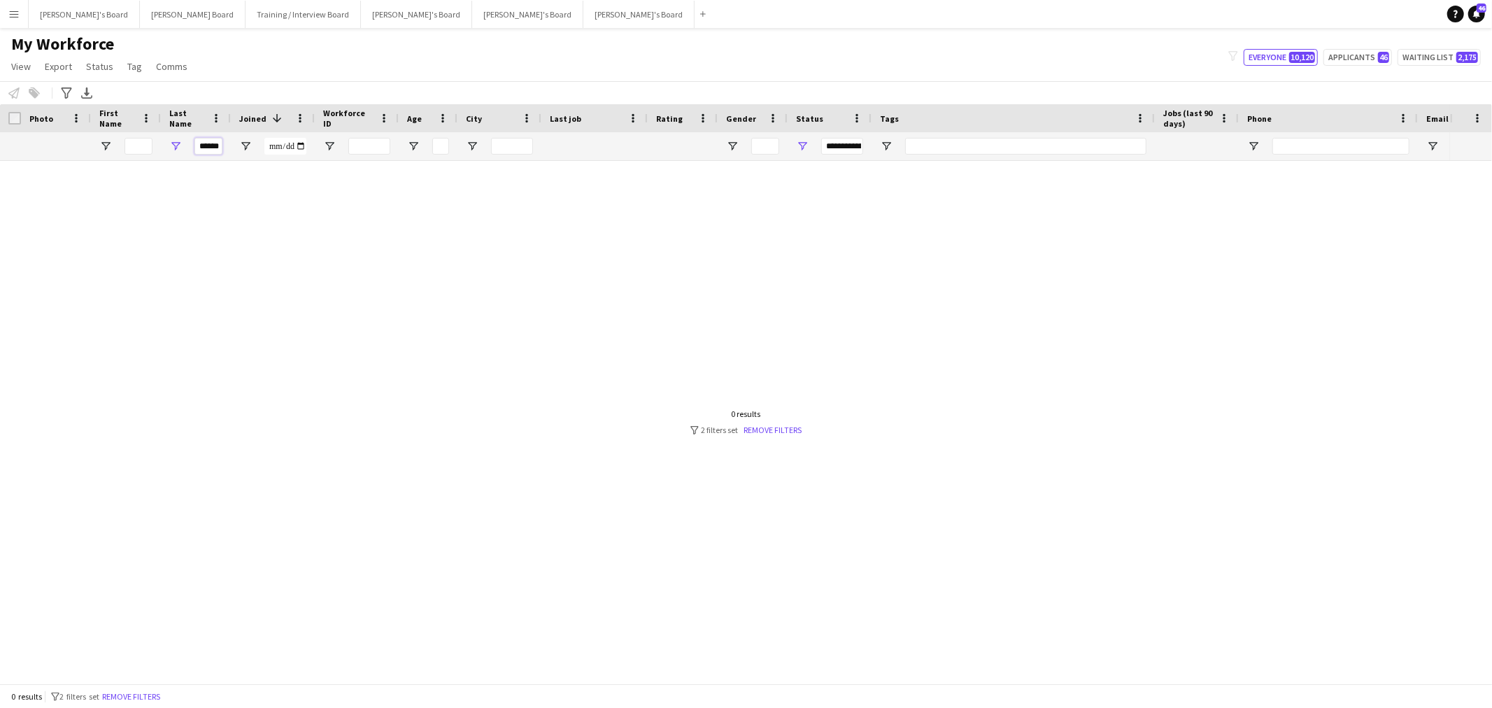
click at [212, 145] on input "******" at bounding box center [209, 146] width 28 height 17
click at [211, 150] on input "******" at bounding box center [209, 146] width 28 height 17
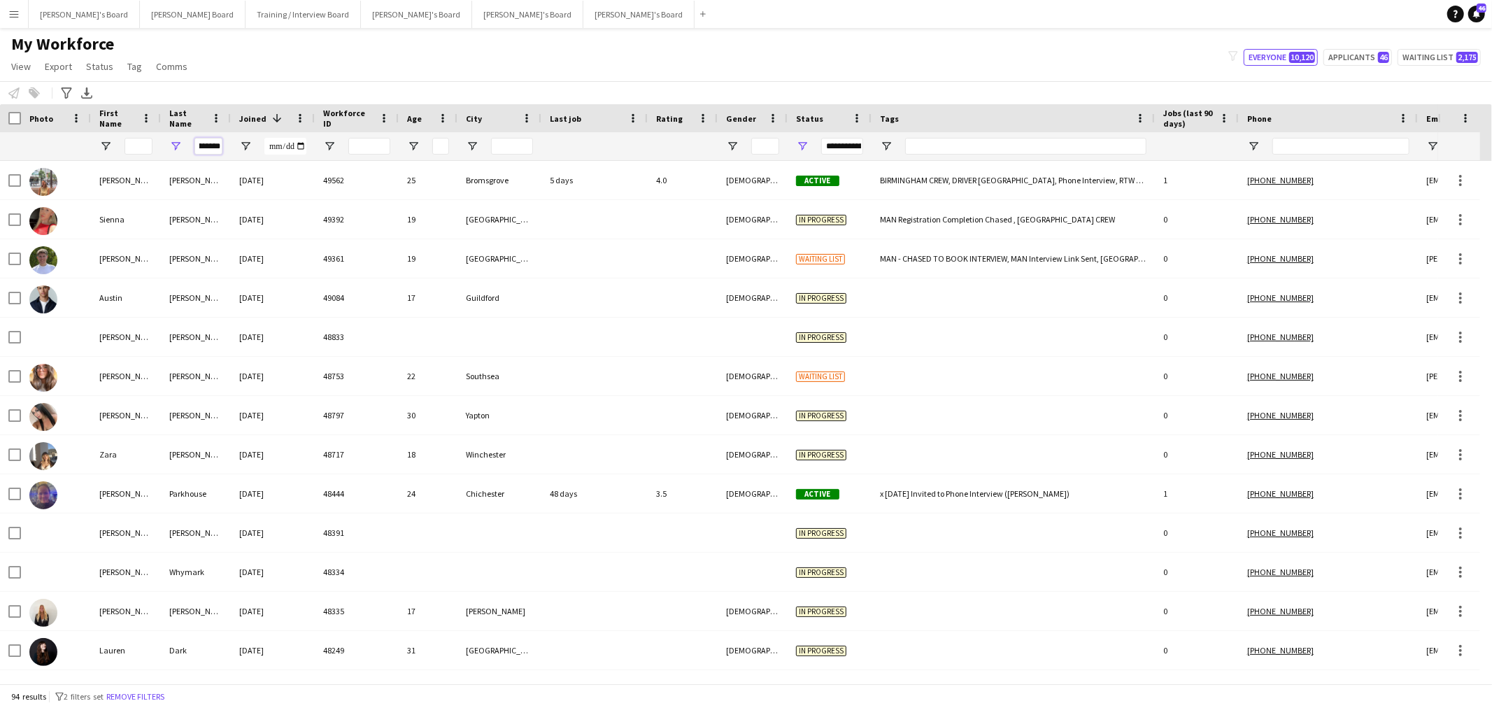
type input "*********"
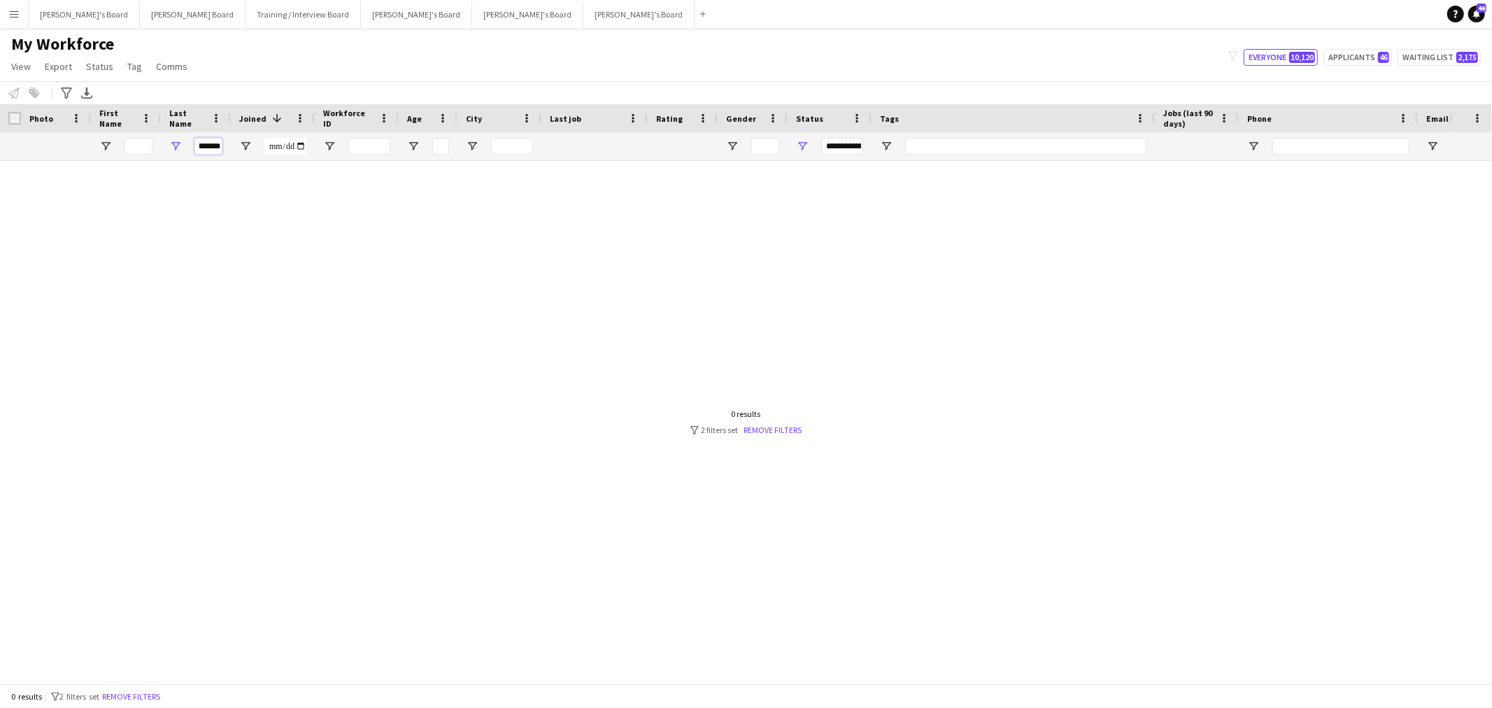
click at [211, 150] on input "*********" at bounding box center [209, 146] width 28 height 17
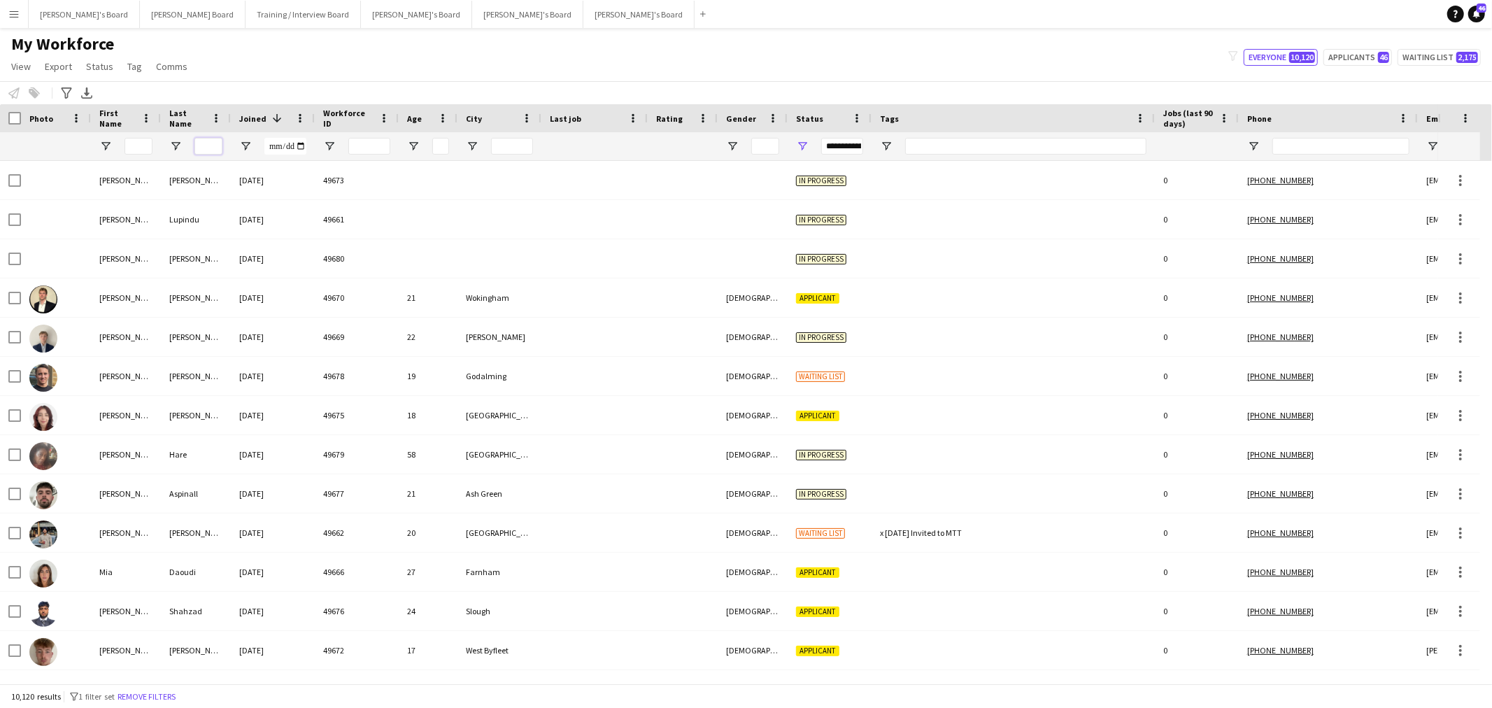
click at [211, 142] on input "Last Name Filter Input" at bounding box center [209, 146] width 28 height 17
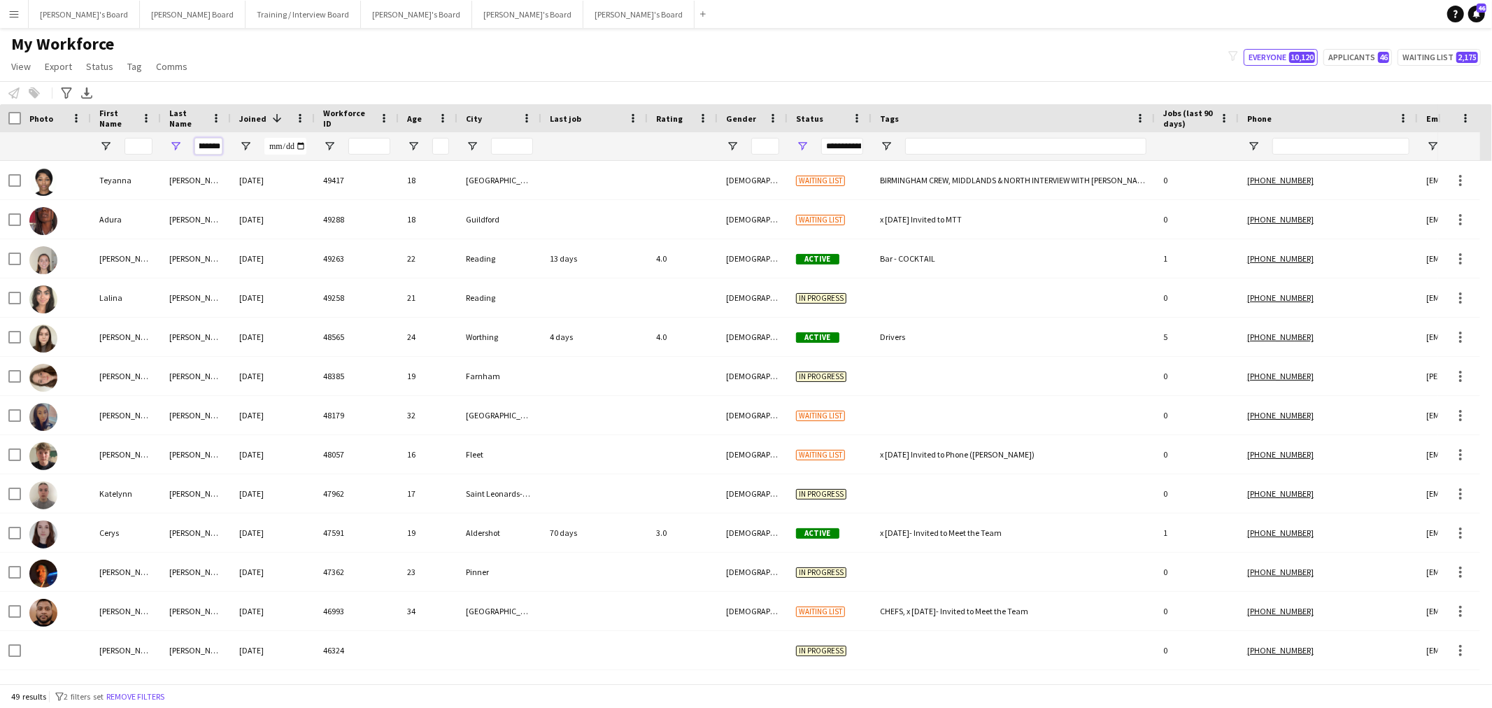
type input "********"
click at [140, 153] on input "First Name Filter Input" at bounding box center [139, 146] width 28 height 17
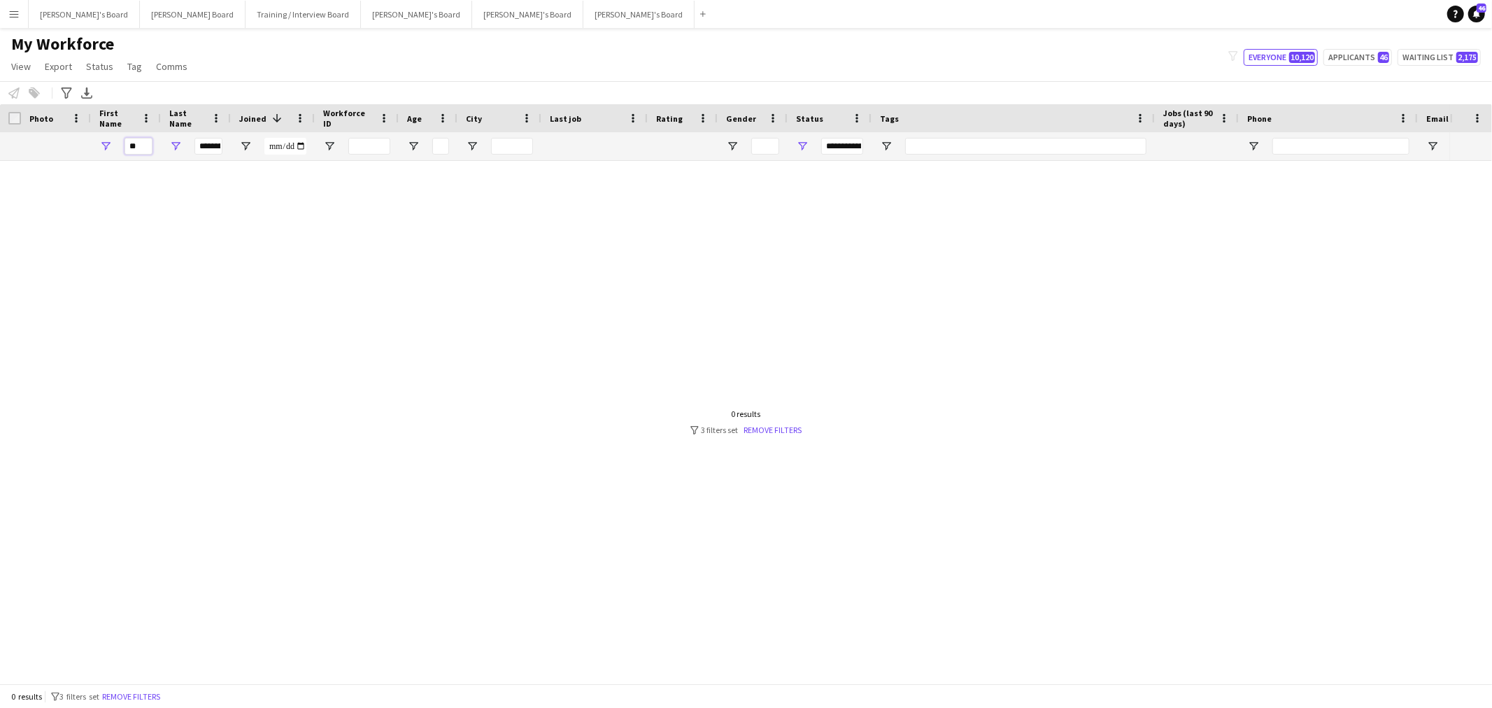
type input "*"
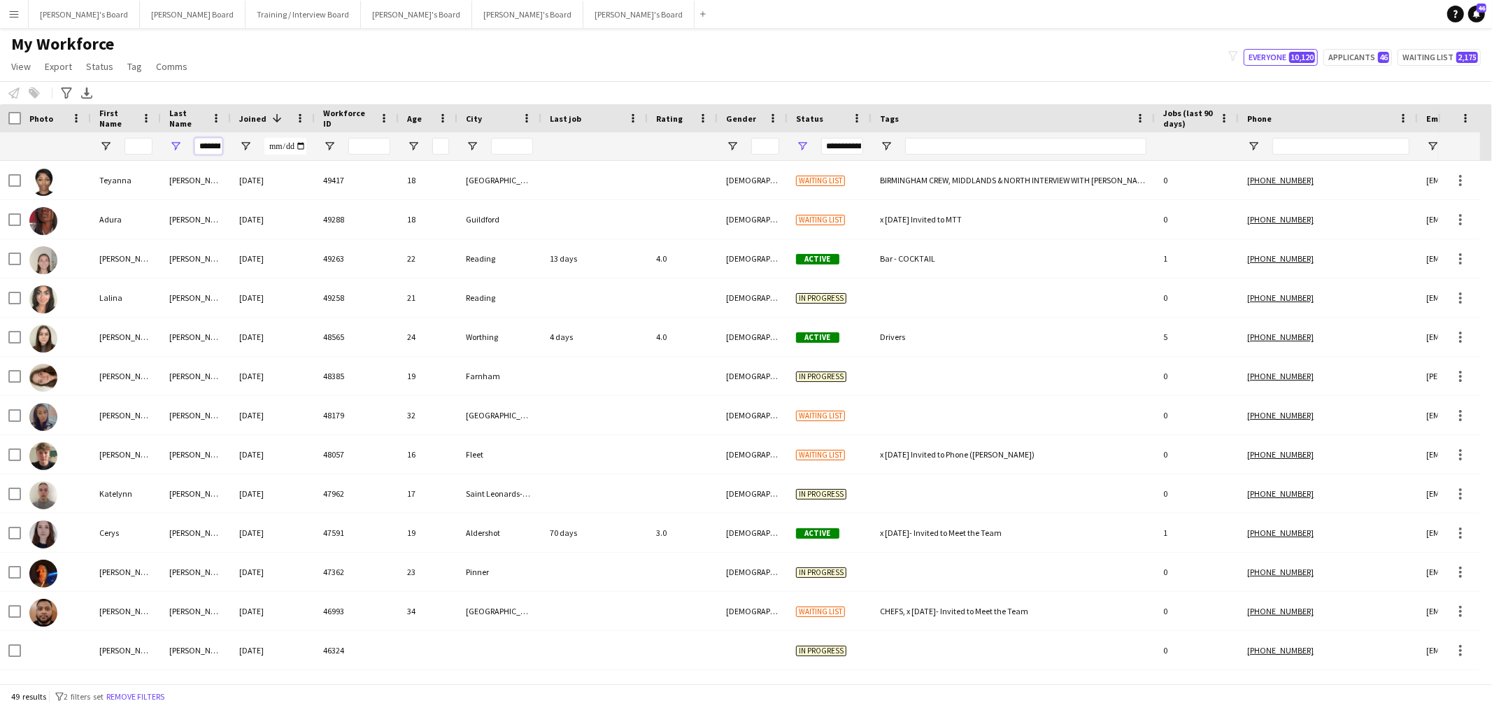
click at [218, 146] on input "********" at bounding box center [209, 146] width 28 height 17
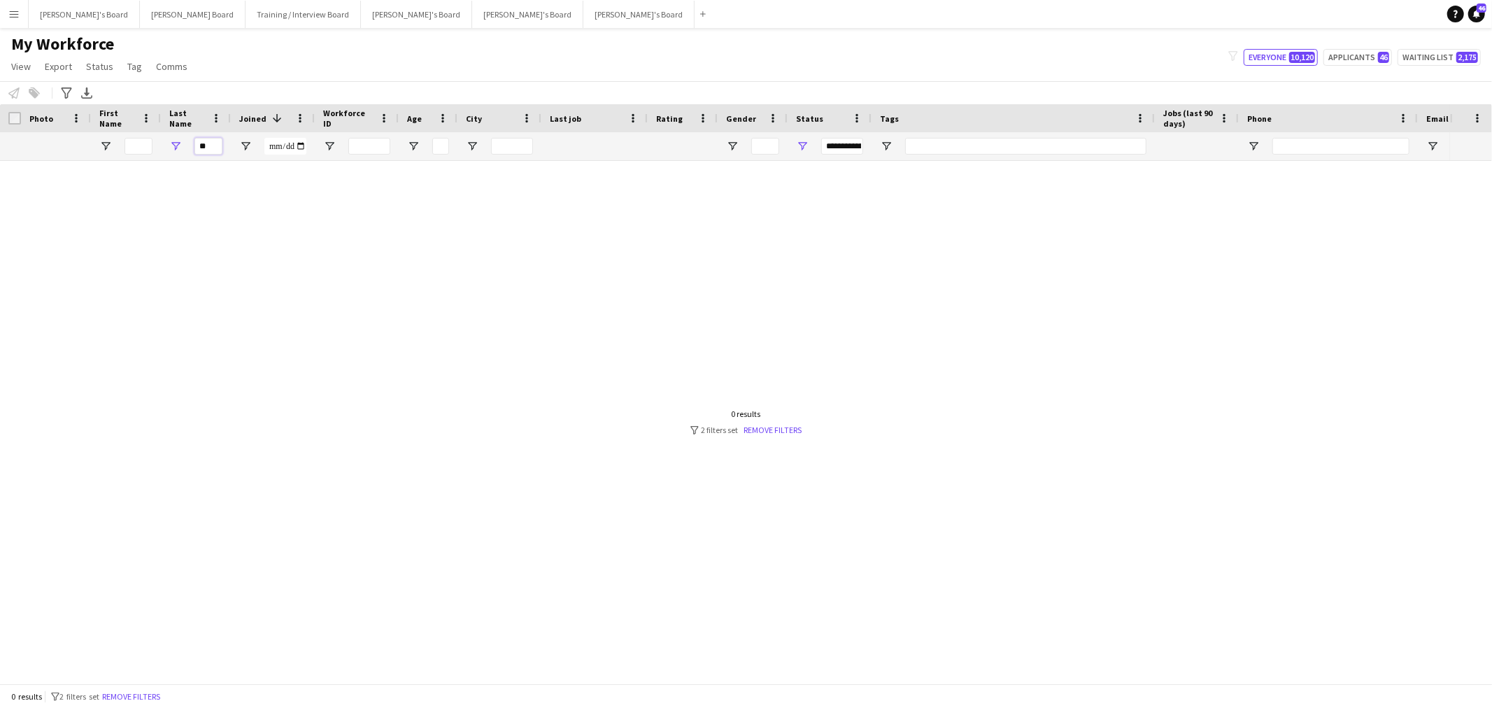
type input "*"
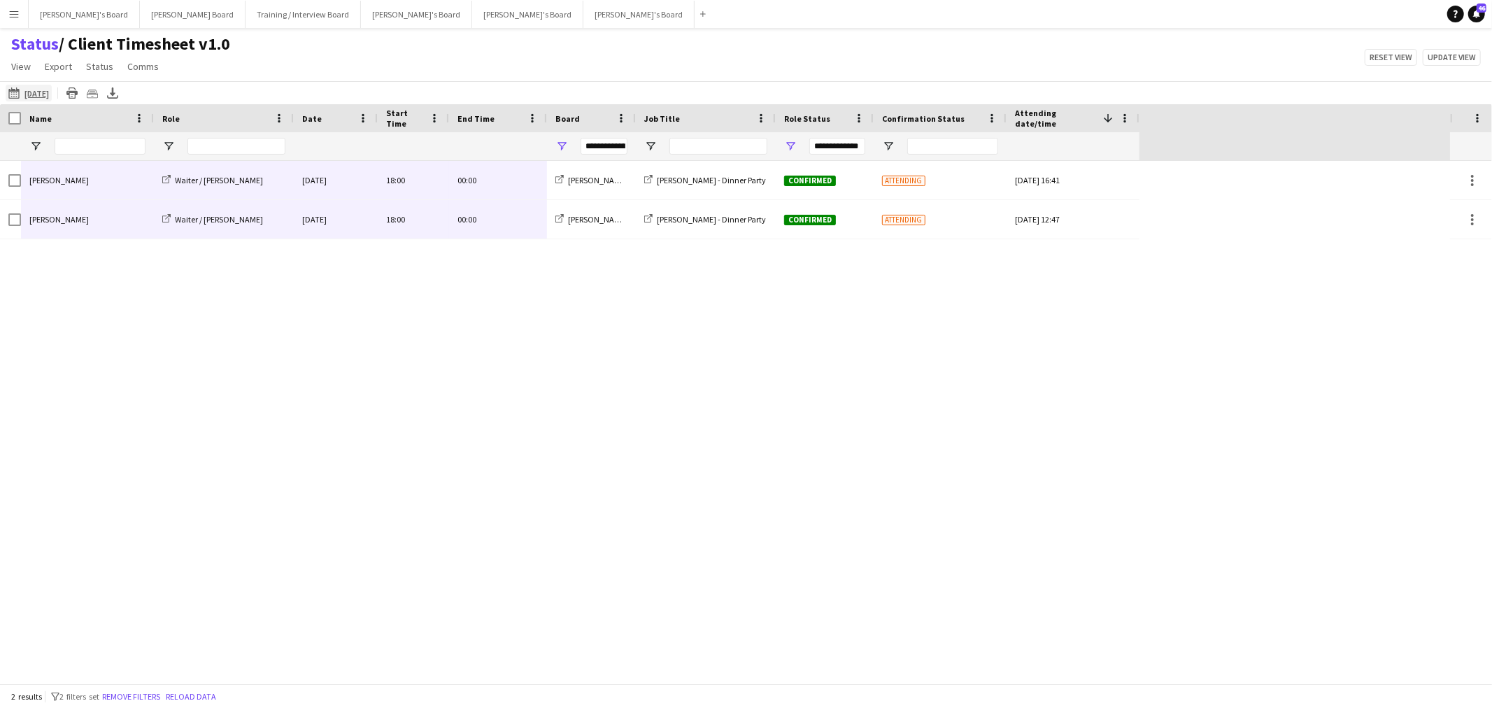
click at [19, 95] on app-icon "[DATE]" at bounding box center [16, 92] width 16 height 11
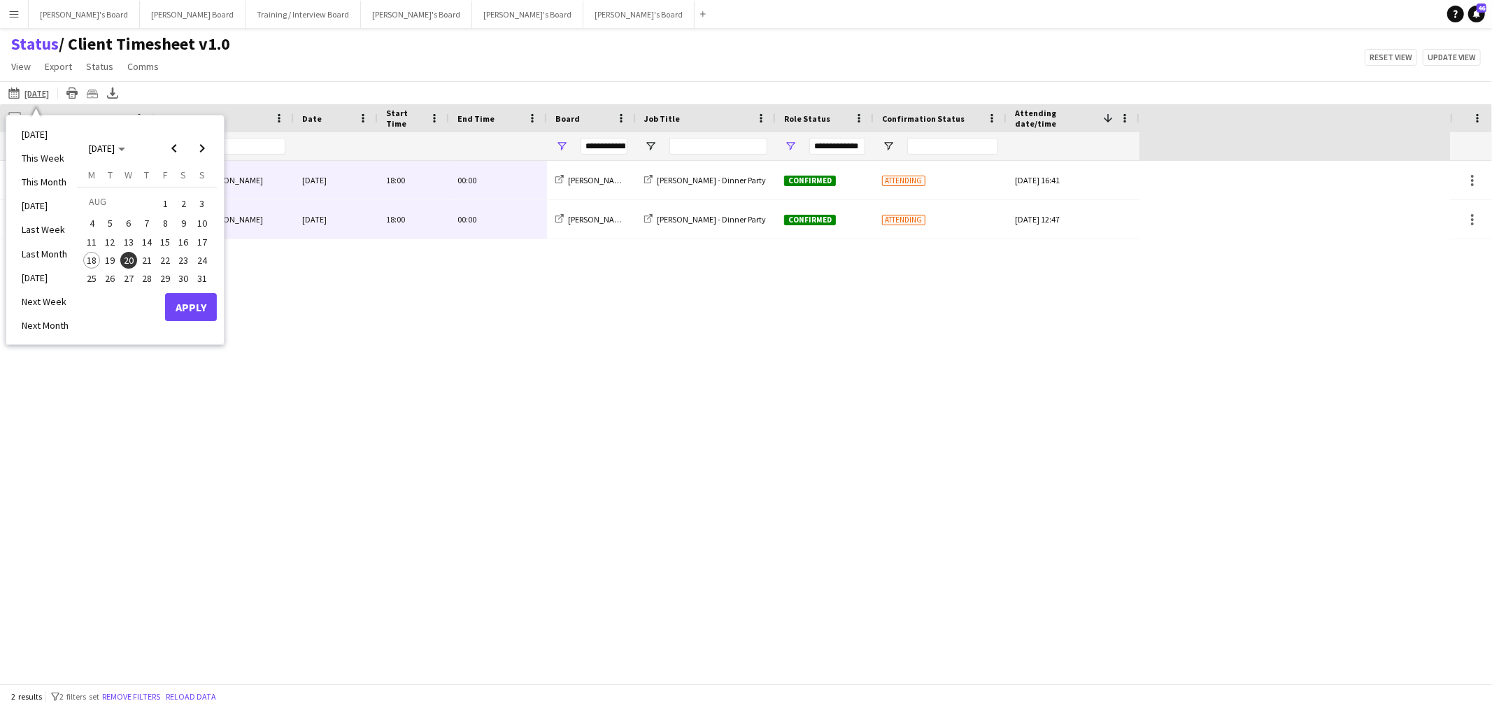
click at [132, 275] on span "27" at bounding box center [128, 278] width 17 height 17
click at [145, 277] on span "28" at bounding box center [147, 278] width 17 height 17
click at [211, 313] on button "Apply" at bounding box center [191, 307] width 52 height 28
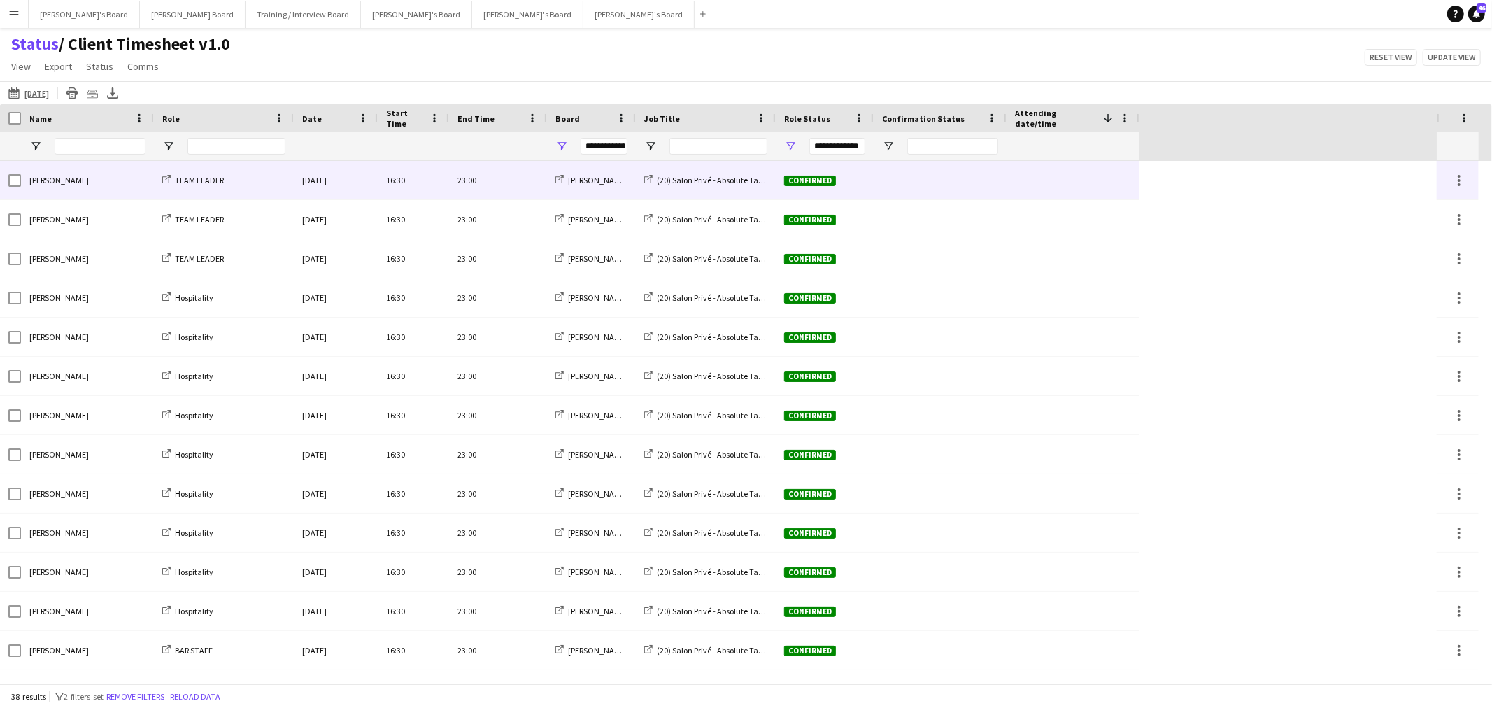
click at [273, 180] on div "TEAM LEADER" at bounding box center [224, 180] width 140 height 38
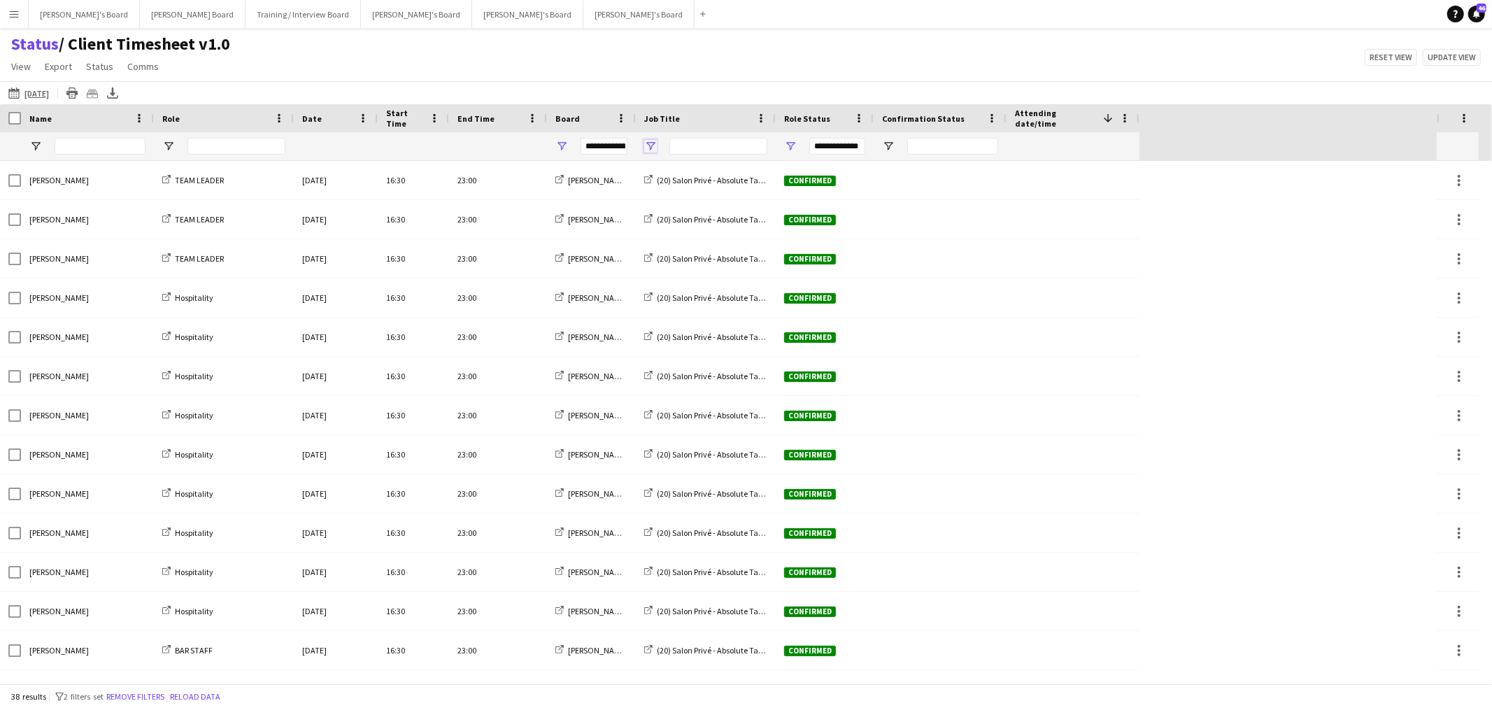
click at [647, 141] on span "Open Filter Menu" at bounding box center [650, 146] width 13 height 13
click at [695, 65] on div "Status / Client Timesheet v1.0 View Views Default view Airshow Accreditation Ai…" at bounding box center [746, 58] width 1492 height 48
click at [52, 117] on div "Name" at bounding box center [78, 118] width 99 height 21
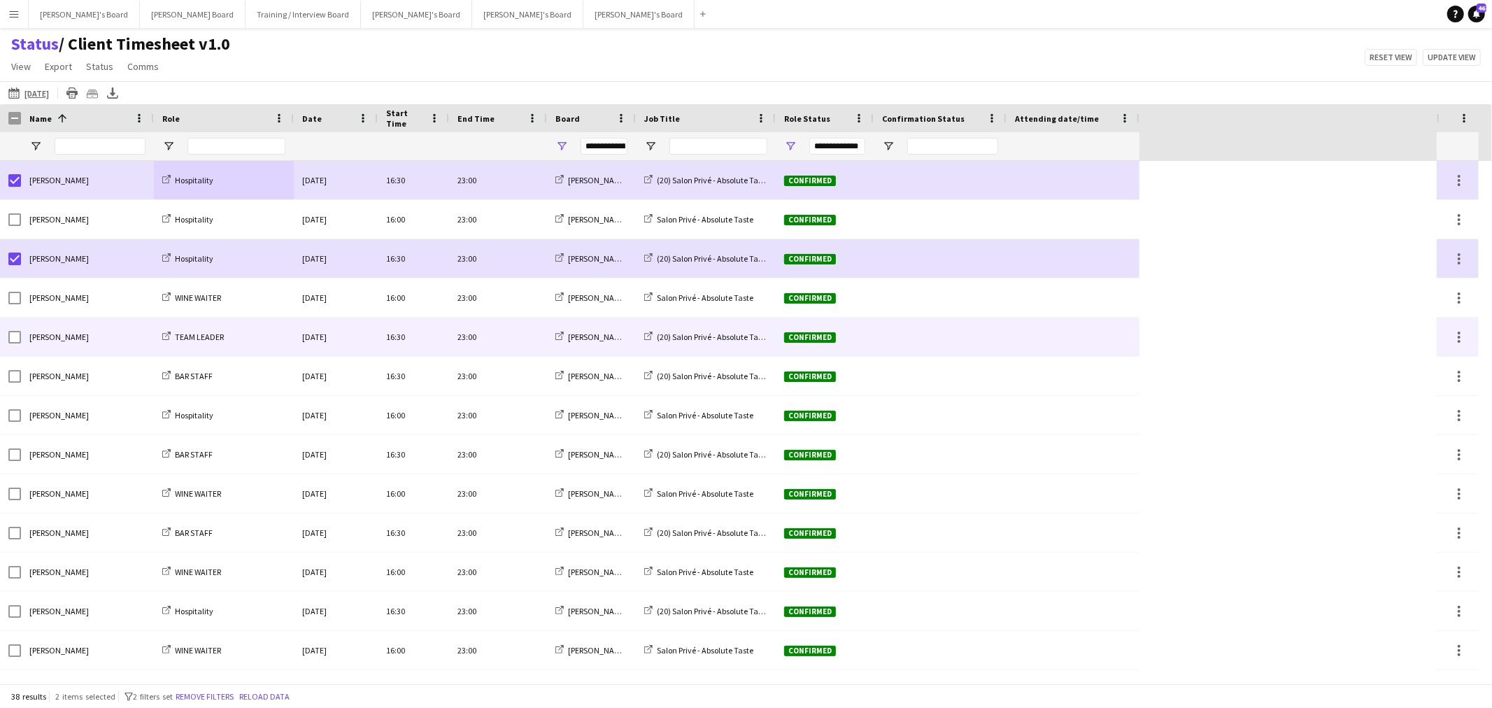
click at [16, 344] on div at bounding box center [14, 337] width 13 height 39
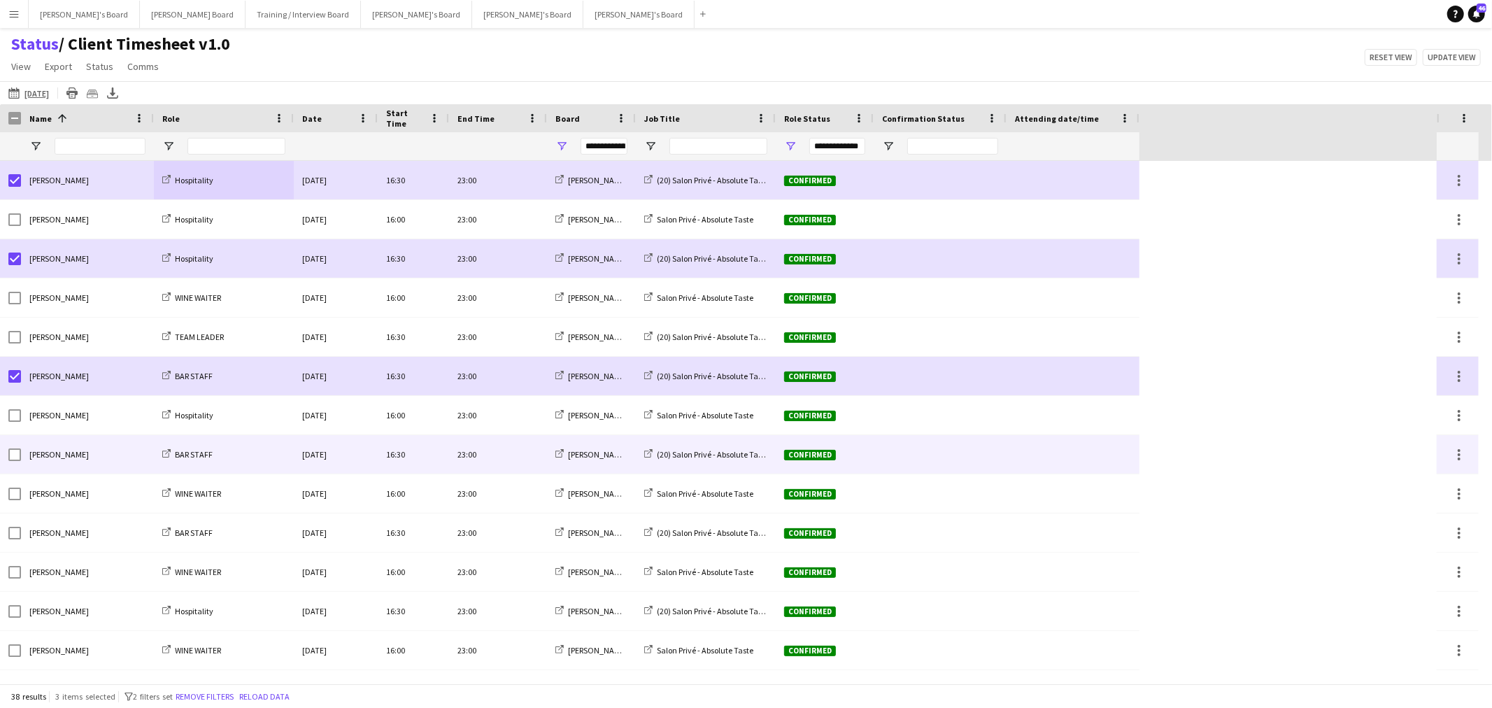
click at [19, 465] on div at bounding box center [14, 454] width 13 height 39
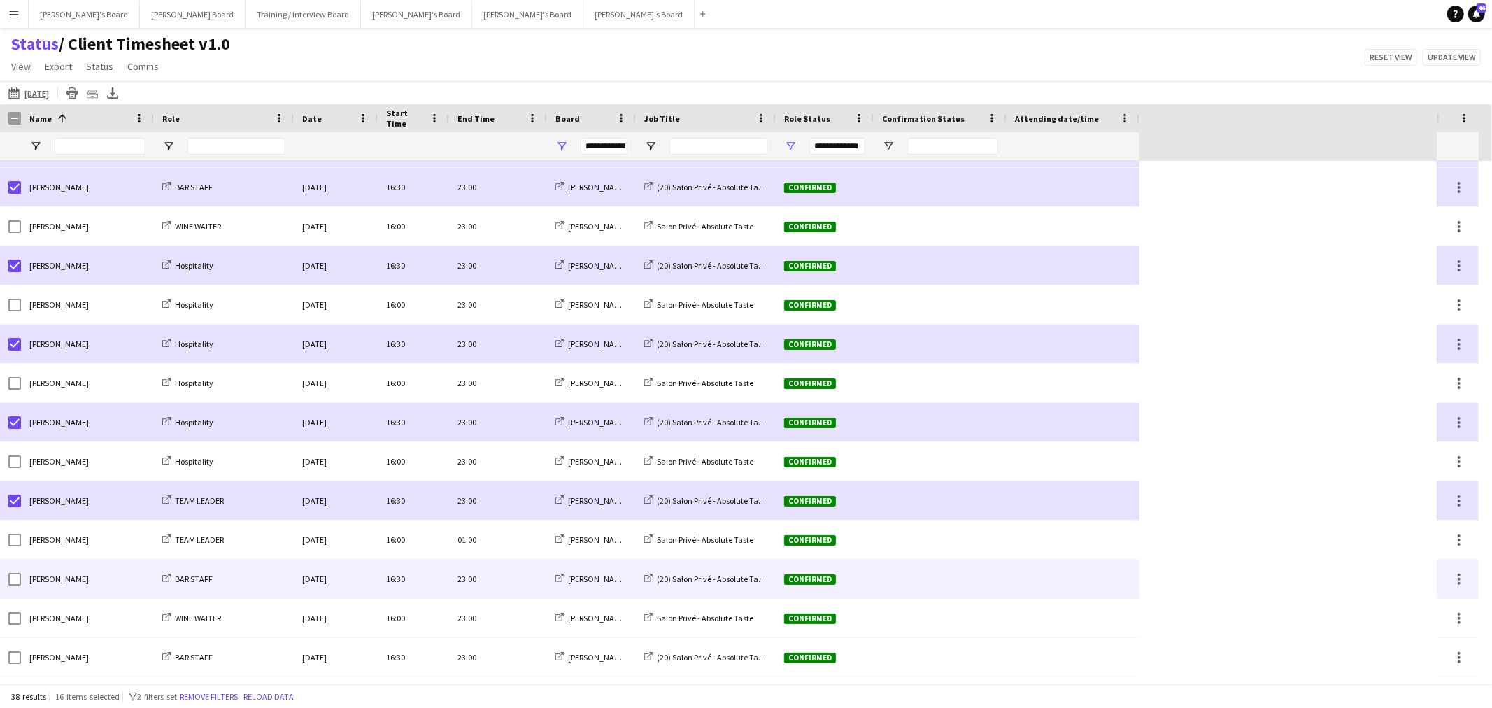
click at [21, 577] on div "[PERSON_NAME]" at bounding box center [87, 579] width 133 height 38
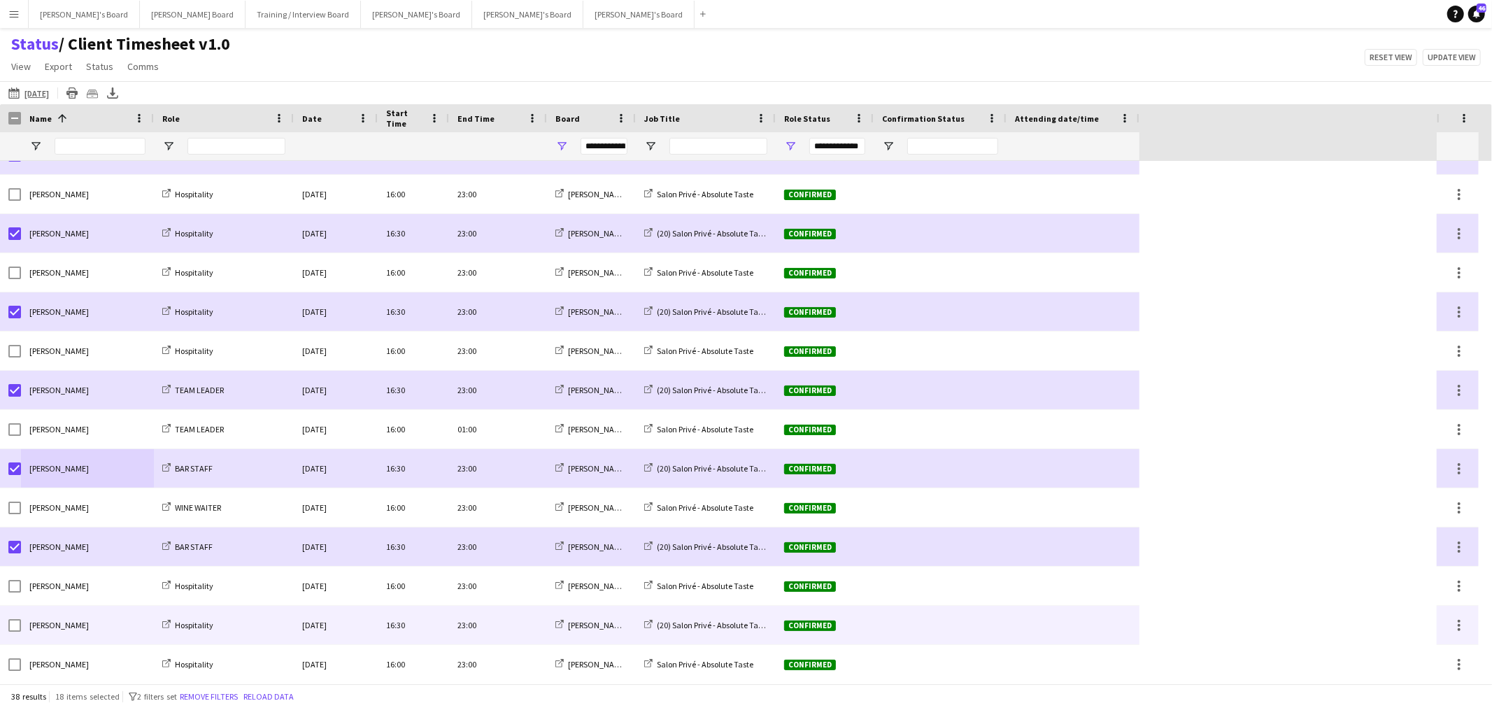
click at [21, 623] on div "[PERSON_NAME]" at bounding box center [87, 625] width 133 height 38
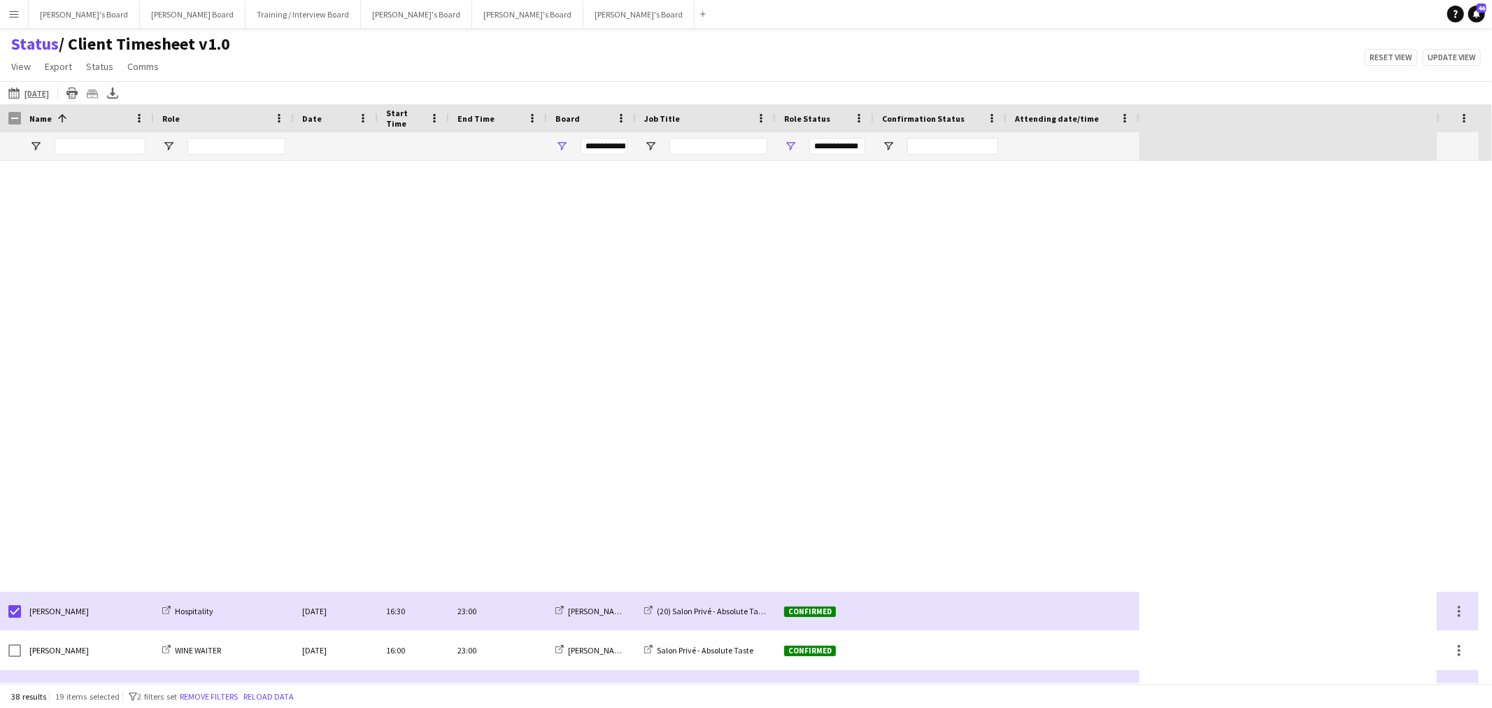
scroll to position [966, 0]
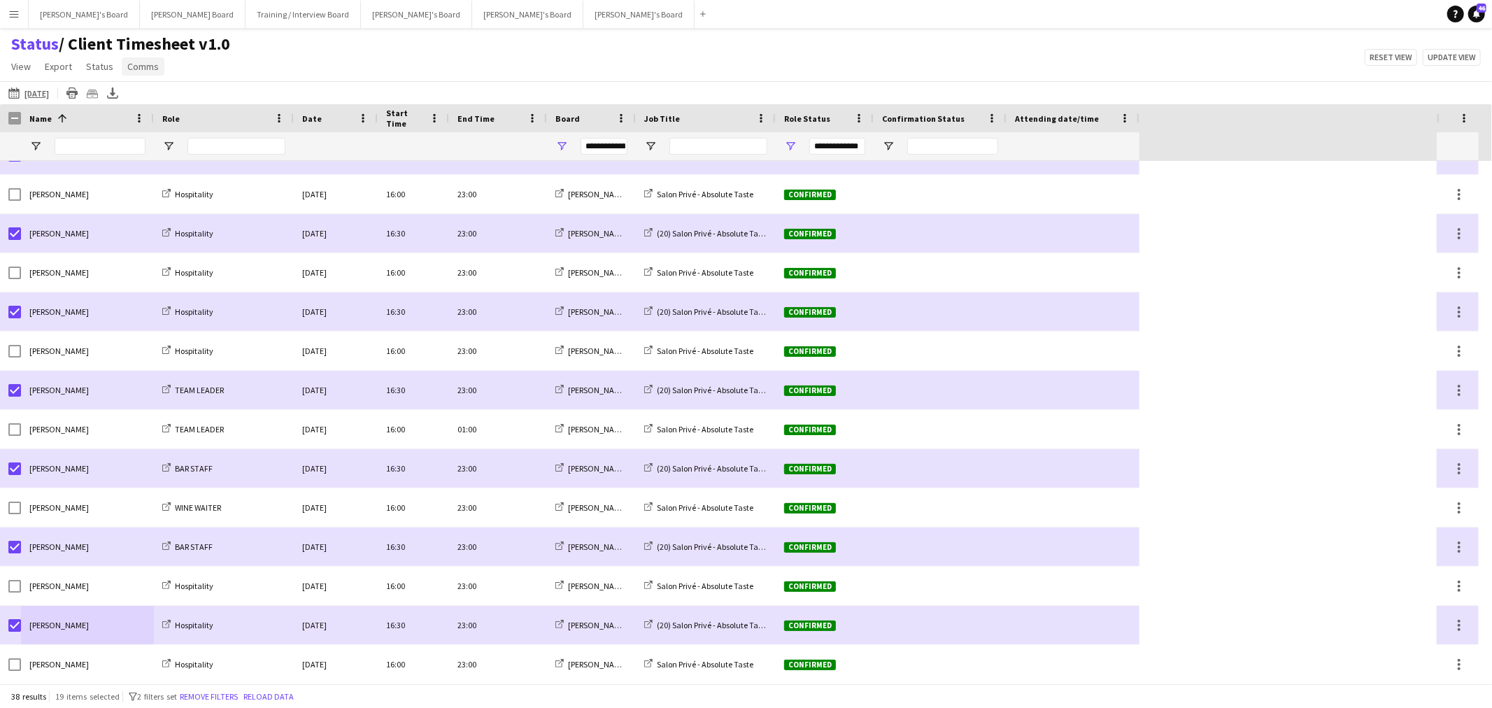
click at [142, 63] on span "Comms" at bounding box center [142, 66] width 31 height 13
click at [178, 99] on span "Send notification" at bounding box center [166, 96] width 71 height 13
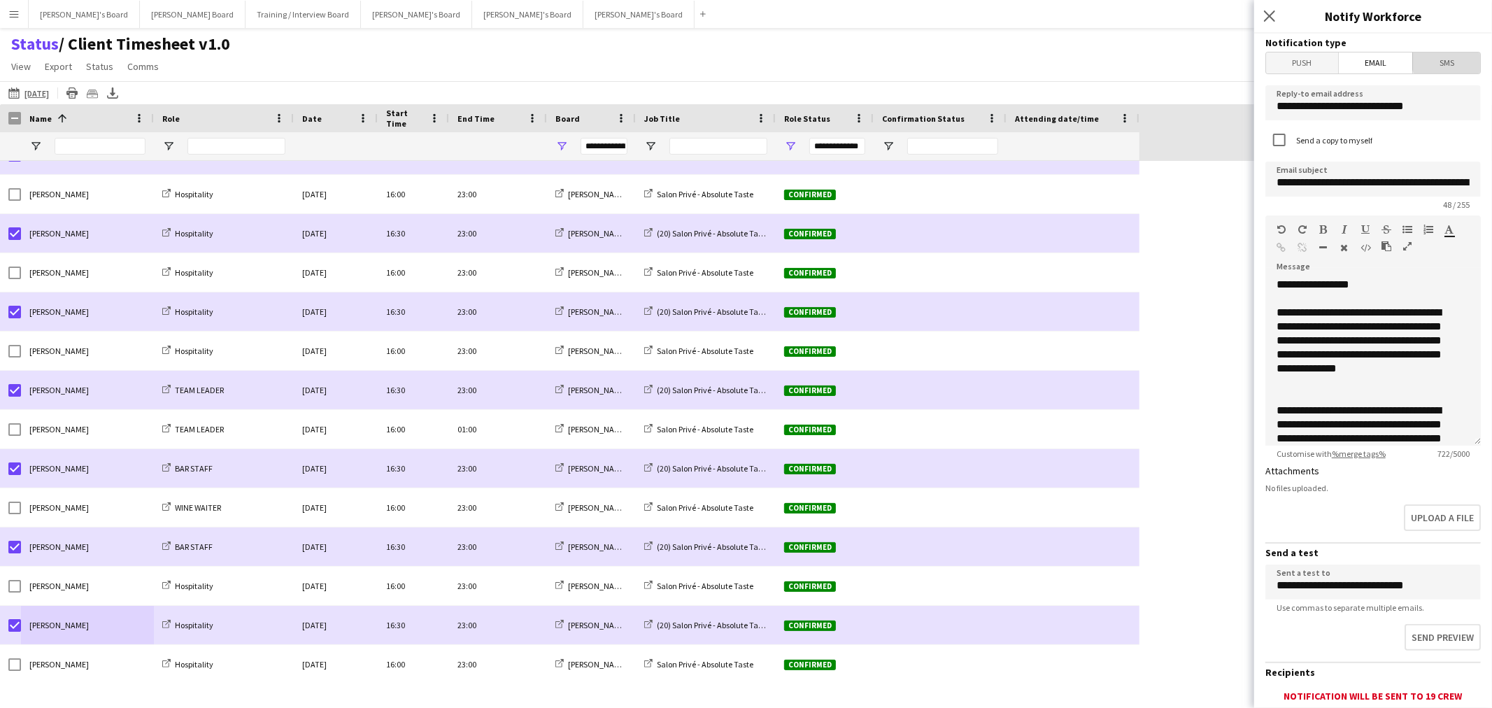
click at [1447, 57] on span "SMS" at bounding box center [1446, 62] width 67 height 21
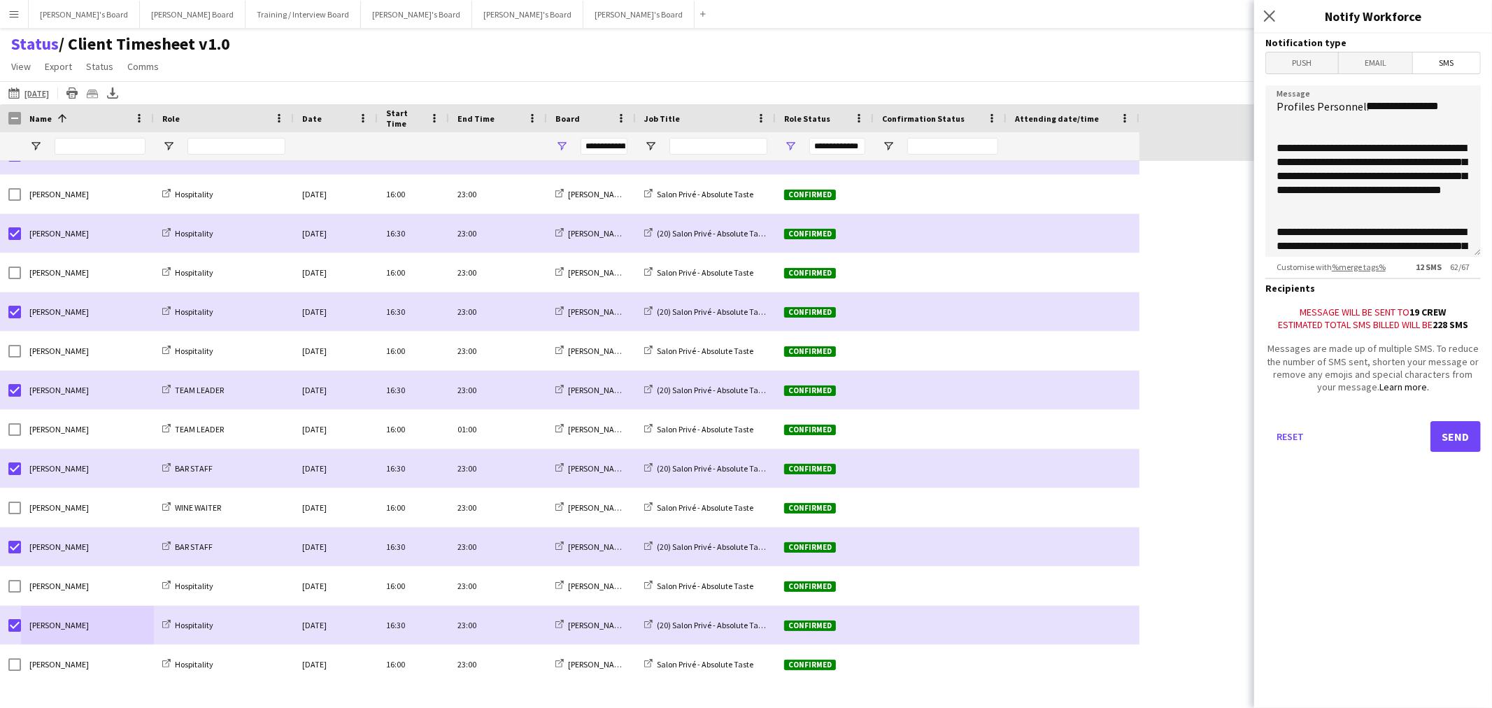
click at [1380, 48] on h3 "Notification type" at bounding box center [1373, 42] width 215 height 13
click at [1380, 57] on span "Email" at bounding box center [1376, 62] width 74 height 21
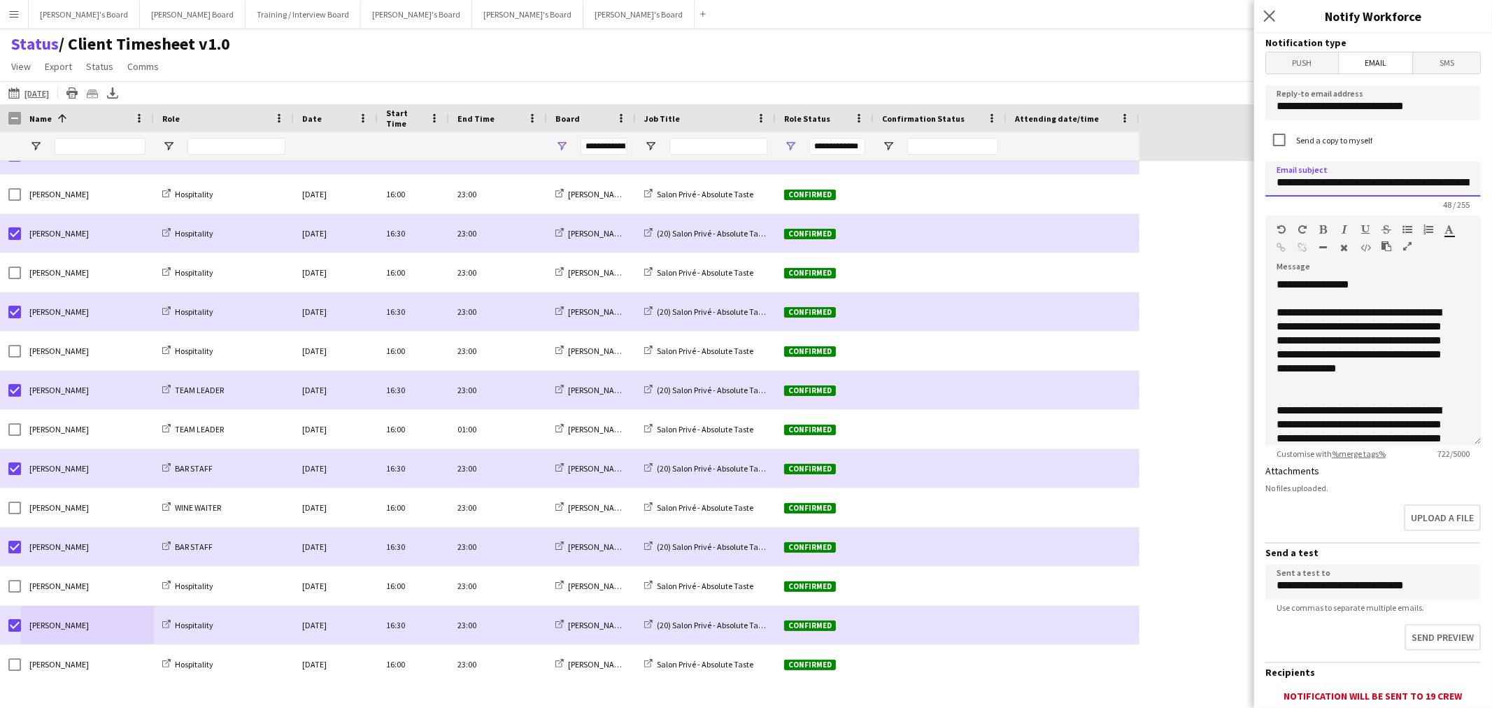
scroll to position [0, 45]
drag, startPoint x: 1437, startPoint y: 185, endPoint x: 1463, endPoint y: 187, distance: 25.9
click at [1463, 188] on input "**********" at bounding box center [1368, 179] width 204 height 34
click at [1376, 175] on input "**********" at bounding box center [1368, 179] width 204 height 34
drag, startPoint x: 1389, startPoint y: 182, endPoint x: 1478, endPoint y: 184, distance: 89.6
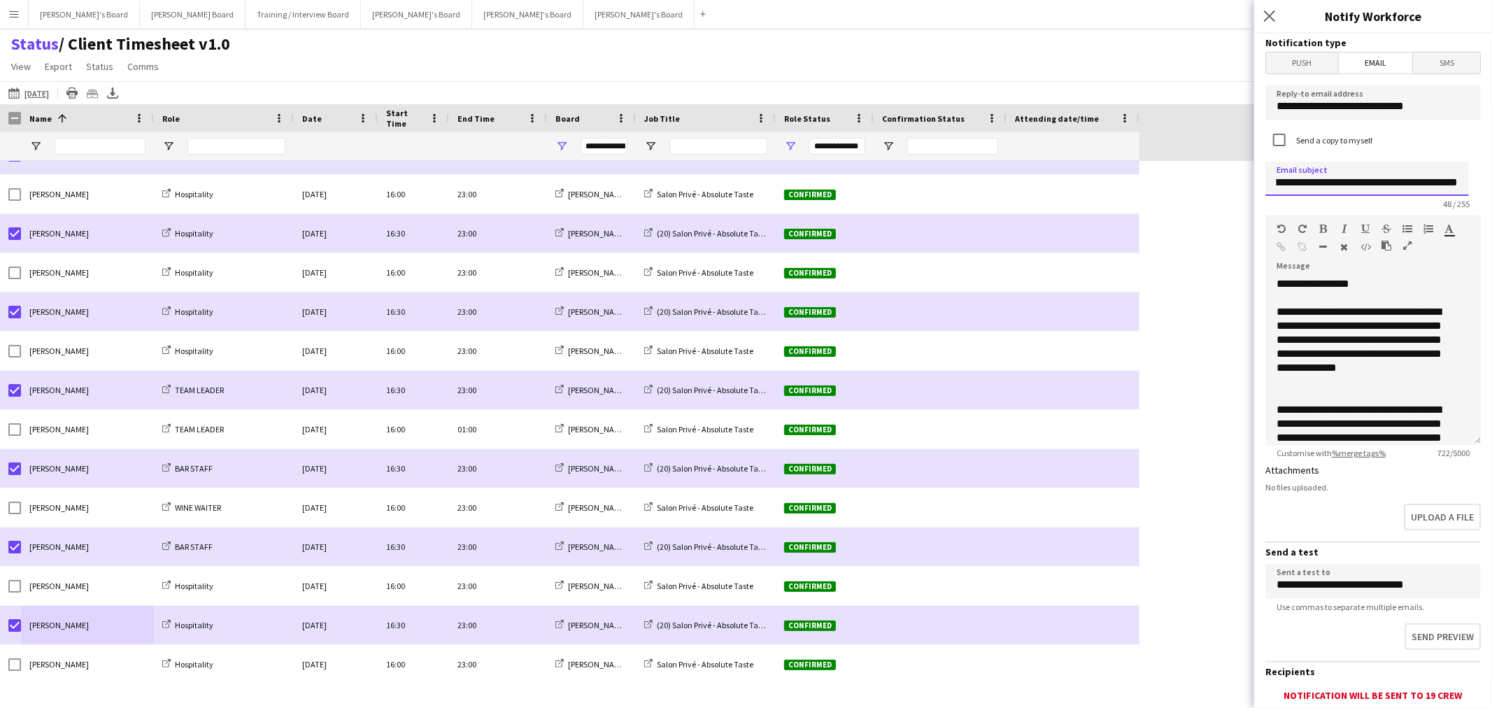
click at [1478, 184] on form "**********" at bounding box center [1373, 423] width 238 height 778
click at [1280, 182] on input "**********" at bounding box center [1368, 179] width 204 height 34
click at [1274, 182] on input "**********" at bounding box center [1368, 179] width 204 height 34
drag, startPoint x: 1382, startPoint y: 183, endPoint x: 1339, endPoint y: 183, distance: 43.4
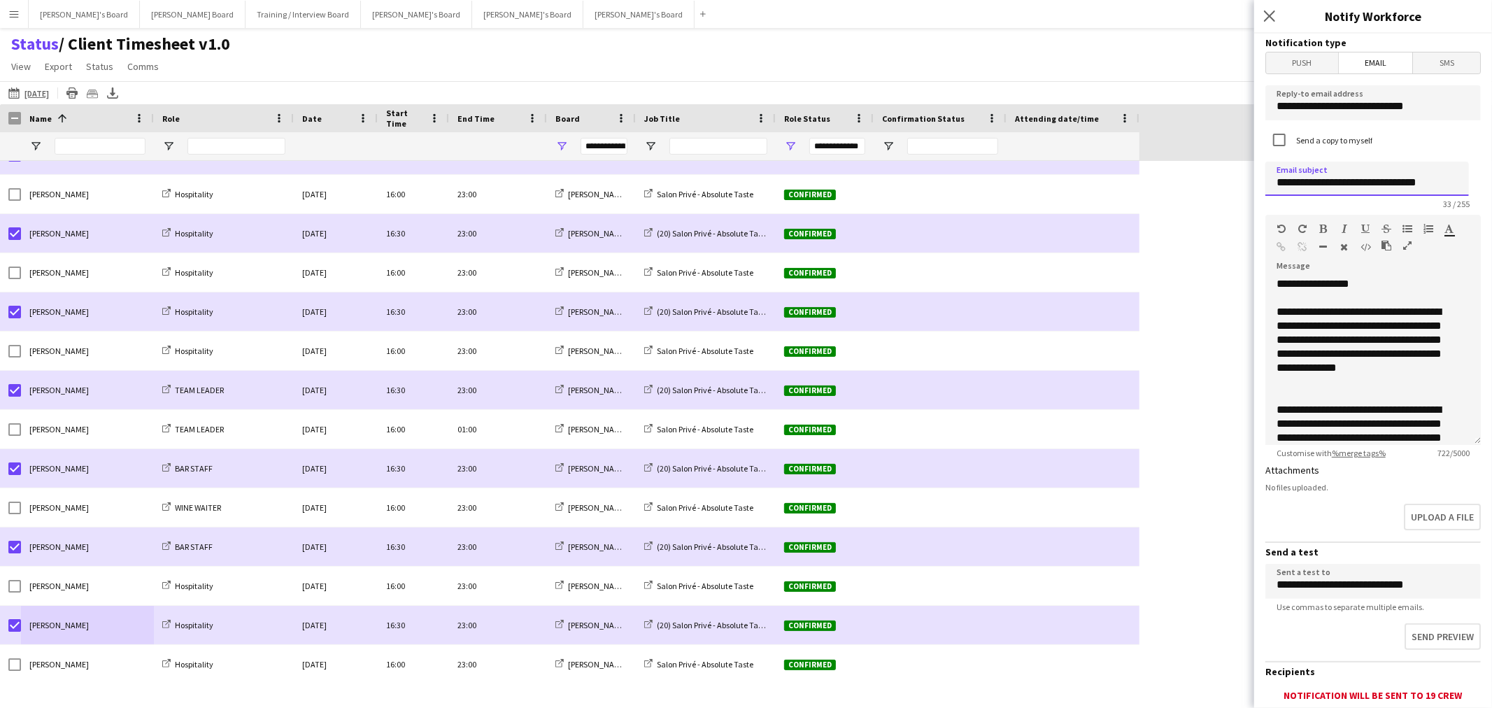
click at [1339, 183] on input "**********" at bounding box center [1368, 179] width 204 height 34
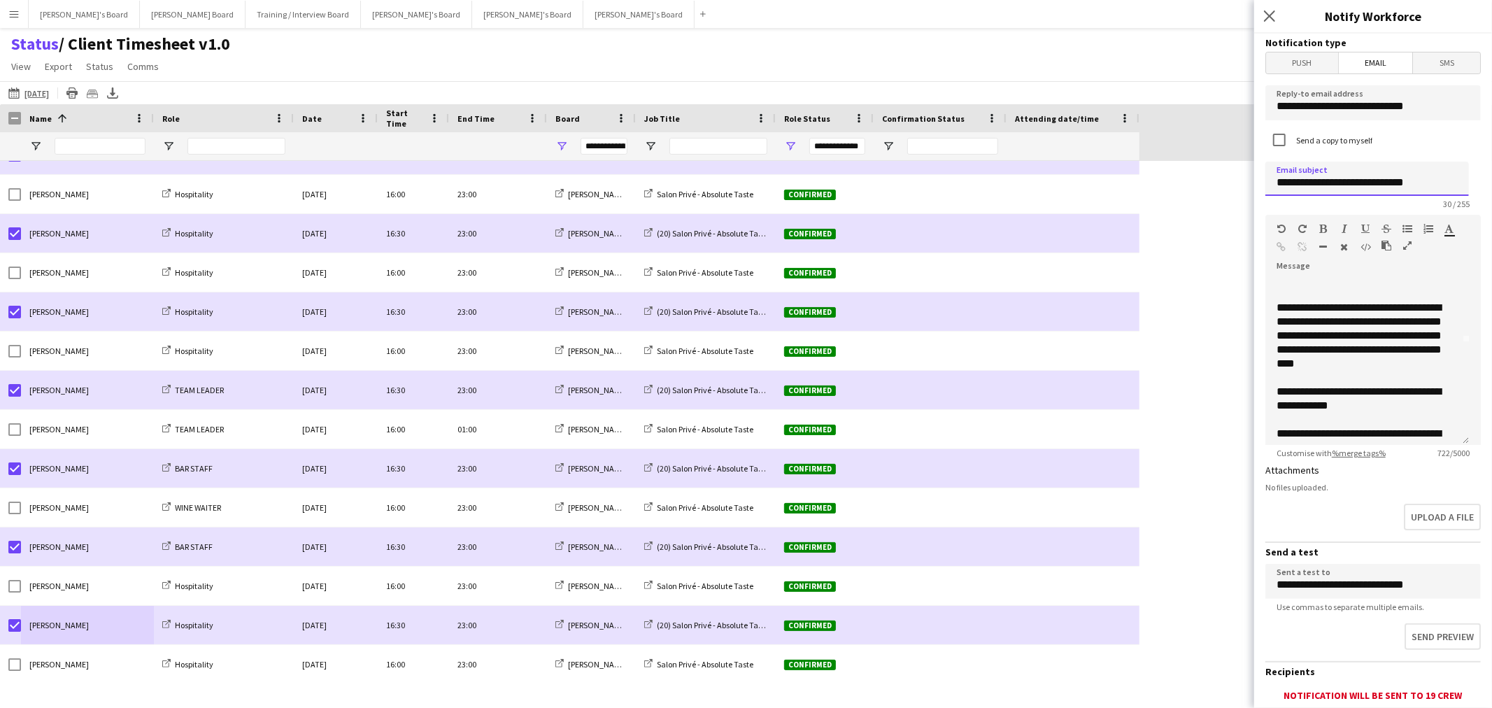
scroll to position [332, 0]
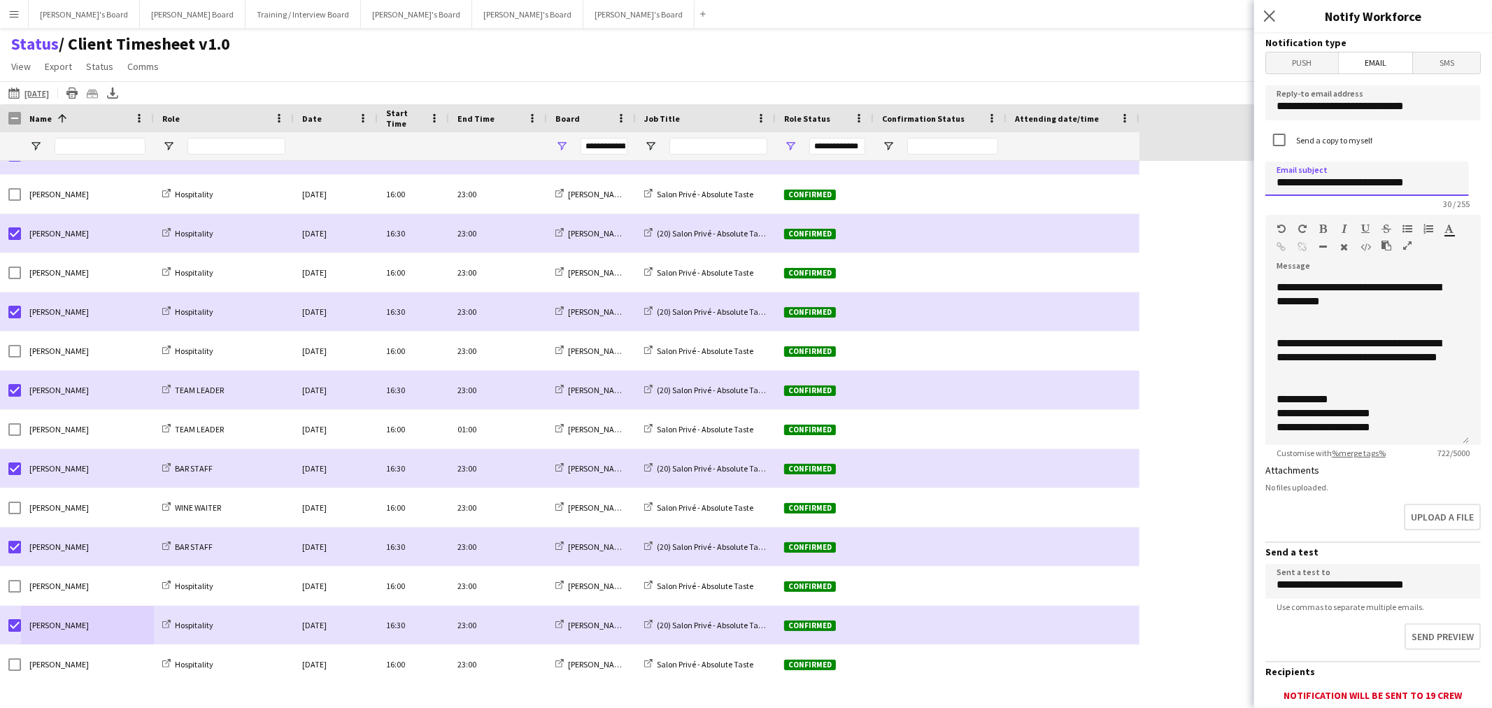
type input "**********"
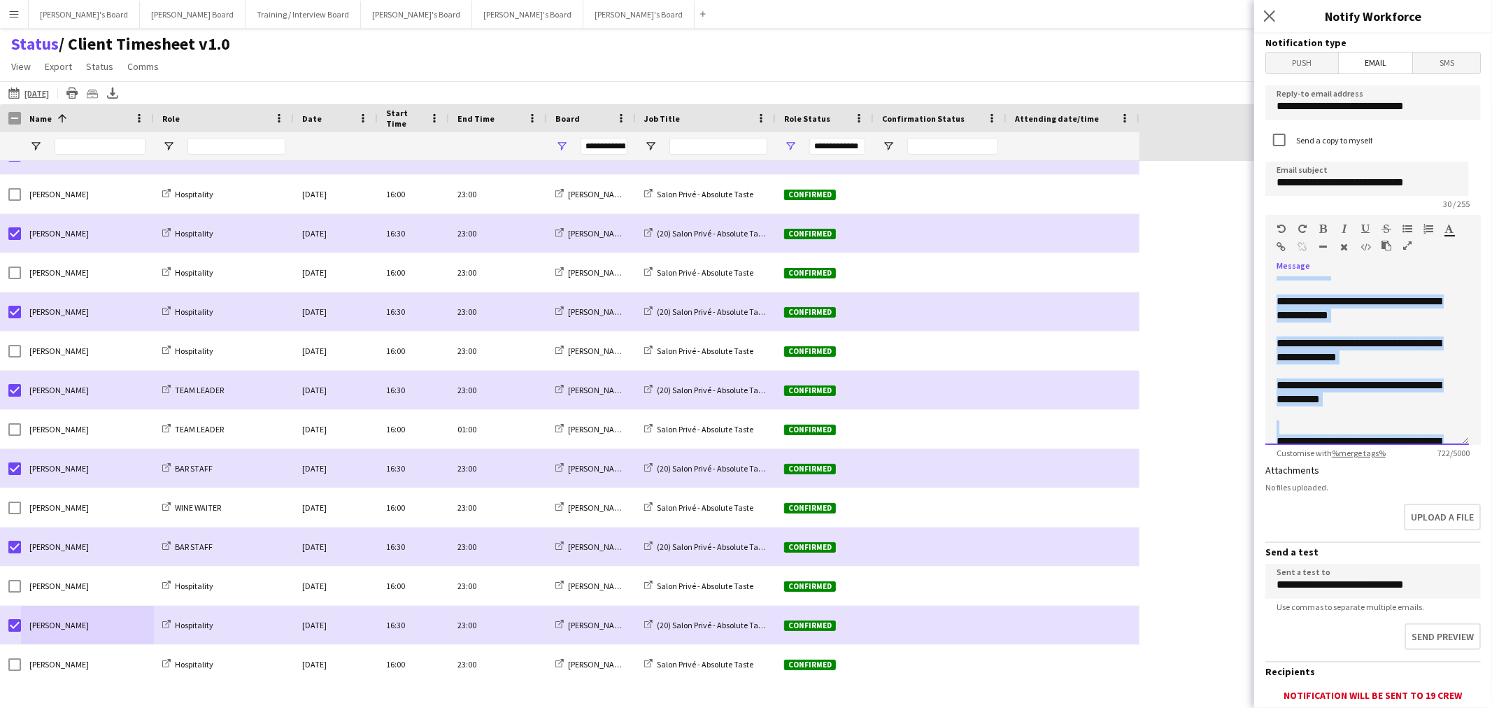
scroll to position [0, 0]
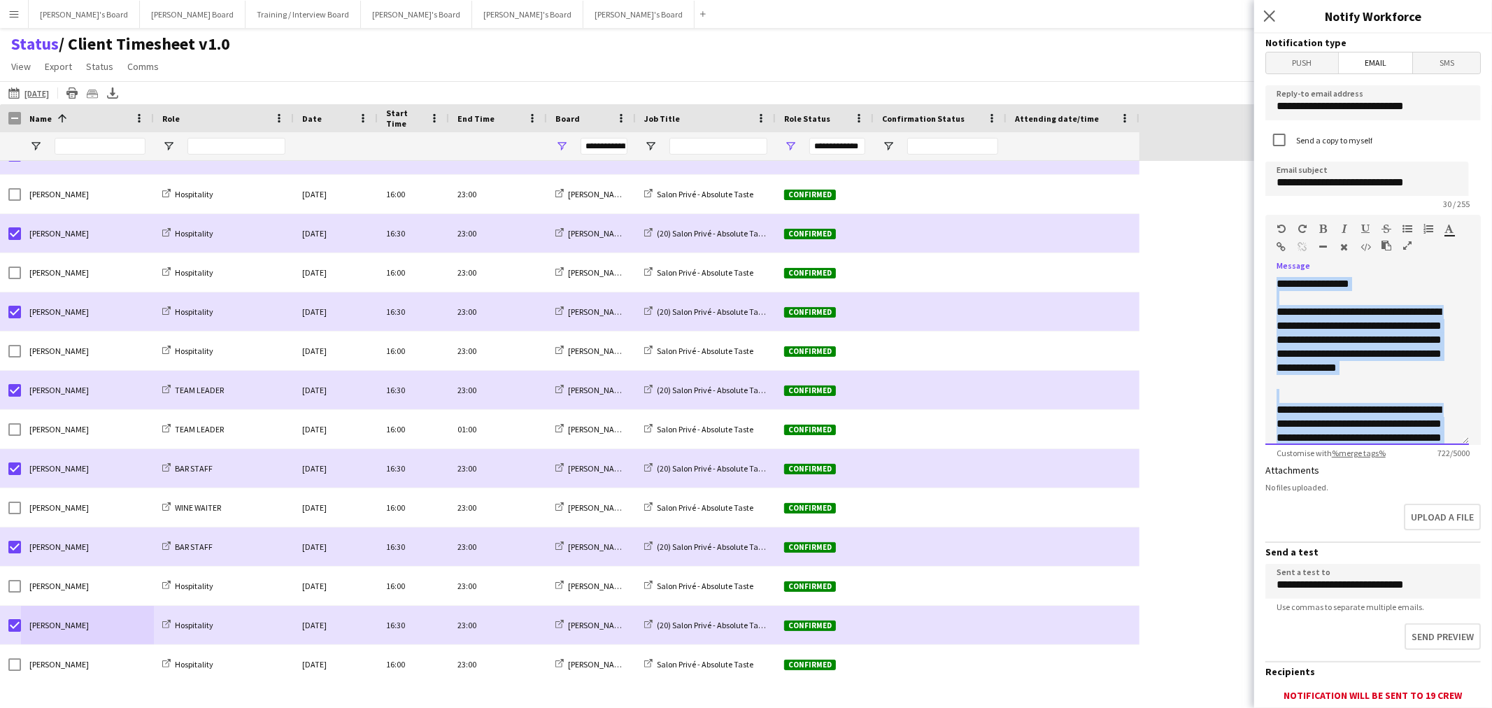
drag, startPoint x: 1413, startPoint y: 372, endPoint x: 1174, endPoint y: 242, distance: 272.4
click at [1174, 242] on body "Menu Boards Boards Boards All jobs Status Workforce Workforce My Workforce Recr…" at bounding box center [746, 354] width 1492 height 708
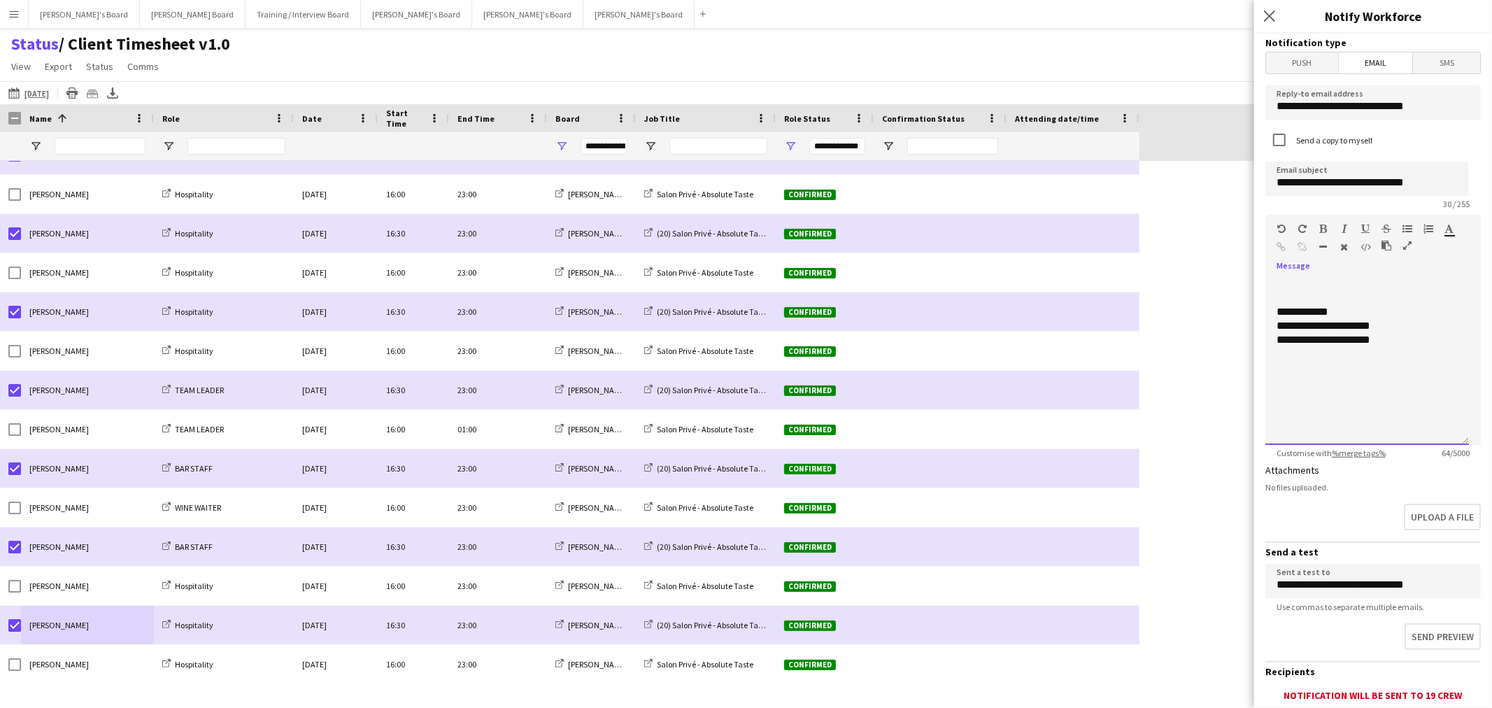
click at [1279, 281] on div at bounding box center [1367, 284] width 181 height 14
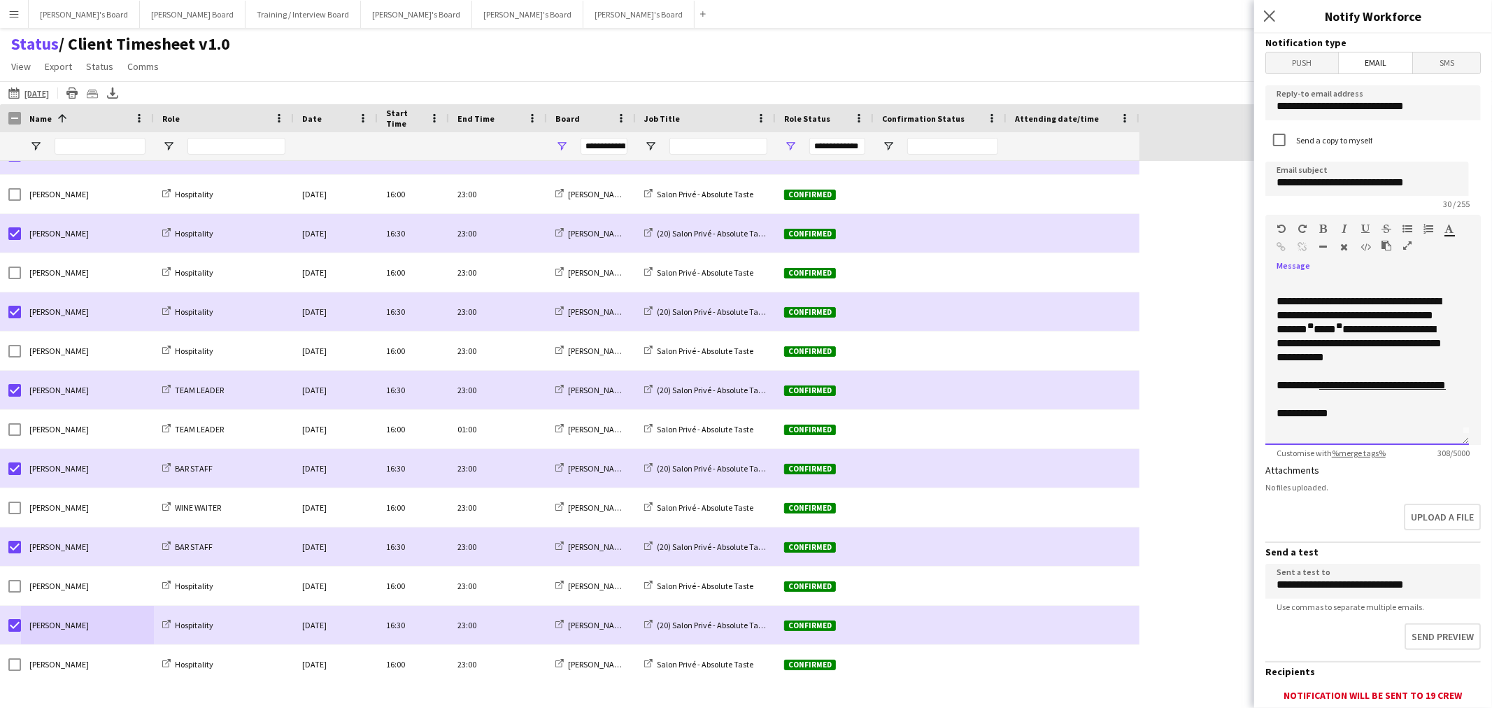
scroll to position [76, 0]
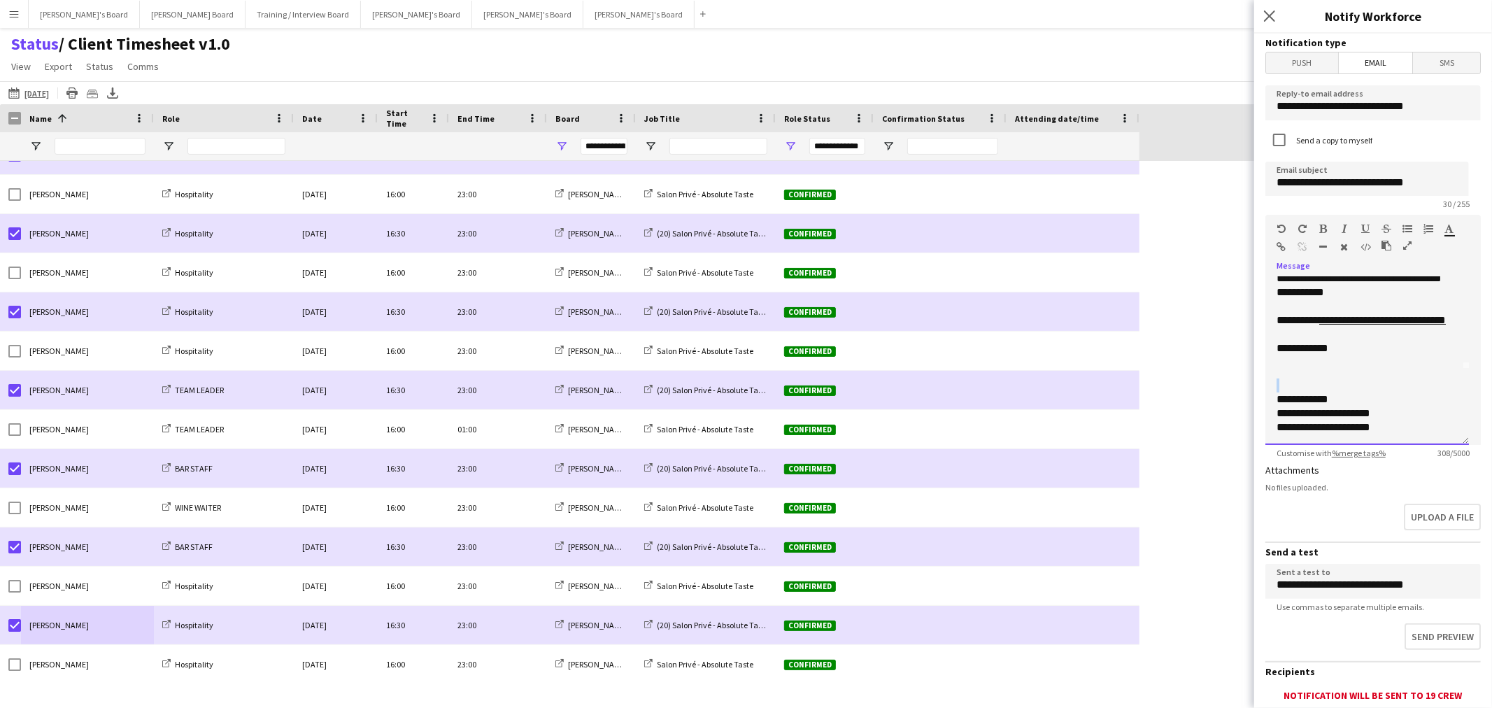
drag, startPoint x: 1348, startPoint y: 368, endPoint x: 1199, endPoint y: 380, distance: 149.5
click at [1199, 380] on body "Menu Boards Boards Boards All jobs Status Workforce Workforce My Workforce Recr…" at bounding box center [746, 354] width 1492 height 708
drag, startPoint x: 1344, startPoint y: 383, endPoint x: 1268, endPoint y: 369, distance: 77.5
click at [1268, 369] on div "**********" at bounding box center [1368, 361] width 204 height 168
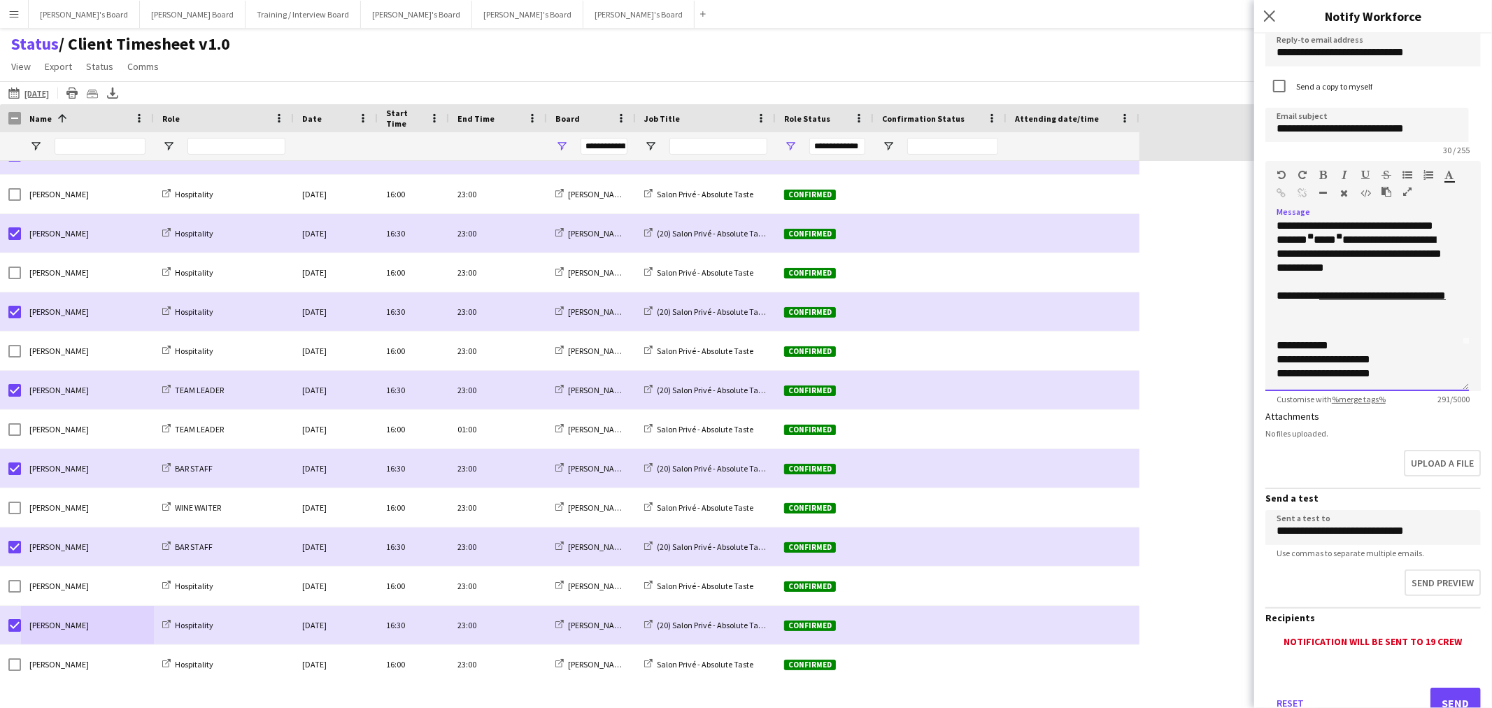
scroll to position [78, 0]
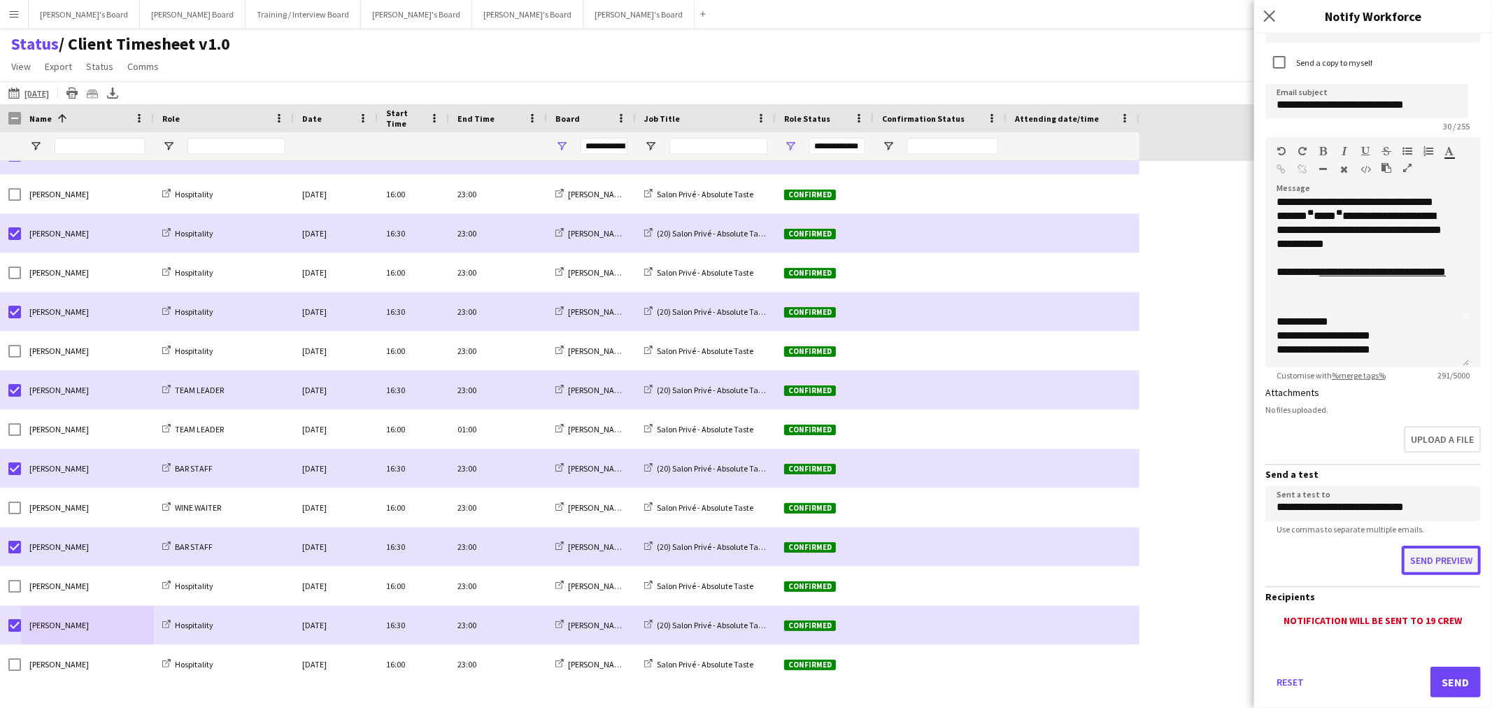
click at [1436, 547] on button "Send preview" at bounding box center [1441, 560] width 79 height 29
click at [1450, 688] on div "Reset Send" at bounding box center [1373, 685] width 215 height 98
click at [1446, 679] on button "Send" at bounding box center [1456, 679] width 50 height 31
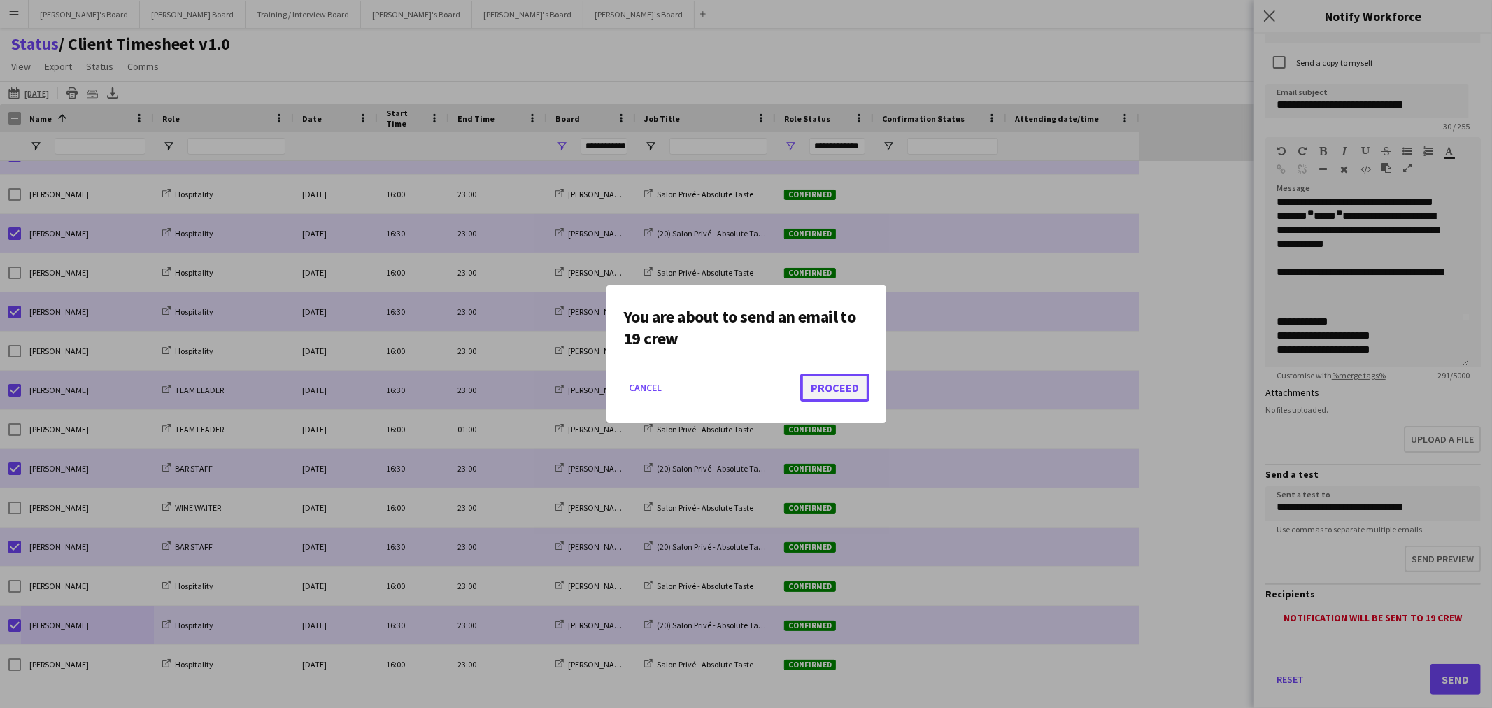
click at [845, 381] on button "Proceed" at bounding box center [834, 388] width 69 height 28
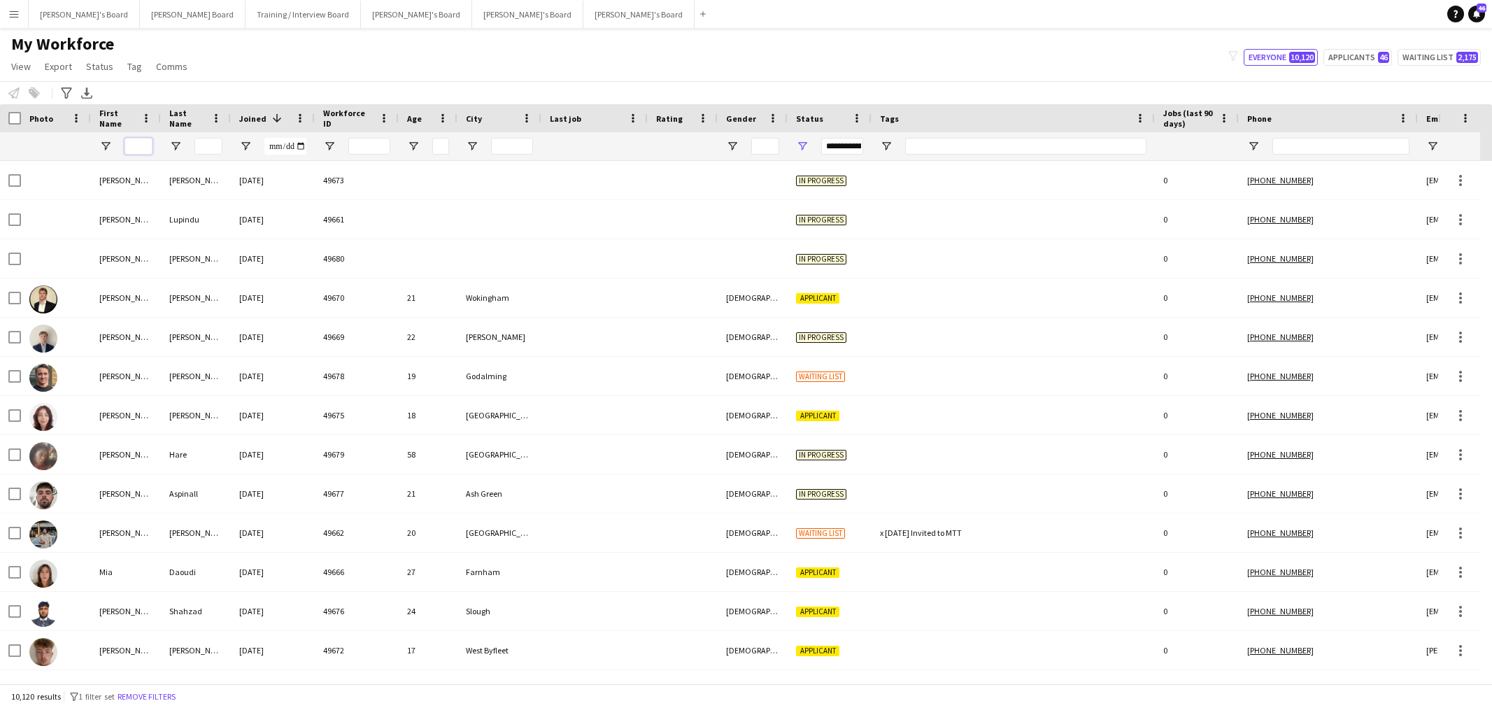
click at [137, 142] on input "First Name Filter Input" at bounding box center [139, 146] width 28 height 17
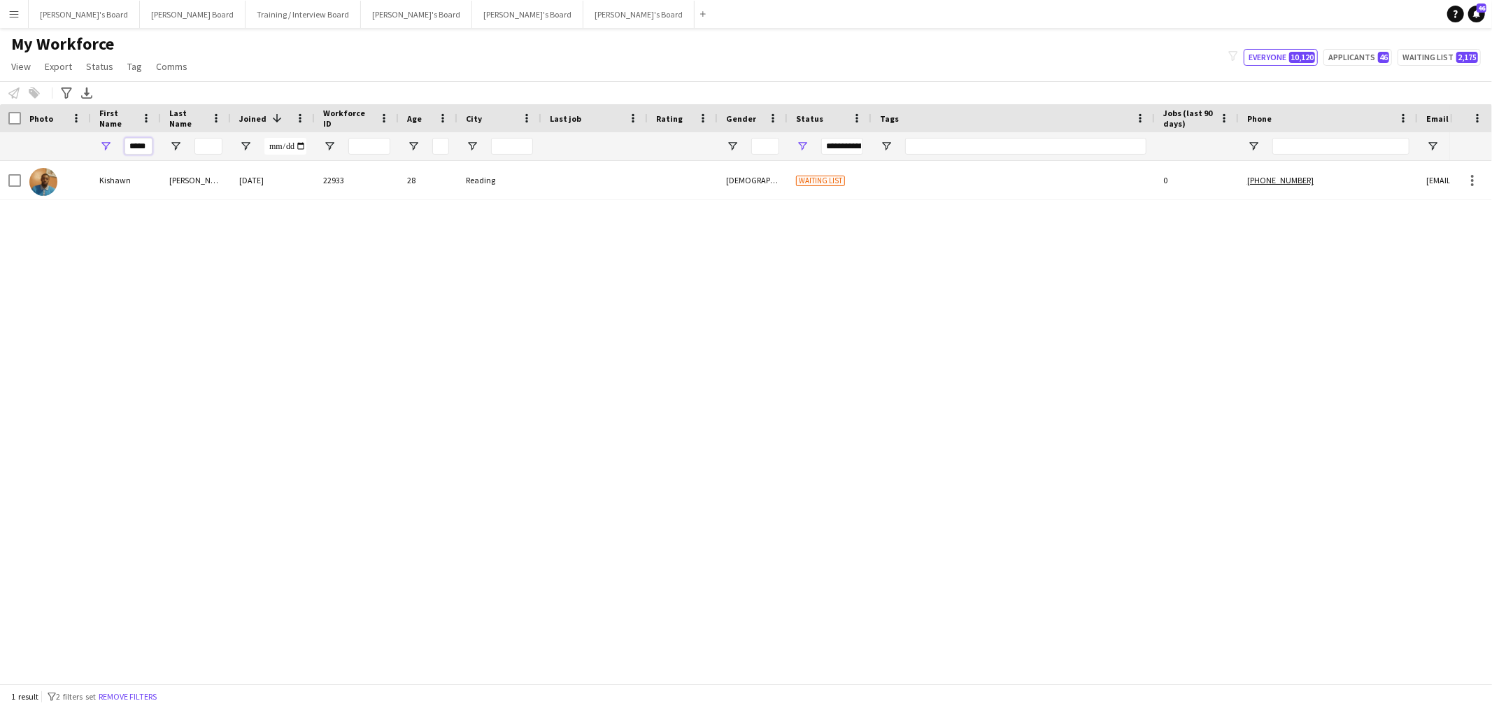
type input "*****"
click at [201, 148] on input "Last Name Filter Input" at bounding box center [209, 146] width 28 height 17
click at [144, 688] on div "1 result filter-1 2 filters set Remove filters" at bounding box center [746, 696] width 1492 height 24
click at [145, 693] on button "Remove filters" at bounding box center [128, 696] width 64 height 15
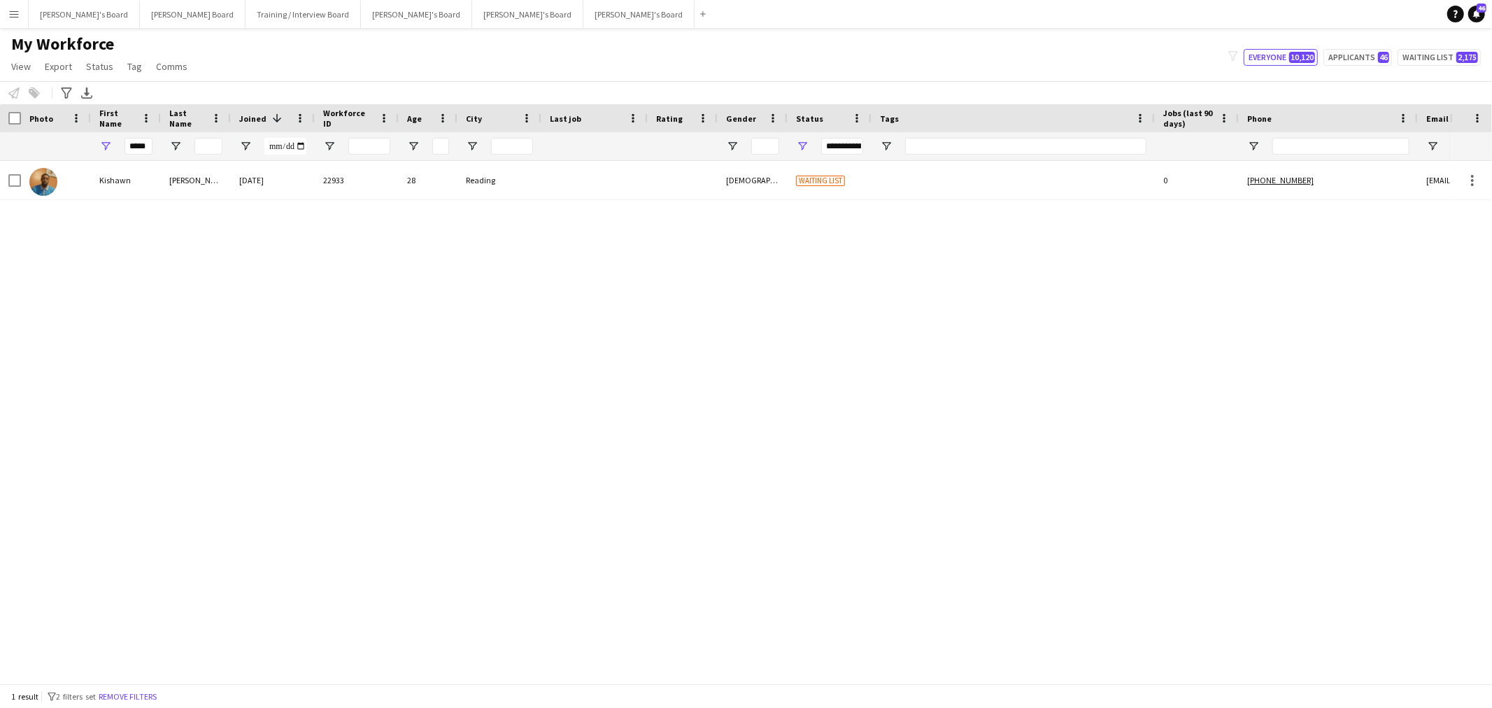
click at [138, 698] on div "1 result filter-1 2 filters set Remove filters" at bounding box center [746, 696] width 1492 height 24
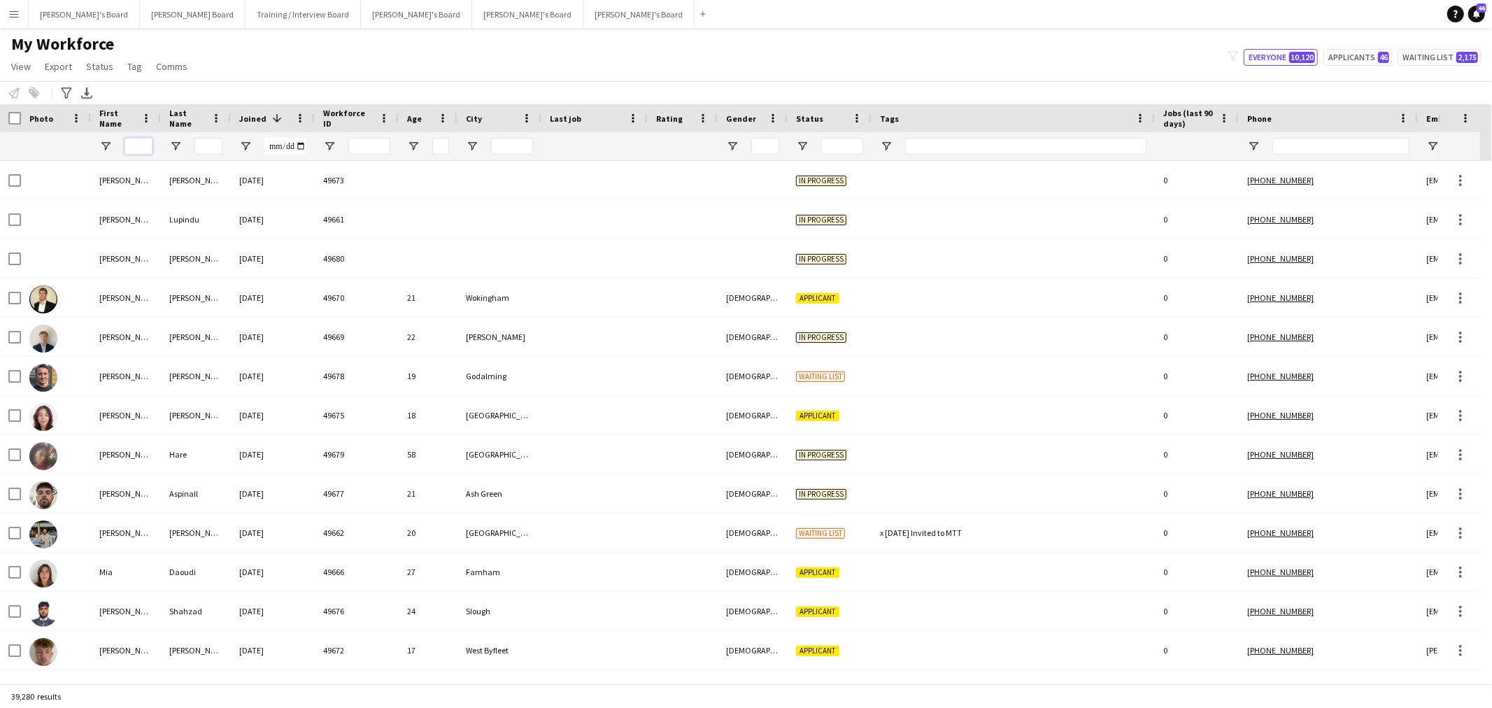
click at [149, 145] on input "First Name Filter Input" at bounding box center [139, 146] width 28 height 17
type input "*"
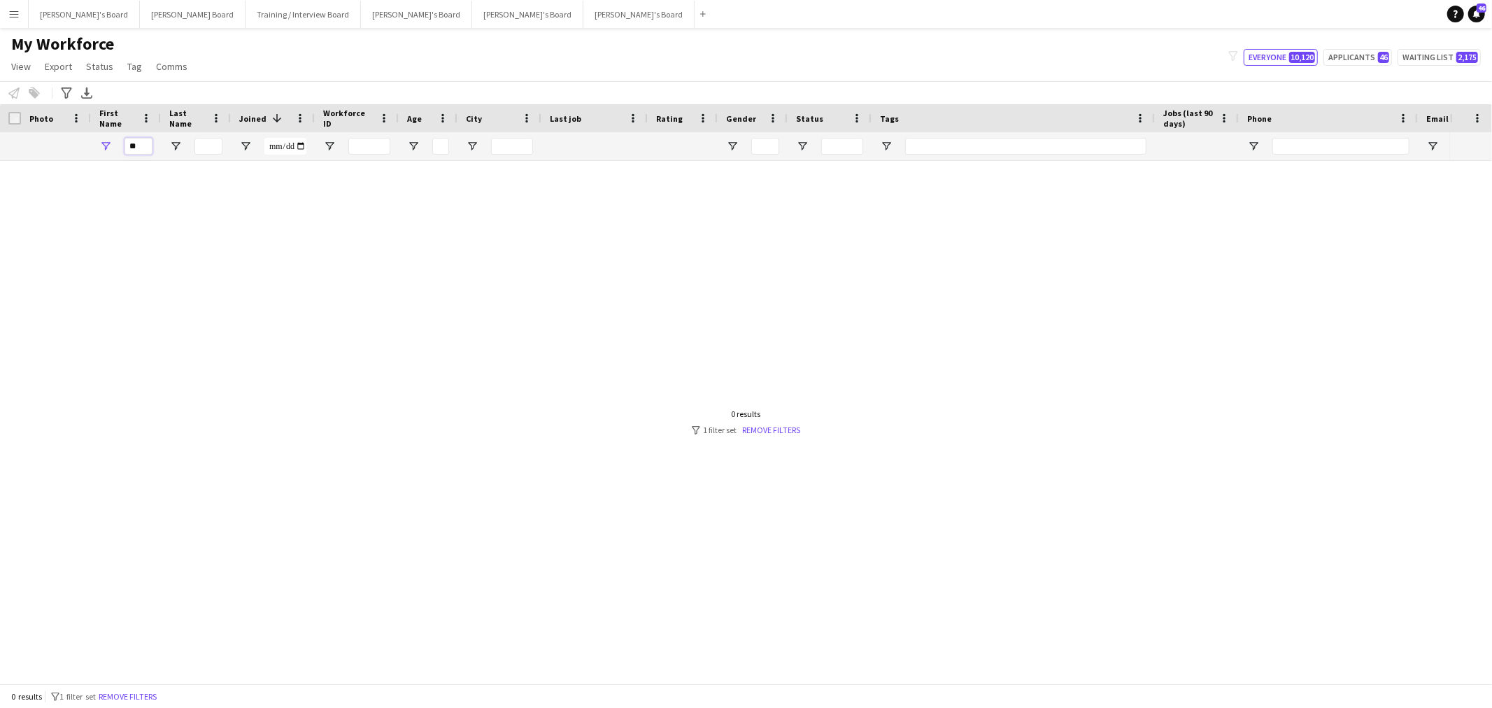
type input "*"
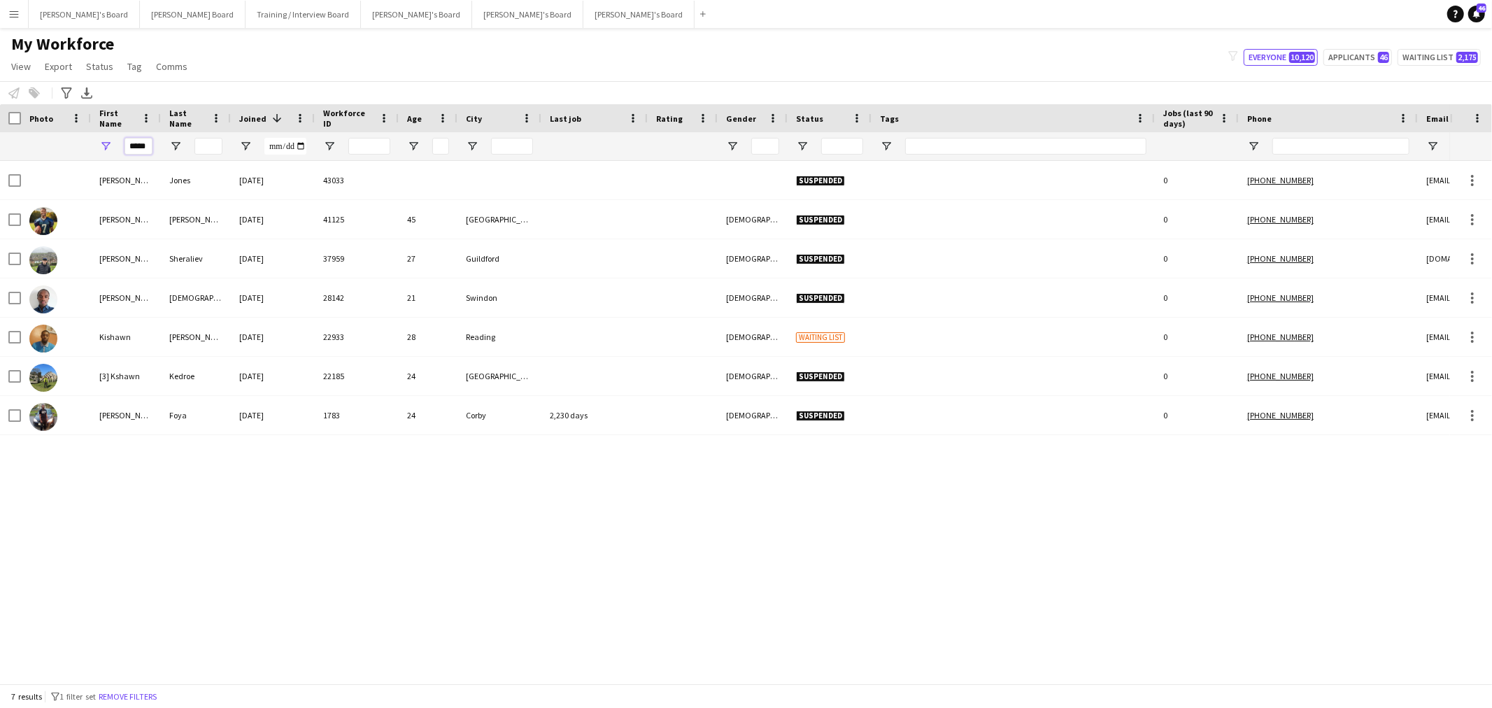
type input "*****"
click at [210, 143] on input "Last Name Filter Input" at bounding box center [209, 146] width 28 height 17
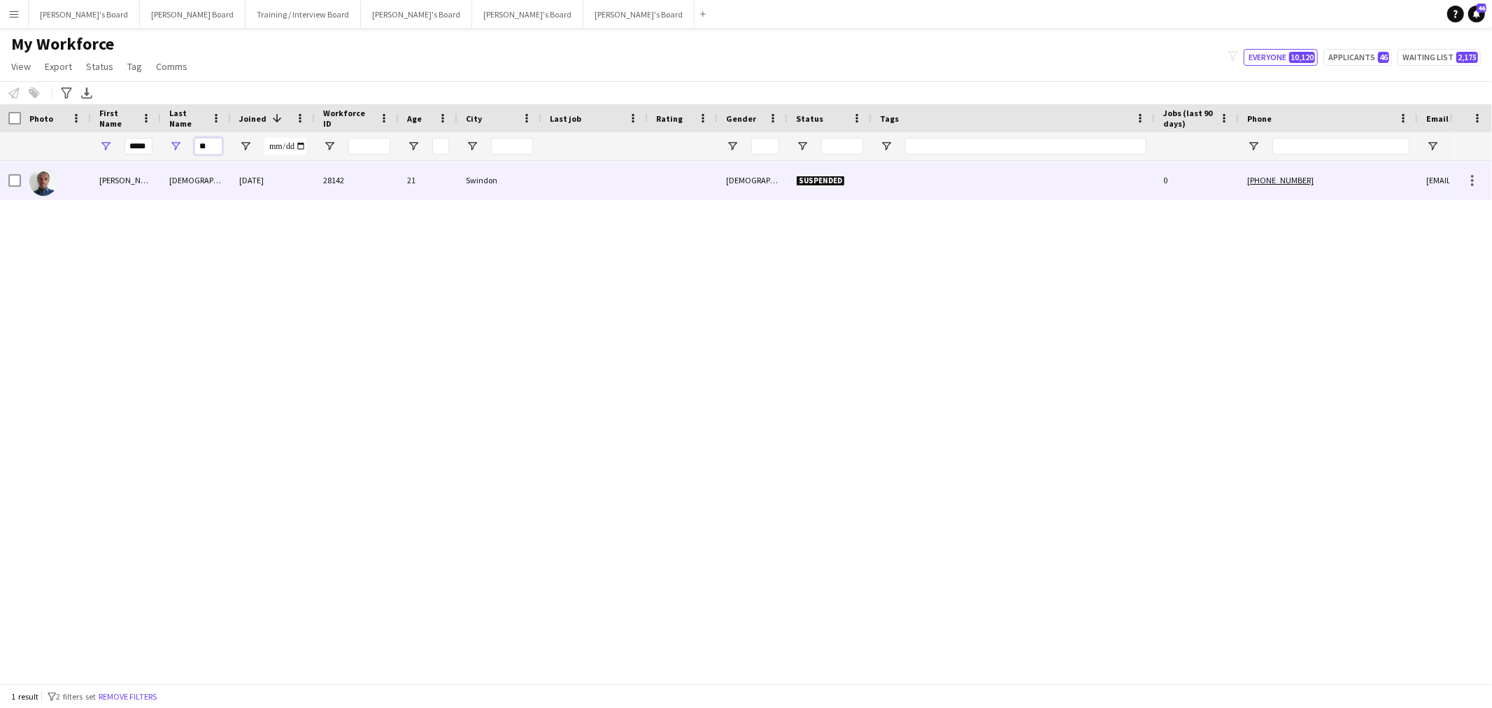
type input "**"
click at [225, 186] on div "[DEMOGRAPHIC_DATA]" at bounding box center [196, 180] width 70 height 38
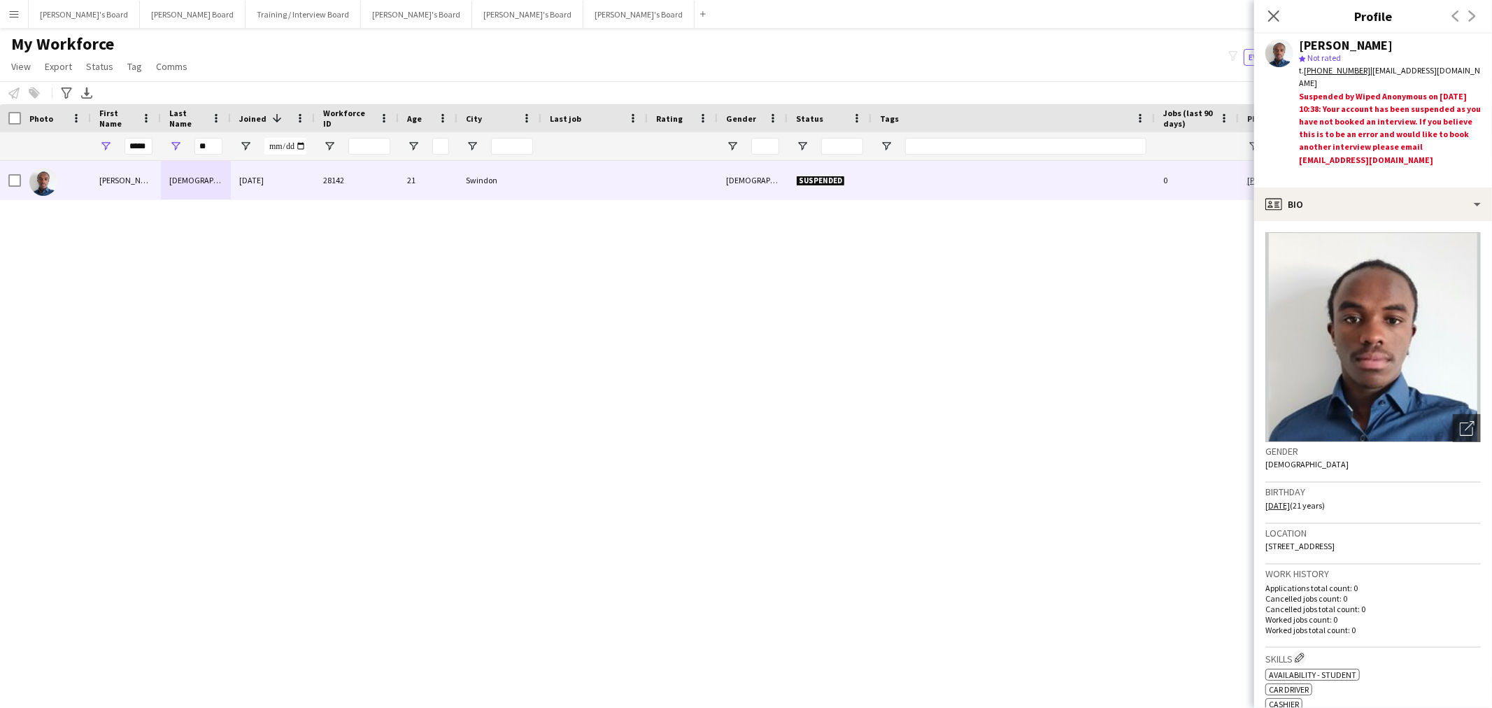
click at [1387, 47] on div "[PERSON_NAME]" at bounding box center [1346, 45] width 94 height 13
copy div "[PERSON_NAME]"
click at [1353, 55] on div "star Not rated" at bounding box center [1390, 58] width 182 height 13
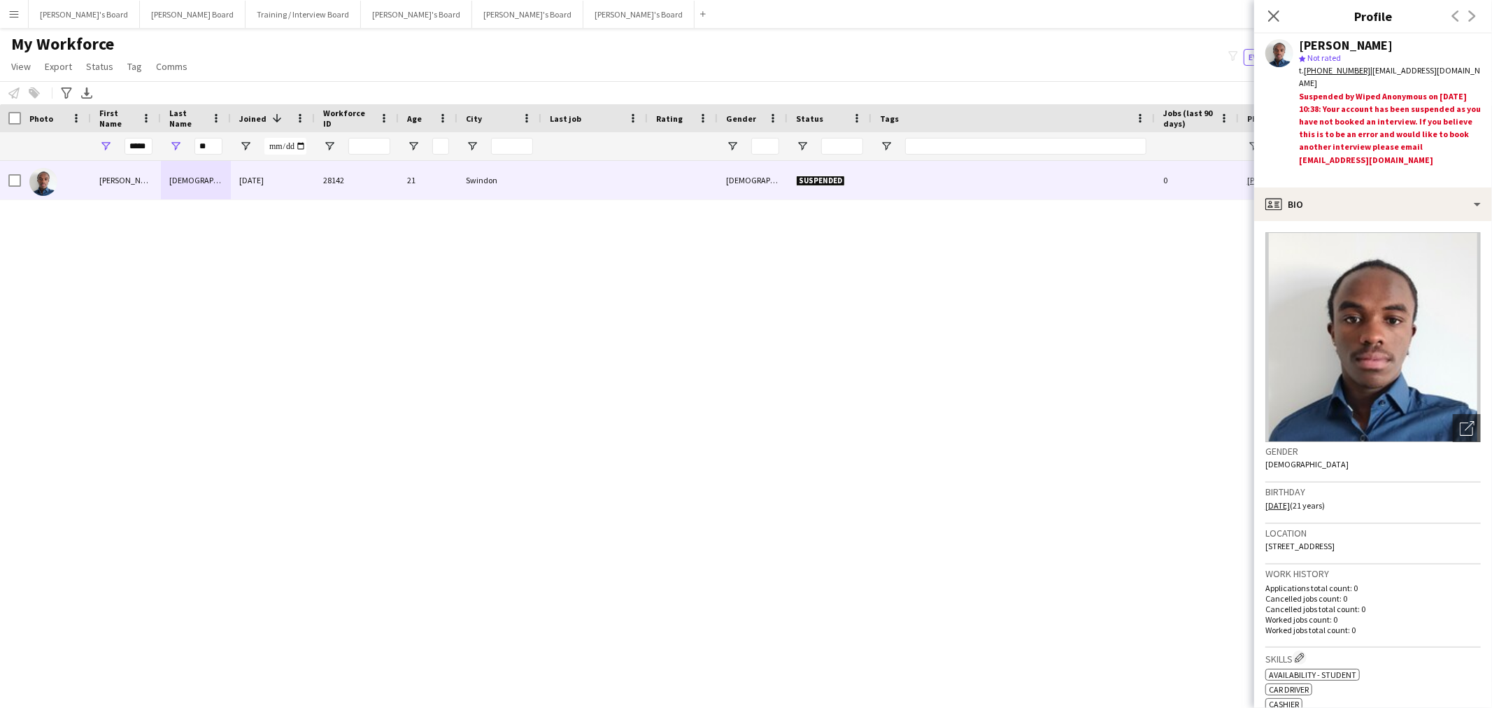
click at [1366, 45] on div "[PERSON_NAME]" at bounding box center [1346, 45] width 94 height 13
copy div "[PERSON_NAME]"
